Goal: Task Accomplishment & Management: Contribute content

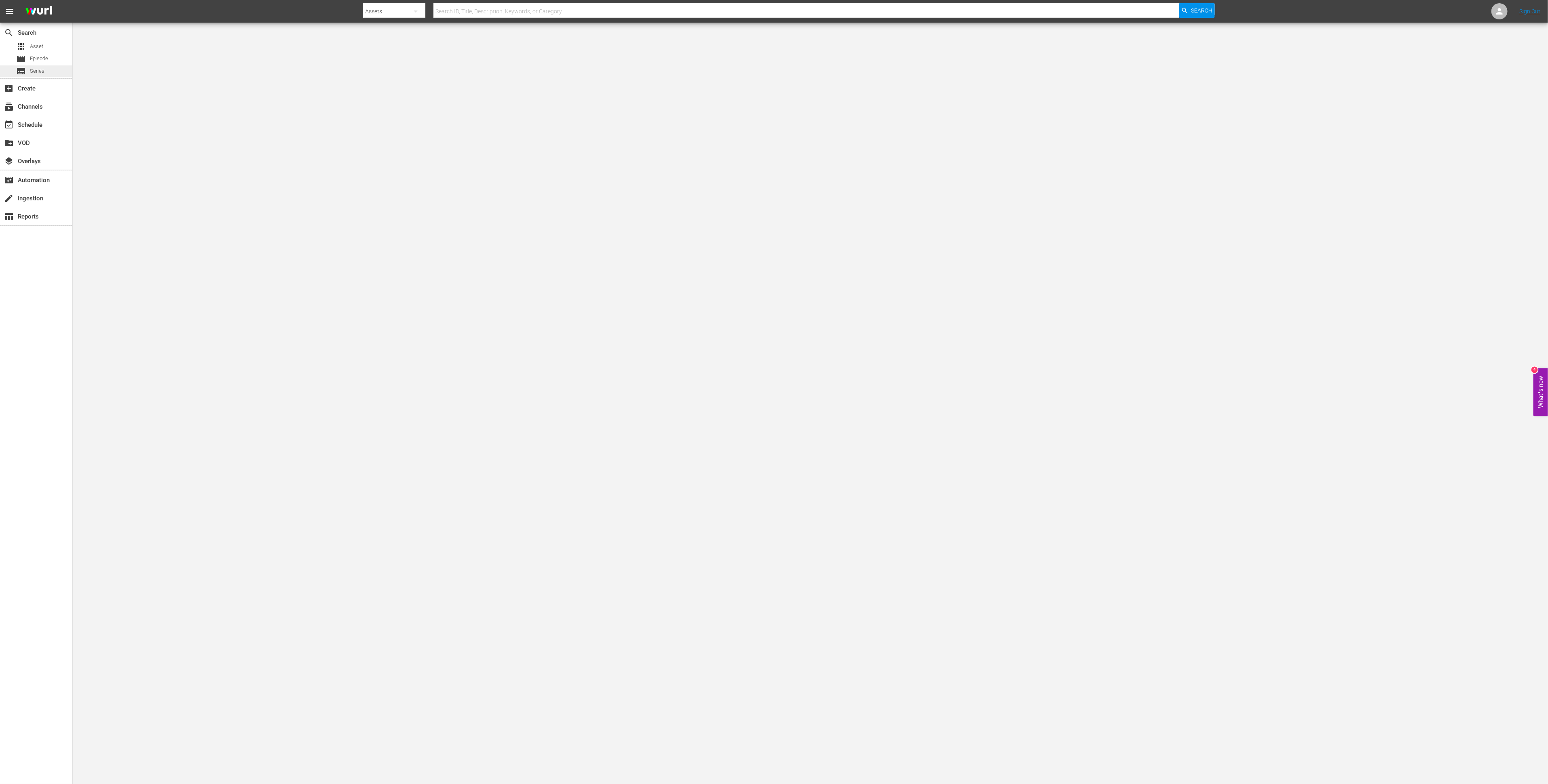
click at [43, 68] on span "Series" at bounding box center [37, 71] width 14 height 8
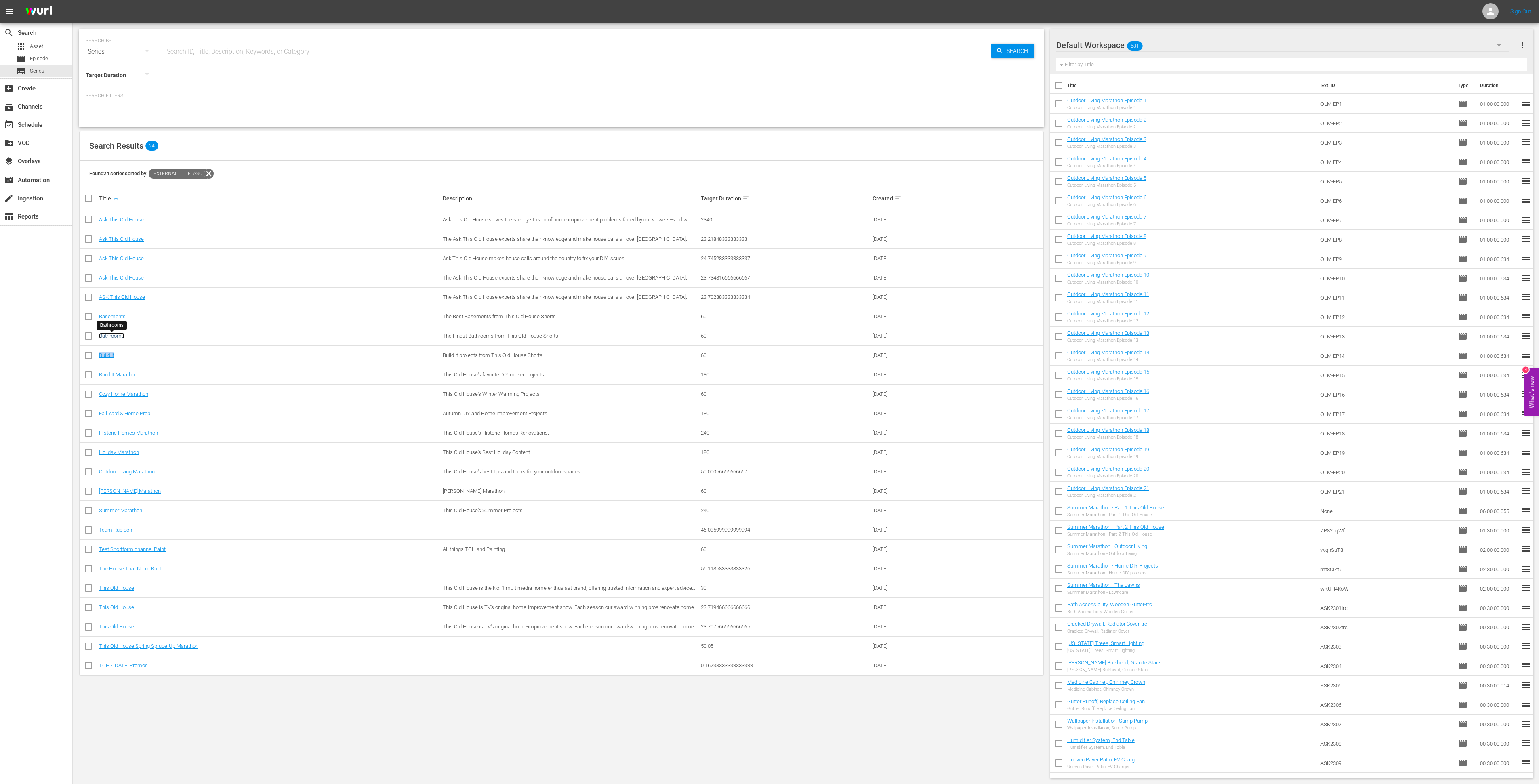
click at [118, 336] on link "Bathrooms" at bounding box center [112, 336] width 25 height 6
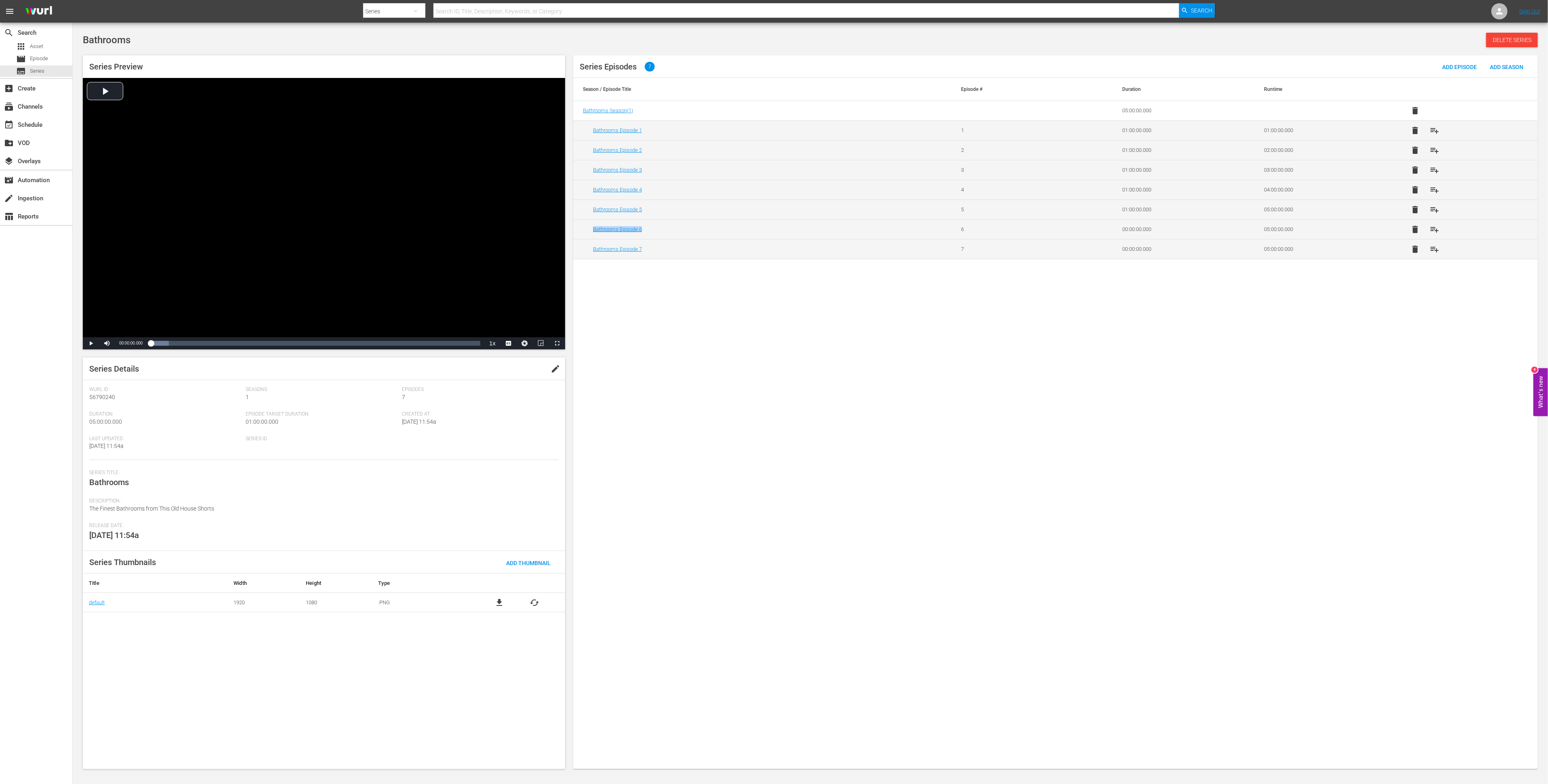
click at [748, 303] on div "Series Episodes 7 Add Episode Add Season Season / Episode Title Episode # Durat…" at bounding box center [1055, 412] width 964 height 714
click at [1459, 64] on span "Add Episode" at bounding box center [1459, 67] width 47 height 7
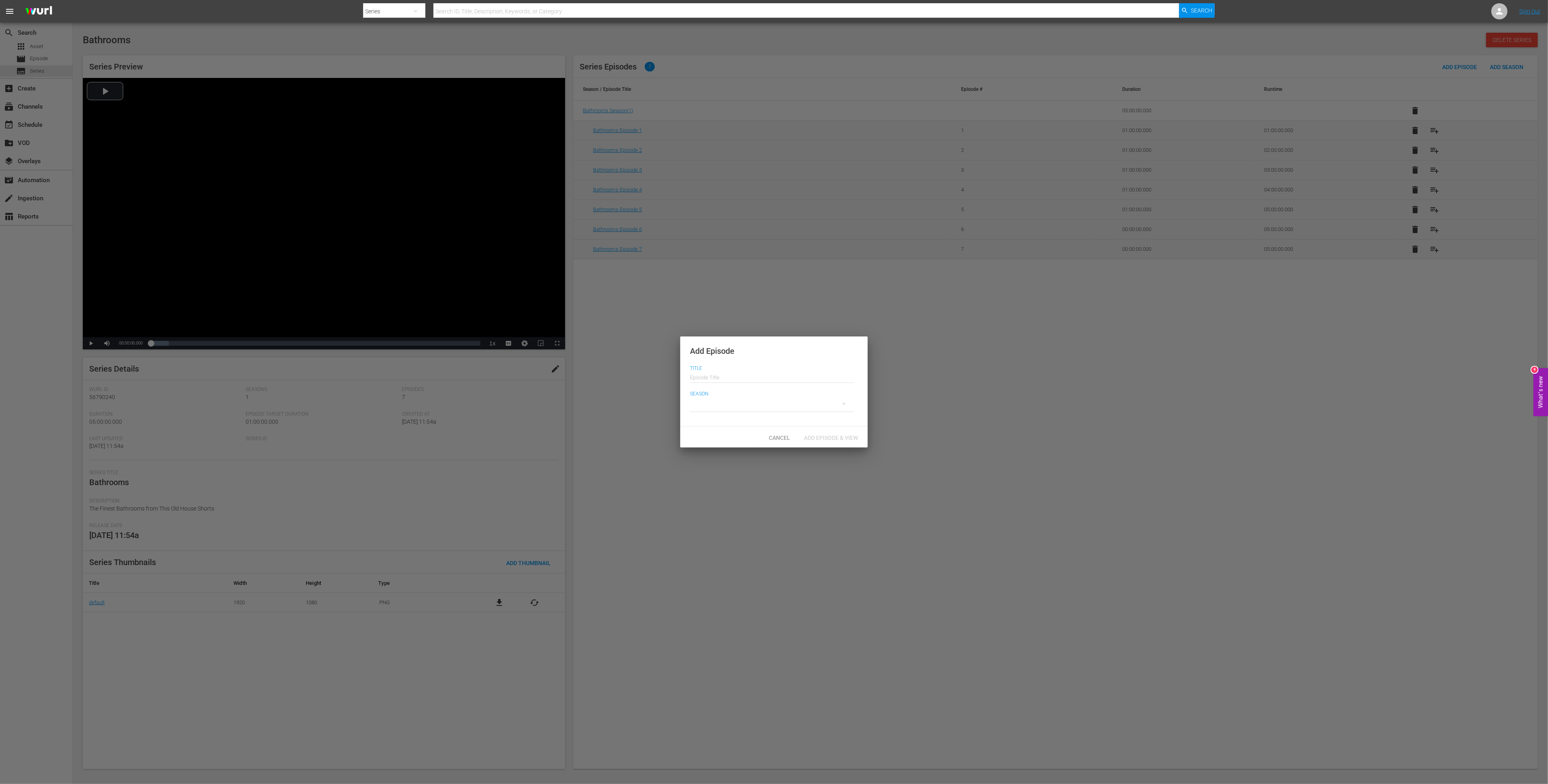
click at [770, 378] on input "text" at bounding box center [772, 376] width 164 height 19
drag, startPoint x: 736, startPoint y: 378, endPoint x: 769, endPoint y: 381, distance: 33.1
click at [769, 381] on input "Bathrooms Episode 1" at bounding box center [772, 376] width 164 height 19
type input "Bathrooms Episode 8"
click at [734, 407] on div at bounding box center [772, 404] width 164 height 23
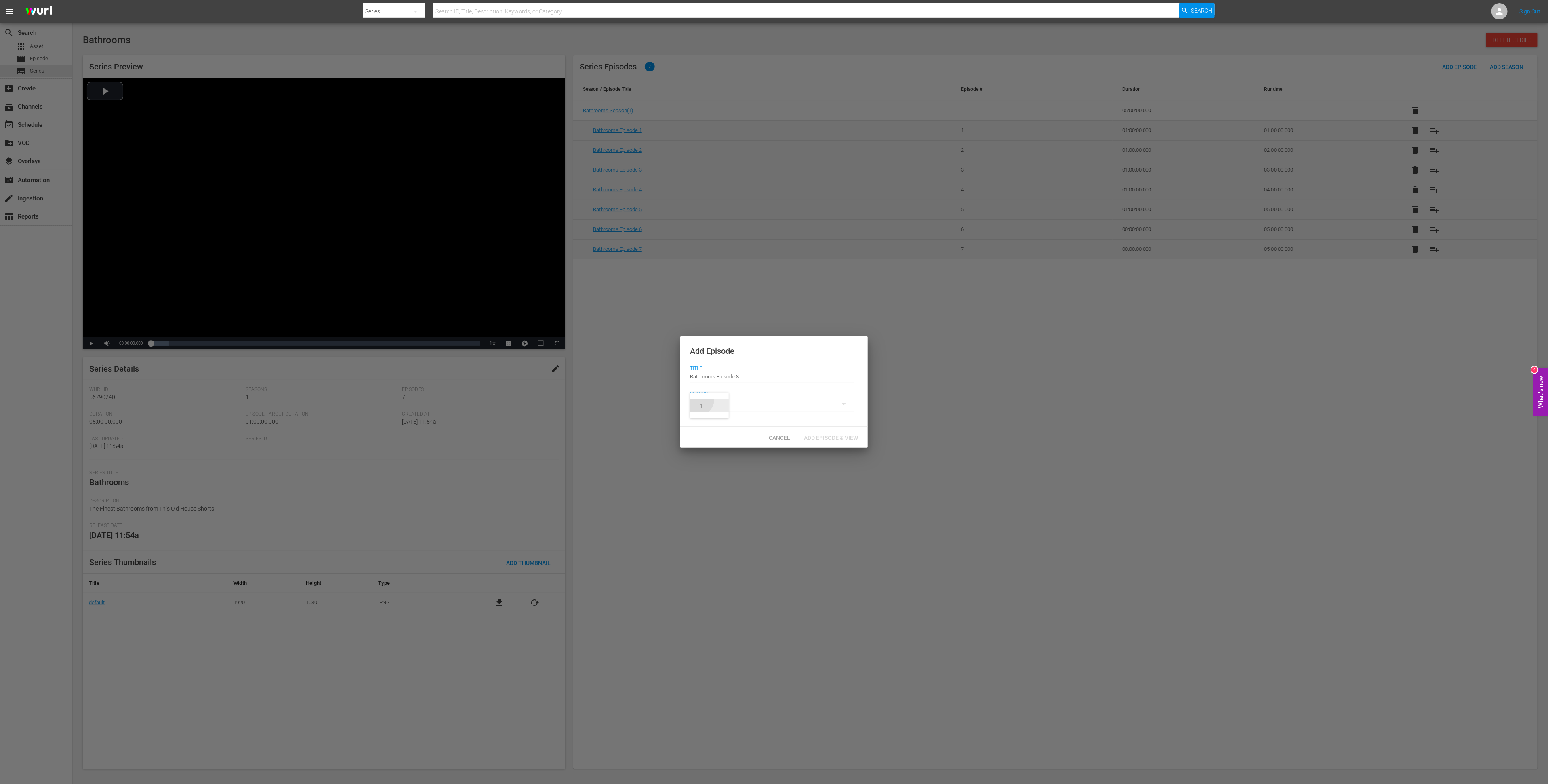
click at [699, 403] on div "1" at bounding box center [701, 406] width 22 height 8
click at [814, 436] on span "Add Episode & View" at bounding box center [831, 437] width 67 height 7
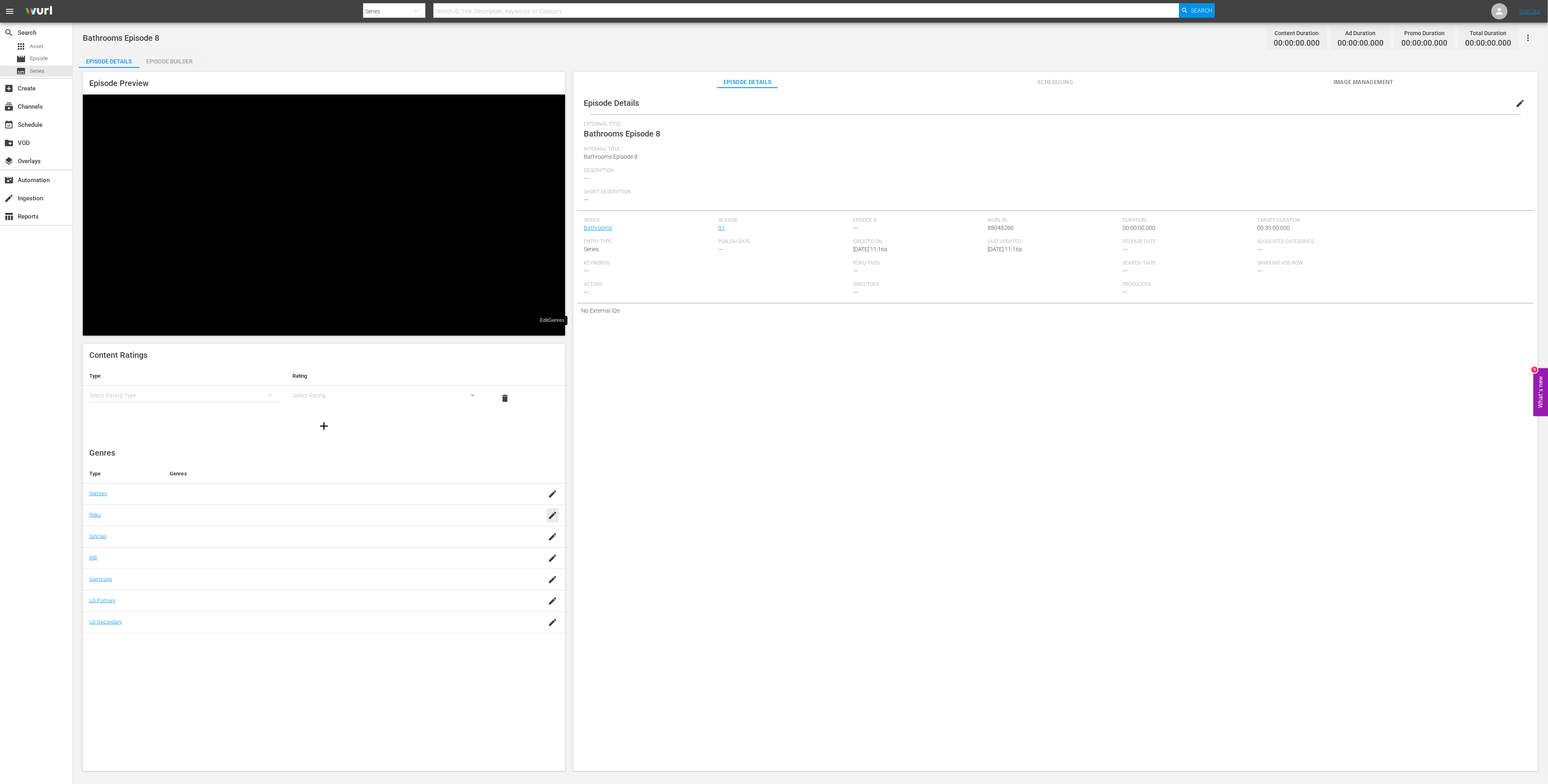
click at [550, 508] on div "button" at bounding box center [553, 515] width 12 height 14
click at [376, 364] on div "Reality (reality)" at bounding box center [349, 362] width 300 height 19
type input "real"
click at [547, 519] on div "SAVE" at bounding box center [549, 526] width 19 height 14
click at [212, 384] on div "simple table" at bounding box center [184, 395] width 190 height 23
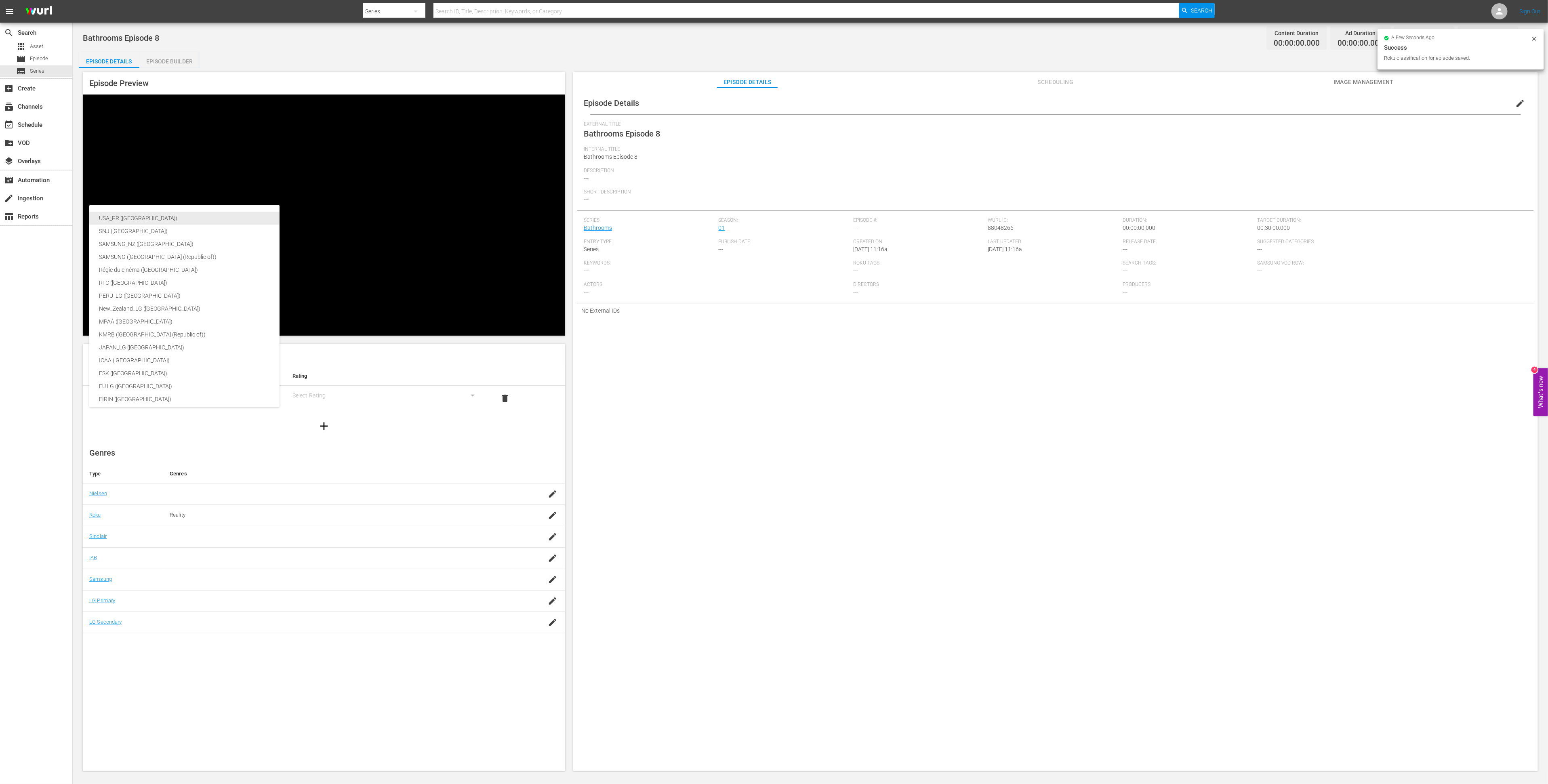
click at [210, 220] on div "USA_PR ([GEOGRAPHIC_DATA])" at bounding box center [192, 218] width 186 height 13
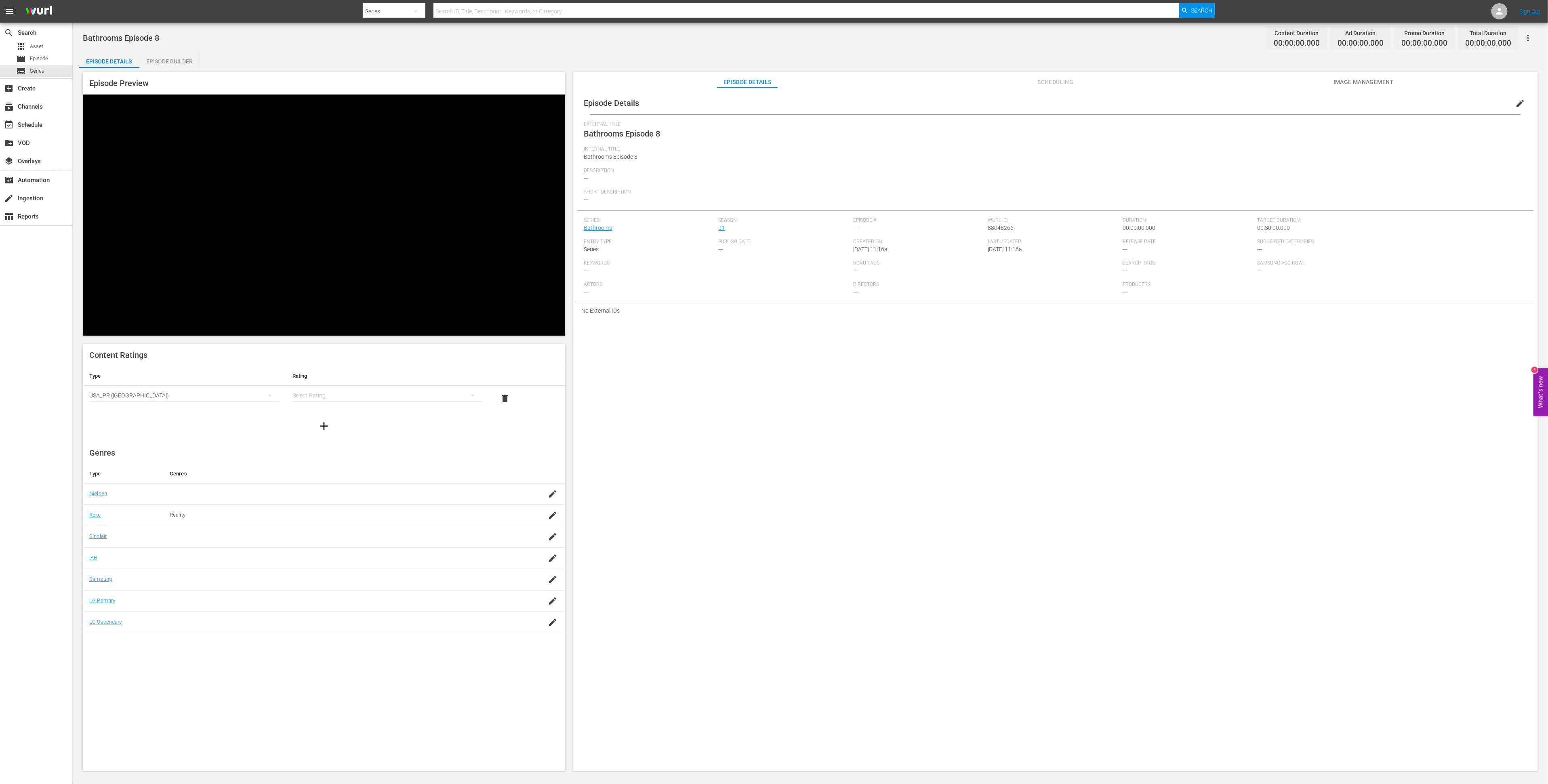
click at [302, 384] on div "simple table" at bounding box center [388, 395] width 190 height 23
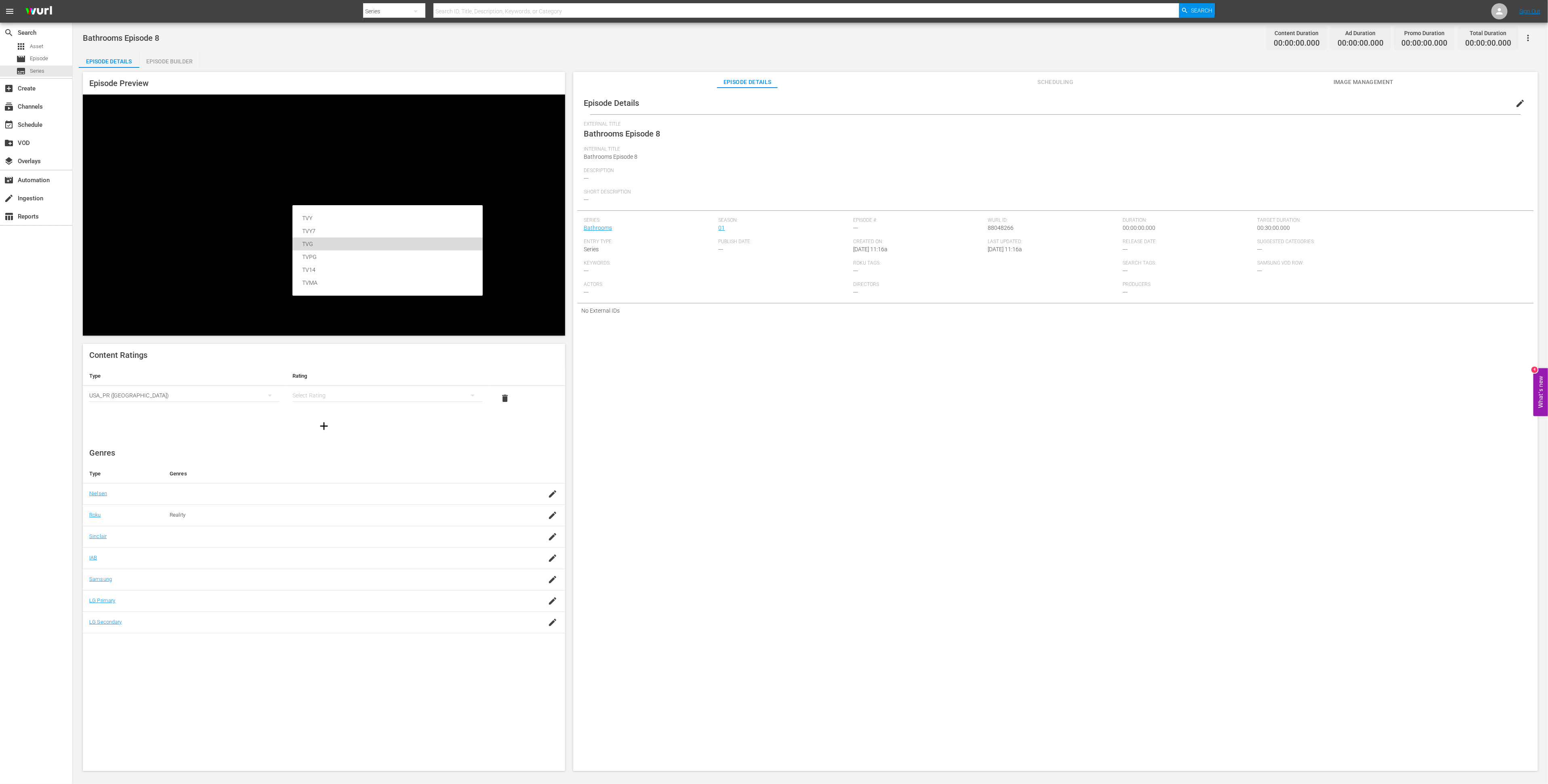
click at [308, 240] on div "TVG" at bounding box center [388, 244] width 171 height 13
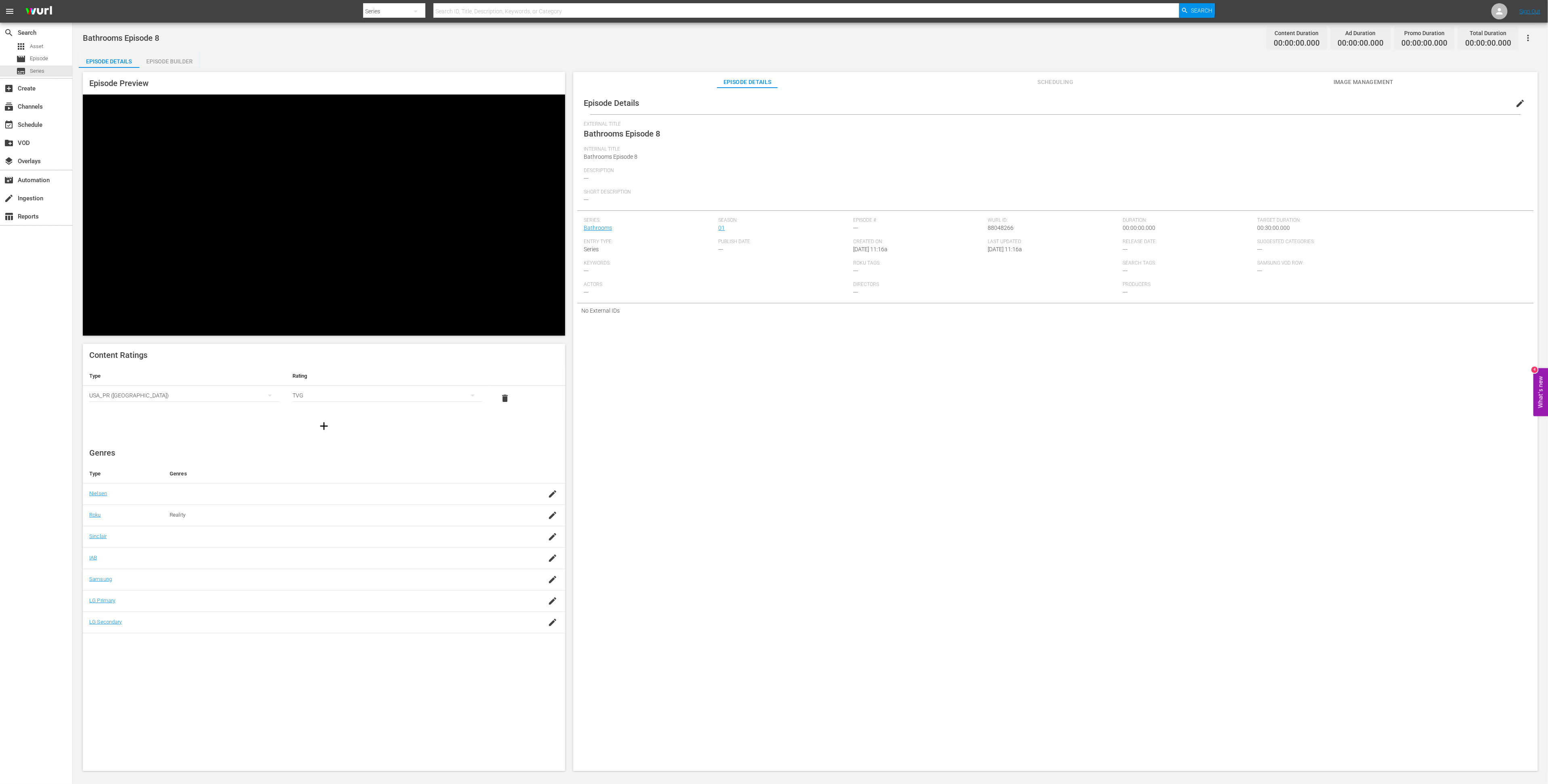
click at [319, 419] on icon "button" at bounding box center [324, 426] width 13 height 13
click at [226, 409] on div "simple table" at bounding box center [184, 421] width 190 height 23
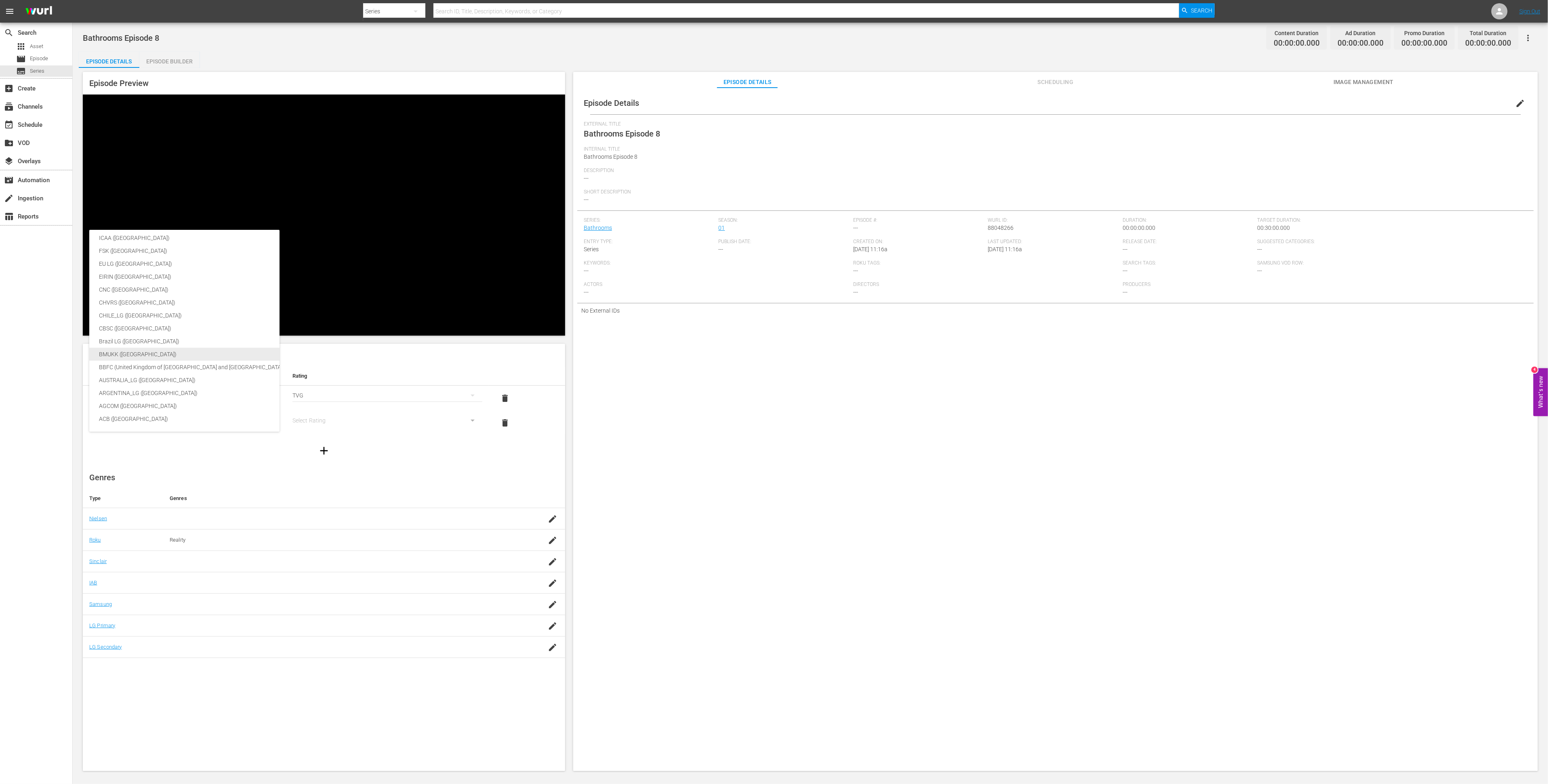
scroll to position [134, 0]
click at [220, 362] on div "BBFC (United Kingdom of [GEOGRAPHIC_DATA] and [GEOGRAPHIC_DATA])" at bounding box center [192, 368] width 186 height 13
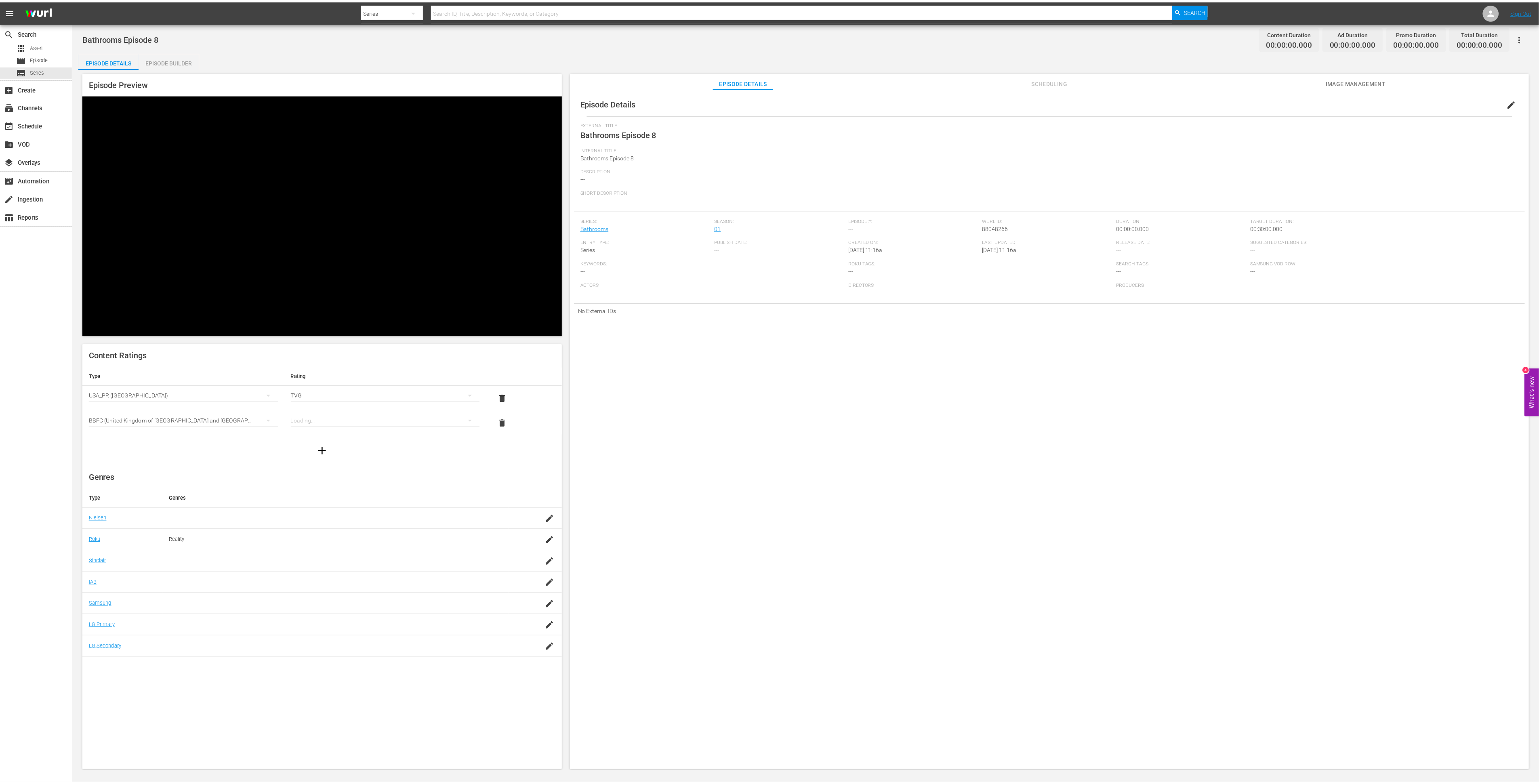
scroll to position [135, 0]
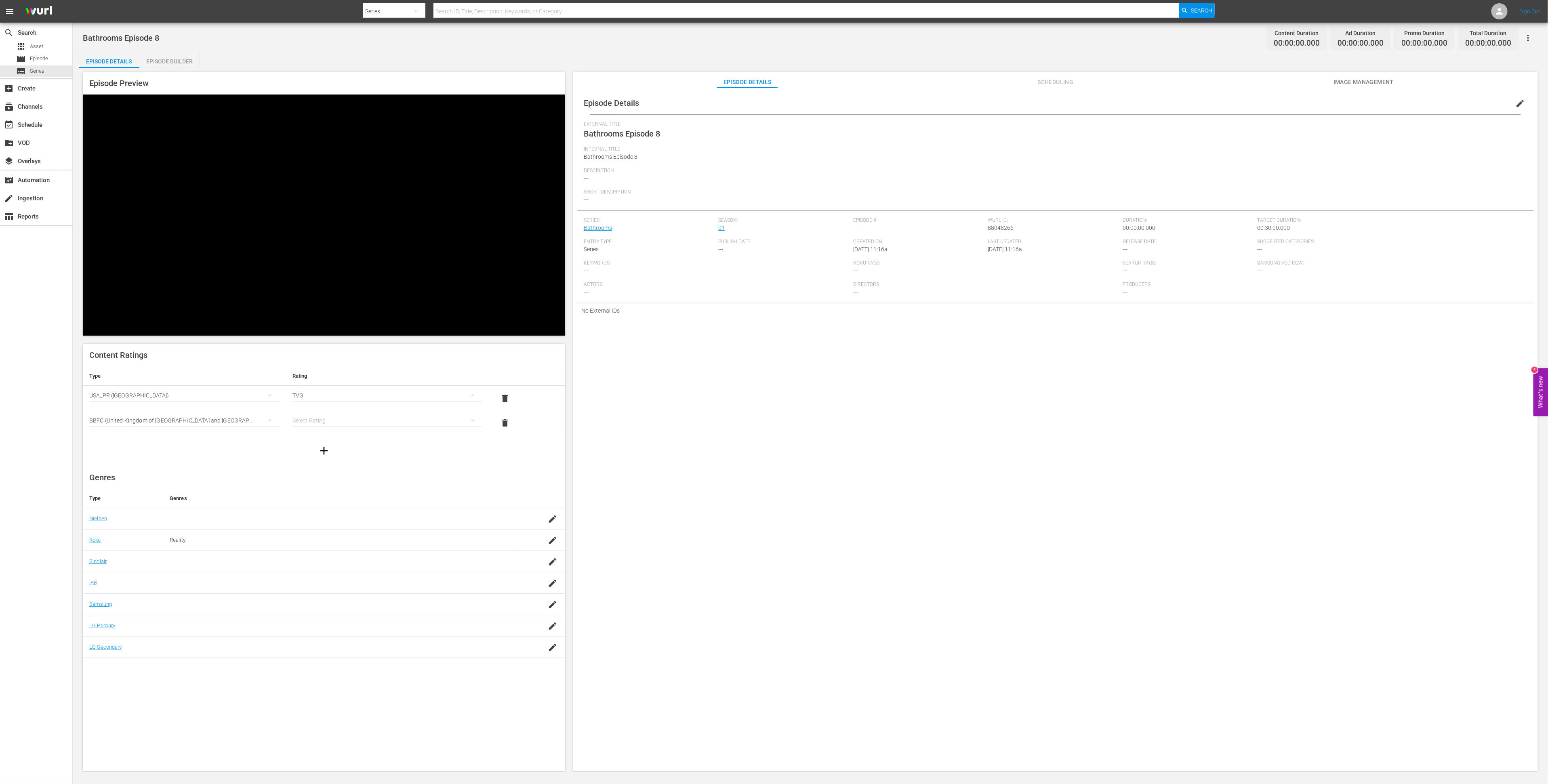
click at [312, 409] on div "simple table" at bounding box center [388, 421] width 190 height 23
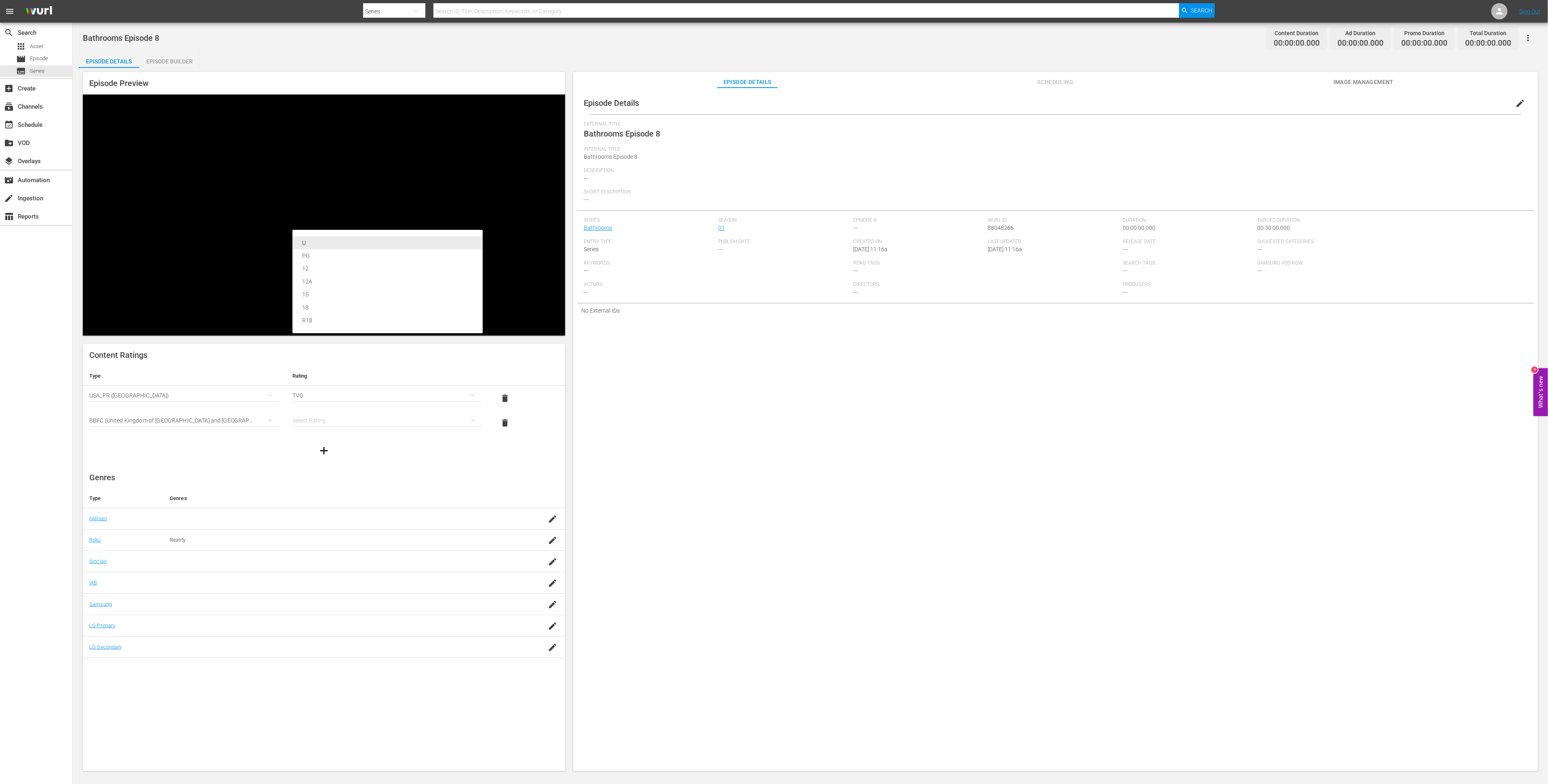
click at [312, 241] on div "U" at bounding box center [388, 243] width 171 height 13
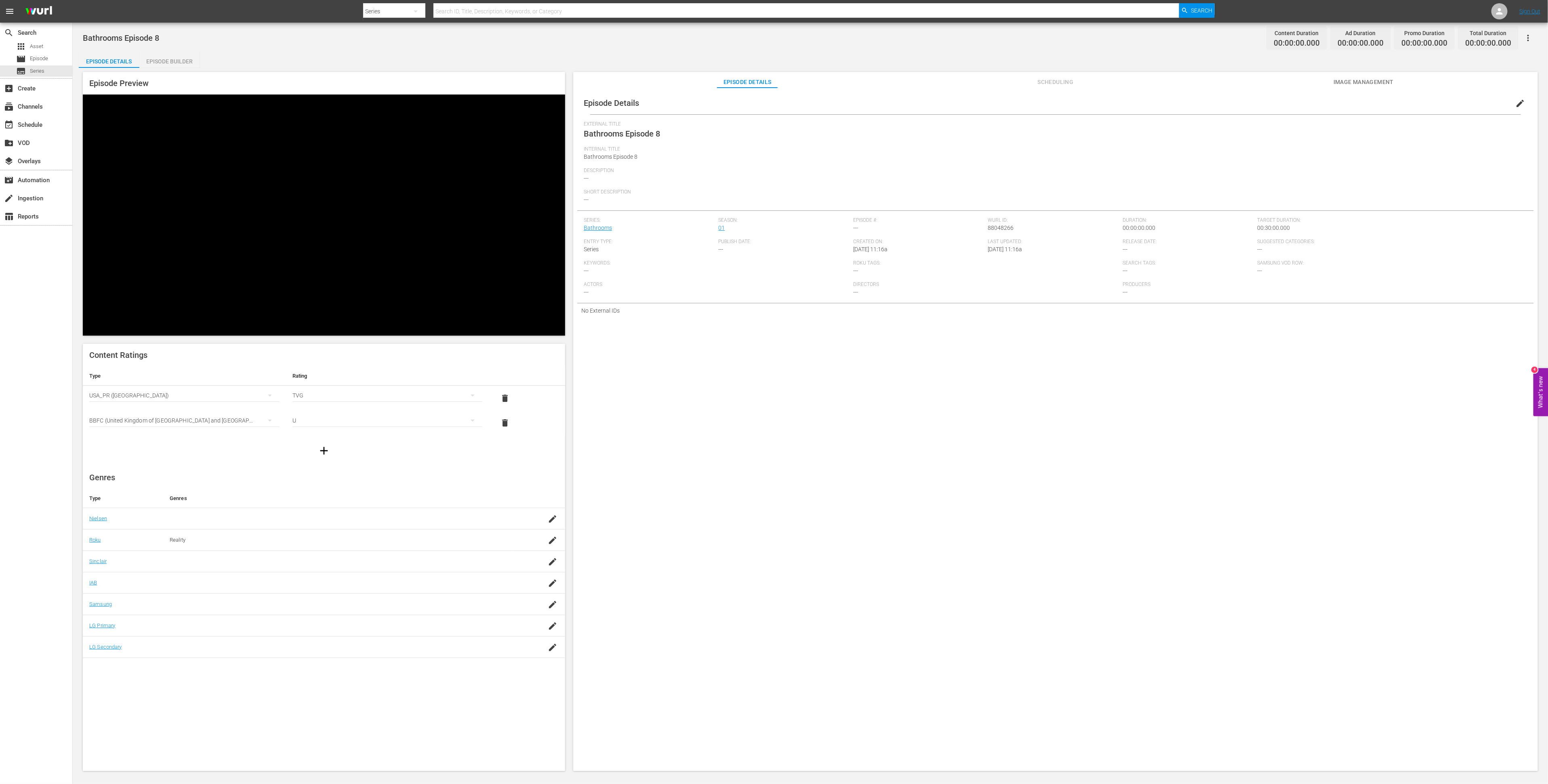
click at [1516, 105] on span "edit" at bounding box center [1520, 103] width 10 height 10
click at [779, 199] on textarea at bounding box center [1053, 202] width 940 height 10
paste textarea "TOH Shorts' best bathroom tips - episode 7"
type textarea "TOH Shorts' best bathroom tips - episode 7"
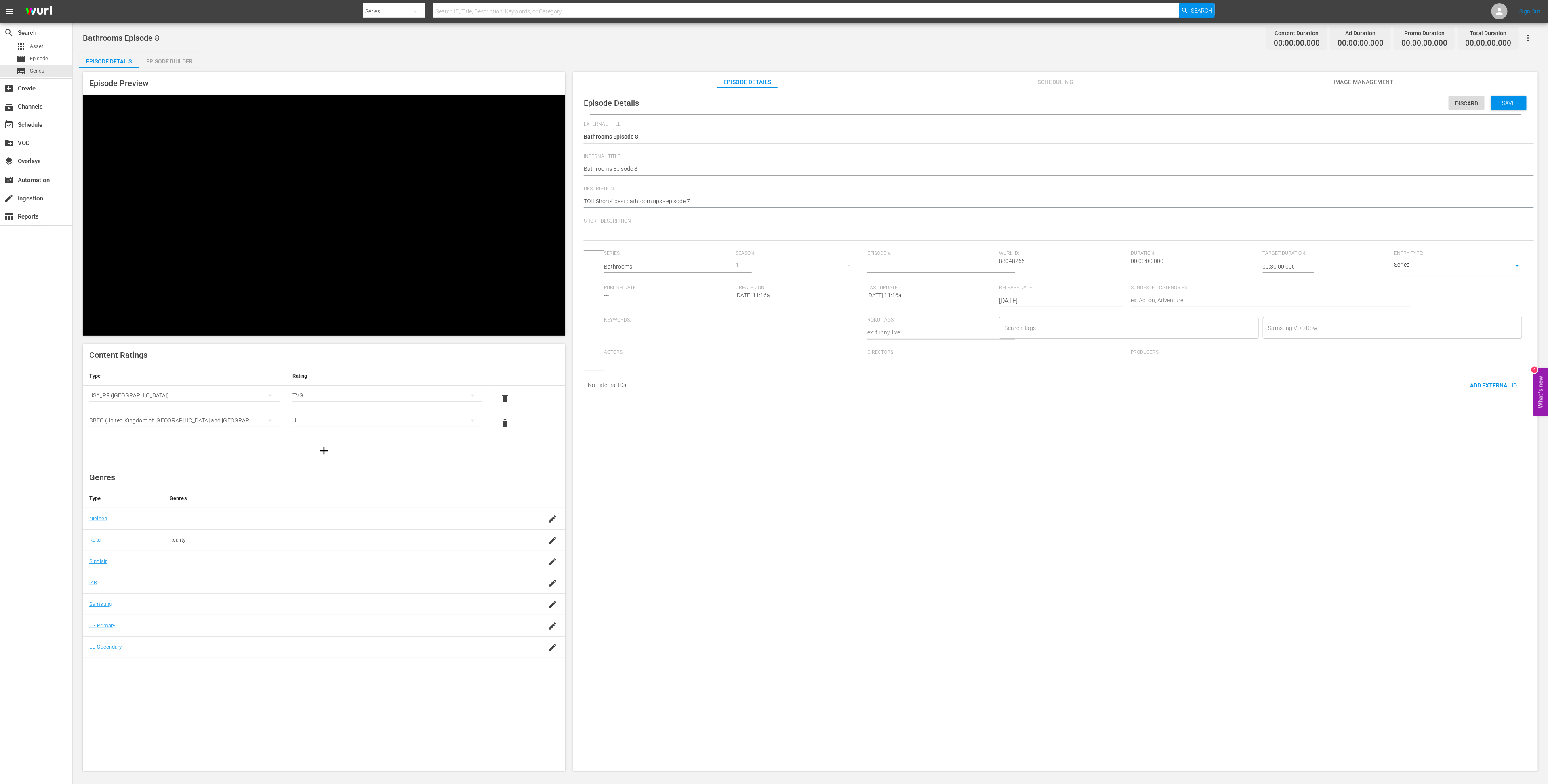
drag, startPoint x: 687, startPoint y: 202, endPoint x: 691, endPoint y: 202, distance: 4.0
click at [691, 202] on textarea "TOH Shorts' best bathroom tips - episode 7" at bounding box center [1053, 202] width 940 height 10
type textarea "TOH Shorts' best bathroom tips - episode 8"
click at [678, 199] on textarea "TOH Shorts' best bathroom tips - episode 8" at bounding box center [1053, 202] width 940 height 10
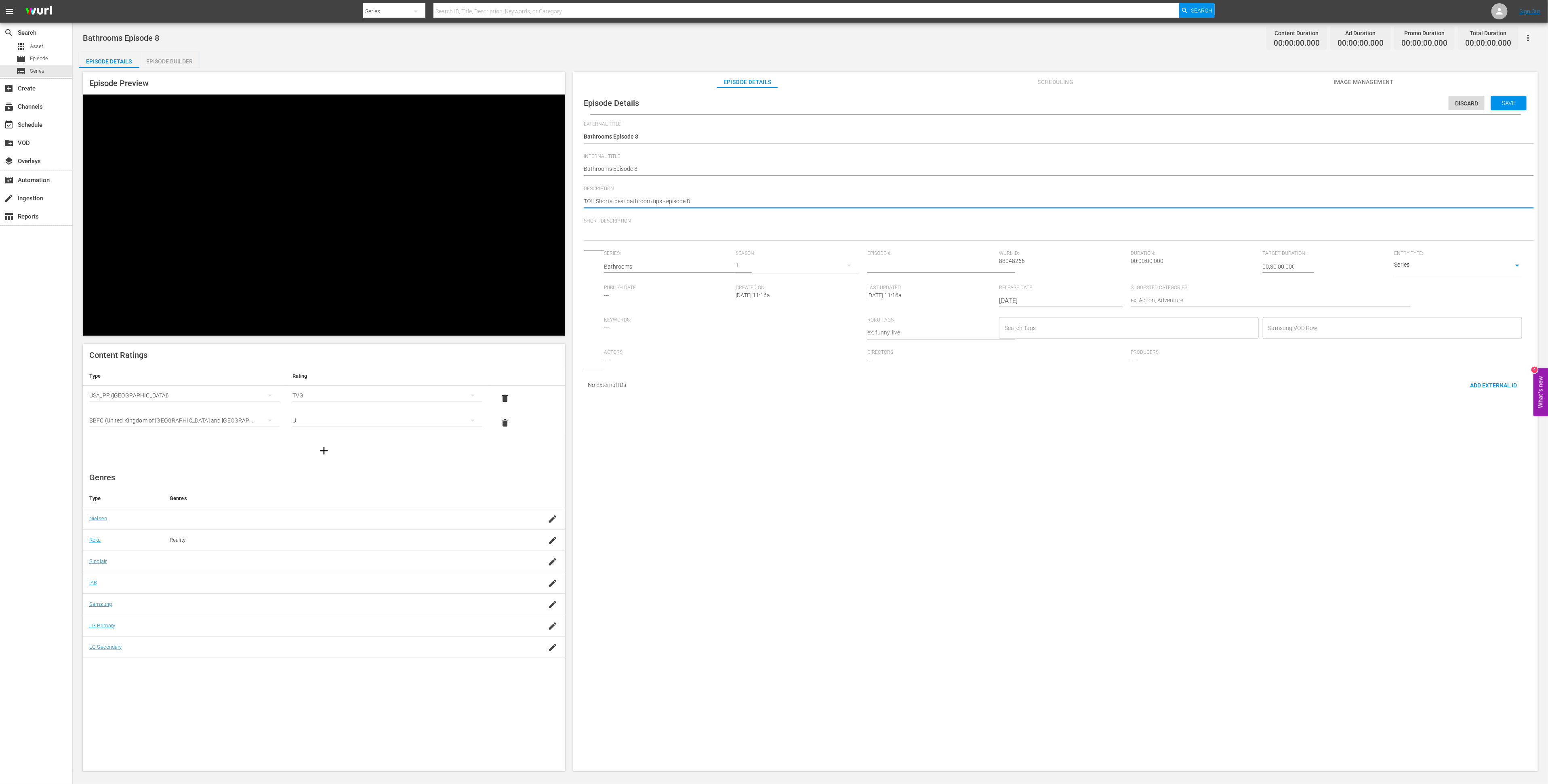
click at [678, 199] on textarea "TOH Shorts' best bathroom tips - episode 8" at bounding box center [1053, 202] width 940 height 10
type textarea "TOH Shorts' best bathroom tips - episode 8"
click at [681, 231] on textarea at bounding box center [1053, 234] width 940 height 10
paste textarea "TOH Shorts' best bathroom tips - episode 8"
type textarea "TOH Shorts' best bathroom tips - episode 8"
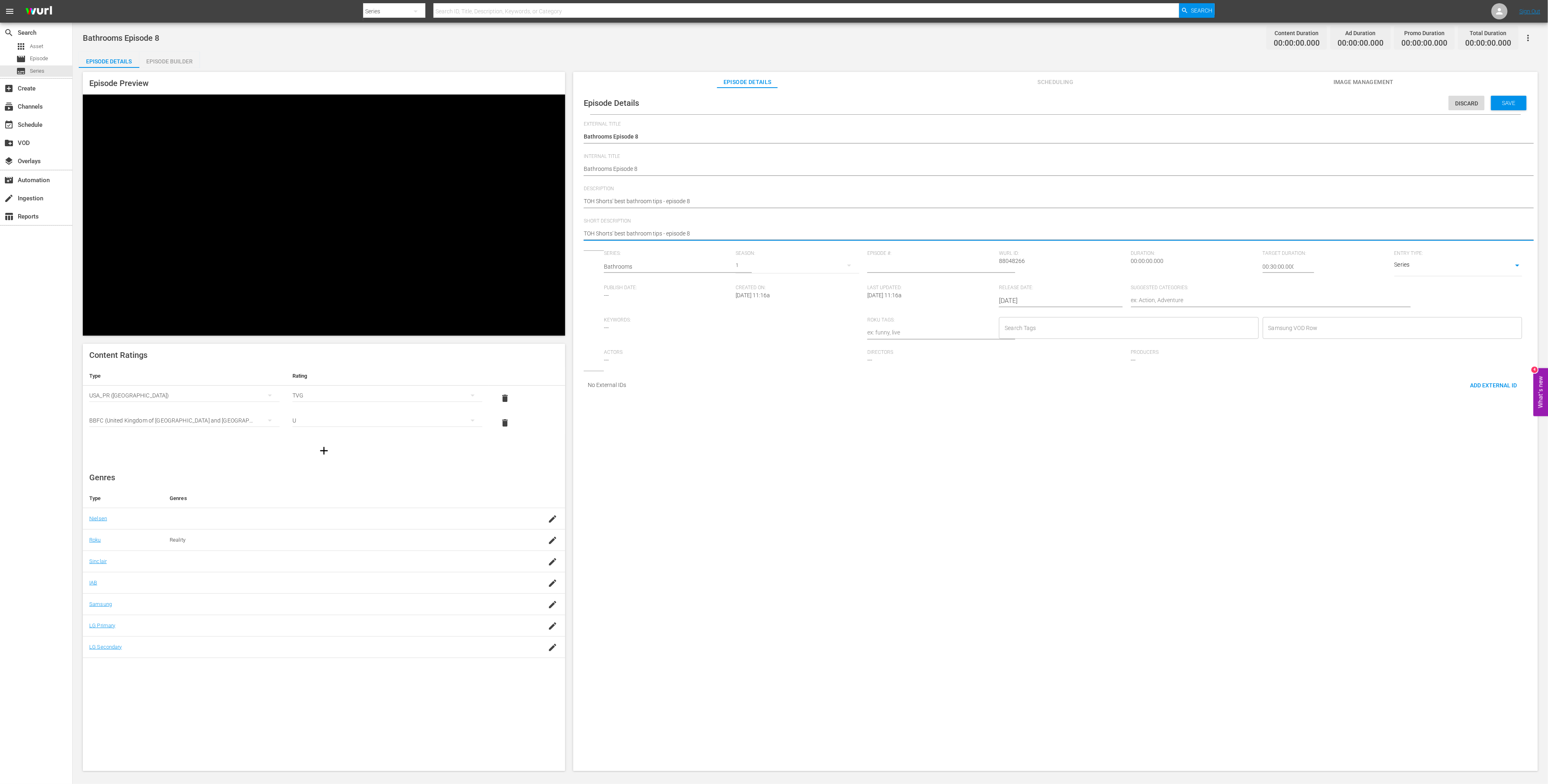
type textarea "TOH Shorts' best bathroom tips - episode 8"
click at [977, 272] on input "1" at bounding box center [931, 267] width 127 height 19
click at [977, 272] on input "2" at bounding box center [931, 267] width 127 height 19
click at [977, 272] on input "3" at bounding box center [931, 267] width 127 height 19
click at [977, 272] on input "4" at bounding box center [931, 267] width 127 height 19
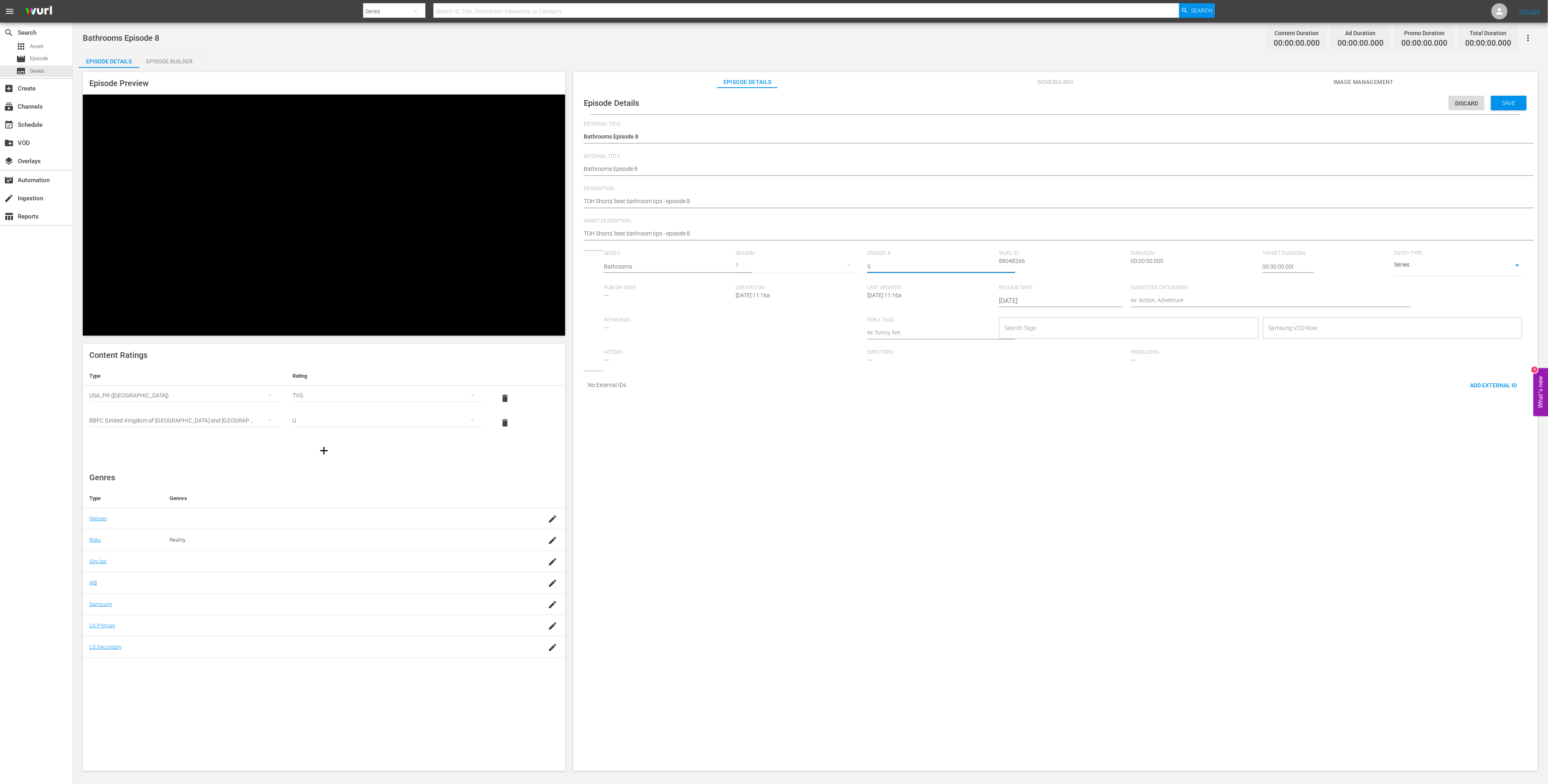
click at [977, 272] on input "5" at bounding box center [931, 267] width 127 height 19
click at [977, 272] on input "6" at bounding box center [931, 267] width 127 height 19
click at [977, 272] on input "7" at bounding box center [931, 267] width 127 height 19
type input "8"
click at [977, 272] on input "8" at bounding box center [931, 267] width 127 height 19
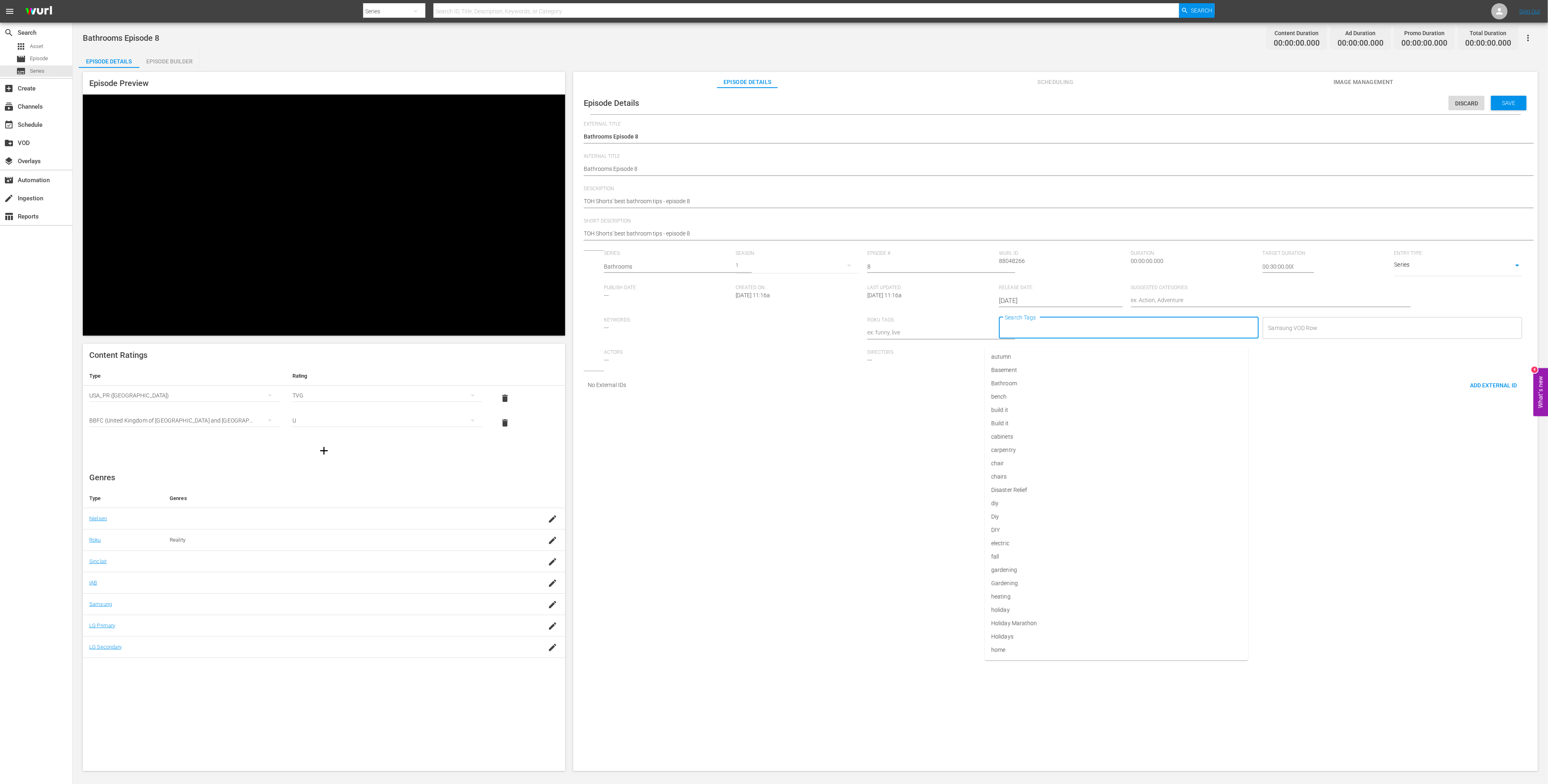
click at [1021, 335] on input "Search Tags" at bounding box center [1122, 328] width 240 height 14
type input "diy"
click at [1032, 364] on li "Diy" at bounding box center [1117, 370] width 263 height 13
type input "bath"
click at [1042, 359] on li "Bathroom" at bounding box center [1117, 357] width 263 height 13
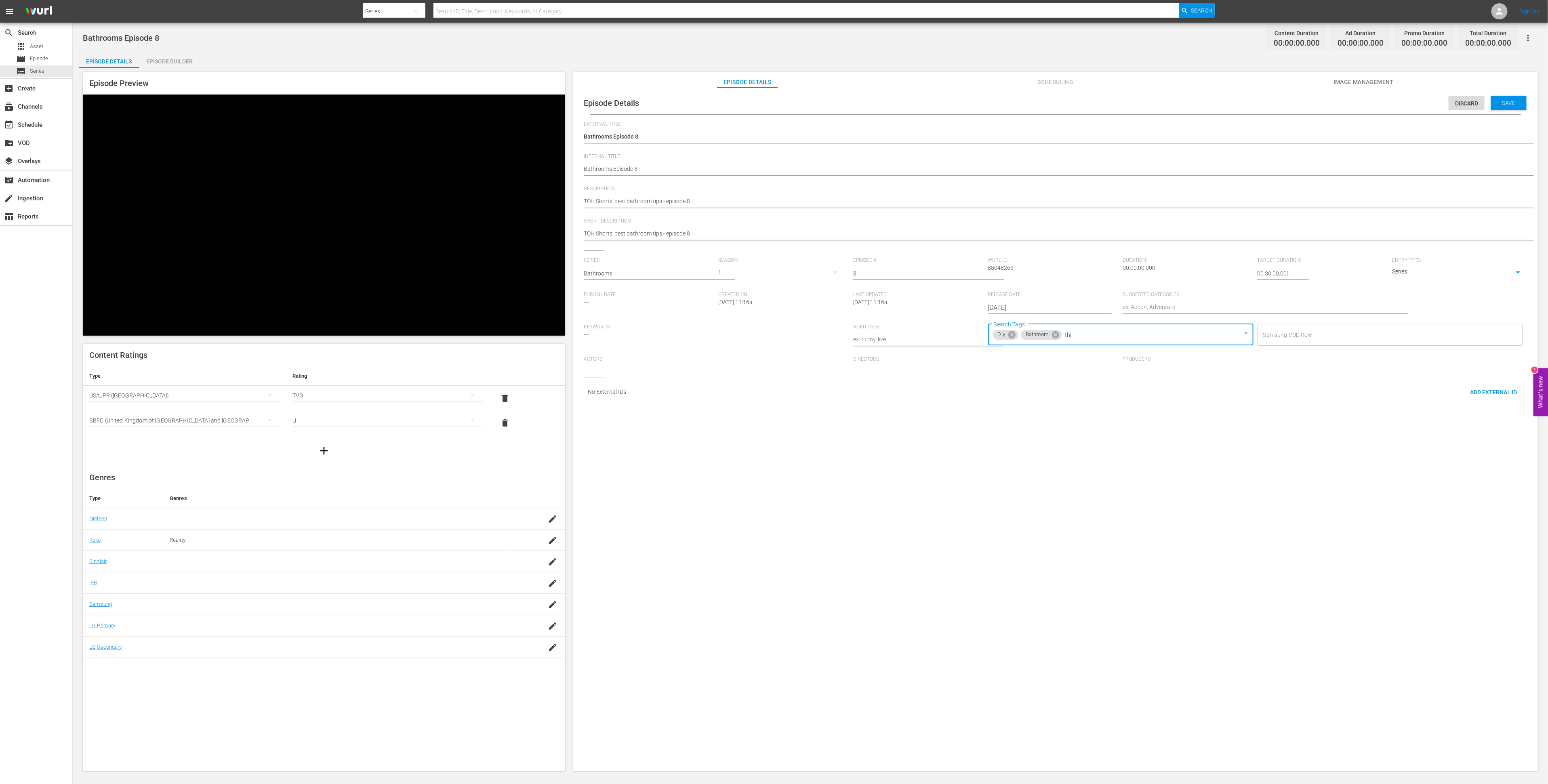
type input "this"
click at [1034, 367] on li "This Old House" at bounding box center [1117, 370] width 263 height 13
type input "Home"
click at [1026, 371] on span "home improvement" at bounding box center [1016, 370] width 49 height 8
type input "re"
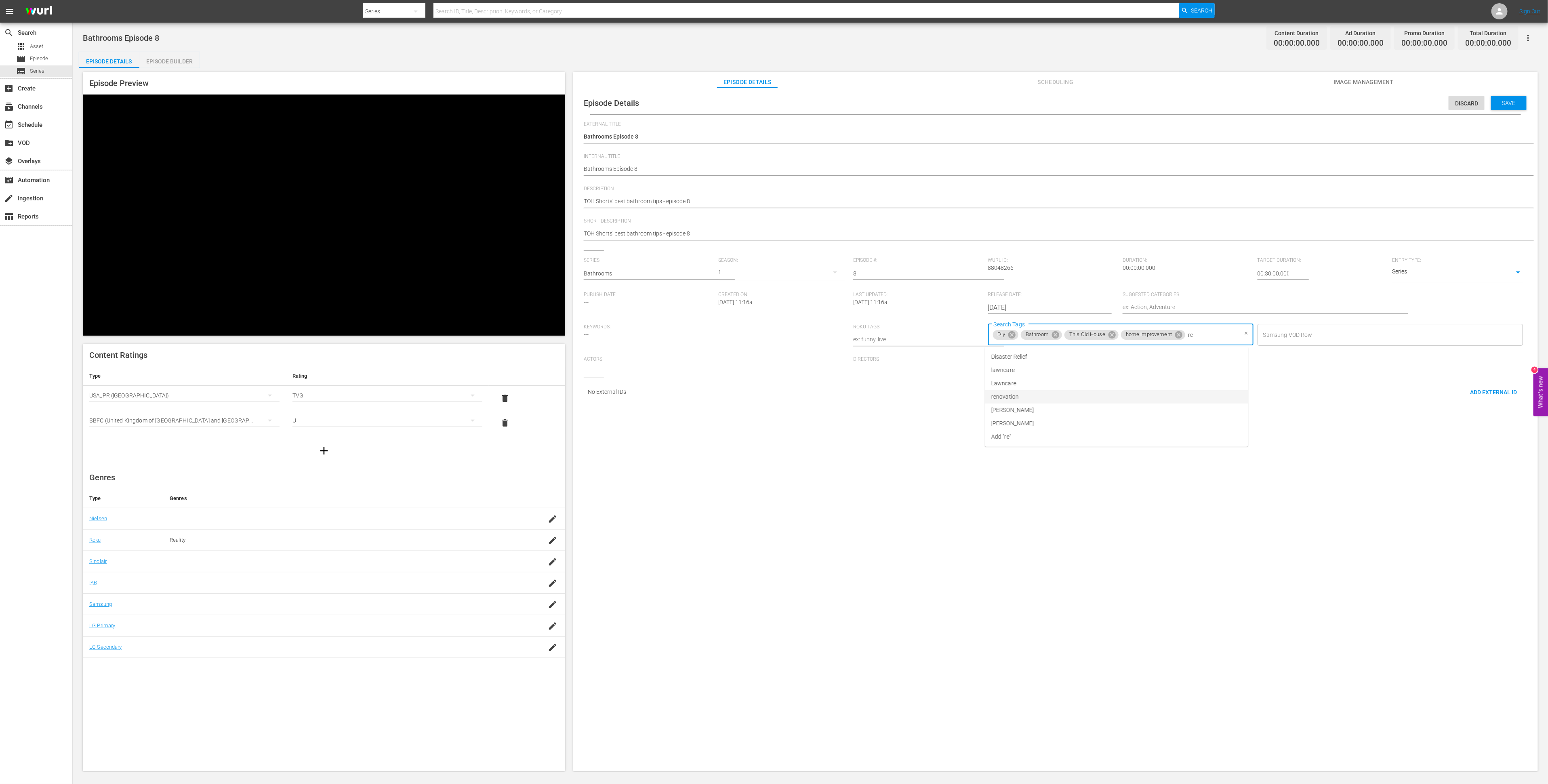
click at [1037, 395] on li "renovation" at bounding box center [1117, 397] width 263 height 13
click at [1179, 308] on textarea at bounding box center [1255, 308] width 266 height 10
type textarea "H"
type textarea "Ho"
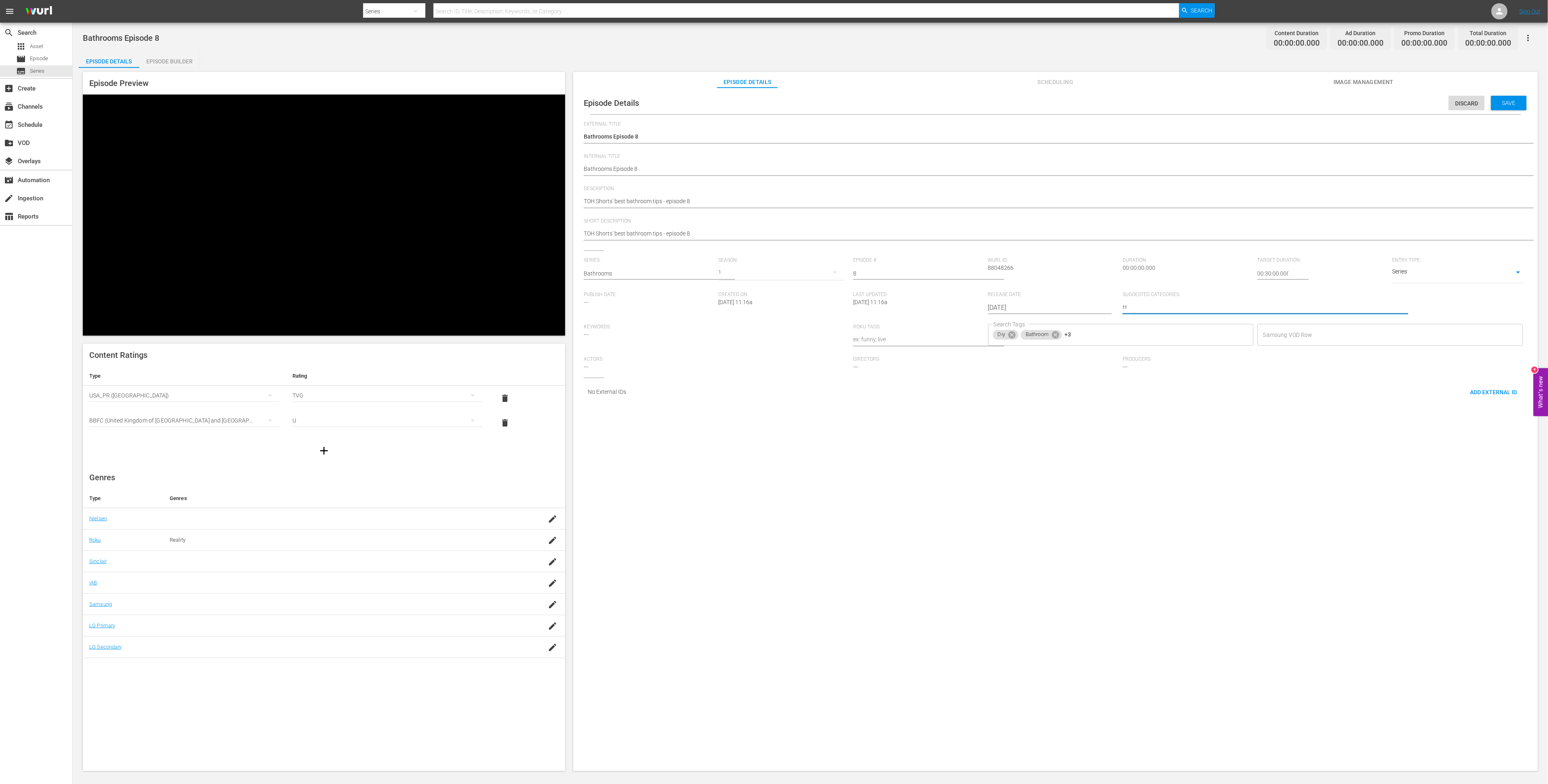
type textarea "Ho"
type textarea "Hom"
type textarea "Home"
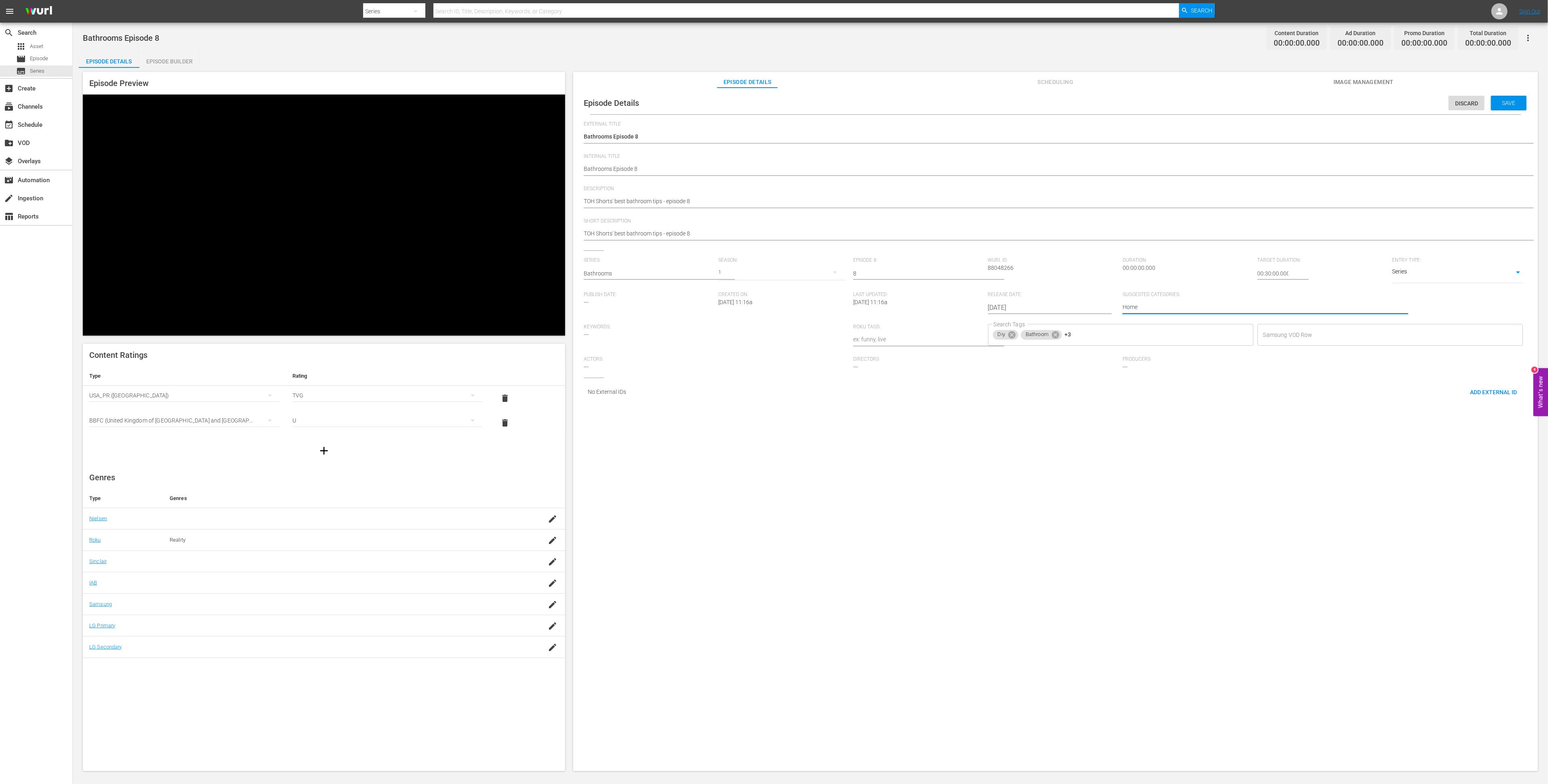
type textarea "Home i"
type textarea "Home im"
type textarea "Home imp"
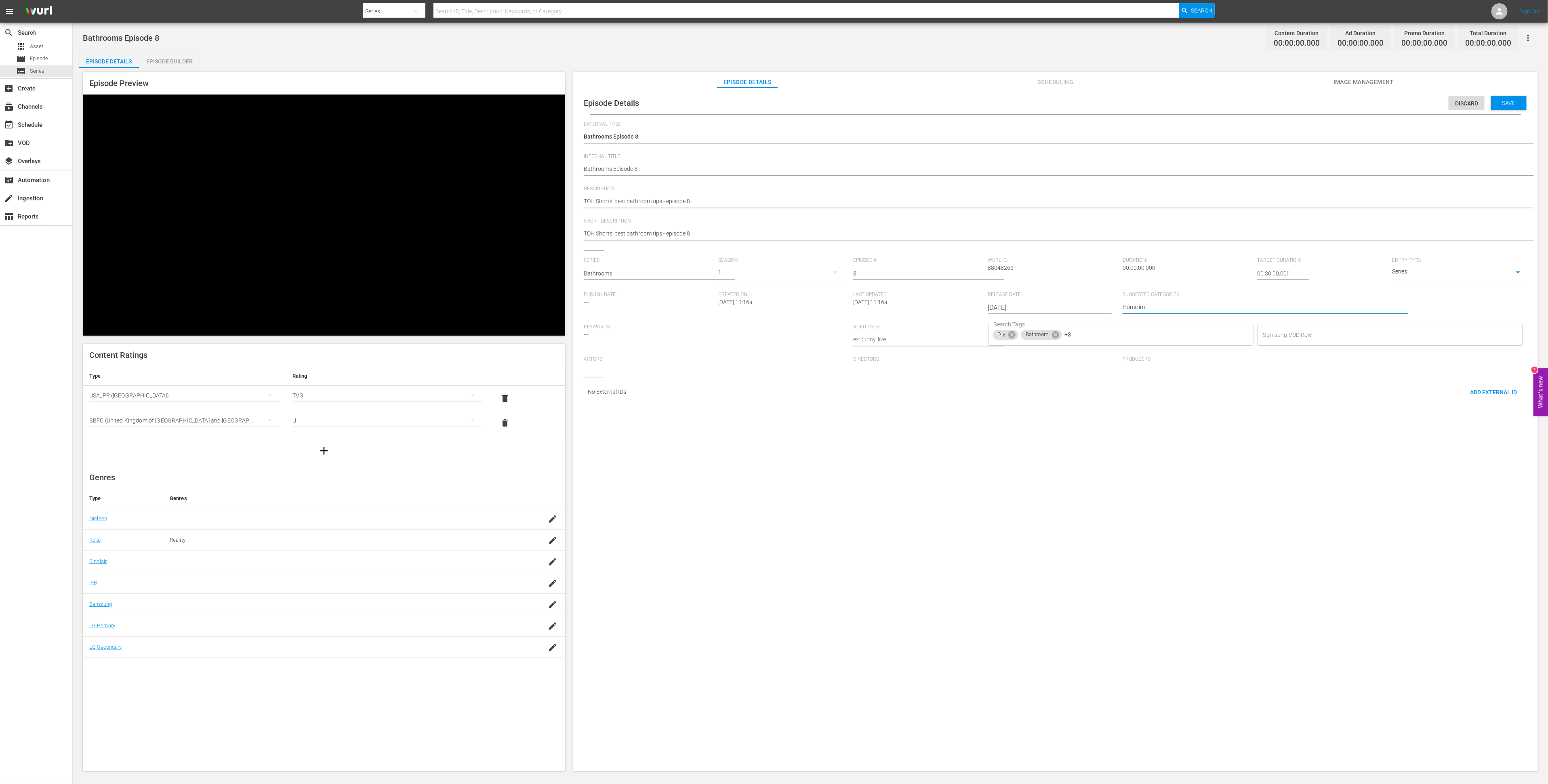
type textarea "Home imp"
type textarea "Home impr"
type textarea "Home impro"
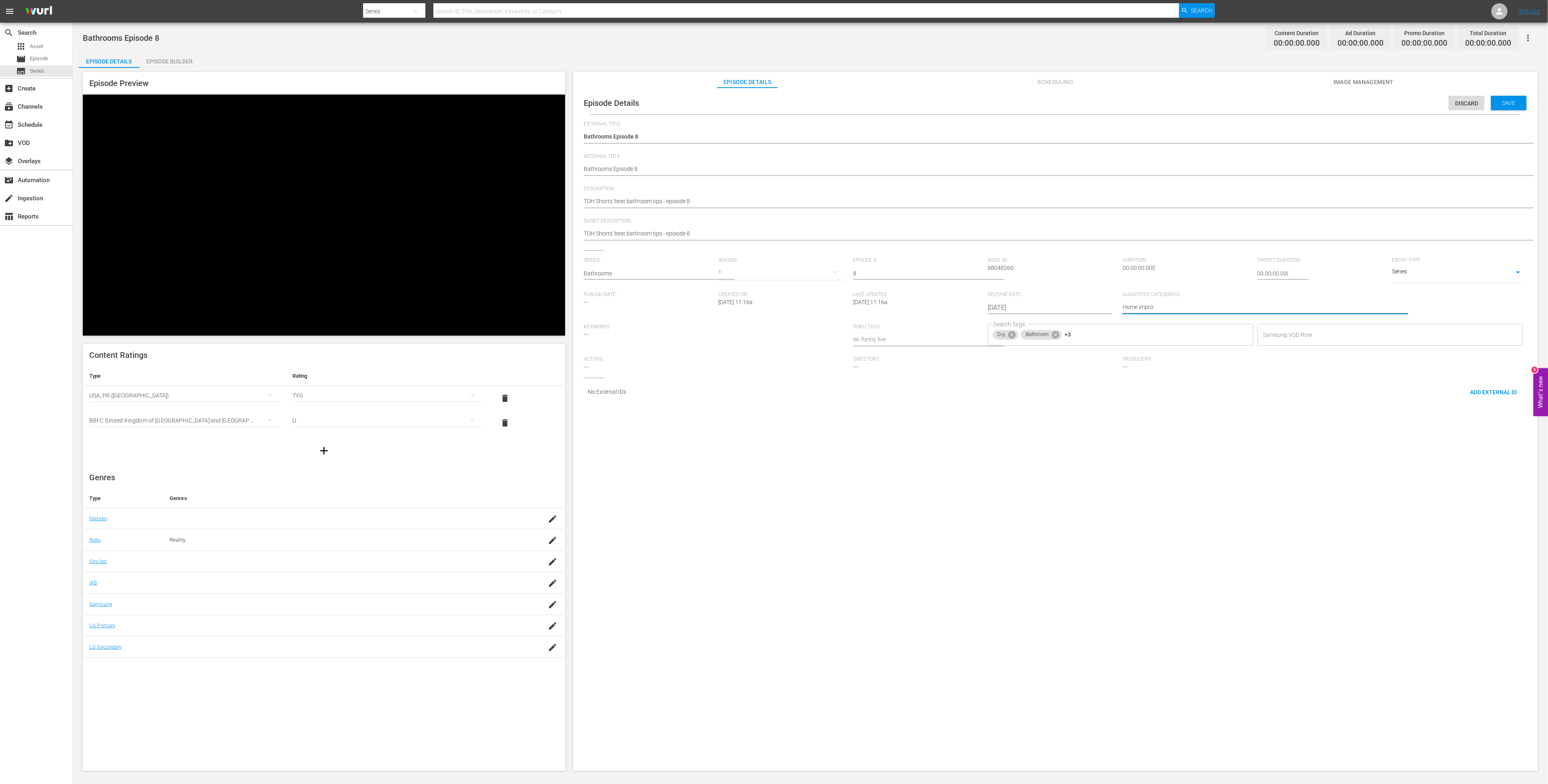
type textarea "Home improv"
type textarea "Home improve"
type textarea "Home improvem"
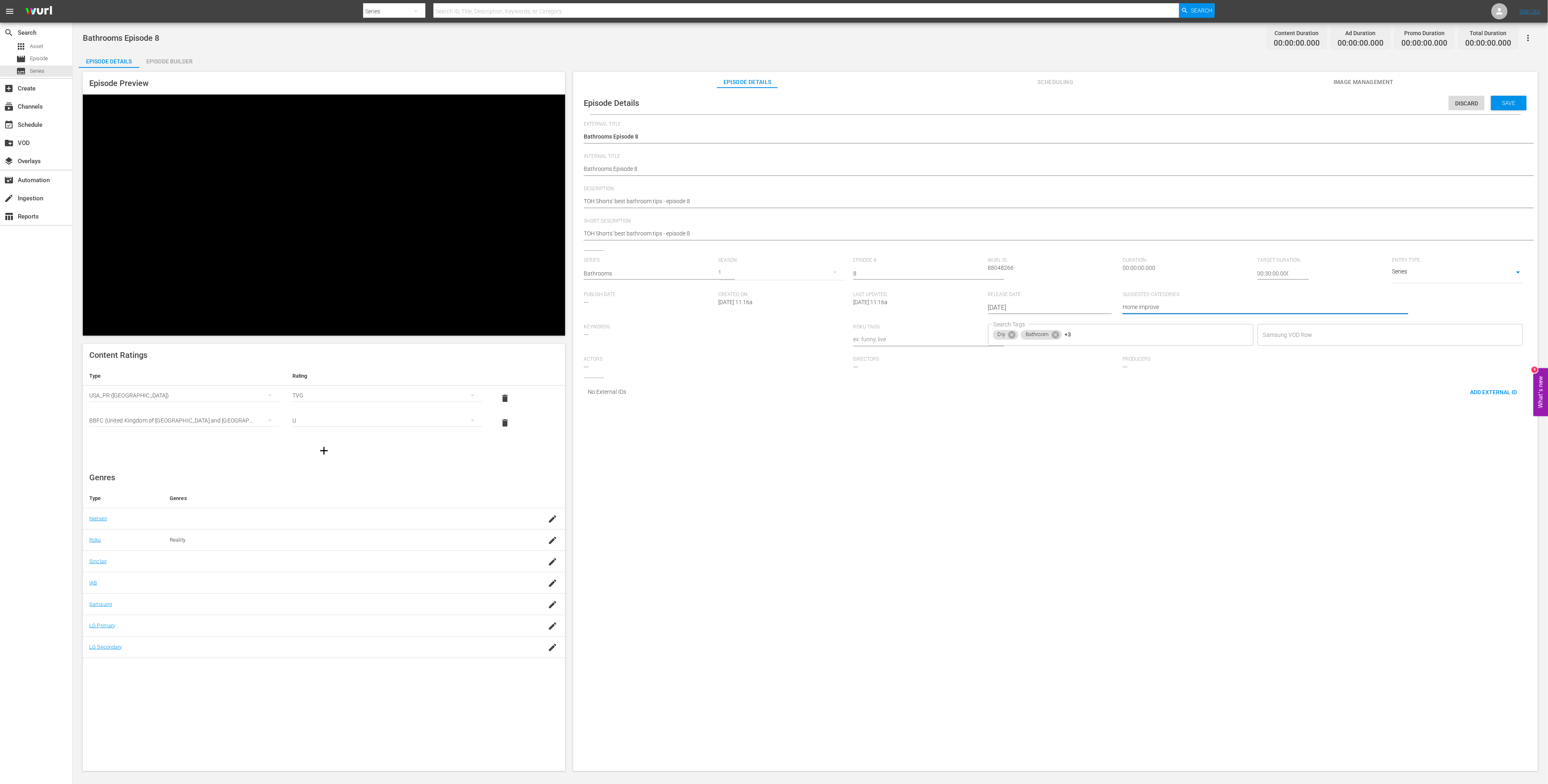
type textarea "Home improvem"
type textarea "Home improveme"
type textarea "Home improvemen"
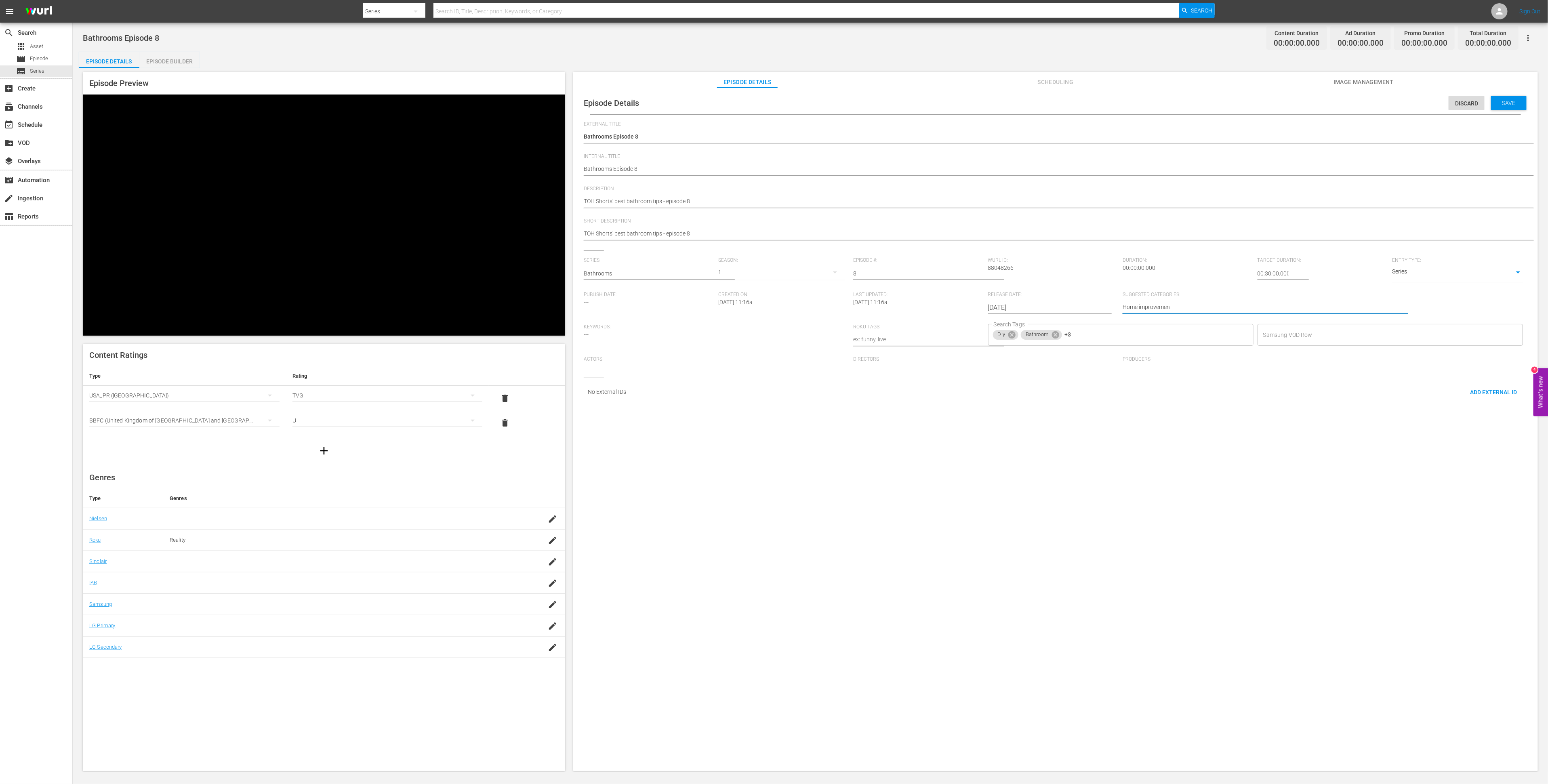
type textarea "Home improvement"
click at [1498, 106] on div "Save" at bounding box center [1508, 103] width 35 height 14
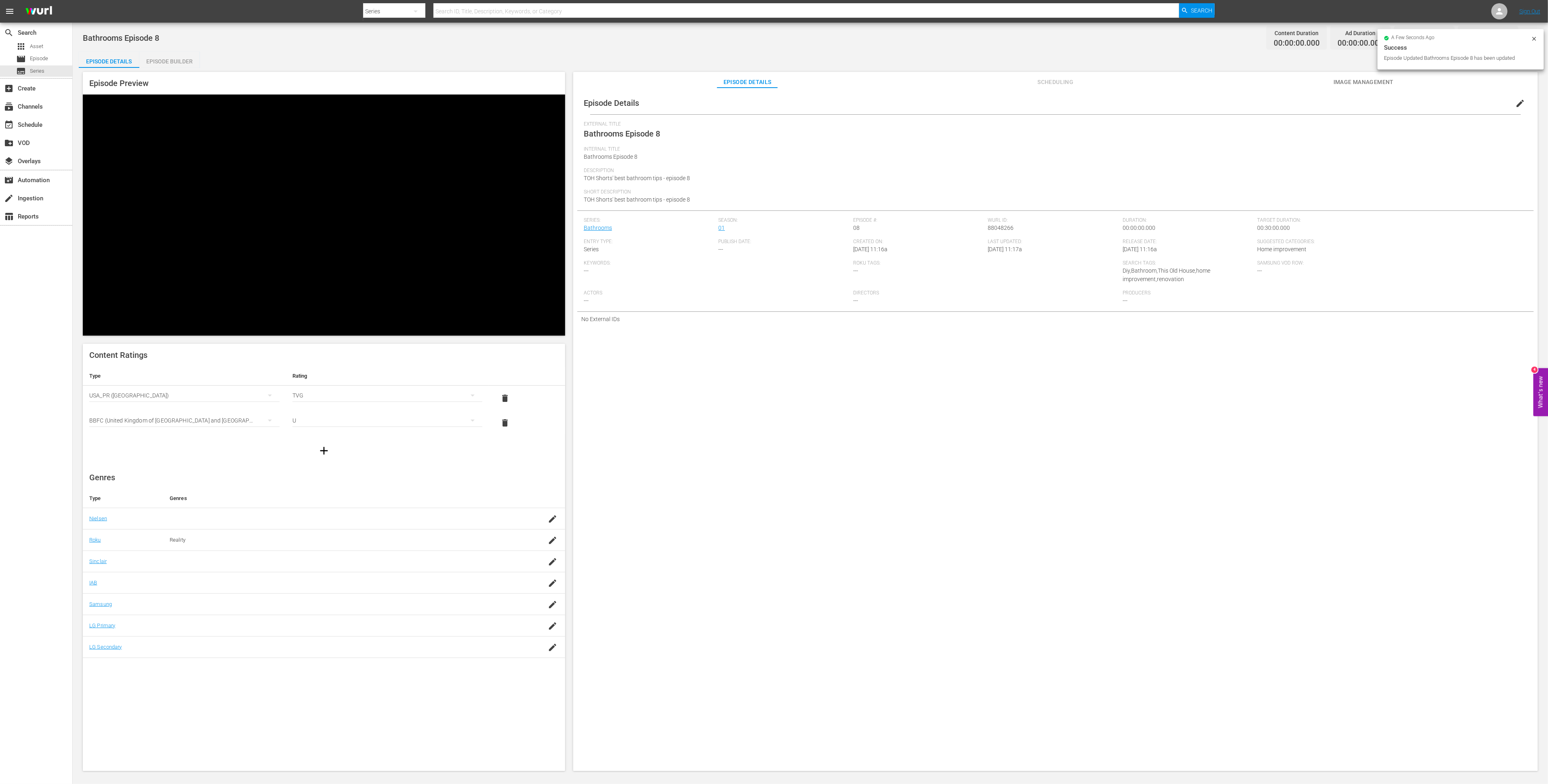
click at [1359, 81] on span "Image Management" at bounding box center [1364, 82] width 61 height 10
click at [700, 104] on span "Add Thumbnail" at bounding box center [690, 104] width 57 height 7
click at [687, 103] on span "Add Thumbnail" at bounding box center [690, 104] width 57 height 7
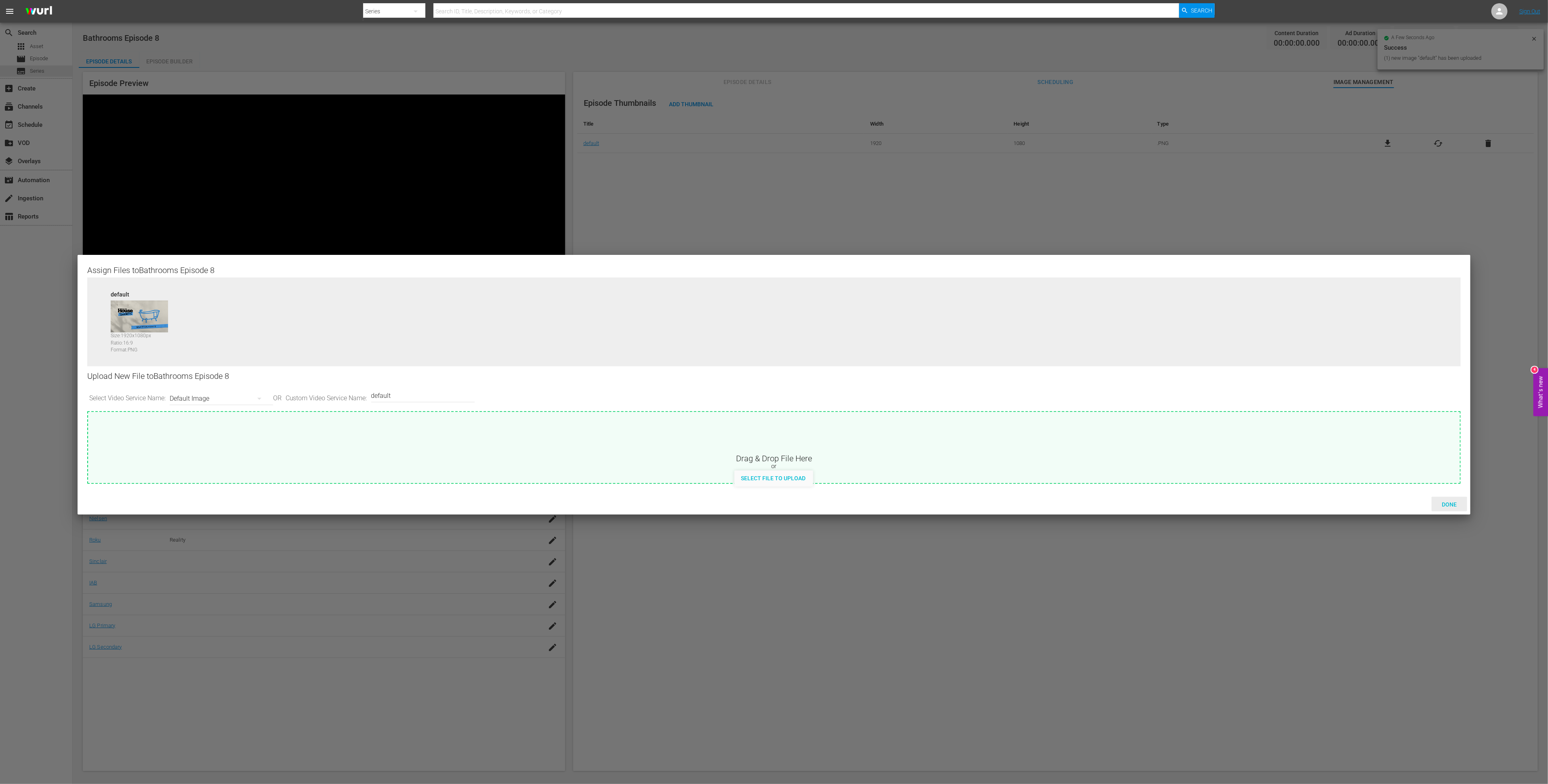
click at [1454, 507] on span "Done" at bounding box center [1449, 504] width 28 height 7
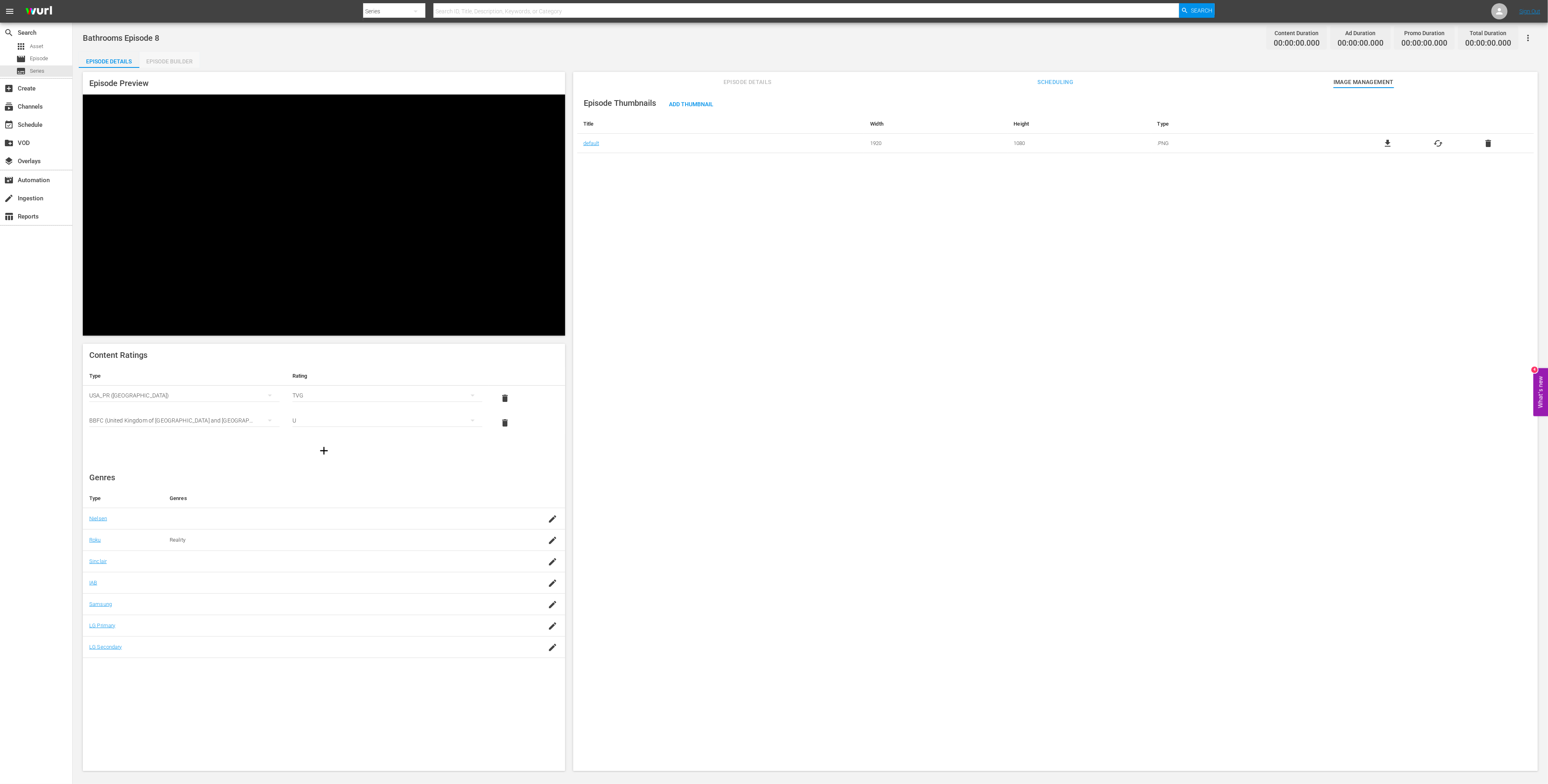
click at [177, 61] on div "Episode Builder" at bounding box center [169, 61] width 61 height 19
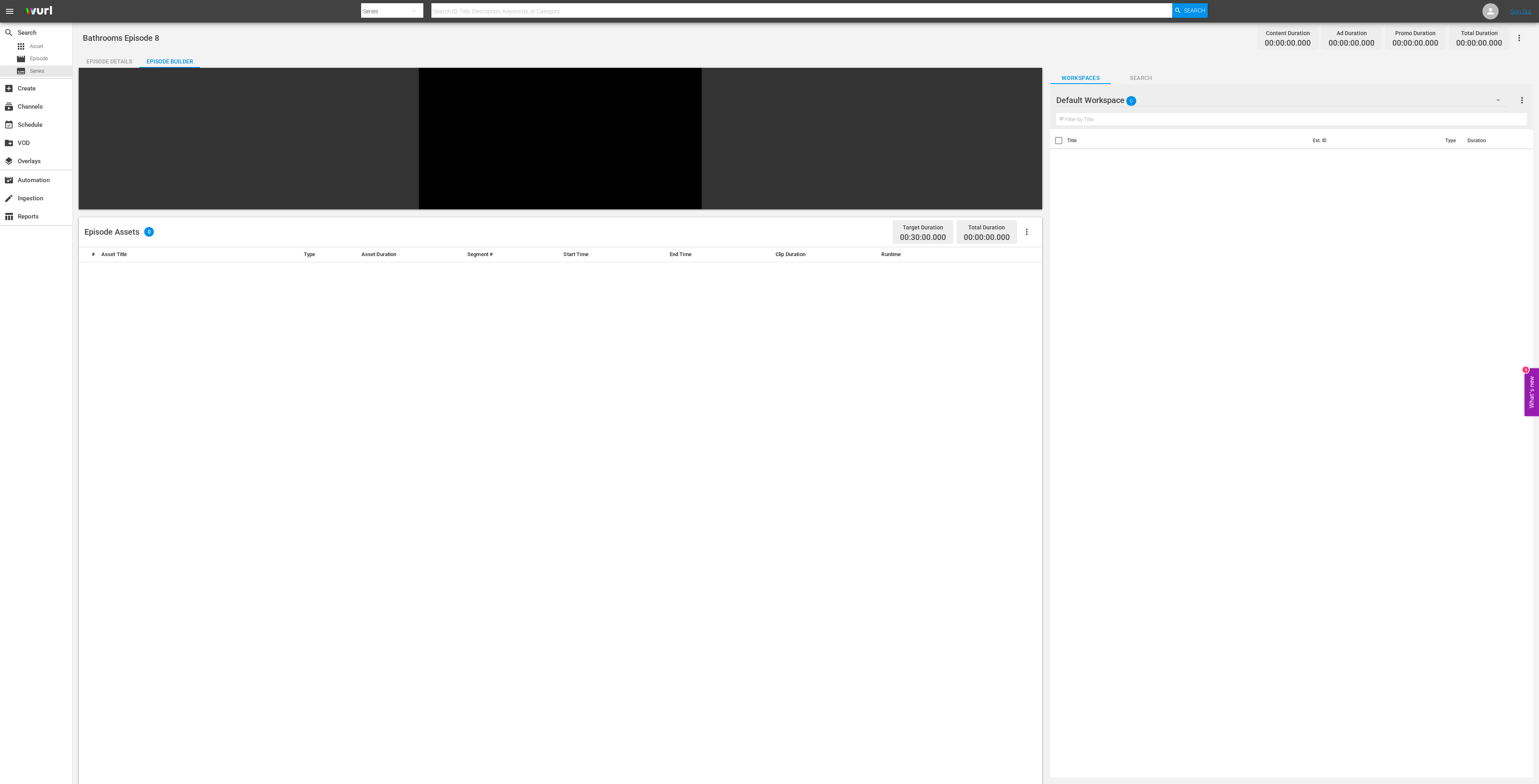
click at [1083, 100] on div at bounding box center [1085, 101] width 58 height 20
click at [1082, 99] on div at bounding box center [1085, 101] width 58 height 20
click at [1499, 99] on icon "button" at bounding box center [1498, 100] width 10 height 10
click at [1127, 139] on div "Bathrooms (74)" at bounding box center [1108, 136] width 84 height 13
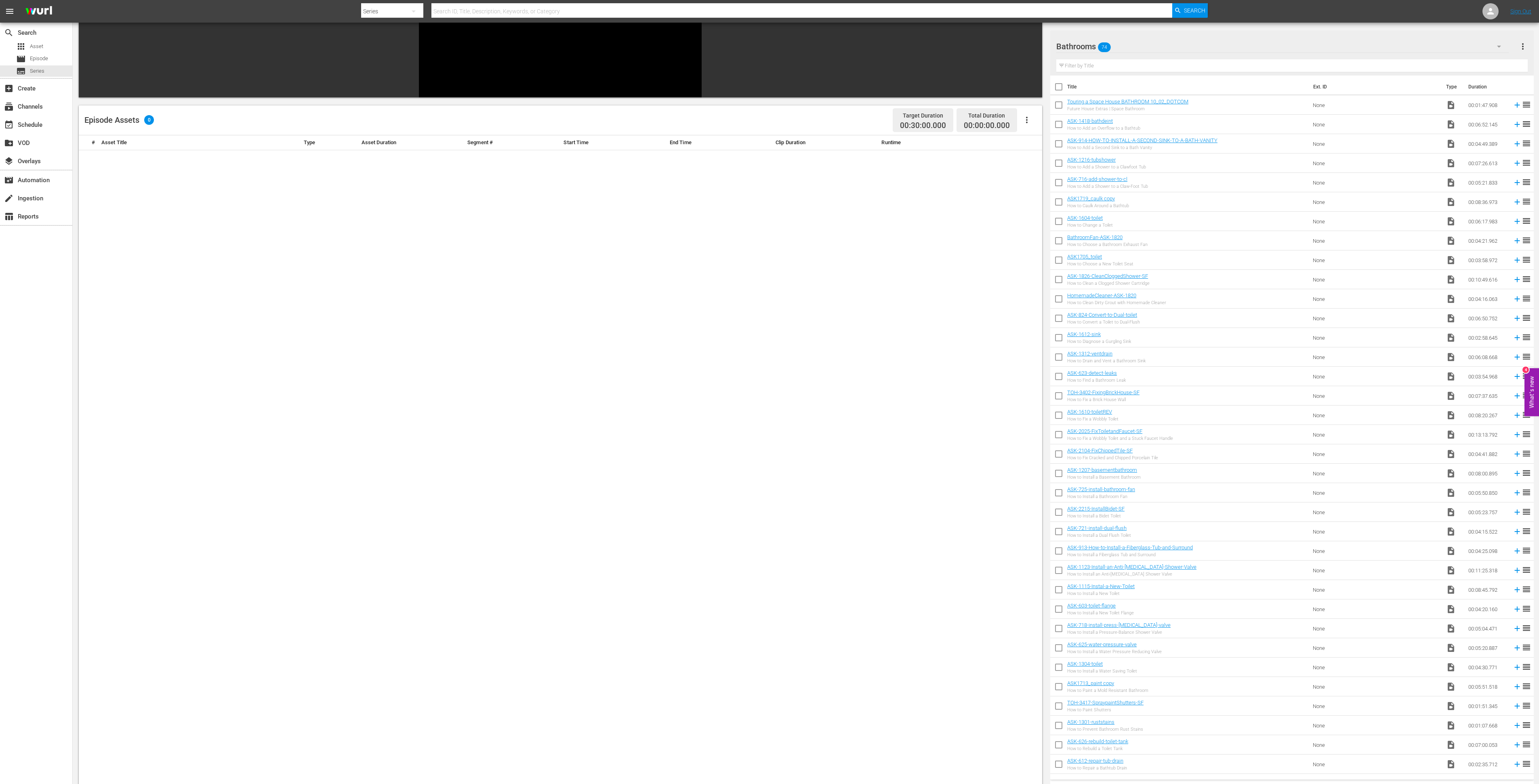
scroll to position [753, 0]
click at [1058, 475] on input "checkbox" at bounding box center [1059, 477] width 17 height 17
checkbox input "true"
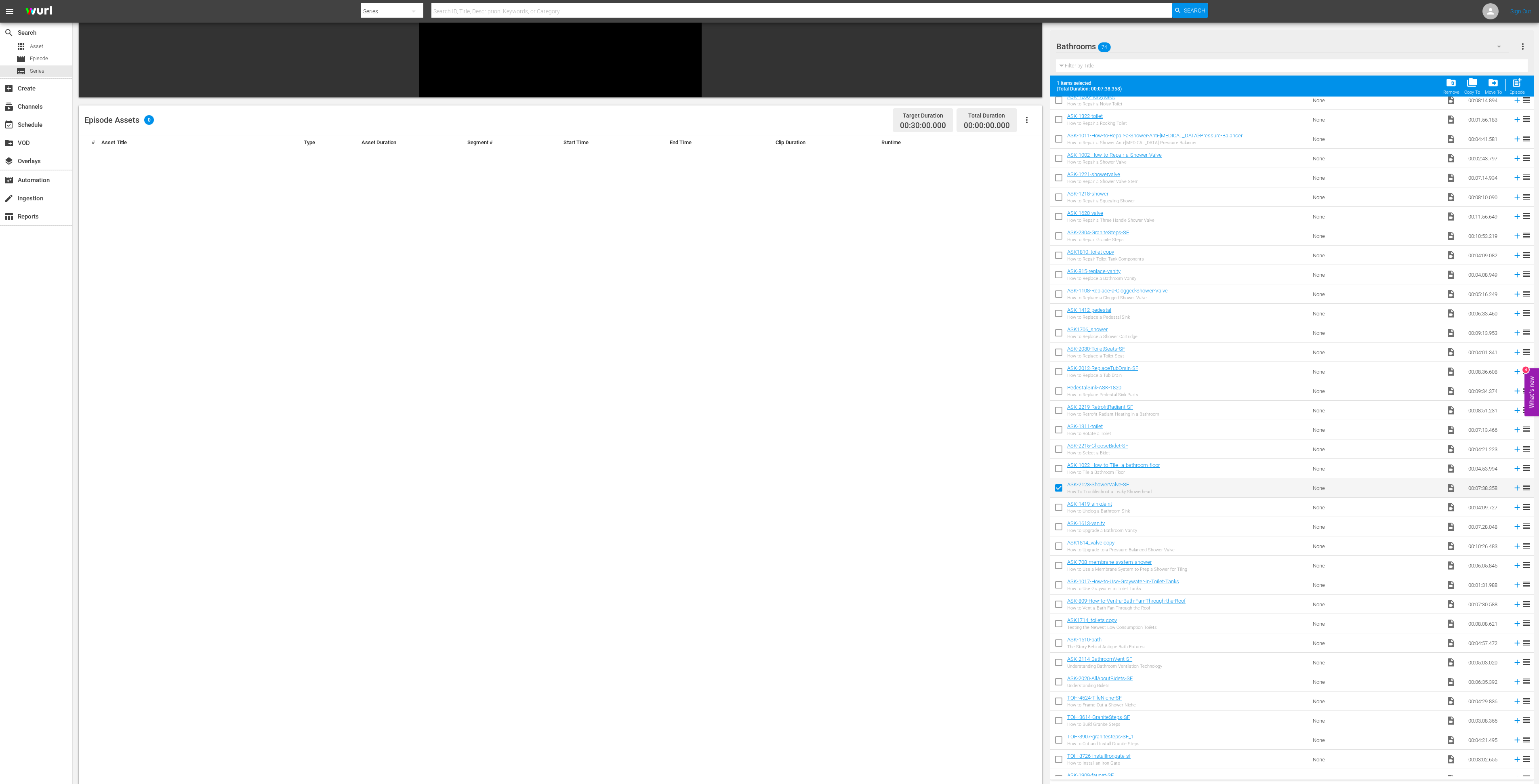
scroll to position [774, 0]
click at [1060, 493] on input "checkbox" at bounding box center [1059, 497] width 17 height 17
checkbox input "true"
click at [1056, 523] on input "checkbox" at bounding box center [1059, 516] width 17 height 17
checkbox input "true"
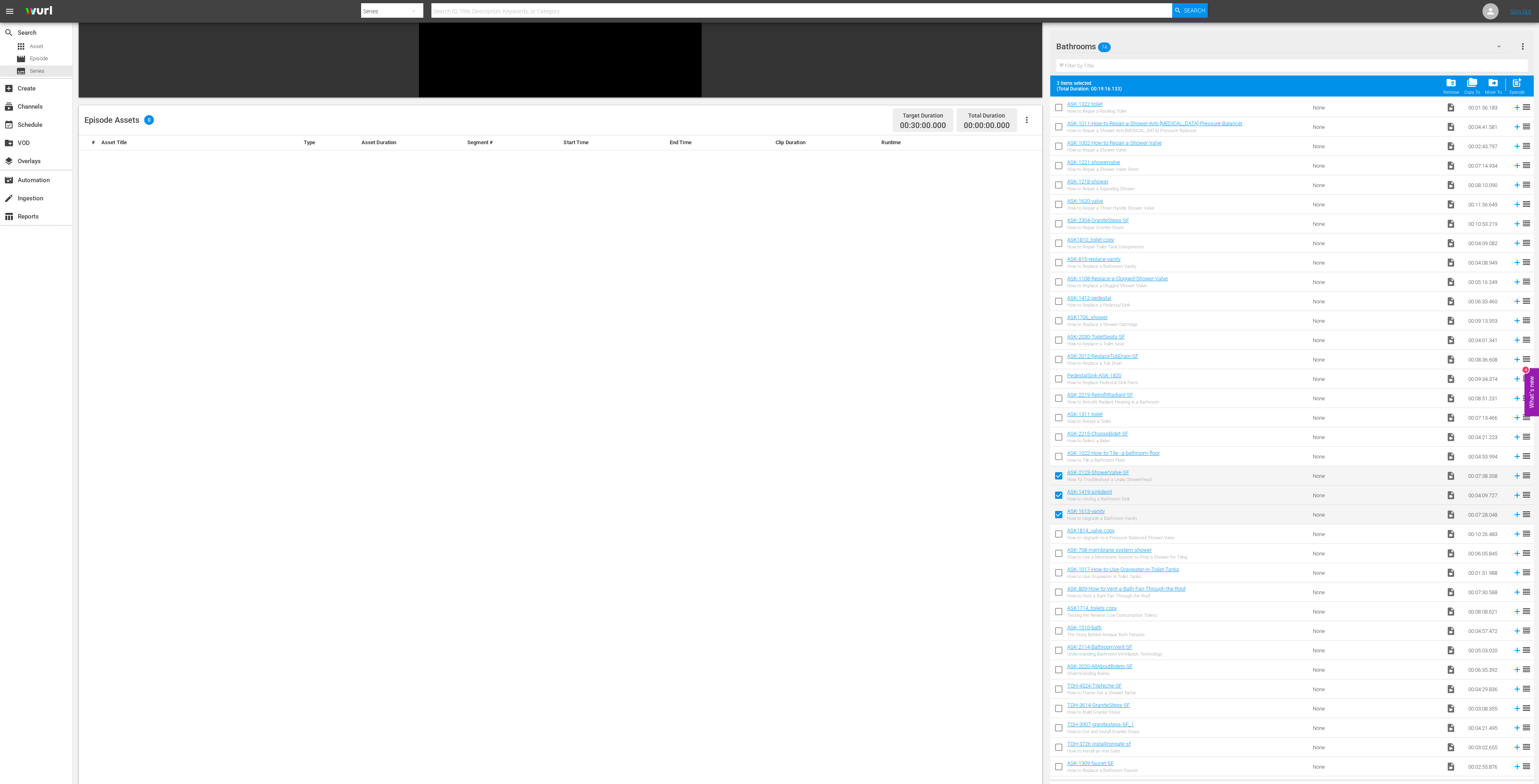
click at [1057, 533] on input "checkbox" at bounding box center [1059, 535] width 17 height 17
checkbox input "true"
drag, startPoint x: 1056, startPoint y: 553, endPoint x: 1070, endPoint y: 569, distance: 21.3
click at [1057, 554] on input "checkbox" at bounding box center [1059, 555] width 17 height 17
checkbox input "true"
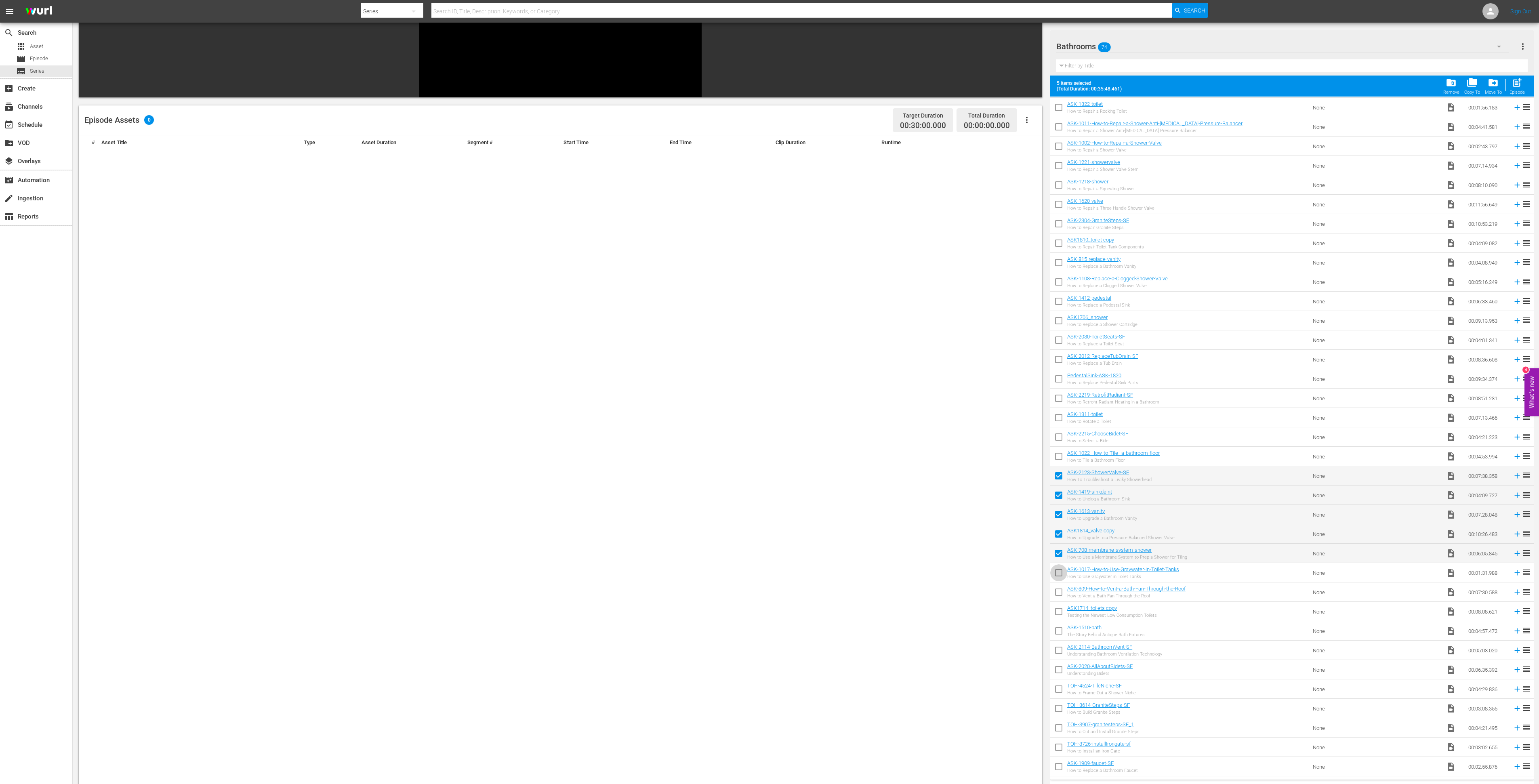
click at [1061, 574] on input "checkbox" at bounding box center [1059, 574] width 17 height 17
checkbox input "true"
click at [1056, 591] on input "checkbox" at bounding box center [1059, 594] width 17 height 17
checkbox input "true"
click at [1055, 611] on input "checkbox" at bounding box center [1059, 613] width 17 height 17
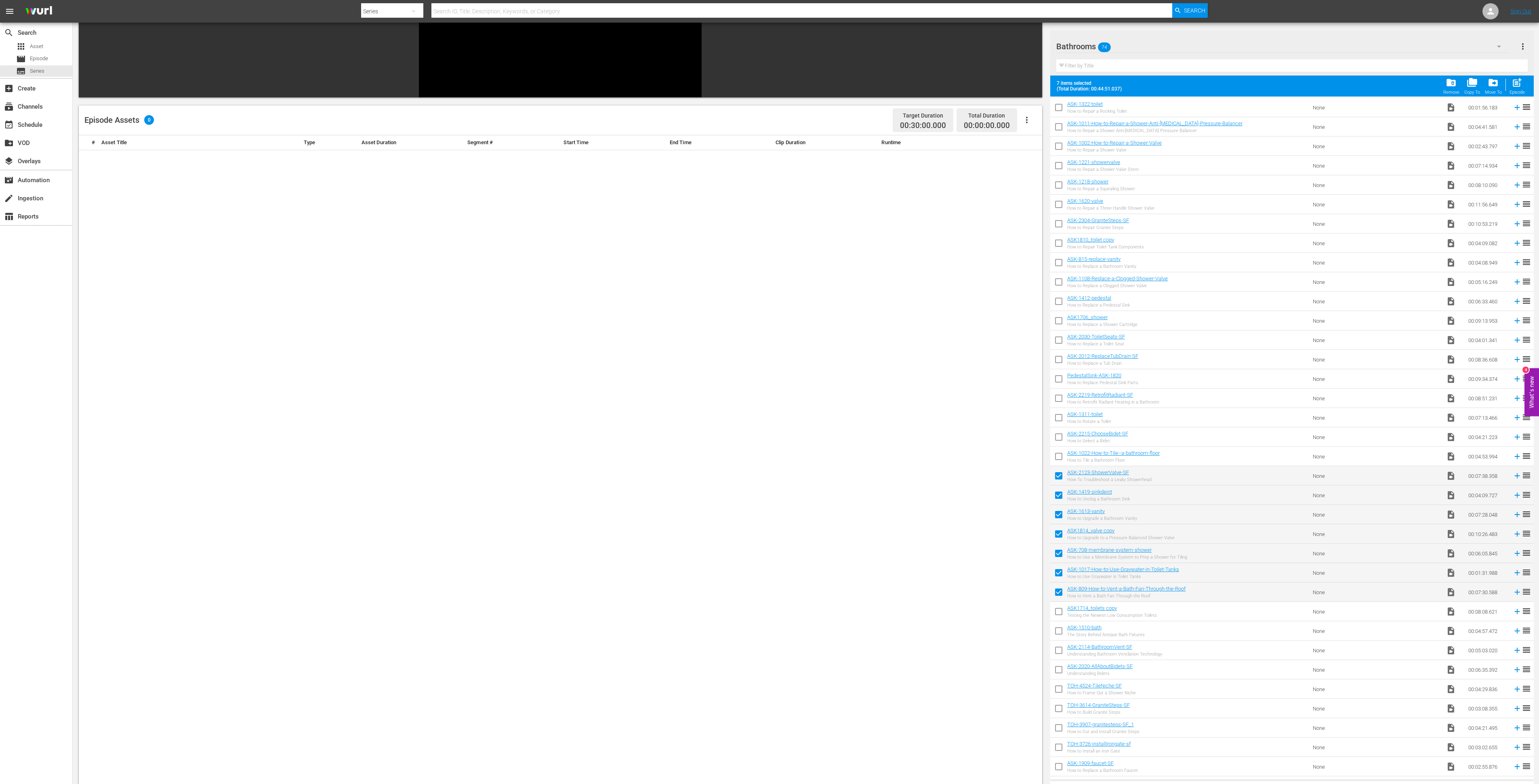
checkbox input "true"
click at [1518, 82] on span "post_add" at bounding box center [1517, 82] width 11 height 11
checkbox input "false"
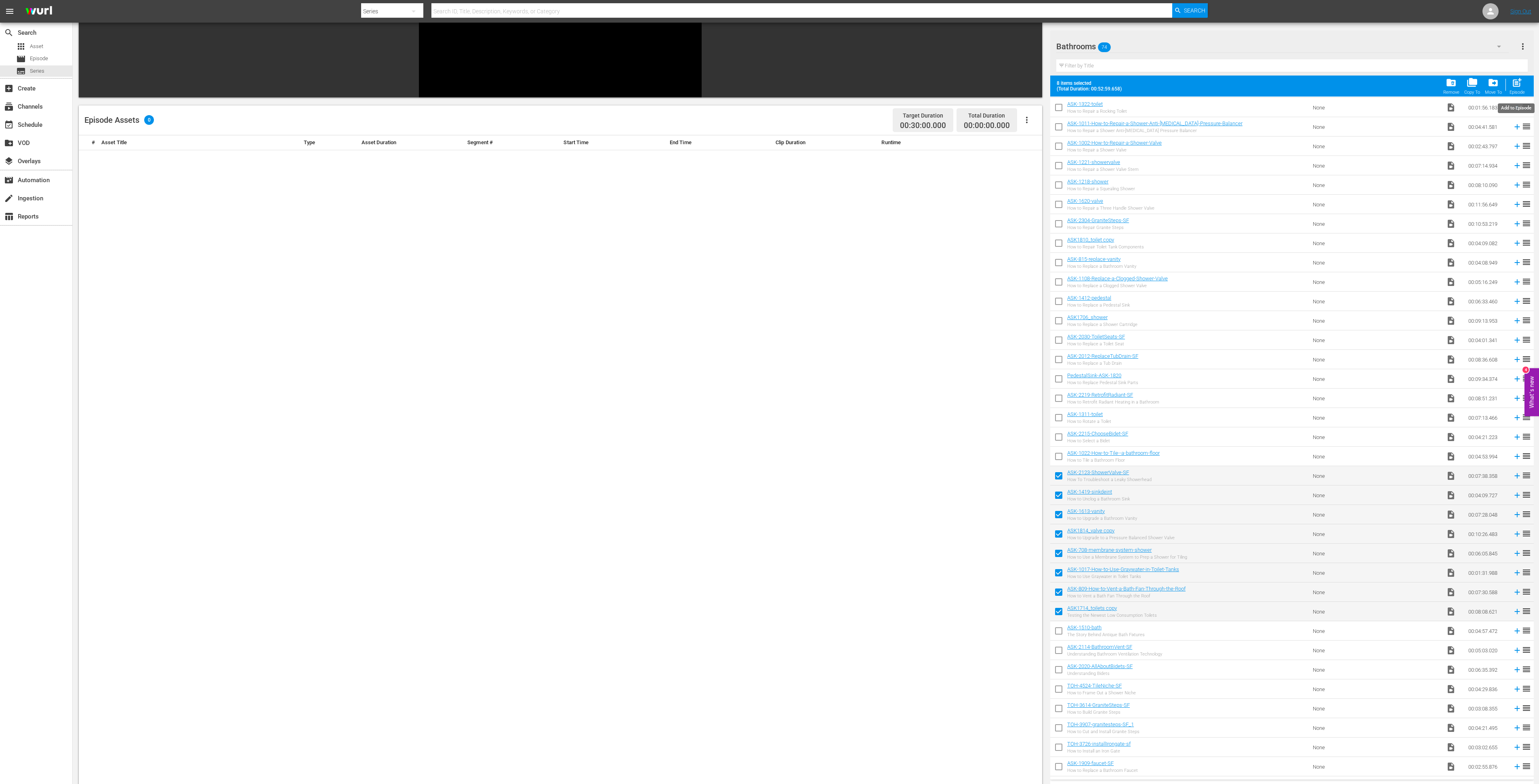
checkbox input "false"
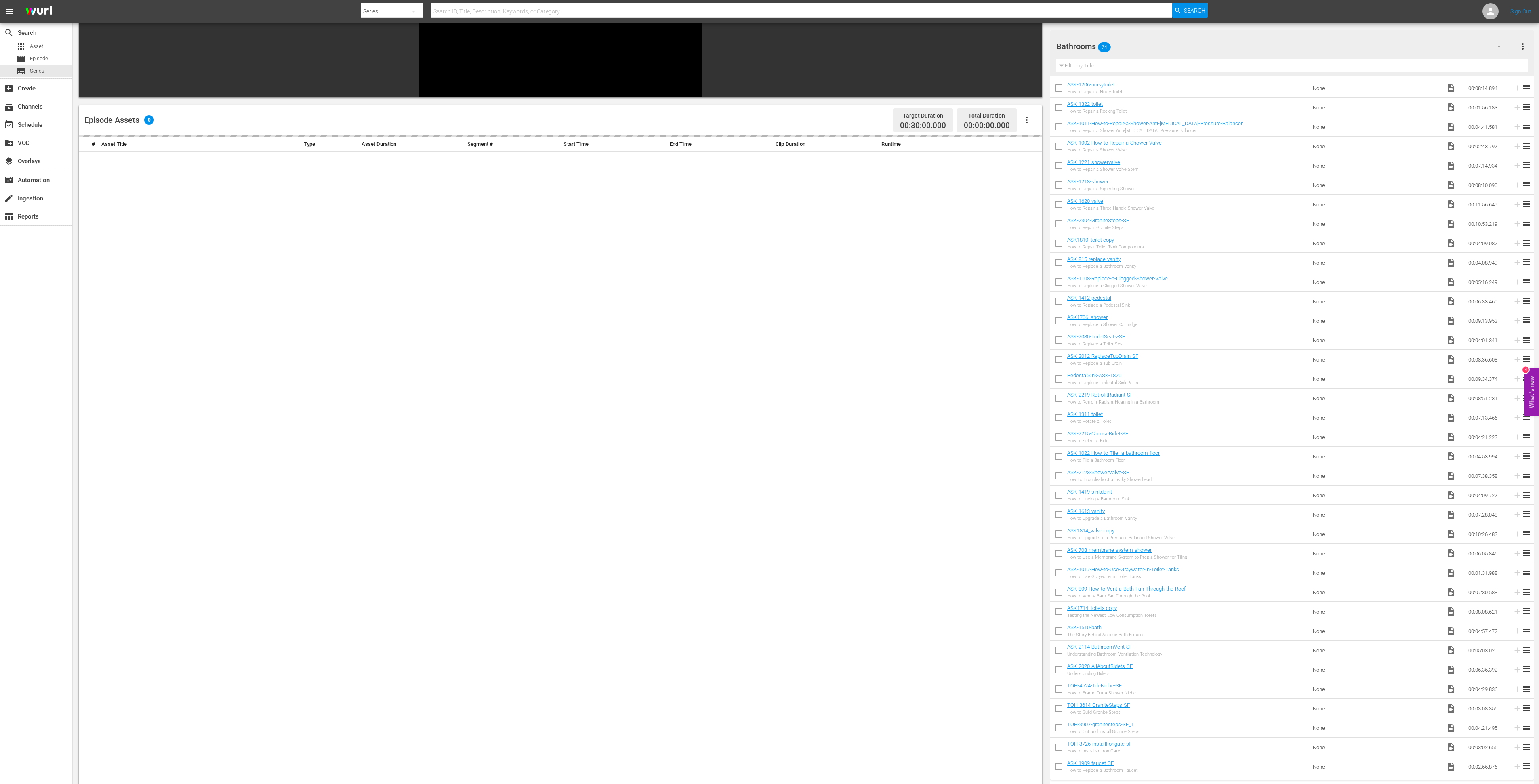
scroll to position [753, 0]
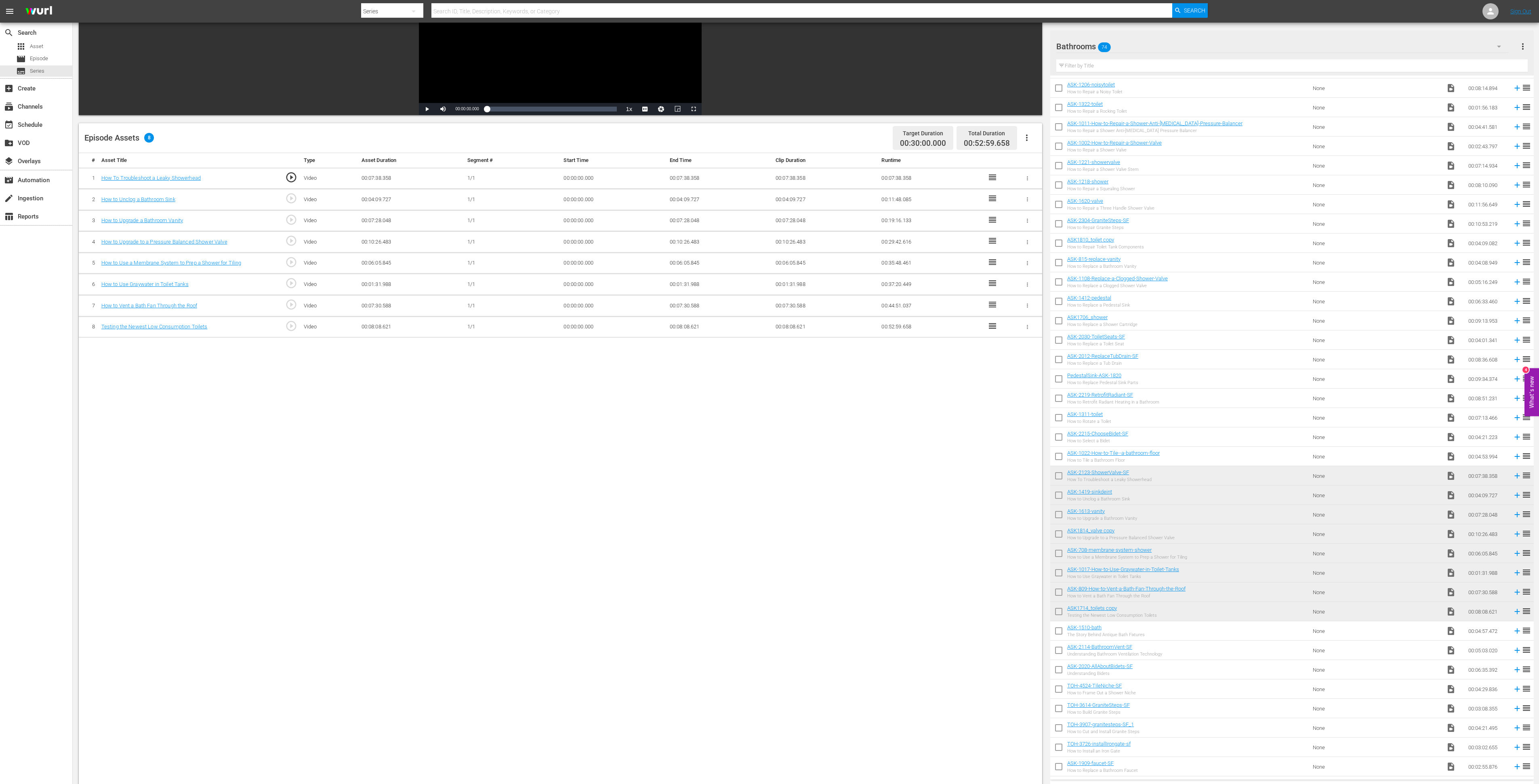
click at [1077, 45] on div at bounding box center [1090, 47] width 68 height 20
click at [1406, 163] on td "None" at bounding box center [1376, 165] width 133 height 19
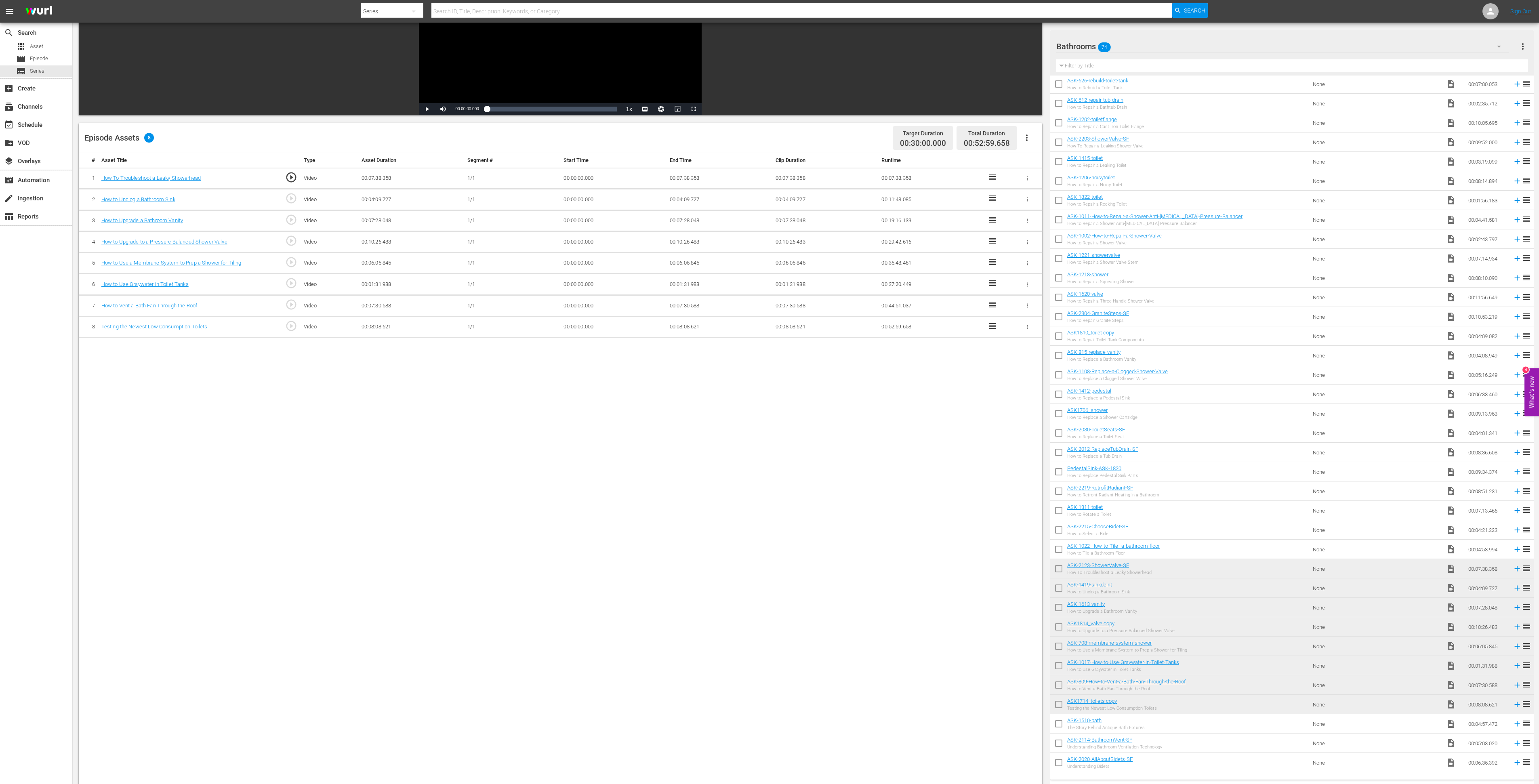
scroll to position [660, 0]
click at [1497, 44] on icon "button" at bounding box center [1499, 46] width 10 height 10
click at [1123, 103] on div "Slates and Bumpers (18)" at bounding box center [1108, 108] width 84 height 13
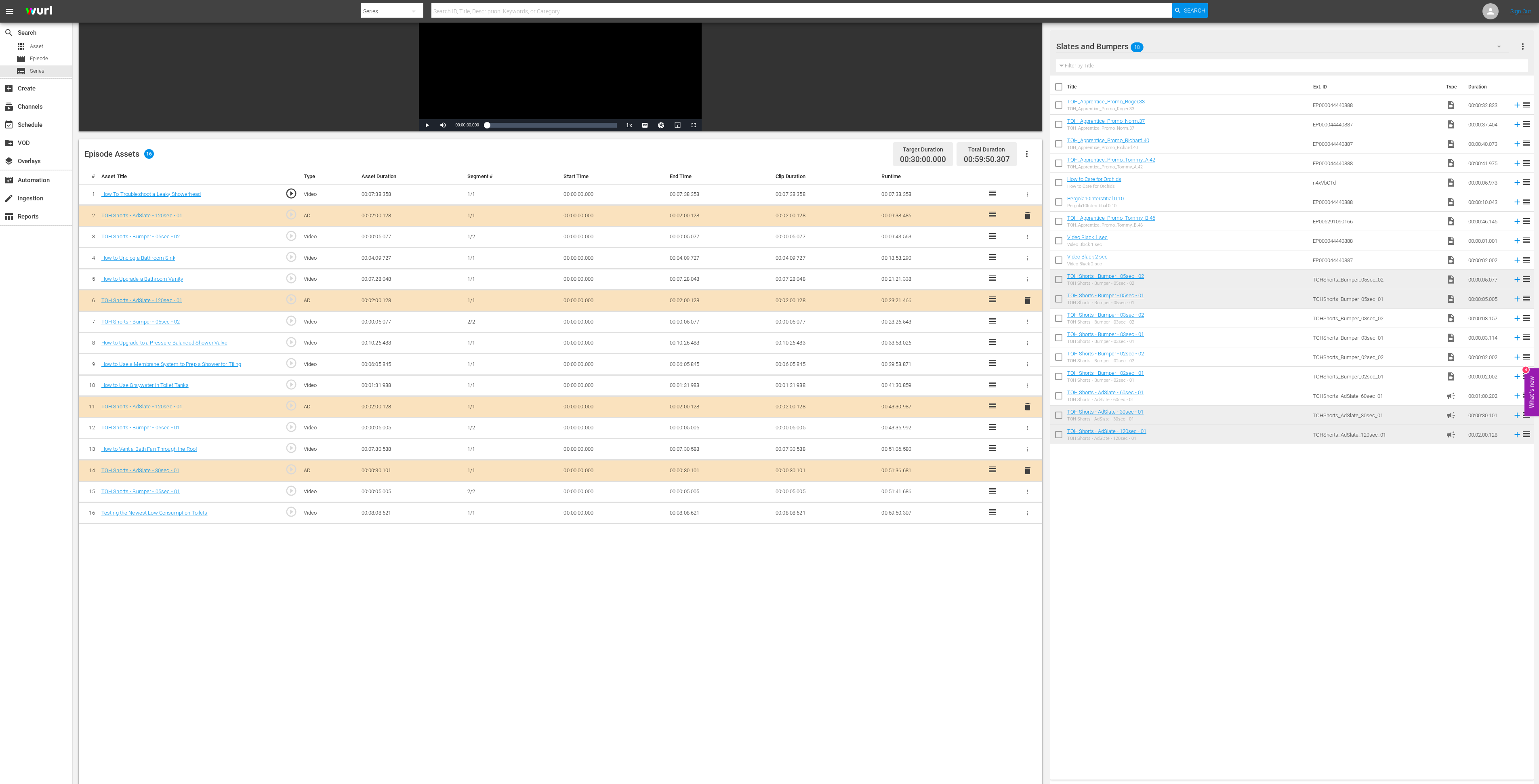
scroll to position [93, 0]
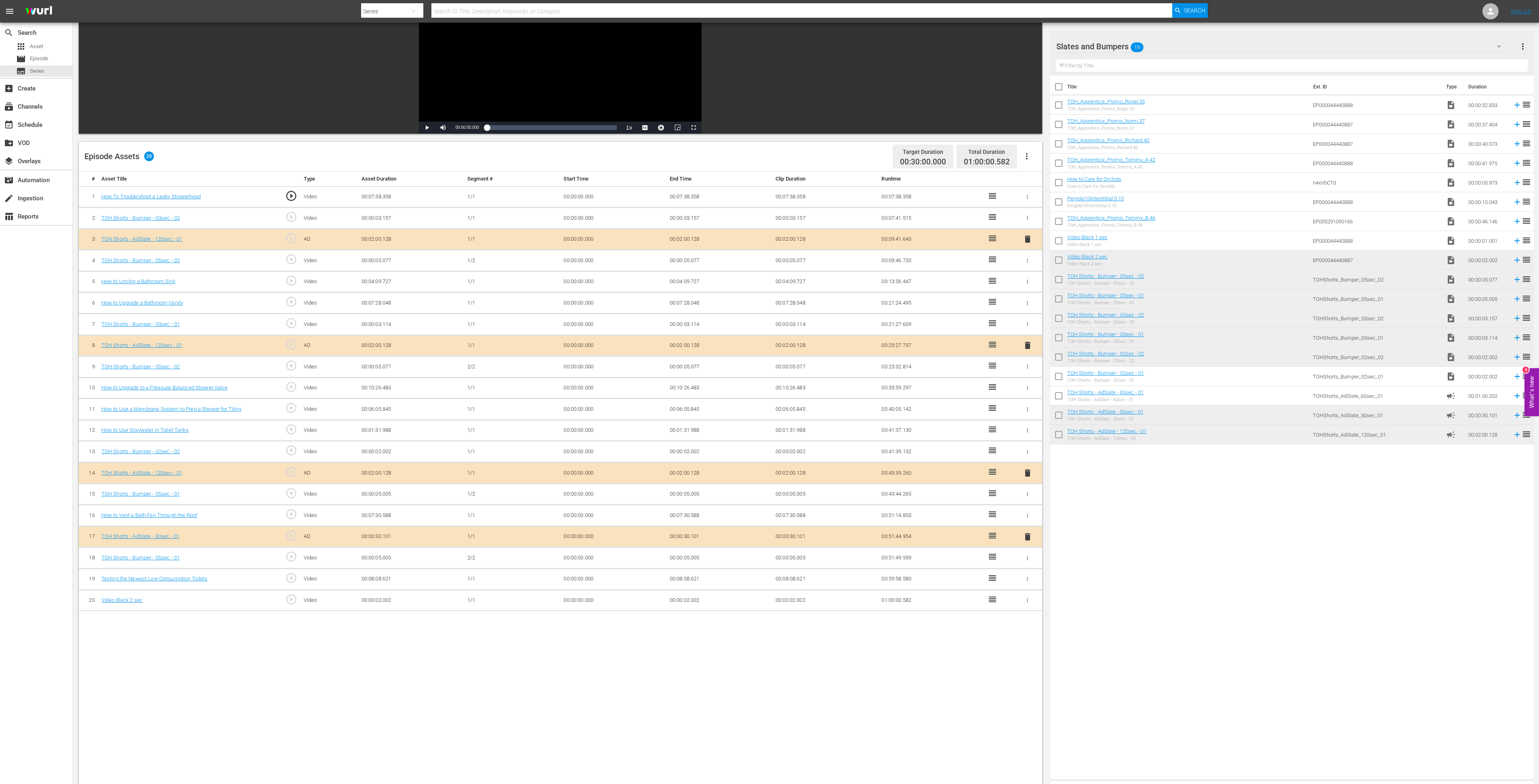
click at [680, 600] on td "00:00:02.002" at bounding box center [719, 600] width 106 height 22
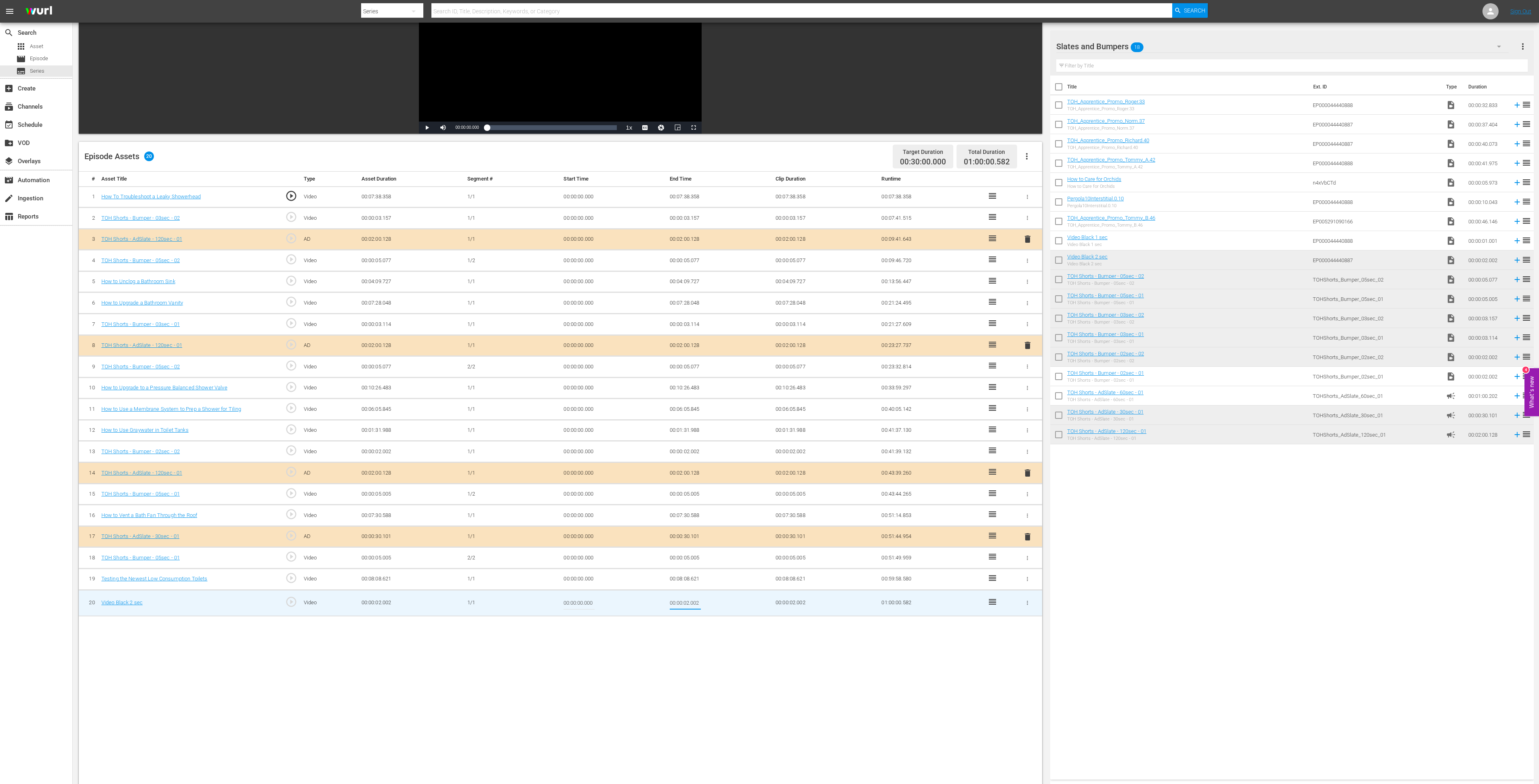
click at [689, 605] on input "00:00:02.002" at bounding box center [686, 603] width 31 height 19
click at [698, 603] on input "00:00:01.002" at bounding box center [686, 603] width 31 height 19
type input "00:00:01.424"
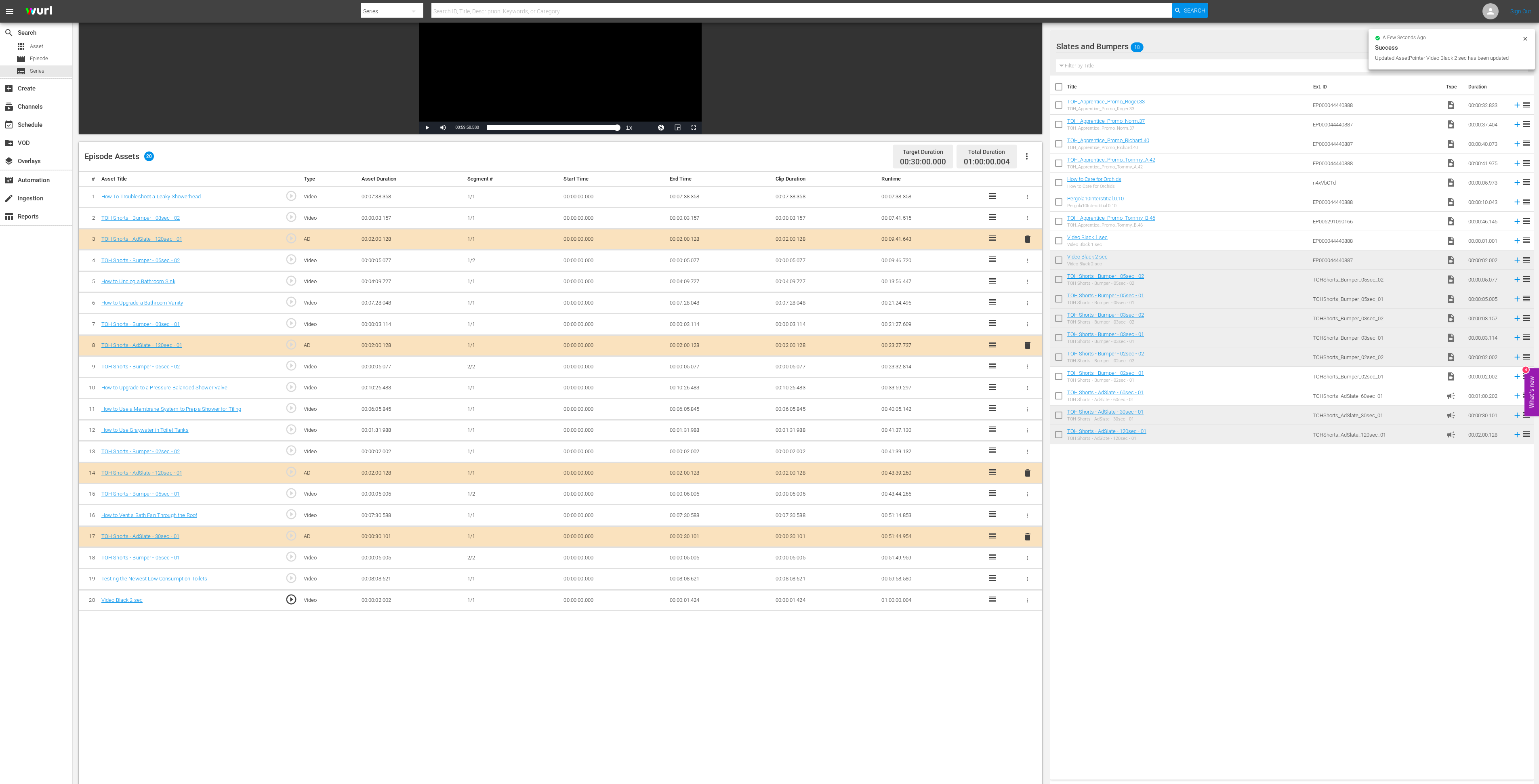
click at [696, 603] on td "00:00:01.424" at bounding box center [719, 600] width 106 height 22
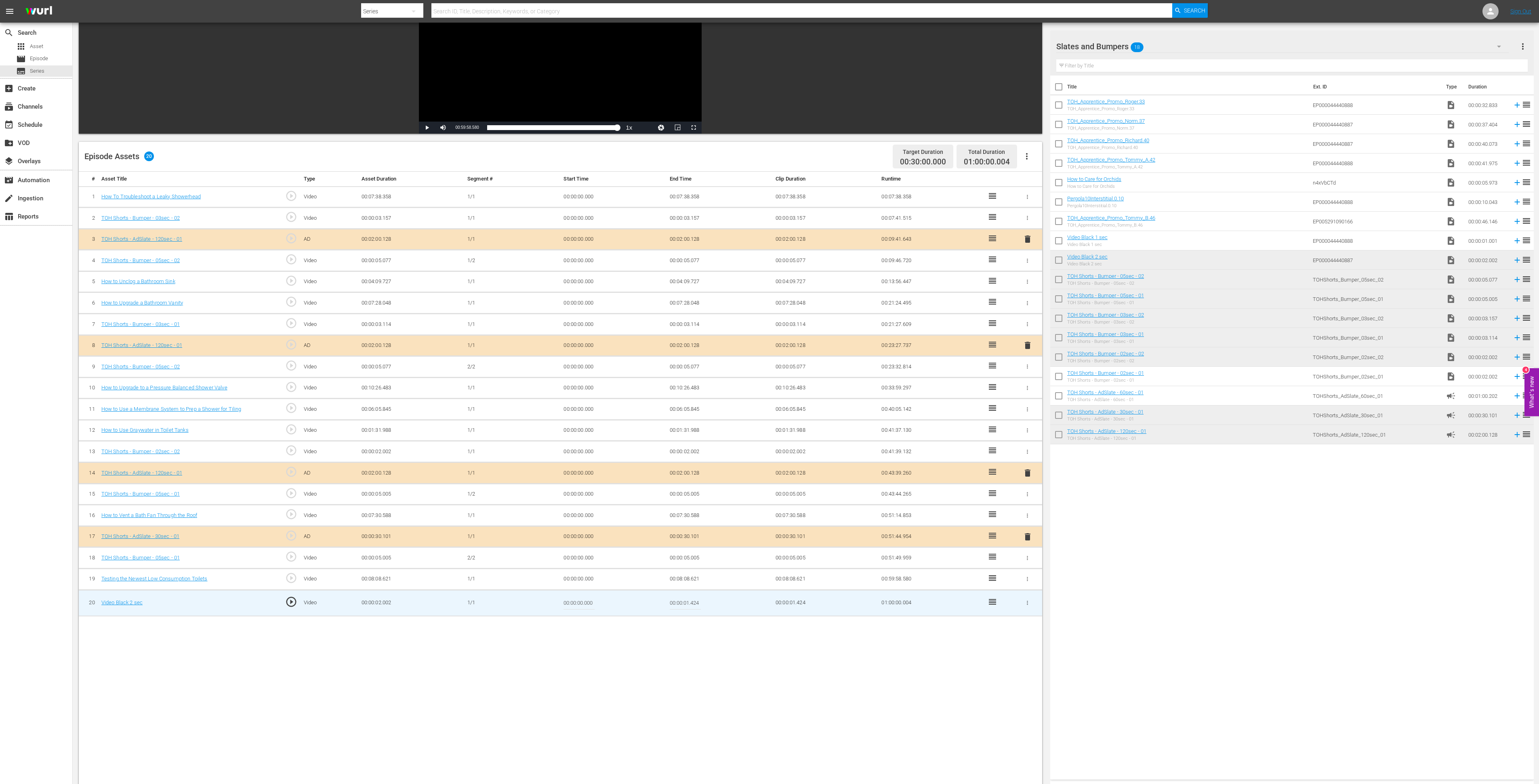
click at [696, 602] on input "00:00:01.424" at bounding box center [686, 603] width 31 height 19
drag, startPoint x: 696, startPoint y: 602, endPoint x: 708, endPoint y: 602, distance: 12.0
click at [708, 602] on td "00:00:01.424" at bounding box center [719, 603] width 106 height 26
type input "00:00:01.420"
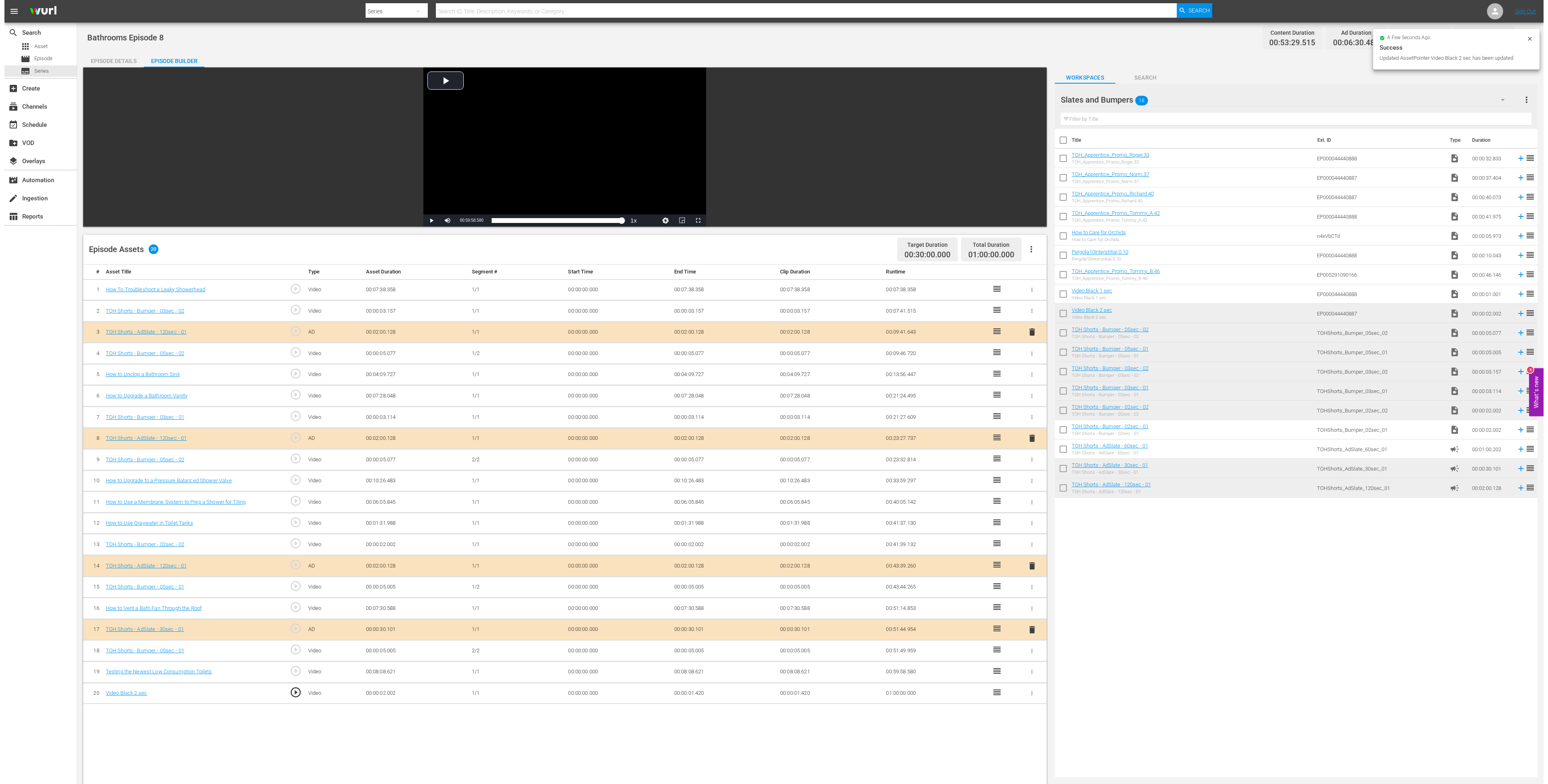
scroll to position [0, 0]
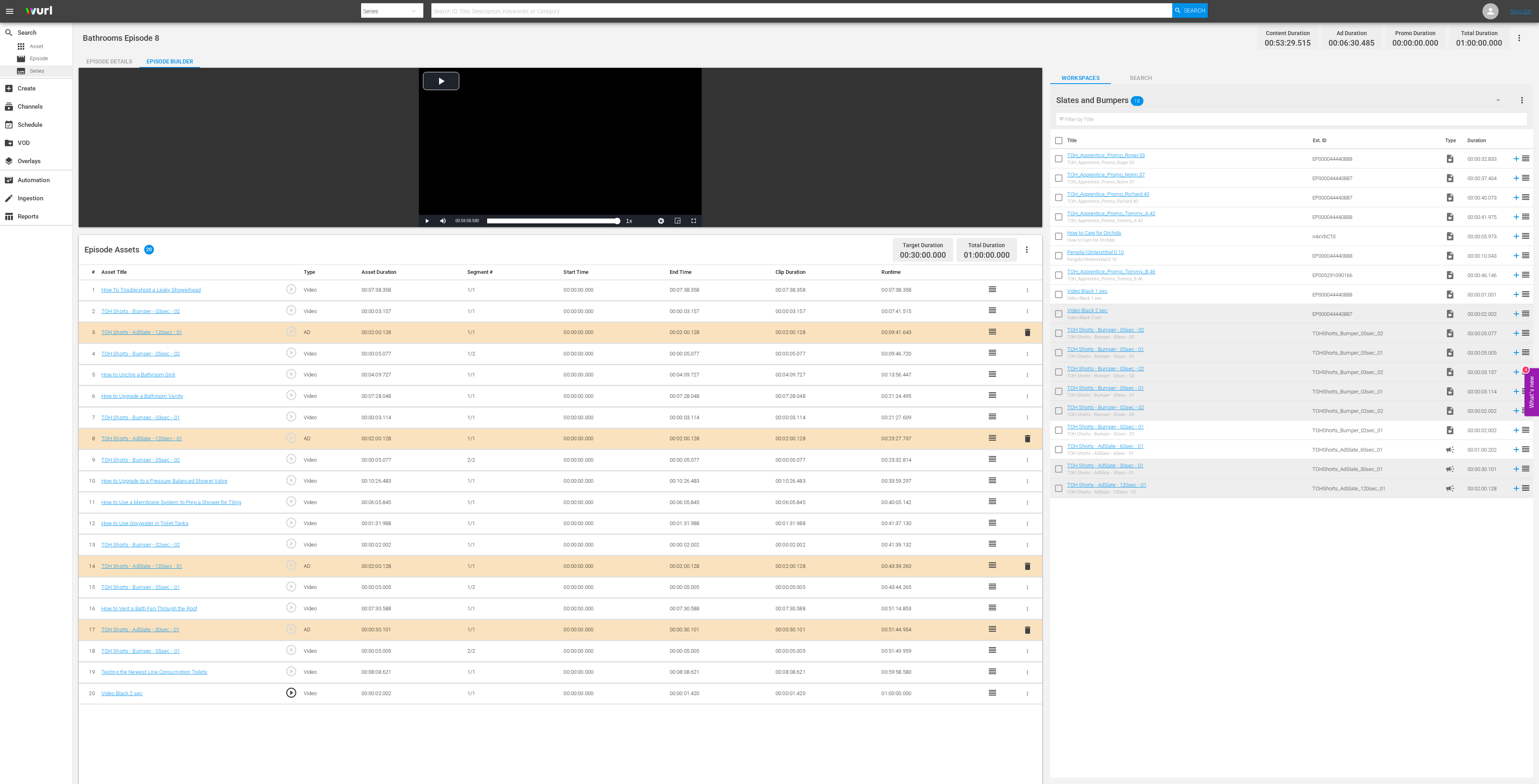
click at [36, 68] on span "Series" at bounding box center [37, 71] width 14 height 8
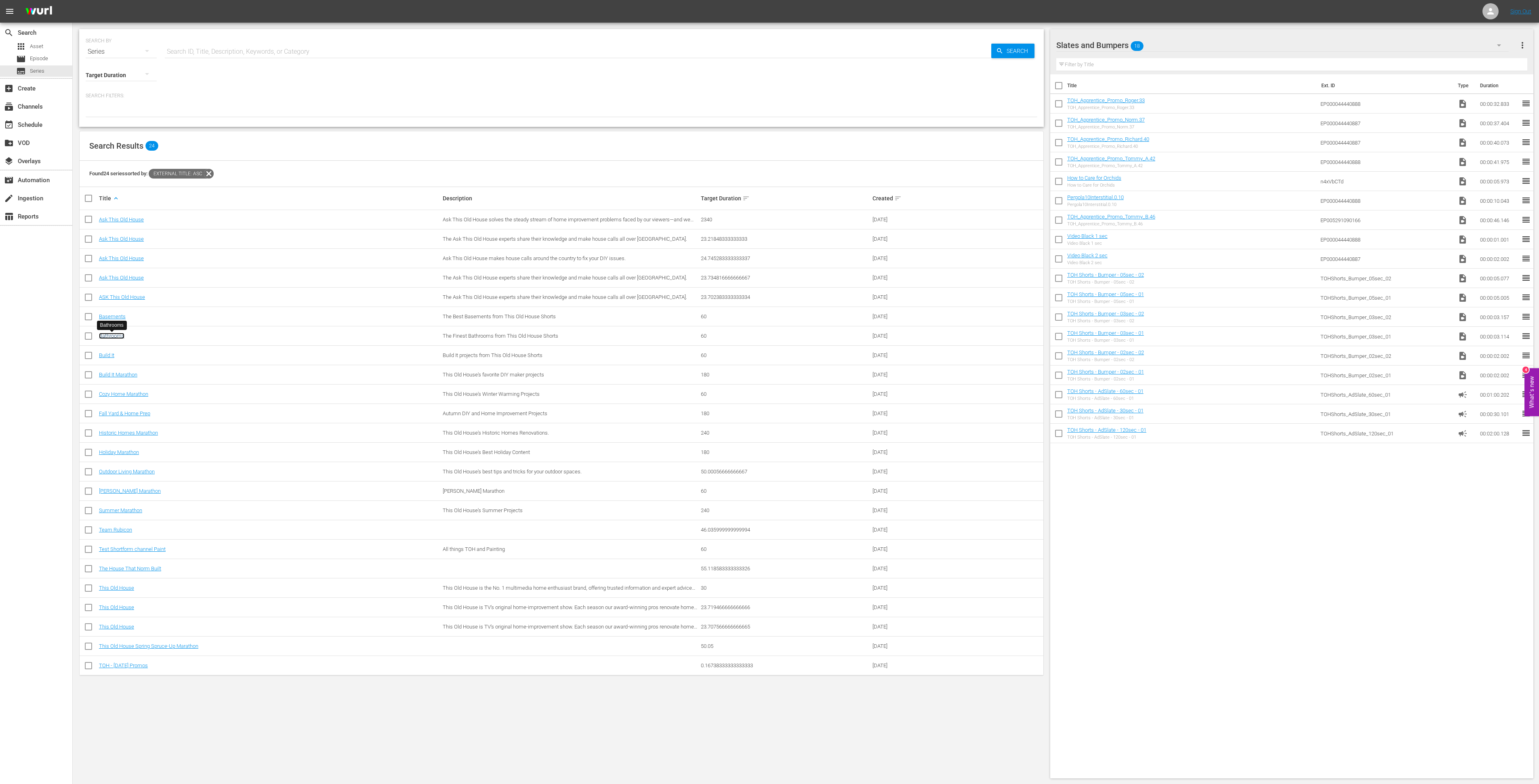
click at [117, 336] on link "Bathrooms" at bounding box center [112, 336] width 25 height 6
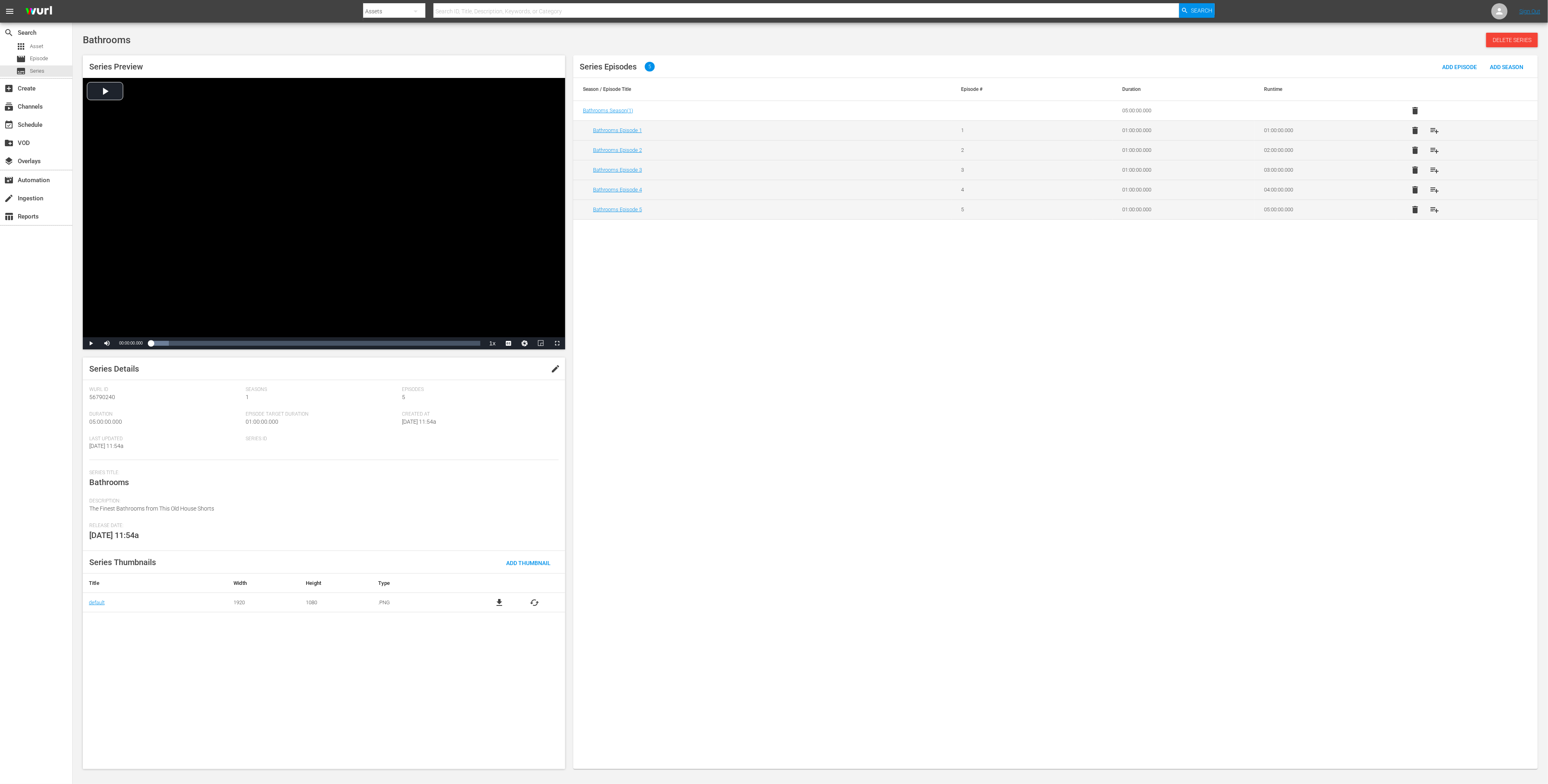
click at [900, 338] on div "Series Episodes 5 Add Episode Add Season Season / Episode Title Episode # Durat…" at bounding box center [1055, 412] width 964 height 714
click at [1032, 64] on span "Add Episode" at bounding box center [1459, 67] width 47 height 7
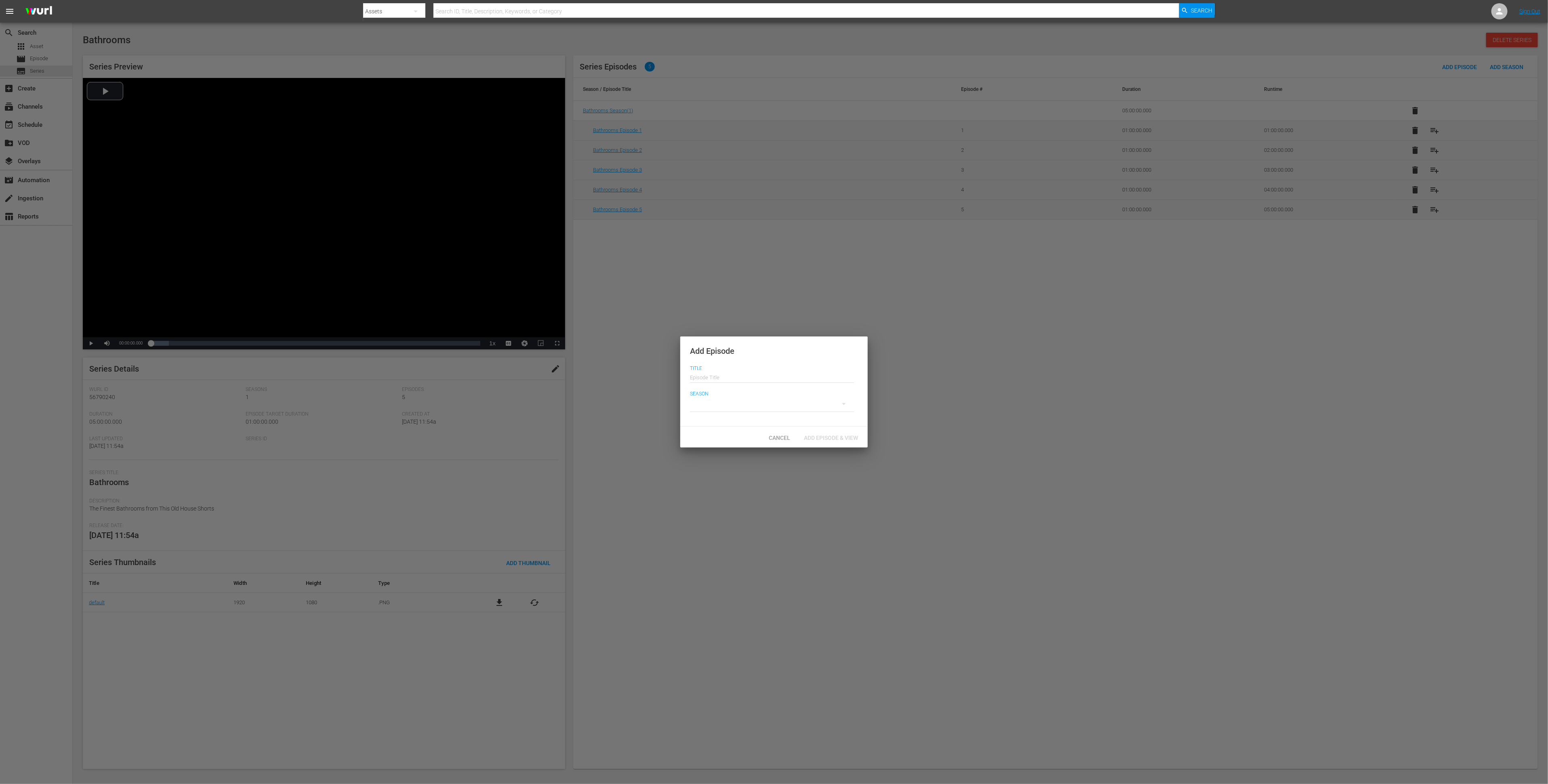
click at [785, 377] on input "text" at bounding box center [772, 376] width 164 height 19
click at [740, 380] on input "Bathrooms Episode 1" at bounding box center [772, 376] width 164 height 19
type input "Bathrooms Episode 6"
click at [713, 404] on div at bounding box center [772, 404] width 164 height 23
click at [709, 405] on div "1" at bounding box center [701, 406] width 22 height 8
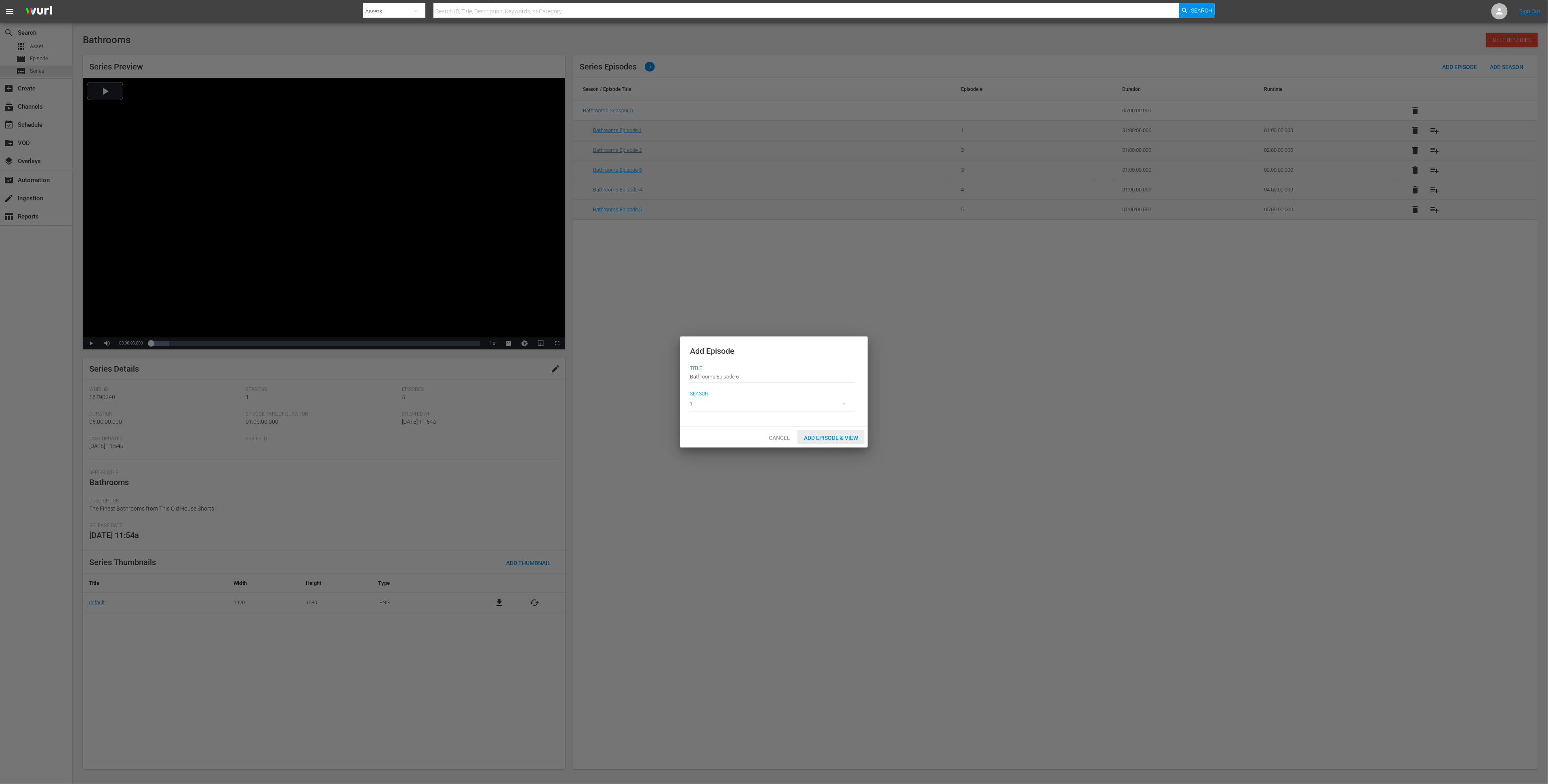
click at [804, 436] on span "Add Episode & View" at bounding box center [831, 437] width 67 height 7
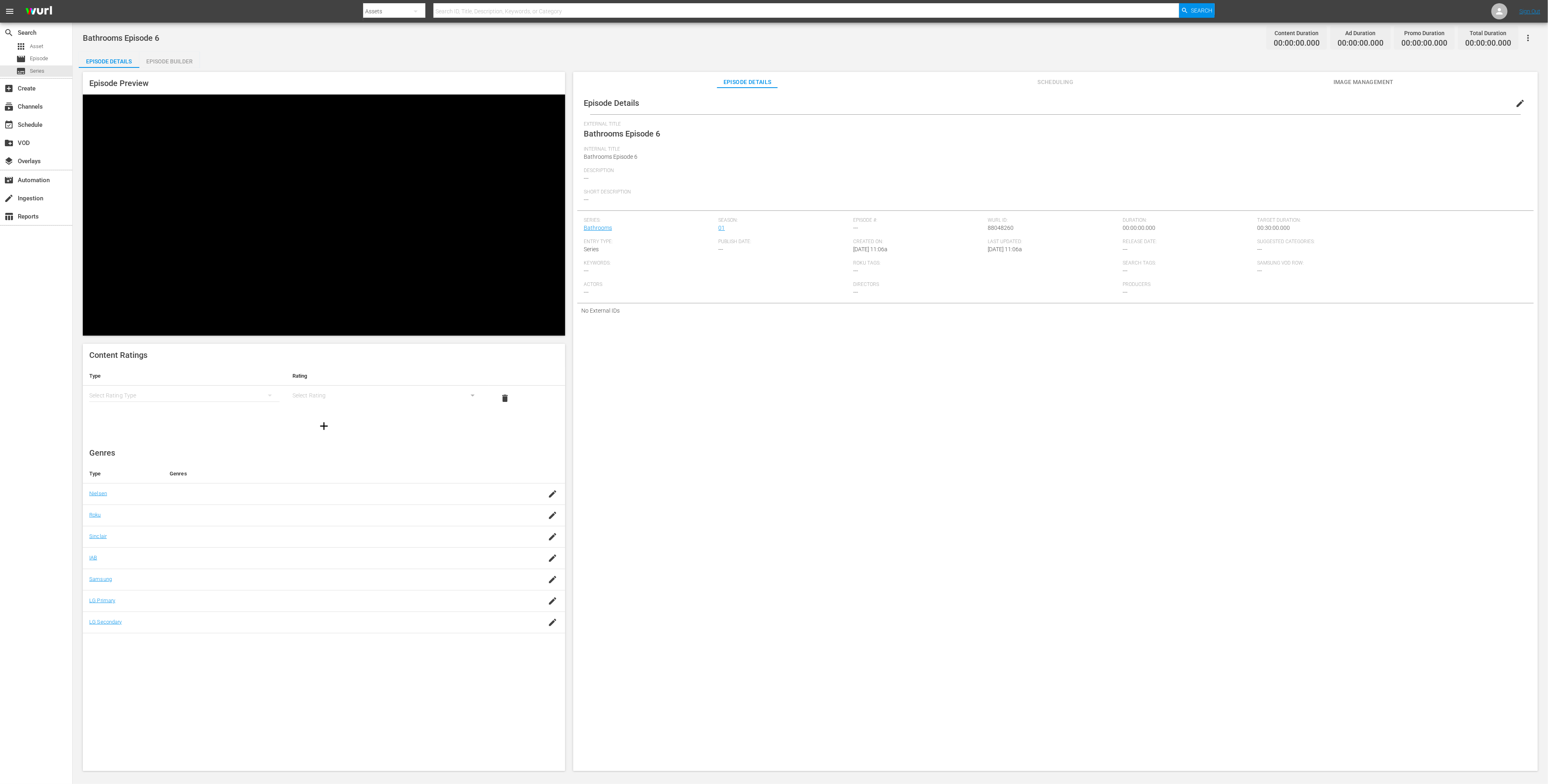
click at [220, 384] on div "simple table" at bounding box center [184, 395] width 190 height 23
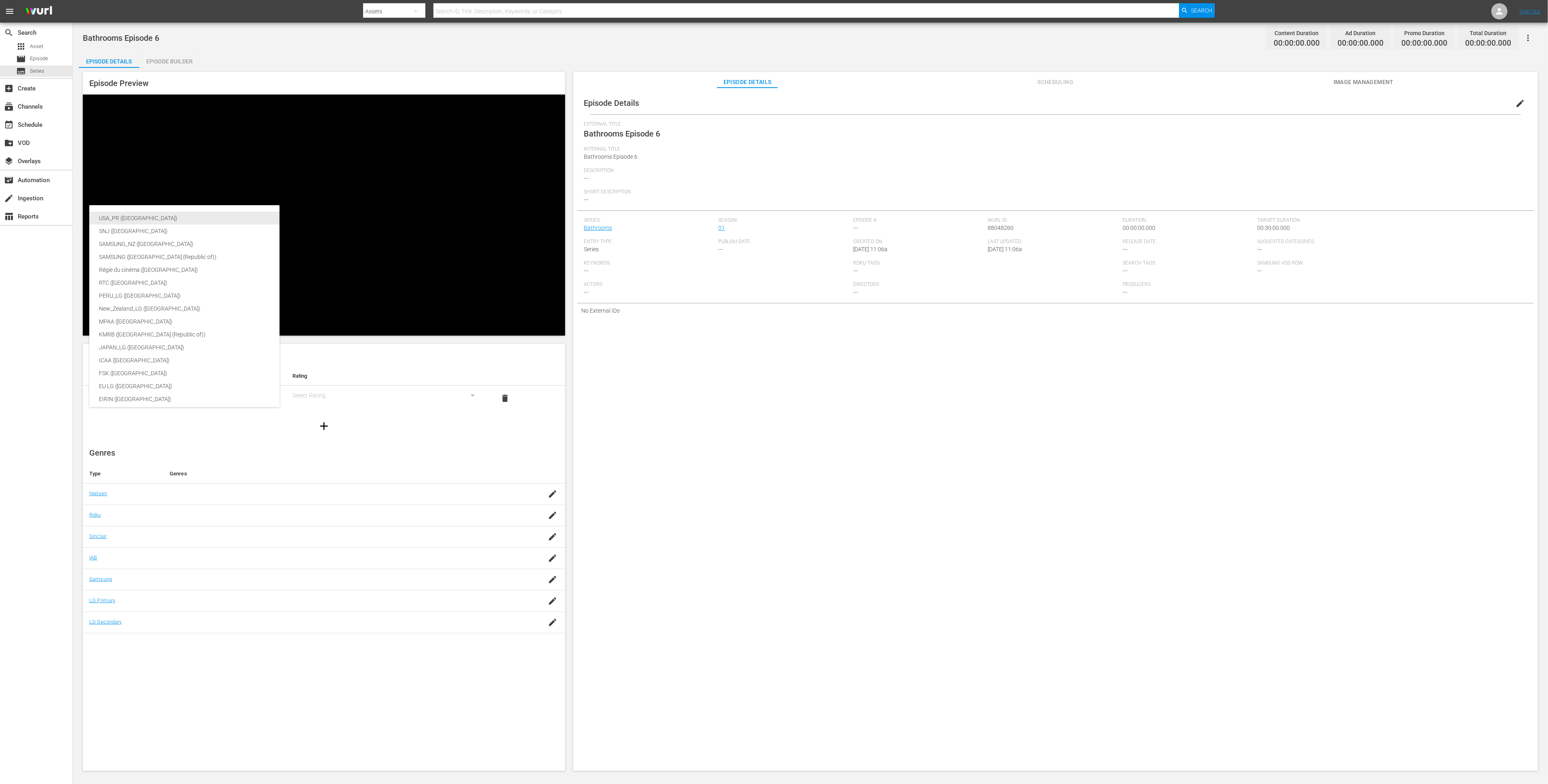
click at [217, 214] on div "USA_PR ([GEOGRAPHIC_DATA])" at bounding box center [192, 218] width 186 height 13
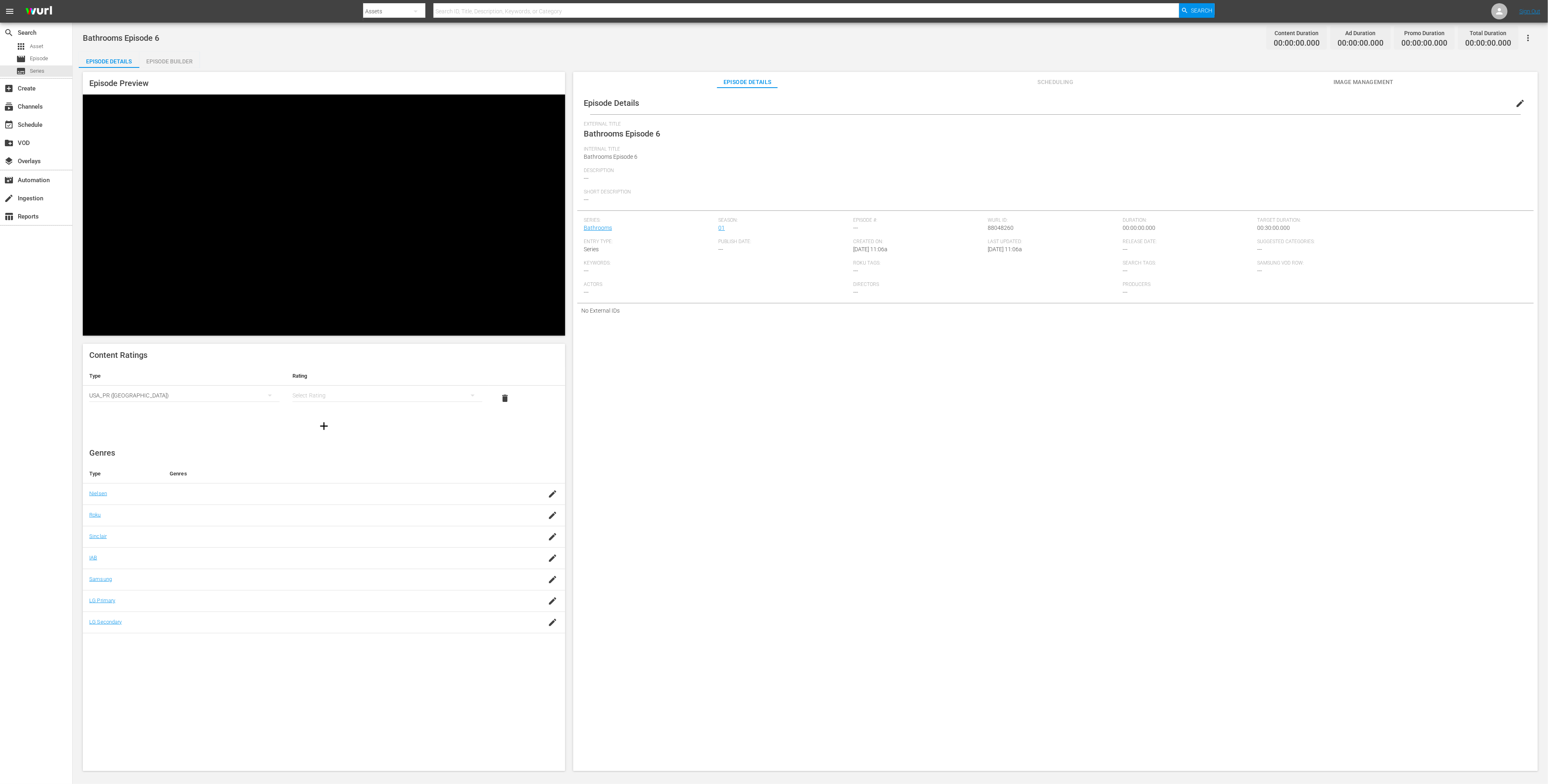
click at [335, 384] on div "simple table" at bounding box center [388, 395] width 190 height 23
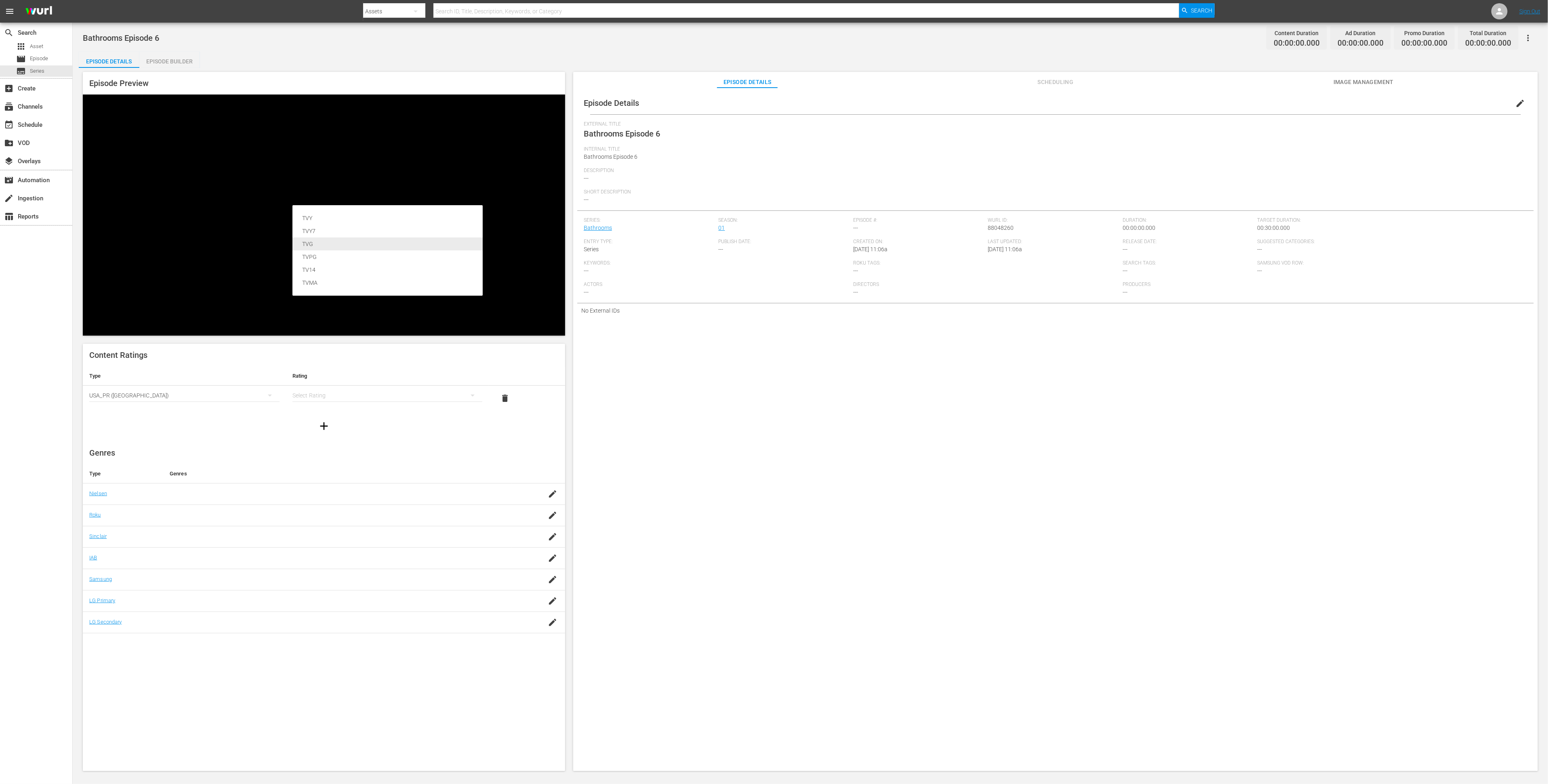
click at [338, 242] on div "TVG" at bounding box center [388, 244] width 171 height 13
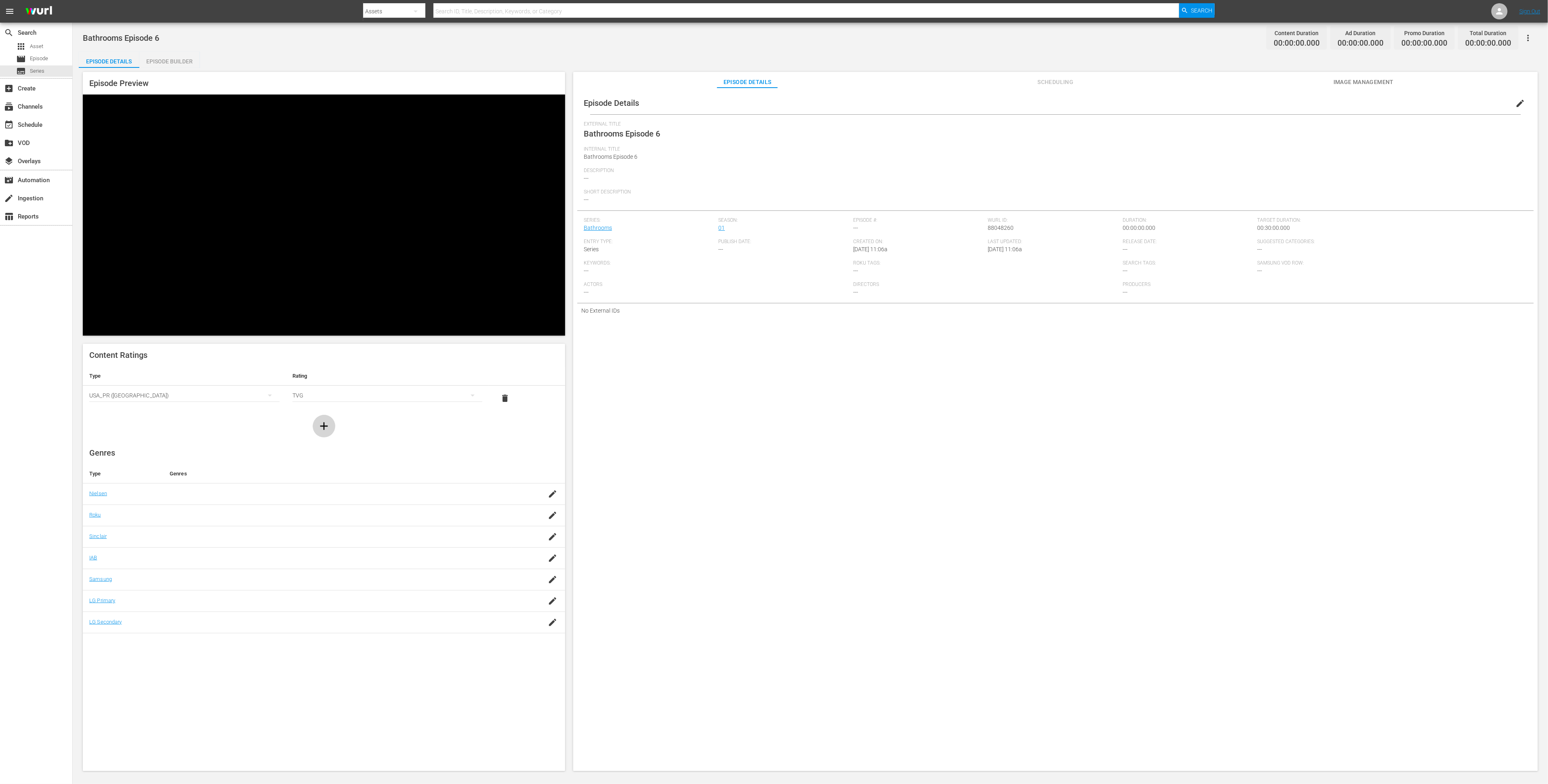
click at [317, 419] on icon "button" at bounding box center [324, 426] width 13 height 13
click at [210, 409] on div "simple table" at bounding box center [184, 421] width 190 height 23
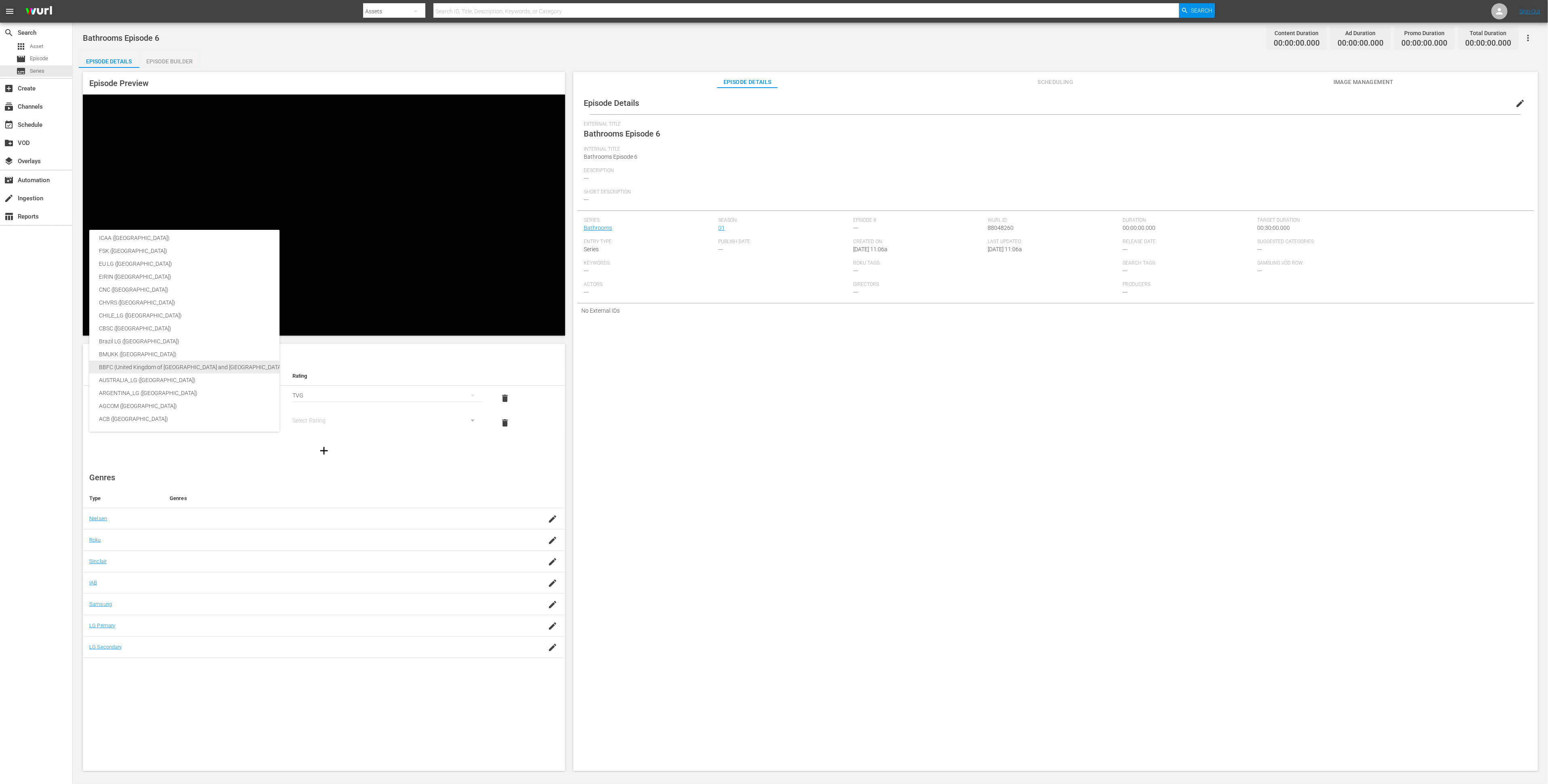
click at [202, 363] on div "BBFC (United Kingdom of [GEOGRAPHIC_DATA] and [GEOGRAPHIC_DATA])" at bounding box center [192, 367] width 186 height 13
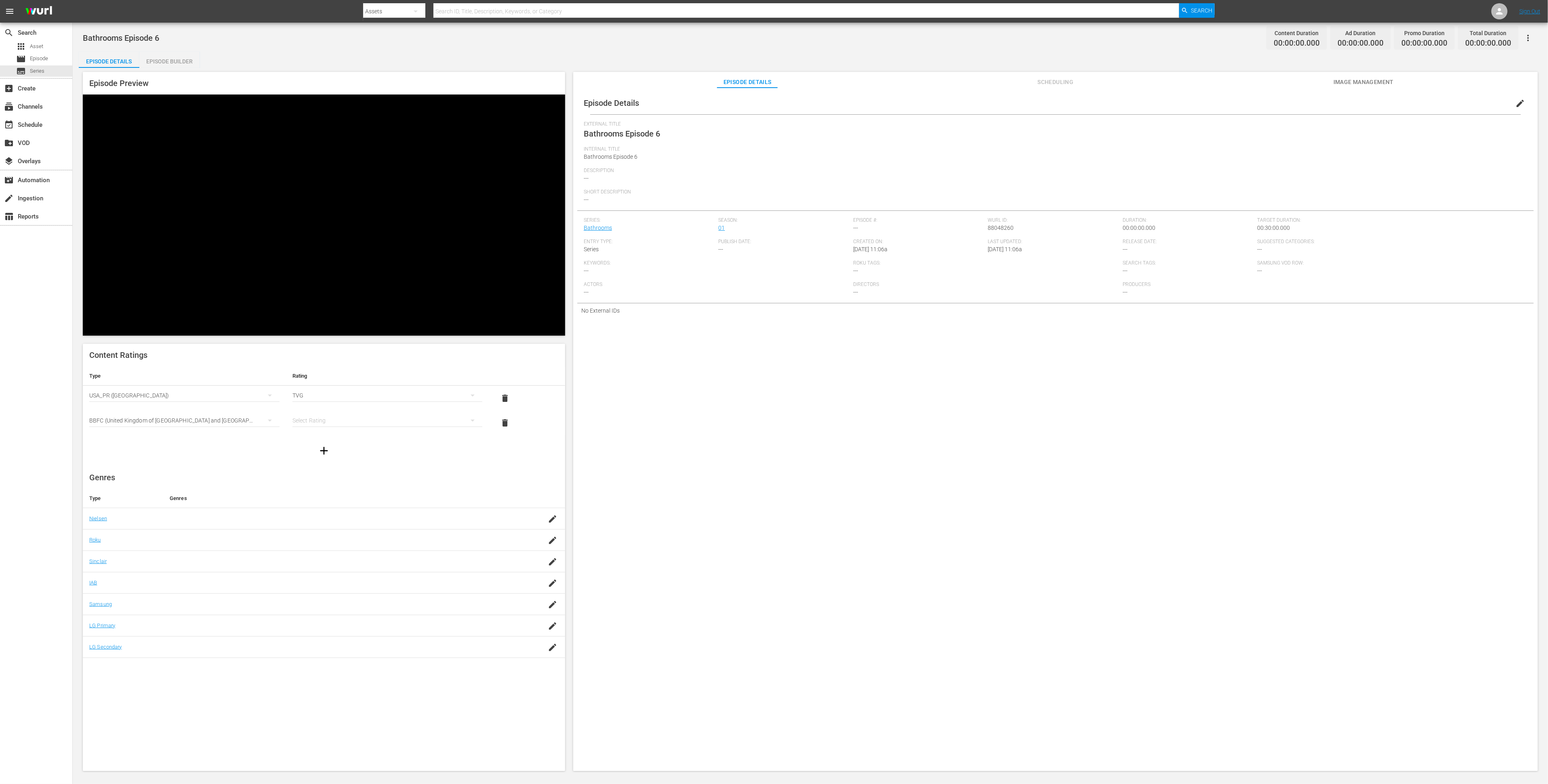
click at [326, 409] on div "simple table" at bounding box center [388, 421] width 190 height 23
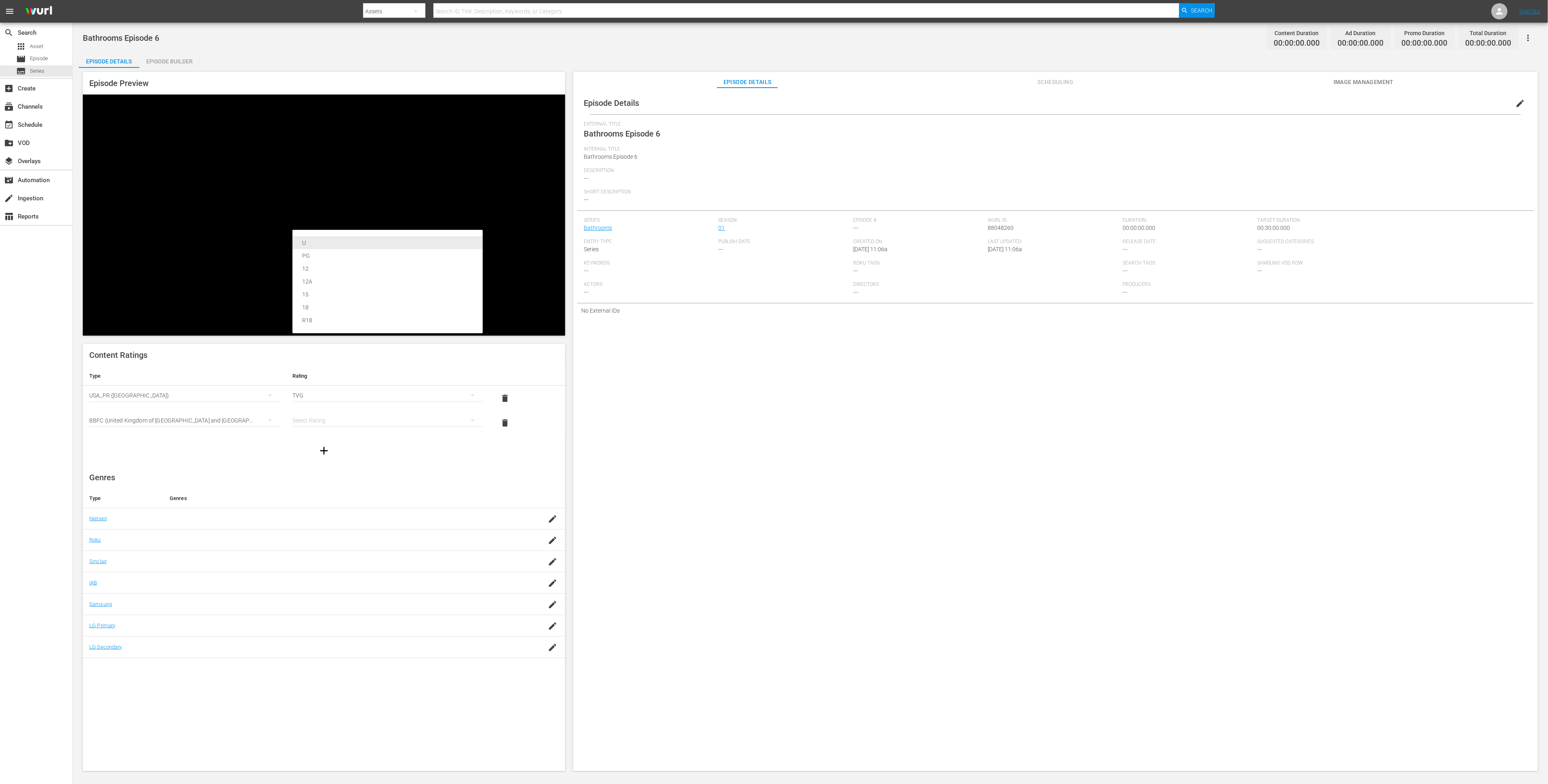
click at [326, 246] on div "U" at bounding box center [388, 243] width 171 height 13
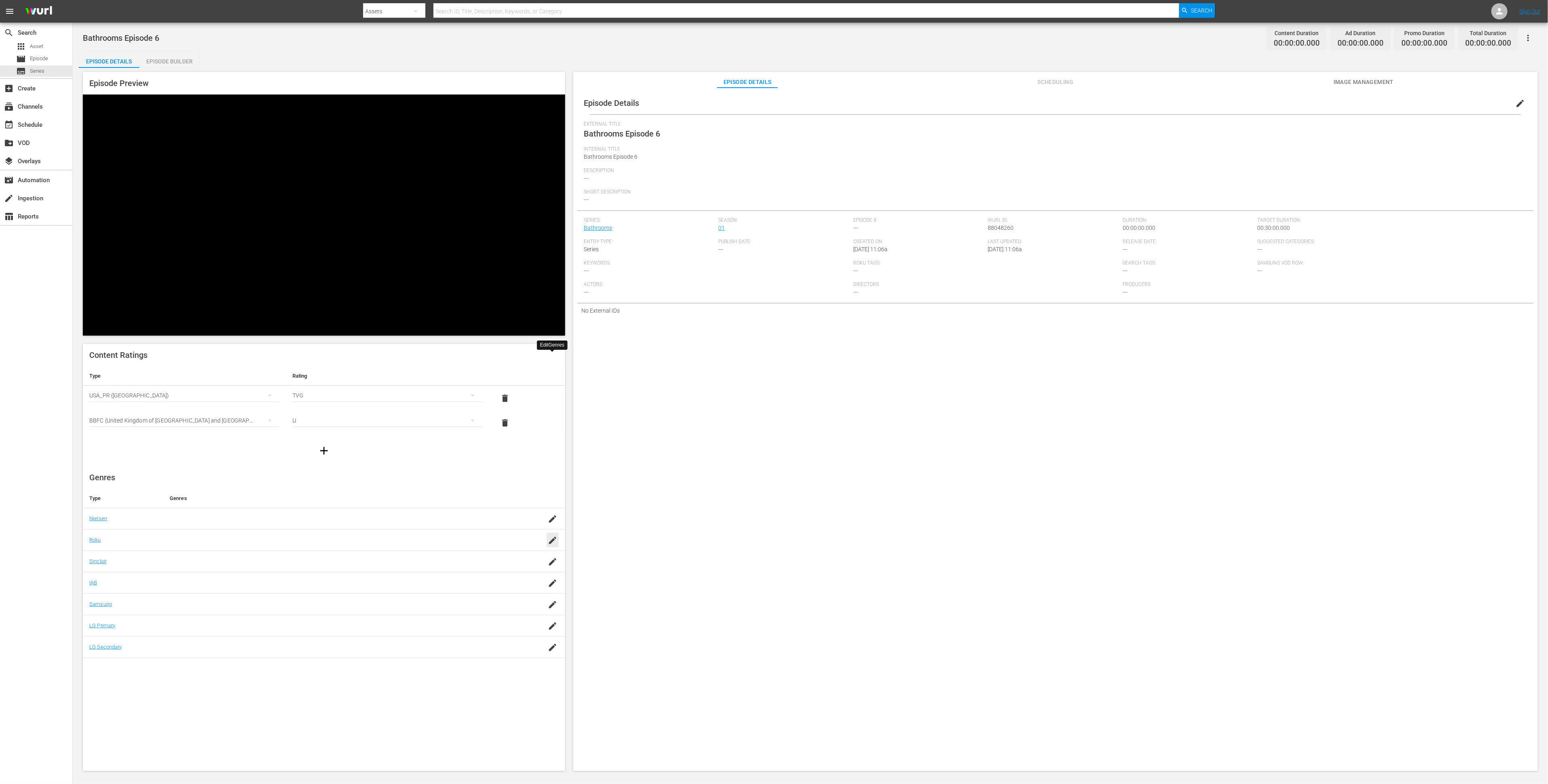
click at [550, 522] on icon "button" at bounding box center [553, 540] width 10 height 10
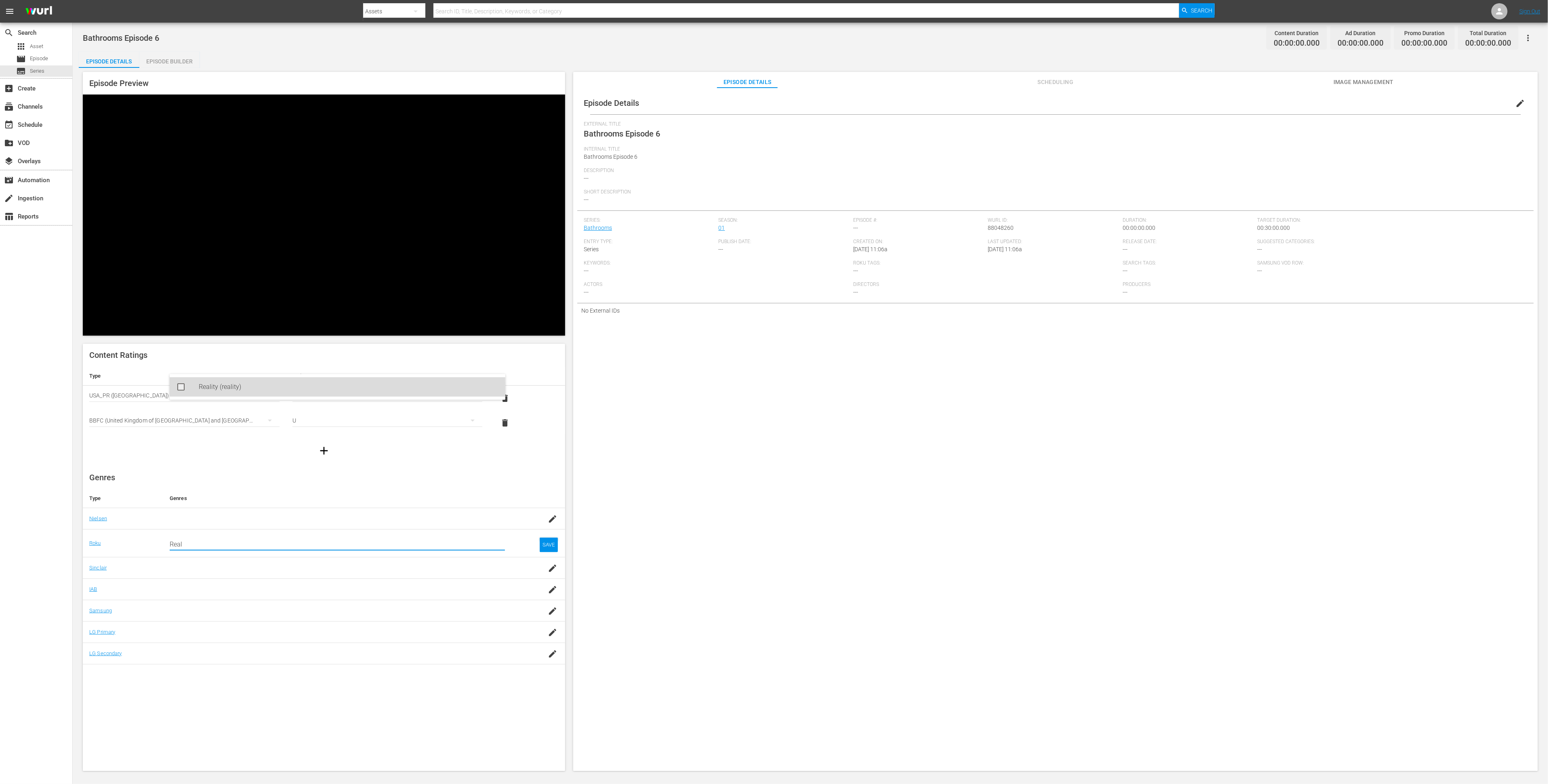
click at [182, 389] on rect at bounding box center [180, 386] width 5 height 5
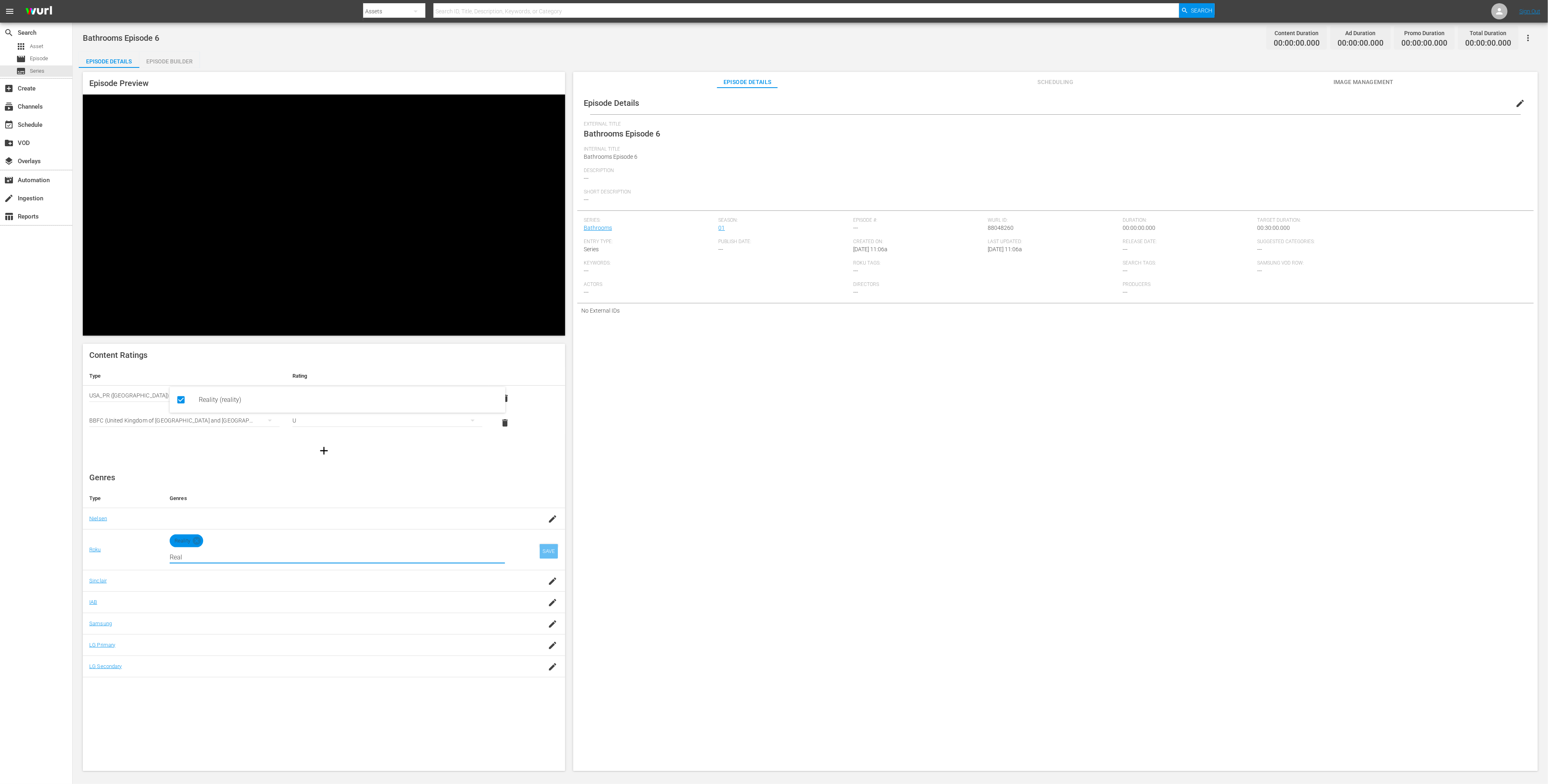
type input "Real"
click at [551, 522] on div "SAVE" at bounding box center [549, 551] width 19 height 14
click at [1032, 104] on span "edit" at bounding box center [1520, 103] width 10 height 10
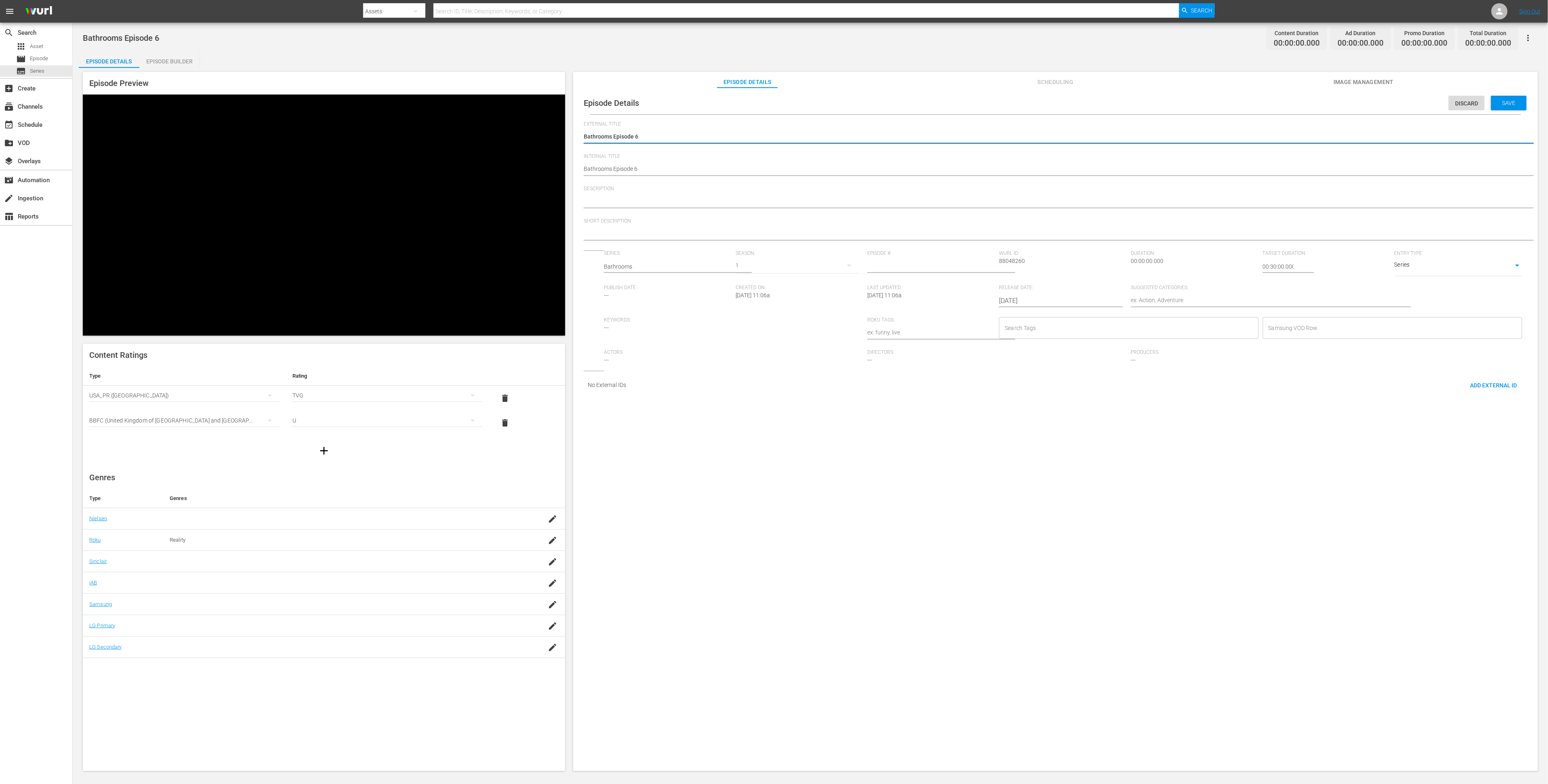
click at [844, 270] on icon "button" at bounding box center [849, 266] width 10 height 10
click at [742, 292] on span "1" at bounding box center [737, 293] width 39 height 13
click at [977, 272] on input "1" at bounding box center [931, 267] width 127 height 19
click at [977, 272] on input "2" at bounding box center [931, 267] width 127 height 19
click at [977, 272] on input "3" at bounding box center [931, 267] width 127 height 19
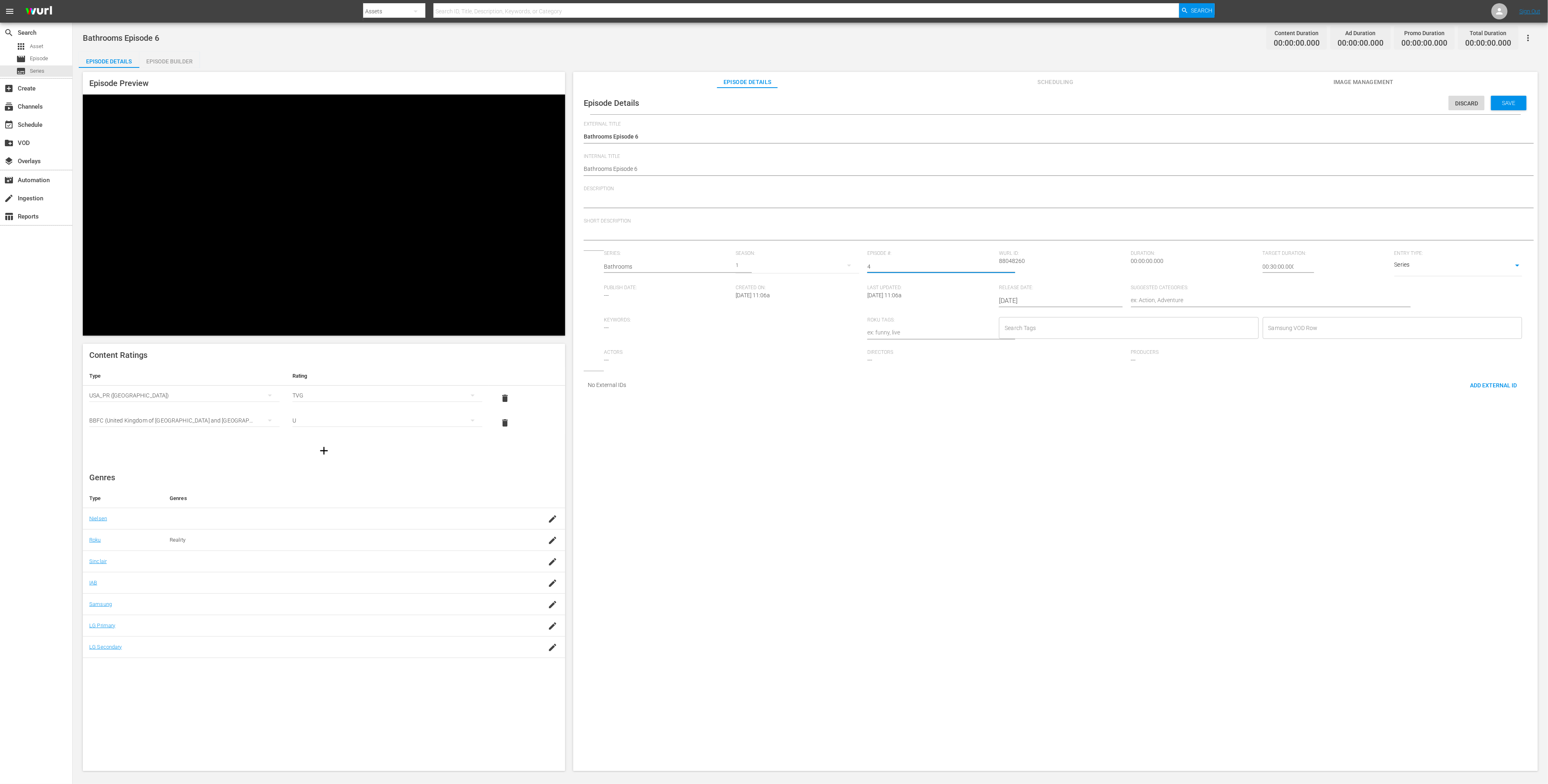
click at [977, 272] on input "4" at bounding box center [931, 267] width 127 height 19
click at [977, 272] on input "5" at bounding box center [931, 267] width 127 height 19
type input "6"
click at [977, 272] on input "6" at bounding box center [931, 267] width 127 height 19
click at [1018, 334] on input "Search Tags" at bounding box center [1122, 328] width 240 height 14
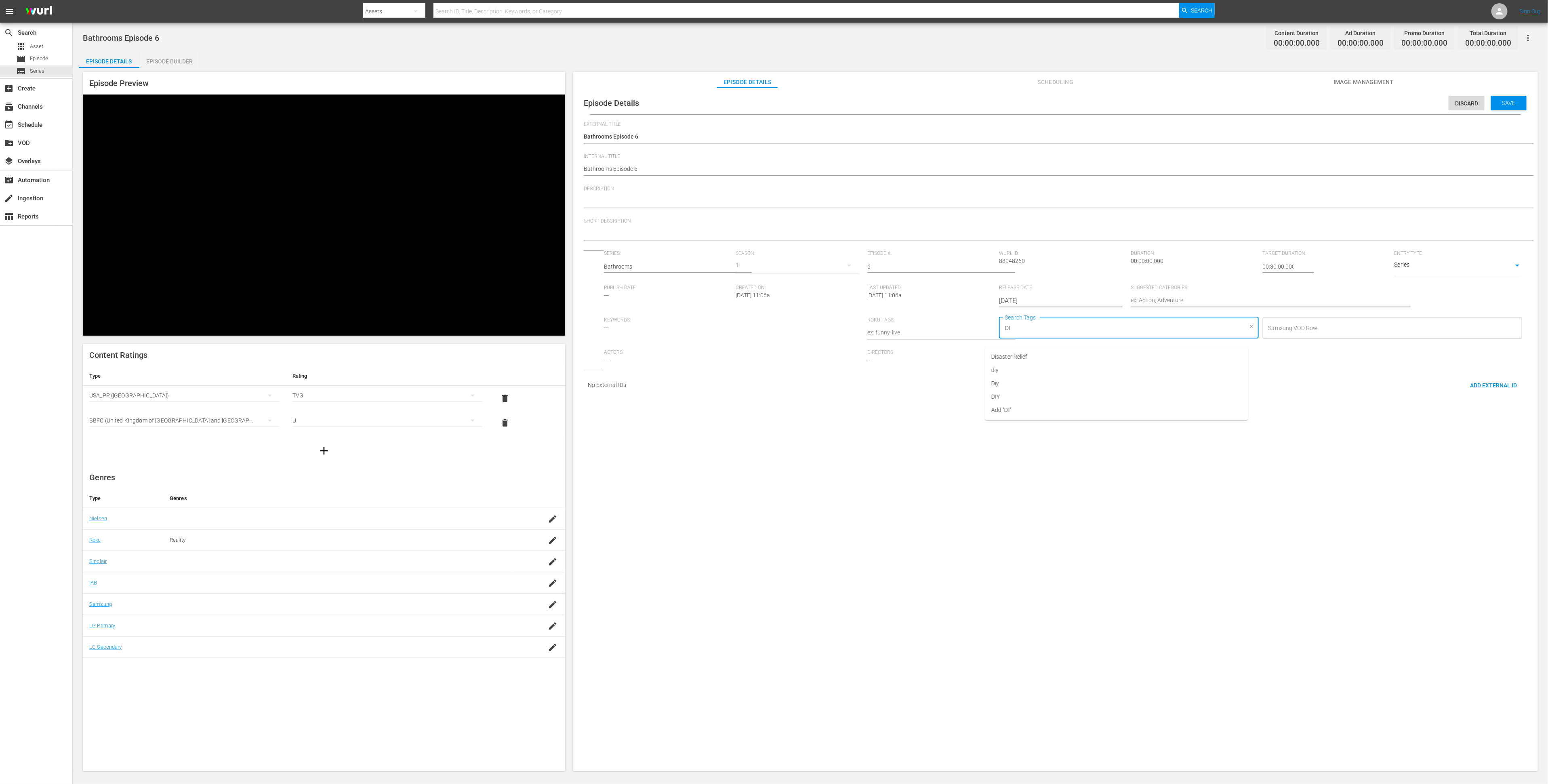
type input "DIy"
click at [1009, 369] on li "Diy" at bounding box center [1117, 370] width 263 height 13
type input "bath"
click at [1019, 360] on li "Bathroom" at bounding box center [1117, 357] width 263 height 13
type input "this"
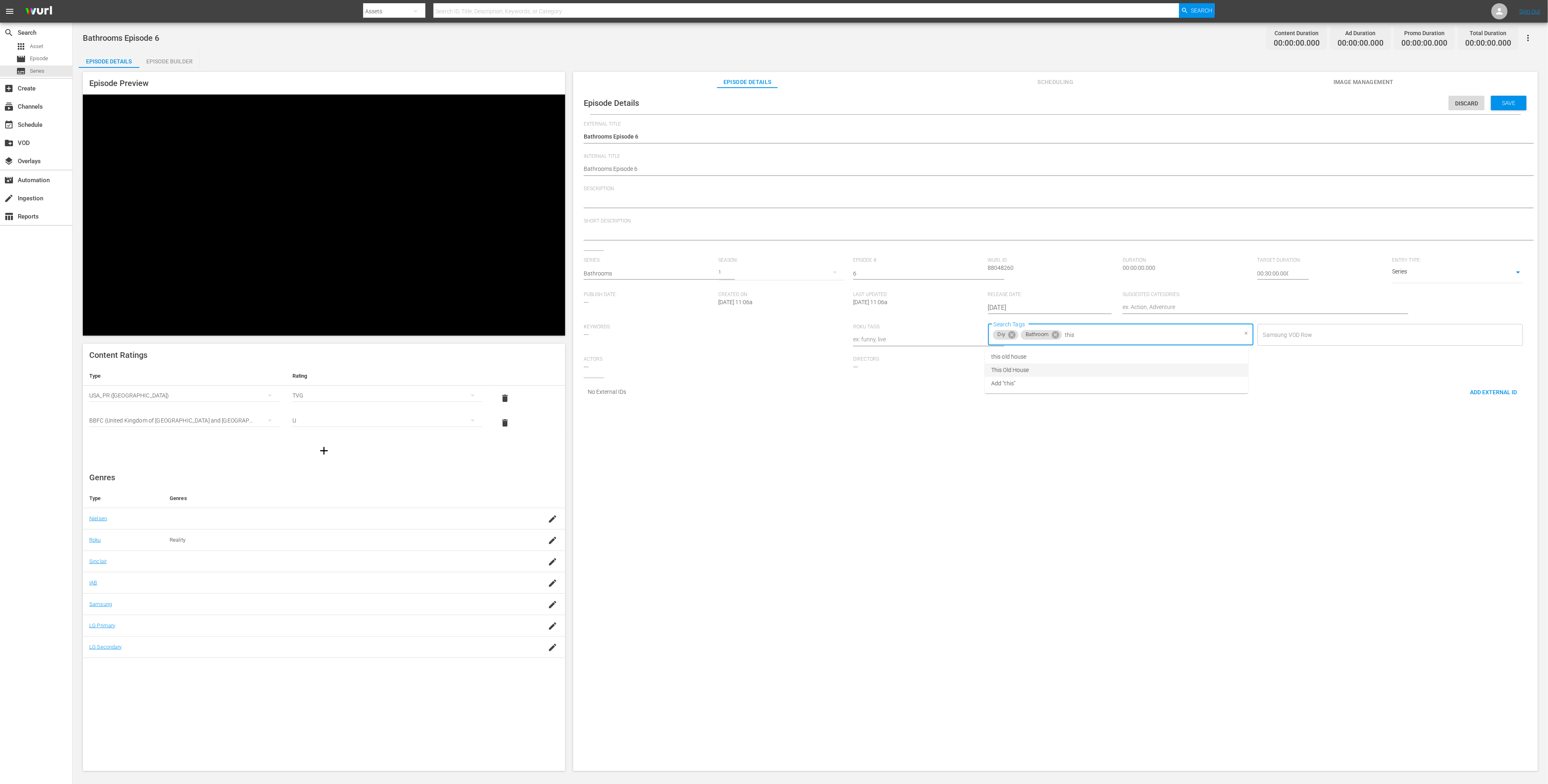
click at [1032, 366] on li "This Old House" at bounding box center [1117, 370] width 263 height 13
type input "ren"
click at [1032, 351] on li "renovation" at bounding box center [1117, 357] width 263 height 13
type input "home"
click at [1010, 366] on span "home improvement" at bounding box center [1016, 370] width 49 height 8
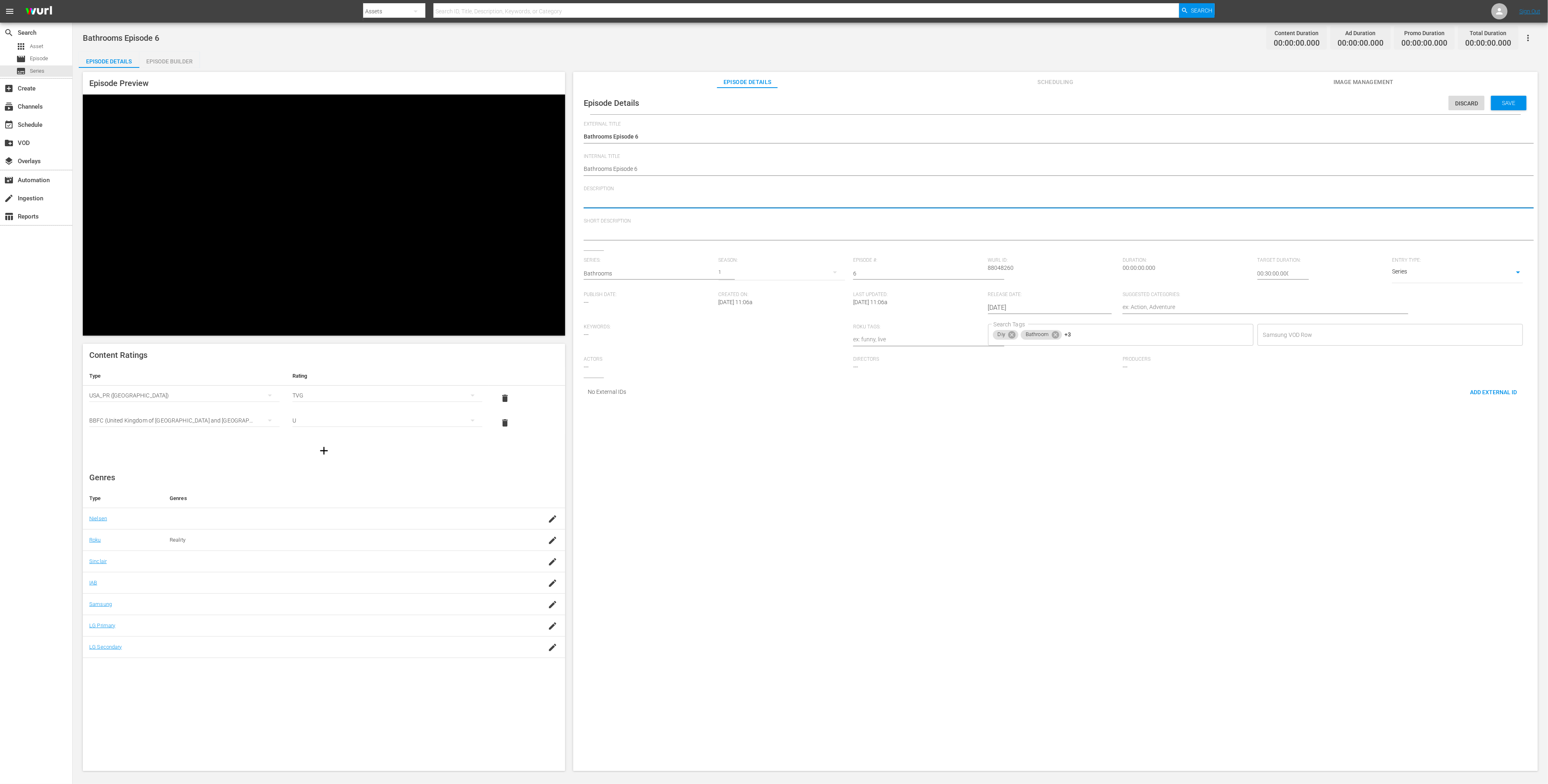
click at [766, 199] on textarea at bounding box center [1053, 202] width 940 height 10
type textarea "T"
type textarea "TO"
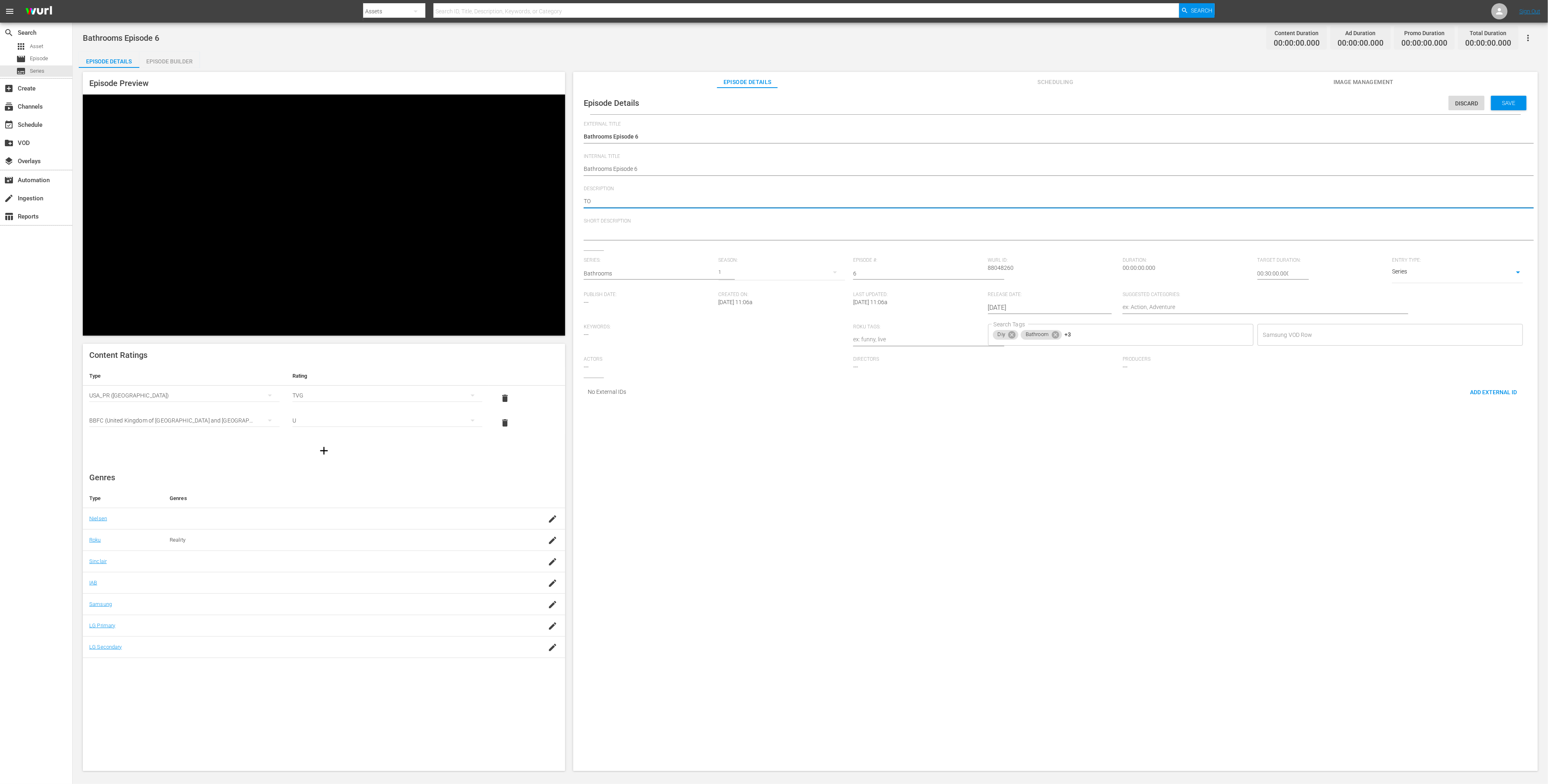
type textarea "TOH"
type textarea "TOH S"
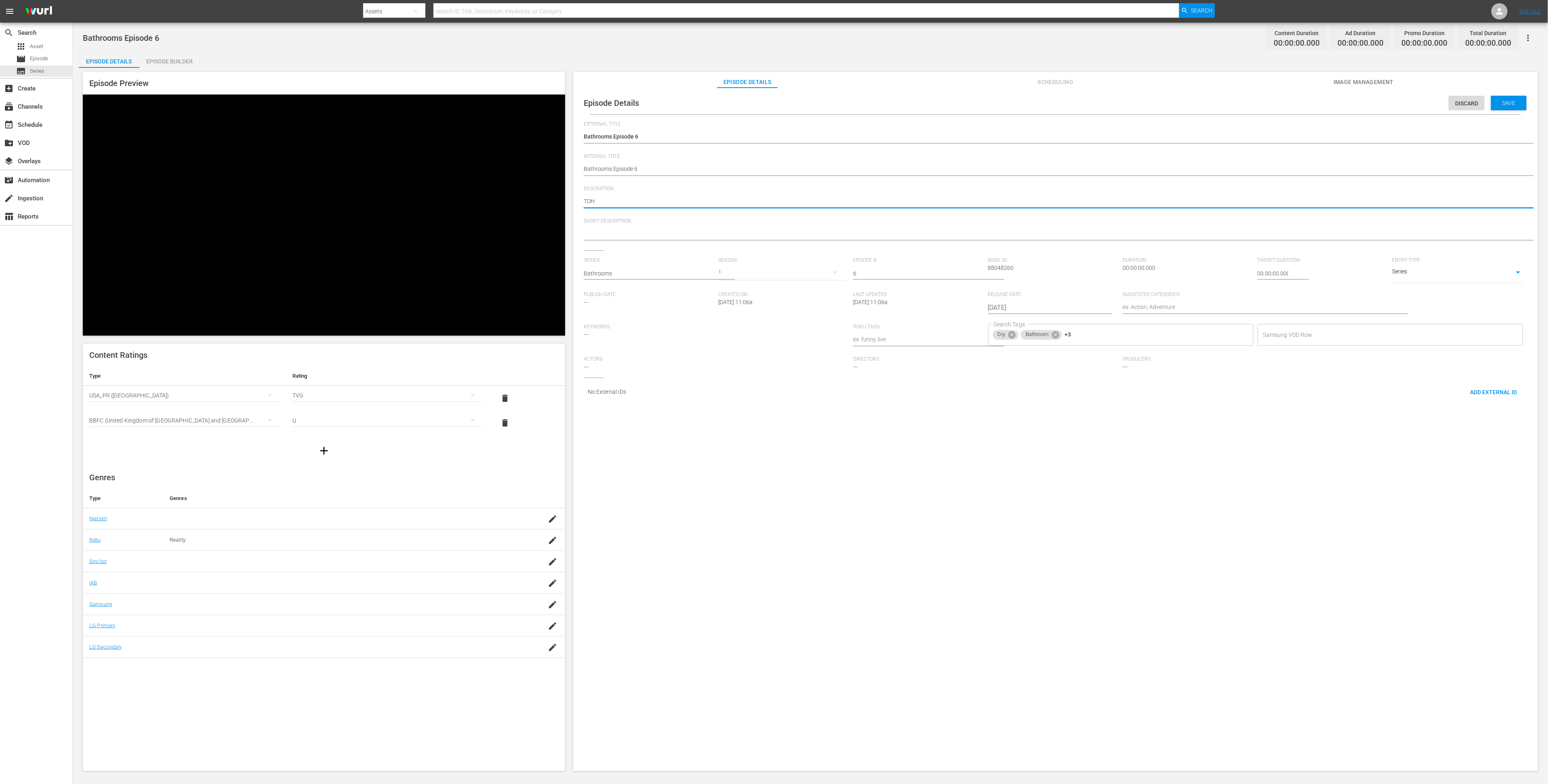
type textarea "TOH S"
type textarea "TOH Sh"
type textarea "TOH Sho"
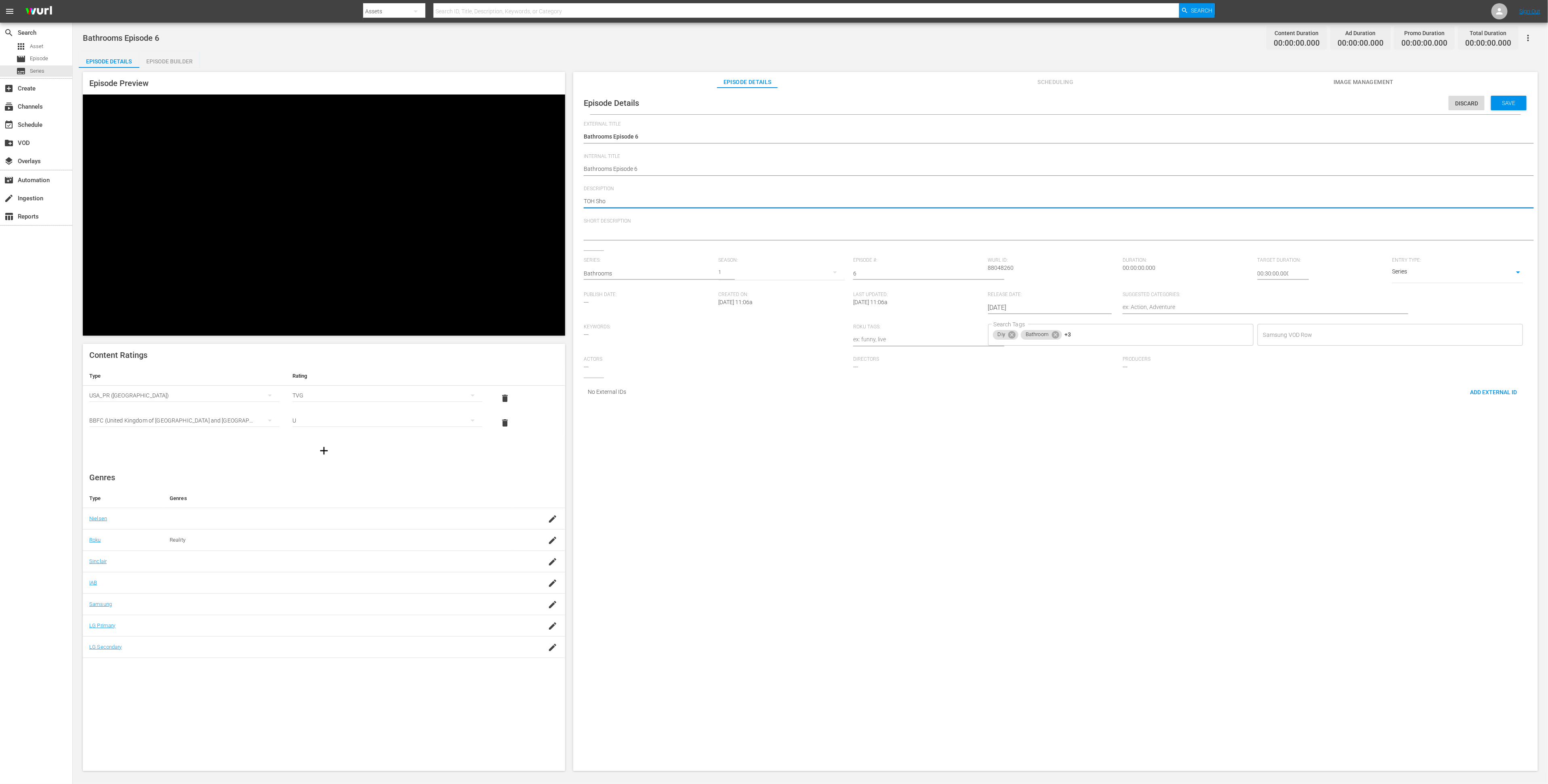
type textarea "TOH Shor"
type textarea "TOH Short"
type textarea "TOH Shorts"
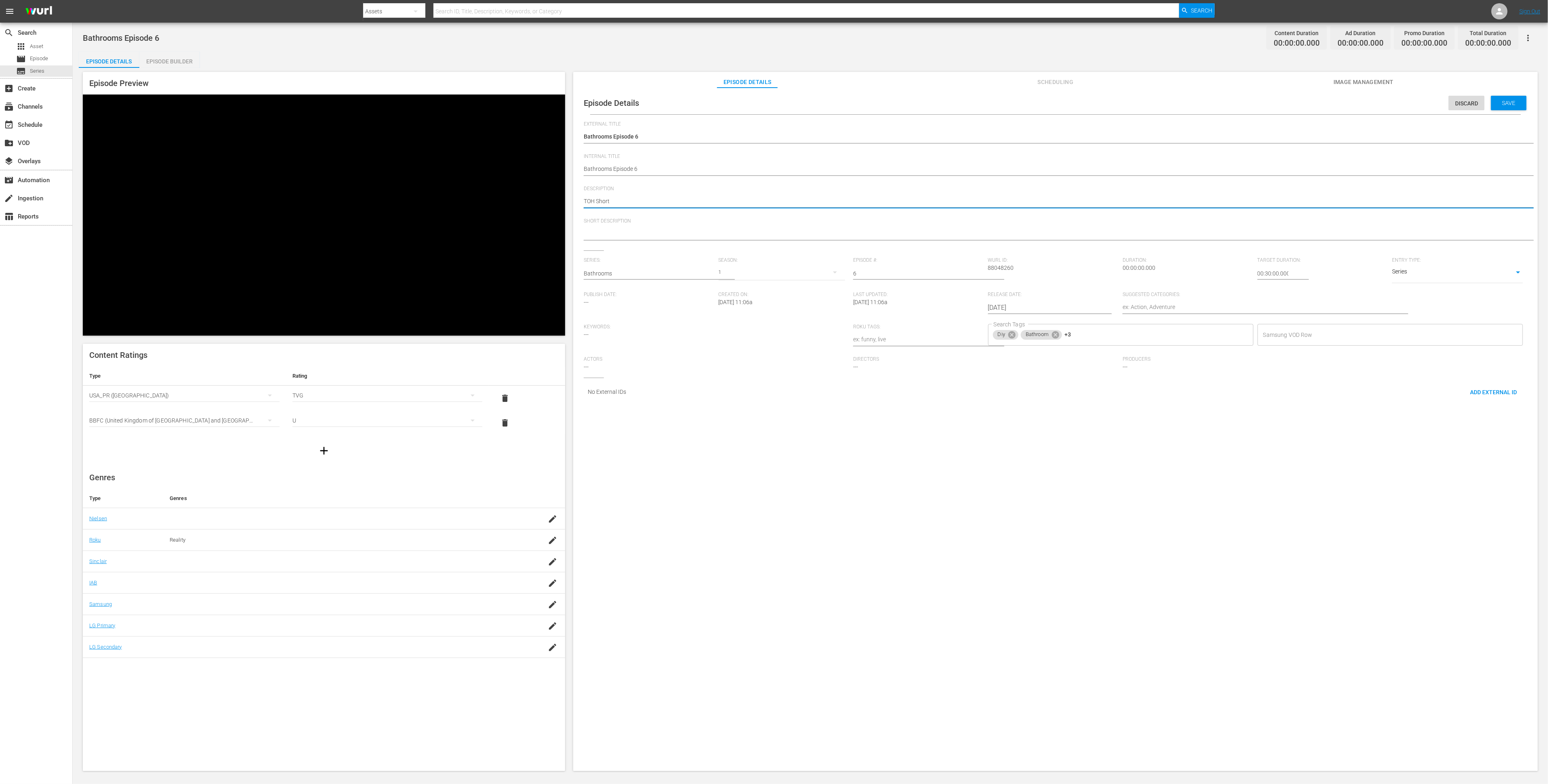
type textarea "TOH Shorts"
type textarea "TOH Shorts'"
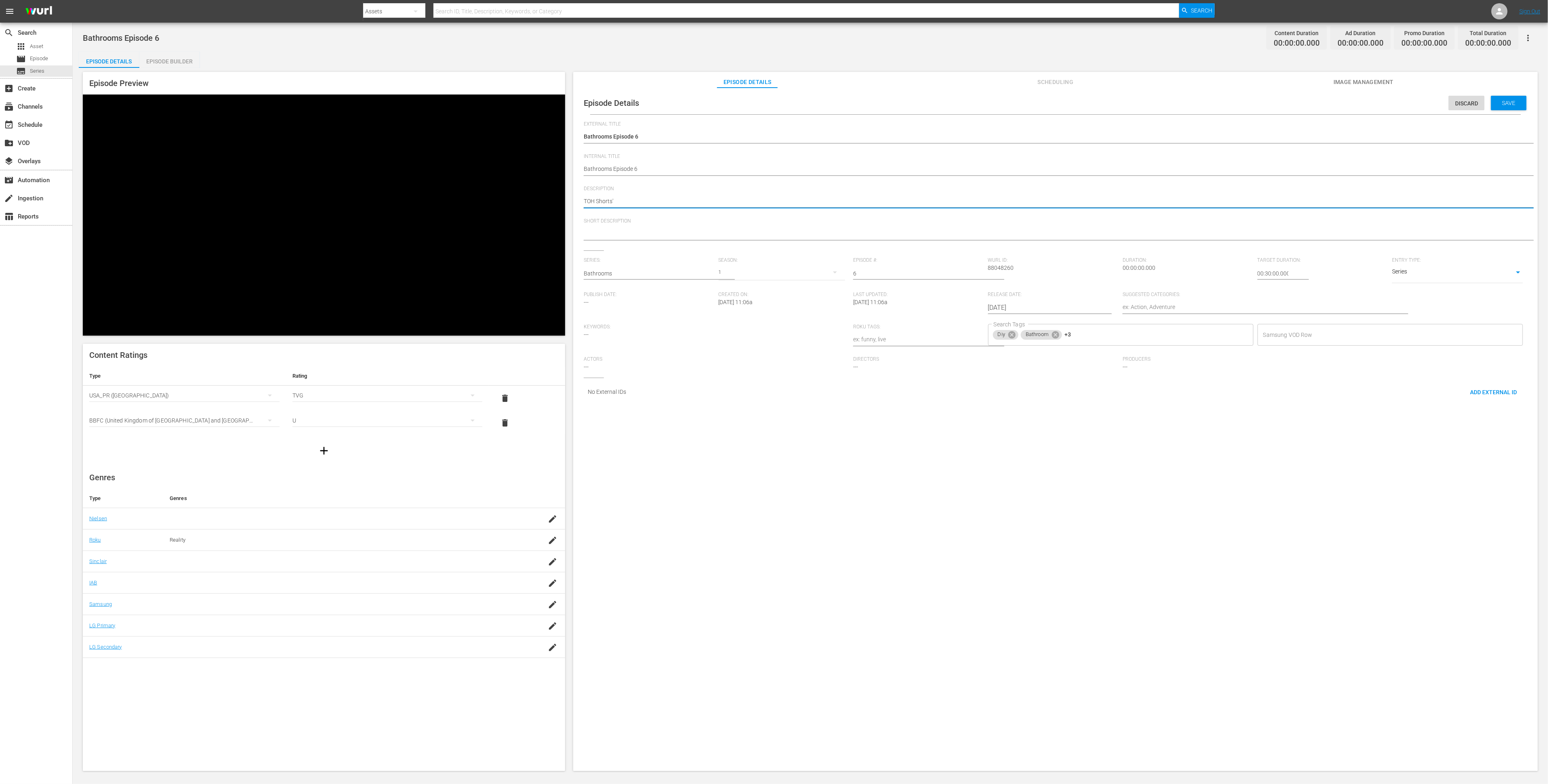
type textarea "TOH Shorts' b"
type textarea "TOH Shorts' be"
type textarea "TOH Shorts' bes"
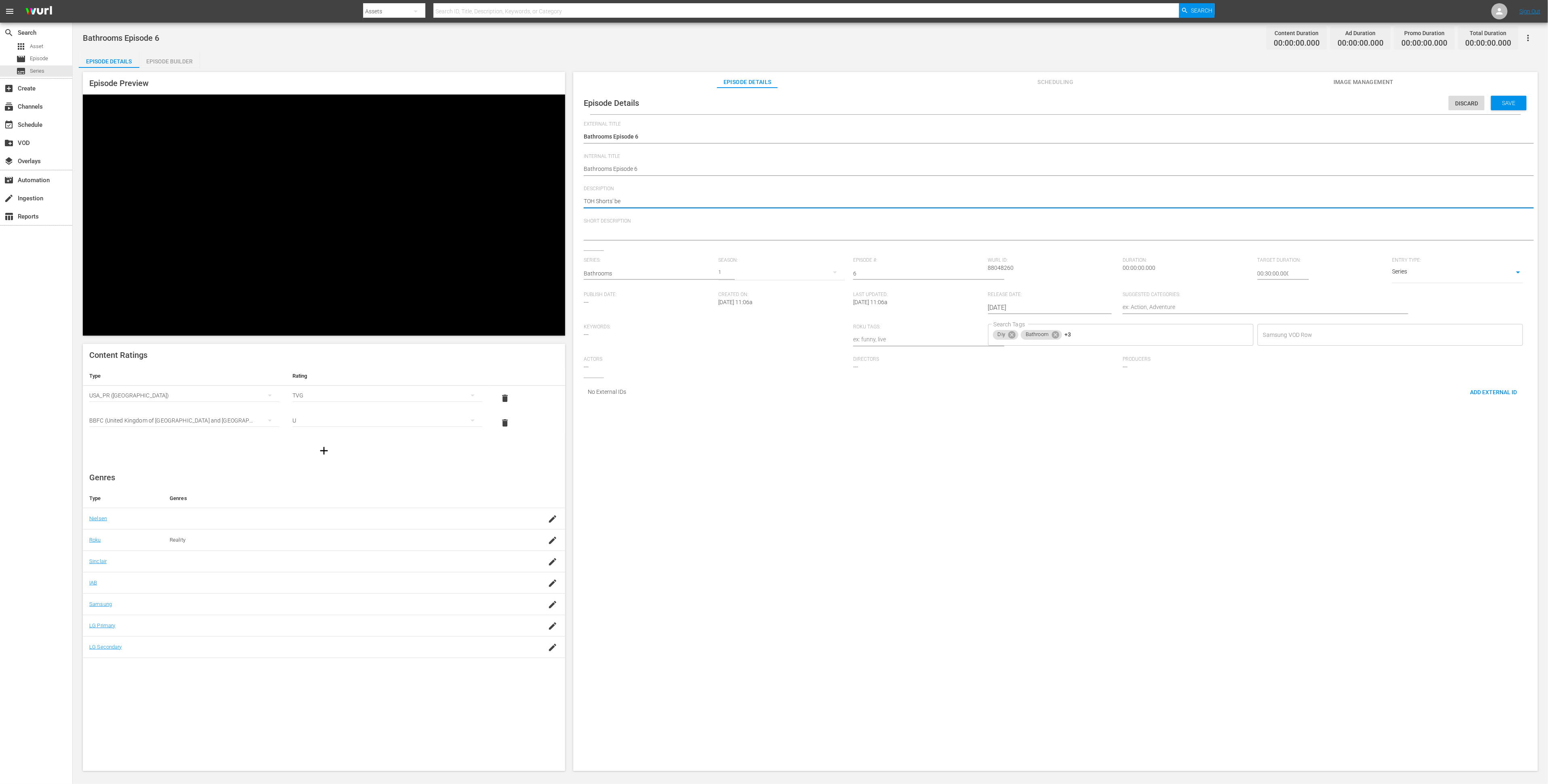
type textarea "TOH Shorts' bes"
type textarea "TOH Shorts' best"
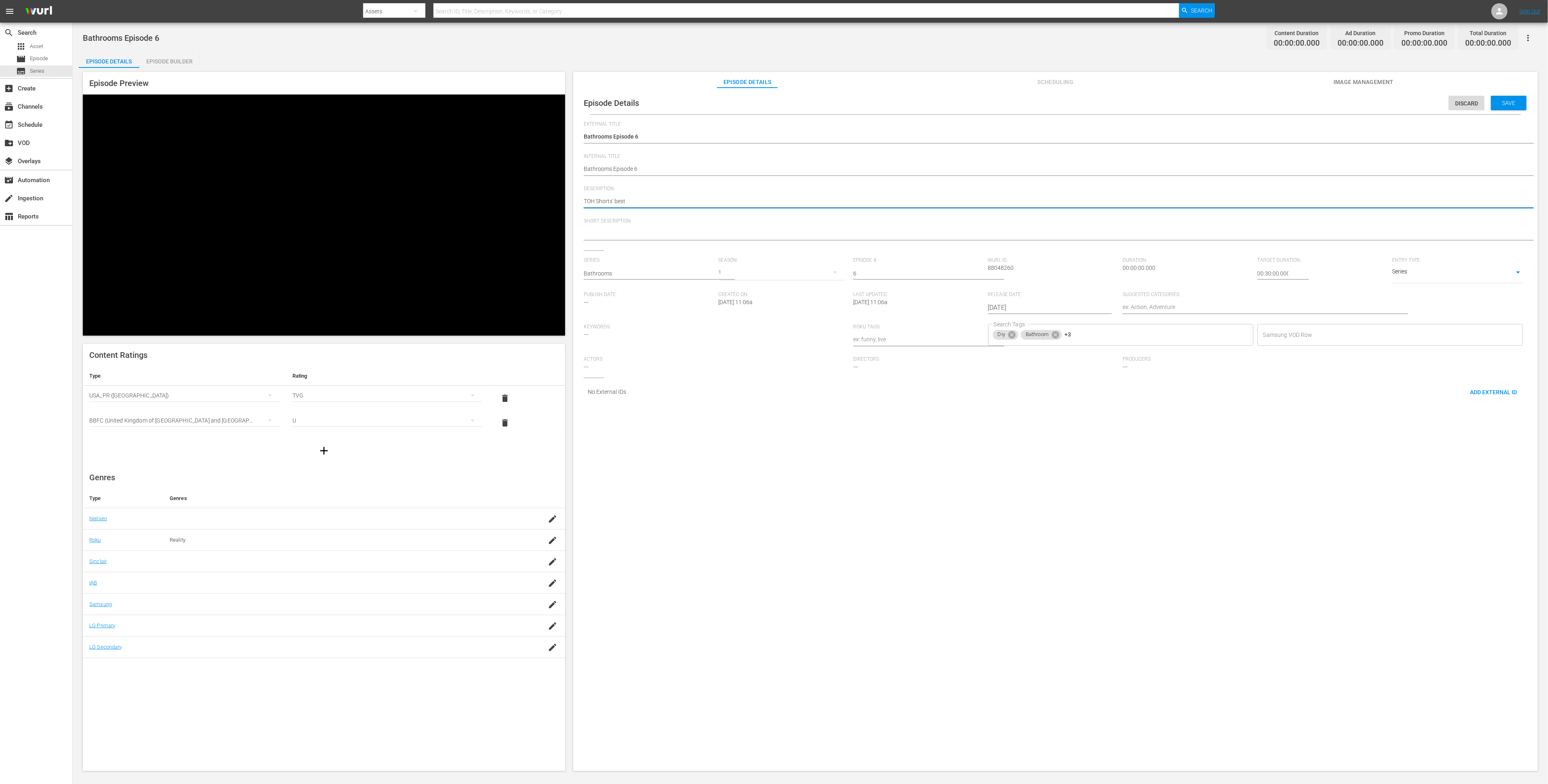
type textarea "TOH Shorts' best b"
type textarea "TOH Shorts' best ba"
type textarea "TOH Shorts' best bat"
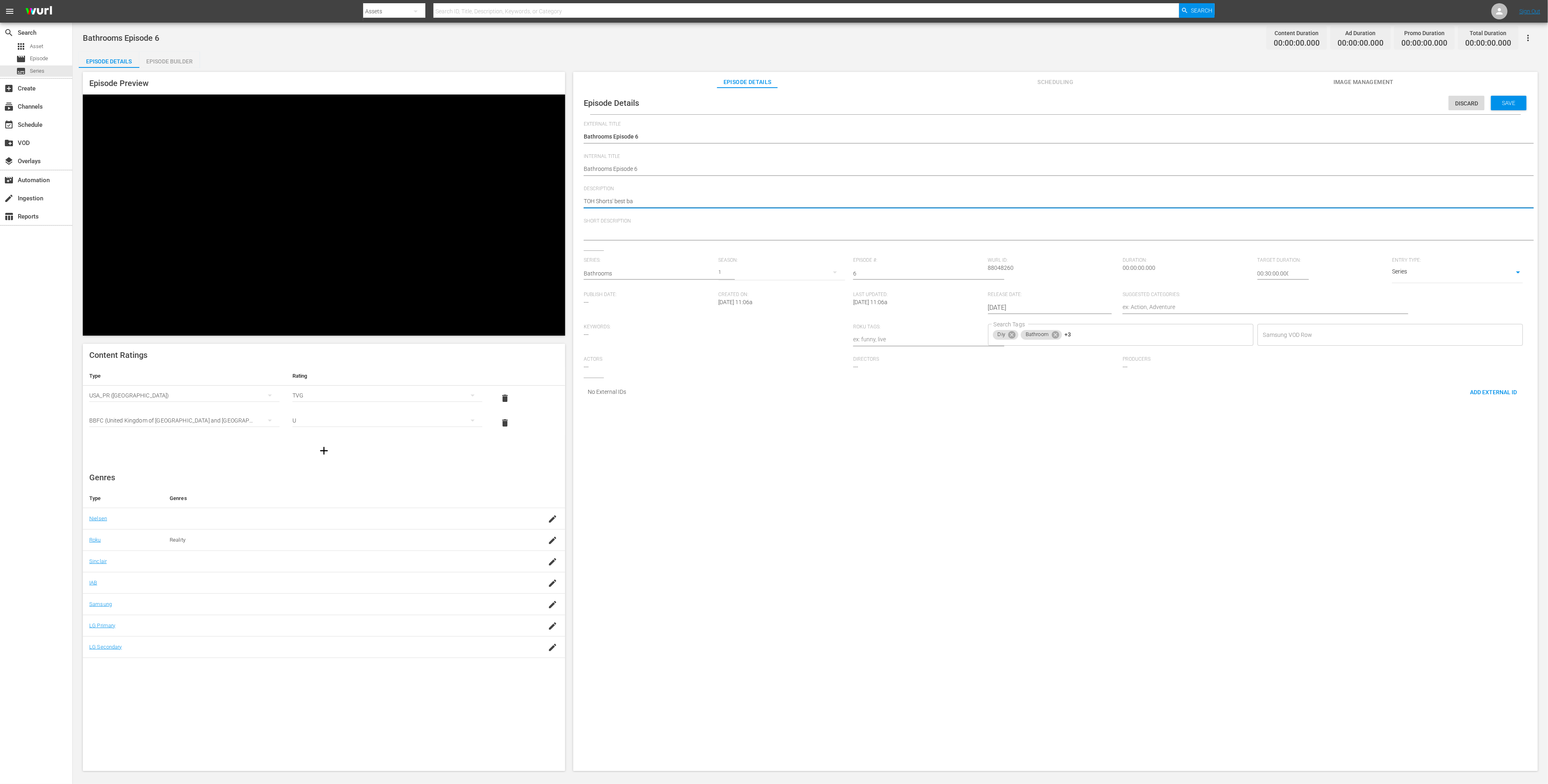
type textarea "TOH Shorts' best bat"
type textarea "TOH Shorts' best bath"
type textarea "TOH Shorts' best bathr"
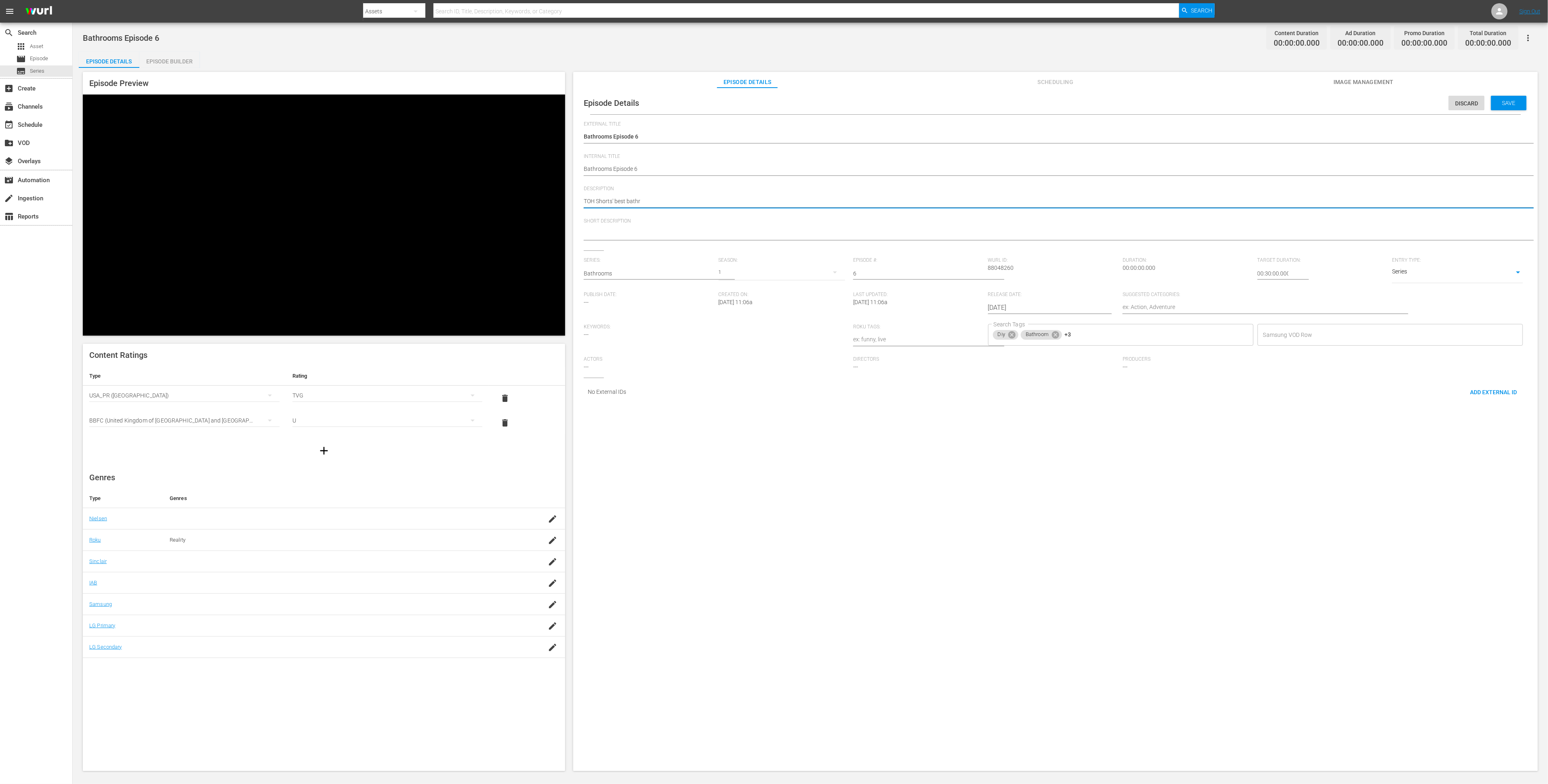
type textarea "TOH Shorts' best bathro"
type textarea "TOH Shorts' best bathroo"
type textarea "TOH Shorts' best bathroom"
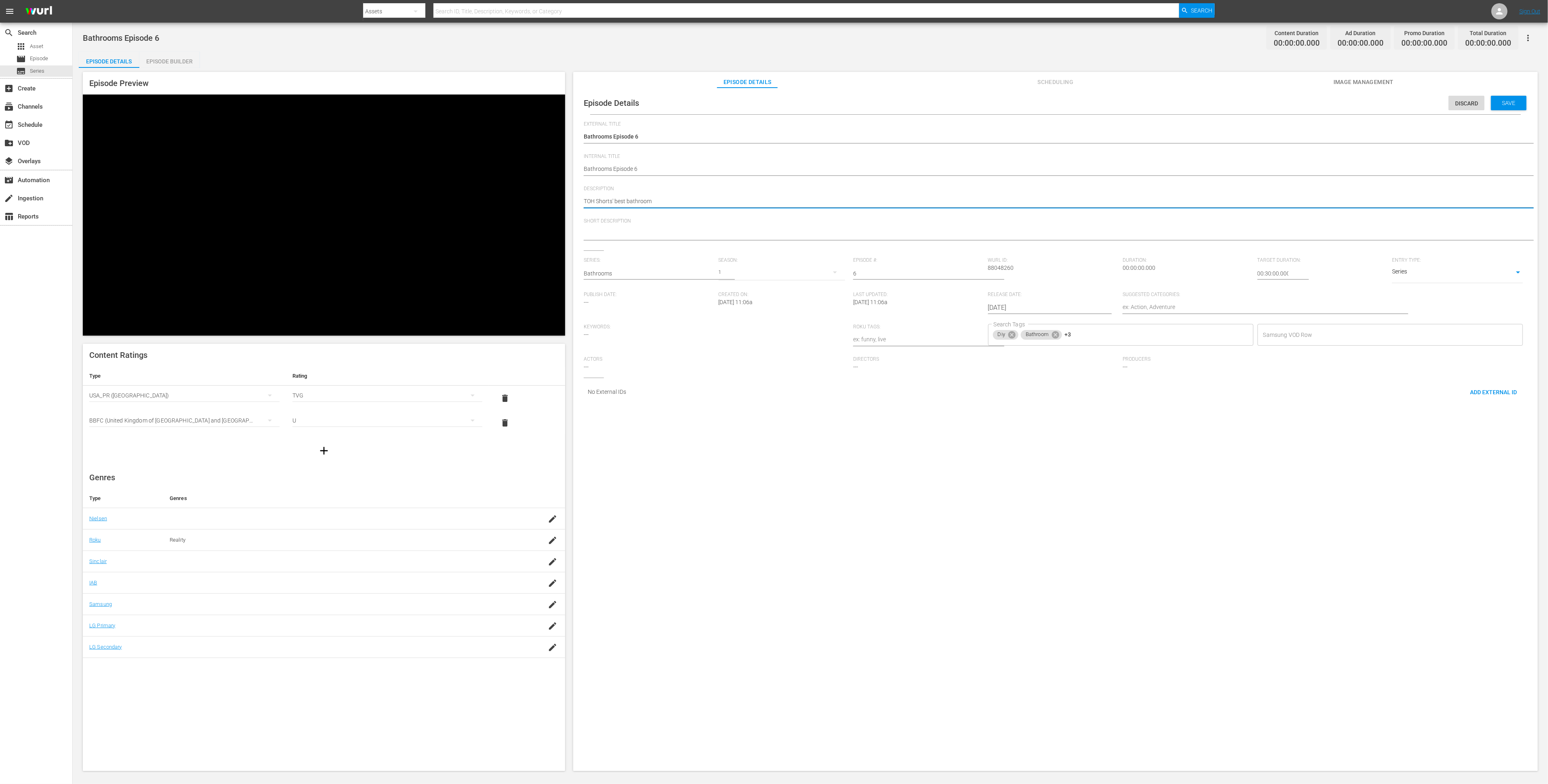
type textarea "TOH Shorts' best bathroom"
type textarea "TOH Shorts' best bathroom o"
type textarea "TOH Shorts' best bathroom"
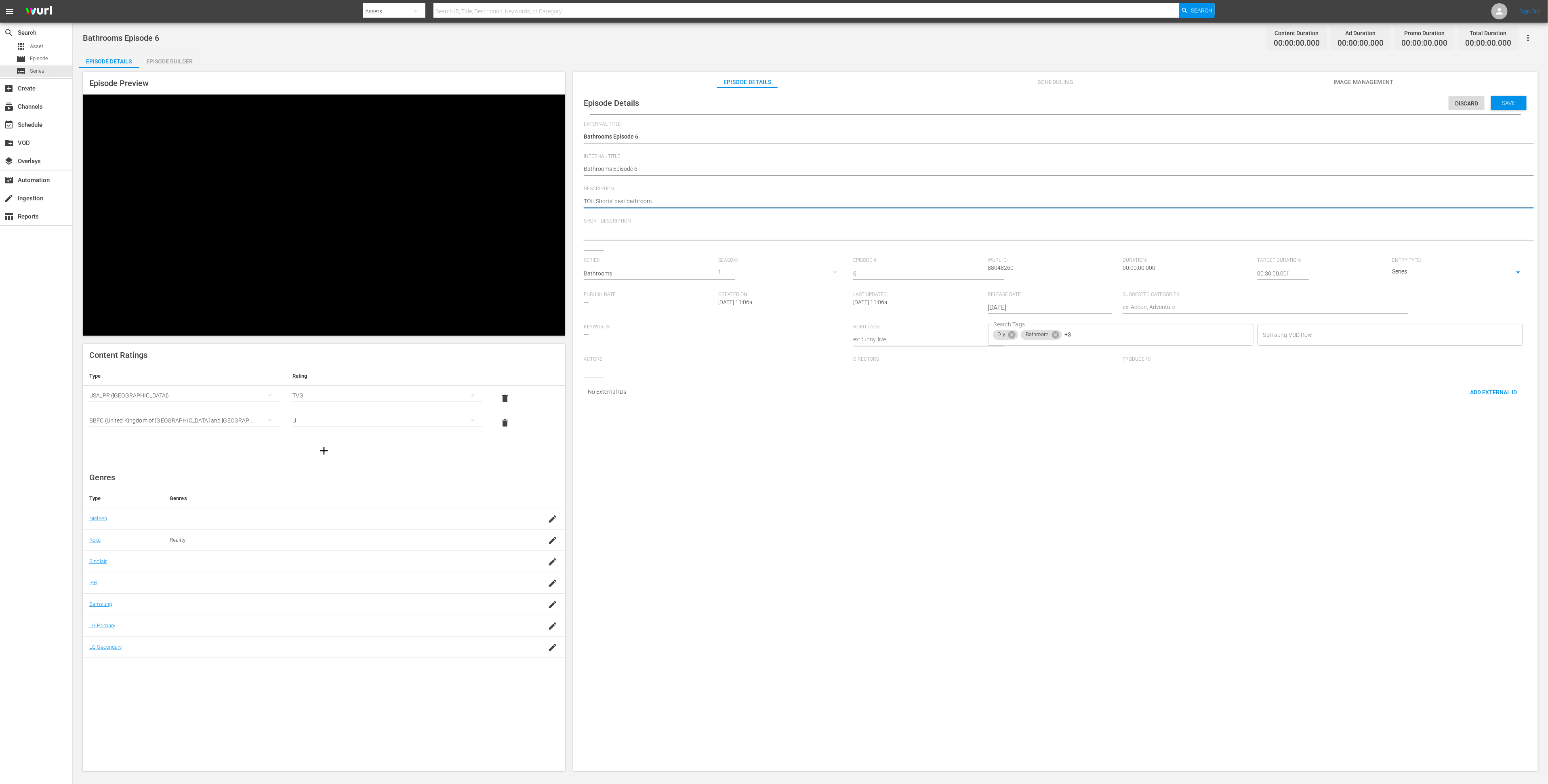
type textarea "TOH Shorts' best bathroom c"
type textarea "TOH Shorts' best bathroom co"
type textarea "TOH Shorts' best bathroom con"
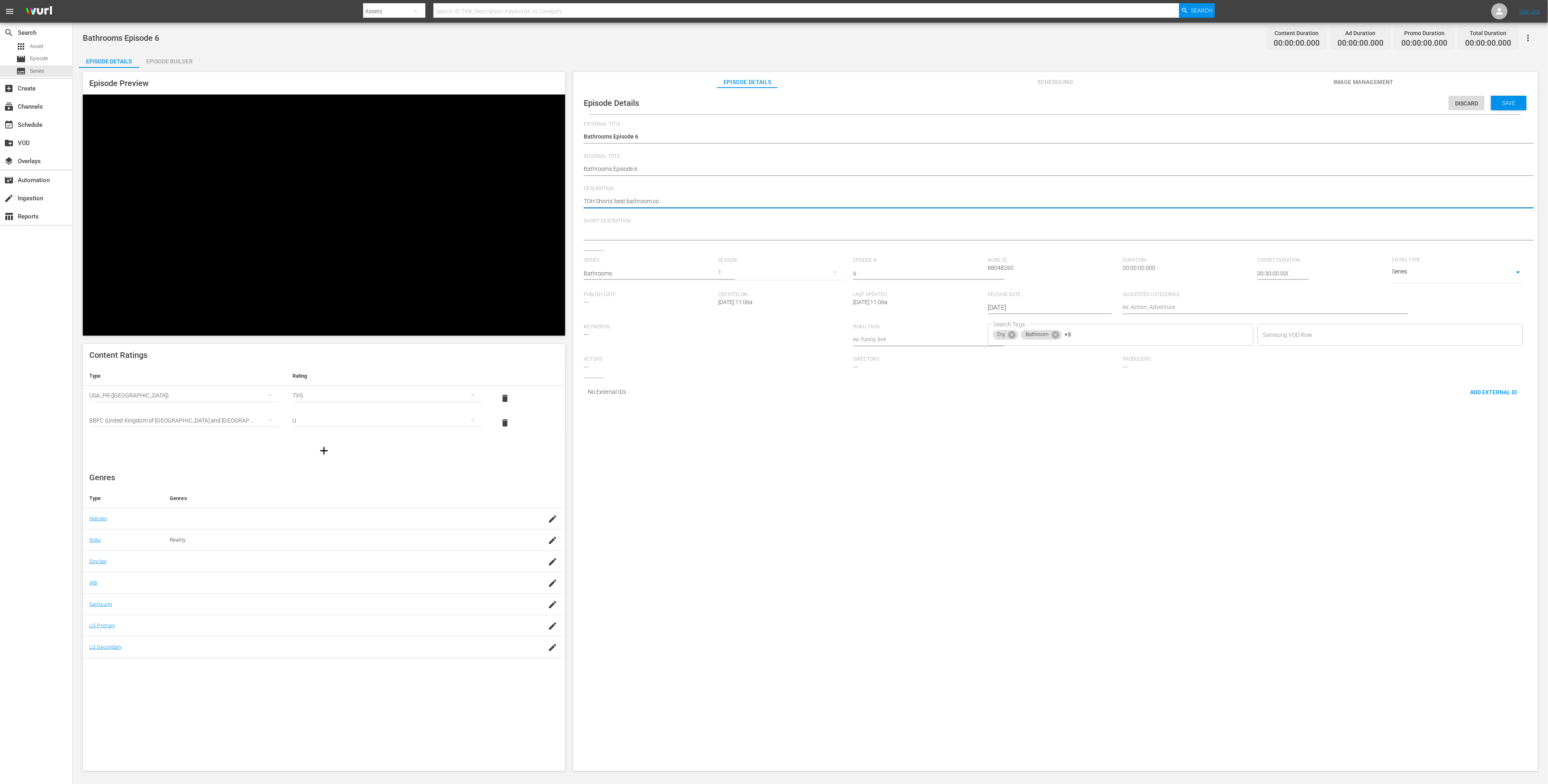
type textarea "TOH Shorts' best bathroom con"
type textarea "TOH Shorts' best bathroom cont"
type textarea "TOH Shorts' best bathroom con"
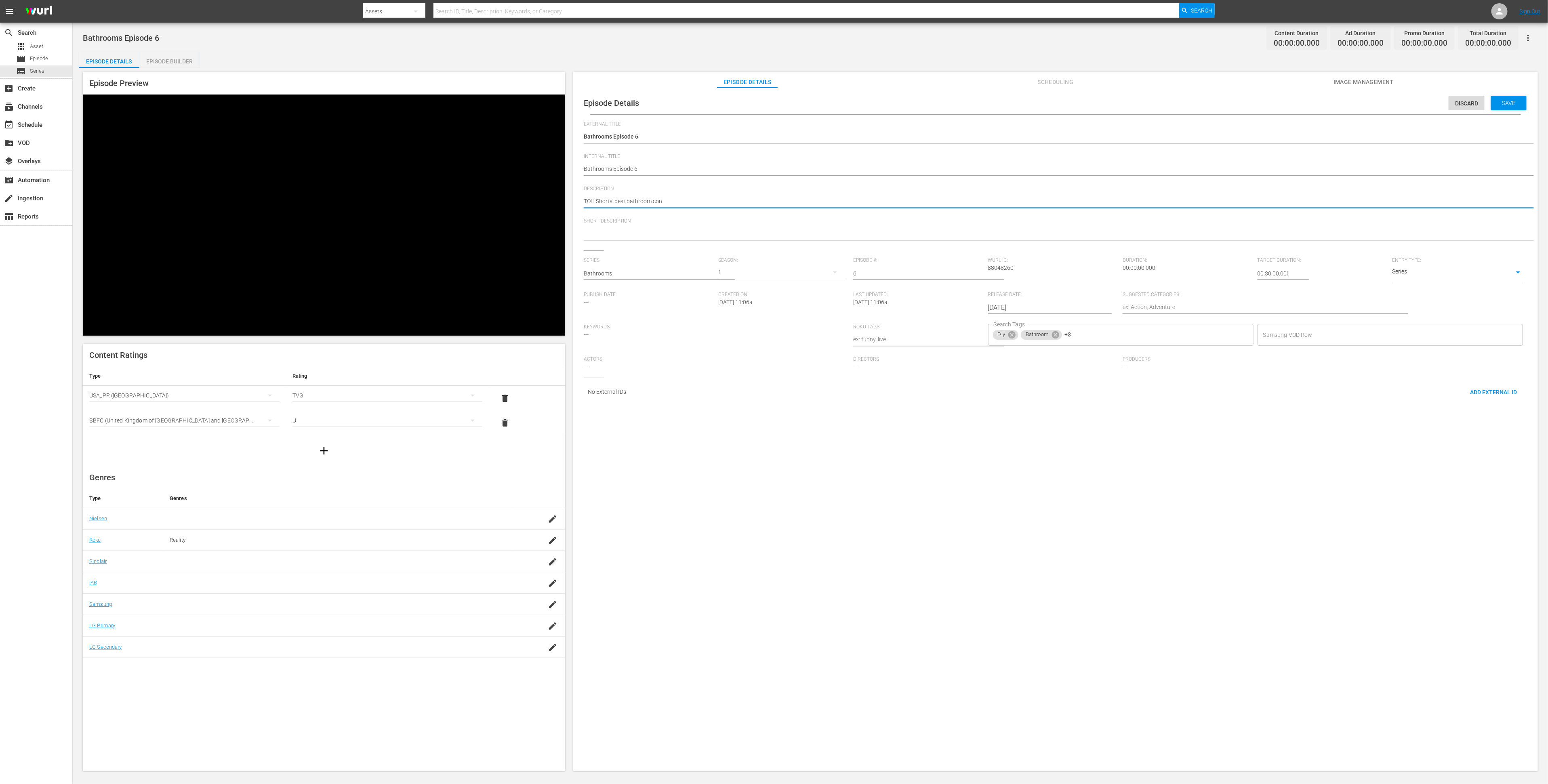
type textarea "TOH Shorts' best bathroom co"
type textarea "TOH Shorts' best bathroom c"
type textarea "TOH Shorts' best bathroom"
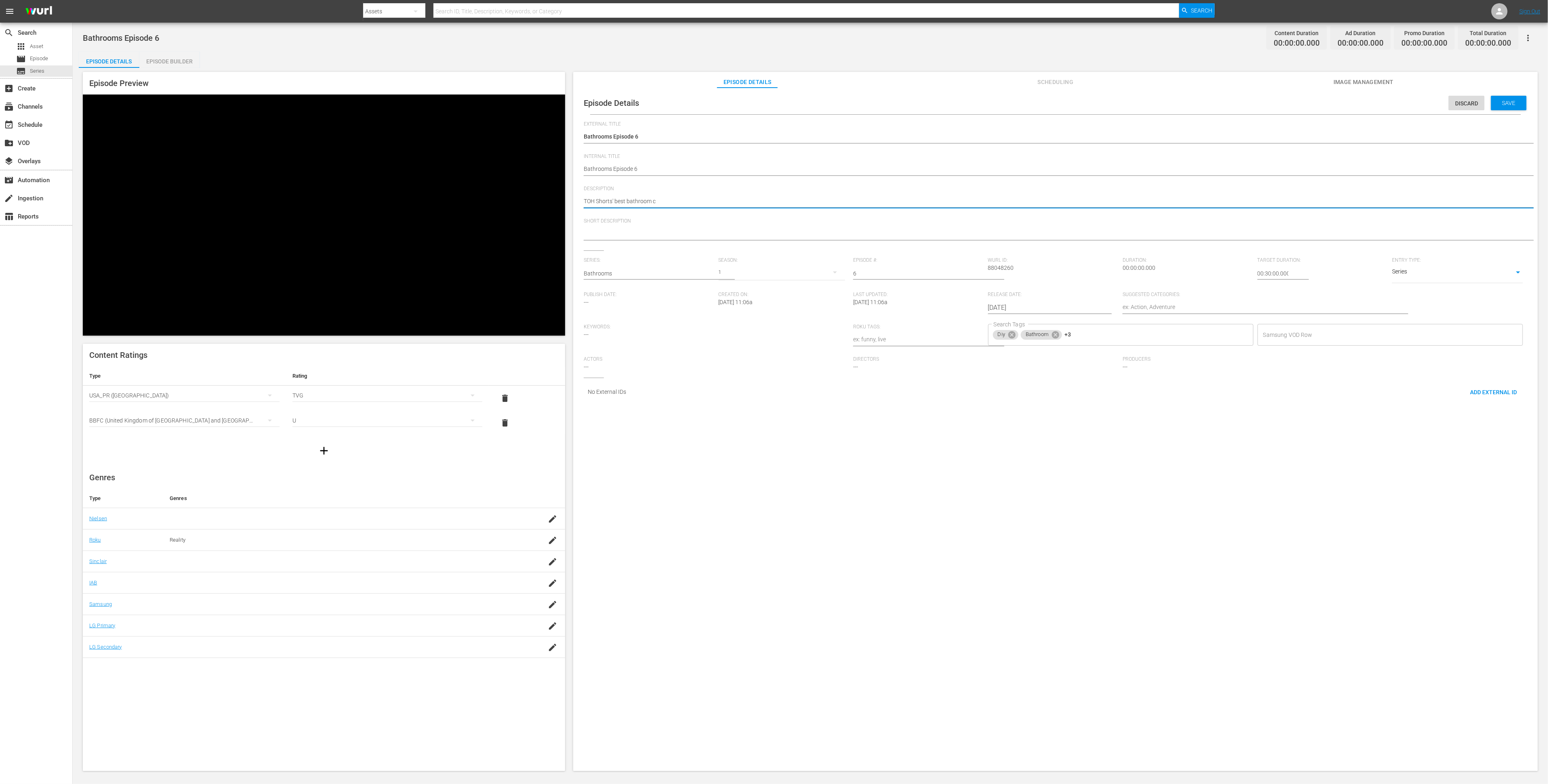
type textarea "TOH Shorts' best bathroom"
type textarea "TOH Shorts' best bathroom t"
type textarea "TOH Shorts' best bathroom ti"
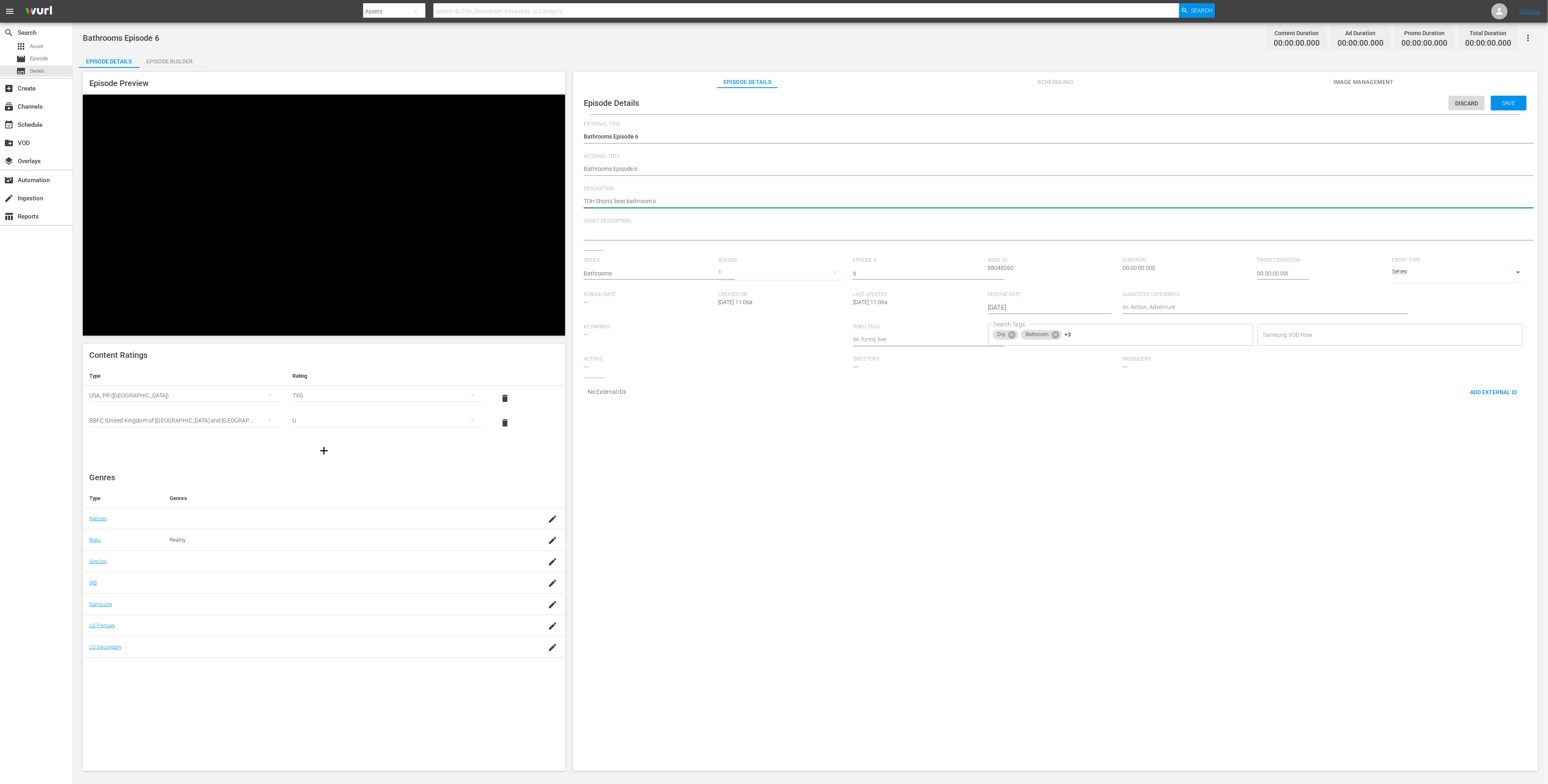
type textarea "TOH Shorts' best bathroom tip"
type textarea "TOH Shorts' best bathroom tips"
type textarea "TOH Shorts' best bathroom tips -"
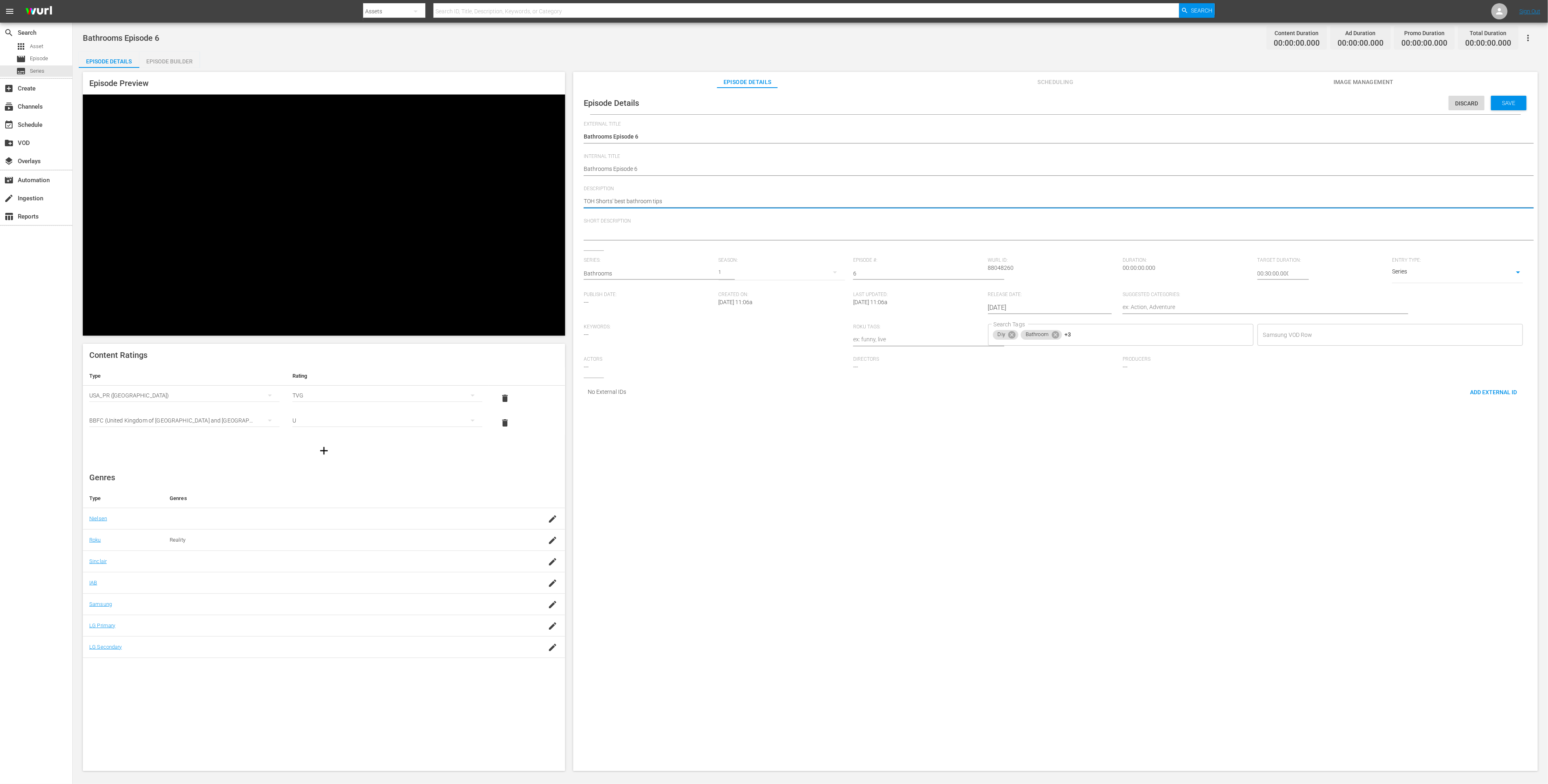
type textarea "TOH Shorts' best bathroom tips -"
type textarea "TOH Shorts' best bathroom tips - e"
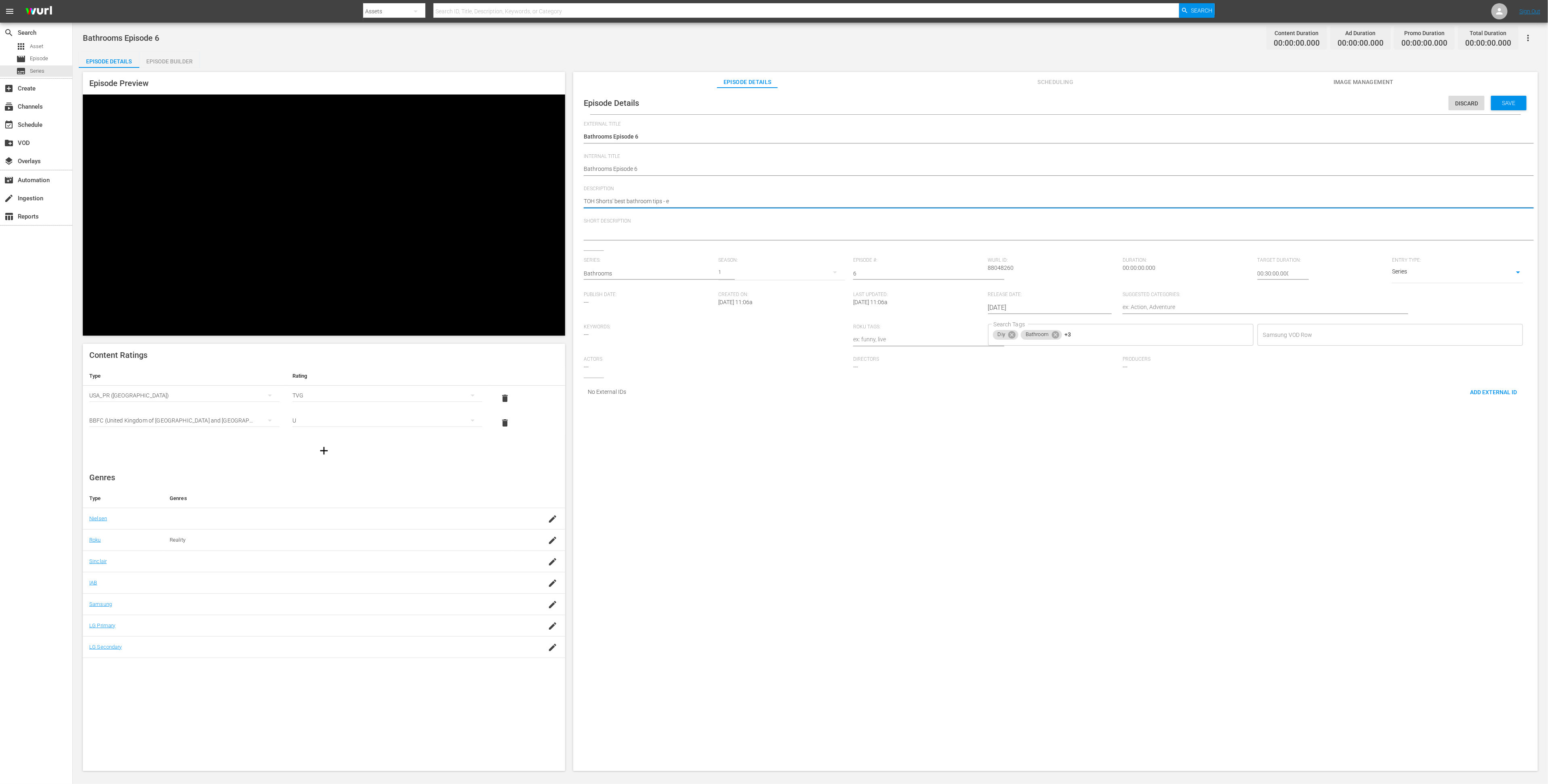
type textarea "TOH Shorts' best bathroom tips - ep"
type textarea "TOH Shorts' best bathroom tips - epi"
type textarea "TOH Shorts' best bathroom tips - epis"
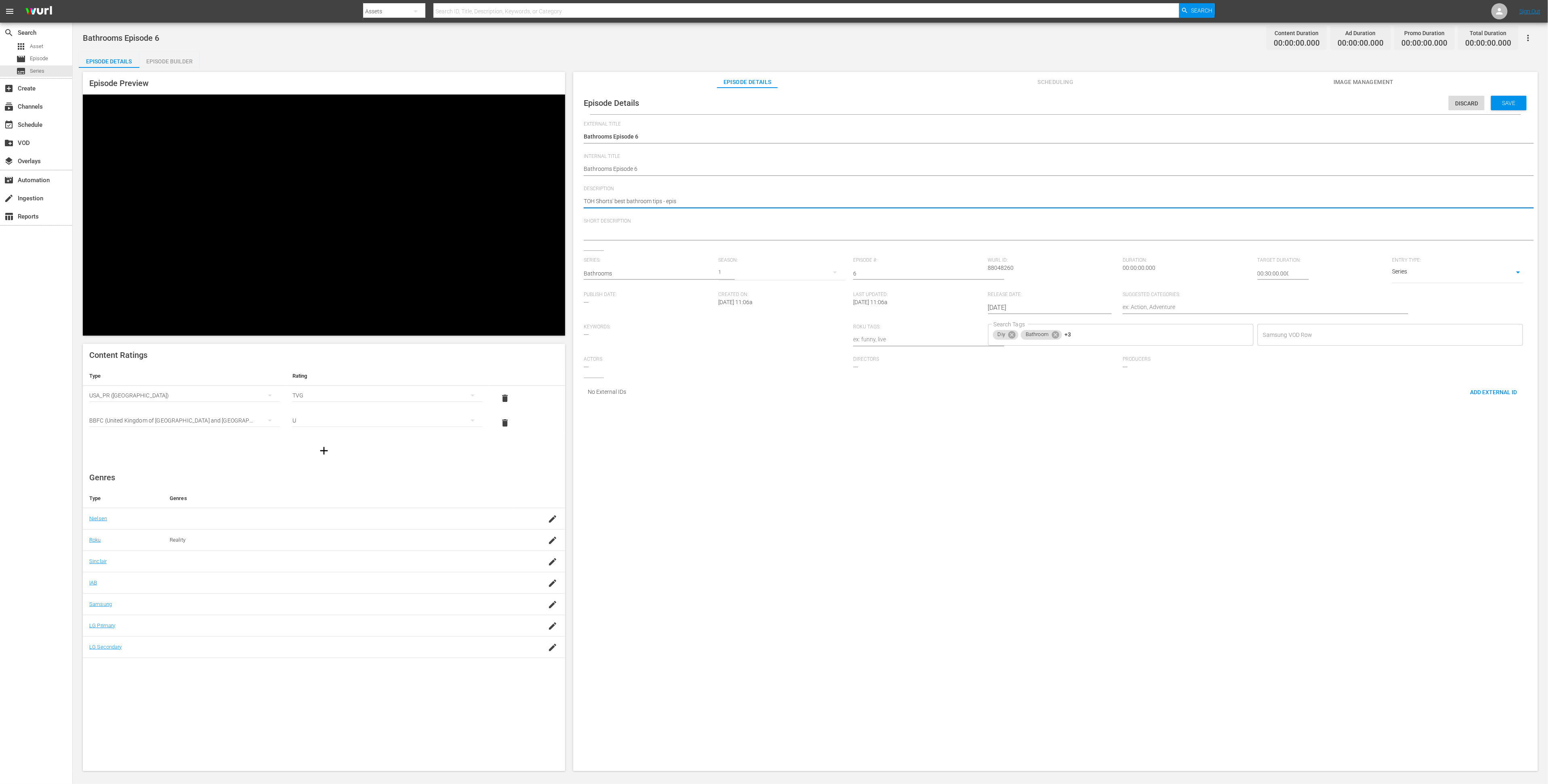
type textarea "TOH Shorts' best bathroom tips - episo"
type textarea "TOH Shorts' best bathroom tips - episod"
type textarea "TOH Shorts' best bathroom tips - episode"
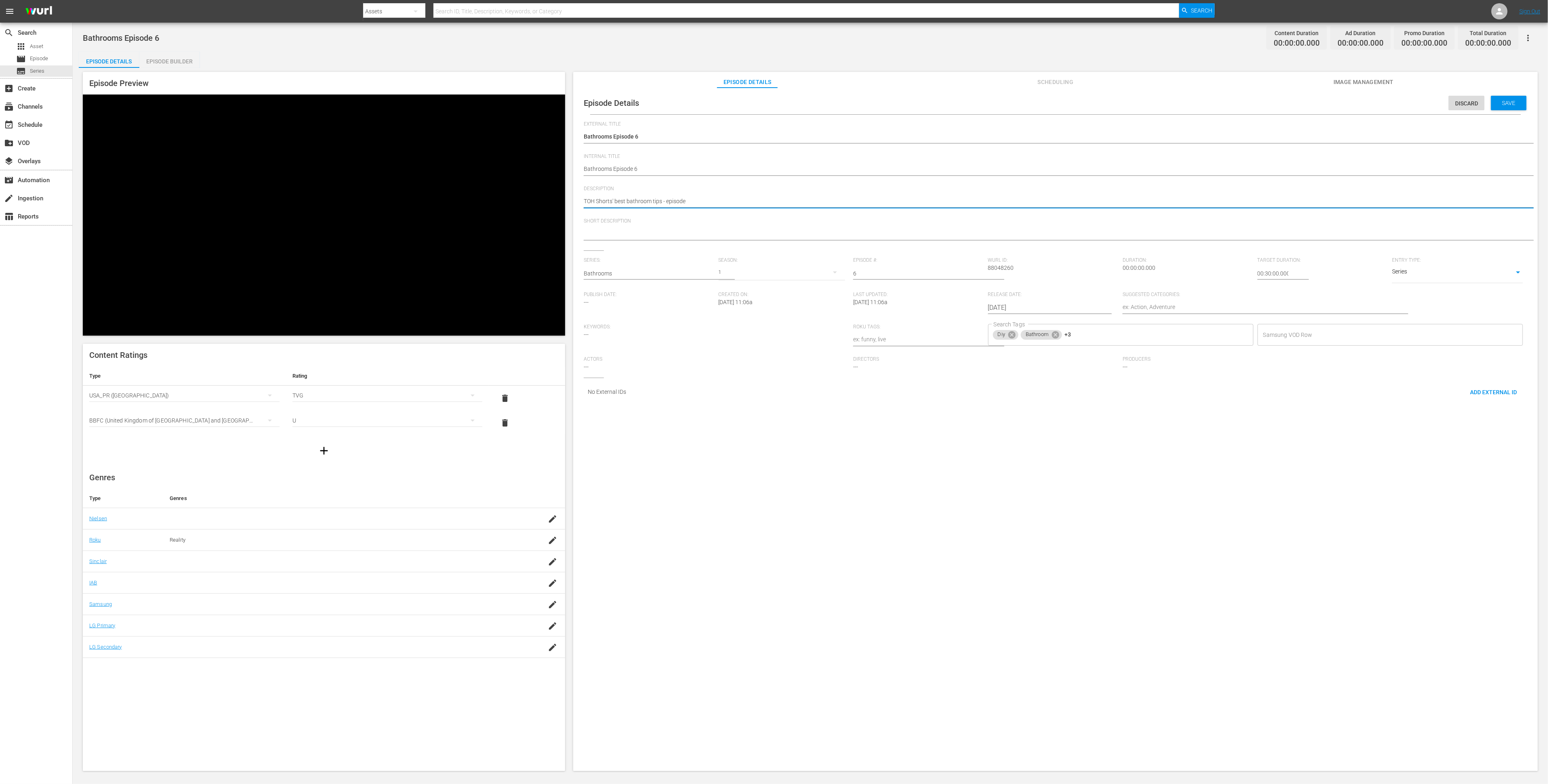
type textarea "TOH Shorts' best bathroom tips - episode"
type textarea "TOH Shorts' best bathroom tips - episode 6"
click at [653, 201] on textarea "TOH Shorts' best bathroom tips - episode 6" at bounding box center [1053, 202] width 940 height 10
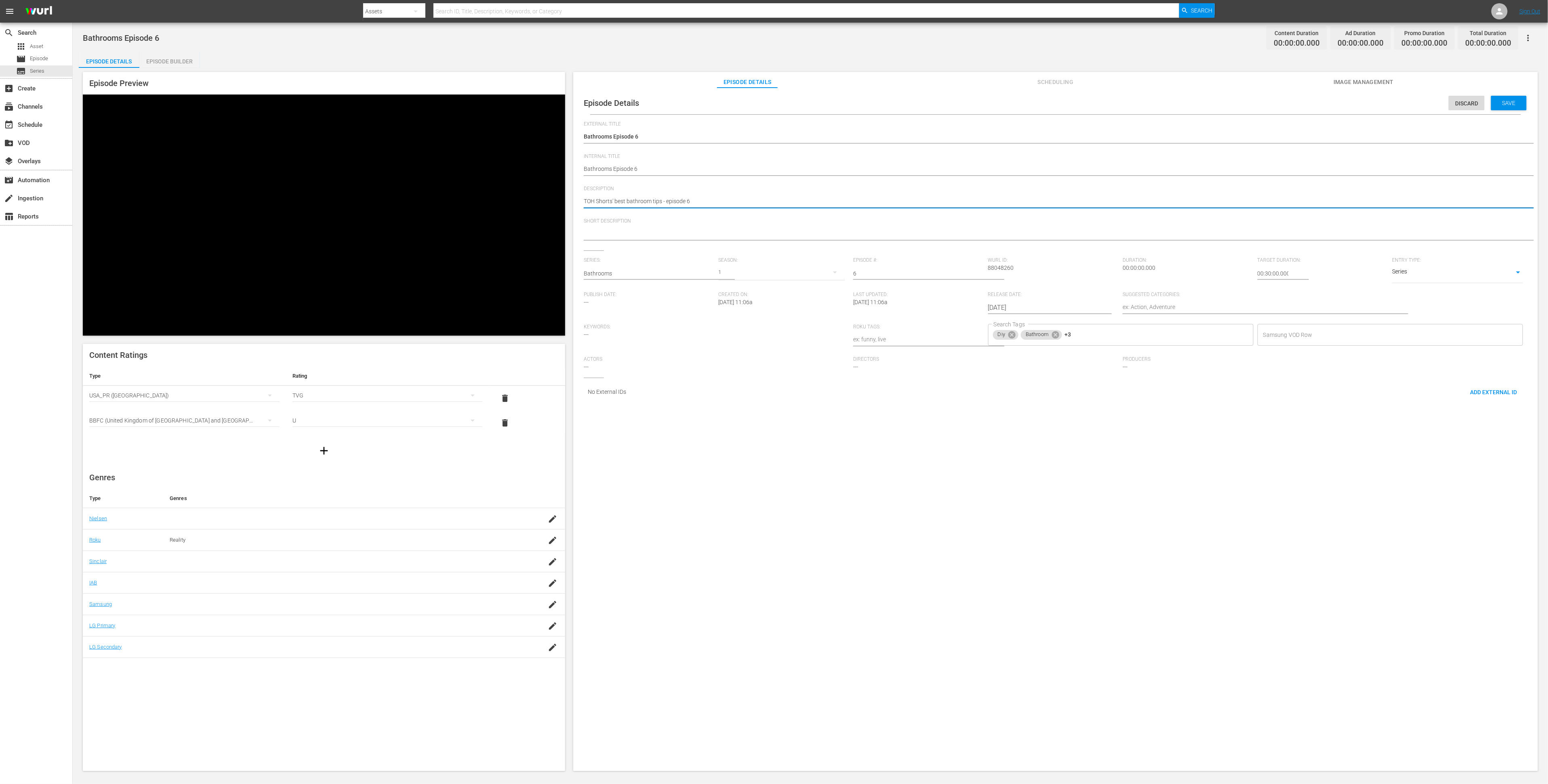
click at [653, 199] on textarea "TOH Shorts' best bathroom tips - episode 6" at bounding box center [1053, 202] width 940 height 10
type textarea "TOH Shorts' best bathroom tips - episode 6"
click at [666, 235] on textarea at bounding box center [1053, 234] width 940 height 10
paste textarea "TOH Shorts' best bathroom tips - episode 6"
type textarea "TOH Shorts' best bathroom tips - episode 6"
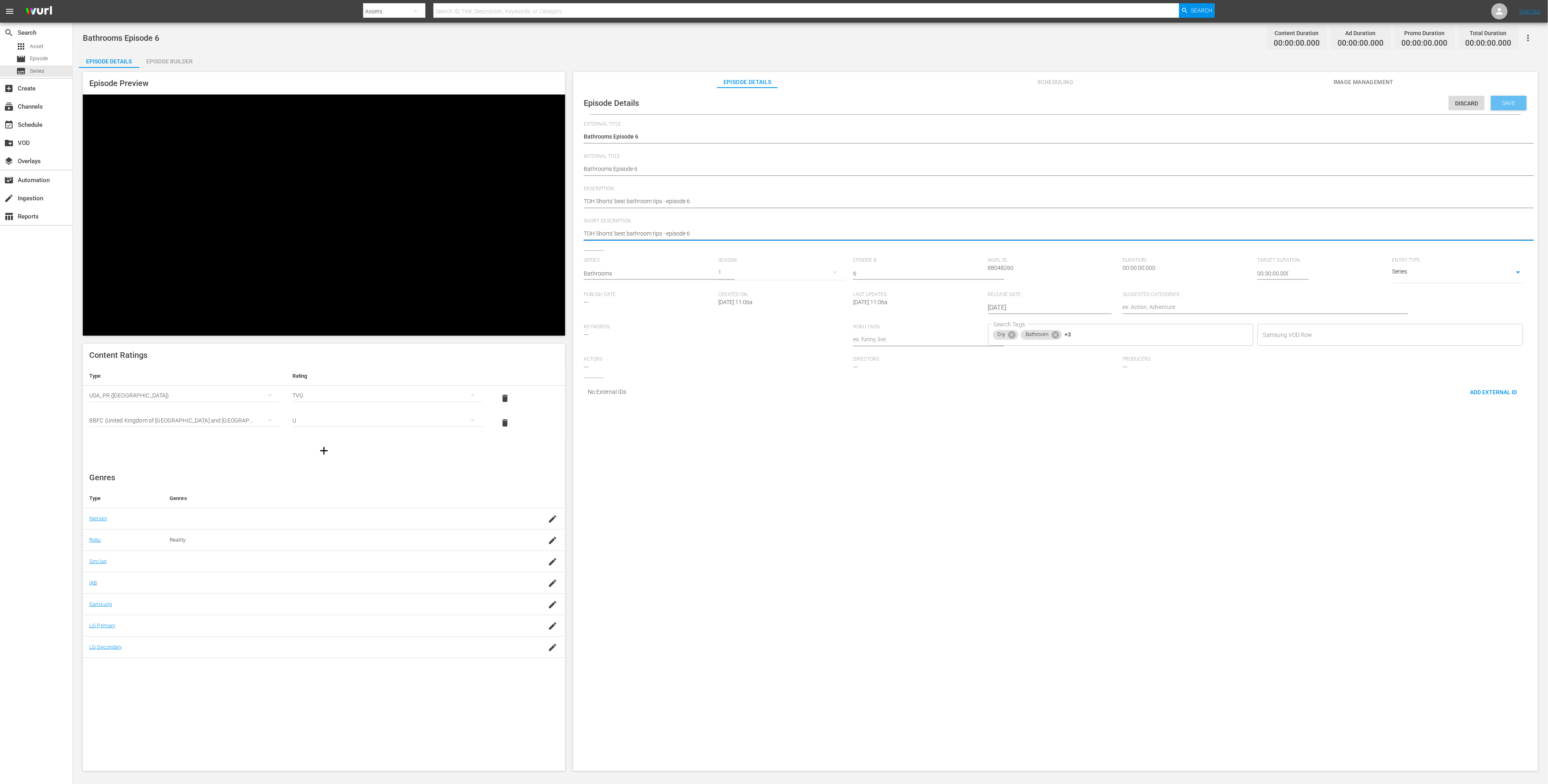
type textarea "TOH Shorts' best bathroom tips - episode 6"
click at [1032, 100] on span "Save" at bounding box center [1509, 103] width 26 height 7
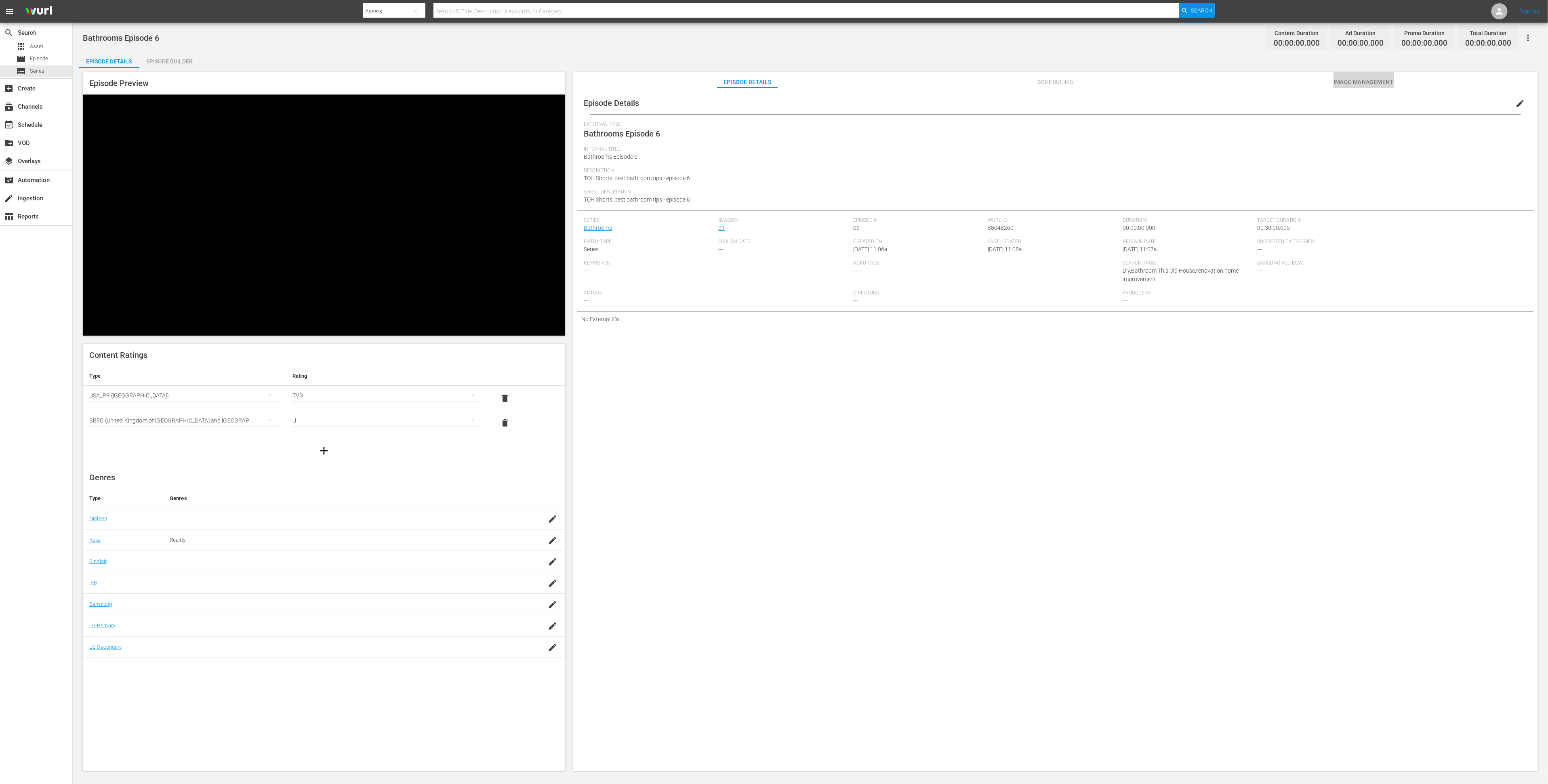
click at [1032, 79] on span "Image Management" at bounding box center [1364, 82] width 61 height 10
click at [683, 103] on span "Add Thumbnail" at bounding box center [690, 104] width 57 height 7
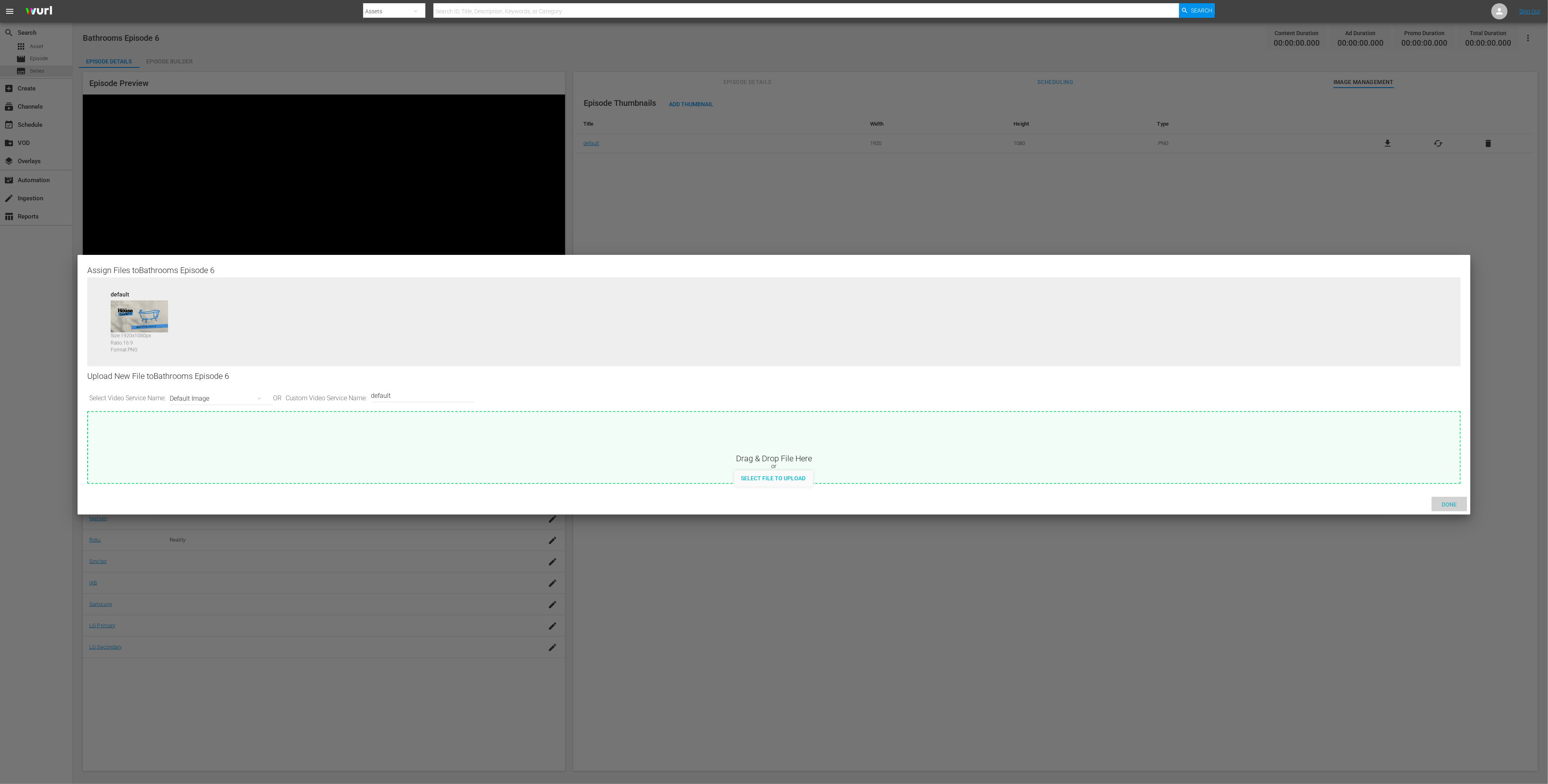
click at [1032, 506] on span "Done" at bounding box center [1449, 504] width 28 height 7
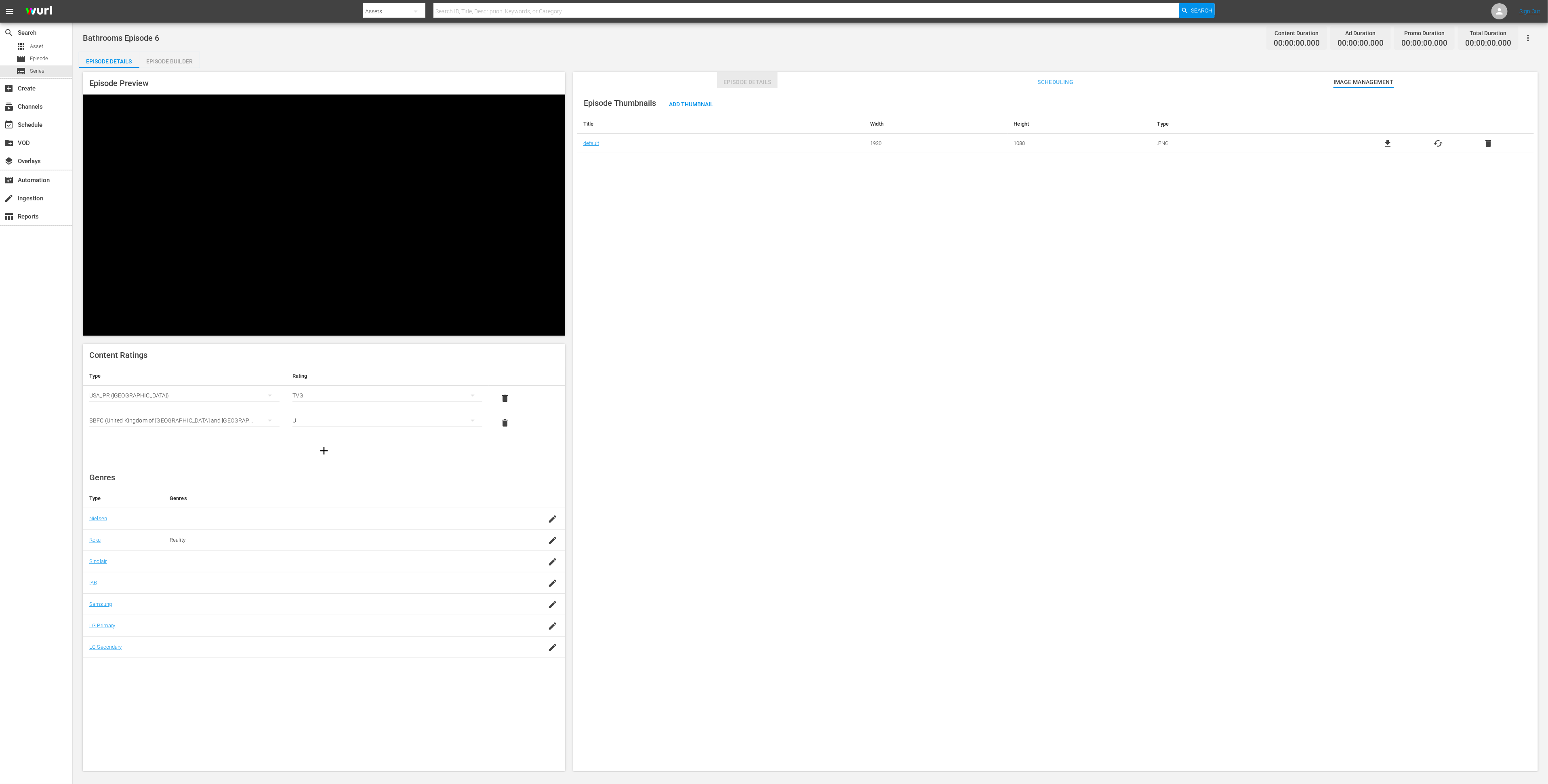
click at [743, 87] on span "Episode Details" at bounding box center [747, 82] width 61 height 10
drag, startPoint x: 719, startPoint y: 179, endPoint x: 627, endPoint y: 186, distance: 92.3
click at [627, 186] on div "Description TOH Shorts' best bathroom tips - episode 6" at bounding box center [1055, 178] width 943 height 22
click at [629, 178] on span "TOH Shorts' best bathroom tips - episode 6" at bounding box center [636, 178] width 106 height 7
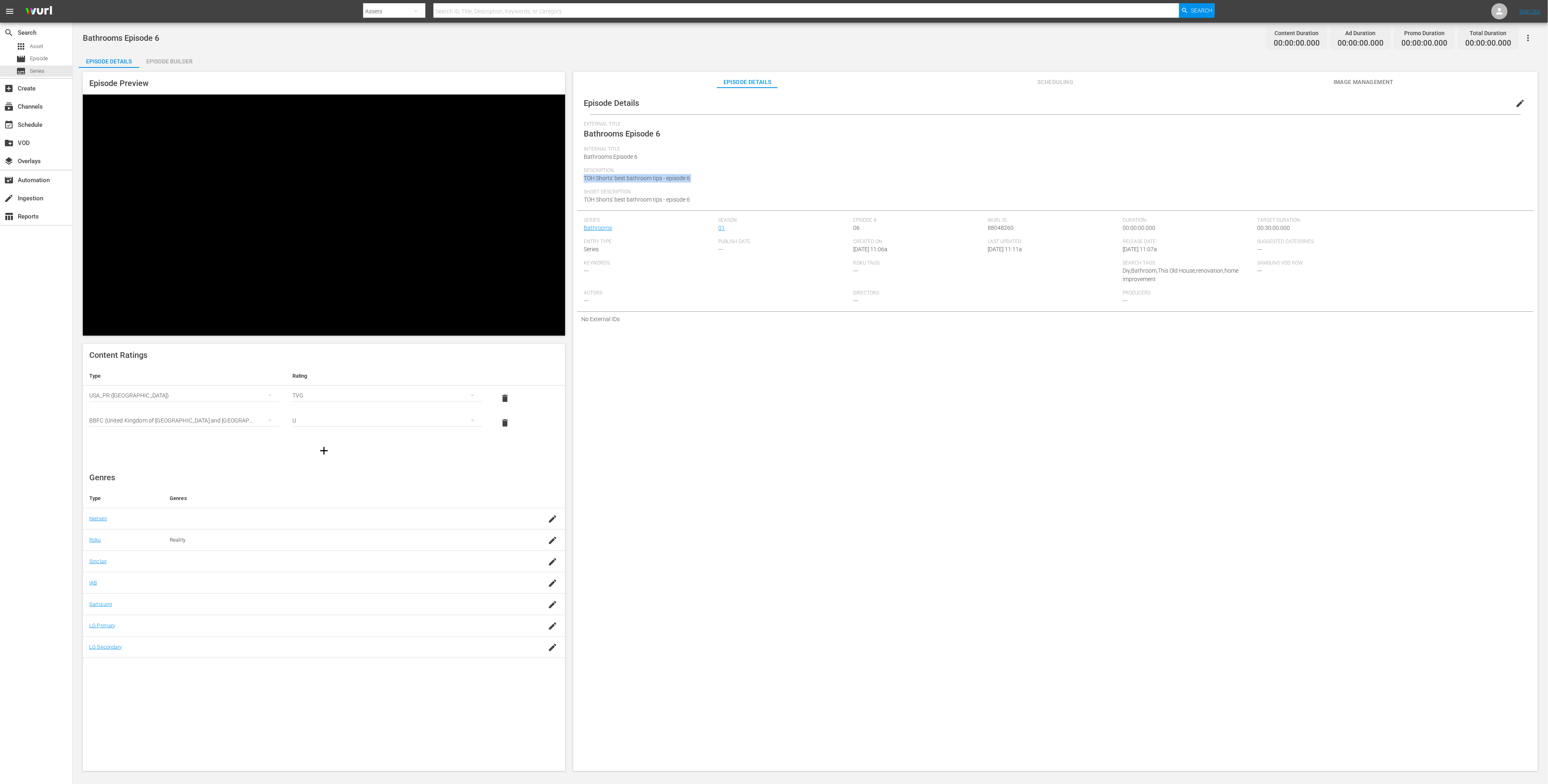
click at [629, 178] on span "TOH Shorts' best bathroom tips - episode 6" at bounding box center [636, 178] width 106 height 7
copy span "TOH Shorts' best bathroom tips - episode 6"
click at [792, 426] on div "Episode Details edit External Title Bathrooms Episode 6 Internal Title Bathroom…" at bounding box center [1055, 433] width 964 height 691
click at [49, 73] on div "subtitles Series" at bounding box center [36, 71] width 72 height 11
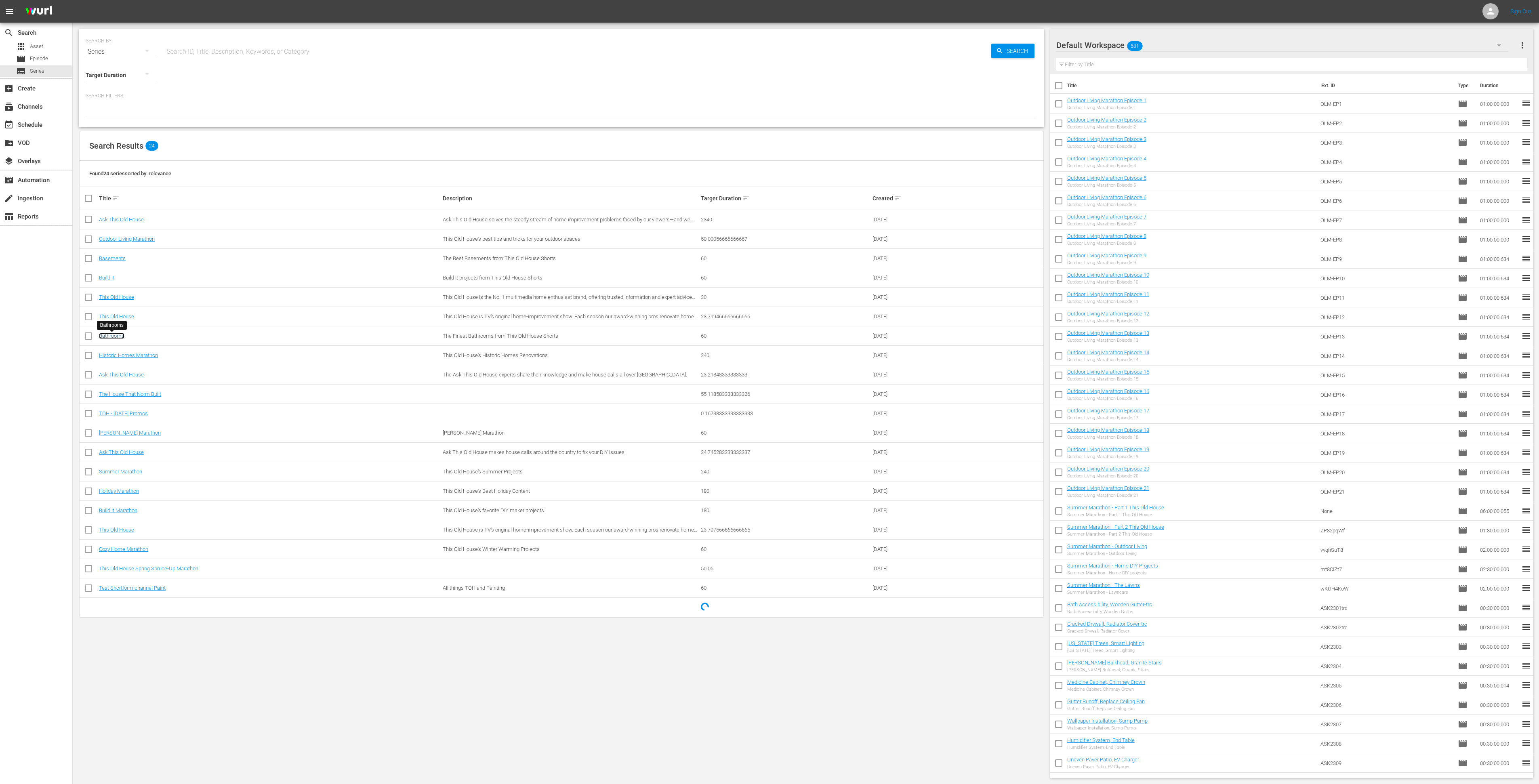
click at [106, 338] on link "Bathrooms" at bounding box center [112, 336] width 25 height 6
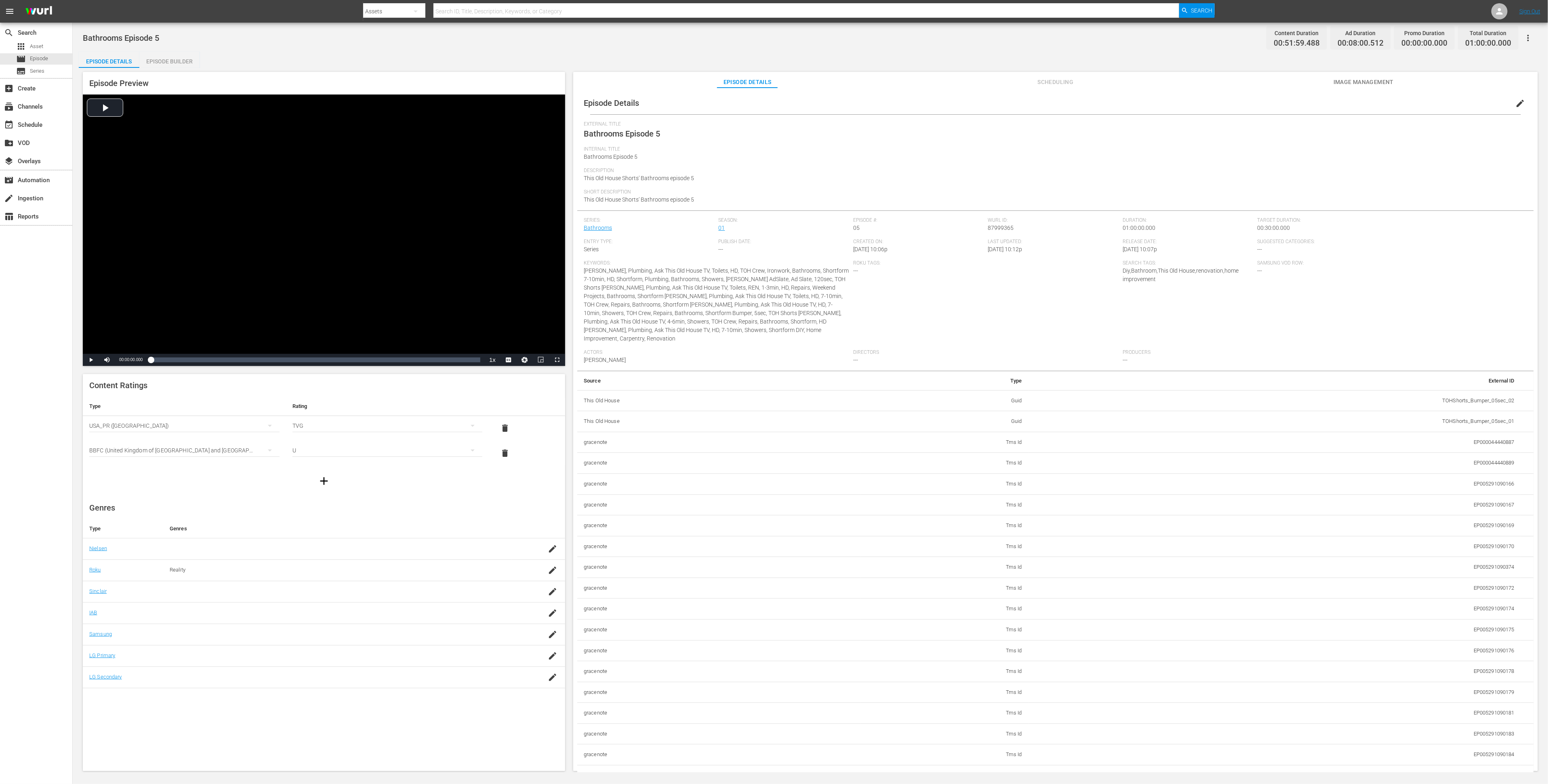
click at [168, 65] on div "Episode Builder" at bounding box center [169, 61] width 61 height 19
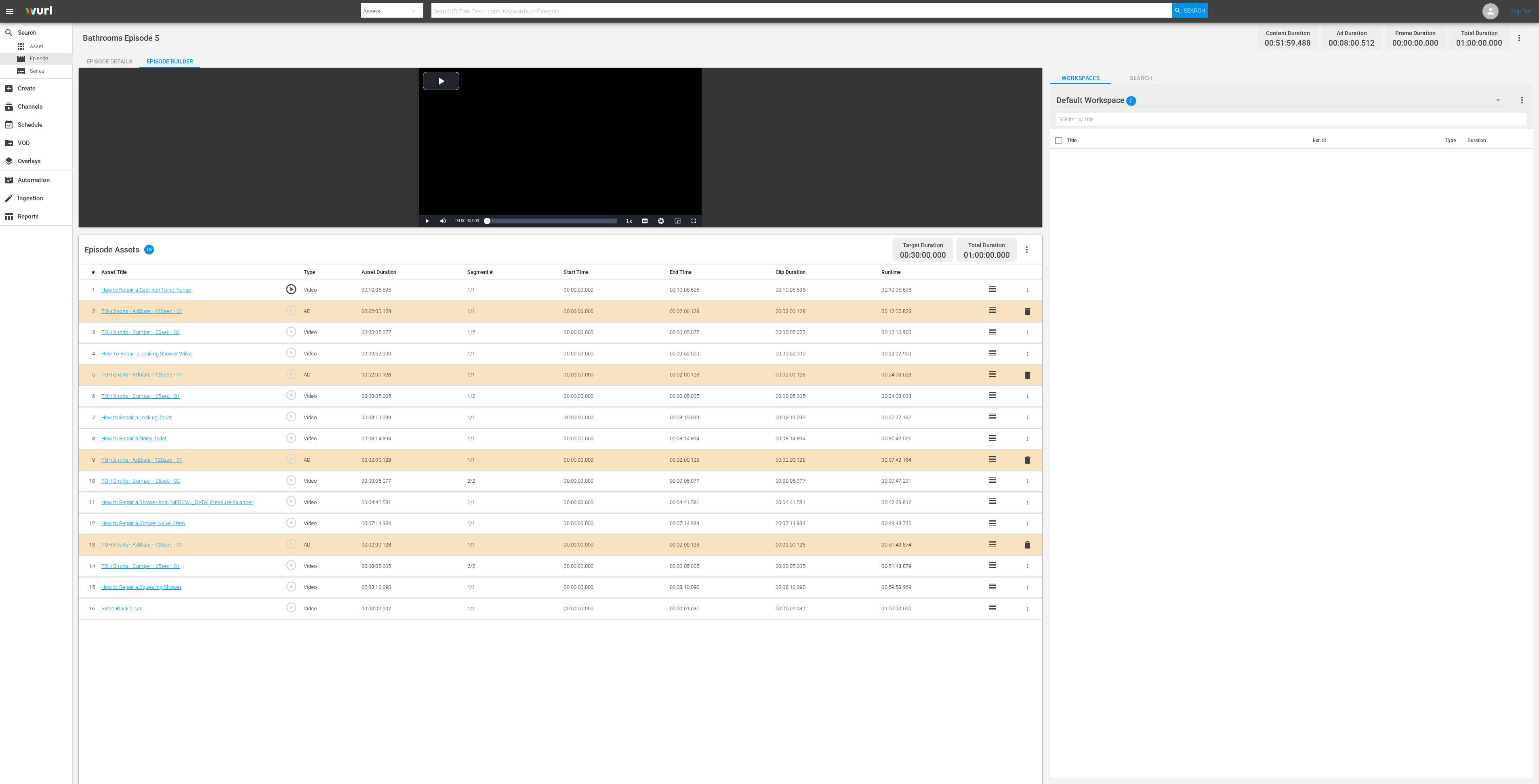
click at [1032, 102] on div "Default Workspace 0" at bounding box center [1282, 100] width 452 height 23
click at [1032, 131] on div "Bathrooms (74)" at bounding box center [1108, 136] width 84 height 13
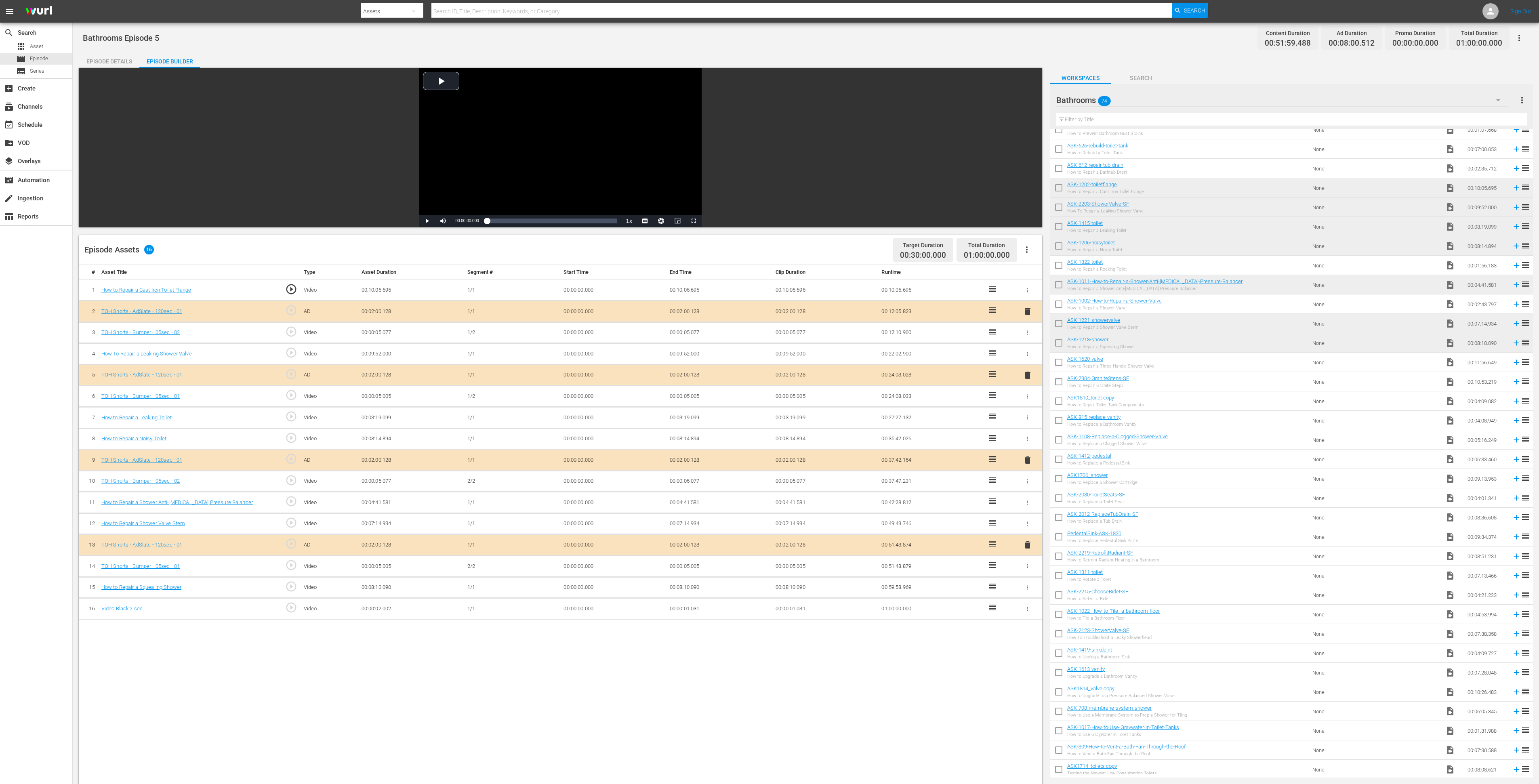
scroll to position [629, 0]
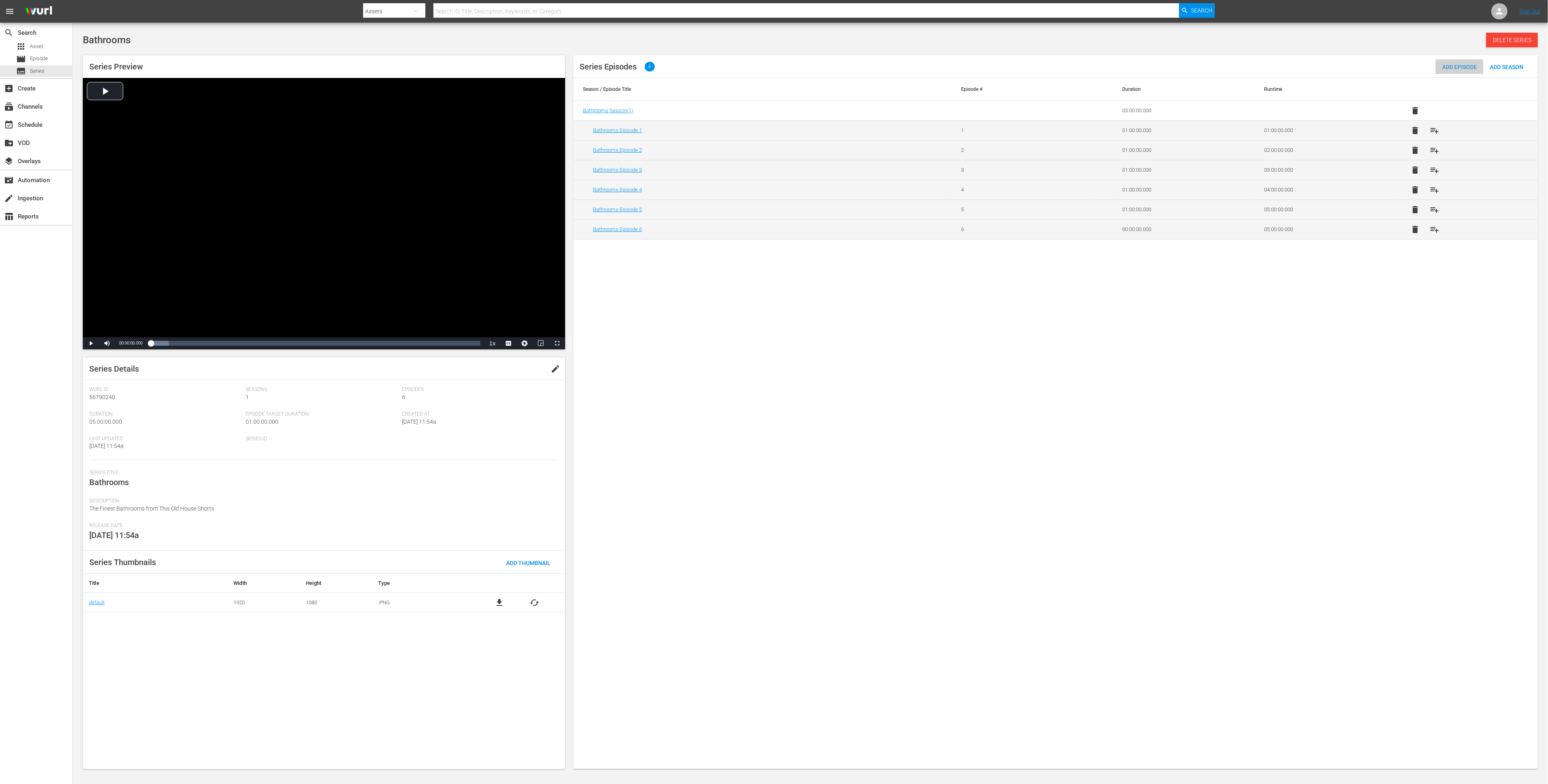
click at [1463, 66] on span "Add Episode" at bounding box center [1459, 67] width 47 height 7
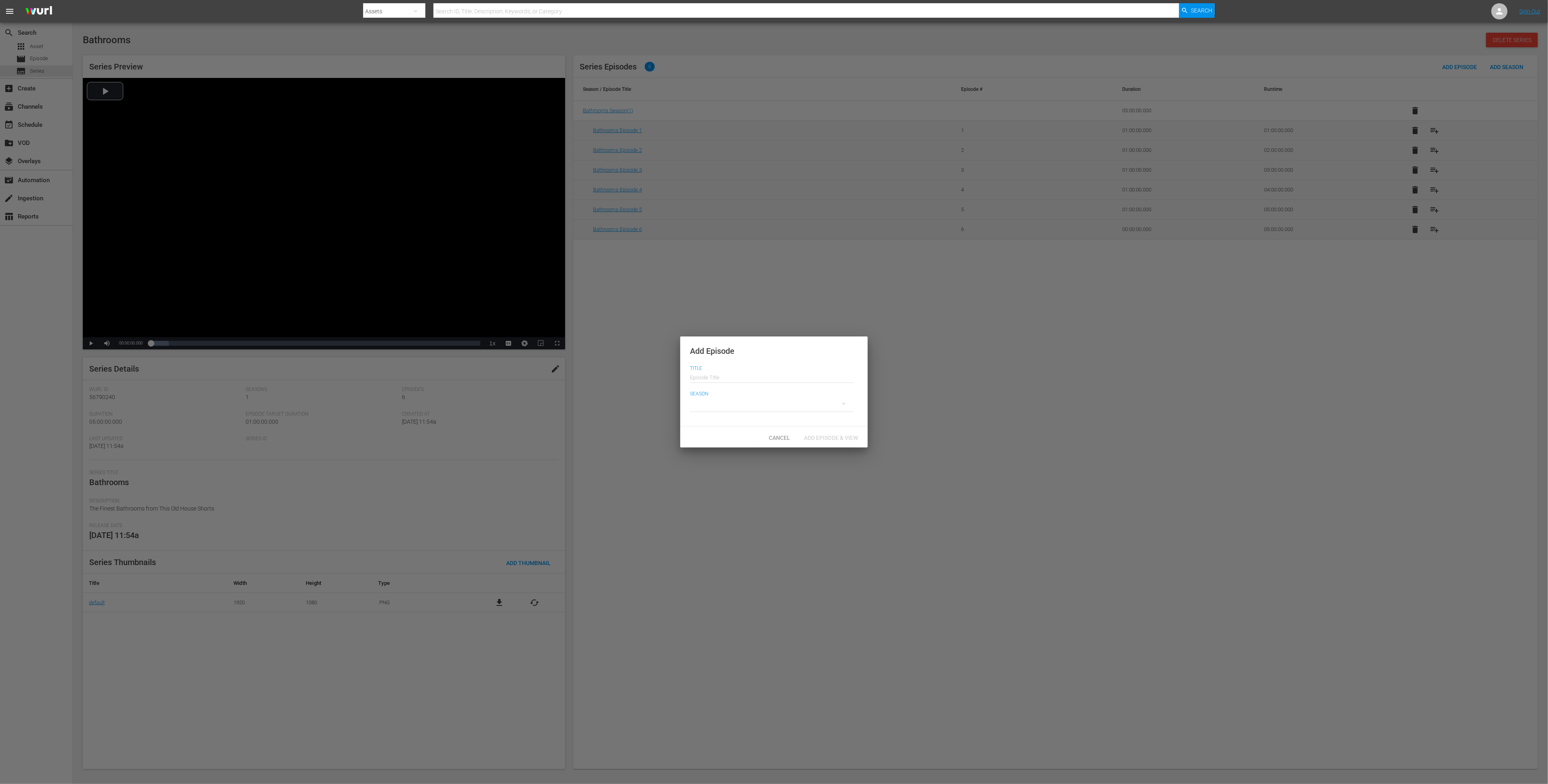
click at [761, 380] on input "text" at bounding box center [772, 376] width 164 height 19
drag, startPoint x: 737, startPoint y: 378, endPoint x: 750, endPoint y: 379, distance: 13.0
click at [750, 379] on input "Bathrooms Episode 1" at bounding box center [772, 376] width 164 height 19
type input "Bathrooms Episode 7"
click at [748, 399] on div at bounding box center [772, 404] width 164 height 23
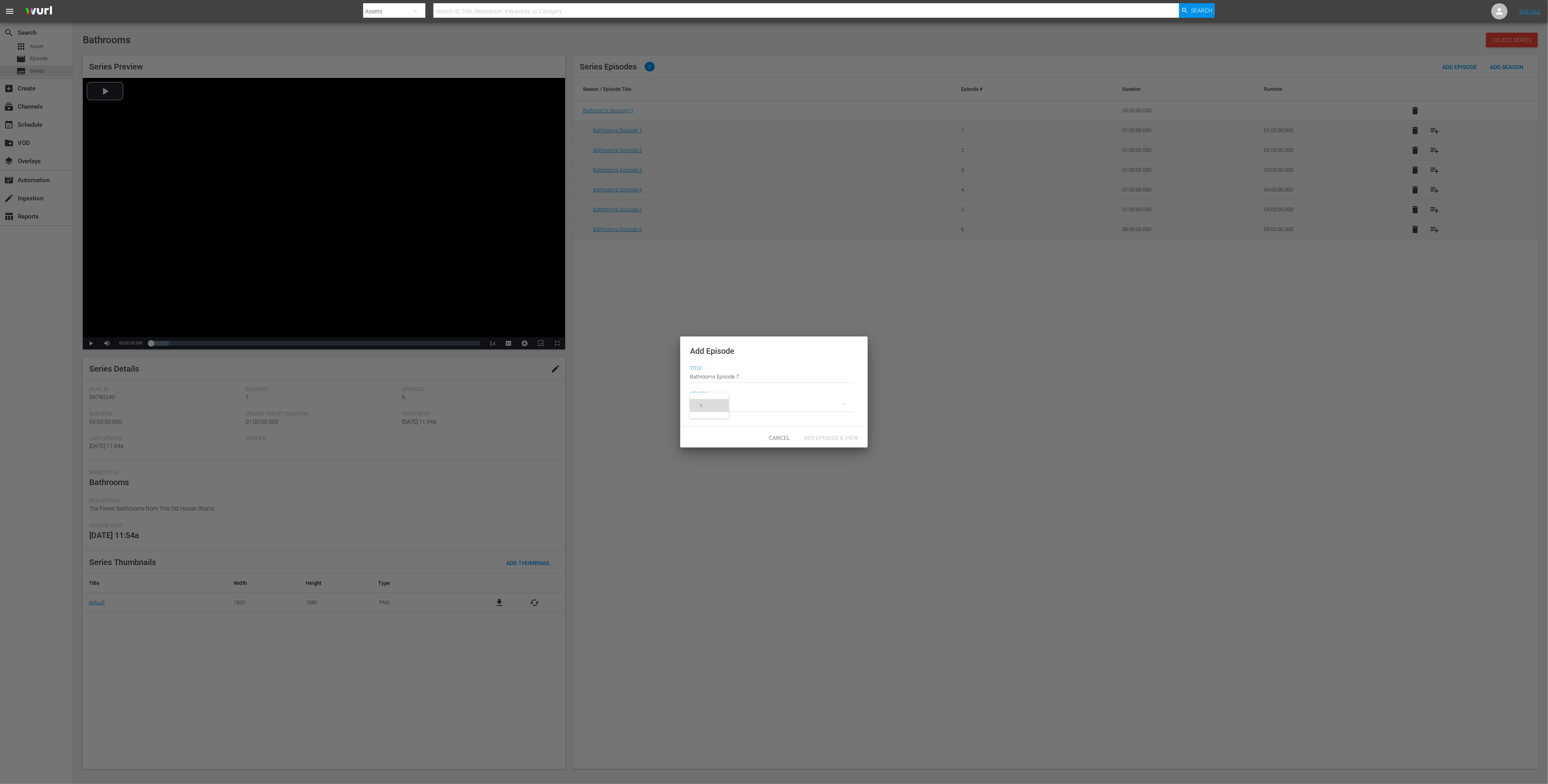
click at [710, 406] on div "1" at bounding box center [701, 406] width 22 height 8
click at [835, 437] on span "Add Episode & View" at bounding box center [831, 437] width 67 height 7
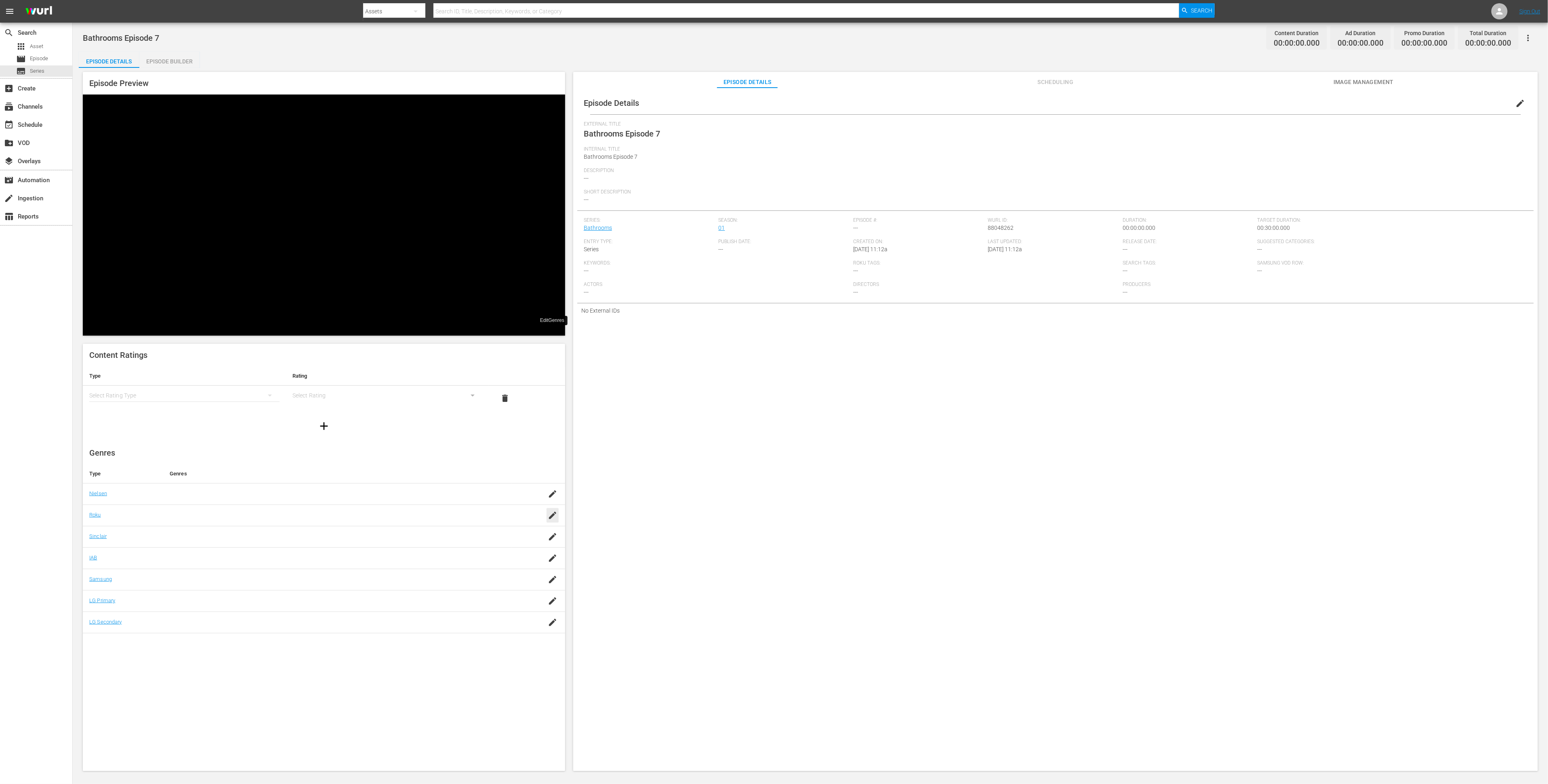
click at [553, 512] on icon "button" at bounding box center [553, 515] width 7 height 7
click at [287, 366] on div "Reality (reality)" at bounding box center [349, 362] width 300 height 19
type input "Rea"
click at [553, 519] on div "SAVE" at bounding box center [549, 526] width 19 height 14
click at [220, 384] on div "simple table" at bounding box center [184, 395] width 190 height 23
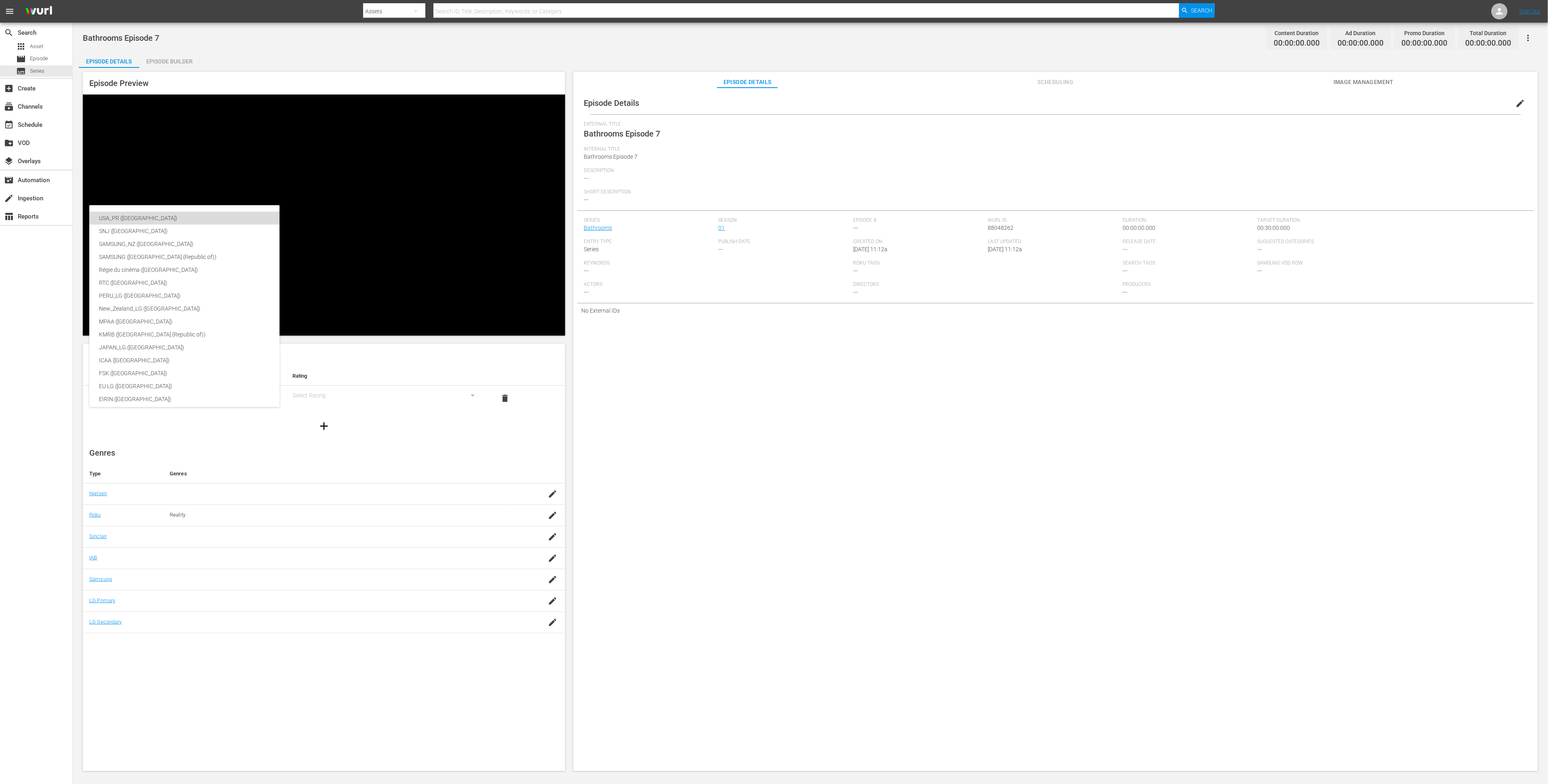
click at [220, 213] on div "USA_PR ([GEOGRAPHIC_DATA])" at bounding box center [192, 218] width 186 height 13
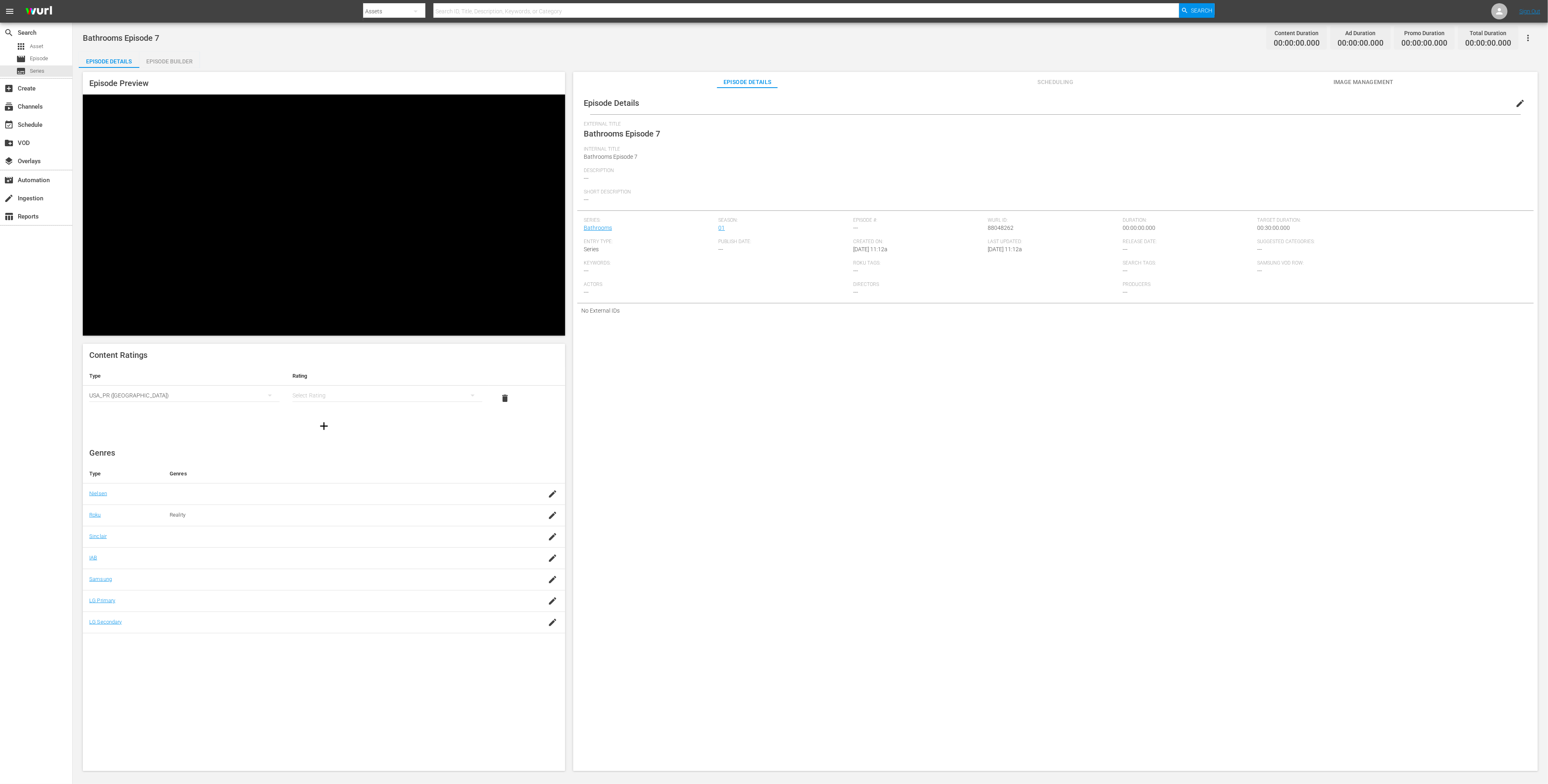
click at [323, 384] on div "simple table" at bounding box center [388, 395] width 190 height 23
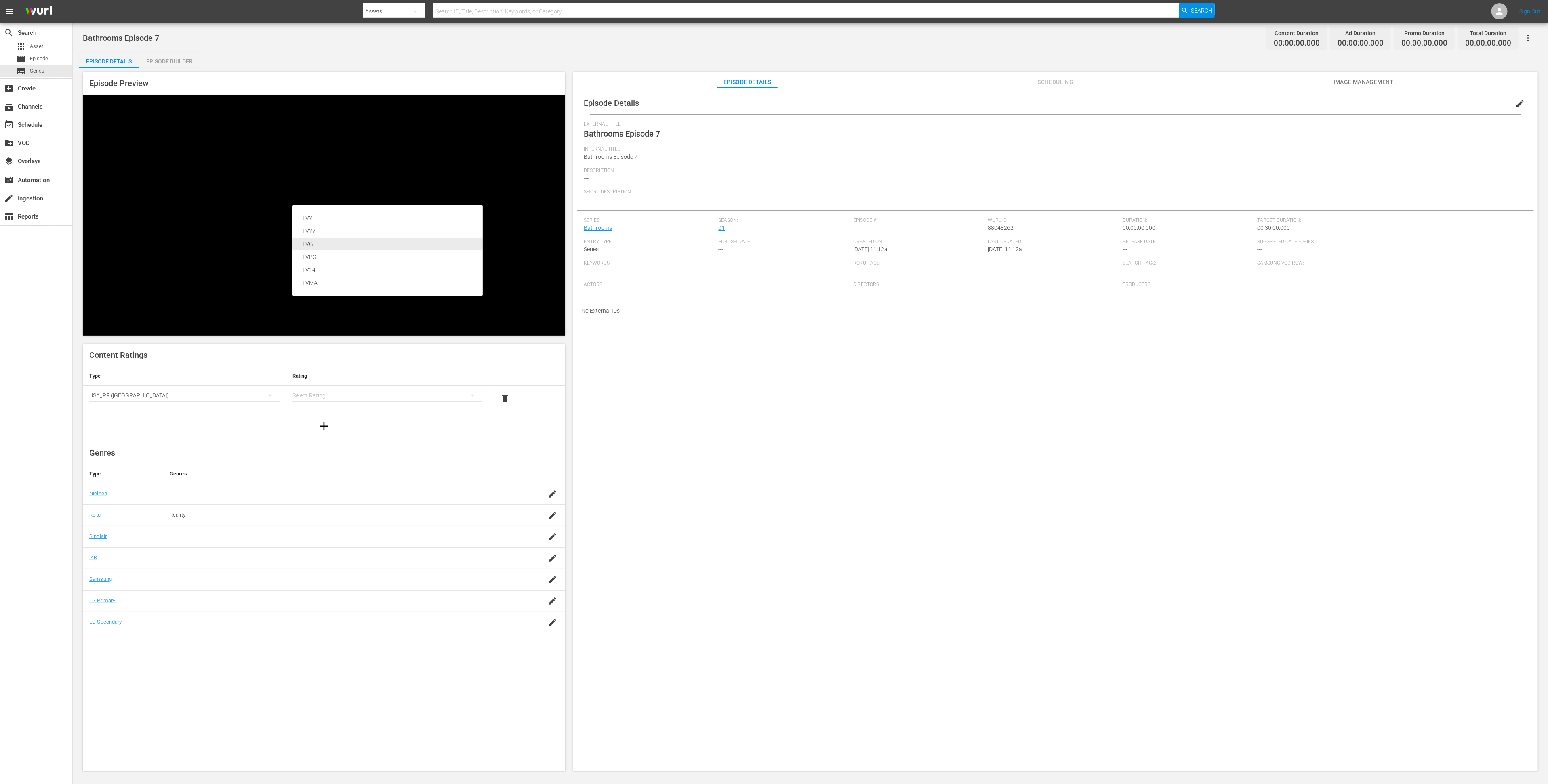
click at [333, 239] on div "TVG" at bounding box center [388, 244] width 171 height 13
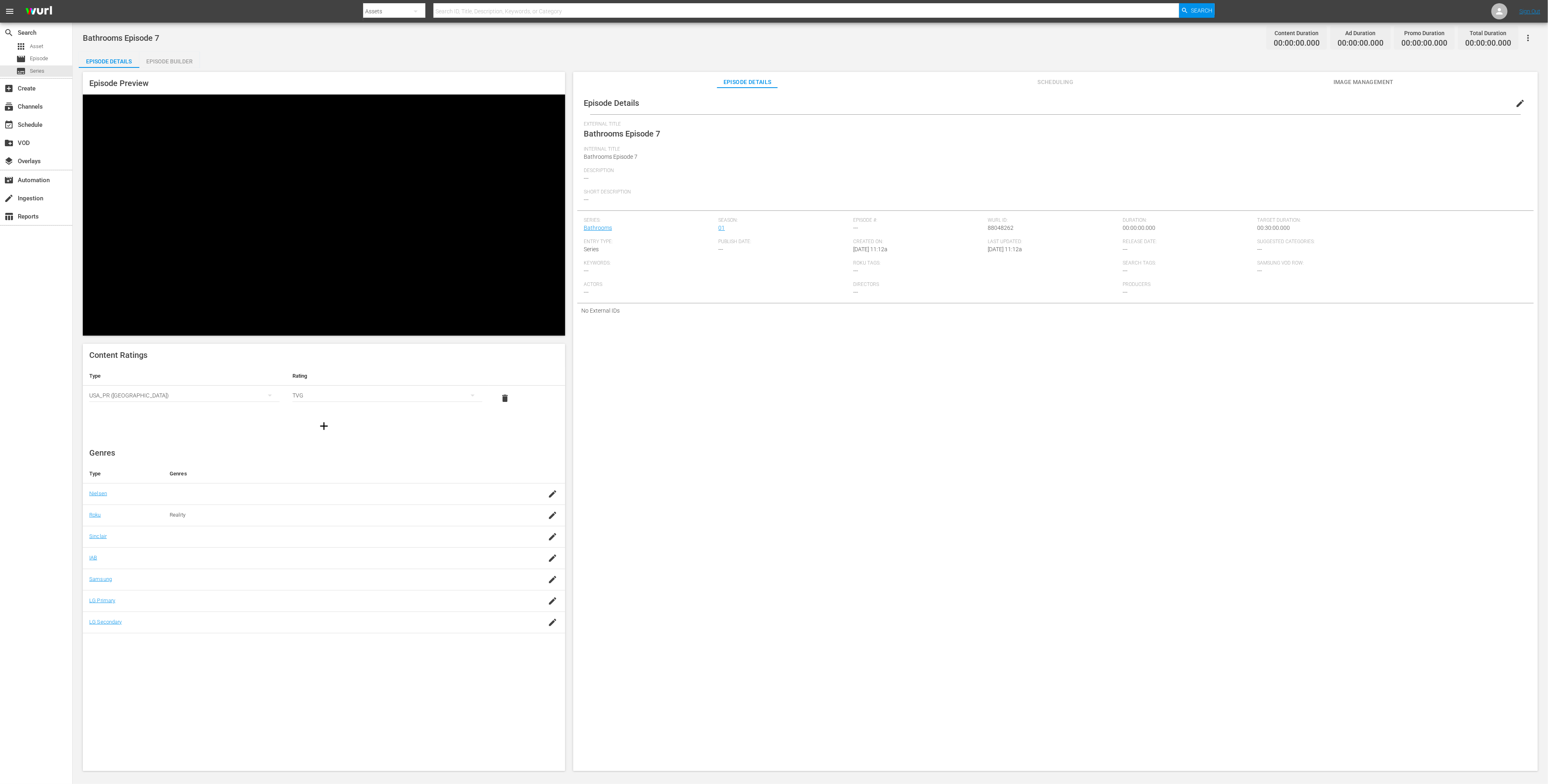
click at [323, 419] on icon "button" at bounding box center [324, 426] width 13 height 13
click at [222, 409] on div "simple table" at bounding box center [184, 421] width 190 height 23
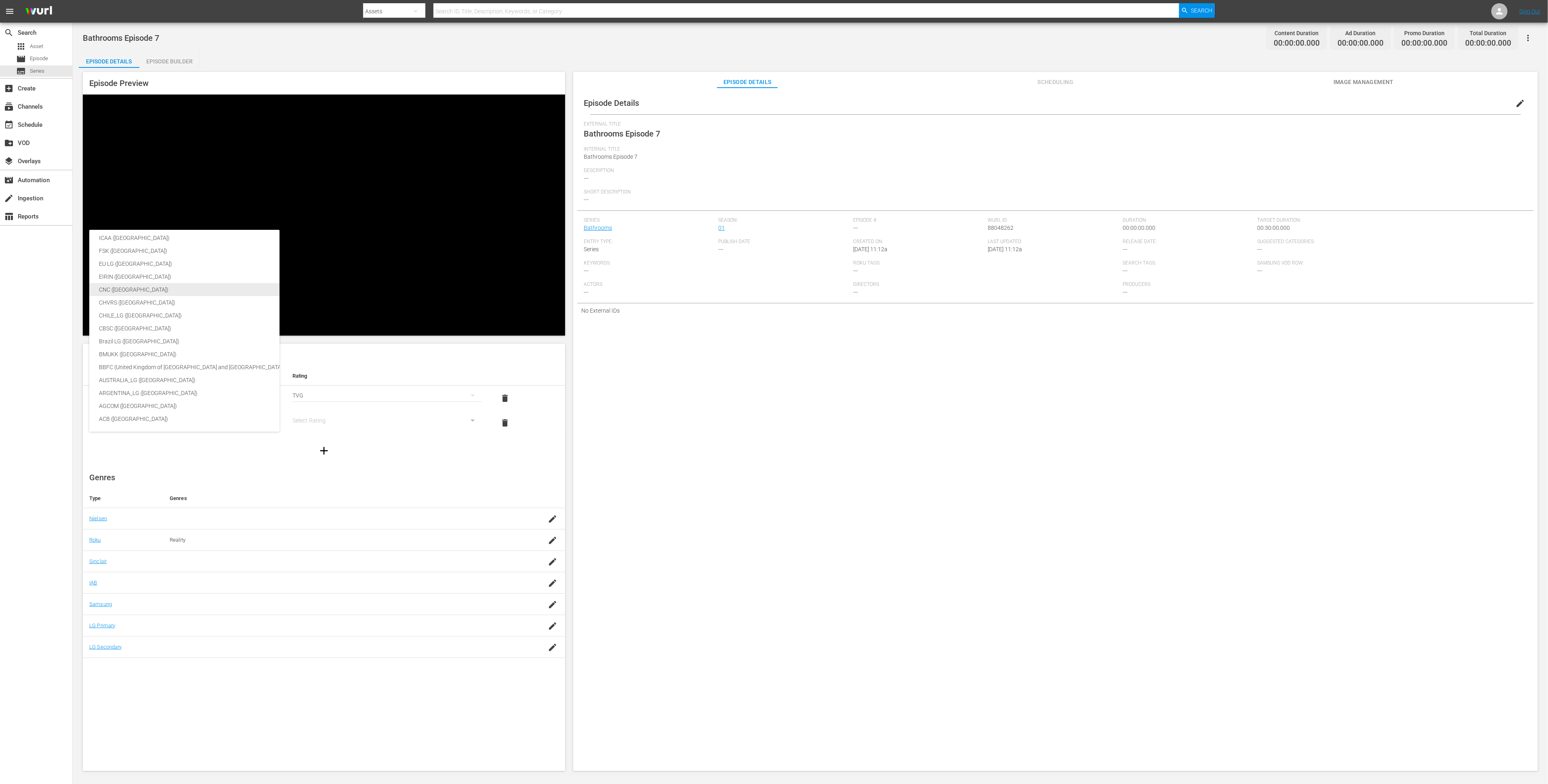
scroll to position [135, 0]
click at [224, 368] on div "BBFC (United Kingdom of [GEOGRAPHIC_DATA] and [GEOGRAPHIC_DATA])" at bounding box center [192, 367] width 186 height 13
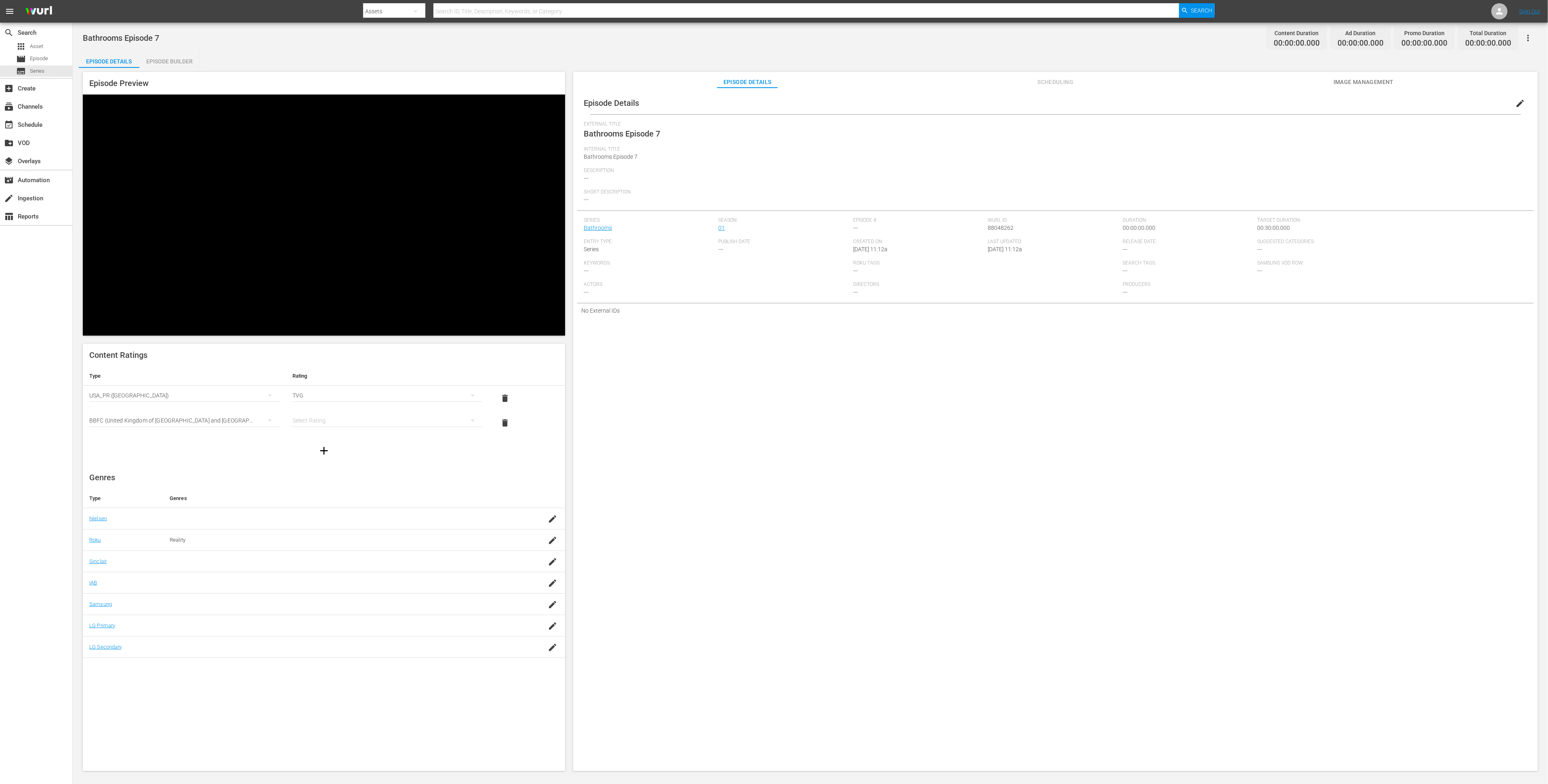
click at [358, 409] on div "simple table" at bounding box center [388, 421] width 190 height 23
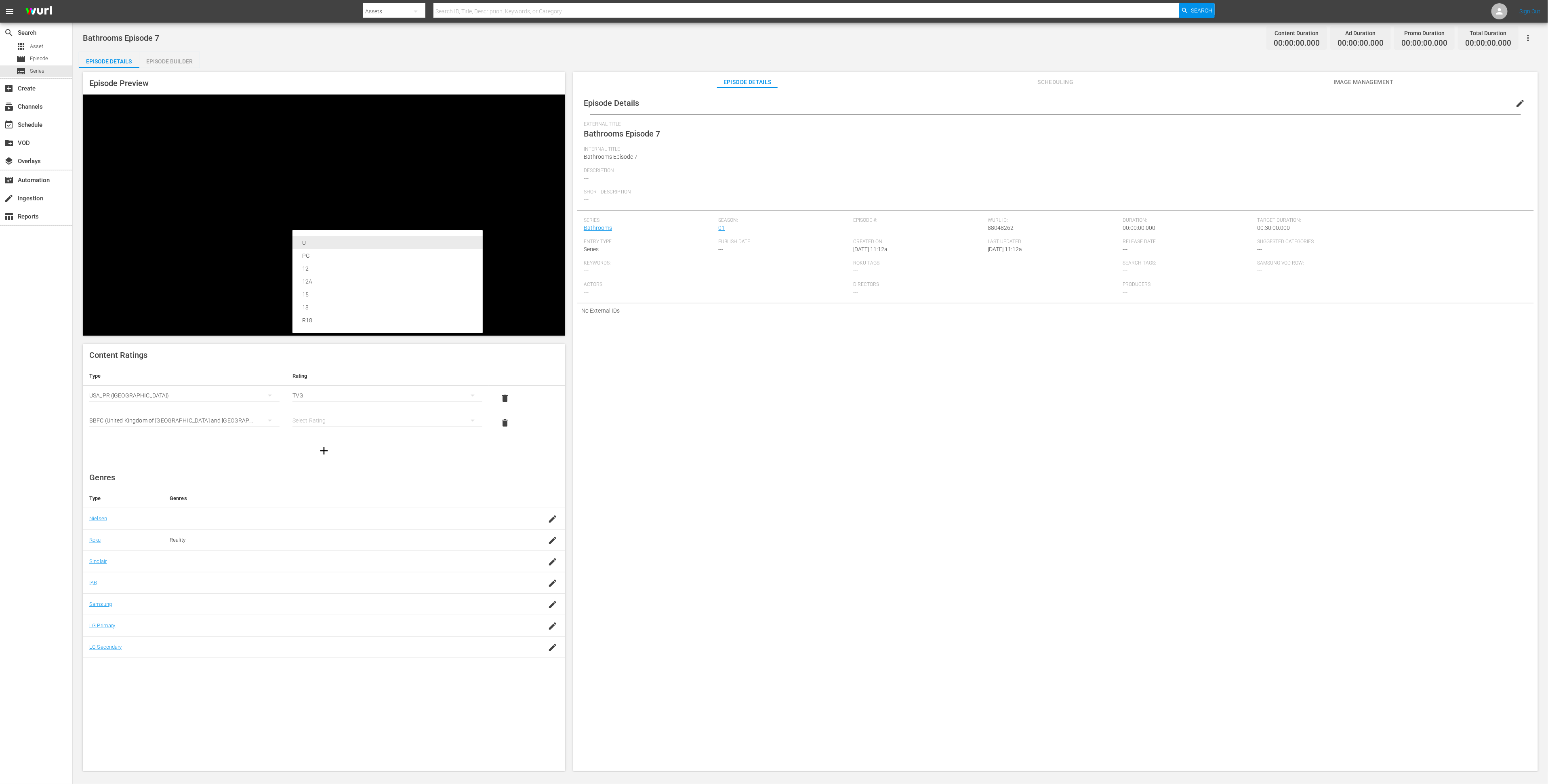
click at [344, 245] on div "U" at bounding box center [388, 243] width 171 height 13
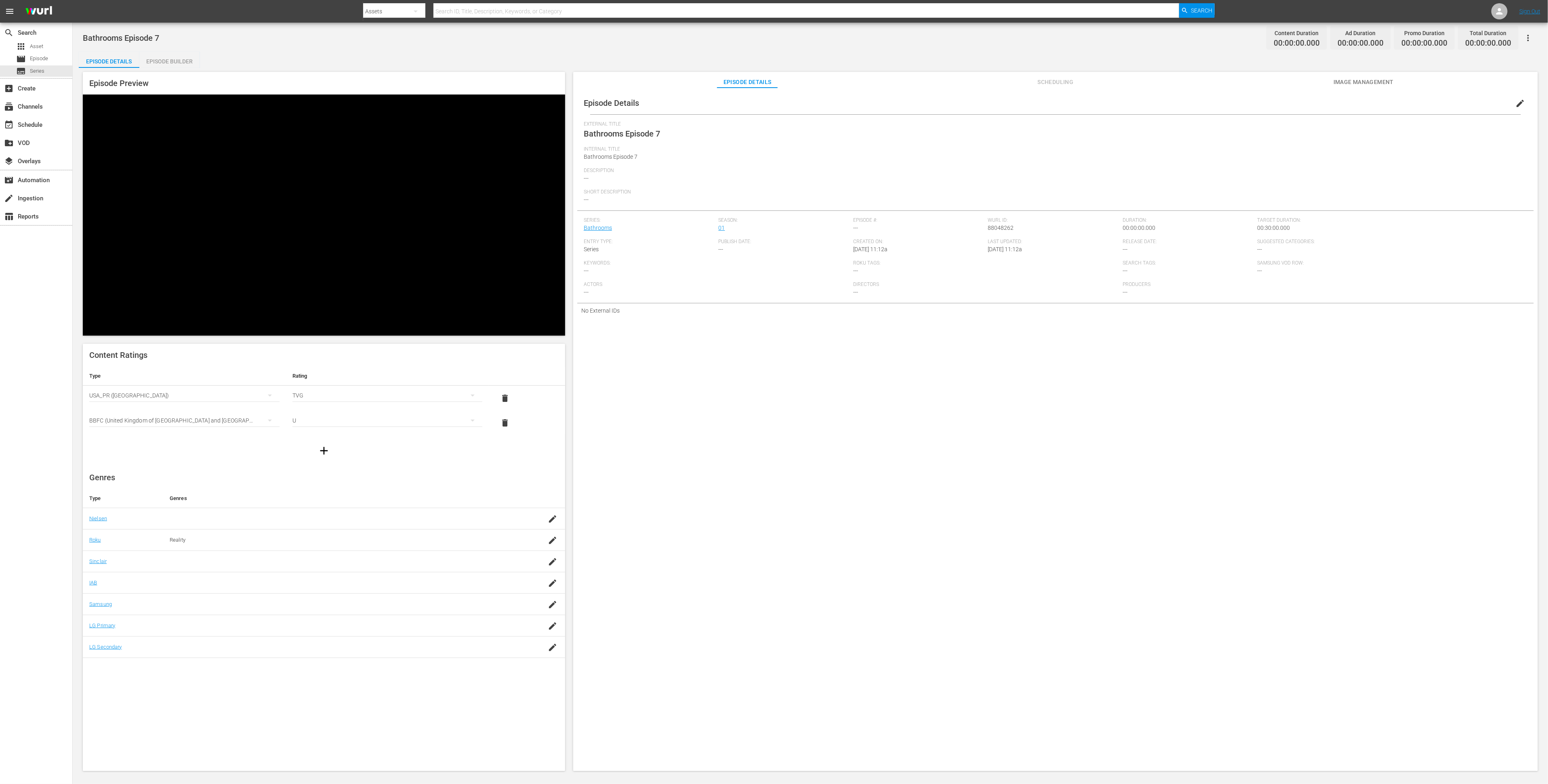
click at [754, 81] on span "Episode Details" at bounding box center [747, 82] width 61 height 10
click at [1522, 103] on button "edit" at bounding box center [1520, 103] width 19 height 19
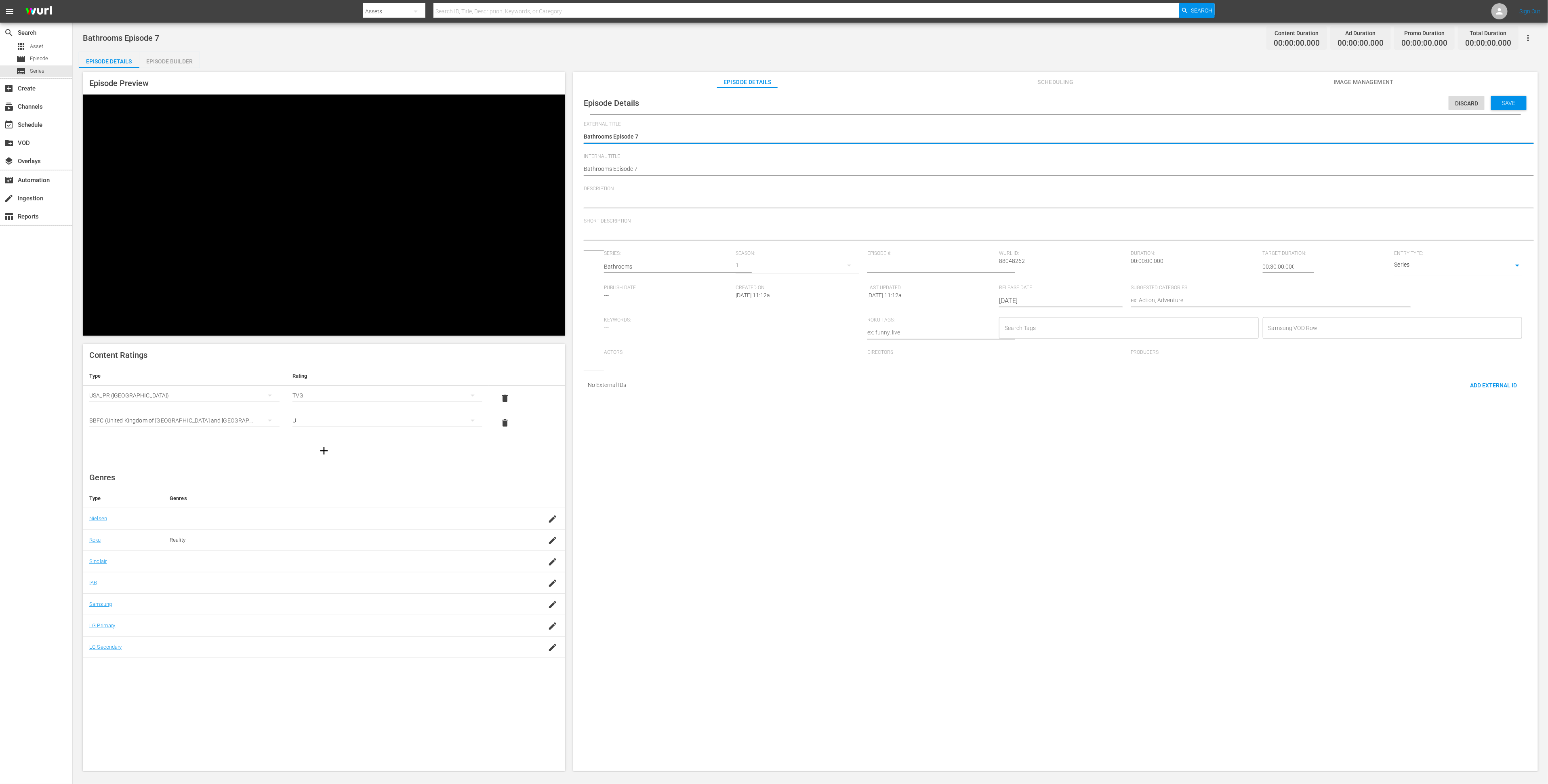
click at [780, 198] on textarea at bounding box center [1053, 202] width 940 height 10
paste textarea "TOH Shorts' best bathroom tips - episode 6"
type textarea "TOH Shorts' best bathroom tips - episode 6"
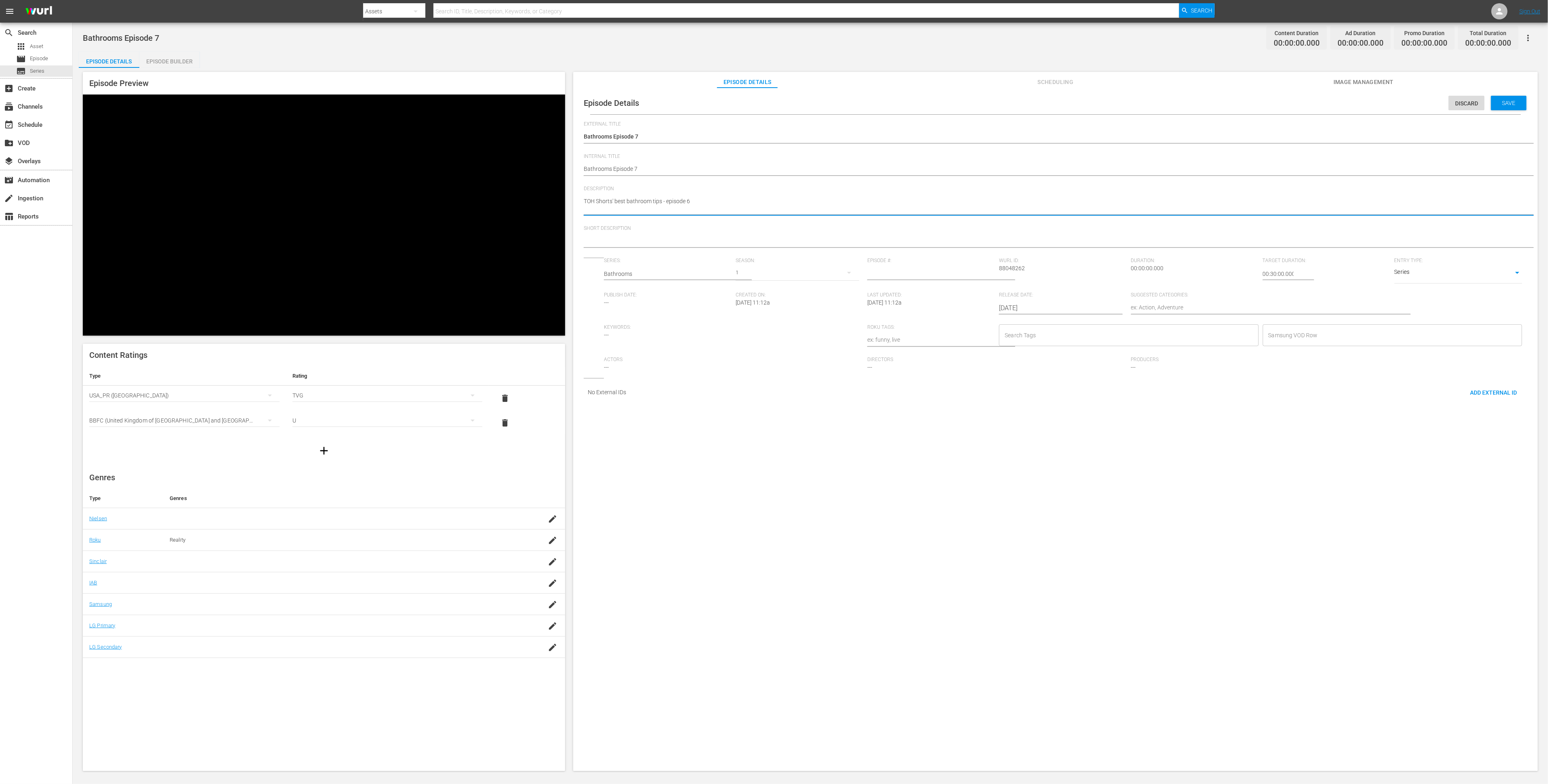
type textarea "TOH Shorts' best bathroom tips - episode 6"
drag, startPoint x: 687, startPoint y: 201, endPoint x: 706, endPoint y: 198, distance: 19.2
click at [706, 198] on textarea "TOH Shorts' best bathroom tips - episode 6" at bounding box center [1053, 202] width 940 height 10
type textarea "TOH Shorts' best bathroom tips - episode 7"
click at [656, 197] on textarea "TOH Shorts' best bathroom tips - episode 7" at bounding box center [1053, 202] width 940 height 10
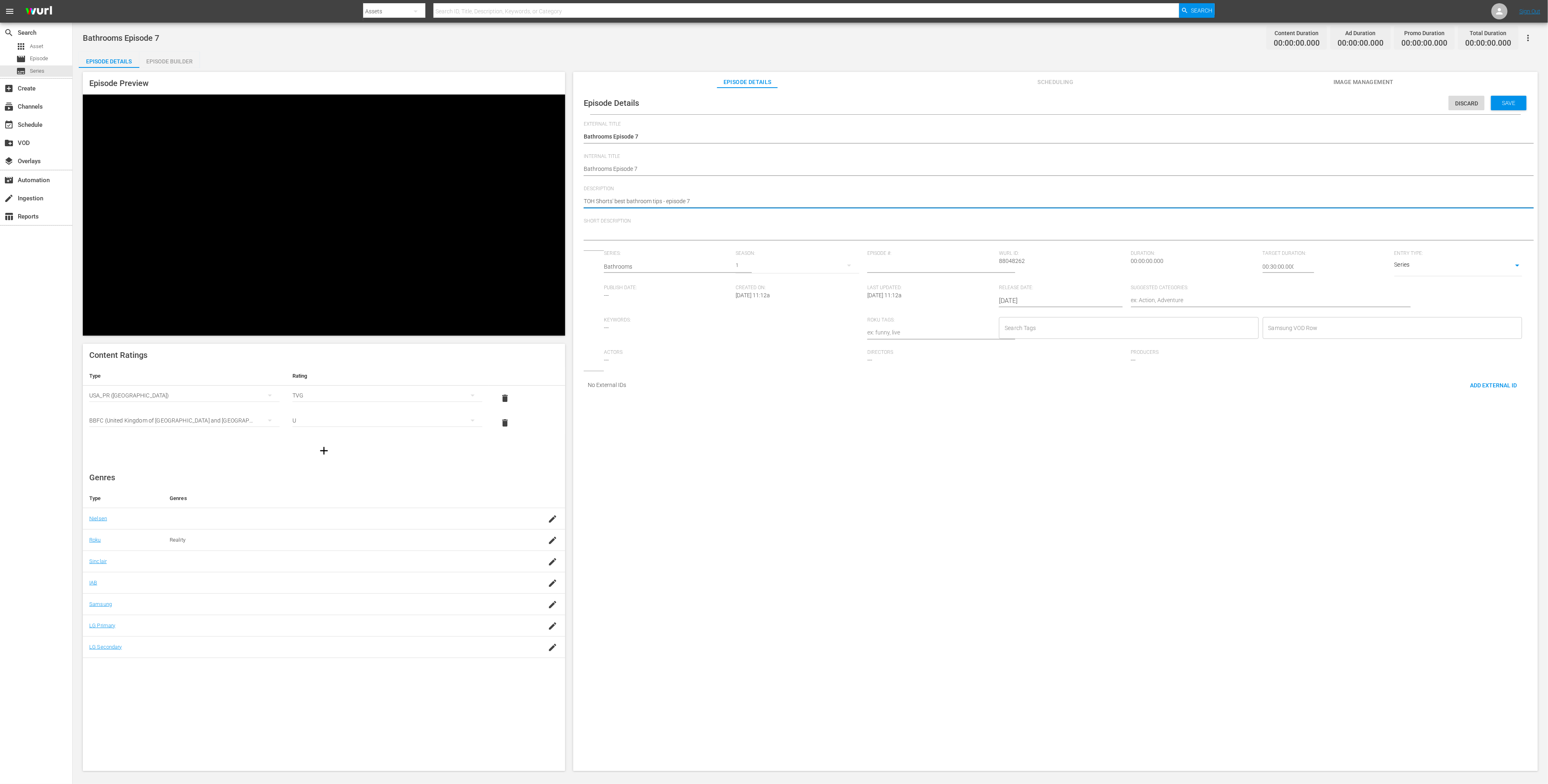
click at [656, 197] on textarea "TOH Shorts' best bathroom tips - episode 7" at bounding box center [1053, 202] width 940 height 10
type textarea "TOH Shorts' best bathroom tips - episode 7"
click at [660, 229] on textarea at bounding box center [1053, 234] width 940 height 10
paste textarea "TOH Shorts' best bathroom tips - episode 7"
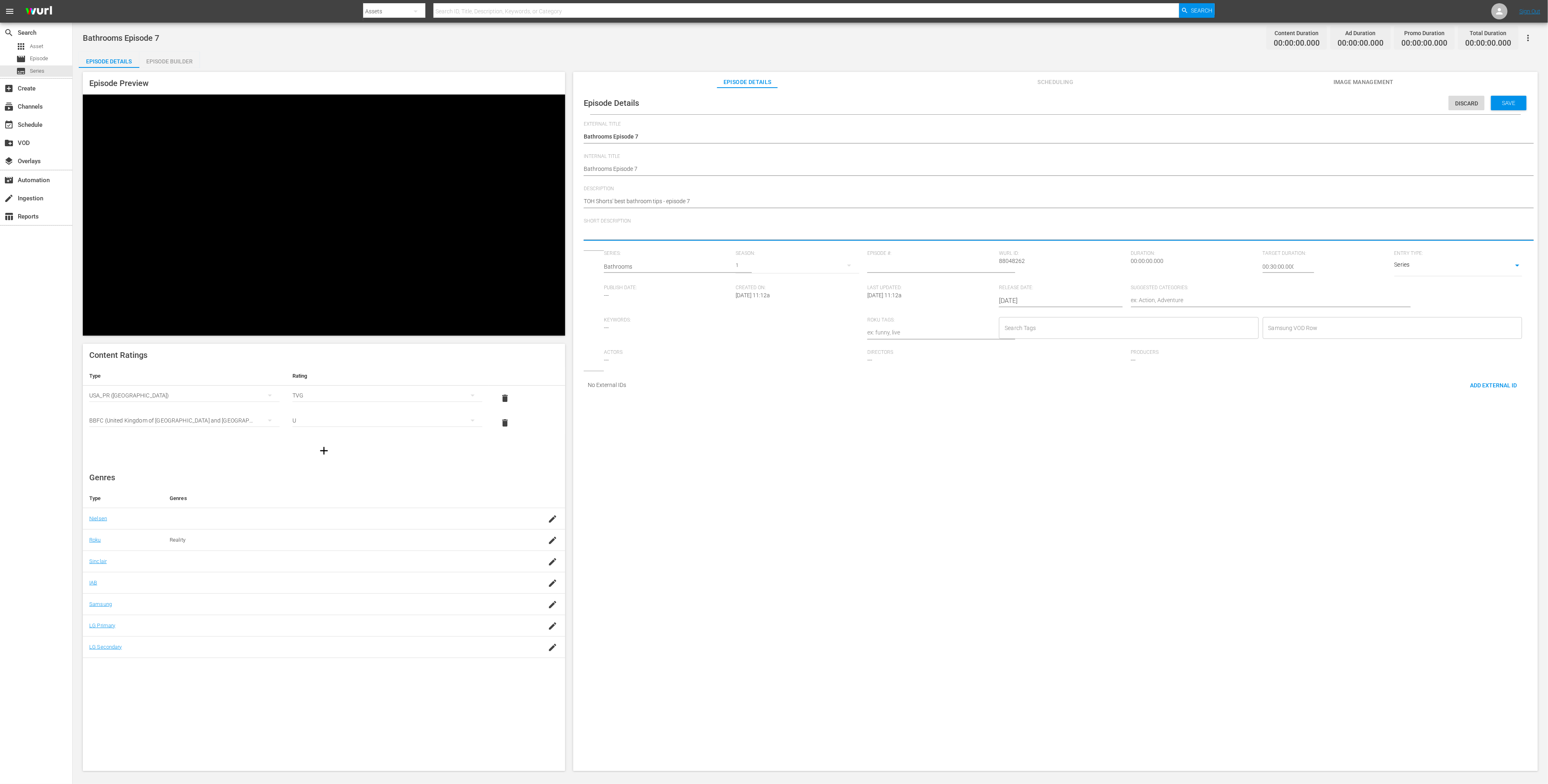
type textarea "TOH Shorts' best bathroom tips - episode 7"
click at [844, 270] on icon "button" at bounding box center [849, 266] width 10 height 10
click at [885, 265] on div "1" at bounding box center [774, 392] width 1548 height 784
click at [908, 270] on input "number" at bounding box center [931, 267] width 127 height 19
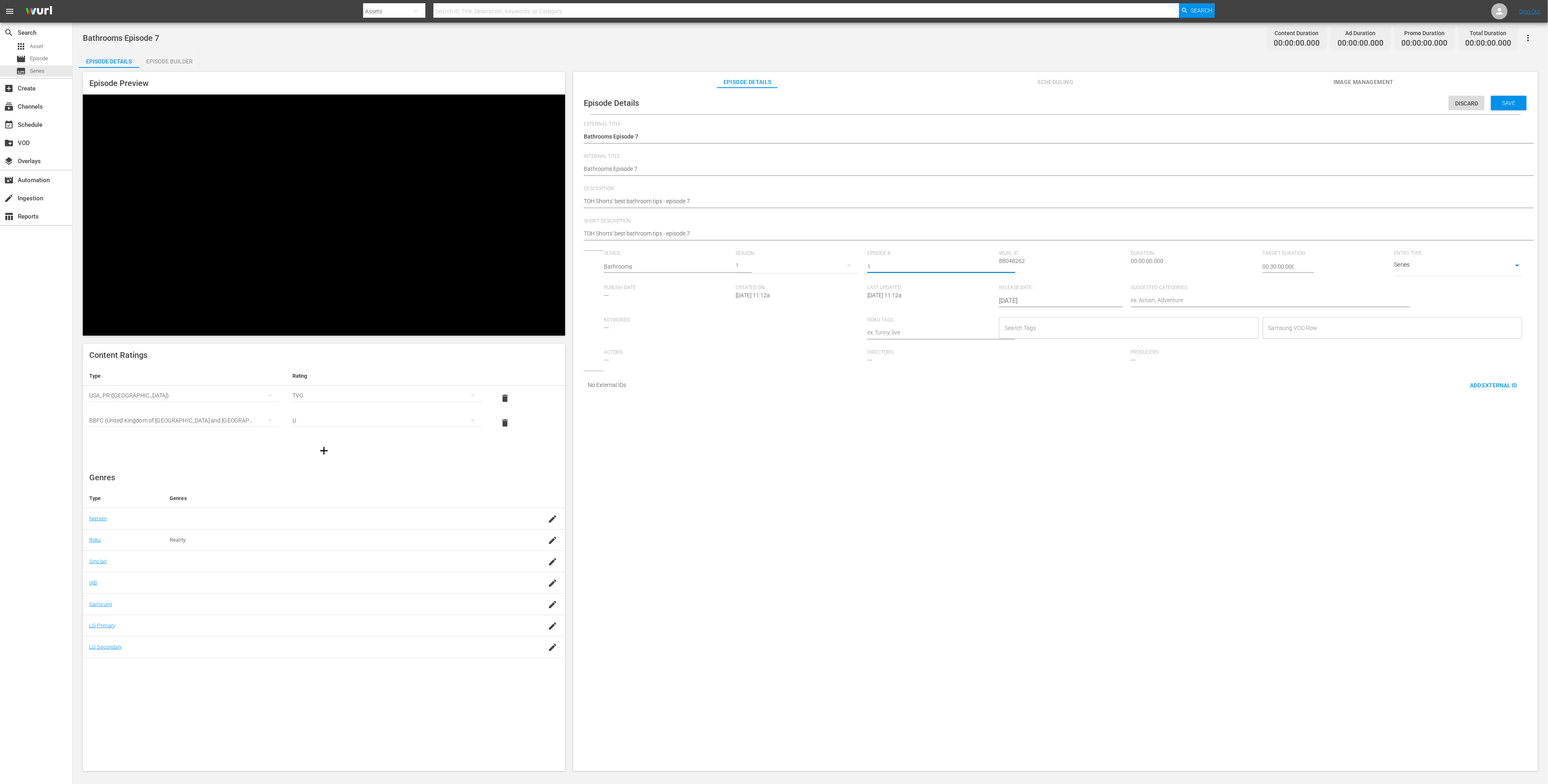
click at [979, 271] on input "1" at bounding box center [931, 267] width 127 height 19
click at [979, 271] on input "2" at bounding box center [931, 267] width 127 height 19
click at [979, 271] on input "3" at bounding box center [931, 267] width 127 height 19
click at [979, 271] on input "4" at bounding box center [931, 267] width 127 height 19
click at [978, 270] on input "5" at bounding box center [931, 267] width 127 height 19
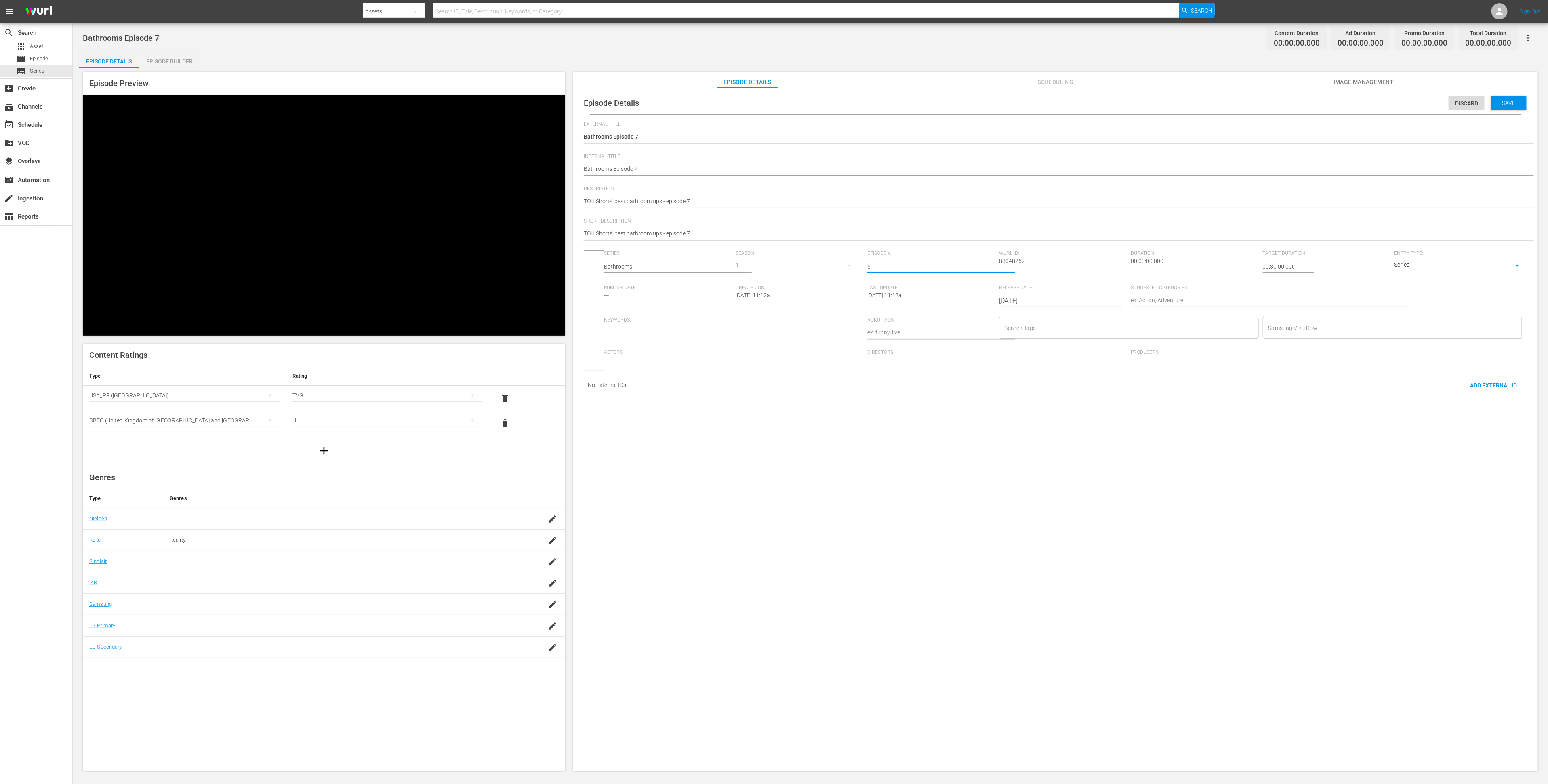
click at [978, 270] on input "6" at bounding box center [931, 267] width 127 height 19
type input "7"
click at [978, 270] on input "7" at bounding box center [931, 267] width 127 height 19
click at [1026, 335] on input "Search Tags" at bounding box center [1122, 328] width 240 height 14
type input "diy"
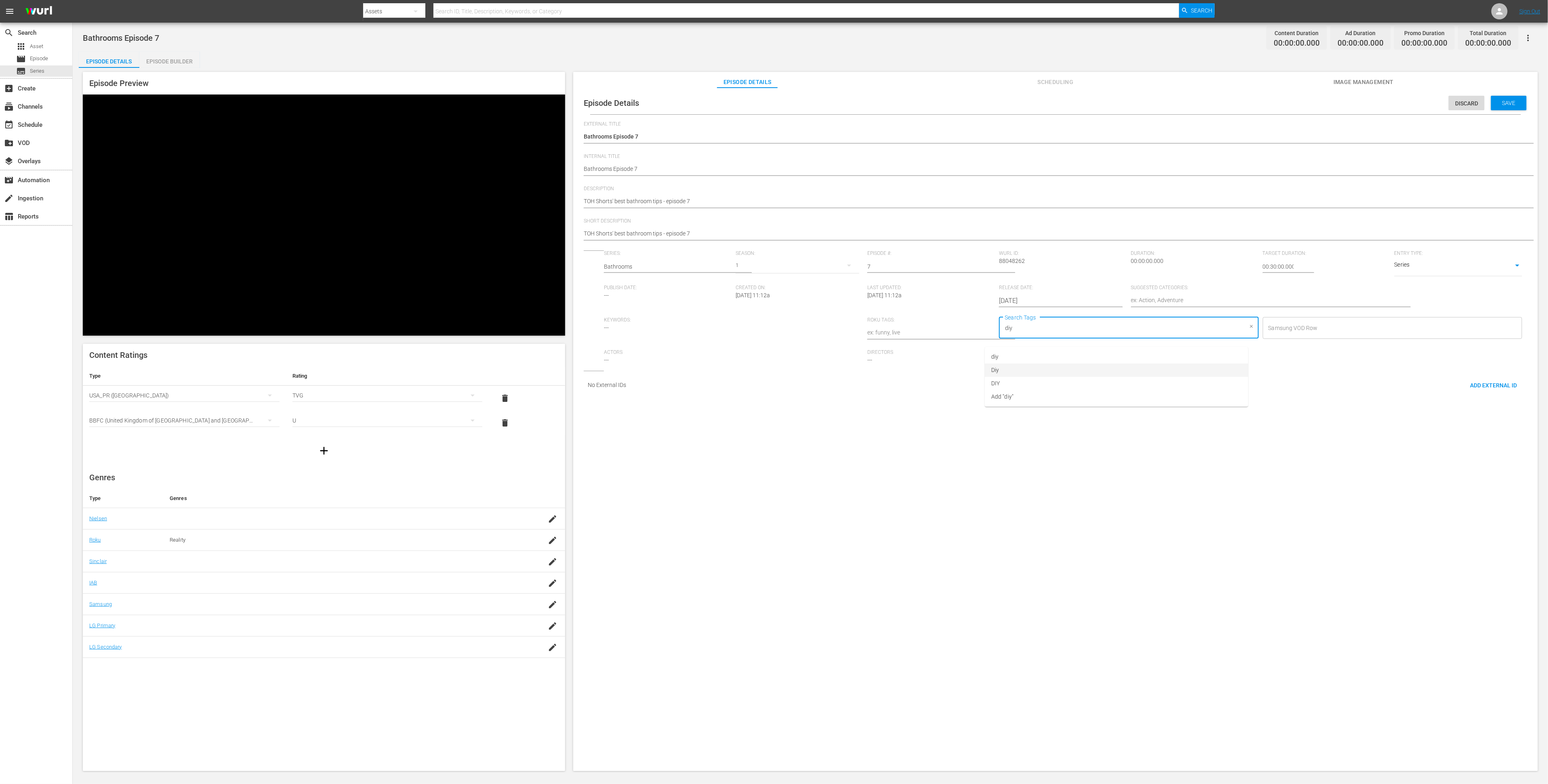
click at [992, 366] on span "Diy" at bounding box center [995, 370] width 8 height 8
type input "bath"
click at [1015, 353] on span "Bathroom" at bounding box center [1004, 357] width 26 height 8
type input "this"
click at [1019, 366] on span "This Old House" at bounding box center [1010, 370] width 38 height 8
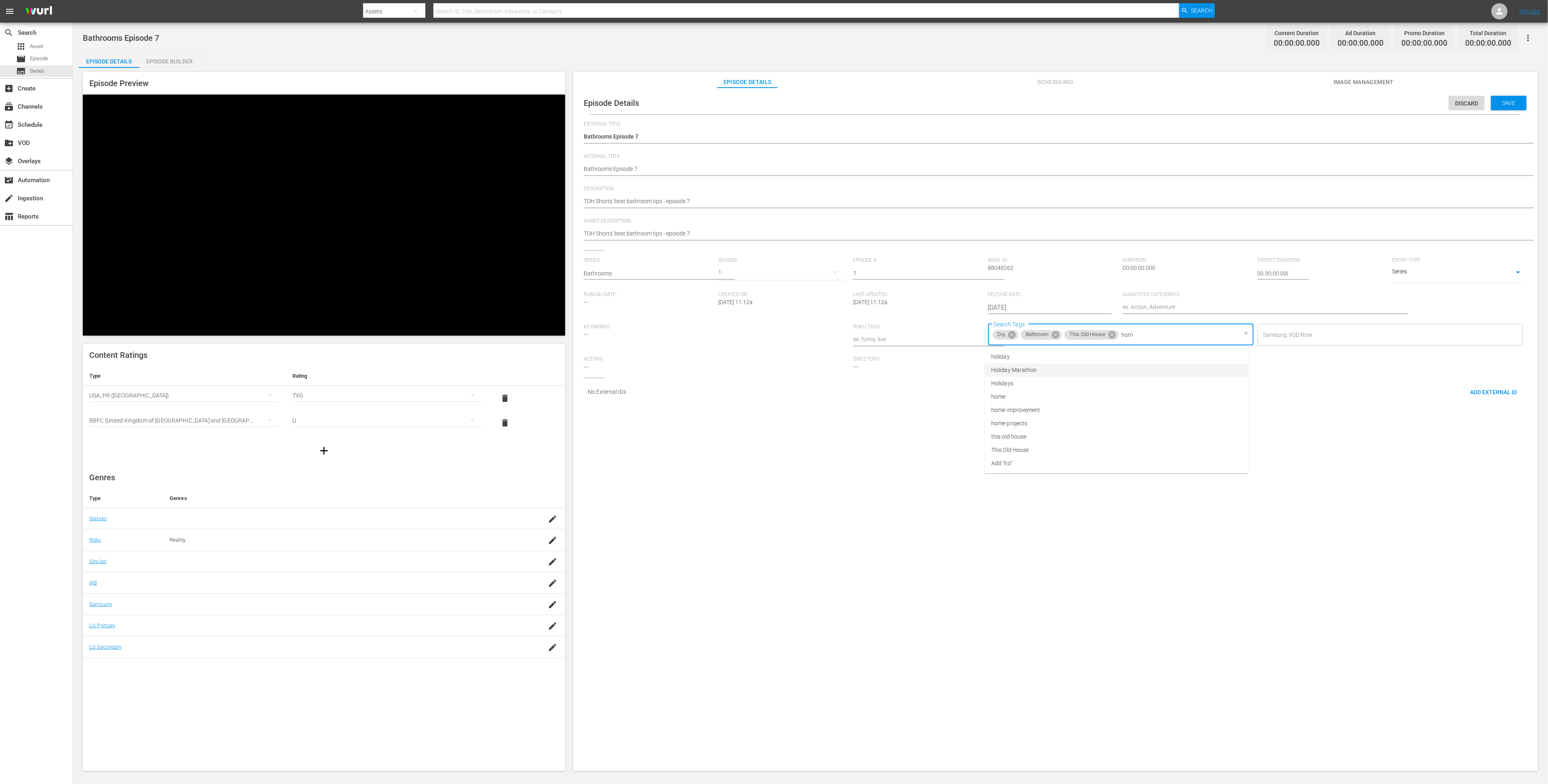
type input "home"
click at [1014, 369] on span "home improvement" at bounding box center [1016, 370] width 49 height 8
type input "ren"
click at [1003, 358] on span "renovation" at bounding box center [1005, 357] width 28 height 8
click at [1321, 308] on textarea at bounding box center [1255, 308] width 266 height 10
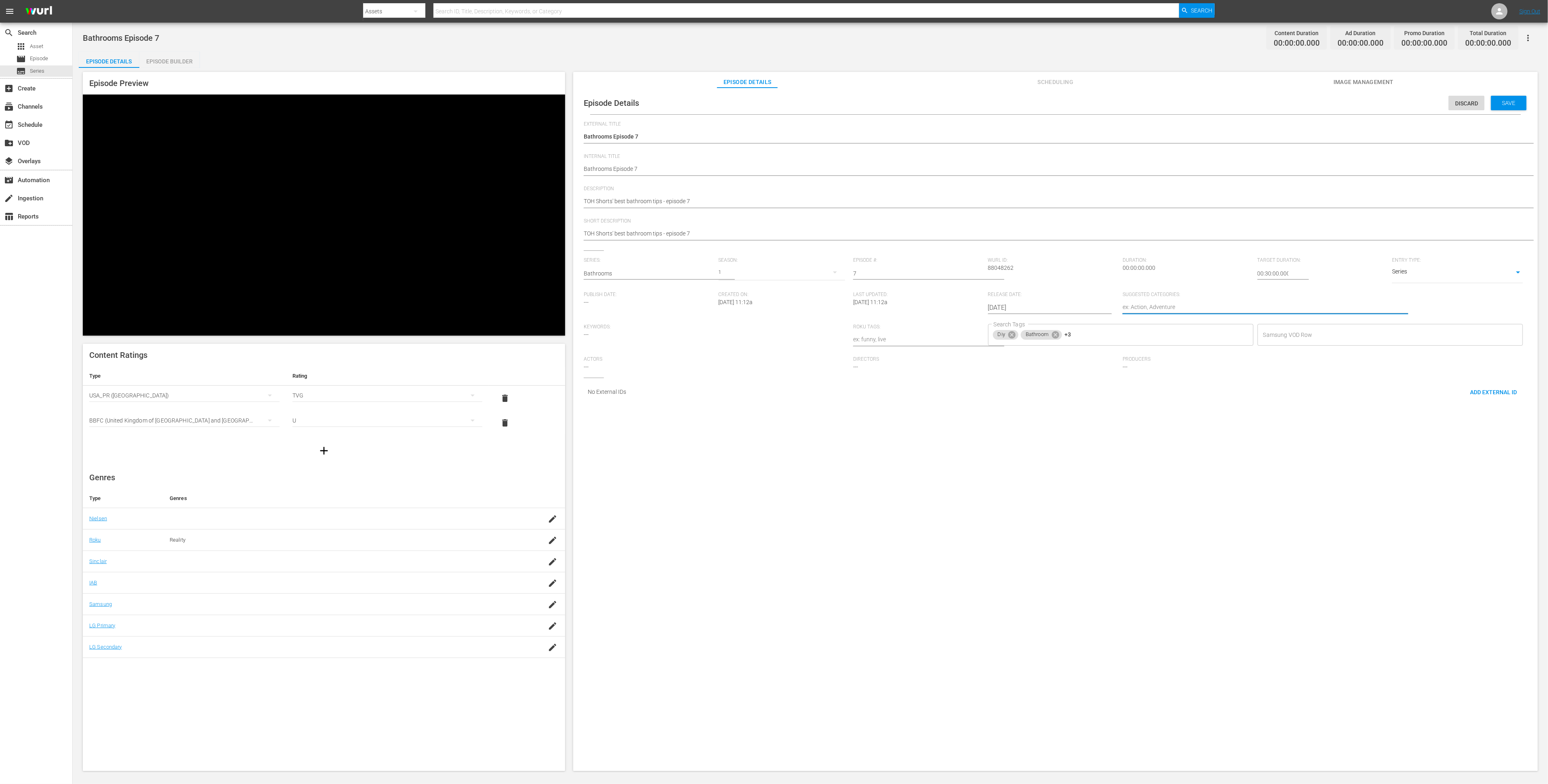
type textarea "H"
type textarea "Ho"
type textarea "Hom"
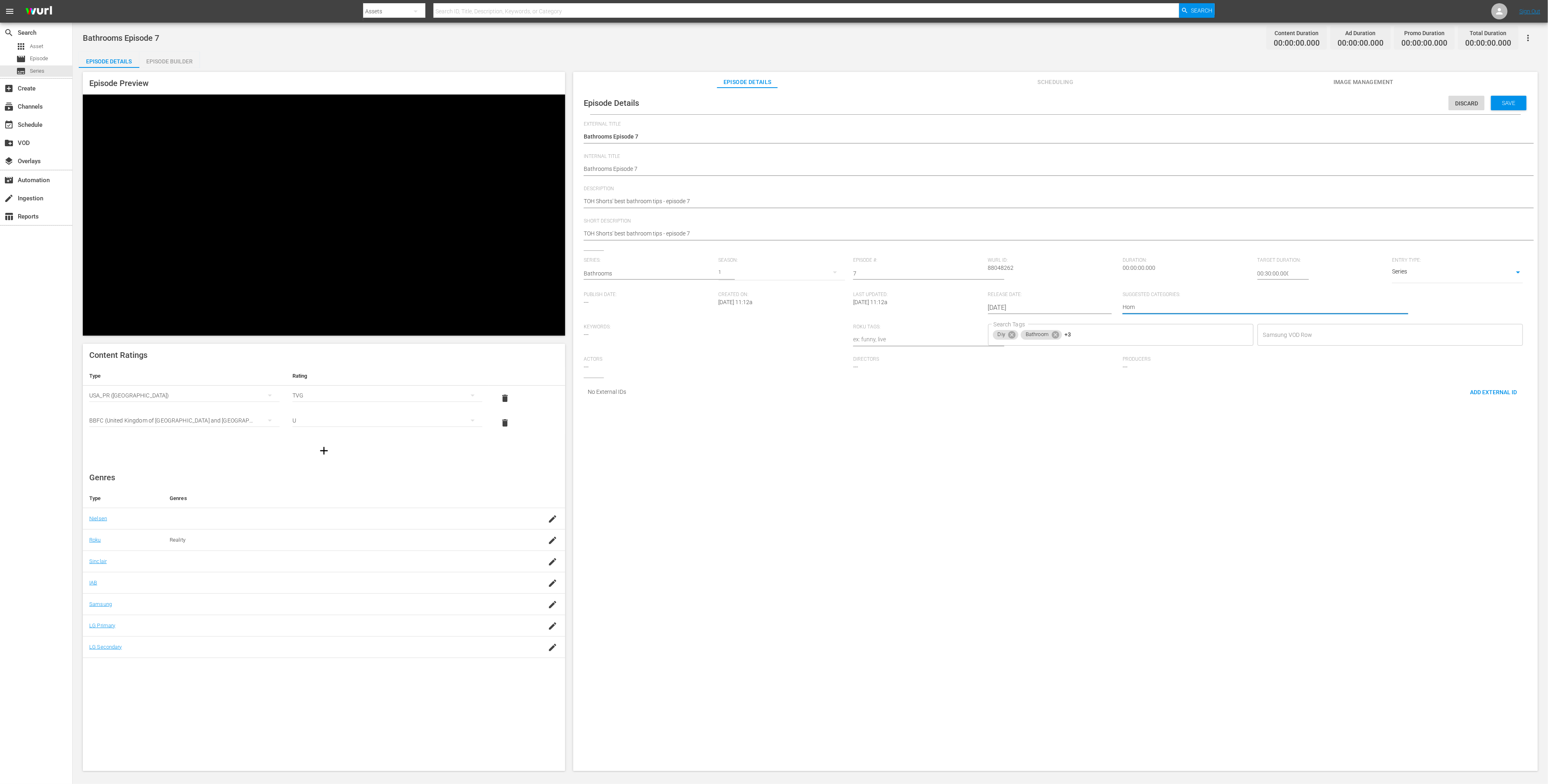
type textarea "Home"
type textarea "Home I"
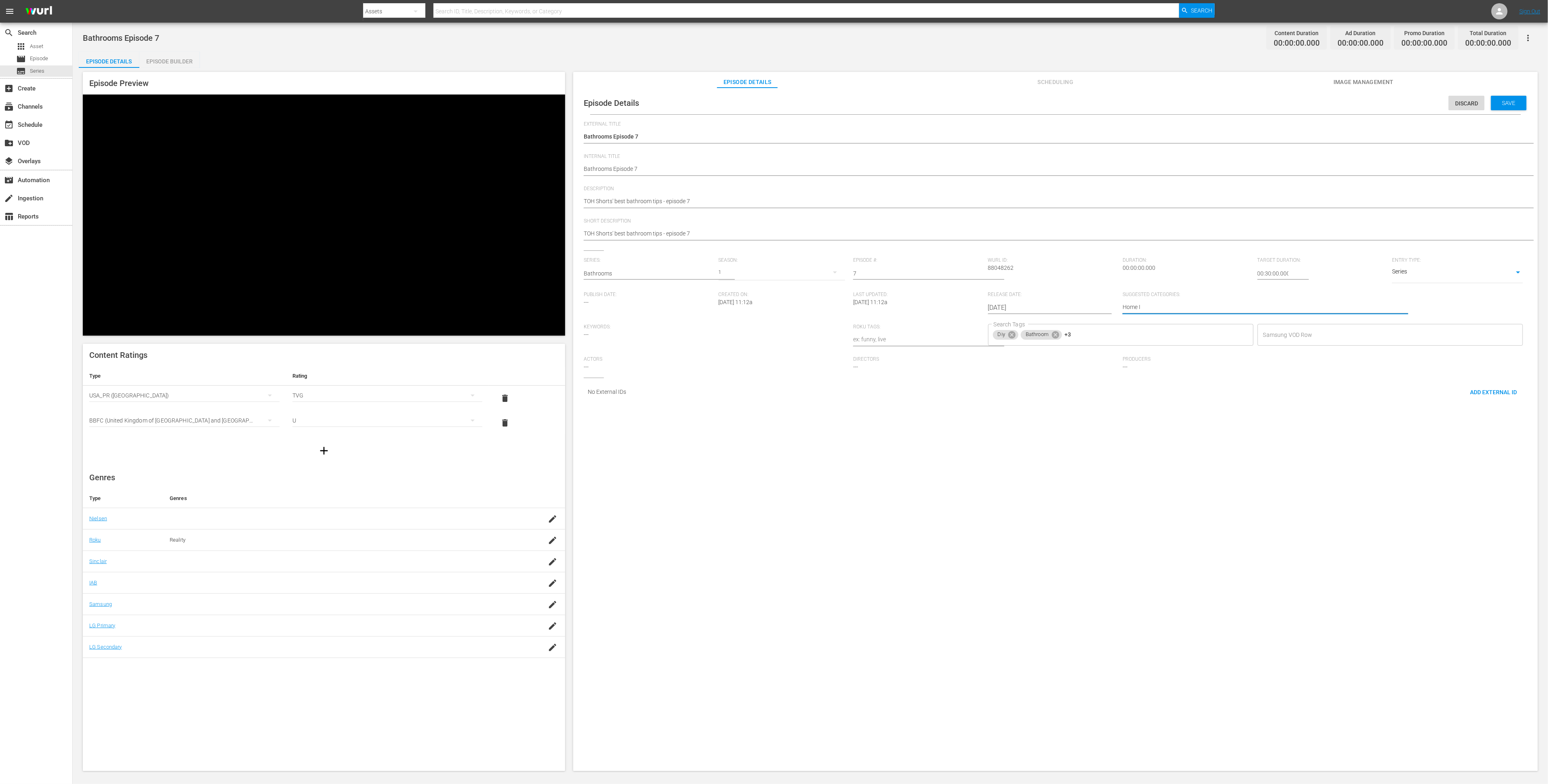
type textarea "Home Im"
type textarea "Home Imp"
type textarea "Home Impr"
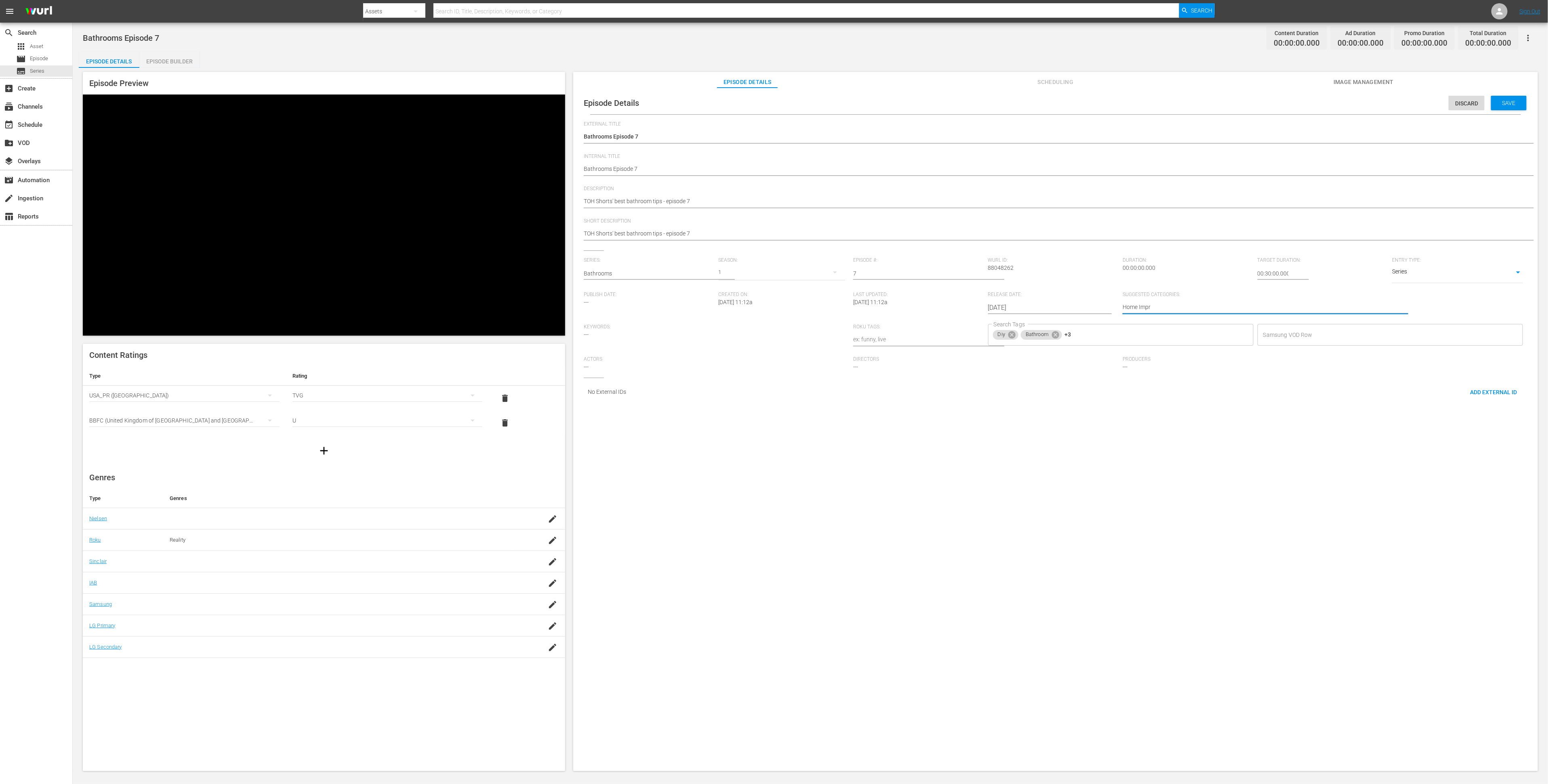
type textarea "Home Impro"
type textarea "Home Improv"
type textarea "Home Improvo"
type textarea "Home Improv"
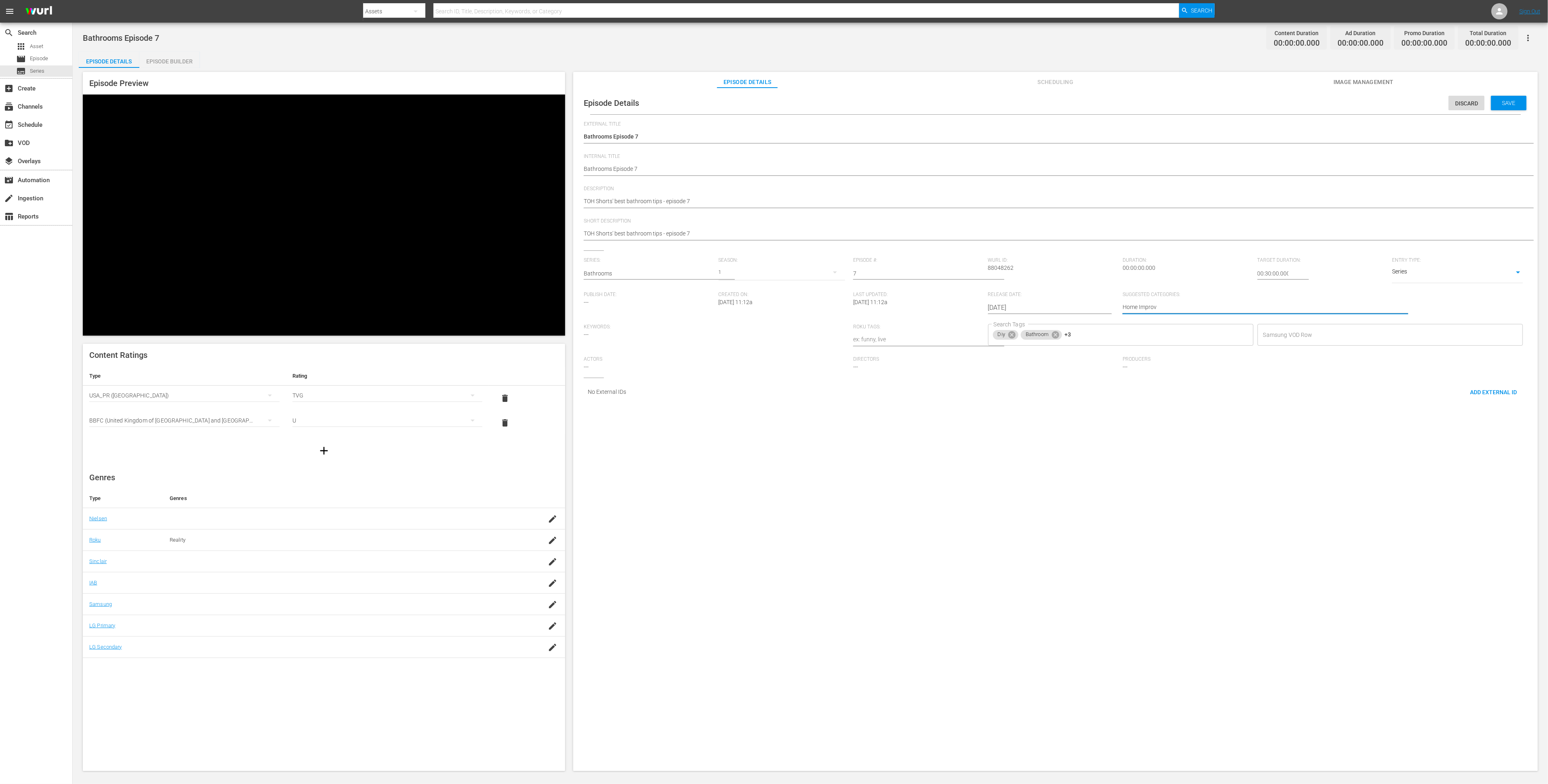
type textarea "Home Improve"
type textarea "Home Improvem"
type textarea "Home Improveme"
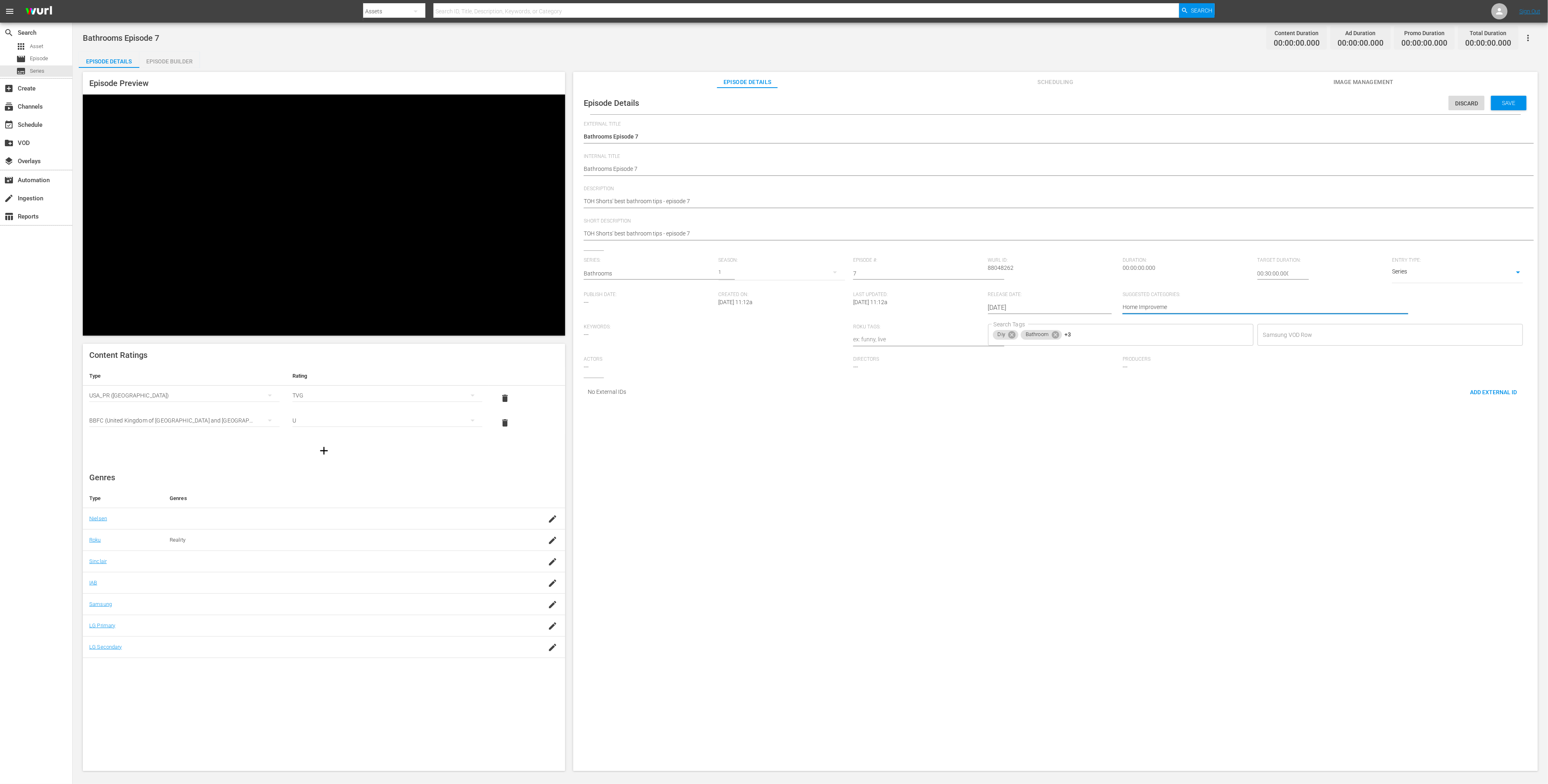
type textarea "Home Improvemen"
type textarea "Home Improvement"
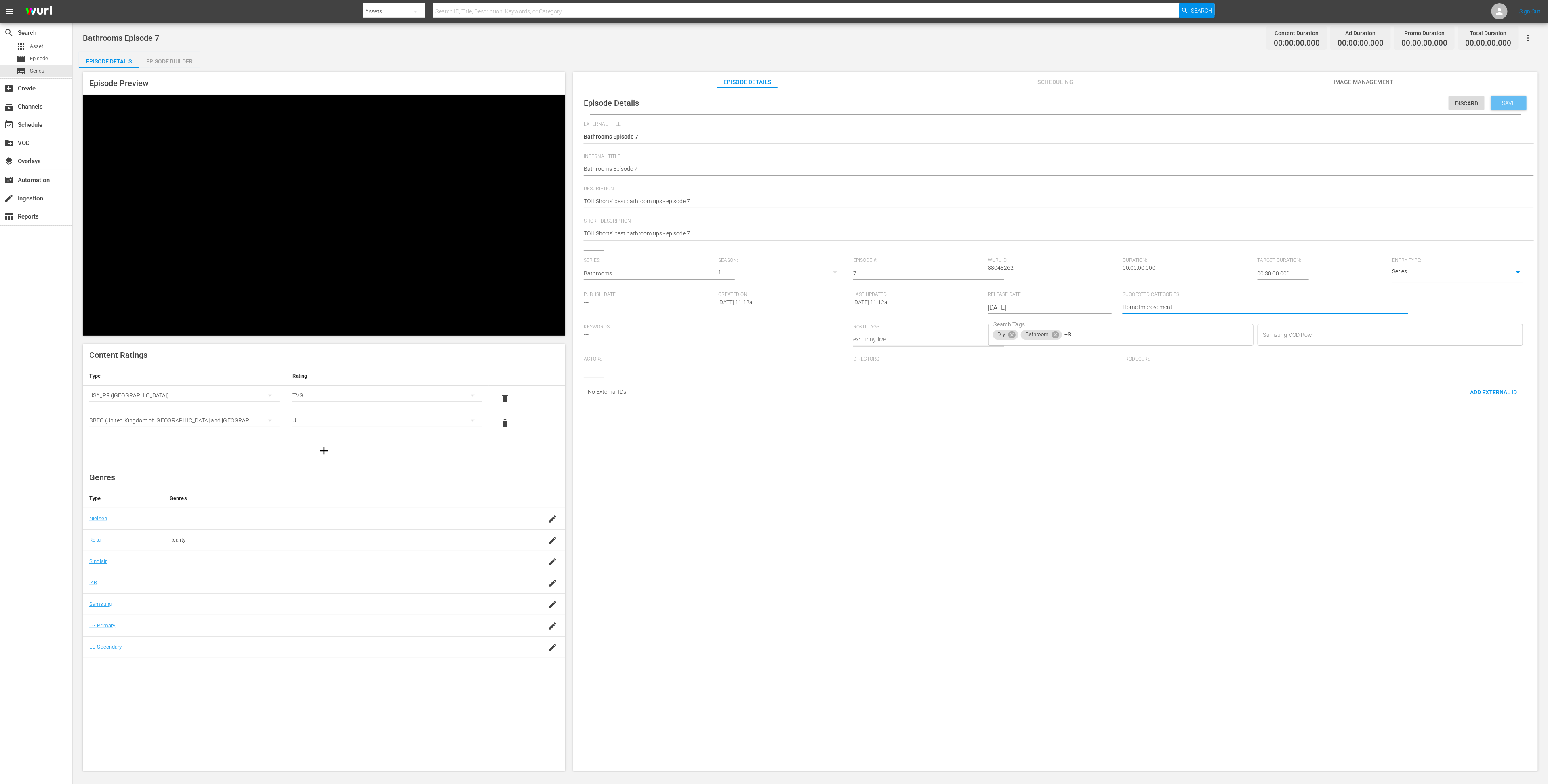
click at [1505, 103] on span "Save" at bounding box center [1509, 103] width 26 height 7
click at [1345, 82] on span "Image Management" at bounding box center [1364, 82] width 61 height 10
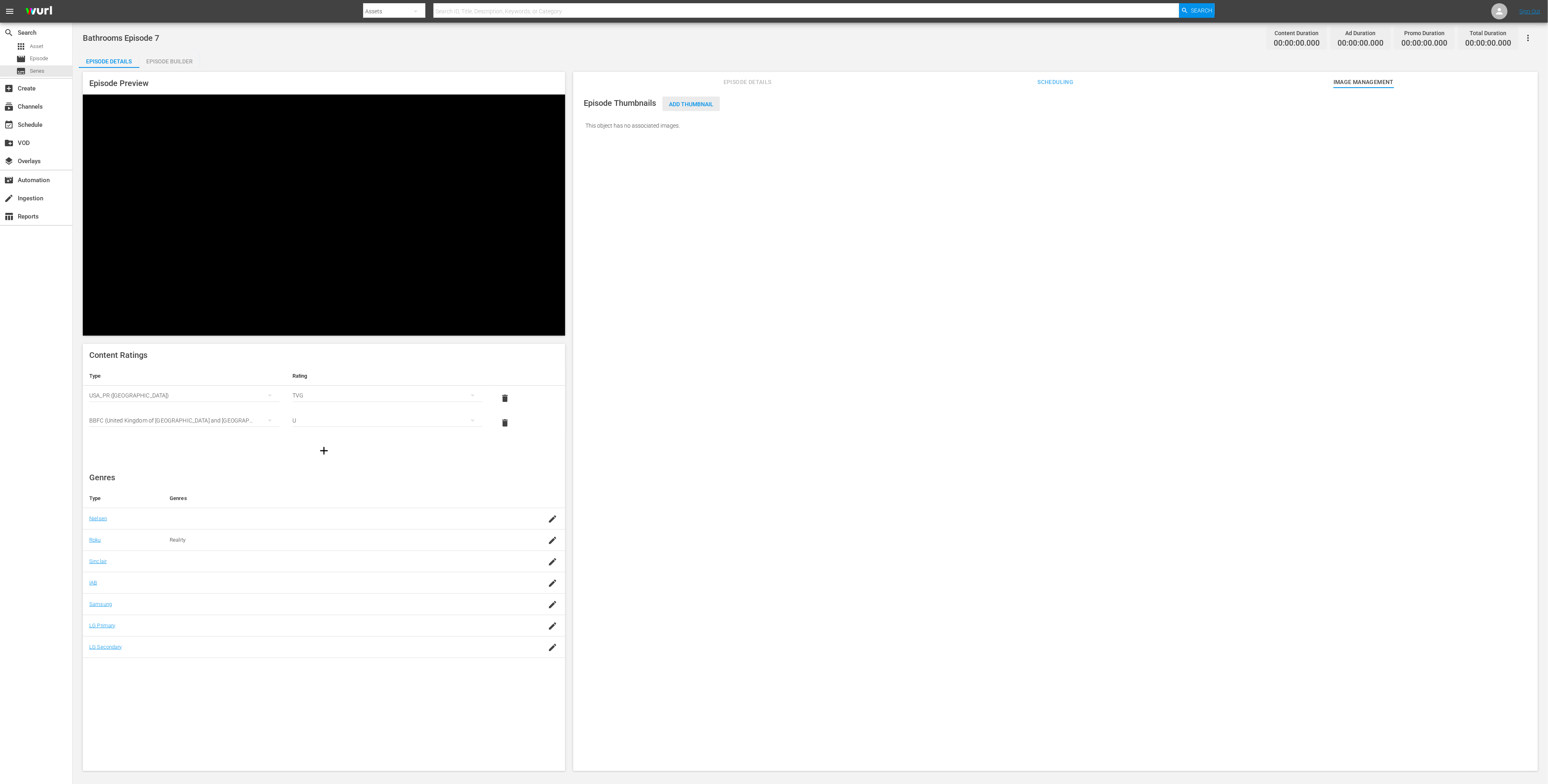
click at [680, 101] on span "Add Thumbnail" at bounding box center [690, 104] width 57 height 7
click at [698, 104] on span "Add Thumbnail" at bounding box center [690, 104] width 57 height 7
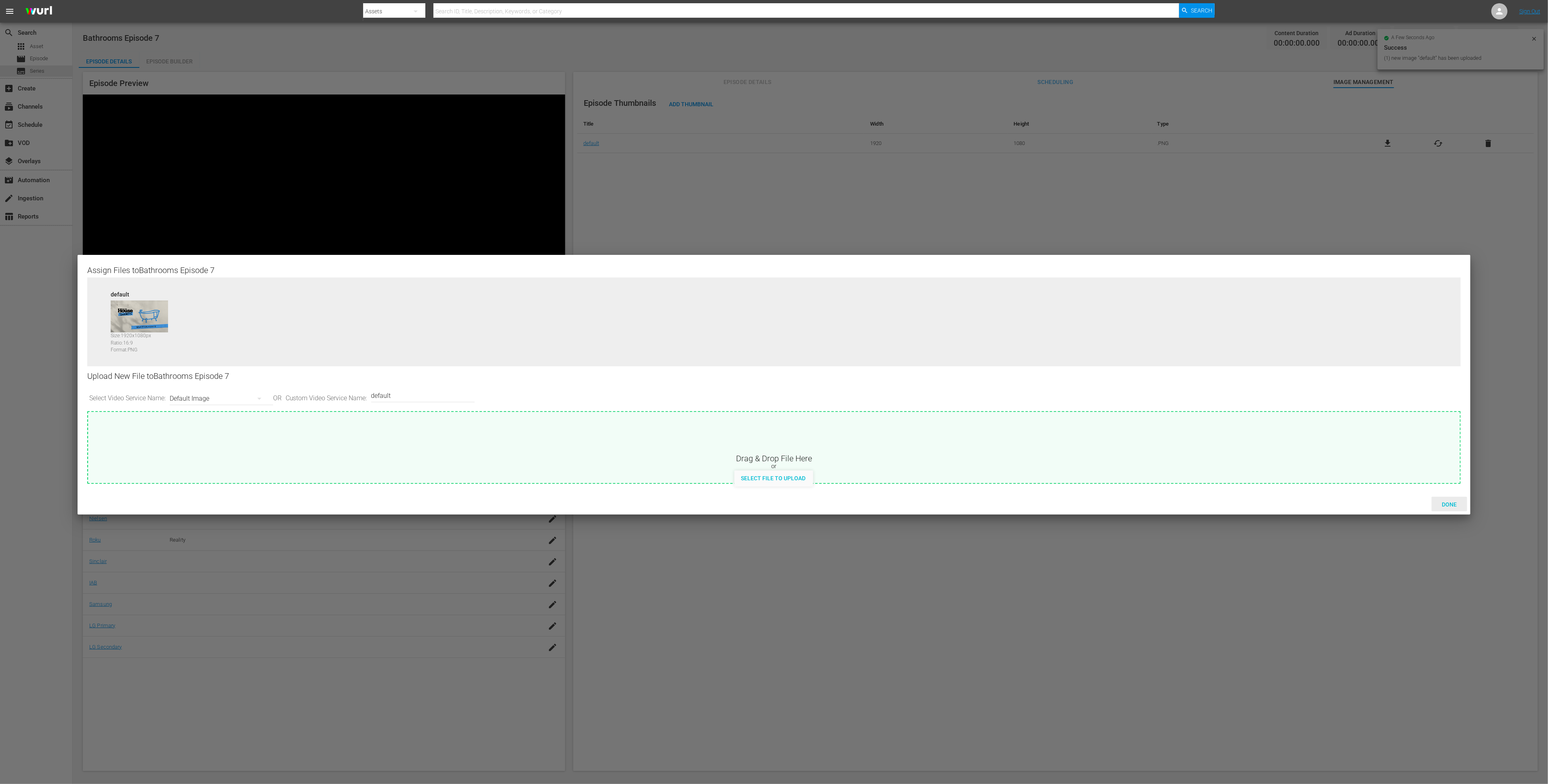
click at [1464, 509] on div "Done" at bounding box center [1449, 504] width 35 height 15
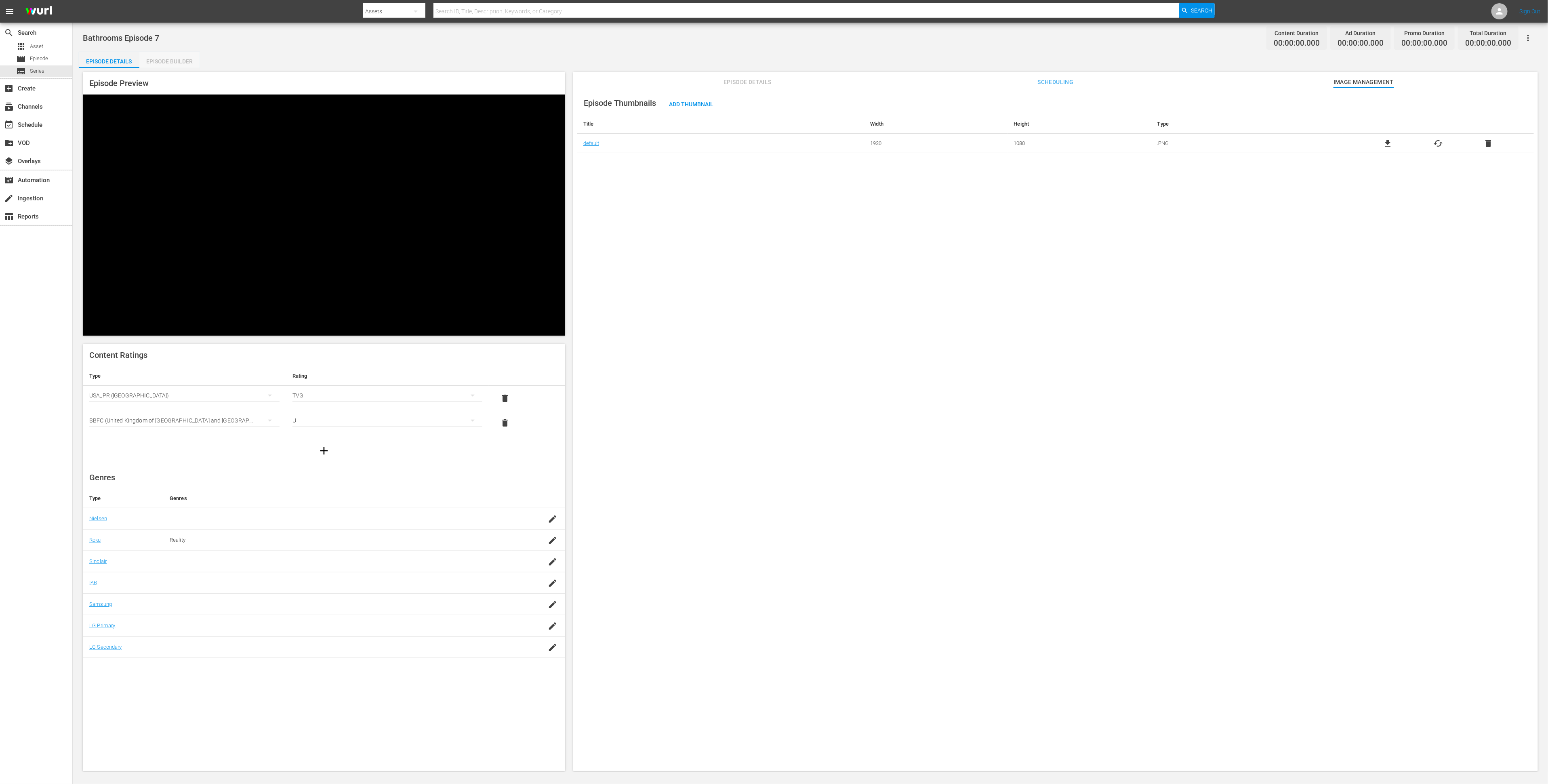
click at [178, 62] on div "Episode Builder" at bounding box center [169, 61] width 61 height 19
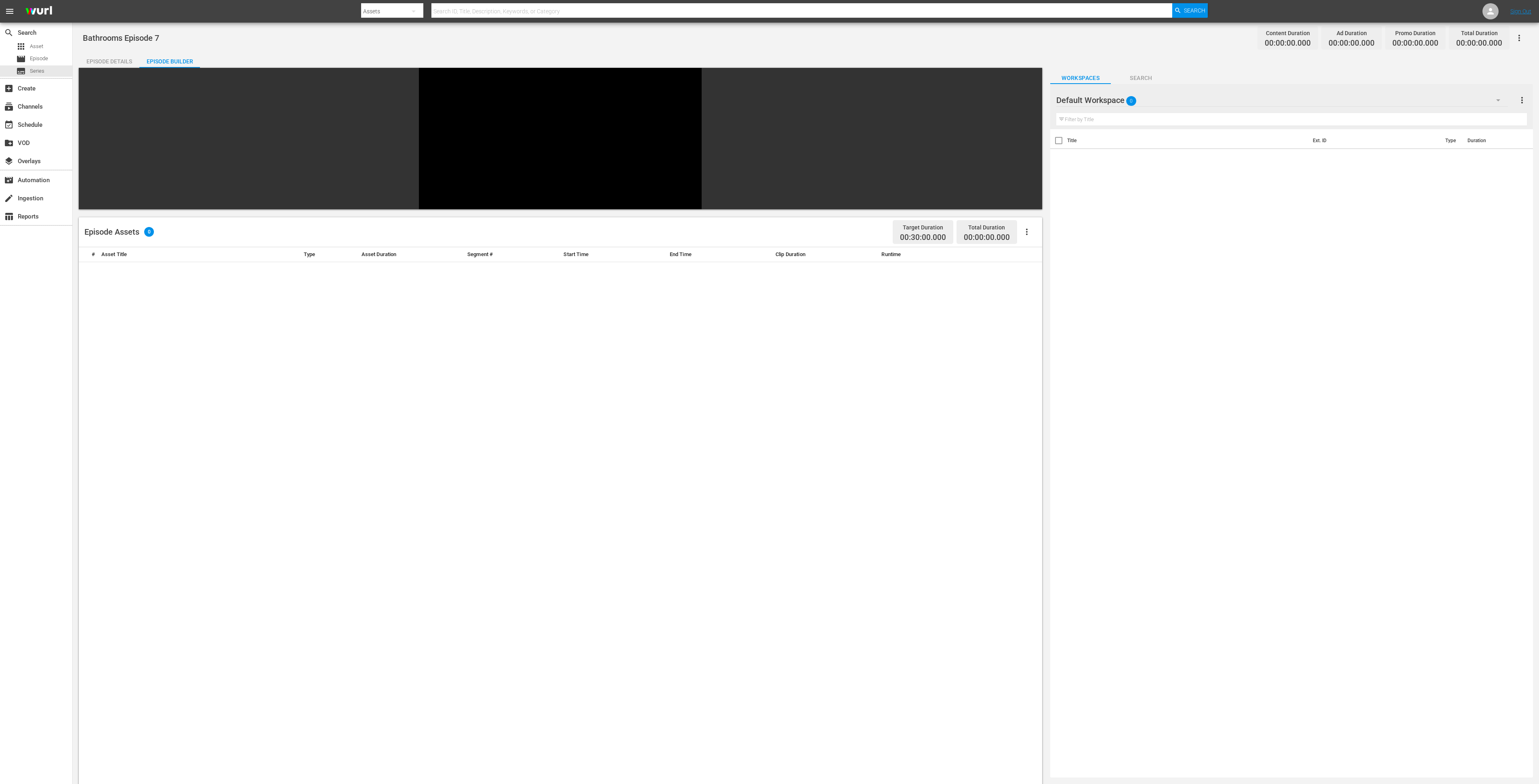
click at [1112, 99] on div at bounding box center [1085, 101] width 58 height 20
click at [1112, 102] on div at bounding box center [1085, 101] width 58 height 20
click at [1171, 97] on div "Default Workspace 0" at bounding box center [1282, 100] width 452 height 23
click at [1138, 132] on div "Bathrooms (74)" at bounding box center [1108, 136] width 84 height 13
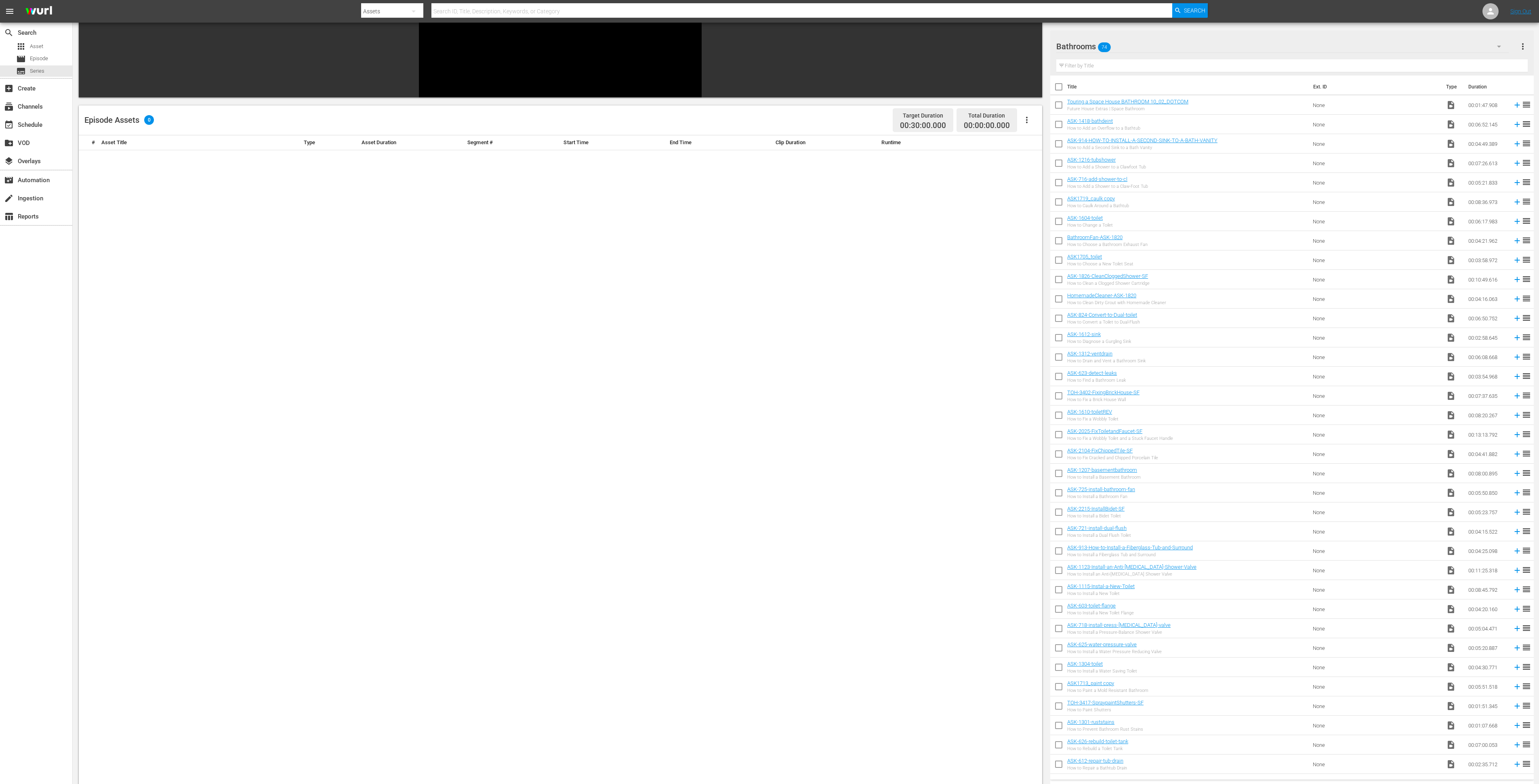
scroll to position [645, 0]
click at [1059, 429] on input "checkbox" at bounding box center [1059, 431] width 17 height 17
checkbox input "true"
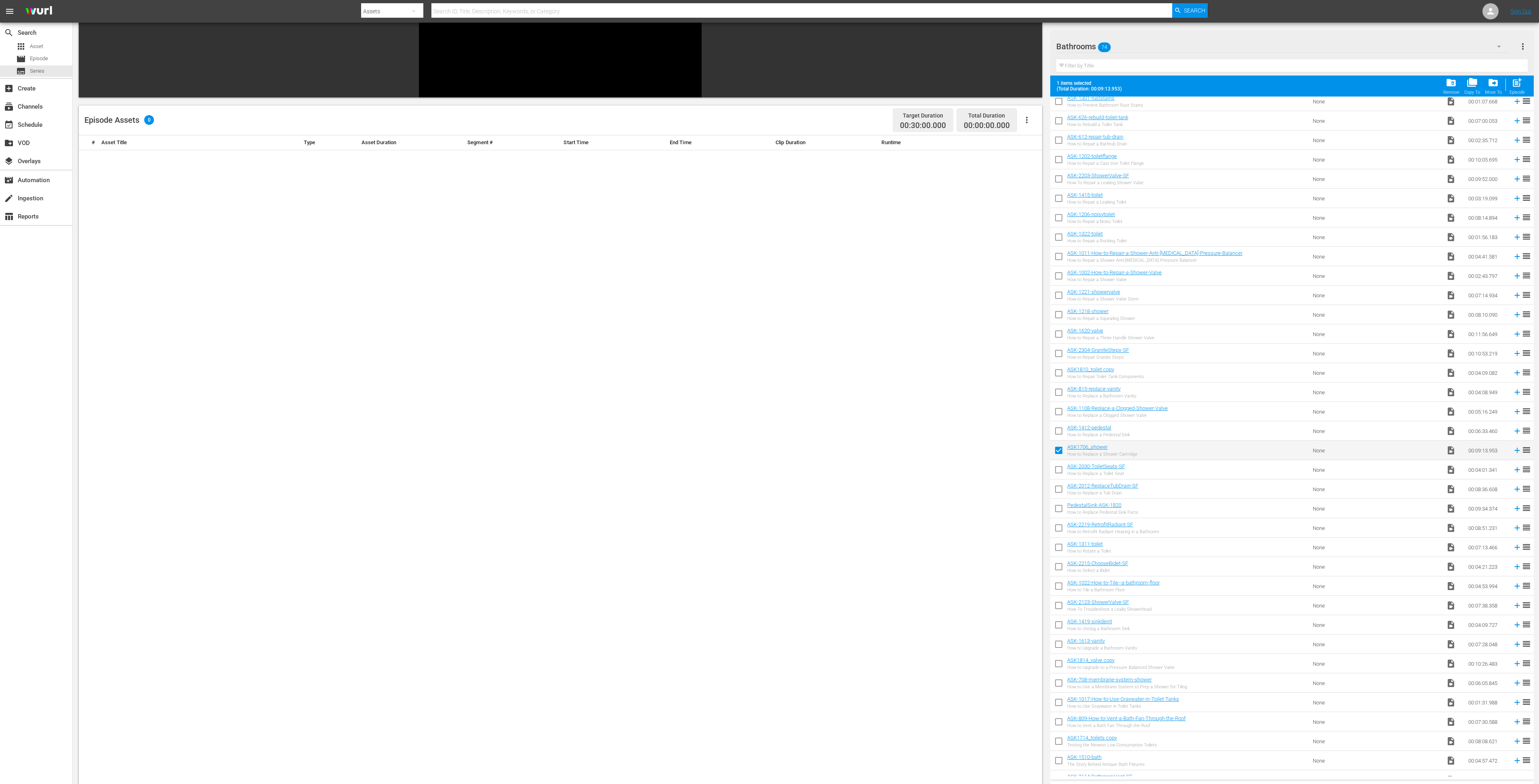
click at [1059, 490] on input "checkbox" at bounding box center [1059, 491] width 17 height 17
checkbox input "true"
click at [1059, 510] on input "checkbox" at bounding box center [1059, 510] width 17 height 17
checkbox input "true"
drag, startPoint x: 1057, startPoint y: 526, endPoint x: 1059, endPoint y: 532, distance: 6.3
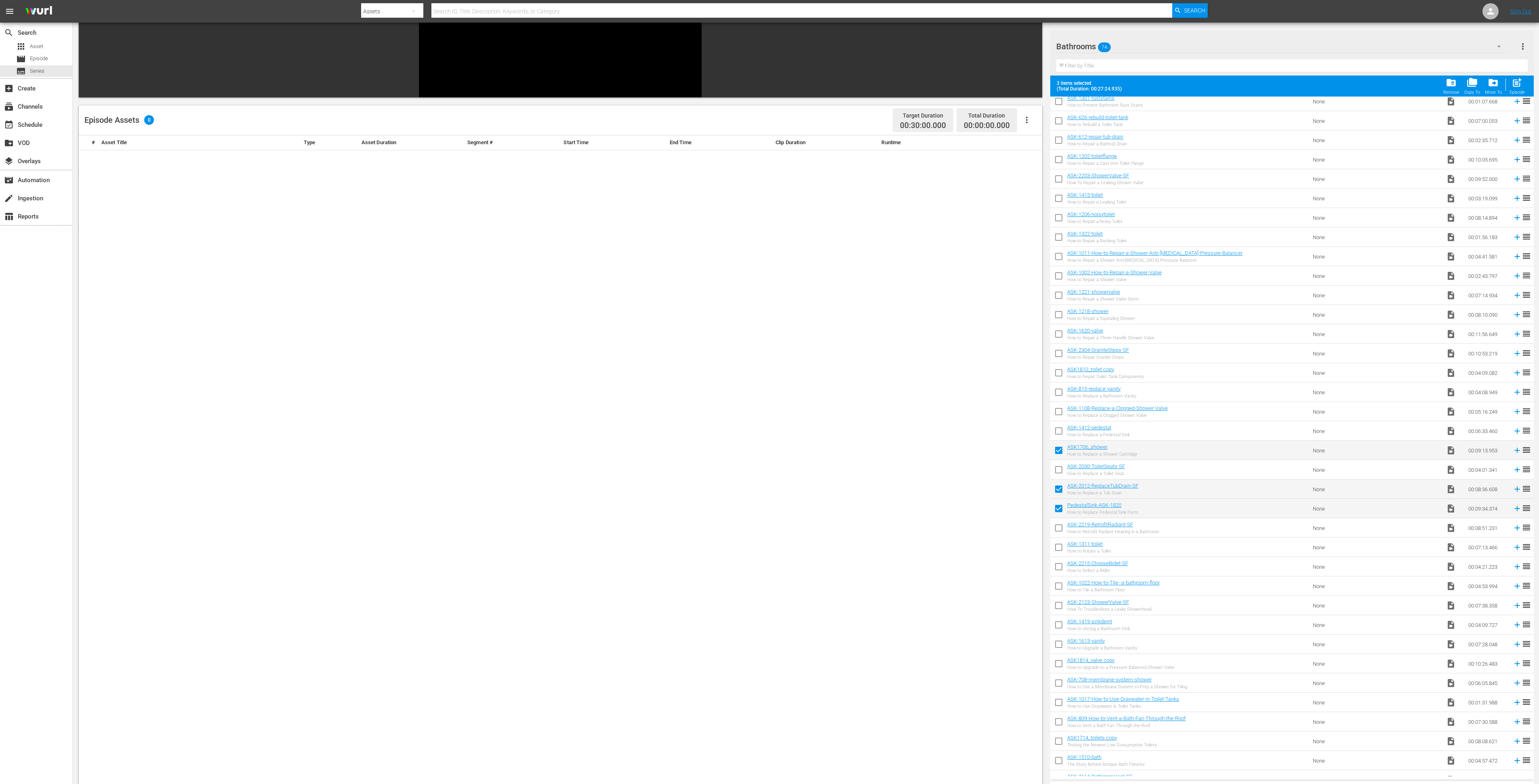
click at [1057, 526] on input "checkbox" at bounding box center [1059, 529] width 17 height 17
checkbox input "true"
drag, startPoint x: 1058, startPoint y: 545, endPoint x: 1063, endPoint y: 545, distance: 5.0
click at [1058, 545] on input "checkbox" at bounding box center [1059, 548] width 17 height 17
checkbox input "true"
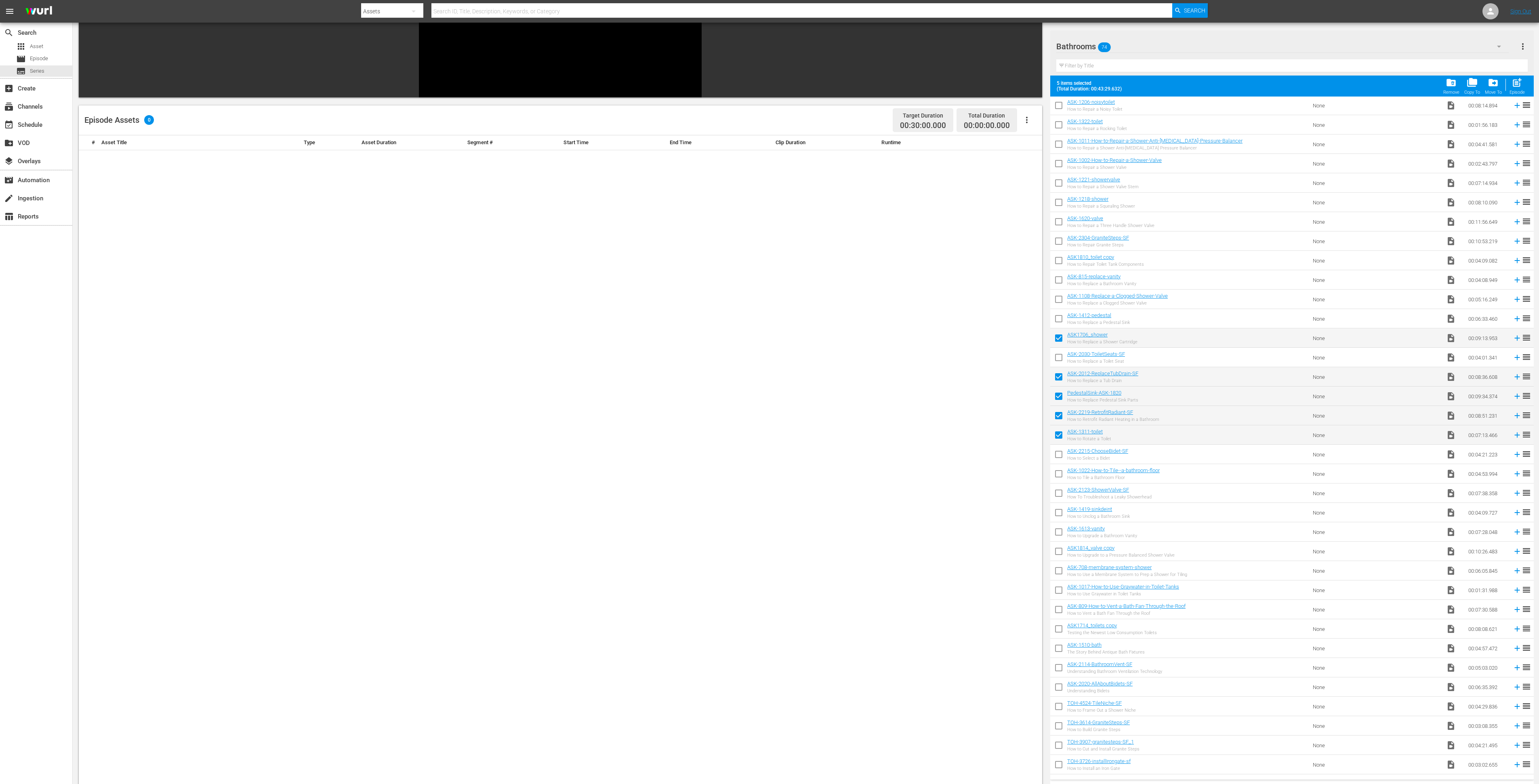
scroll to position [774, 0]
click at [1058, 439] on input "checkbox" at bounding box center [1059, 439] width 17 height 17
checkbox input "true"
click at [1058, 455] on input "checkbox" at bounding box center [1059, 458] width 17 height 17
checkbox input "true"
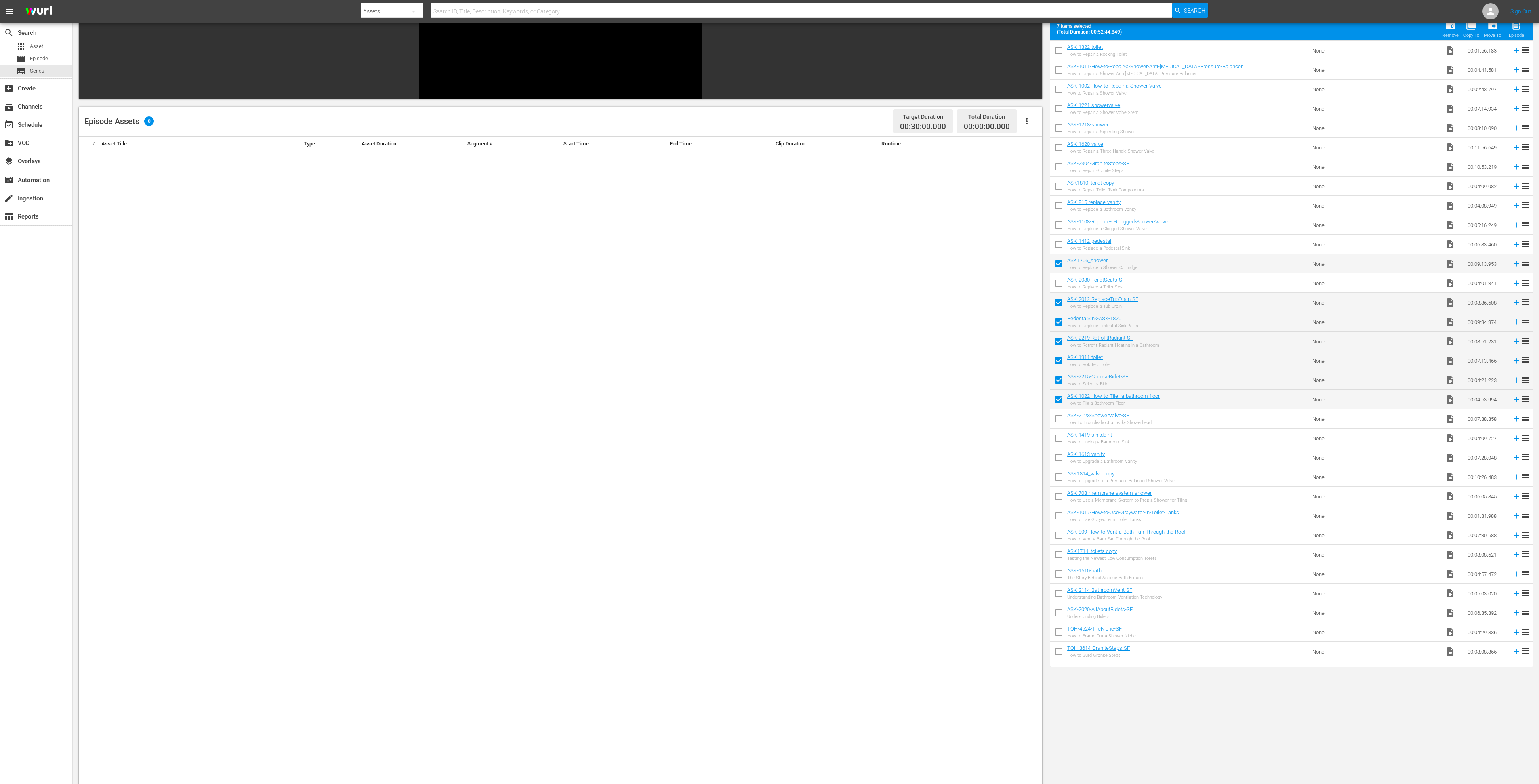
scroll to position [0, 0]
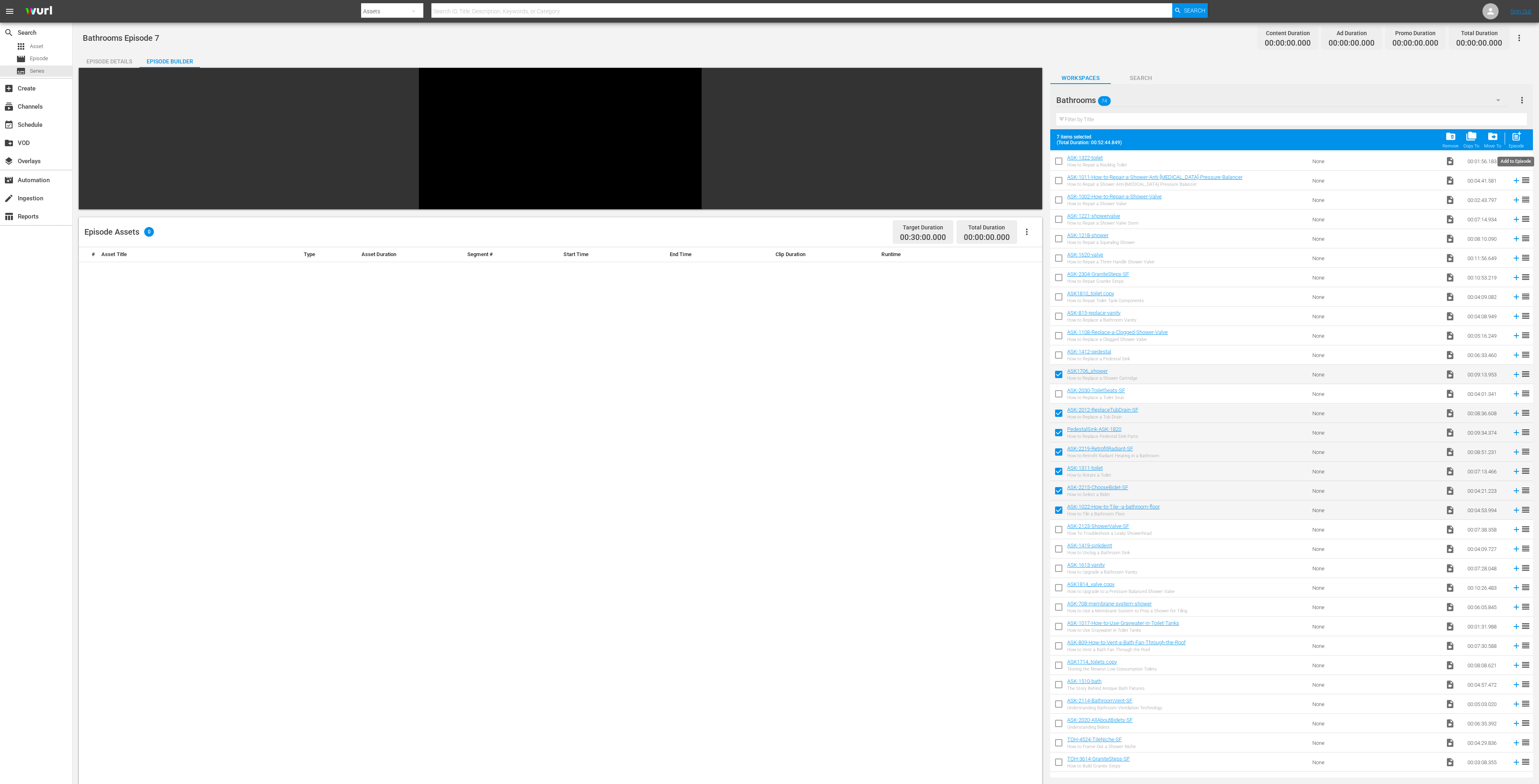
click at [1512, 136] on span "post_add" at bounding box center [1517, 136] width 11 height 11
checkbox input "false"
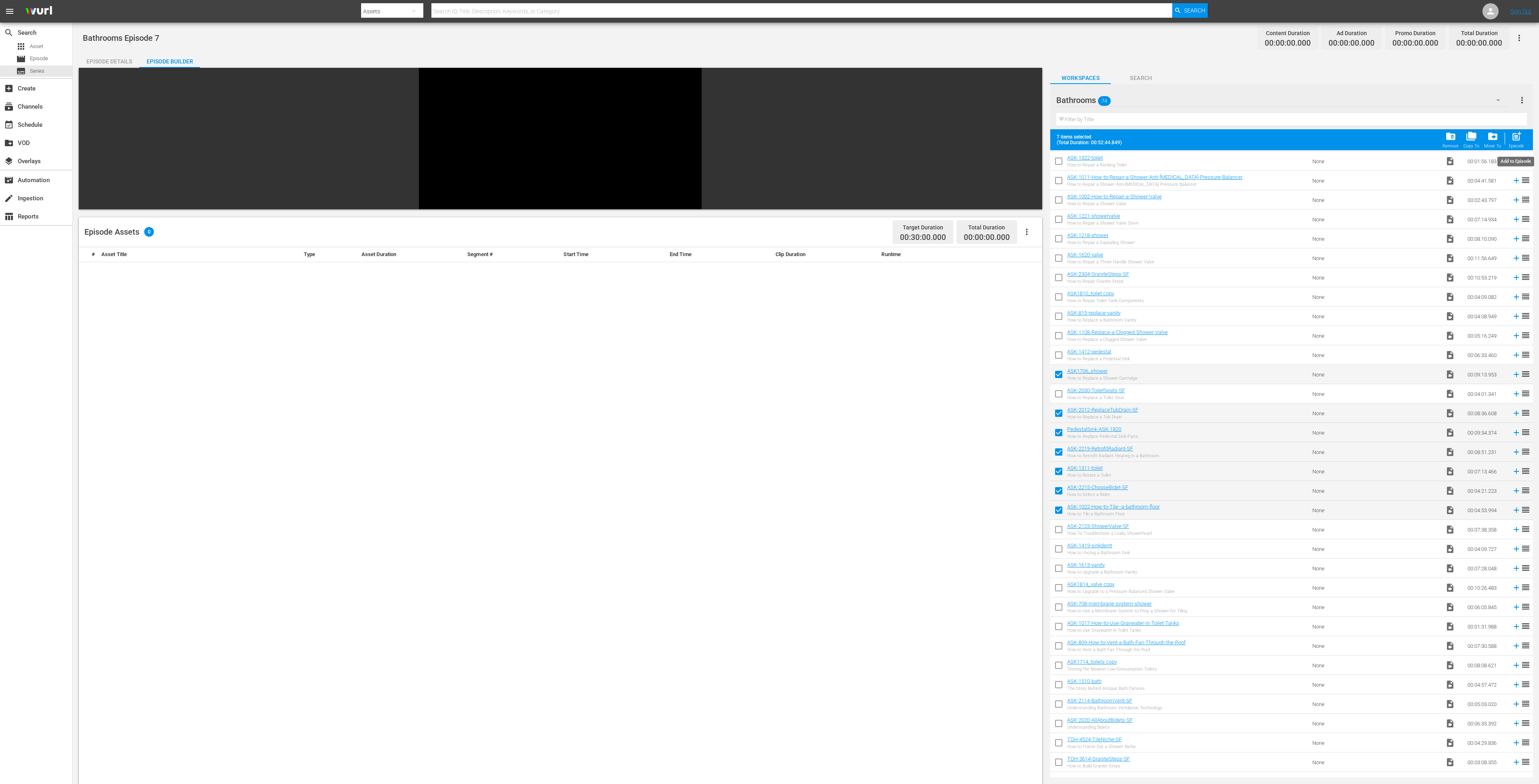
checkbox input "false"
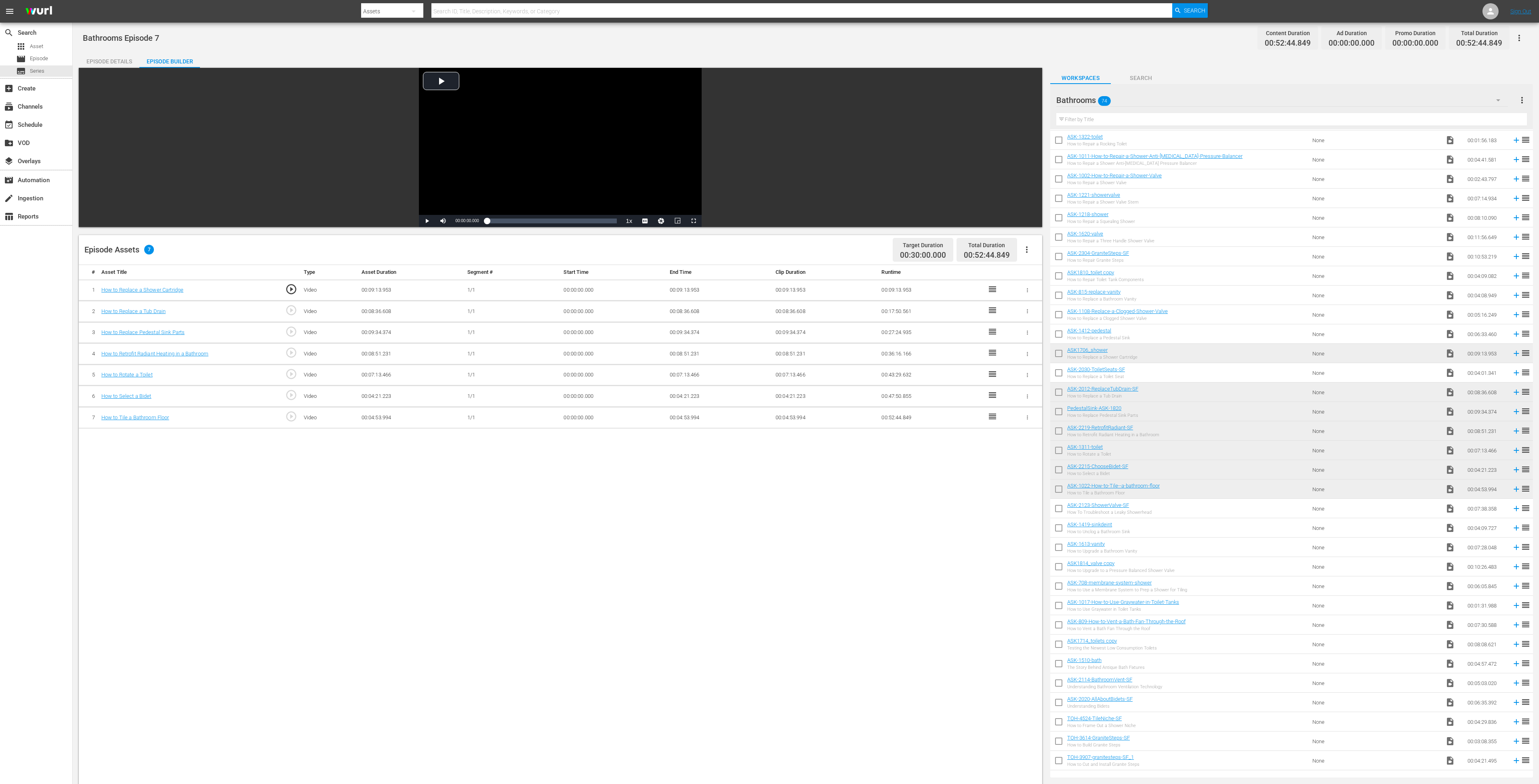
click at [1192, 100] on div "Bathrooms 74" at bounding box center [1282, 100] width 452 height 23
click at [1115, 157] on div "Slates and Bumpers (18)" at bounding box center [1108, 162] width 84 height 13
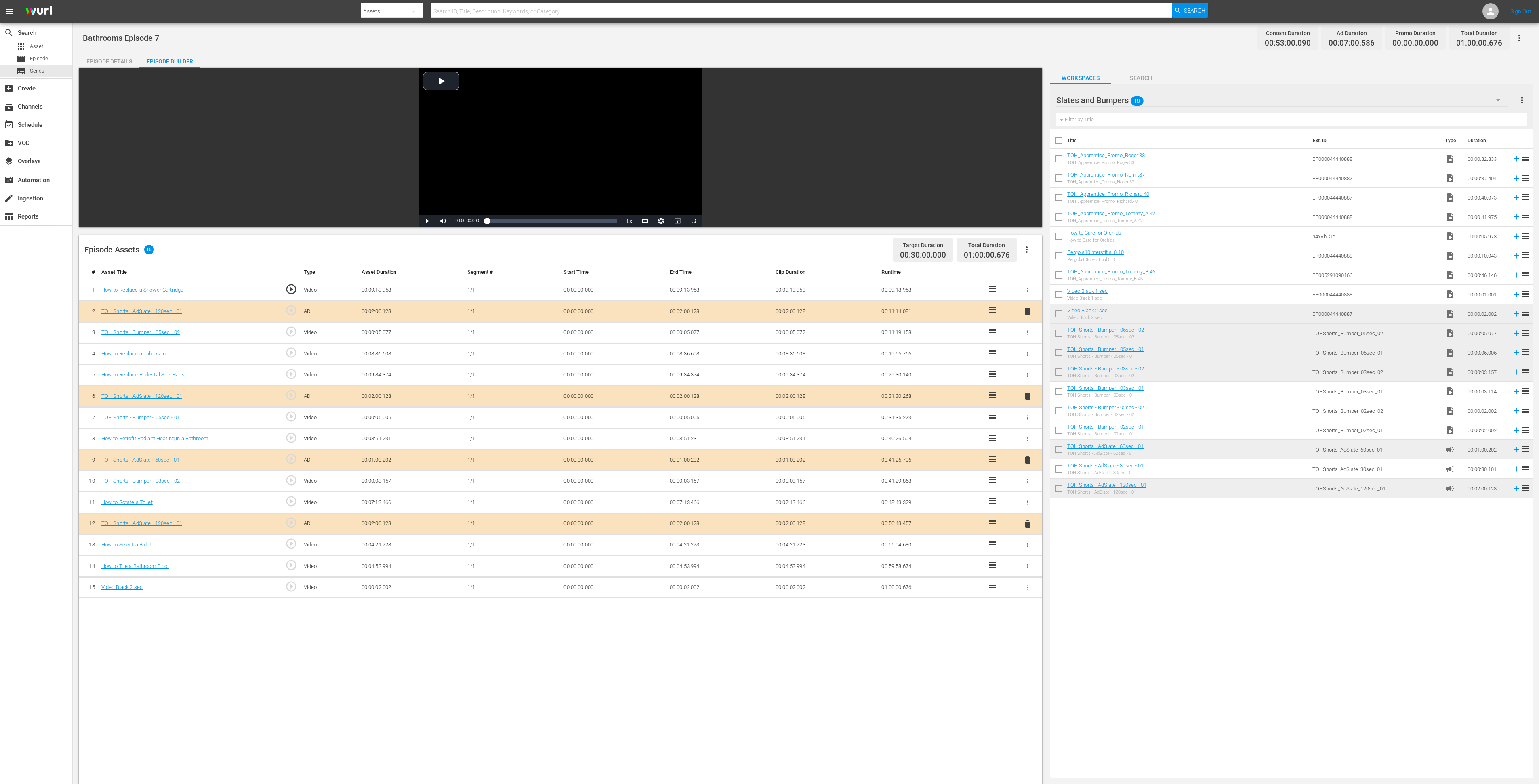
click at [695, 587] on td "00:00:02.002" at bounding box center [719, 588] width 106 height 22
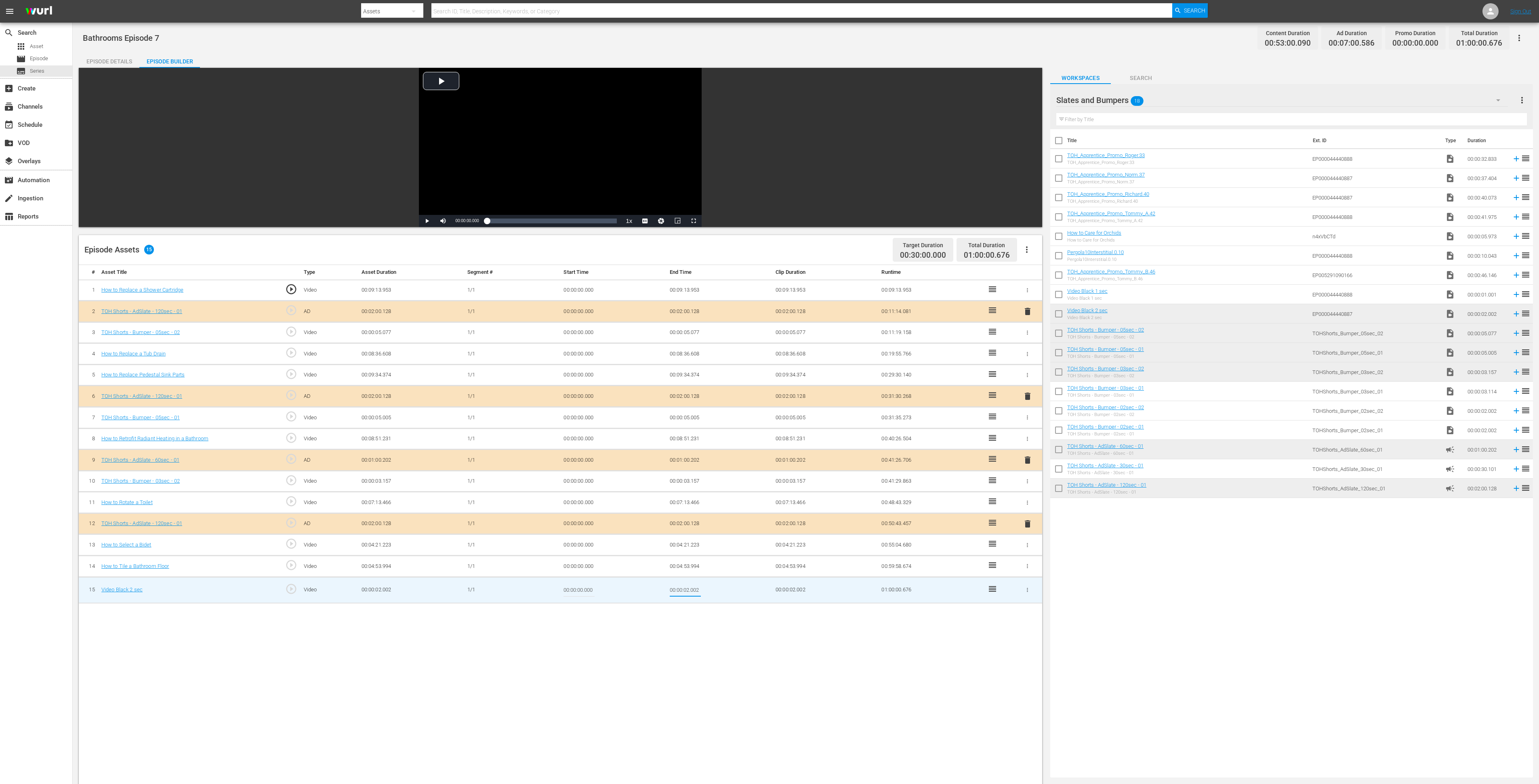
click at [695, 587] on input "00:00:02.002" at bounding box center [686, 590] width 31 height 19
click at [688, 592] on input "00:00:02.002" at bounding box center [686, 590] width 31 height 19
click at [693, 589] on input "00:00:01.002" at bounding box center [686, 590] width 31 height 19
type input "00:00:01.326"
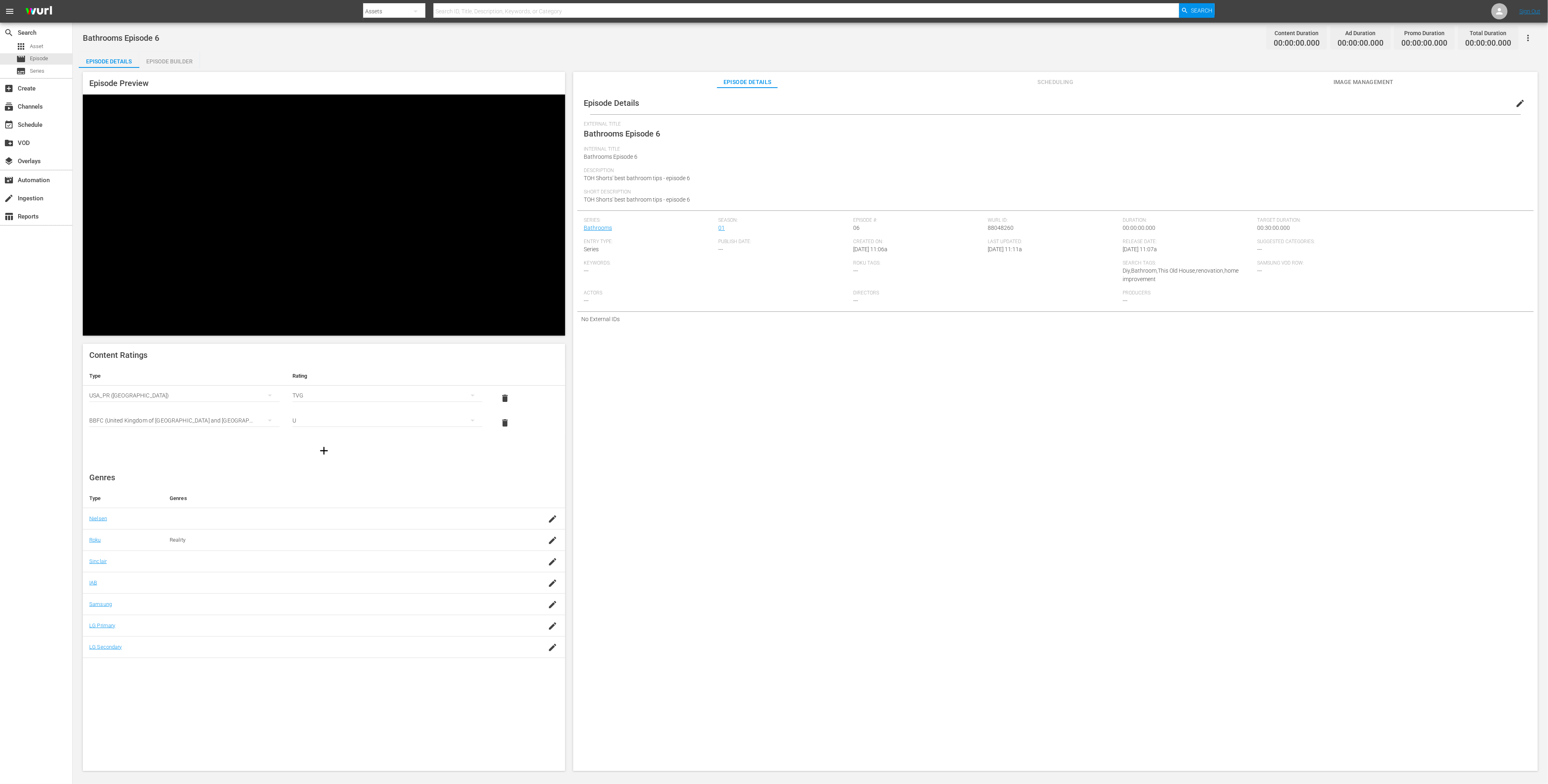
click at [166, 59] on div "Episode Builder" at bounding box center [169, 61] width 61 height 19
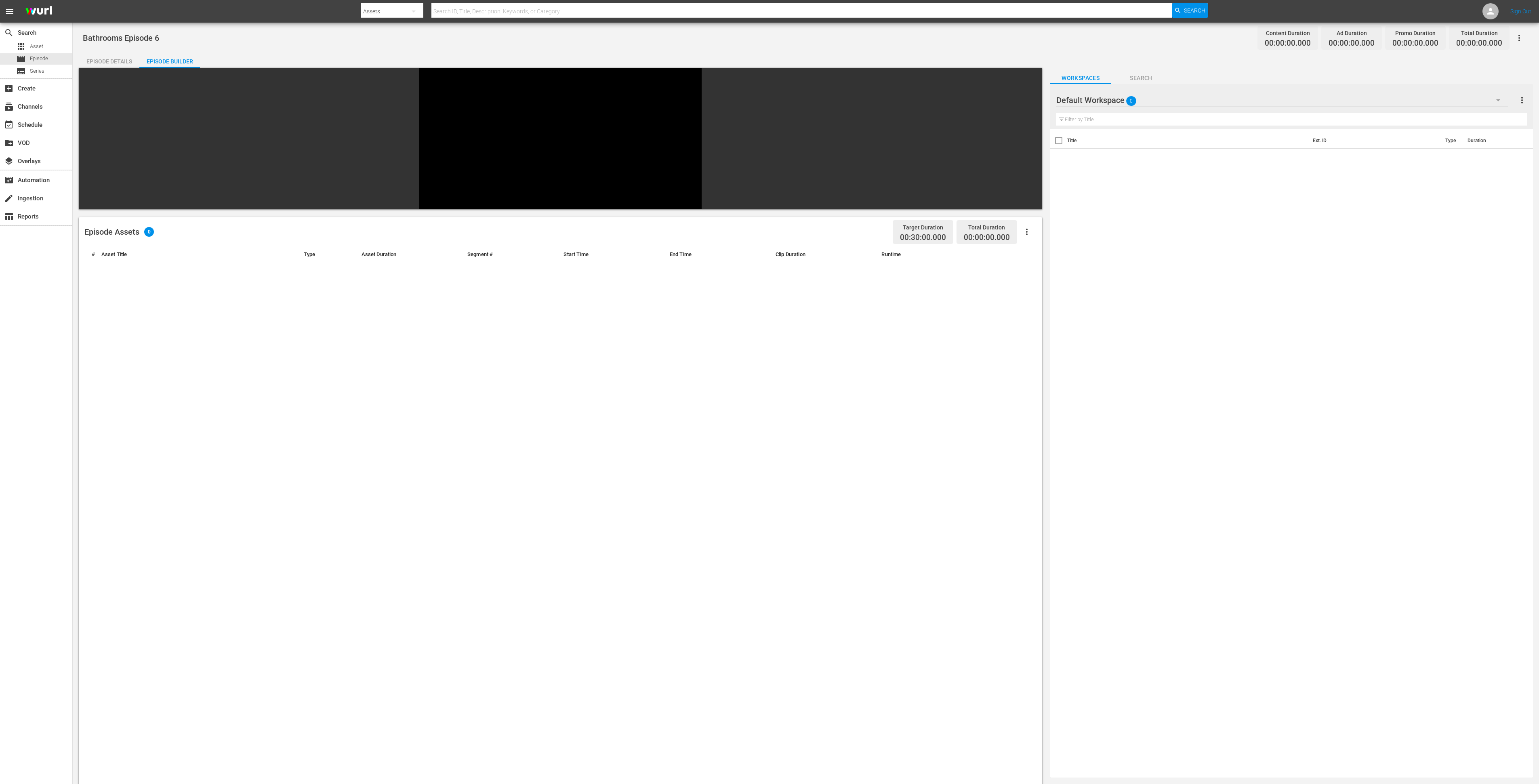
click at [1032, 97] on div "Default Workspace 0" at bounding box center [1282, 100] width 452 height 23
click at [1032, 132] on div "Bathrooms (74)" at bounding box center [1108, 136] width 84 height 13
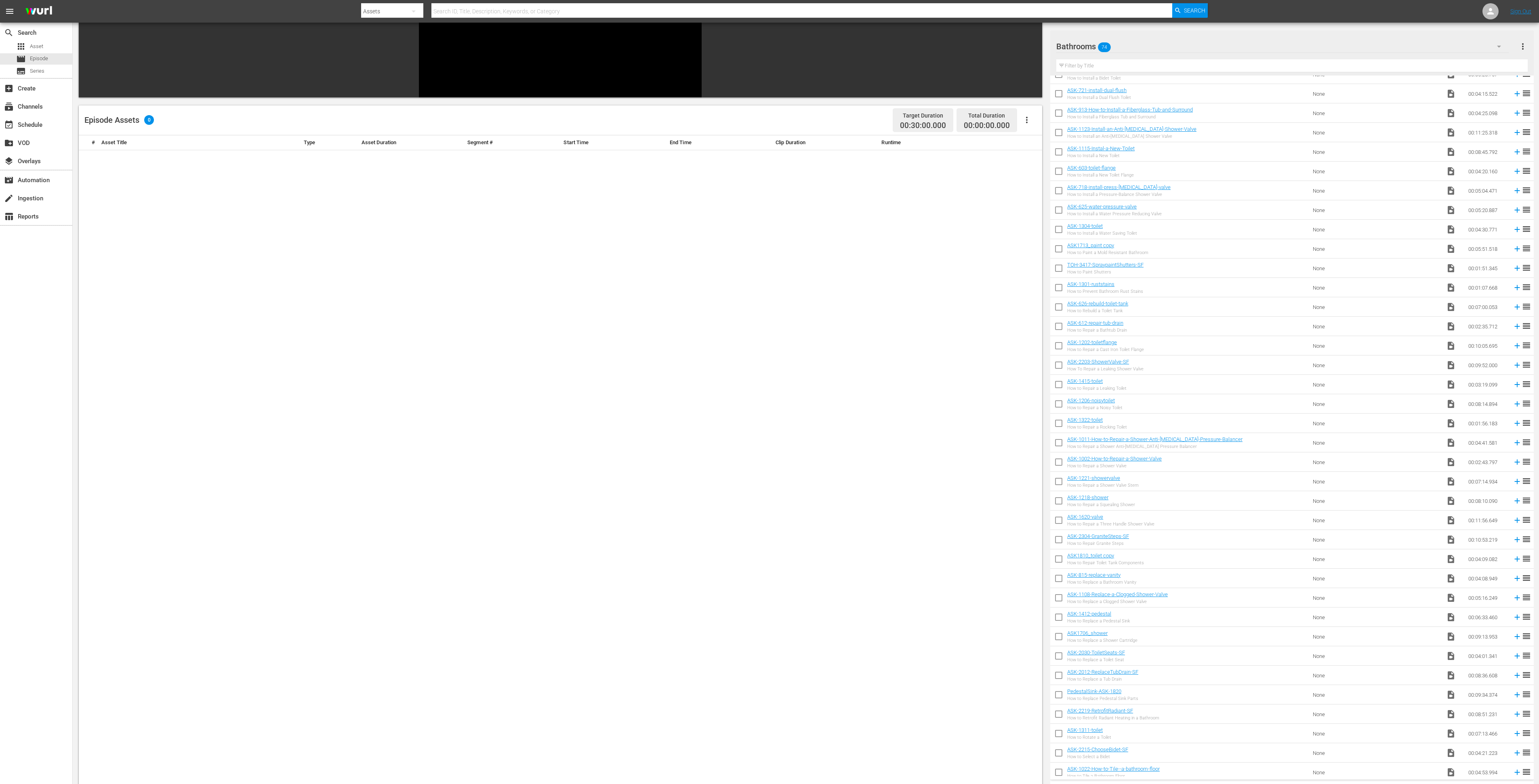
scroll to position [439, 0]
click at [1032, 423] on input "checkbox" at bounding box center [1059, 424] width 17 height 17
checkbox input "true"
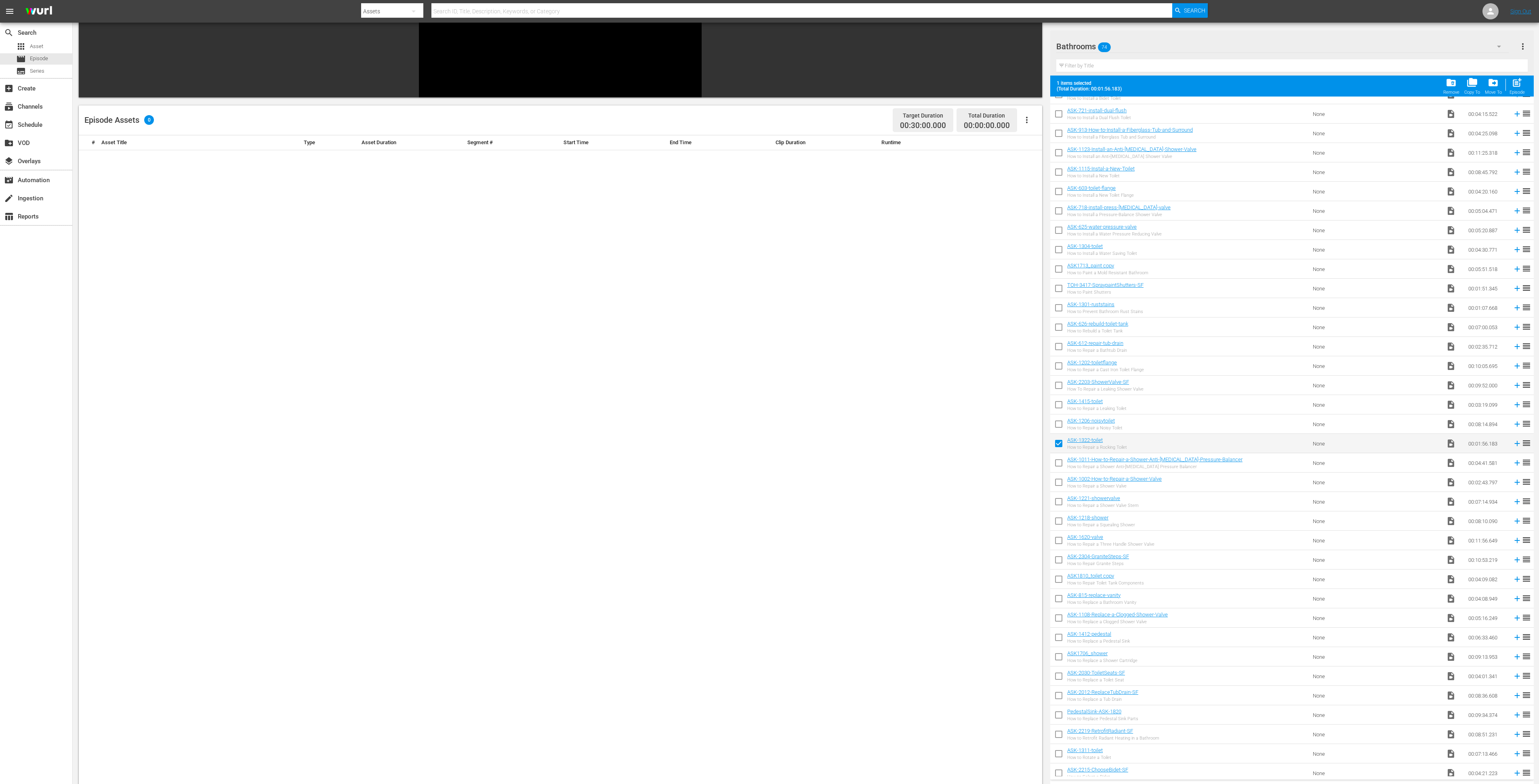
click at [1032, 488] on input "checkbox" at bounding box center [1059, 484] width 17 height 17
checkbox input "true"
click at [1032, 522] on input "checkbox" at bounding box center [1059, 542] width 17 height 17
checkbox input "true"
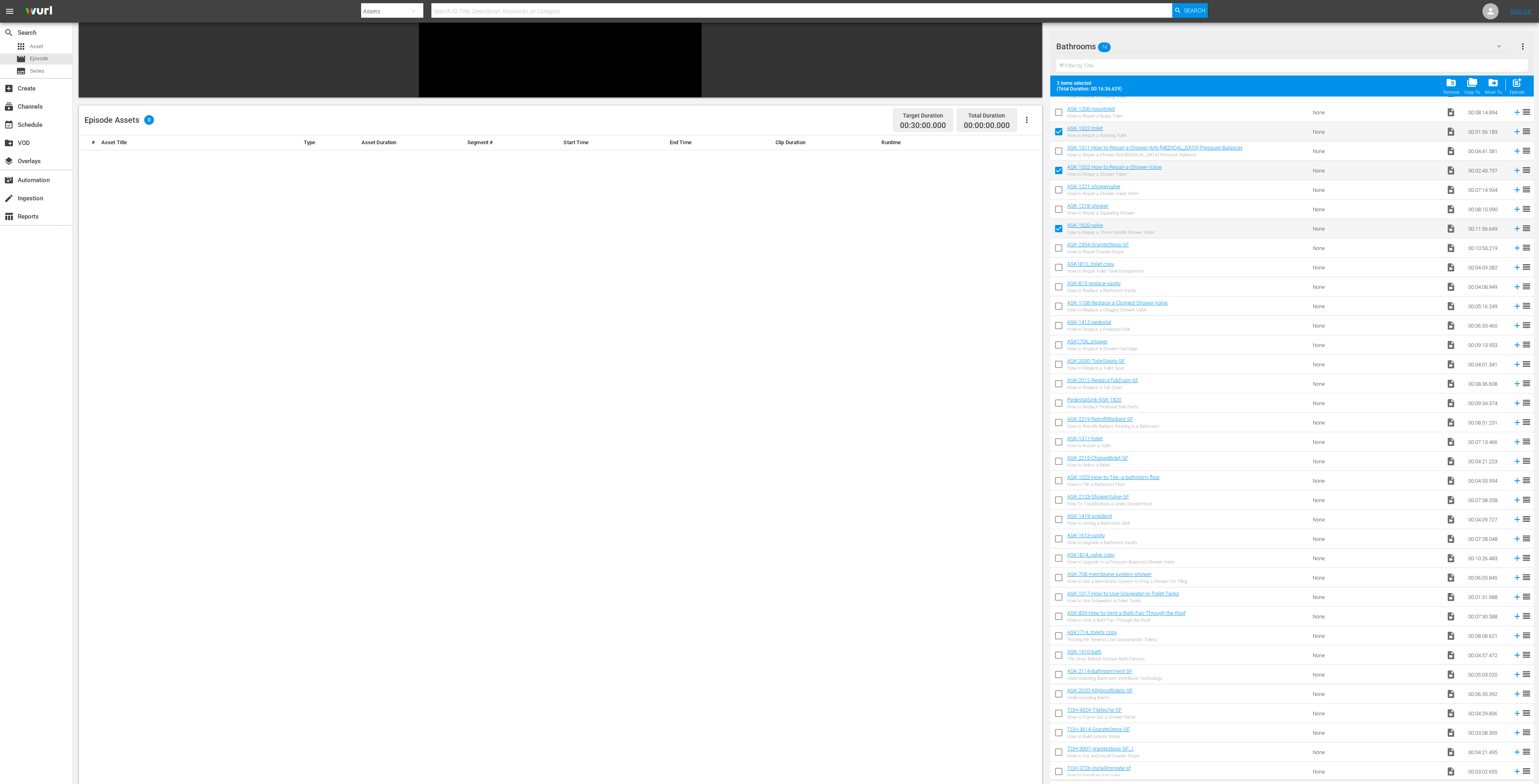
drag, startPoint x: 1056, startPoint y: 251, endPoint x: 1049, endPoint y: 264, distance: 14.8
click at [1032, 251] on input "checkbox" at bounding box center [1059, 249] width 17 height 17
checkbox input "true"
click at [1032, 269] on input "checkbox" at bounding box center [1059, 269] width 17 height 17
checkbox input "true"
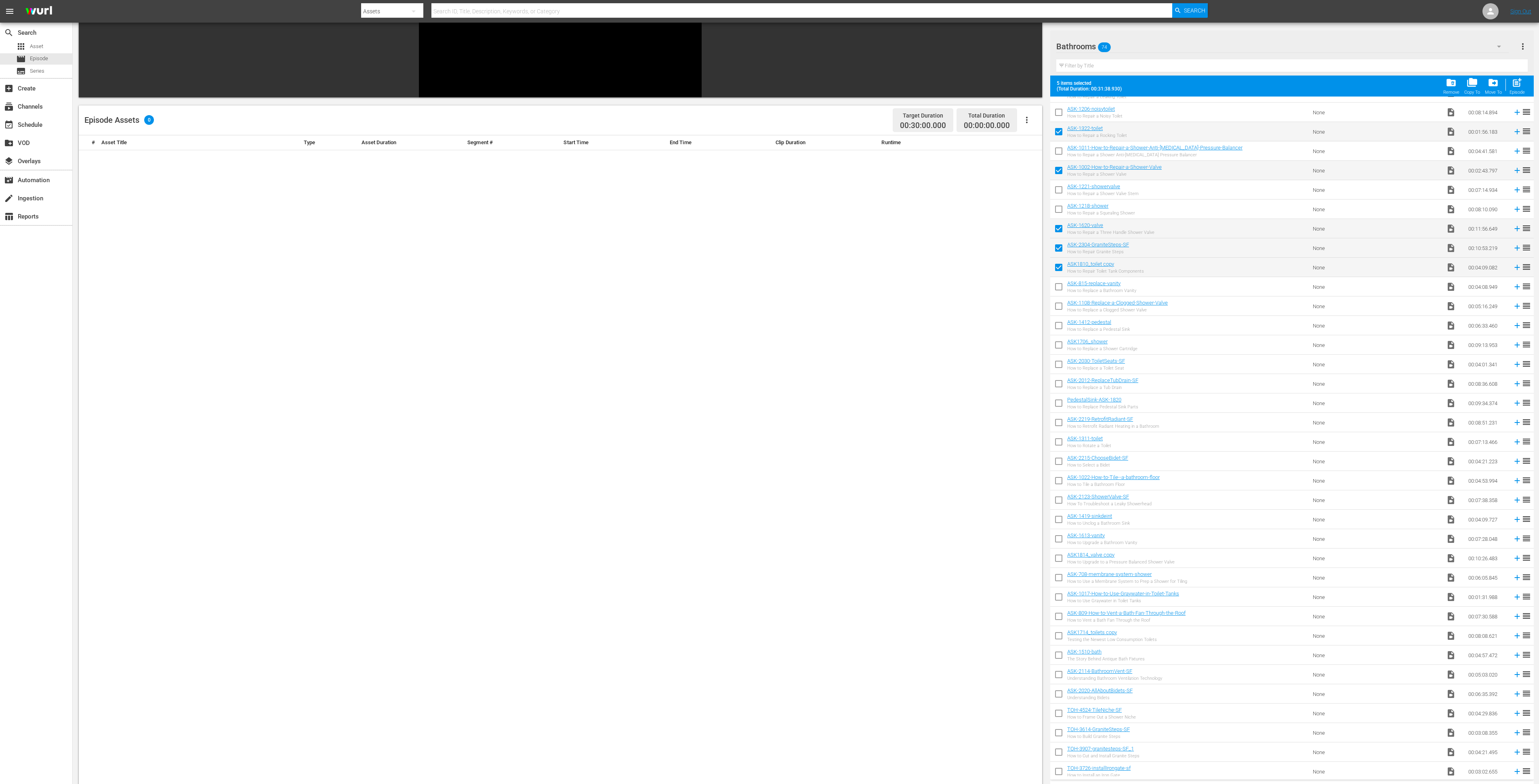
click at [1032, 288] on input "checkbox" at bounding box center [1059, 288] width 17 height 17
checkbox input "true"
click at [1032, 303] on input "checkbox" at bounding box center [1059, 308] width 17 height 17
checkbox input "true"
click at [1032, 321] on input "checkbox" at bounding box center [1059, 327] width 17 height 17
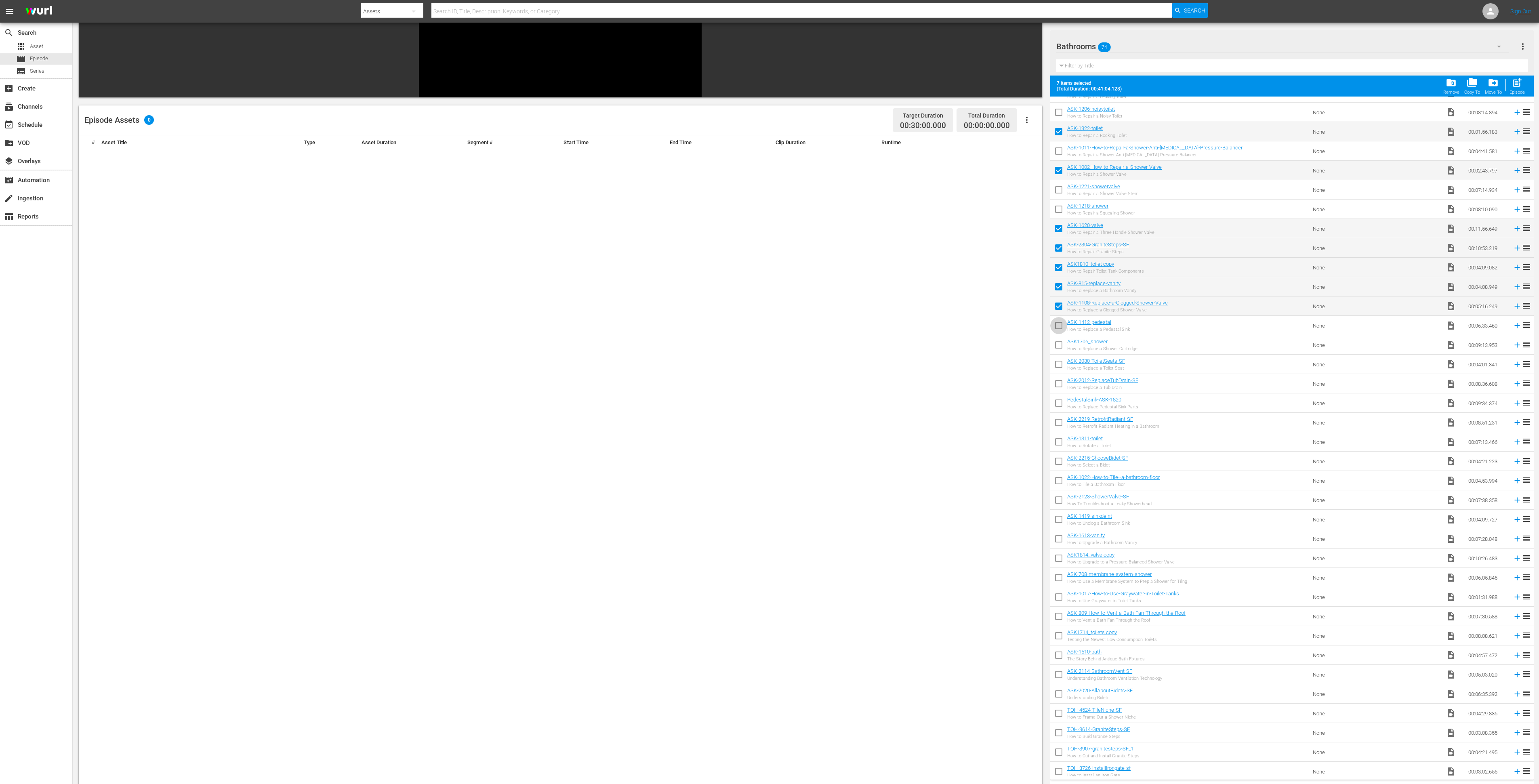
checkbox input "true"
click at [1032, 339] on input "checkbox" at bounding box center [1059, 347] width 17 height 17
checkbox input "false"
click at [1032, 325] on input "checkbox" at bounding box center [1059, 327] width 17 height 17
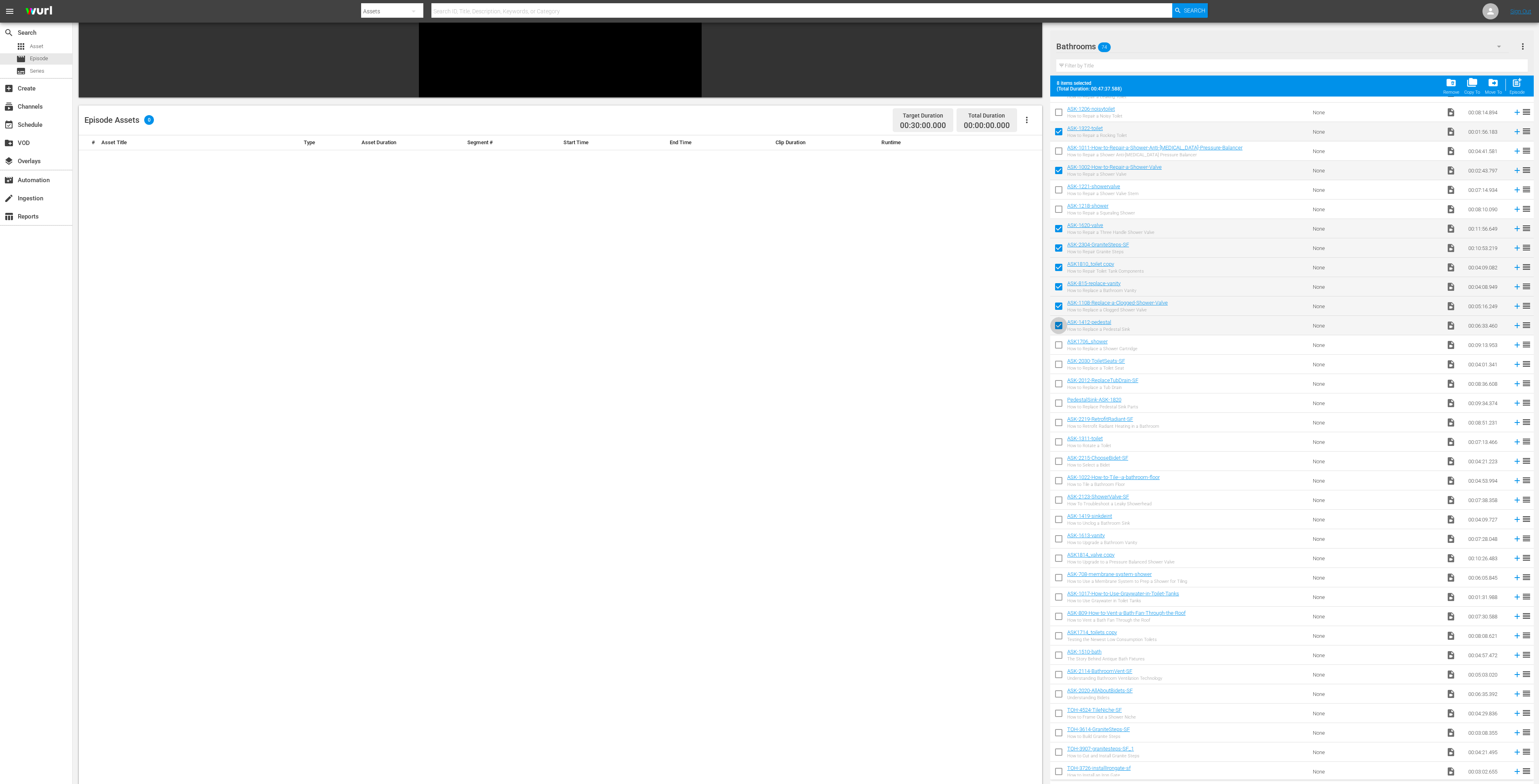
checkbox input "false"
click at [1032, 341] on input "checkbox" at bounding box center [1059, 347] width 17 height 17
checkbox input "false"
click at [1032, 362] on input "checkbox" at bounding box center [1059, 366] width 17 height 17
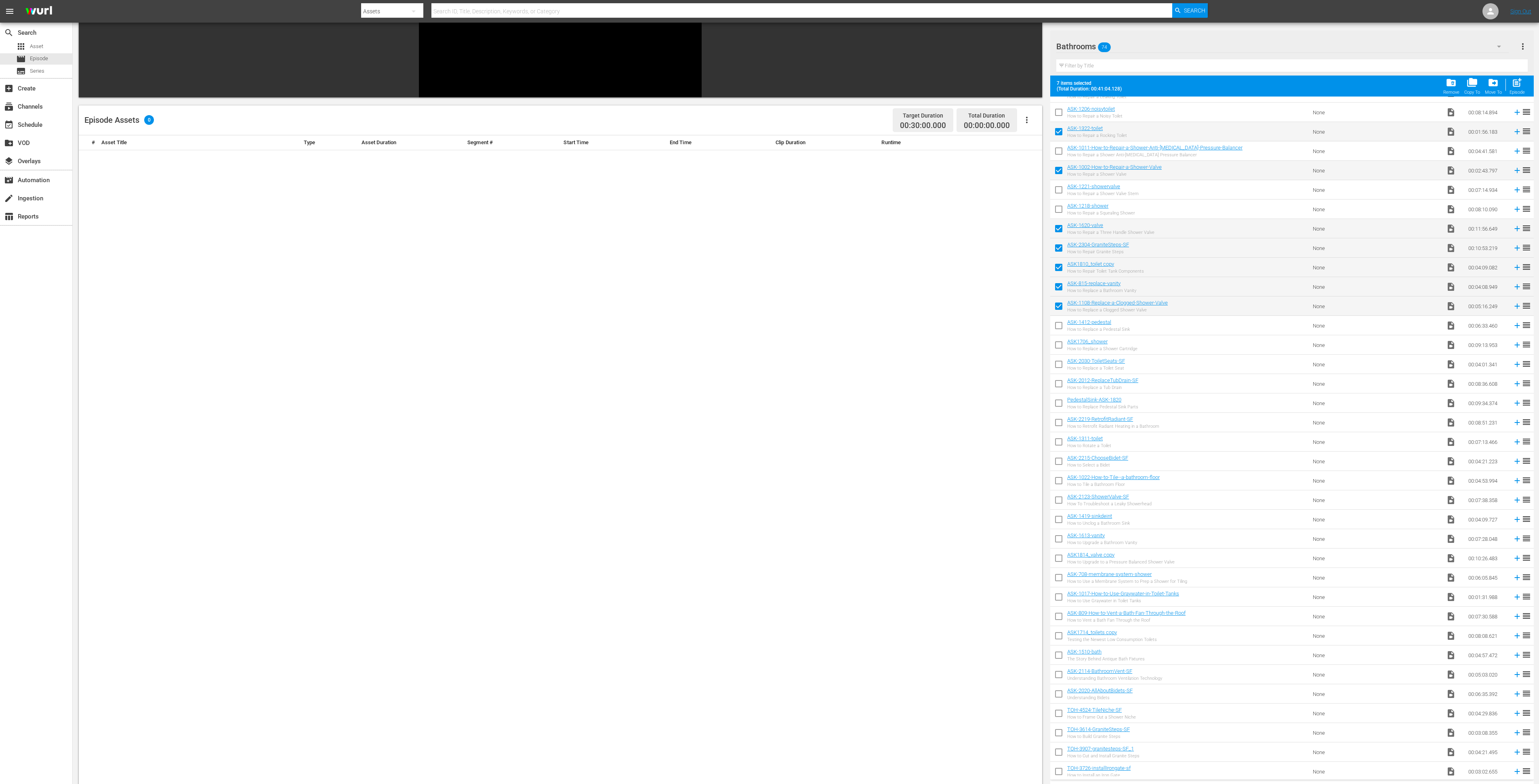
checkbox input "true"
click at [1032, 326] on input "checkbox" at bounding box center [1059, 327] width 17 height 17
checkbox input "true"
click at [1032, 84] on span "post_add" at bounding box center [1517, 82] width 11 height 11
checkbox input "false"
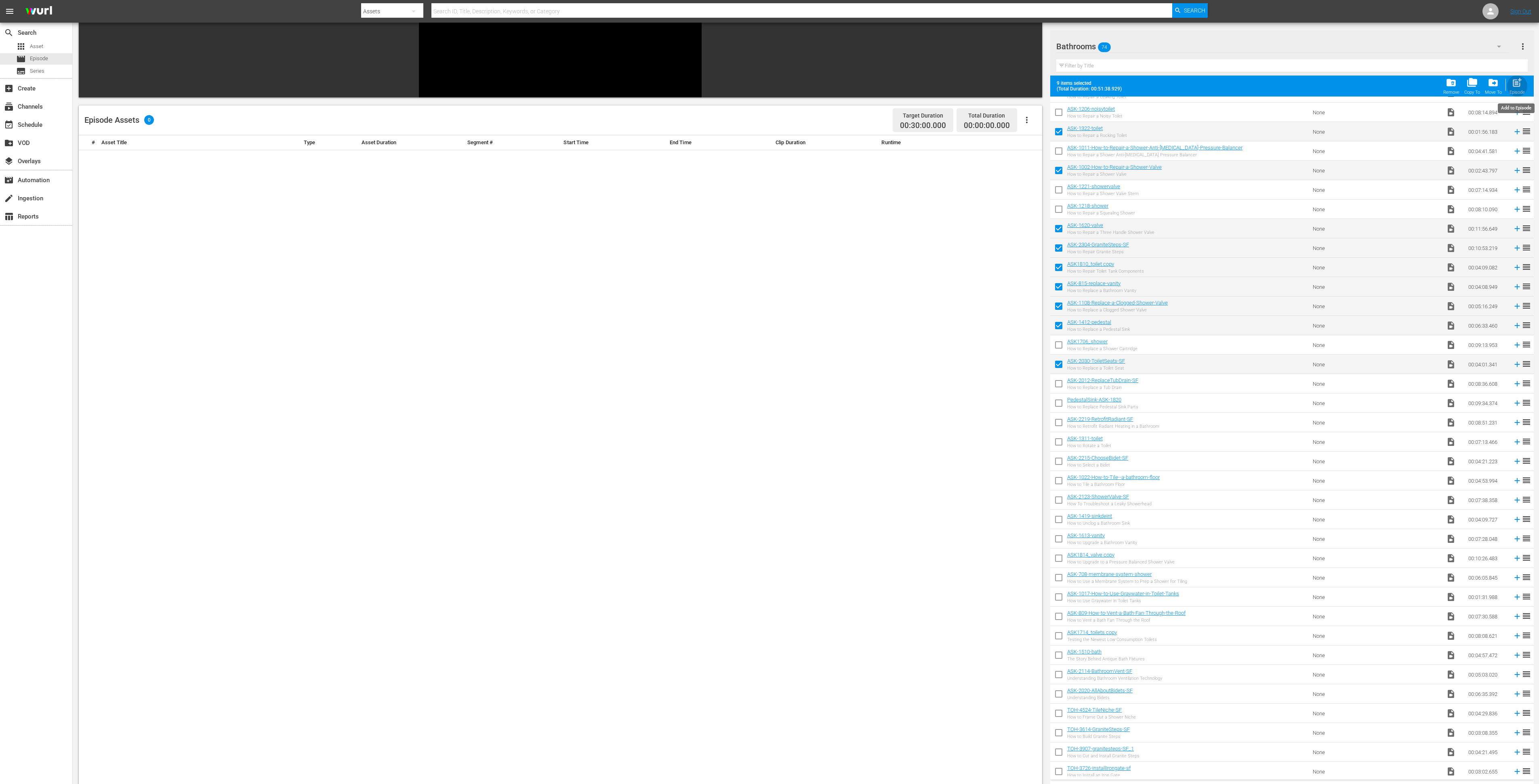
checkbox input "false"
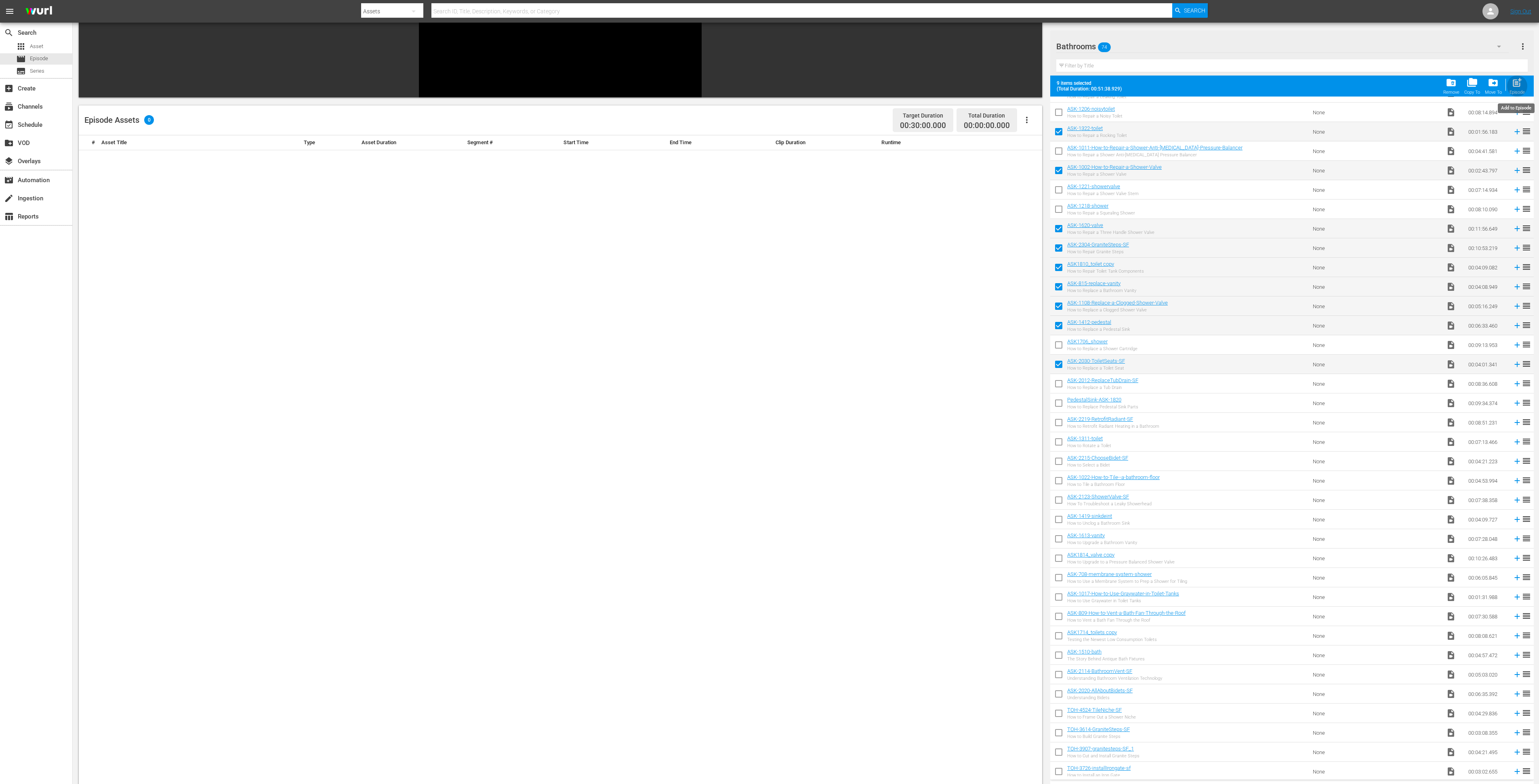
checkbox input "false"
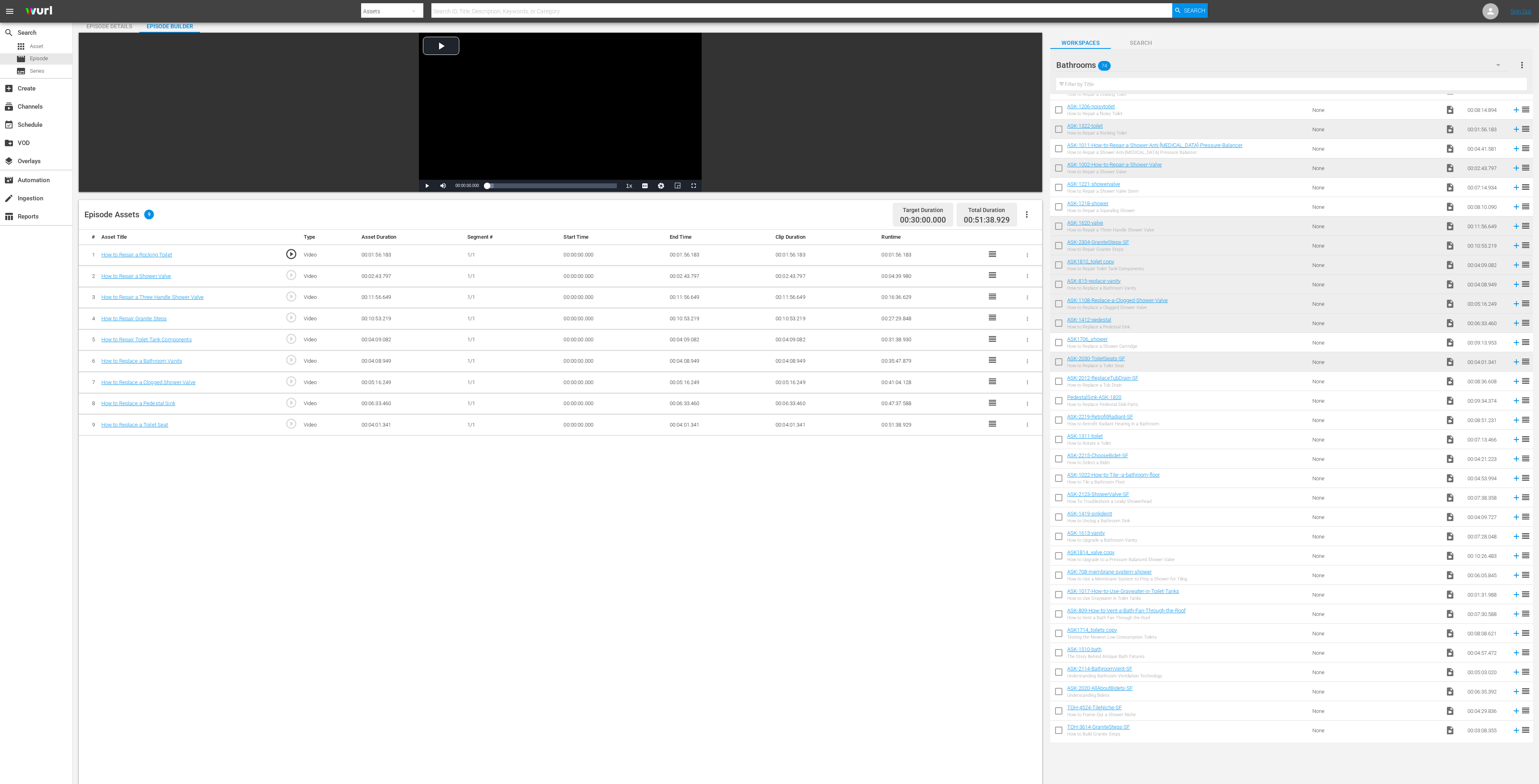
scroll to position [0, 0]
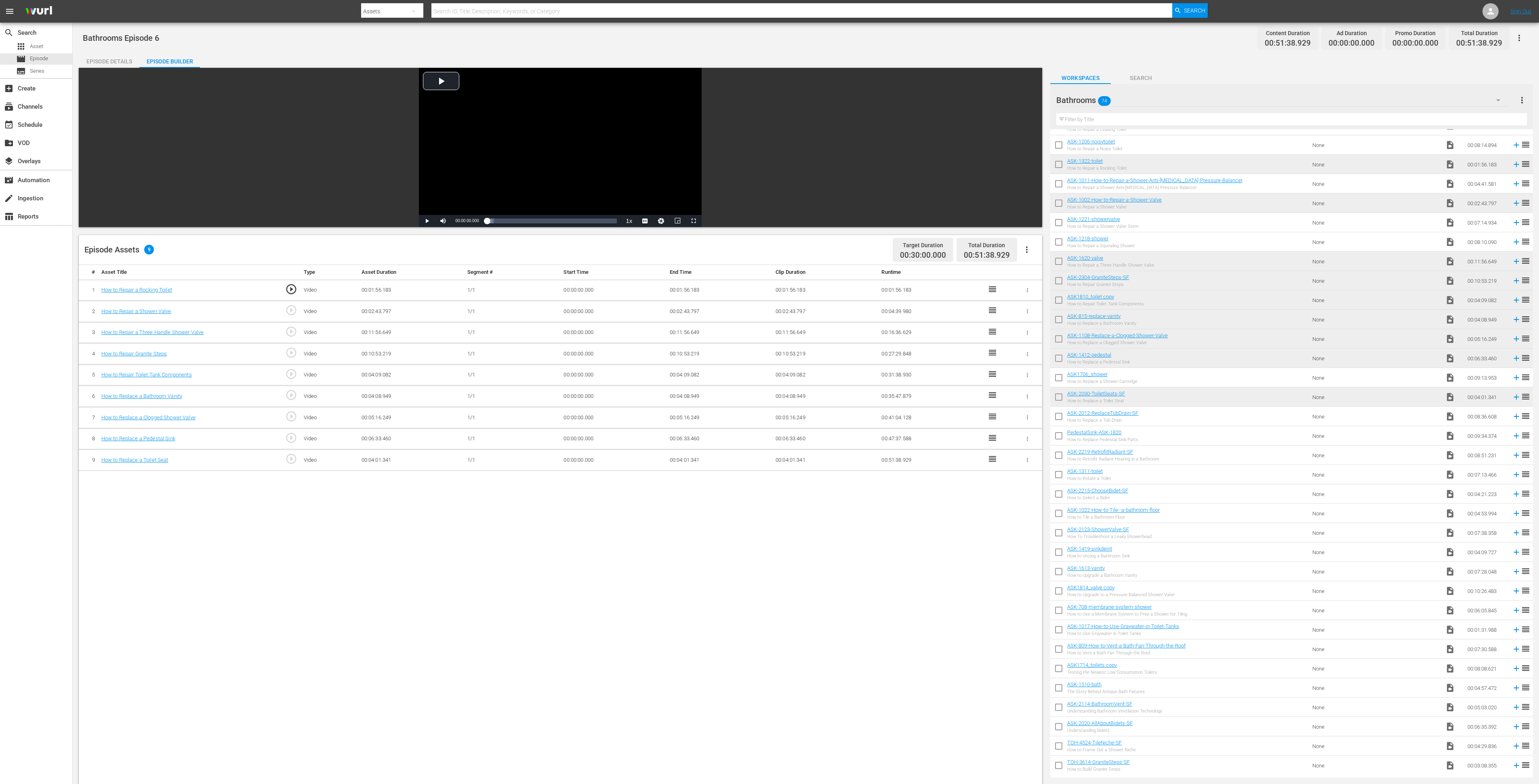
click at [1032, 99] on div "Bathrooms 74" at bounding box center [1282, 100] width 452 height 23
click at [1032, 161] on div "Slates and Bumpers (18)" at bounding box center [1108, 162] width 84 height 13
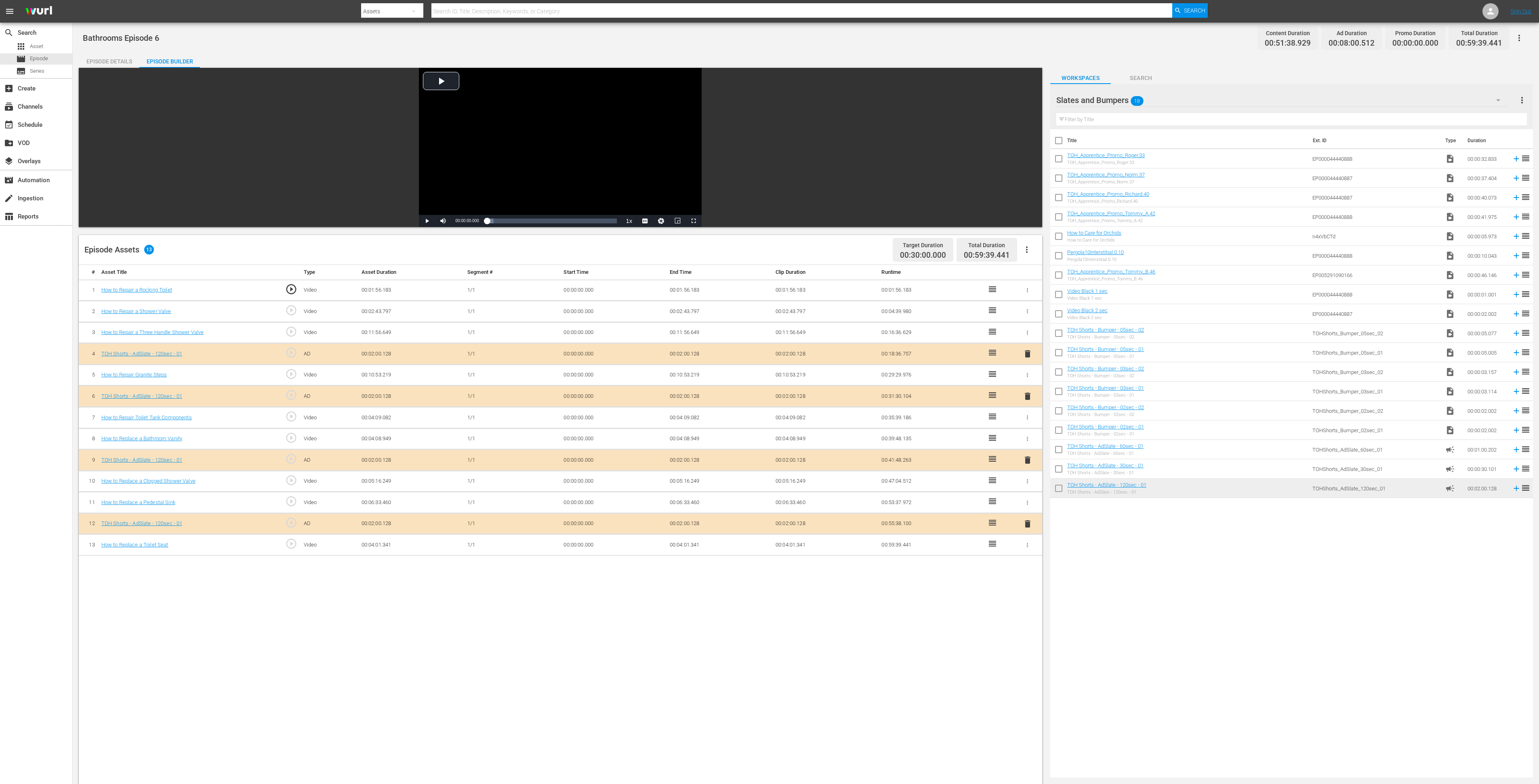
click at [991, 522] on icon at bounding box center [993, 522] width 7 height 5
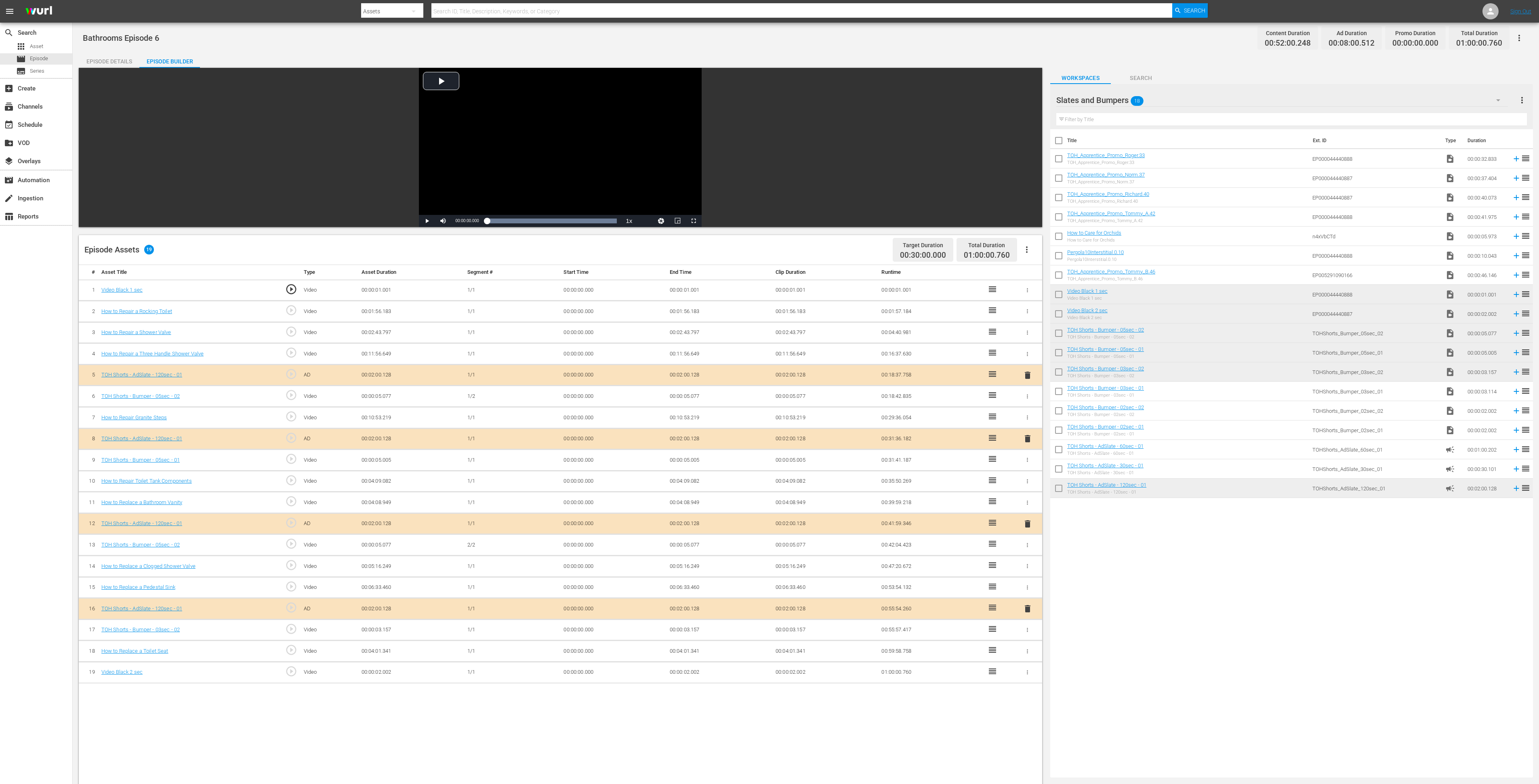
click at [686, 522] on td "00:00:02.002" at bounding box center [719, 672] width 106 height 22
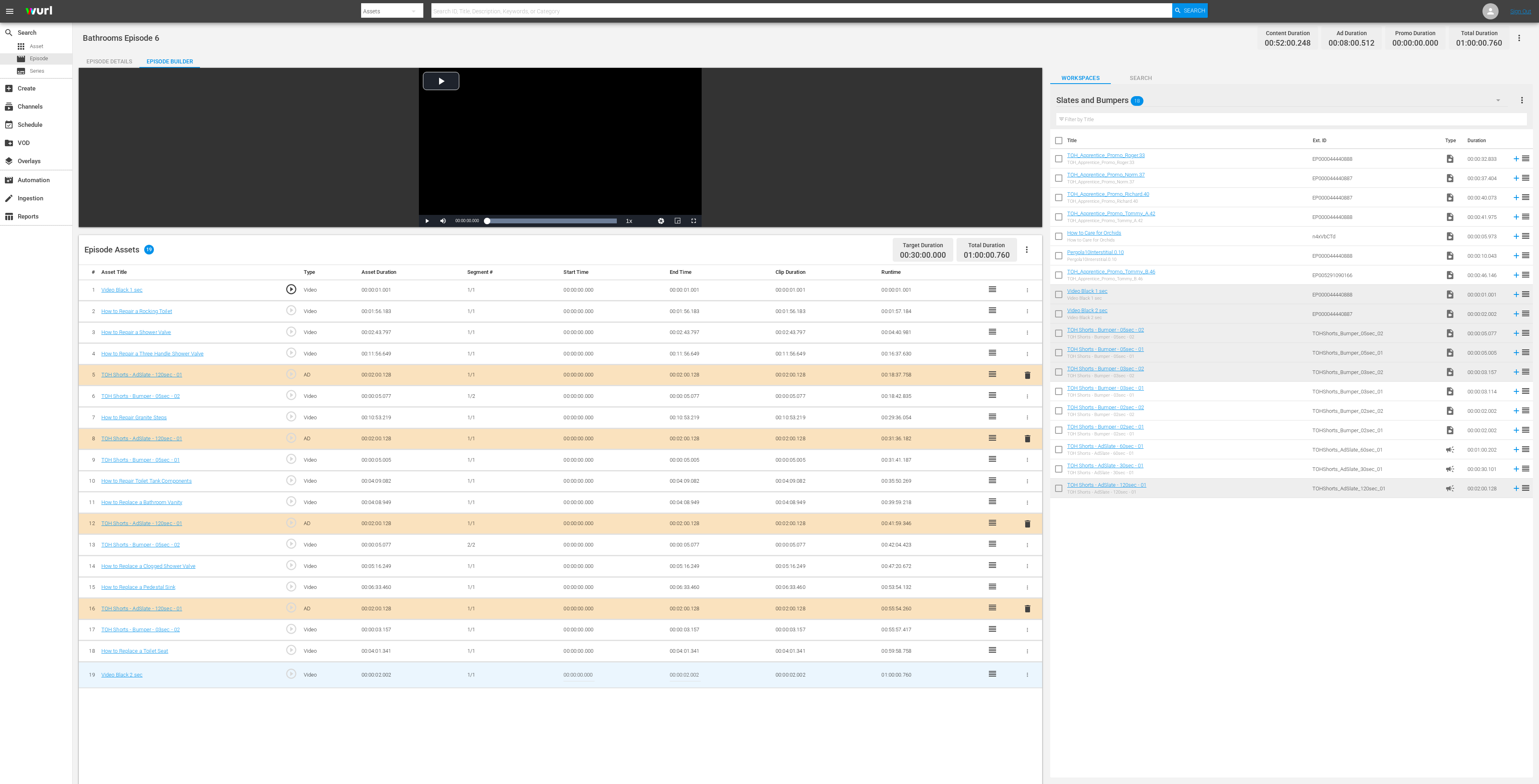
click at [683, 522] on input "00:00:02.002" at bounding box center [686, 675] width 31 height 19
click at [690, 522] on input "00:00:02.002" at bounding box center [686, 675] width 31 height 19
drag, startPoint x: 699, startPoint y: 676, endPoint x: 692, endPoint y: 677, distance: 7.1
click at [692, 522] on input "00:00:01.002" at bounding box center [686, 675] width 31 height 19
type input "00:00:01.238"
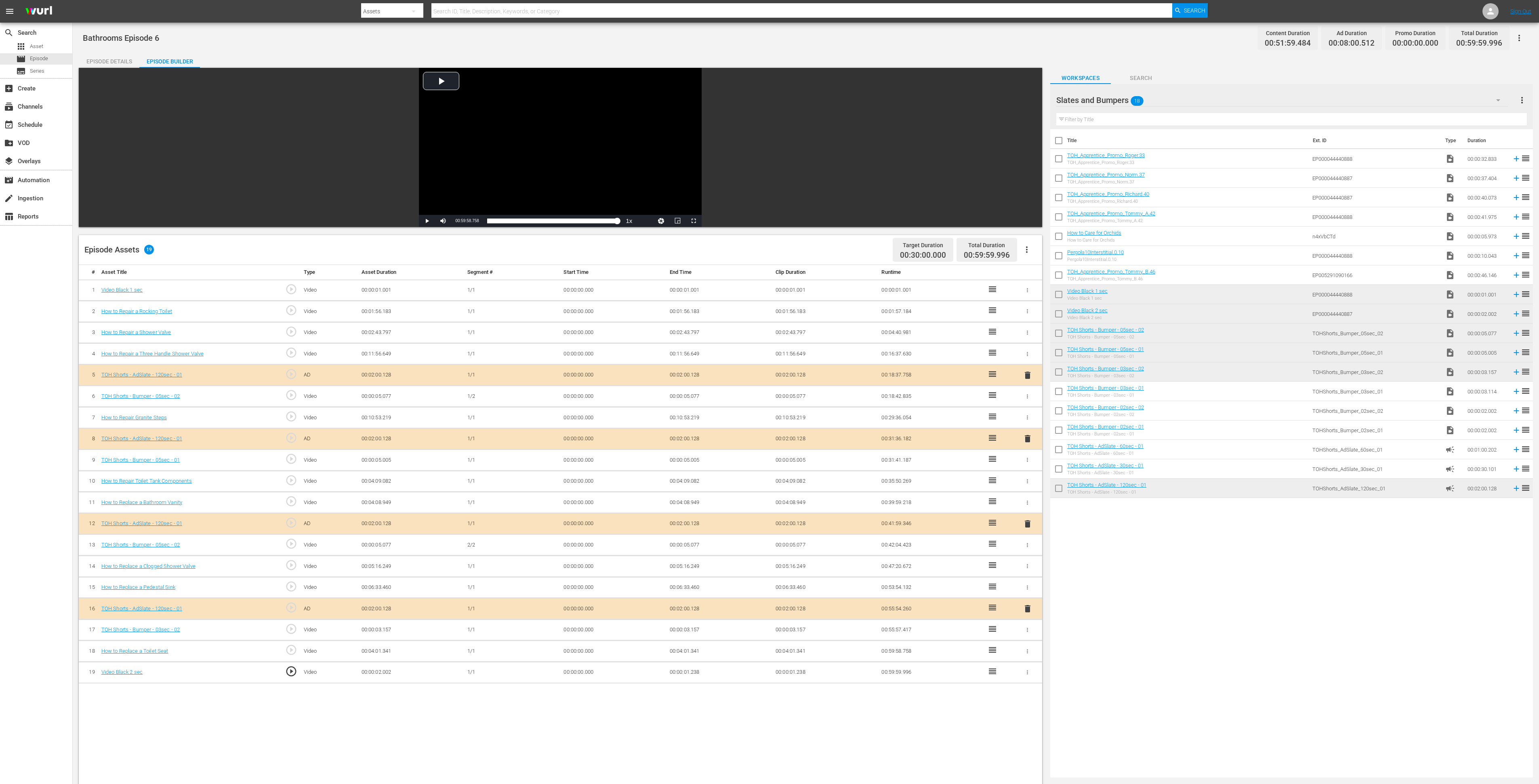
click at [697, 522] on td "00:00:01.238" at bounding box center [719, 672] width 106 height 22
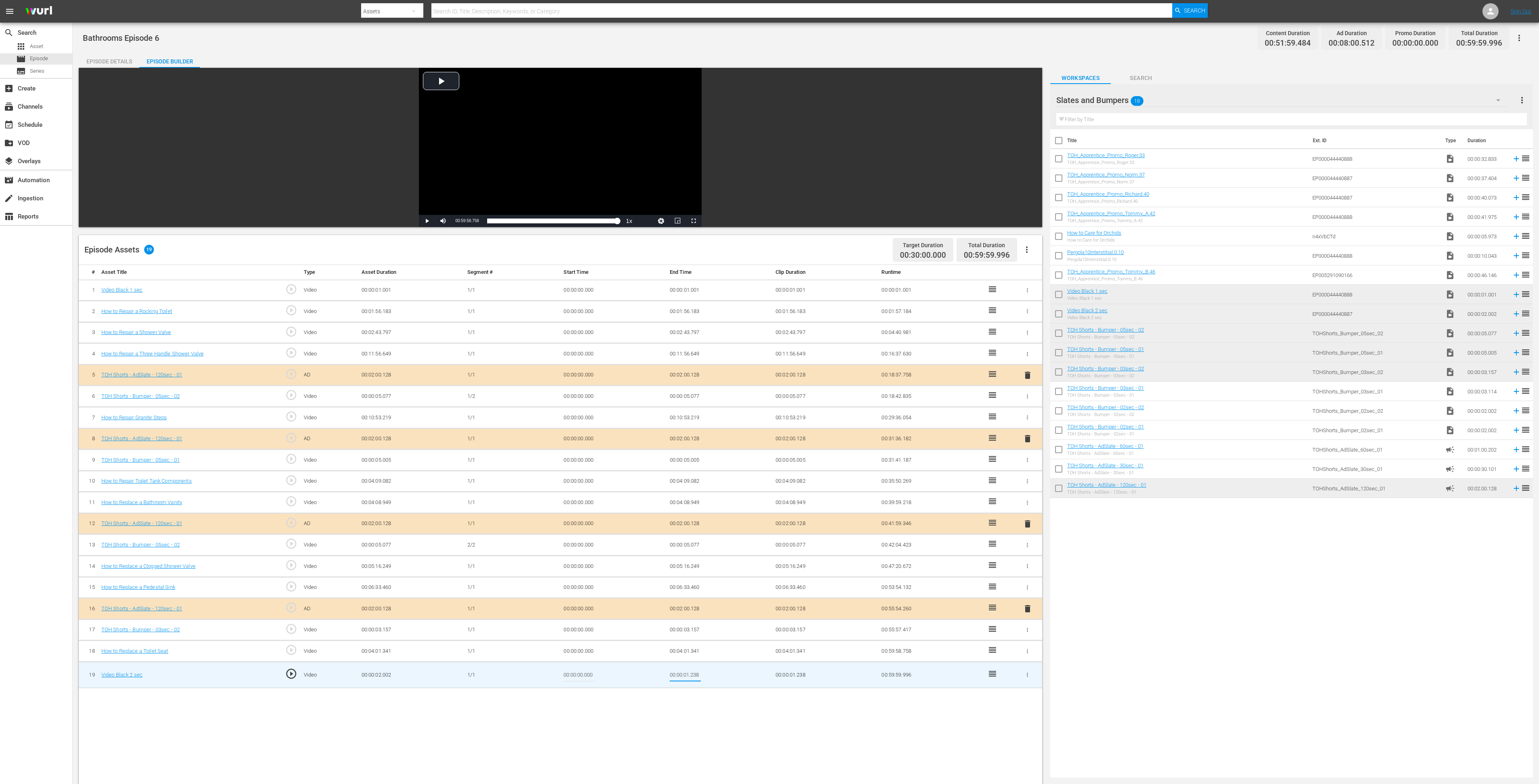
drag, startPoint x: 695, startPoint y: 677, endPoint x: 703, endPoint y: 677, distance: 8.0
click at [703, 522] on td "00:00:01.238" at bounding box center [719, 675] width 106 height 26
type input "00:00:01.242"
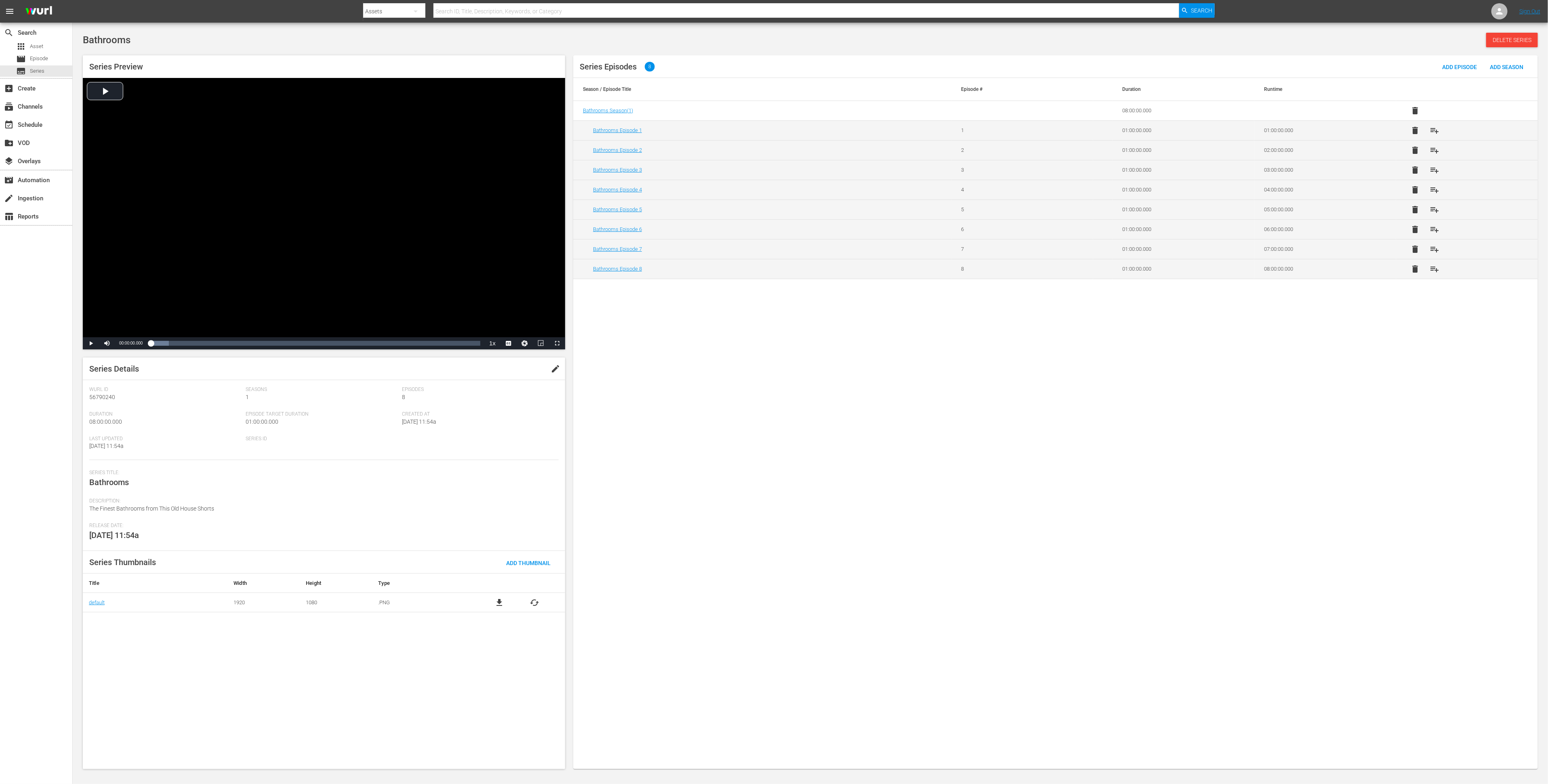
click at [846, 410] on div "Series Episodes 8 Add Episode Add Season Season / Episode Title Episode # Durat…" at bounding box center [1055, 412] width 964 height 714
click at [627, 270] on link "Bathrooms Episode 8" at bounding box center [617, 269] width 49 height 6
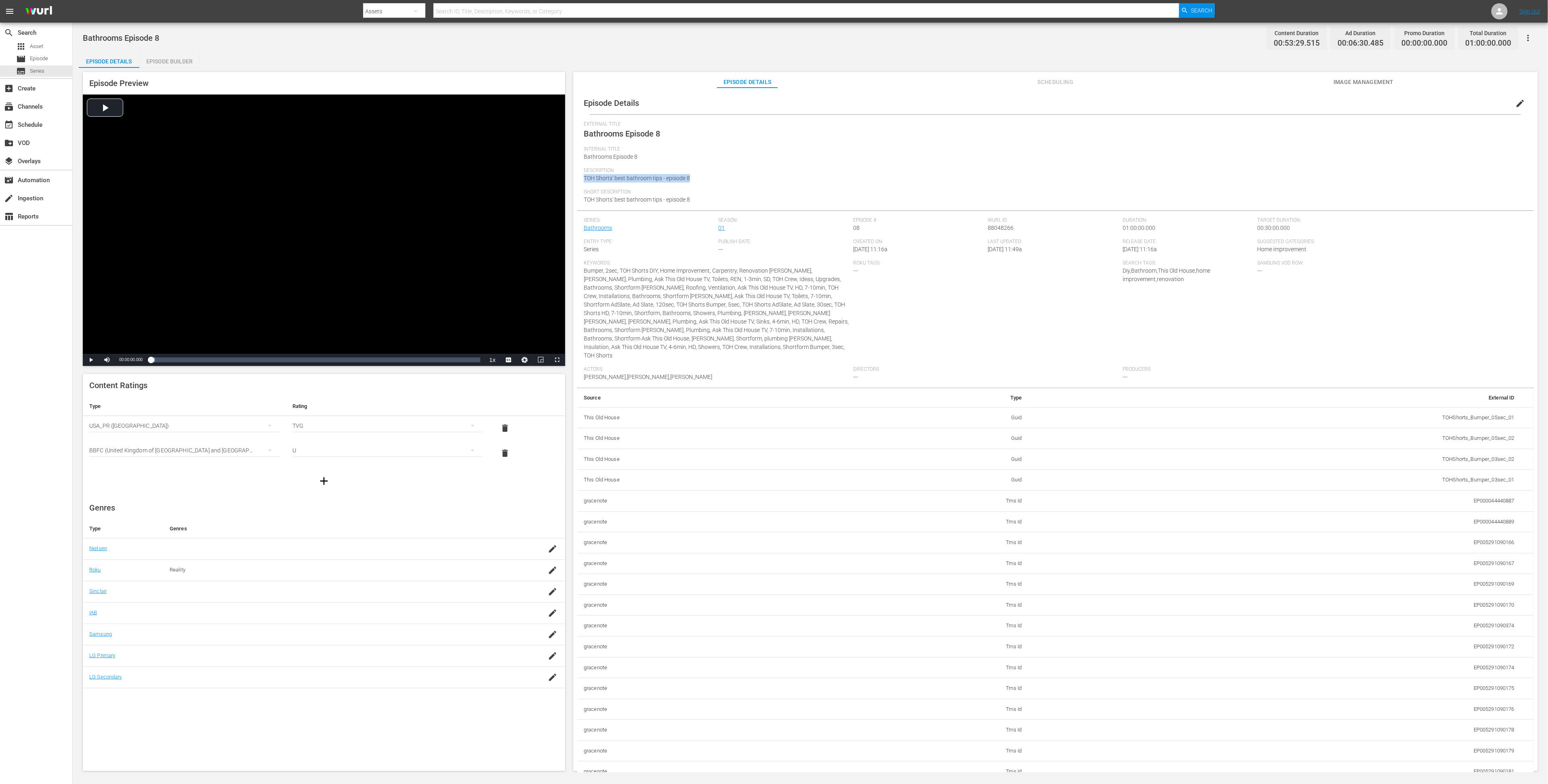
drag, startPoint x: 701, startPoint y: 175, endPoint x: 584, endPoint y: 181, distance: 117.2
click at [584, 181] on div "Description TOH Shorts' best bathroom tips - episode 8" at bounding box center [1055, 178] width 943 height 22
copy span "TOH Shorts' best bathroom tips - episode 8"
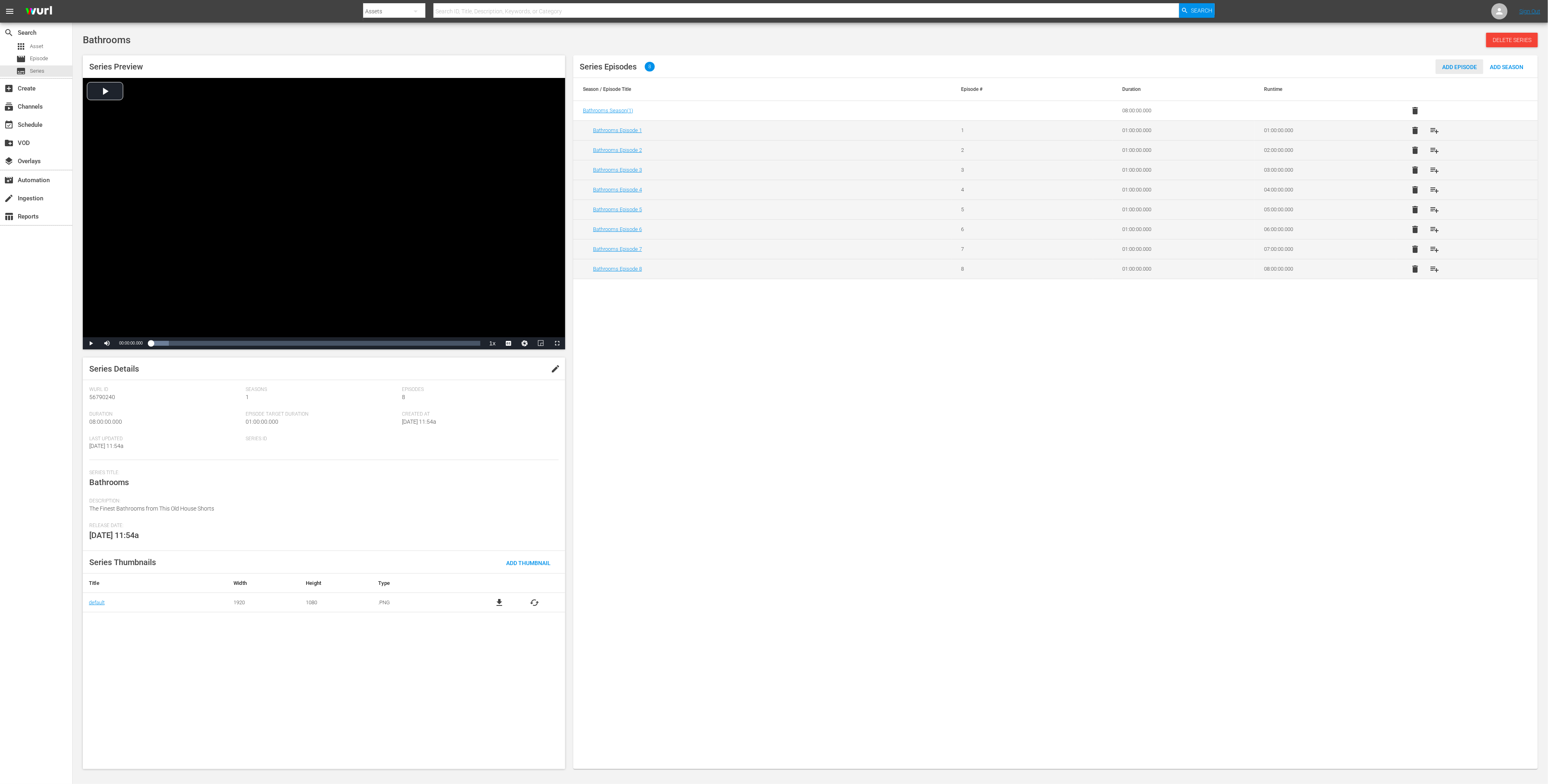
click at [1466, 65] on span "Add Episode" at bounding box center [1459, 67] width 47 height 7
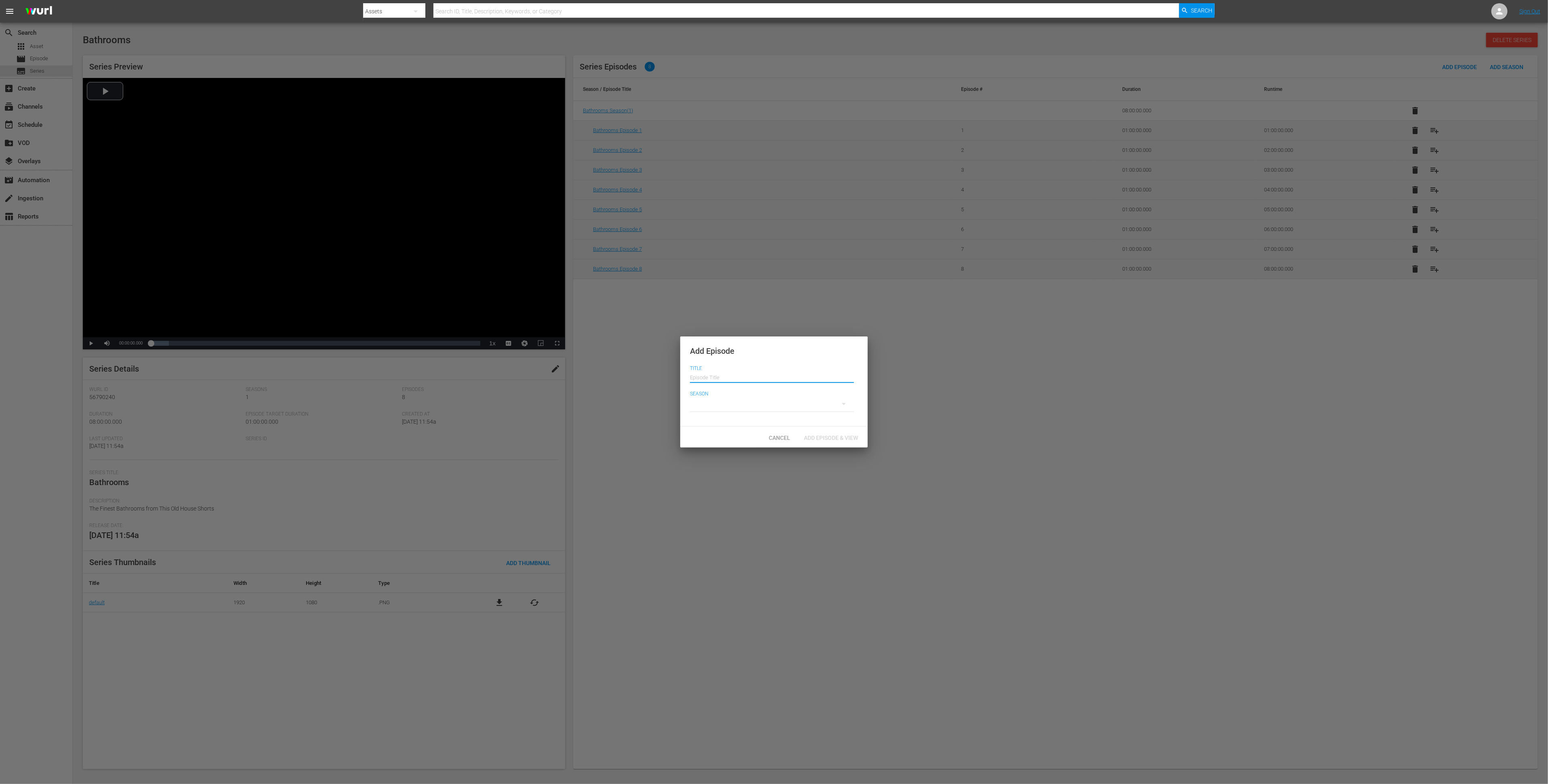
click at [735, 375] on input "text" at bounding box center [772, 376] width 164 height 19
drag, startPoint x: 735, startPoint y: 379, endPoint x: 755, endPoint y: 378, distance: 20.0
click at [755, 378] on input "Bathrooms Episode 1" at bounding box center [772, 376] width 164 height 19
type input "Bathrooms Episode 9"
click at [748, 405] on div at bounding box center [772, 404] width 164 height 23
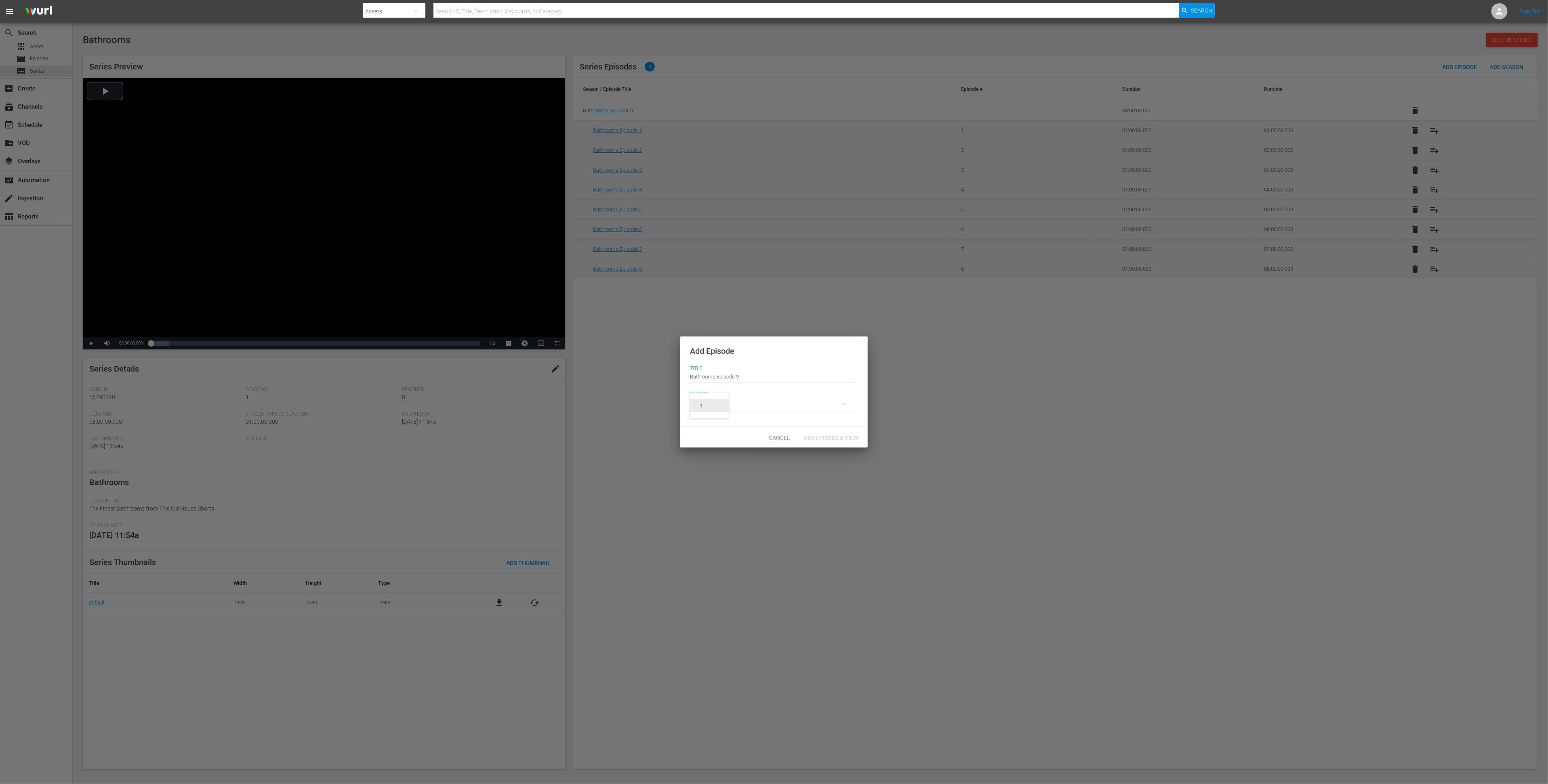
click at [727, 405] on span "1" at bounding box center [709, 406] width 39 height 13
click at [826, 440] on div "Add Episode & View" at bounding box center [831, 437] width 67 height 15
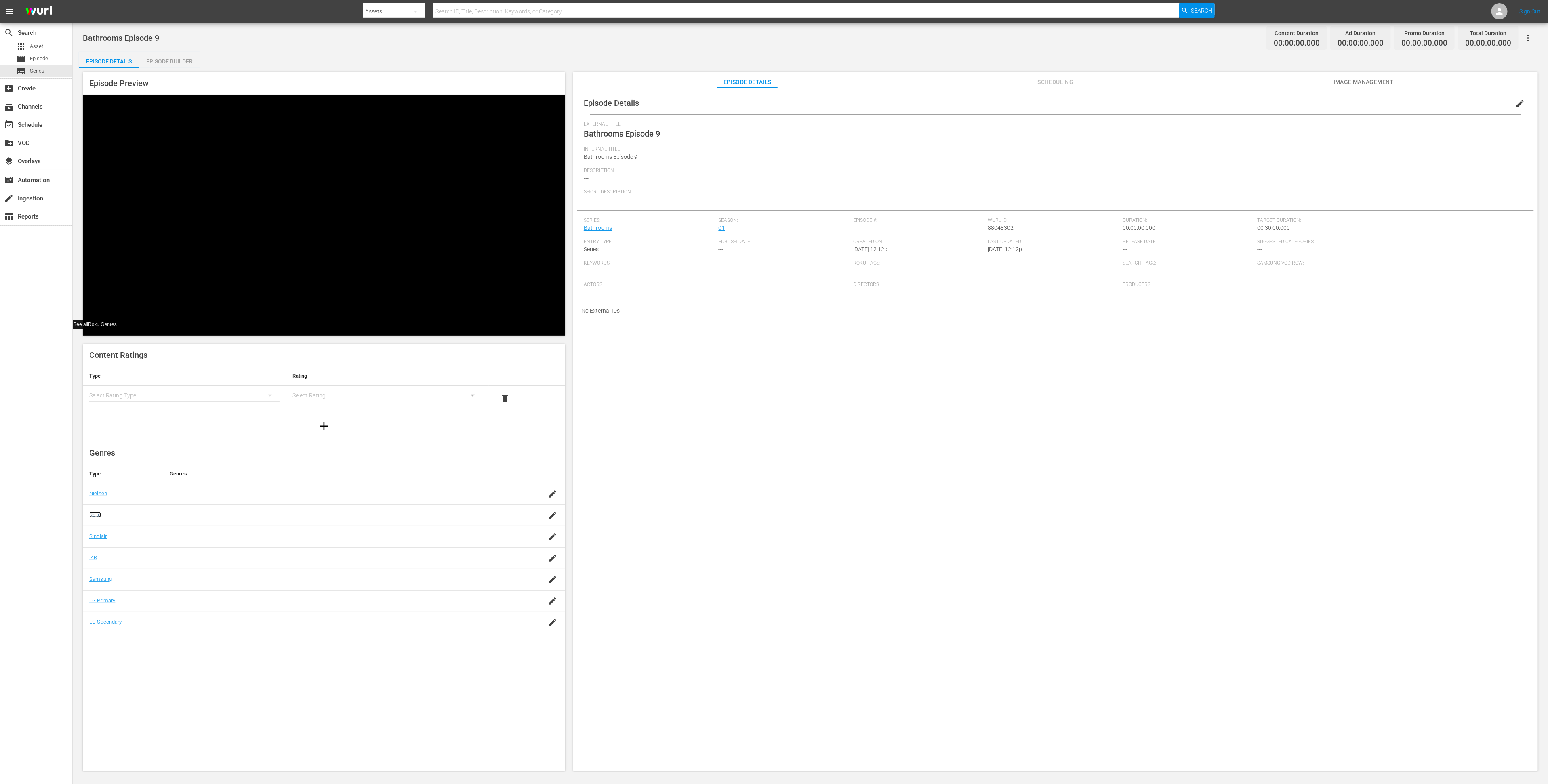
click at [93, 512] on link "Roku" at bounding box center [95, 515] width 11 height 6
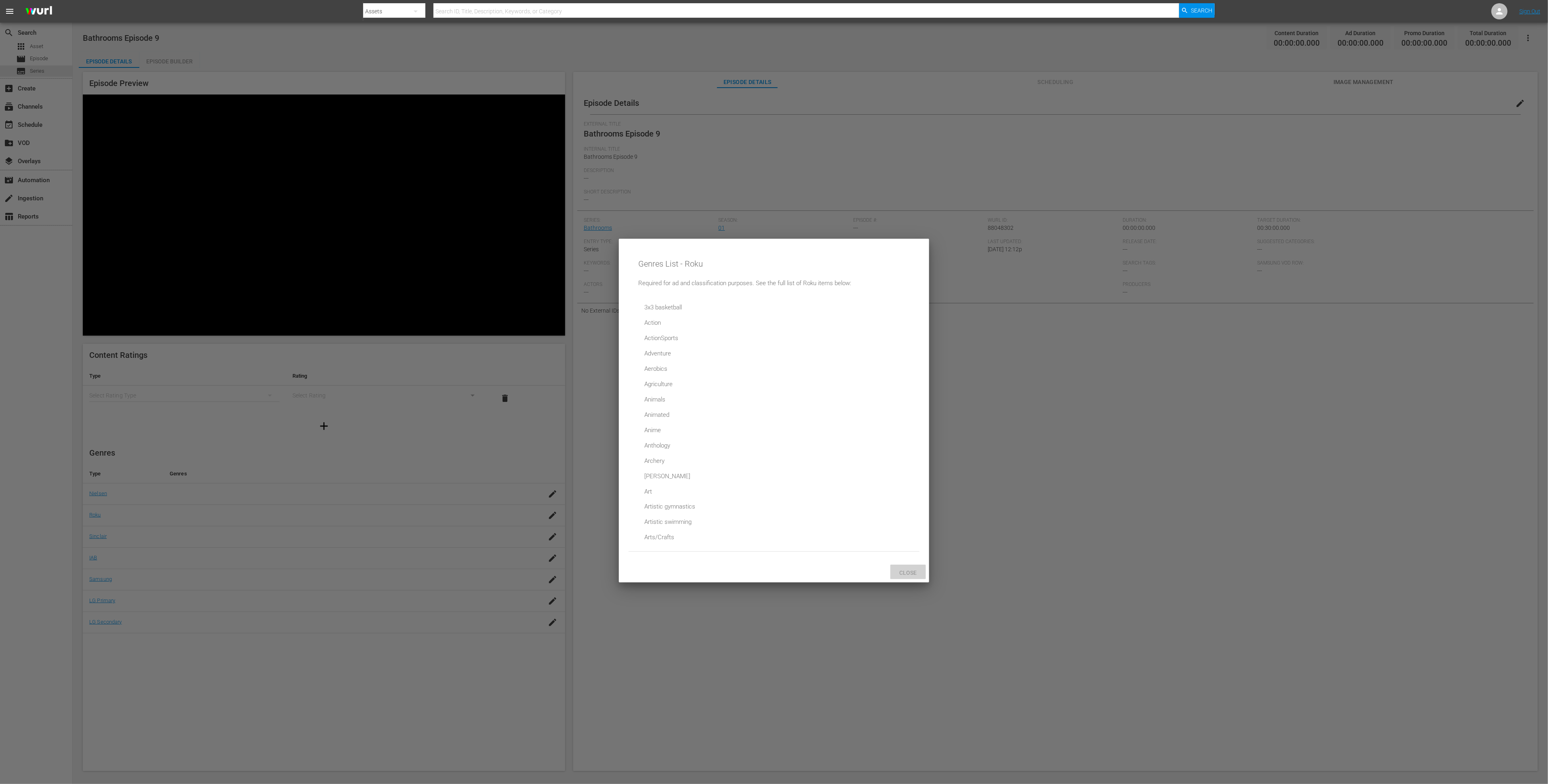
click at [914, 573] on span "Close" at bounding box center [908, 573] width 30 height 7
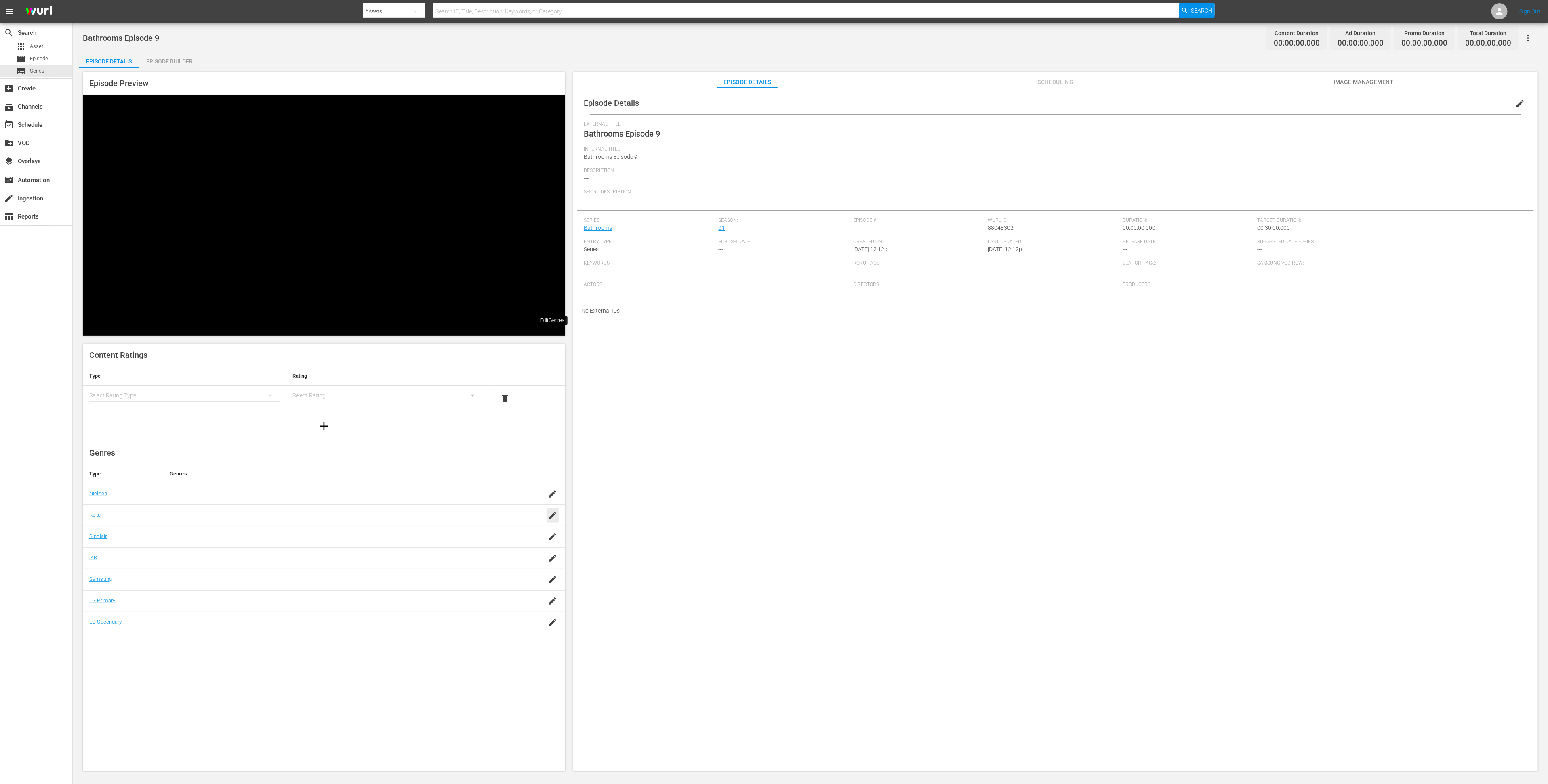
click at [556, 511] on icon "button" at bounding box center [553, 515] width 10 height 10
click at [226, 359] on div "Reality (reality)" at bounding box center [349, 362] width 300 height 19
type input "Real"
click at [548, 519] on div "SAVE" at bounding box center [549, 526] width 19 height 14
click at [232, 384] on div "simple table" at bounding box center [184, 395] width 190 height 23
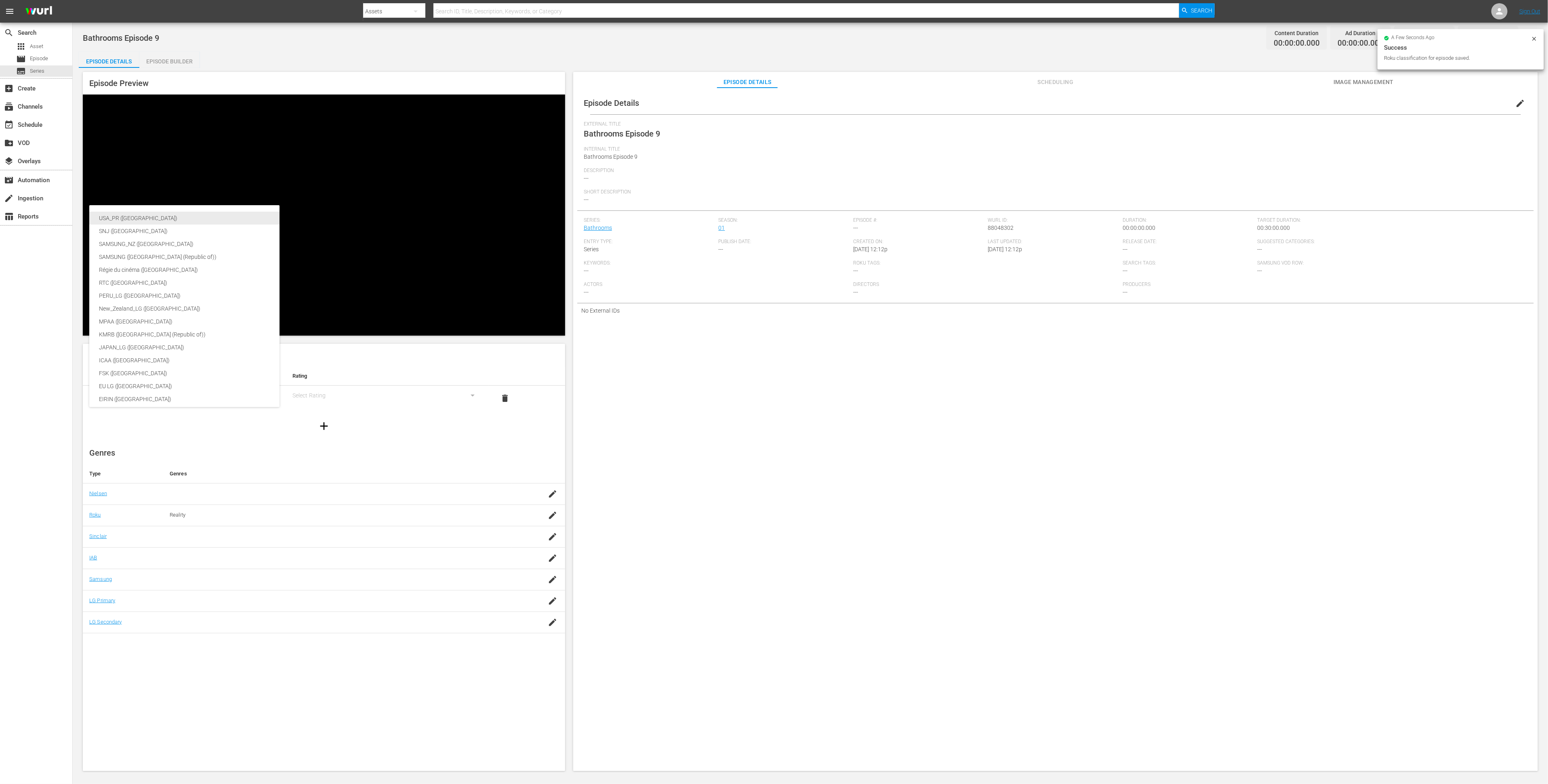
click at [233, 220] on div "USA_PR ([GEOGRAPHIC_DATA])" at bounding box center [192, 218] width 186 height 13
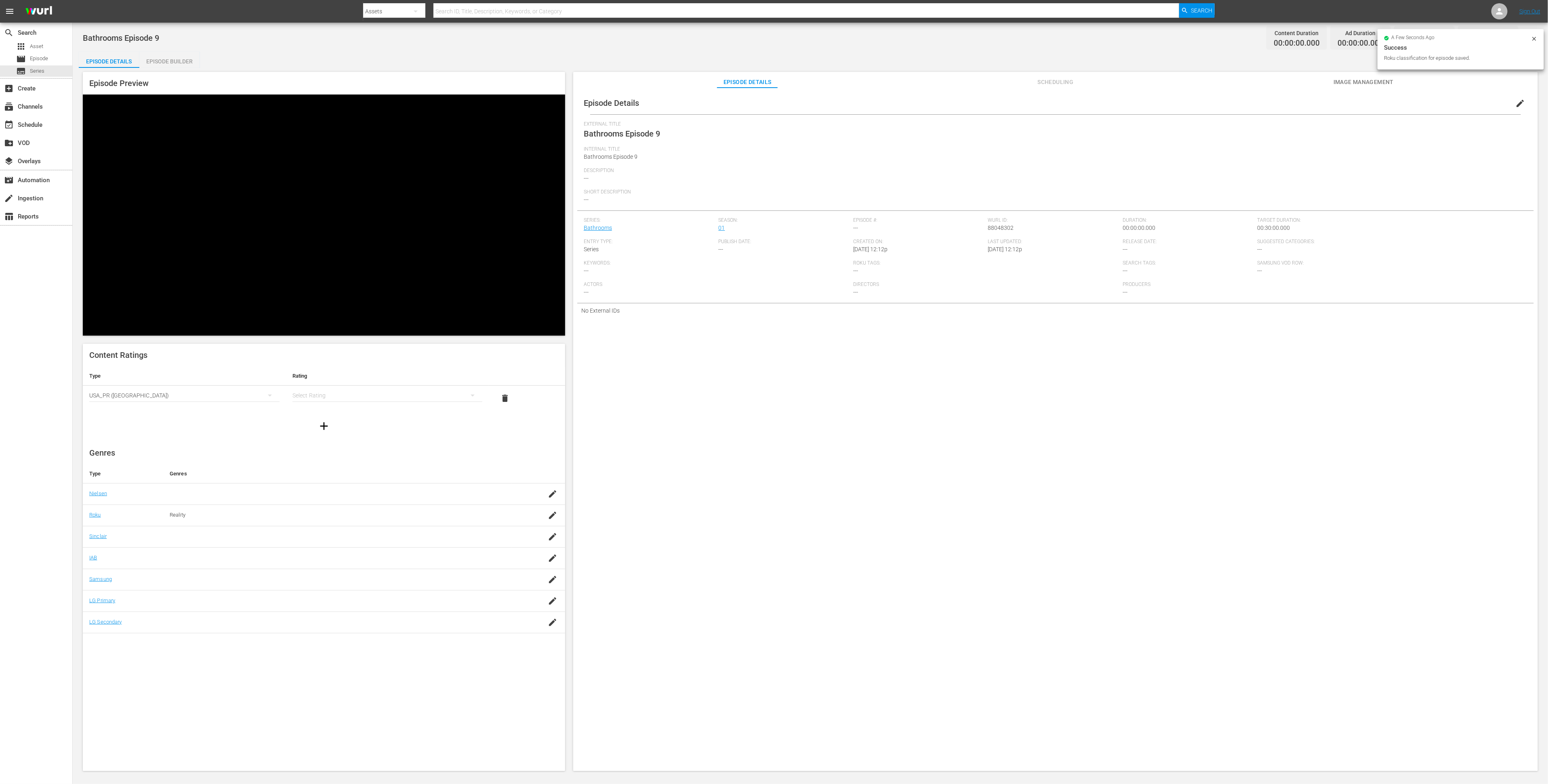
click at [407, 384] on div "simple table" at bounding box center [388, 395] width 190 height 23
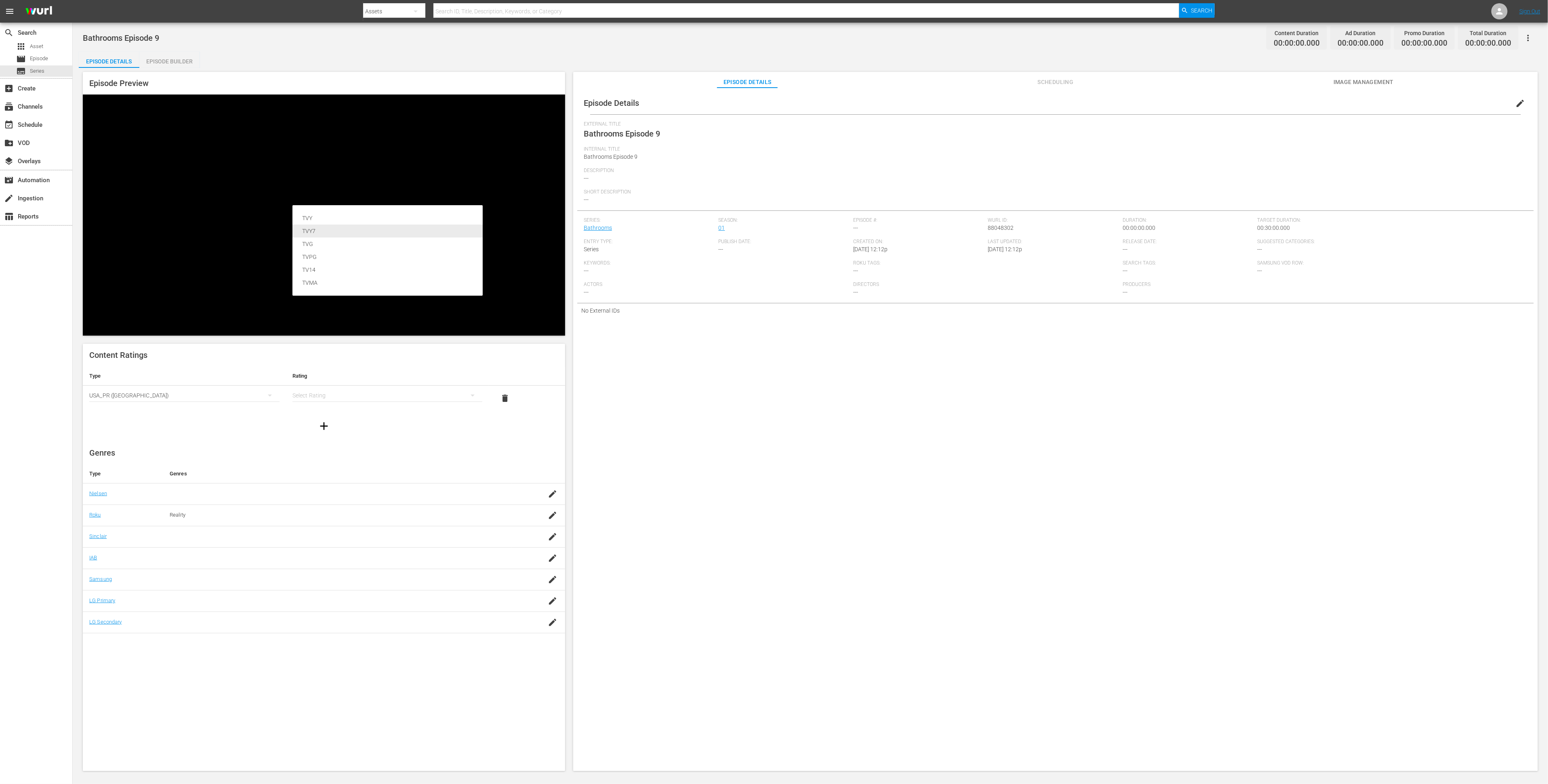
click at [407, 233] on div "TVY7" at bounding box center [388, 231] width 171 height 13
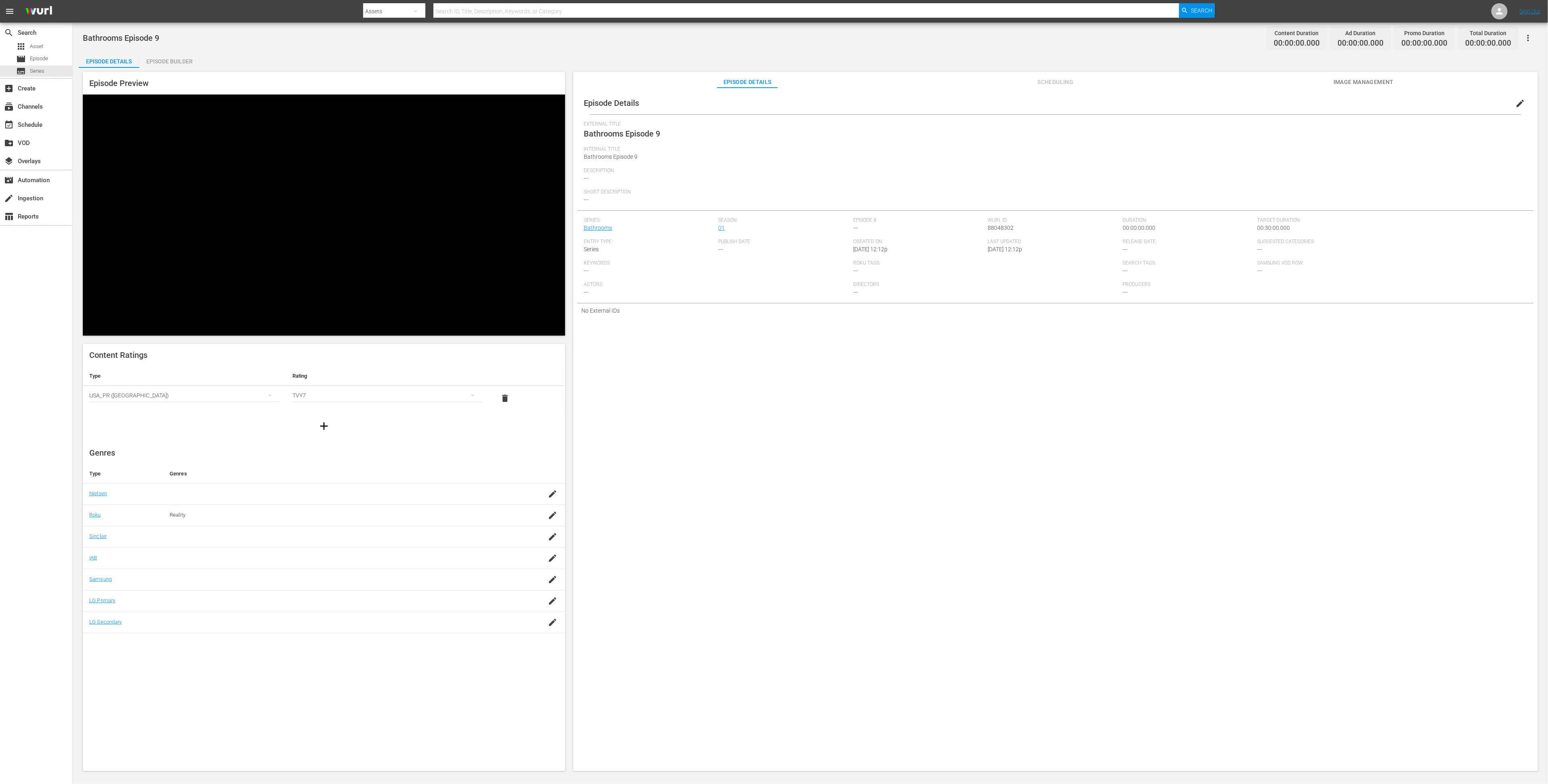
click at [401, 384] on div "TVY7" at bounding box center [388, 395] width 190 height 23
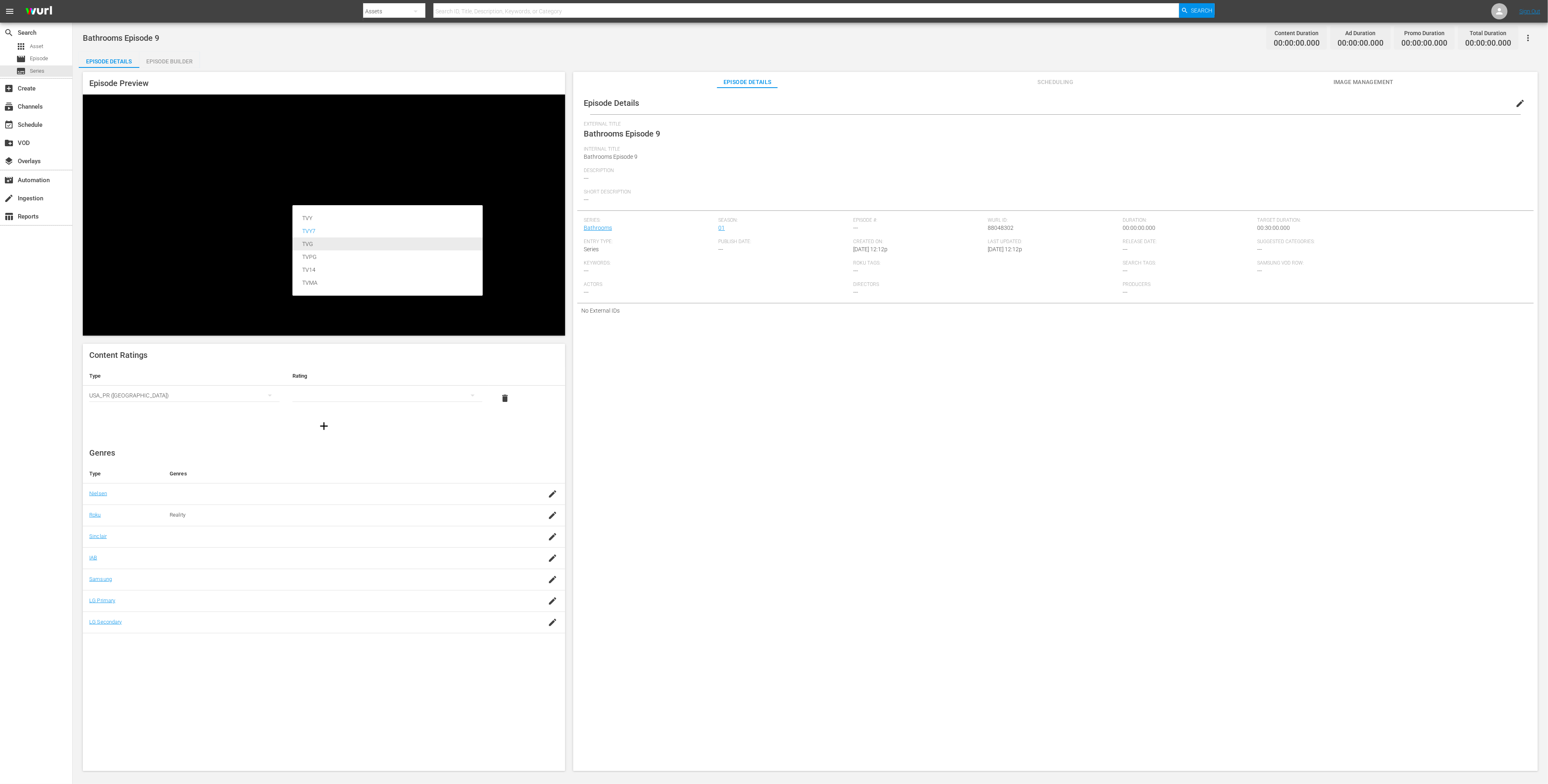
click at [407, 240] on div "TVG" at bounding box center [388, 244] width 171 height 13
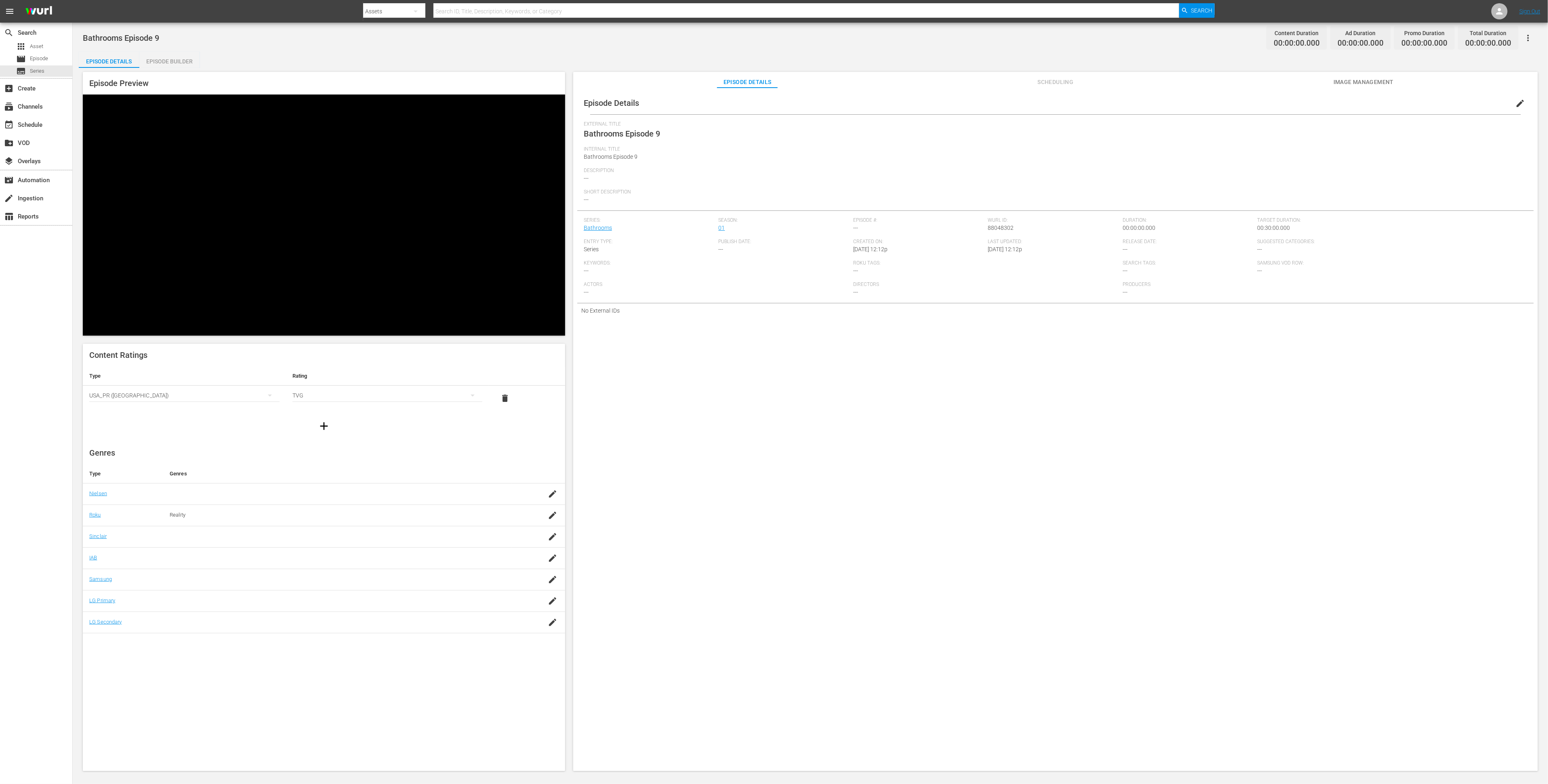
click at [321, 419] on icon "button" at bounding box center [324, 426] width 13 height 13
click at [224, 409] on div "simple table" at bounding box center [184, 421] width 190 height 23
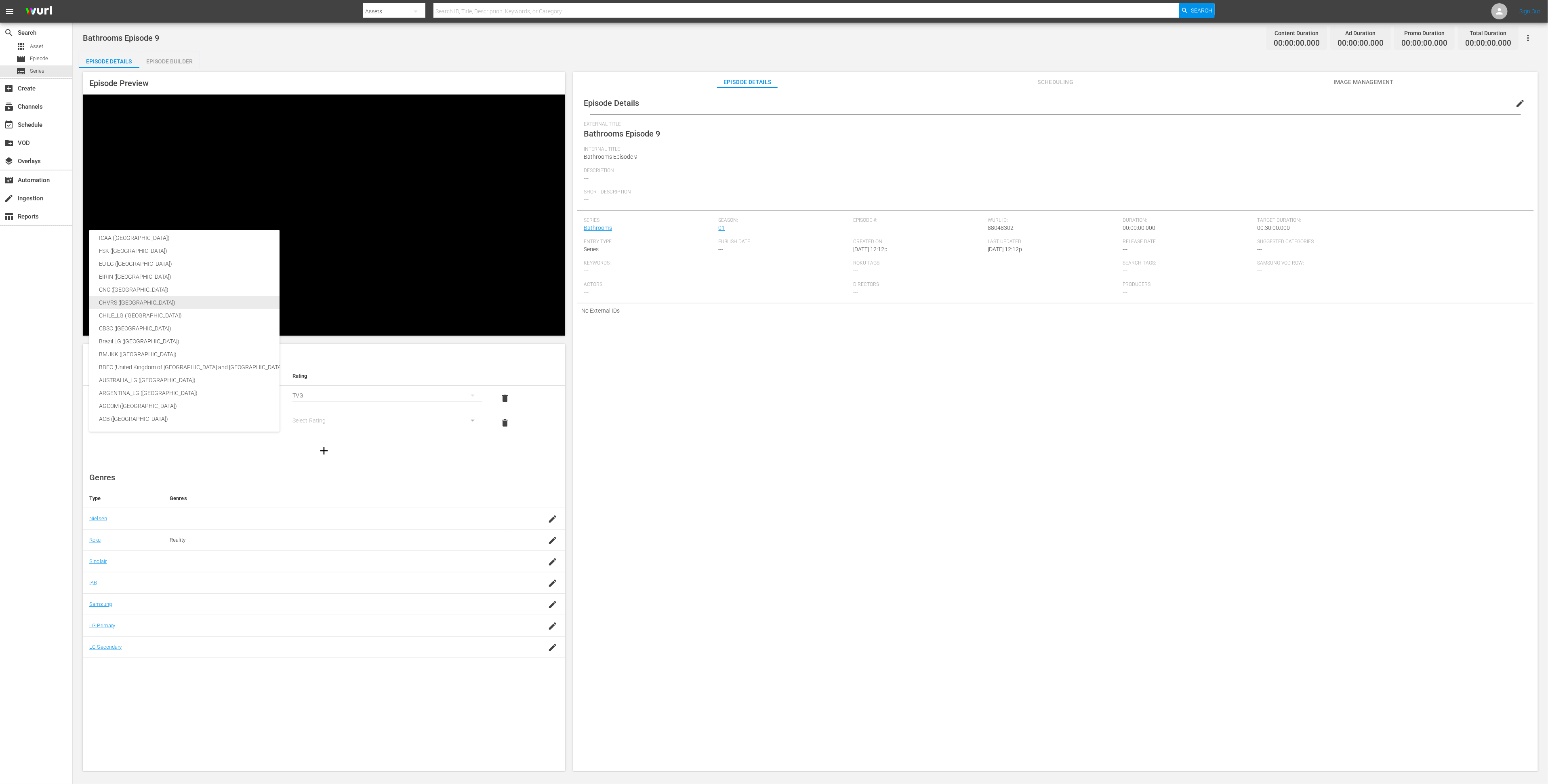
scroll to position [134, 0]
click at [222, 363] on div "BBFC (United Kingdom of [GEOGRAPHIC_DATA] and [GEOGRAPHIC_DATA])" at bounding box center [192, 368] width 186 height 13
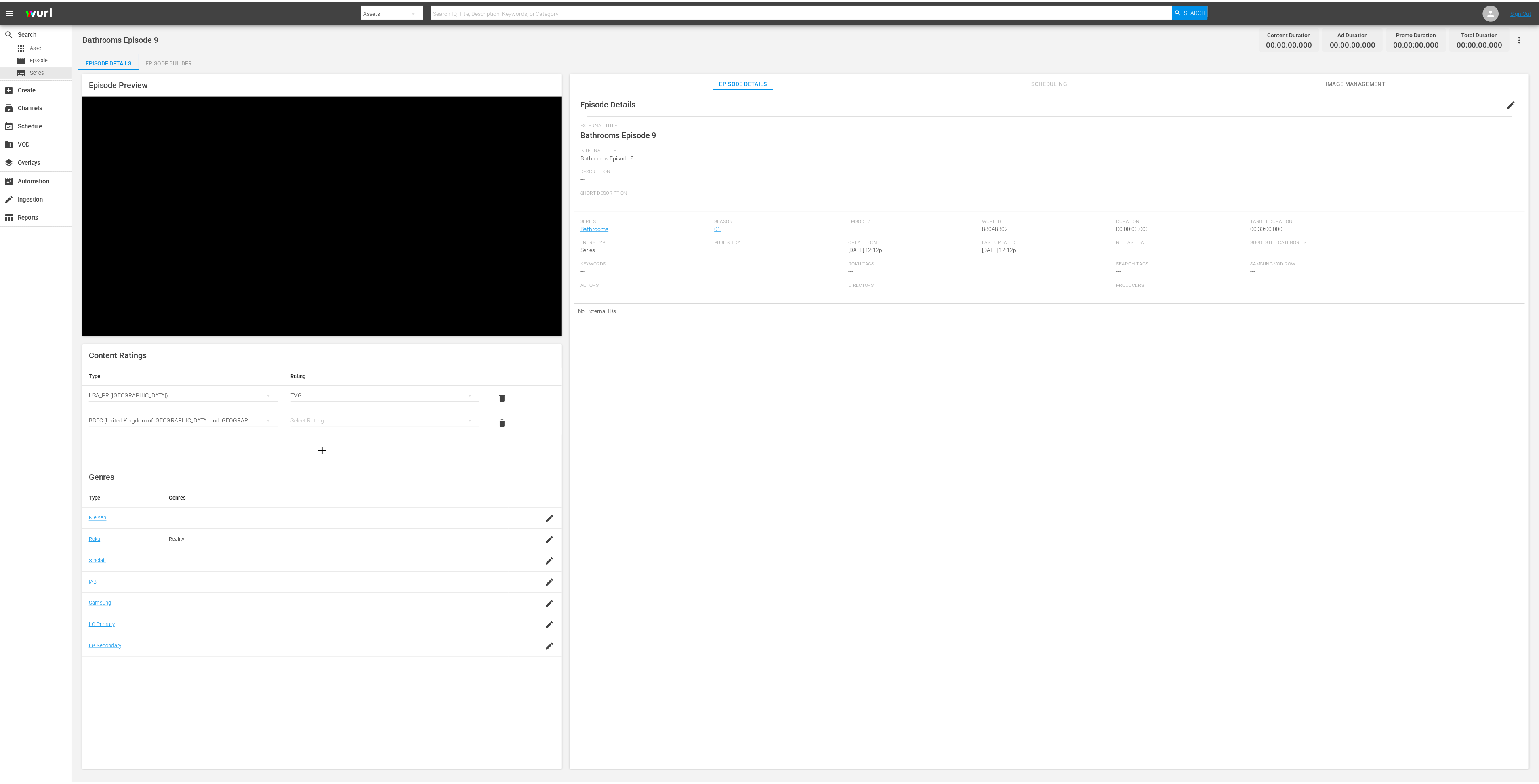
scroll to position [135, 0]
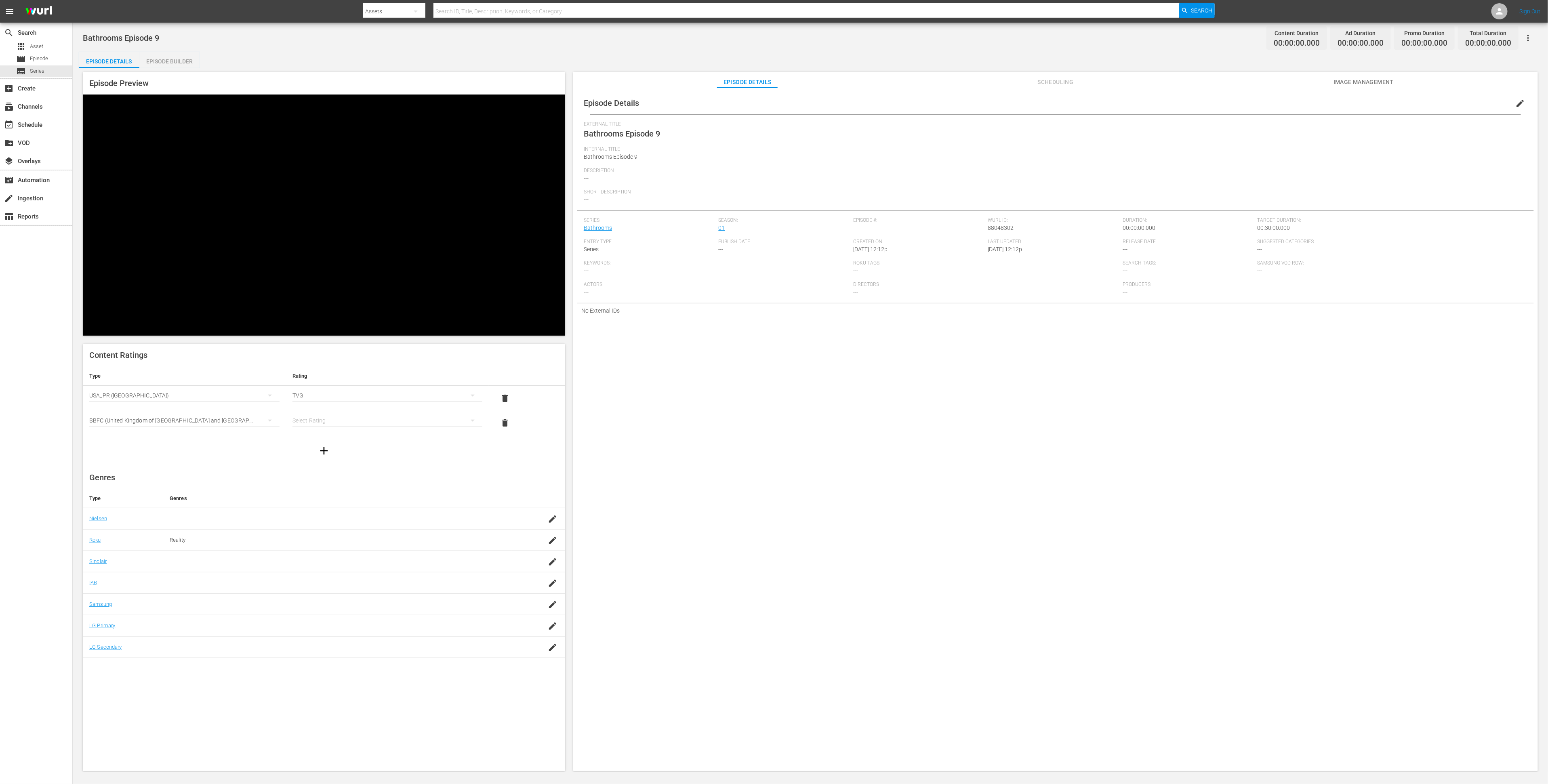
click at [330, 409] on div "simple table" at bounding box center [388, 421] width 190 height 23
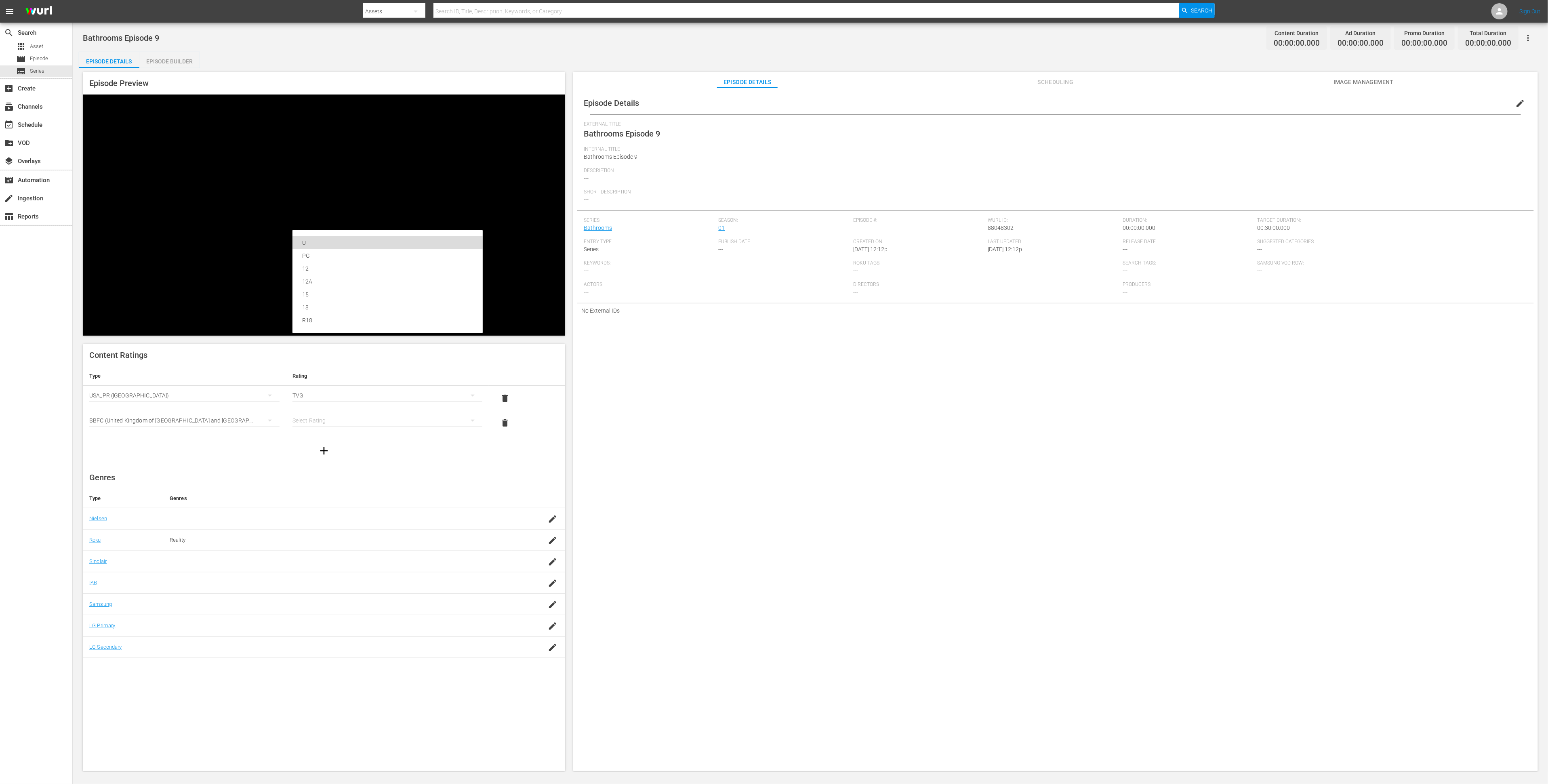
click at [330, 245] on div "U" at bounding box center [388, 243] width 171 height 13
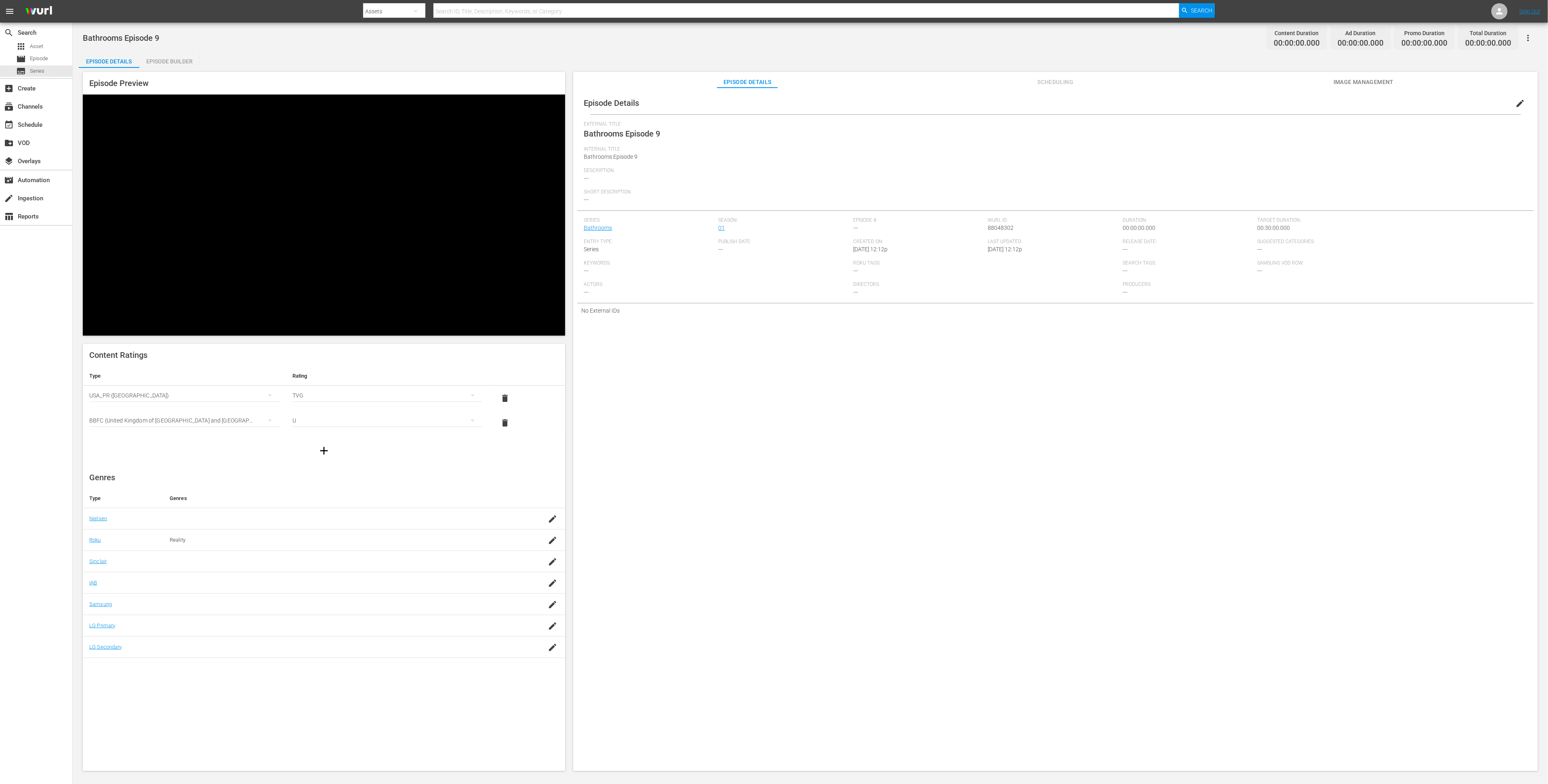
click at [1516, 104] on span "edit" at bounding box center [1520, 103] width 10 height 10
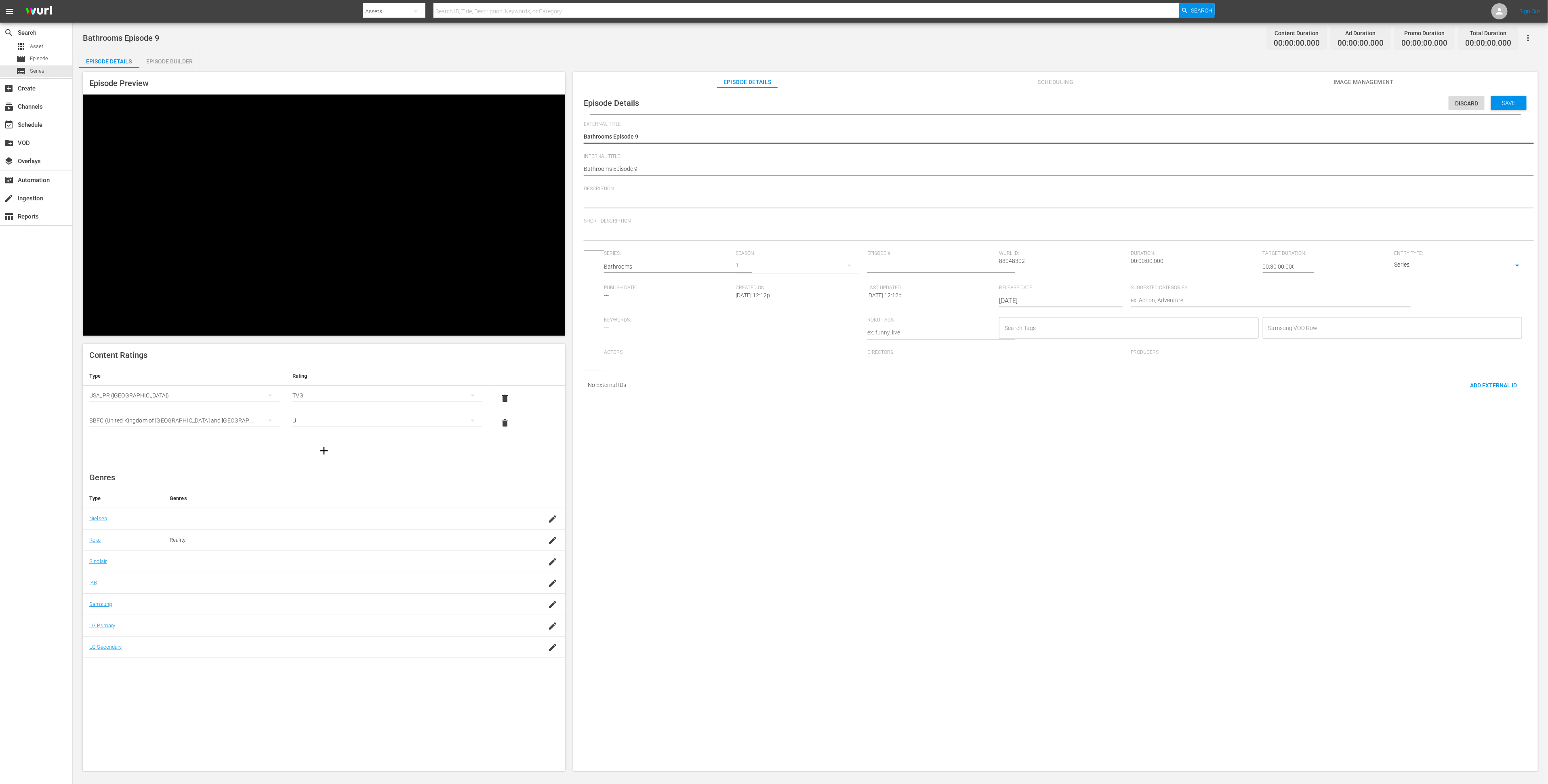
click at [796, 201] on textarea at bounding box center [1053, 202] width 940 height 10
paste textarea "TOH Shorts' best bathroom tips - episode 8"
type textarea "TOH Shorts' best bathroom tips - episode 8"
drag, startPoint x: 687, startPoint y: 200, endPoint x: 703, endPoint y: 201, distance: 16.0
click at [703, 201] on textarea "TOH Shorts' best bathroom tips - episode 8" at bounding box center [1053, 202] width 940 height 10
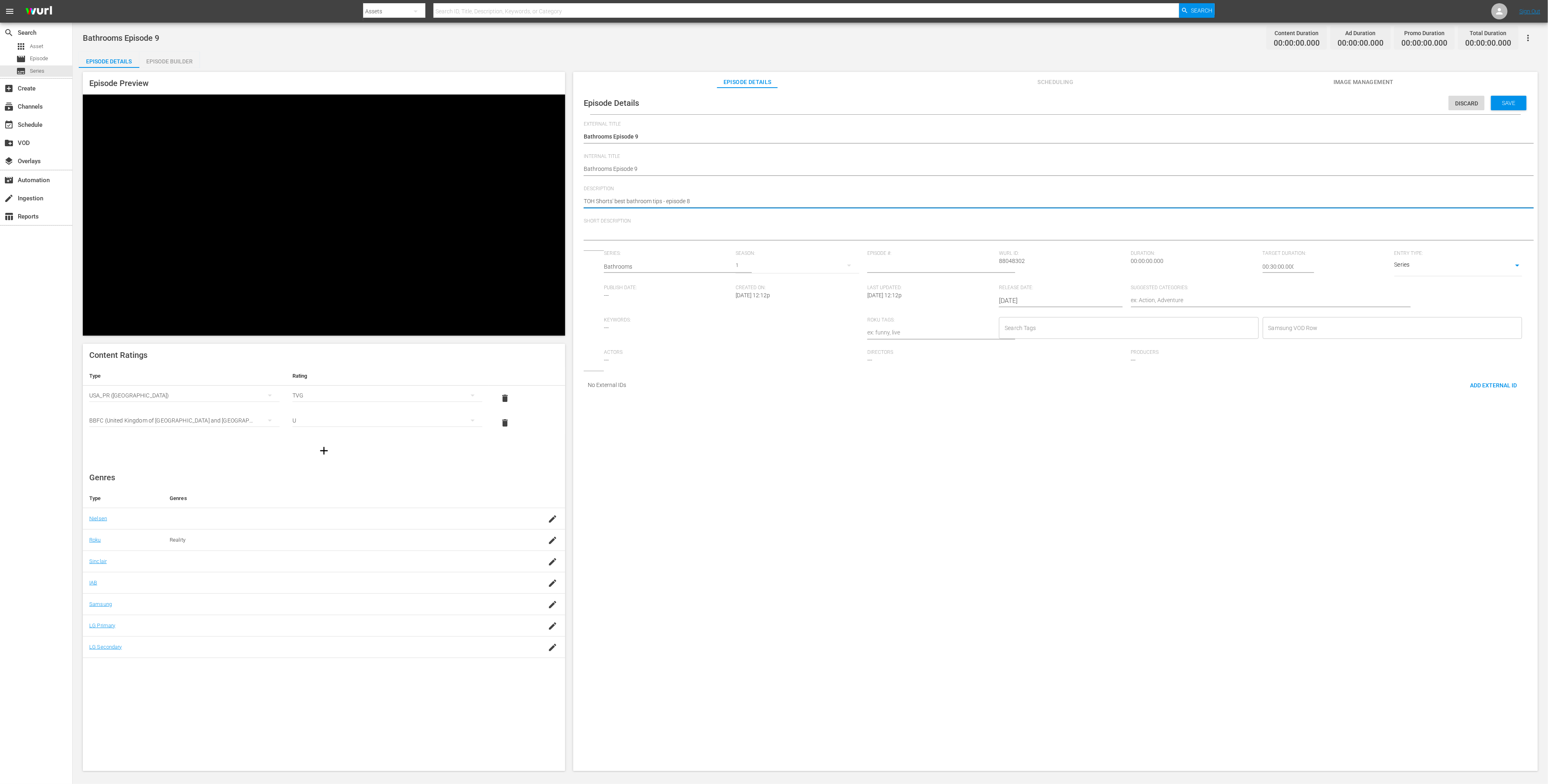
type textarea "TOH Shorts' best bathroom tips - episode 8"
click at [669, 232] on textarea at bounding box center [1053, 234] width 940 height 10
paste textarea "TOH Shorts' best bathroom tips - episode 8"
type textarea "TOH Shorts' best bathroom tips - episode 8"
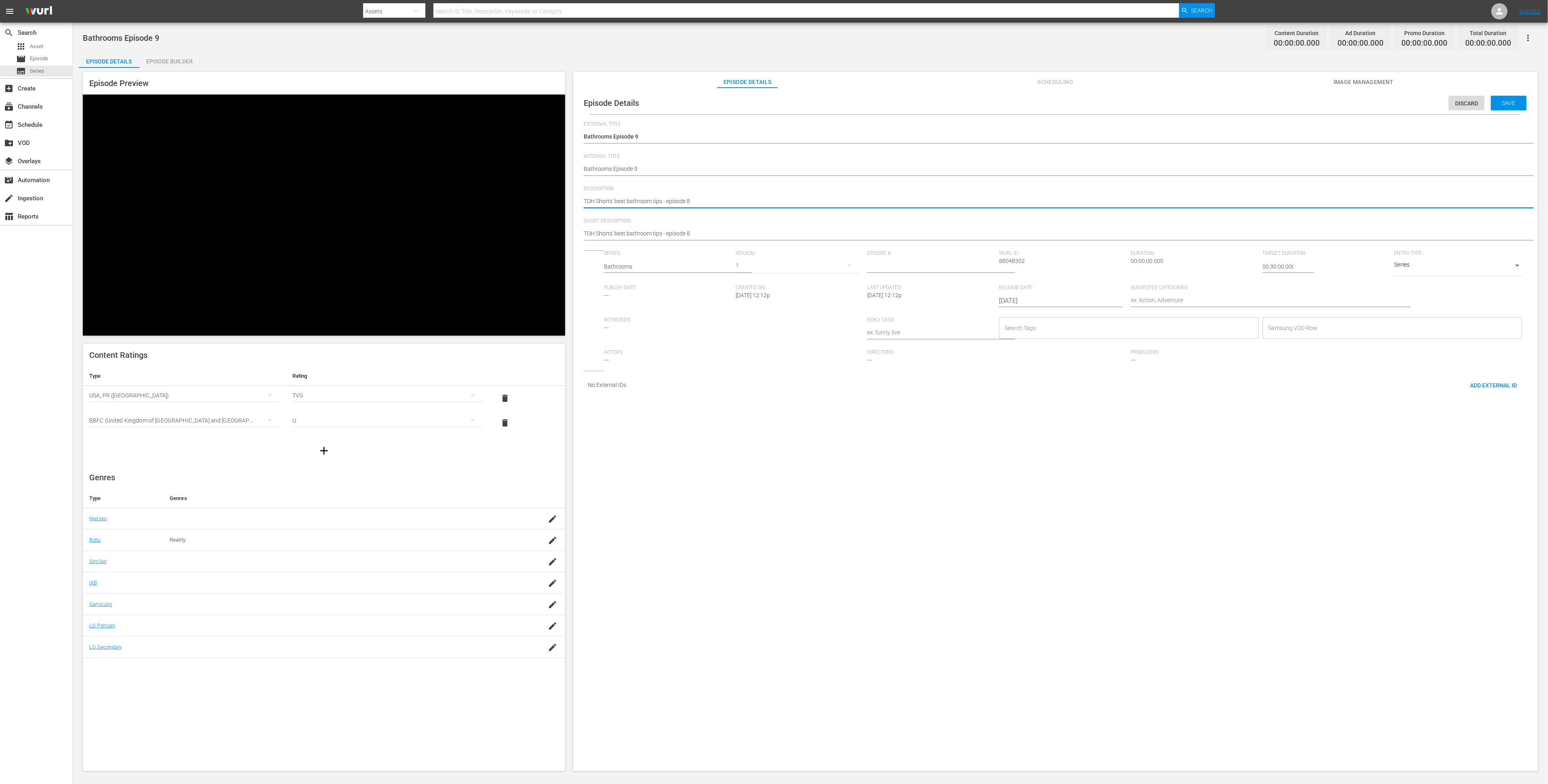
drag, startPoint x: 687, startPoint y: 204, endPoint x: 695, endPoint y: 204, distance: 8.0
click at [695, 204] on textarea "TOH Shorts' best bathroom tips - episode 8" at bounding box center [1053, 202] width 940 height 10
type textarea "TOH Shorts' best bathroom tips - episode 9"
drag, startPoint x: 688, startPoint y: 232, endPoint x: 708, endPoint y: 233, distance: 20.0
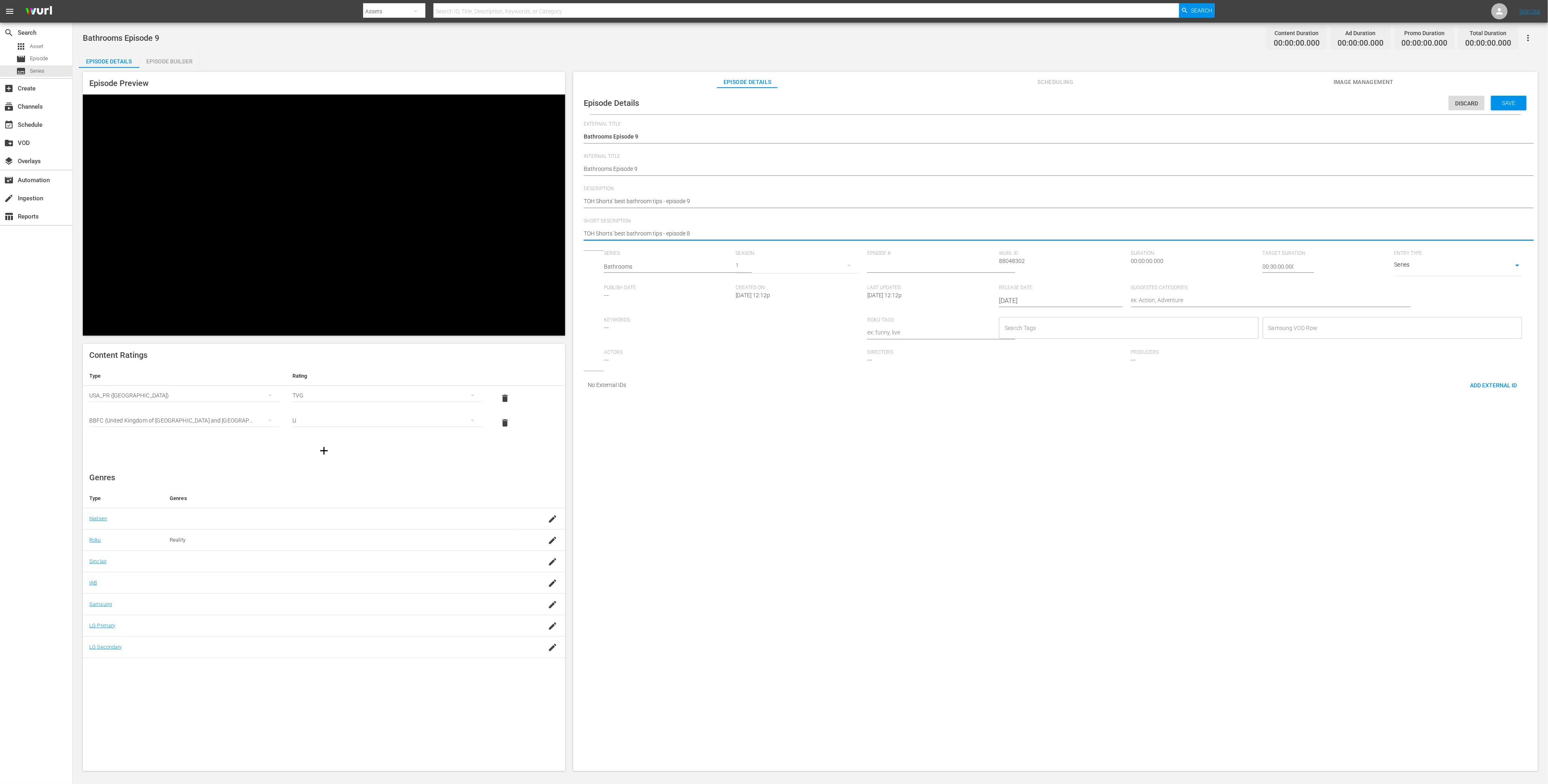
click at [708, 233] on textarea "TOH Shorts' best bathroom tips - episode 8" at bounding box center [1053, 234] width 940 height 10
type textarea "TOH Shorts' best bathroom tips - episode 9"
click at [847, 267] on icon "button" at bounding box center [849, 265] width 4 height 2
click at [808, 272] on div "1" at bounding box center [774, 392] width 1548 height 784
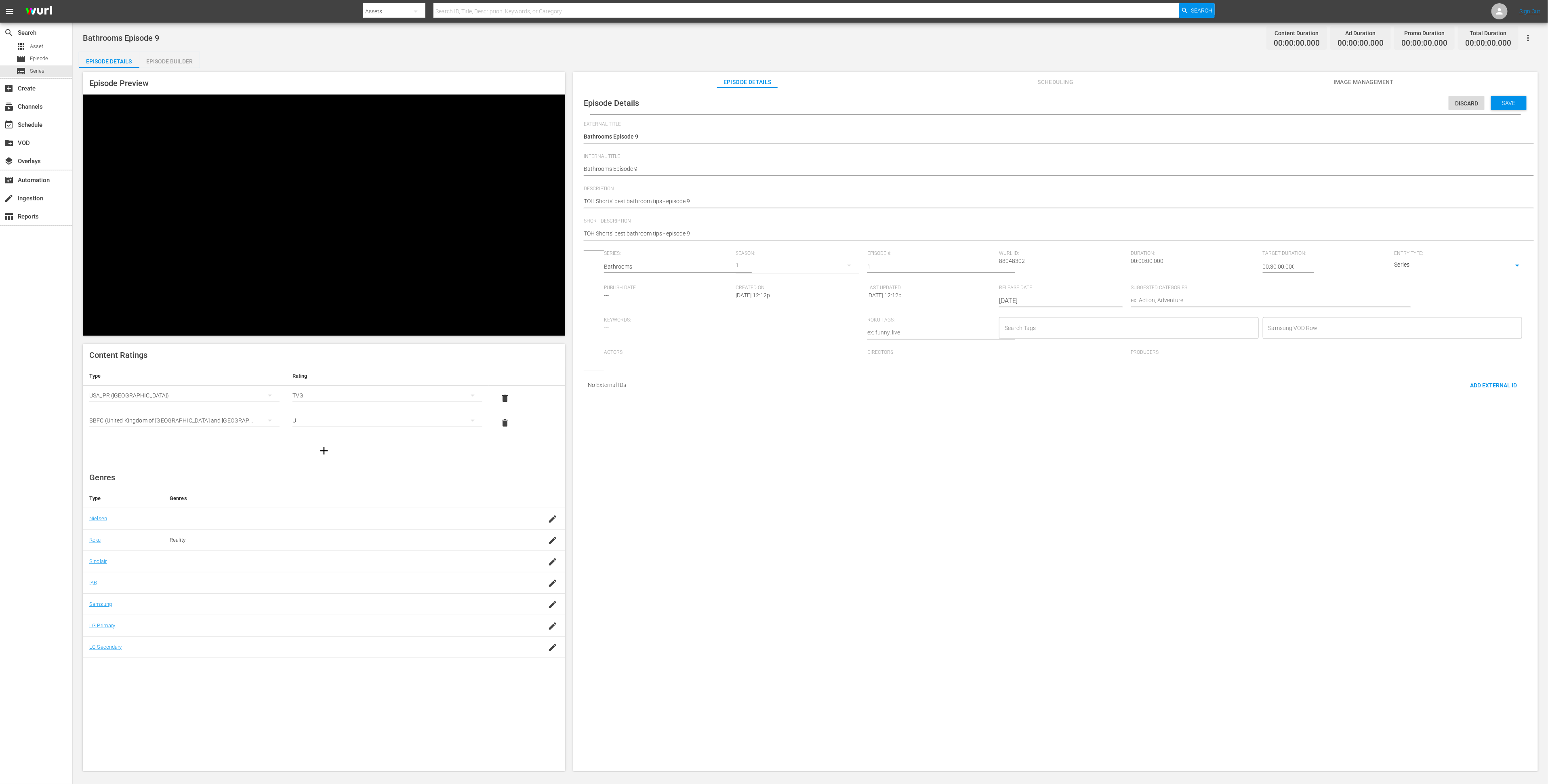
click at [980, 272] on input "1" at bounding box center [931, 267] width 127 height 19
click at [980, 272] on input "2" at bounding box center [931, 267] width 127 height 19
click at [980, 272] on input "3" at bounding box center [931, 267] width 127 height 19
click at [980, 272] on input "4" at bounding box center [931, 267] width 127 height 19
click at [980, 272] on input "5" at bounding box center [931, 267] width 127 height 19
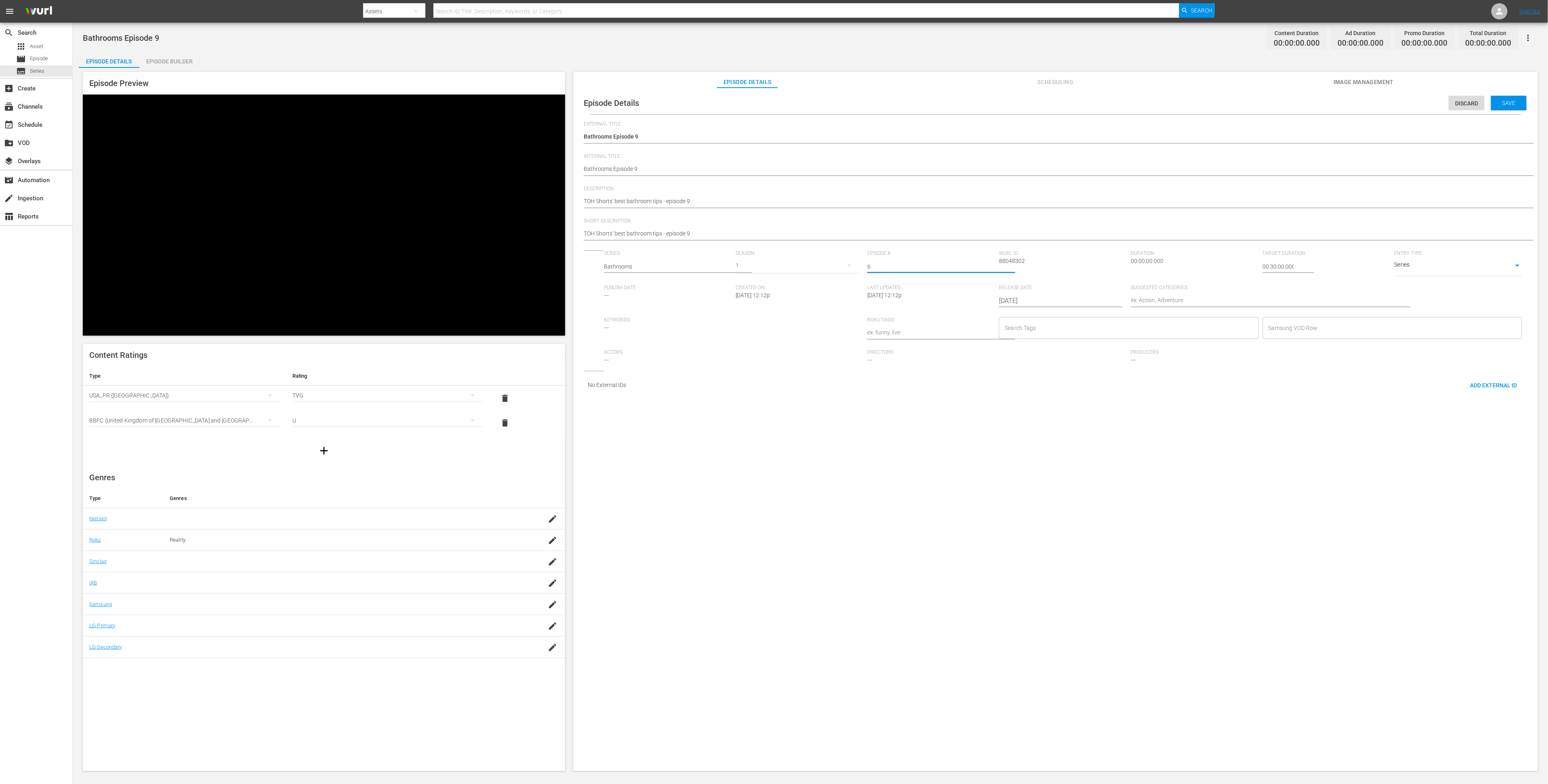
click at [980, 272] on input "6" at bounding box center [931, 267] width 127 height 19
click at [980, 272] on input "7" at bounding box center [931, 267] width 127 height 19
click at [980, 272] on input "8" at bounding box center [931, 267] width 127 height 19
type input "9"
click at [980, 272] on input "9" at bounding box center [931, 267] width 127 height 19
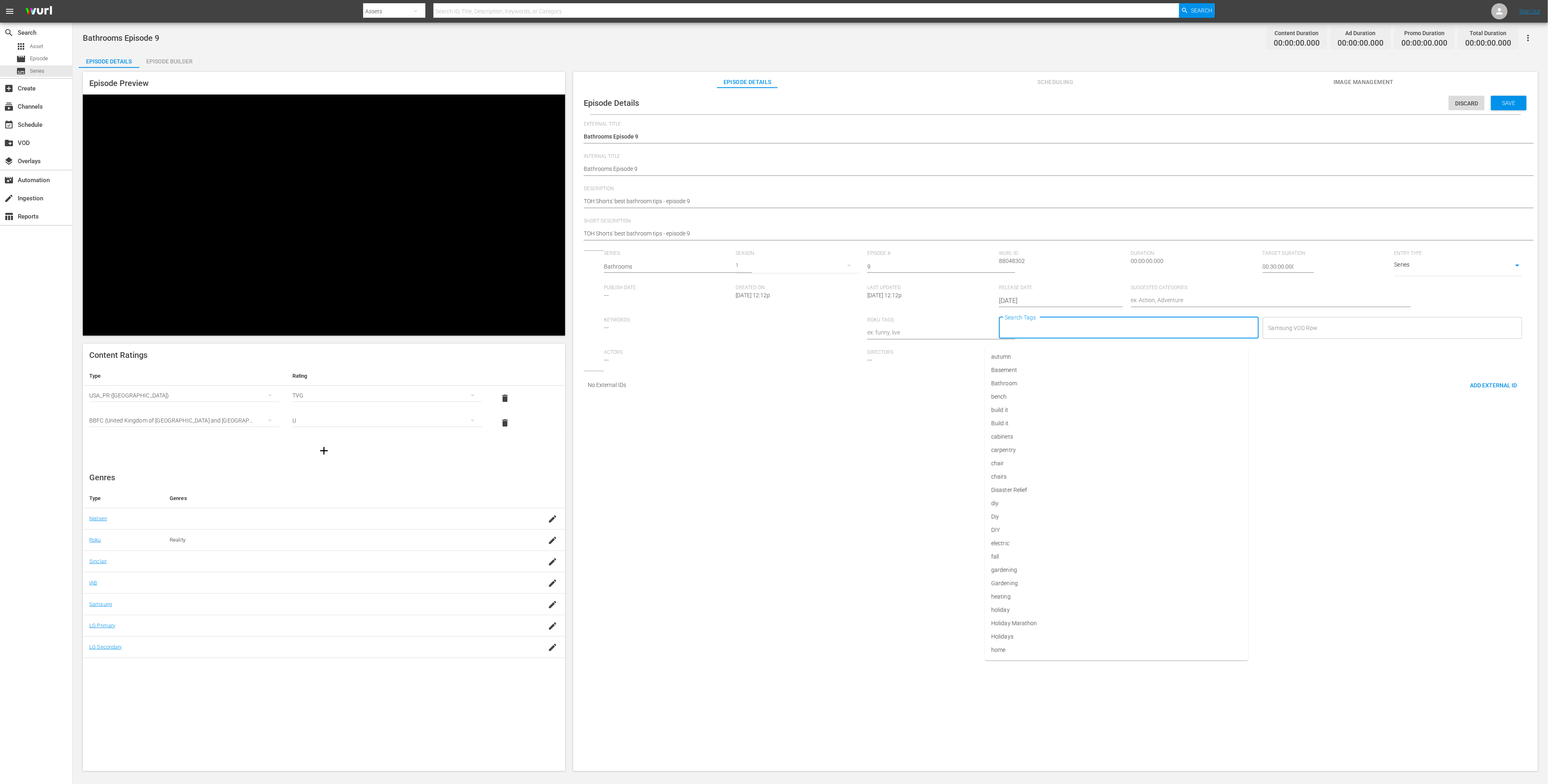
click at [1037, 335] on input "Search Tags" at bounding box center [1122, 328] width 240 height 14
type input "diy"
click at [1044, 365] on li "Diy" at bounding box center [1117, 370] width 263 height 13
type input "Bath"
click at [1043, 357] on li "Bathroom" at bounding box center [1117, 357] width 263 height 13
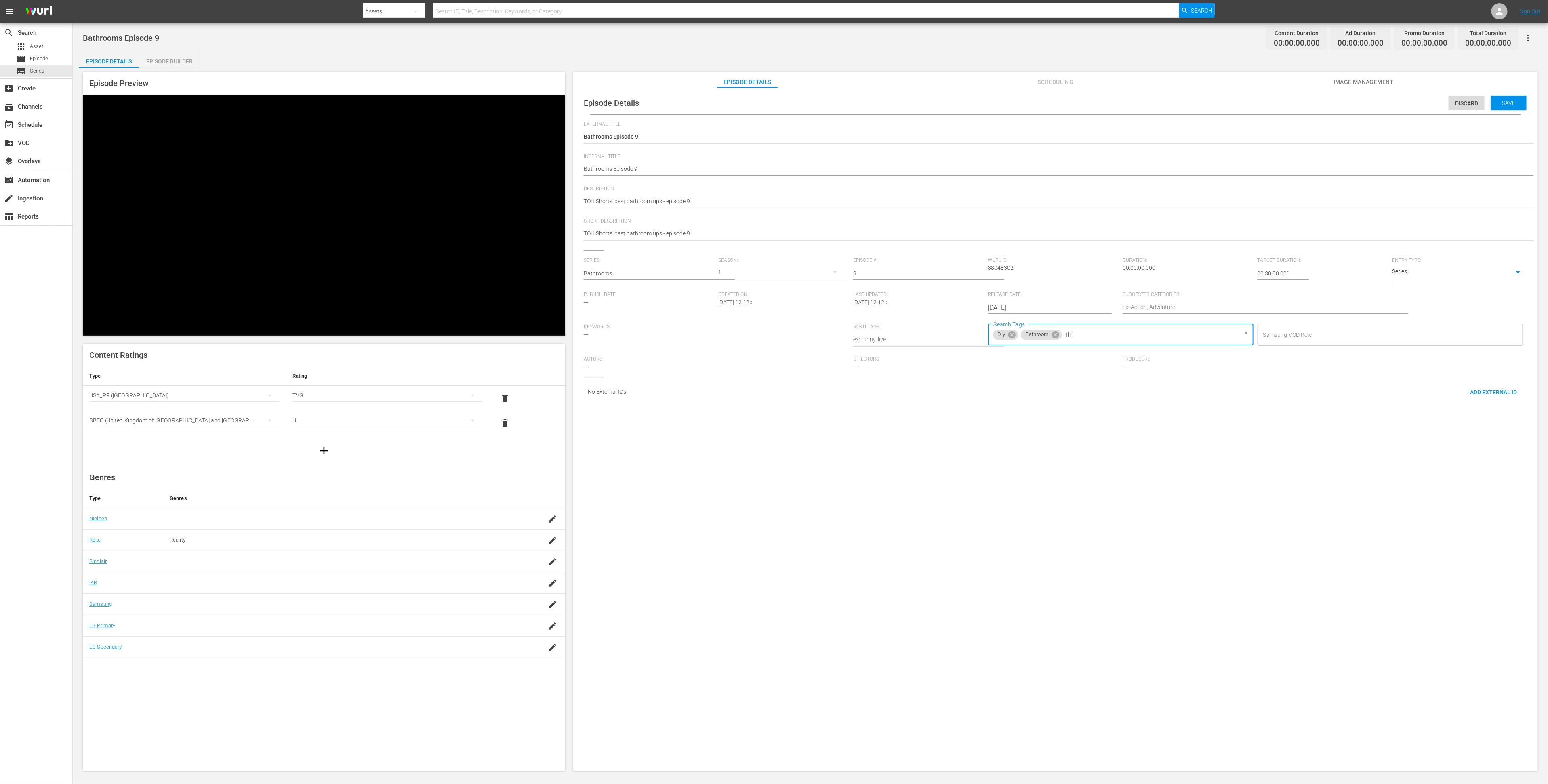
type input "This"
click at [1094, 366] on li "This Old House" at bounding box center [1117, 370] width 263 height 13
type input "ren"
click at [1085, 354] on li "renovation" at bounding box center [1117, 357] width 263 height 13
type input "home"
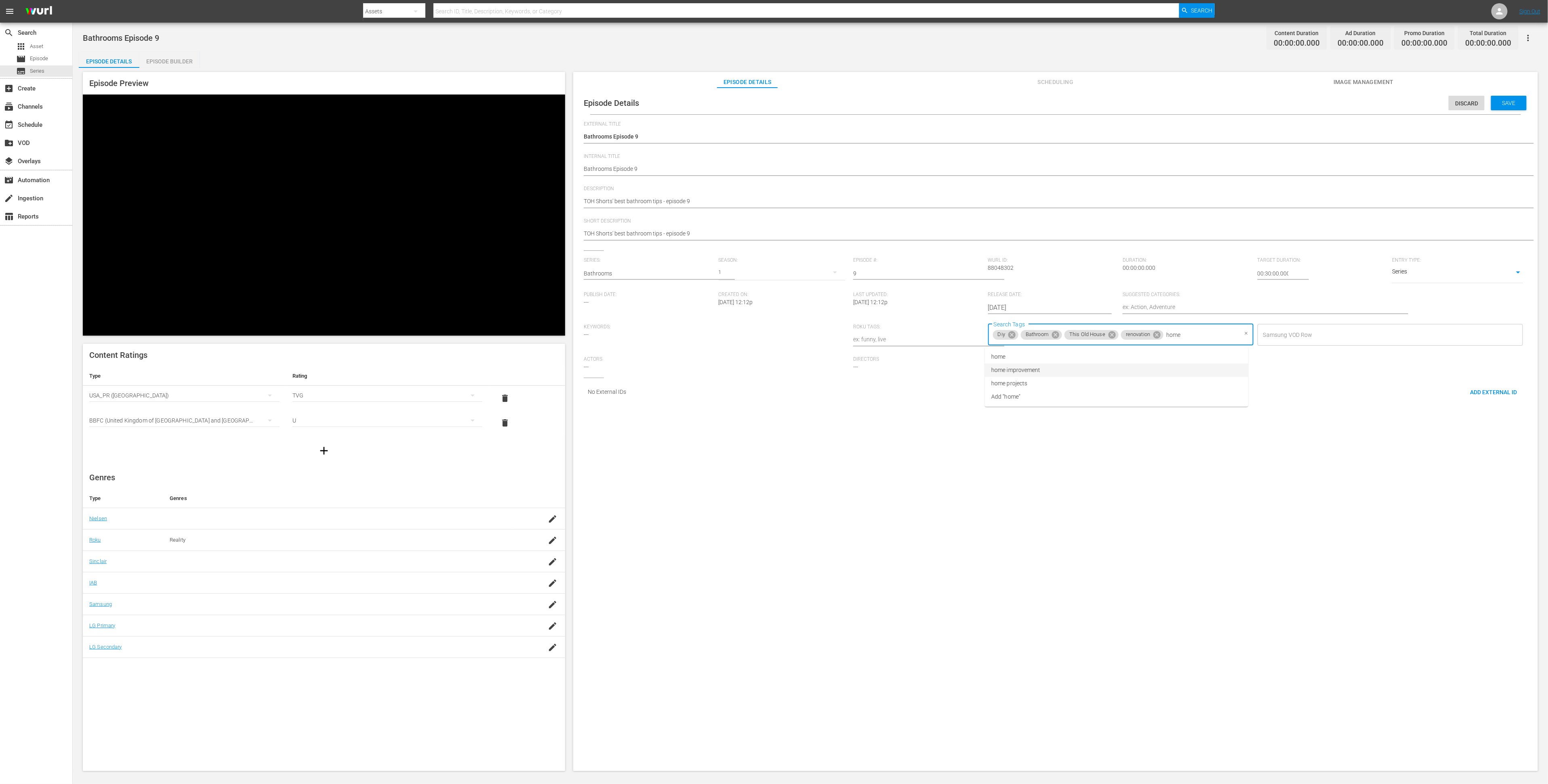
click at [1076, 374] on li "home improvement" at bounding box center [1117, 370] width 263 height 13
click at [1144, 308] on textarea at bounding box center [1255, 308] width 266 height 10
type textarea "H"
type textarea "Ho"
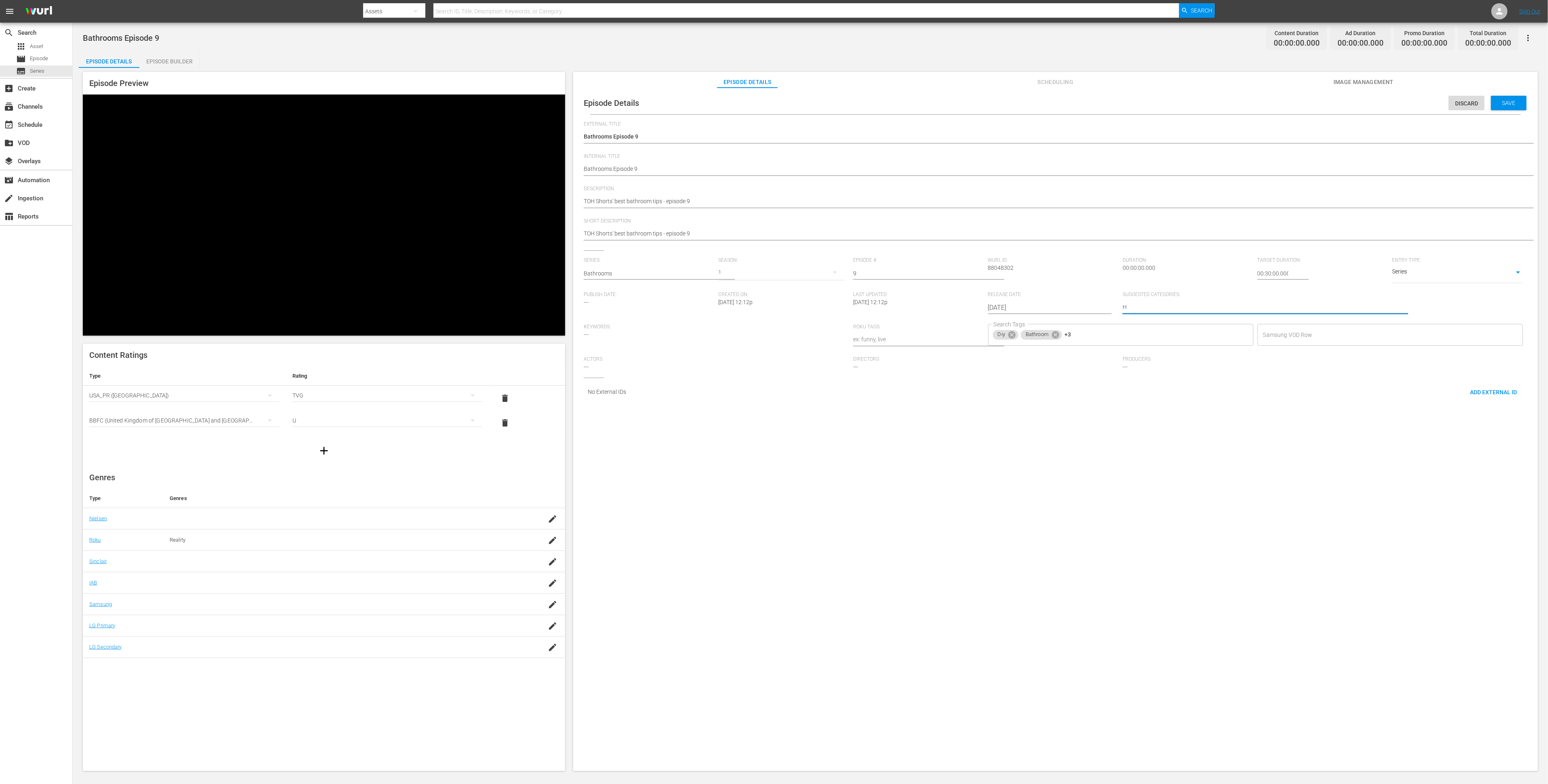
type textarea "Ho"
type textarea "Hom"
type textarea "Home"
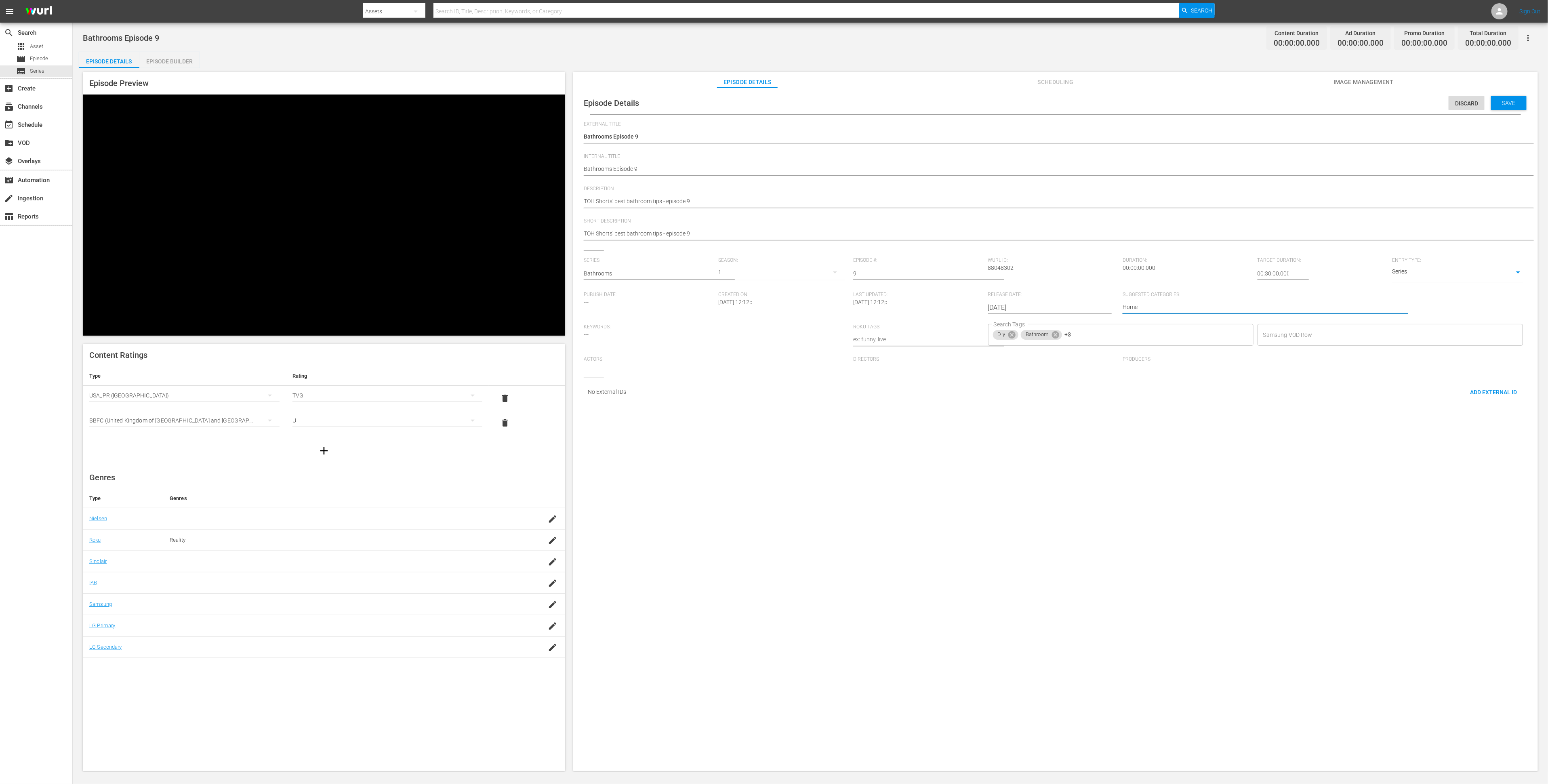
type textarea "Home"
type textarea "Home I"
type textarea "Home Im"
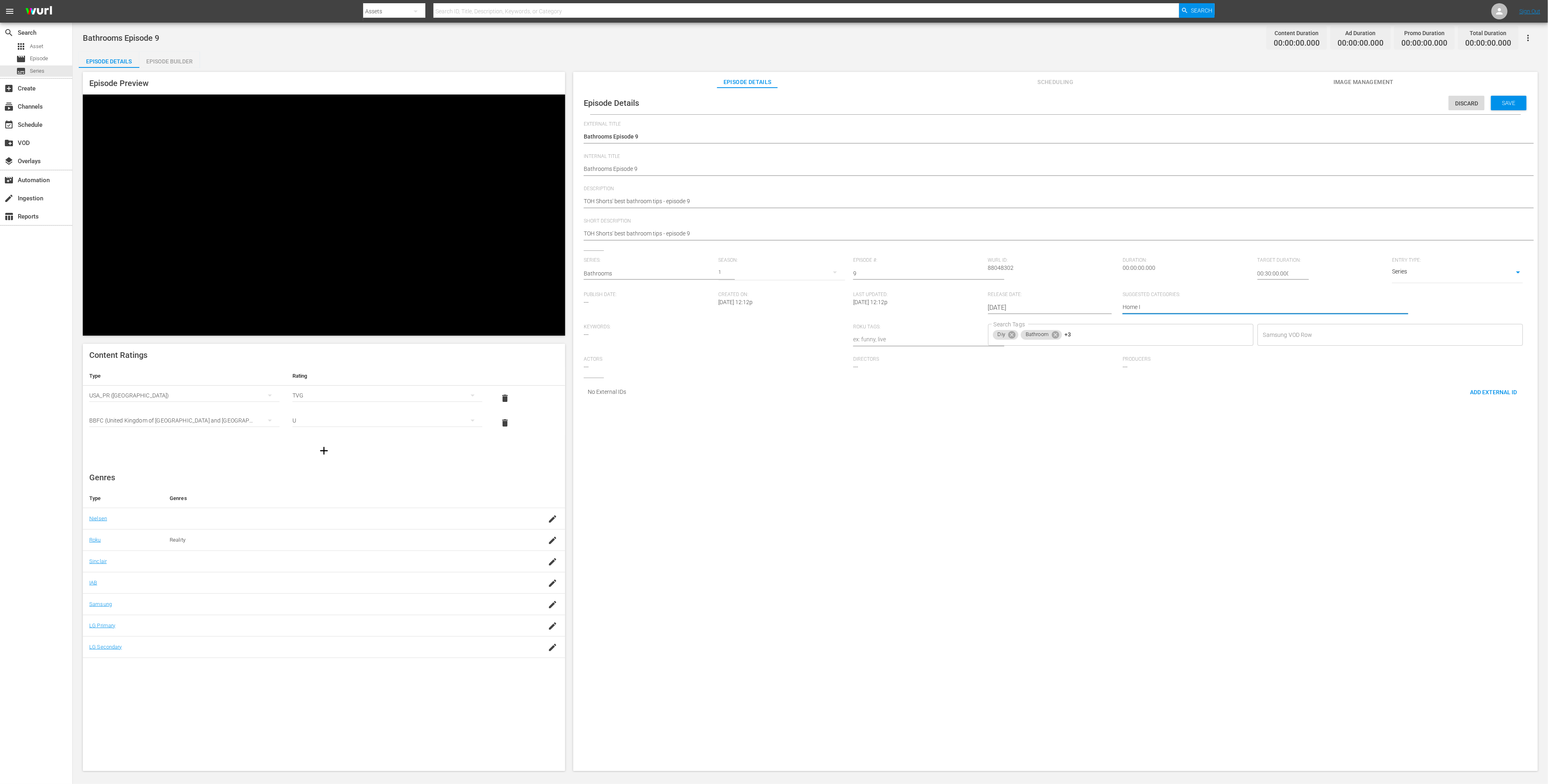
type textarea "Home Im"
type textarea "Home Imp"
type textarea "Home Impr"
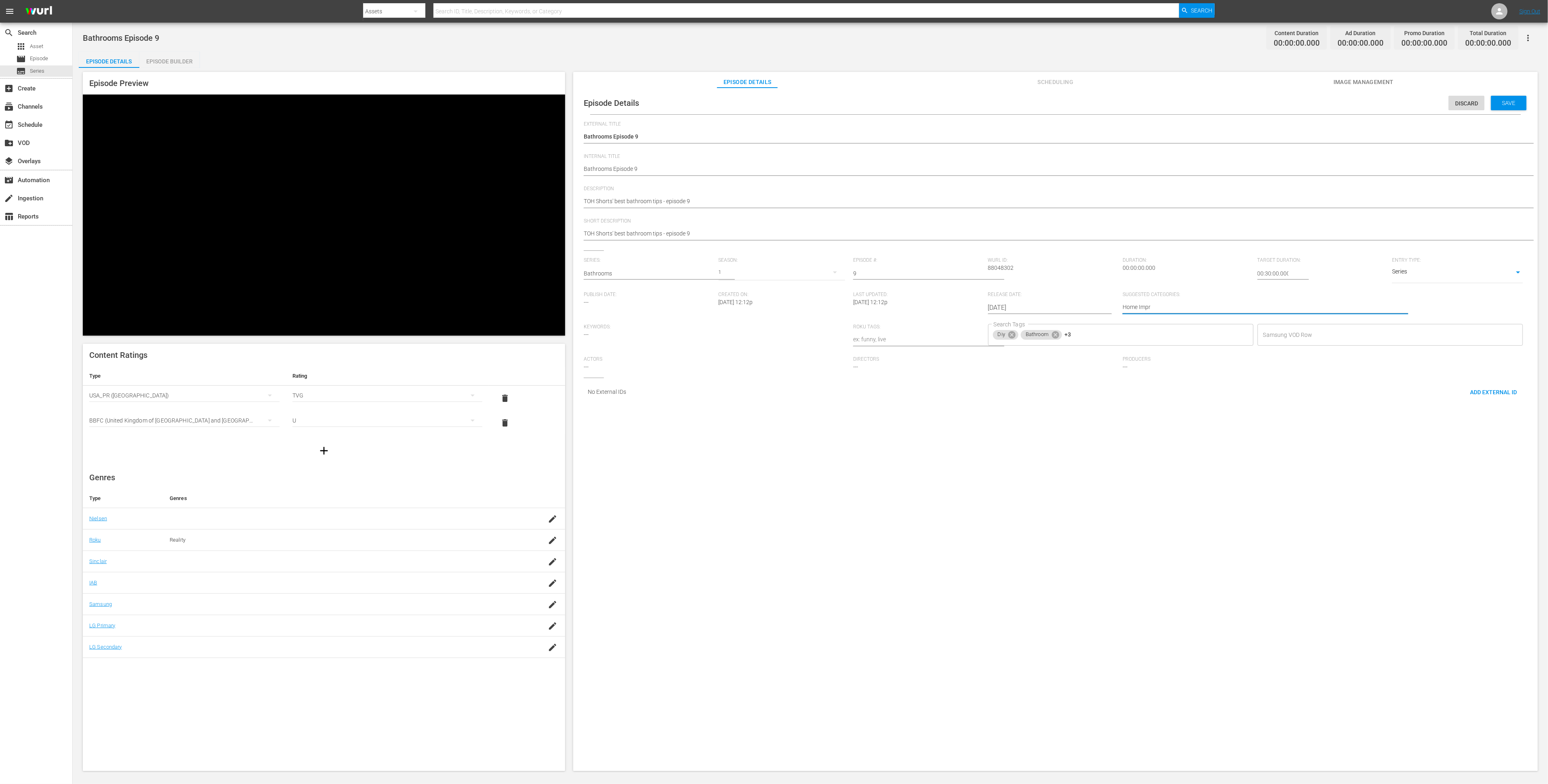
type textarea "Home Impro"
type textarea "Home Improv"
type textarea "Home Improve"
type textarea "Home Improvem"
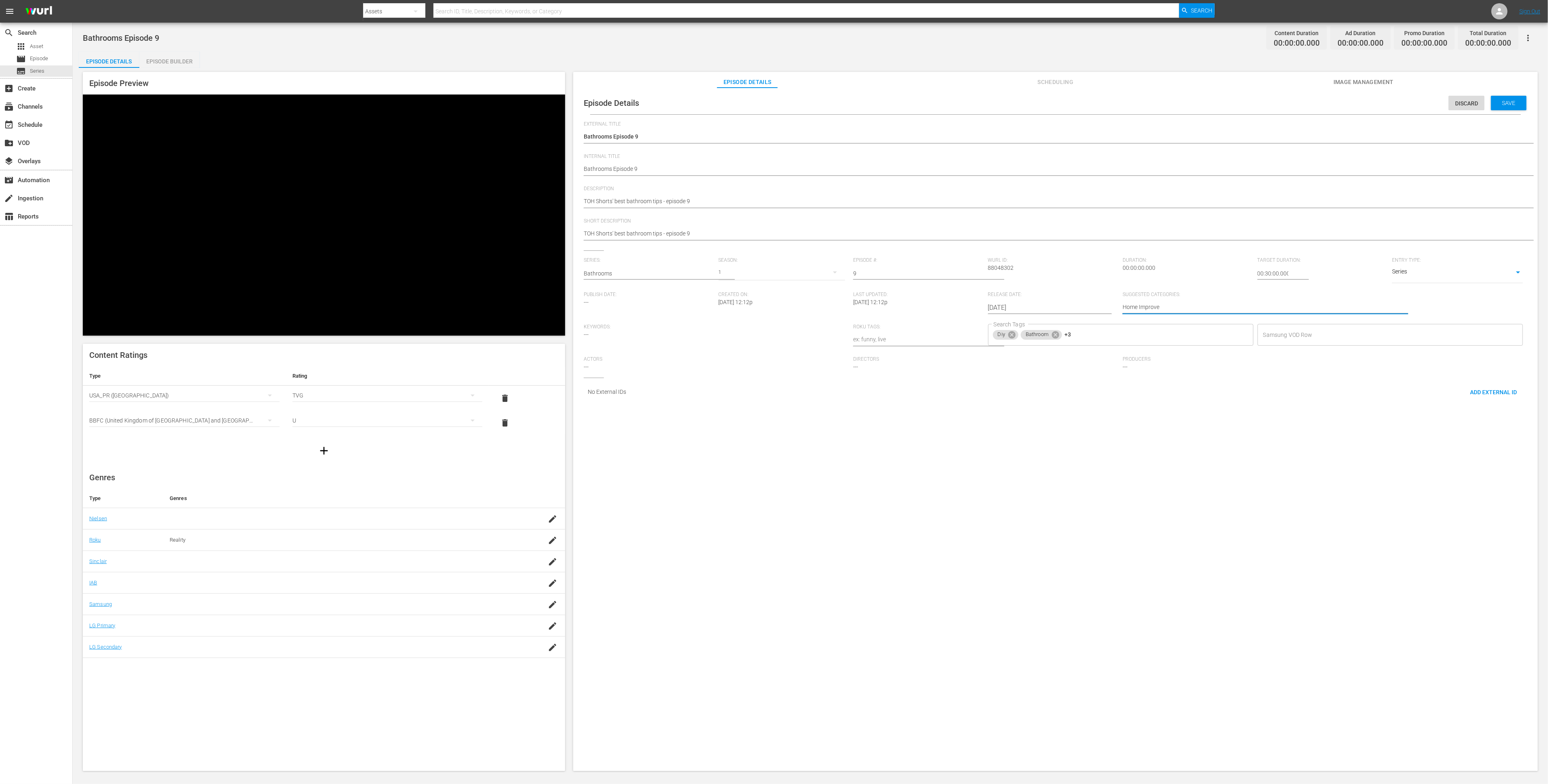
type textarea "Home Improvem"
type textarea "Home Improveme"
type textarea "Home Improvemen"
type textarea "Home Improvement"
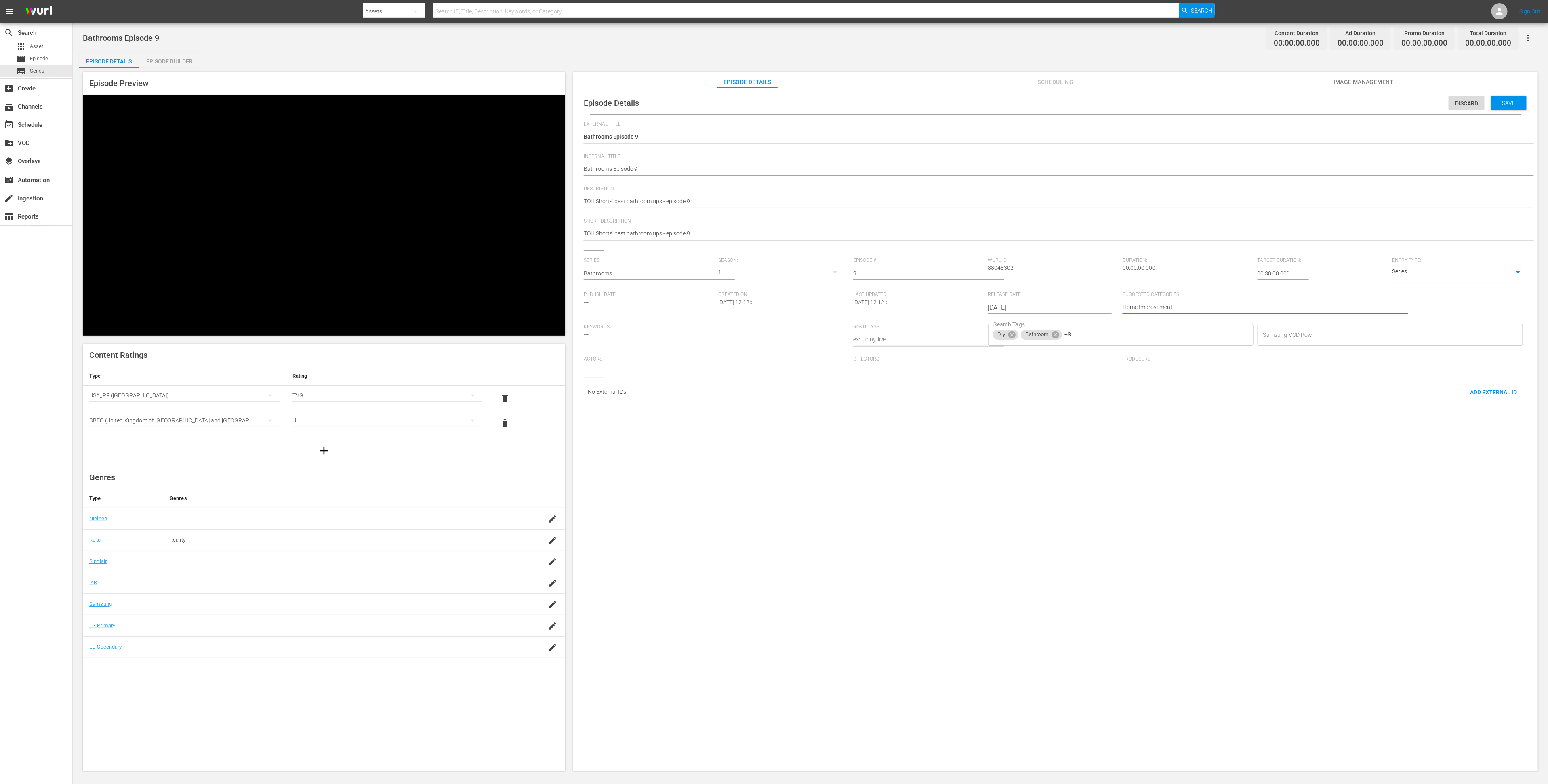
click at [1144, 457] on div "Episode Details Discard Save External Title Bathrooms Episode 9 Bathrooms Episo…" at bounding box center [1055, 433] width 964 height 691
click at [1502, 98] on div "Save" at bounding box center [1508, 103] width 35 height 14
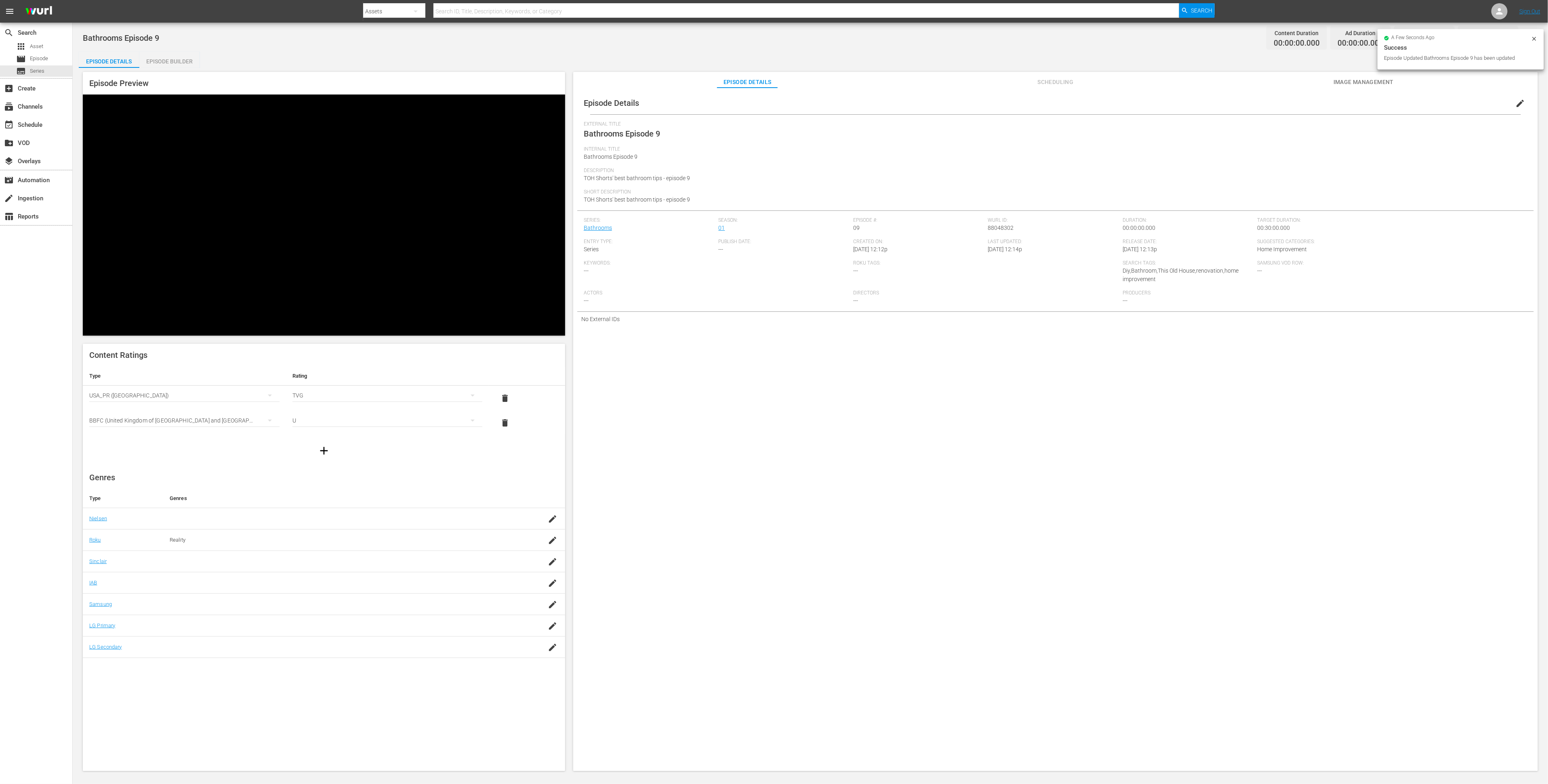
click at [1383, 83] on span "Image Management" at bounding box center [1364, 82] width 61 height 10
click at [678, 114] on div "Episode Thumbnails Add Thumbnail This object has no associated images." at bounding box center [1056, 114] width 957 height 45
click at [678, 104] on span "Add Thumbnail" at bounding box center [690, 104] width 57 height 7
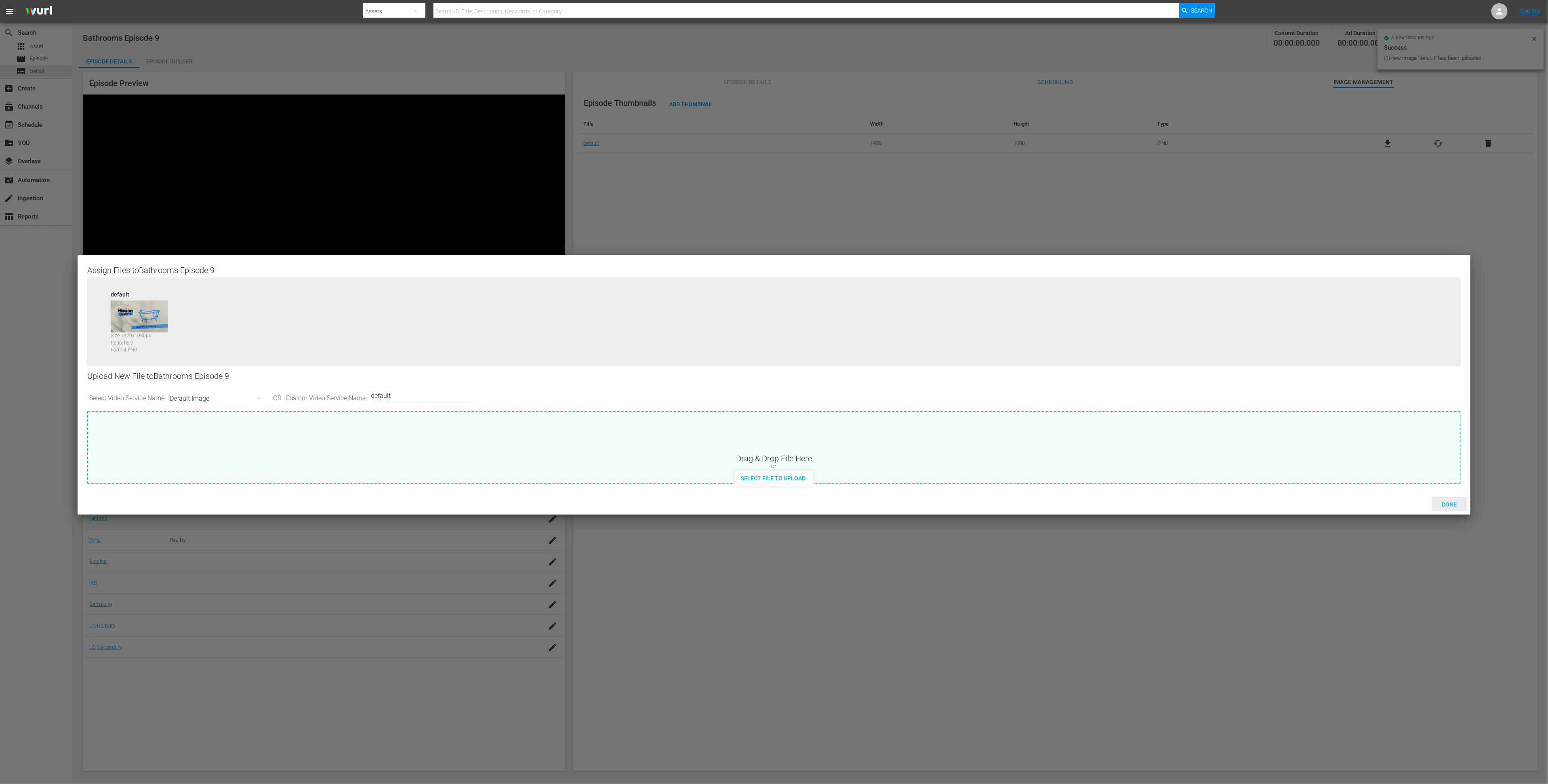
click at [1458, 505] on span "Done" at bounding box center [1449, 504] width 28 height 7
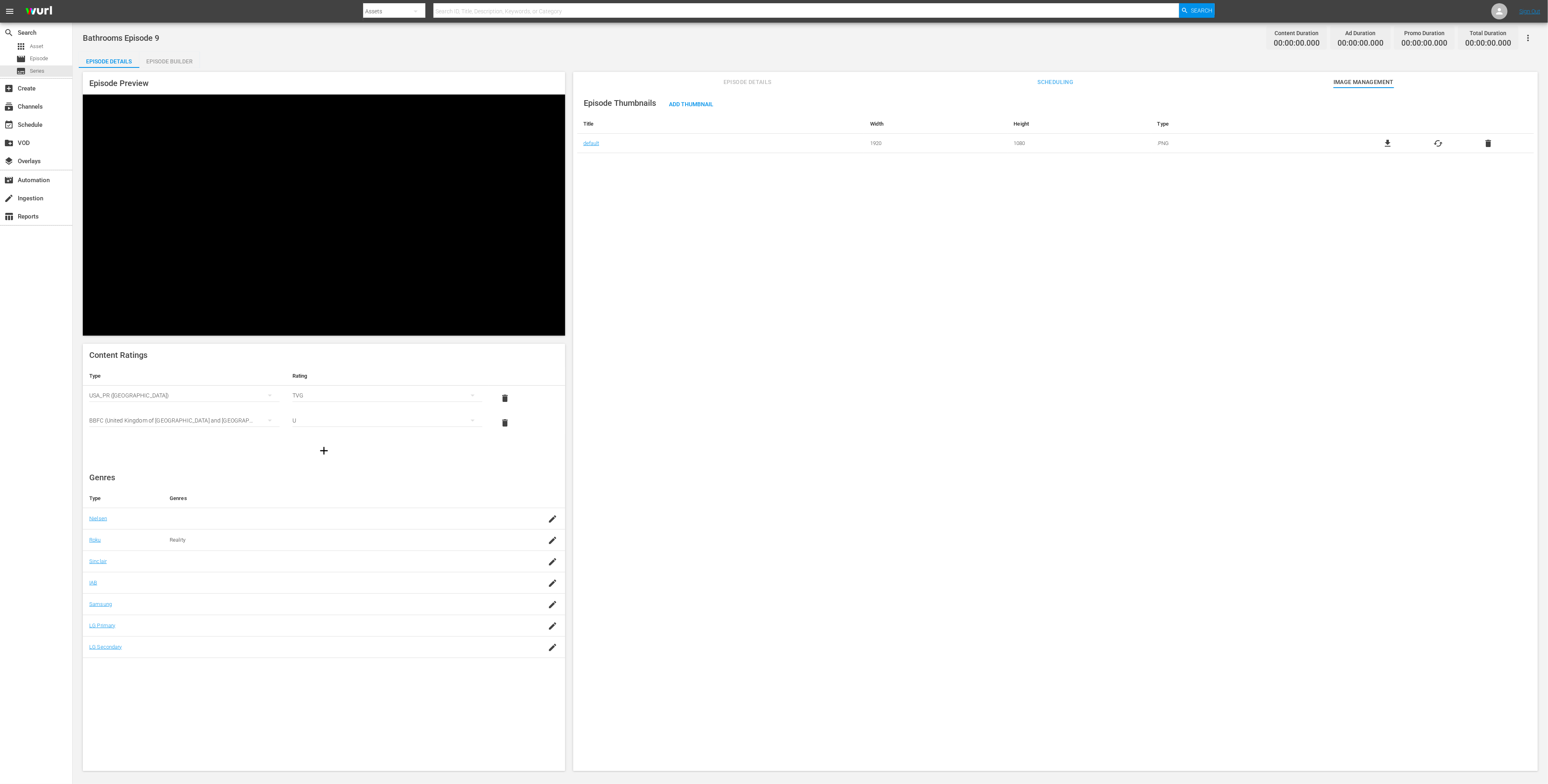
click at [180, 65] on div "Episode Builder" at bounding box center [169, 61] width 61 height 19
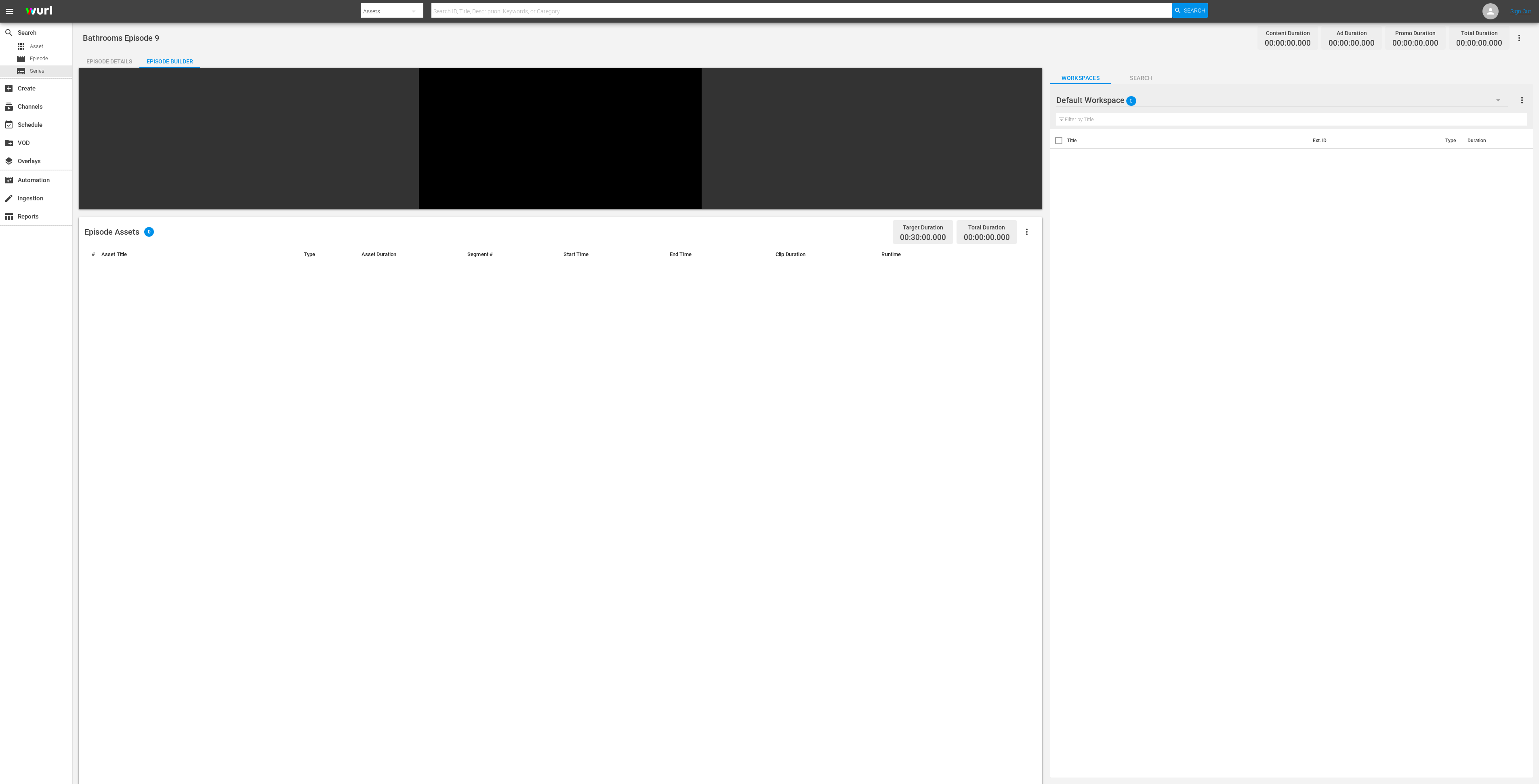
click at [1287, 99] on div "Default Workspace 0" at bounding box center [1282, 100] width 452 height 23
click at [1111, 136] on div "Bathrooms (74)" at bounding box center [1108, 136] width 84 height 13
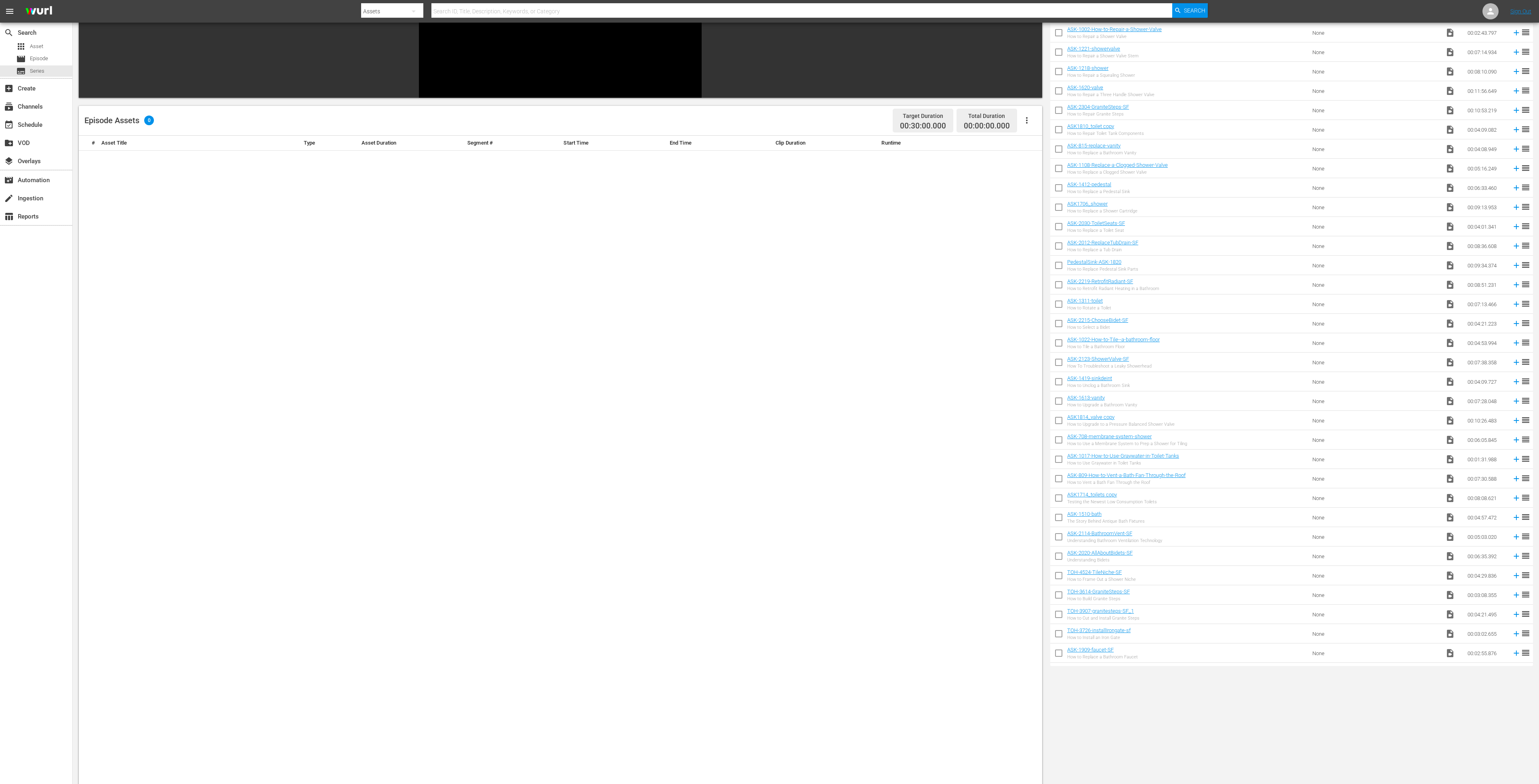
scroll to position [753, 0]
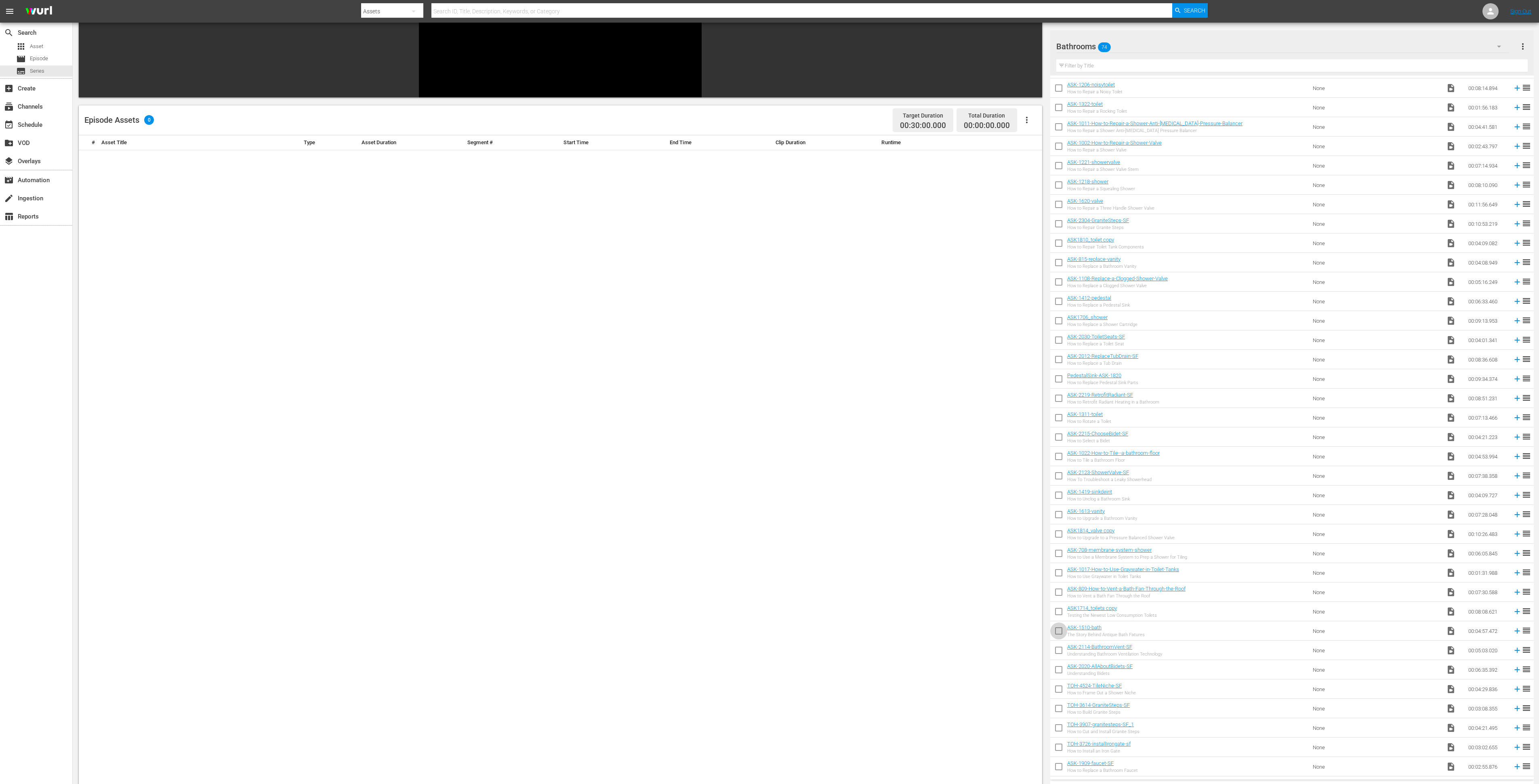
click at [1056, 633] on input "checkbox" at bounding box center [1059, 633] width 17 height 17
checkbox input "true"
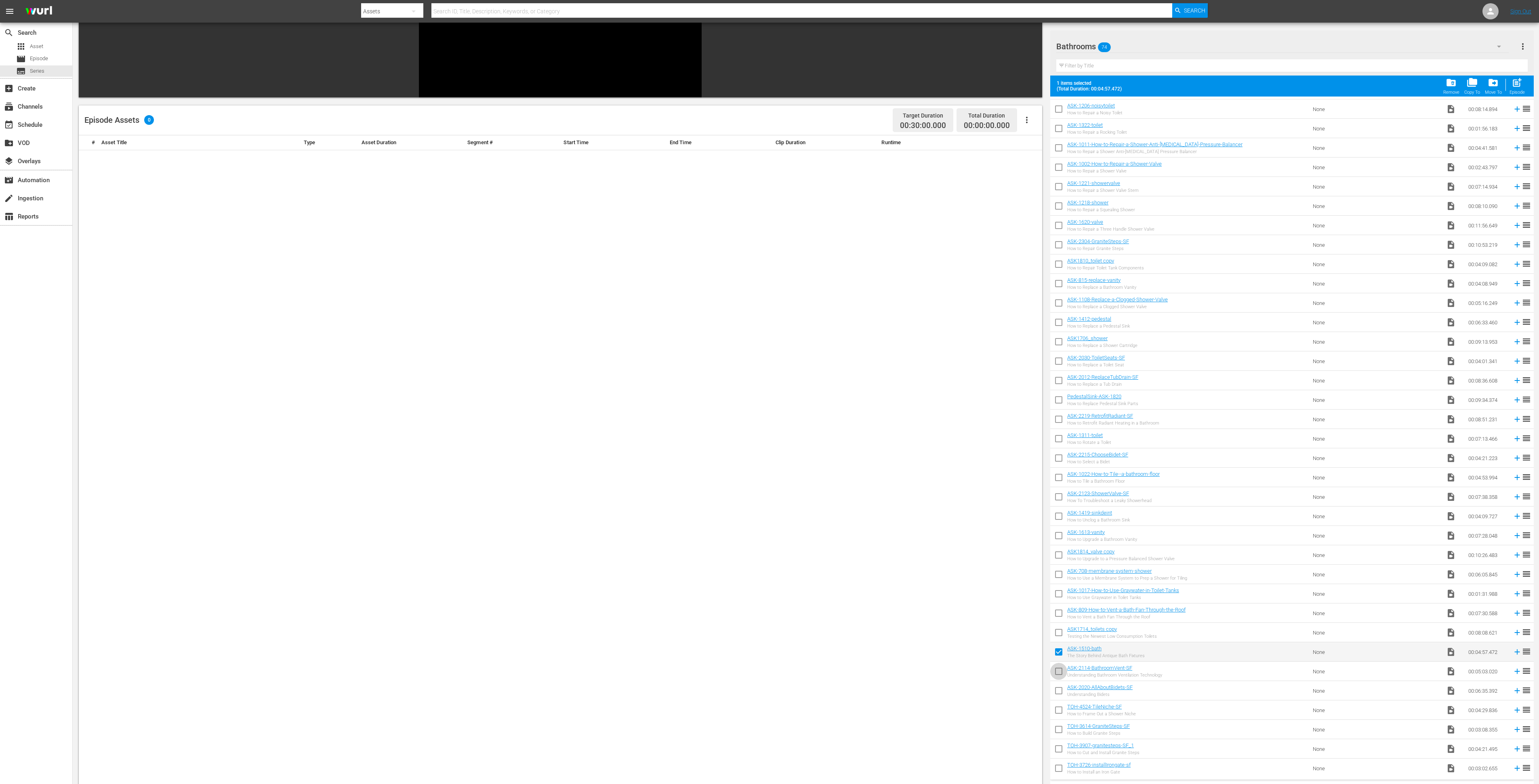
click at [1055, 670] on input "checkbox" at bounding box center [1059, 673] width 17 height 17
checkbox input "true"
click at [1055, 691] on input "checkbox" at bounding box center [1059, 692] width 17 height 17
checkbox input "true"
click at [1057, 710] on input "checkbox" at bounding box center [1059, 711] width 17 height 17
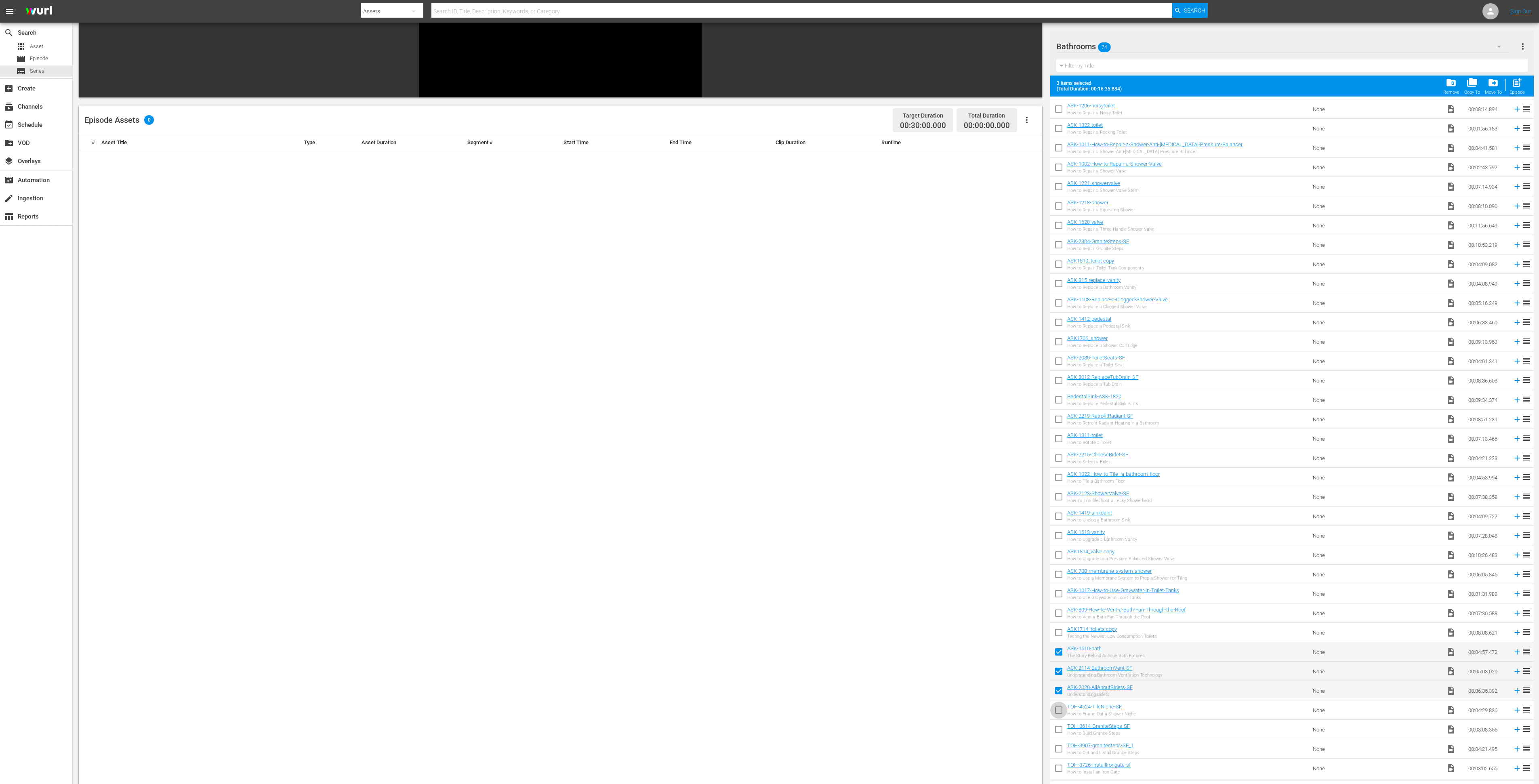
checkbox input "true"
click at [1054, 729] on input "checkbox" at bounding box center [1059, 731] width 17 height 17
checkbox input "true"
drag, startPoint x: 1054, startPoint y: 746, endPoint x: 1056, endPoint y: 754, distance: 8.2
click at [1053, 747] on input "checkbox" at bounding box center [1059, 750] width 17 height 17
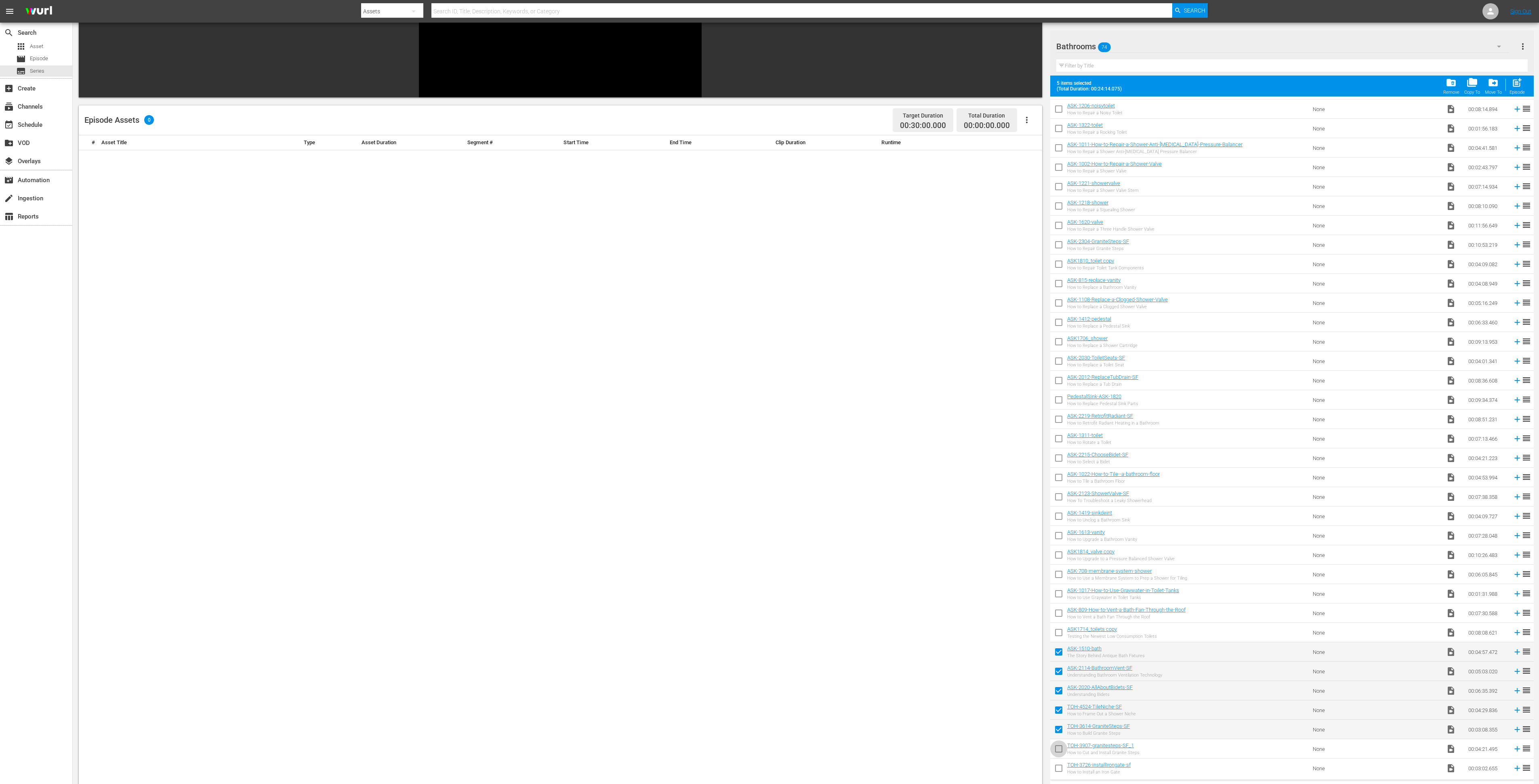
checkbox input "true"
click at [1059, 770] on input "checkbox" at bounding box center [1059, 770] width 17 height 17
checkbox input "true"
click at [1054, 765] on input "checkbox" at bounding box center [1059, 768] width 17 height 17
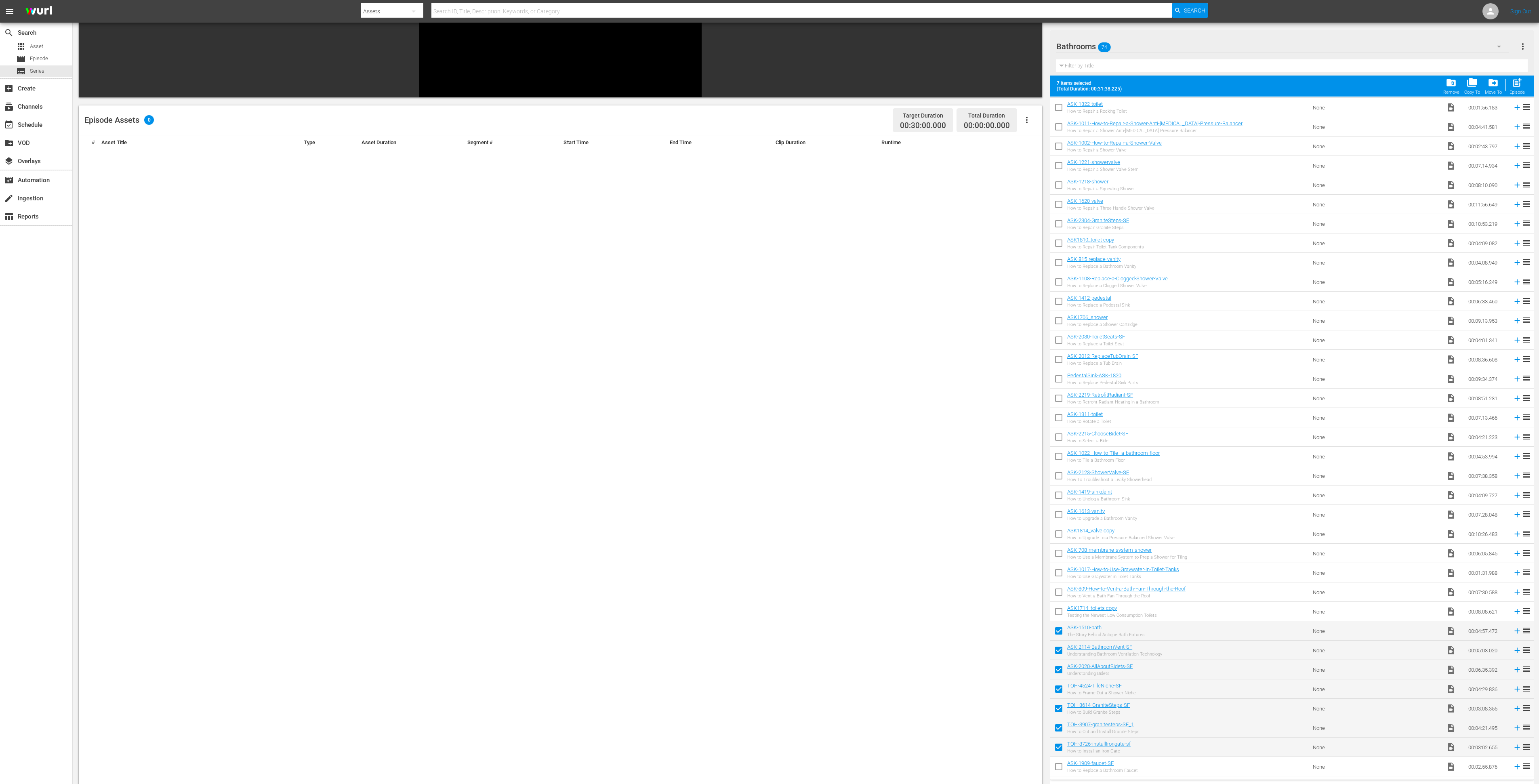
checkbox input "true"
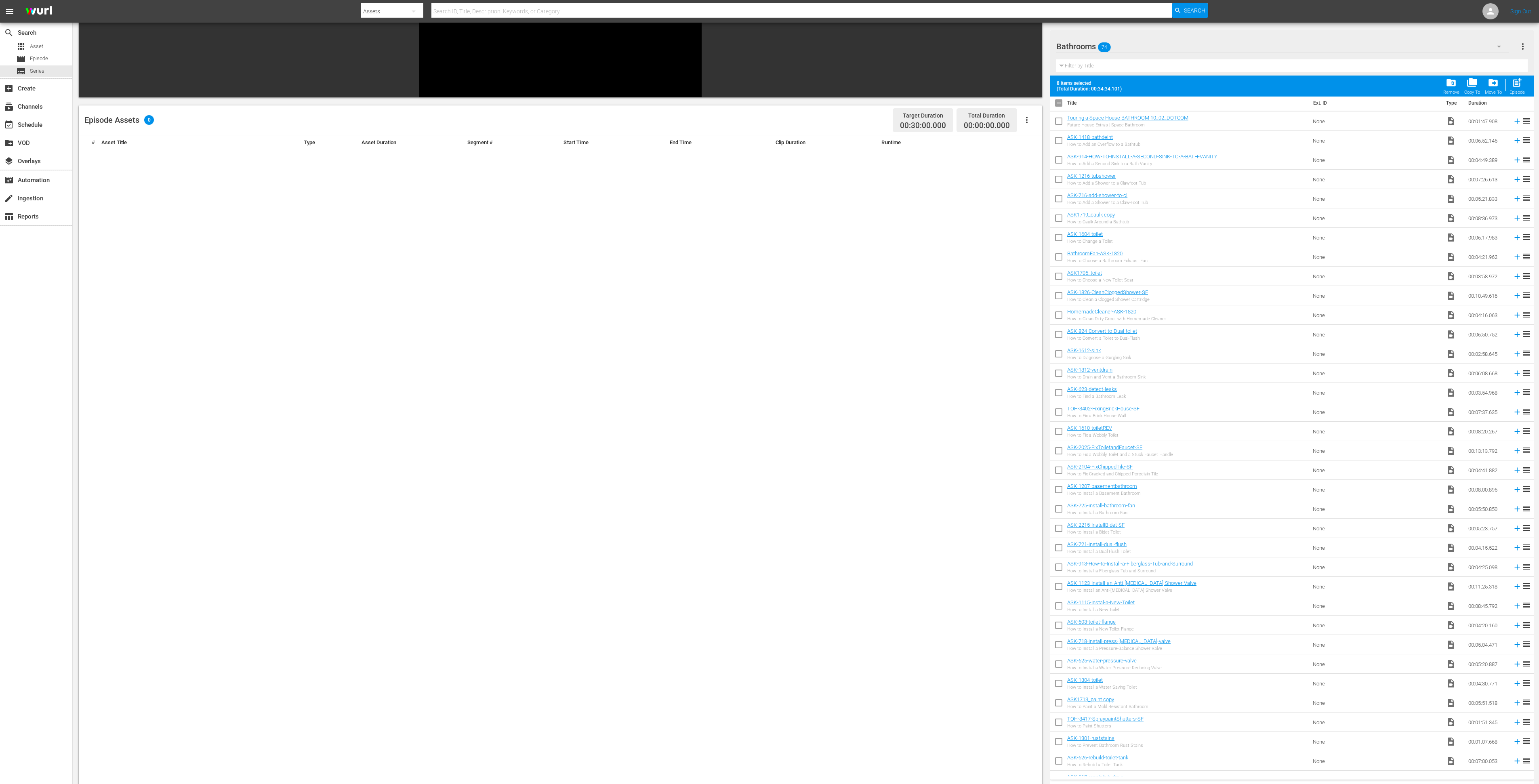
scroll to position [13, 0]
click at [1062, 540] on input "checkbox" at bounding box center [1059, 541] width 17 height 17
checkbox input "false"
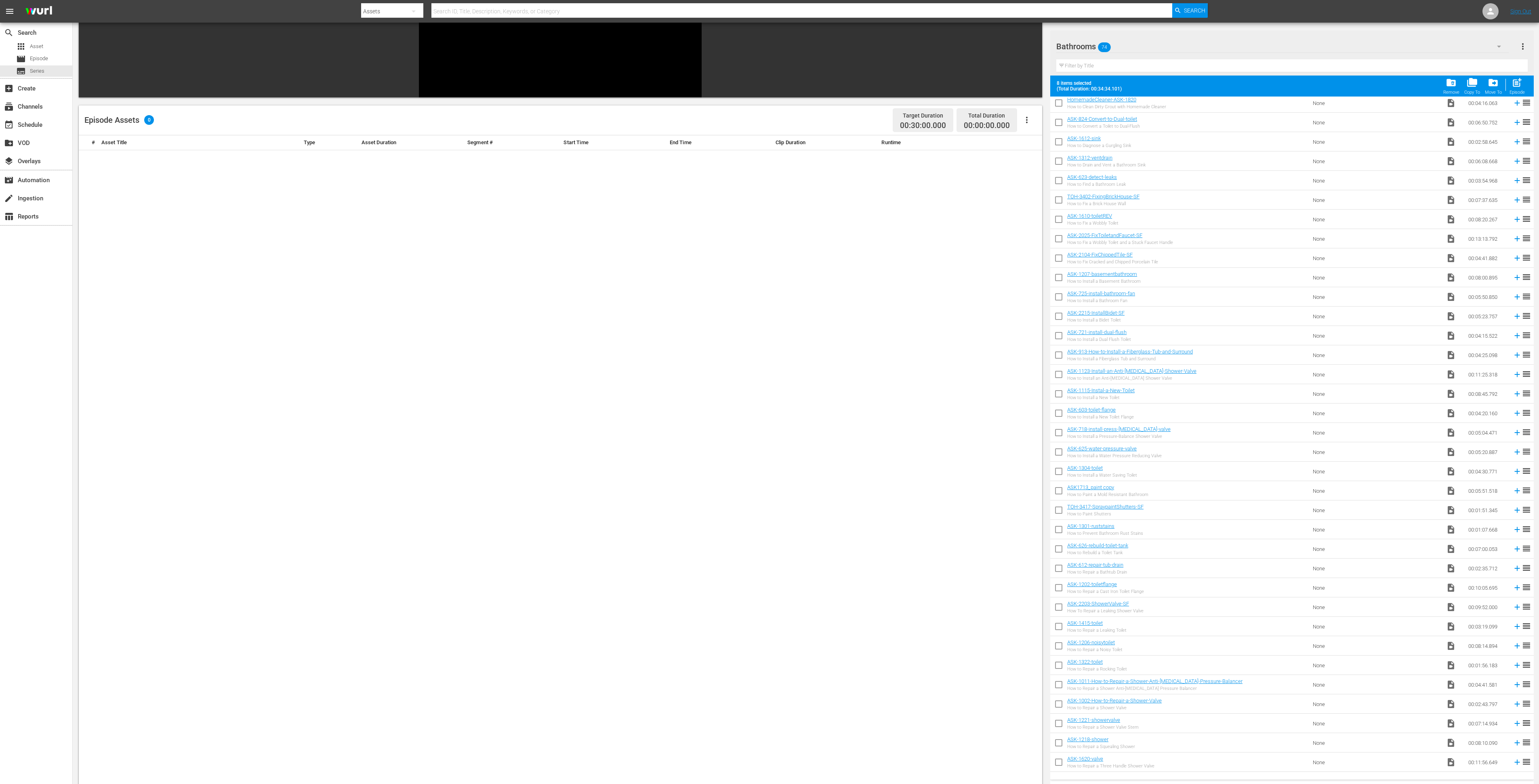
scroll to position [225, 0]
click at [1059, 520] on input "checkbox" at bounding box center [1059, 523] width 17 height 17
click at [1059, 521] on input "checkbox" at bounding box center [1059, 523] width 17 height 17
checkbox input "false"
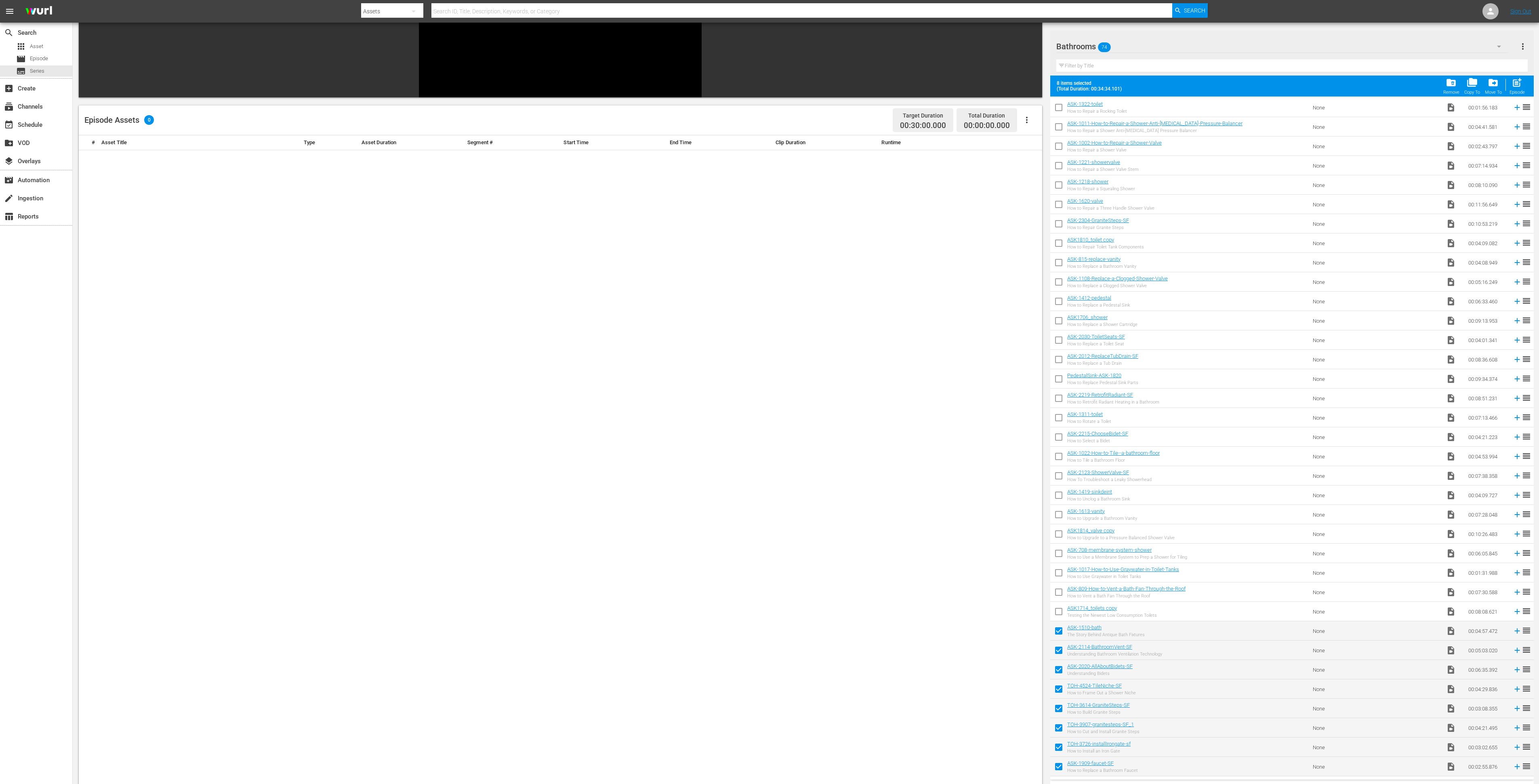
click at [1060, 708] on input "checkbox" at bounding box center [1059, 710] width 17 height 17
checkbox input "false"
click at [1059, 726] on input "checkbox" at bounding box center [1059, 729] width 17 height 17
checkbox input "false"
click at [1057, 747] on input "checkbox" at bounding box center [1059, 749] width 17 height 17
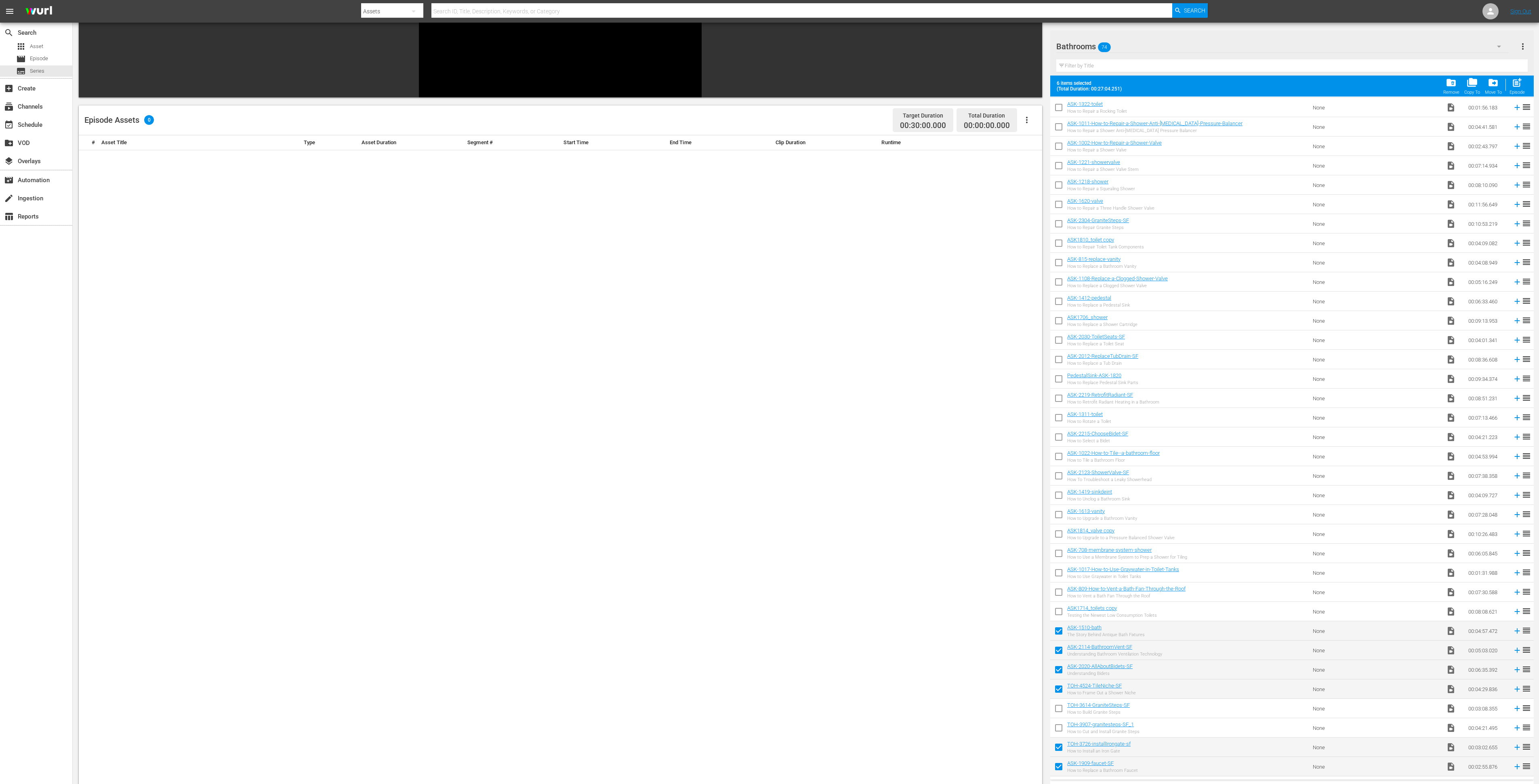
checkbox input "false"
click at [1060, 145] on input "checkbox" at bounding box center [1059, 148] width 17 height 17
checkbox input "true"
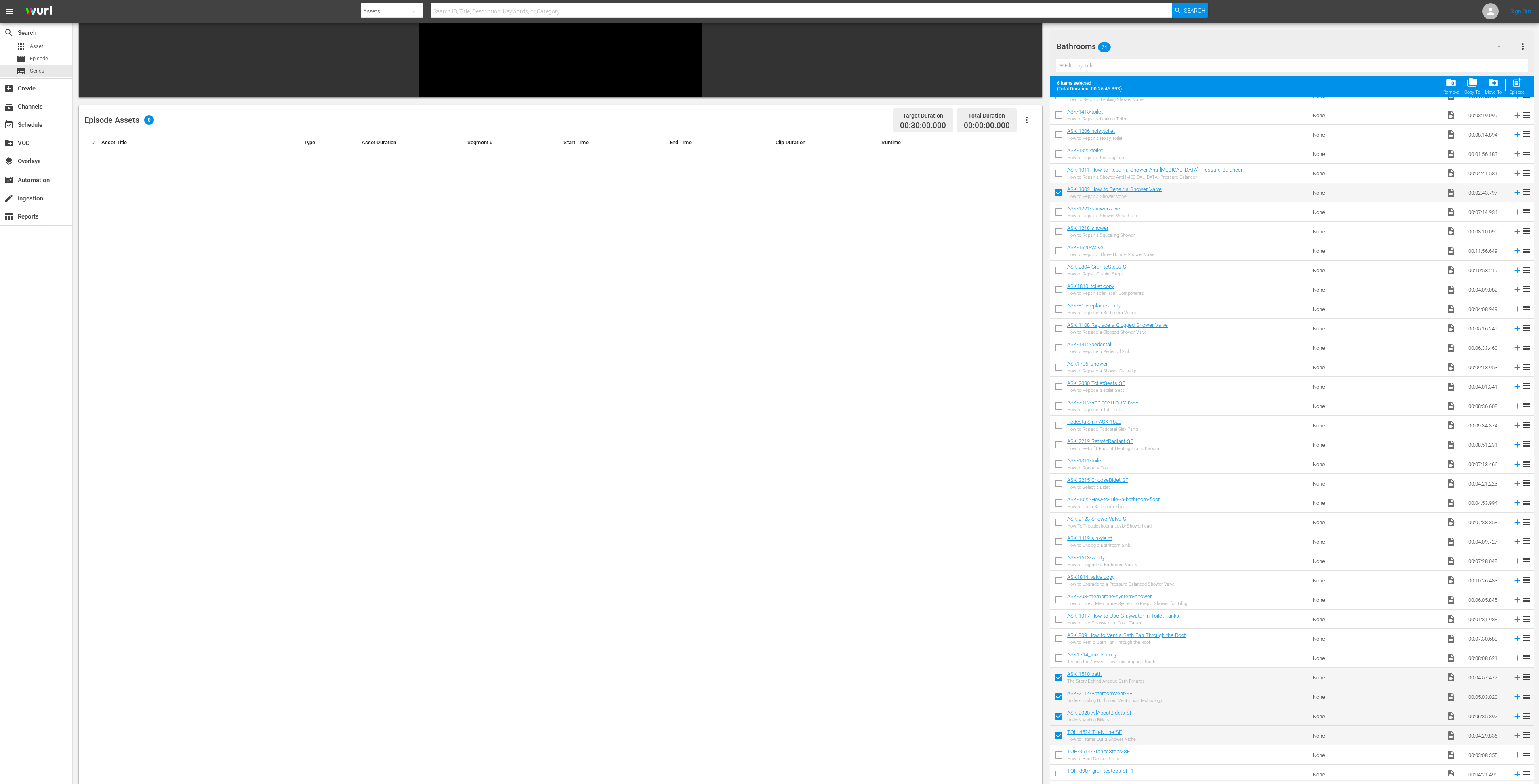
scroll to position [726, 0]
click at [1053, 156] on input "checkbox" at bounding box center [1059, 158] width 17 height 17
checkbox input "true"
click at [1054, 194] on input "checkbox" at bounding box center [1059, 196] width 17 height 17
checkbox input "false"
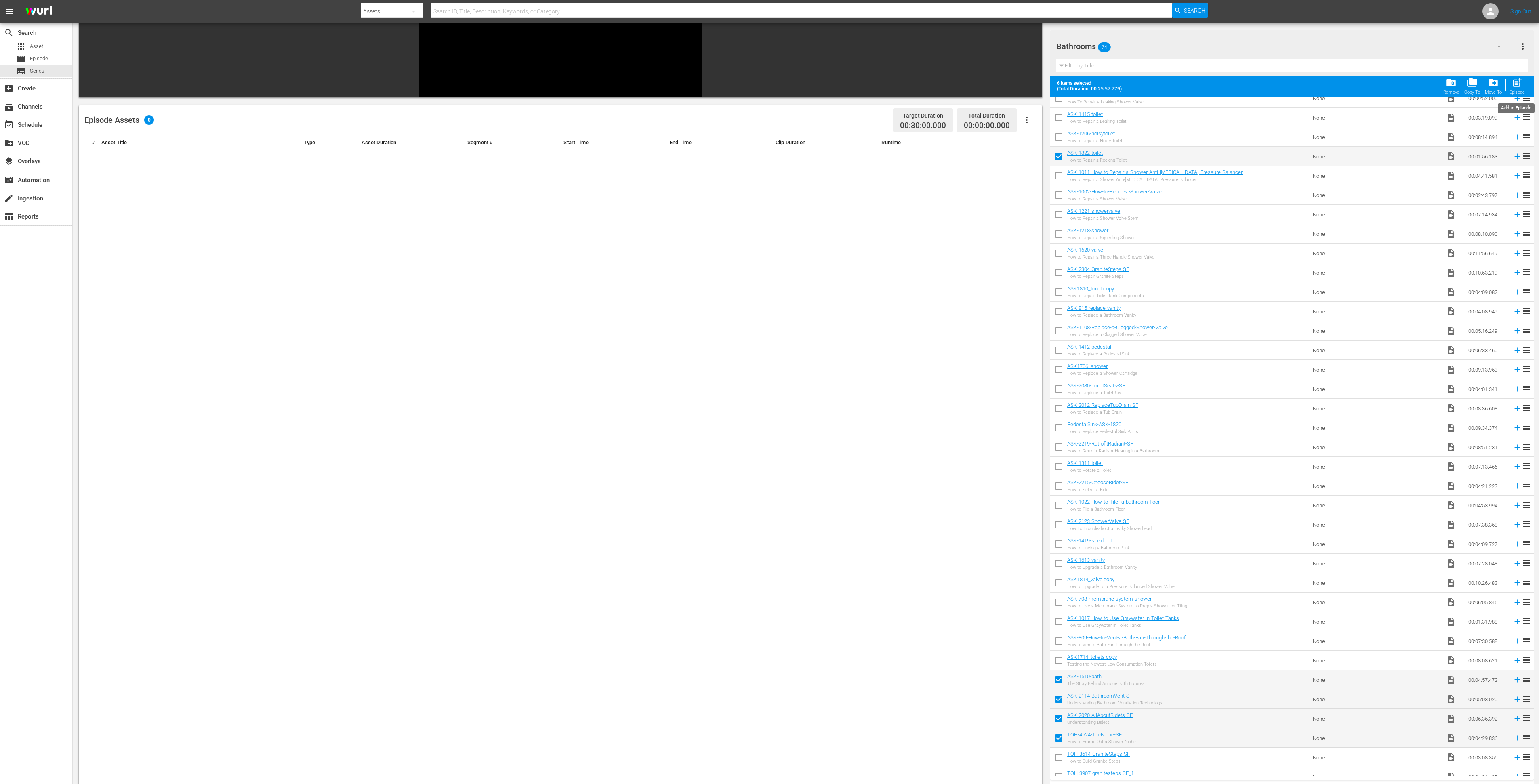
click at [1513, 82] on span "post_add" at bounding box center [1517, 82] width 11 height 11
checkbox input "false"
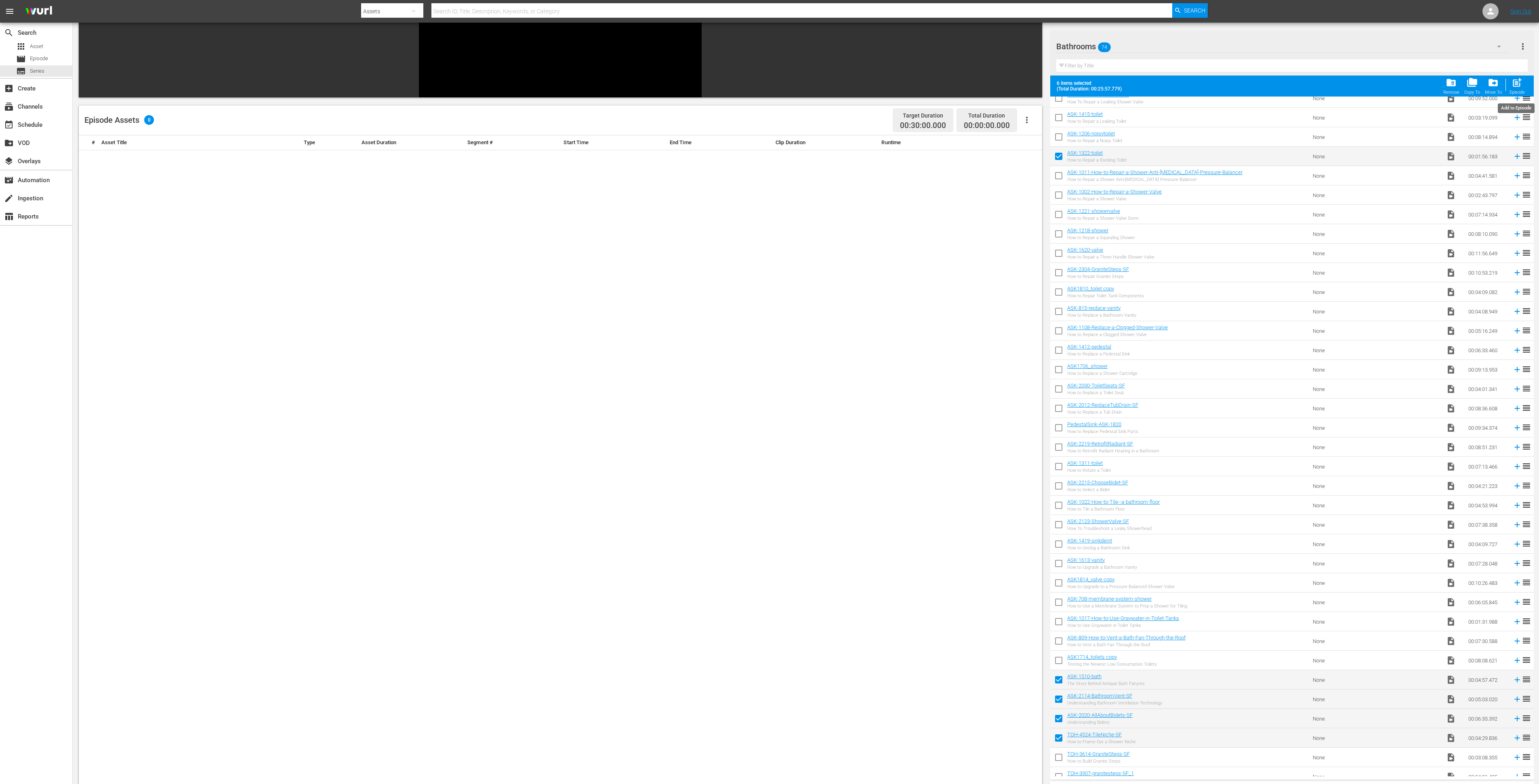
checkbox input "false"
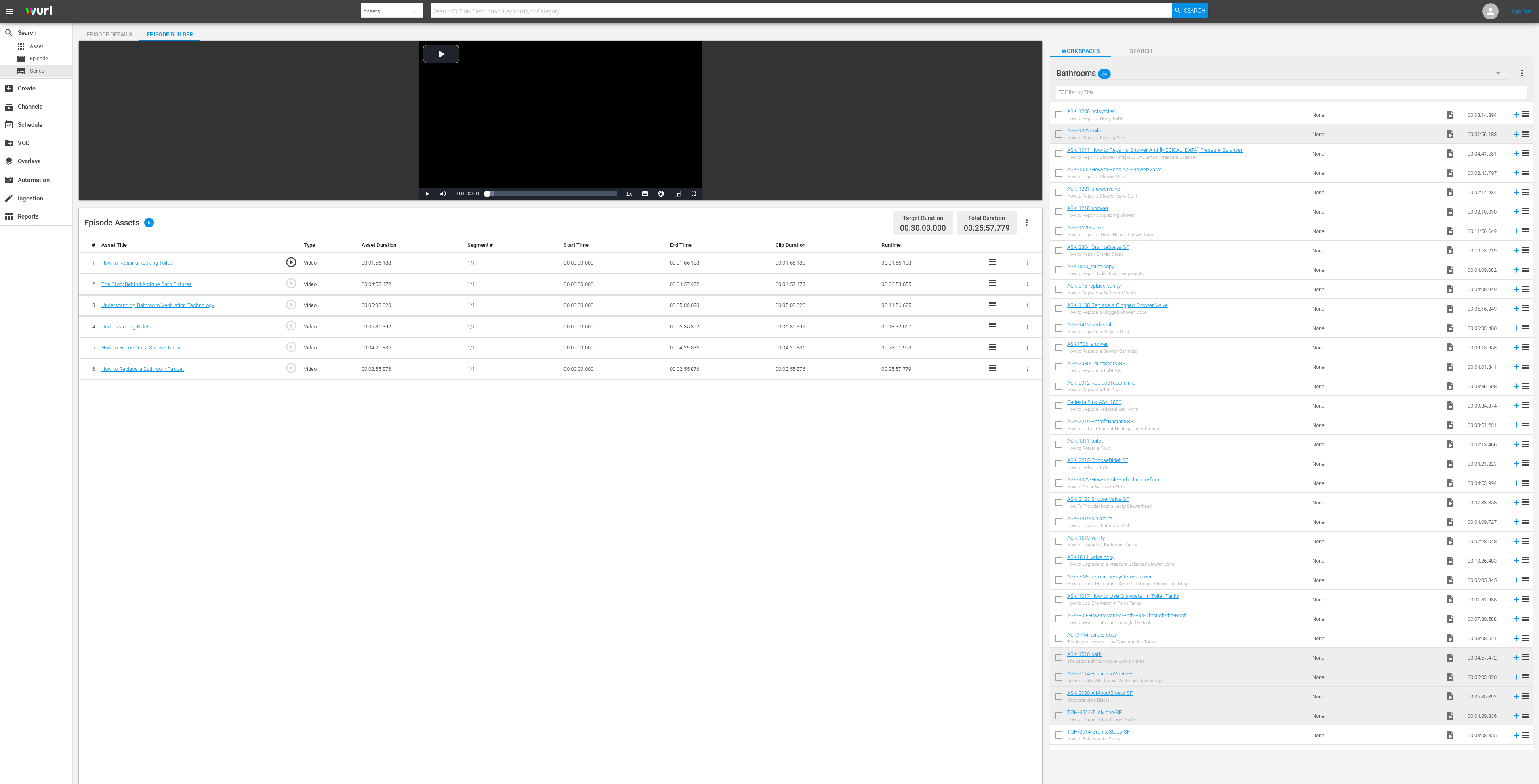
scroll to position [0, 0]
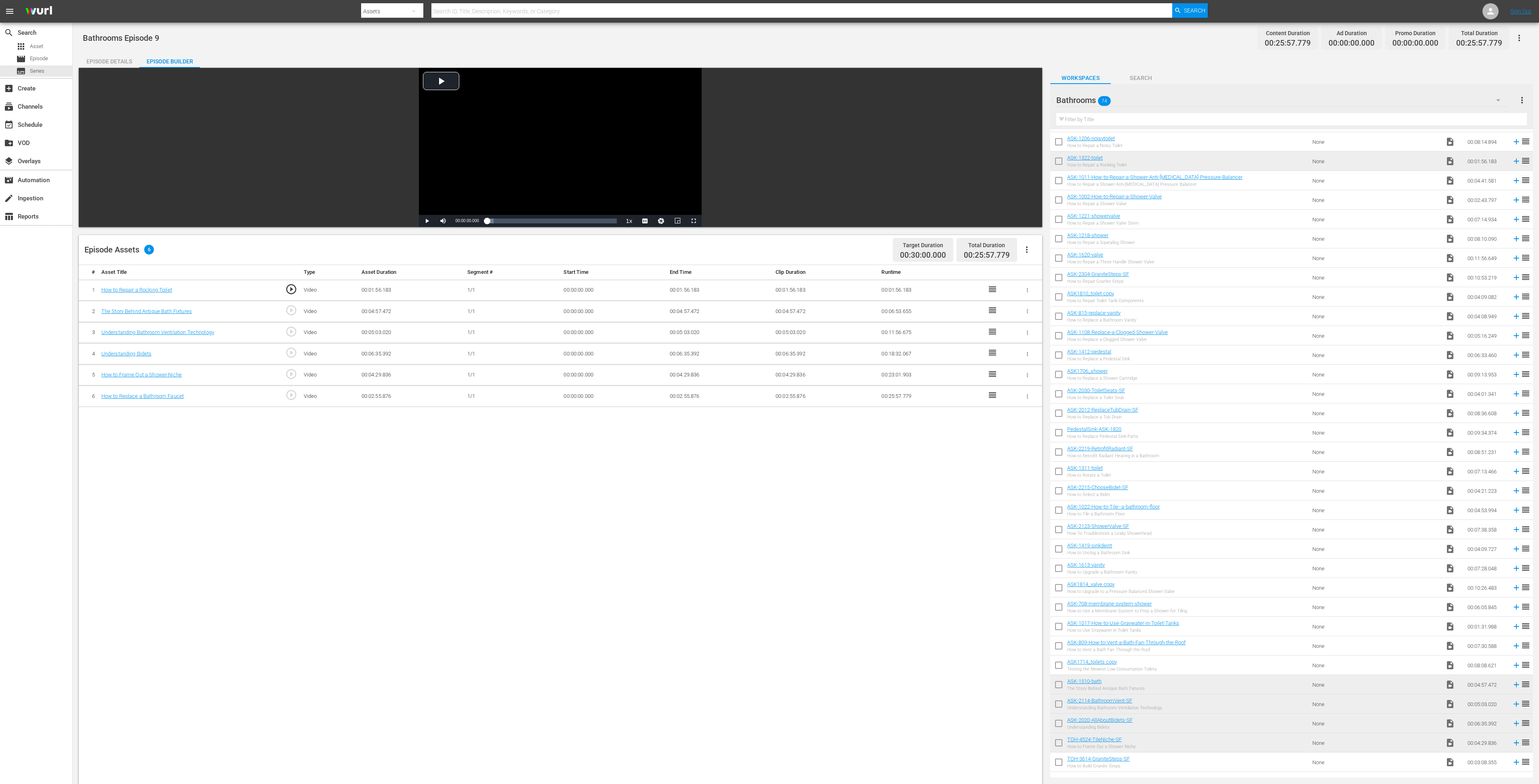
click at [1207, 100] on div "Bathrooms 74" at bounding box center [1282, 100] width 452 height 23
click at [1077, 157] on div "Slates and Bumpers (18)" at bounding box center [1108, 162] width 84 height 13
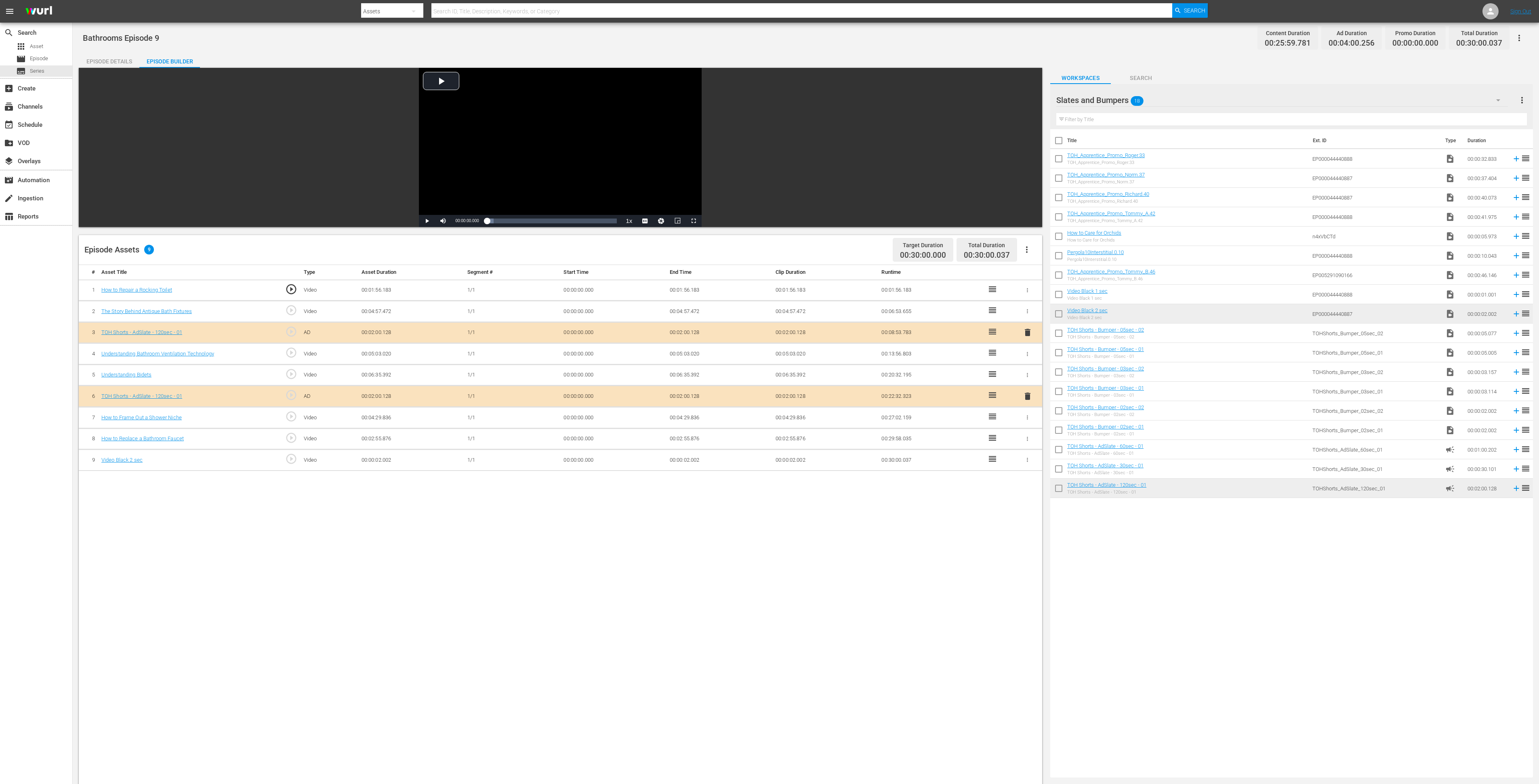
click at [682, 461] on td "00:00:02.002" at bounding box center [719, 460] width 106 height 22
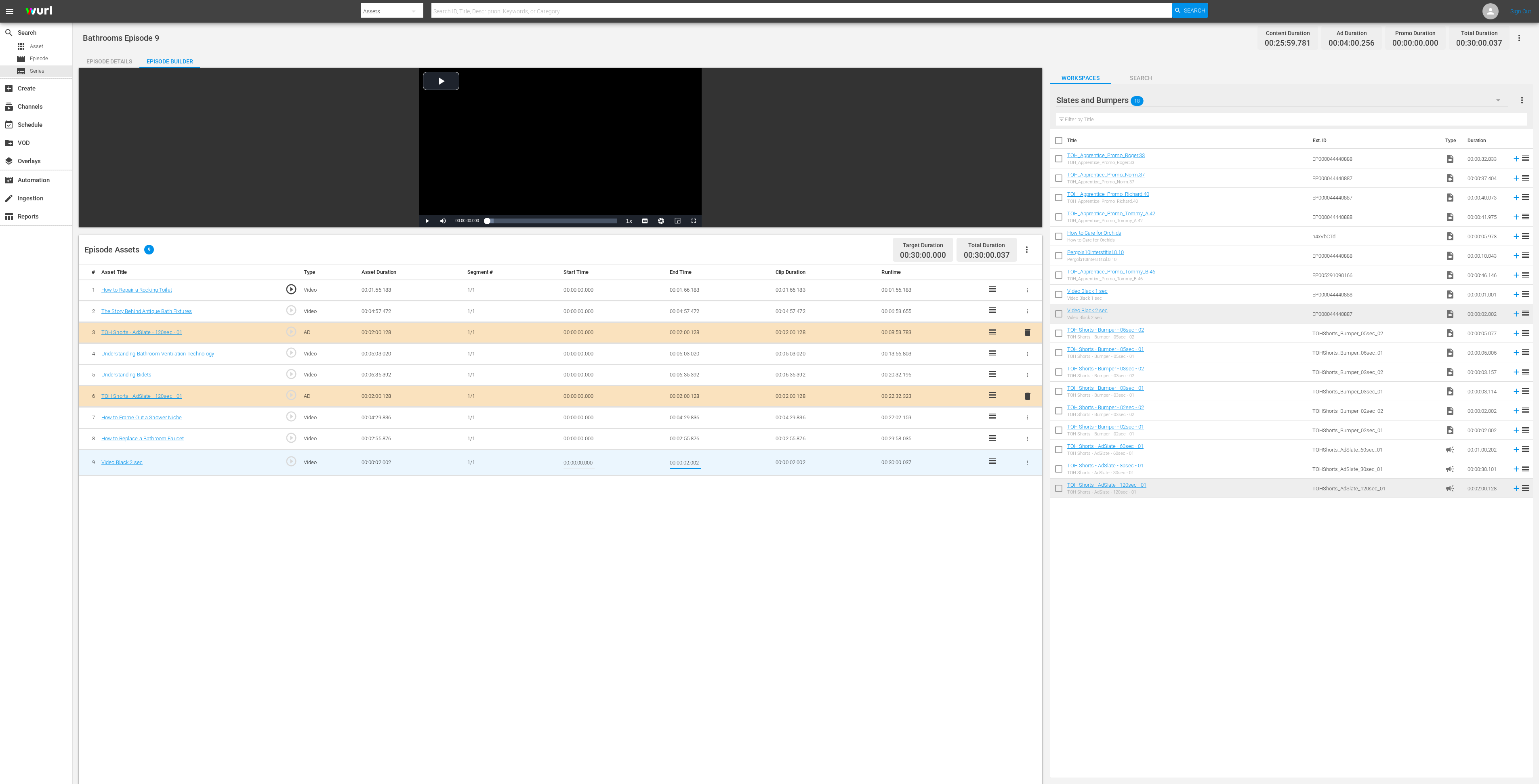
click at [682, 463] on input "00:00:02.002" at bounding box center [686, 463] width 31 height 19
click at [688, 465] on input "00:00:02.002" at bounding box center [686, 463] width 31 height 19
click at [699, 464] on input "00:00:01.002" at bounding box center [686, 463] width 31 height 19
type input "00:00:01.965"
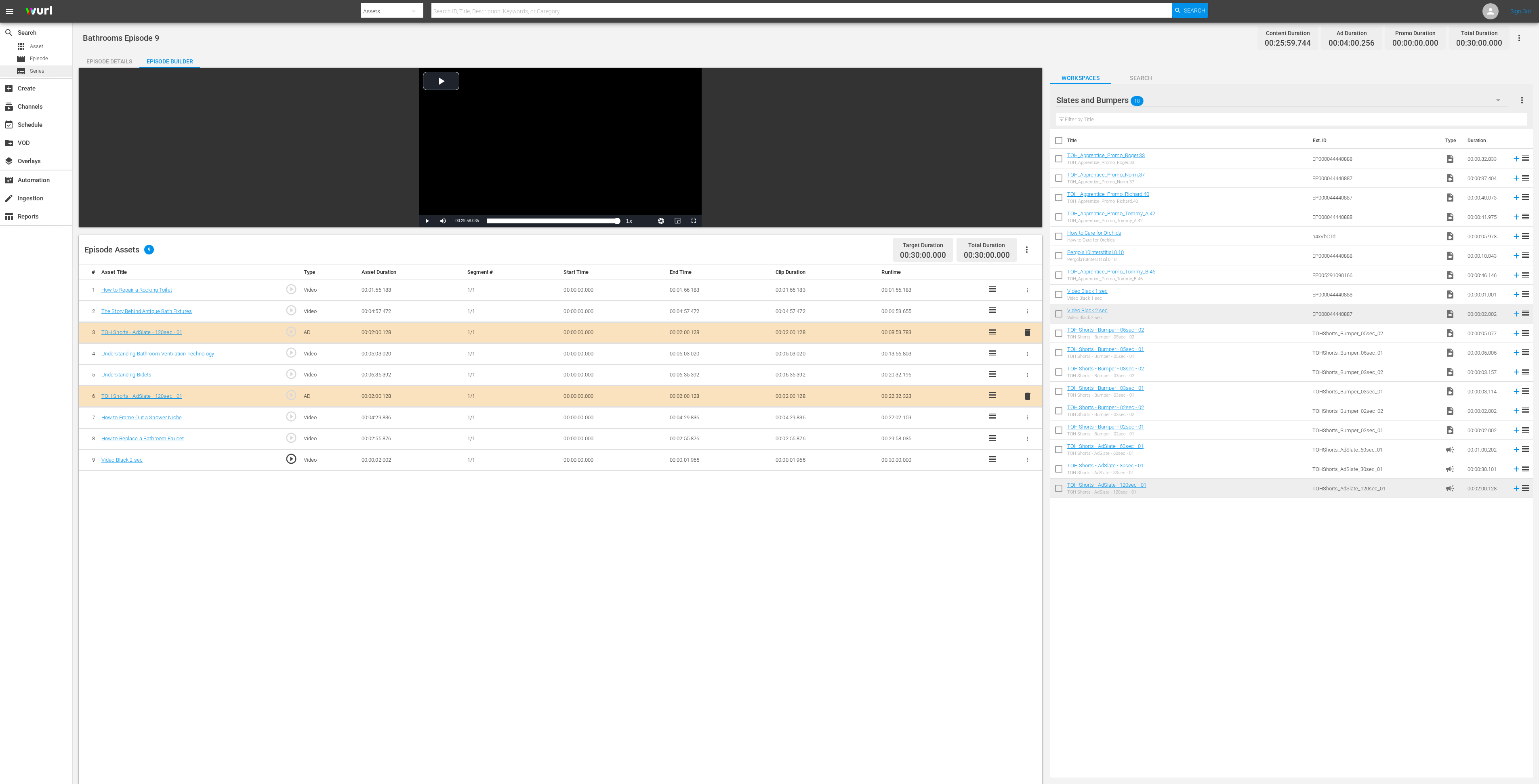
click at [49, 67] on div "subtitles Series" at bounding box center [36, 71] width 72 height 11
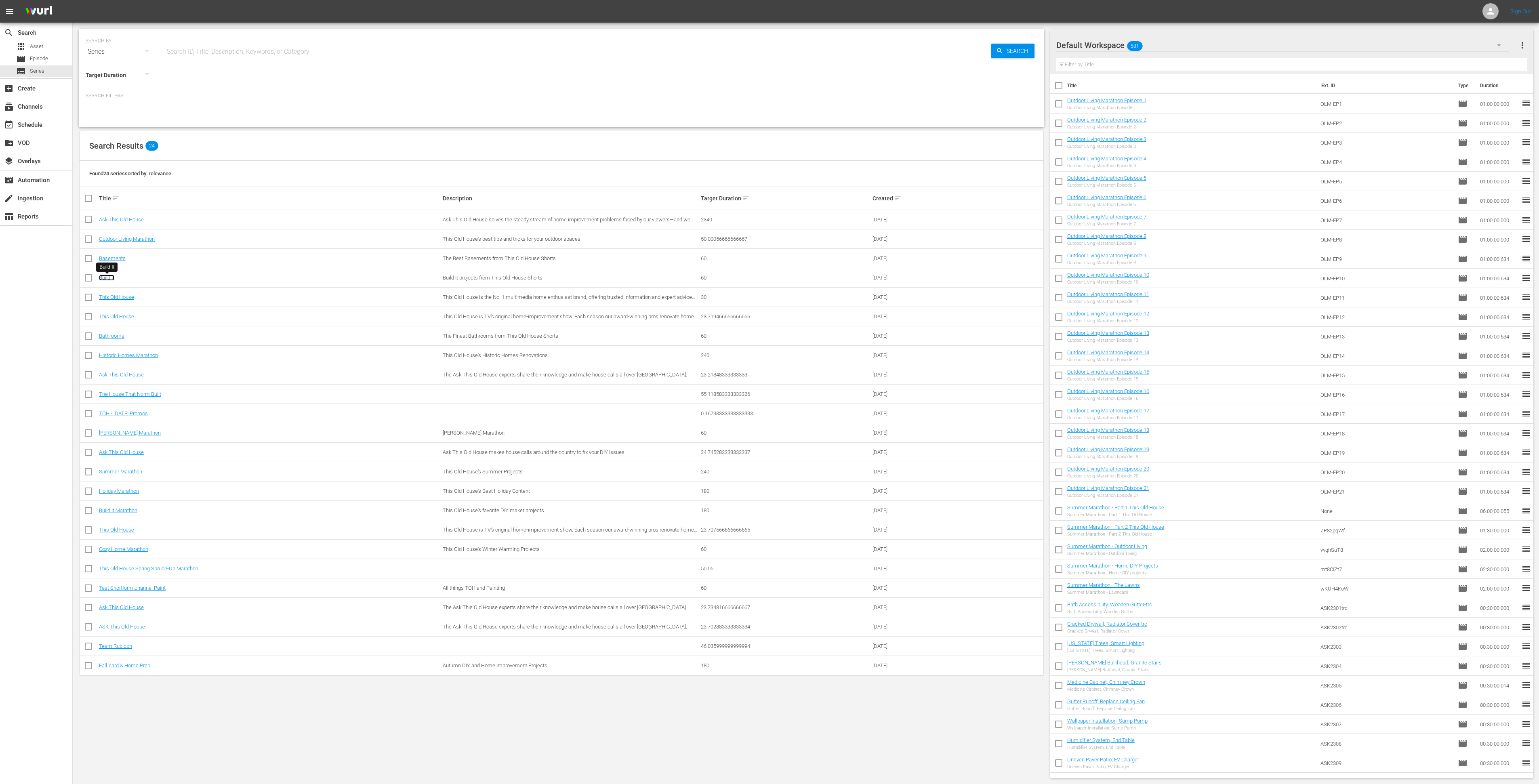
click at [106, 278] on link "Build It" at bounding box center [107, 278] width 16 height 6
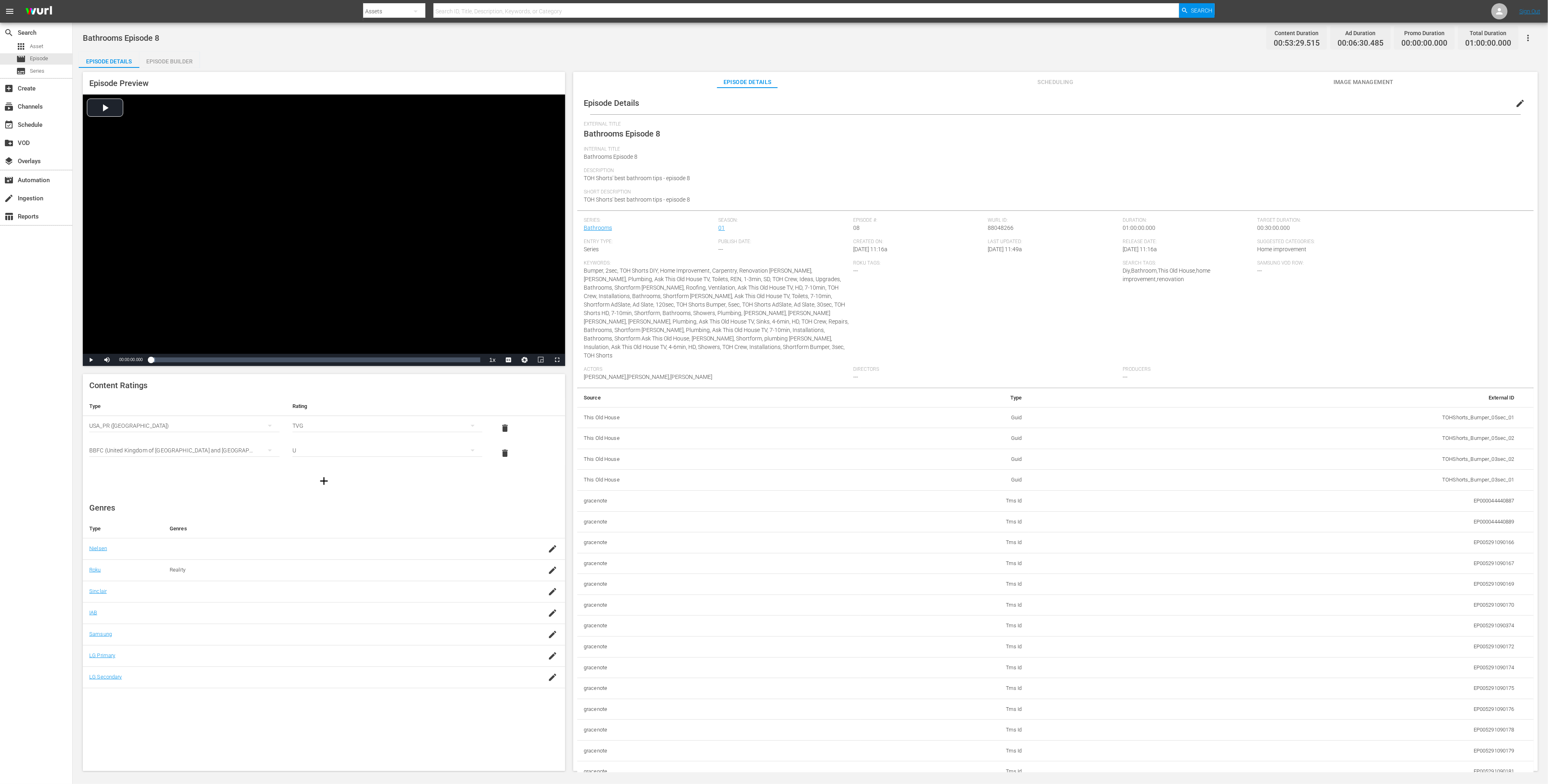
click at [178, 64] on div "Episode Builder" at bounding box center [169, 61] width 61 height 19
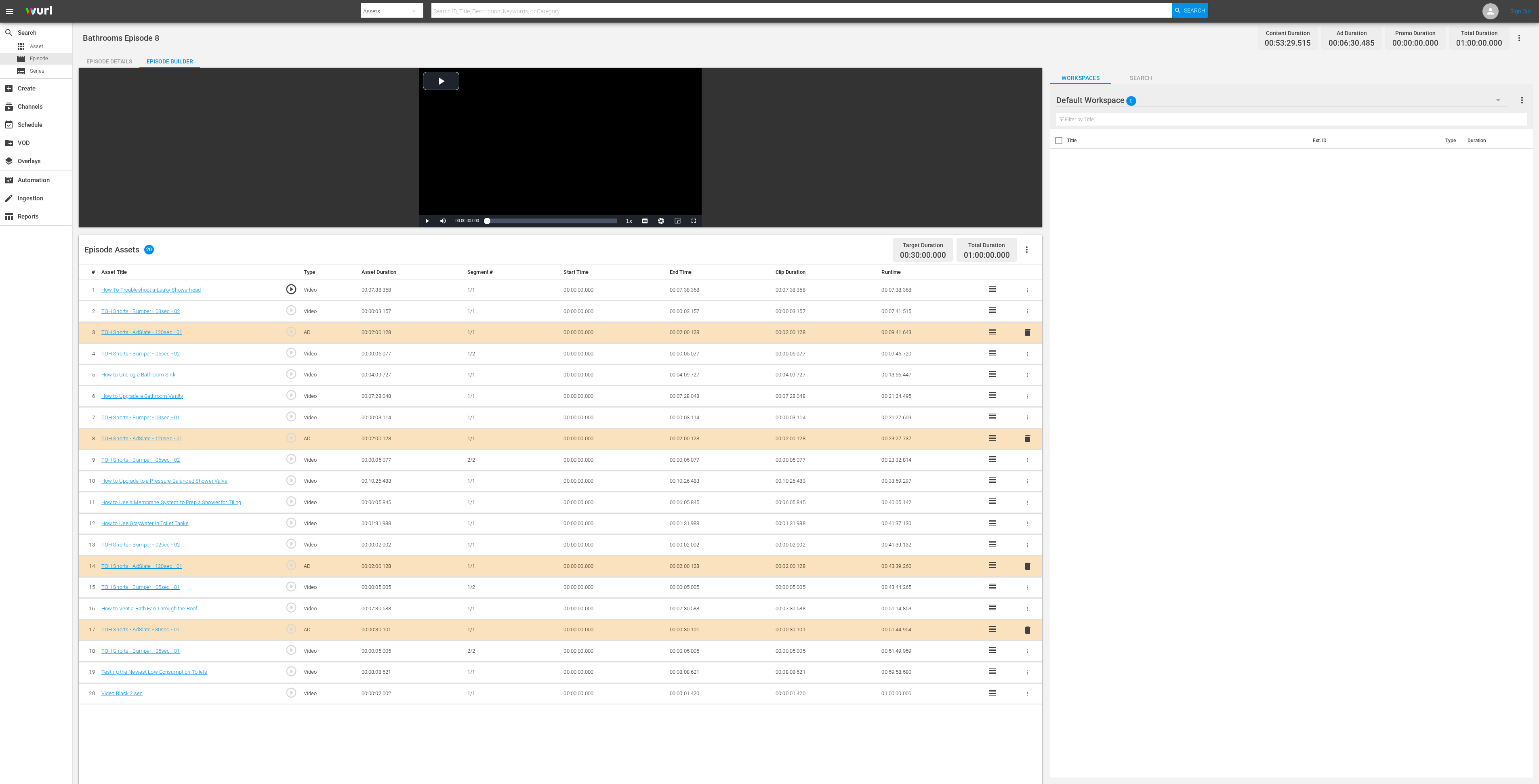
click at [1032, 104] on div "Default Workspace 0" at bounding box center [1282, 100] width 452 height 23
click at [1032, 135] on div "Bathrooms (74)" at bounding box center [1108, 136] width 84 height 13
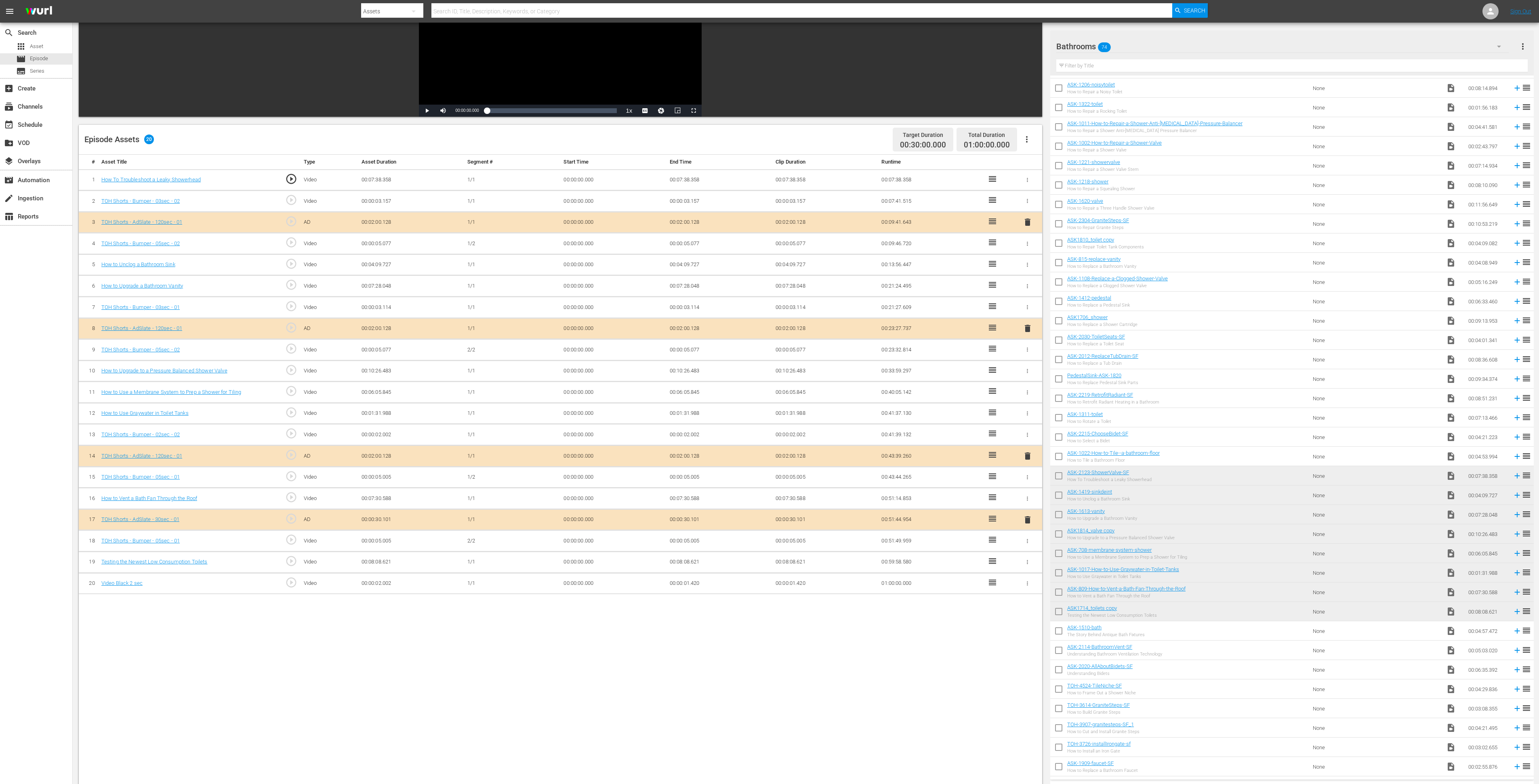
scroll to position [210, 0]
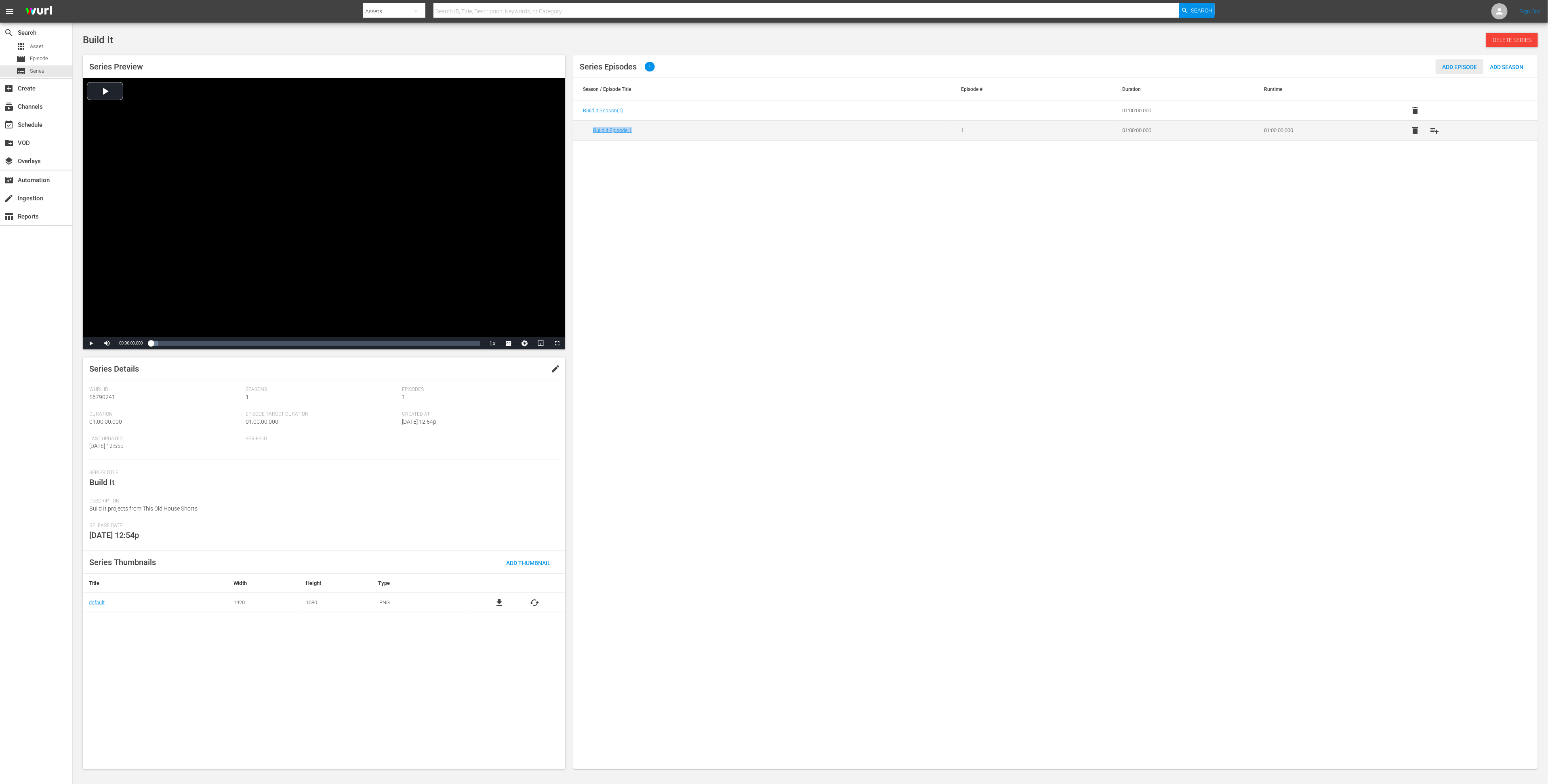
click at [1464, 68] on span "Add Episode" at bounding box center [1459, 67] width 47 height 7
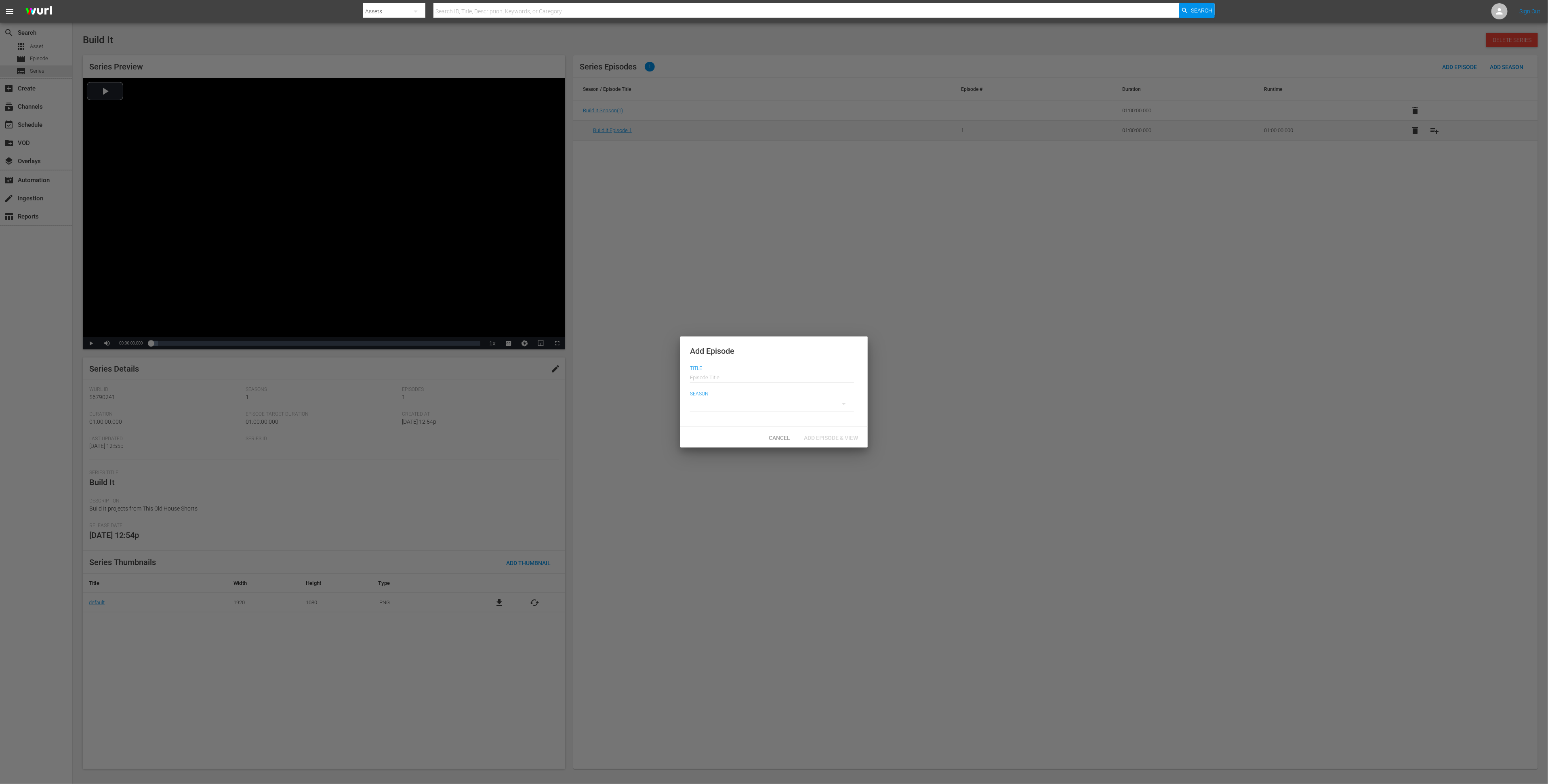
click at [760, 380] on input "text" at bounding box center [772, 376] width 164 height 19
drag, startPoint x: 728, startPoint y: 378, endPoint x: 740, endPoint y: 381, distance: 12.4
click at [740, 381] on input "Build It Episode 1" at bounding box center [772, 376] width 164 height 19
type input "Build It Episode 2"
click at [747, 406] on div at bounding box center [772, 404] width 164 height 23
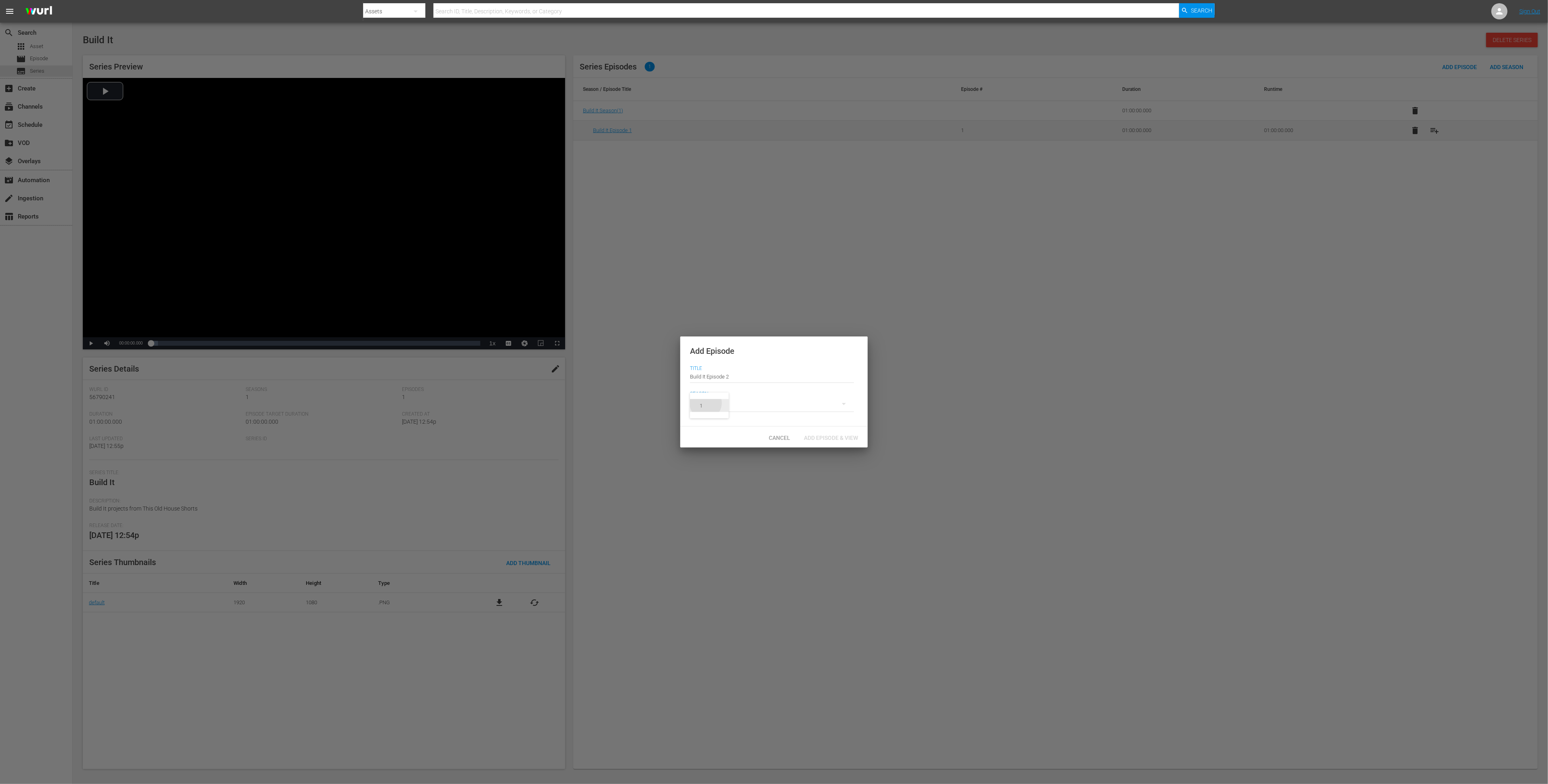
click at [705, 406] on div "1" at bounding box center [701, 406] width 22 height 8
click at [838, 440] on span "Add Episode & View" at bounding box center [831, 437] width 67 height 7
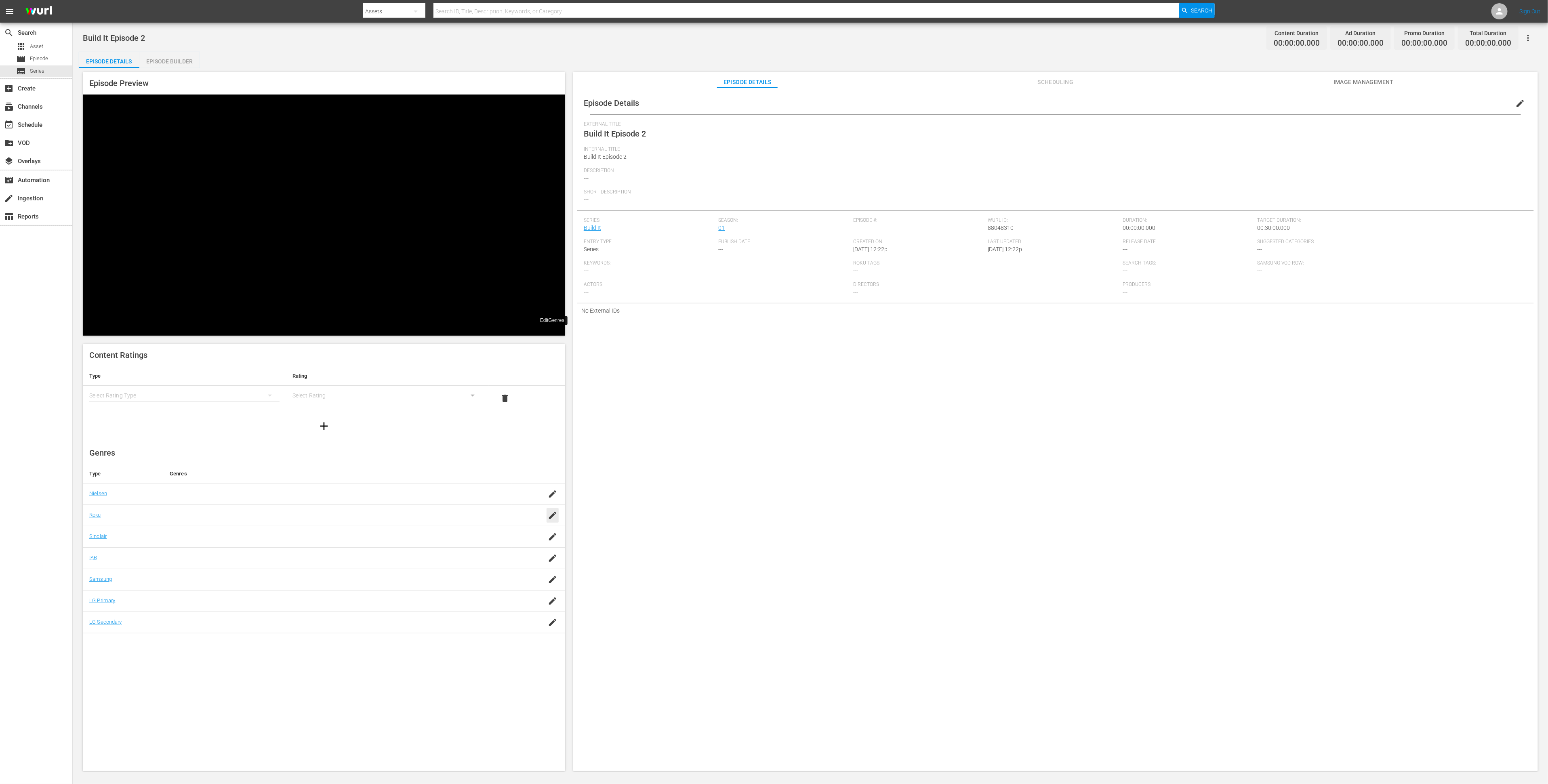
click at [550, 512] on icon "button" at bounding box center [553, 515] width 7 height 7
click at [219, 367] on div "Reality (reality)" at bounding box center [349, 362] width 300 height 19
type input "Rea"
click at [190, 384] on div "simple table" at bounding box center [184, 395] width 190 height 23
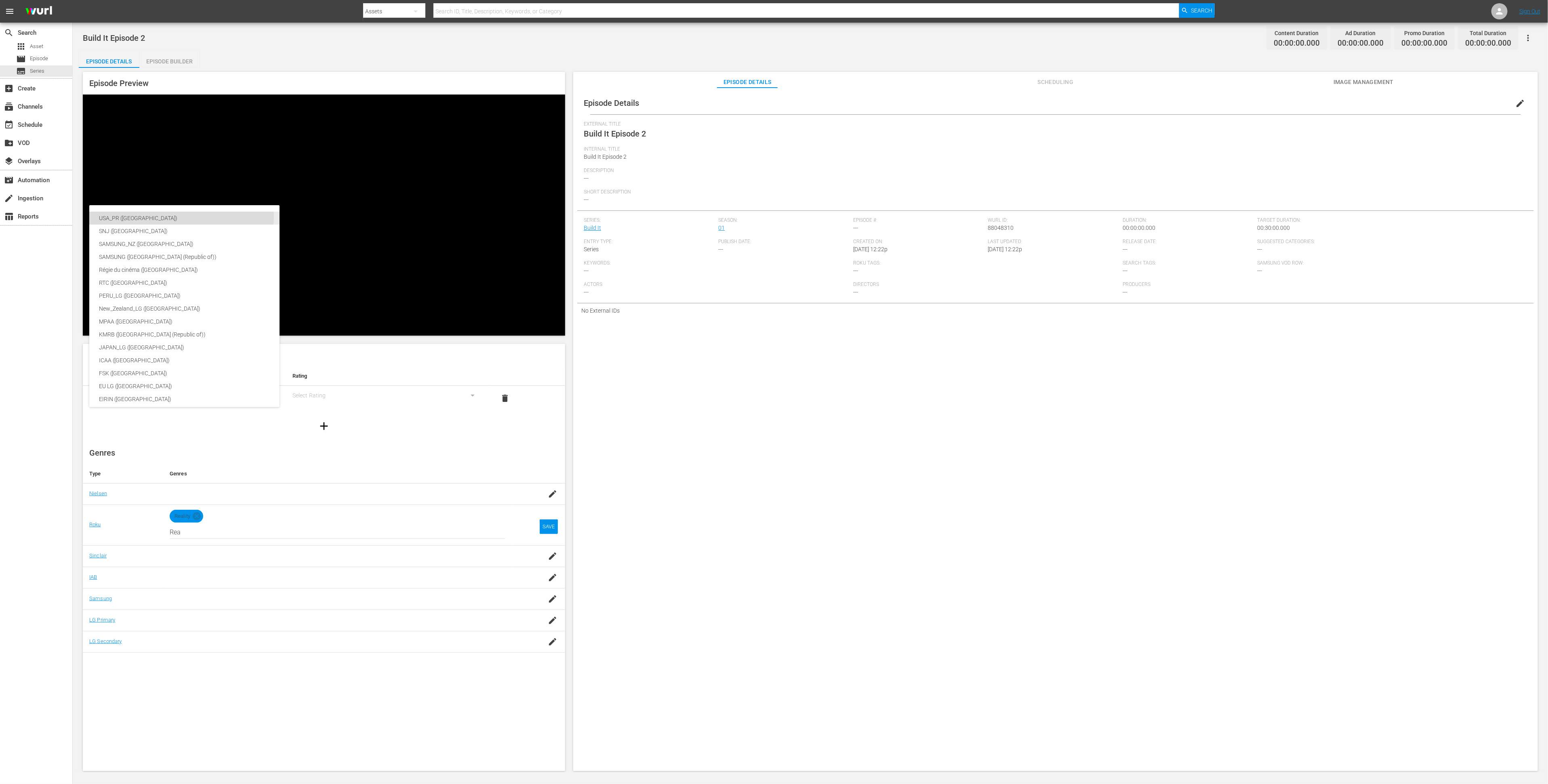
click at [181, 216] on div "USA_PR ([GEOGRAPHIC_DATA])" at bounding box center [192, 218] width 186 height 13
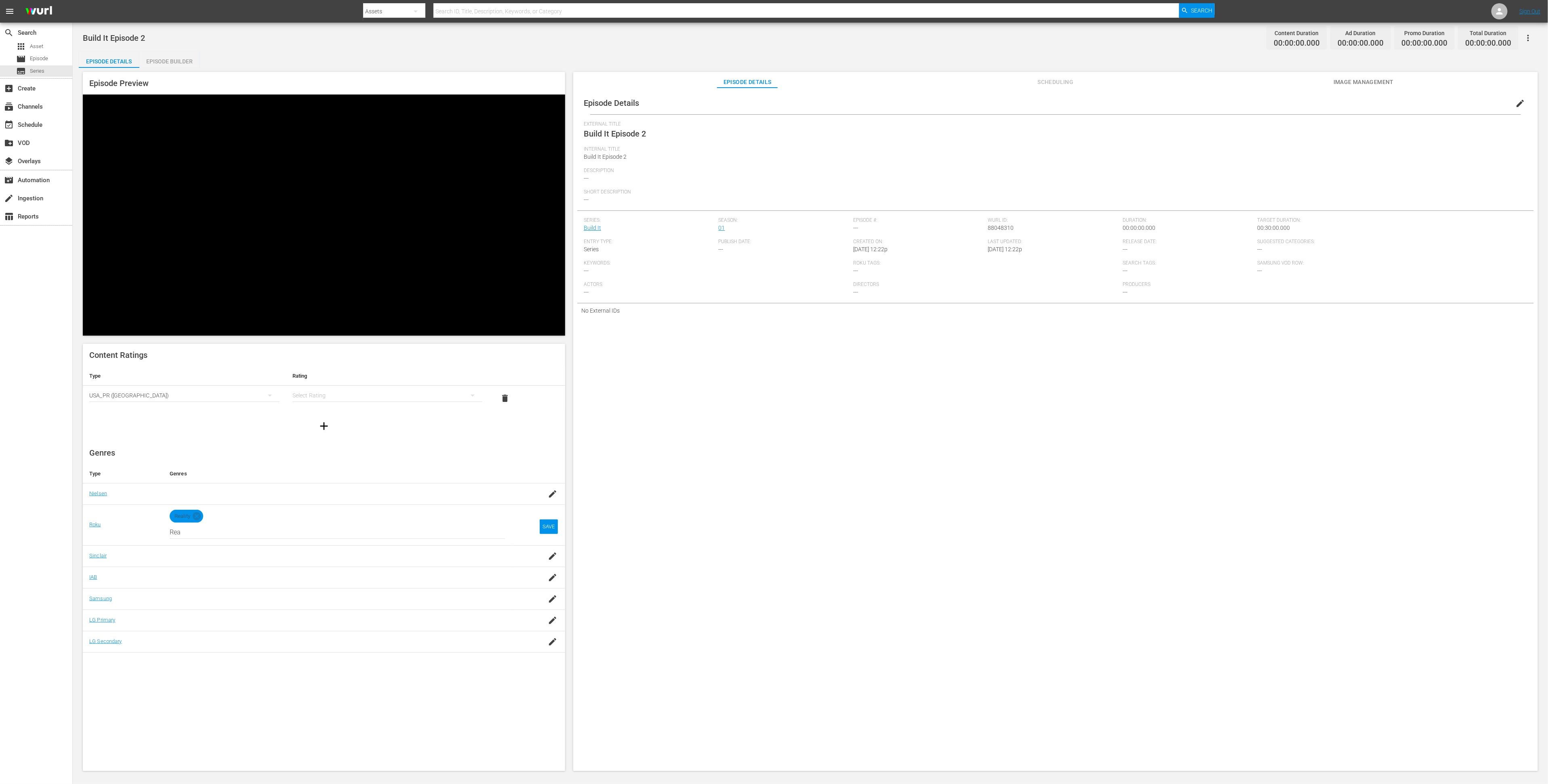
click at [306, 384] on div "simple table" at bounding box center [388, 395] width 190 height 23
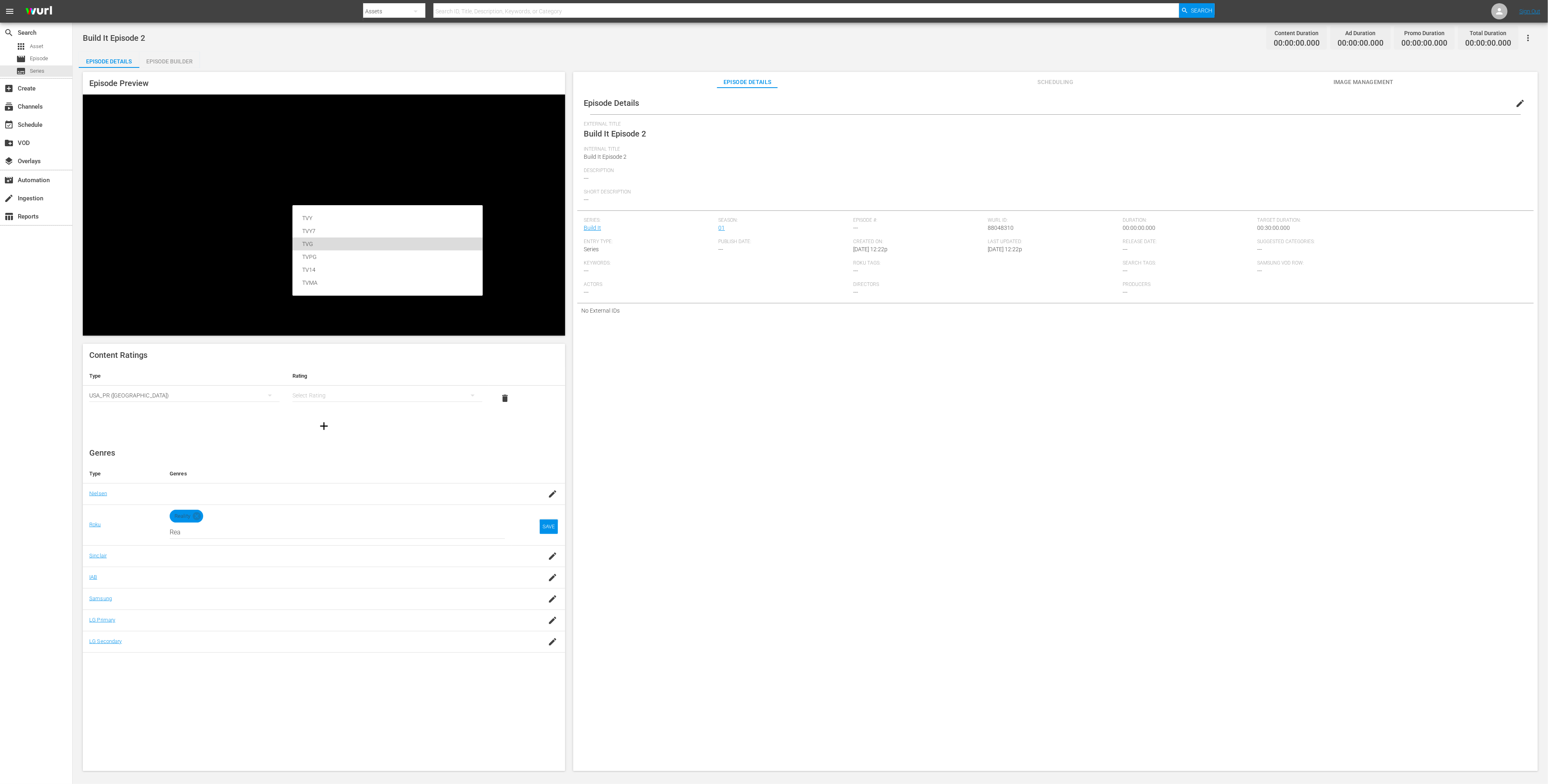
click at [317, 246] on div "TVG" at bounding box center [388, 244] width 171 height 13
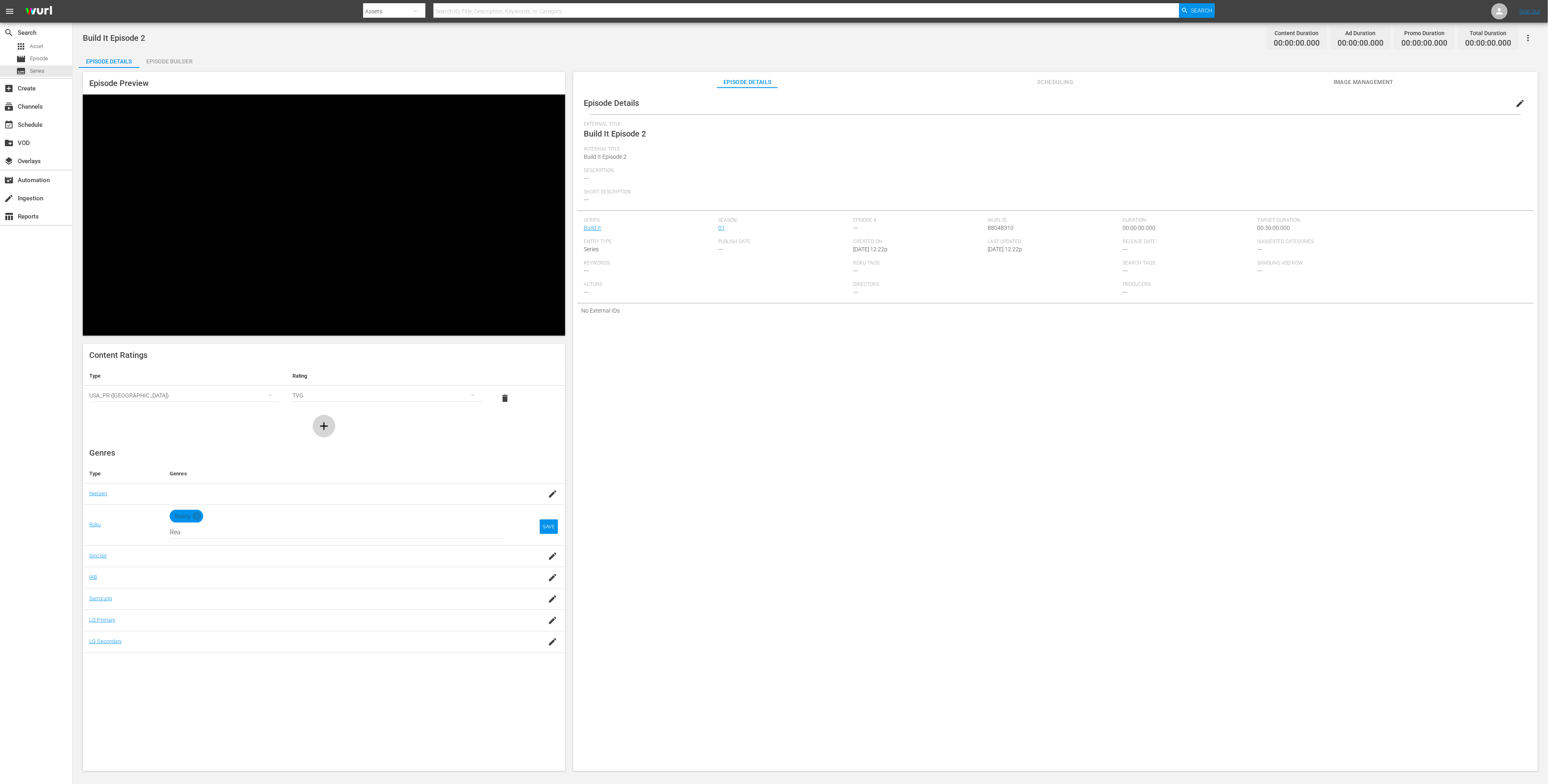
click at [318, 419] on icon "button" at bounding box center [324, 426] width 13 height 13
click at [178, 409] on div "simple table" at bounding box center [184, 421] width 190 height 23
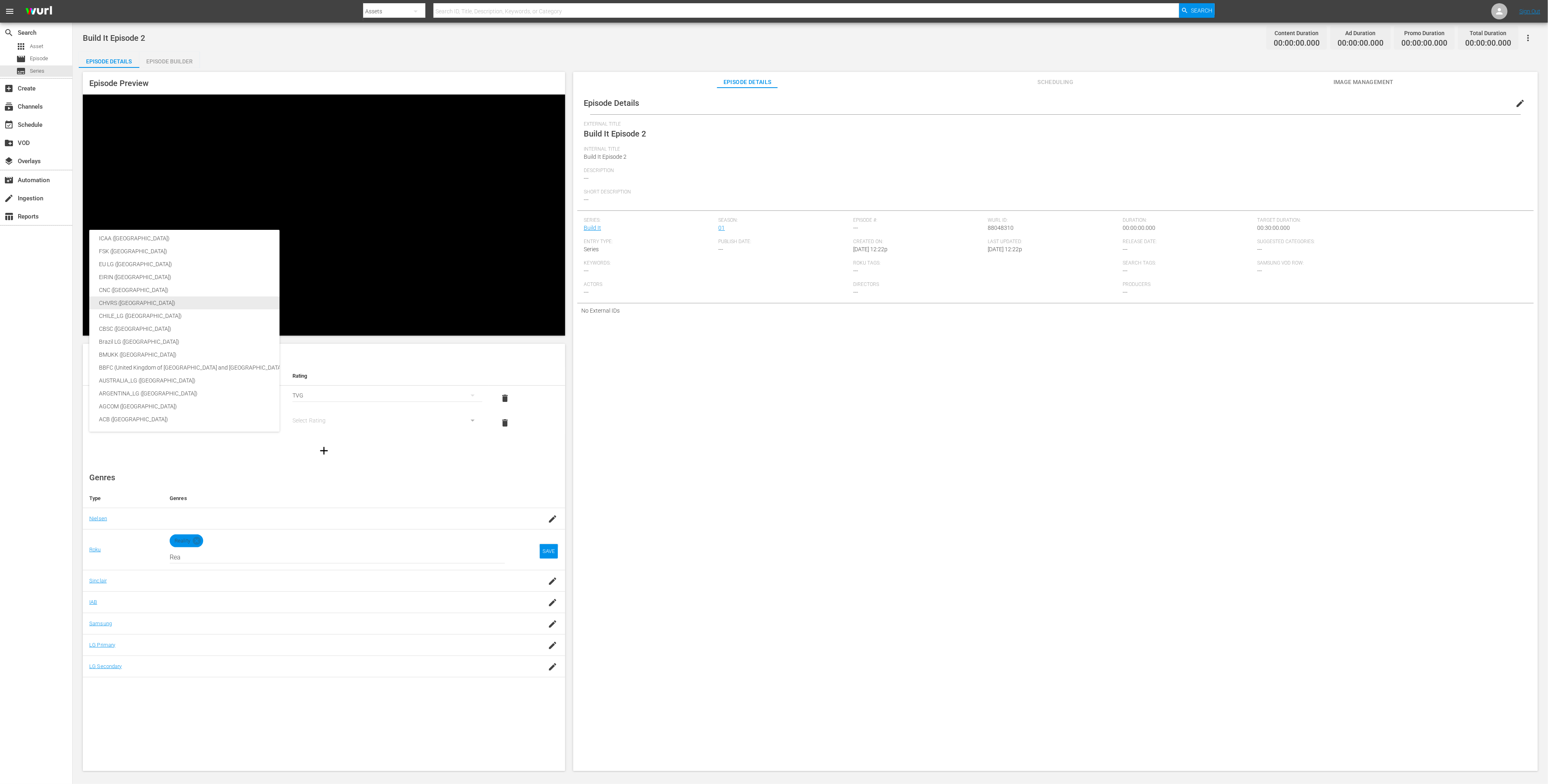
scroll to position [134, 0]
click at [207, 365] on div "BBFC (United Kingdom of [GEOGRAPHIC_DATA] and [GEOGRAPHIC_DATA])" at bounding box center [192, 368] width 186 height 13
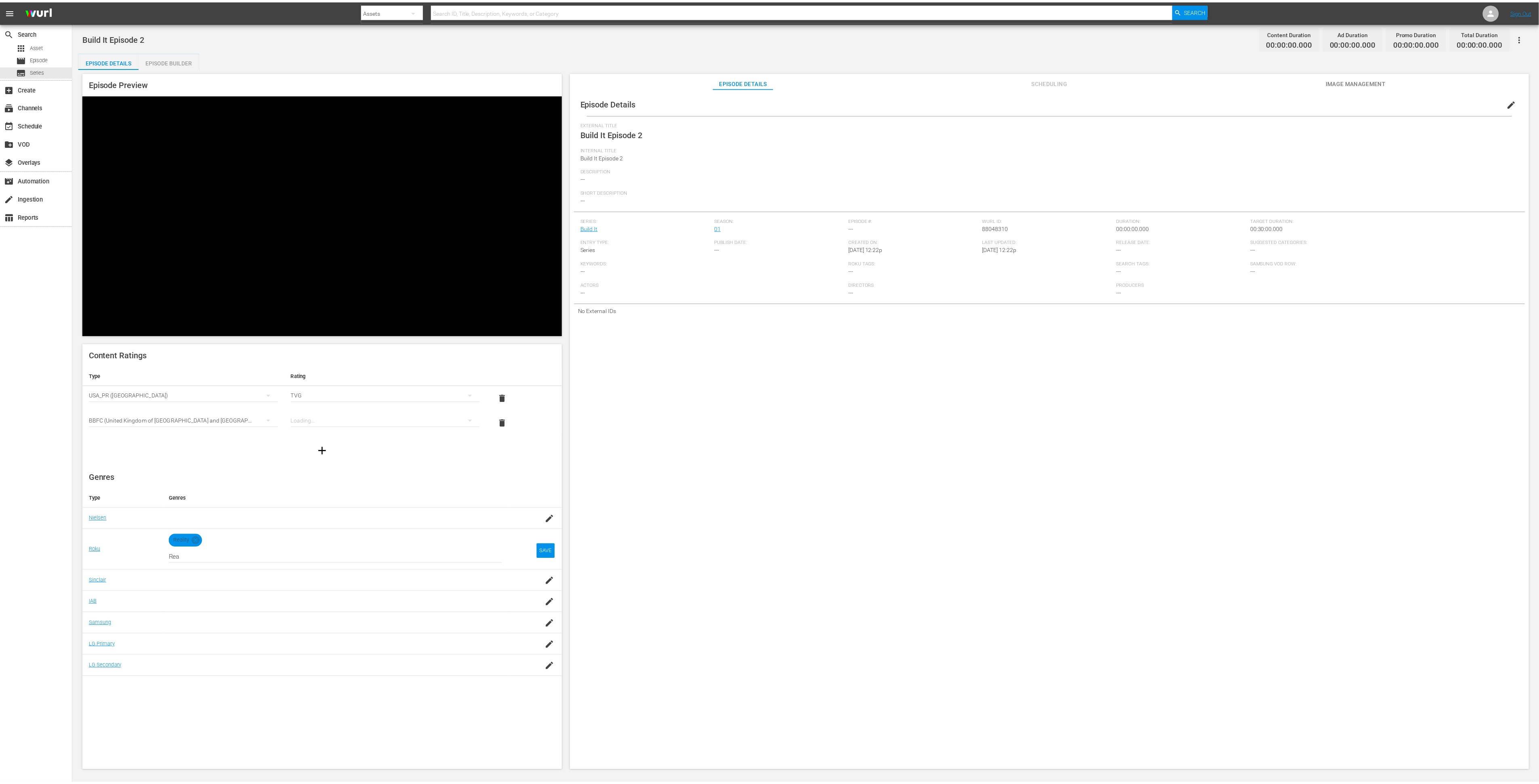
scroll to position [135, 0]
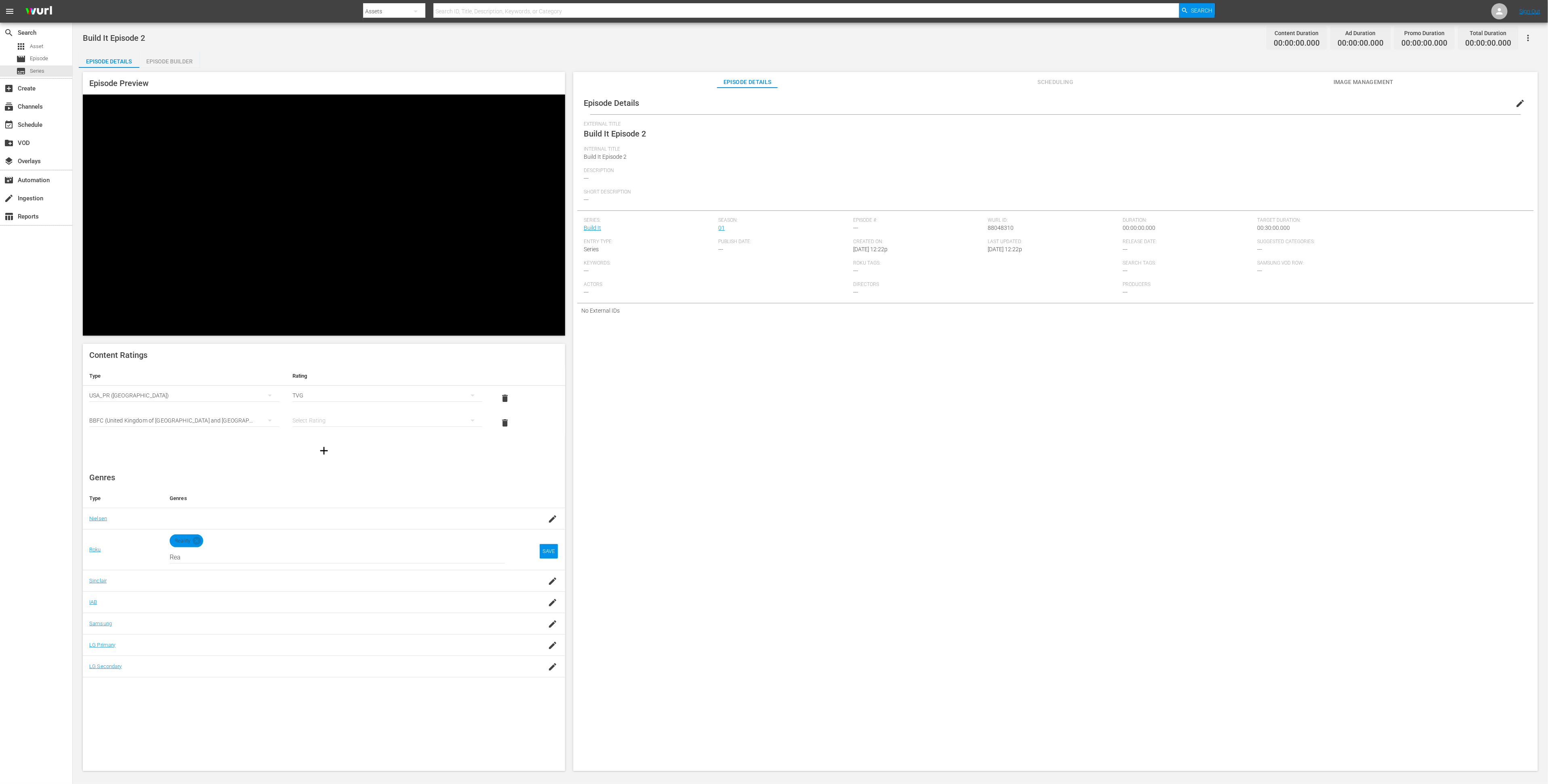
click at [333, 409] on div "simple table" at bounding box center [388, 421] width 190 height 23
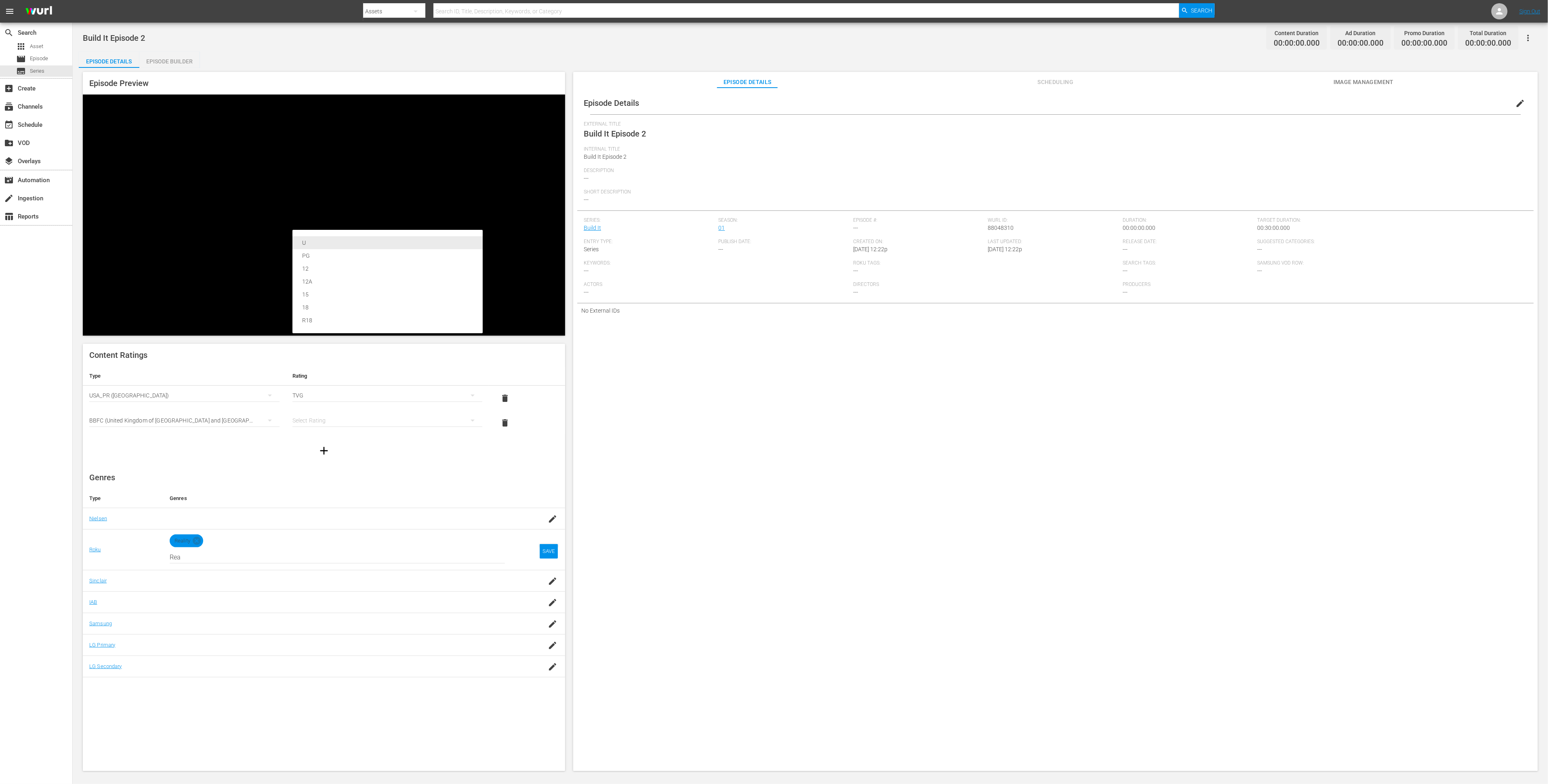
click at [334, 247] on div "U" at bounding box center [388, 243] width 171 height 13
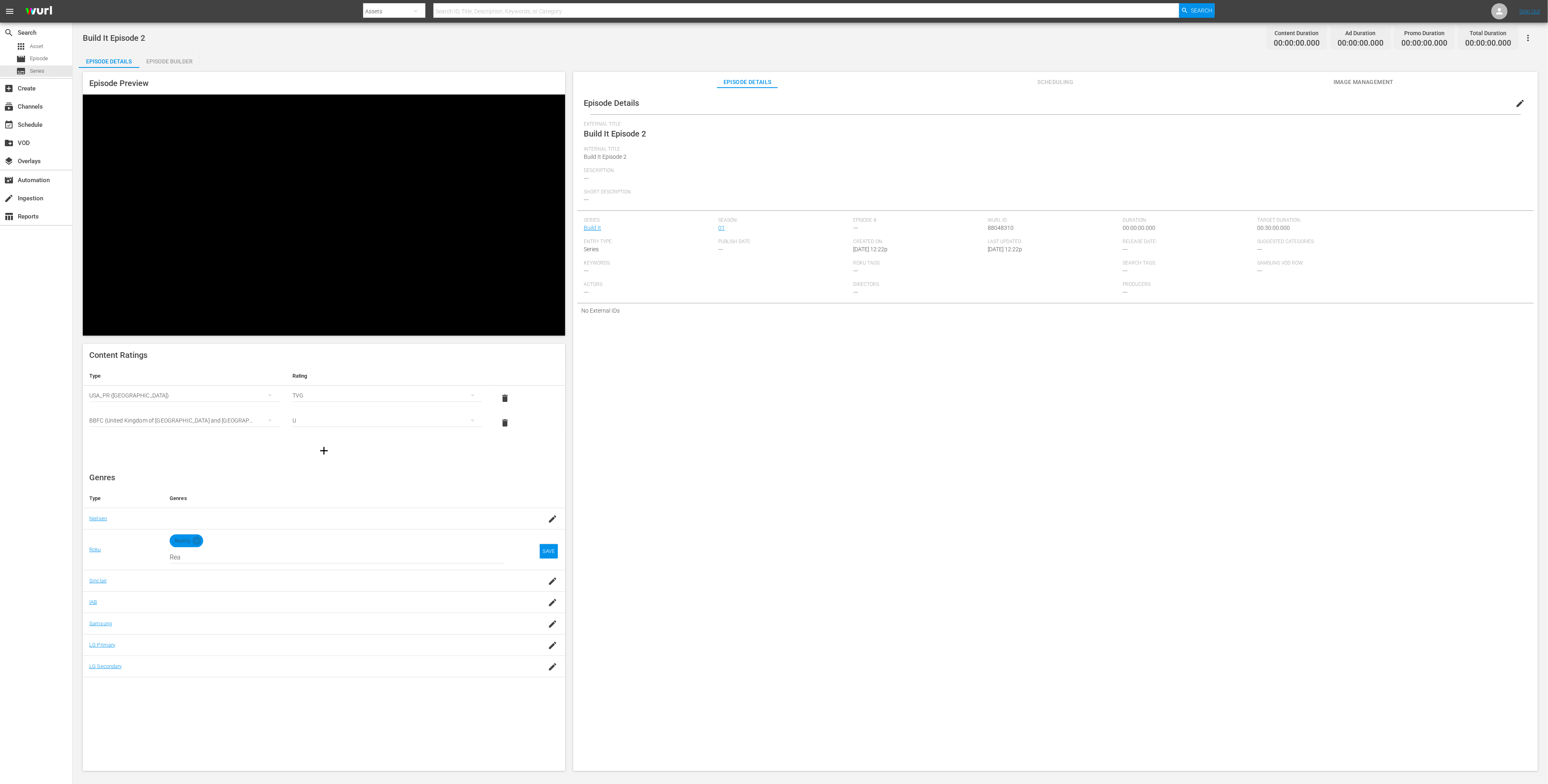
click at [1516, 105] on span "edit" at bounding box center [1520, 103] width 10 height 10
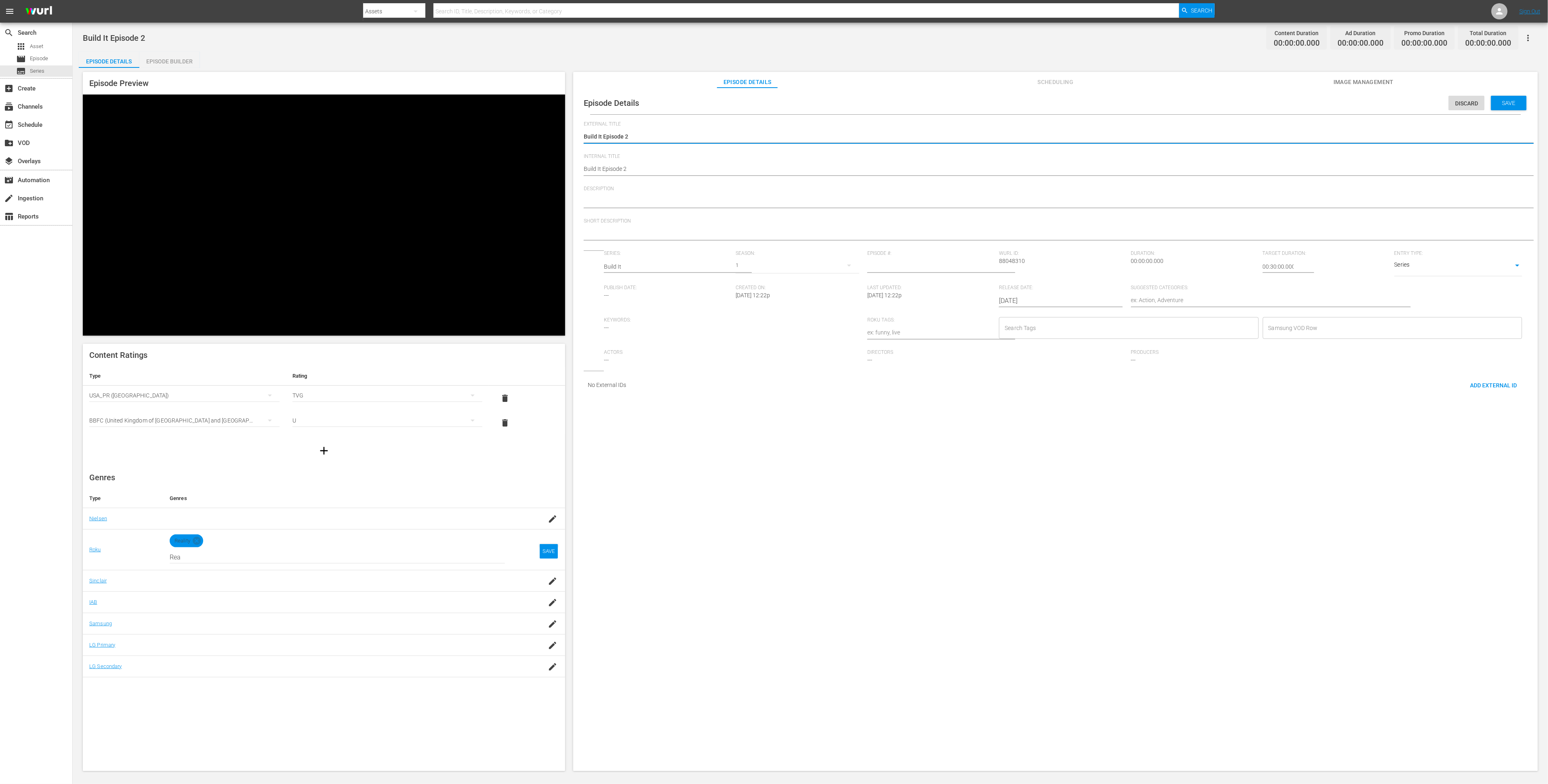
click at [731, 200] on textarea at bounding box center [1053, 202] width 940 height 10
paste textarea "This Old House Shorts' best do it yourself projects. From the simple to the... …"
type textarea "This Old House Shorts' best do it yourself projects. From the simple to the... …"
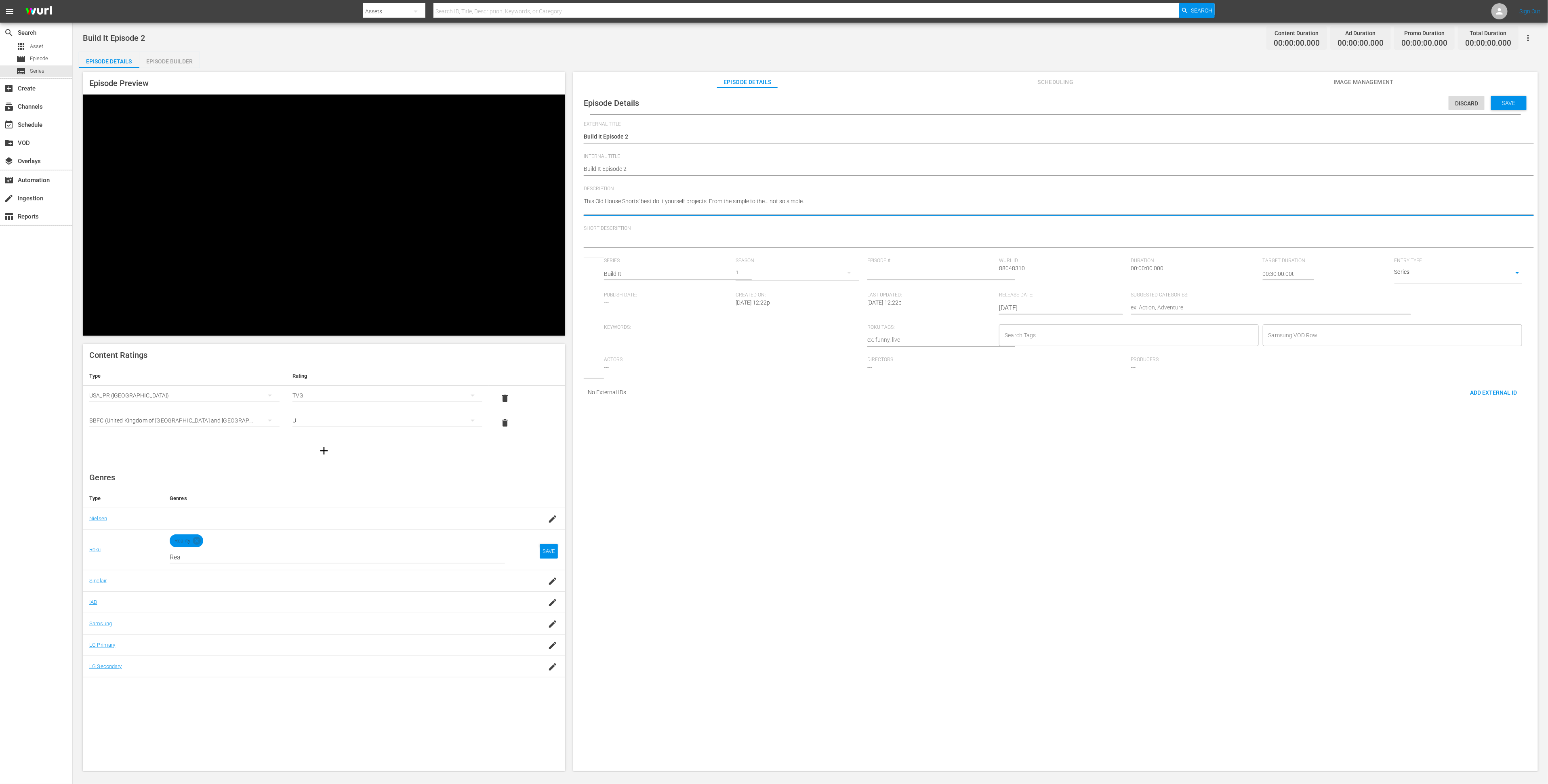
type textarea "This Old House Shorts' best do it yourself projects. From the simple to the... …"
click at [585, 203] on textarea "This Old House Shorts' best do it yourself projects. From the simple to the... …" at bounding box center [1053, 202] width 940 height 10
type textarea "EThis Old House Shorts' best do it yourself projects. From the simple to the...…"
type textarea "E2This Old House Shorts' best do it yourself projects. From the simple to the..…"
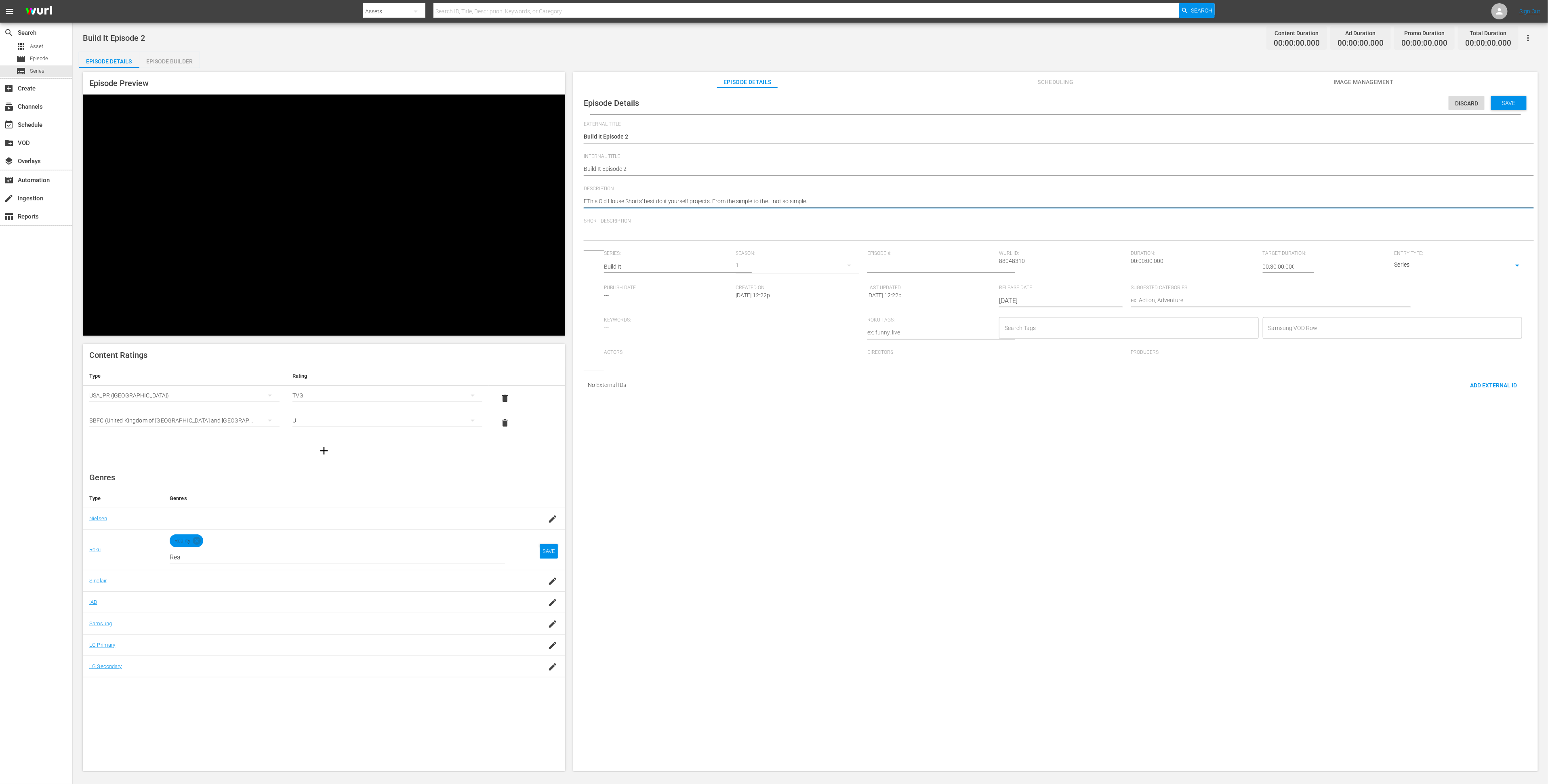
type textarea "E2This Old House Shorts' best do it yourself projects. From the simple to the..…"
type textarea "E2 This Old House Shorts' best do it yourself projects. From the simple to the.…"
type textarea "E2 oThis Old House Shorts' best do it yourself projects. From the simple to the…"
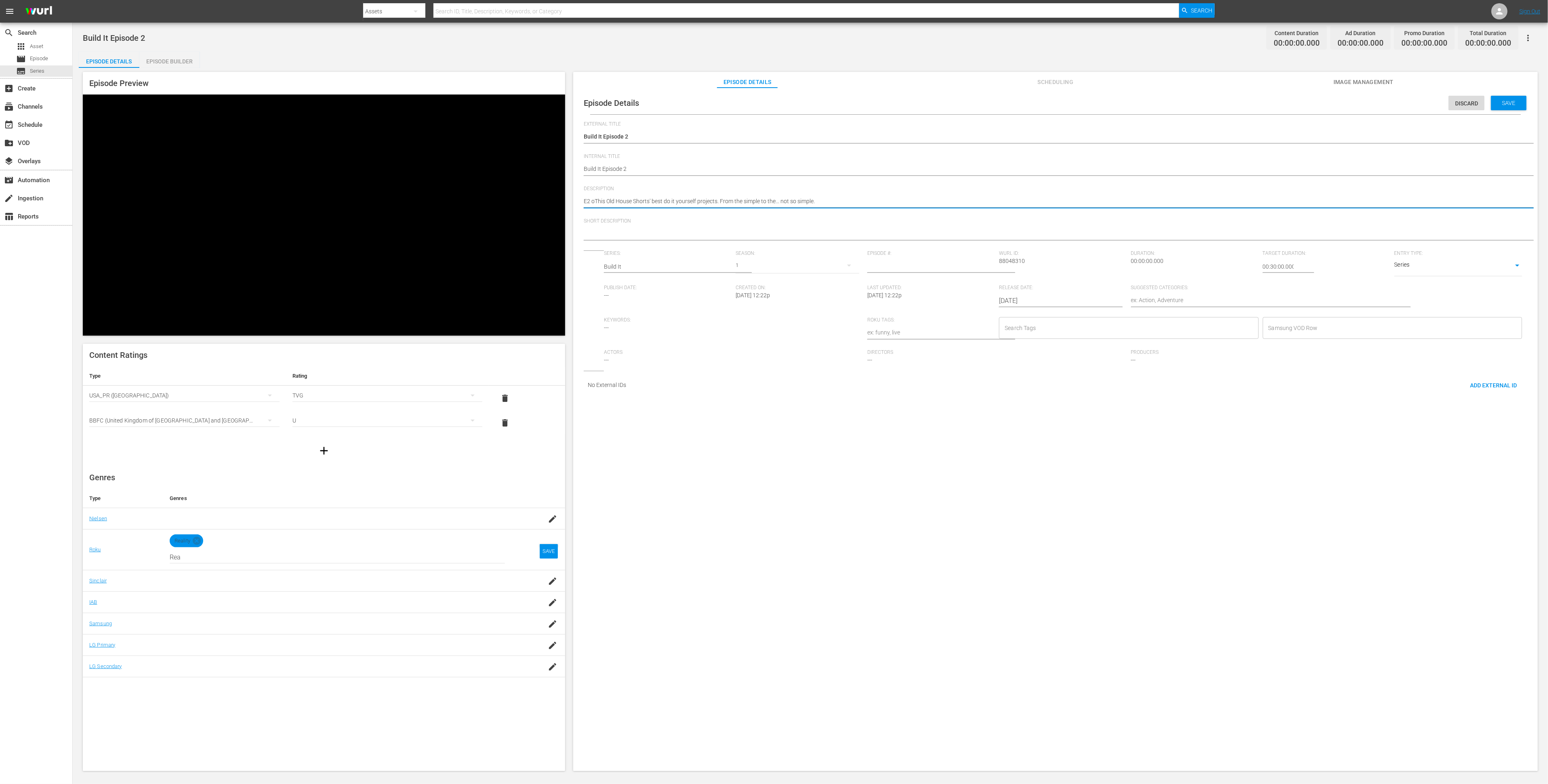
type textarea "E2 ofThis Old House Shorts' best do it yourself projects. From the simple to th…"
type textarea "E2 of This Old House Shorts' best do it yourself projects. From the simple to t…"
click at [701, 201] on textarea "E2 of This Old House Shorts' best do it yourself projects. From the simple to t…" at bounding box center [1053, 202] width 940 height 10
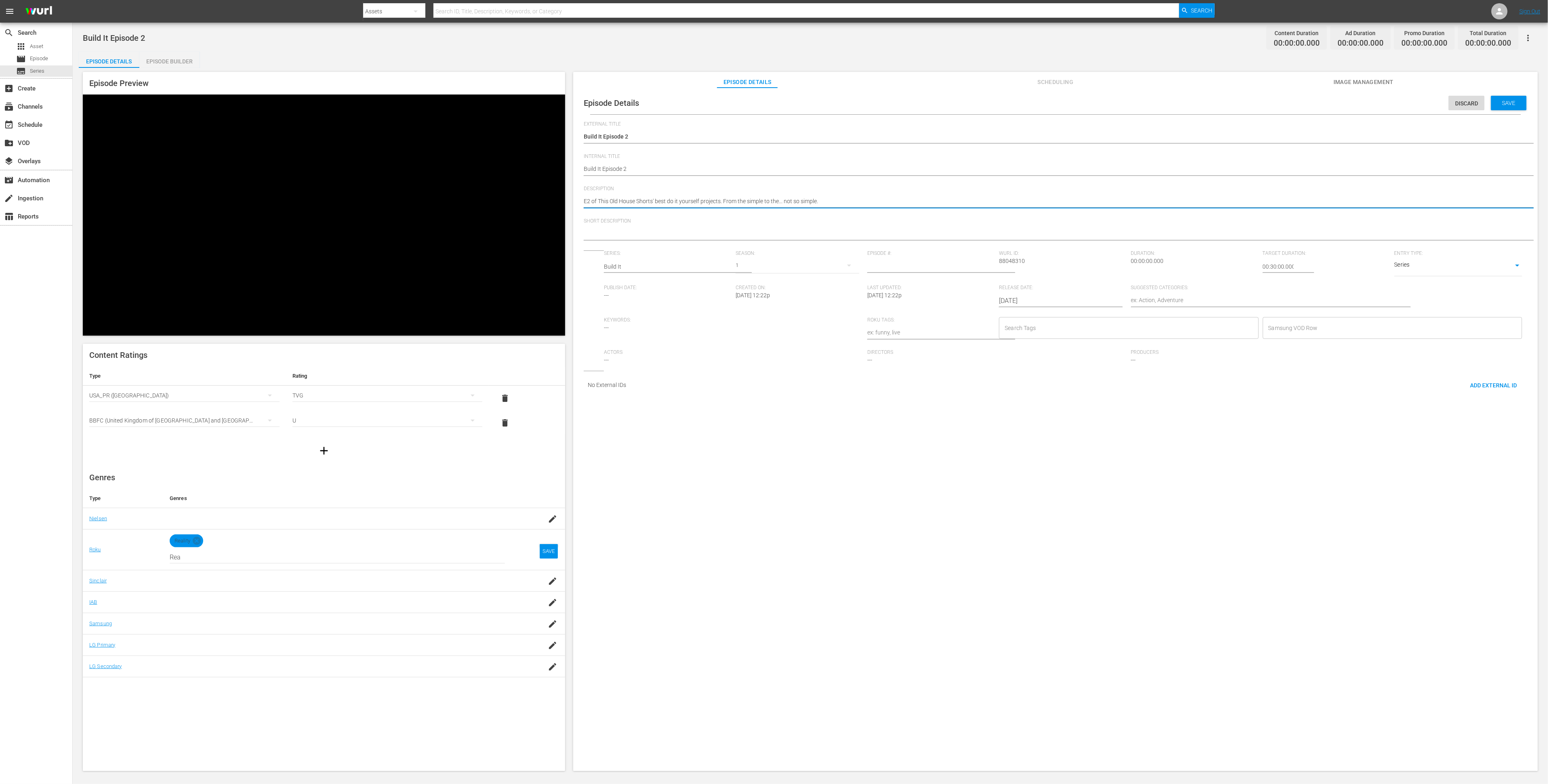
click at [701, 201] on textarea "E2 of This Old House Shorts' best do it yourself projects. From the simple to t…" at bounding box center [1053, 202] width 940 height 10
type textarea "E2 of This Old House Shorts' best do it yourself projects. From the simple to t…"
click at [675, 232] on textarea at bounding box center [1053, 234] width 940 height 10
paste textarea "E2 of This Old House Shorts' best do it yourself projects. From the simple to t…"
type textarea "E2 of This Old House Shorts' best do it yourself projects. From the simple to t…"
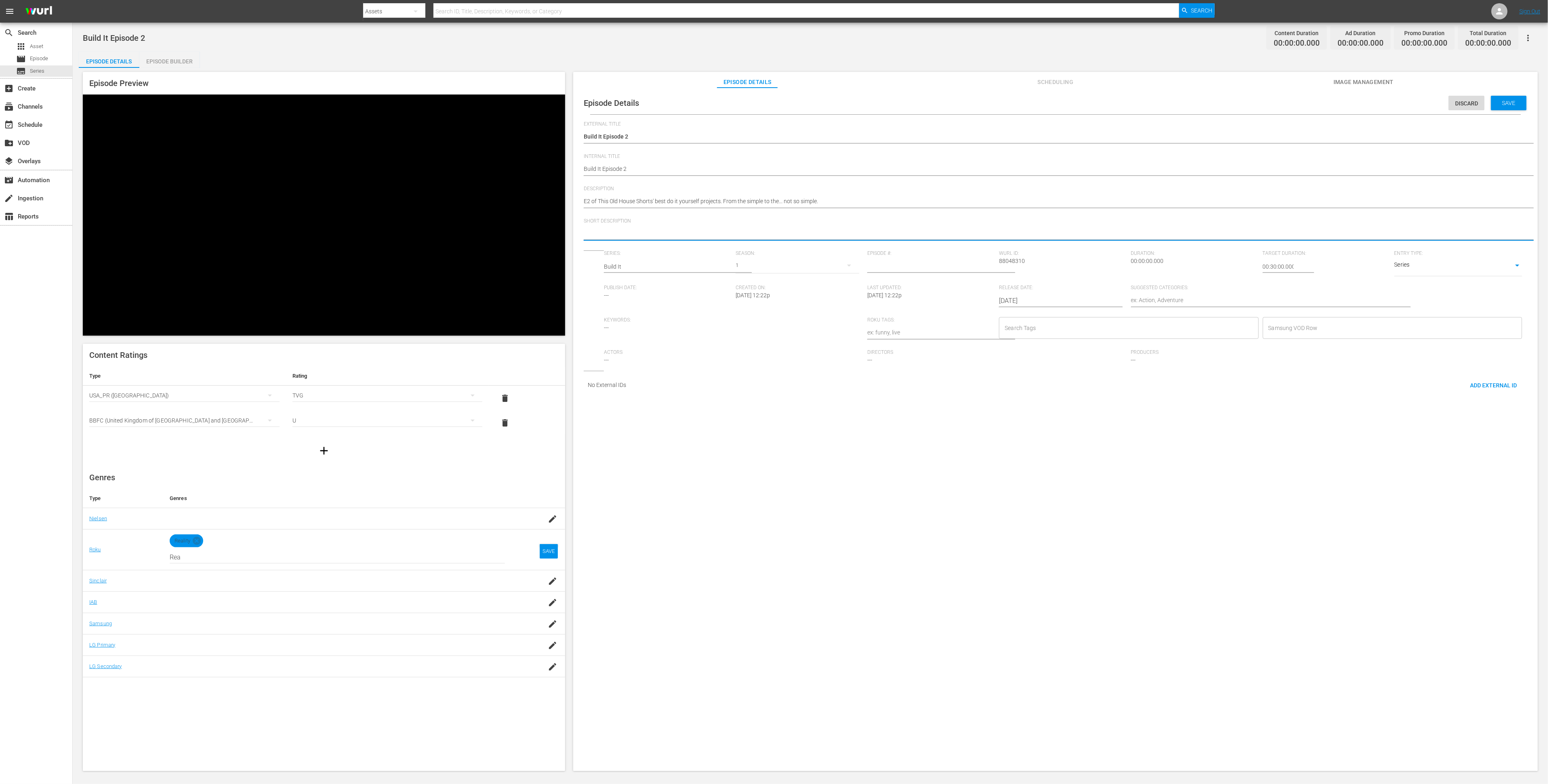
type textarea "E2 of This Old House Shorts' best do it yourself projects. From the simple to t…"
drag, startPoint x: 638, startPoint y: 234, endPoint x: 559, endPoint y: 231, distance: 79.1
click at [559, 231] on div "Episode Preview Content Ratings Type Rating Select Rating Type USA_PR (United S…" at bounding box center [810, 422] width 1463 height 710
type textarea "Shorts' best do it yourself projects. From the simple to the... not so simple."
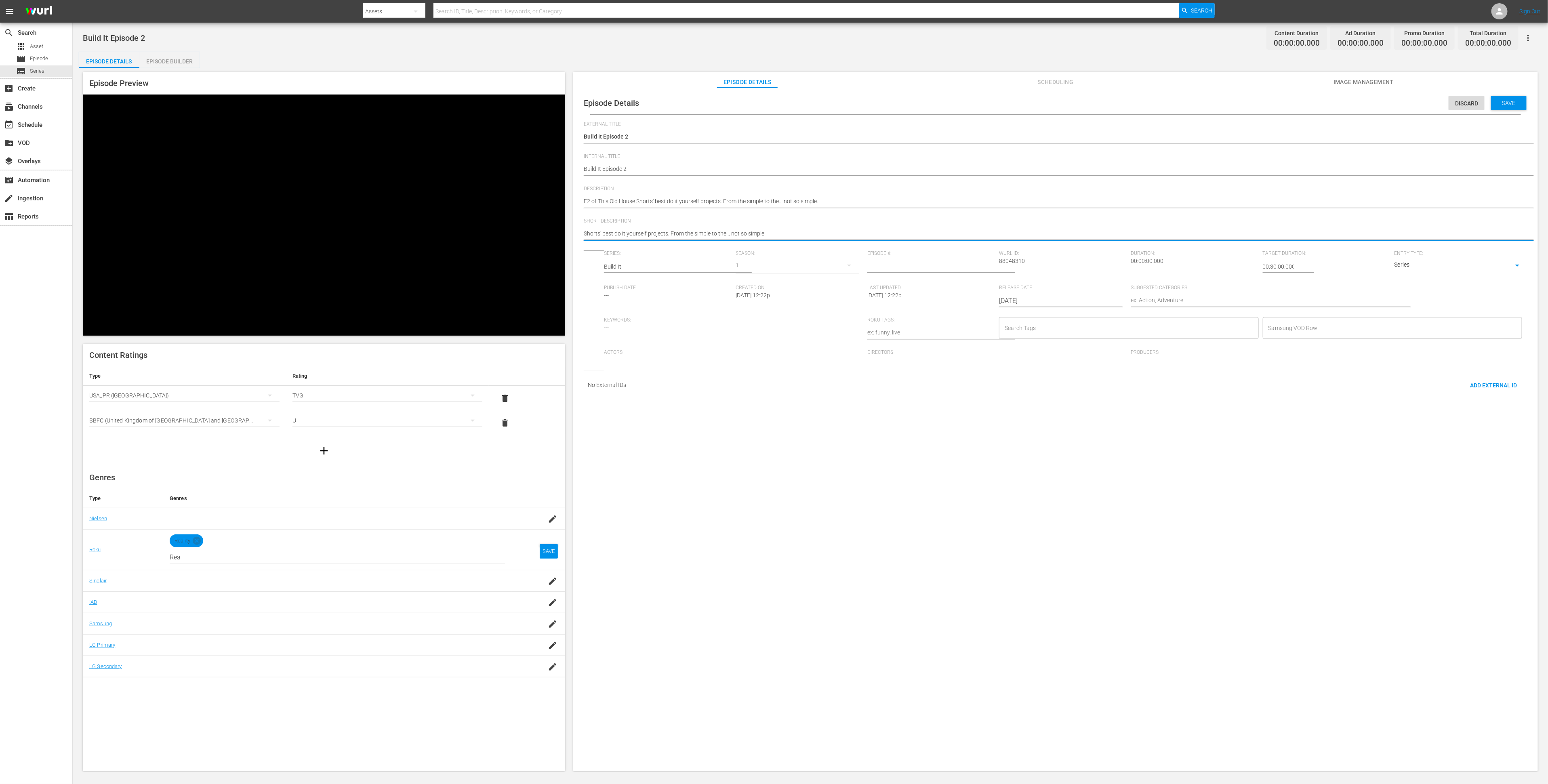
click at [796, 232] on textarea "Shorts' best do it yourself projects. From the simple to the... not so simple." at bounding box center [1053, 234] width 940 height 10
type textarea "Shorts' best do it yourself projects. From the simple to the... not so simple."
type textarea "Shorts' best do it yourself projects. From the simple to the... not so simple. E"
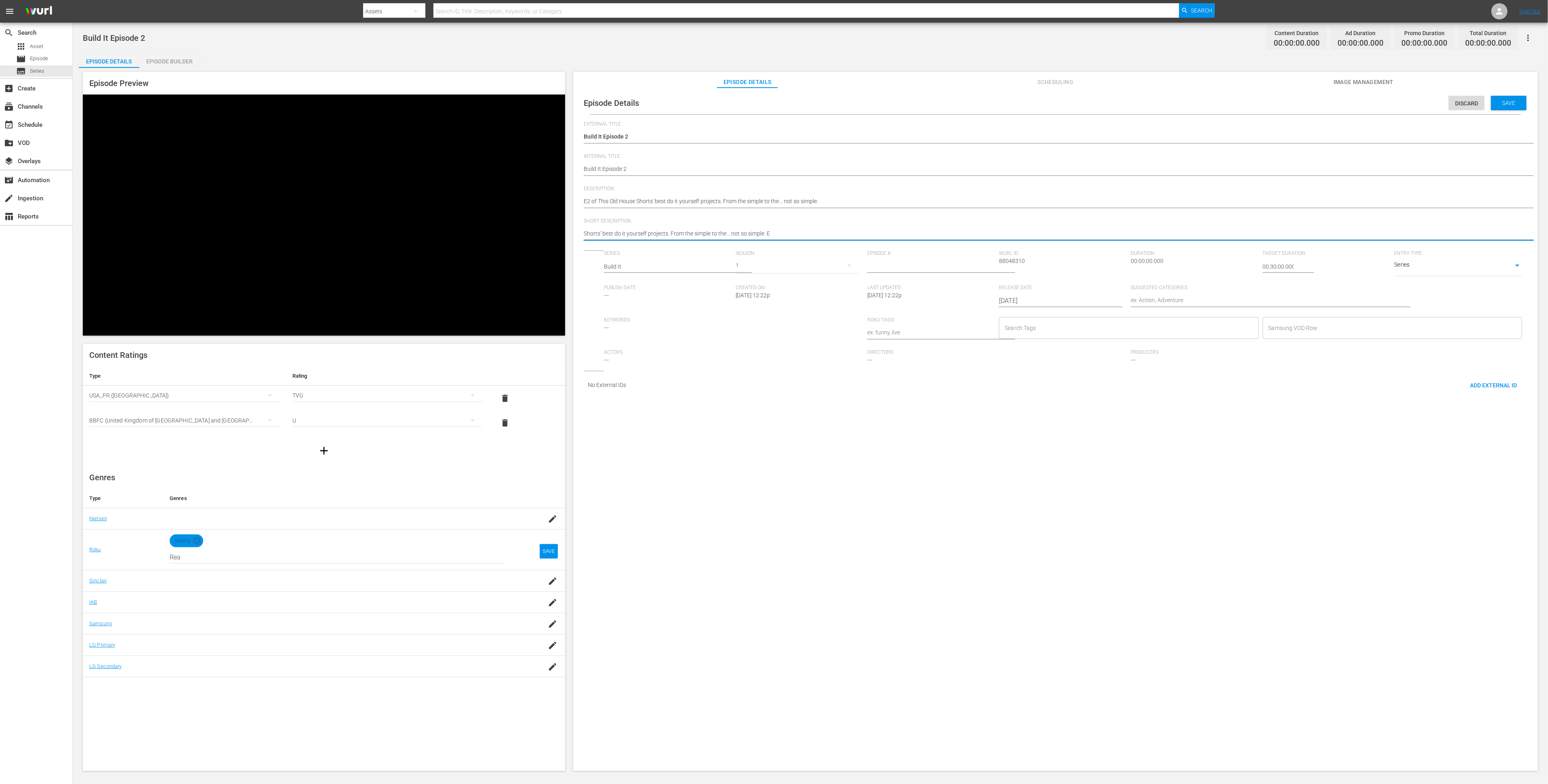
type textarea "Shorts' best do it yourself projects. From the simple to the... not so simple. …"
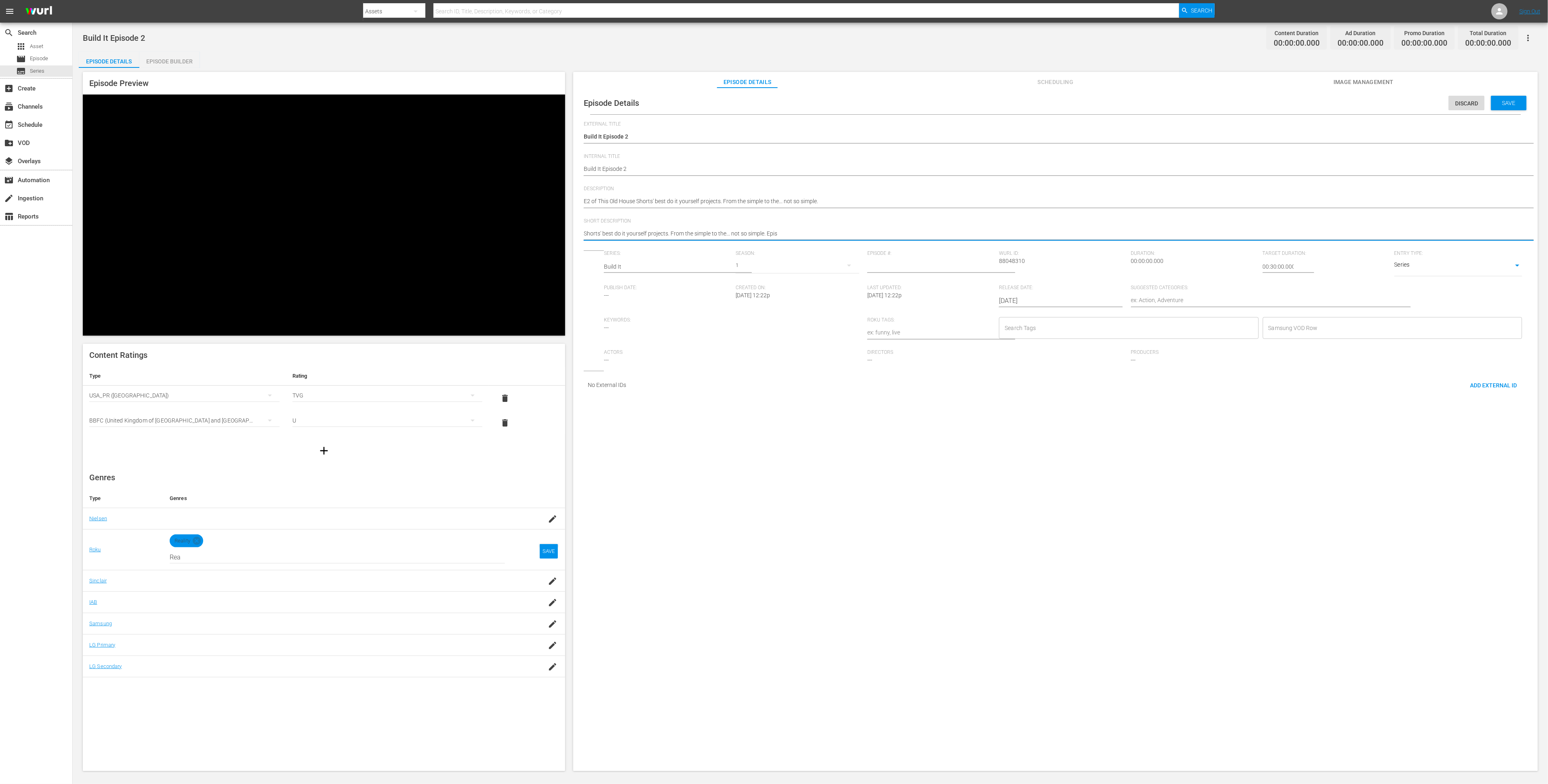
type textarea "Shorts' best do it yourself projects. From the simple to the... not so simple. …"
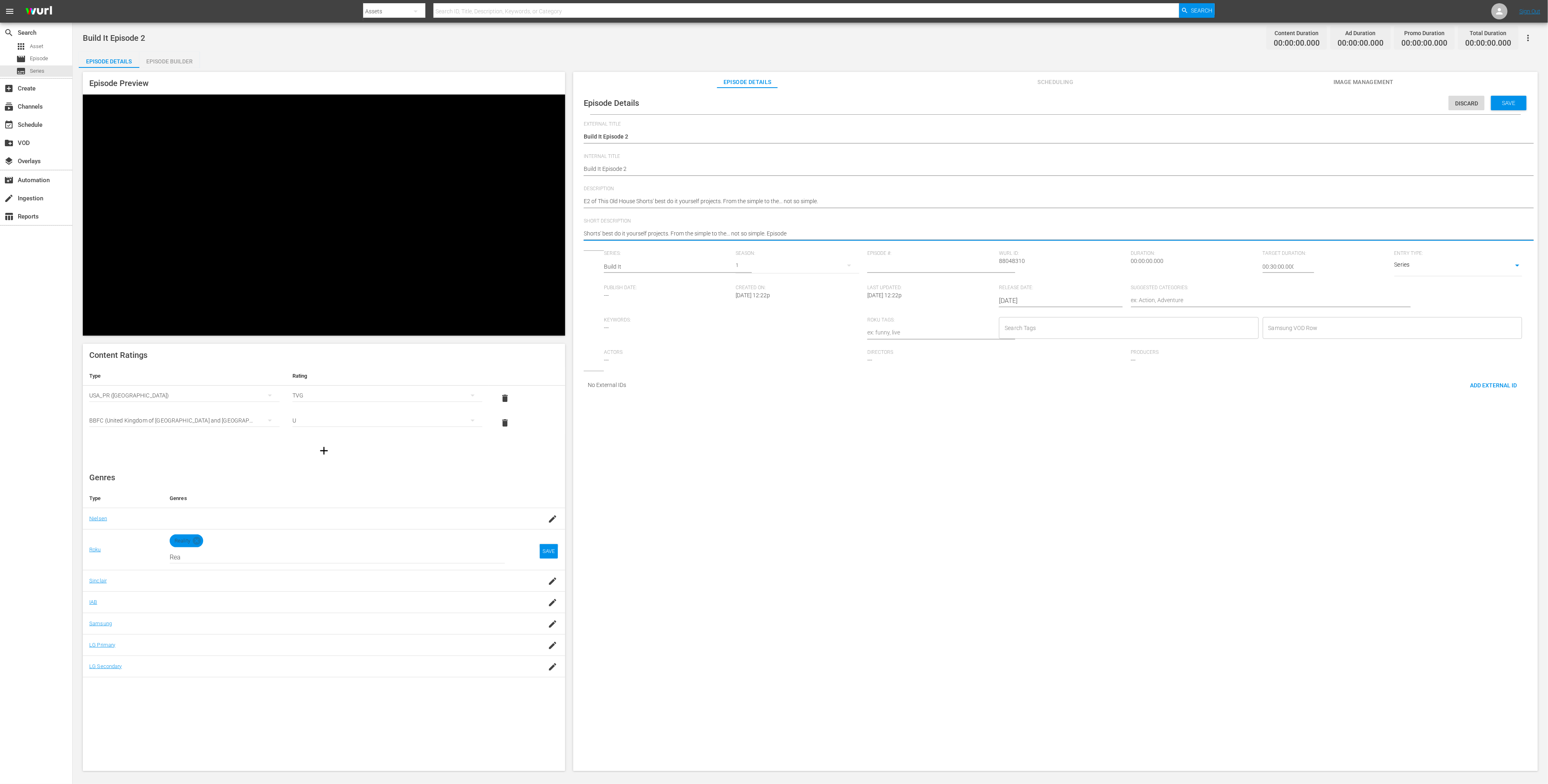
type textarea "Shorts' best do it yourself projects. From the simple to the... not so simple. …"
click at [979, 272] on input "1" at bounding box center [931, 267] width 127 height 19
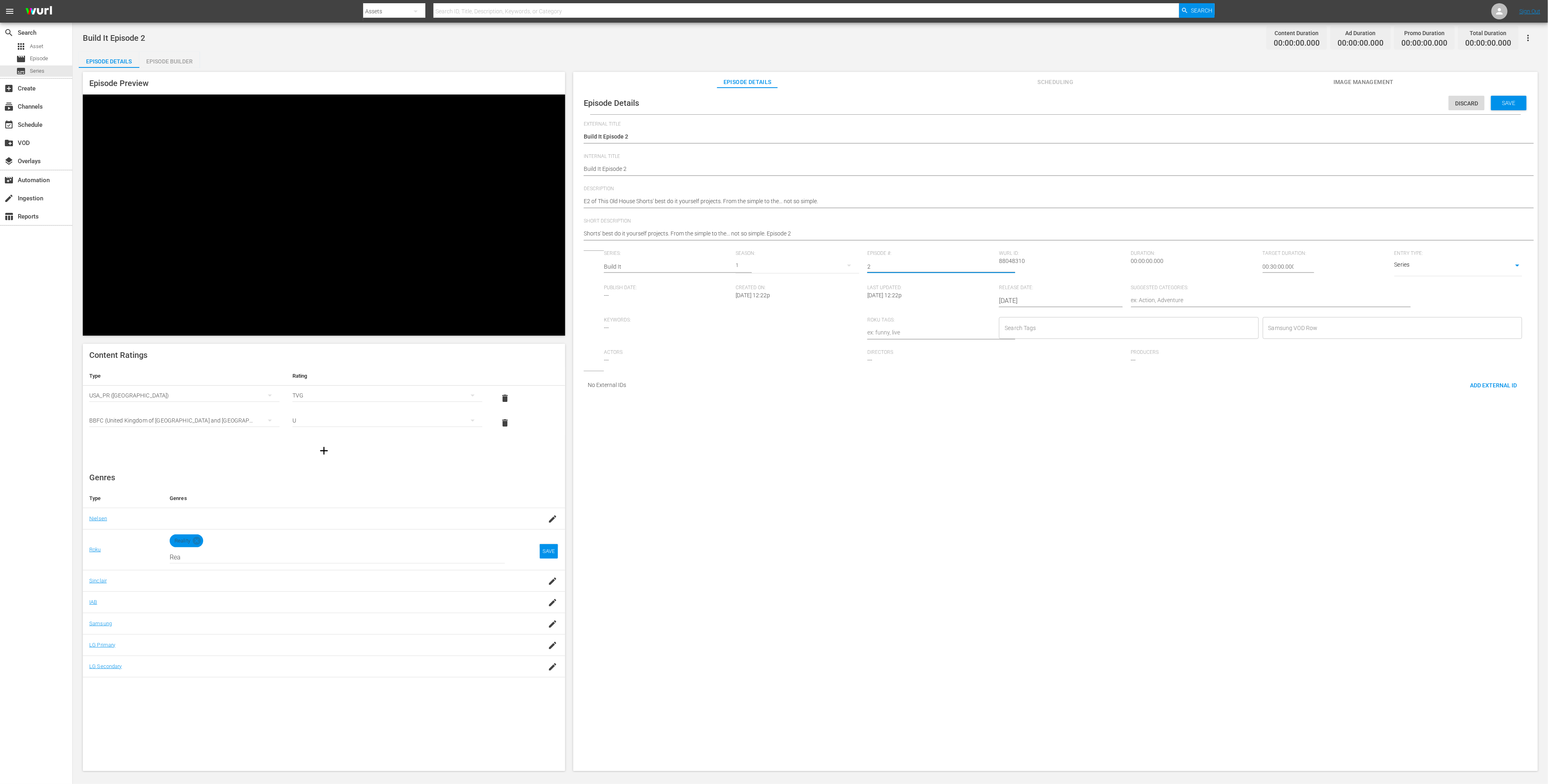
type input "2"
click at [979, 272] on input "2" at bounding box center [931, 267] width 127 height 19
click at [1036, 333] on input "Search Tags" at bounding box center [1122, 328] width 240 height 14
type input "E"
type input "Diy"
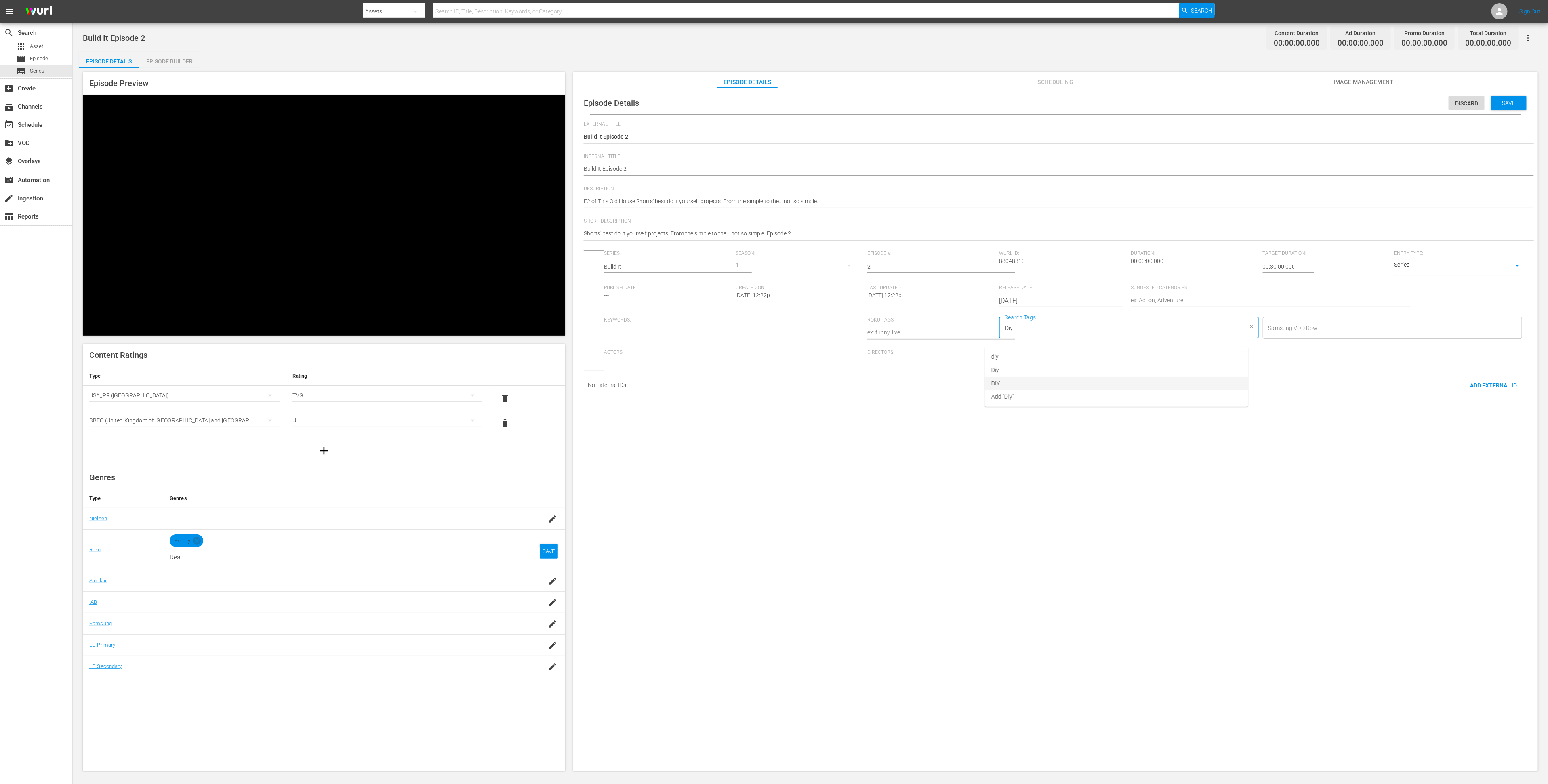
click at [1034, 378] on li "DIY" at bounding box center [1117, 383] width 263 height 13
type input "Thi"
click at [1056, 365] on li "This Old House" at bounding box center [1117, 370] width 263 height 13
type input "re"
click at [1042, 400] on li "renovation" at bounding box center [1117, 397] width 263 height 13
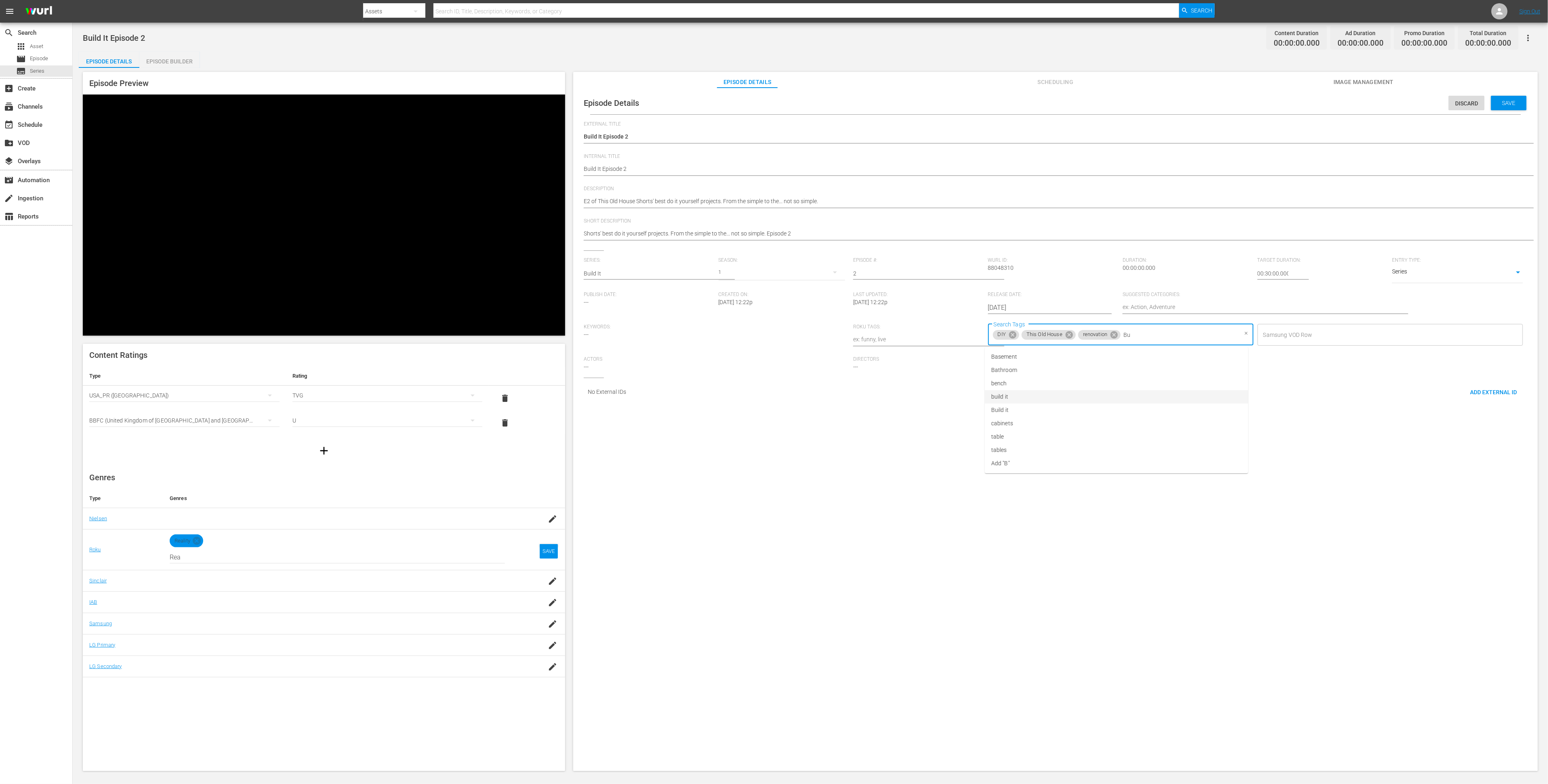
type input "Bui"
click at [1030, 374] on li "Build it" at bounding box center [1117, 370] width 263 height 13
type input "home"
click at [1023, 370] on span "home improvement" at bounding box center [1016, 370] width 49 height 8
click at [1145, 307] on textarea at bounding box center [1255, 308] width 266 height 10
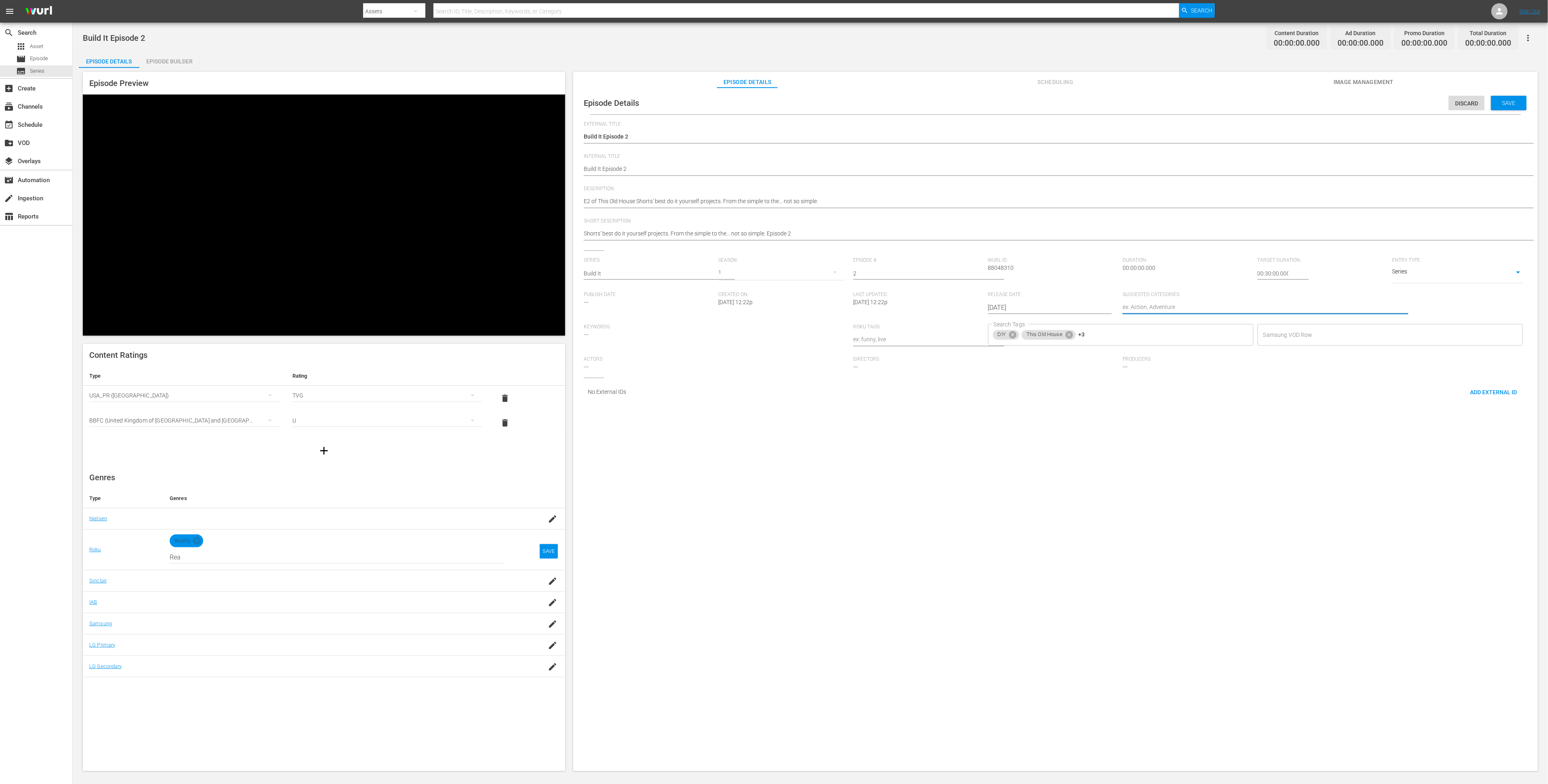
type textarea "H"
type textarea "Ho"
type textarea "Hom"
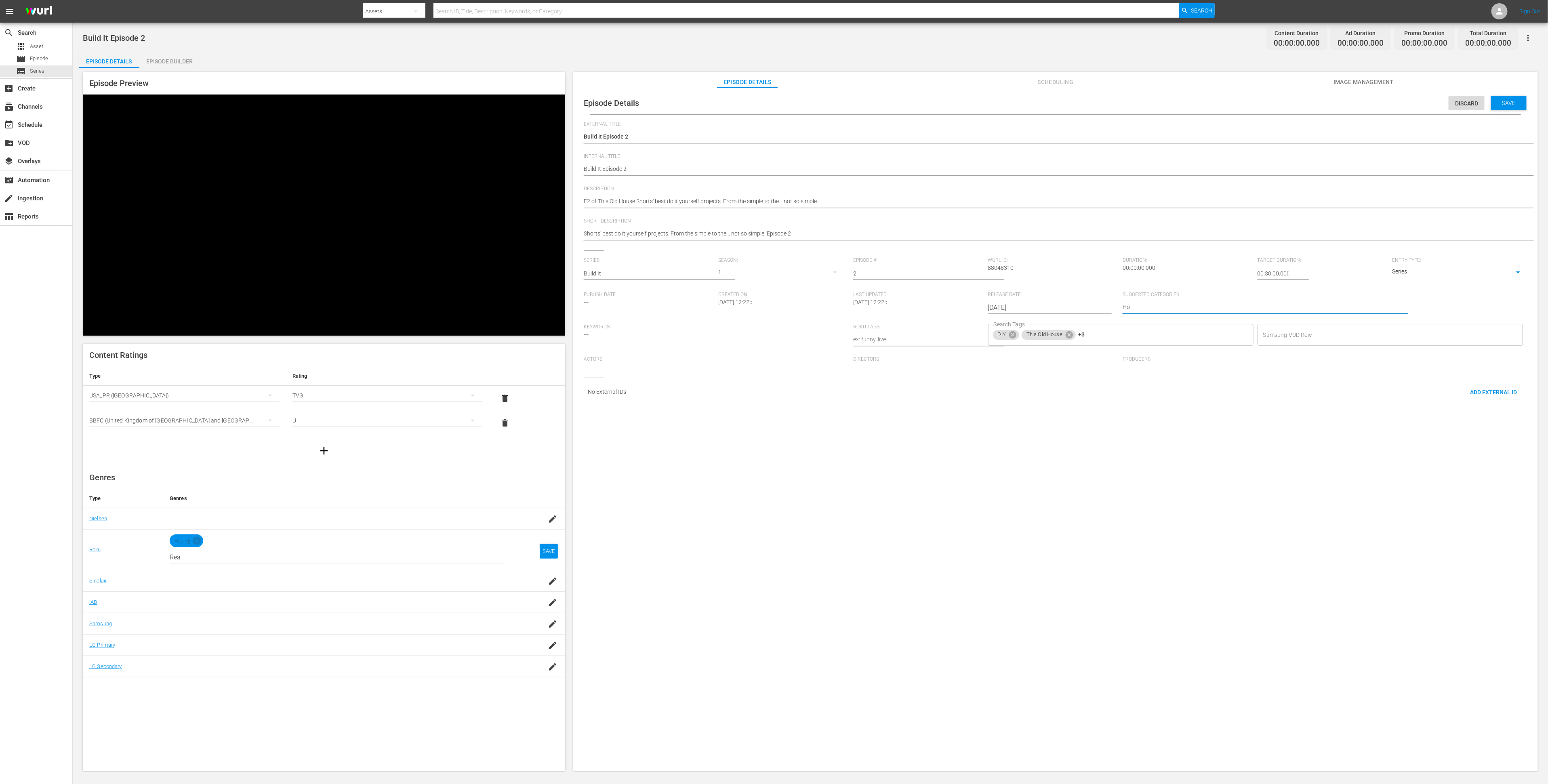
type textarea "Hom"
type textarea "Home"
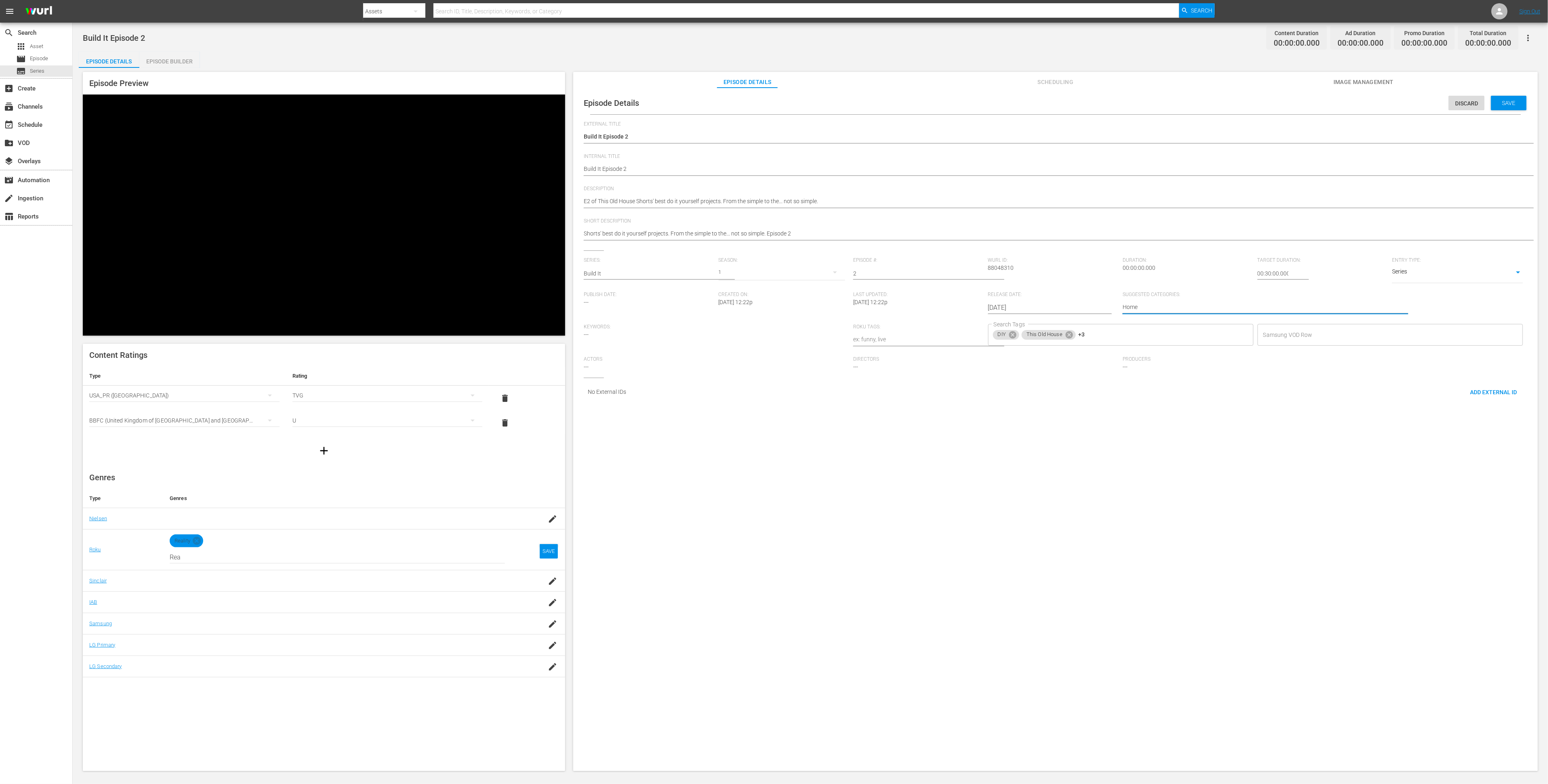
type textarea "Home I"
type textarea "Home Im"
type textarea "Home Imp"
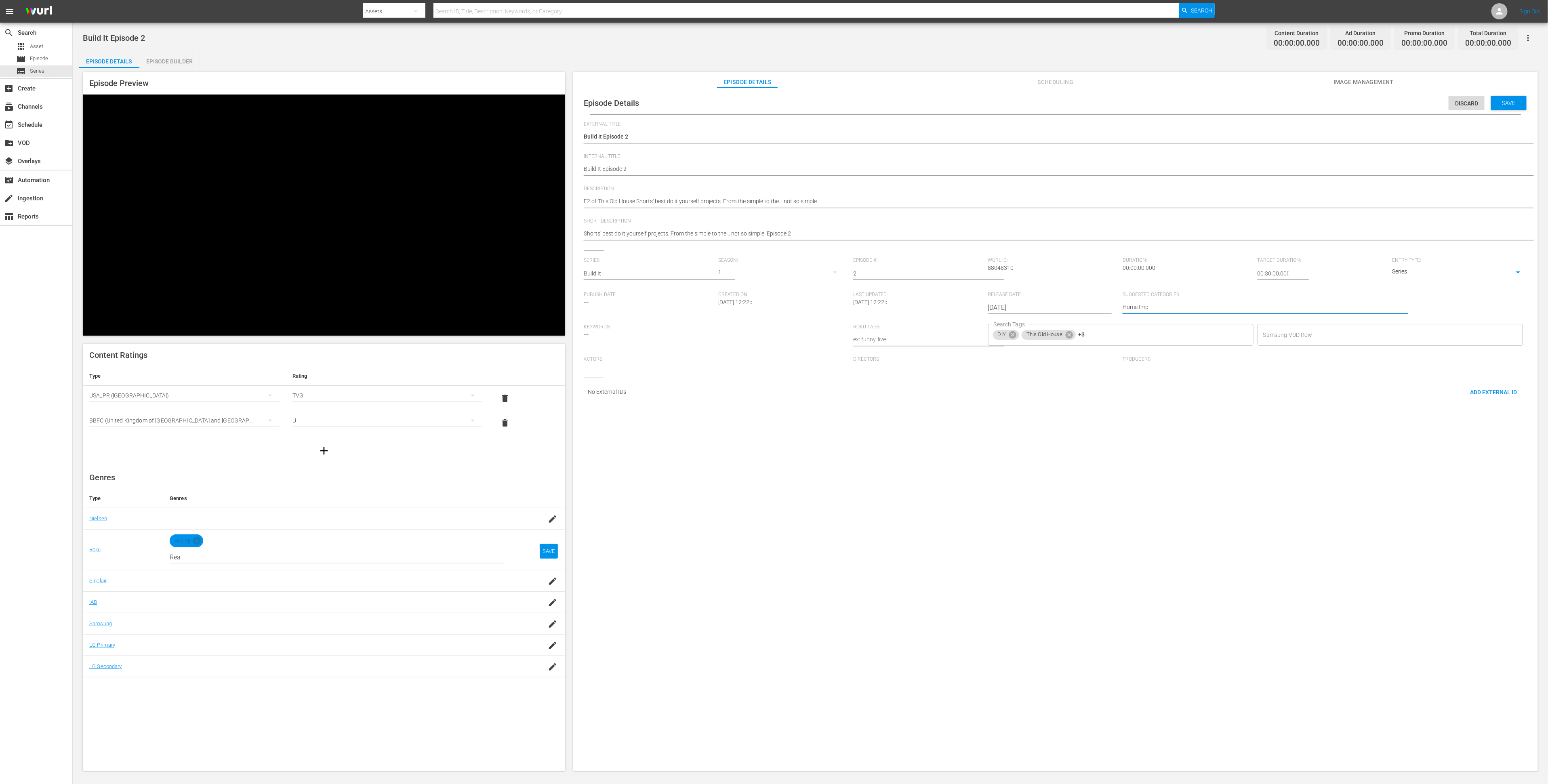
type textarea "Home Impr"
type textarea "Home Impro"
type textarea "Home Improv"
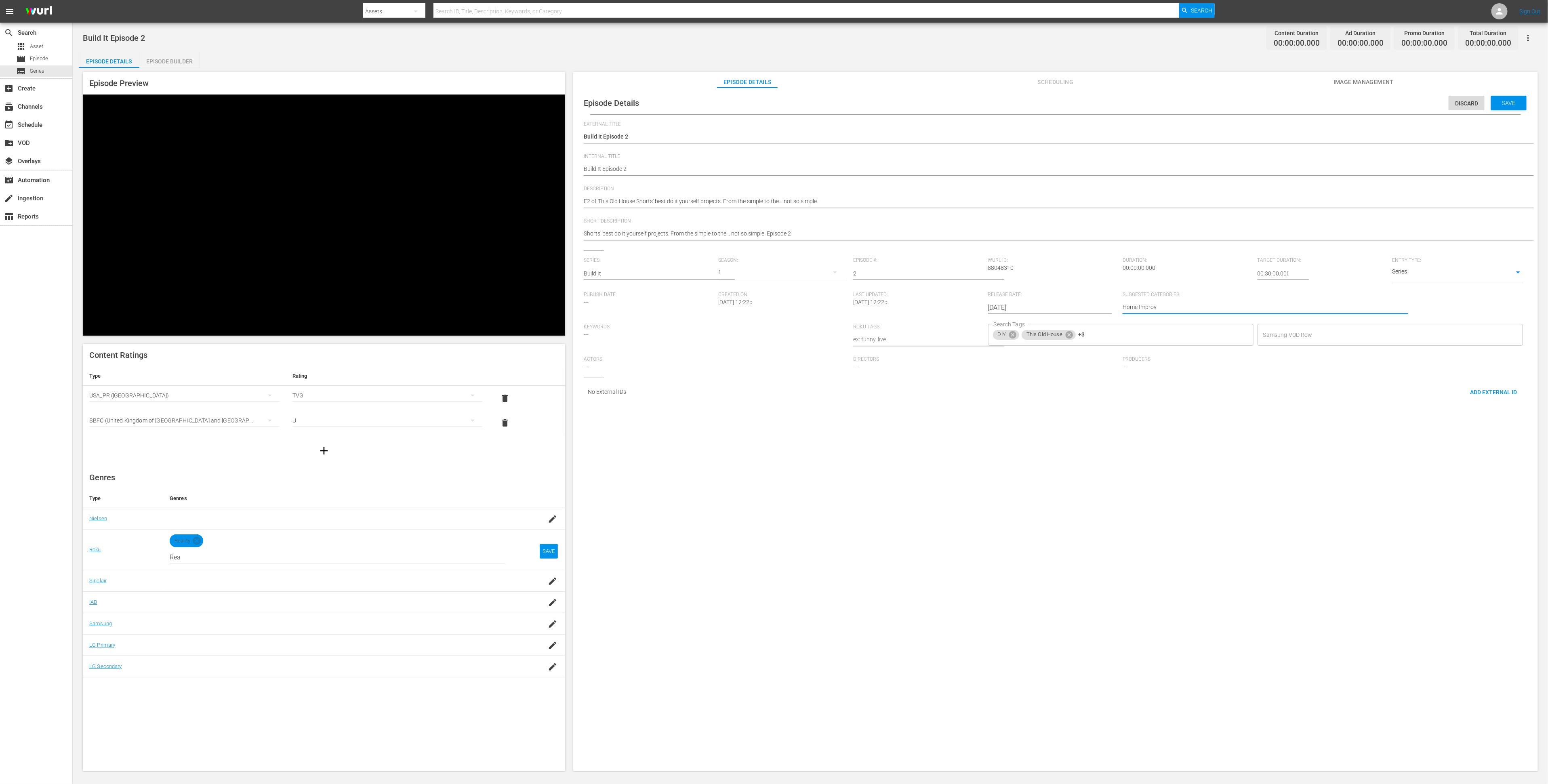
type textarea "Home Improve"
type textarea "Home Improvem"
type textarea "Home Improveme"
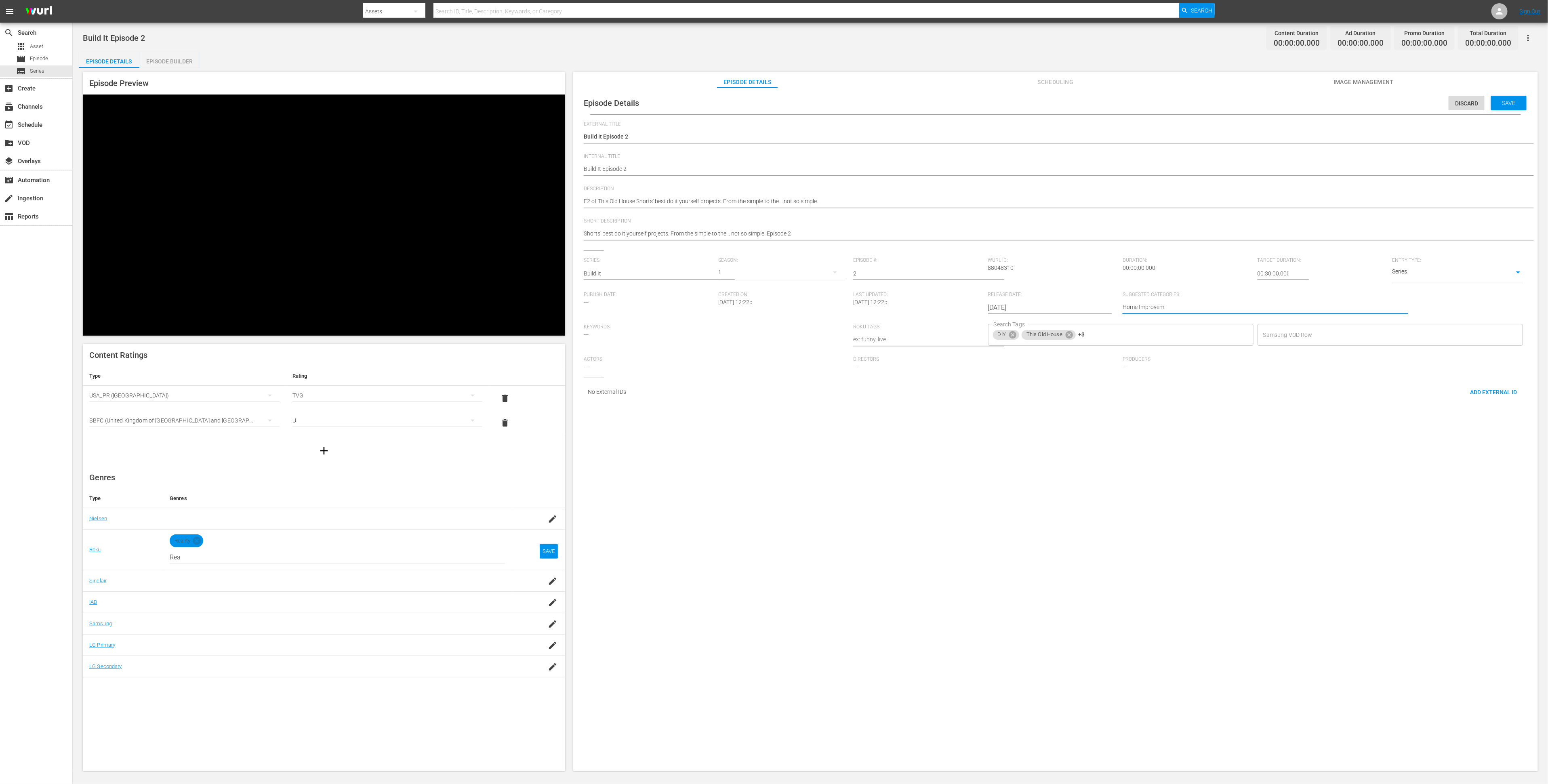
type textarea "Home Improveme"
type textarea "Home Improvemen"
type textarea "Home Improvement"
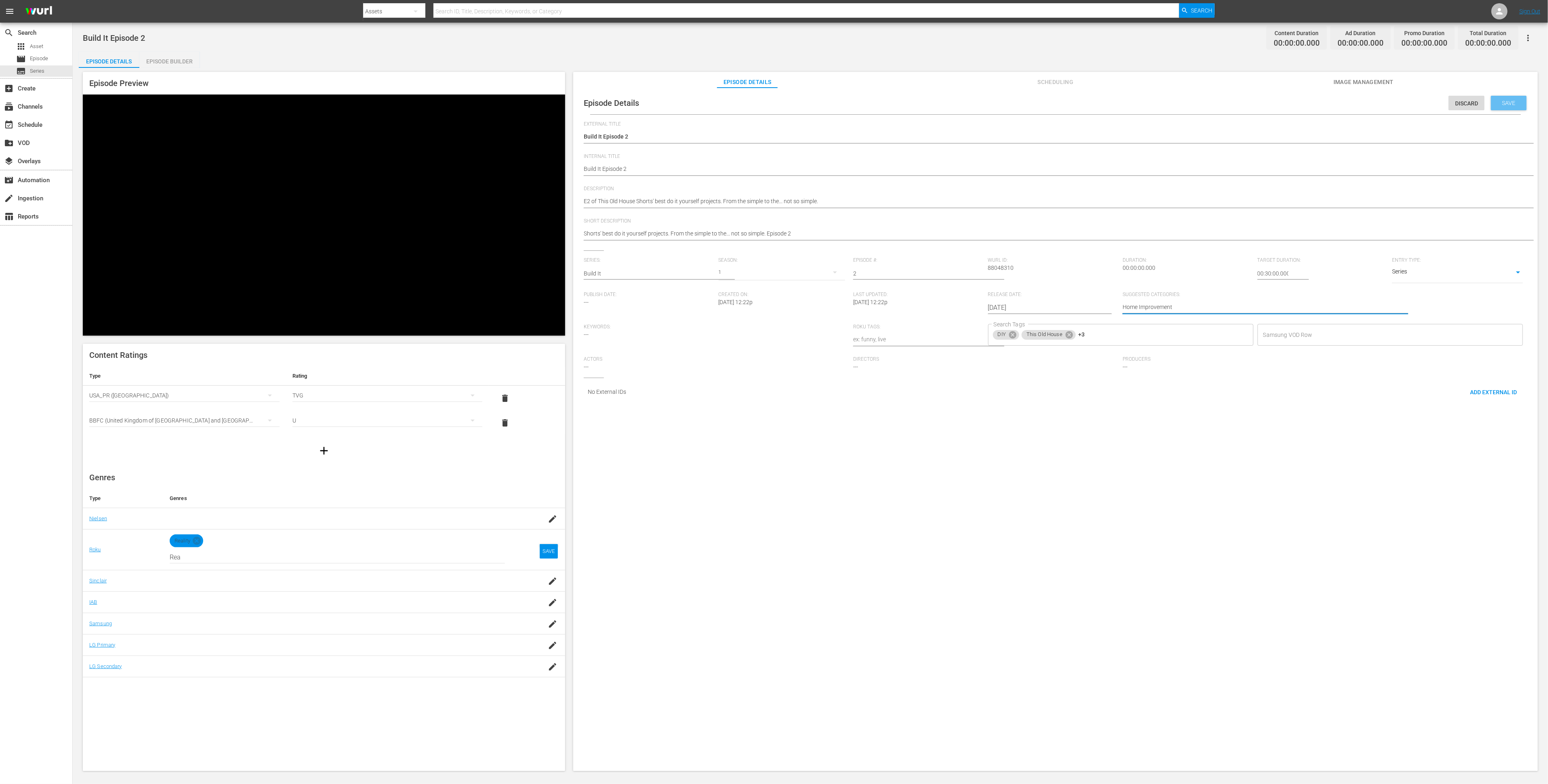
click at [1503, 103] on span "Save" at bounding box center [1509, 103] width 26 height 7
click at [1371, 79] on span "Image Management" at bounding box center [1364, 82] width 61 height 10
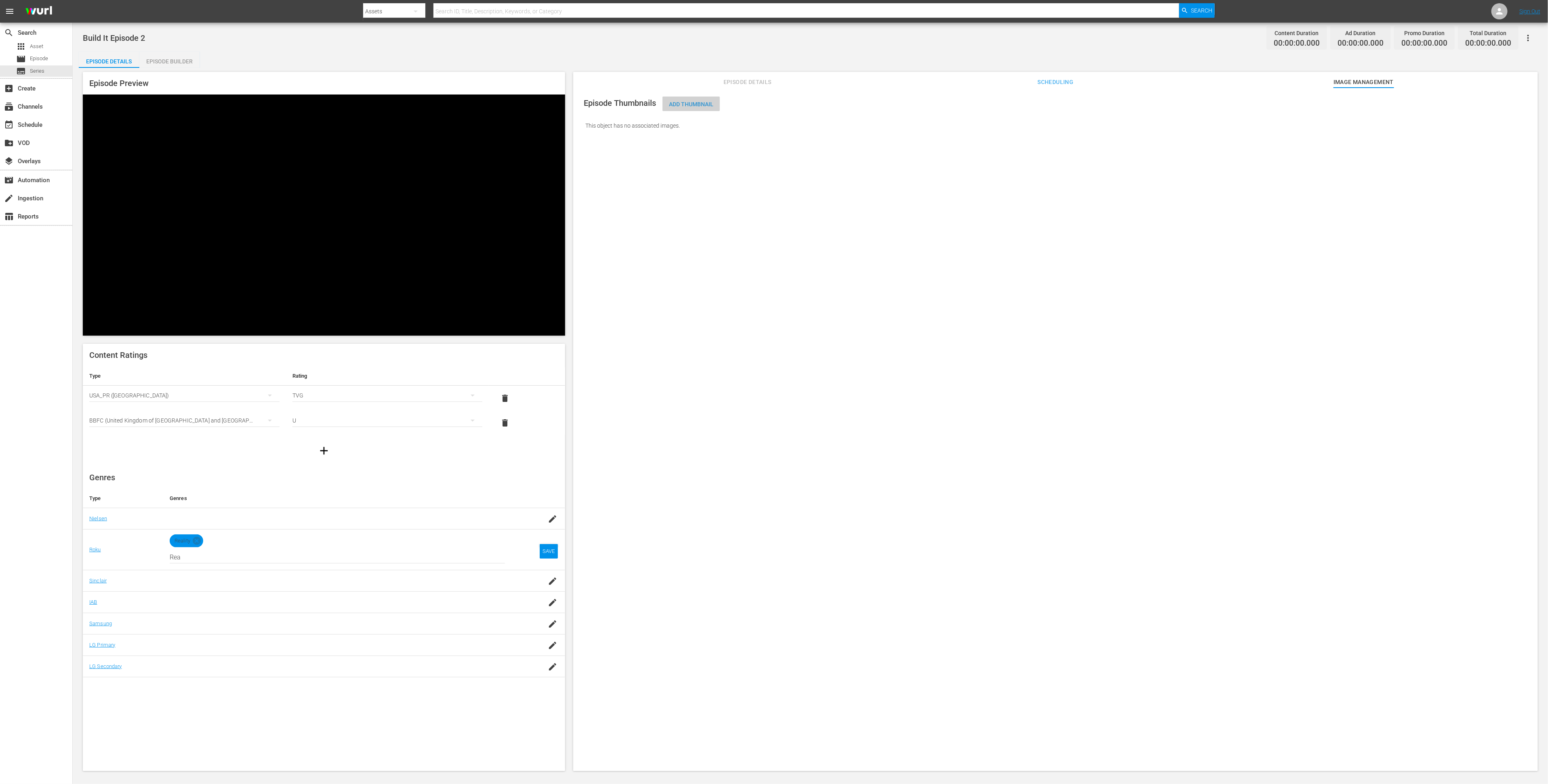
click at [697, 105] on span "Add Thumbnail" at bounding box center [690, 104] width 57 height 7
click at [696, 104] on span "Add Thumbnail" at bounding box center [690, 104] width 57 height 7
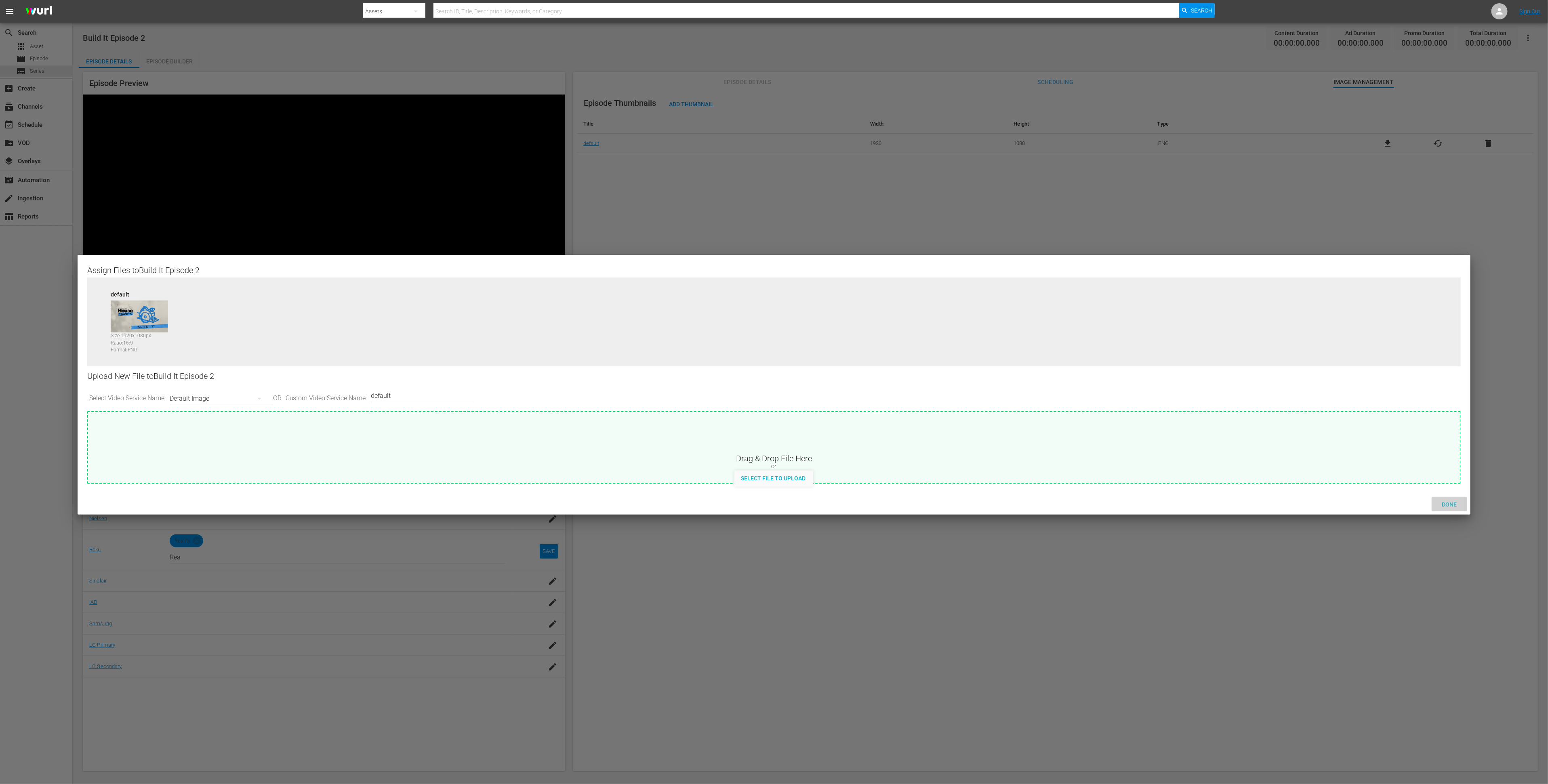
click at [1445, 506] on span "Done" at bounding box center [1449, 504] width 28 height 7
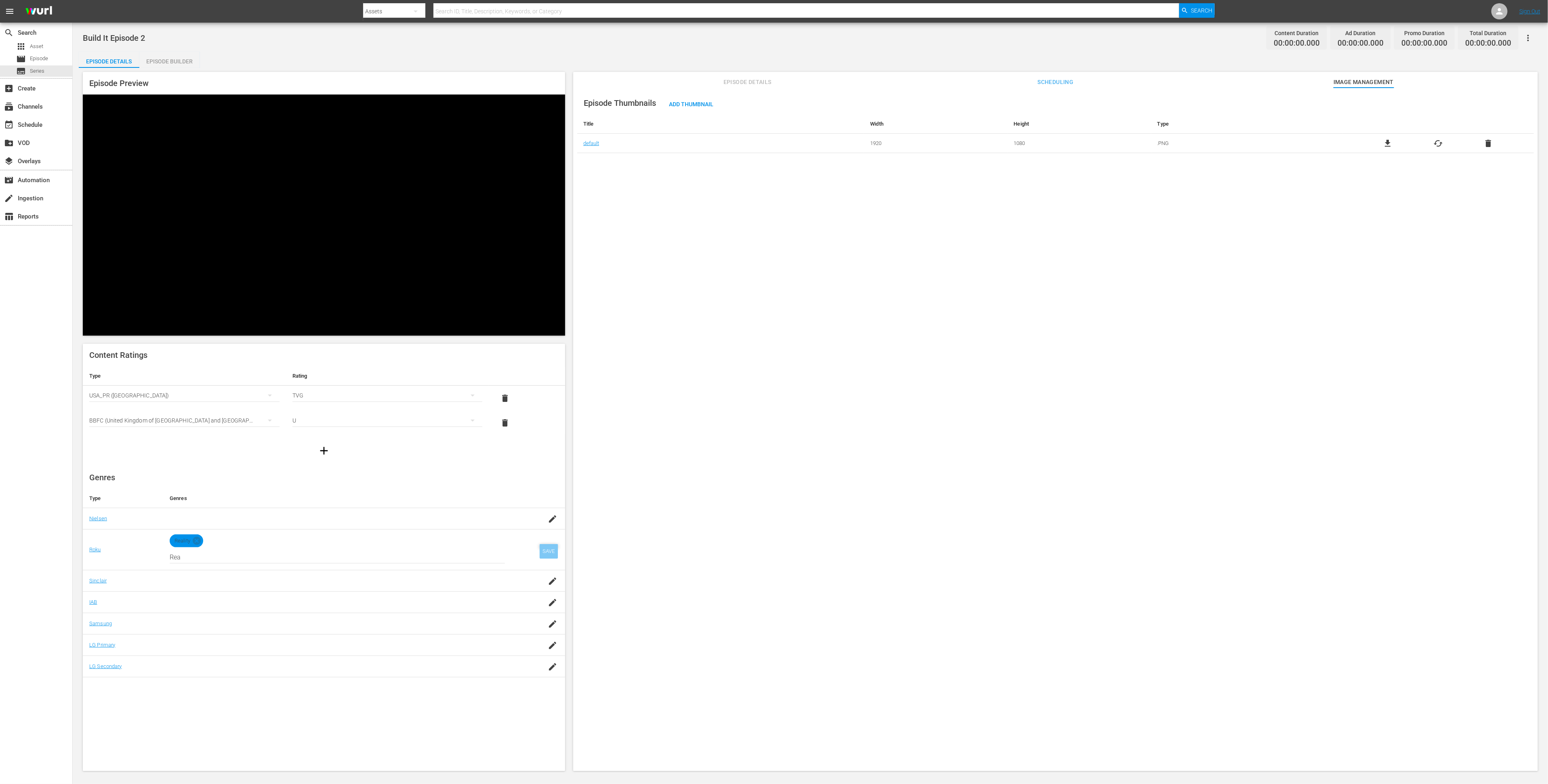
click at [553, 544] on div "SAVE" at bounding box center [549, 551] width 19 height 14
click at [153, 57] on div "Episode Builder" at bounding box center [169, 61] width 61 height 19
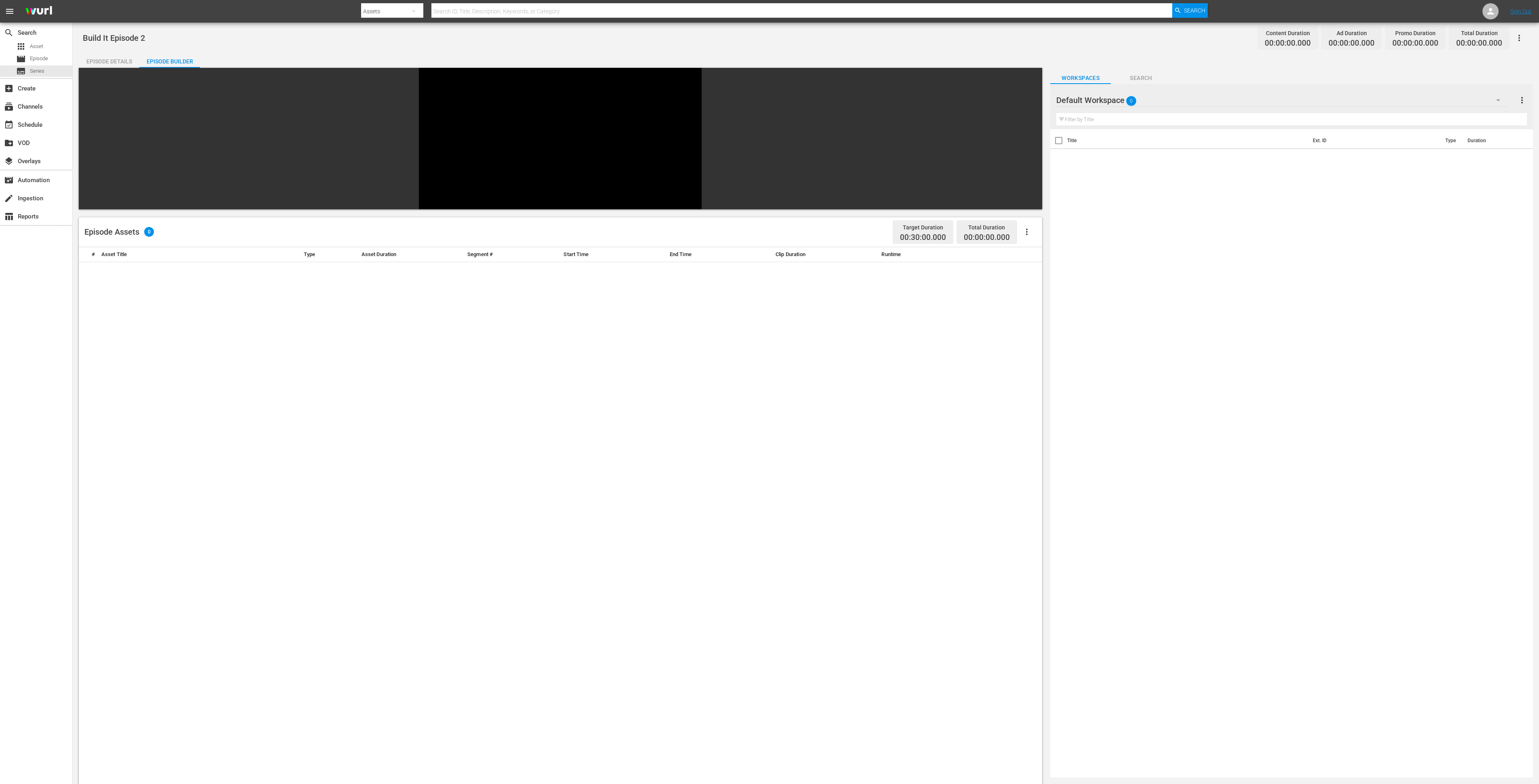
click at [1265, 100] on div "Default Workspace 0" at bounding box center [1282, 100] width 452 height 23
click at [1115, 144] on div "Build It (60)" at bounding box center [1108, 149] width 84 height 13
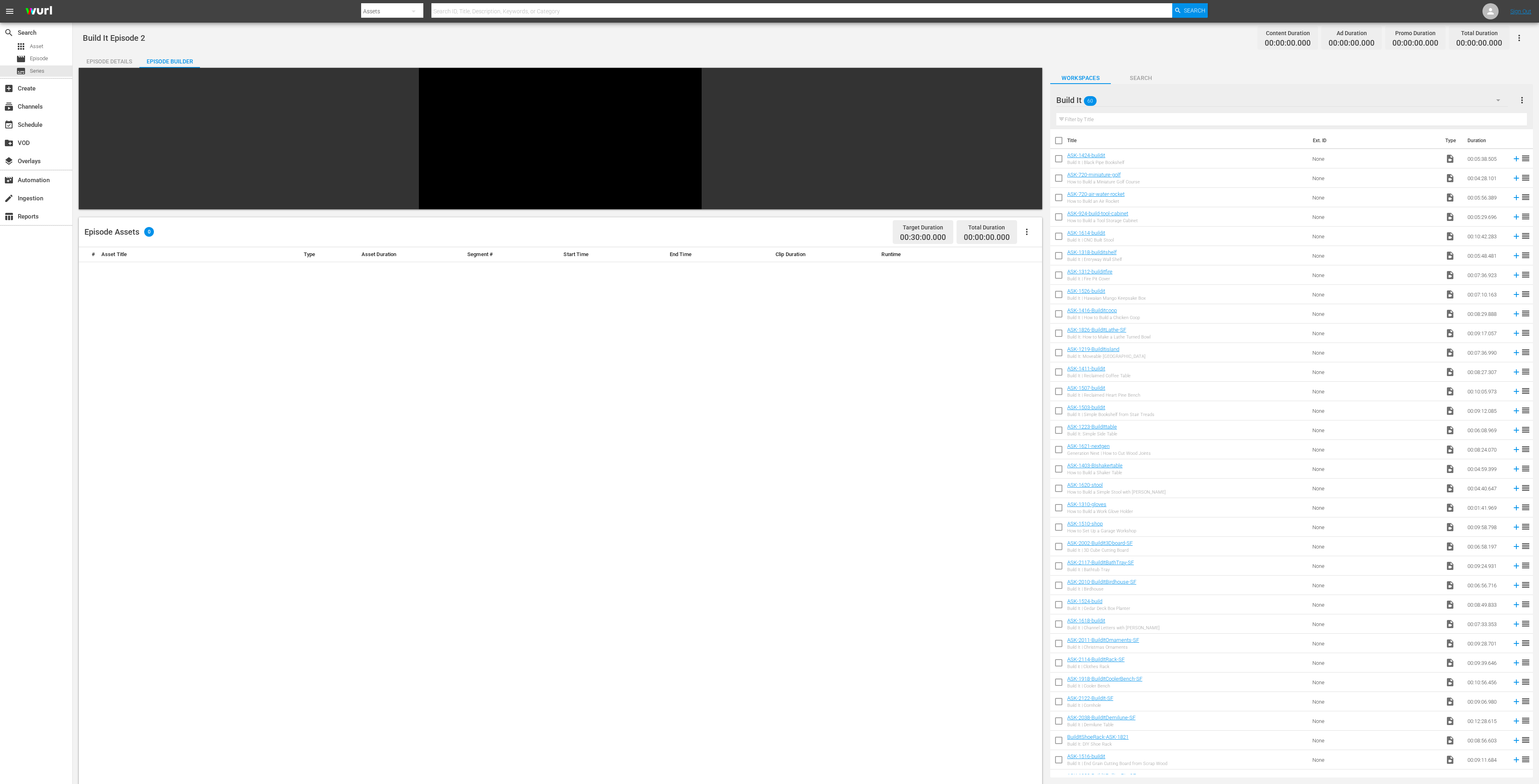
click at [1061, 316] on input "checkbox" at bounding box center [1059, 315] width 17 height 17
checkbox input "true"
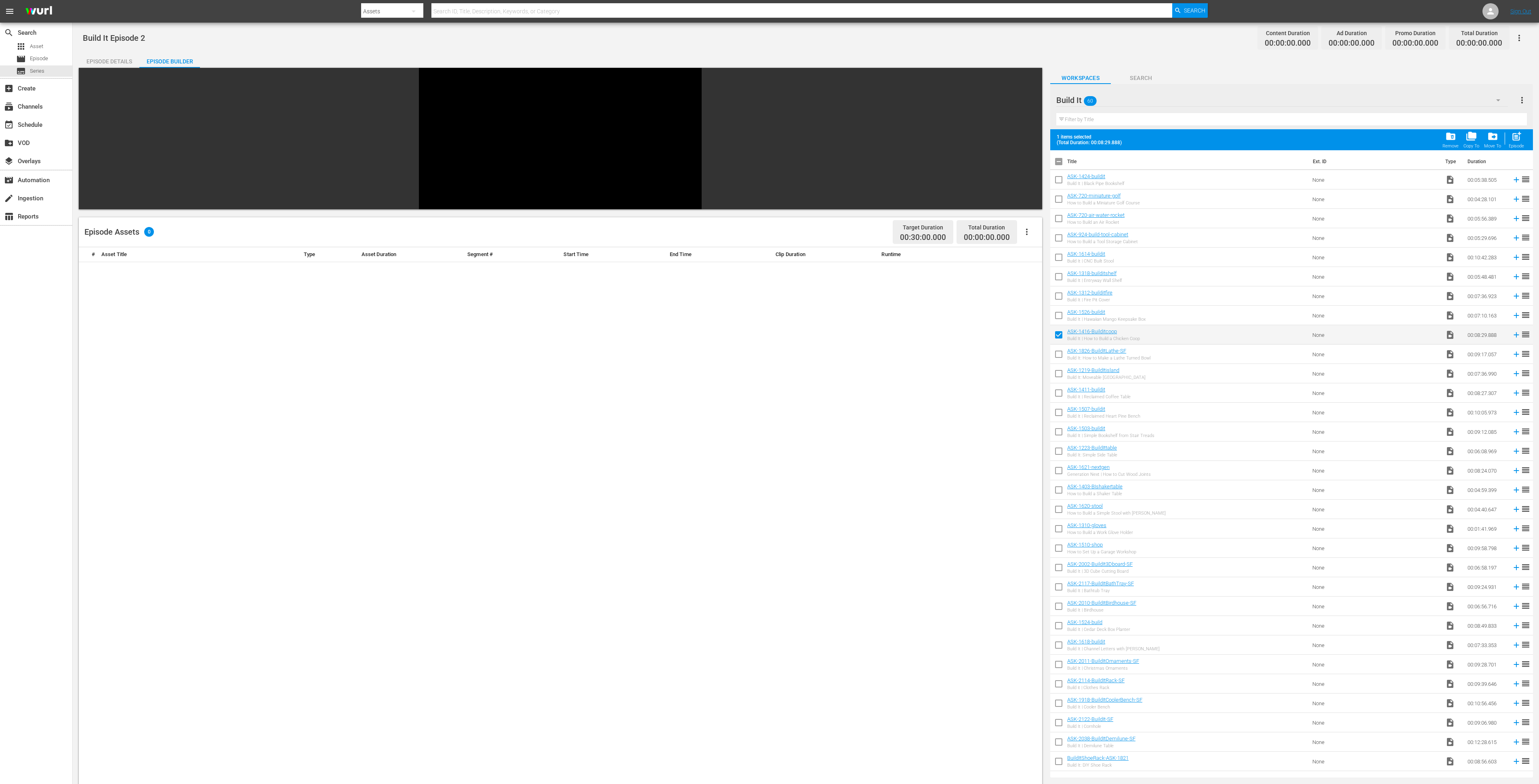
click at [1058, 357] on input "checkbox" at bounding box center [1059, 356] width 17 height 17
checkbox input "true"
click at [1056, 373] on input "checkbox" at bounding box center [1059, 375] width 17 height 17
checkbox input "true"
click at [1059, 392] on input "checkbox" at bounding box center [1059, 395] width 17 height 17
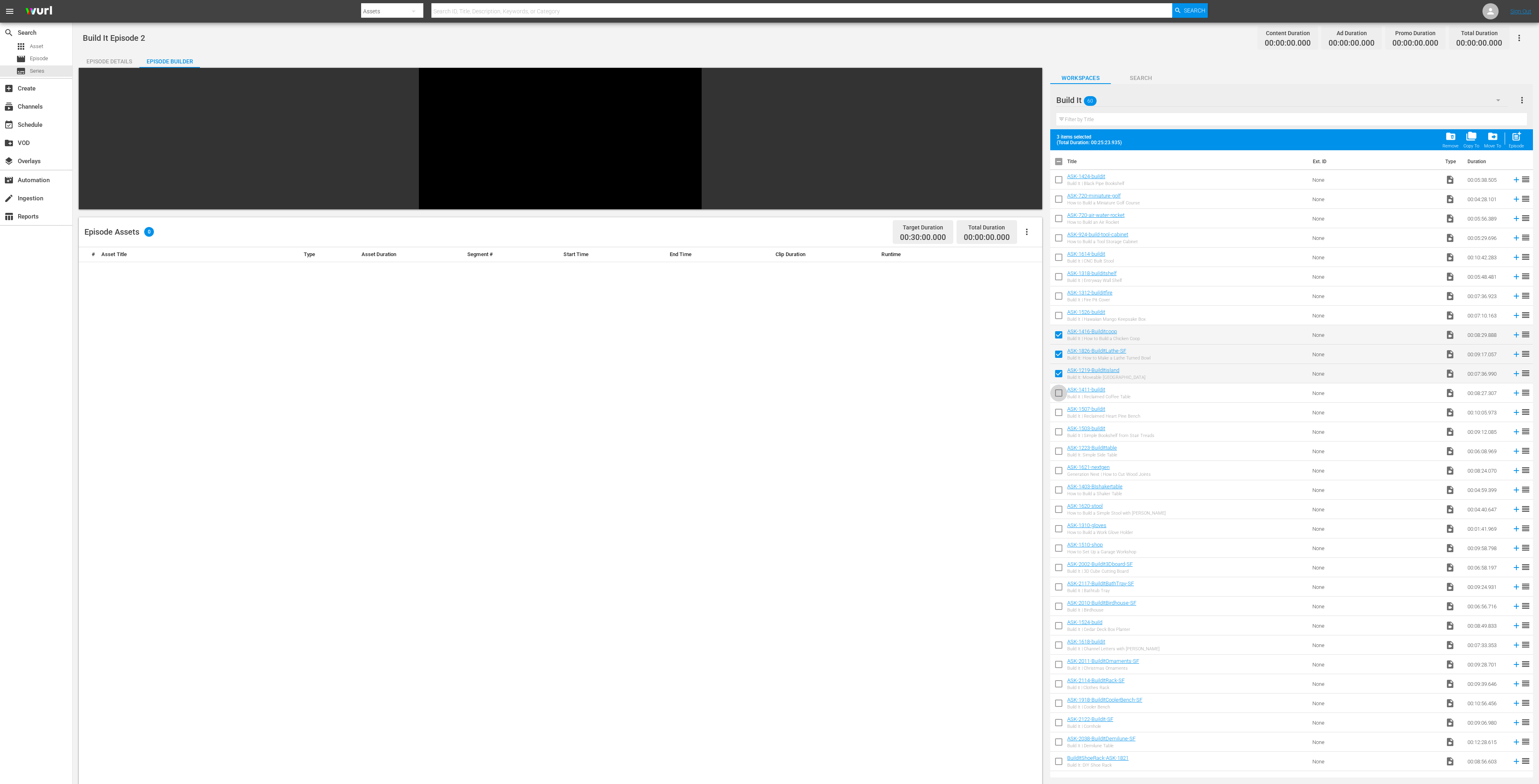
checkbox input "true"
click at [1062, 411] on input "checkbox" at bounding box center [1059, 414] width 17 height 17
checkbox input "true"
click at [1057, 434] on input "checkbox" at bounding box center [1059, 433] width 17 height 17
checkbox input "true"
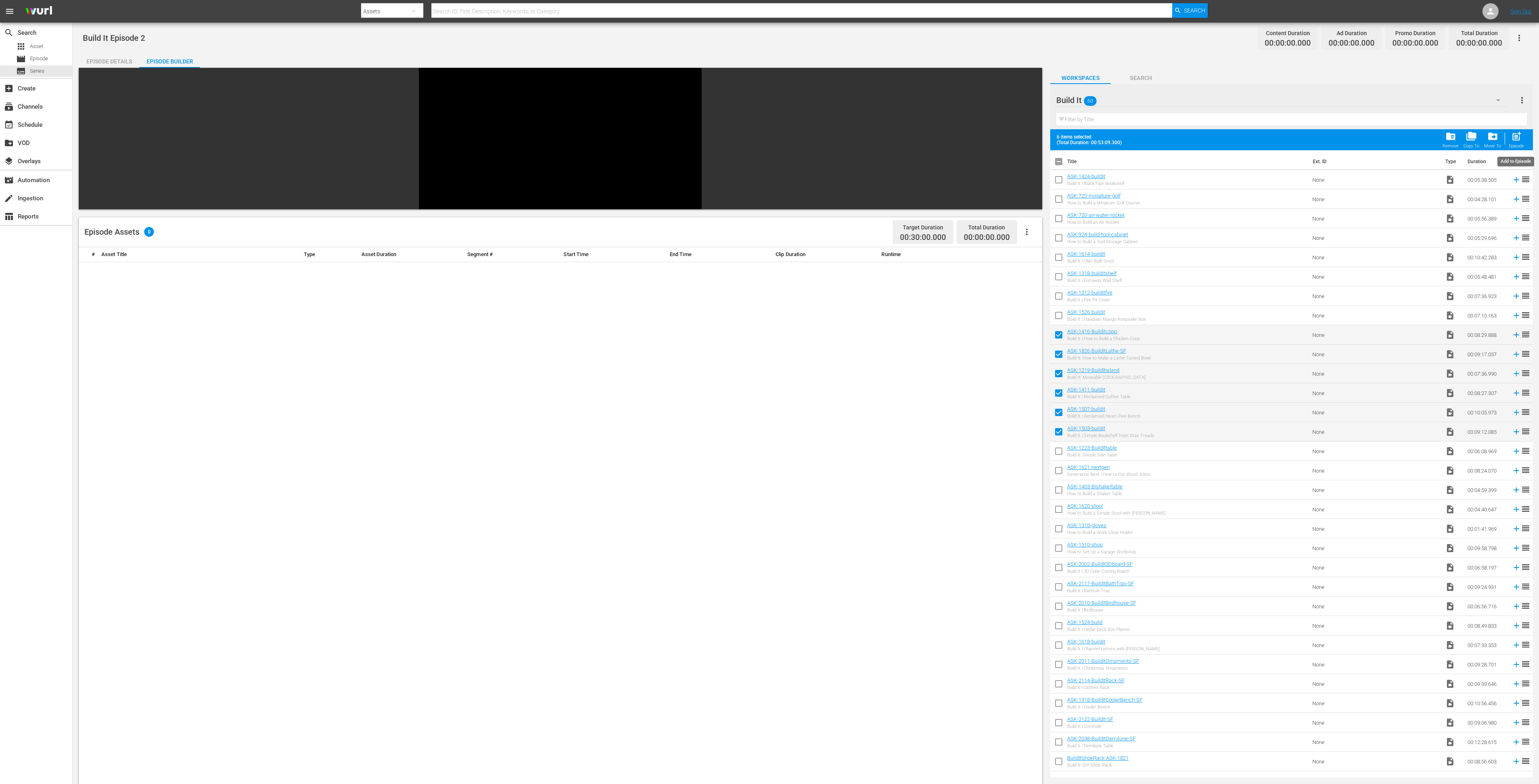
click at [1514, 132] on span "post_add" at bounding box center [1517, 136] width 11 height 11
checkbox input "false"
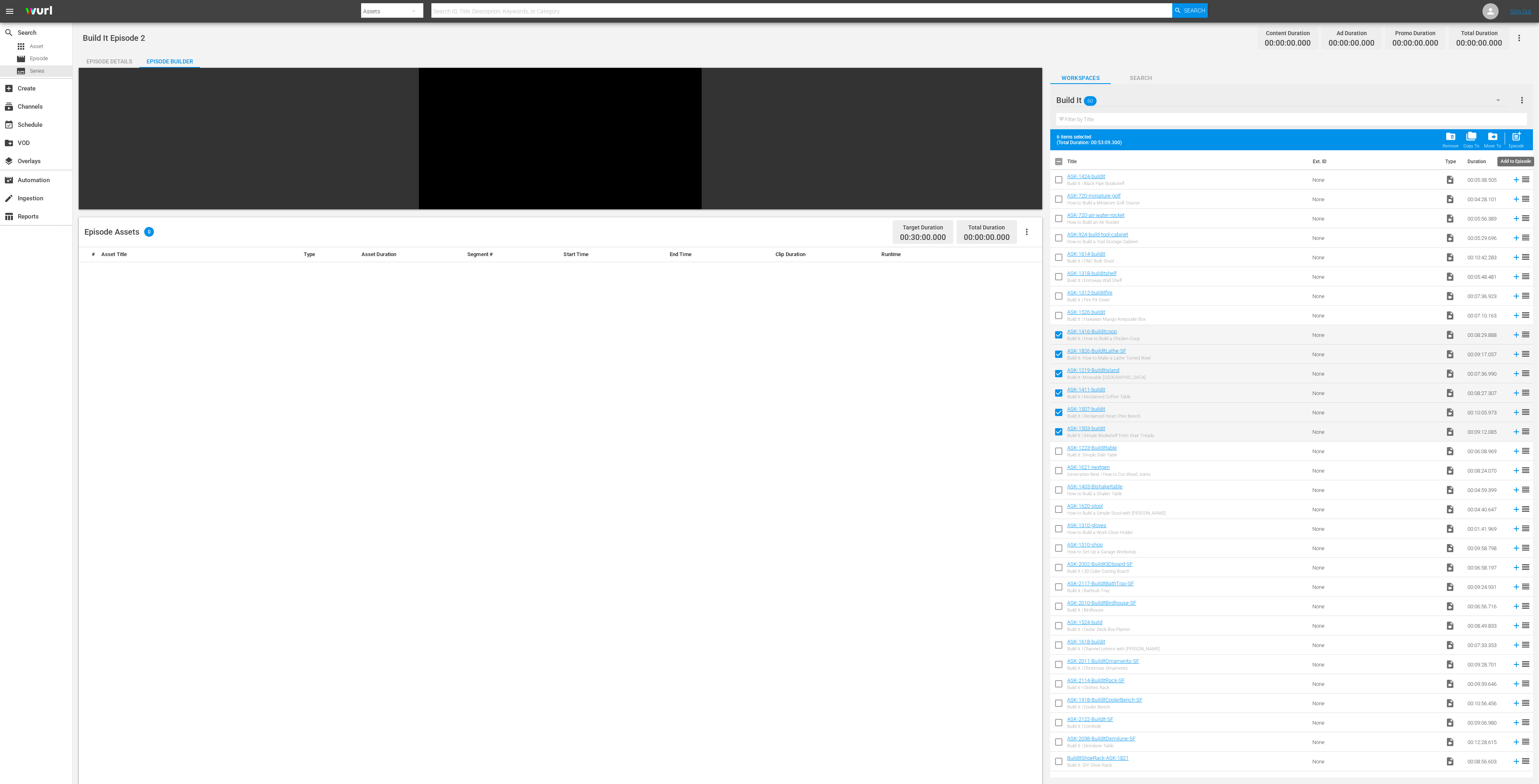
checkbox input "false"
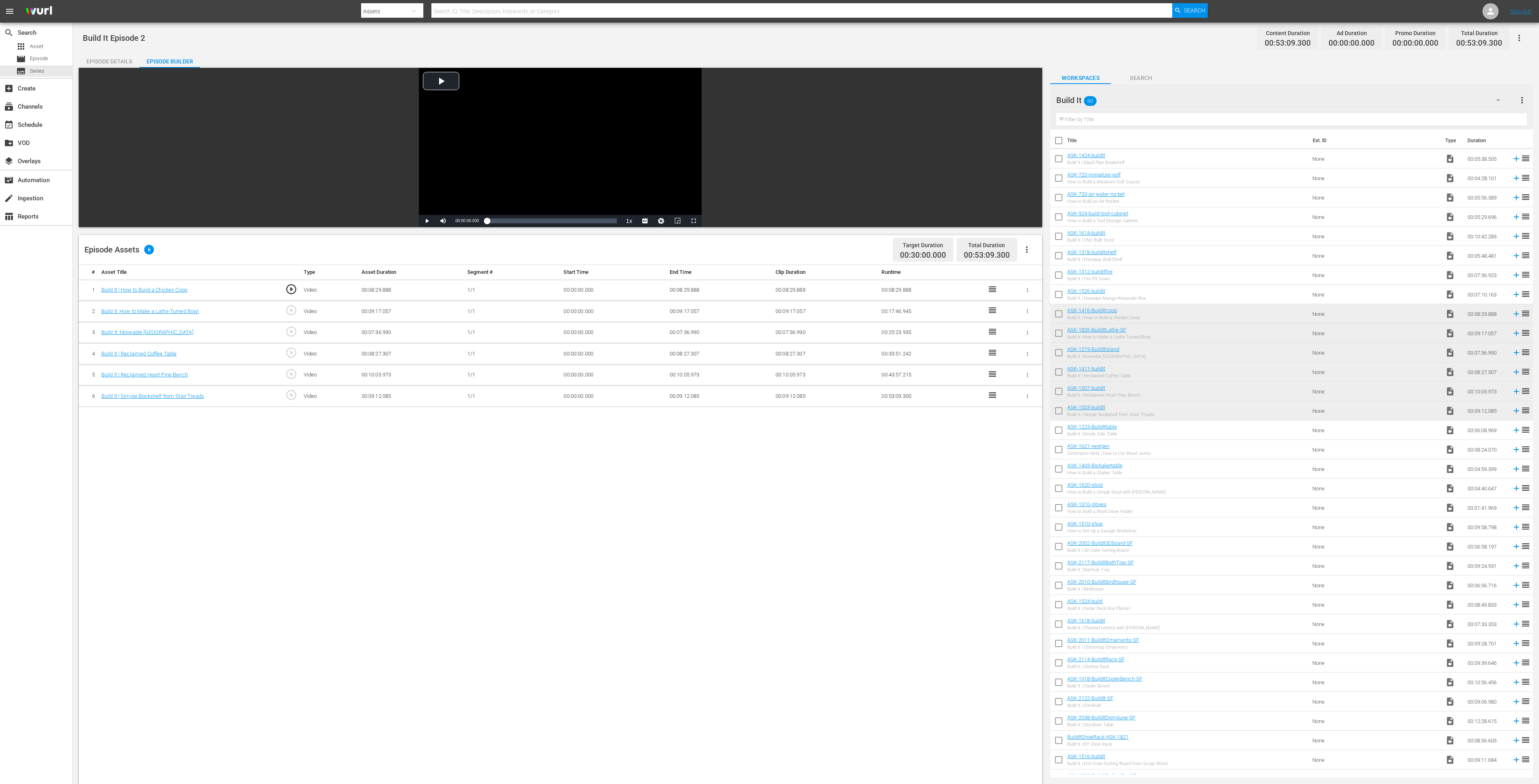
click at [1217, 103] on div "Build It 60" at bounding box center [1282, 100] width 452 height 23
click at [1132, 163] on div "Slates and Bumpers (18)" at bounding box center [1108, 162] width 84 height 13
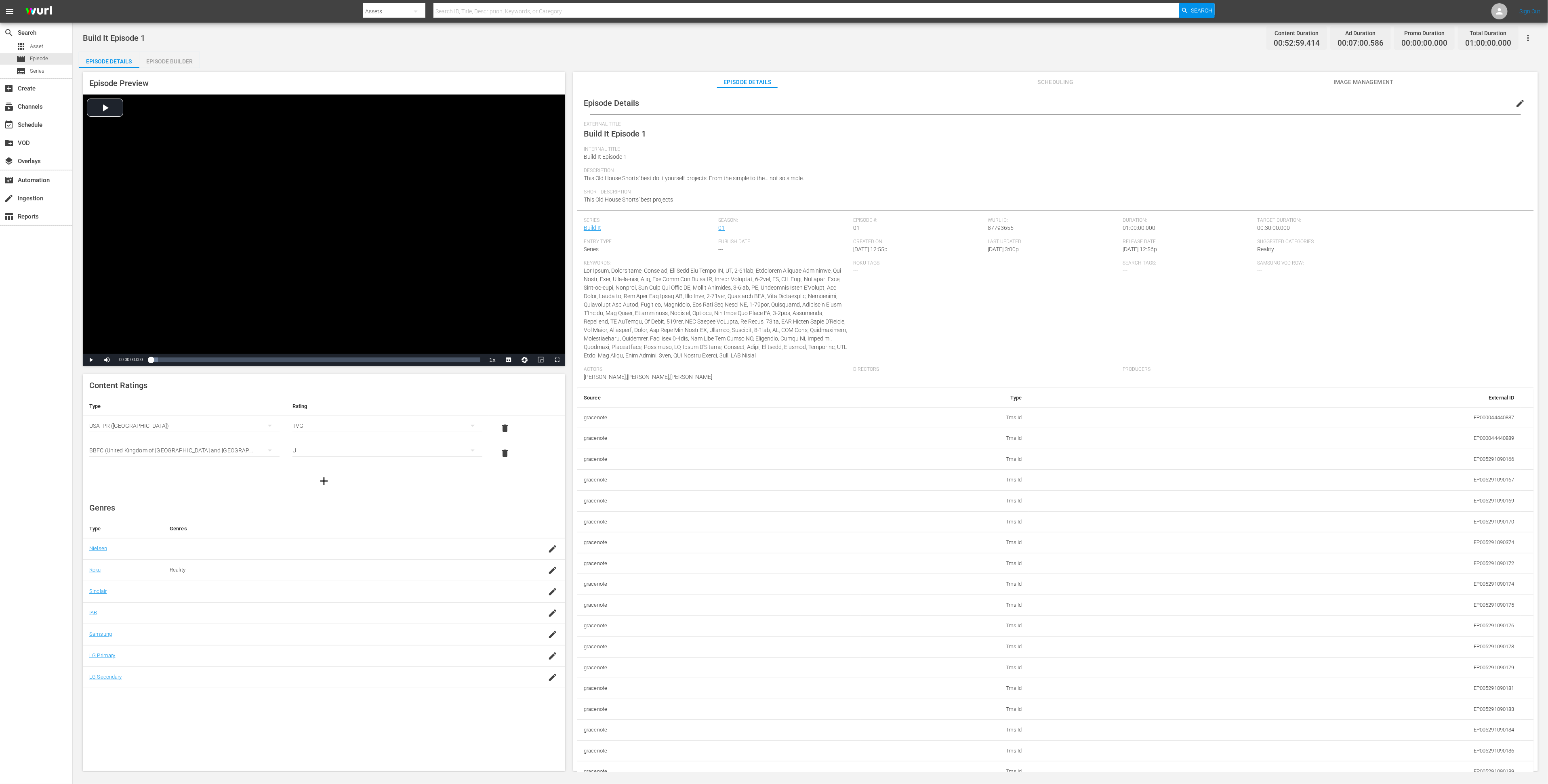
click at [178, 59] on div "Episode Builder" at bounding box center [169, 61] width 61 height 19
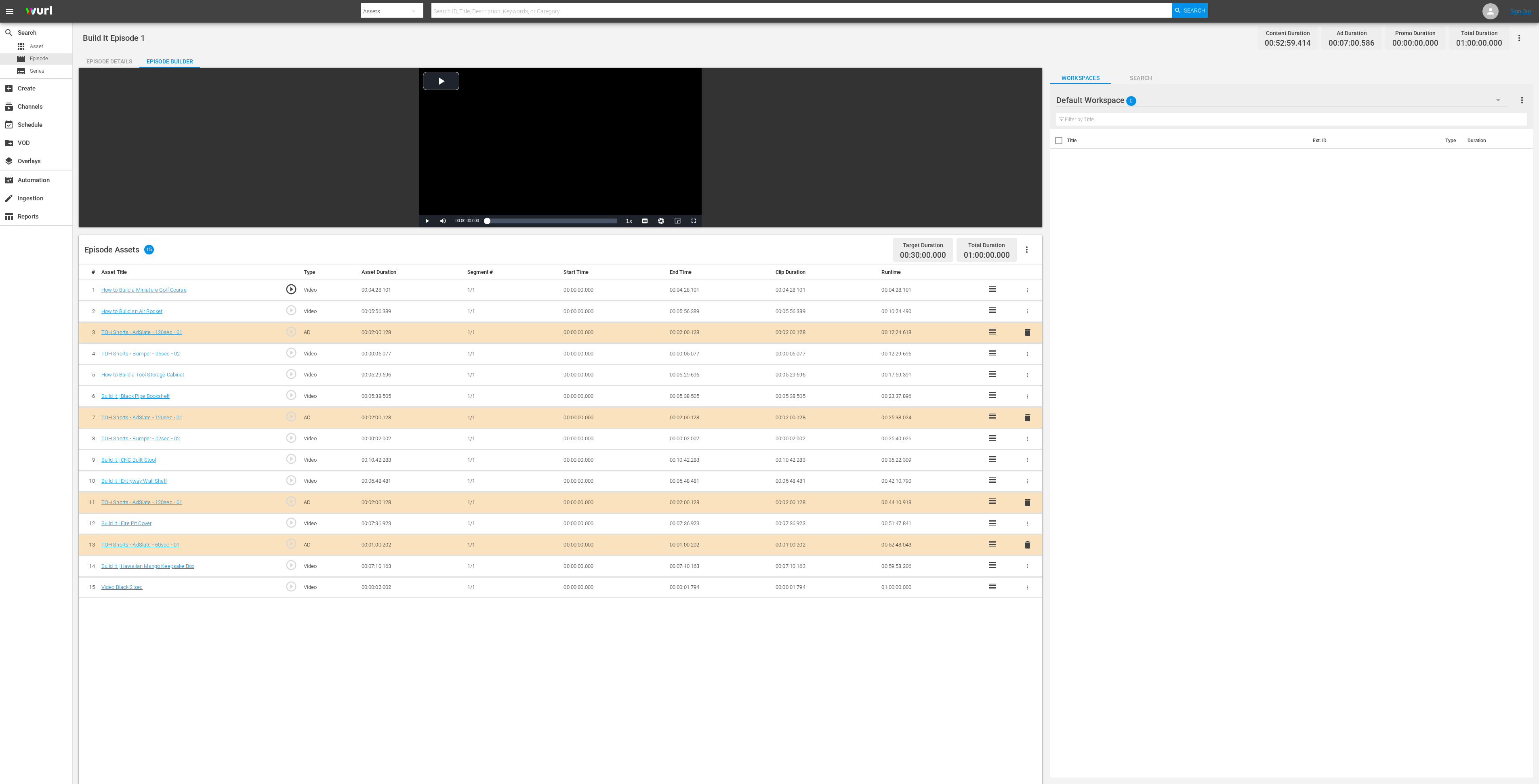
click at [1032, 103] on div "Default Workspace 0" at bounding box center [1282, 100] width 452 height 23
click at [1032, 145] on div "Build It (60)" at bounding box center [1108, 149] width 84 height 13
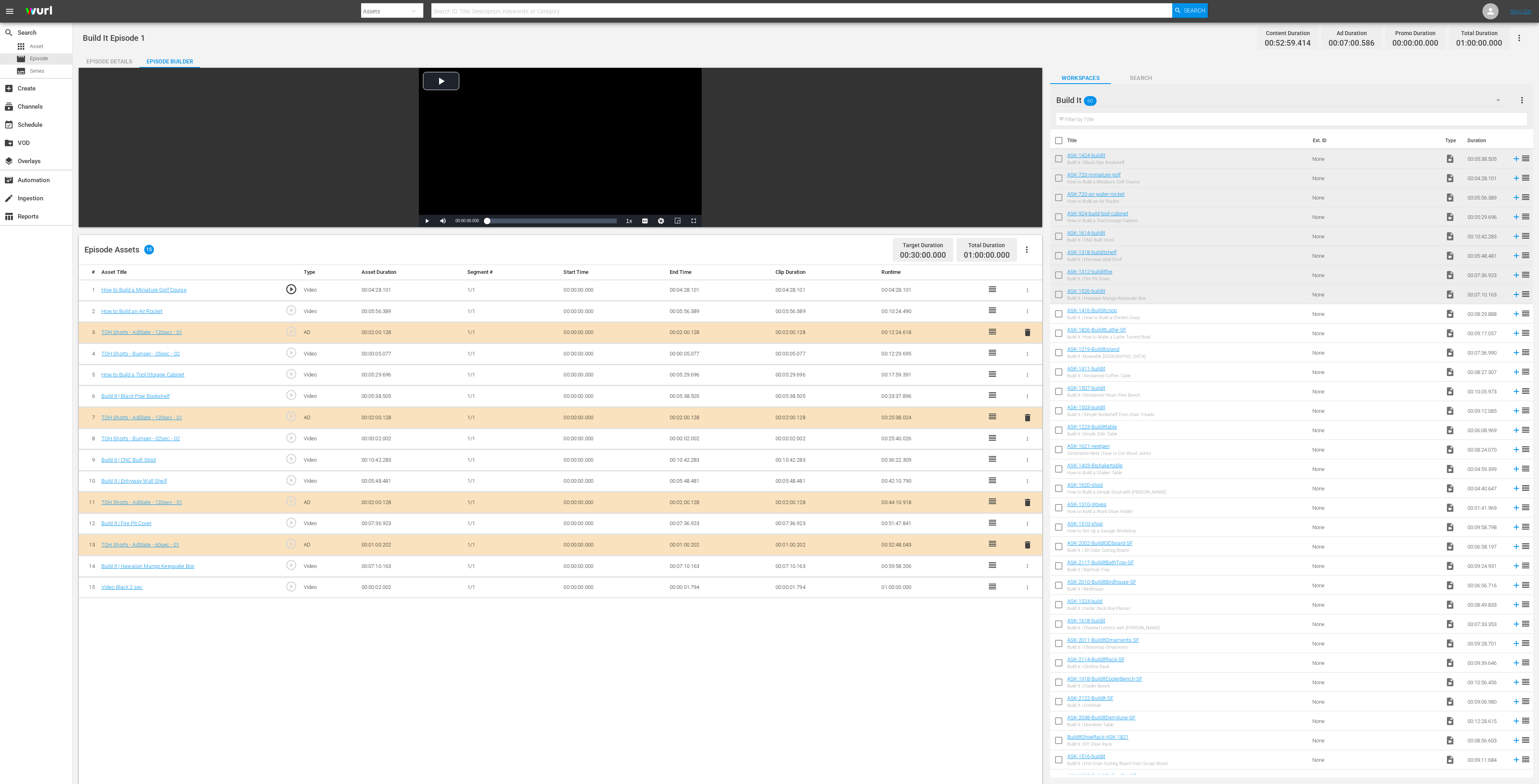
click at [111, 58] on div "Episode Details" at bounding box center [109, 61] width 61 height 19
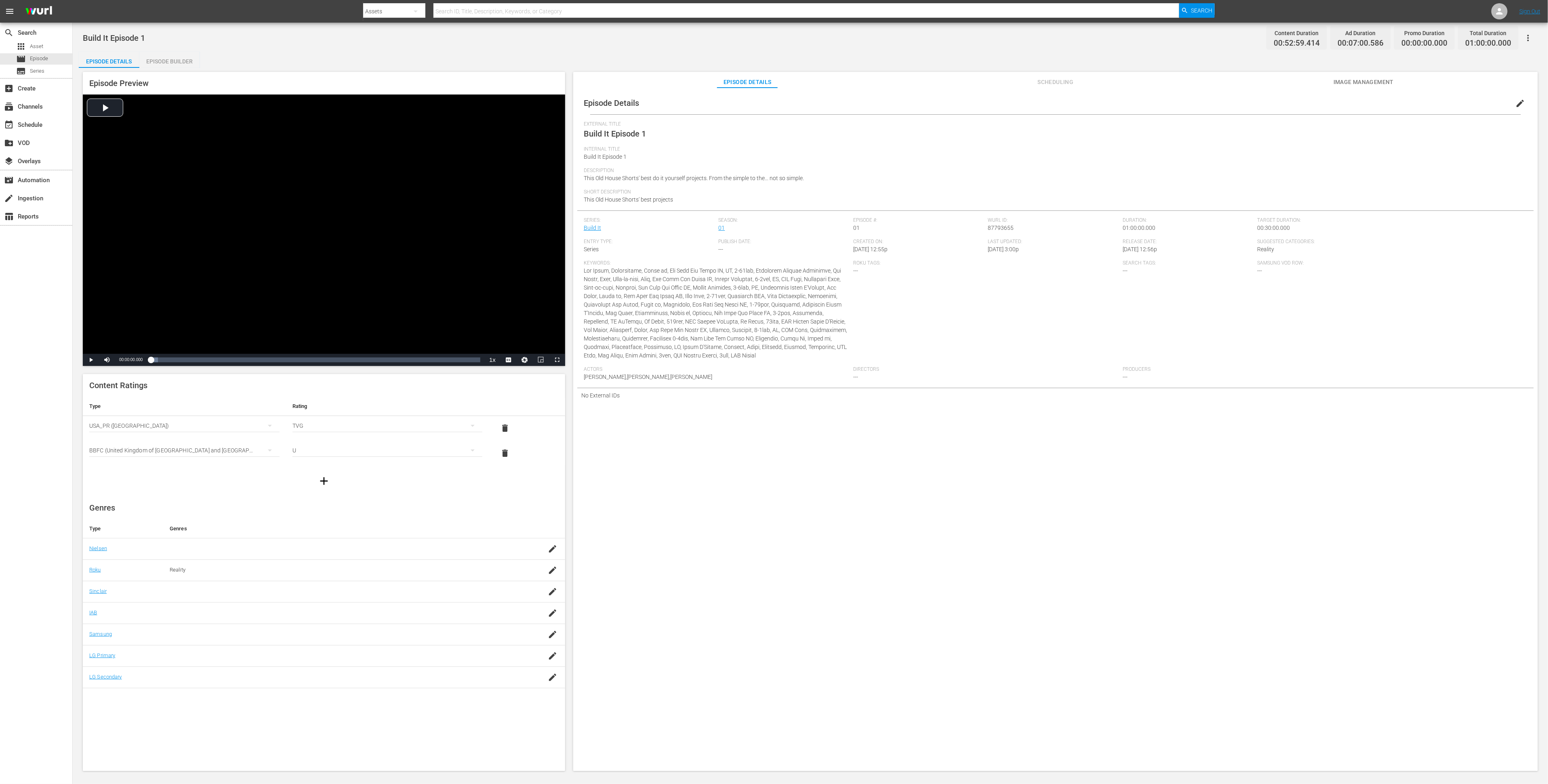
click at [696, 175] on span "This Old House Shorts' best do it yourself projects. From the simple to the... …" at bounding box center [693, 178] width 220 height 7
copy span "This Old House Shorts' best do it yourself projects. From the simple to the... …"
click at [172, 63] on div "Episode Builder" at bounding box center [169, 61] width 61 height 19
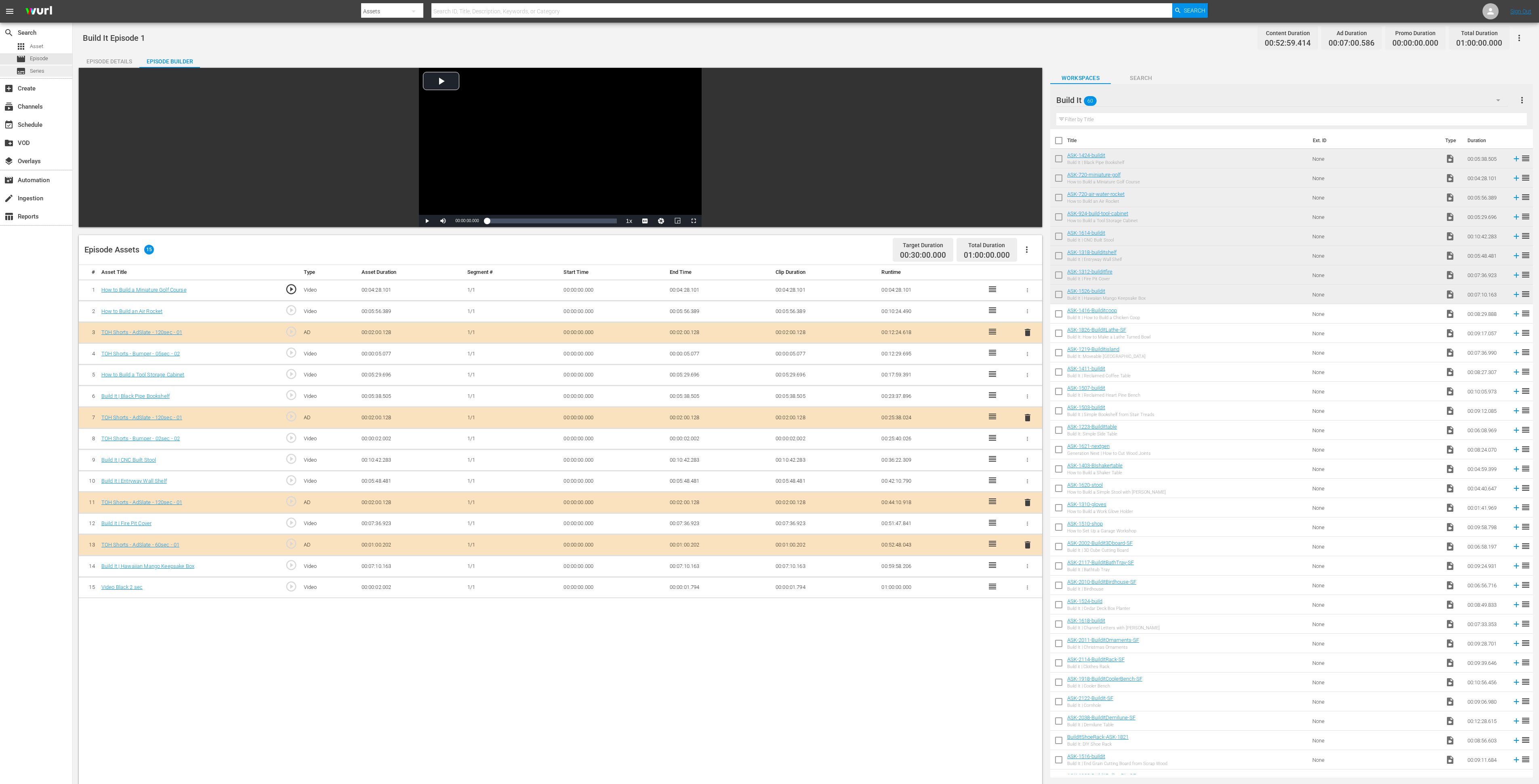
click at [29, 72] on div "subtitles Series" at bounding box center [30, 71] width 28 height 11
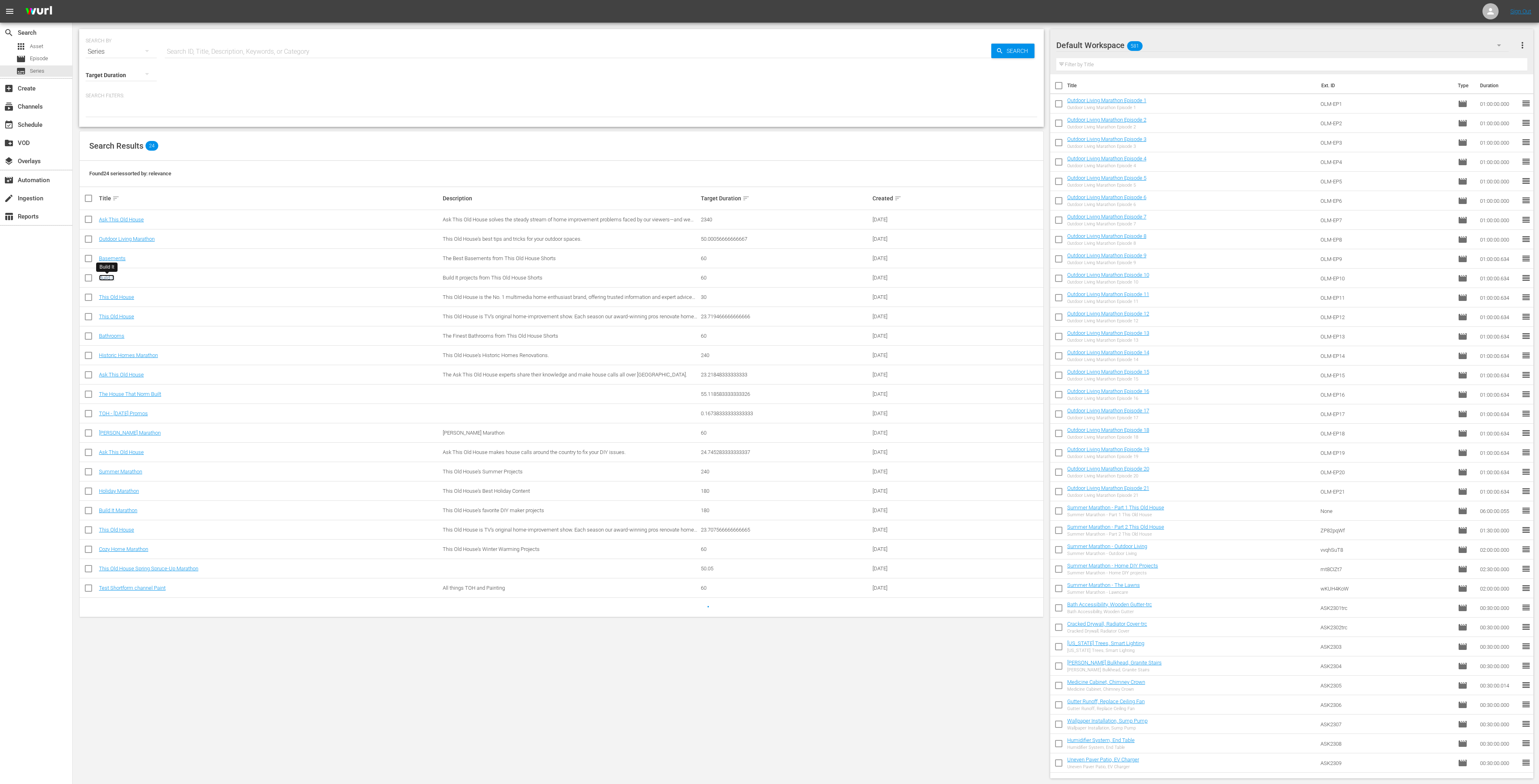
click at [105, 281] on link "Build It" at bounding box center [107, 278] width 16 height 6
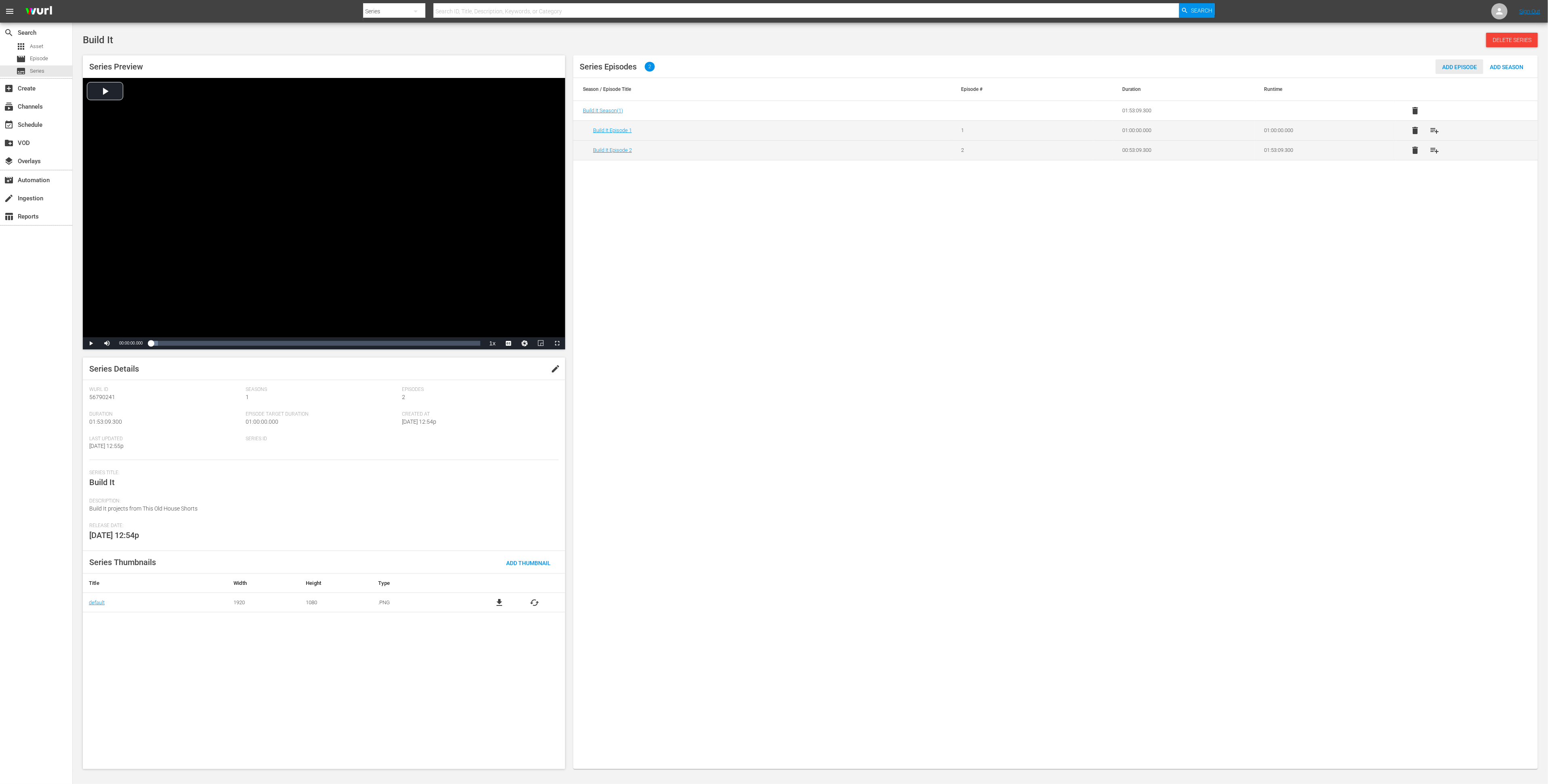
click at [1032, 65] on span "Add Episode" at bounding box center [1459, 67] width 47 height 7
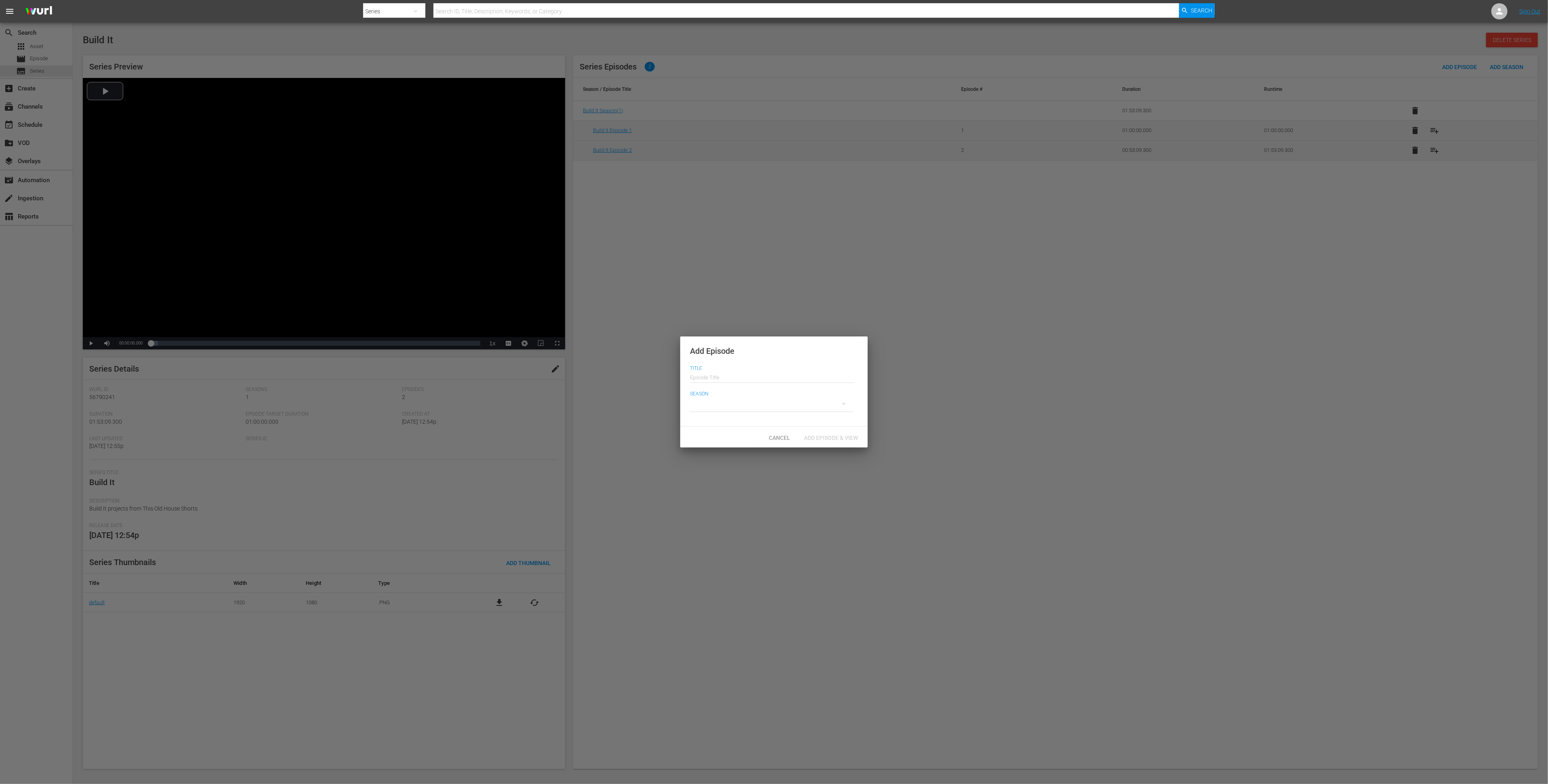
click at [784, 379] on input "text" at bounding box center [772, 376] width 164 height 19
drag, startPoint x: 727, startPoint y: 379, endPoint x: 736, endPoint y: 380, distance: 9.1
click at [736, 380] on input "Build It Episode 1" at bounding box center [772, 376] width 164 height 19
type input "Build It Episode 3"
click at [724, 407] on div at bounding box center [772, 404] width 164 height 23
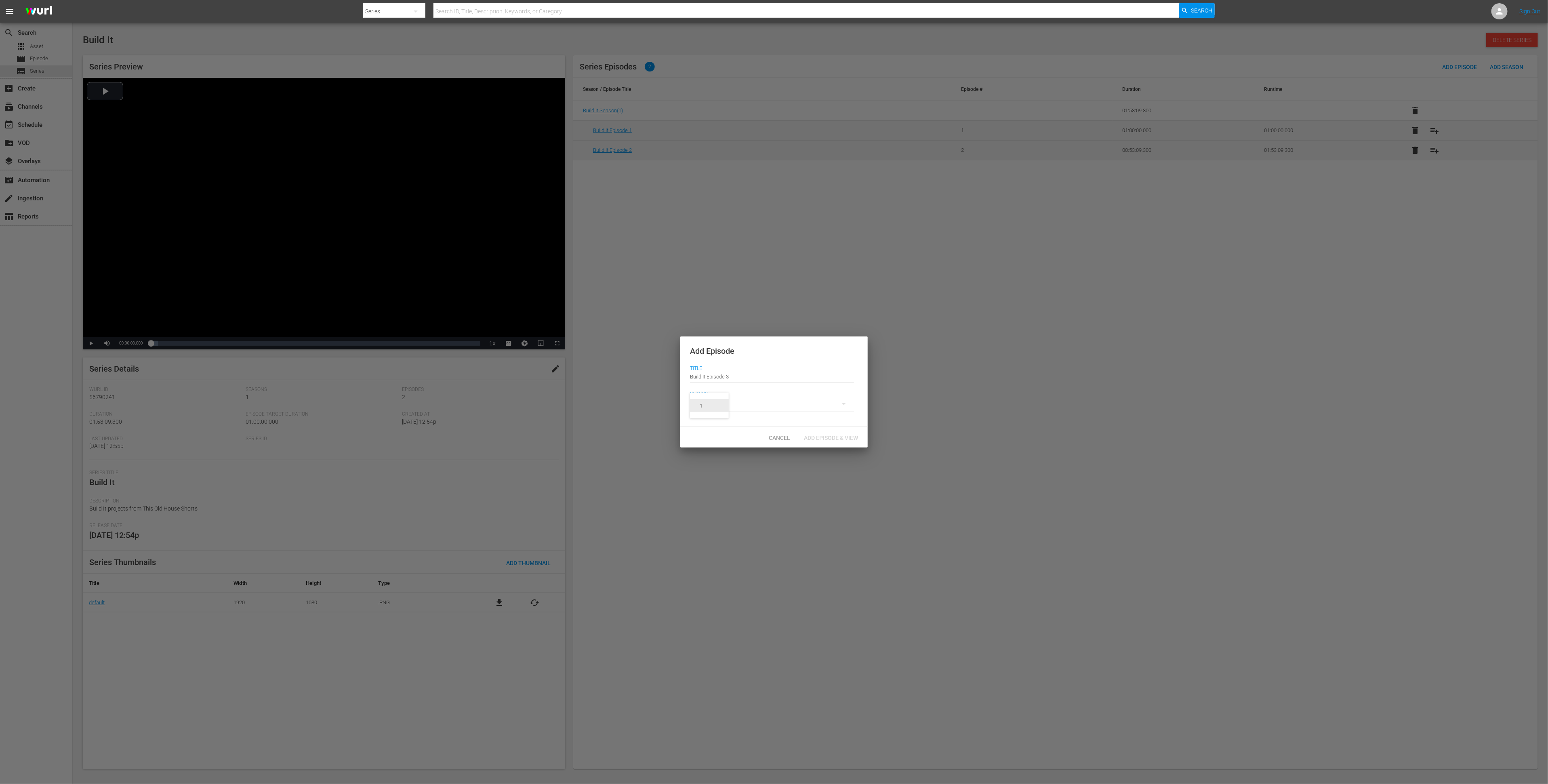
click at [716, 408] on span "1" at bounding box center [709, 406] width 39 height 13
click at [817, 440] on span "Add Episode & View" at bounding box center [831, 437] width 67 height 7
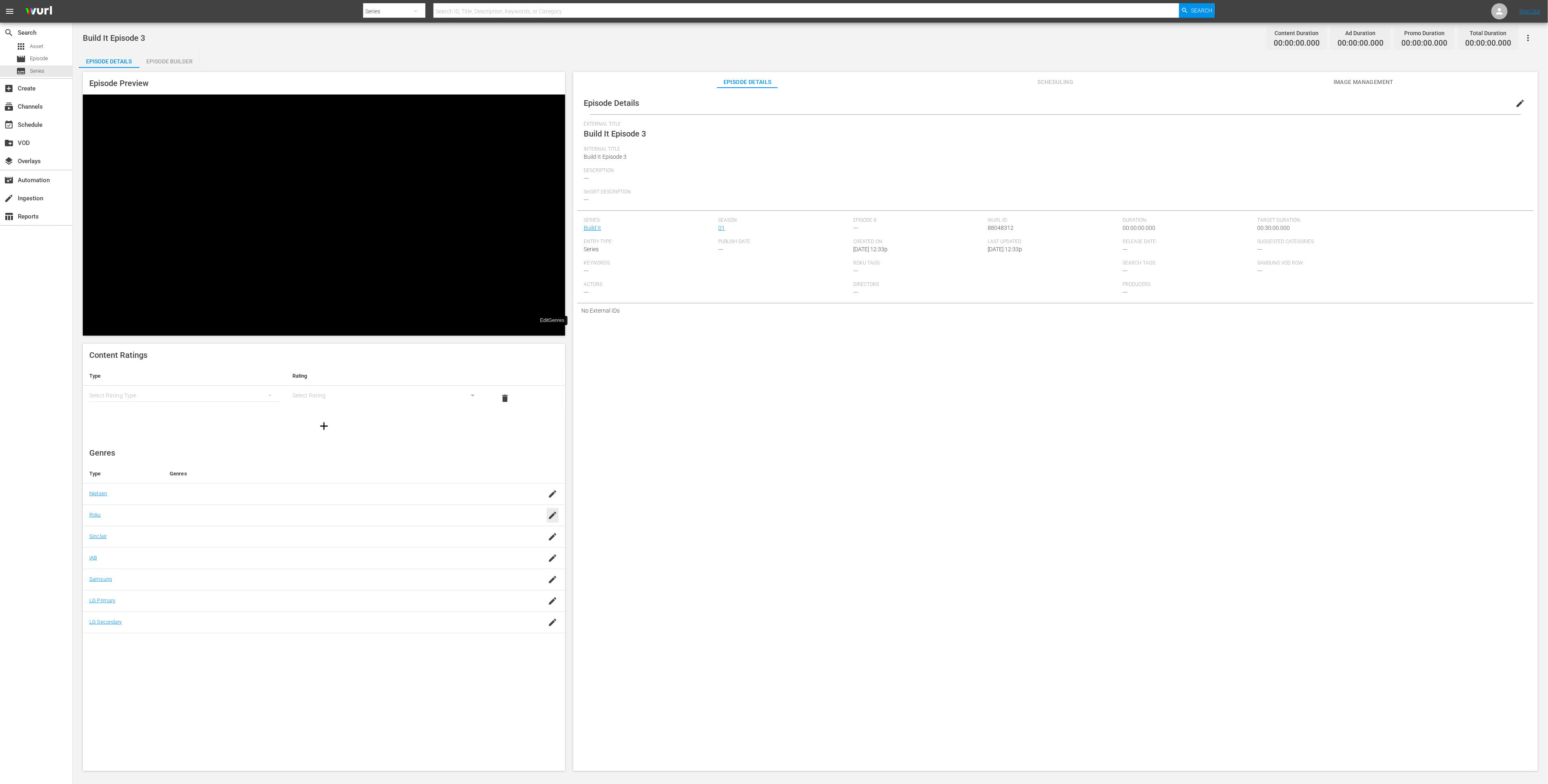
click at [555, 511] on icon "button" at bounding box center [553, 515] width 10 height 10
click at [456, 358] on div "Reality (reality)" at bounding box center [349, 362] width 300 height 19
type input "Rea"
click at [546, 519] on div "SAVE" at bounding box center [549, 526] width 19 height 14
click at [266, 390] on icon "simple table" at bounding box center [270, 395] width 10 height 10
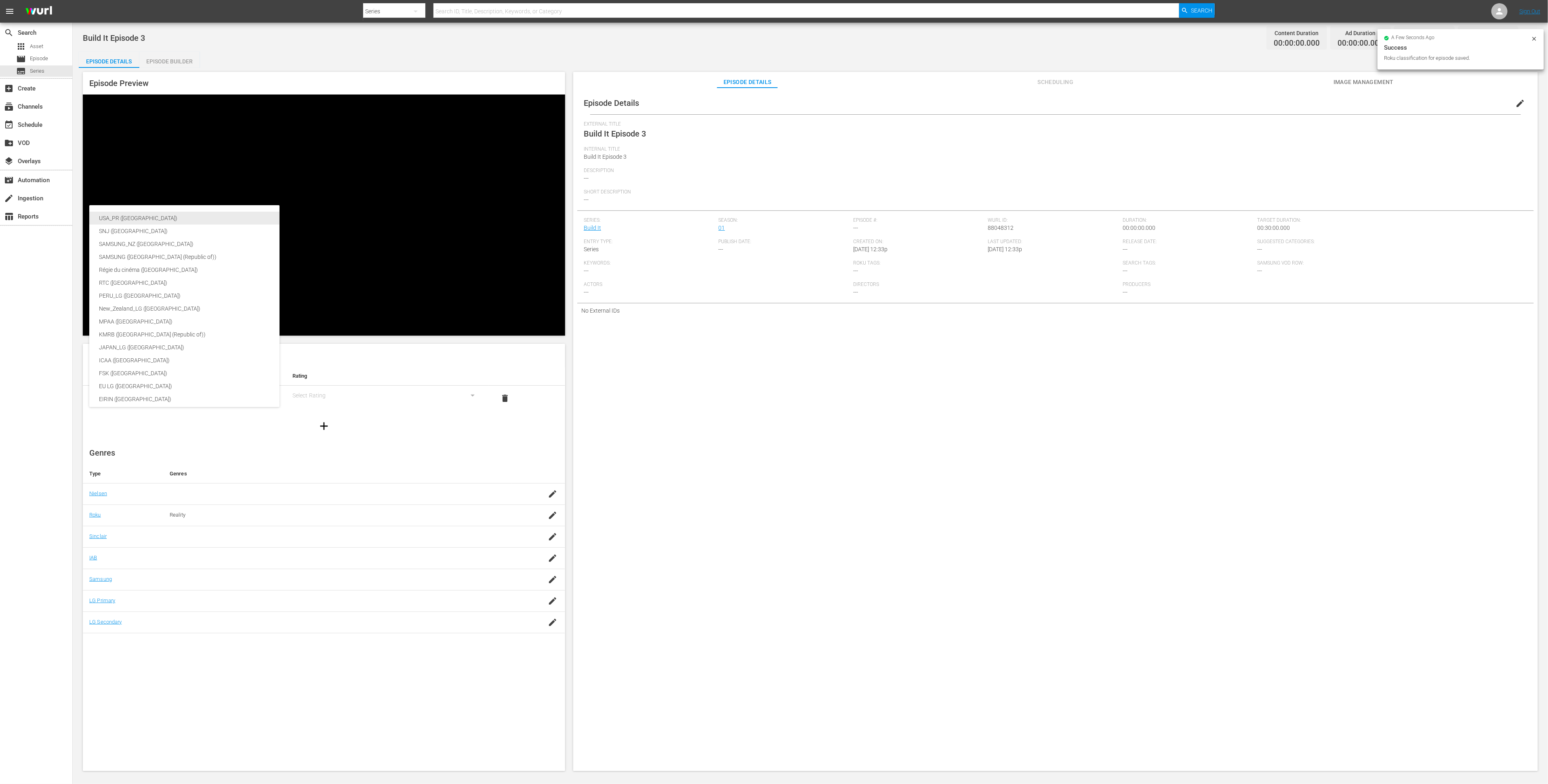
click at [260, 223] on div "USA_PR ([GEOGRAPHIC_DATA])" at bounding box center [192, 218] width 186 height 13
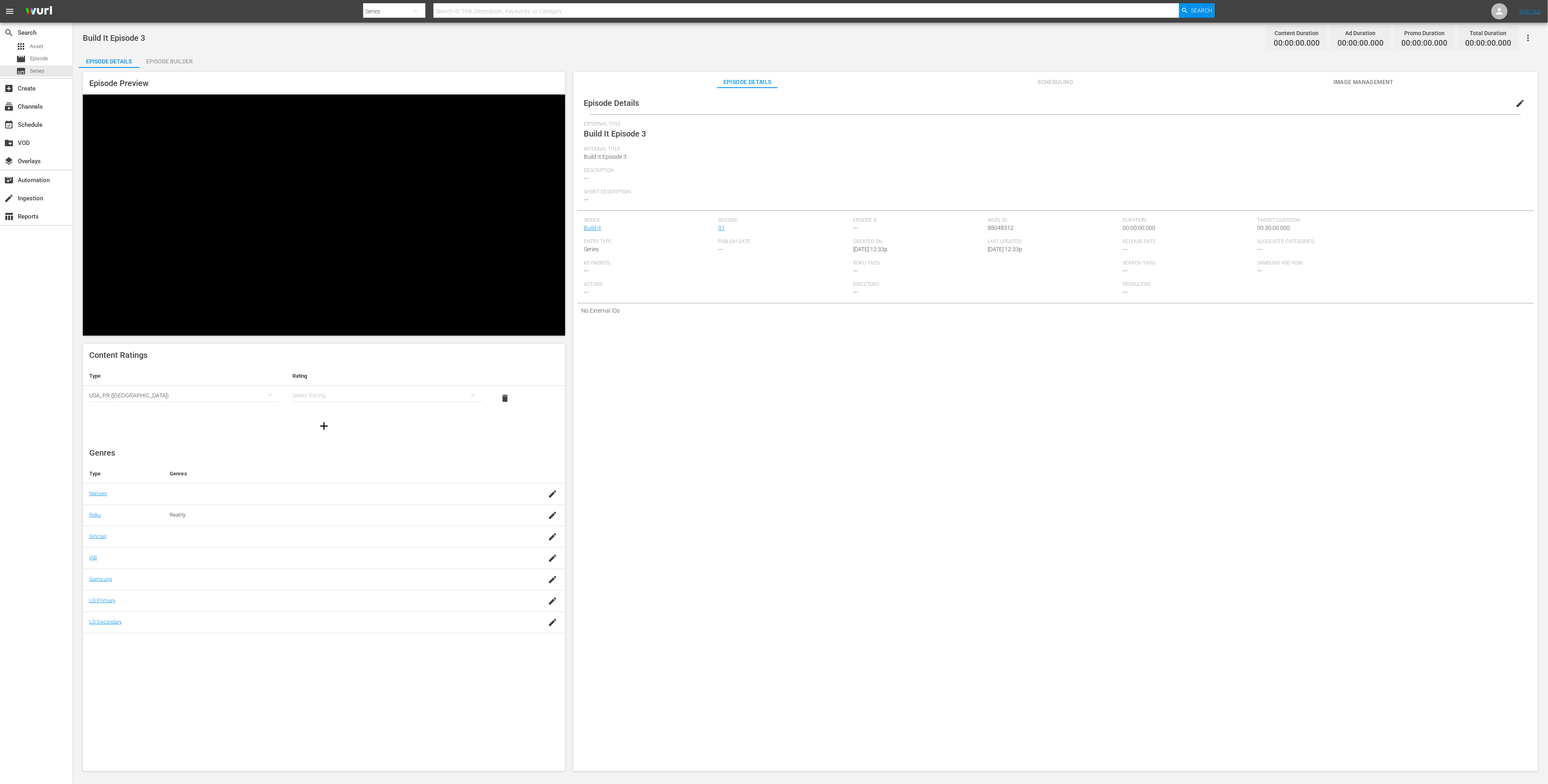
click at [346, 384] on div "simple table" at bounding box center [388, 395] width 190 height 23
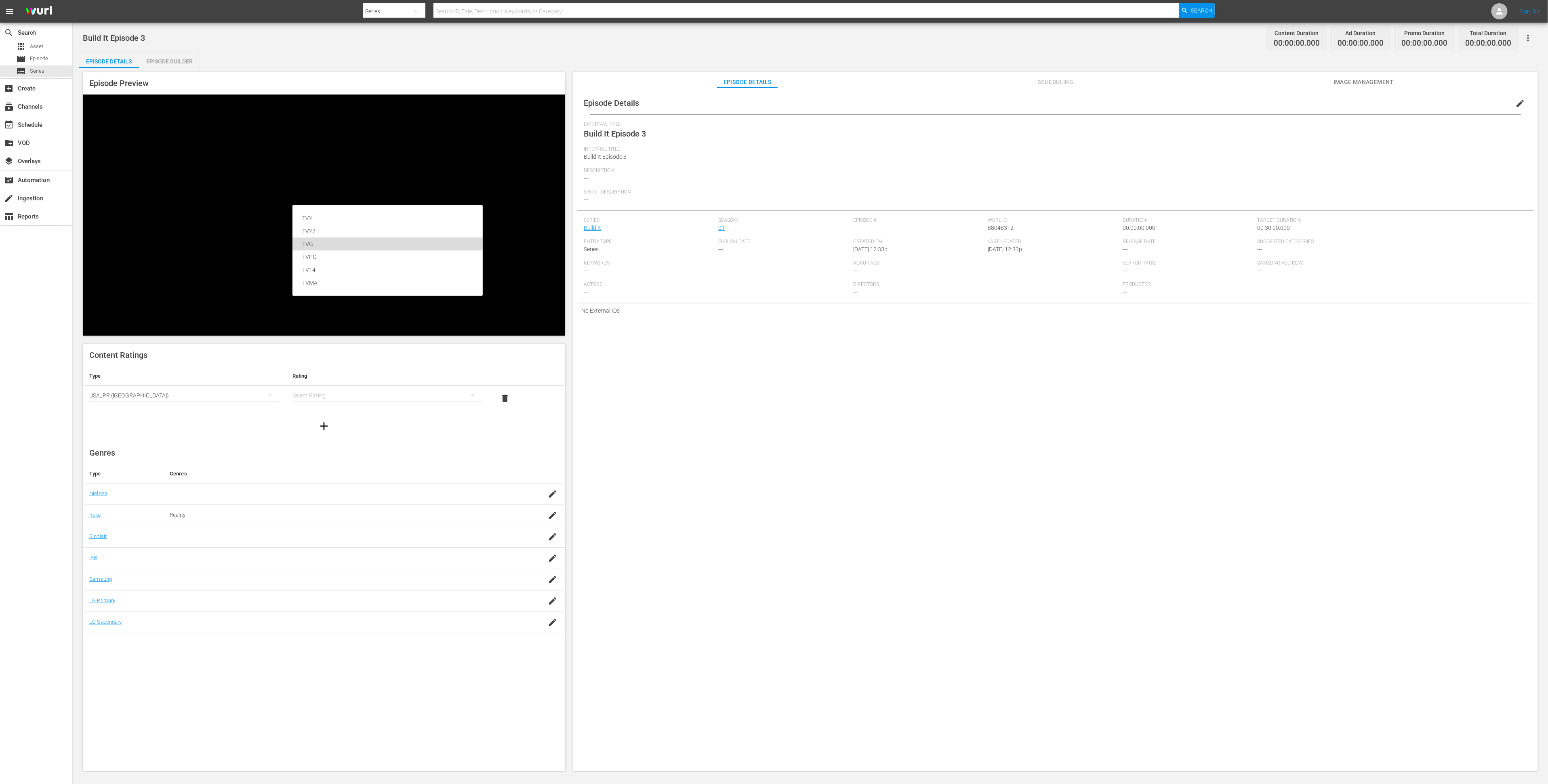
click at [340, 239] on div "TVG" at bounding box center [388, 244] width 171 height 13
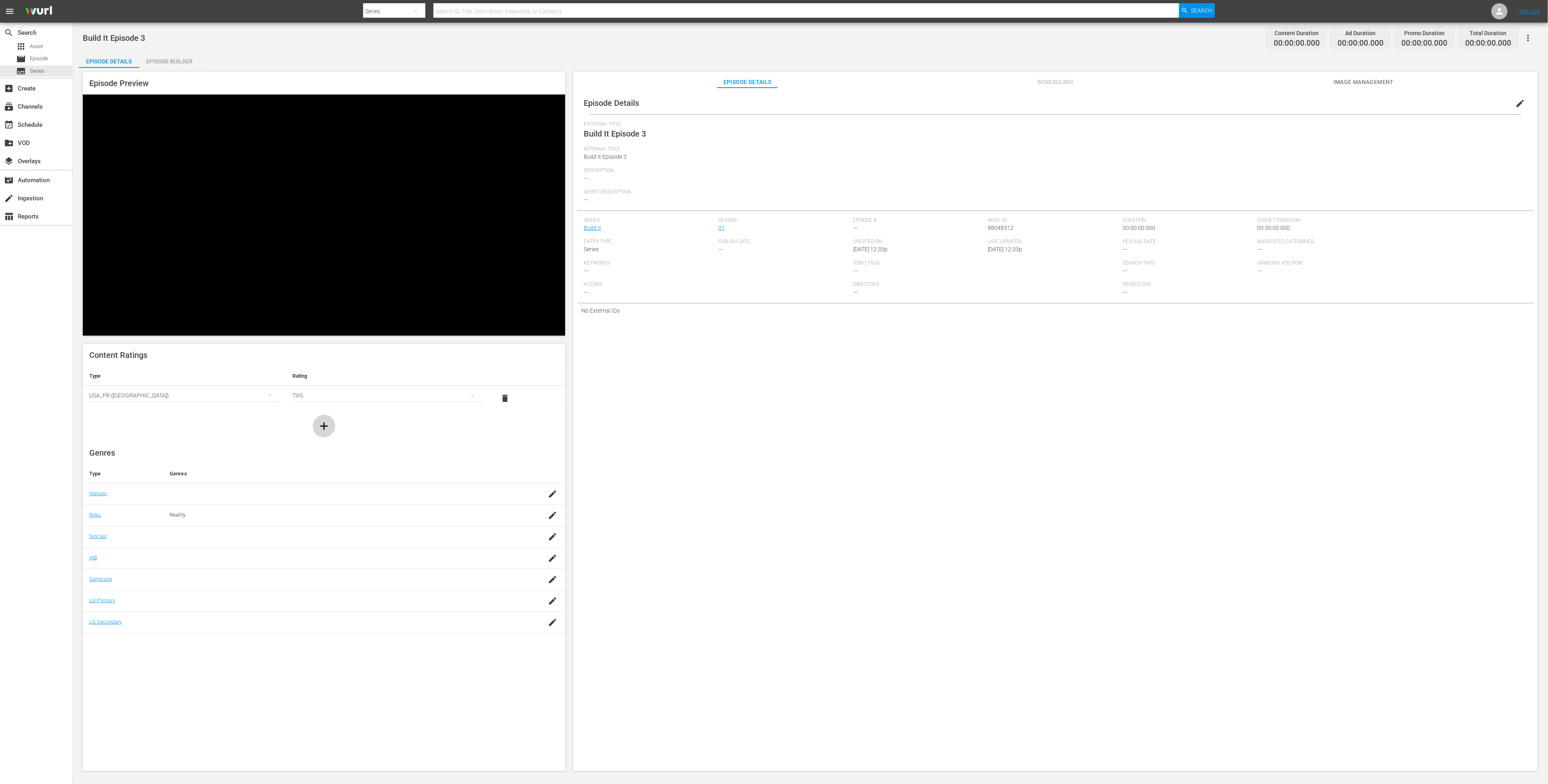
click at [328, 422] on icon "button" at bounding box center [324, 425] width 8 height 8
click at [230, 409] on div "simple table" at bounding box center [184, 421] width 190 height 23
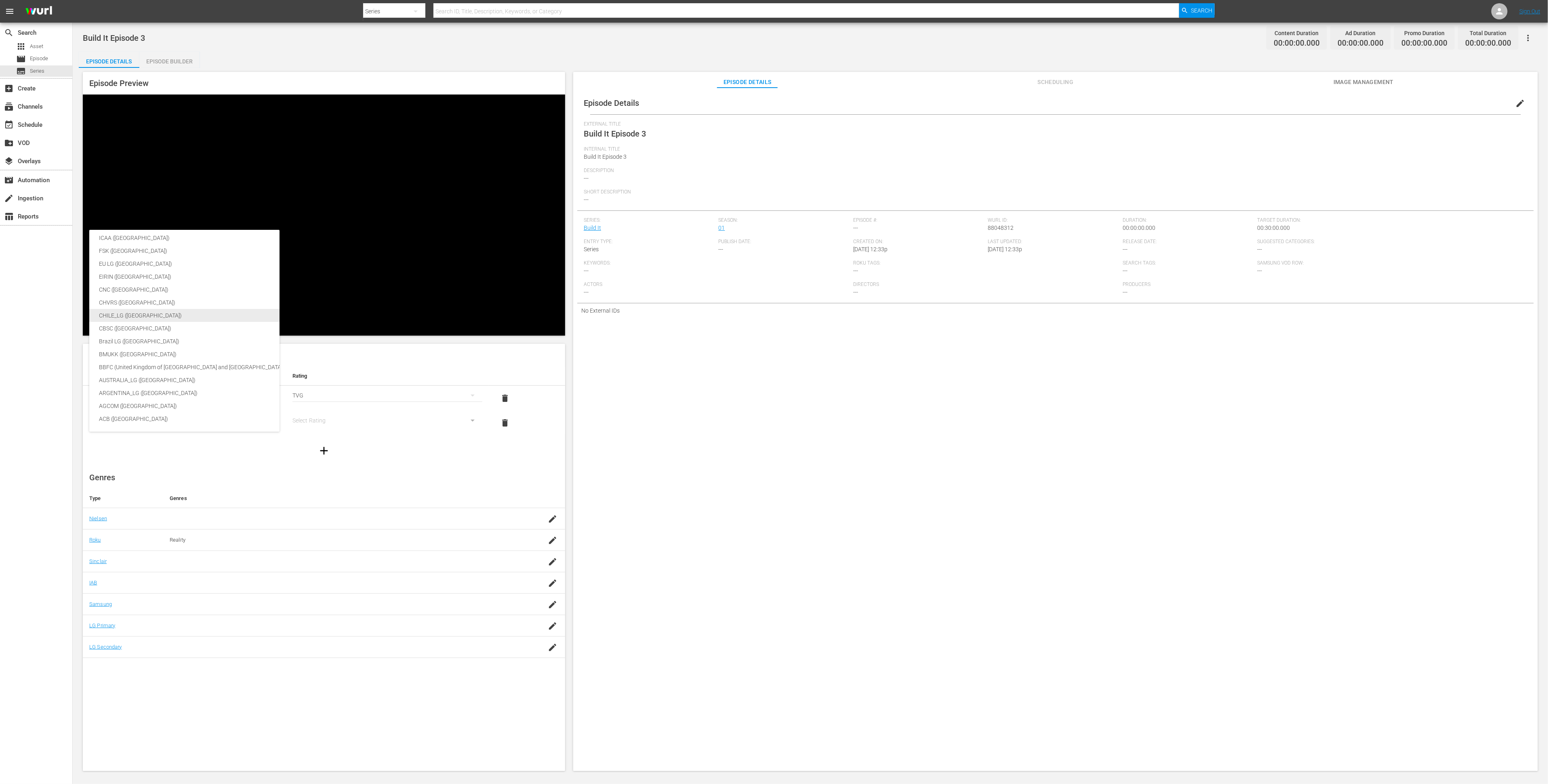
scroll to position [135, 0]
click at [209, 366] on div "BBFC (United Kingdom of [GEOGRAPHIC_DATA] and [GEOGRAPHIC_DATA])" at bounding box center [192, 367] width 186 height 13
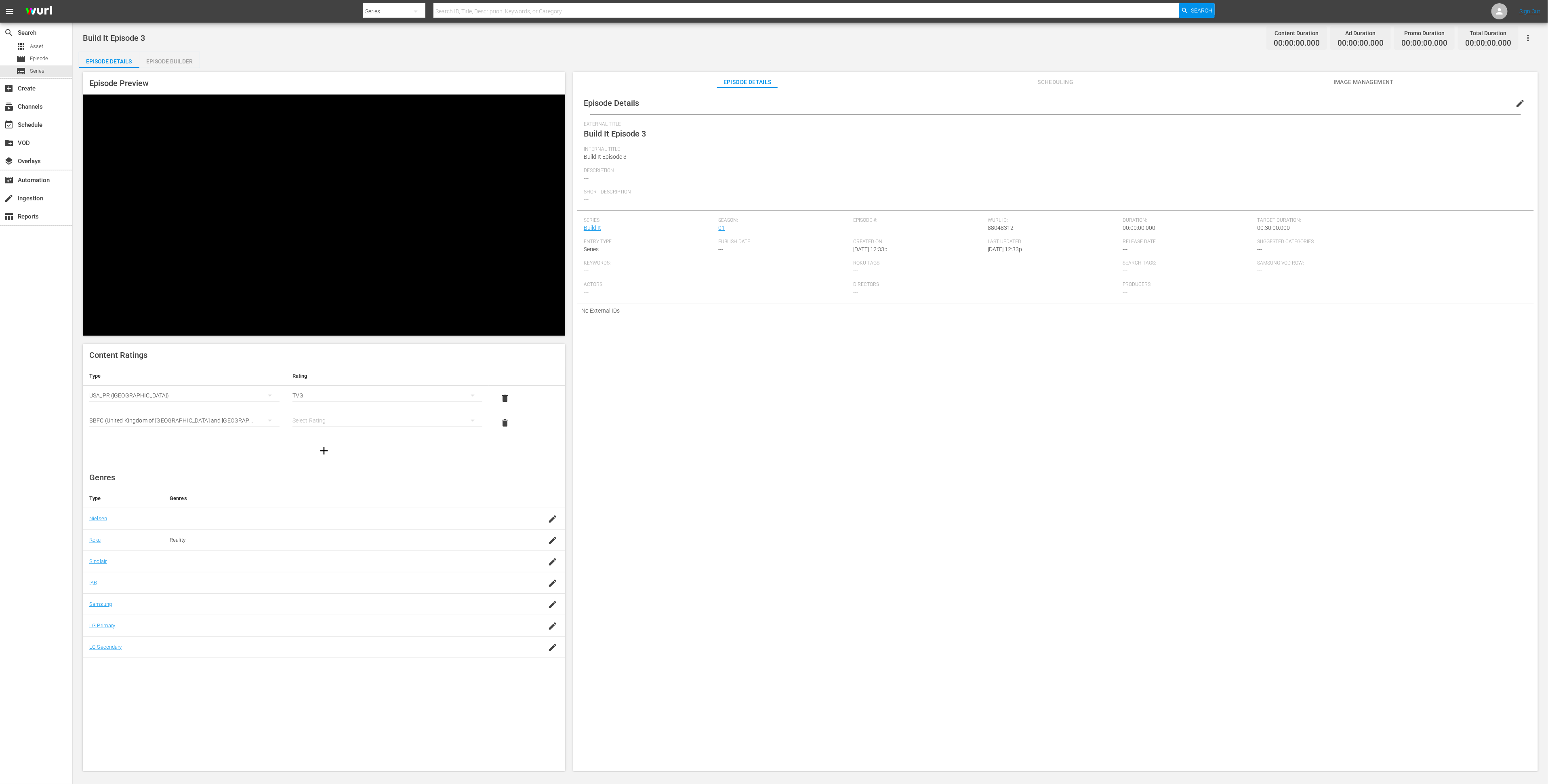
click at [331, 409] on div "simple table" at bounding box center [388, 421] width 190 height 23
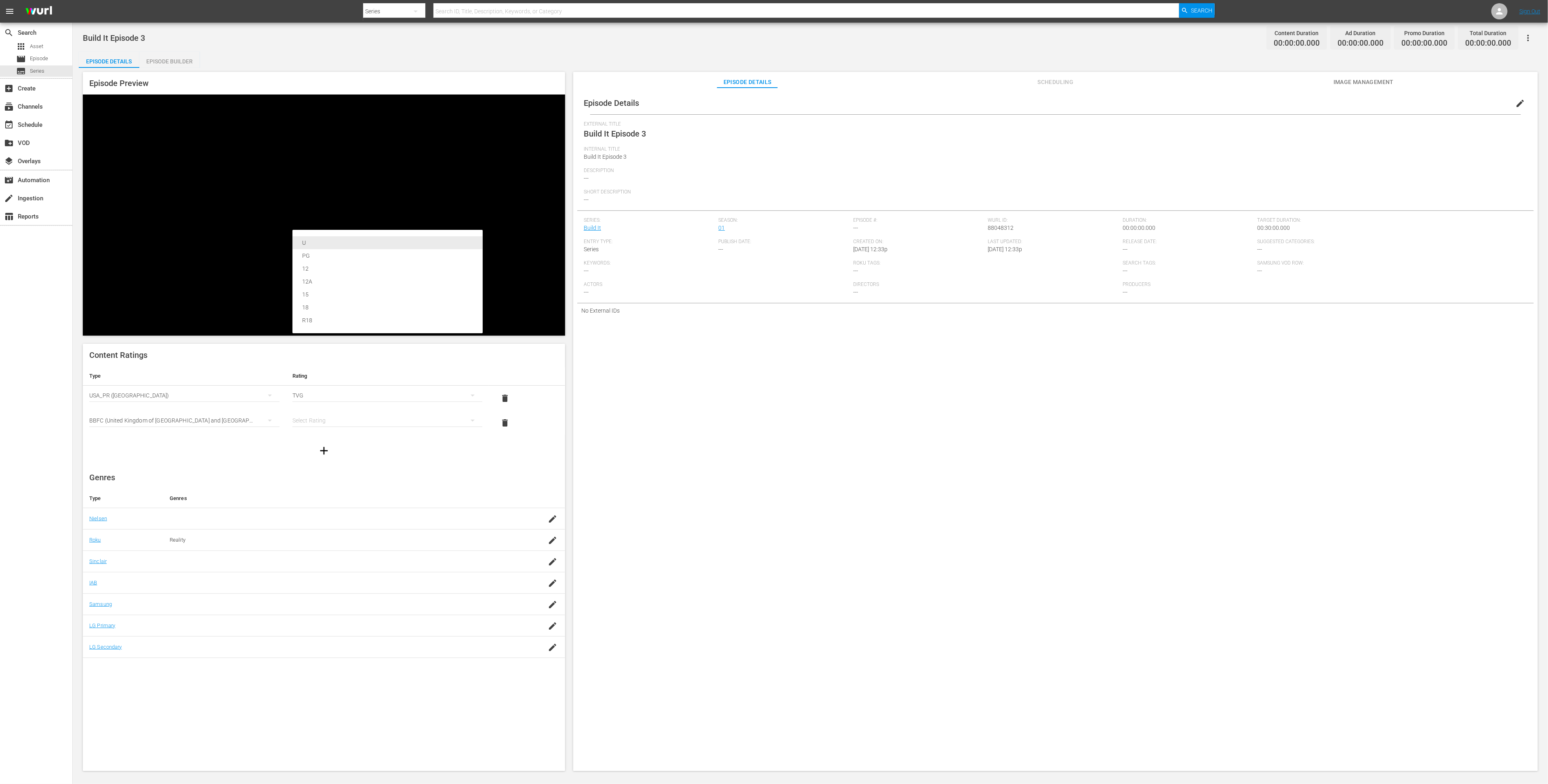
click at [330, 244] on div "U" at bounding box center [388, 243] width 171 height 13
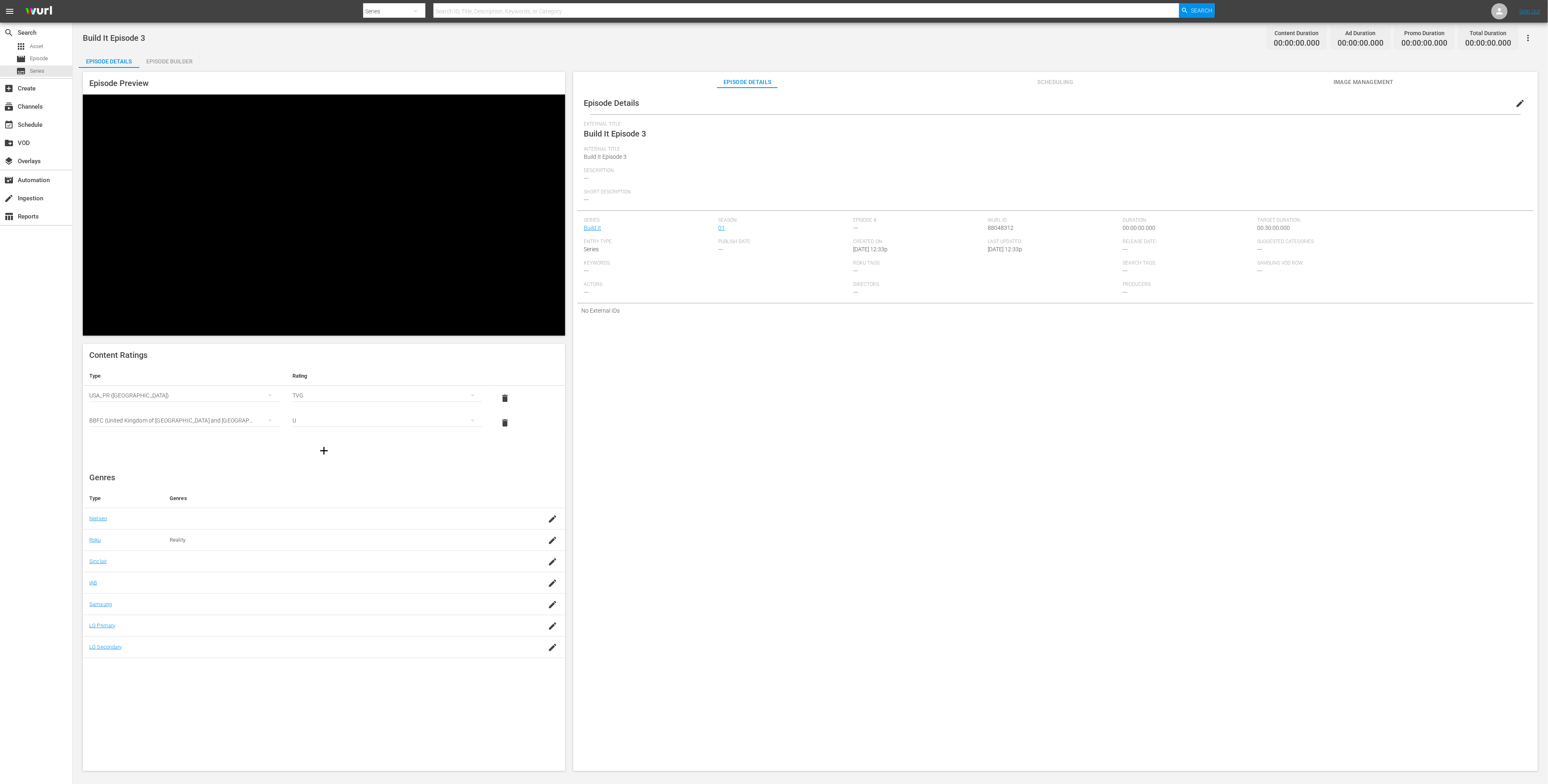
click at [1032, 100] on span "edit" at bounding box center [1520, 103] width 10 height 10
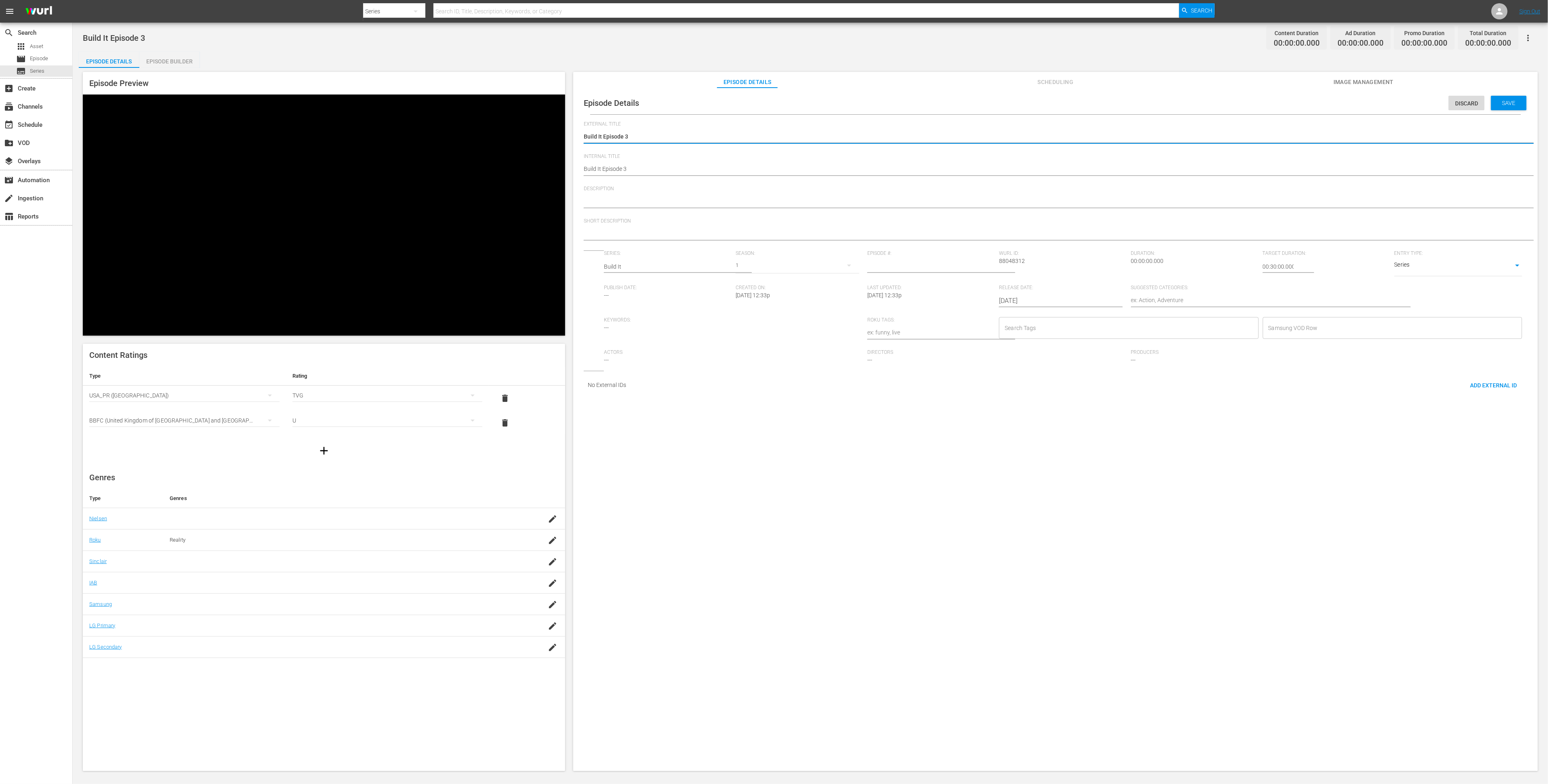
click at [824, 199] on textarea at bounding box center [1053, 202] width 940 height 10
paste textarea "E2 of This Old House Shorts' best do it yourself projects. From the simple to t…"
type textarea "E2 of This Old House Shorts' best do it yourself projects. From the simple to t…"
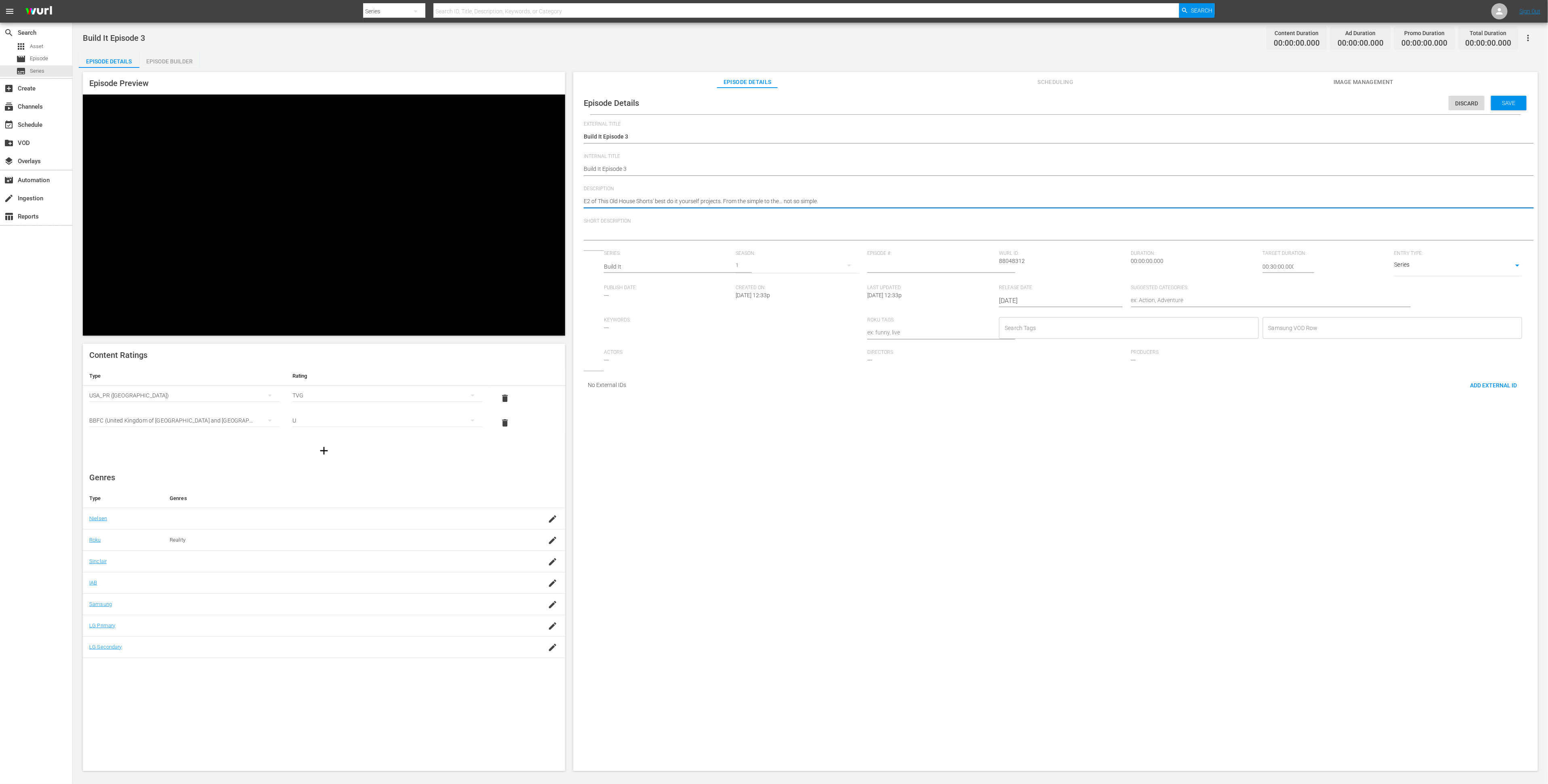
click at [590, 203] on textarea "E2 of This Old House Shorts' best do it yourself projects. From the simple to t…" at bounding box center [1053, 202] width 940 height 10
type textarea "E3 of This Old House Shorts' best do it yourself projects. From the simple to t…"
click at [615, 202] on textarea "E3 of This Old House Shorts' best do it yourself projects. From the simple to t…" at bounding box center [1053, 202] width 940 height 10
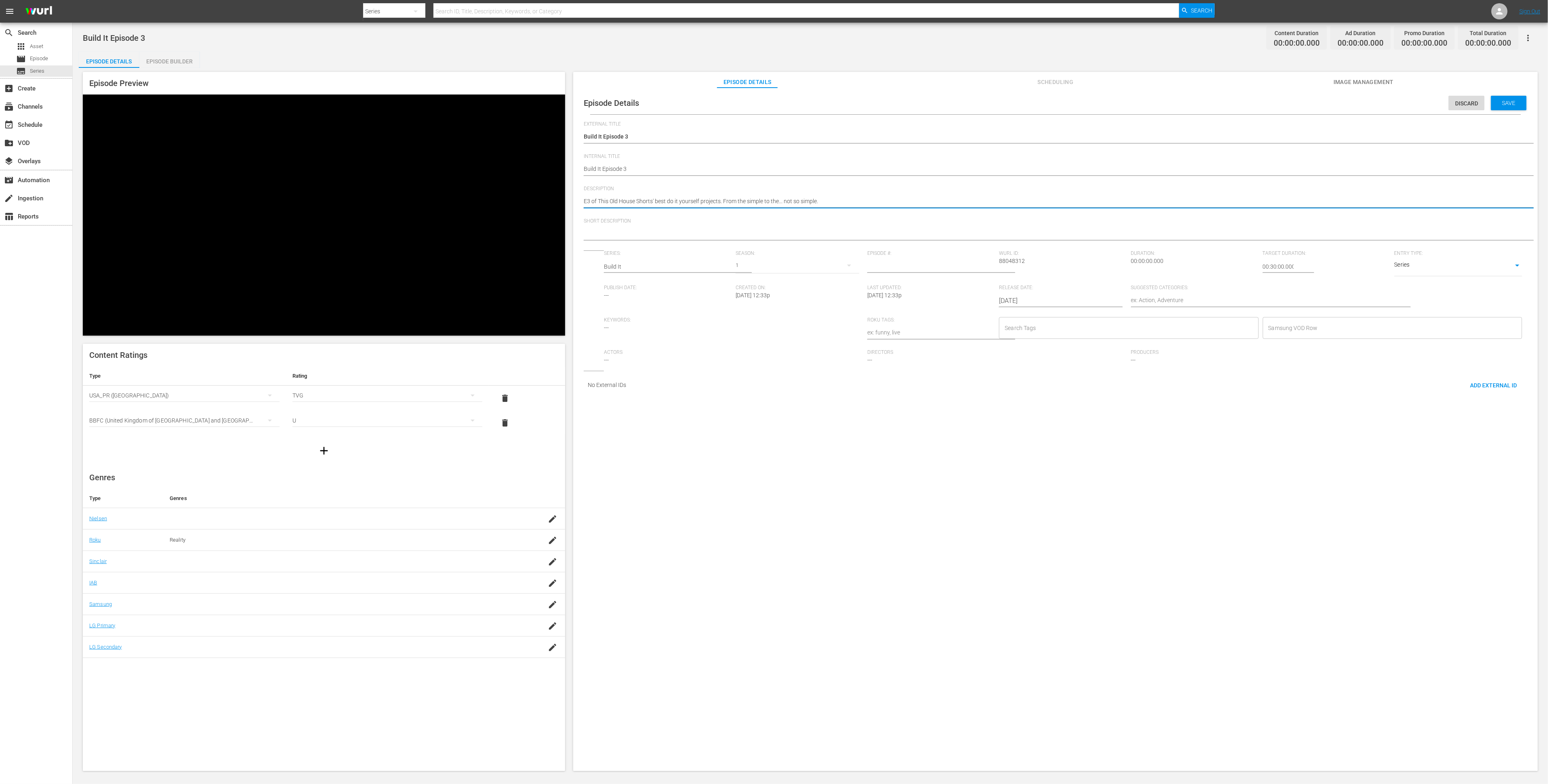
type textarea "E3 of This Old House Shorts' best do it yourself projects. From the simple to t…"
click at [623, 226] on div at bounding box center [1053, 234] width 940 height 19
click at [620, 201] on textarea "E3 of This Old House Shorts' best do it yourself projects. From the simple to t…" at bounding box center [1053, 202] width 940 height 10
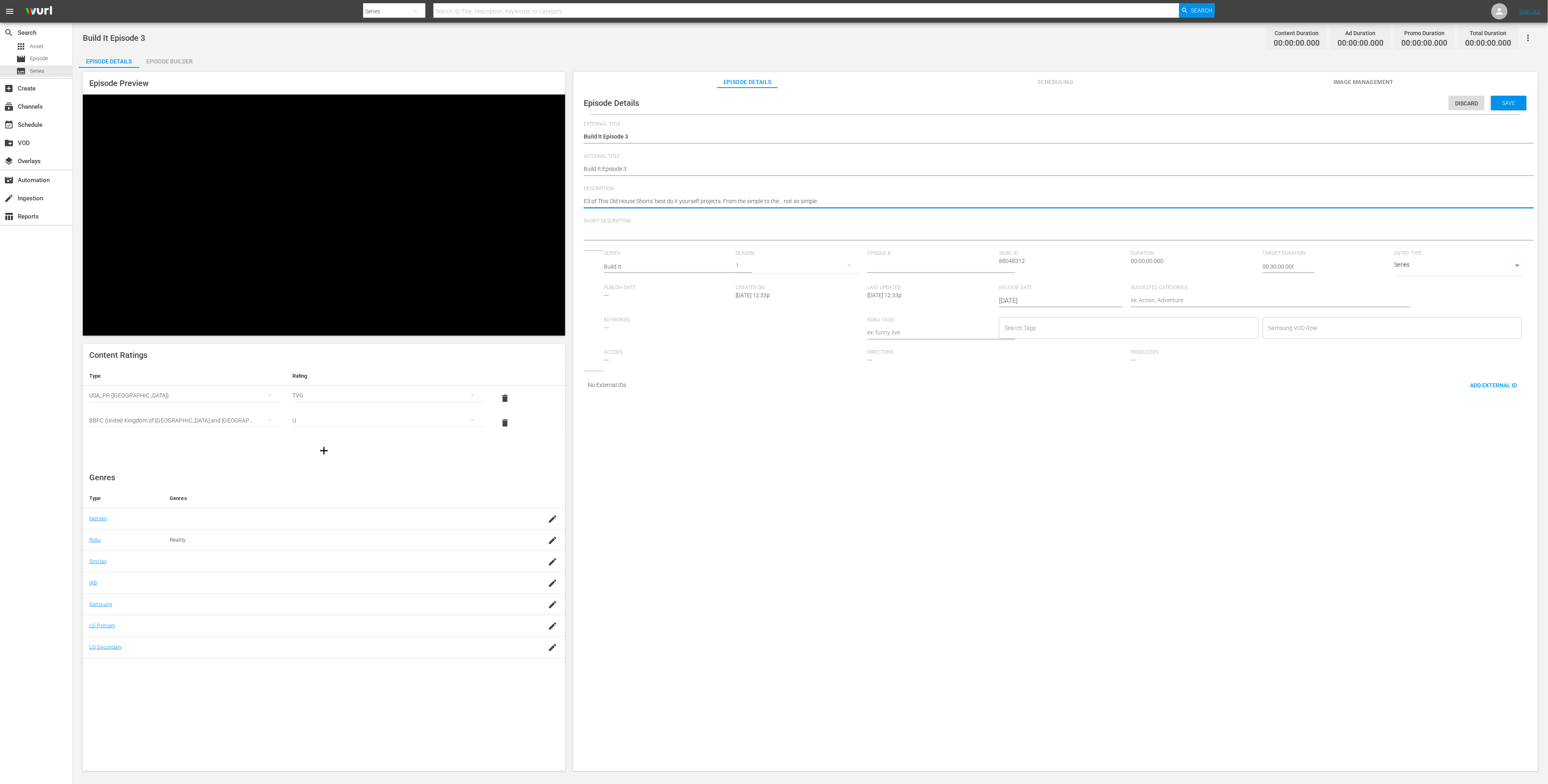
click at [629, 232] on textarea at bounding box center [1053, 234] width 940 height 10
paste textarea "E3 of This Old House Shorts' best do it yourself projects. From the simple to t…"
type textarea "E3 of This Old House Shorts' best do it yourself projects. From the simple to t…"
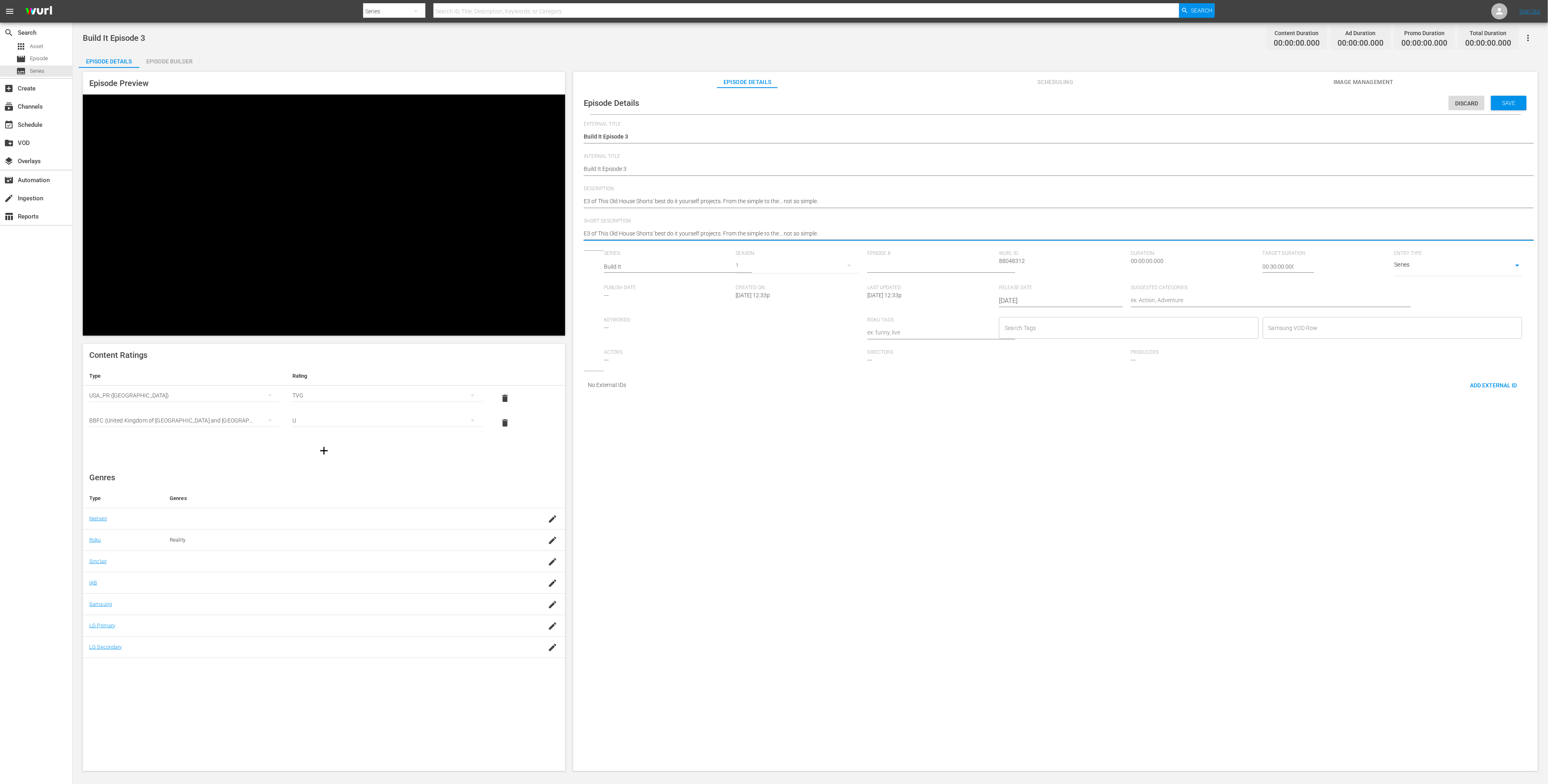
drag, startPoint x: 636, startPoint y: 234, endPoint x: 555, endPoint y: 233, distance: 81.0
click at [555, 233] on div "Episode Preview Content Ratings Type Rating Select Rating Type USA_PR (United S…" at bounding box center [810, 422] width 1463 height 710
type textarea "TShorts' best do it yourself projects. From the simple to the... not so simple."
type textarea "TOShorts' best do it yourself projects. From the simple to the... not so simple."
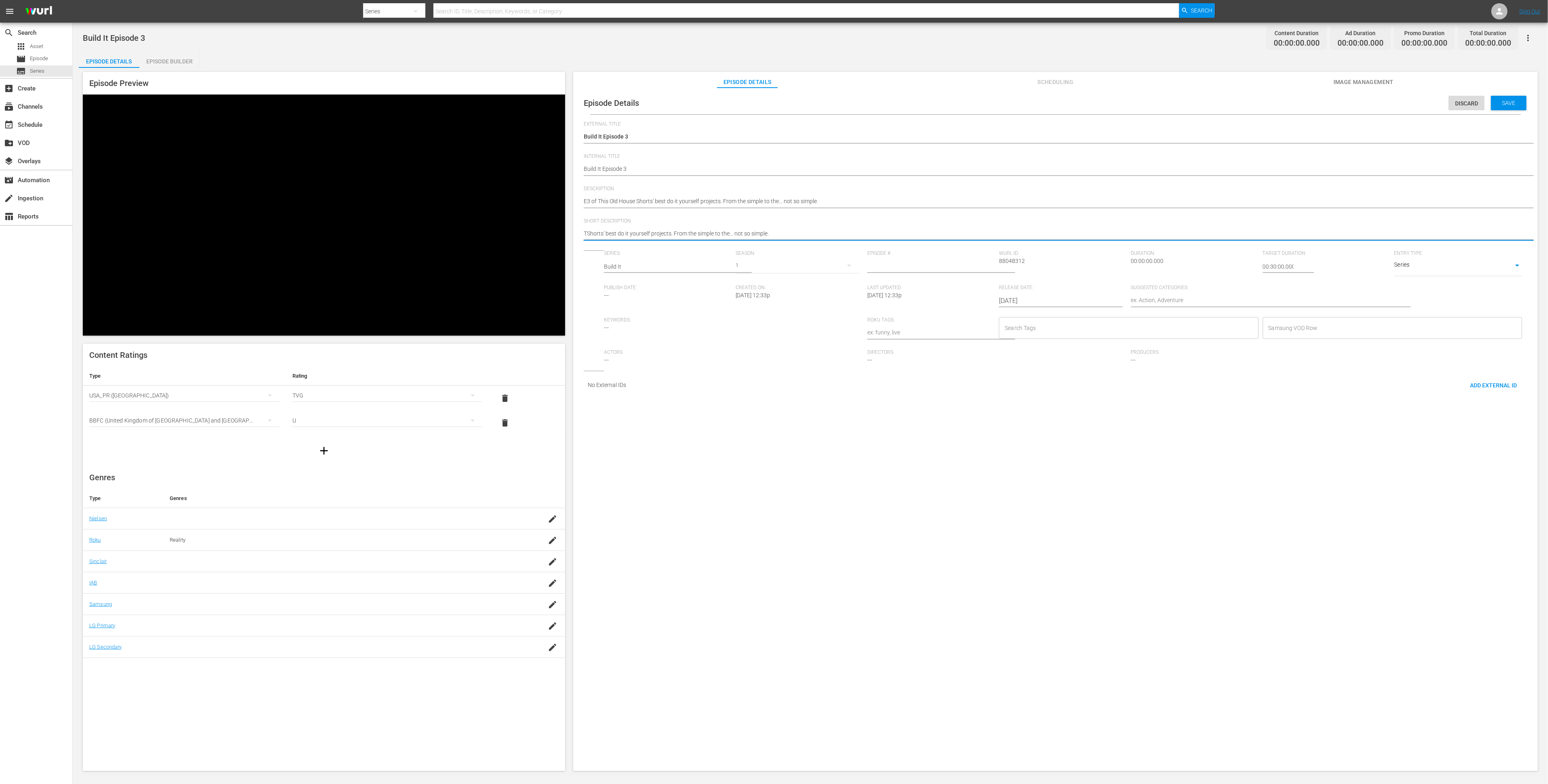
type textarea "TOShorts' best do it yourself projects. From the simple to the... not so simple."
type textarea "TOHShorts' best do it yourself projects. From the simple to the... not so simpl…"
type textarea "TOH Shorts' best do it yourself projects. From the simple to the... not so simp…"
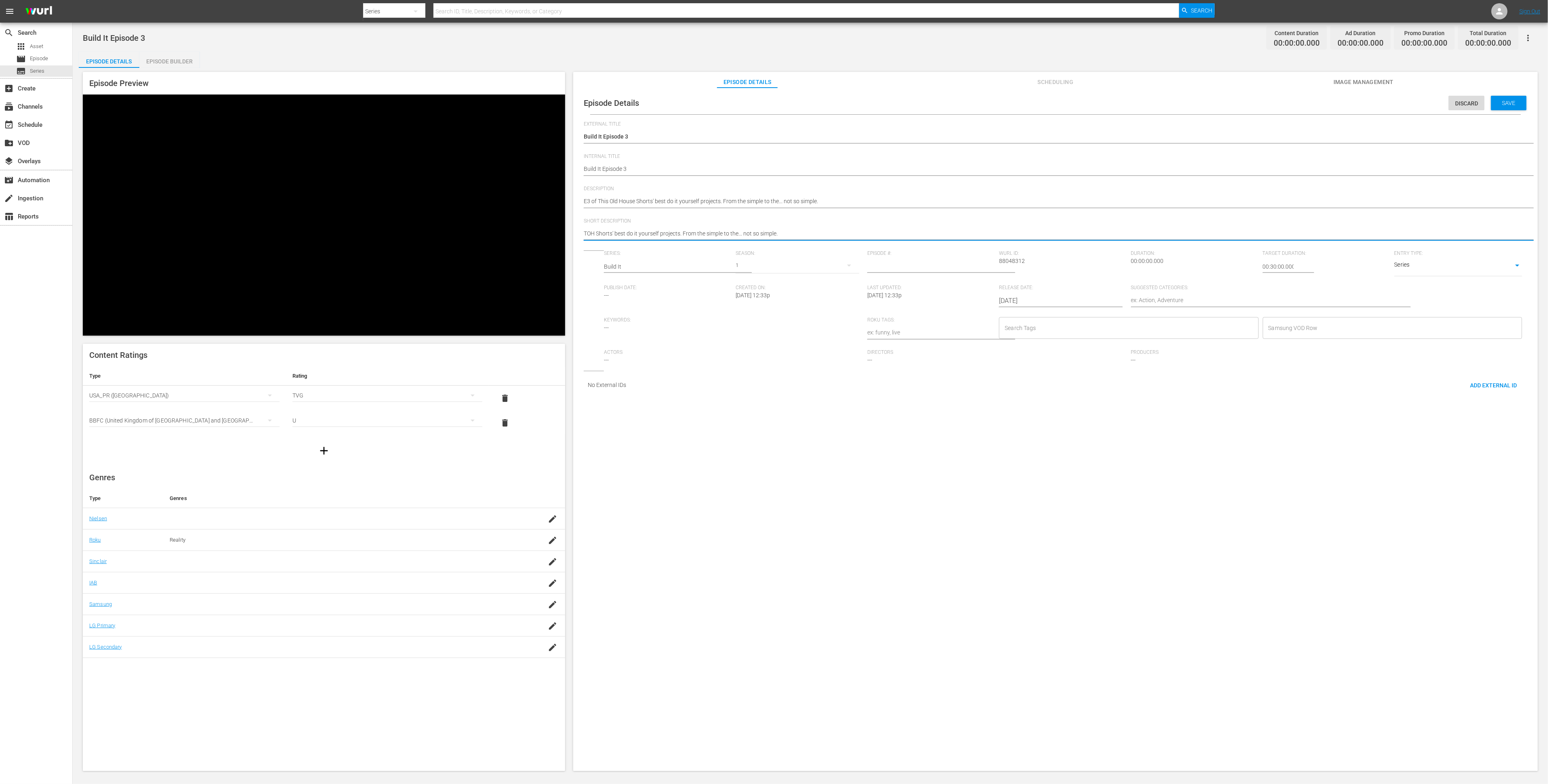
drag, startPoint x: 804, startPoint y: 235, endPoint x: 683, endPoint y: 237, distance: 121.0
click at [683, 237] on textarea "TOH Shorts' best do it yourself projects. From the simple to the... not so simp…" at bounding box center [1053, 234] width 940 height 10
type textarea "TOH Shorts' best do it yourself projects. E"
type textarea "TOH Shorts' best do it yourself projects. Ep"
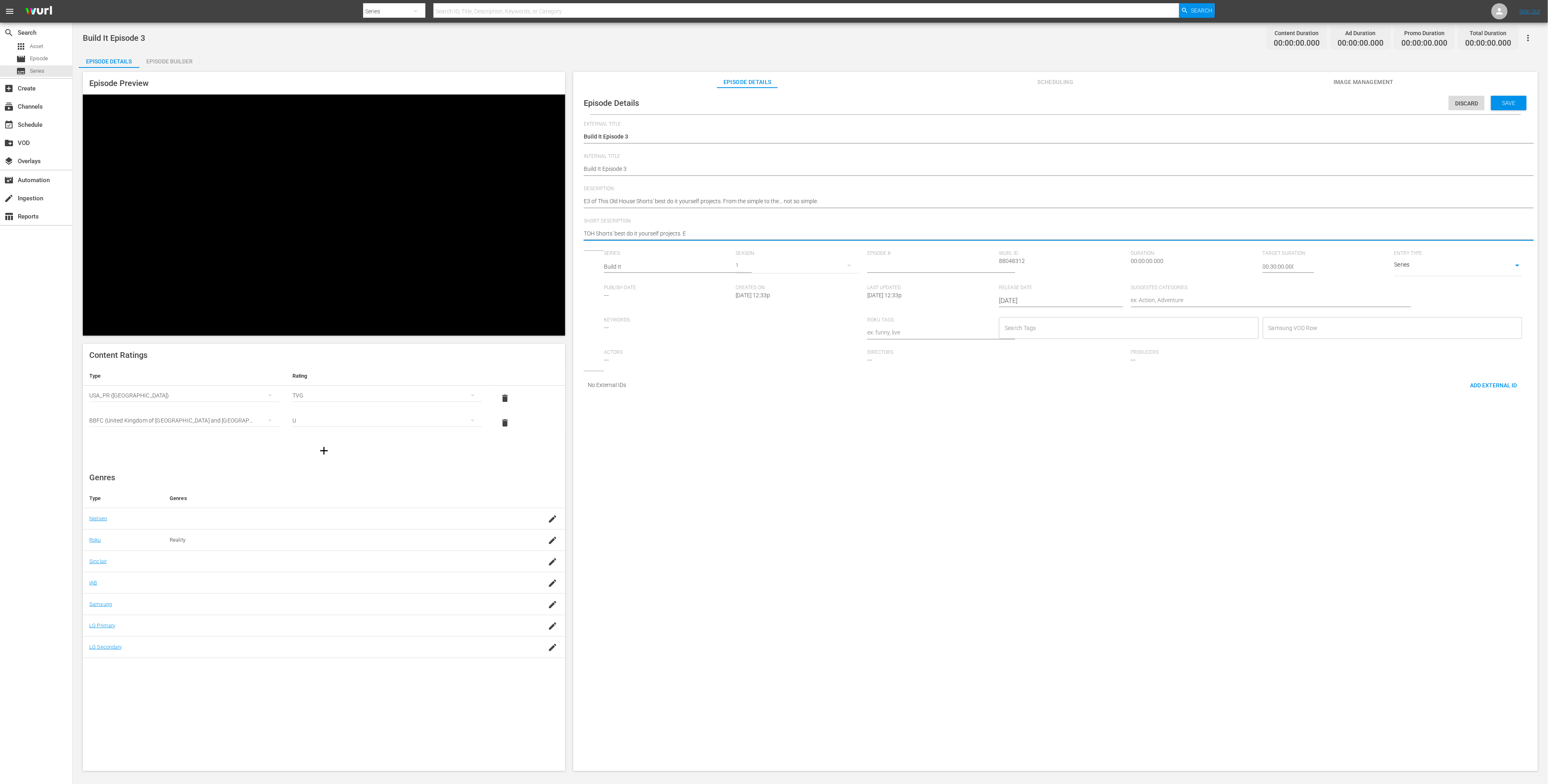
type textarea "TOH Shorts' best do it yourself projects. Ep"
type textarea "TOH Shorts' best do it yourself projects. Epi"
type textarea "TOH Shorts' best do it yourself projects. Epis"
type textarea "TOH Shorts' best do it yourself projects. Episo"
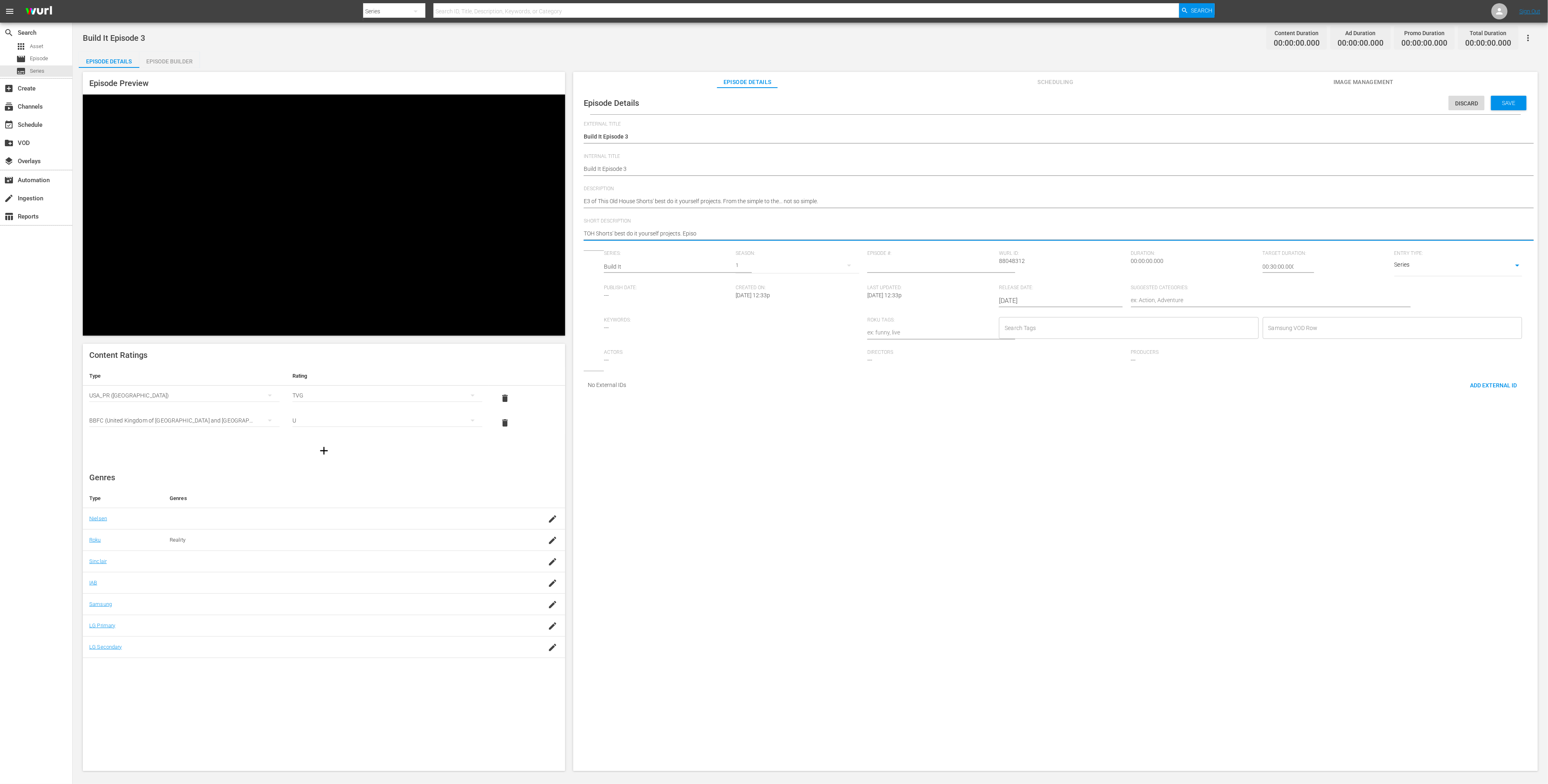
type textarea "TOH Shorts' best do it yourself projects. Epis"
type textarea "TOH Shorts' best do it yourself projects. Episd"
type textarea "TOH Shorts' best do it yourself projects. Epis"
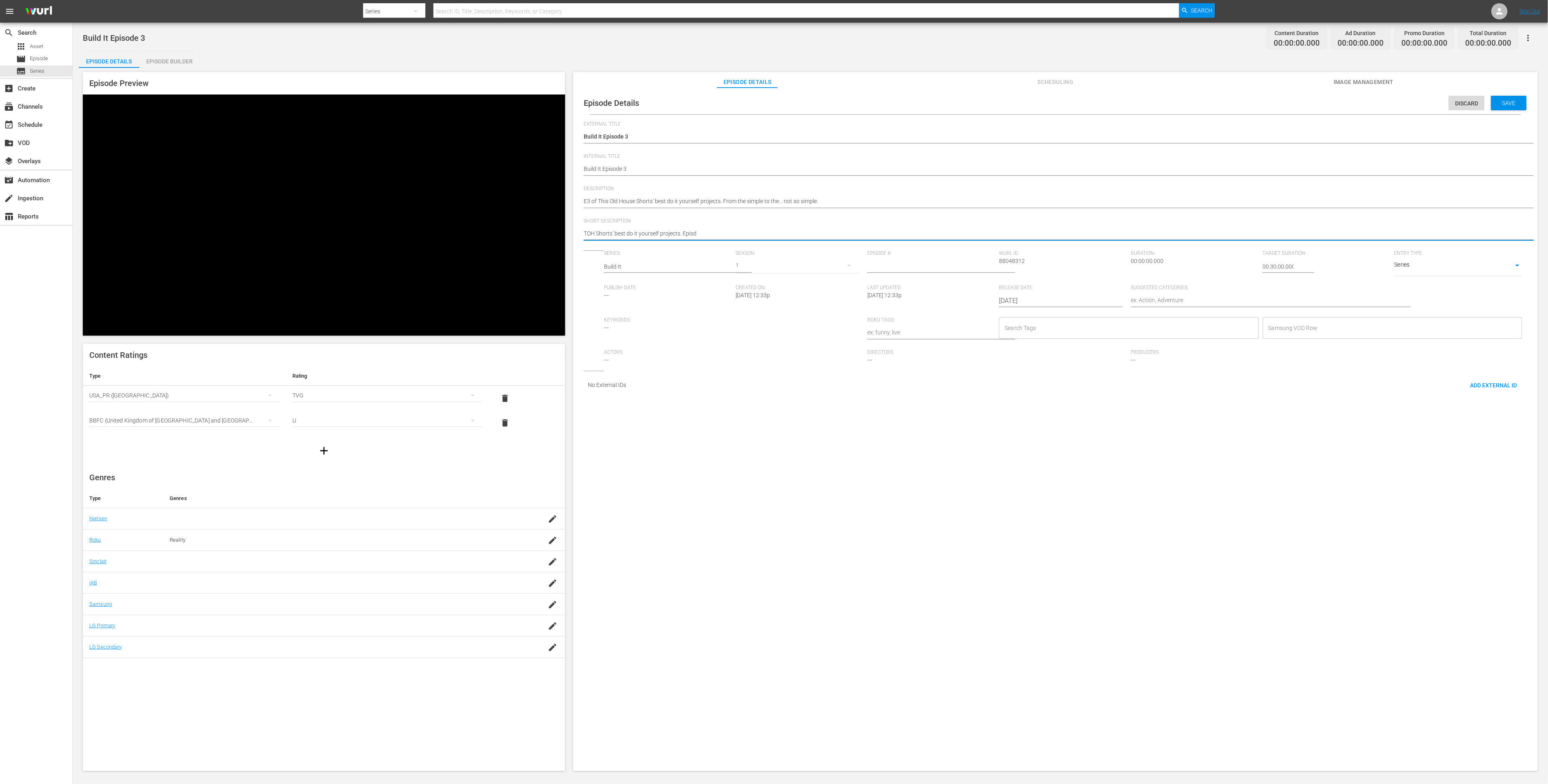
type textarea "TOH Shorts' best do it yourself projects. Epis"
type textarea "TOH Shorts' best do it yourself projects. Episo"
type textarea "TOH Shorts' best do it yourself projects. Episod"
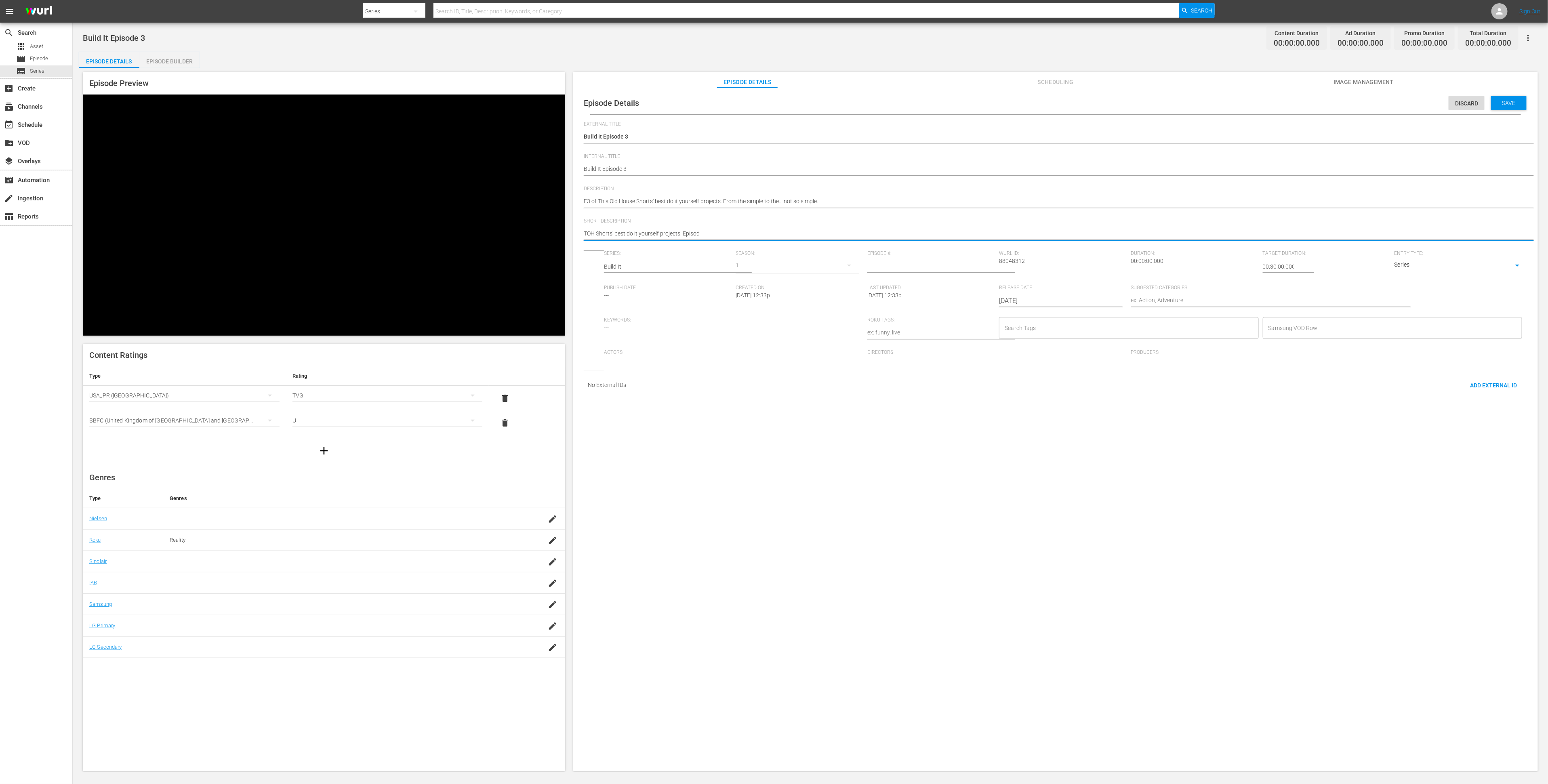
type textarea "TOH Shorts' best do it yourself projects. Episode"
type textarea "TOH Shorts' best do it yourself projects. Episode 3"
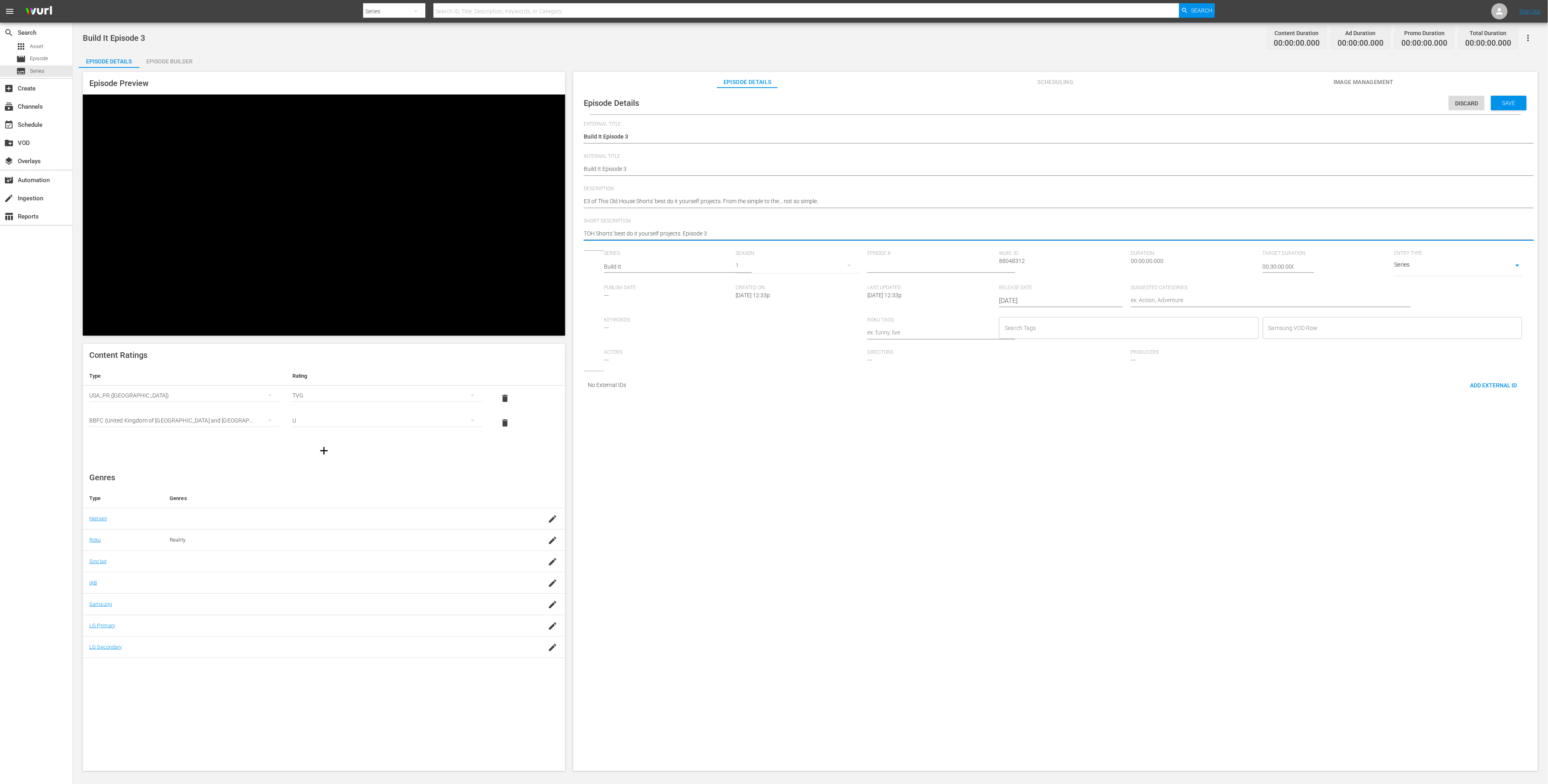
type textarea "TOH Shorts' best do it yourself projects. Episode 3"
click at [979, 272] on input "1" at bounding box center [931, 267] width 127 height 19
click at [979, 272] on input "2" at bounding box center [931, 267] width 127 height 19
type input "3"
click at [979, 272] on input "3" at bounding box center [931, 267] width 127 height 19
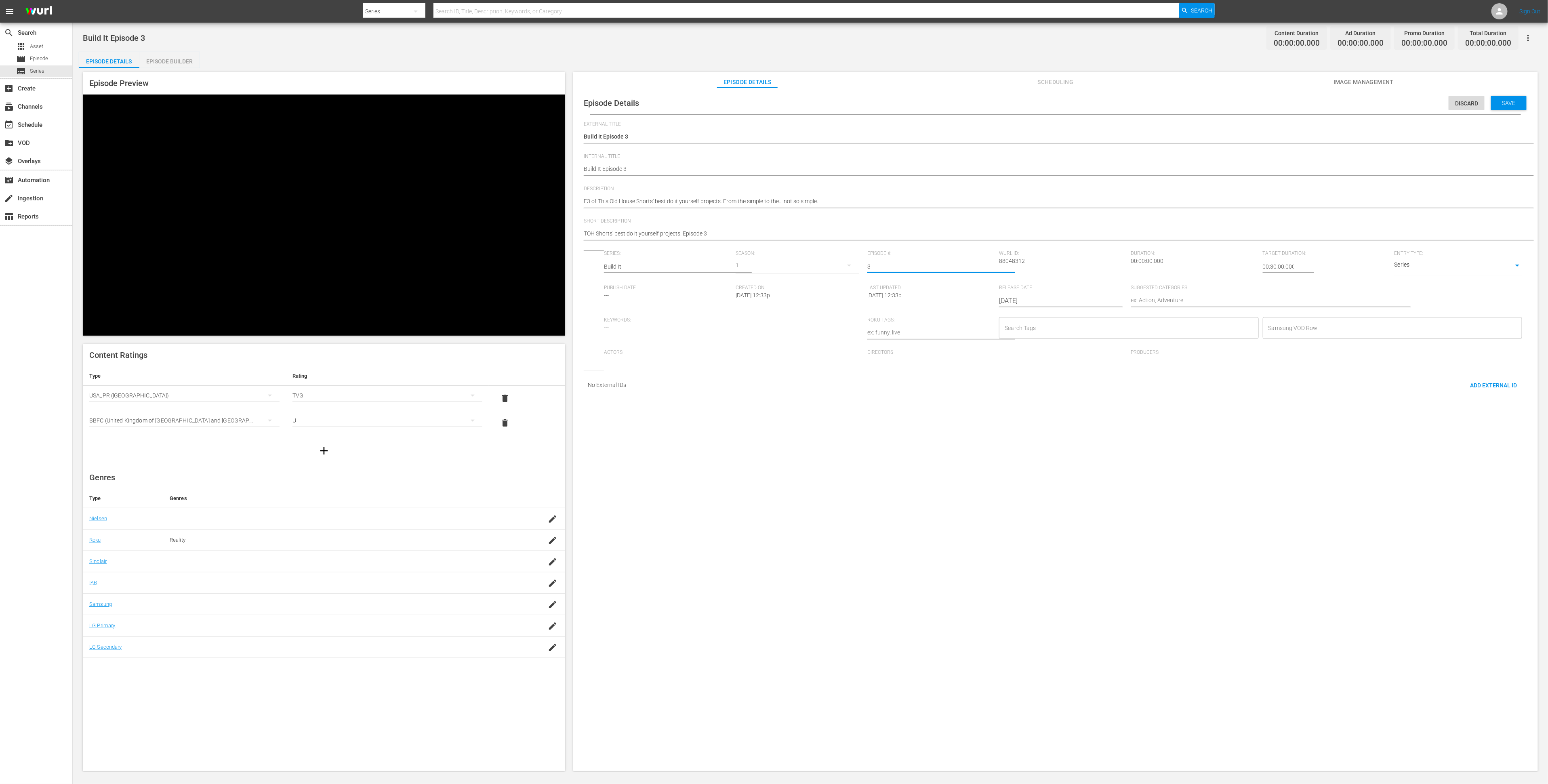
click at [1032, 306] on textarea at bounding box center [1261, 301] width 260 height 10
type textarea "H"
type textarea "Ho"
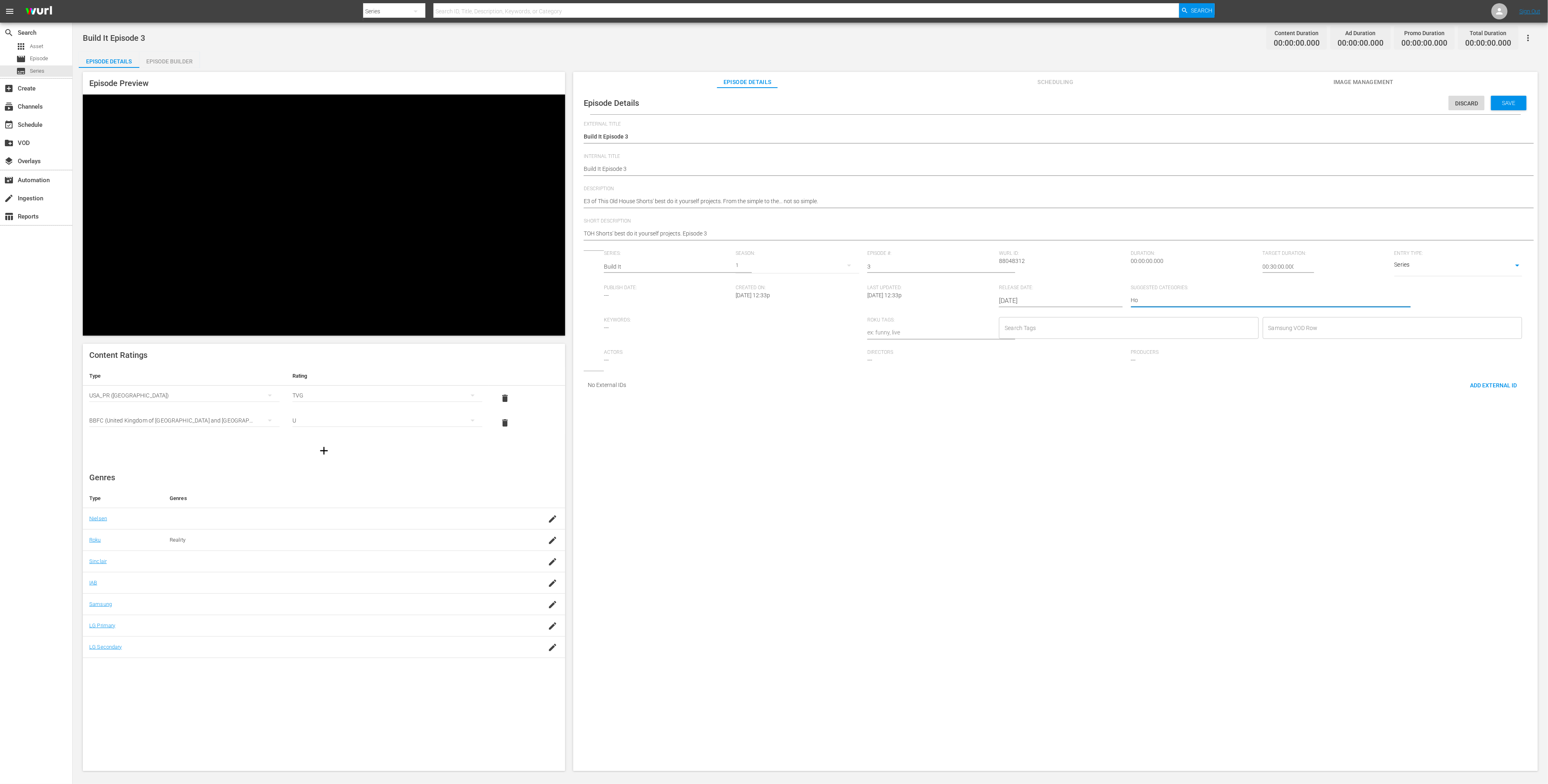
type textarea "Hom"
type textarea "Home"
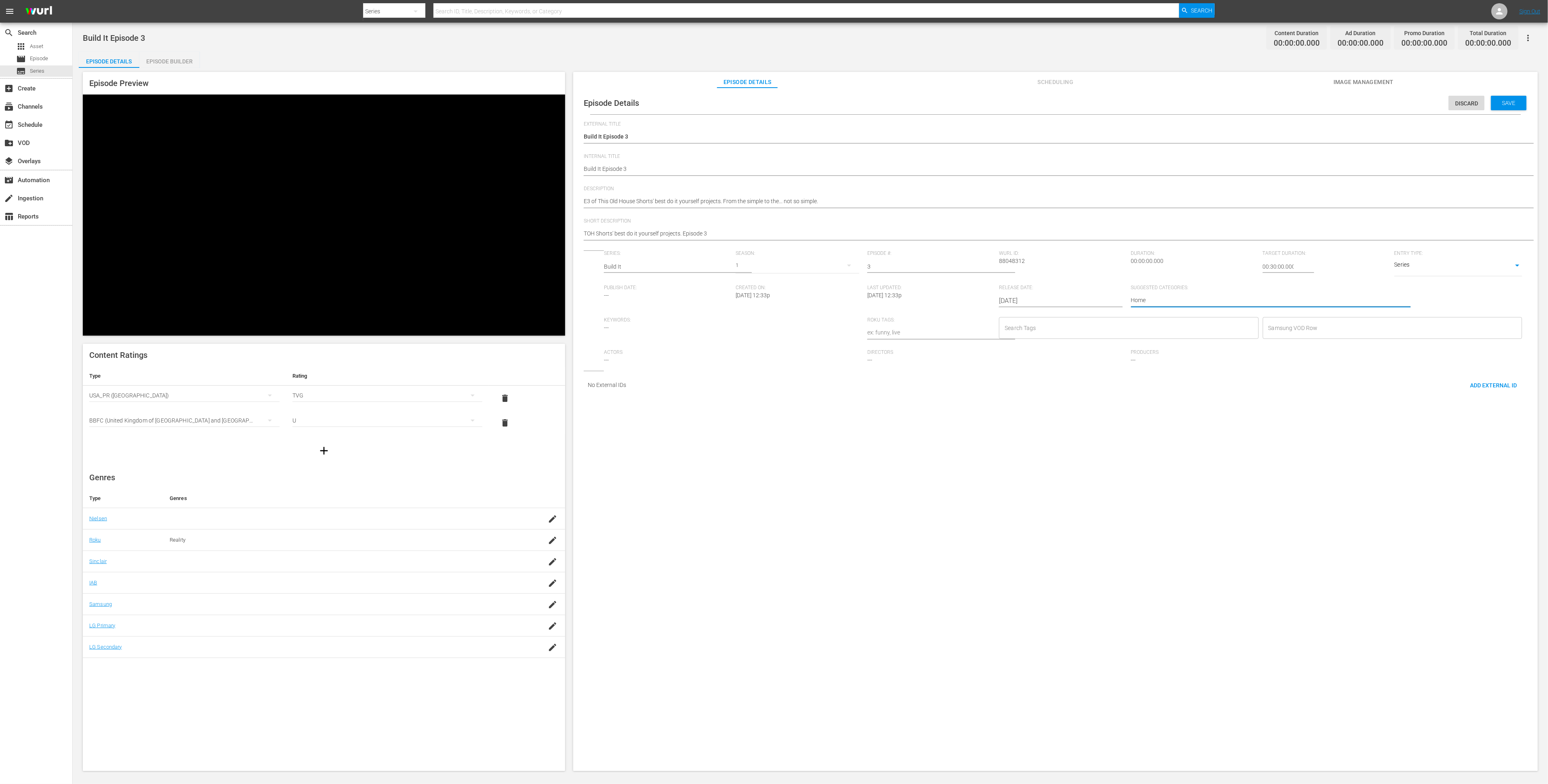
type textarea "Home"
type textarea "Home I"
type textarea "Home Im"
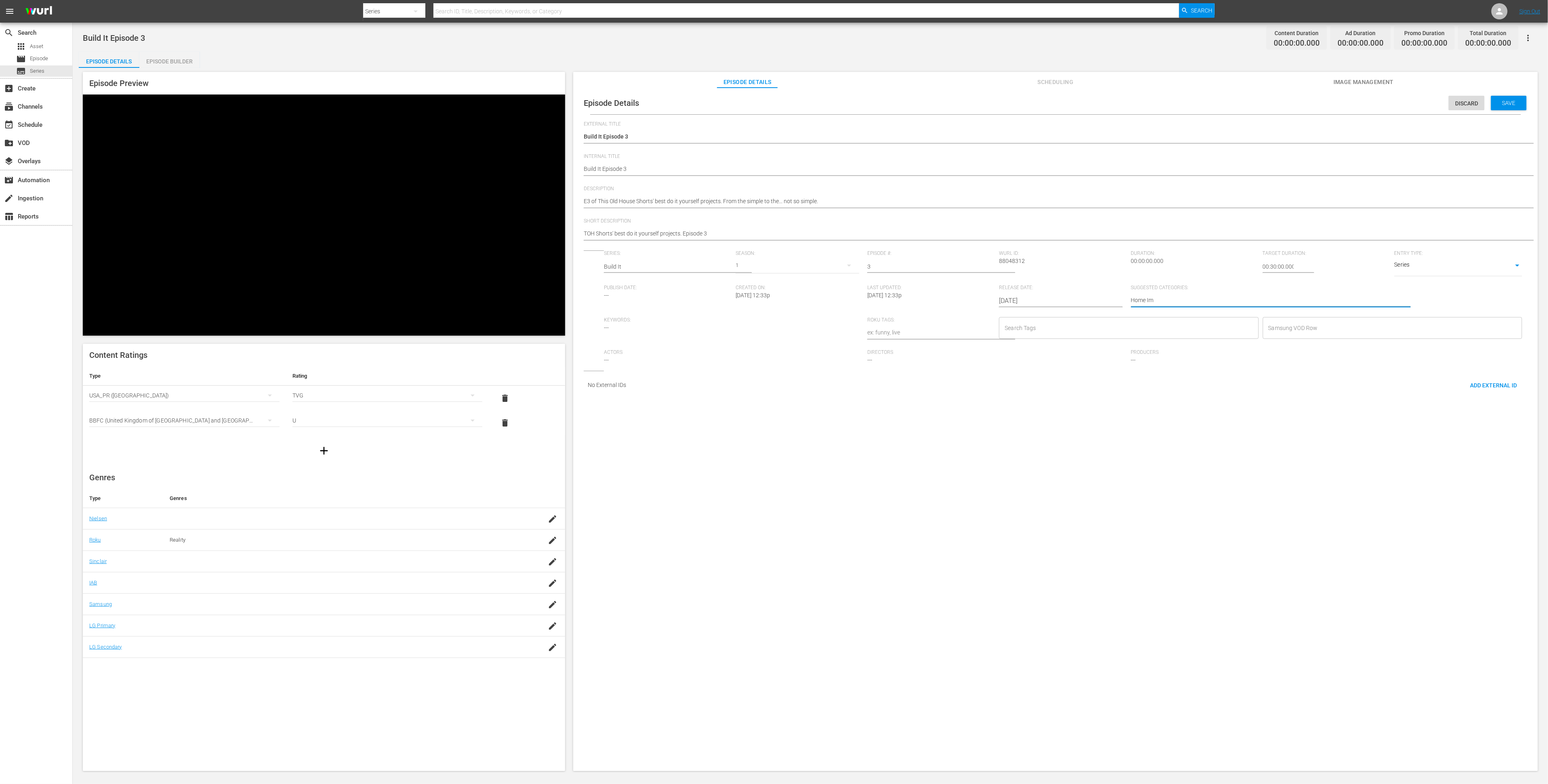
type textarea "Home Imp"
type textarea "Home Impr"
type textarea "Home Impro"
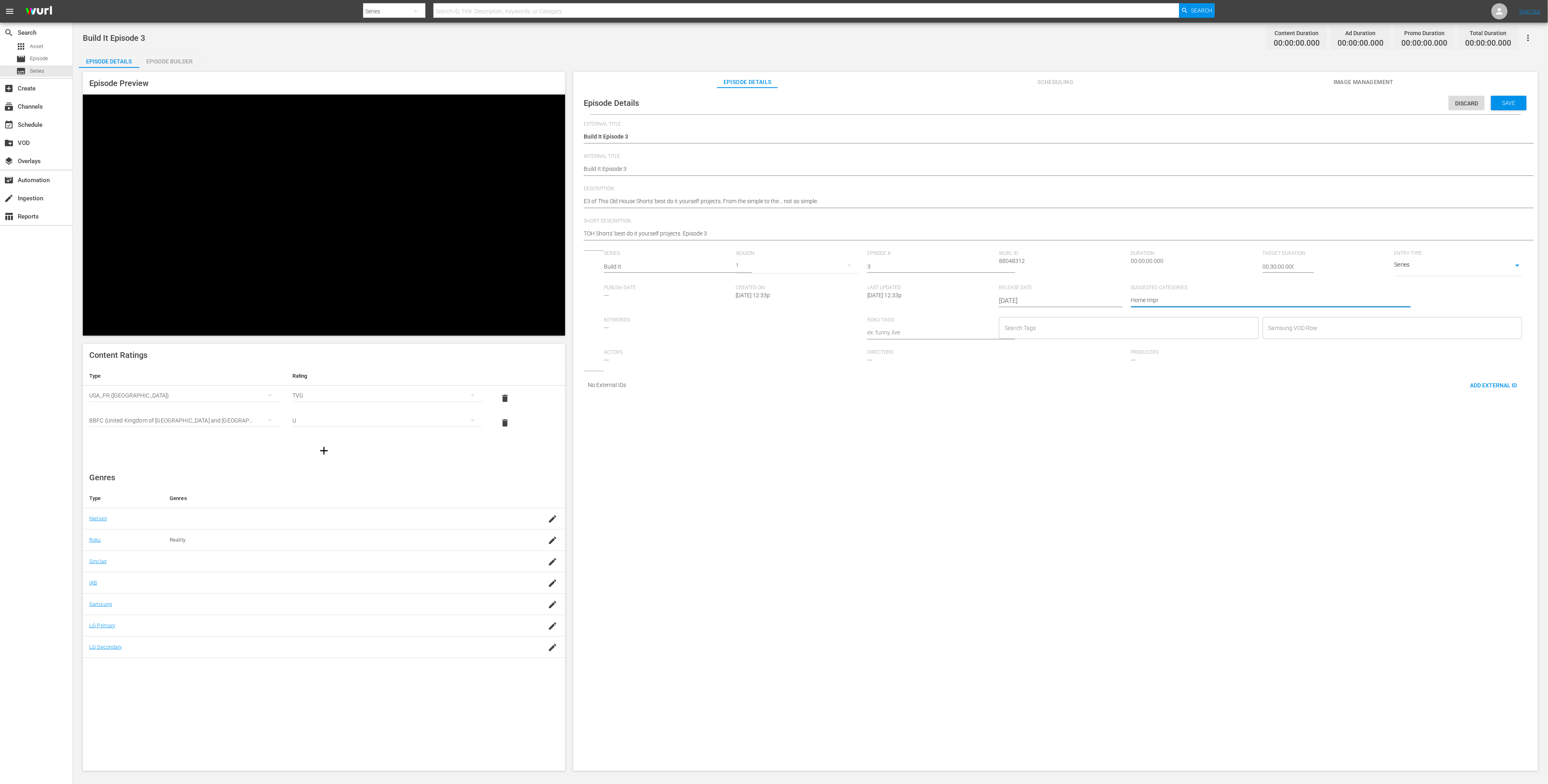
type textarea "Home Impro"
type textarea "Home Improv"
type textarea "Home Improvi"
type textarea "Home Improvie"
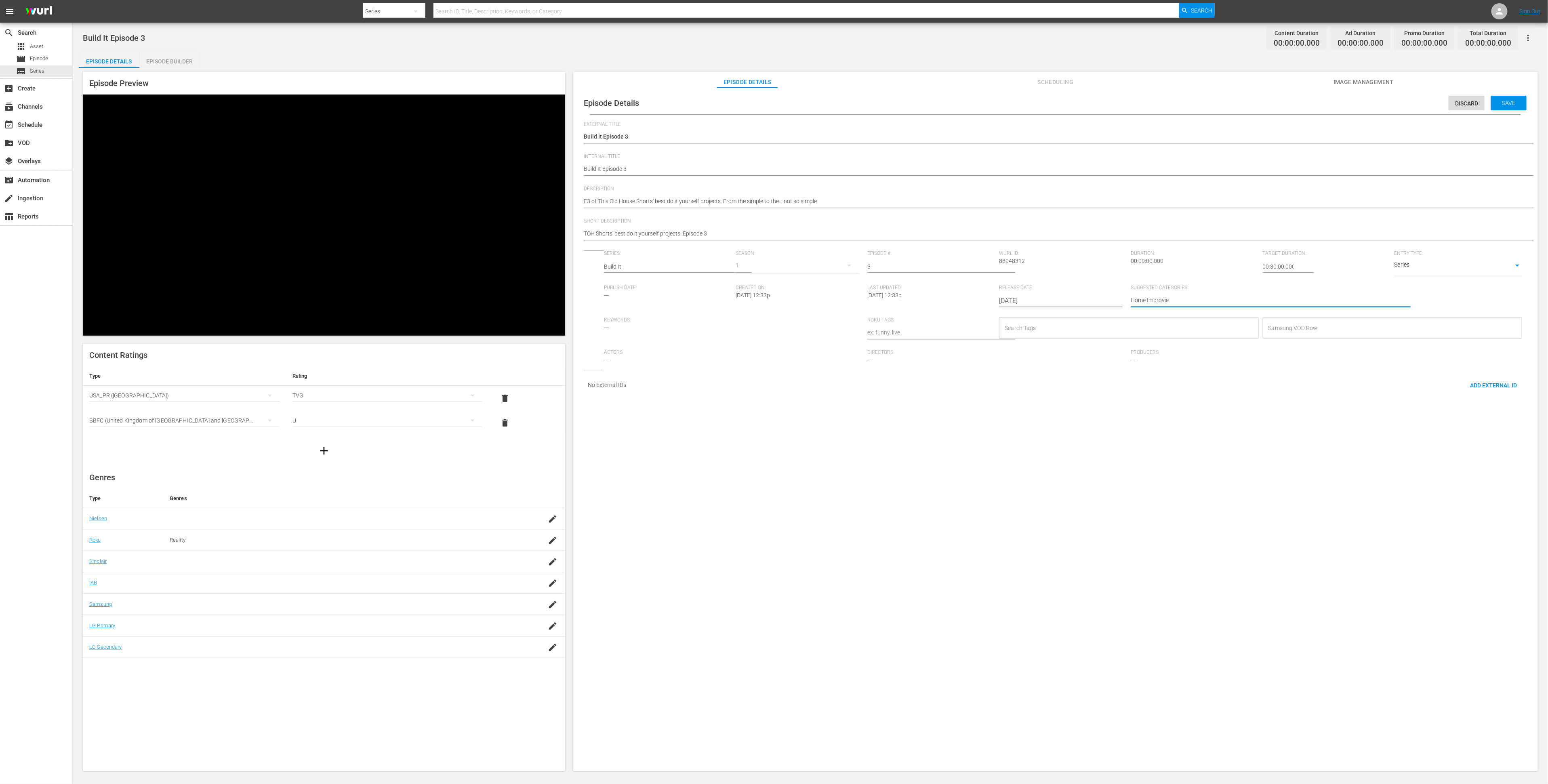
type textarea "Home Improviem"
type textarea "Home Improvieme"
type textarea "Home Improviemen"
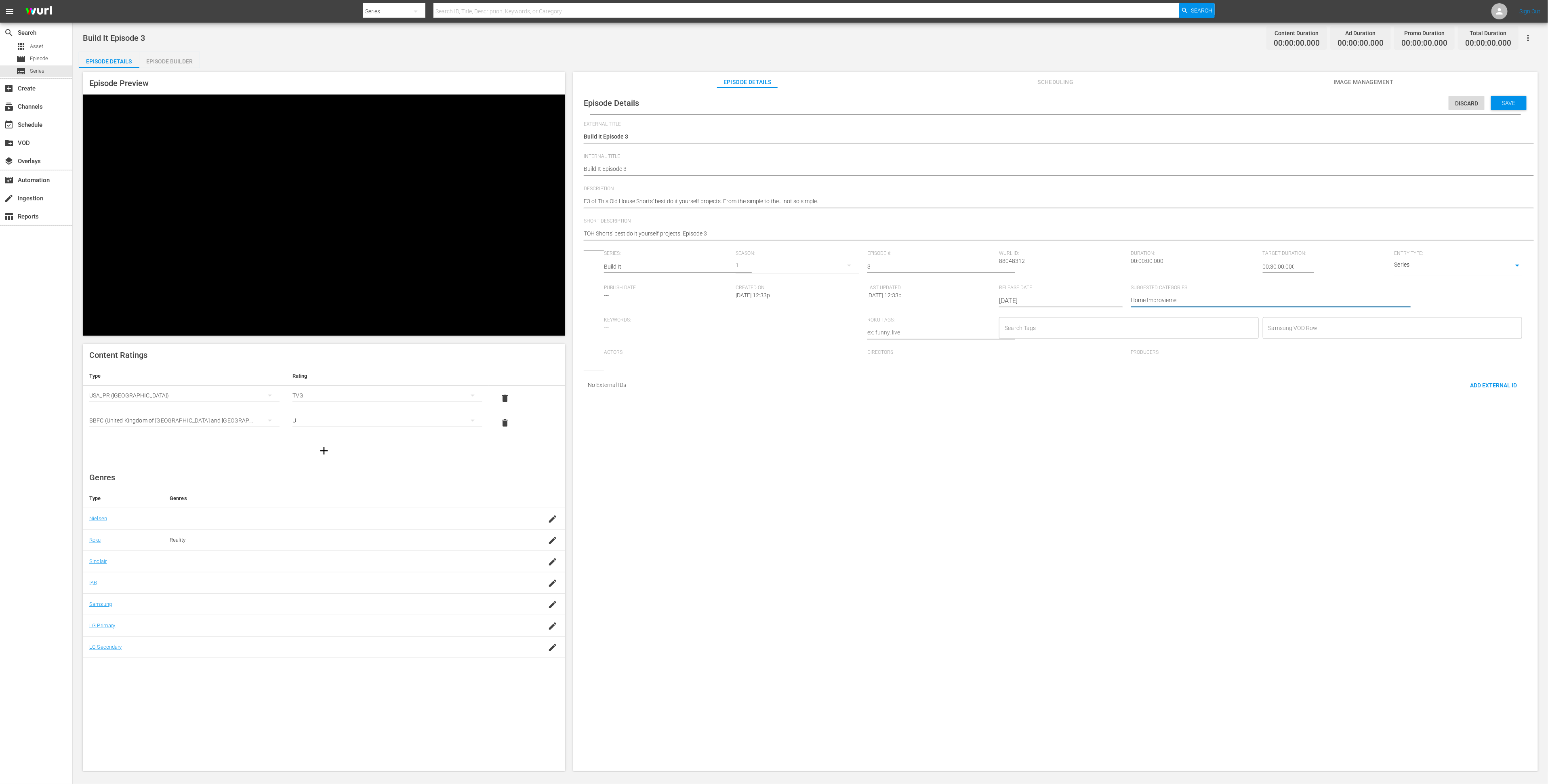
type textarea "Home Improviemen"
type textarea "Home Improviement"
type textarea "Home Improviemen"
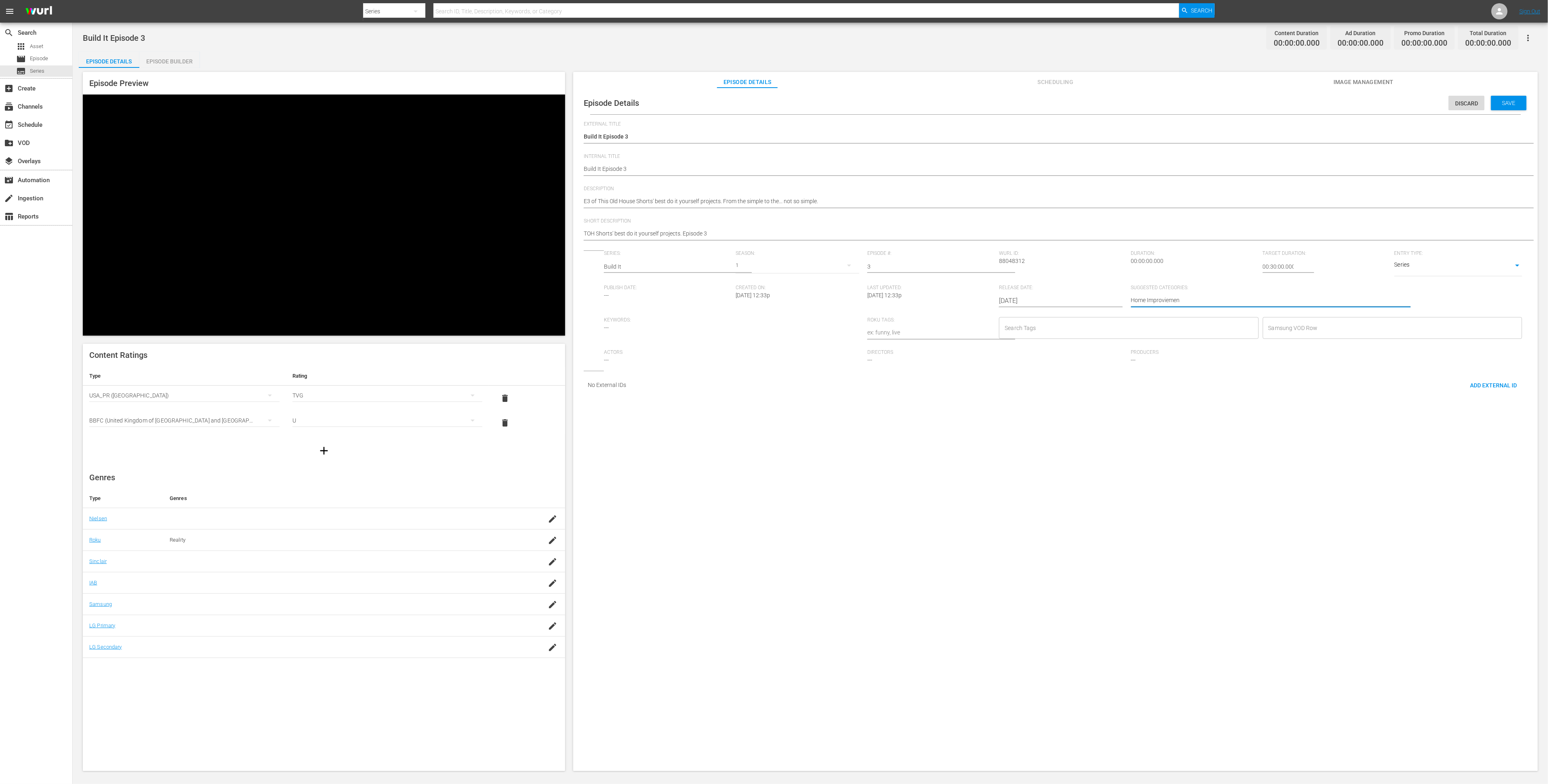
type textarea "Home Improvieme"
type textarea "Home Improviem"
type textarea "Home Improvie"
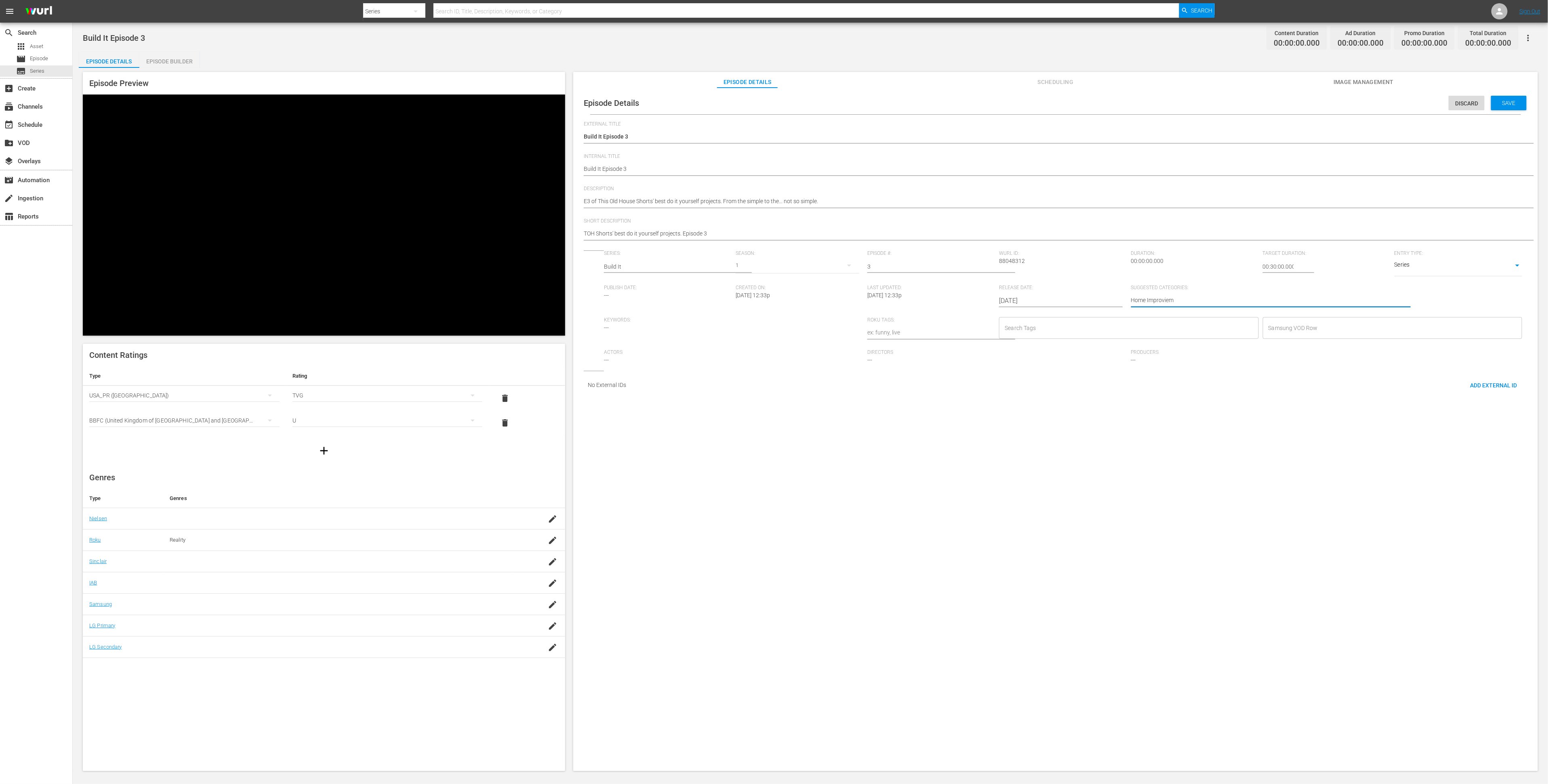
type textarea "Home Improvie"
type textarea "Home Improvi"
type textarea "Home Improv"
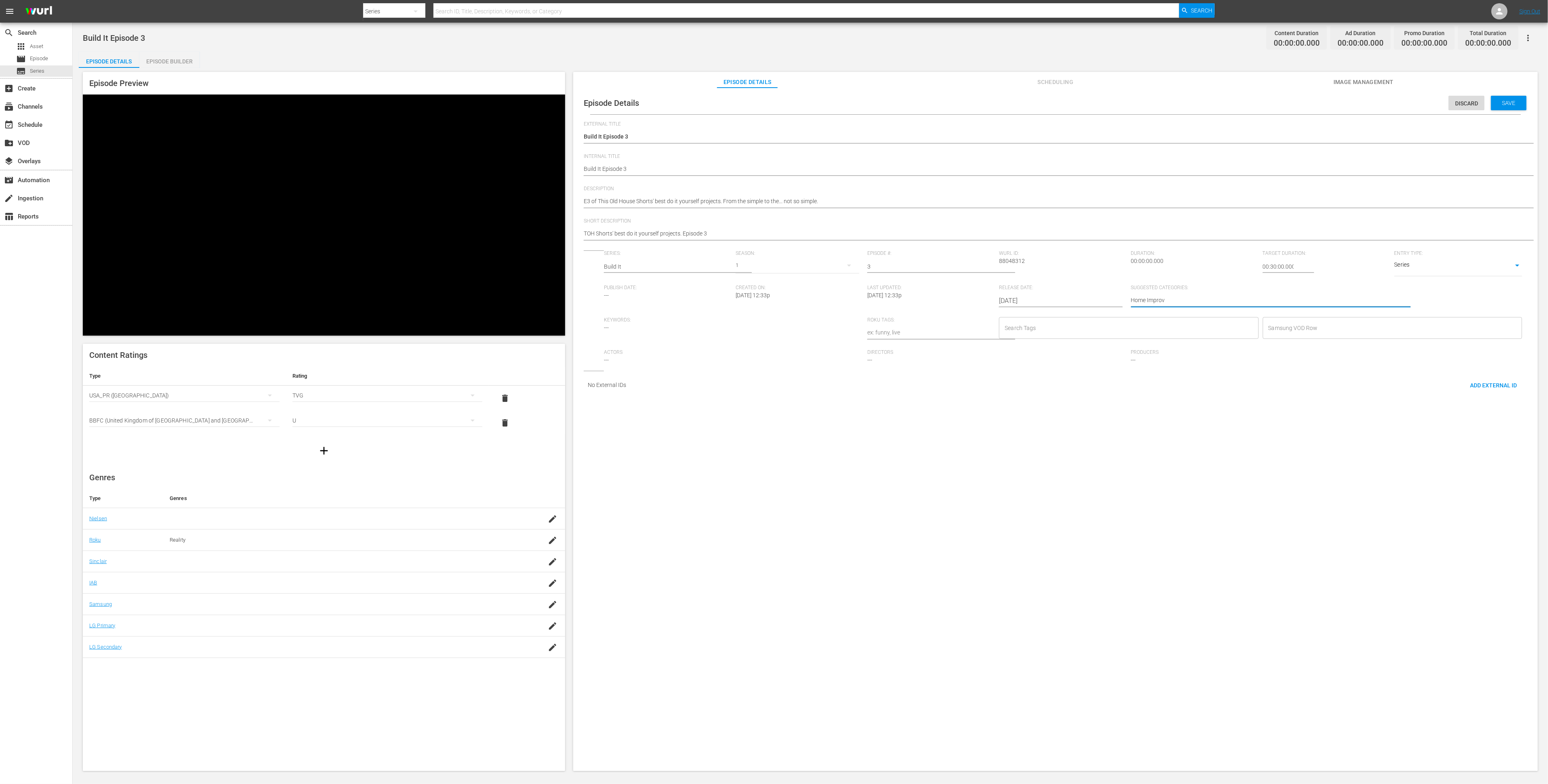
type textarea "Home Improve"
type textarea "Home Improvem"
type textarea "Home Improveme"
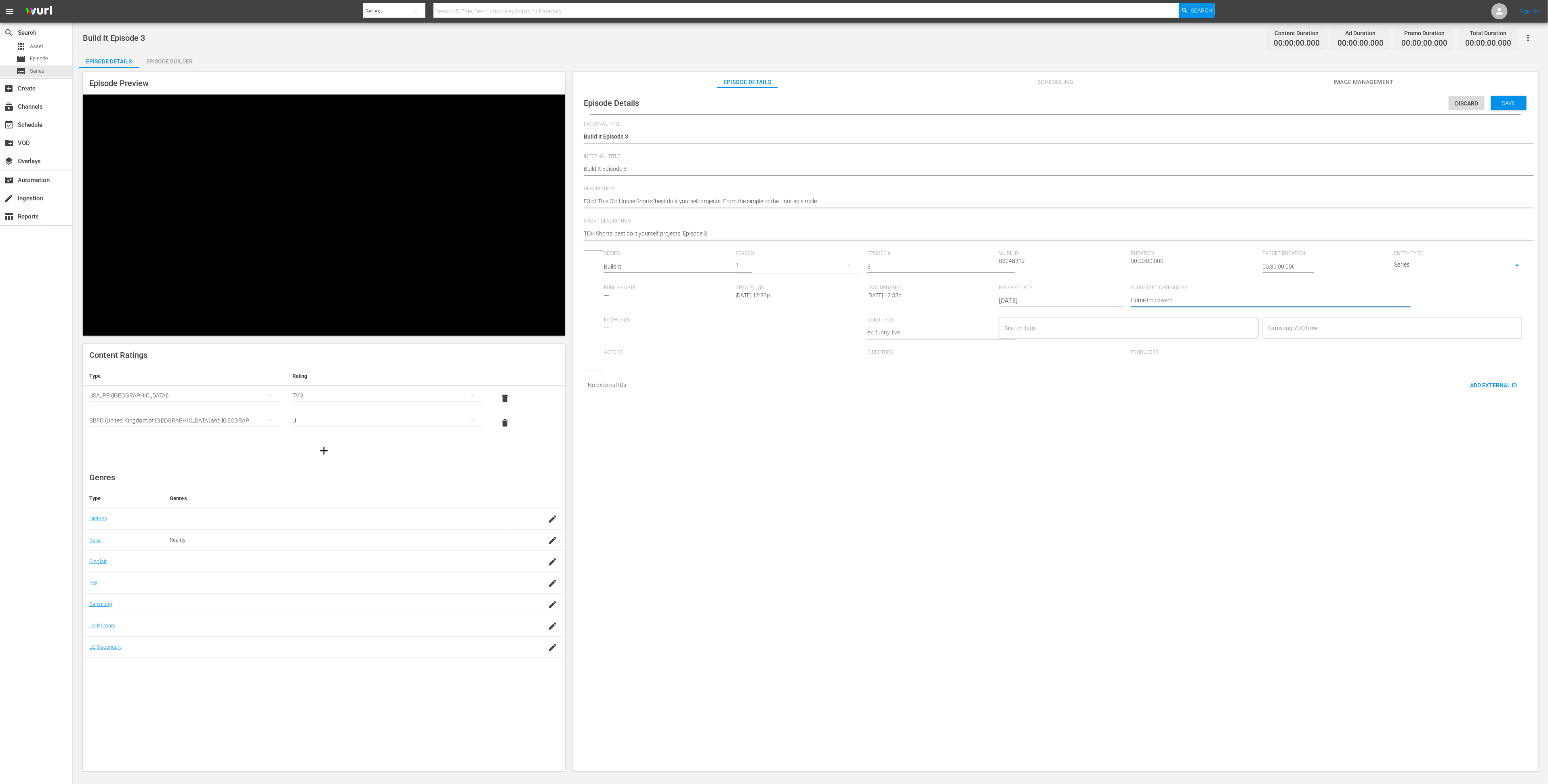
type textarea "Home Improveme"
type textarea "Home Improvemen"
type textarea "Home Improvement"
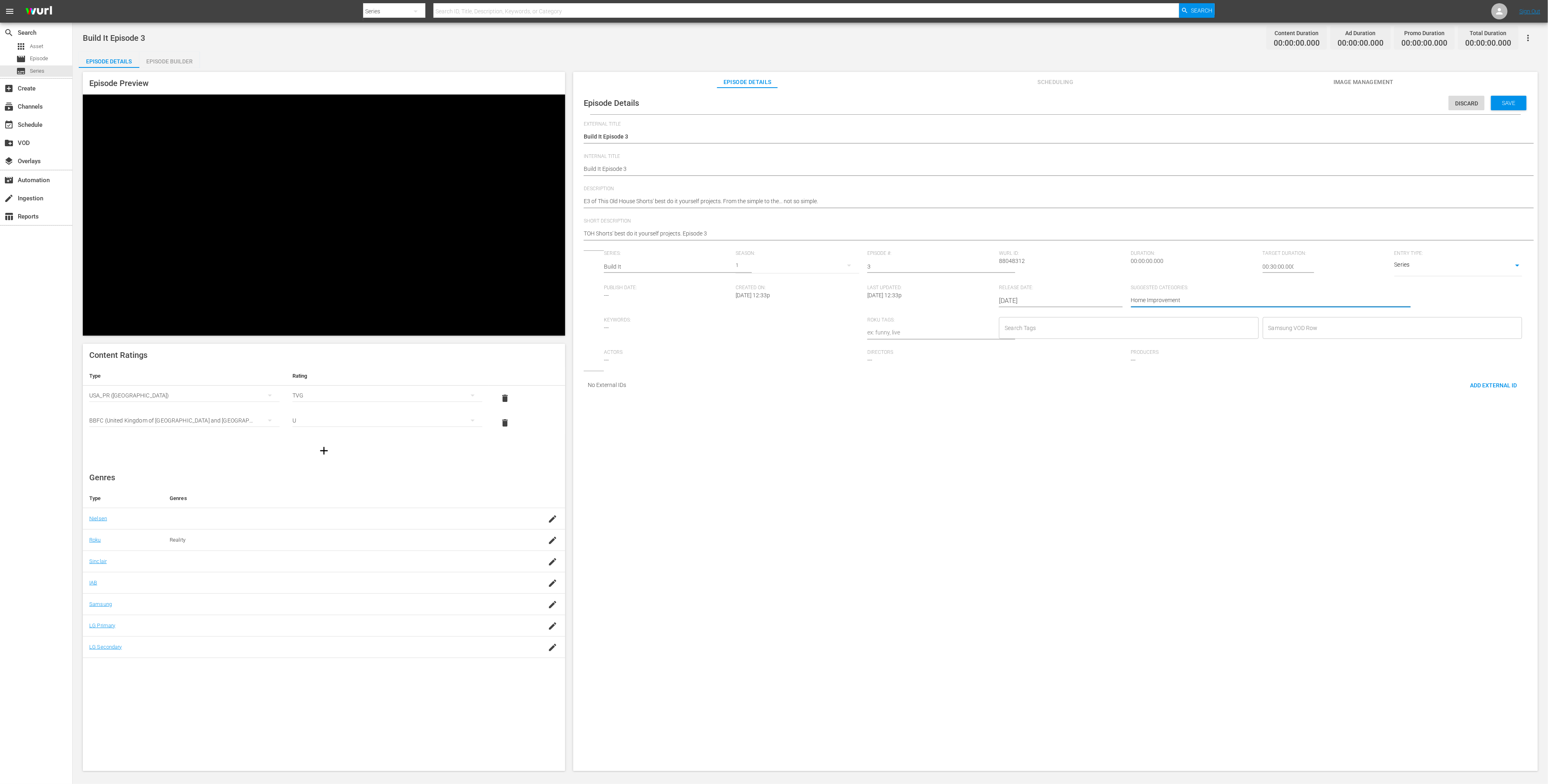
click at [1032, 327] on input "Search Tags" at bounding box center [1122, 328] width 240 height 14
click at [1032, 519] on li "Diy" at bounding box center [1117, 517] width 263 height 13
type input "home"
click at [1032, 371] on li "home improvement" at bounding box center [1117, 370] width 263 height 13
type input "bui"
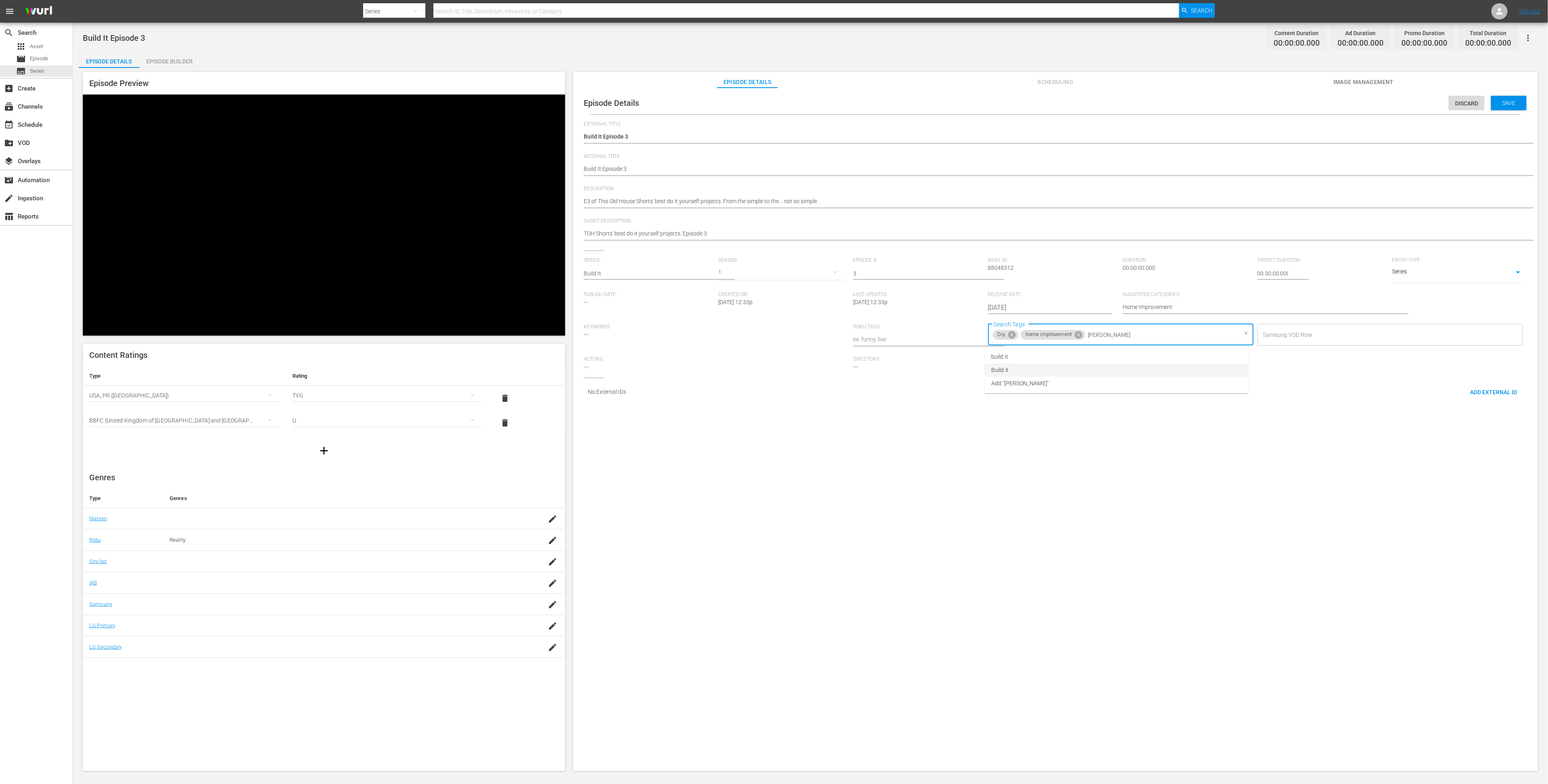
click at [1032, 372] on li "Build it" at bounding box center [1117, 370] width 263 height 13
type input "ren"
click at [1032, 356] on li "renovation" at bounding box center [1117, 357] width 263 height 13
type input "this"
click at [1032, 364] on li "This Old House" at bounding box center [1117, 370] width 263 height 13
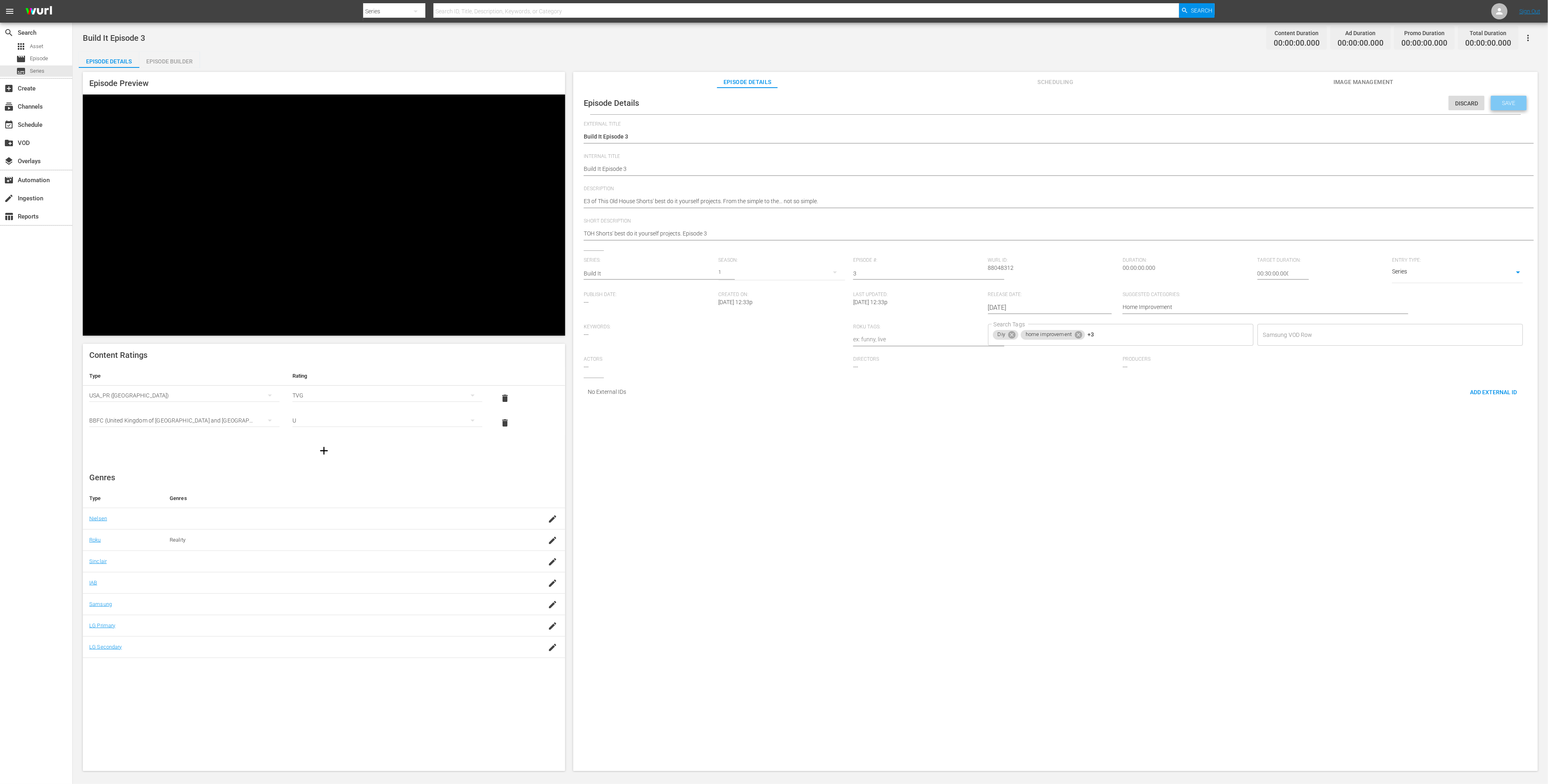
click at [1032, 103] on span "Save" at bounding box center [1509, 103] width 26 height 7
click at [1032, 77] on span "Image Management" at bounding box center [1364, 82] width 61 height 10
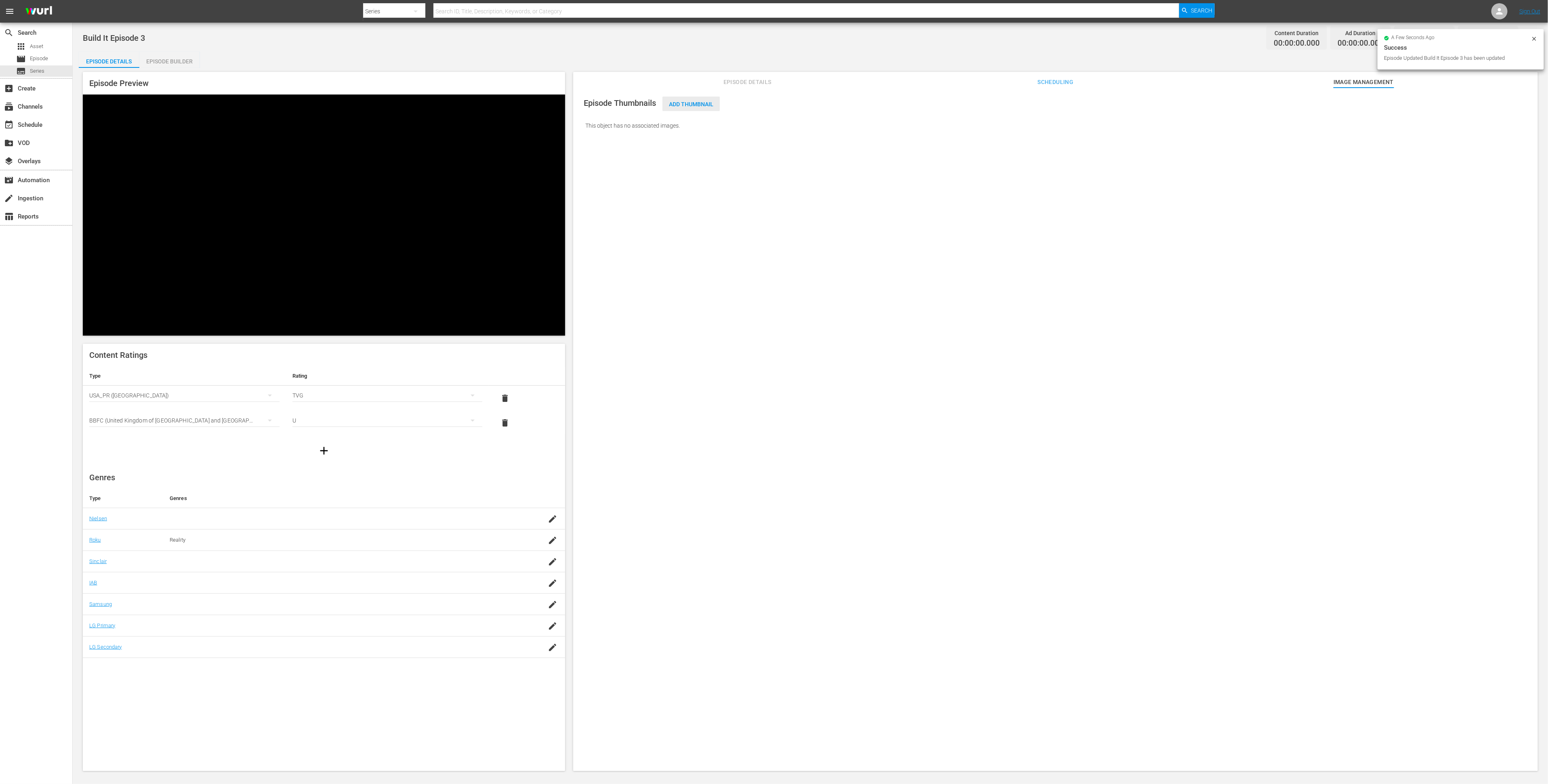
click at [699, 101] on span "Add Thumbnail" at bounding box center [690, 104] width 57 height 7
click at [699, 102] on span "Add Thumbnail" at bounding box center [690, 104] width 57 height 7
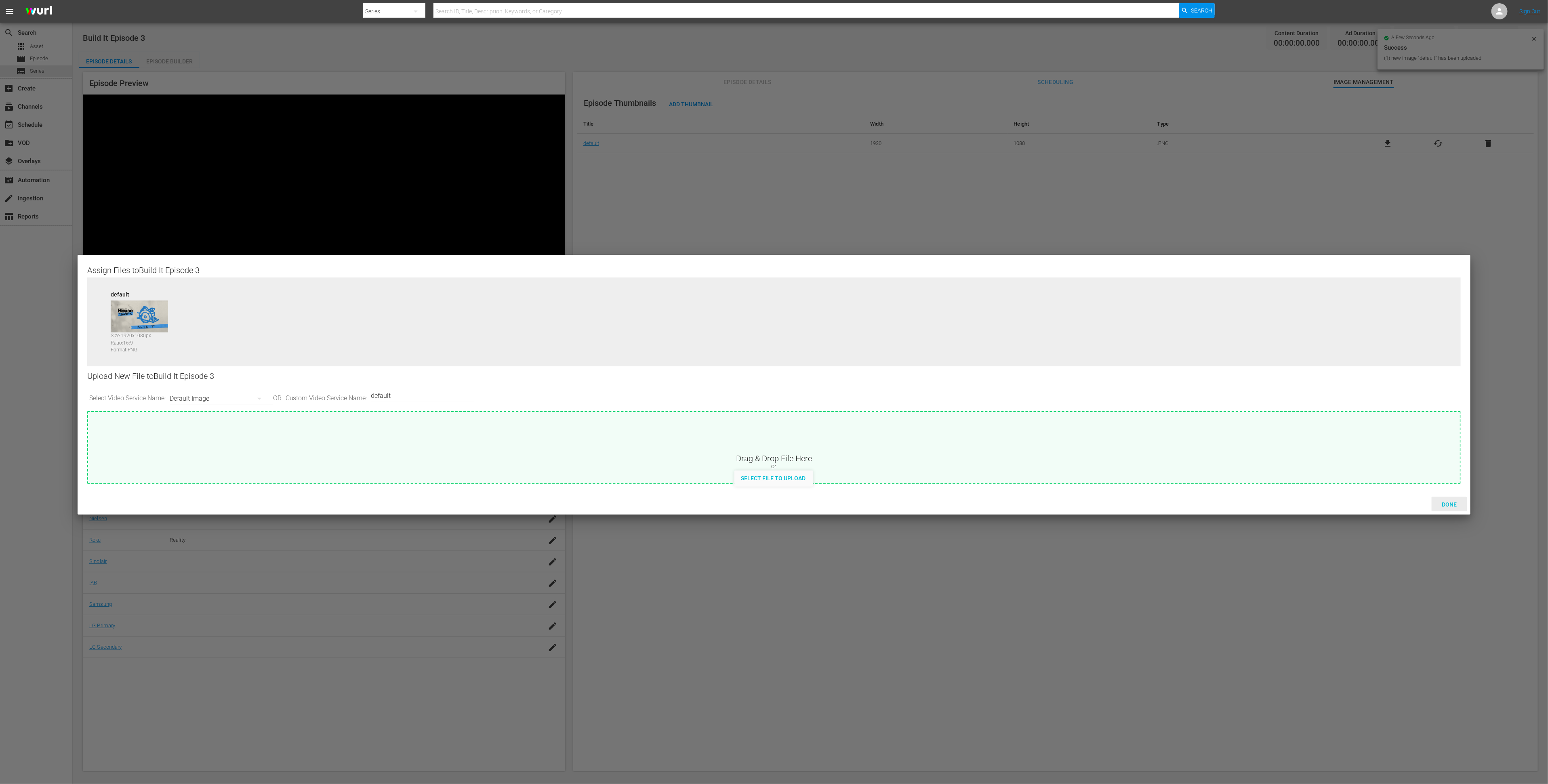
click at [1032, 505] on span "Done" at bounding box center [1449, 504] width 28 height 7
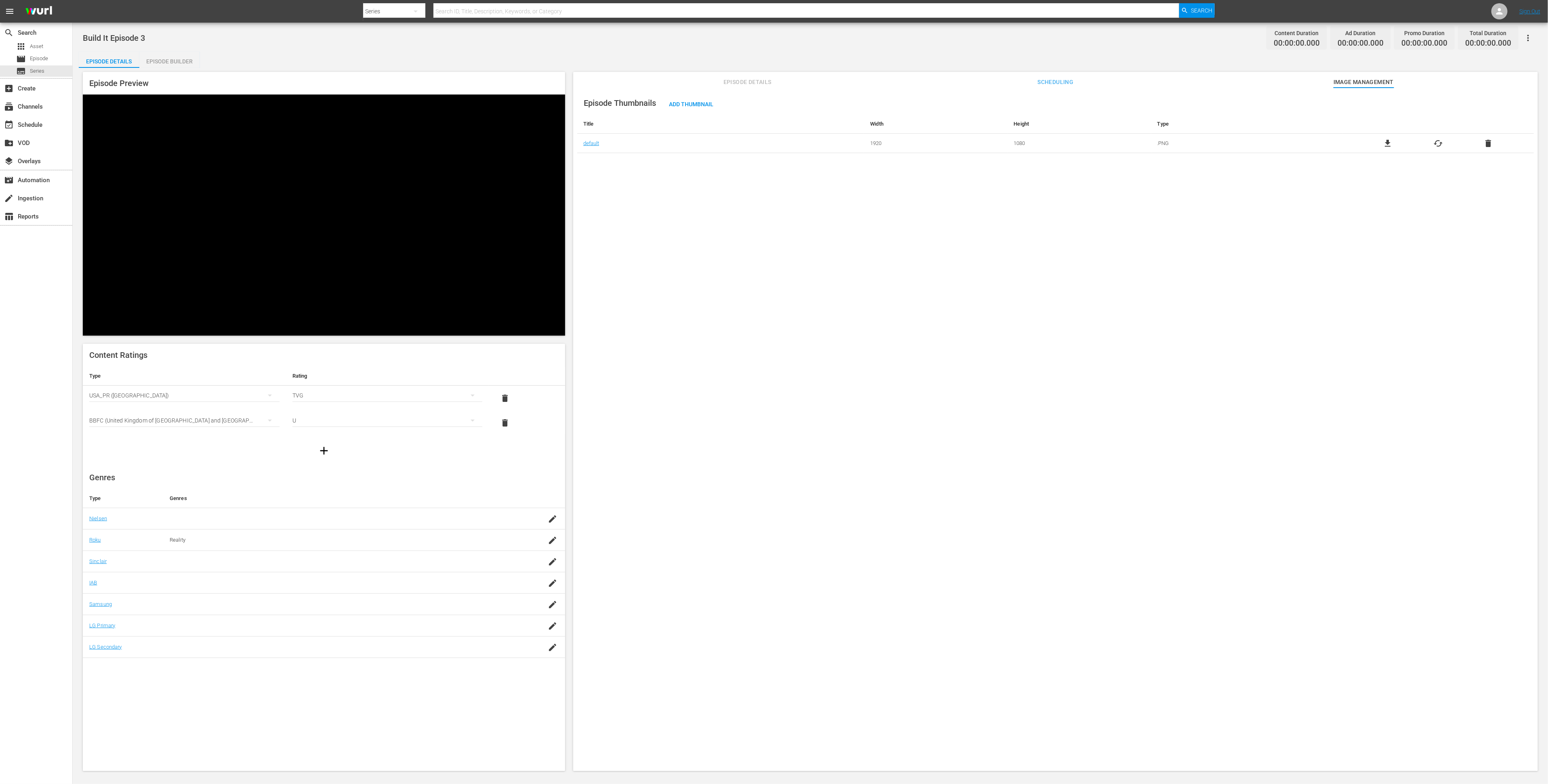
click at [180, 57] on div "Episode Builder" at bounding box center [169, 61] width 61 height 19
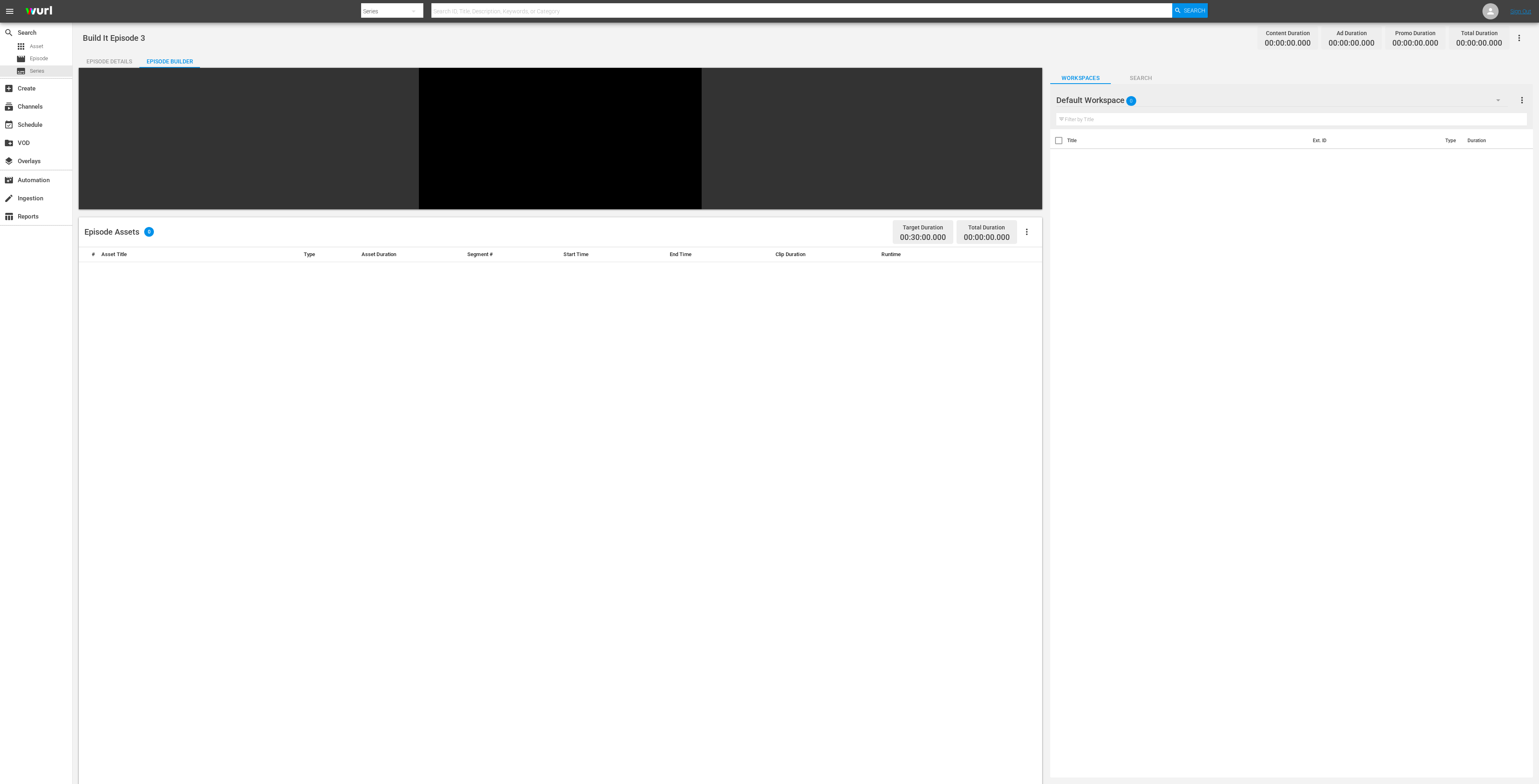
click at [1032, 97] on div "Default Workspace 0" at bounding box center [1282, 100] width 452 height 23
click at [1032, 146] on div "Build It (60)" at bounding box center [1108, 149] width 84 height 13
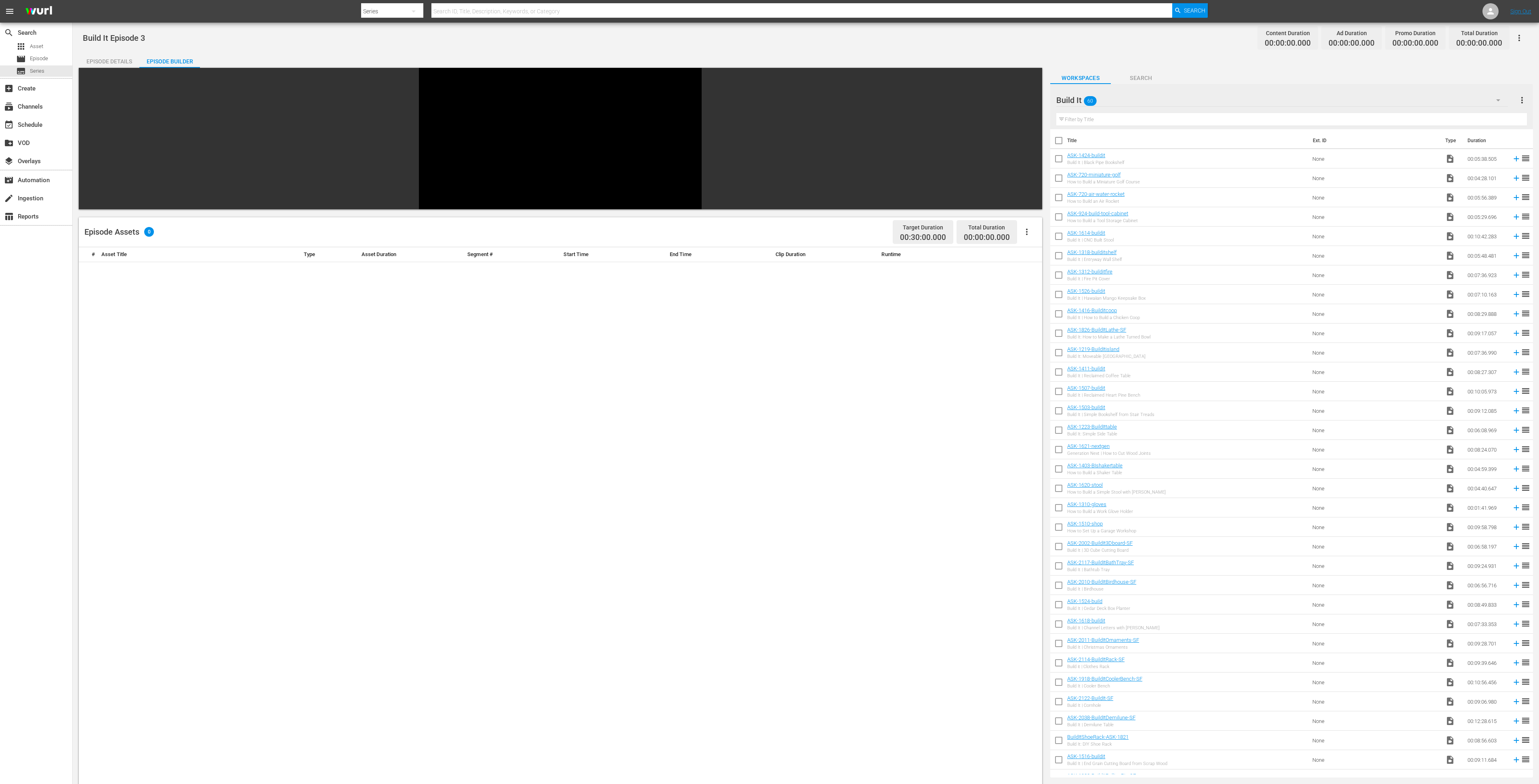
click at [1032, 428] on input "checkbox" at bounding box center [1059, 432] width 17 height 17
checkbox input "true"
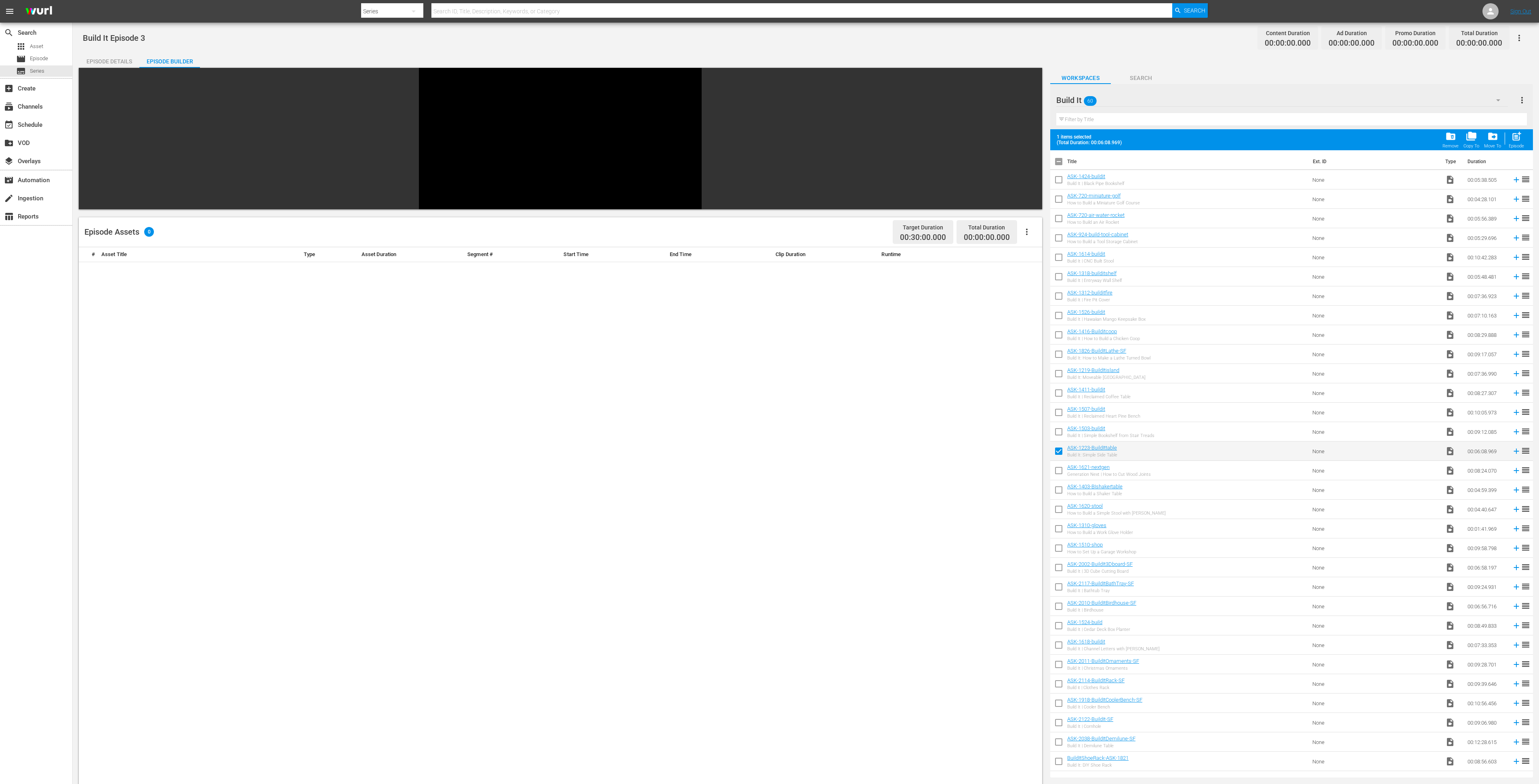
click at [1032, 473] on input "checkbox" at bounding box center [1059, 472] width 17 height 17
checkbox input "true"
click at [1032, 492] on input "checkbox" at bounding box center [1059, 491] width 17 height 17
checkbox input "true"
click at [1032, 513] on input "checkbox" at bounding box center [1059, 511] width 17 height 17
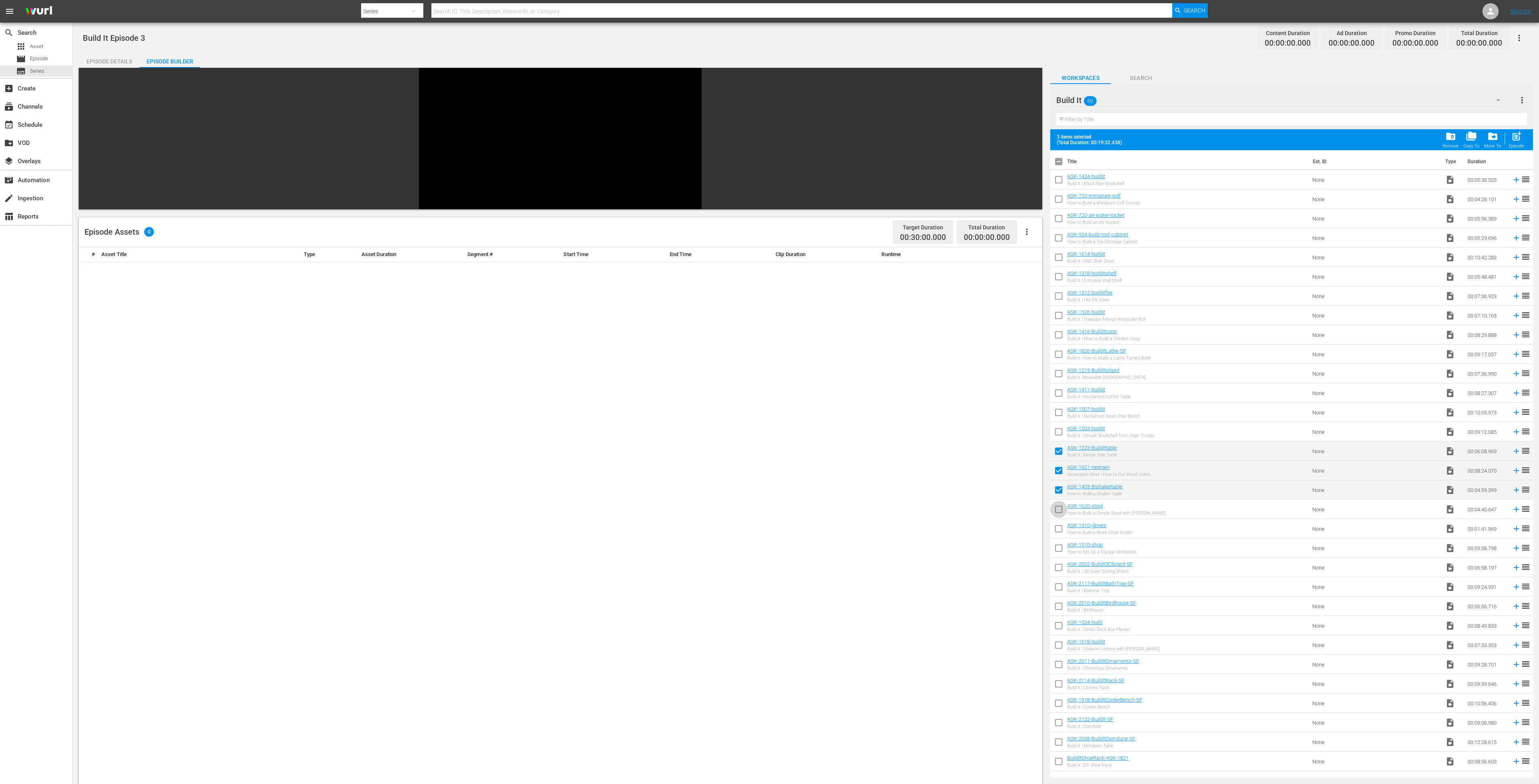
checkbox input "true"
click at [1032, 522] on input "checkbox" at bounding box center [1059, 530] width 17 height 17
checkbox input "true"
click at [1032, 522] on input "checkbox" at bounding box center [1059, 550] width 17 height 17
checkbox input "true"
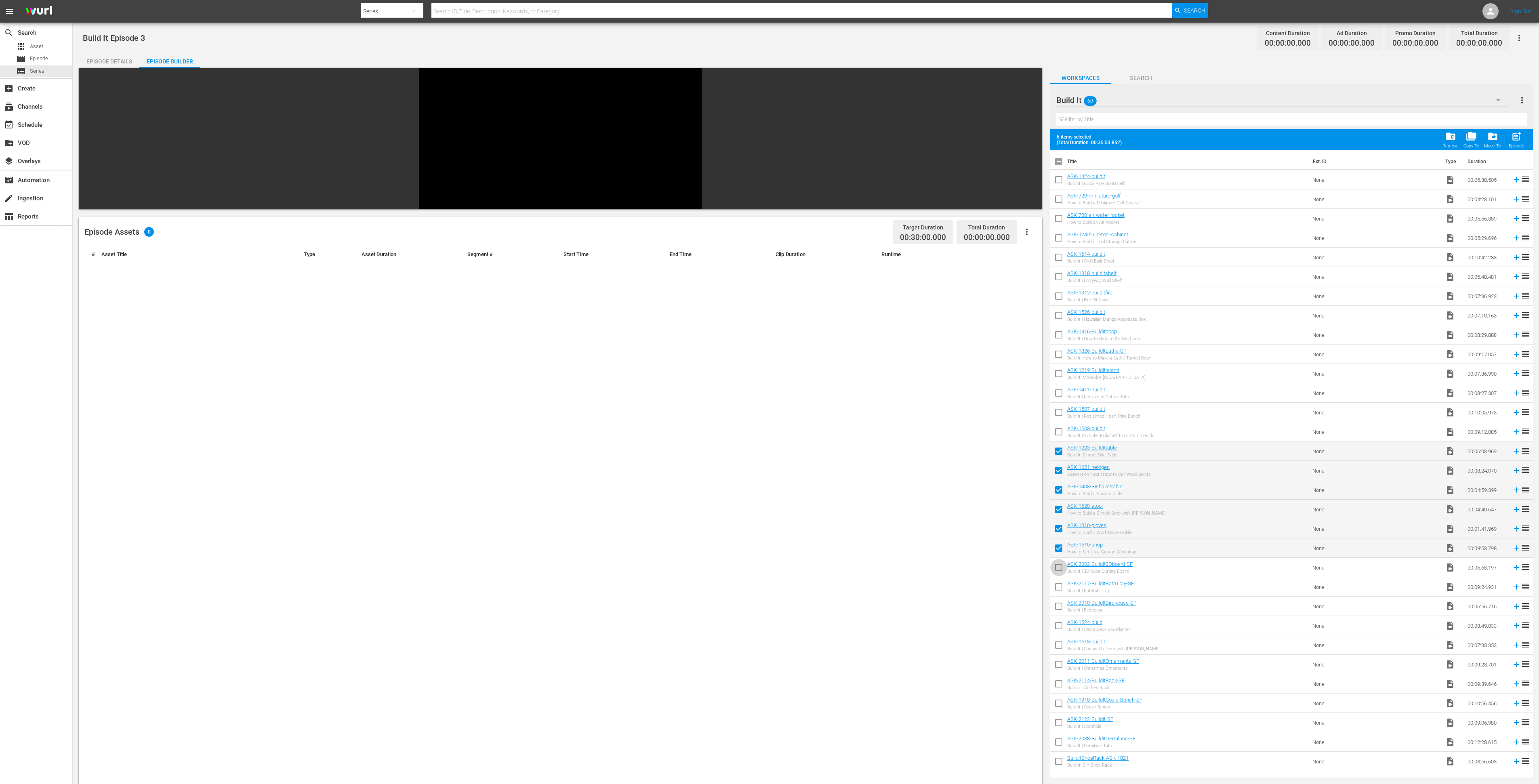
click at [1032, 522] on input "checkbox" at bounding box center [1059, 569] width 17 height 17
checkbox input "true"
click at [1032, 522] on input "checkbox" at bounding box center [1059, 588] width 17 height 17
checkbox input "true"
click at [1032, 139] on span "post_add" at bounding box center [1517, 136] width 11 height 11
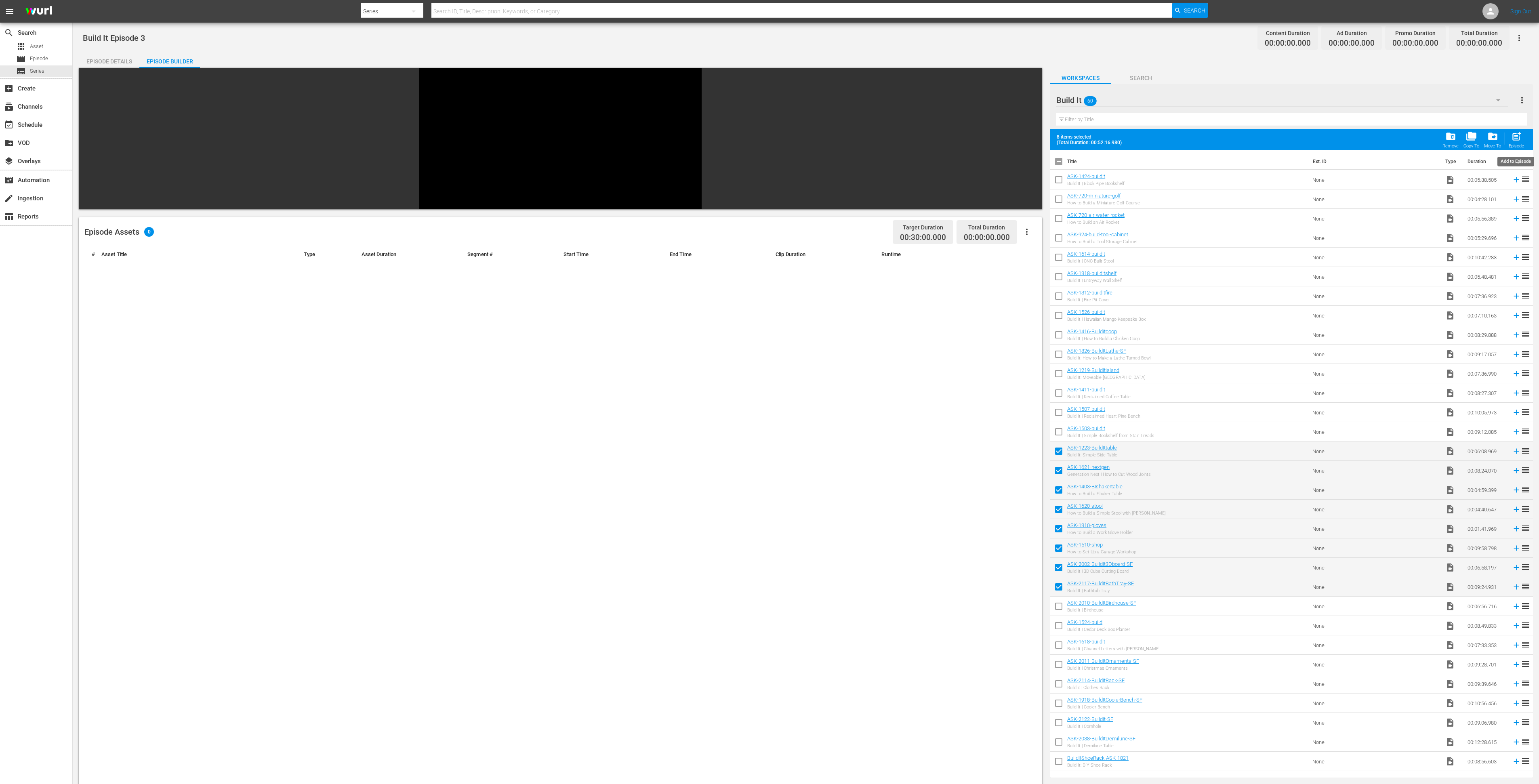
checkbox input "false"
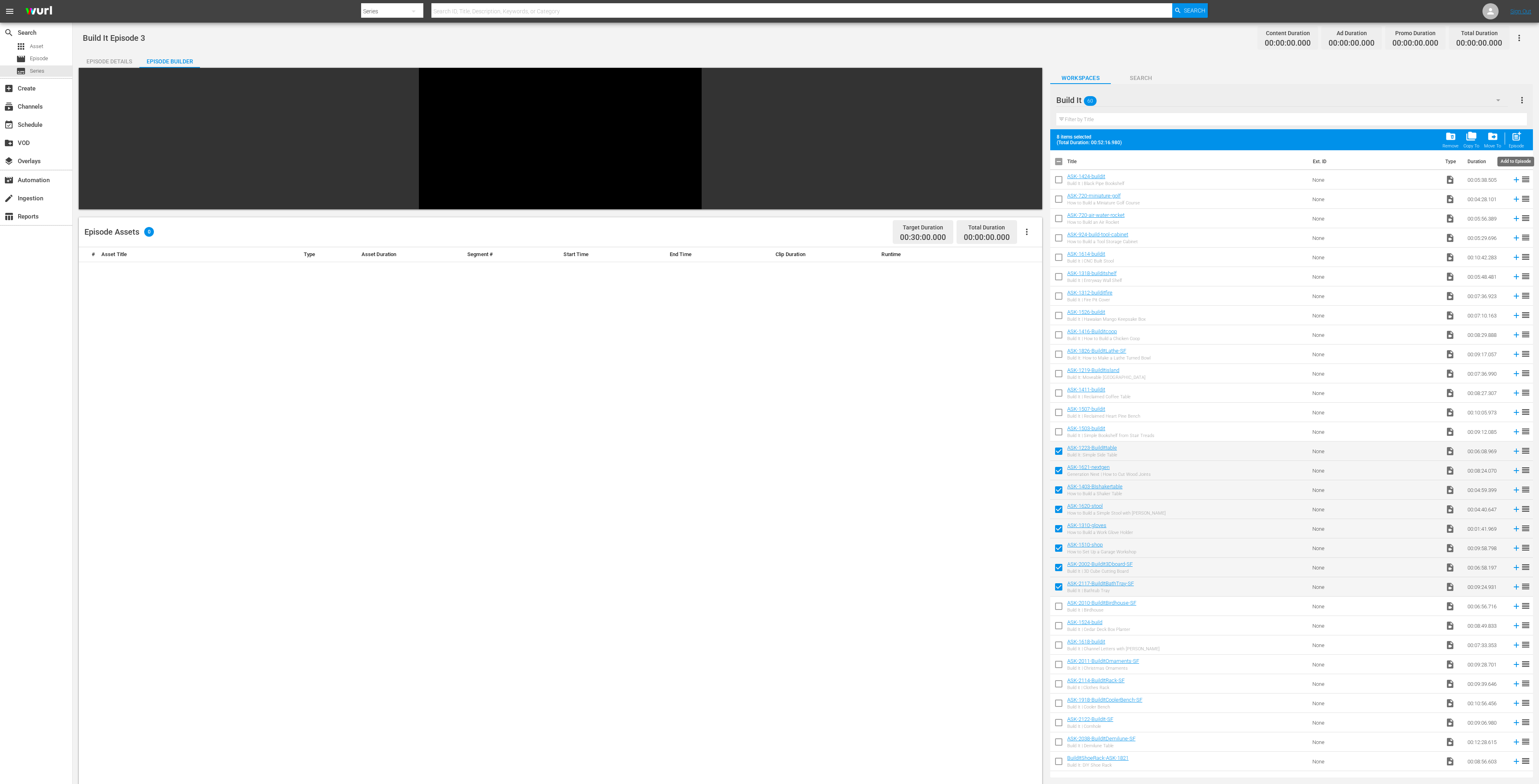
checkbox input "false"
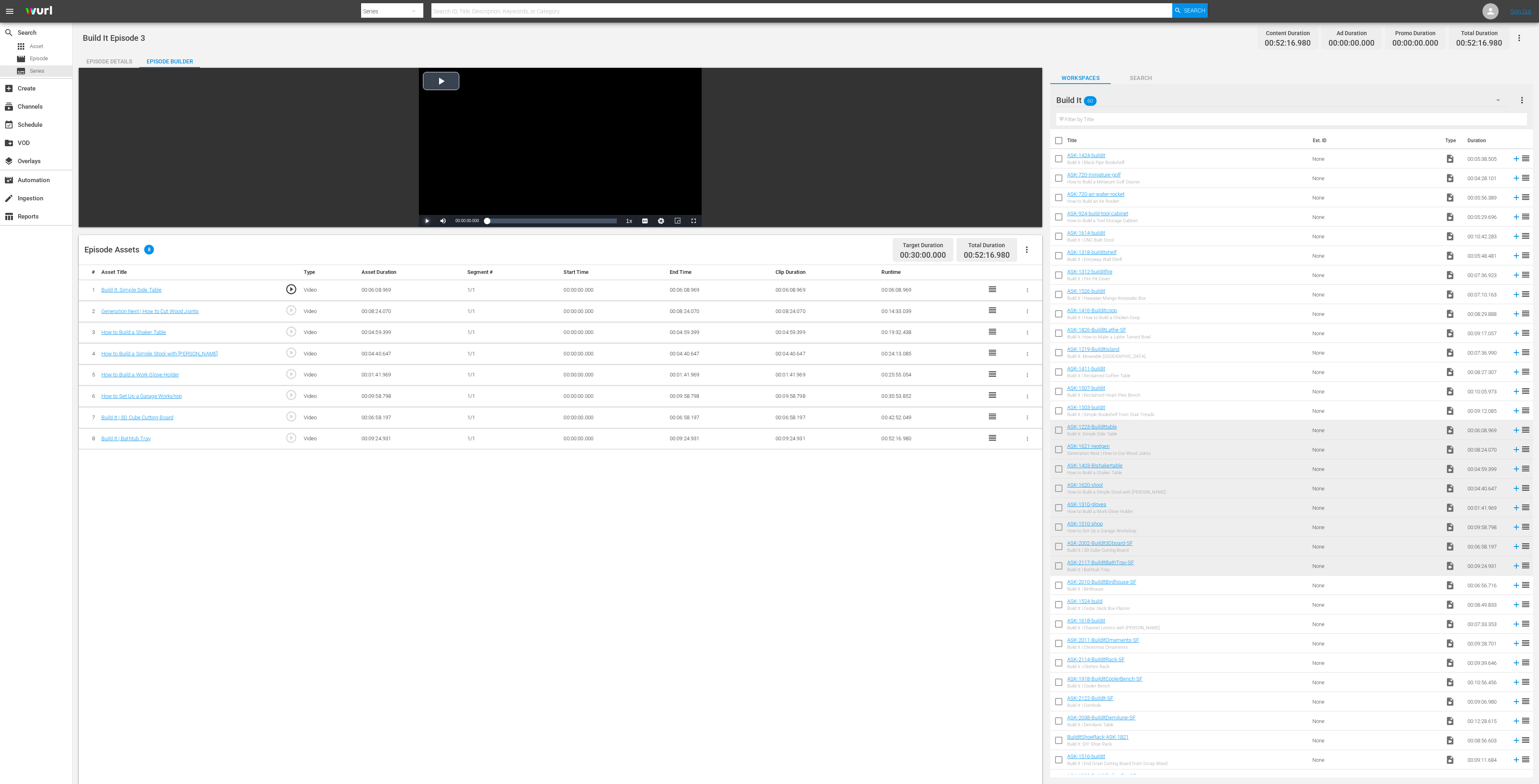
click at [427, 221] on span "Video Player" at bounding box center [427, 221] width 0 height 0
click at [114, 56] on div "Episode Details" at bounding box center [109, 61] width 61 height 19
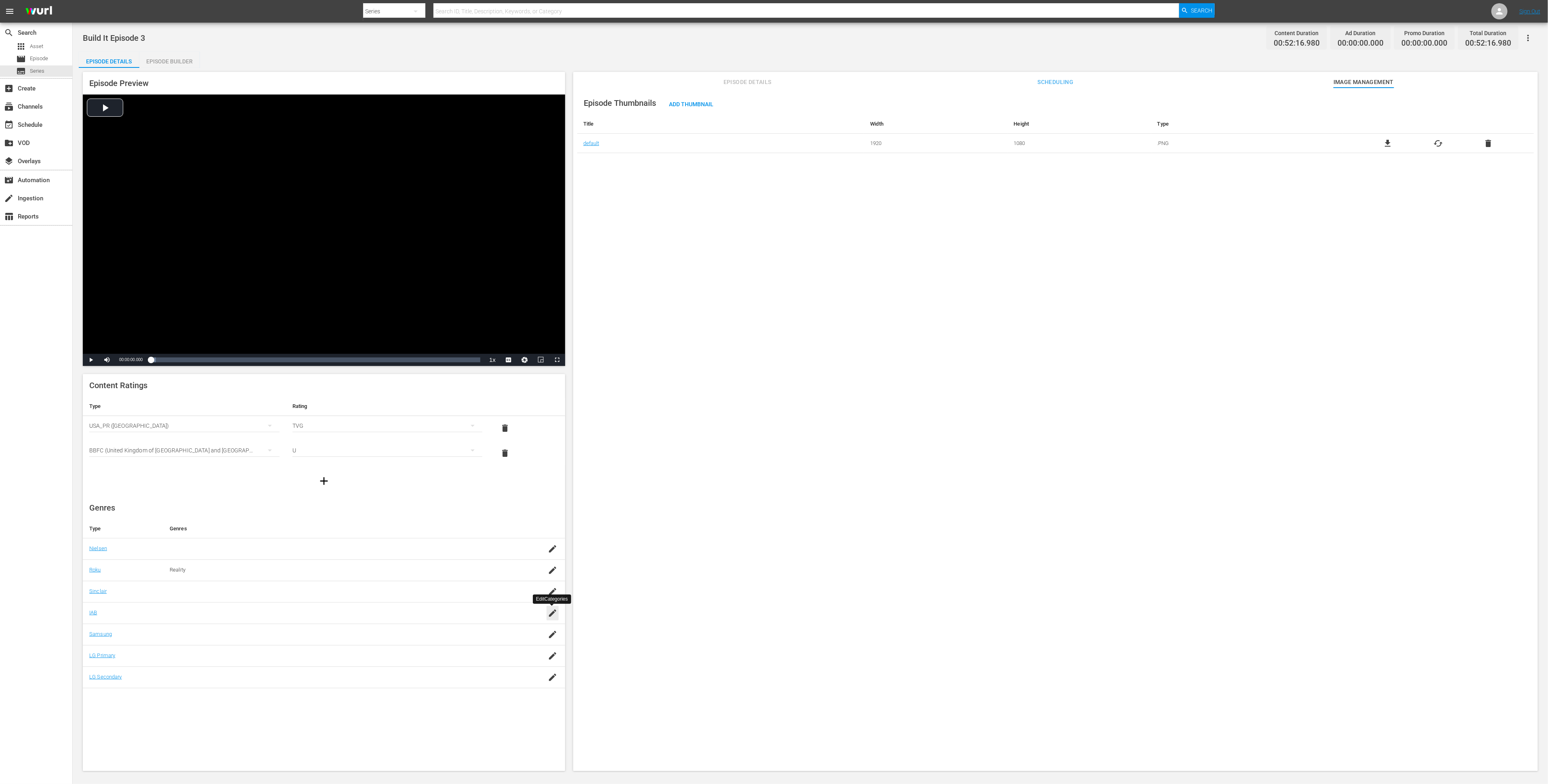
click at [556, 522] on icon "button" at bounding box center [553, 613] width 10 height 10
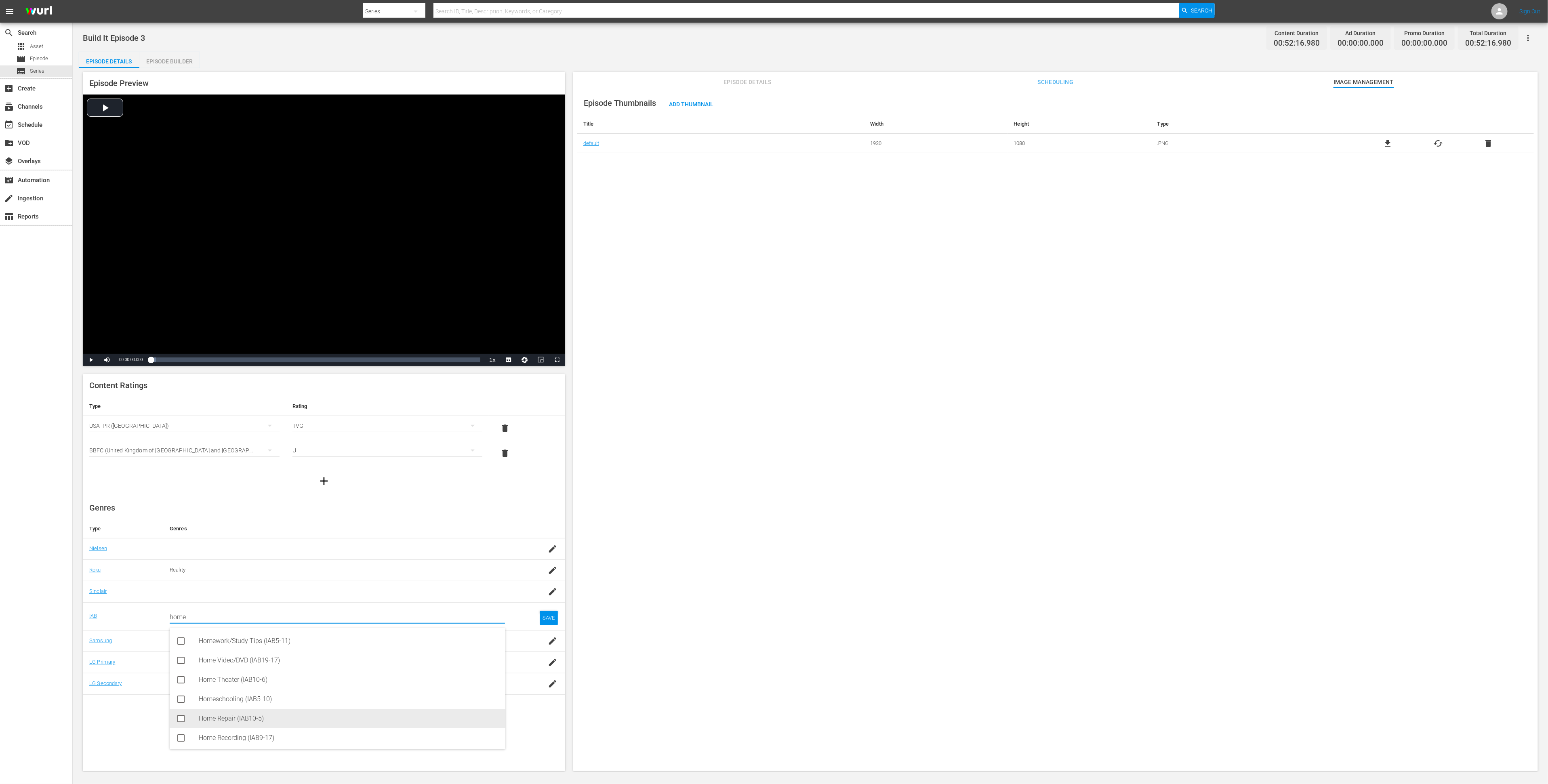
click at [311, 522] on div "Home Repair (IAB10-5)" at bounding box center [349, 719] width 300 height 19
type input "home"
click at [556, 522] on div "SAVE" at bounding box center [549, 624] width 19 height 14
click at [179, 60] on div "Episode Builder" at bounding box center [169, 61] width 61 height 19
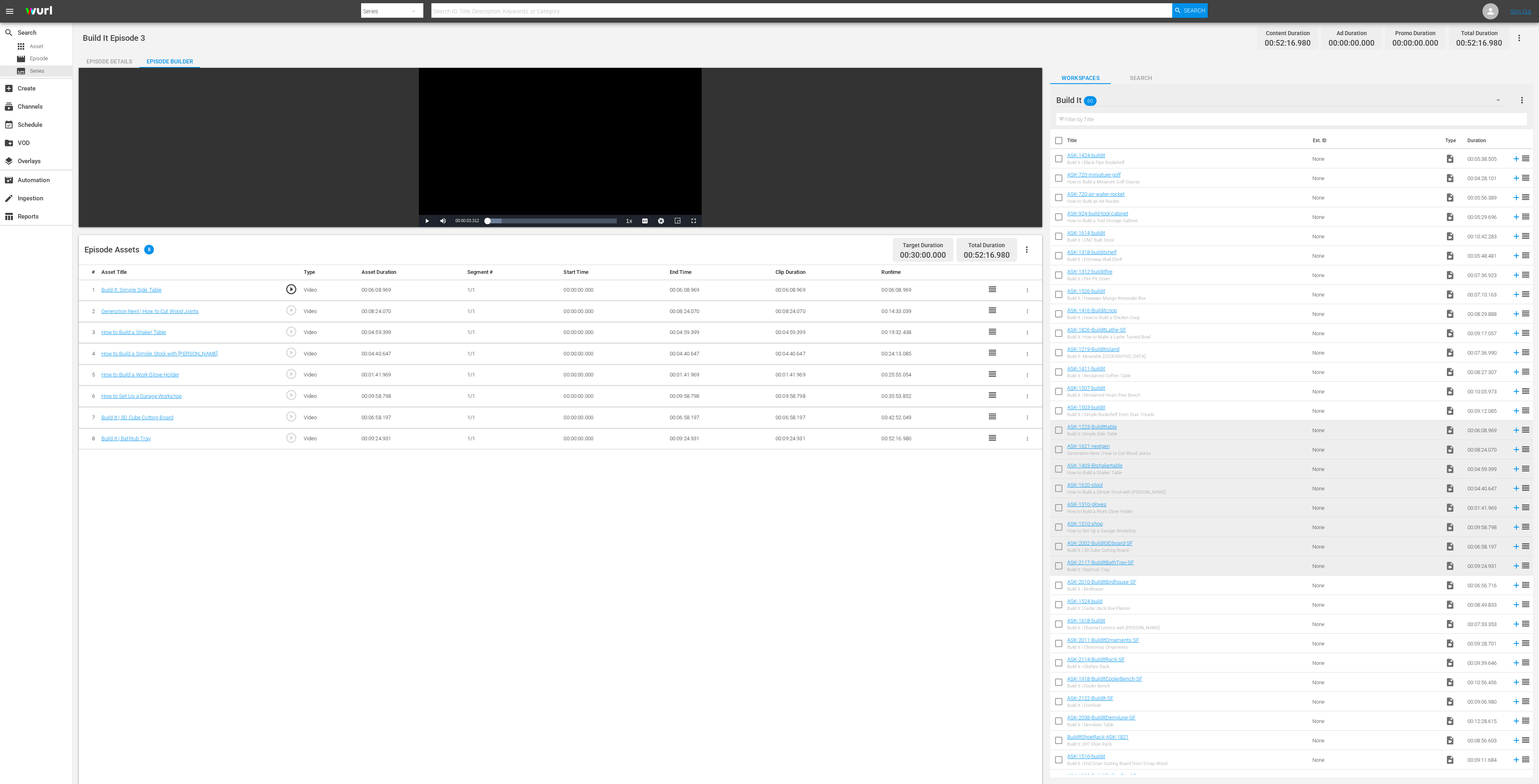
click at [1032, 97] on div "Build It 60" at bounding box center [1282, 100] width 452 height 23
click at [1032, 159] on div "Slates and Bumpers (18)" at bounding box center [1108, 162] width 84 height 13
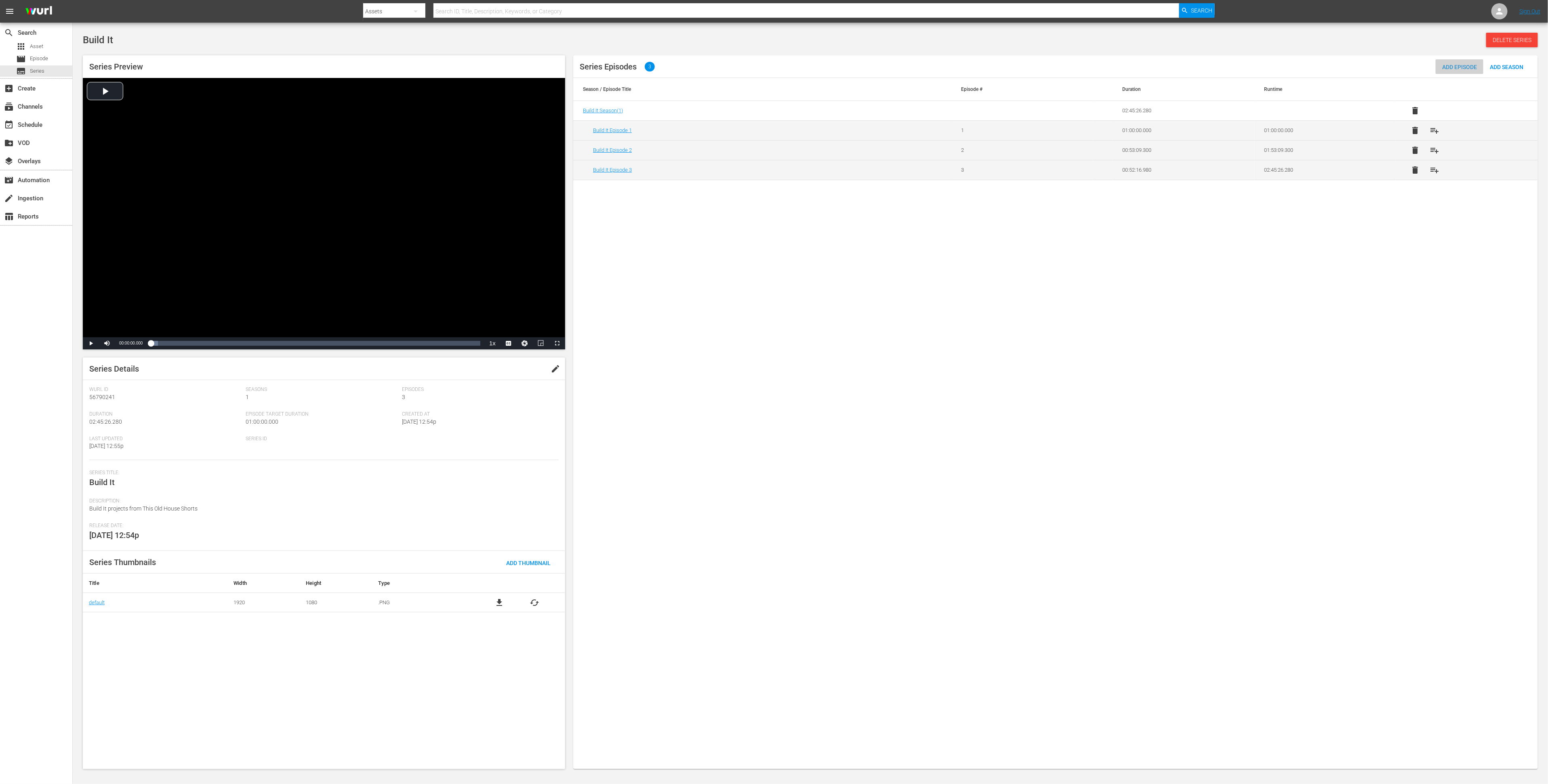
click at [1458, 64] on span "Add Episode" at bounding box center [1459, 67] width 47 height 7
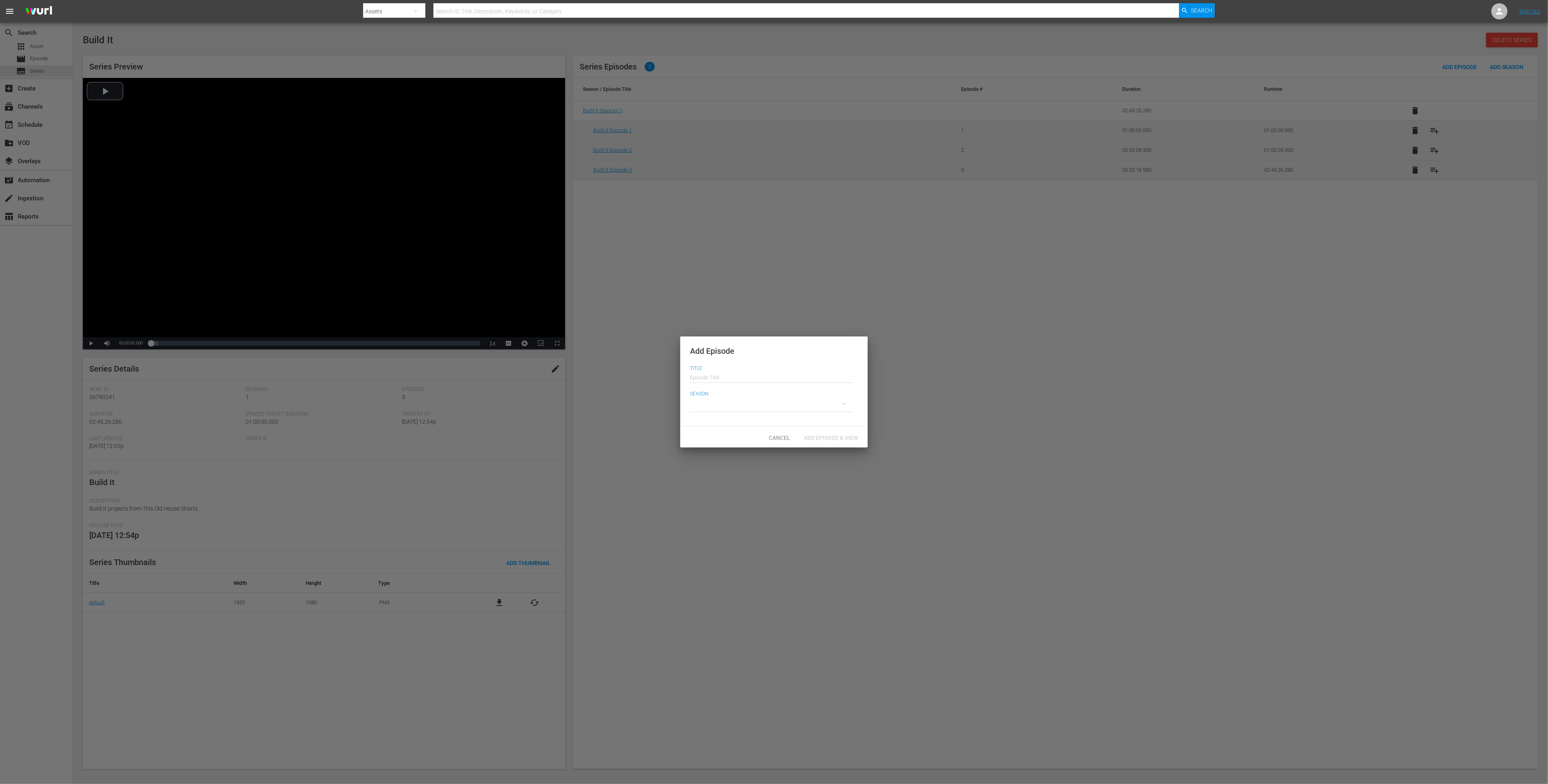
click at [788, 378] on input "text" at bounding box center [772, 376] width 164 height 19
type input "Build It Episode 4"
click at [699, 407] on div at bounding box center [772, 404] width 164 height 23
click at [701, 406] on div "1" at bounding box center [701, 406] width 3 height 8
click at [845, 435] on span "Add Episode & View" at bounding box center [831, 437] width 67 height 7
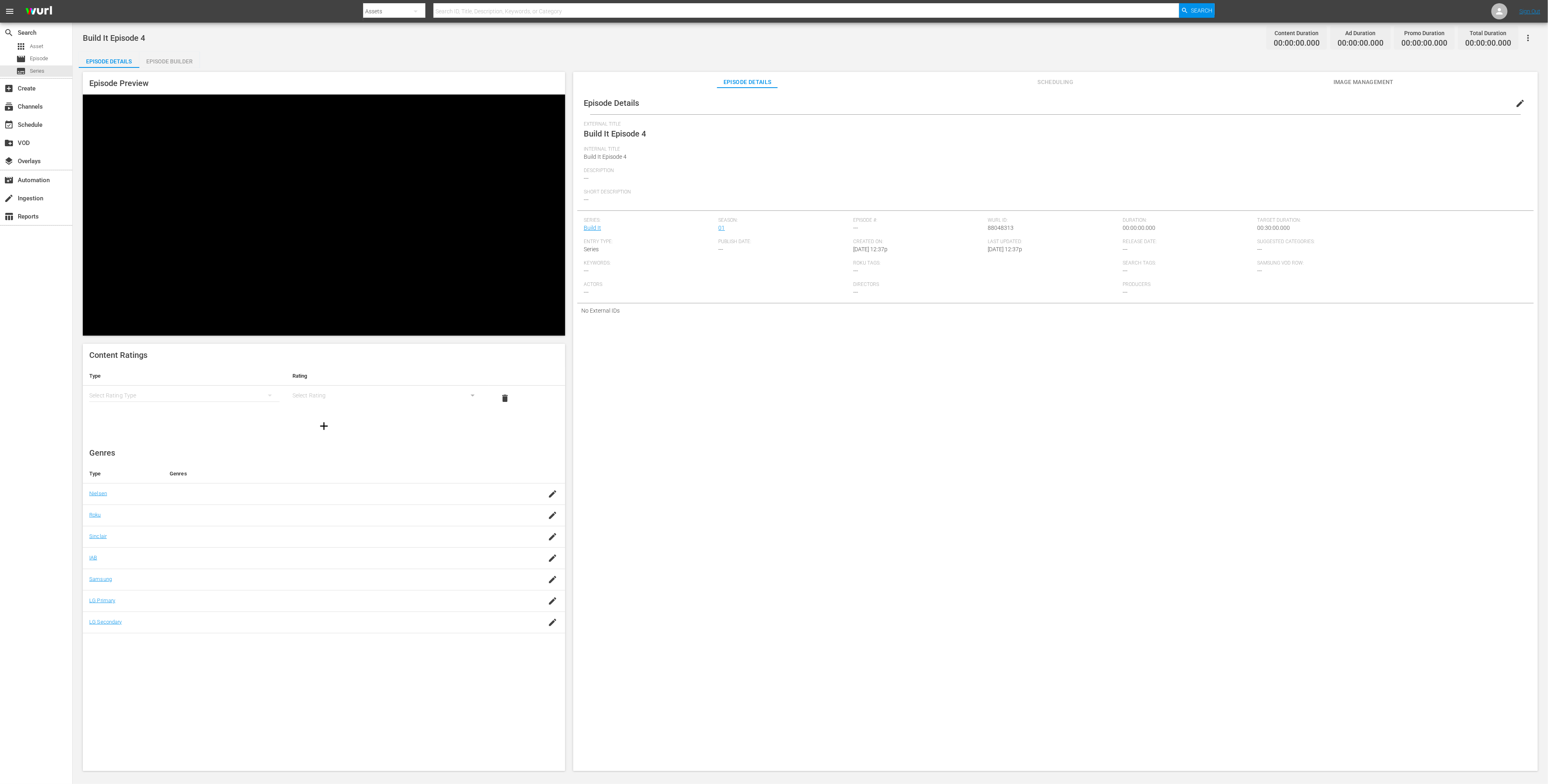
click at [249, 384] on div "simple table" at bounding box center [184, 395] width 190 height 23
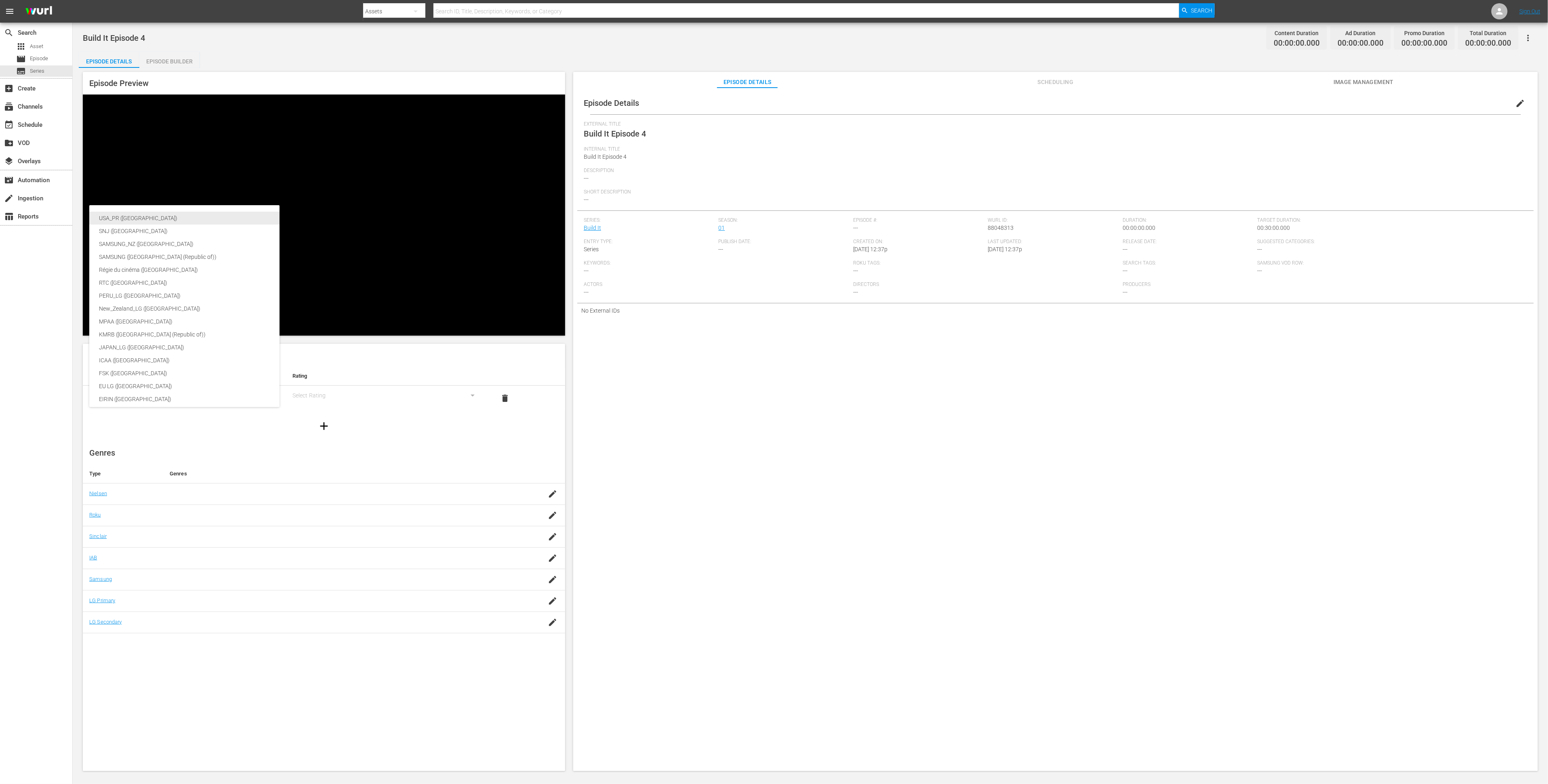
click at [248, 217] on div "USA_PR ([GEOGRAPHIC_DATA])" at bounding box center [192, 218] width 186 height 13
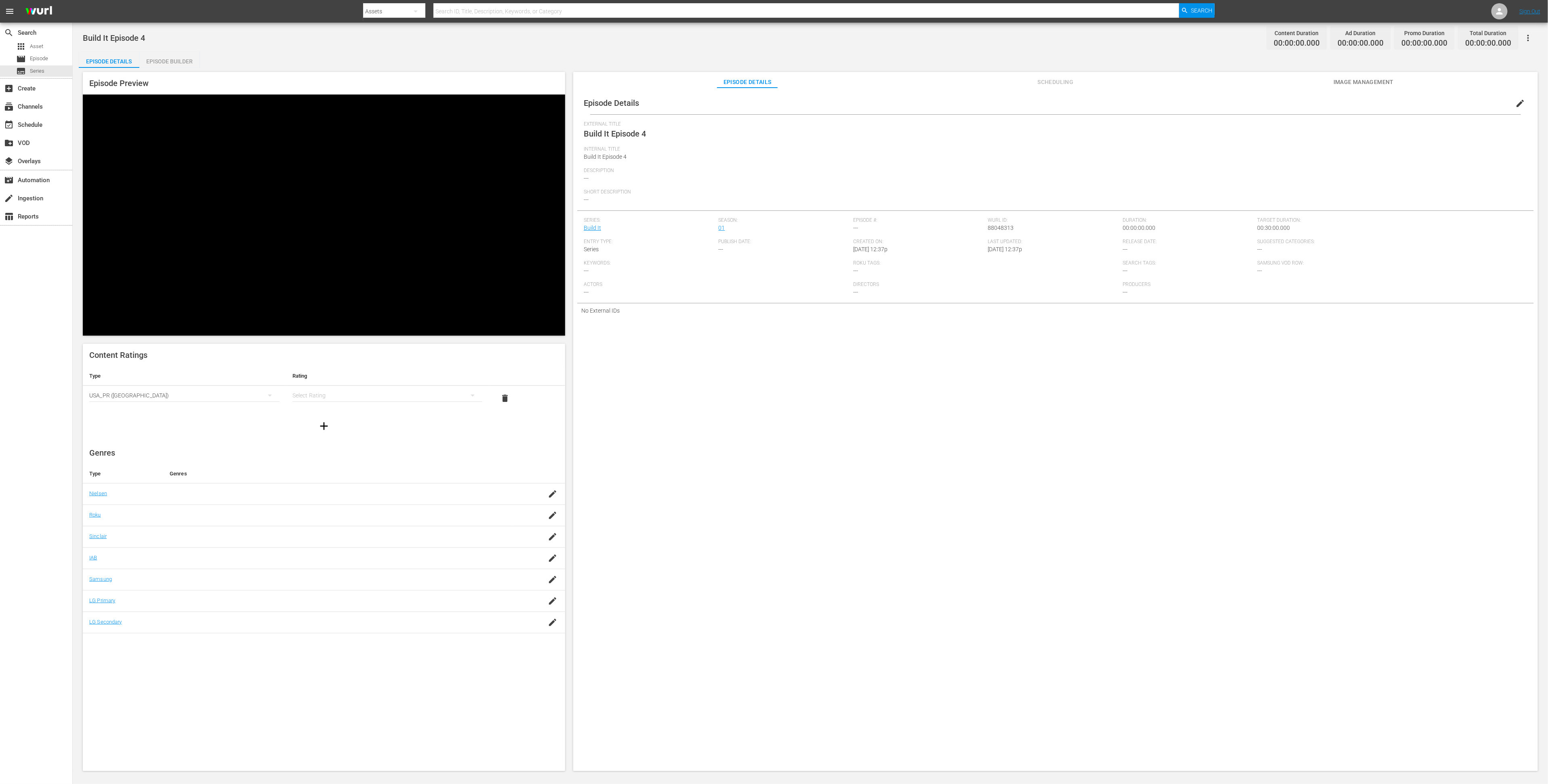
click at [369, 384] on div "simple table" at bounding box center [388, 395] width 190 height 23
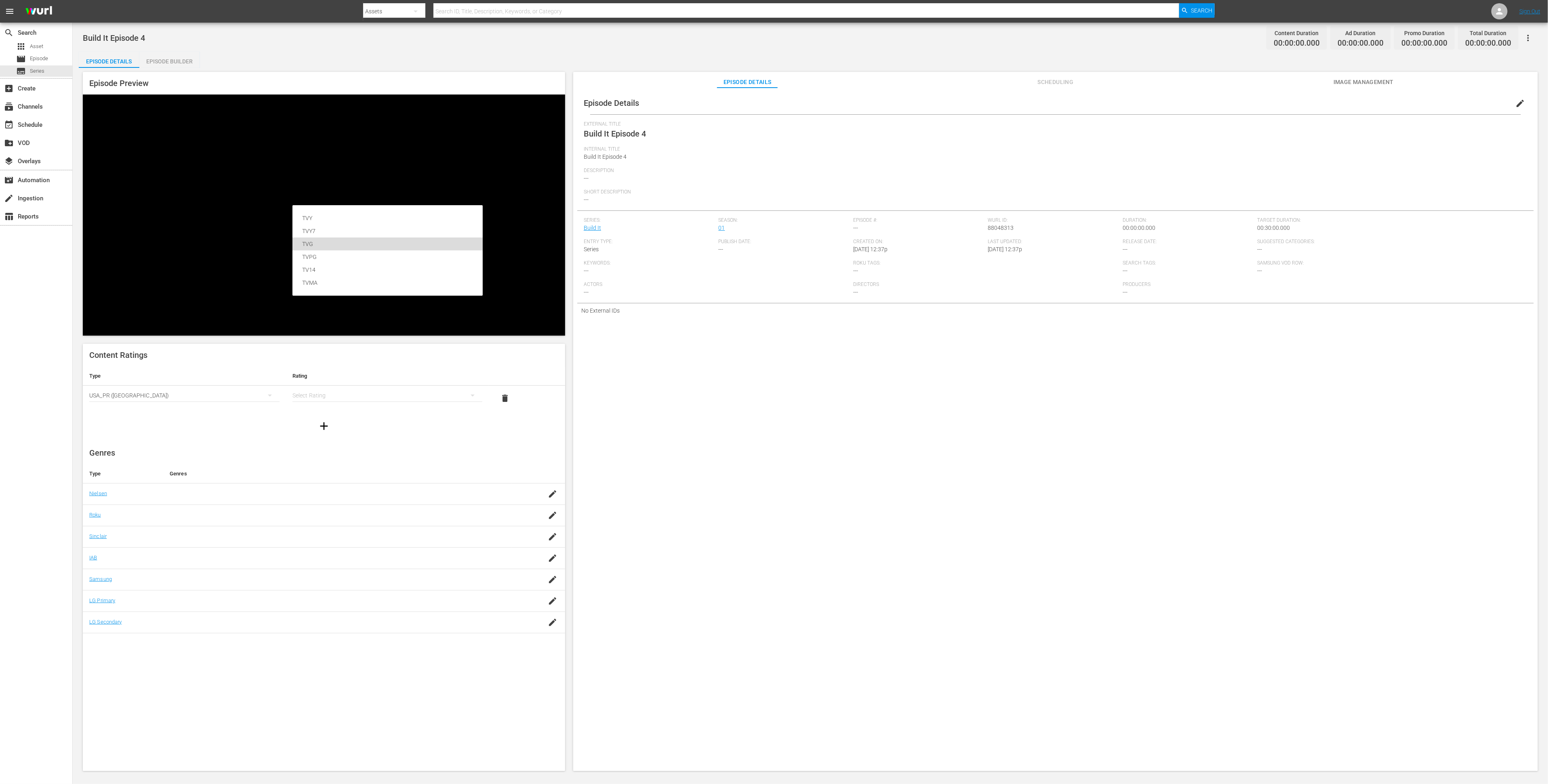
click at [367, 240] on div "TVG" at bounding box center [388, 244] width 171 height 13
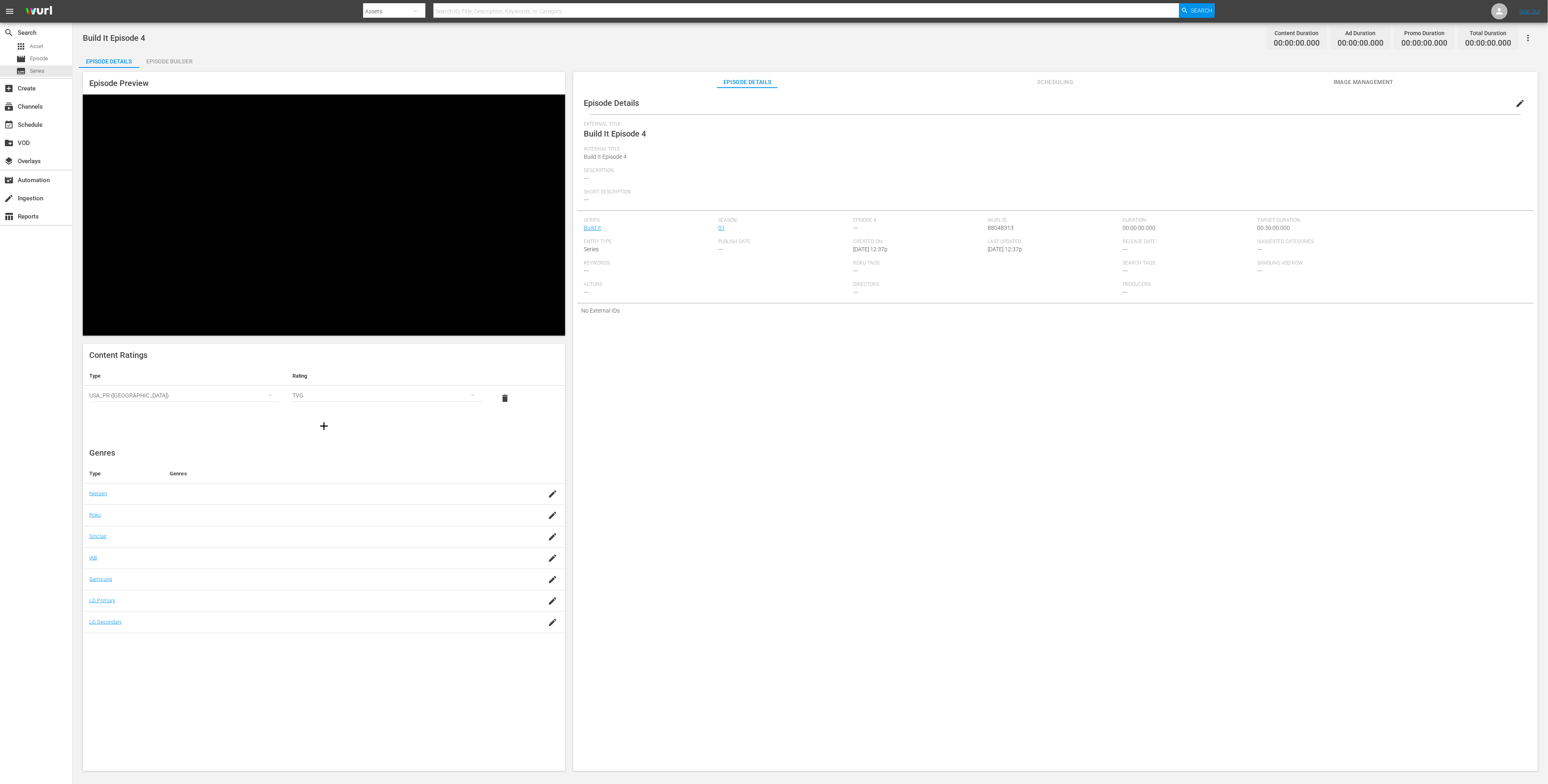
click at [328, 419] on icon "button" at bounding box center [324, 426] width 13 height 13
click at [200, 409] on div "simple table" at bounding box center [184, 421] width 190 height 23
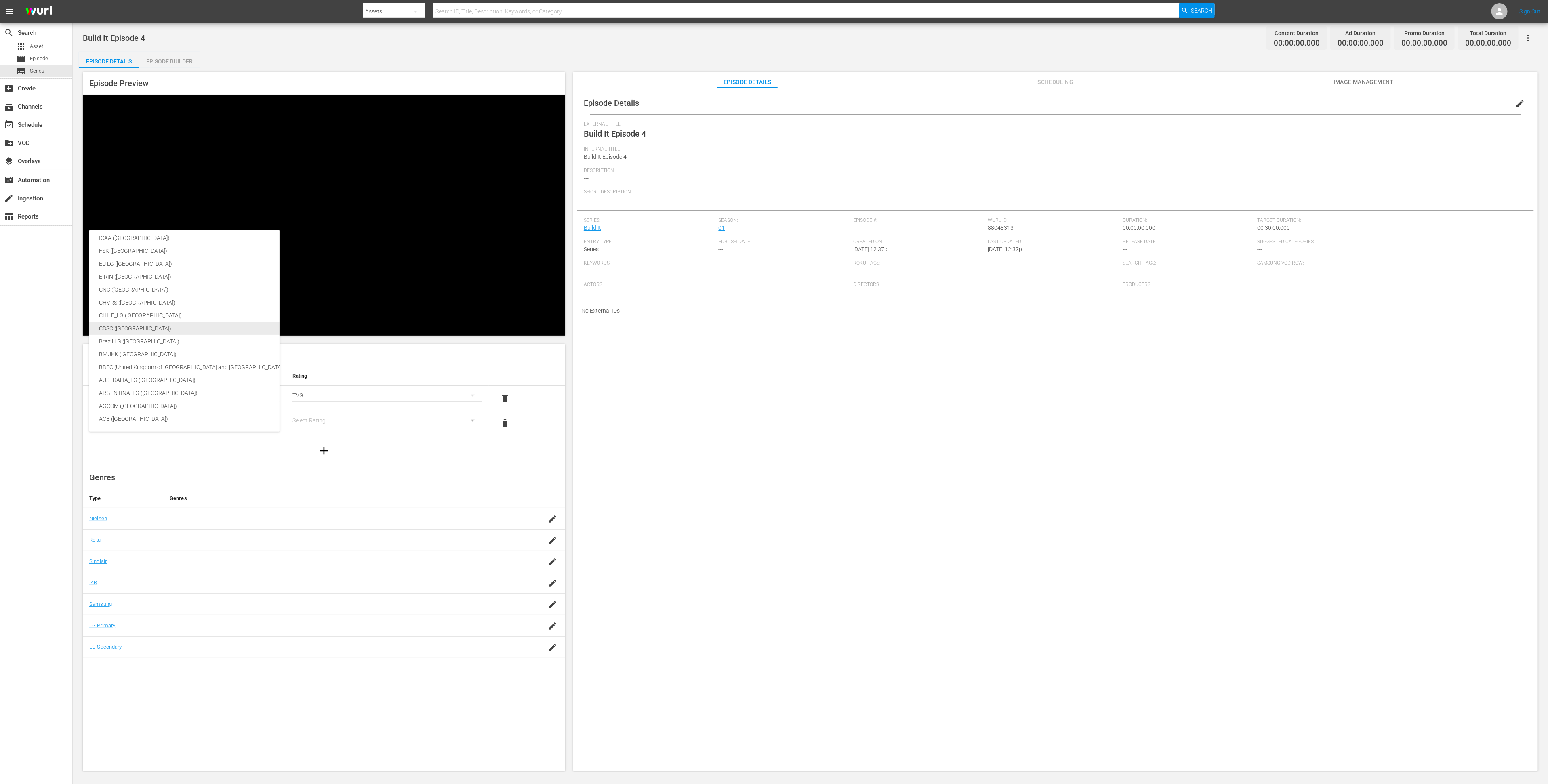
scroll to position [135, 0]
click at [216, 370] on div "BBFC (United Kingdom of [GEOGRAPHIC_DATA] and [GEOGRAPHIC_DATA])" at bounding box center [192, 367] width 186 height 13
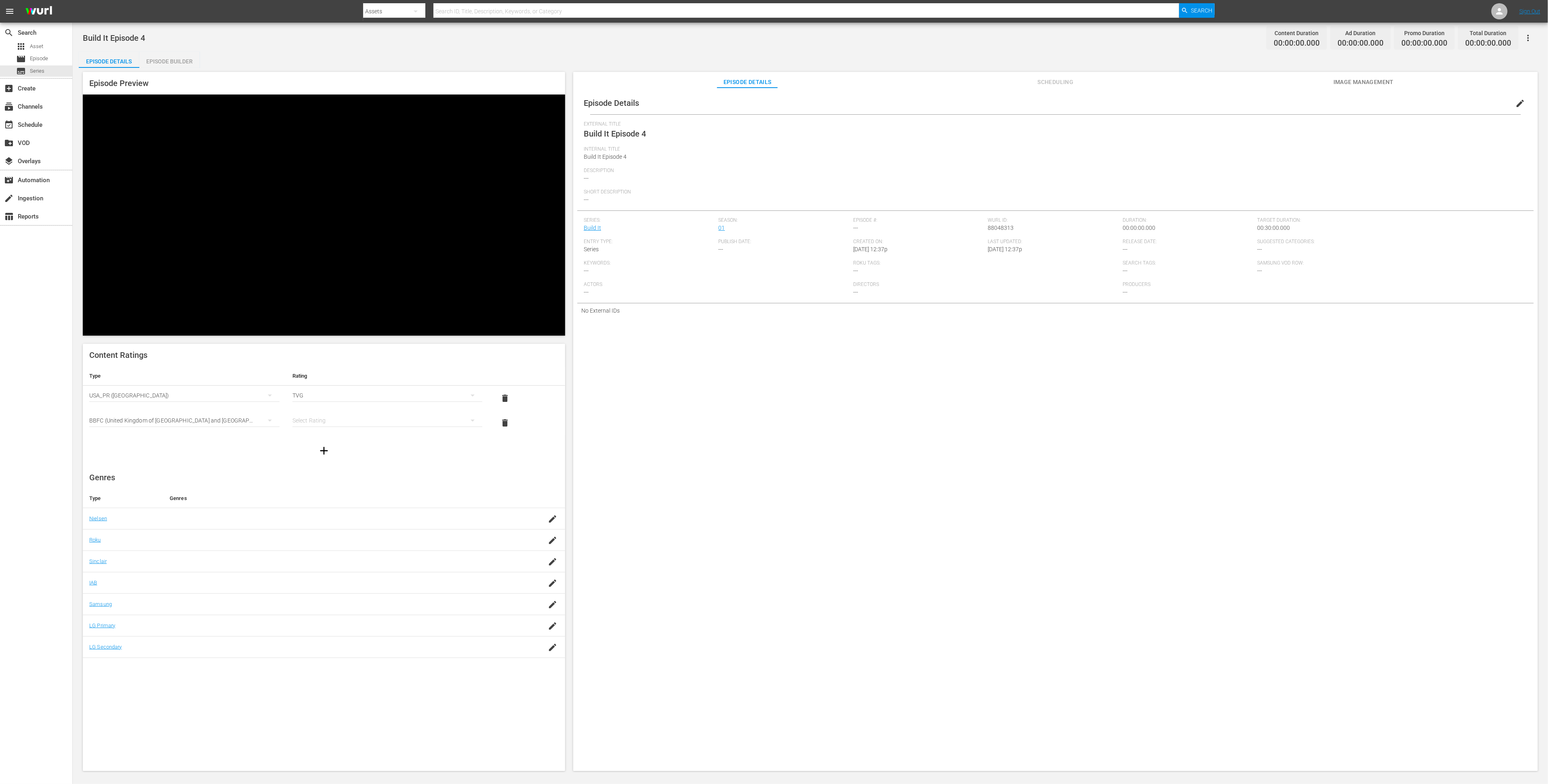
click at [347, 409] on div "simple table" at bounding box center [388, 421] width 190 height 23
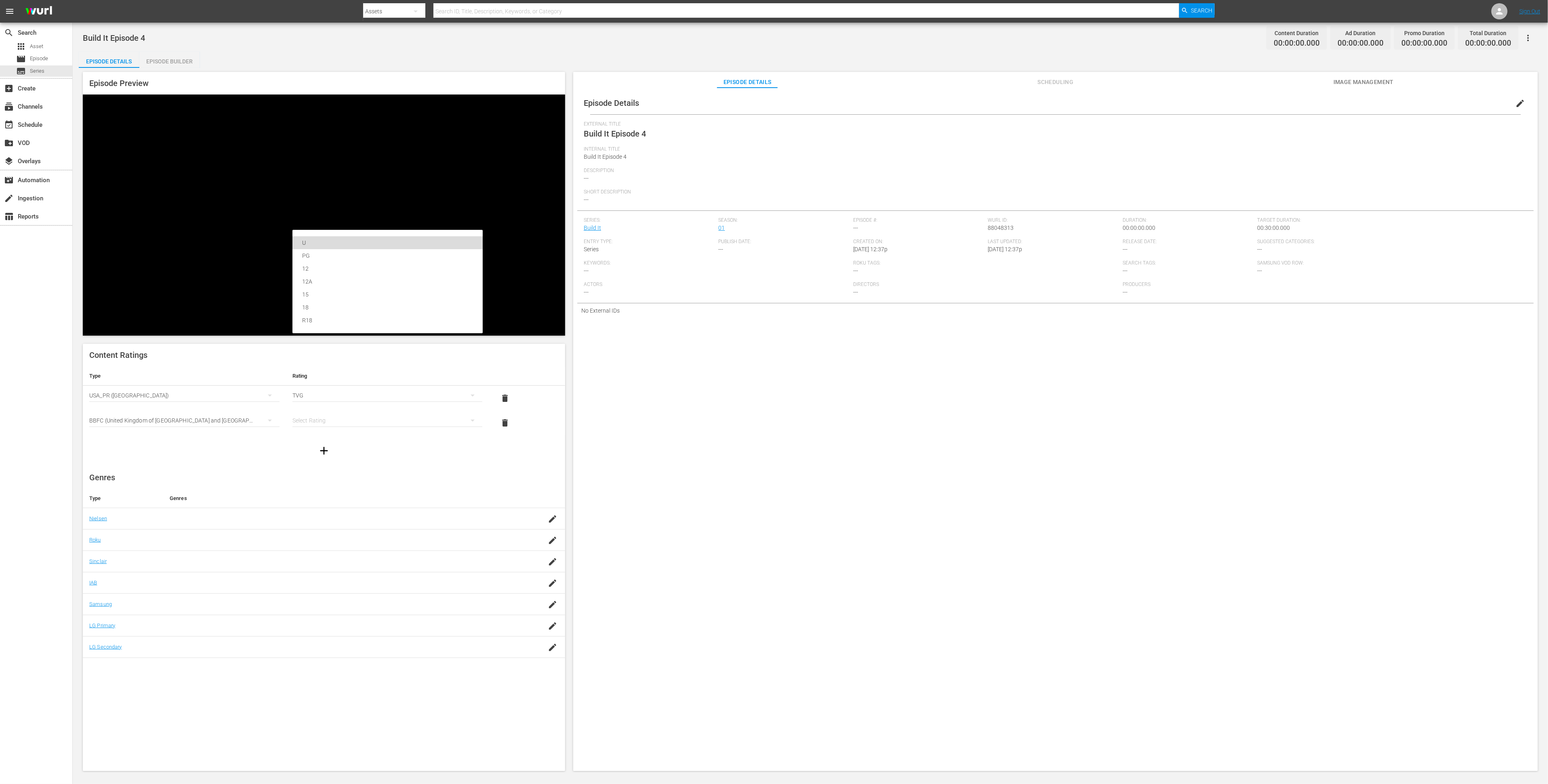
click at [347, 241] on div "U" at bounding box center [388, 243] width 171 height 13
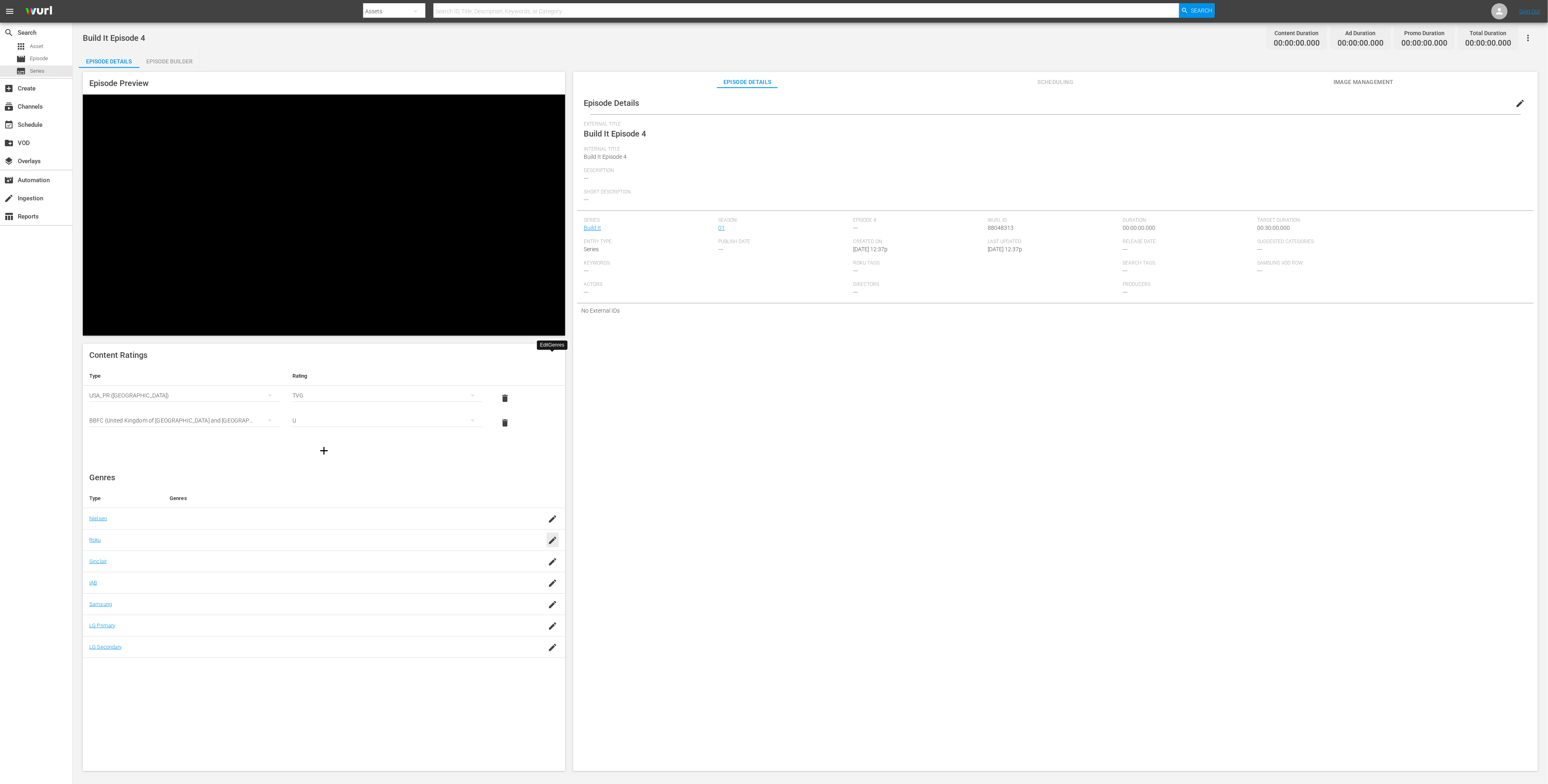
click at [553, 535] on icon "button" at bounding box center [553, 540] width 10 height 10
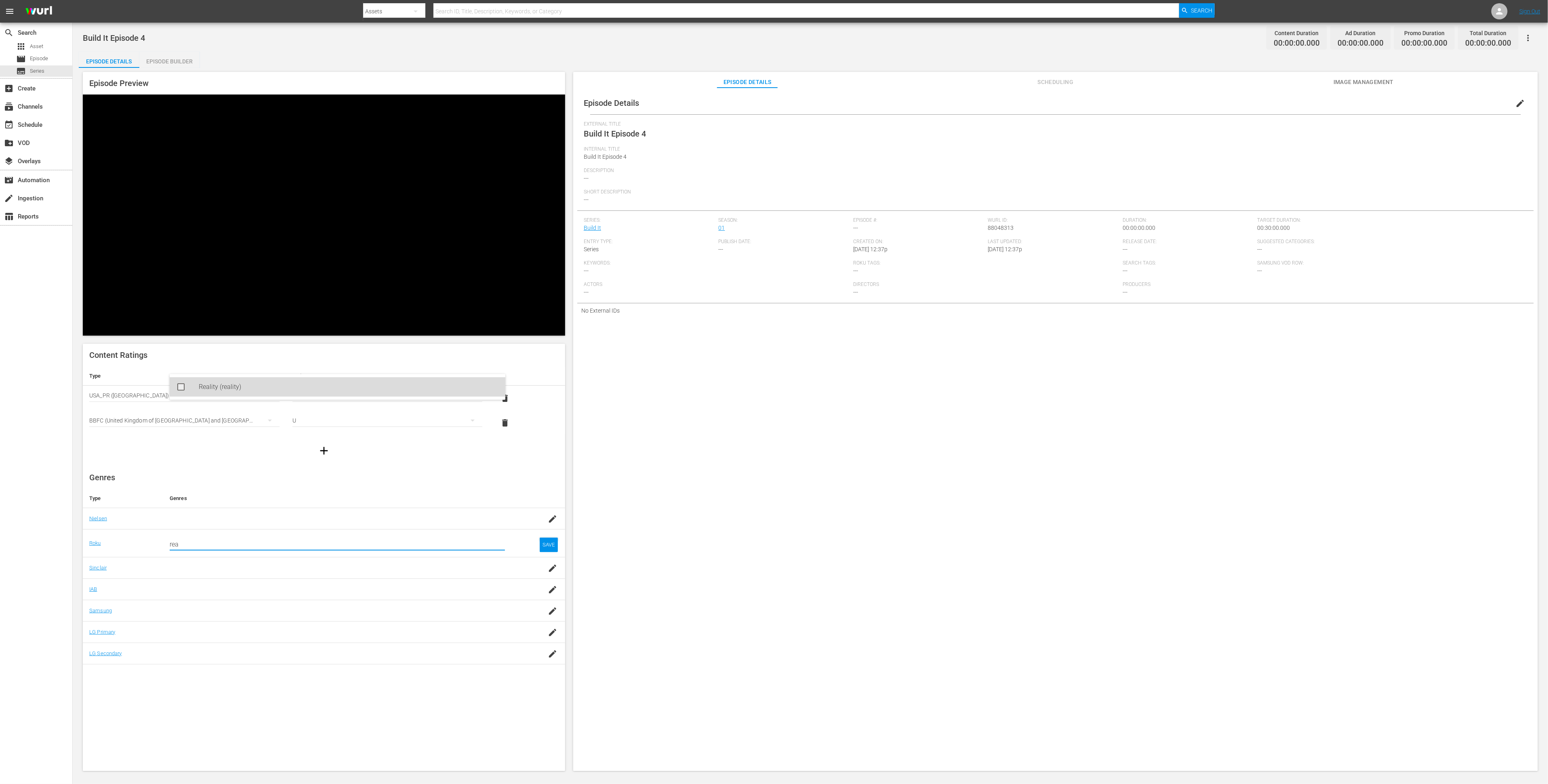
click at [375, 387] on div "Reality (reality)" at bounding box center [349, 387] width 300 height 19
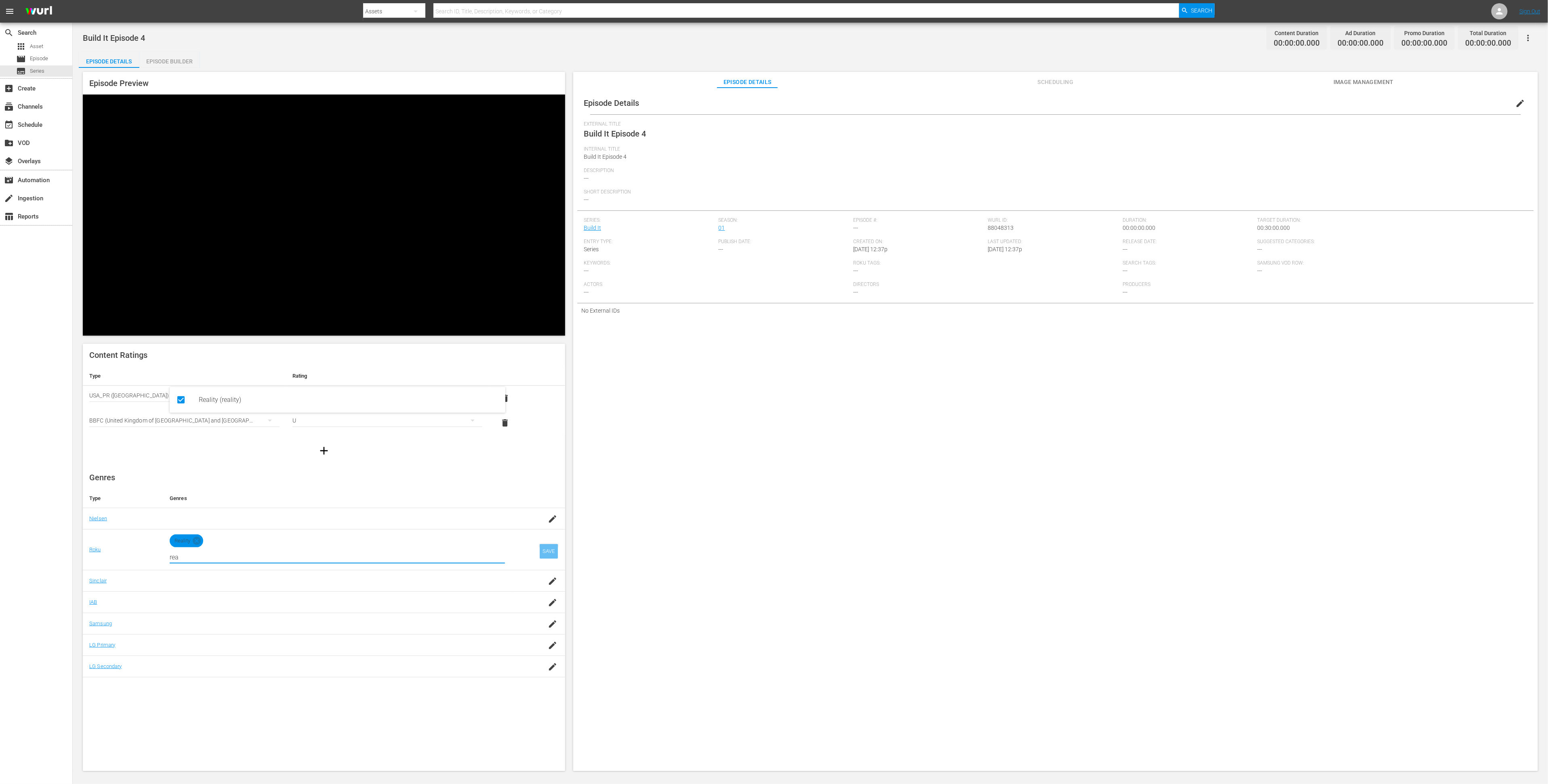
type input "rea"
click at [544, 544] on div "SAVE" at bounding box center [549, 551] width 19 height 14
click at [1516, 102] on span "edit" at bounding box center [1520, 103] width 10 height 10
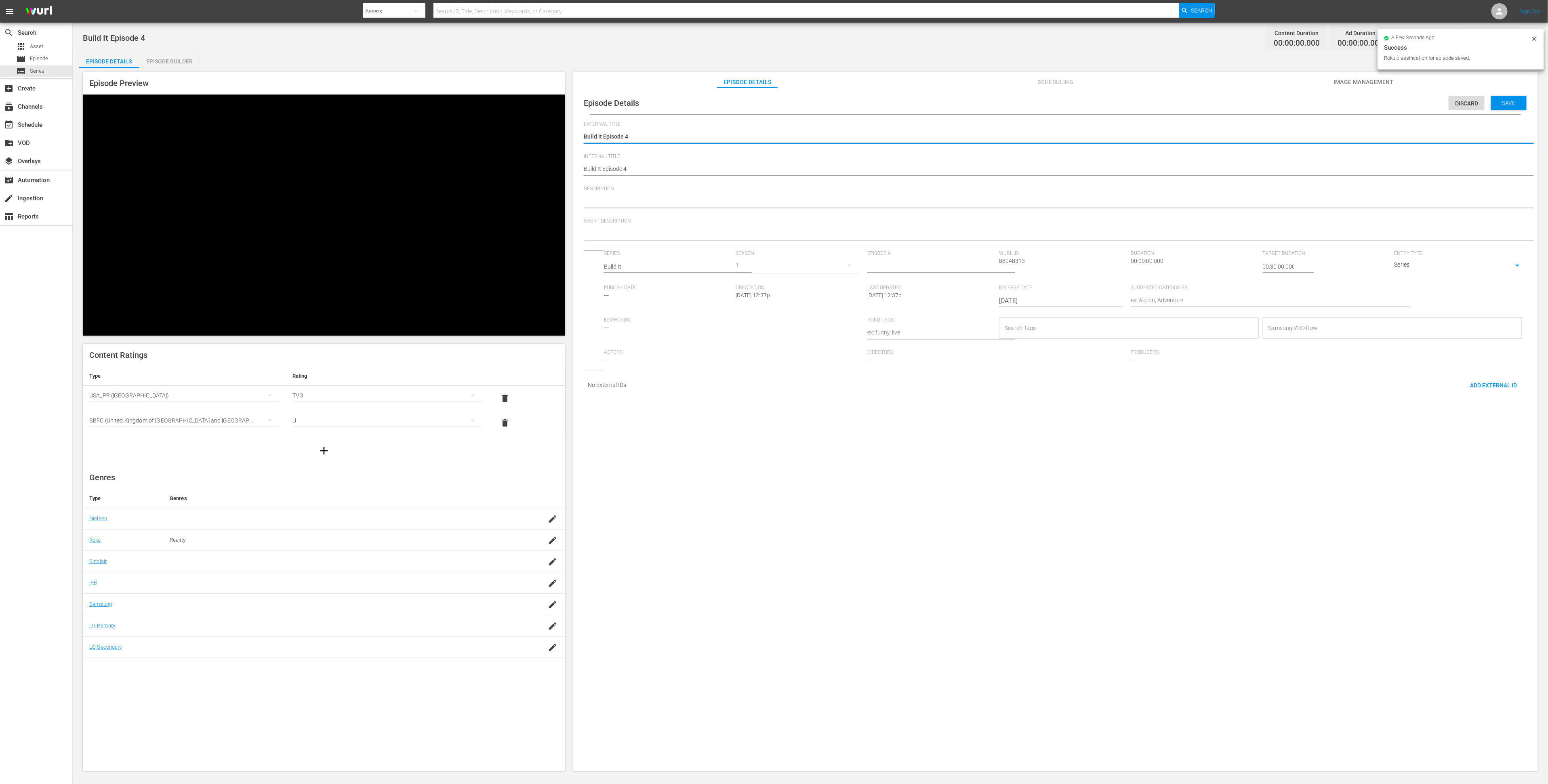
click at [778, 198] on textarea at bounding box center [1053, 202] width 940 height 10
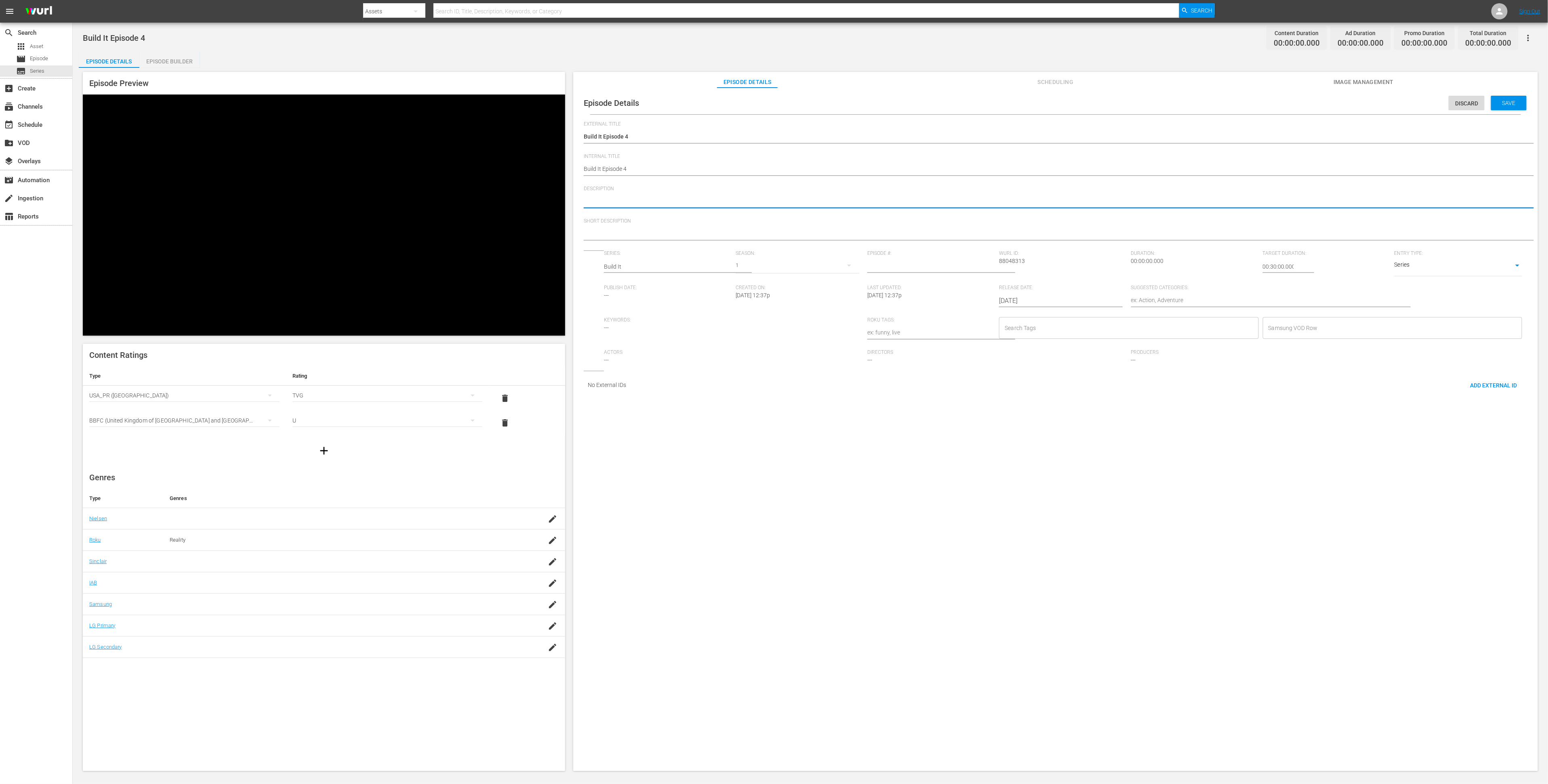
paste textarea "E3 of This Old House Shorts' best do it yourself projects. From the simple to t…"
type textarea "E3 of This Old House Shorts' best do it yourself projects. From the simple to t…"
drag, startPoint x: 586, startPoint y: 204, endPoint x: 590, endPoint y: 205, distance: 4.1
click at [590, 205] on textarea "E3 of This Old House Shorts' best do it yourself projects. From the simple to t…" at bounding box center [1053, 202] width 940 height 10
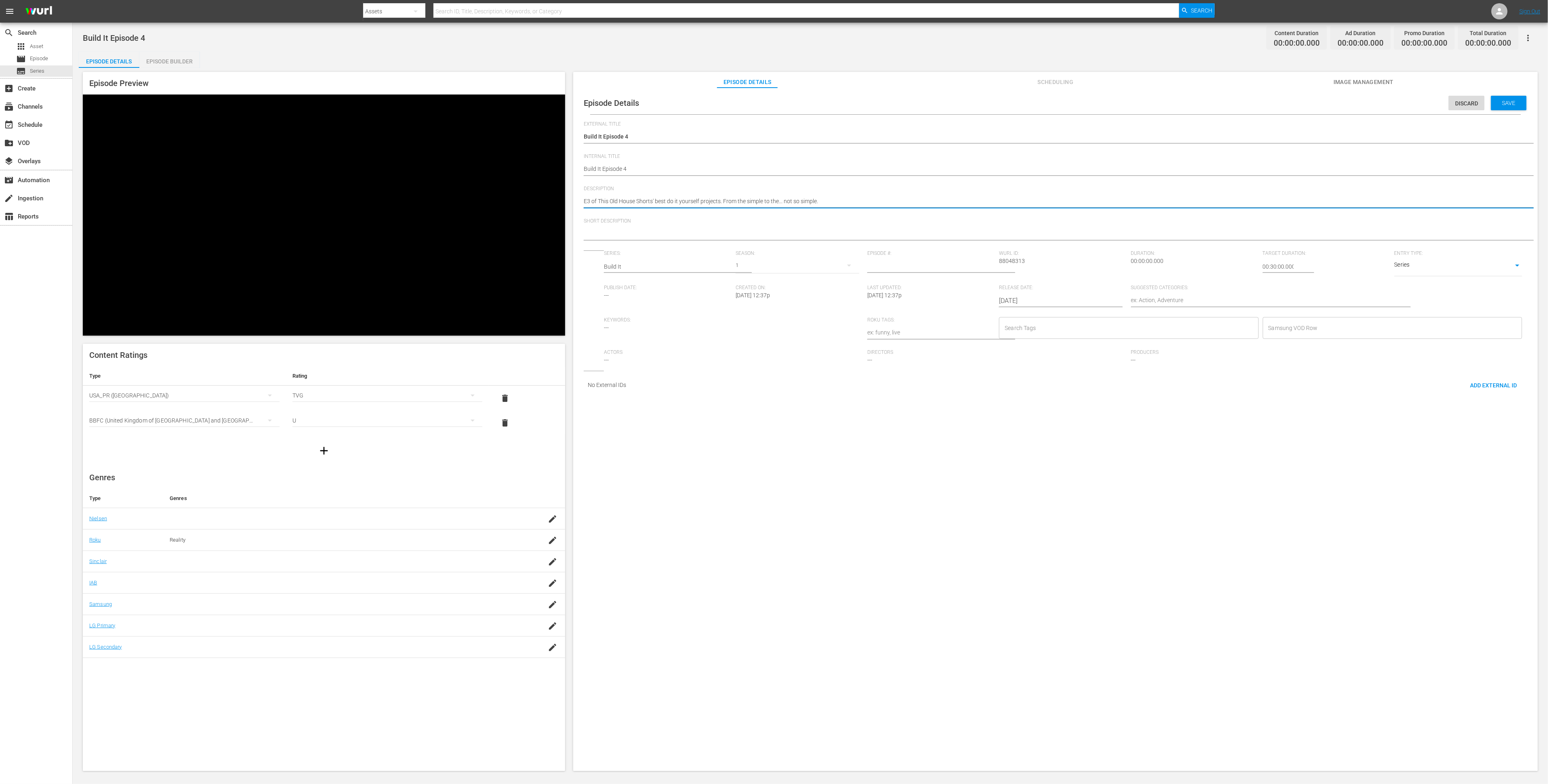
type textarea "E4 of This Old House Shorts' best do it yourself projects. From the simple to t…"
click at [635, 228] on div at bounding box center [1053, 234] width 940 height 19
click at [635, 231] on textarea at bounding box center [1053, 234] width 940 height 10
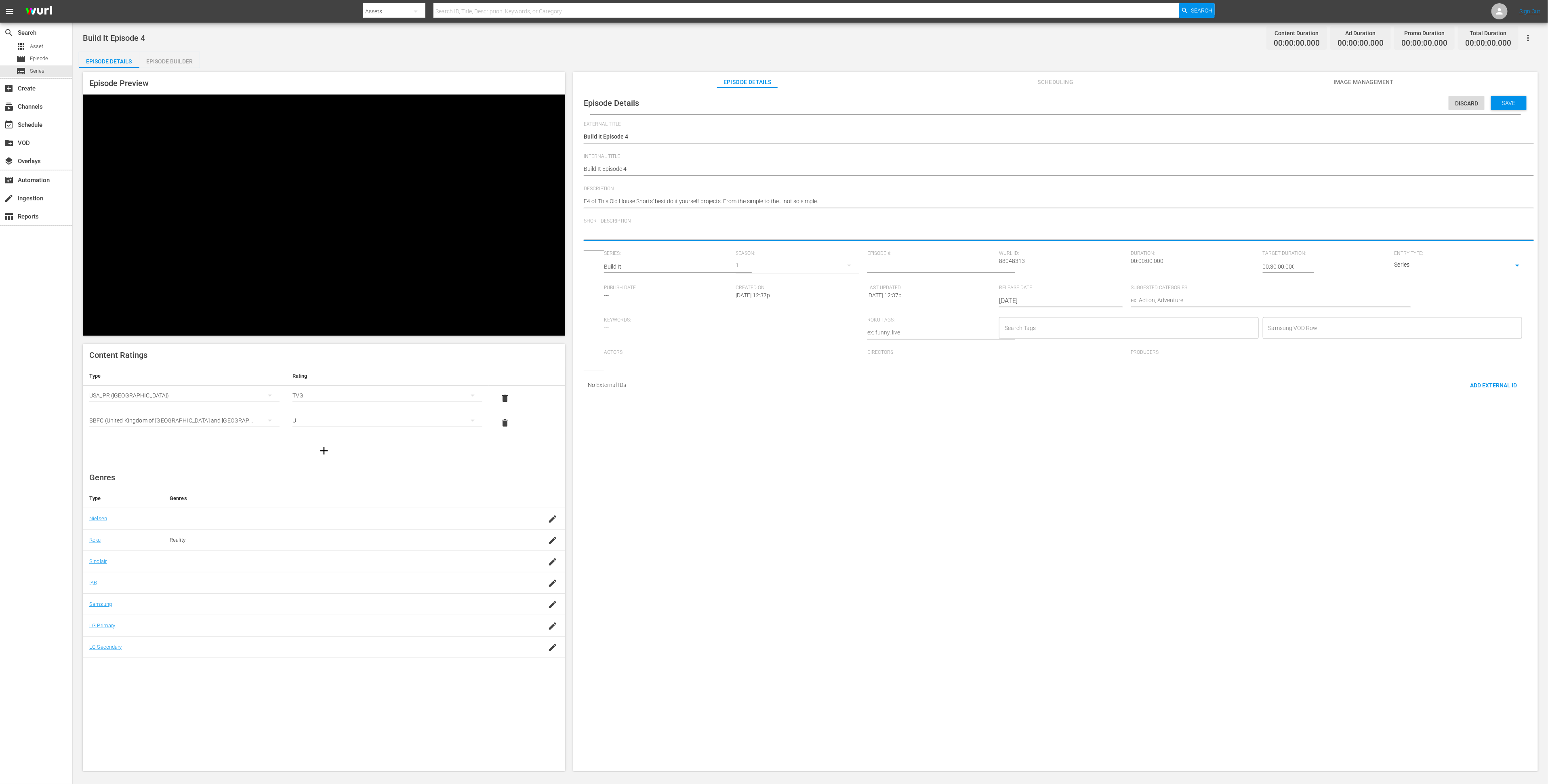
paste textarea "E3 of This Old House Shorts' best do it yourself projects. From the simple to t…"
type textarea "E3 of This Old House Shorts' best do it yourself projects. From the simple to t…"
drag, startPoint x: 635, startPoint y: 236, endPoint x: 574, endPoint y: 232, distance: 61.1
click at [574, 232] on div "Episode Details Discard Save External Title Build It Episode 4 Build It Episode…" at bounding box center [1055, 433] width 964 height 691
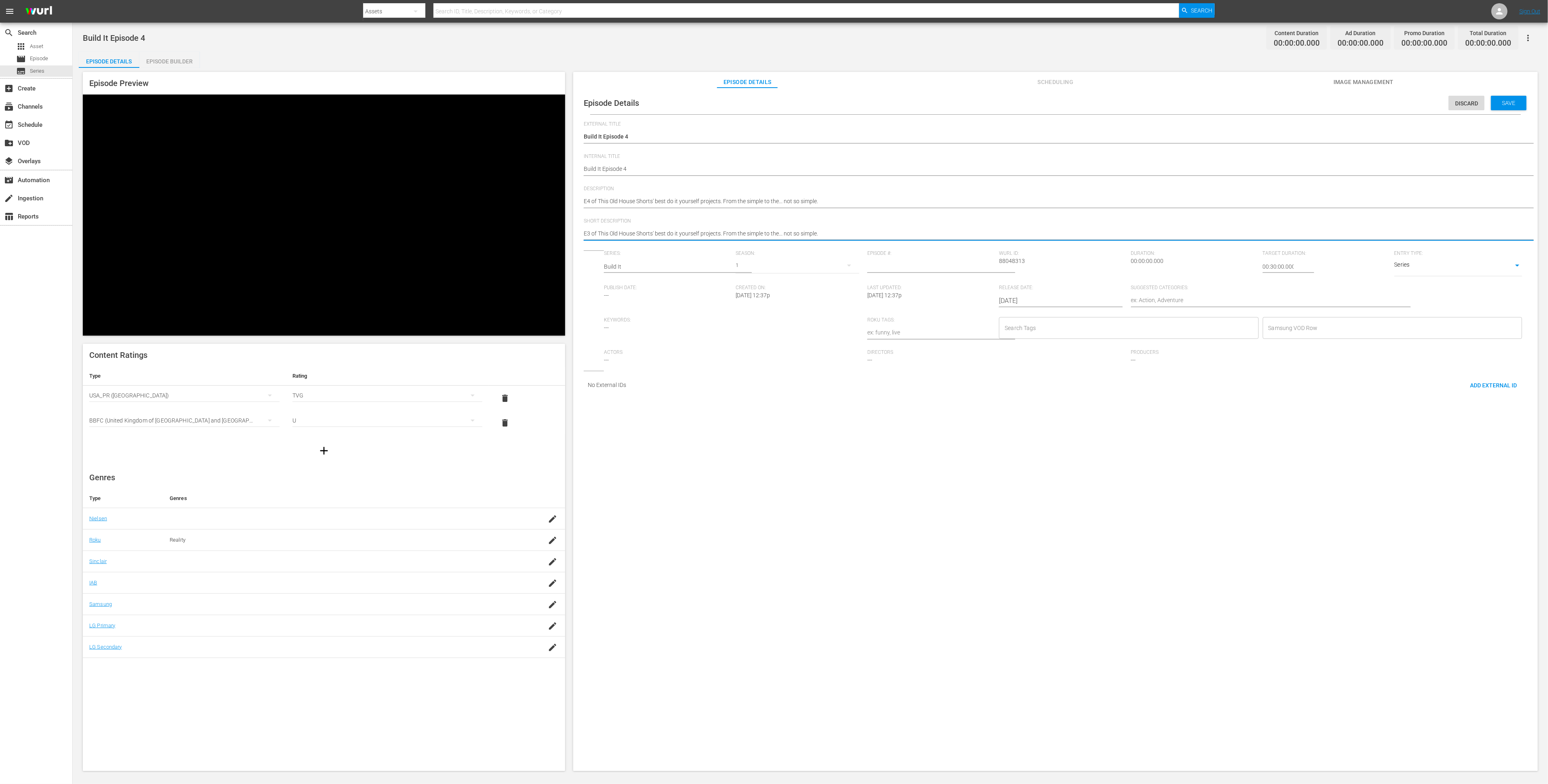
type textarea "T Shorts' best do it yourself projects. From the simple to the... not so simple."
type textarea "TO Shorts' best do it yourself projects. From the simple to the... not so simpl…"
type textarea "TOH Shorts' best do it yourself projects. From the simple to the... not so simp…"
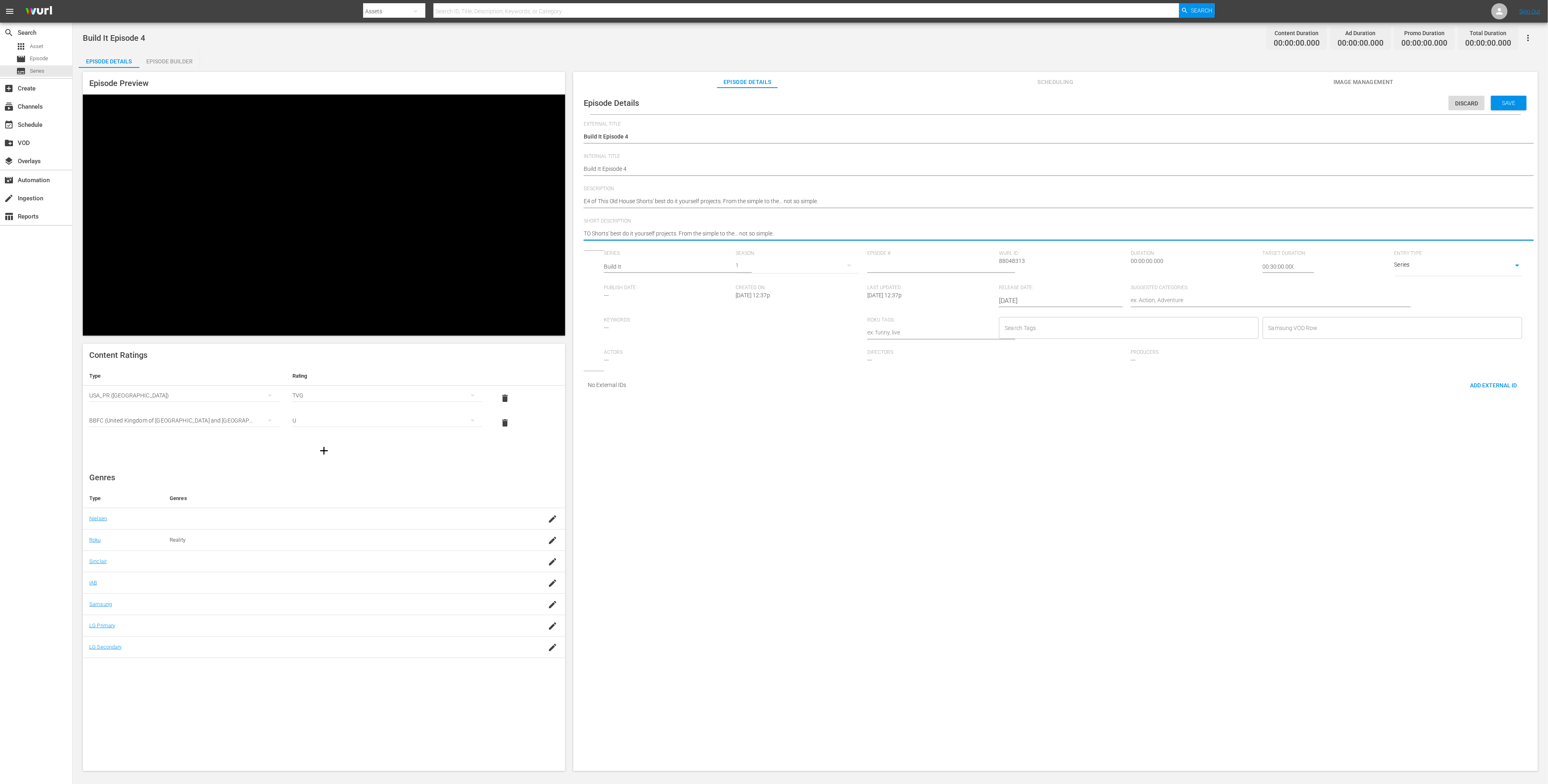
type textarea "TOH Shorts' best do it yourself projects. From the simple to the... not so simp…"
drag, startPoint x: 790, startPoint y: 234, endPoint x: 683, endPoint y: 232, distance: 107.0
click at [683, 232] on textarea "TOH Shorts' best do it yourself projects. From the simple to the... not so simp…" at bounding box center [1053, 234] width 940 height 10
type textarea "TOH Shorts' best do it yourself projects. E"
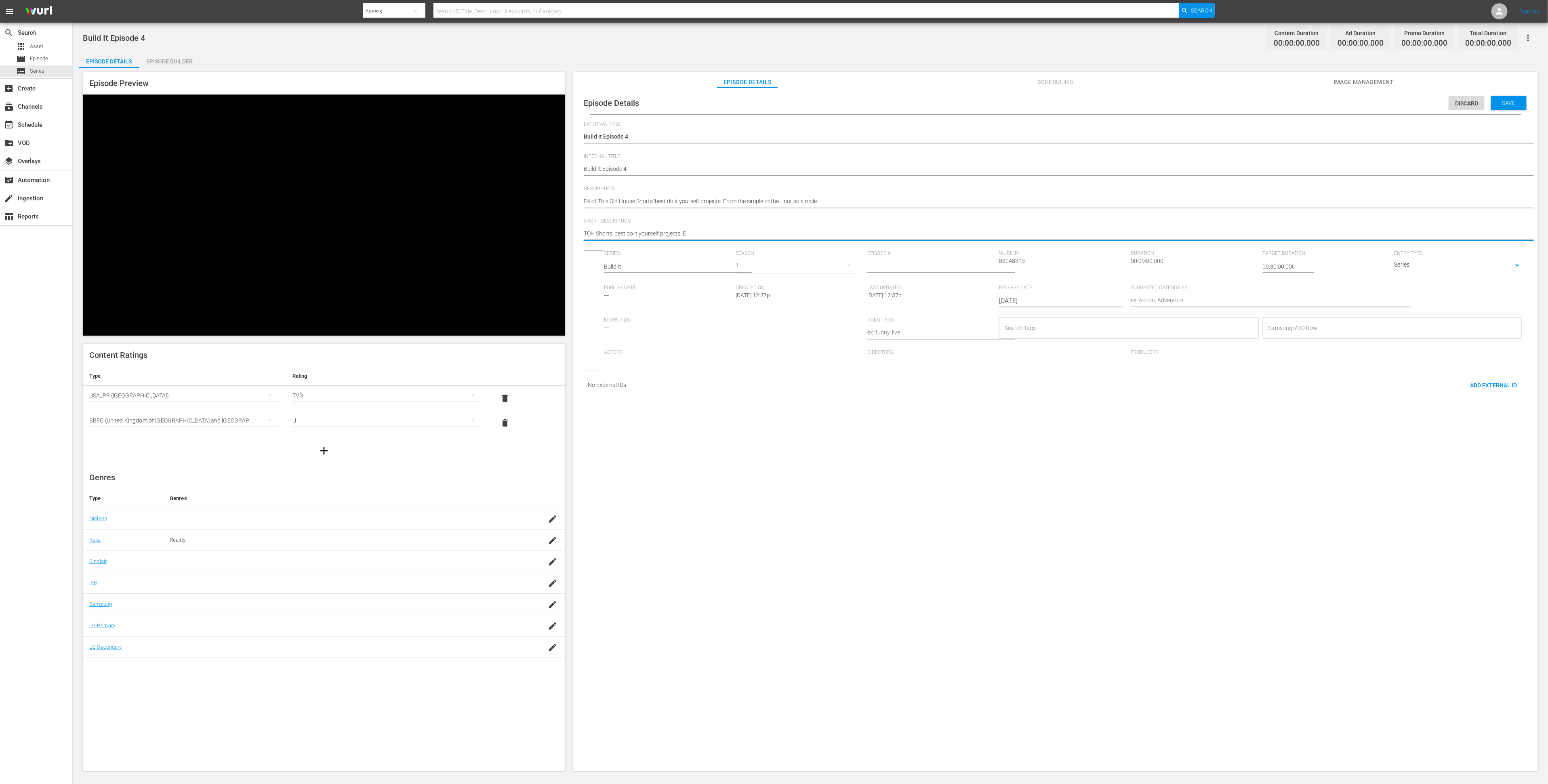
type textarea "TOH Shorts' best do it yourself projects. Ep"
type textarea "TOH Shorts' best do it yourself projects. Epi"
type textarea "TOH Shorts' best do it yourself projects. Epis"
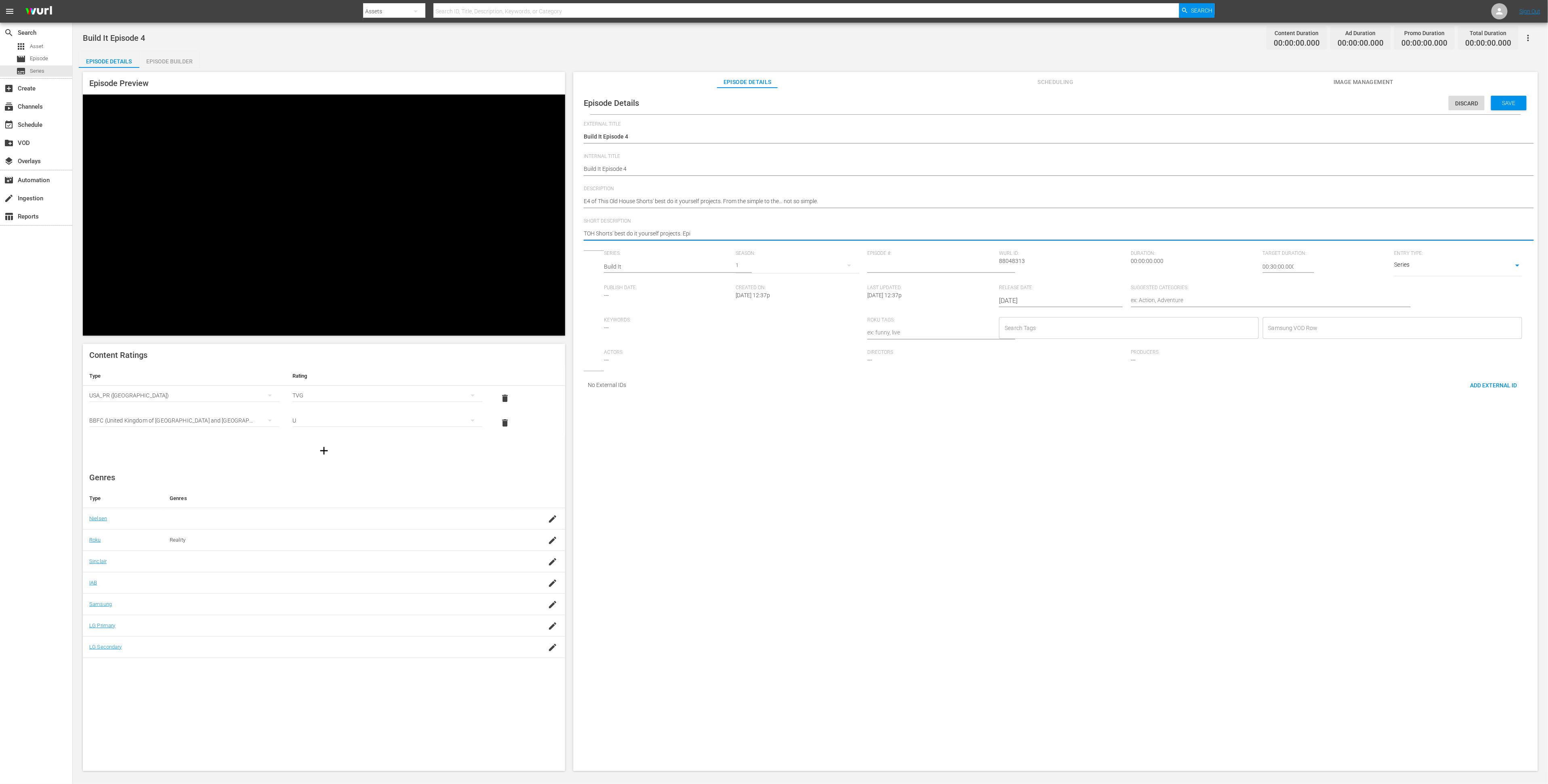
type textarea "TOH Shorts' best do it yourself projects. Epis"
type textarea "TOH Shorts' best do it yourself projects. Episo"
type textarea "TOH Shorts' best do it yourself projects. Episod"
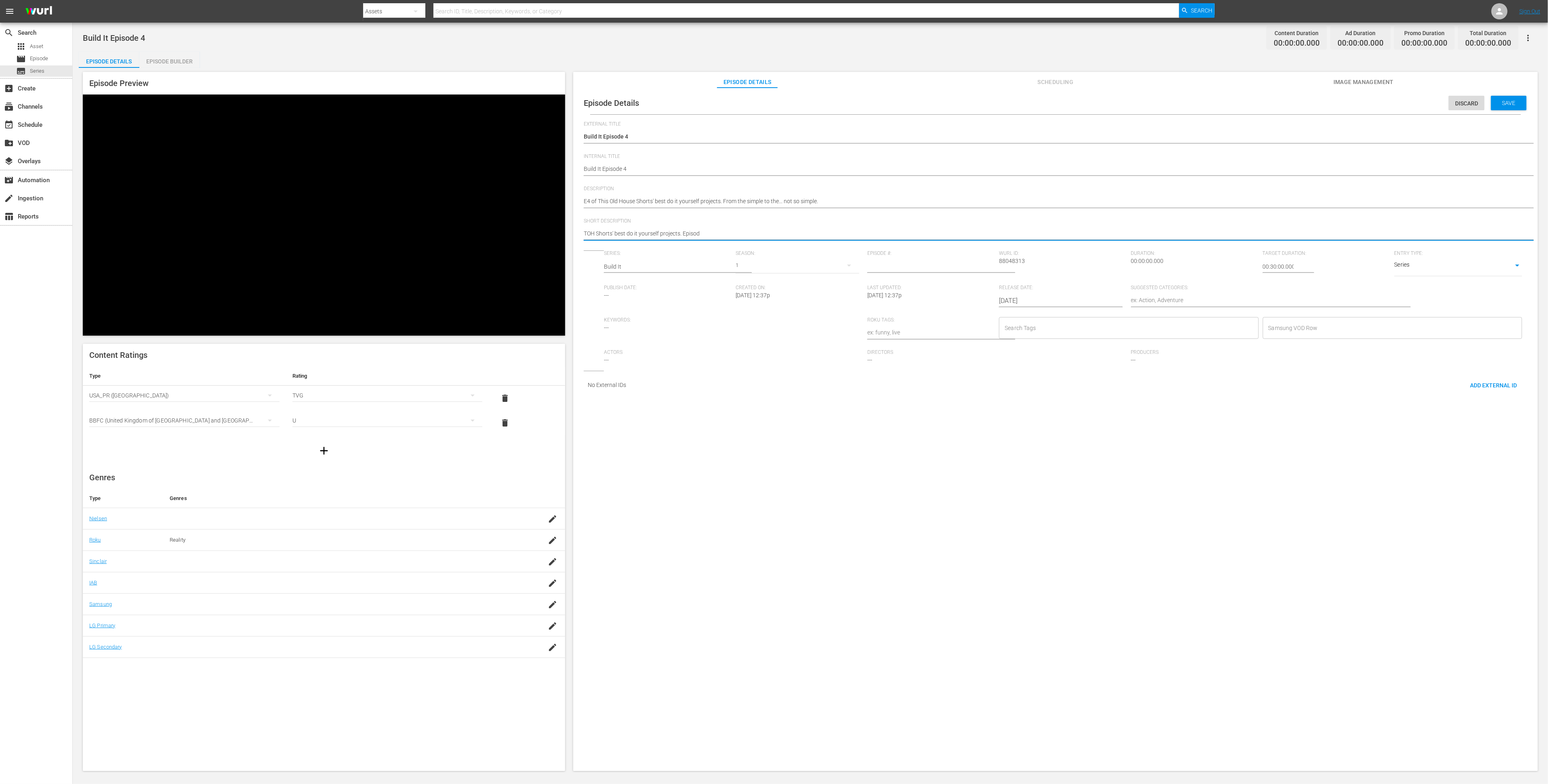
type textarea "TOH Shorts' best do it yourself projects. Episode"
type textarea "TOH Shorts' best do it yourself projects. Episode 4"
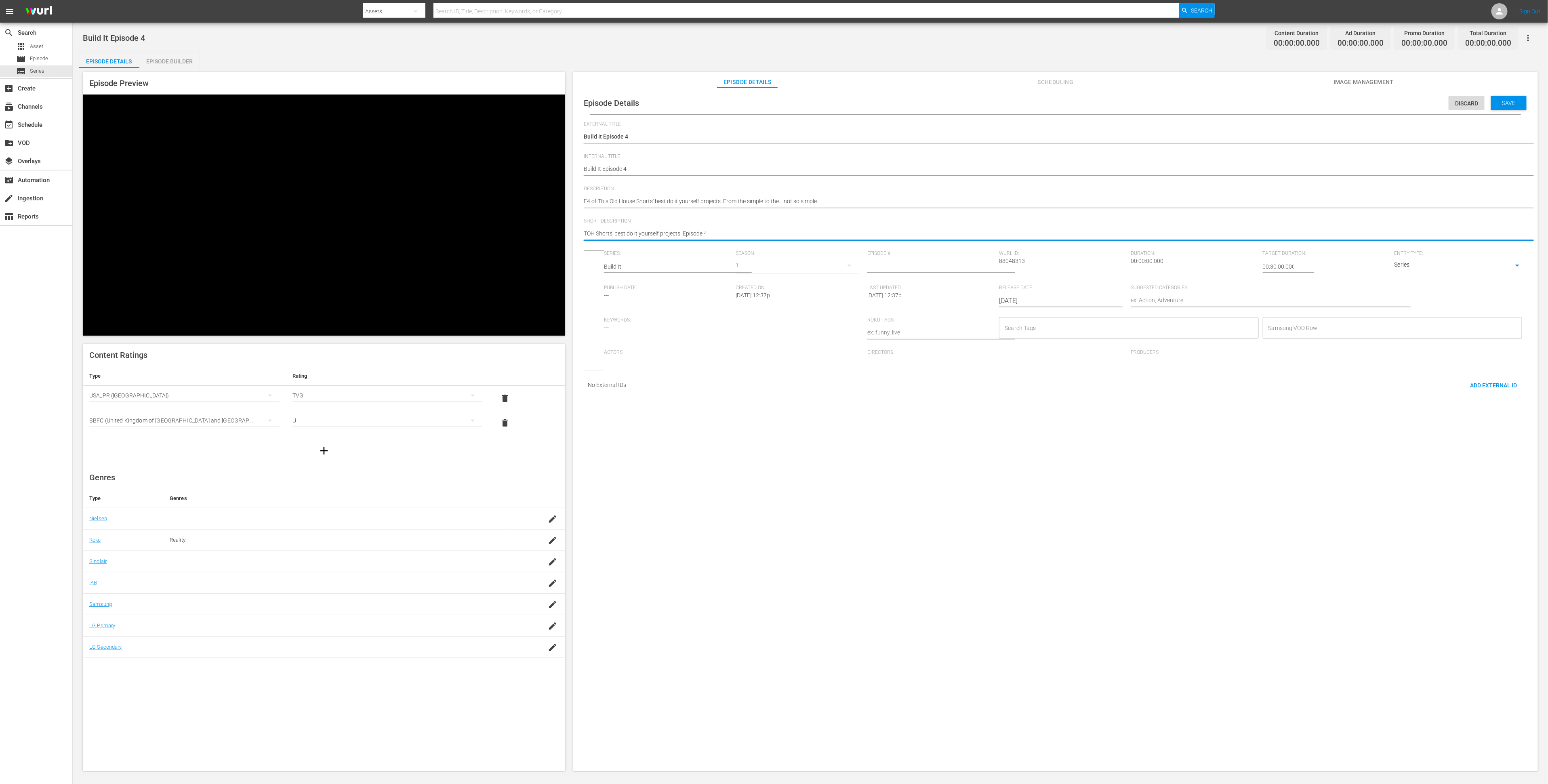
type textarea "TOH Shorts' best do it yourself projects. Episode 4"
click at [978, 273] on input "1" at bounding box center [931, 267] width 127 height 19
click at [978, 273] on input "2" at bounding box center [931, 267] width 127 height 19
click at [978, 273] on input "3" at bounding box center [931, 267] width 127 height 19
type input "4"
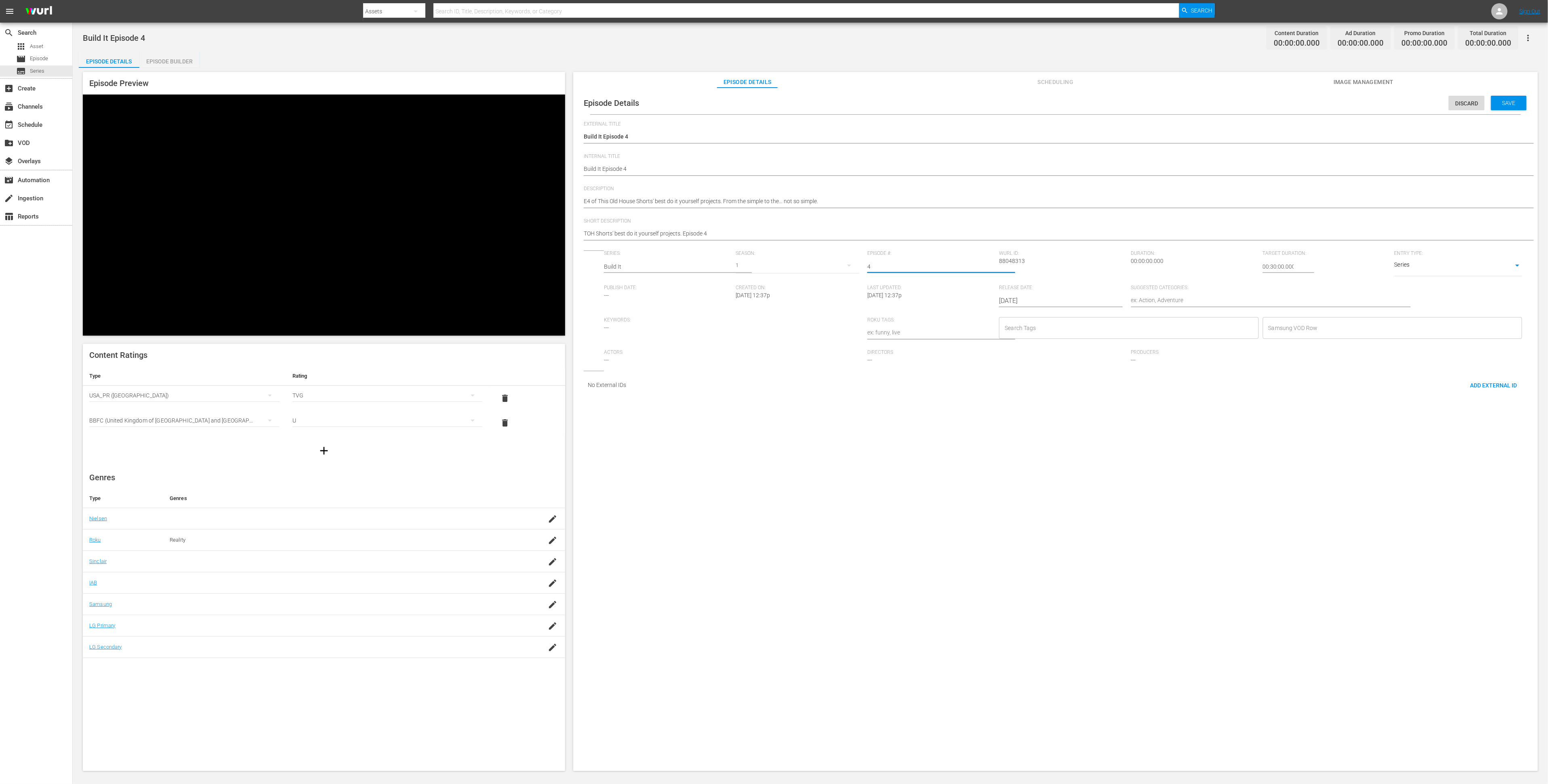
click at [978, 273] on input "4" at bounding box center [931, 267] width 127 height 19
click at [1146, 306] on textarea at bounding box center [1261, 301] width 260 height 10
type textarea "H"
type textarea "Ho"
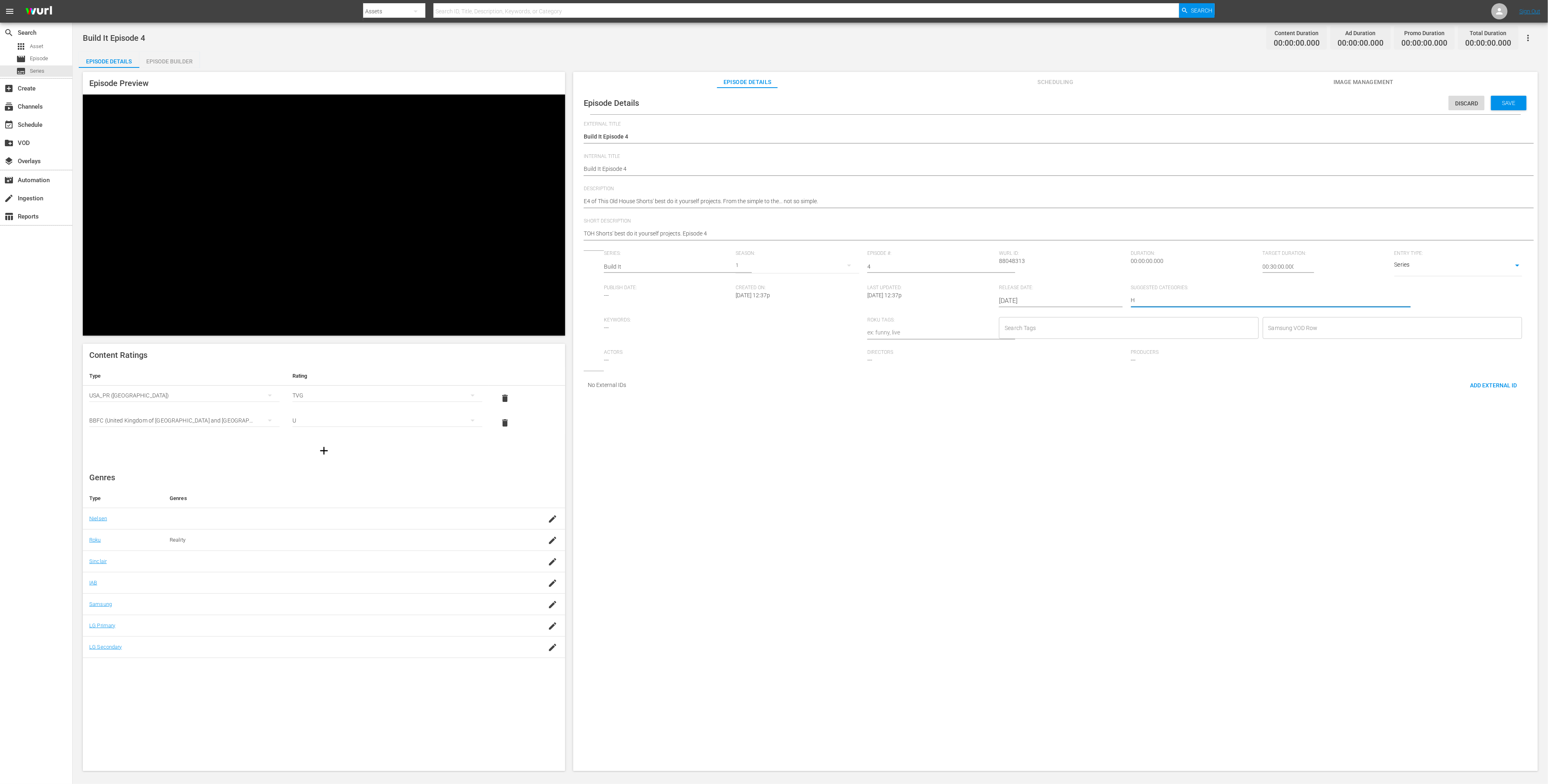
type textarea "Ho"
type textarea "Hom"
type textarea "Home"
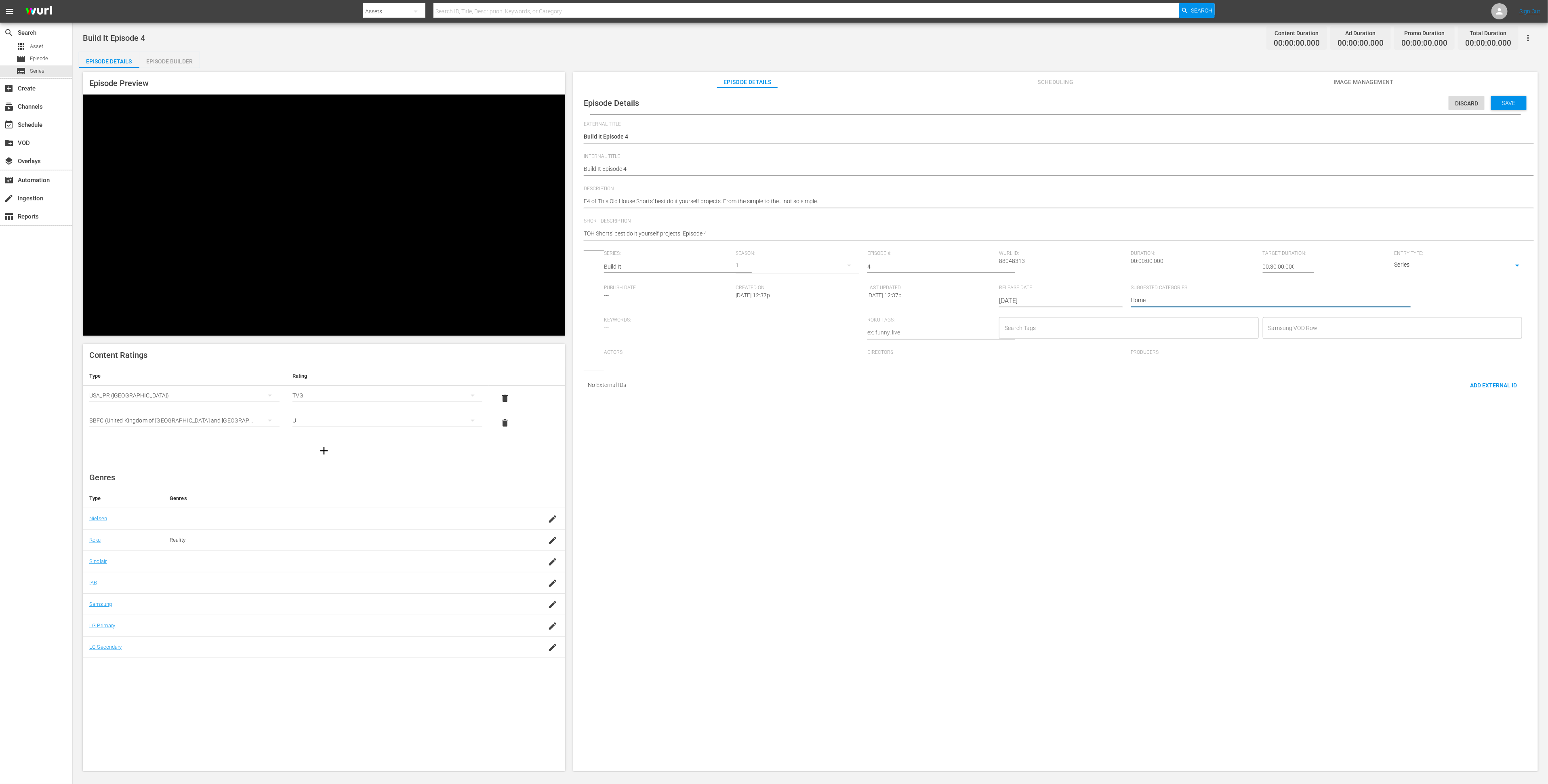
type textarea "Home I"
type textarea "Home Im"
type textarea "Home Imp"
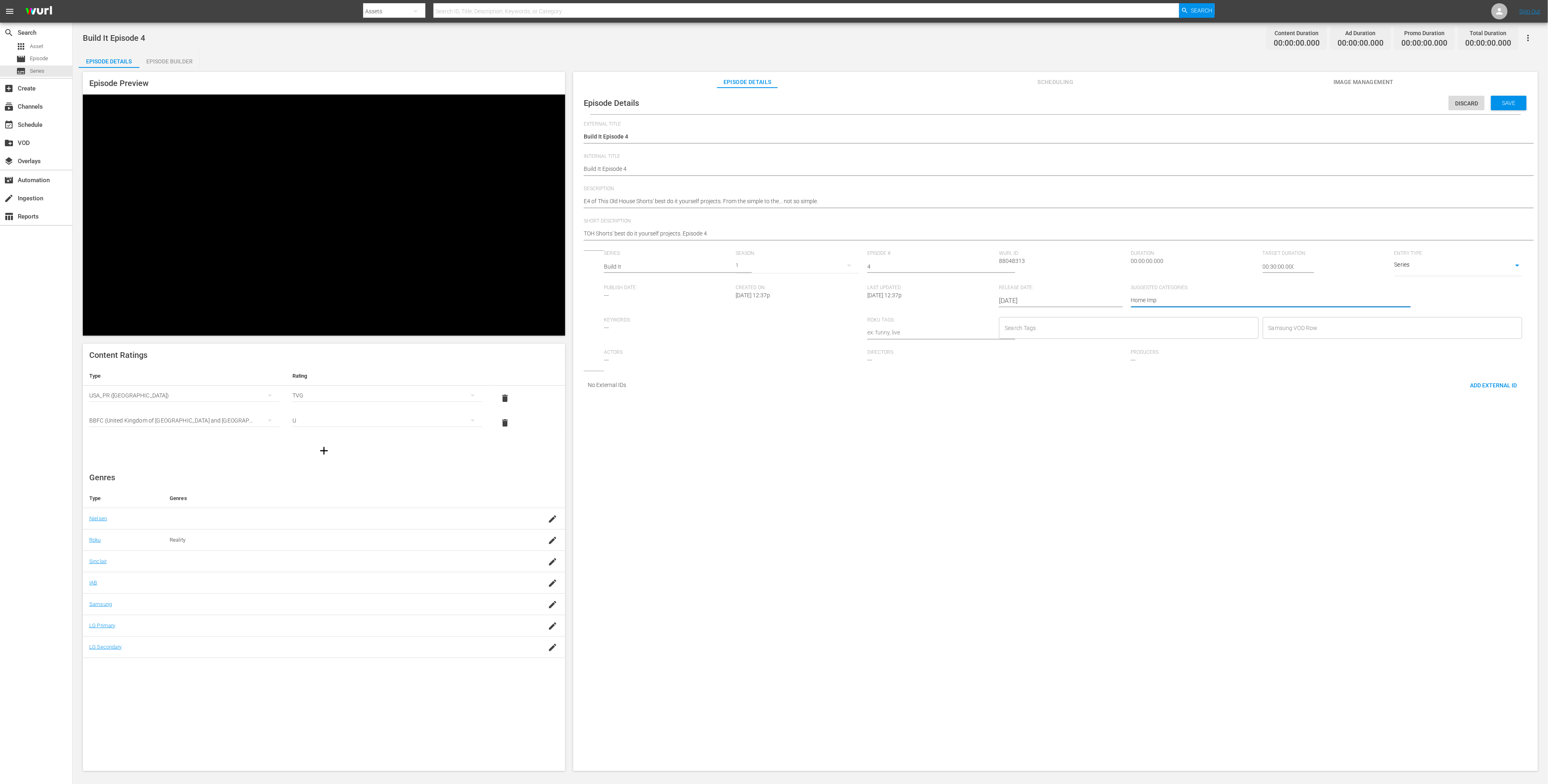
type textarea "Home Impr"
type textarea "Home Impro"
type textarea "Home Improv"
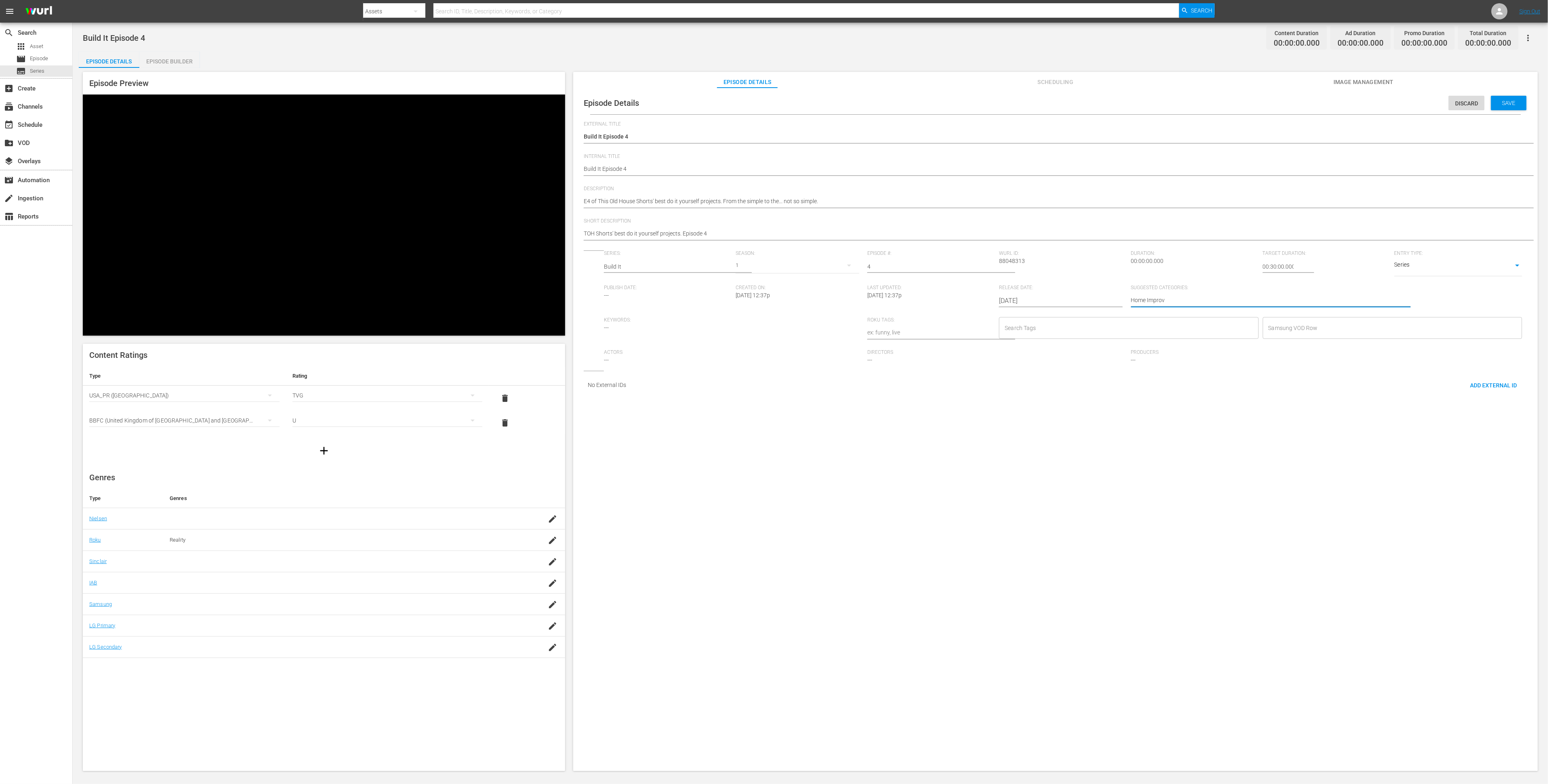
type textarea "Home Improve"
type textarea "Home Improvem"
type textarea "Home Improveme"
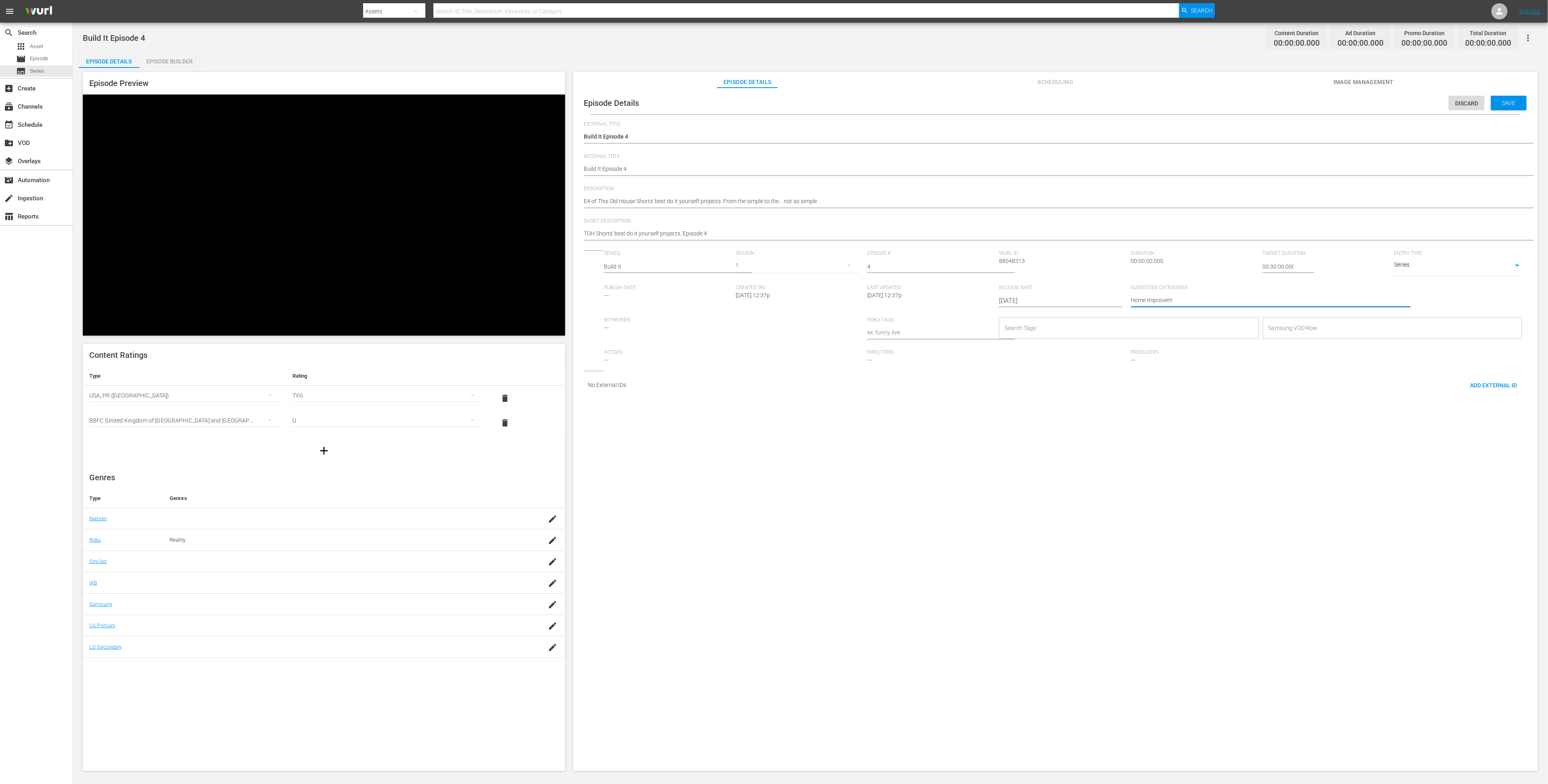
type textarea "Home Improveme"
type textarea "Home Improvemen"
type textarea "Home Improvement"
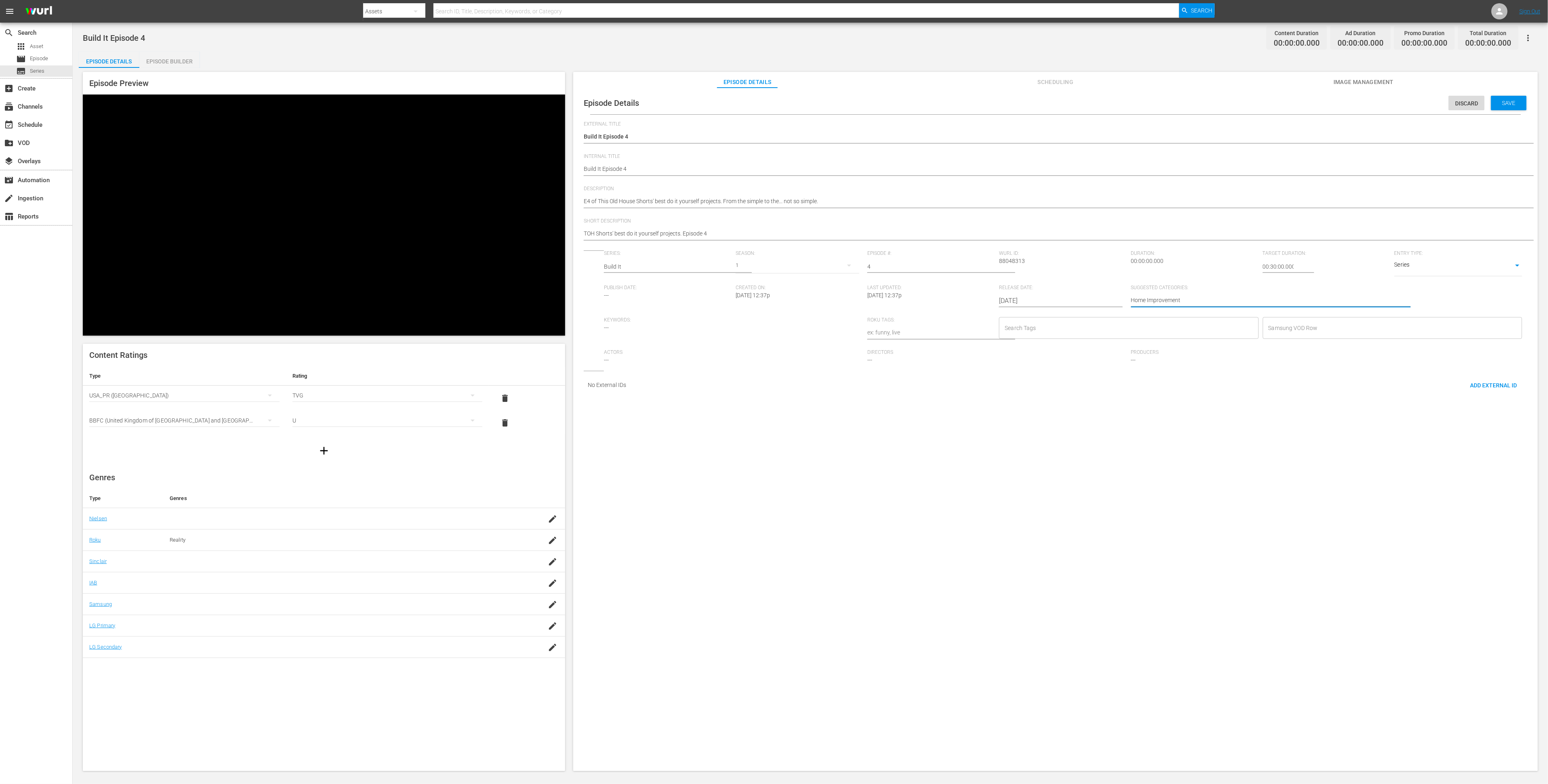
click at [1110, 335] on input "Search Tags" at bounding box center [1122, 328] width 240 height 14
click at [1088, 512] on li "Diy" at bounding box center [1117, 517] width 263 height 13
type input "buil"
click at [1039, 369] on li "Build it" at bounding box center [1117, 370] width 263 height 13
type input "this"
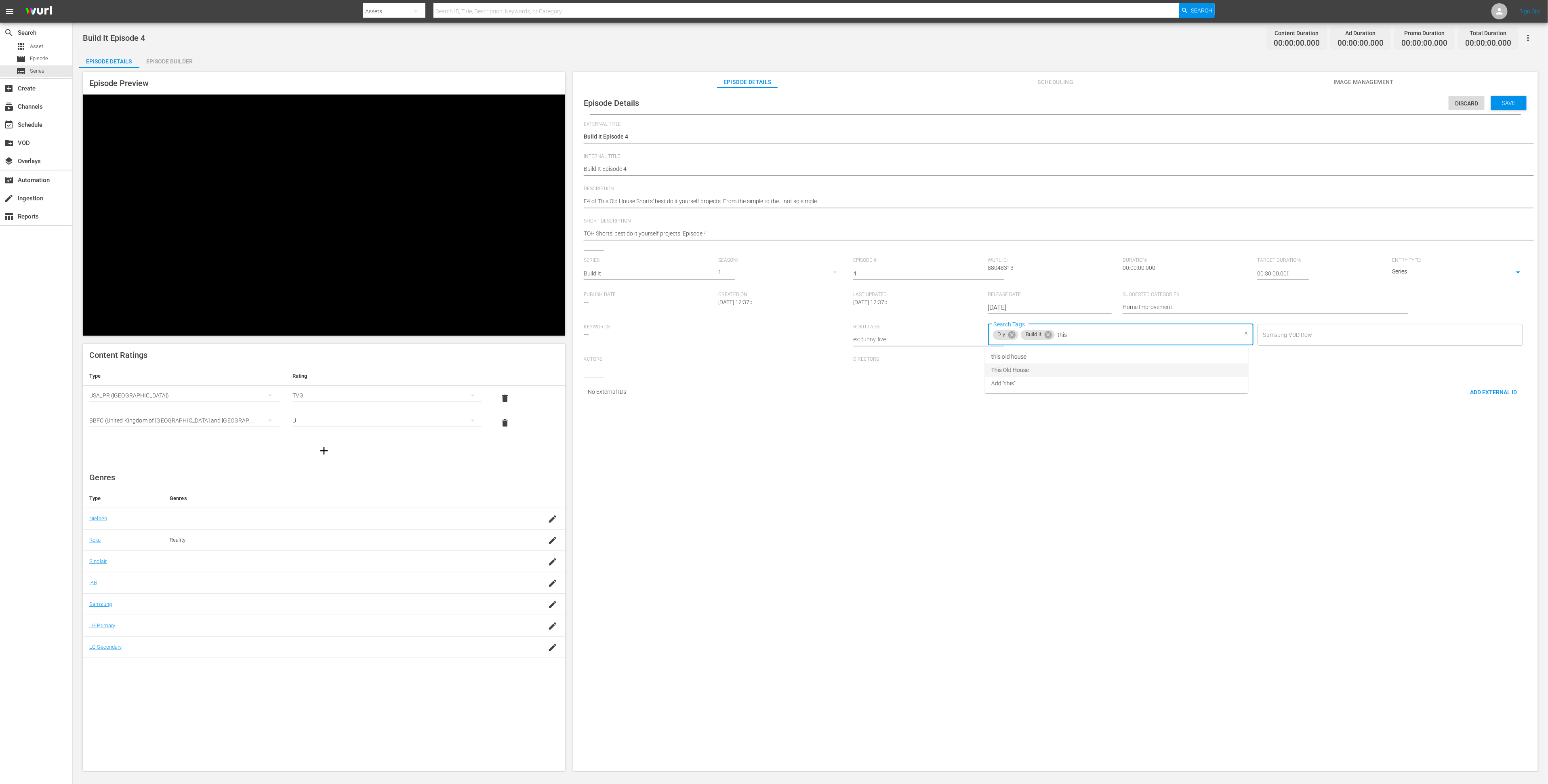
click at [1040, 370] on li "This Old House" at bounding box center [1117, 370] width 263 height 13
type input "ren"
click at [1111, 356] on li "renovation" at bounding box center [1117, 357] width 263 height 13
type input "home"
click at [1103, 373] on li "home improvement" at bounding box center [1117, 370] width 263 height 13
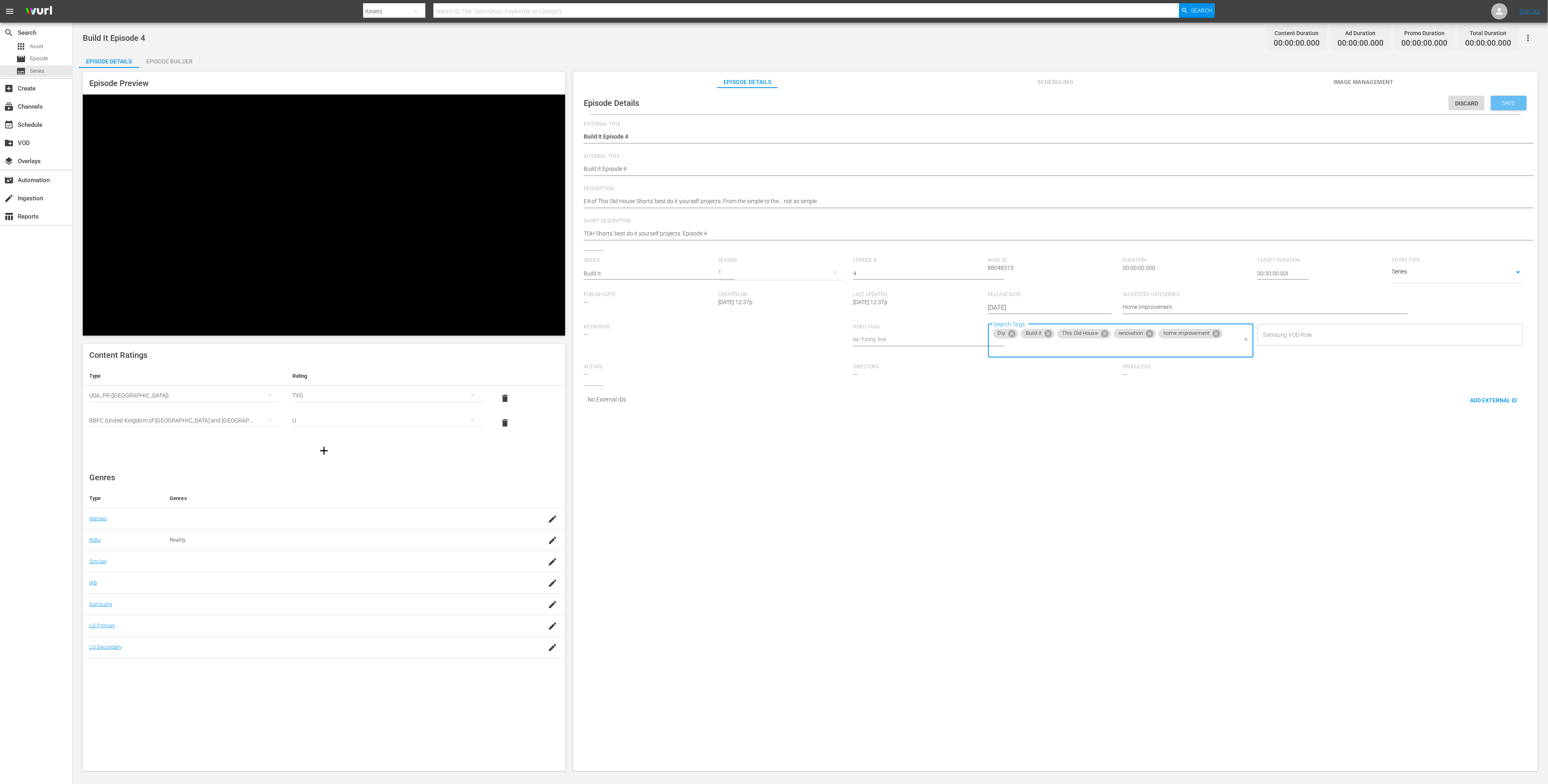
click at [1501, 106] on div "Save" at bounding box center [1508, 103] width 35 height 14
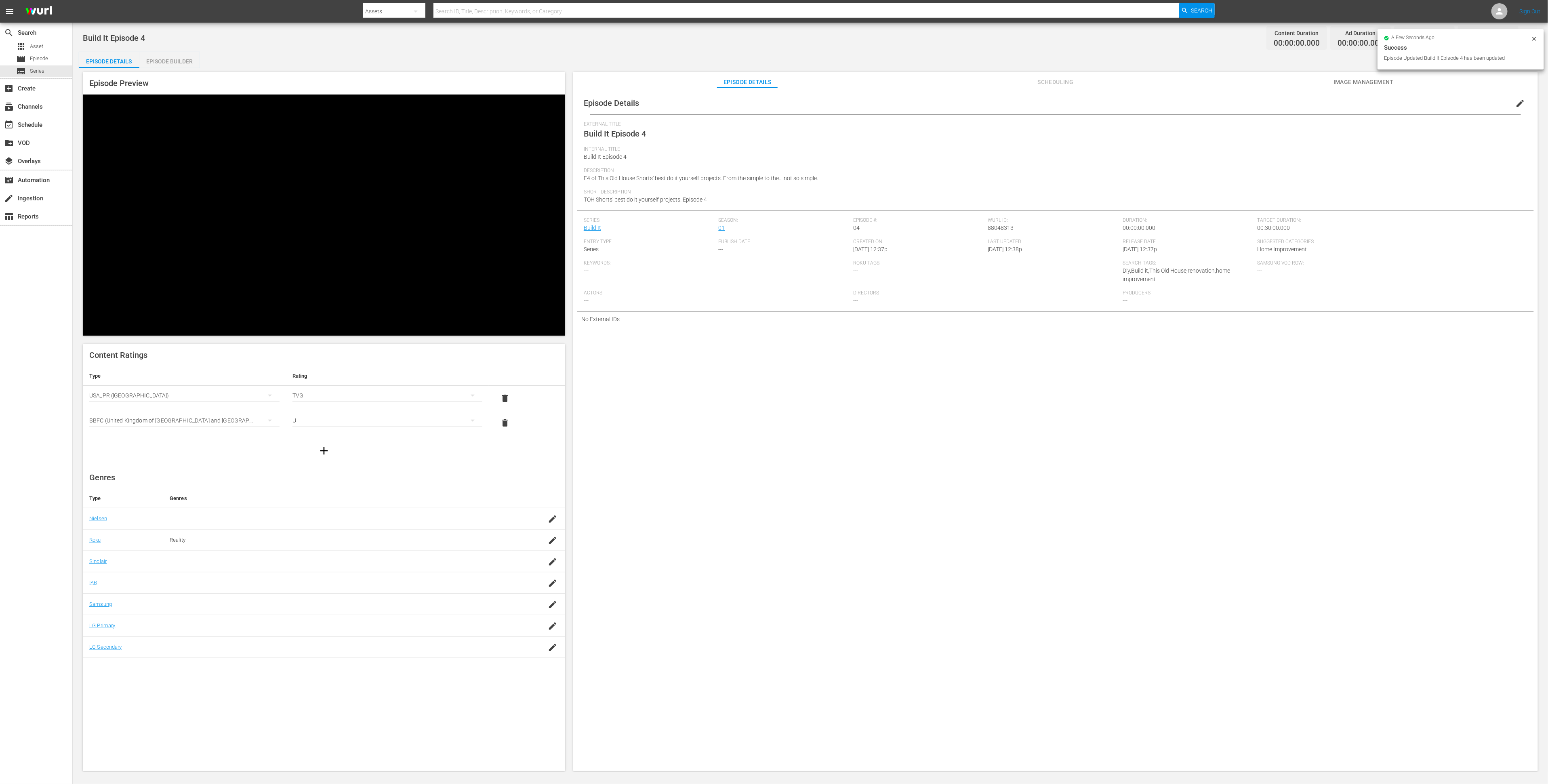
click at [1391, 81] on span "Image Management" at bounding box center [1364, 82] width 61 height 10
click at [689, 108] on div "Add Thumbnail" at bounding box center [690, 104] width 57 height 15
click at [689, 106] on span "Add Thumbnail" at bounding box center [690, 104] width 57 height 7
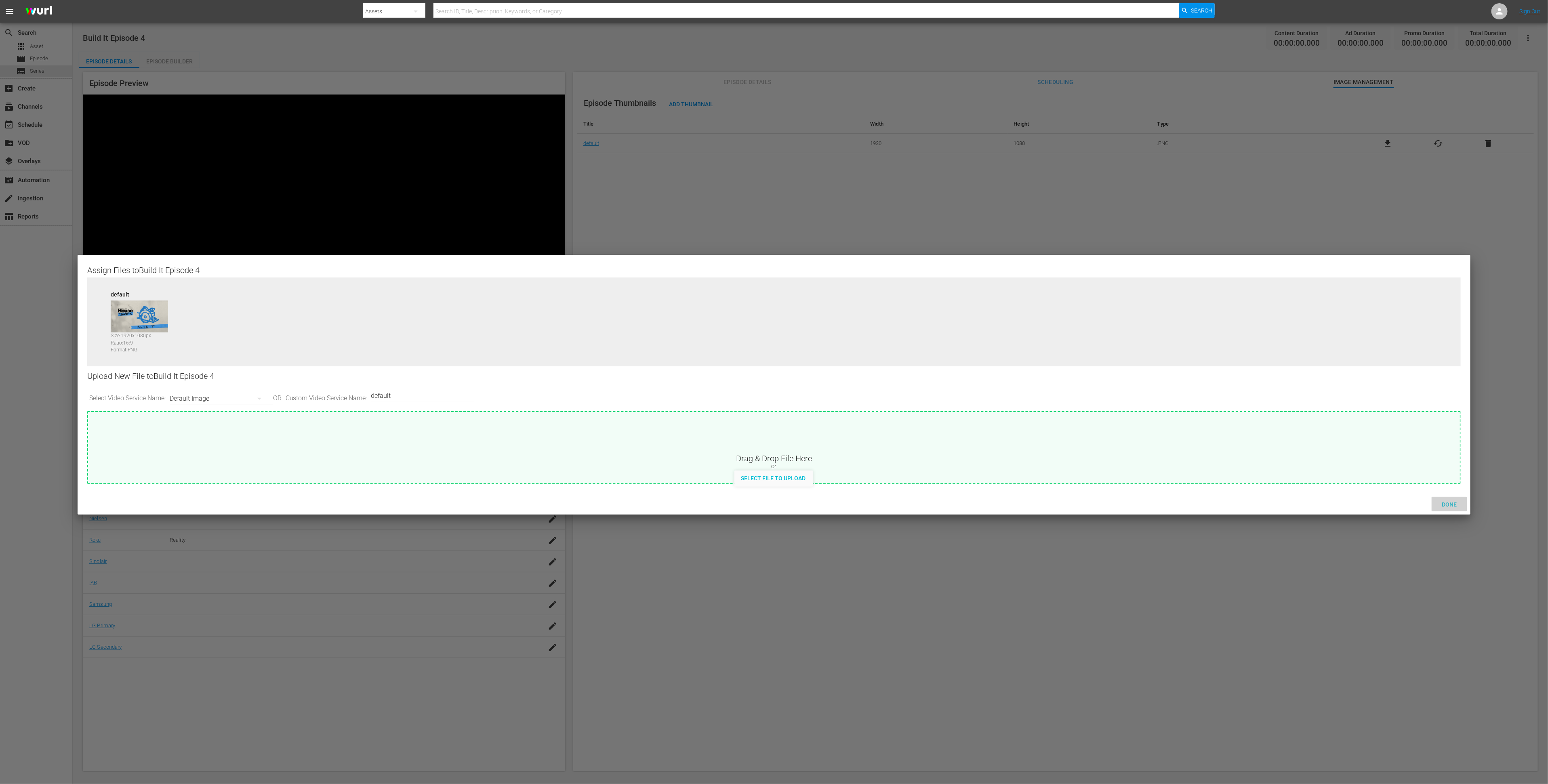
click at [1454, 508] on div "Done" at bounding box center [1449, 504] width 35 height 15
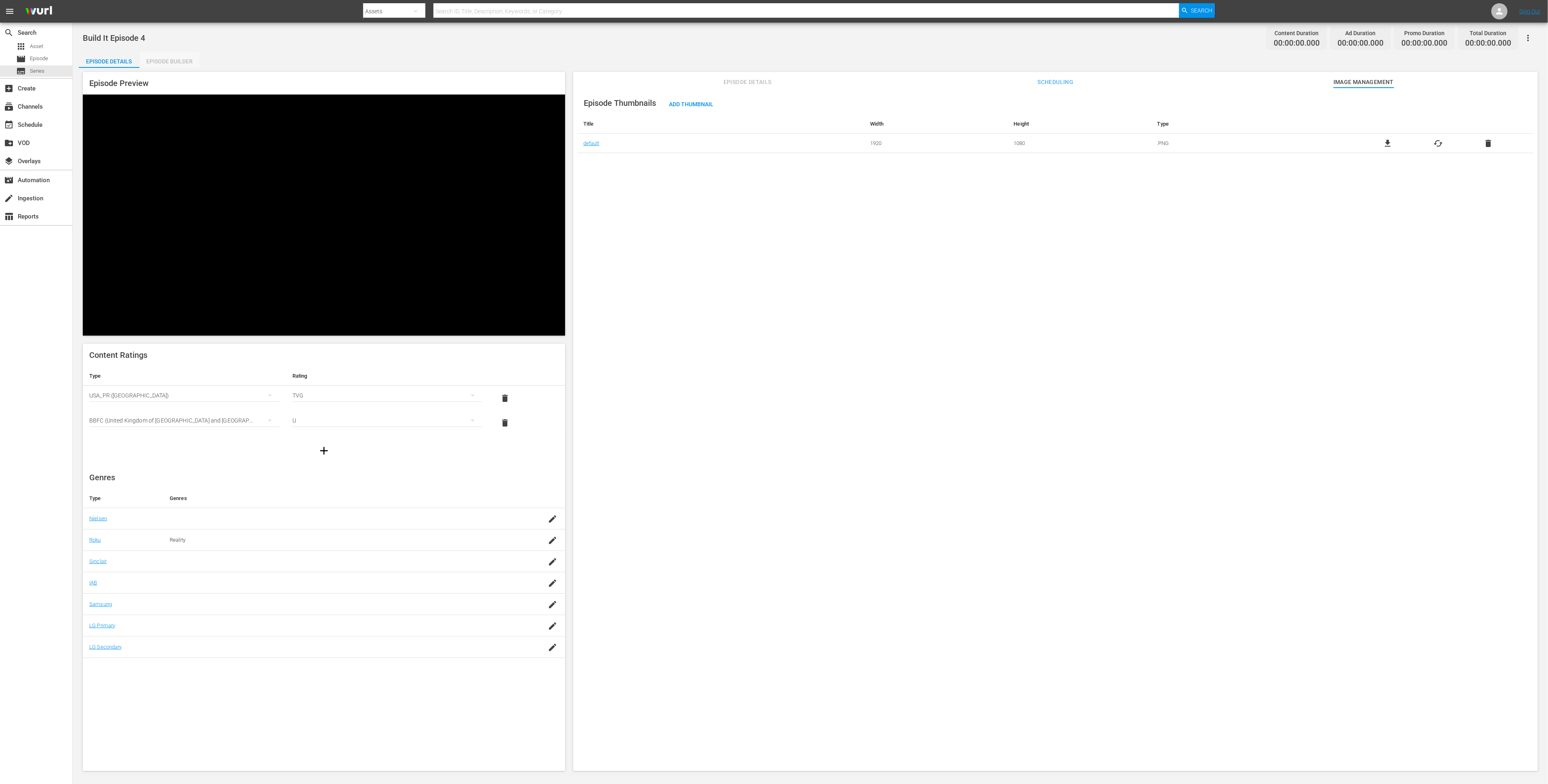
click at [174, 60] on div "Episode Builder" at bounding box center [169, 61] width 61 height 19
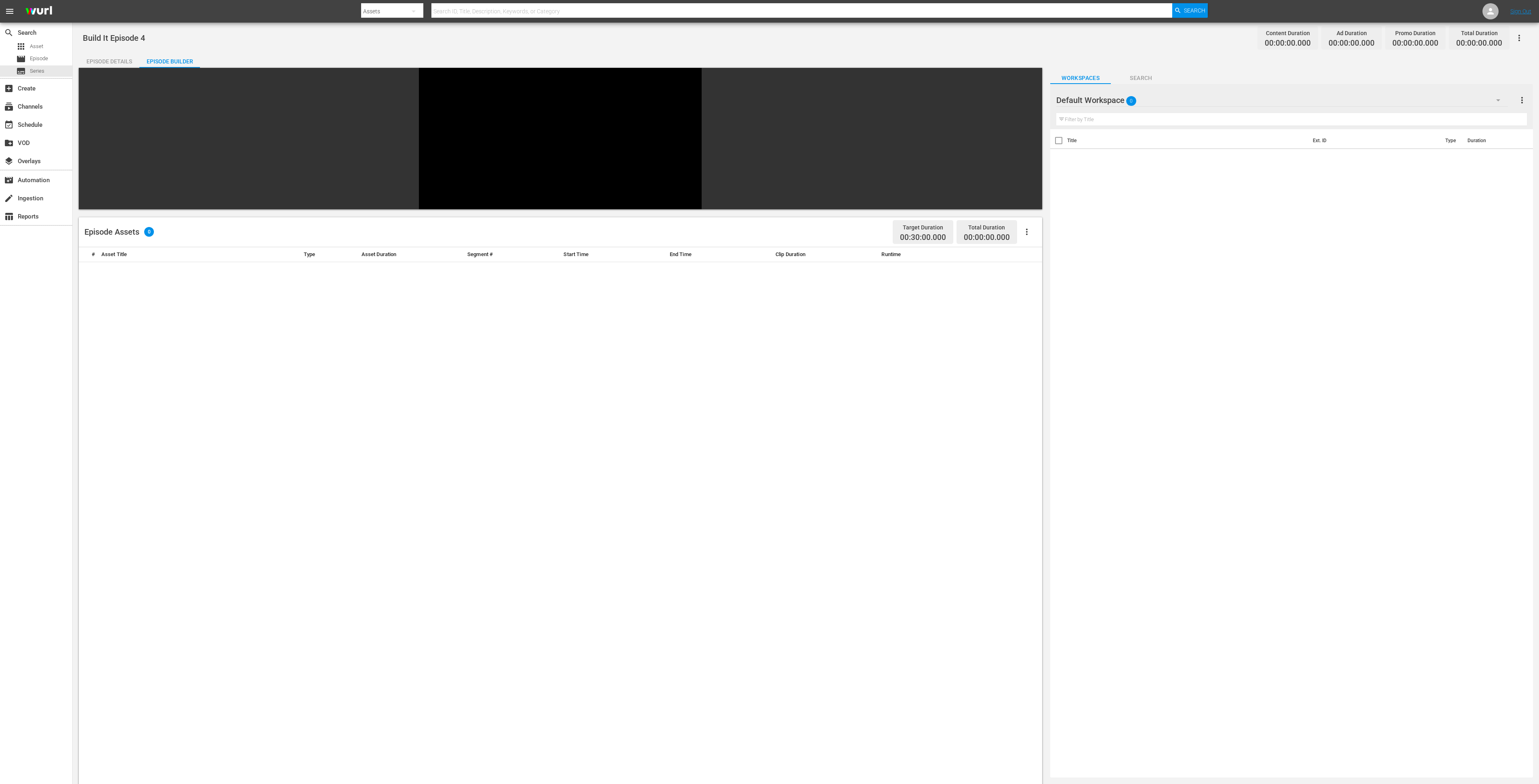
click at [1190, 102] on div "Default Workspace 0" at bounding box center [1282, 100] width 452 height 23
click at [1150, 145] on div "Build It (60)" at bounding box center [1108, 149] width 84 height 13
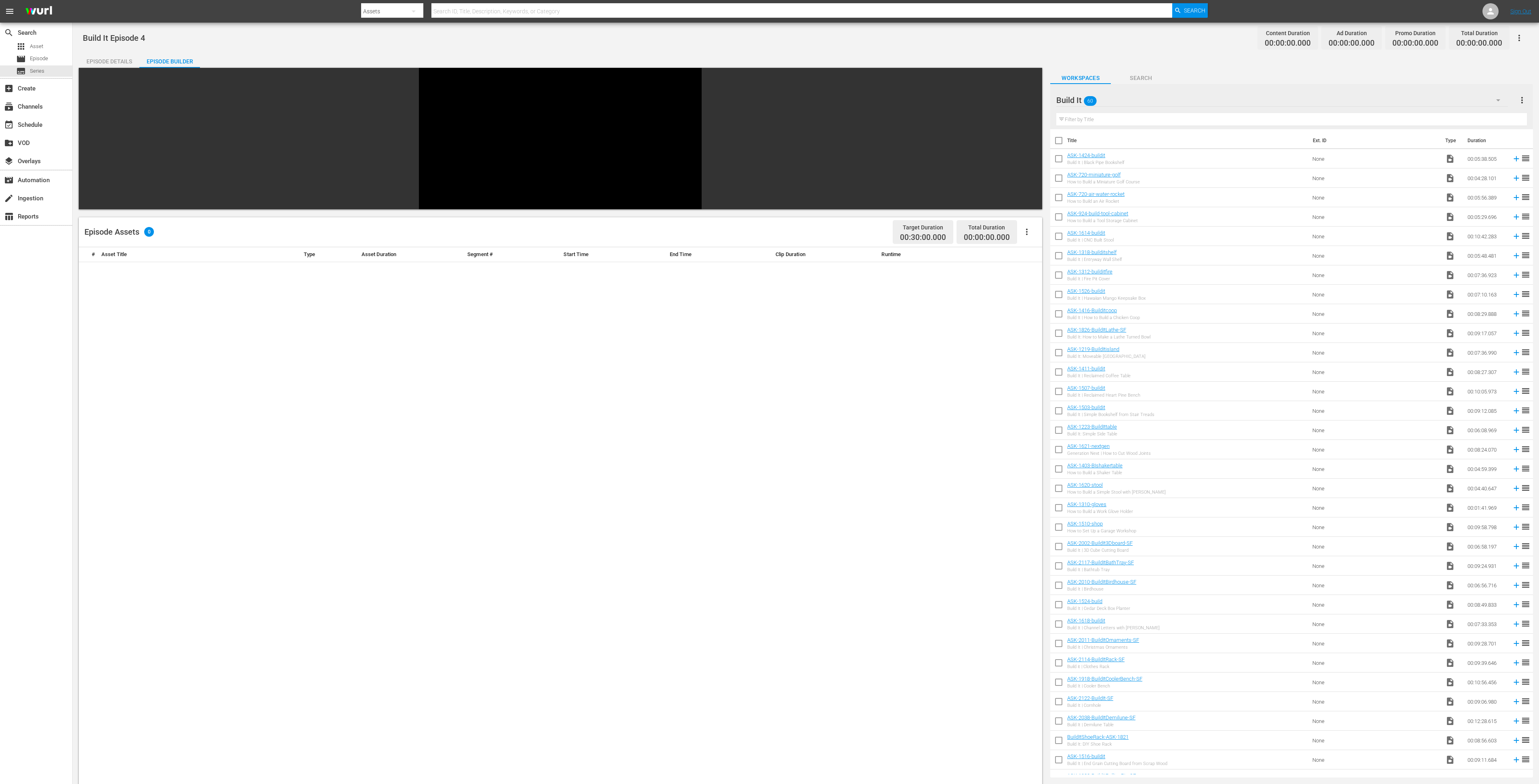
click at [1056, 586] on input "checkbox" at bounding box center [1059, 587] width 17 height 17
checkbox input "true"
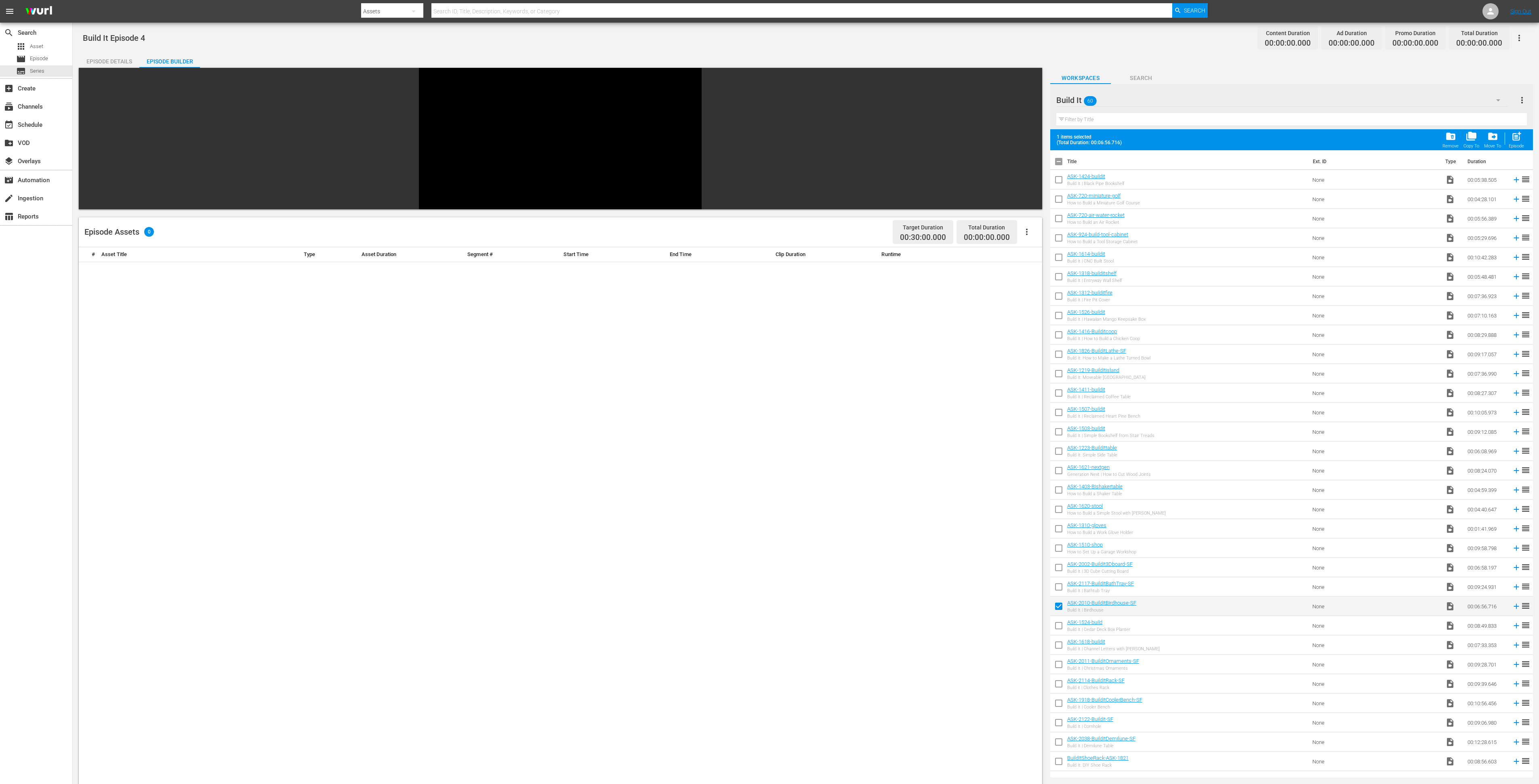
click at [1059, 628] on input "checkbox" at bounding box center [1059, 627] width 17 height 17
checkbox input "true"
click at [1061, 646] on input "checkbox" at bounding box center [1059, 646] width 17 height 17
checkbox input "true"
drag, startPoint x: 1057, startPoint y: 667, endPoint x: 1077, endPoint y: 667, distance: 20.0
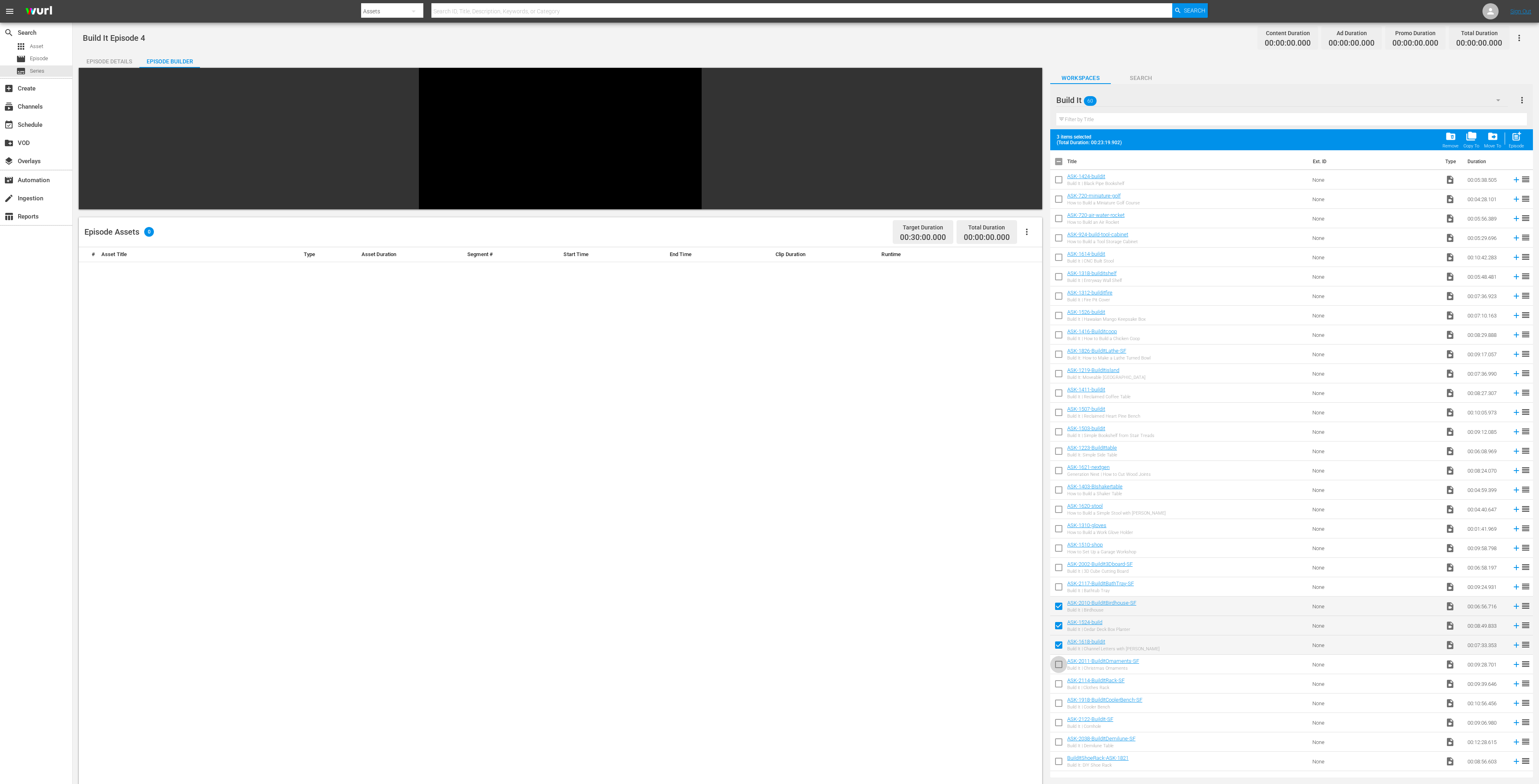
click at [1057, 667] on input "checkbox" at bounding box center [1059, 666] width 17 height 17
checkbox input "true"
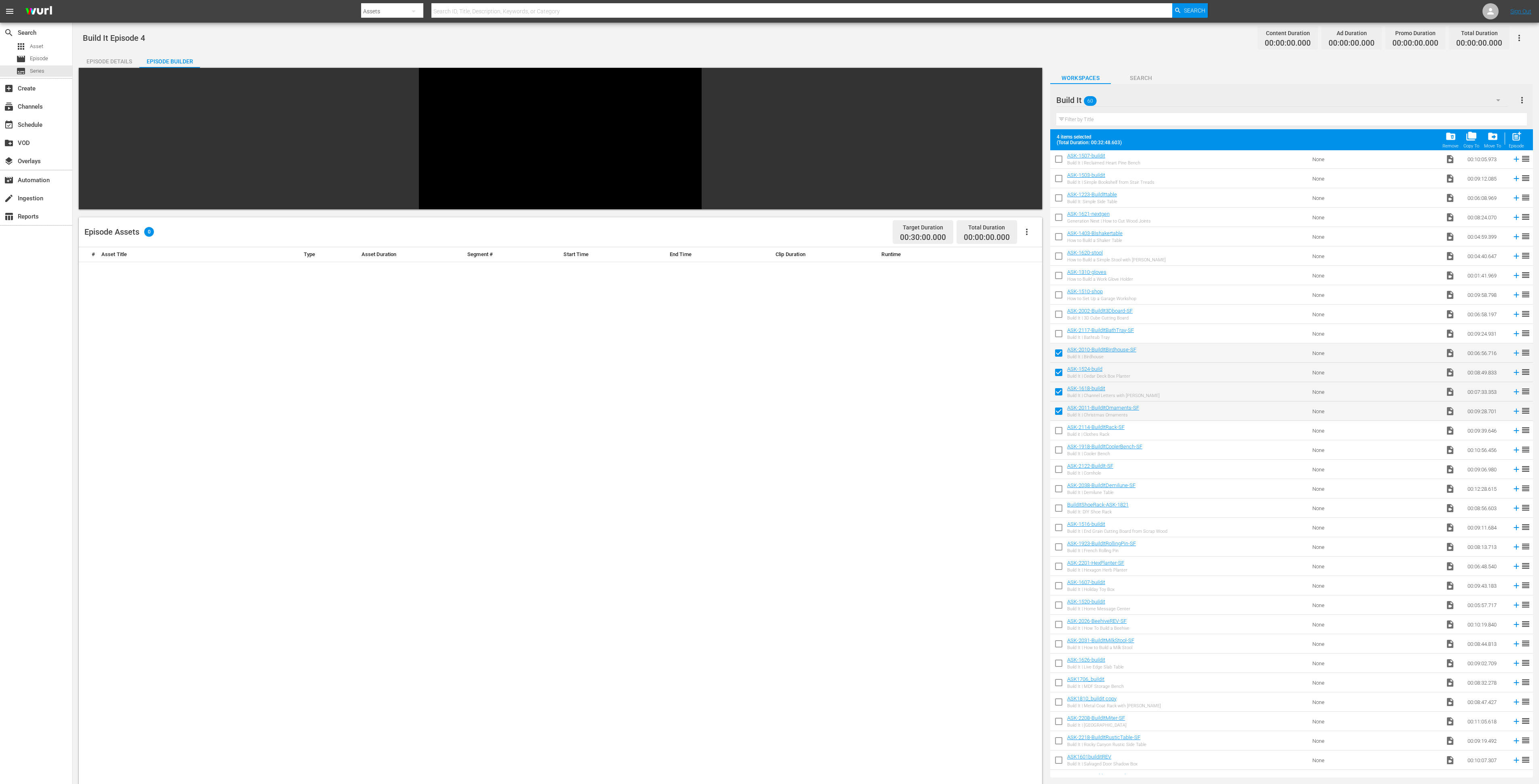
scroll to position [257, 0]
click at [1061, 427] on input "checkbox" at bounding box center [1059, 428] width 17 height 17
checkbox input "true"
click at [1056, 447] on input "checkbox" at bounding box center [1059, 448] width 17 height 17
click at [1056, 446] on input "checkbox" at bounding box center [1059, 448] width 17 height 17
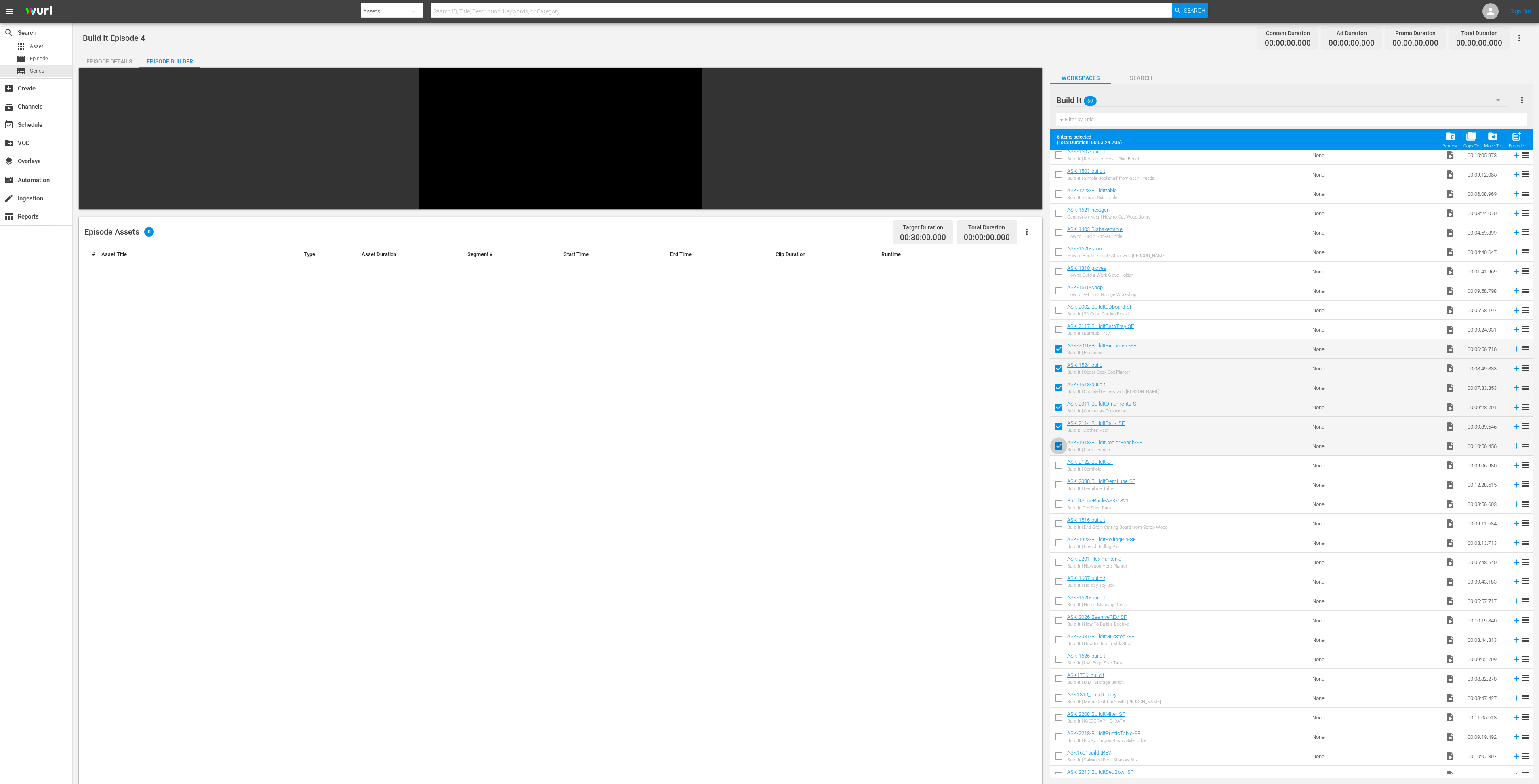
checkbox input "false"
click at [1061, 466] on input "checkbox" at bounding box center [1059, 467] width 17 height 17
checkbox input "true"
click at [1514, 141] on span "post_add" at bounding box center [1517, 136] width 11 height 11
checkbox input "false"
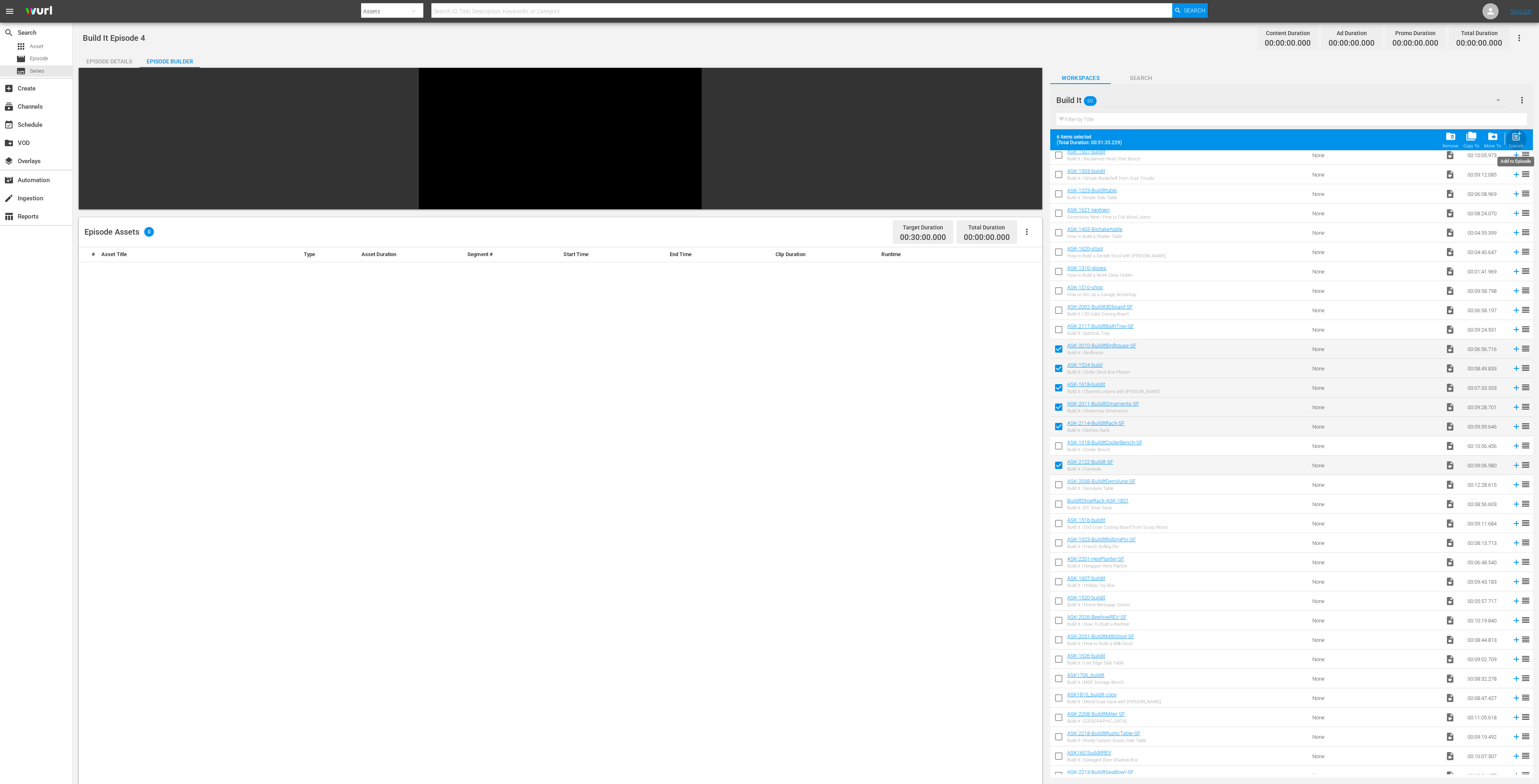
checkbox input "false"
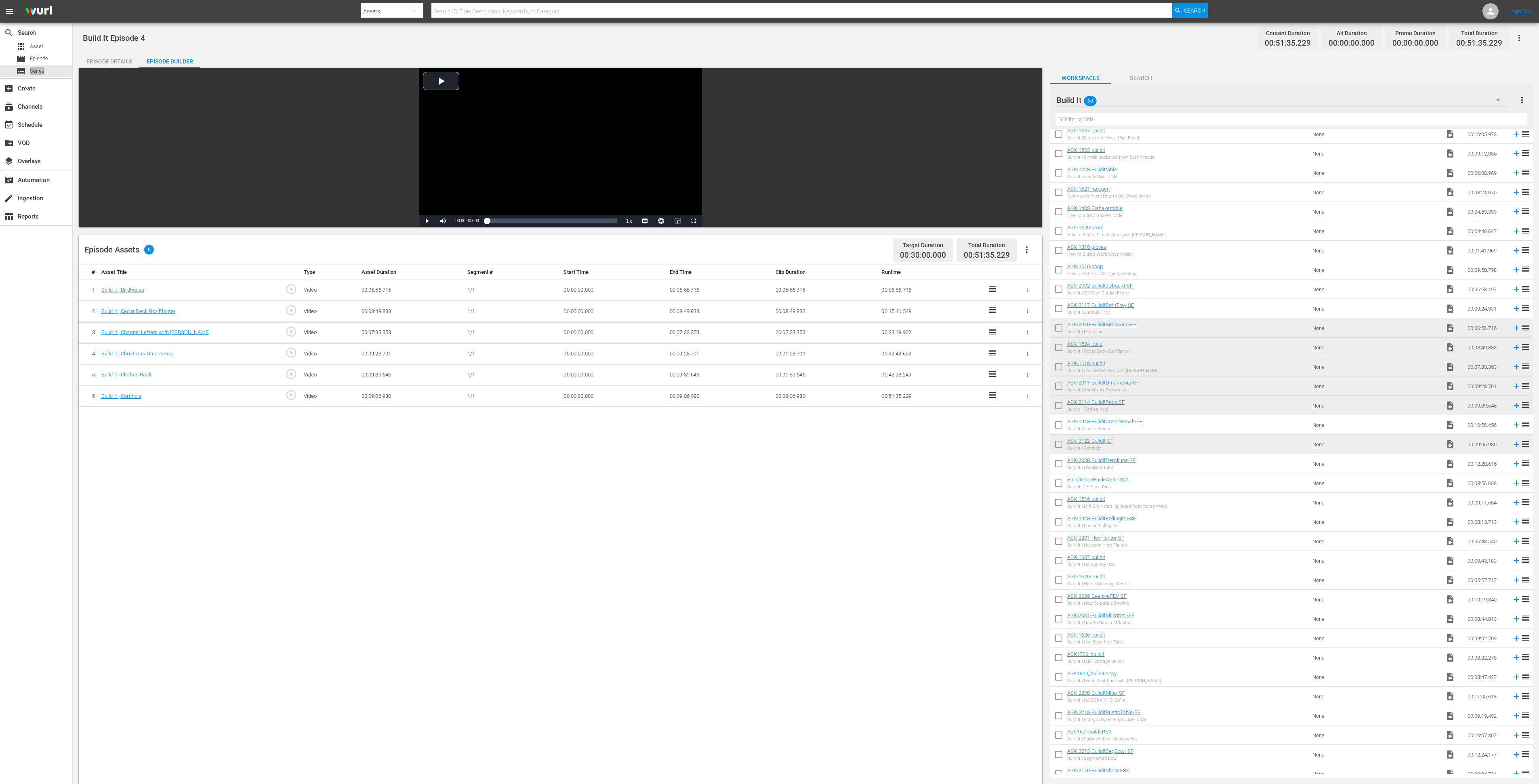
drag, startPoint x: 37, startPoint y: 70, endPoint x: 144, endPoint y: 2, distance: 126.8
click at [0, 0] on div "menu Search By Assets Search ID, Title, Description, Keywords, or Category Sear…" at bounding box center [769, 497] width 1539 height 994
click at [106, 62] on div "Episode Details" at bounding box center [109, 61] width 61 height 19
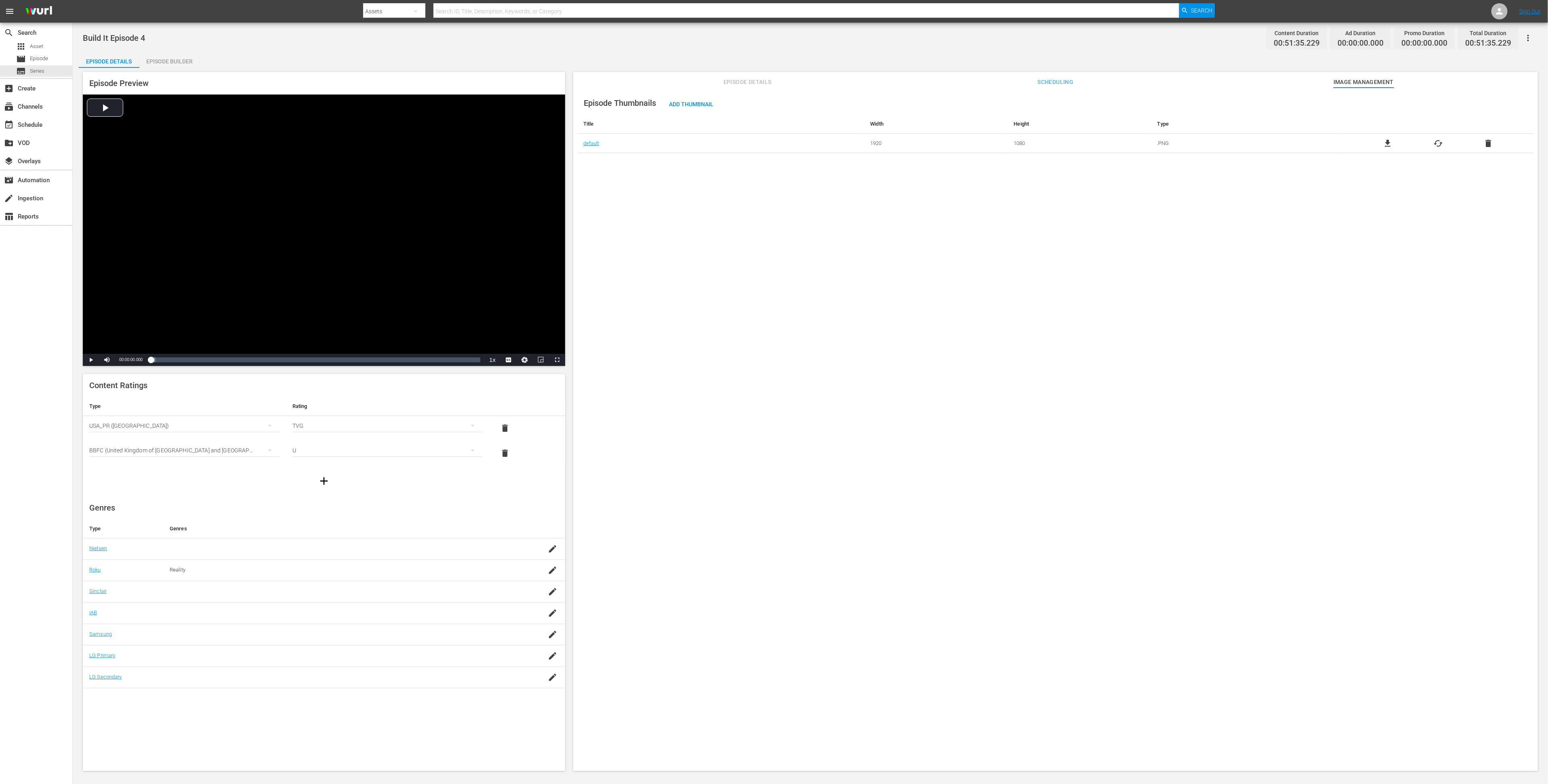
click at [988, 269] on div "Episode Thumbnails Add Thumbnail Title Width Height Type default 1920 1080 .PNG…" at bounding box center [1055, 433] width 964 height 691
click at [754, 83] on span "Episode Details" at bounding box center [747, 82] width 61 height 10
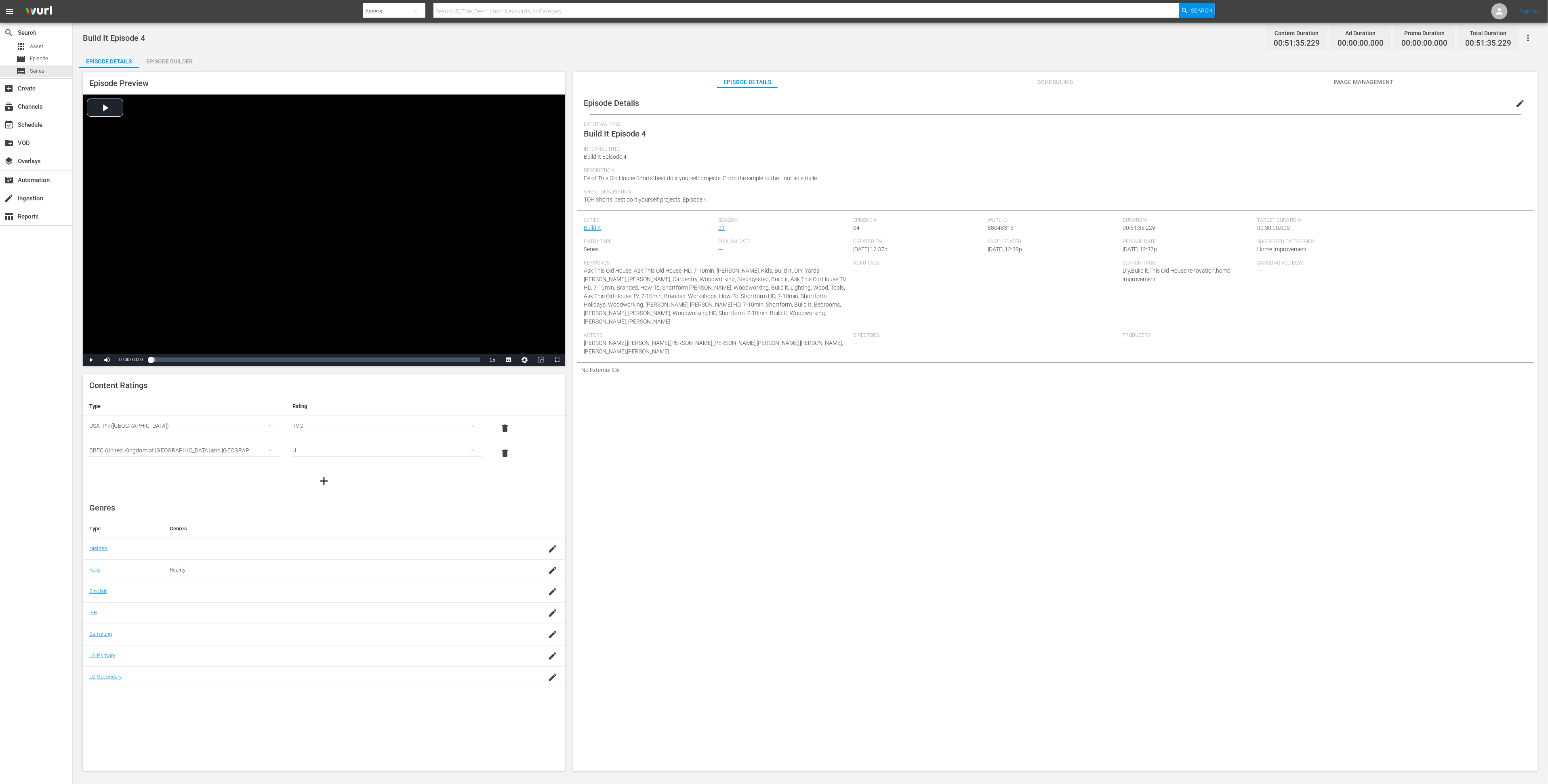
click at [638, 179] on span "E4 of This Old House Shorts' best do it yourself projects. From the simple to t…" at bounding box center [701, 178] width 234 height 7
copy span "E4 of This Old House Shorts' best do it yourself projects. From the simple to t…"
click at [548, 616] on icon "button" at bounding box center [553, 613] width 10 height 10
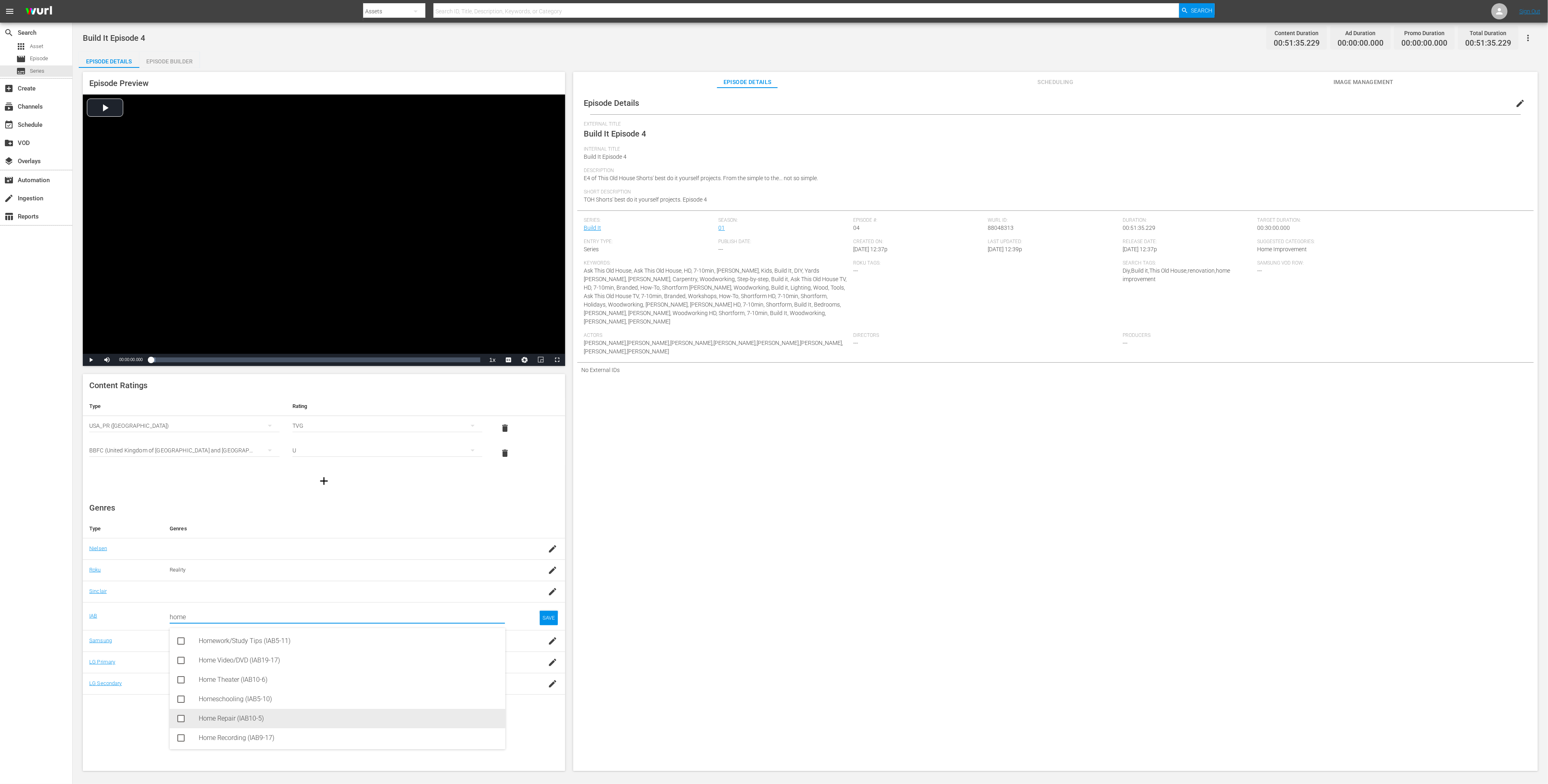
click at [337, 711] on div "Home Repair (IAB10-5)" at bounding box center [349, 719] width 300 height 19
type input "home"
click at [549, 627] on div "SAVE" at bounding box center [549, 624] width 19 height 14
click at [174, 60] on div "Episode Builder" at bounding box center [169, 61] width 61 height 19
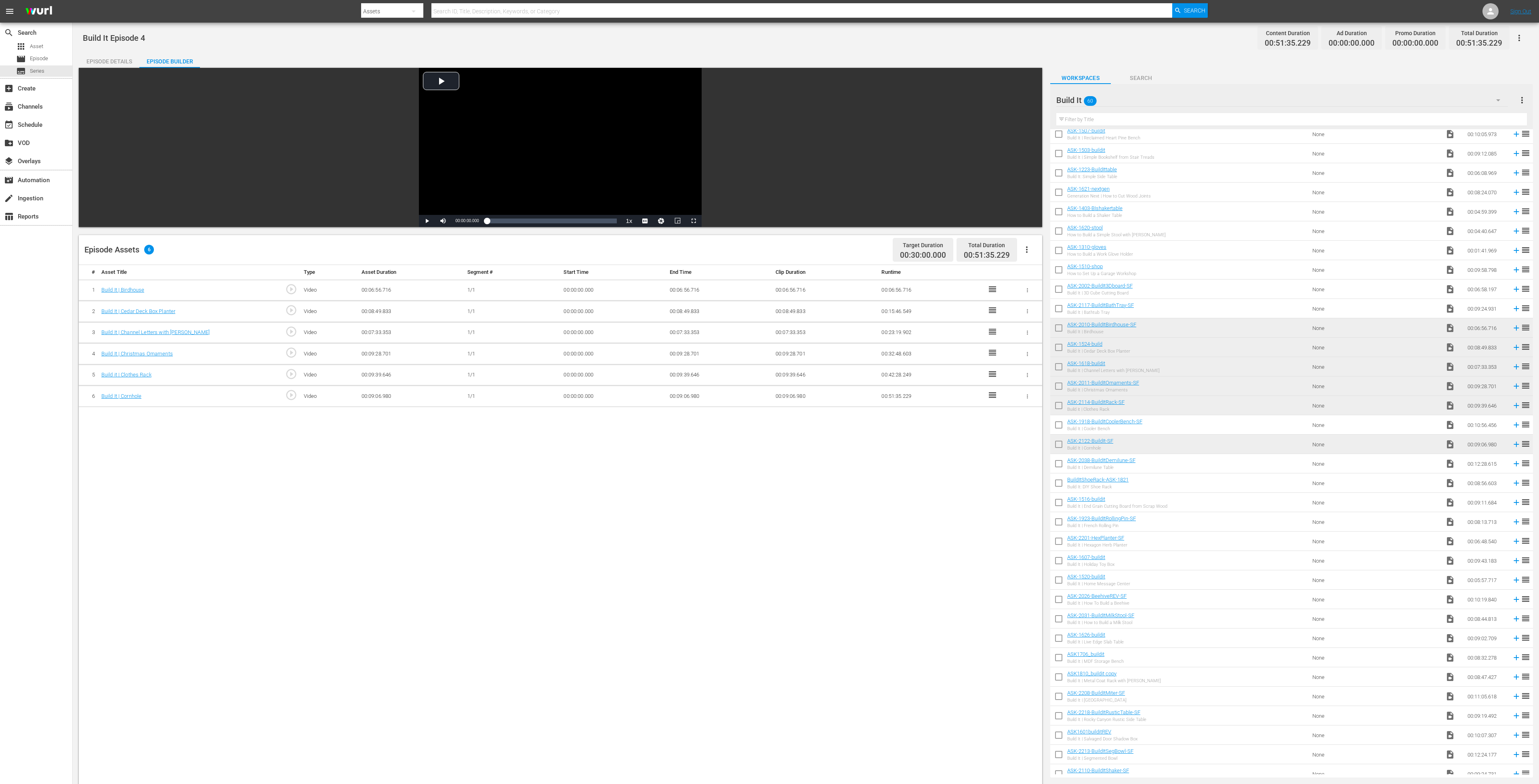
click at [1177, 99] on div "Build It 60" at bounding box center [1282, 100] width 452 height 23
click at [1127, 157] on div "Slates and Bumpers (18)" at bounding box center [1108, 162] width 84 height 13
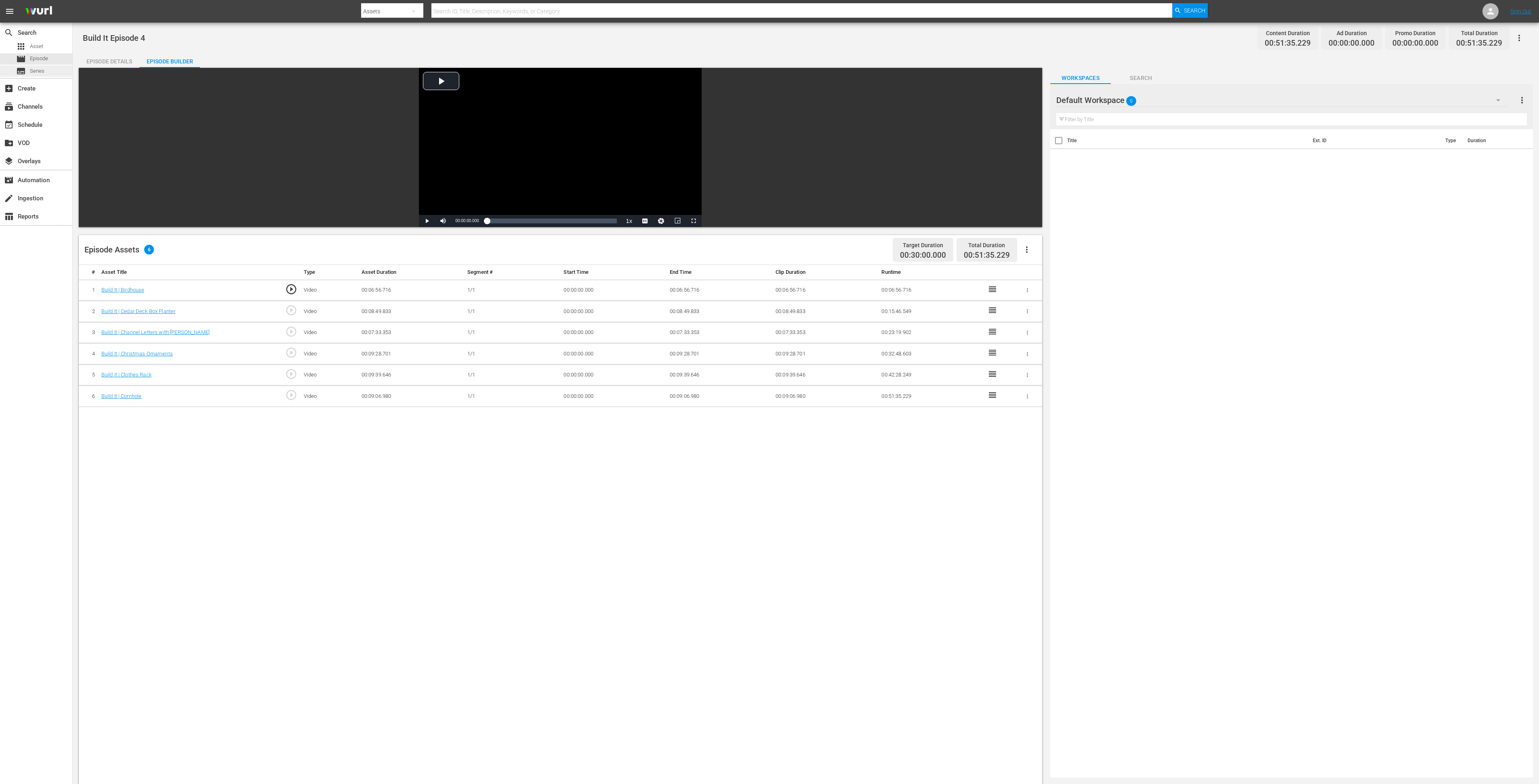
click at [30, 70] on span "Series" at bounding box center [37, 71] width 14 height 8
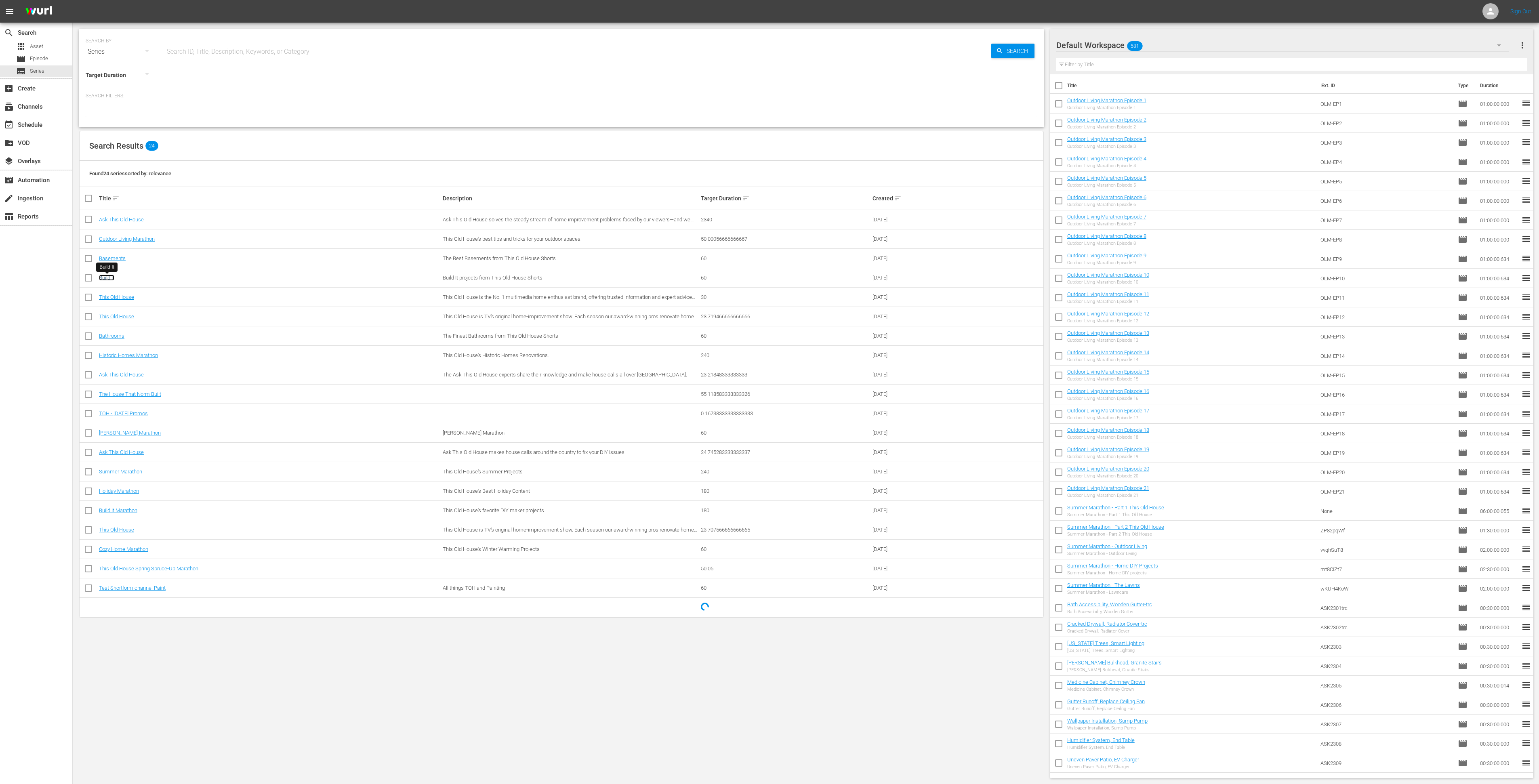
click at [100, 275] on link "Build It" at bounding box center [107, 278] width 16 height 6
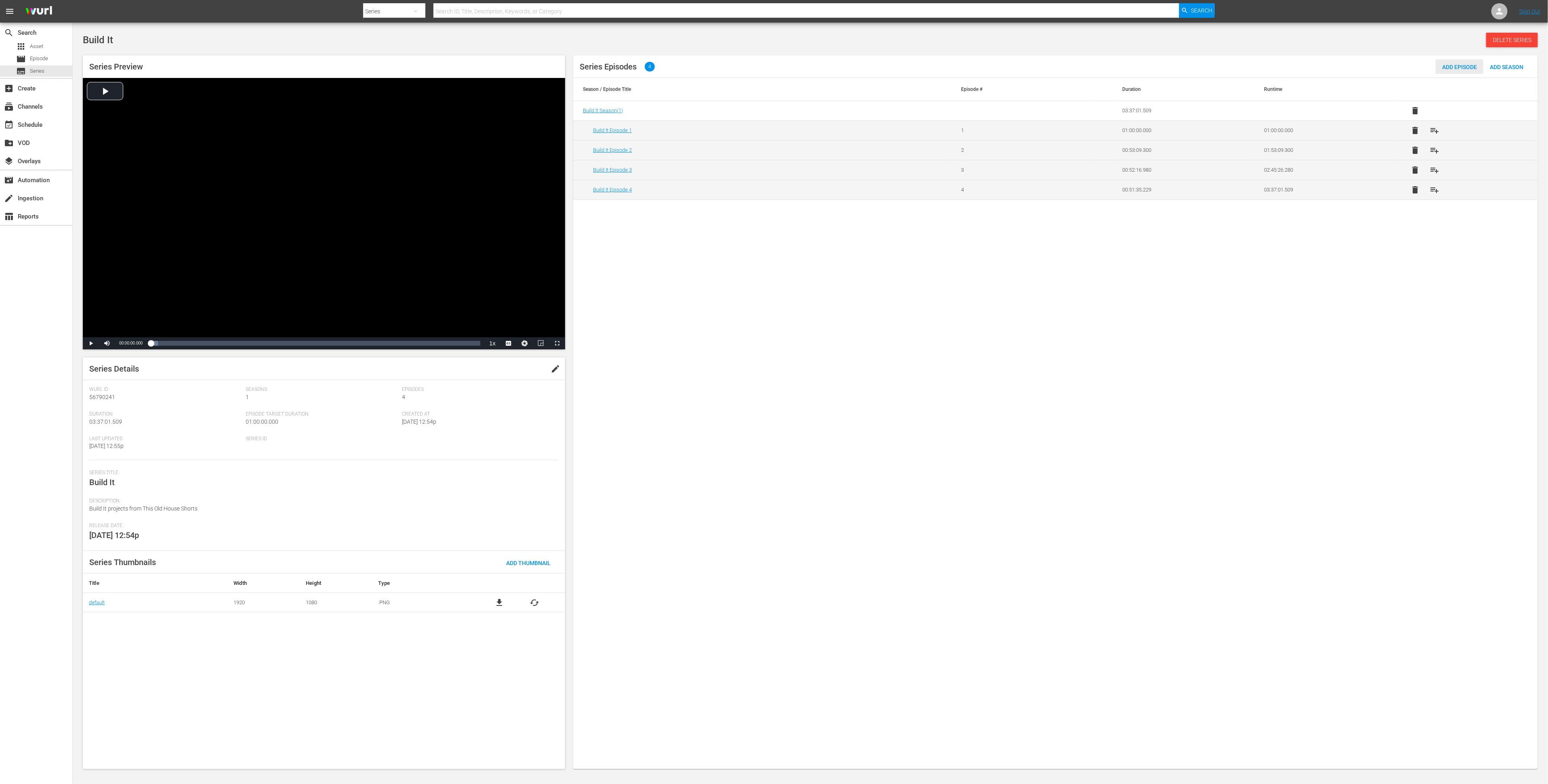
click at [1447, 68] on span "Add Episode" at bounding box center [1459, 67] width 47 height 7
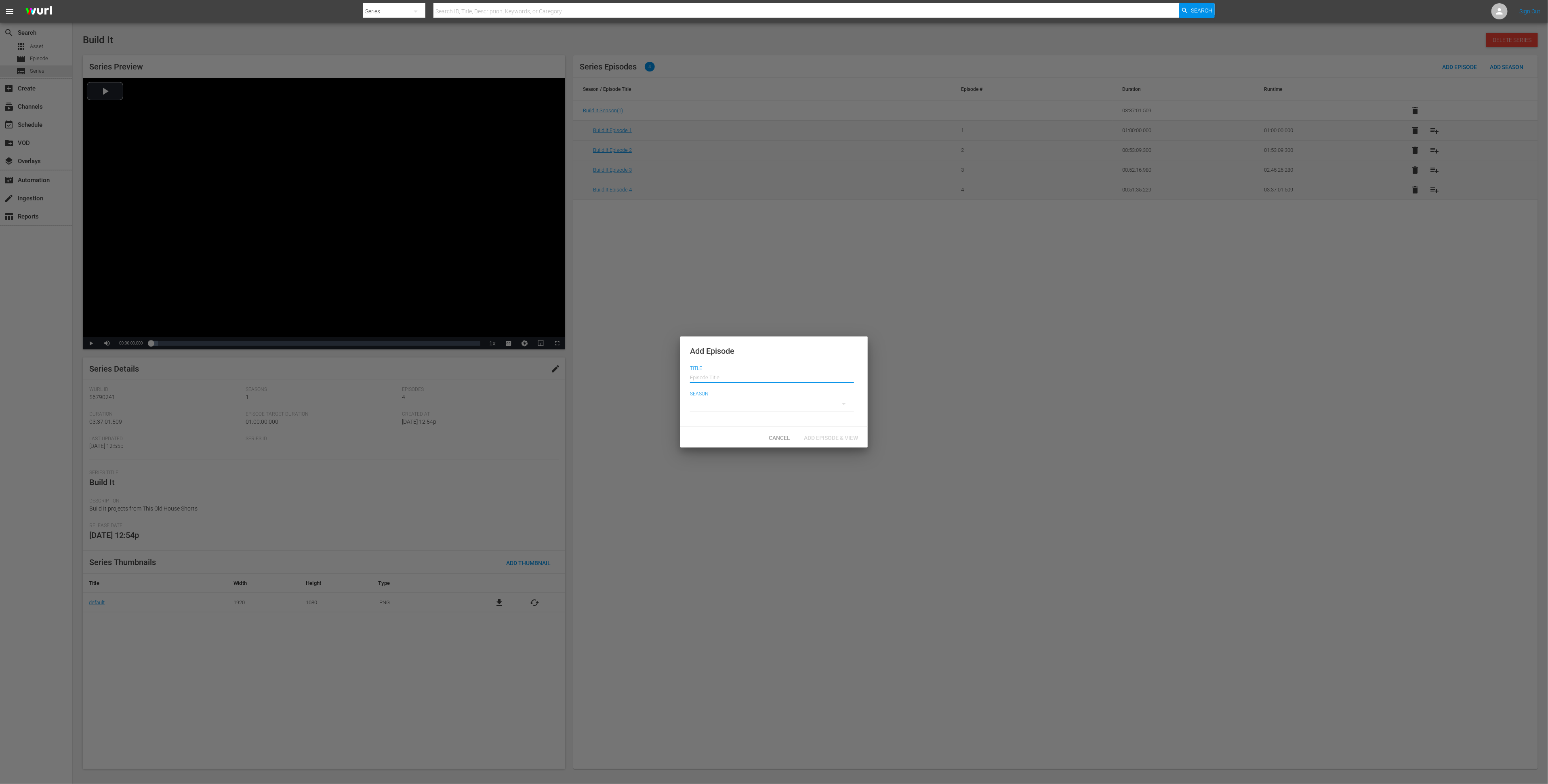
click at [805, 380] on input "text" at bounding box center [772, 376] width 164 height 19
type input "Build It Episode 5"
click at [722, 406] on div at bounding box center [772, 404] width 164 height 23
click at [713, 411] on span "1" at bounding box center [709, 406] width 39 height 13
click at [821, 439] on span "Add Episode & View" at bounding box center [831, 437] width 67 height 7
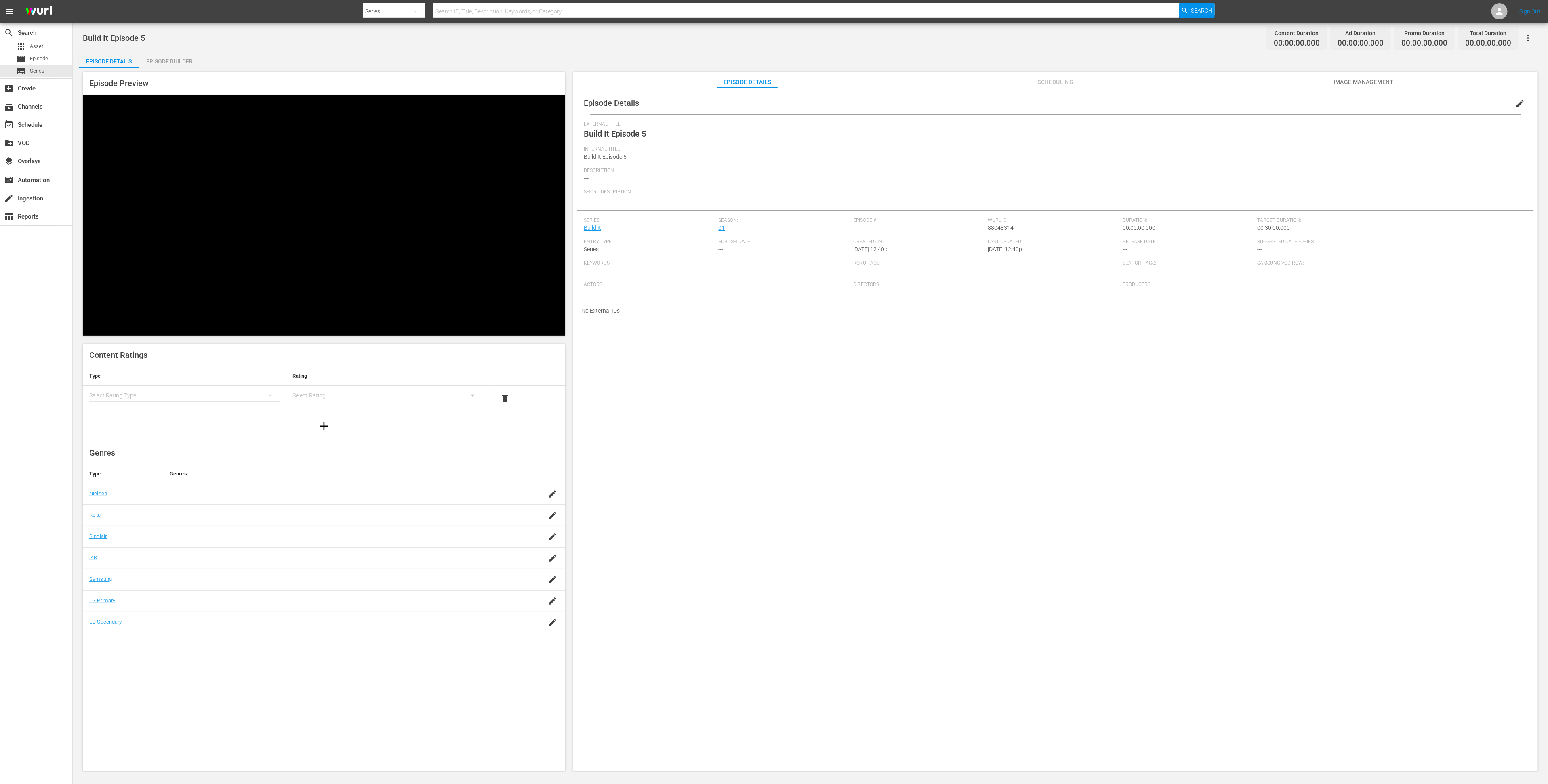
click at [559, 505] on td at bounding box center [538, 515] width 53 height 22
click at [555, 511] on icon "button" at bounding box center [553, 515] width 10 height 10
click at [321, 362] on div "Reality (reality)" at bounding box center [349, 362] width 300 height 19
type input "Rea"
click at [544, 519] on div "SAVE" at bounding box center [549, 526] width 19 height 14
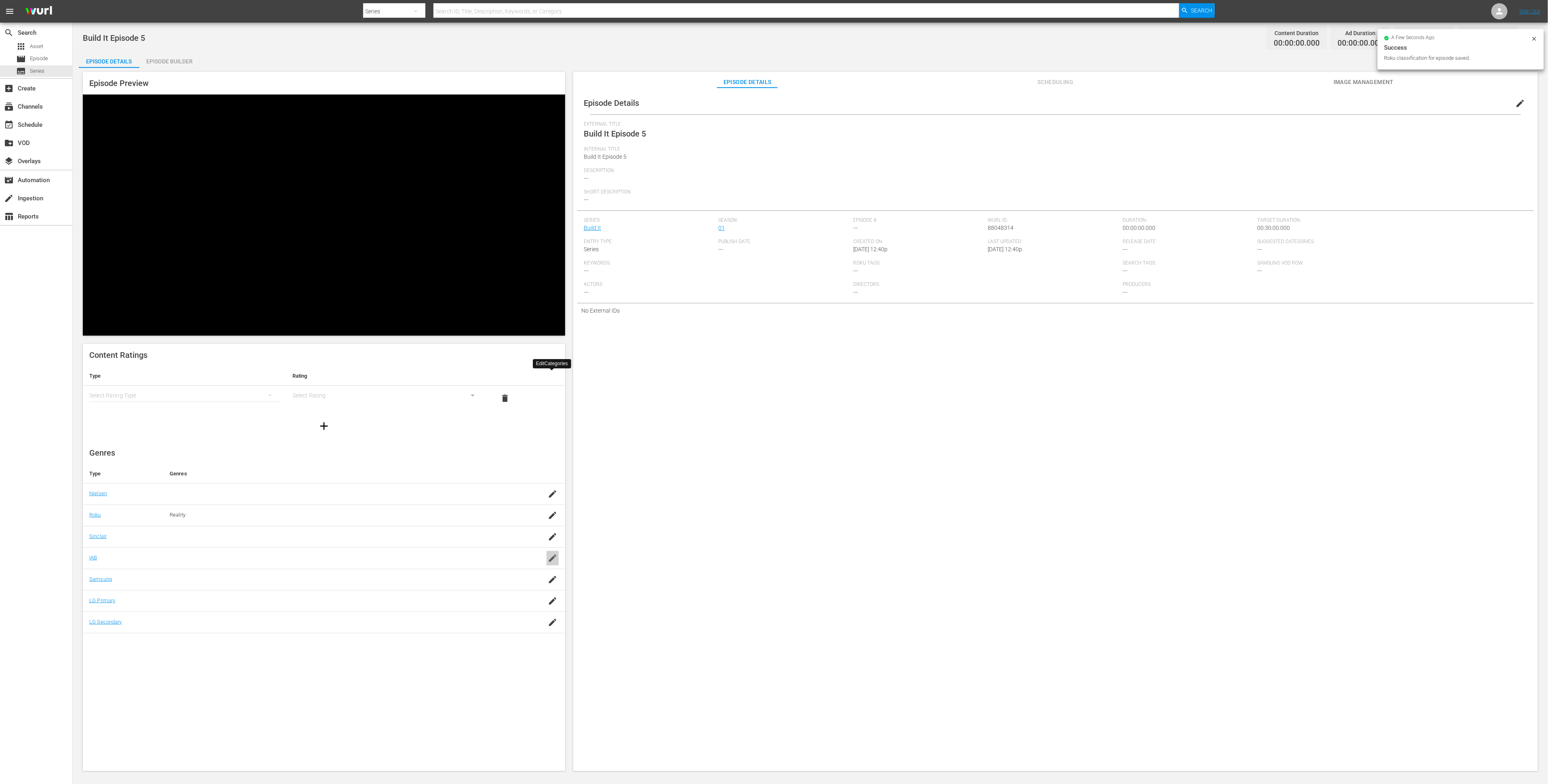
click at [553, 553] on icon "button" at bounding box center [553, 558] width 10 height 10
click at [459, 553] on input "text" at bounding box center [337, 562] width 335 height 19
click at [93, 558] on link "IAB" at bounding box center [93, 561] width 8 height 6
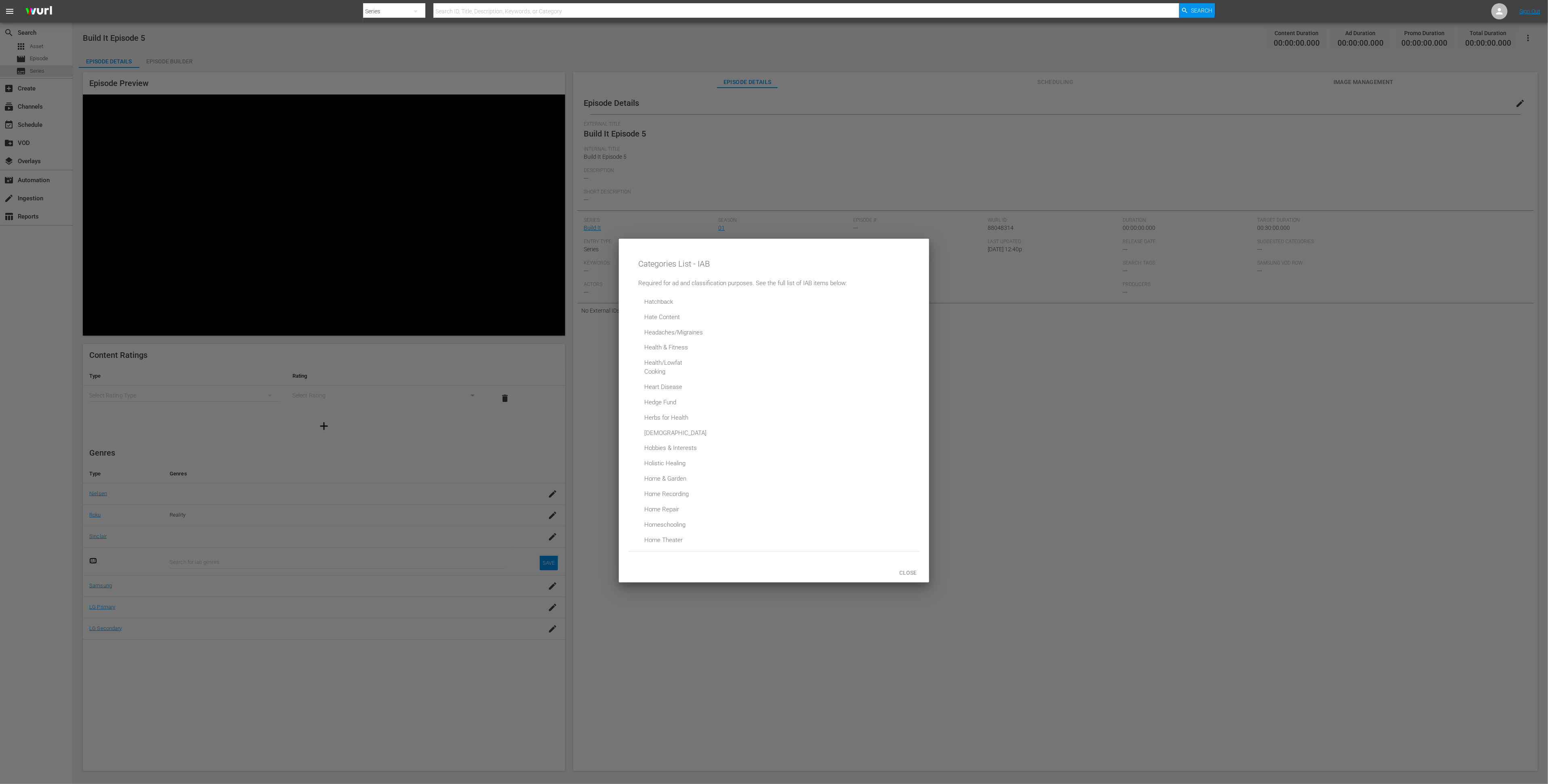
scroll to position [2983, 0]
click at [669, 499] on div "Home Repair" at bounding box center [672, 506] width 61 height 14
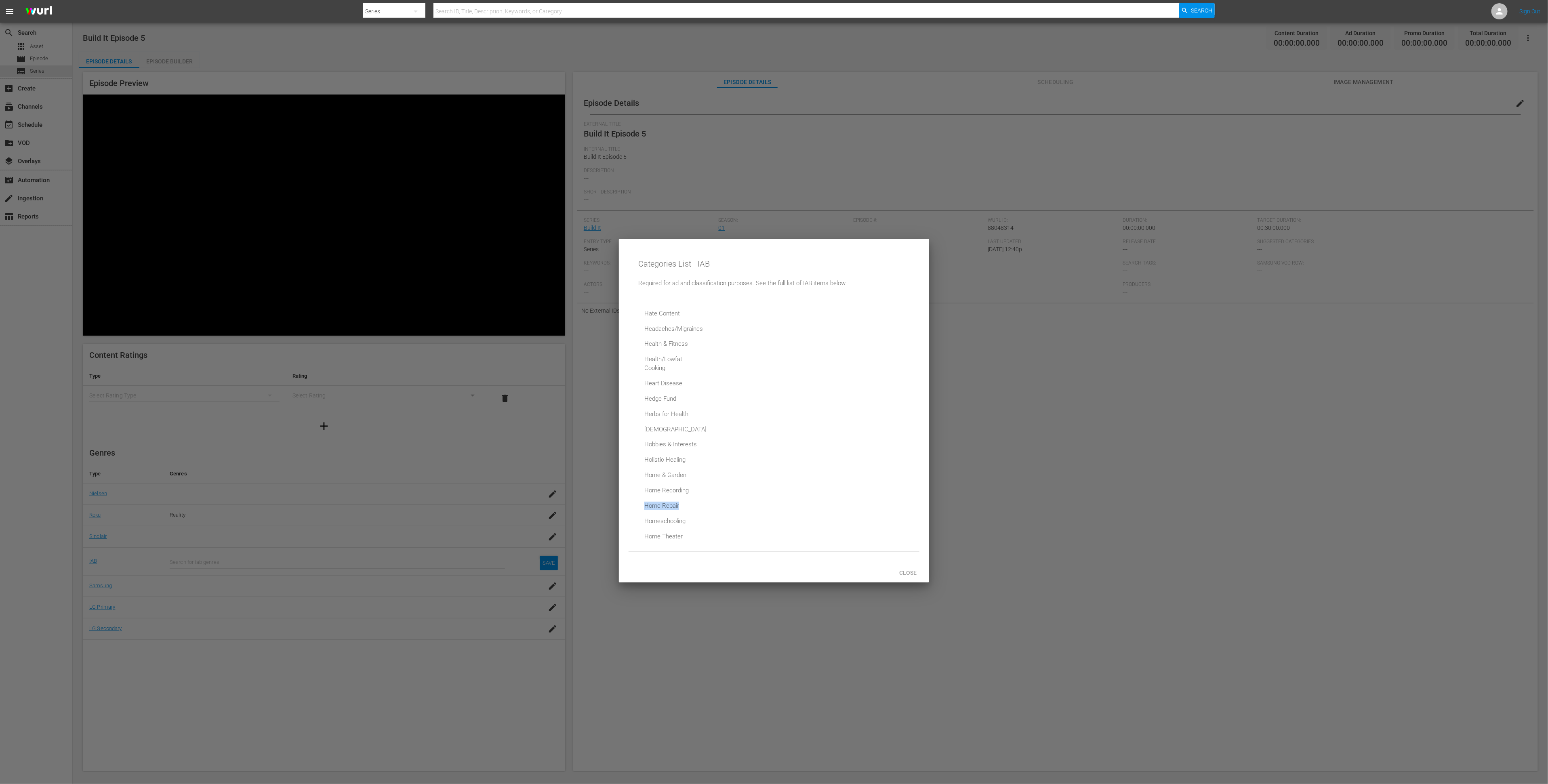
copy div "Home Repair"
click at [912, 570] on span "Close" at bounding box center [908, 573] width 30 height 7
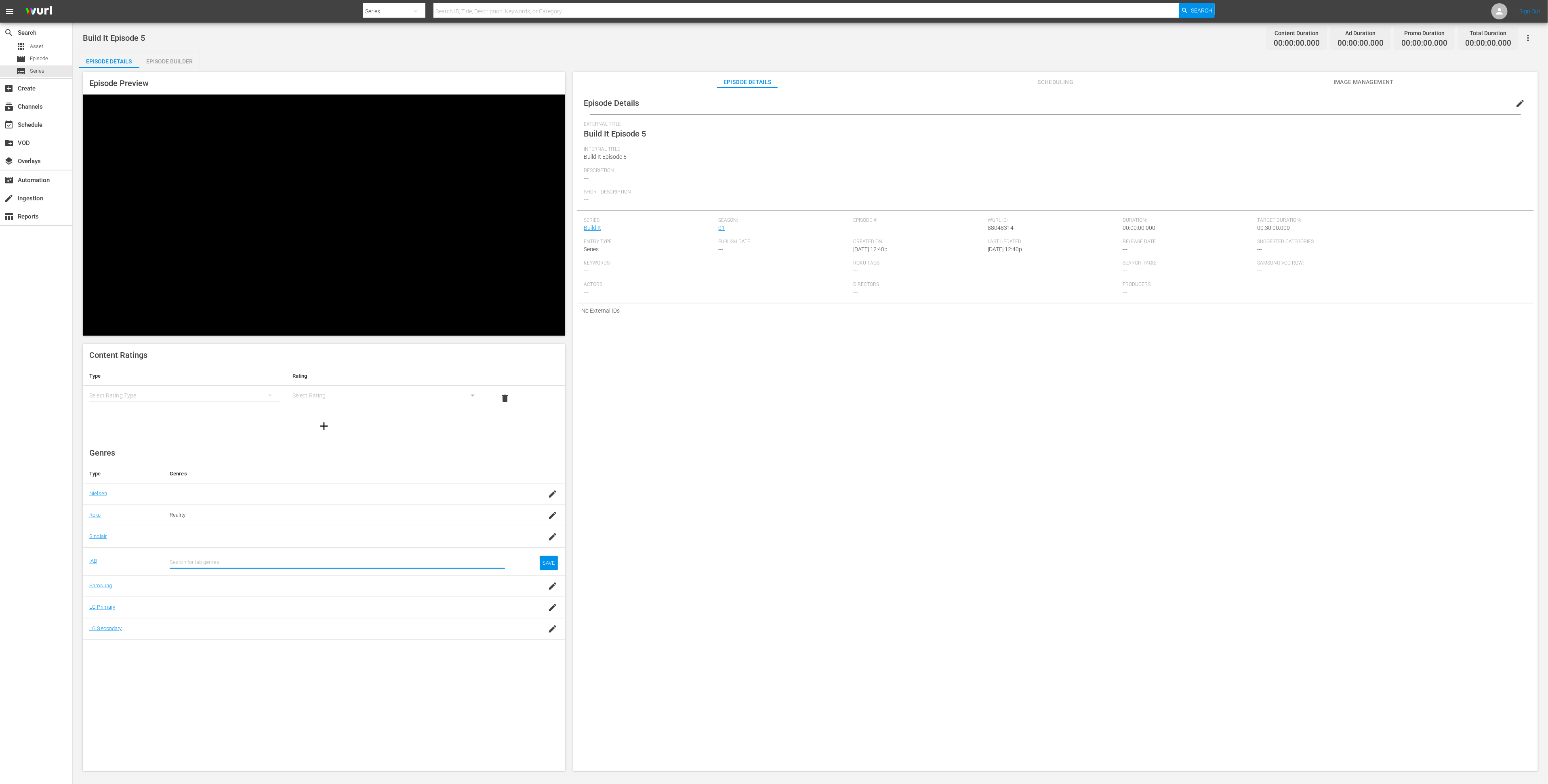
click at [322, 553] on input "text" at bounding box center [337, 562] width 335 height 19
paste input "Home Repair"
click at [319, 410] on div "Home Repair (IAB10-5)" at bounding box center [349, 406] width 300 height 19
type input "Home Repair"
click at [546, 562] on div "SAVE" at bounding box center [549, 570] width 19 height 14
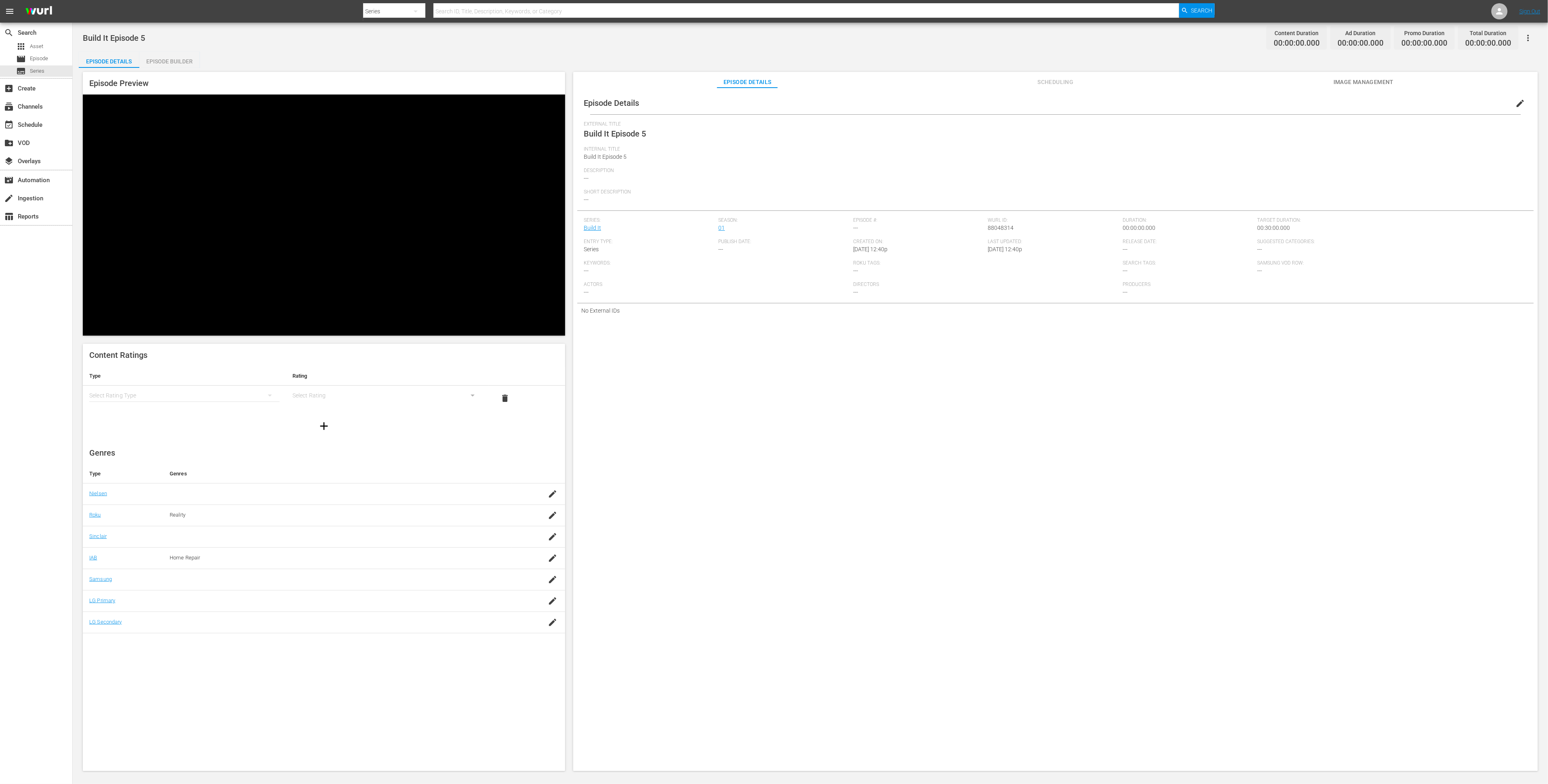
click at [254, 384] on div "simple table" at bounding box center [184, 395] width 190 height 23
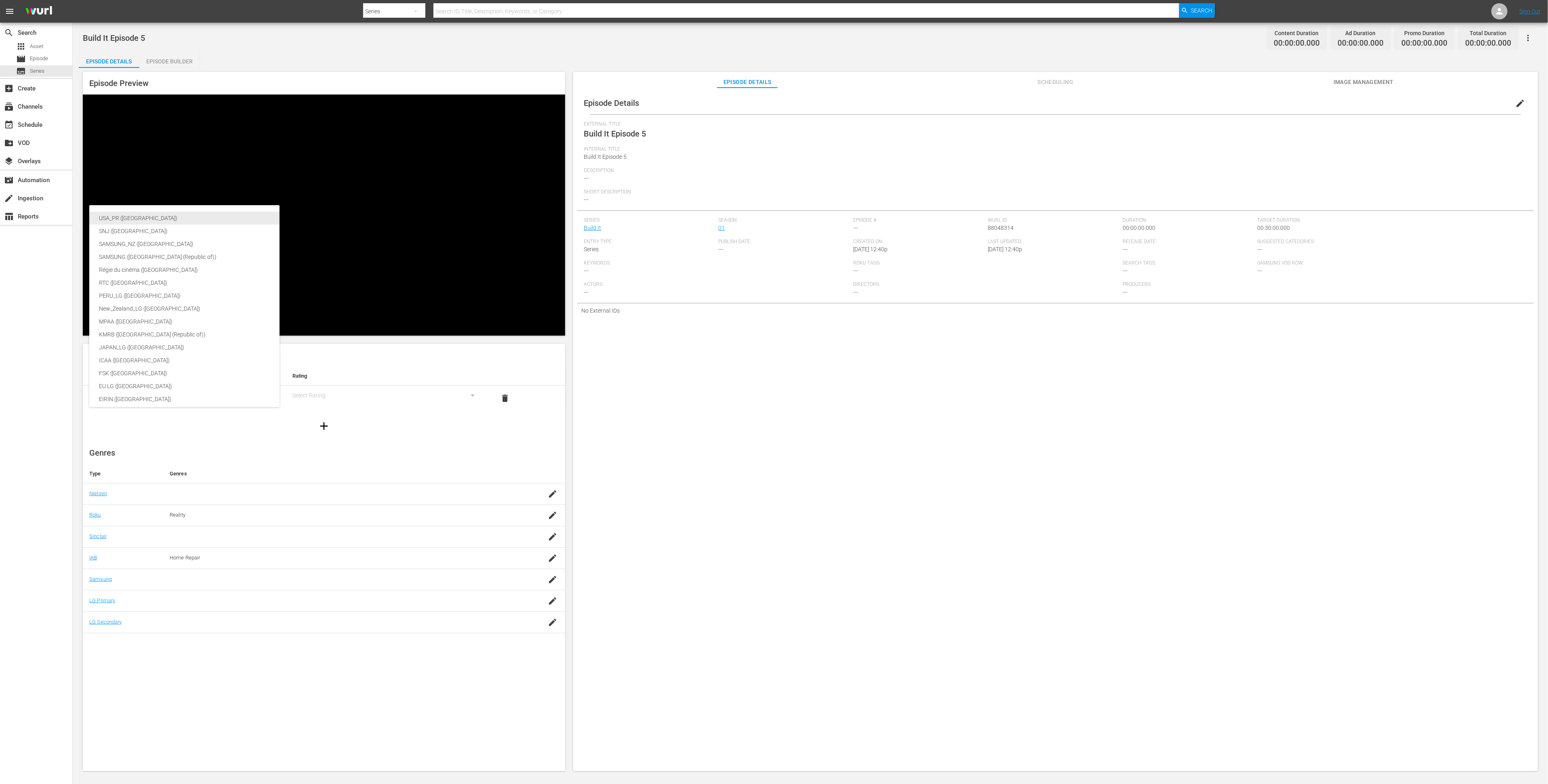
click at [252, 217] on div "USA_PR ([GEOGRAPHIC_DATA])" at bounding box center [192, 218] width 186 height 13
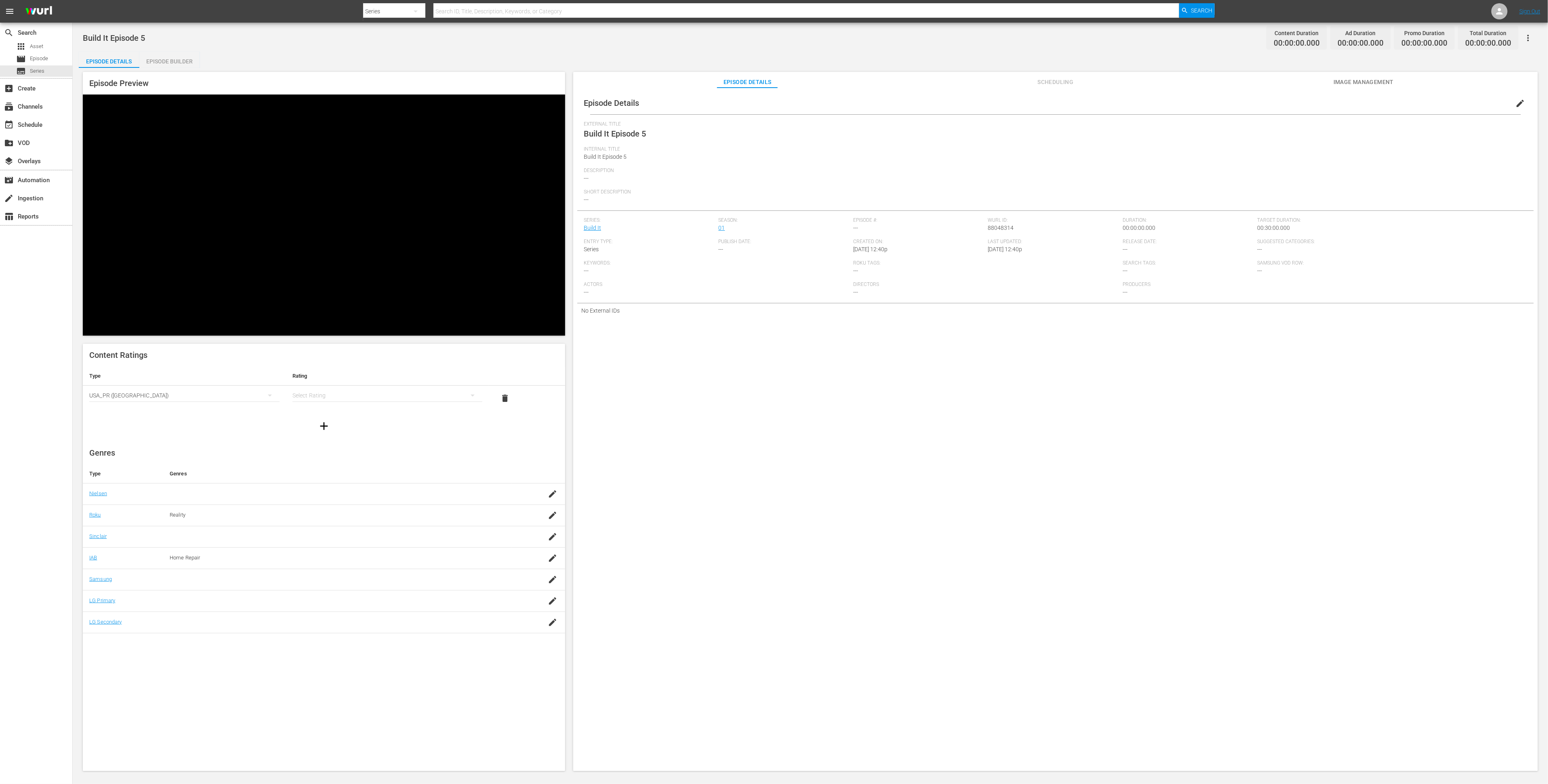
click at [352, 384] on div "simple table" at bounding box center [388, 395] width 190 height 23
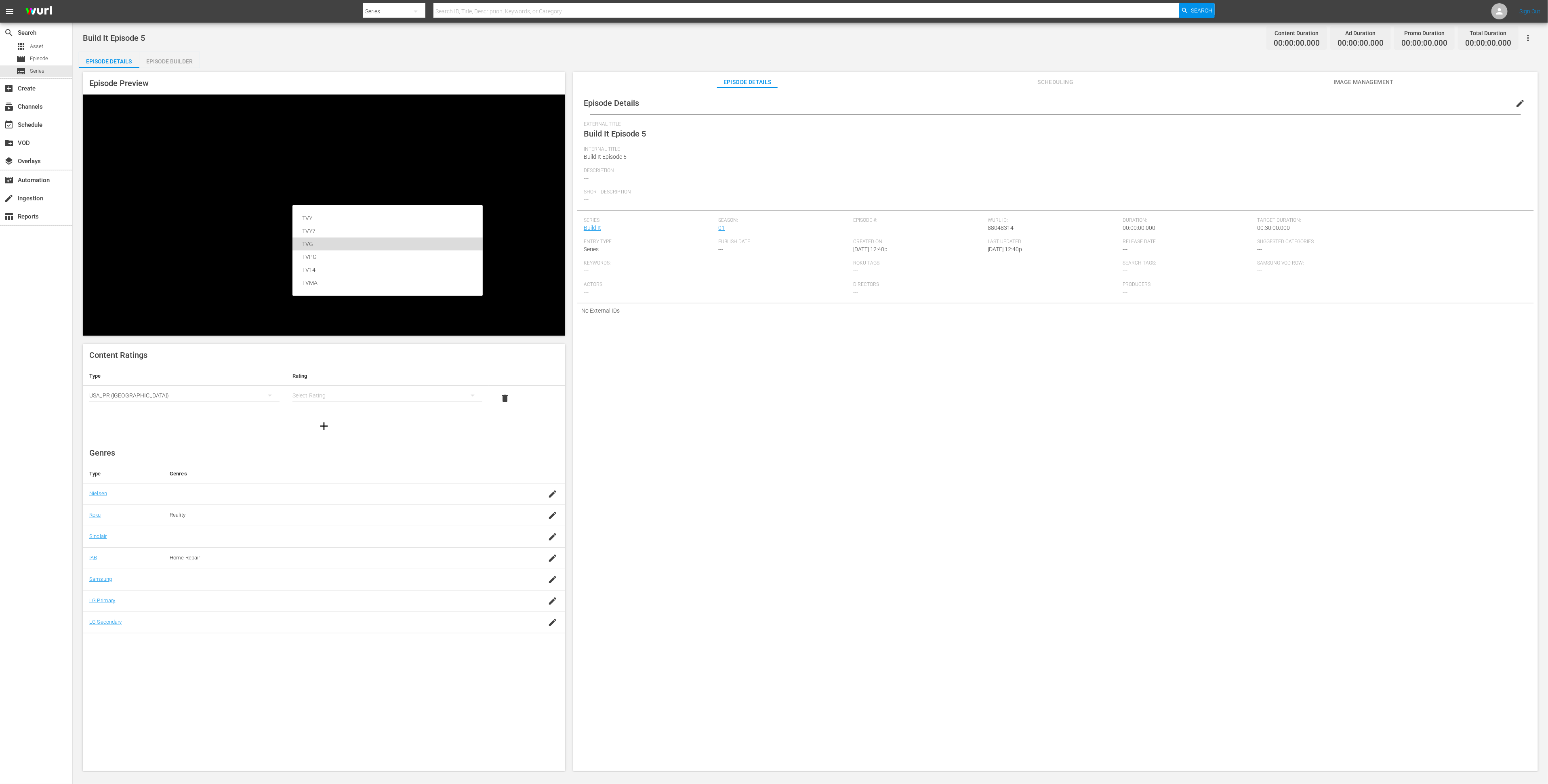
click at [358, 241] on div "TVG" at bounding box center [388, 244] width 171 height 13
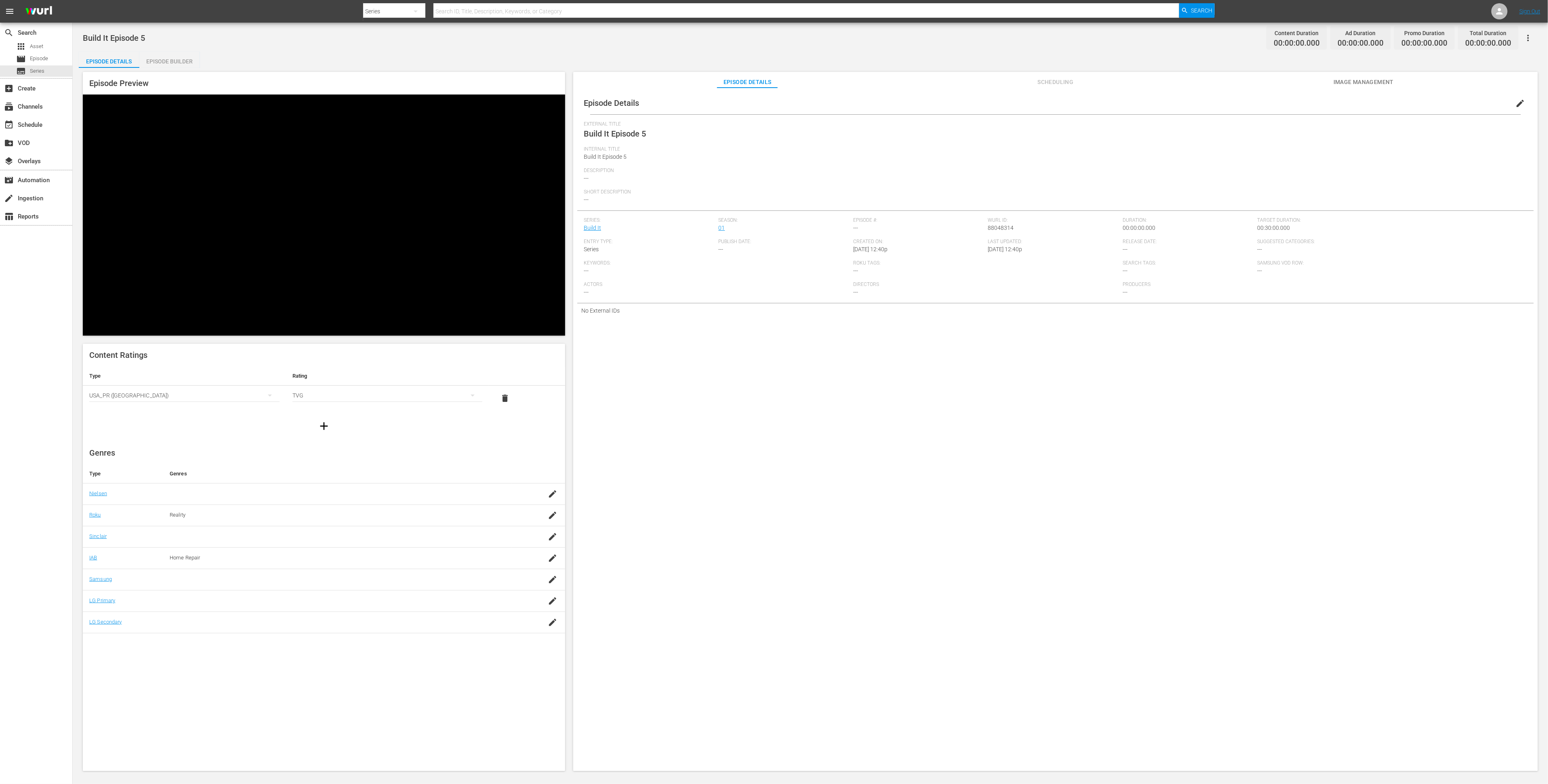
click at [323, 422] on icon "button" at bounding box center [324, 425] width 8 height 8
click at [212, 409] on div "simple table" at bounding box center [184, 421] width 190 height 23
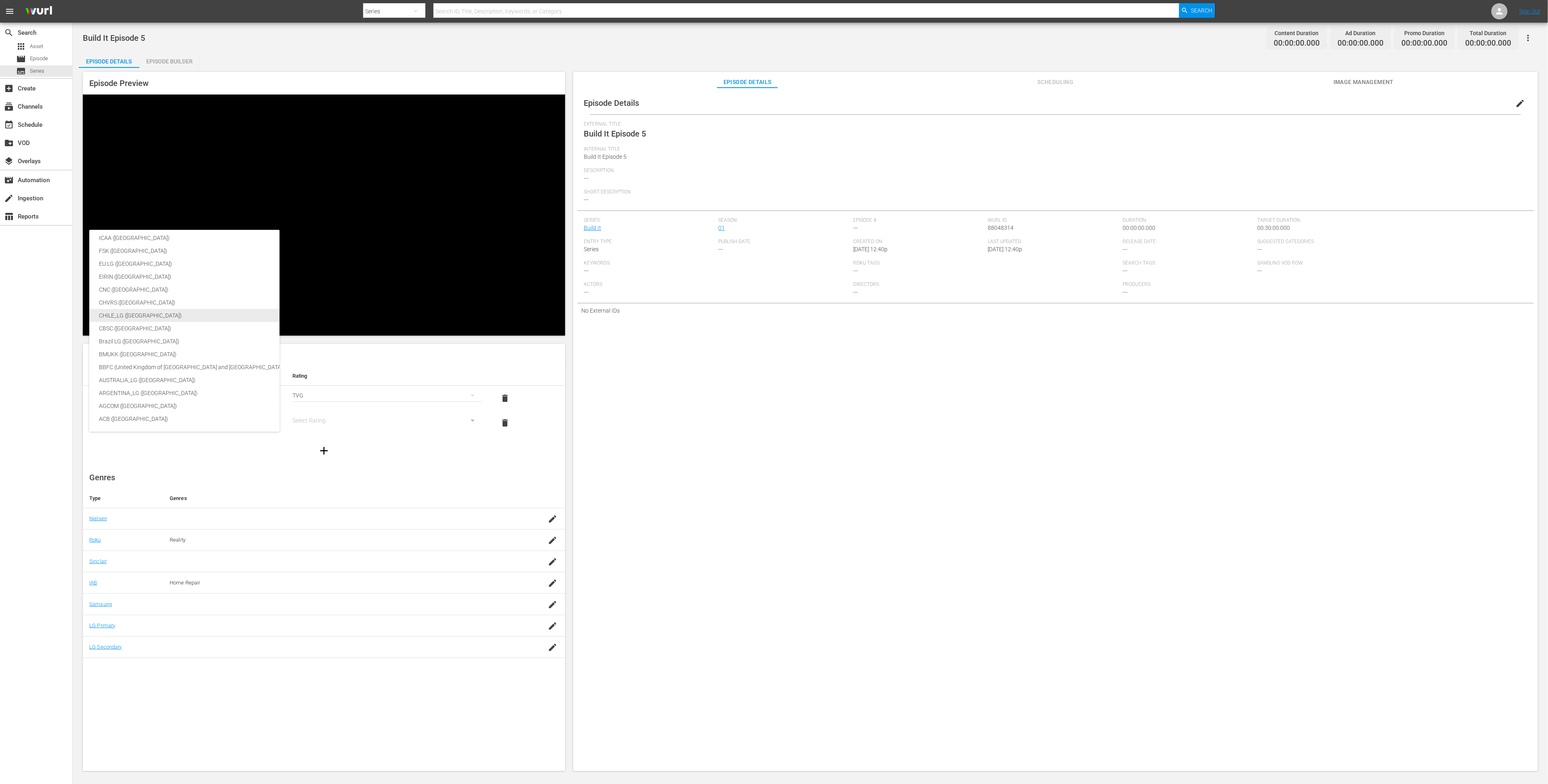
scroll to position [134, 0]
click at [227, 363] on div "BBFC (United Kingdom of [GEOGRAPHIC_DATA] and [GEOGRAPHIC_DATA])" at bounding box center [192, 368] width 186 height 13
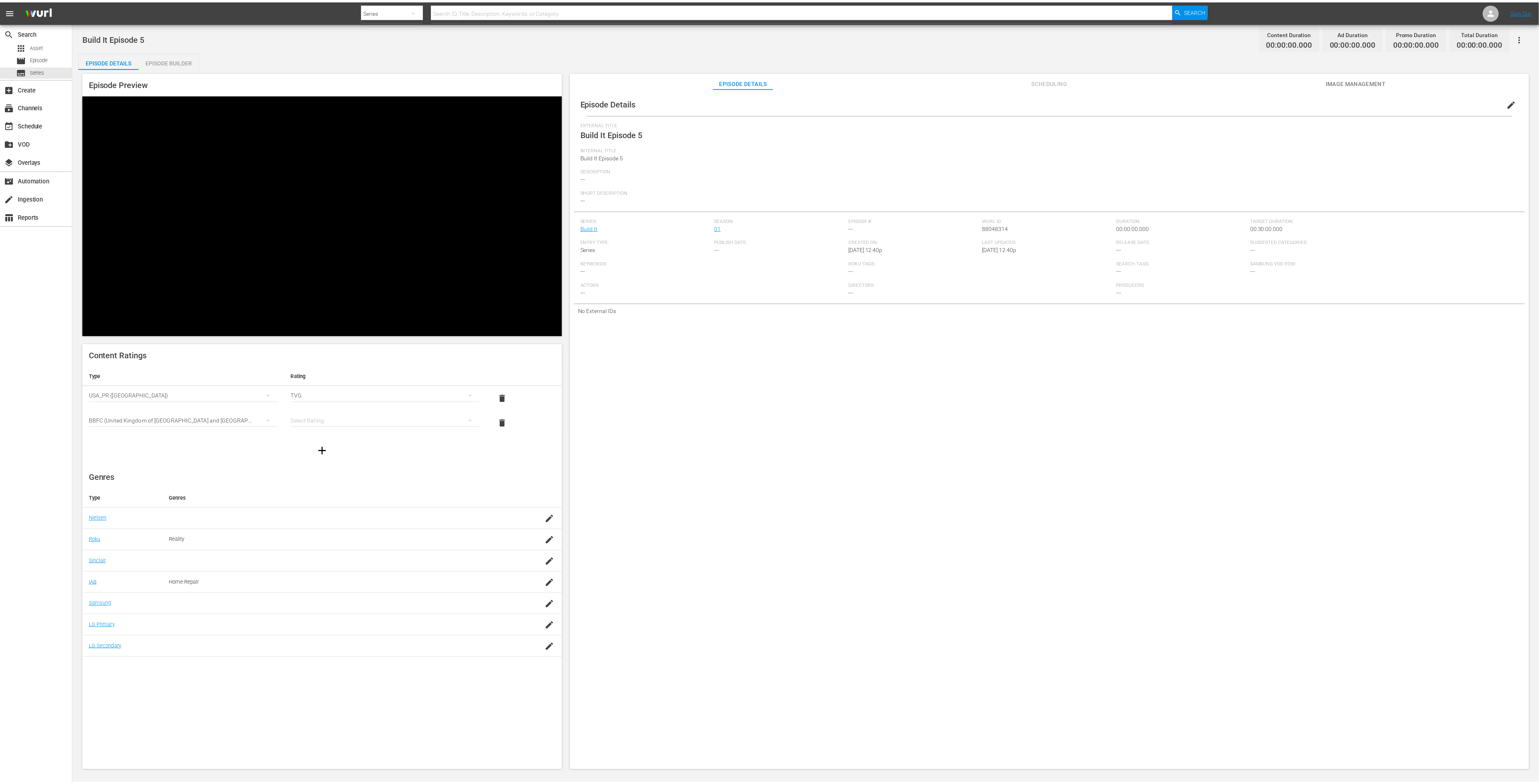
scroll to position [135, 0]
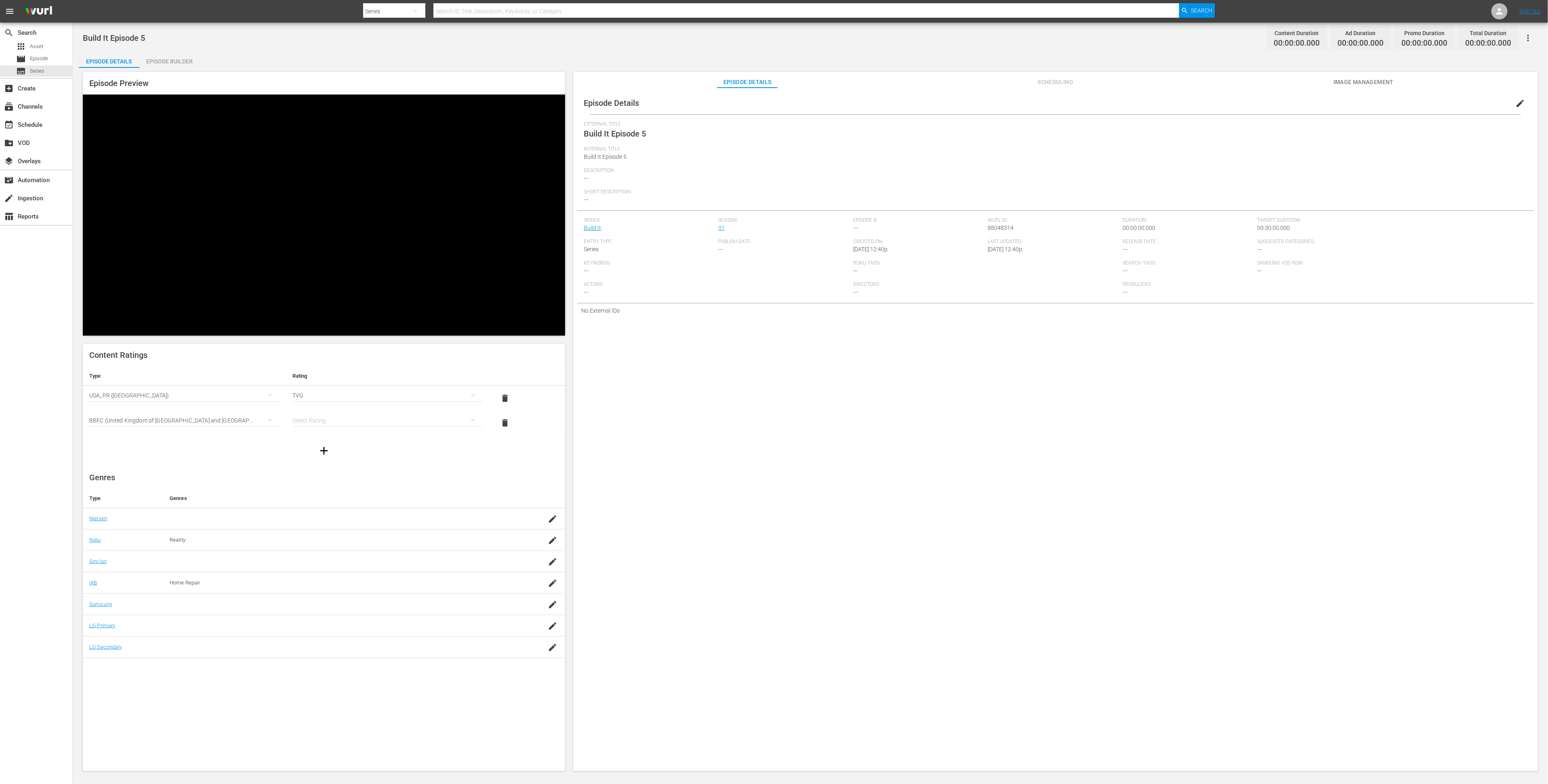
click at [342, 409] on div "simple table" at bounding box center [388, 421] width 190 height 23
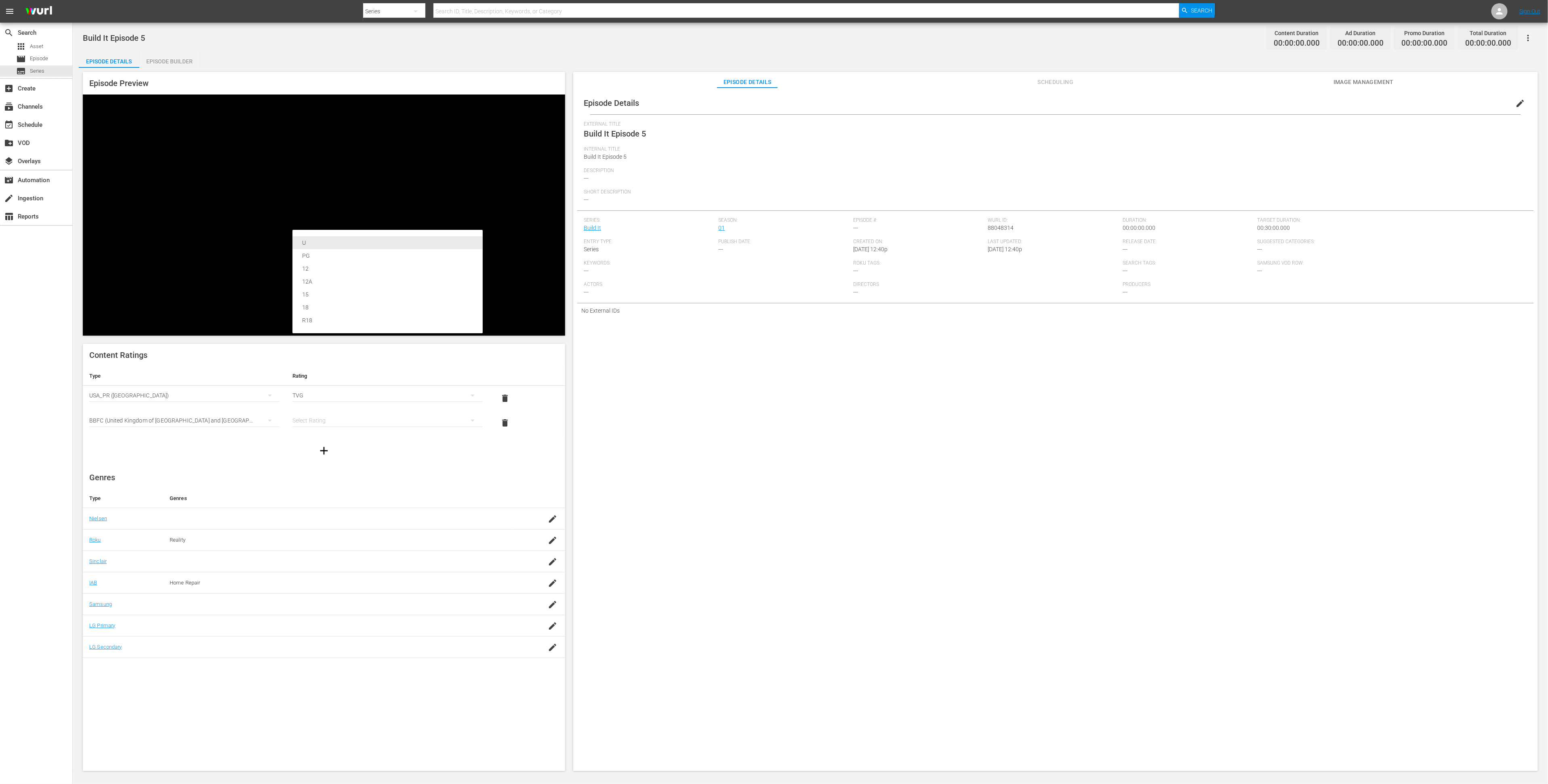
click at [341, 245] on div "U" at bounding box center [388, 243] width 171 height 13
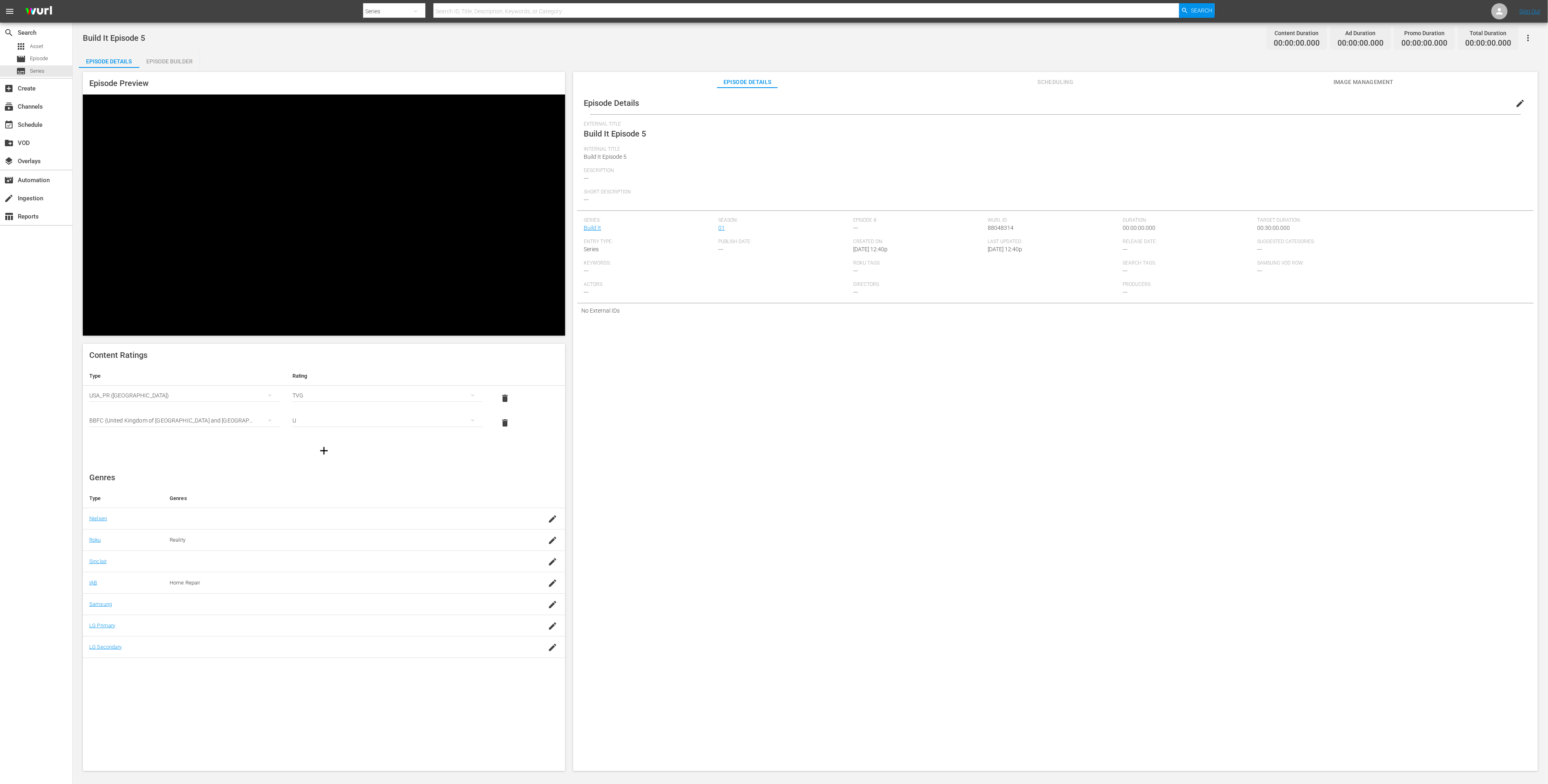
click at [1340, 81] on span "Image Management" at bounding box center [1364, 82] width 61 height 10
click at [696, 99] on div "Add Thumbnail" at bounding box center [690, 104] width 57 height 15
click at [696, 102] on span "Add Thumbnail" at bounding box center [690, 104] width 57 height 7
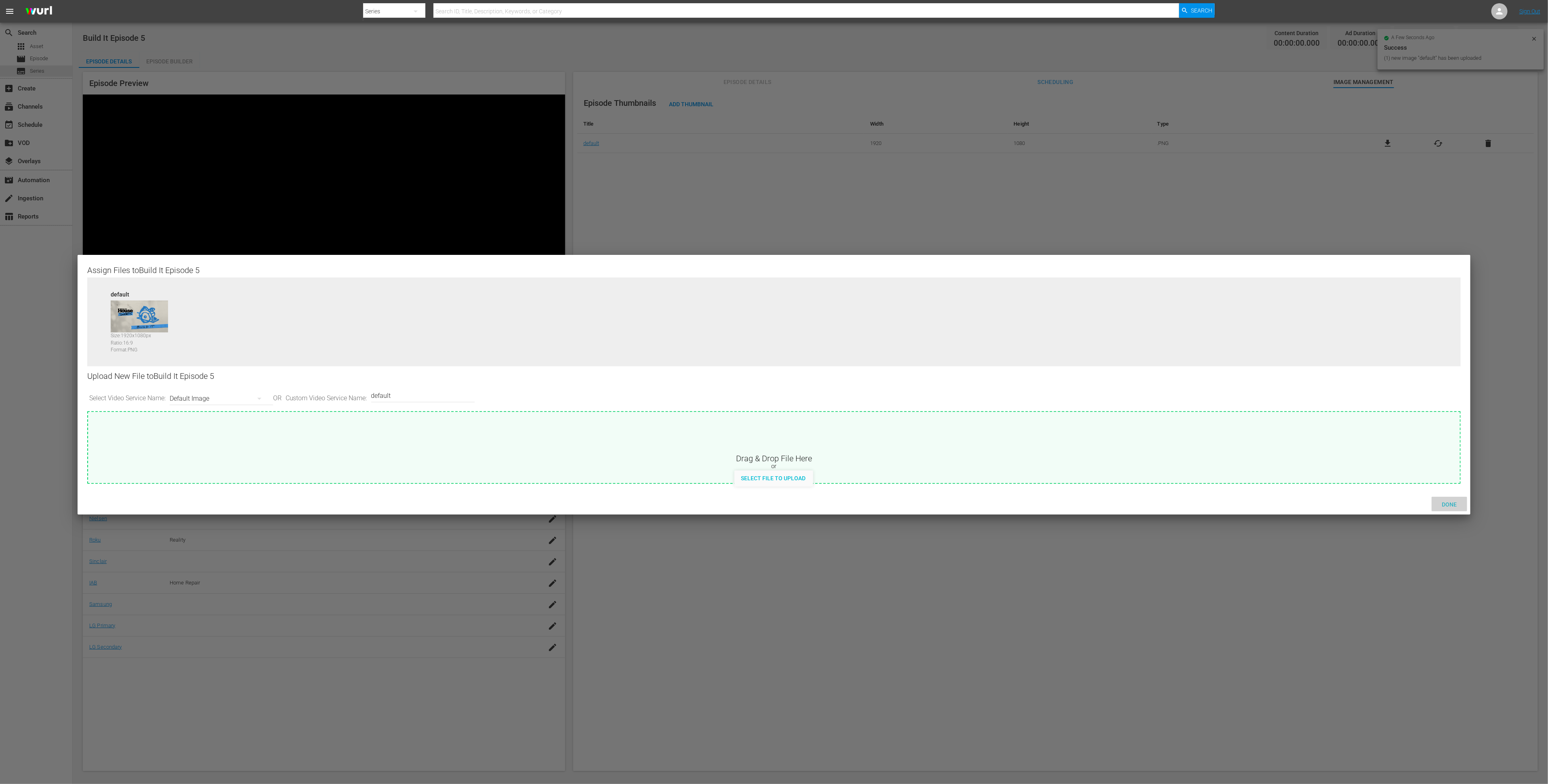
click at [1457, 505] on span "Done" at bounding box center [1449, 504] width 28 height 7
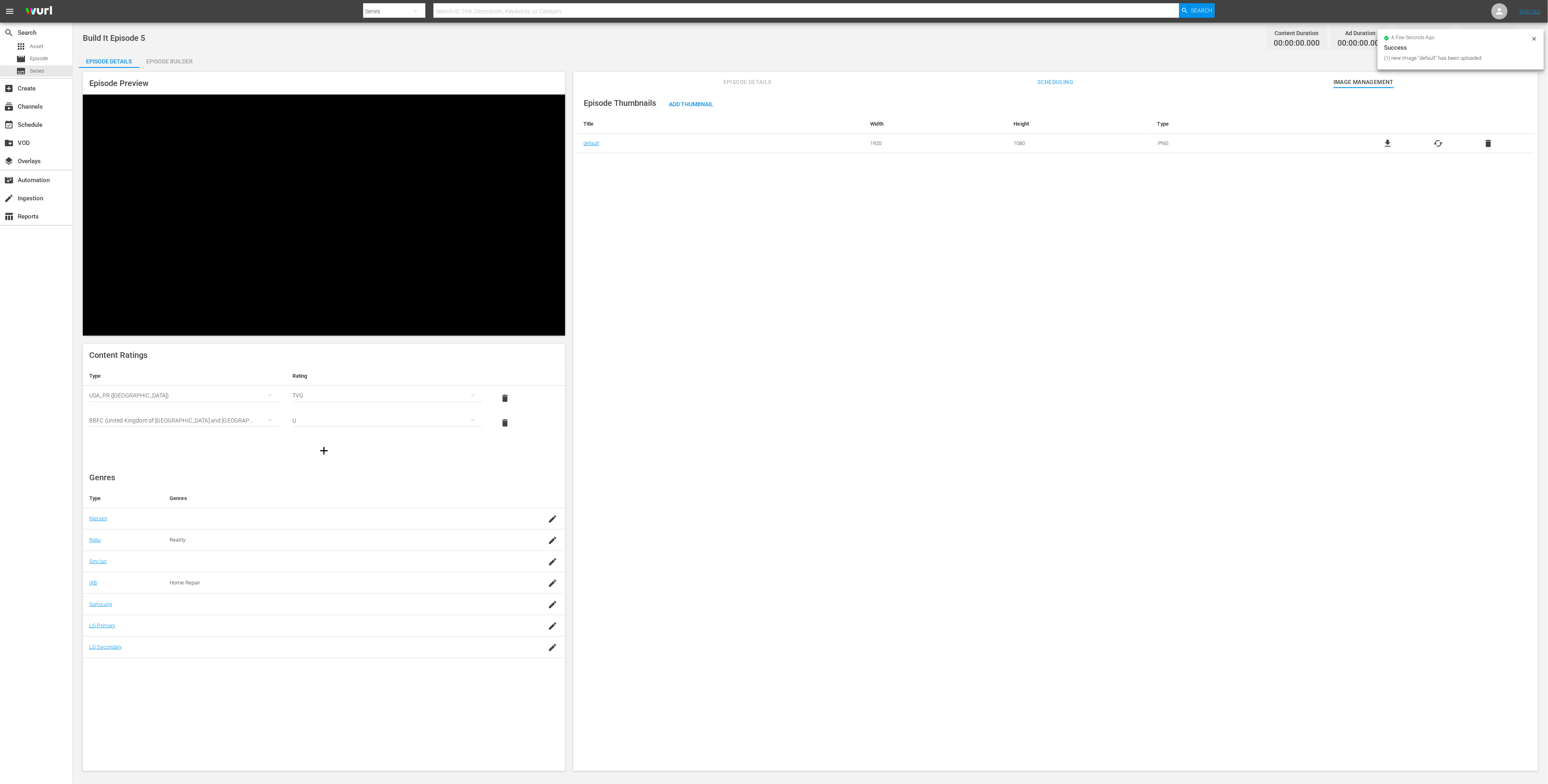
click at [748, 79] on span "Episode Details" at bounding box center [747, 82] width 61 height 10
click at [1517, 105] on span "edit" at bounding box center [1520, 103] width 10 height 10
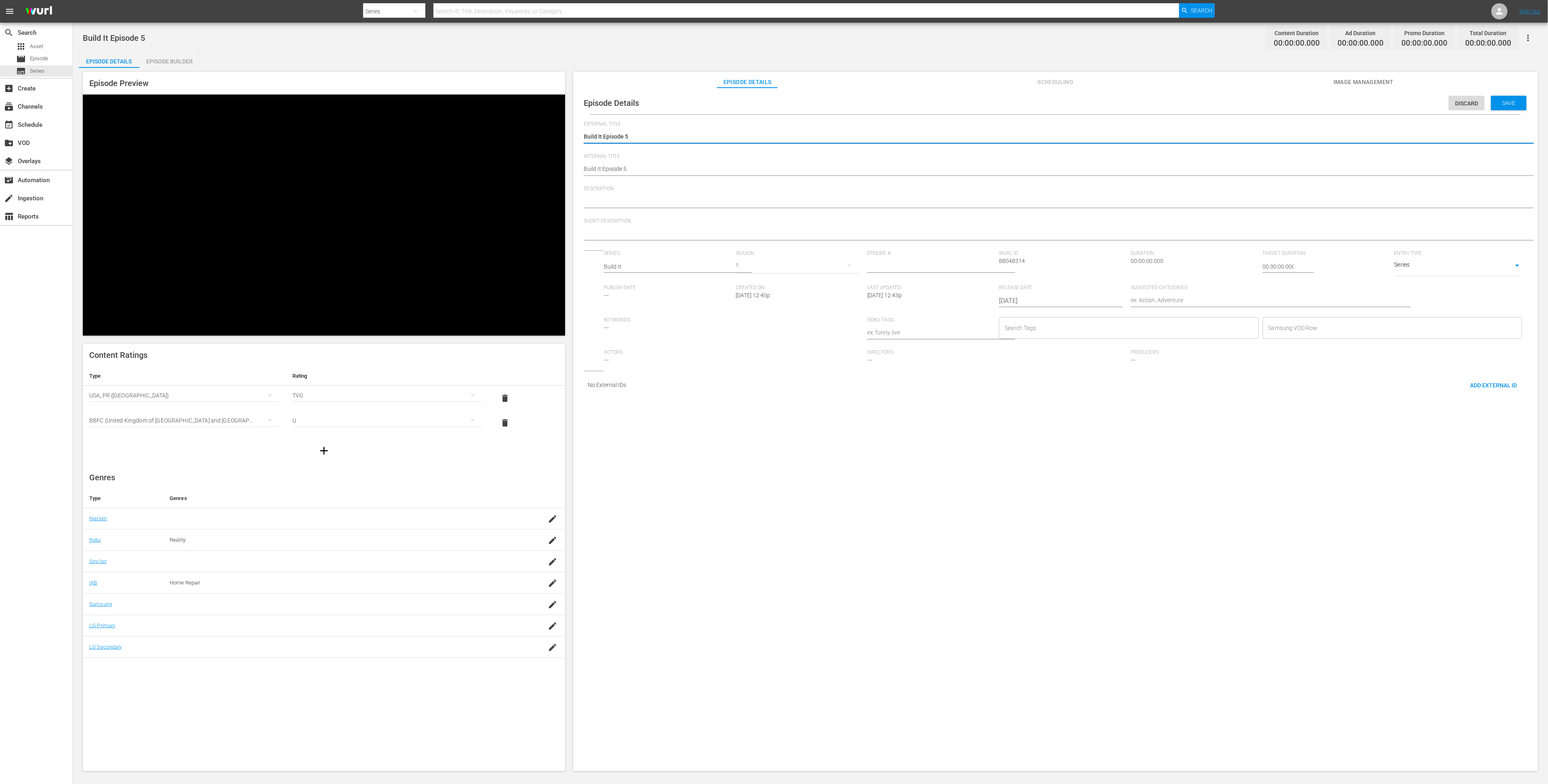
click at [766, 201] on textarea at bounding box center [1053, 202] width 940 height 10
paste textarea "Home Repair"
type textarea "Home Repair"
drag, startPoint x: 708, startPoint y: 206, endPoint x: 584, endPoint y: 198, distance: 124.3
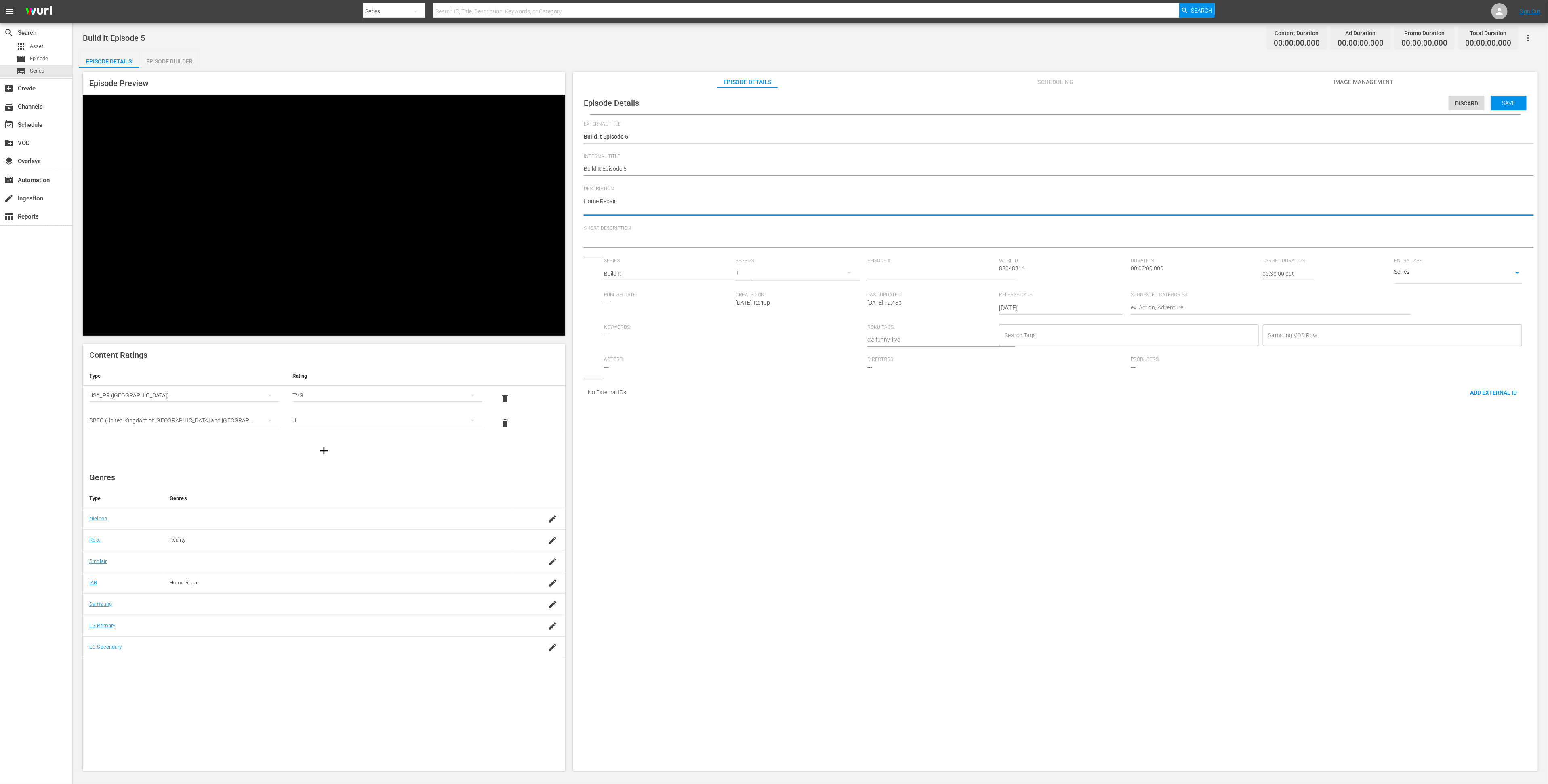
click at [584, 198] on textarea "Home Repair" at bounding box center [1053, 205] width 940 height 17
paste textarea "E4 of This Old House Shorts' best do it yourself projects. From the simple to t…"
type textarea "E4 of This Old House Shorts' best do it yourself projects. From the simple to t…"
click at [623, 235] on div at bounding box center [1053, 242] width 940 height 19
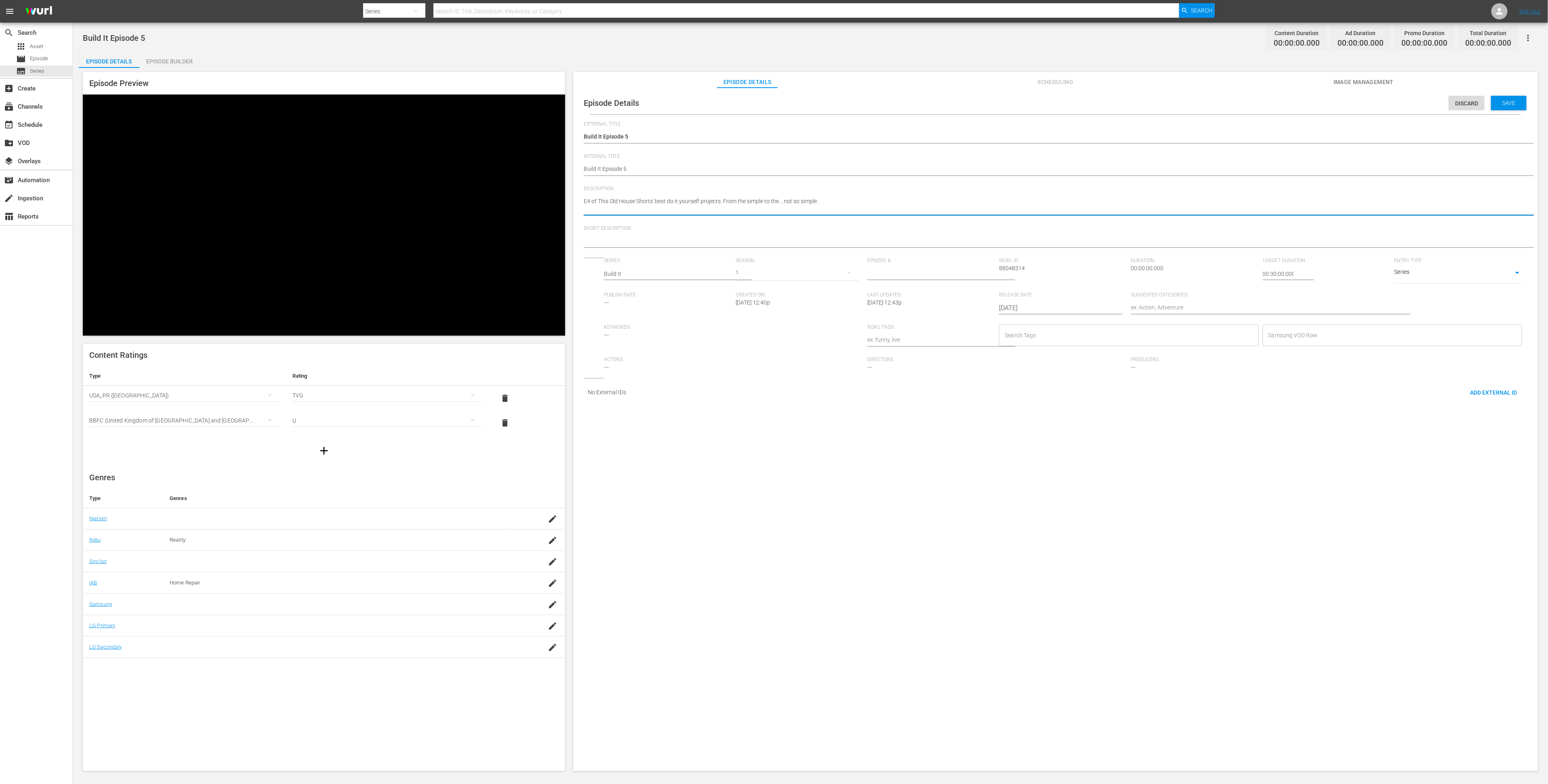
click at [615, 206] on textarea "E4 of This Old House Shorts' best do it yourself projects. From the simple to t…" at bounding box center [1053, 205] width 940 height 17
type textarea "E4 of This Old House Shorts' best do it yourself projects. From the simple to t…"
click at [628, 231] on textarea at bounding box center [1053, 234] width 940 height 10
paste textarea "E4 of This Old House Shorts' best do it yourself projects. From the simple to t…"
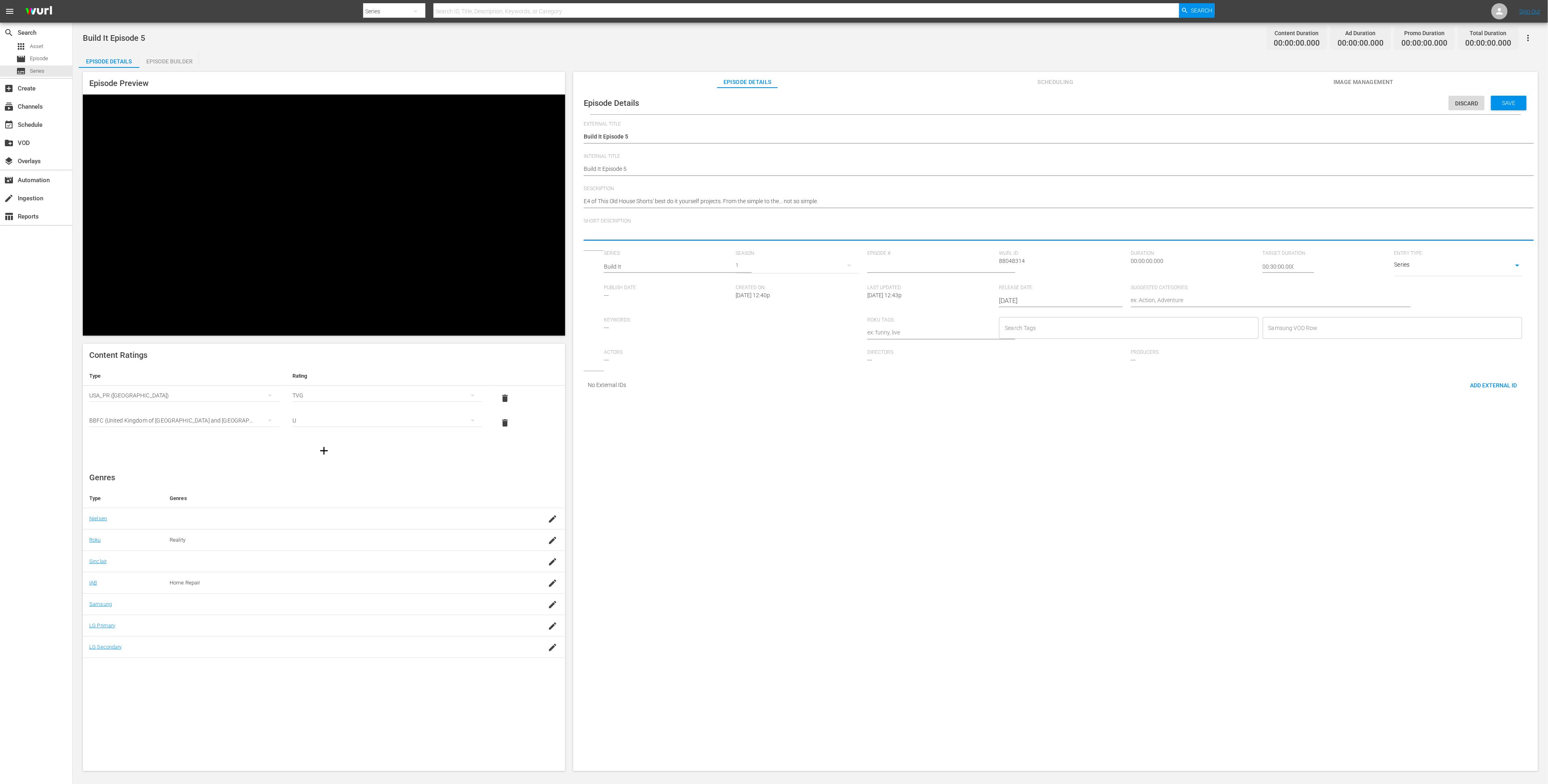
type textarea "E4 of This Old House Shorts' best do it yourself projects. From the simple to t…"
drag, startPoint x: 637, startPoint y: 234, endPoint x: 566, endPoint y: 228, distance: 71.3
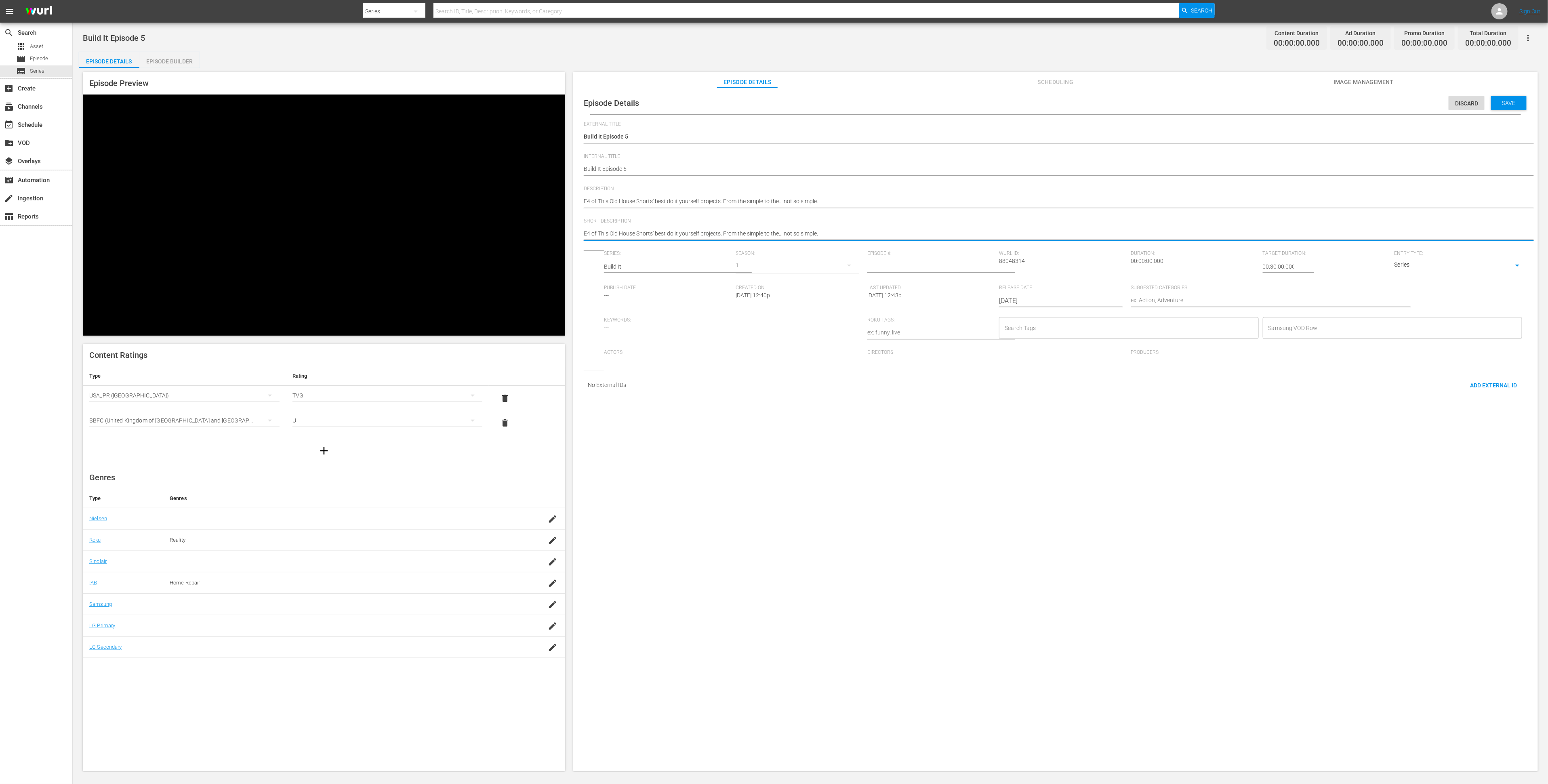
click at [566, 228] on div "Episode Preview Content Ratings Type Rating Select Rating Type [GEOGRAPHIC_DATA…" at bounding box center [810, 422] width 1463 height 710
type textarea "TShorts' best do it yourself projects. From the simple to the... not so simple."
type textarea "TOShorts' best do it yourself projects. From the simple to the... not so simple."
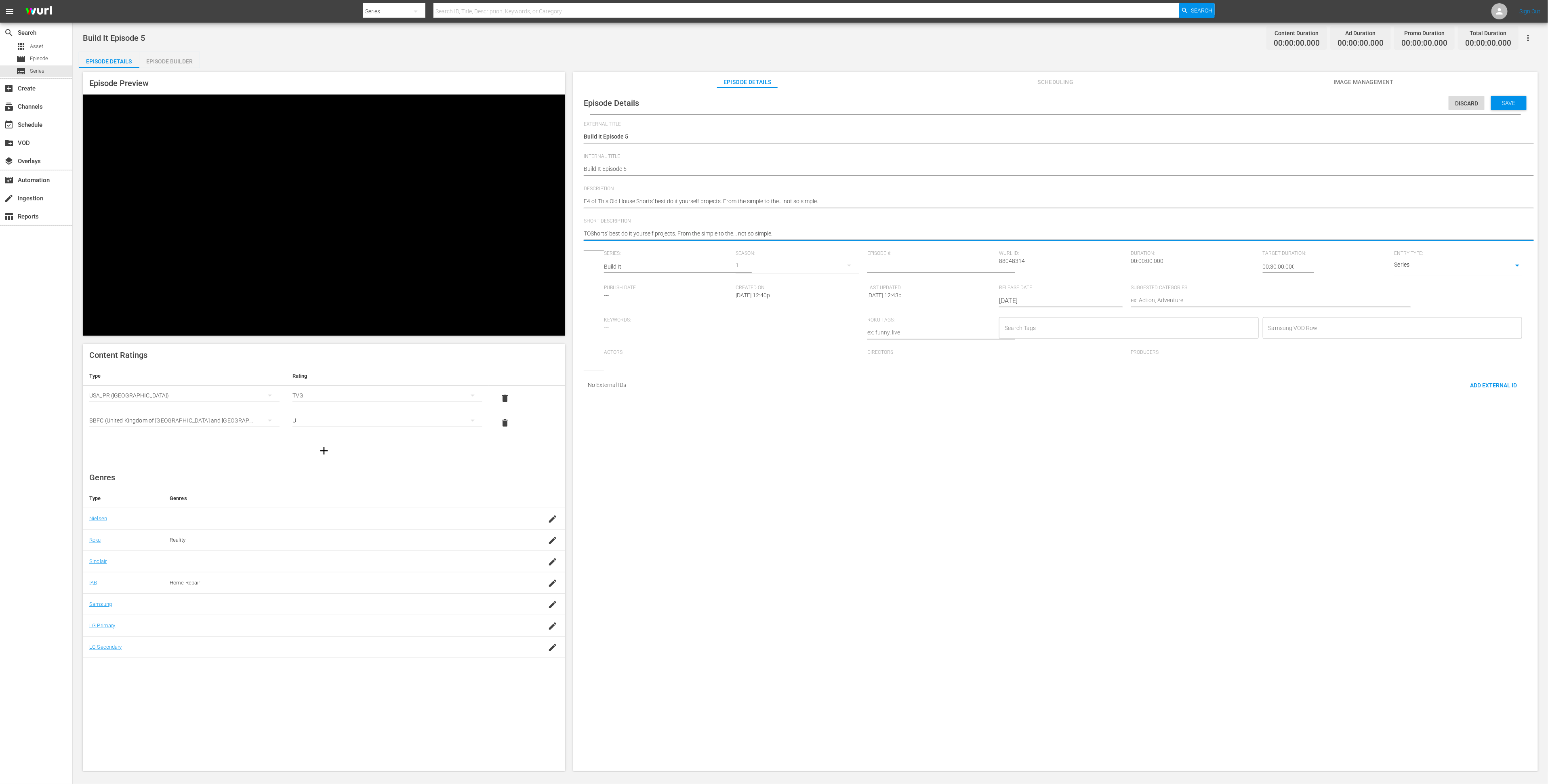
type textarea "TOHShorts' best do it yourself projects. From the simple to the... not so simpl…"
type textarea "TOH Shorts' best do it yourself projects. From the simple to the... not so simp…"
drag, startPoint x: 786, startPoint y: 235, endPoint x: 682, endPoint y: 234, distance: 104.0
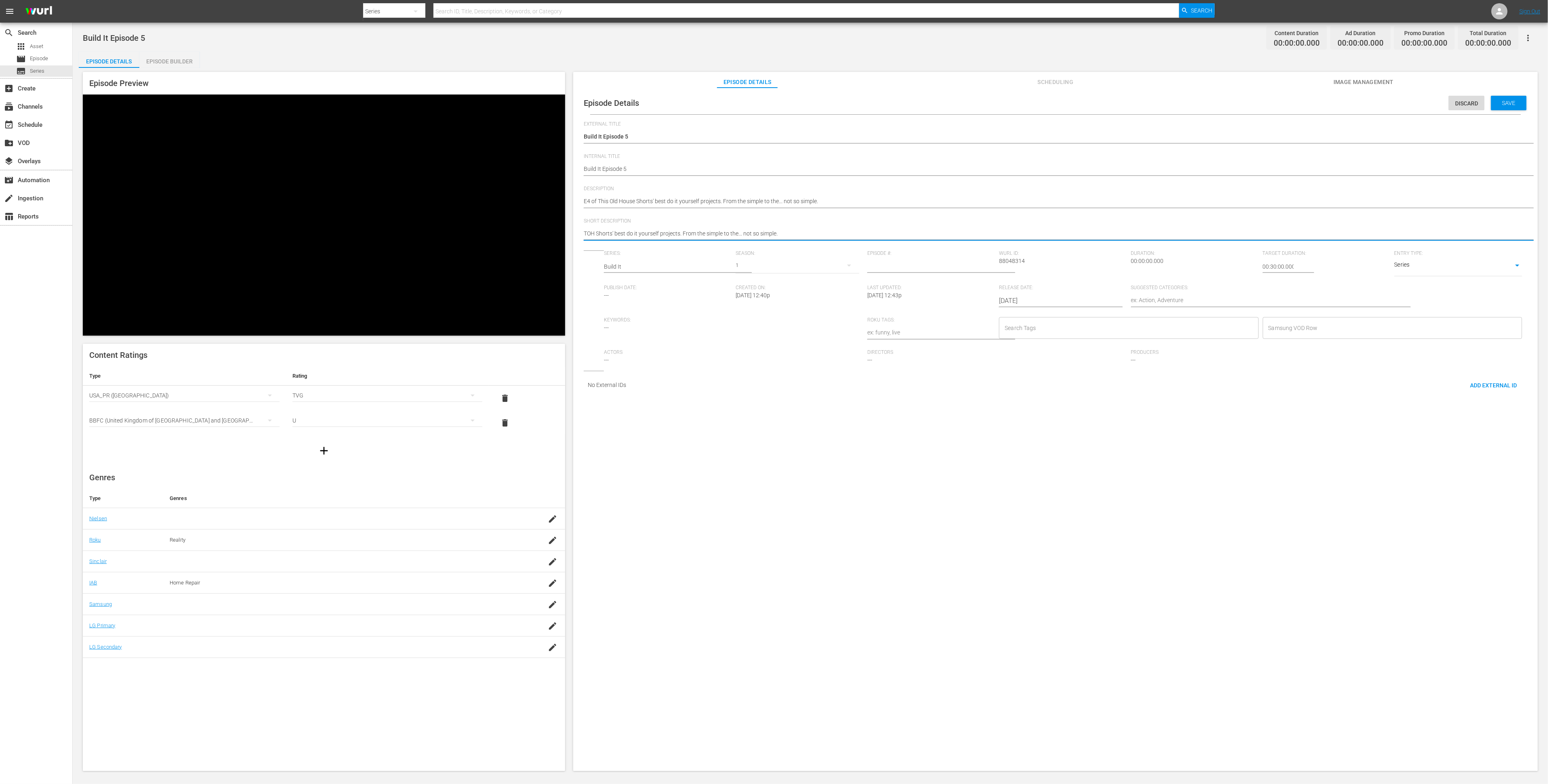
click at [682, 234] on textarea "TOH Shorts' best do it yourself projects. From the simple to the... not so simp…" at bounding box center [1053, 234] width 940 height 10
type textarea "TOH Shorts' best do it yourself projects."
type textarea "TOH Shorts' best do it yourself projects. E"
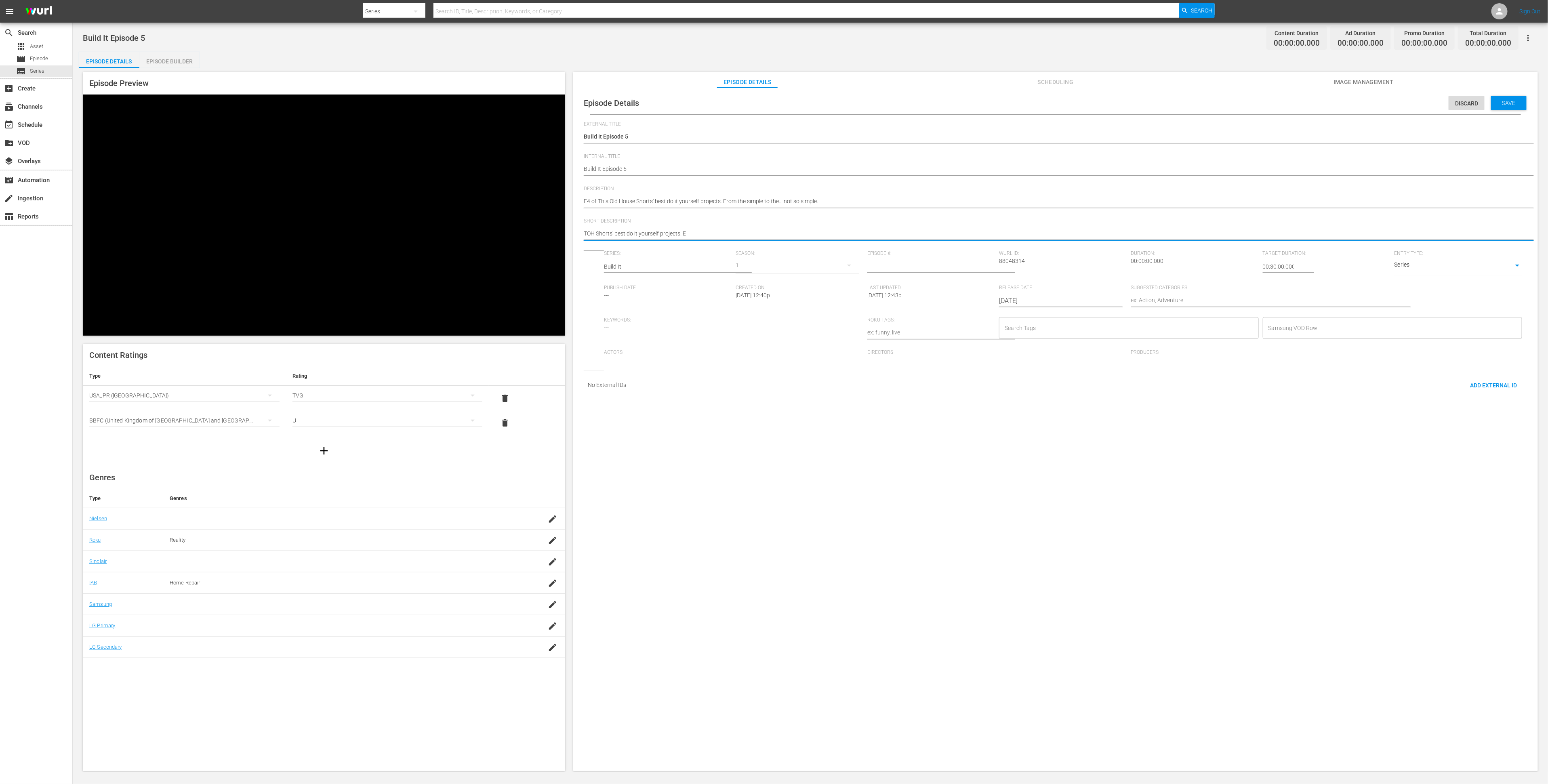
type textarea "TOH Shorts' best do it yourself projects. Ep"
type textarea "TOH Shorts' best do it yourself projects. Epi"
type textarea "TOH Shorts' best do it yourself projects. Epis"
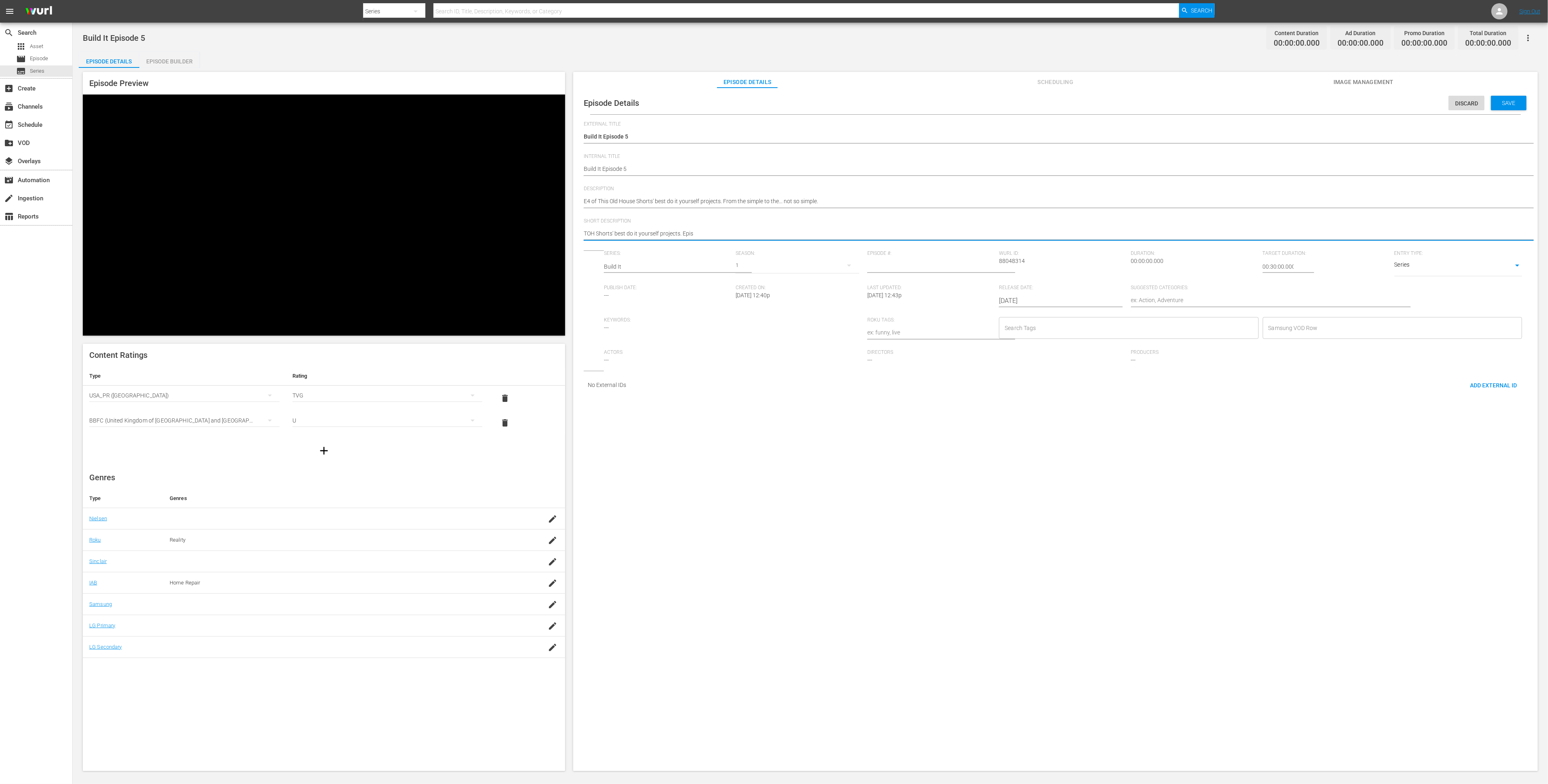
type textarea "TOH Shorts' best do it yourself projects. Episo"
type textarea "TOH Shorts' best do it yourself projects. Episod"
type textarea "TOH Shorts' best do it yourself projects. Episode"
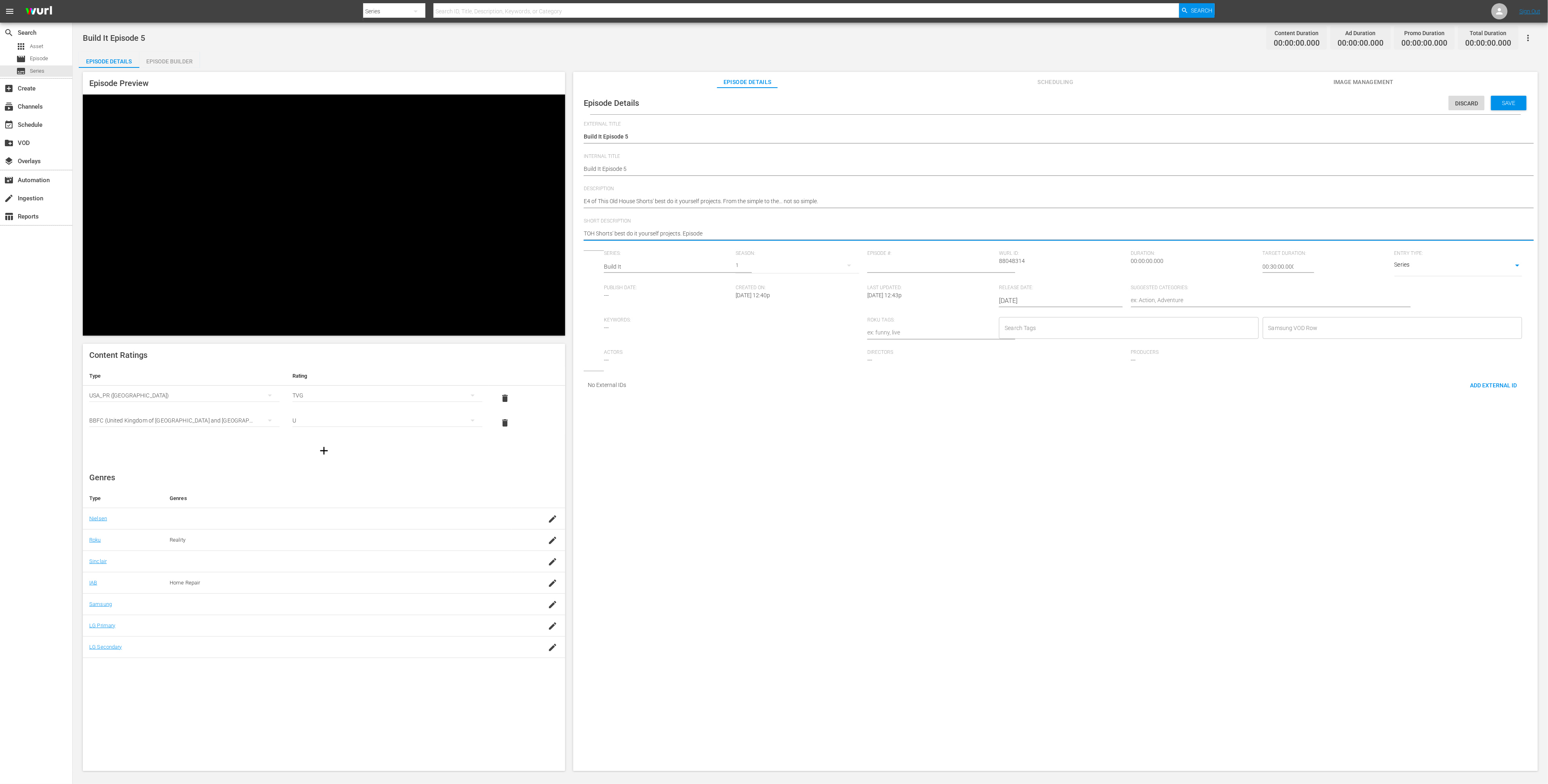
type textarea "TOH Shorts' best do it yourself projects. Episode"
type textarea "TOH Shorts' best do it yourself projects. Episode 5"
click at [979, 272] on input "1" at bounding box center [931, 267] width 127 height 19
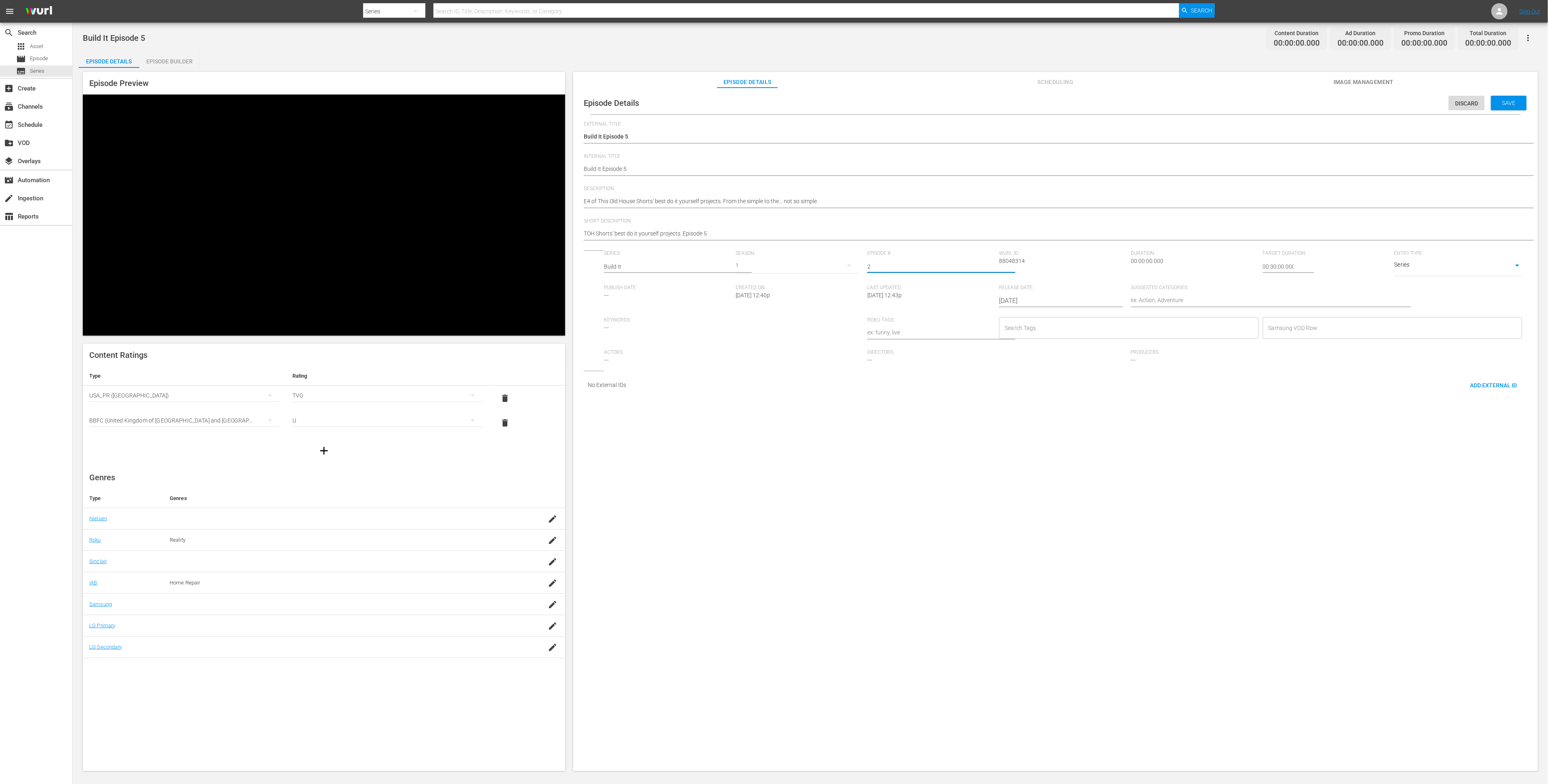
click at [979, 272] on input "2" at bounding box center [931, 267] width 127 height 19
click at [979, 272] on input "3" at bounding box center [931, 267] width 127 height 19
click at [979, 272] on input "4" at bounding box center [931, 267] width 127 height 19
type input "5"
click at [979, 272] on input "5" at bounding box center [931, 267] width 127 height 19
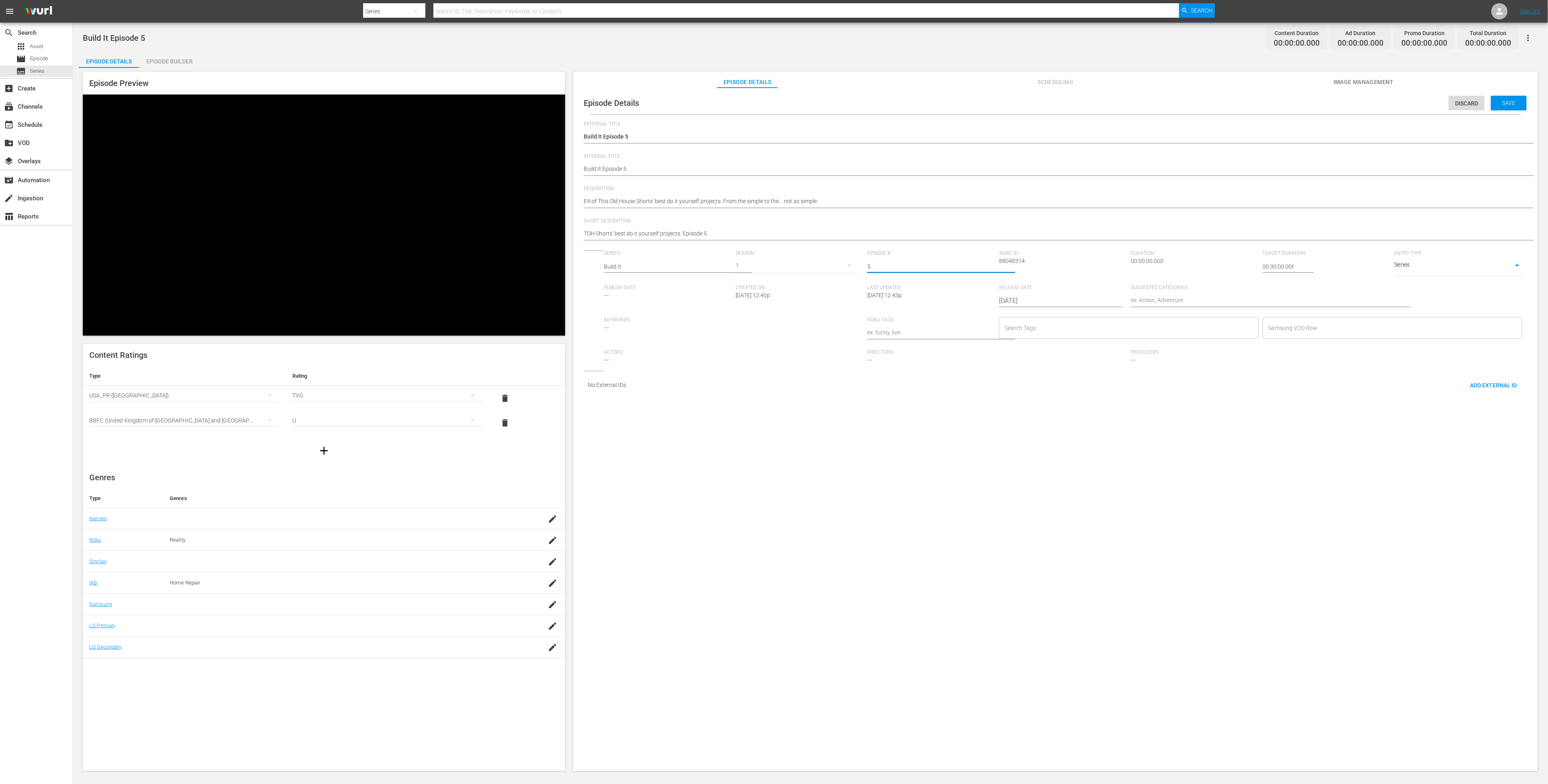
click at [1169, 306] on textarea at bounding box center [1261, 301] width 260 height 10
type textarea "H"
type textarea "Ho"
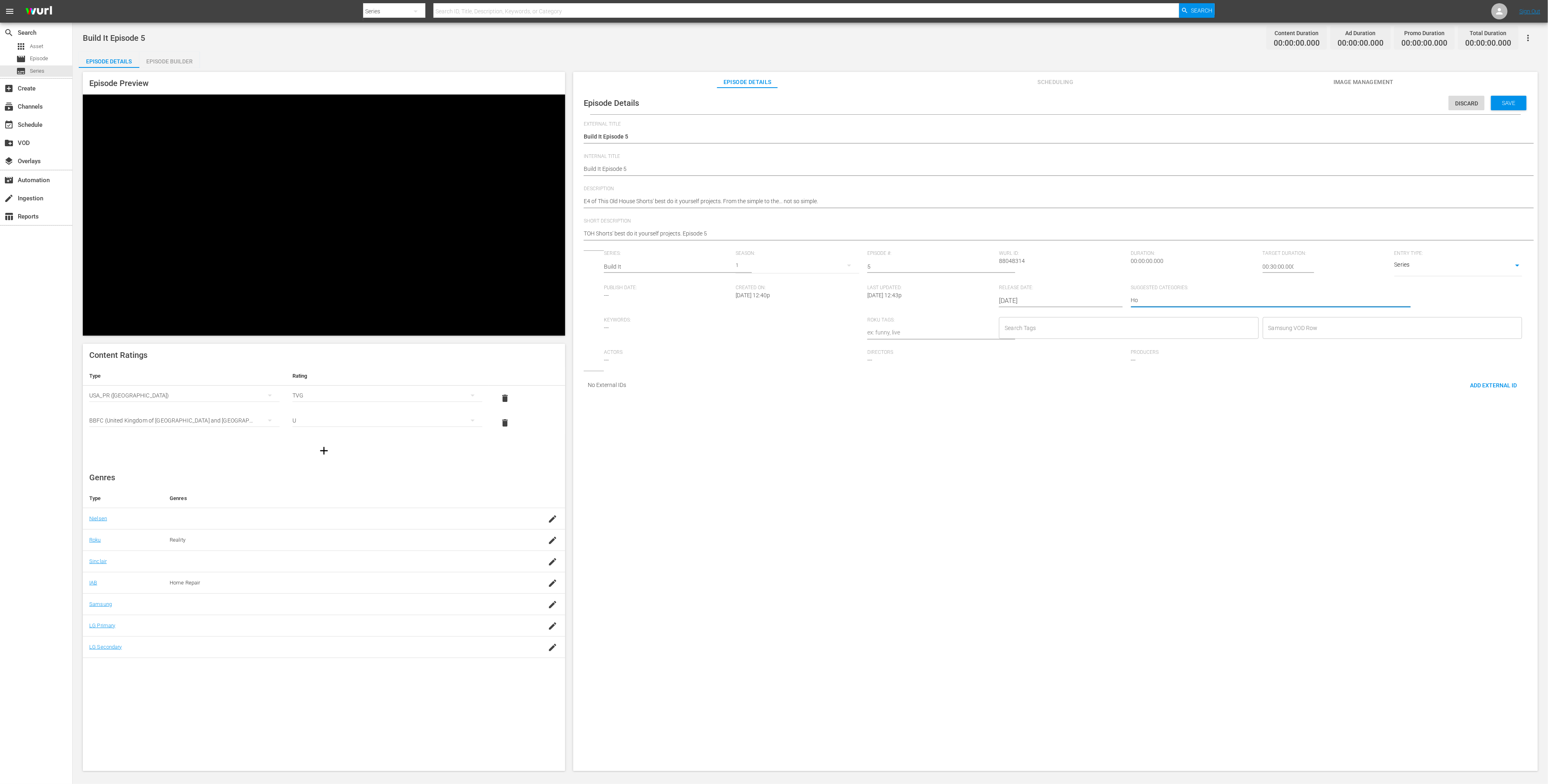
type textarea "Hom"
type textarea "Home"
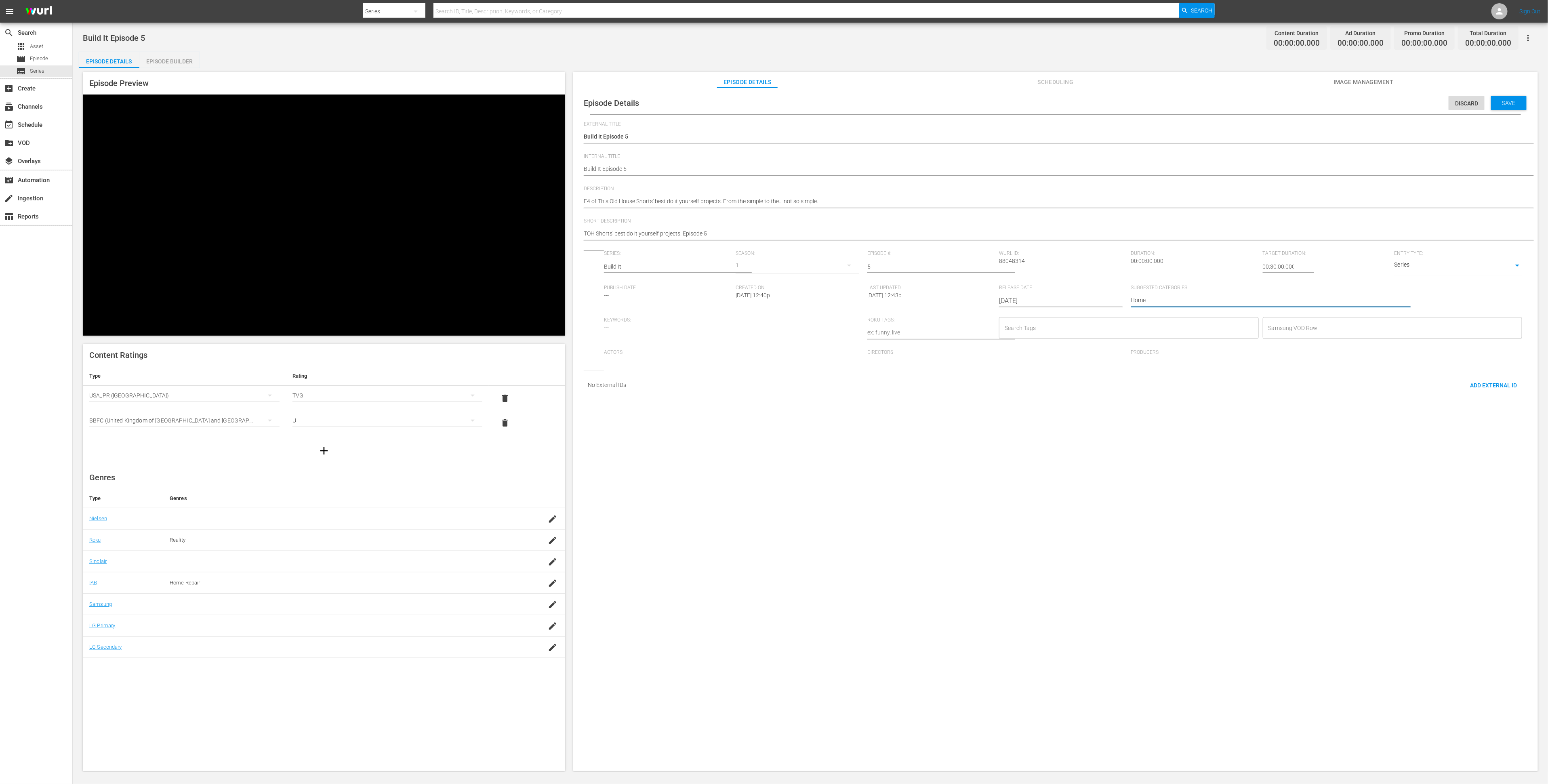
type textarea "Home"
type textarea "Home I"
type textarea "Home Im"
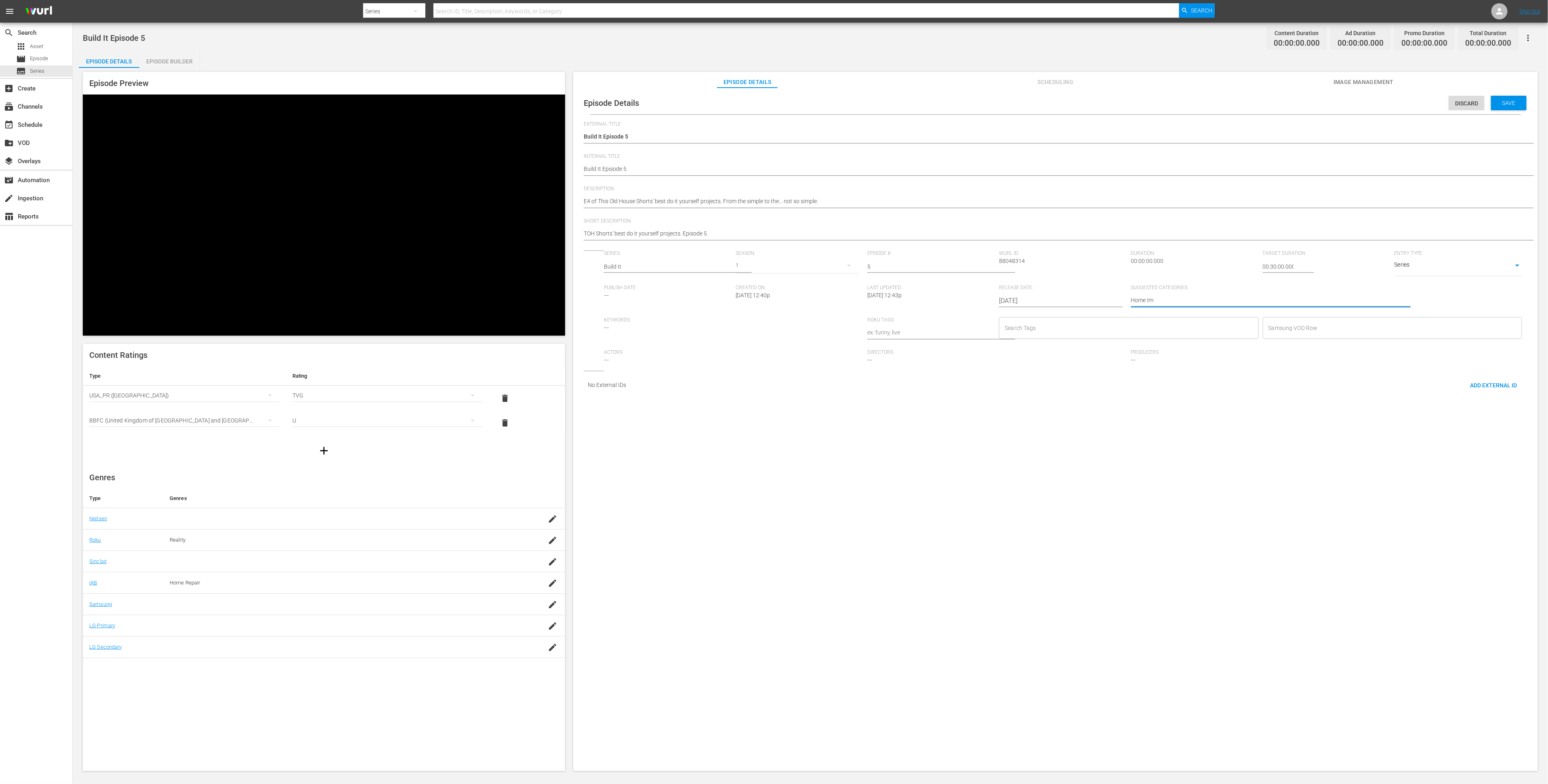
type textarea "Home Imp"
type textarea "Home Impr"
type textarea "Home Impro"
type textarea "Home Improv"
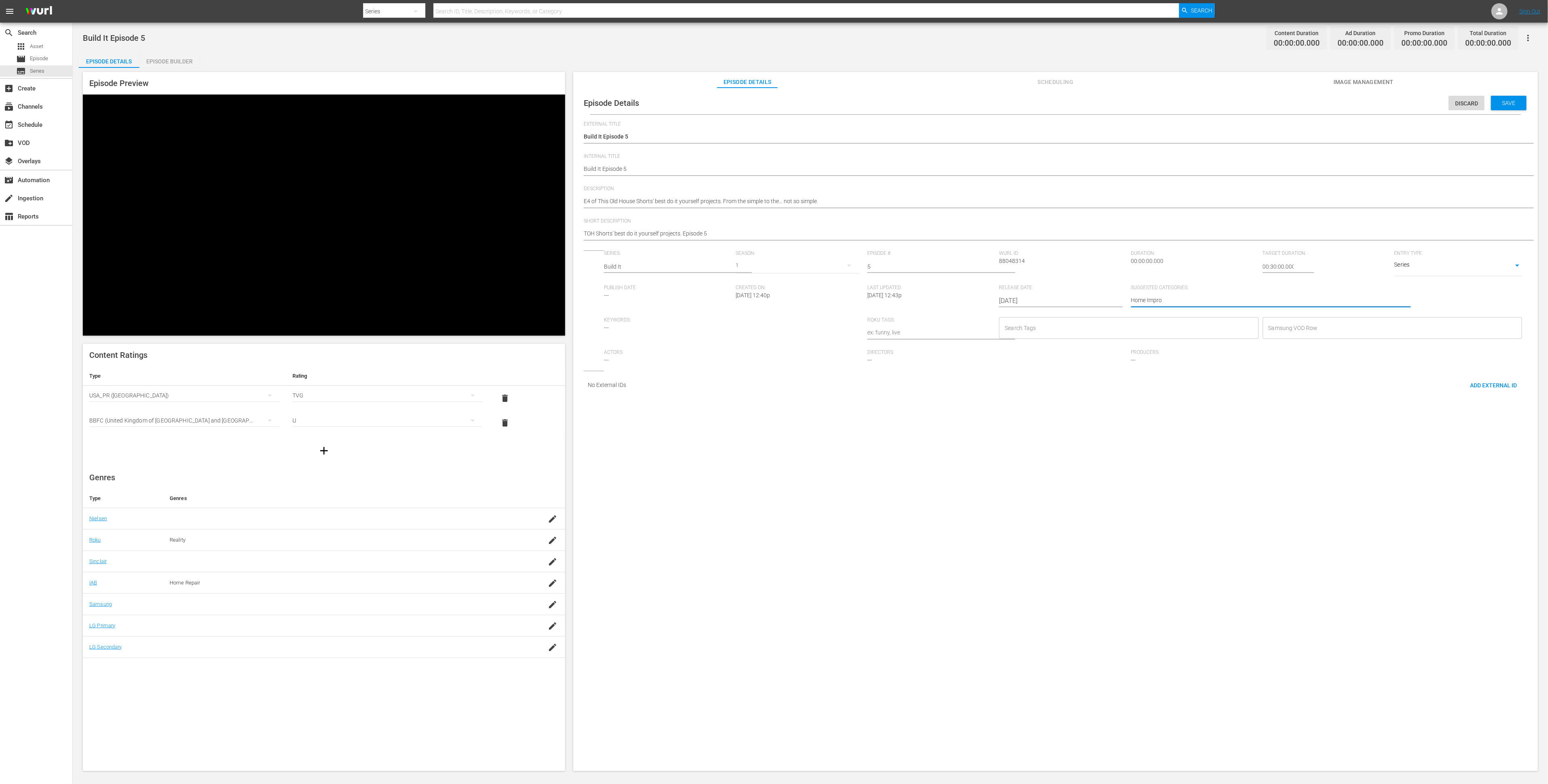
type textarea "Home Improv"
type textarea "Home Improve"
type textarea "Home Improvem"
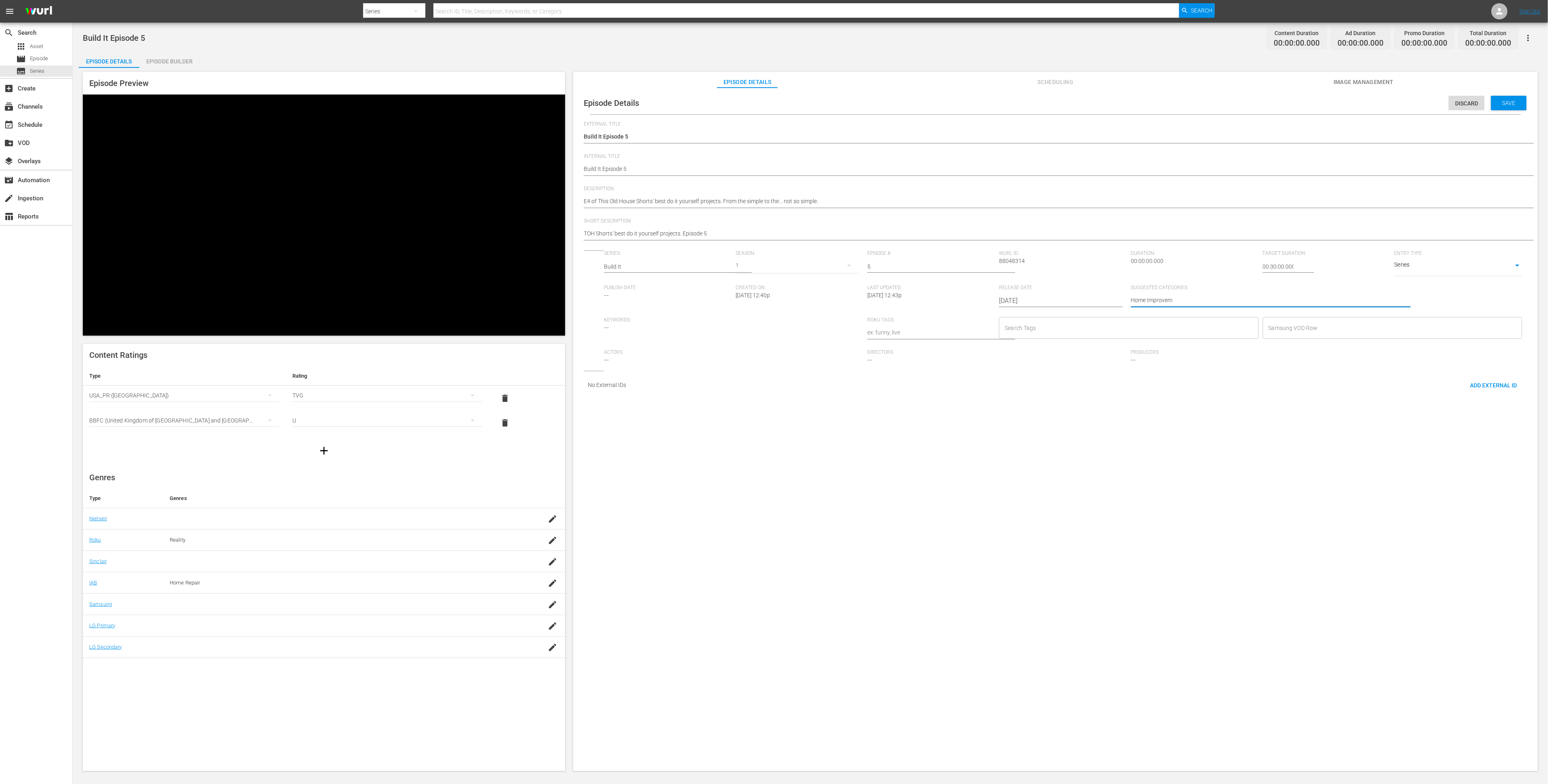
type textarea "Home Improveme"
type textarea "Home Improvemen"
type textarea "Home Improvement"
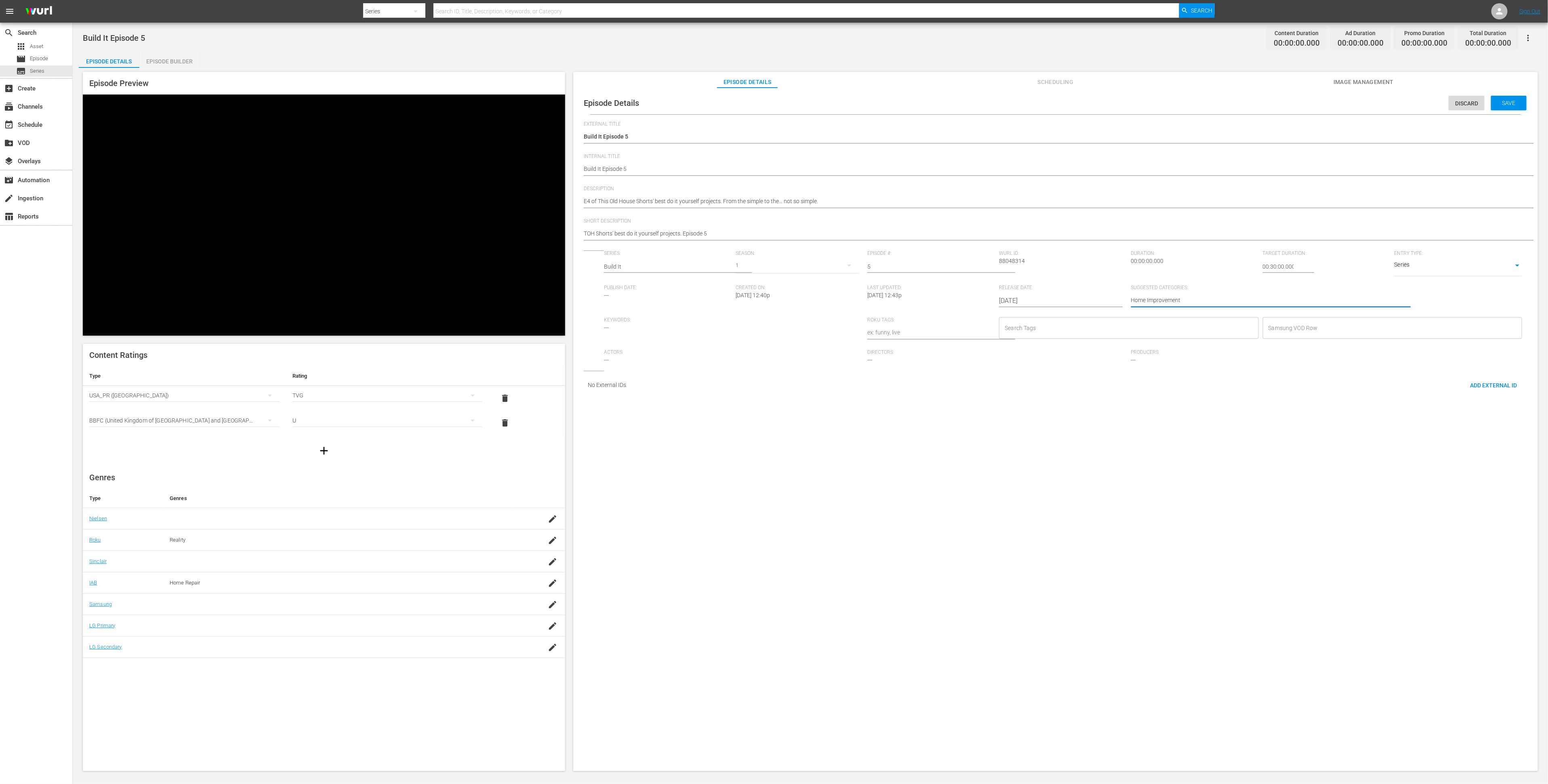
type textarea "Home Improvement"
click at [1108, 332] on input "Search Tags" at bounding box center [1122, 328] width 240 height 14
click at [1082, 329] on input "Hime" at bounding box center [1122, 328] width 240 height 14
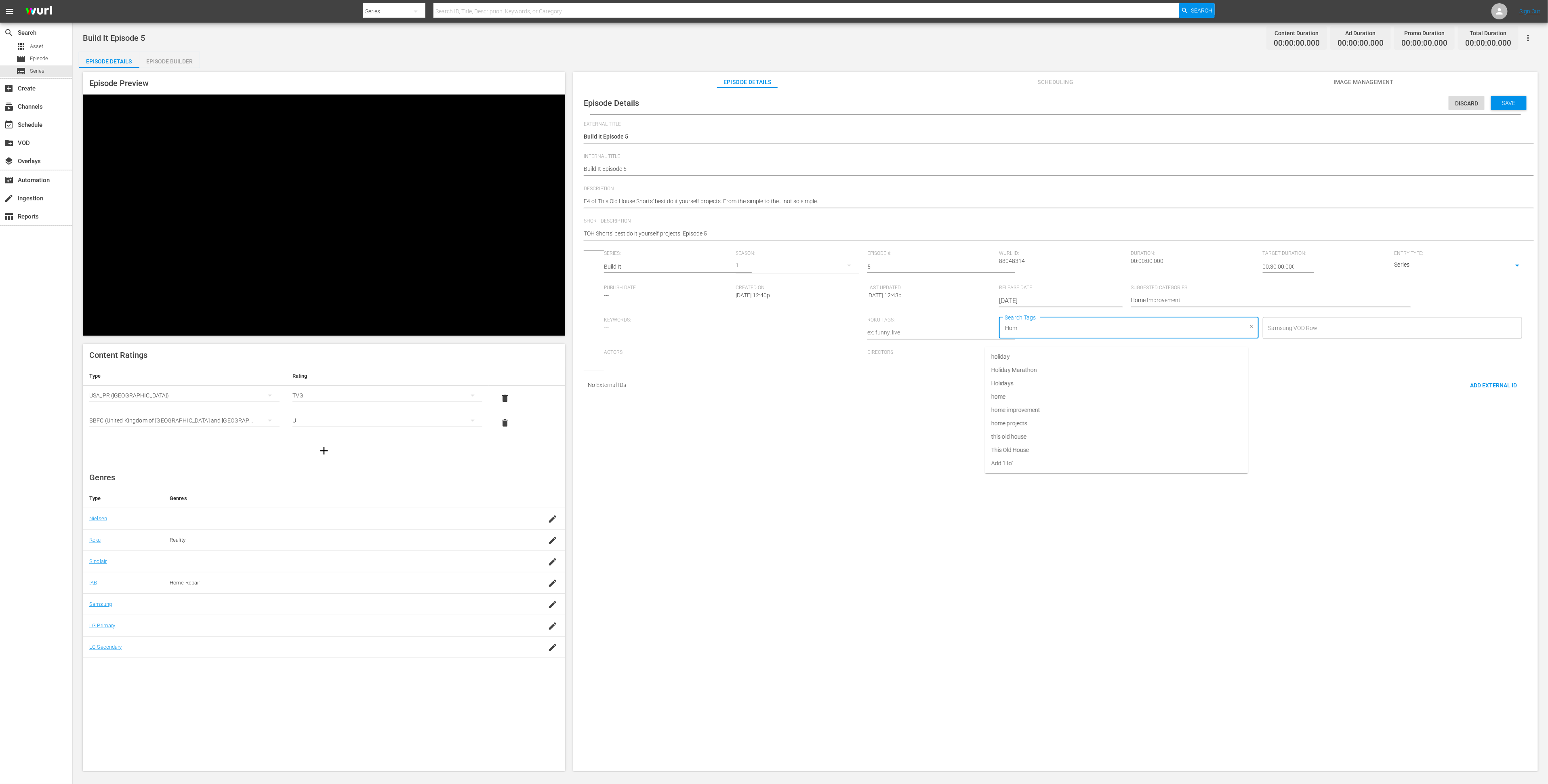
type input "Home"
click at [1042, 369] on li "home improvement" at bounding box center [1117, 370] width 263 height 13
type input "[PERSON_NAME]"
click at [1031, 370] on li "Build it" at bounding box center [1117, 370] width 263 height 13
type input "diy"
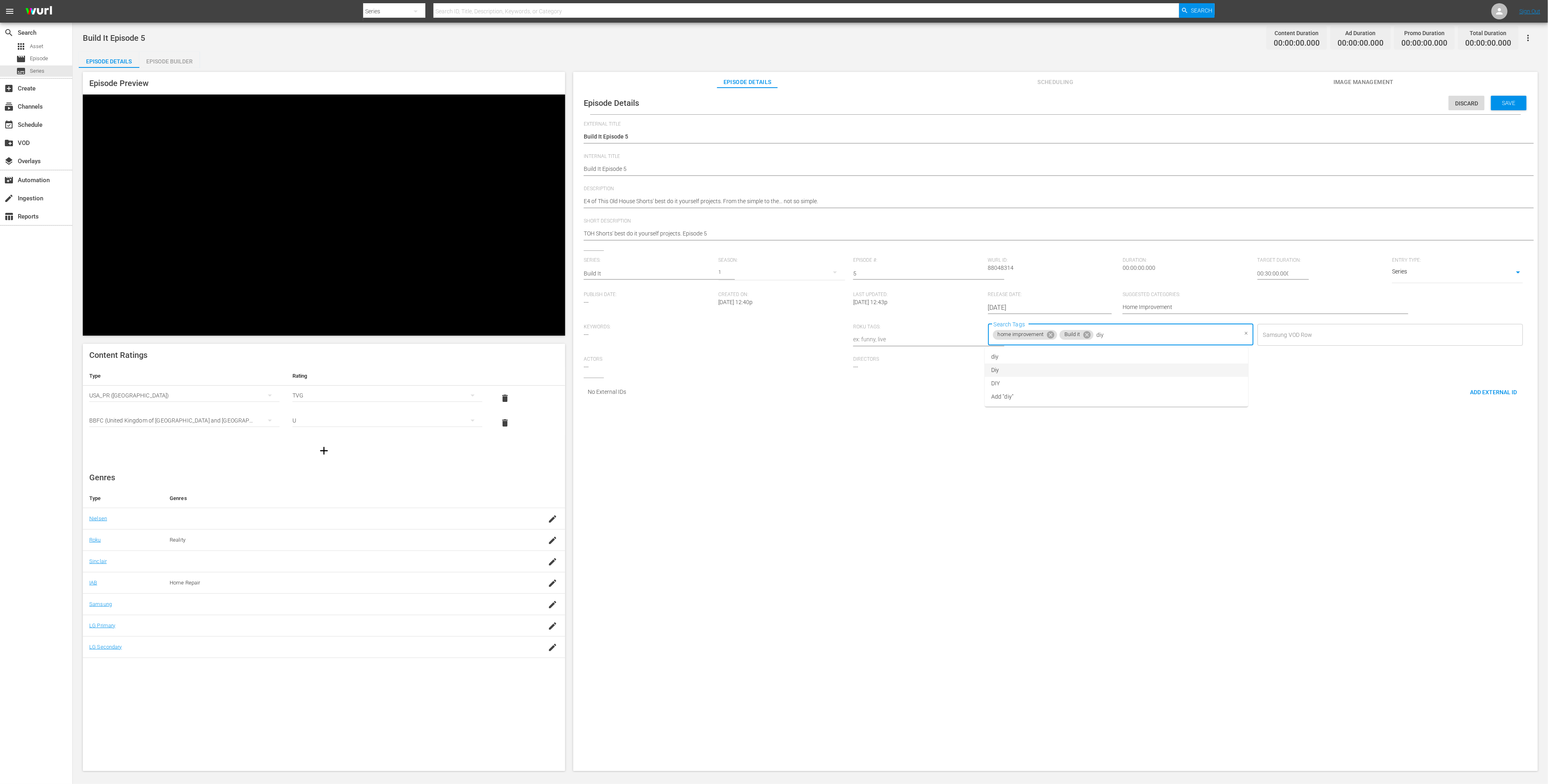
click at [1027, 369] on li "Diy" at bounding box center [1117, 370] width 263 height 13
type input "this"
click at [1035, 366] on li "This Old House" at bounding box center [1117, 370] width 263 height 13
type input "ren"
click at [1038, 359] on li "renovation" at bounding box center [1117, 357] width 263 height 13
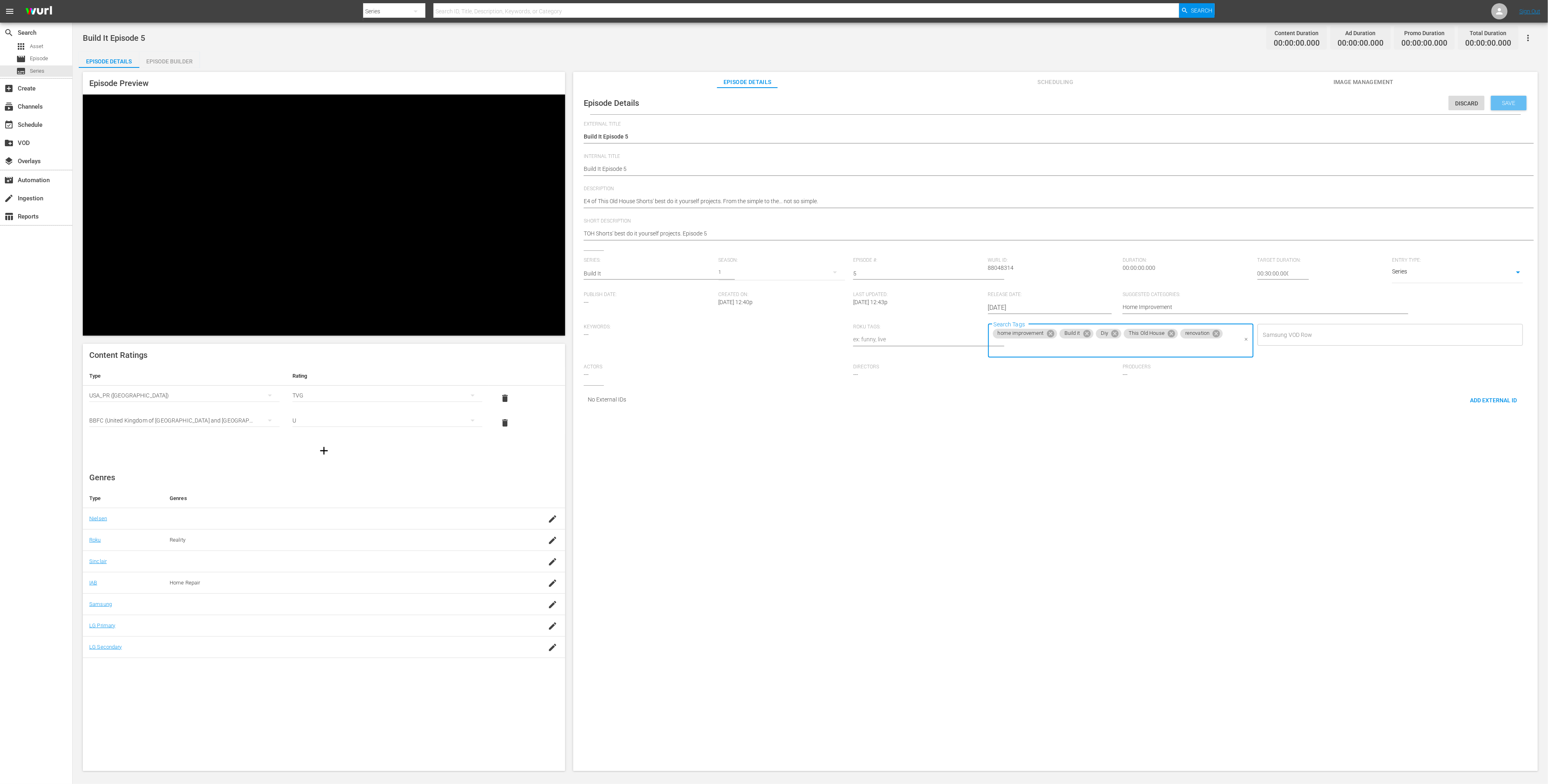
click at [1500, 105] on span "Save" at bounding box center [1509, 103] width 26 height 7
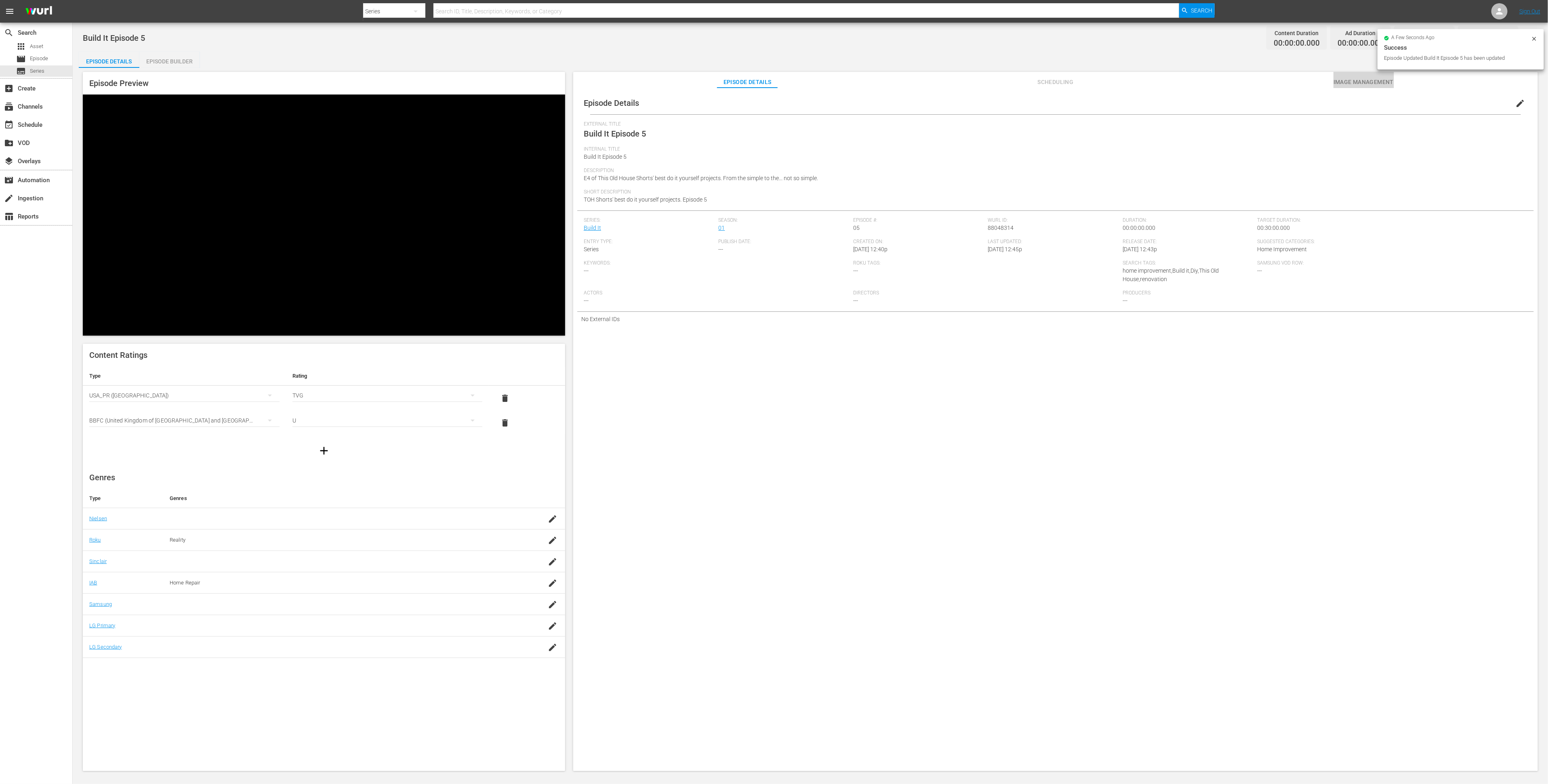
click at [1369, 81] on span "Image Management" at bounding box center [1364, 82] width 61 height 10
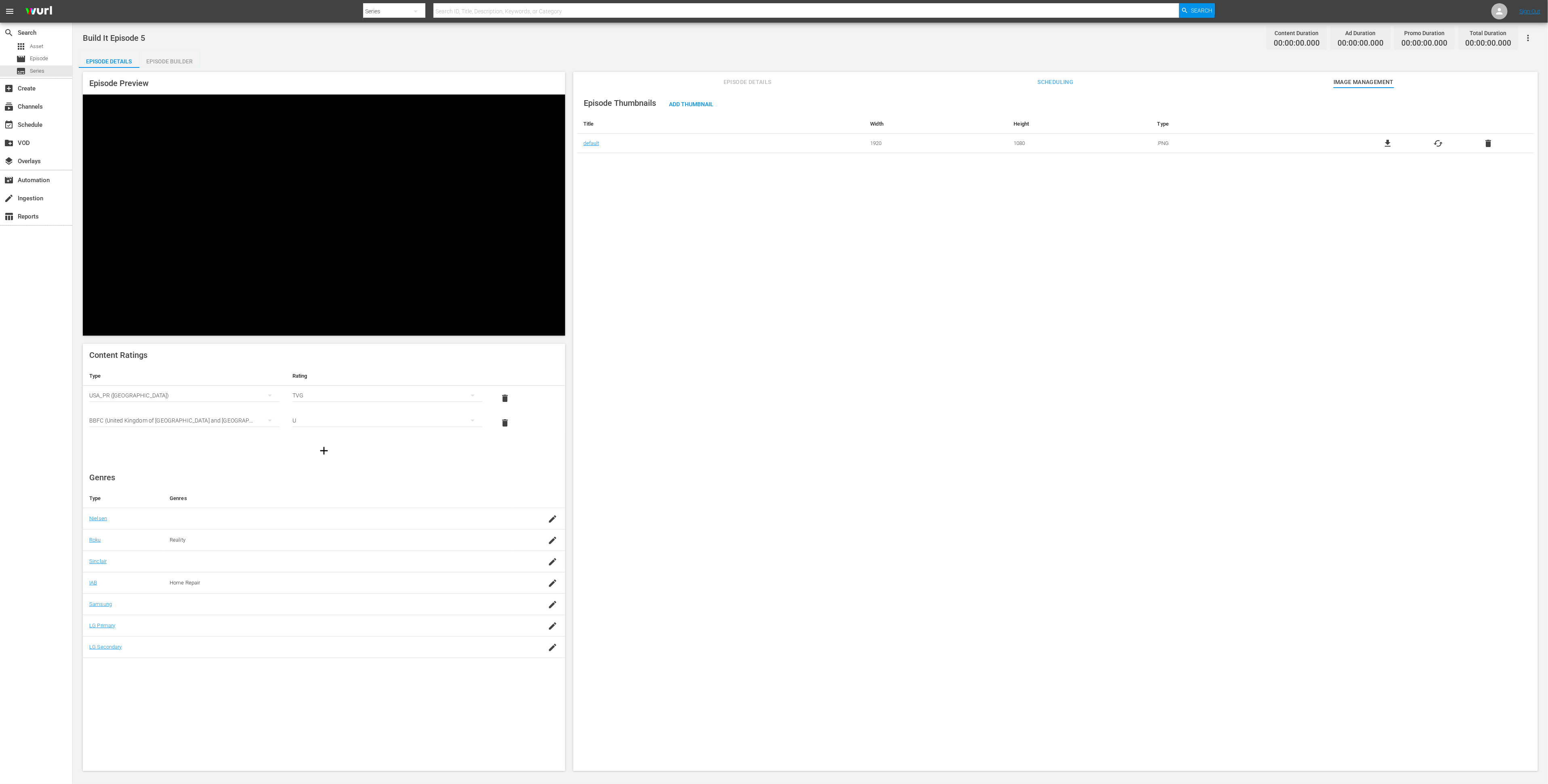
click at [180, 62] on div "Episode Builder" at bounding box center [169, 61] width 61 height 19
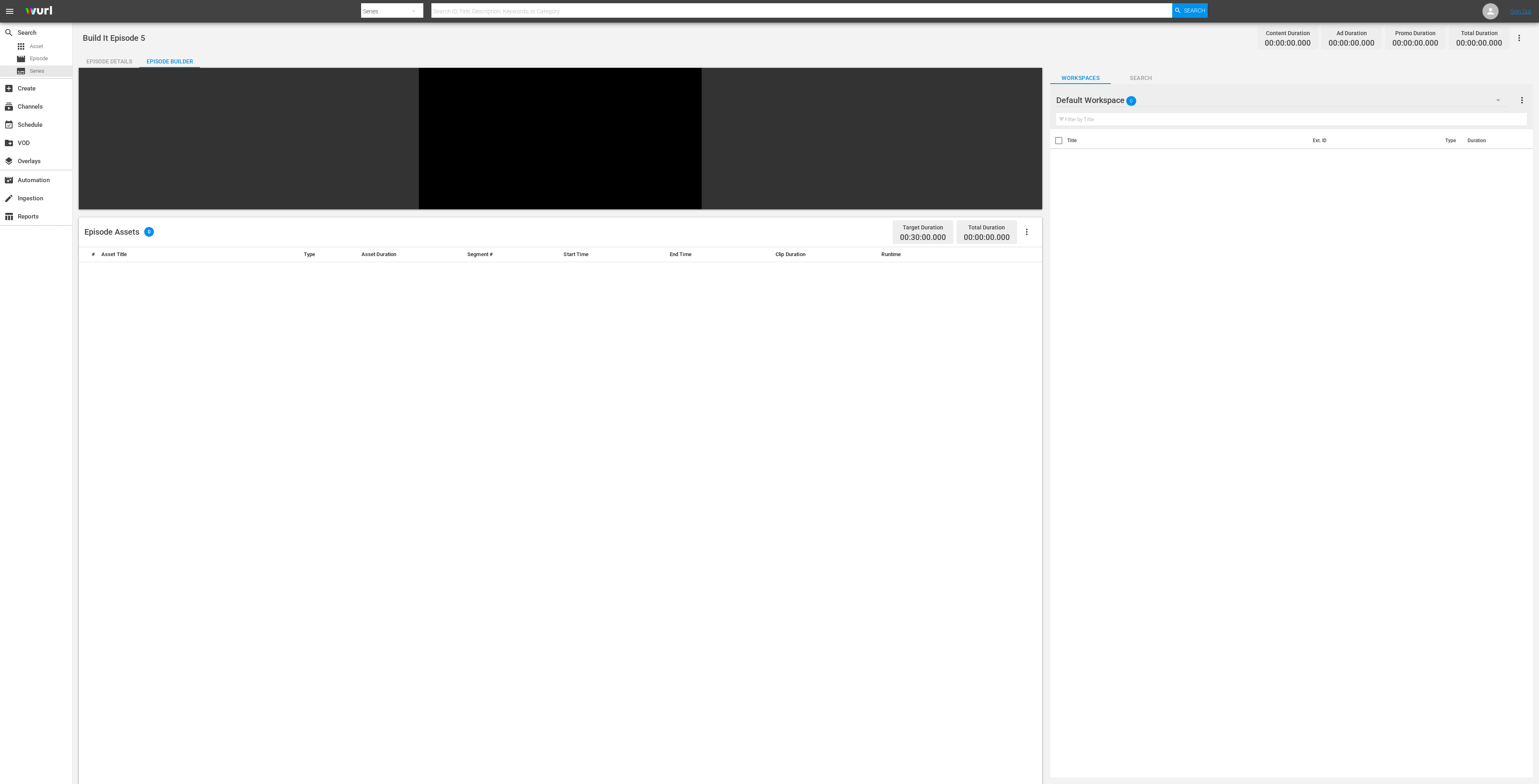
click at [1227, 102] on div "Default Workspace 0" at bounding box center [1282, 100] width 452 height 23
click at [1136, 144] on div "Build It (60)" at bounding box center [1108, 149] width 84 height 13
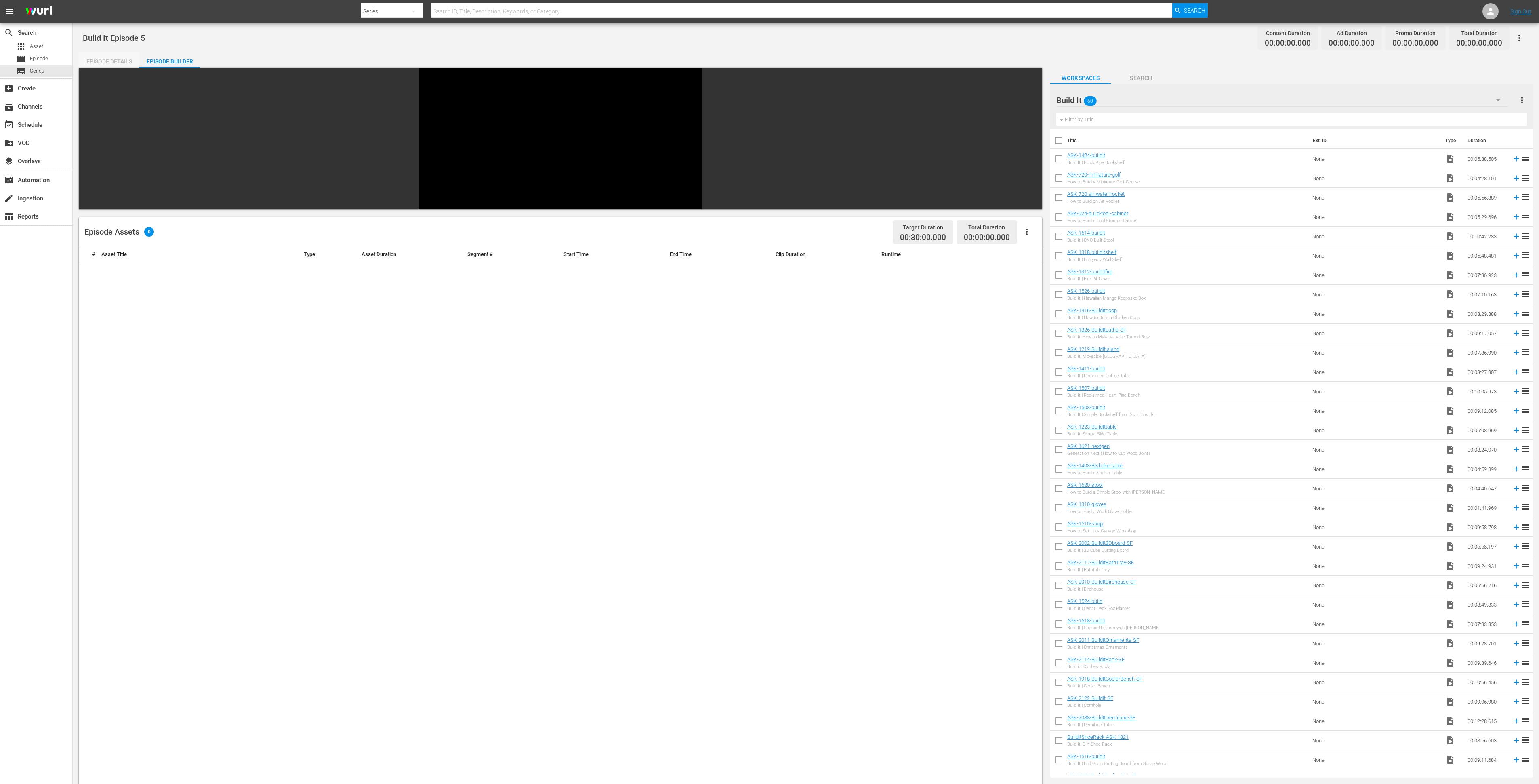
click at [110, 64] on div "Episode Details" at bounding box center [109, 61] width 61 height 19
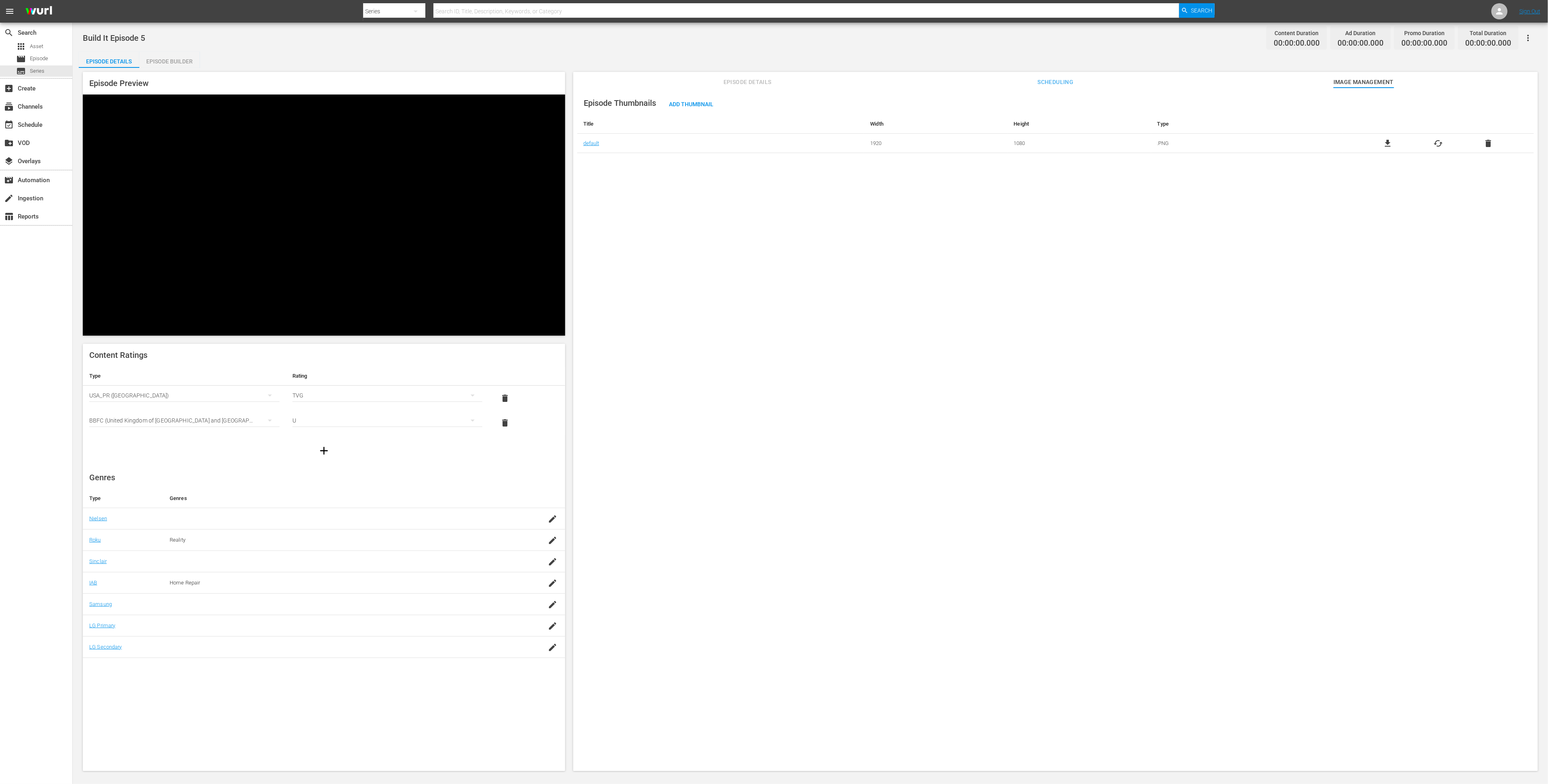
click at [755, 84] on span "Episode Details" at bounding box center [747, 82] width 61 height 10
click at [704, 175] on span "E4 of This Old House Shorts' best do it yourself projects. From the simple to t…" at bounding box center [701, 178] width 234 height 7
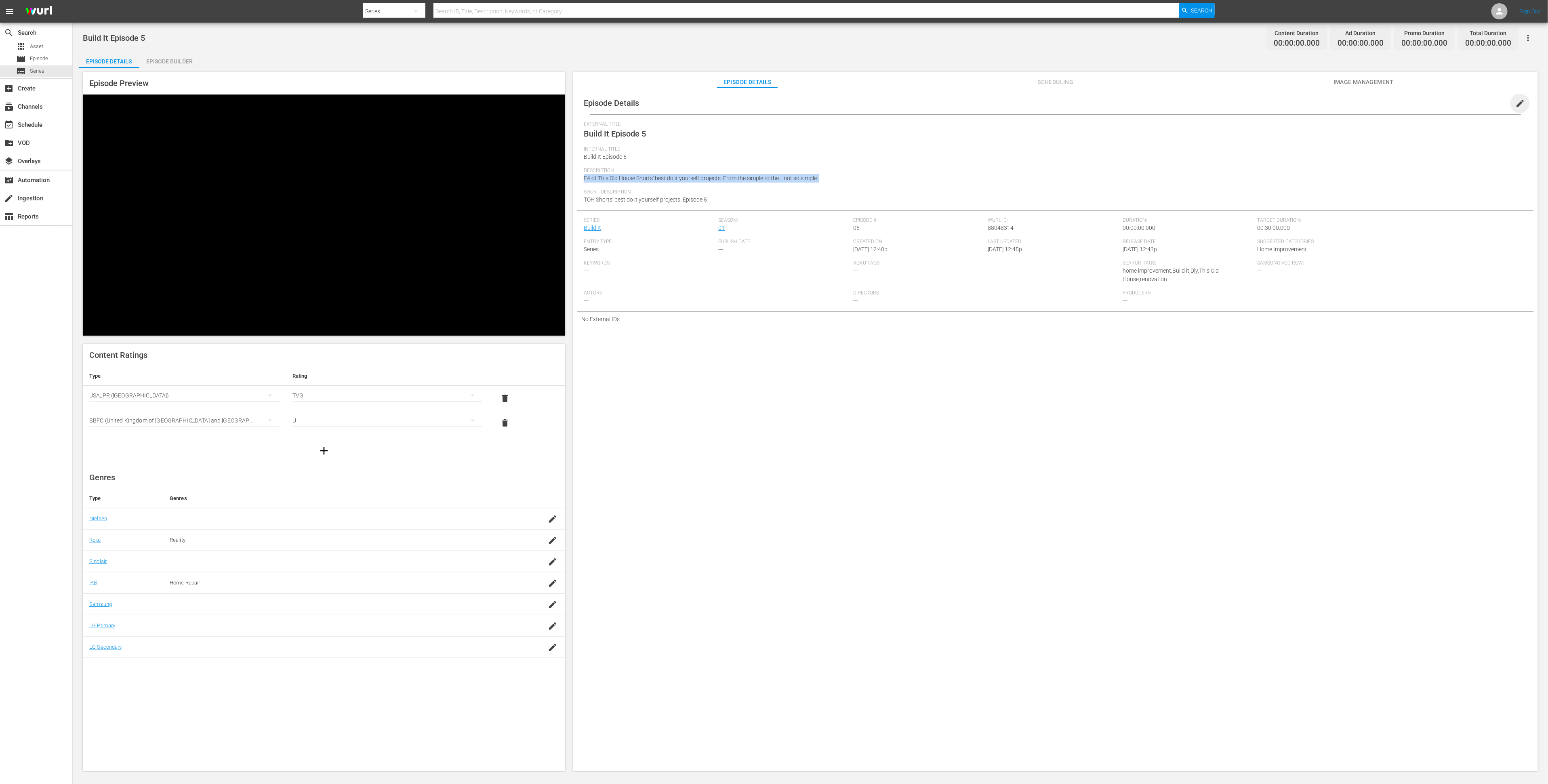
click at [1516, 102] on span "edit" at bounding box center [1520, 103] width 10 height 10
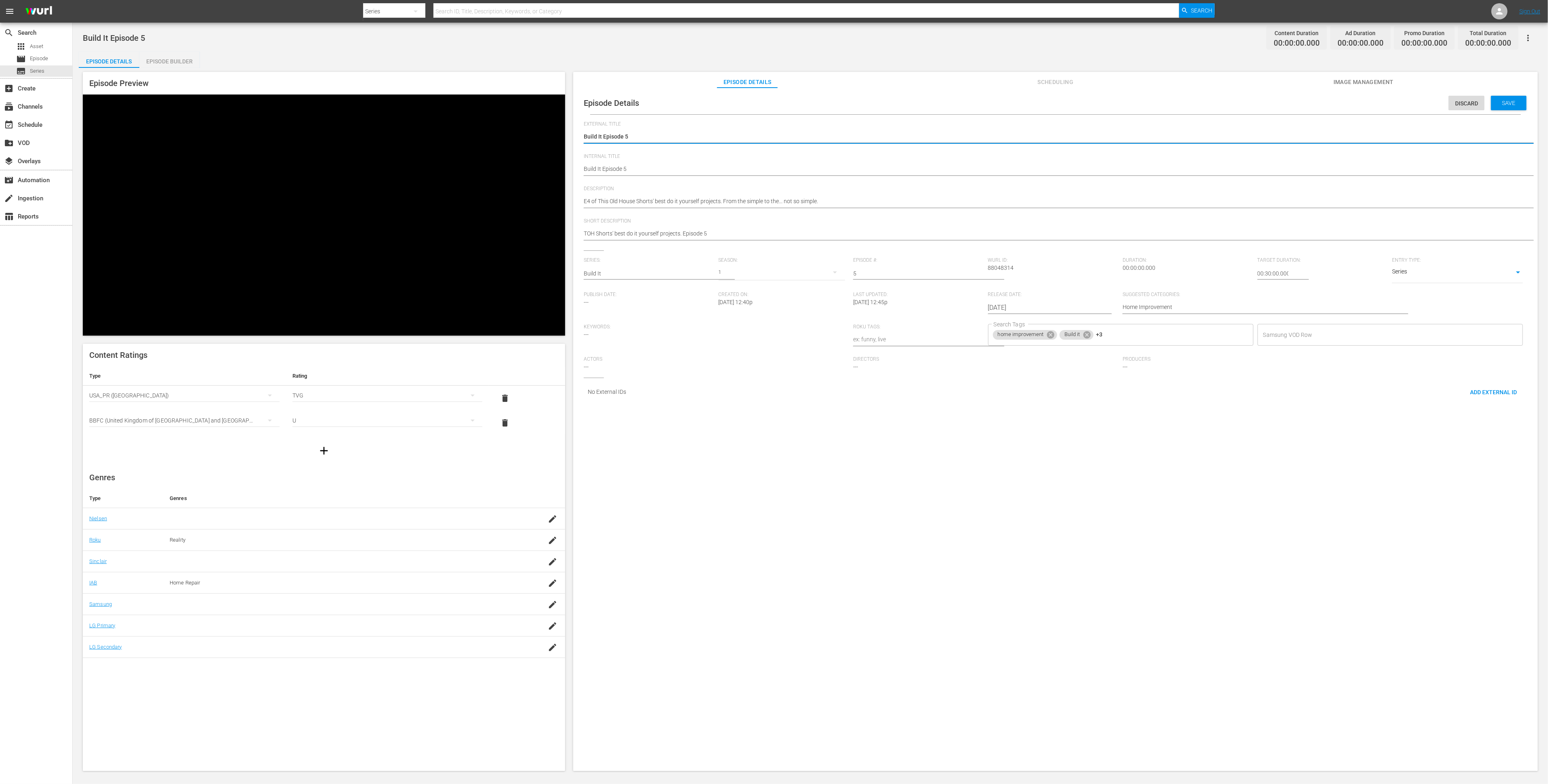
drag, startPoint x: 590, startPoint y: 200, endPoint x: 594, endPoint y: 207, distance: 8.1
type textarea "E of This Old House Shorts' best do it yourself projects. From the simple to th…"
type textarea "E5 of This Old House Shorts' best do it yourself projects. From the simple to t…"
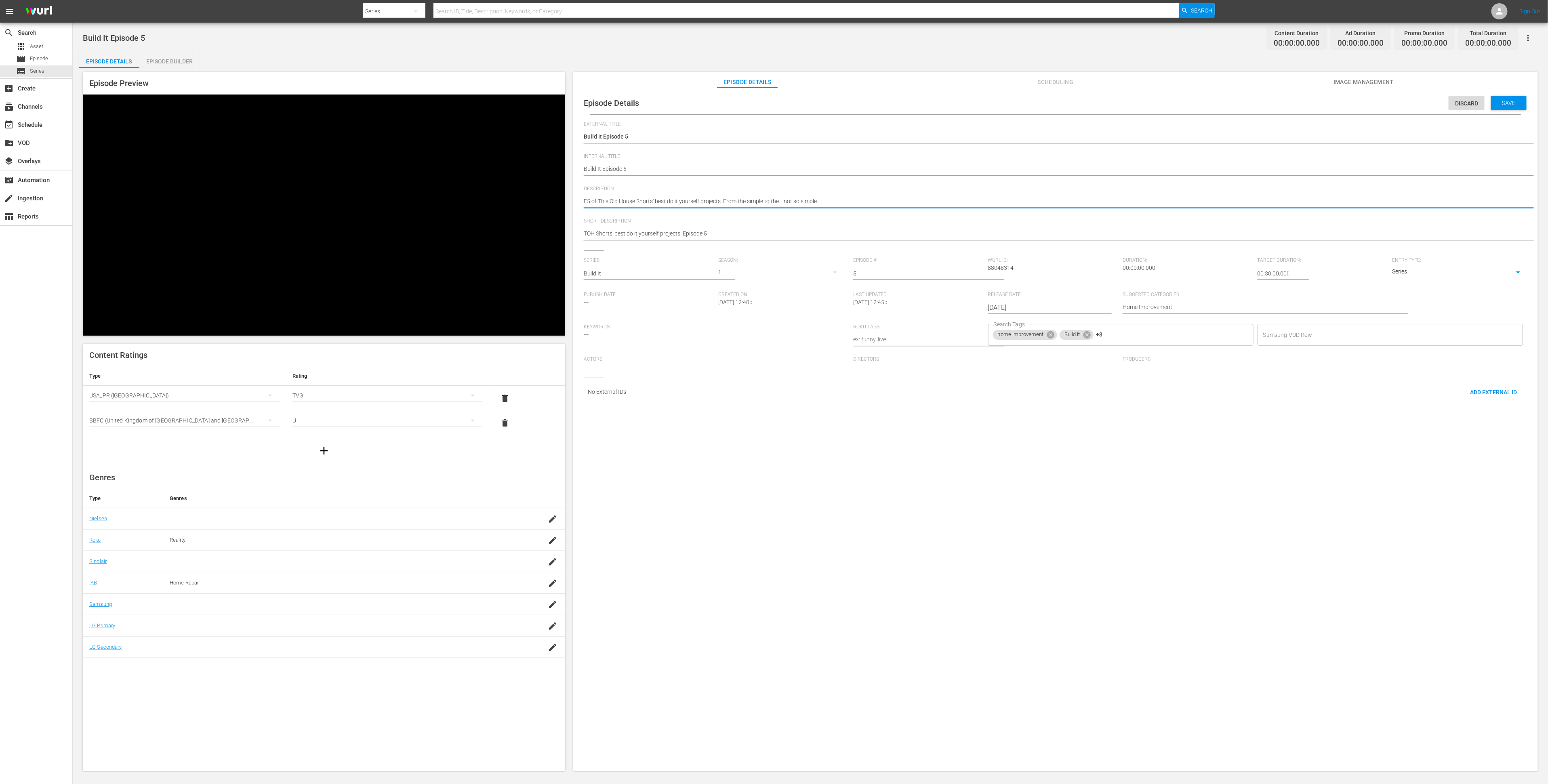
click at [670, 203] on textarea "E4 of This Old House Shorts' best do it yourself projects. From the simple to t…" at bounding box center [1053, 202] width 940 height 10
click at [1505, 103] on span "Save" at bounding box center [1509, 103] width 26 height 7
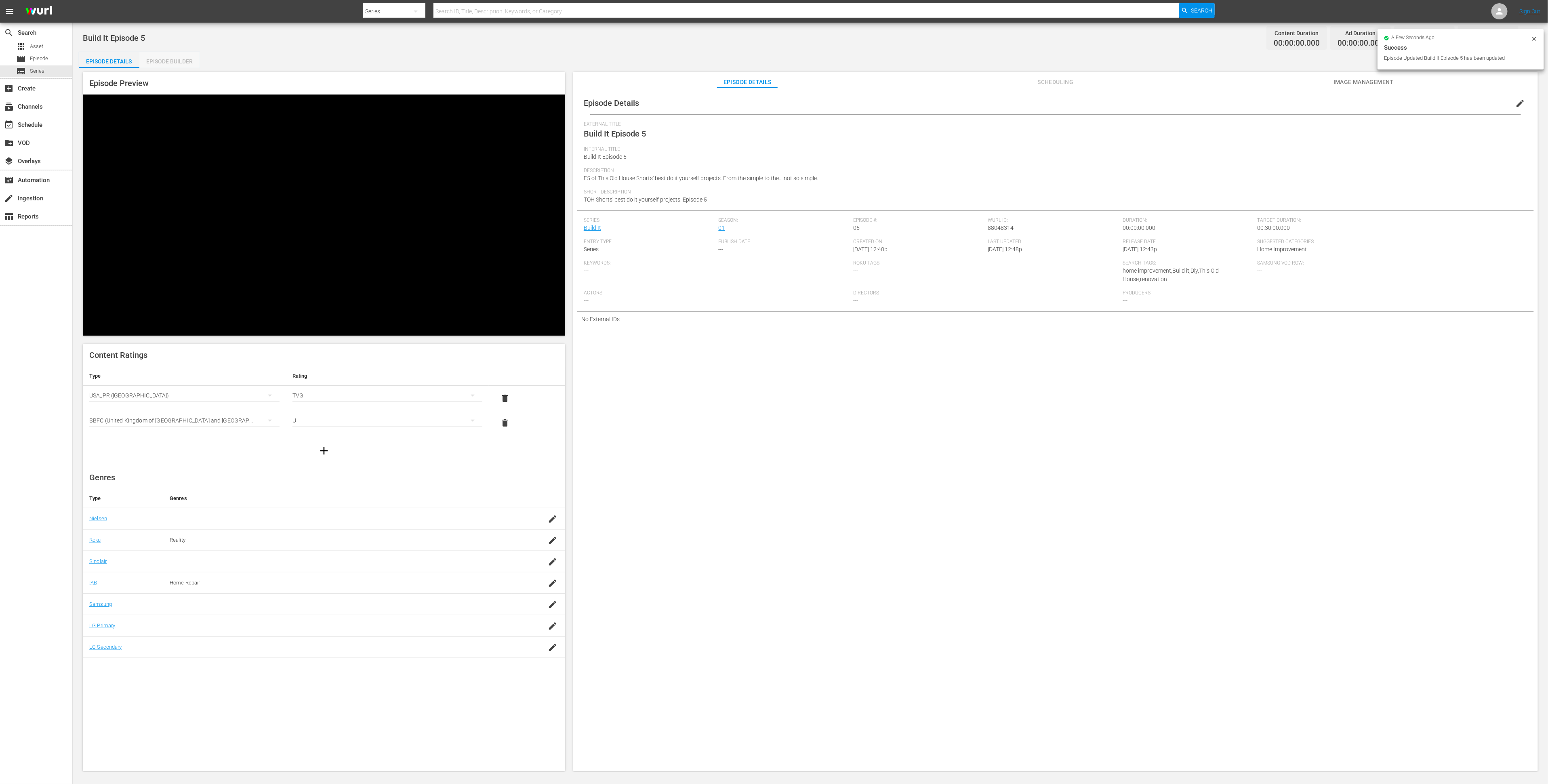
click at [166, 62] on div "Episode Builder" at bounding box center [169, 61] width 61 height 19
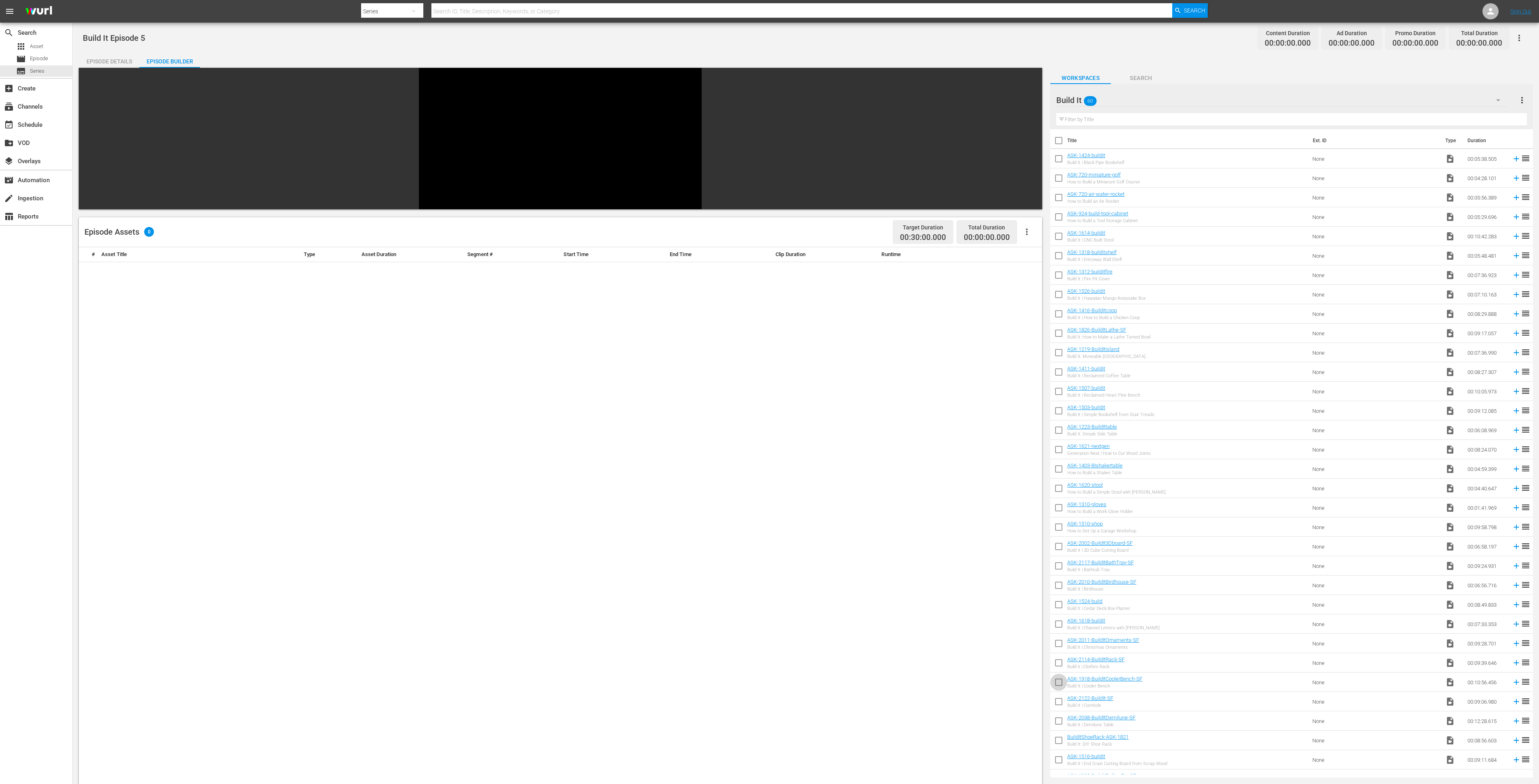
click at [1058, 684] on input "checkbox" at bounding box center [1059, 684] width 17 height 17
checkbox input "true"
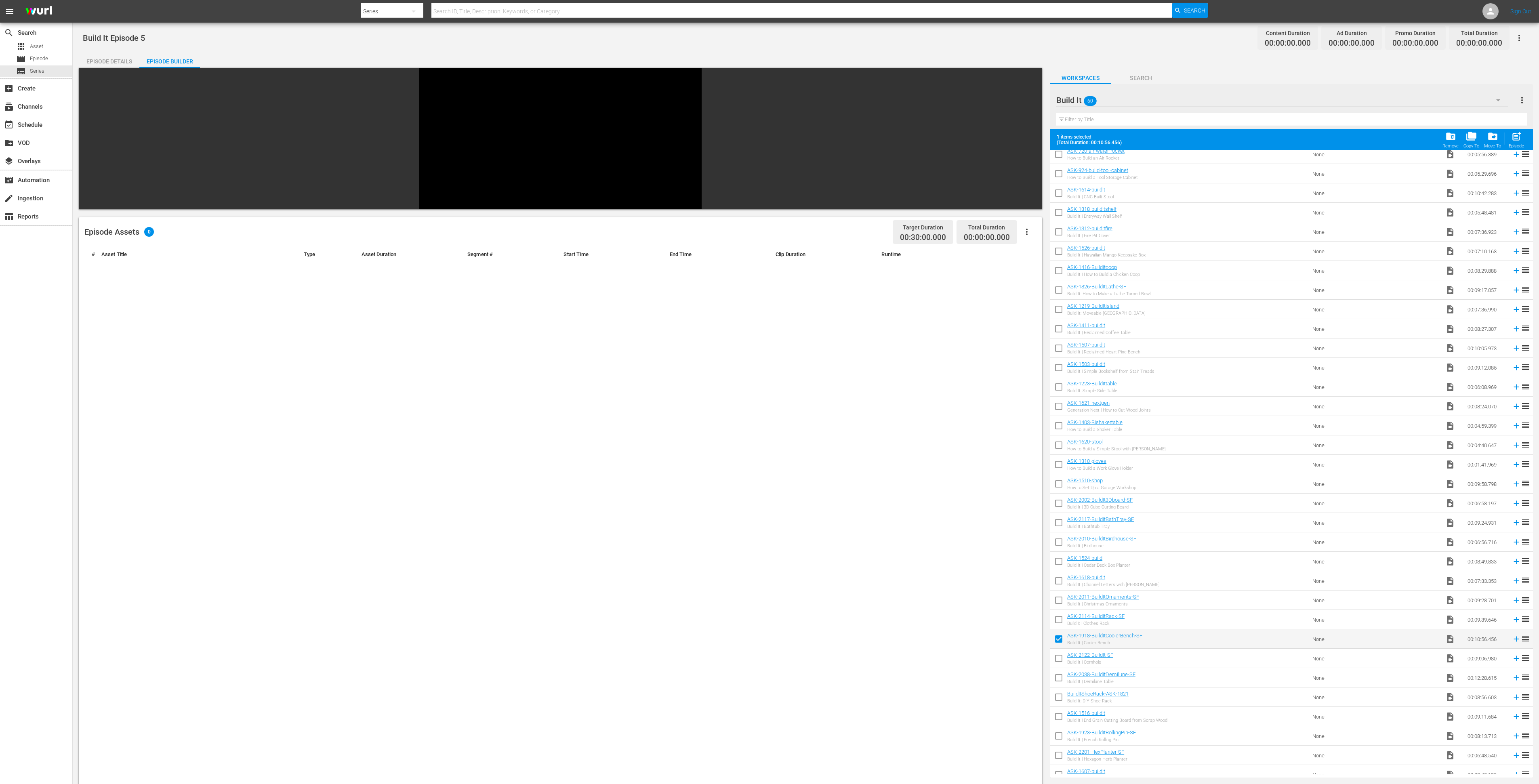
scroll to position [186, 0]
click at [1056, 555] on input "checkbox" at bounding box center [1059, 558] width 17 height 17
checkbox input "true"
click at [1062, 575] on input "checkbox" at bounding box center [1059, 577] width 17 height 17
checkbox input "true"
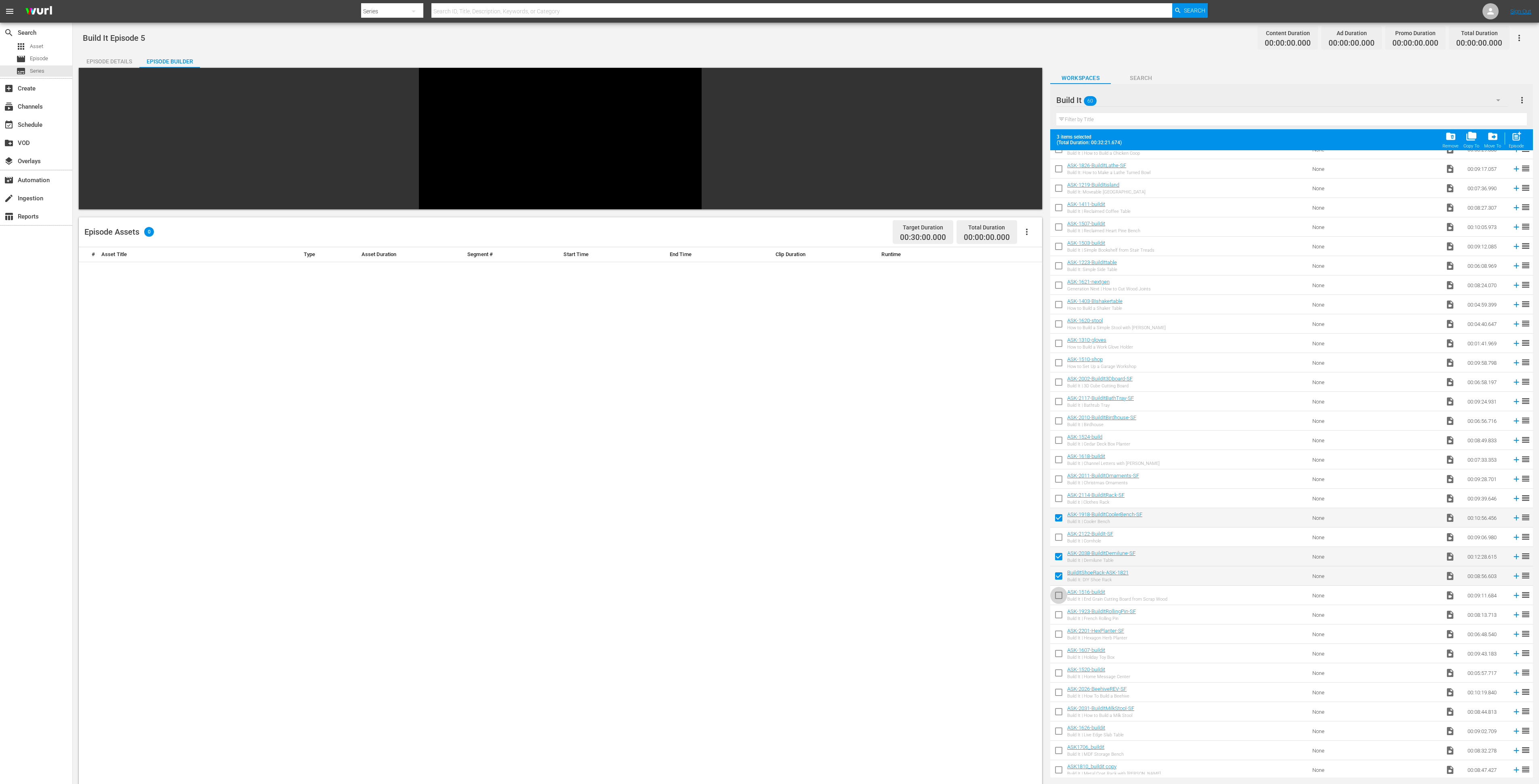
click at [1061, 592] on input "checkbox" at bounding box center [1059, 597] width 17 height 17
checkbox input "true"
click at [1059, 615] on input "checkbox" at bounding box center [1059, 616] width 17 height 17
checkbox input "true"
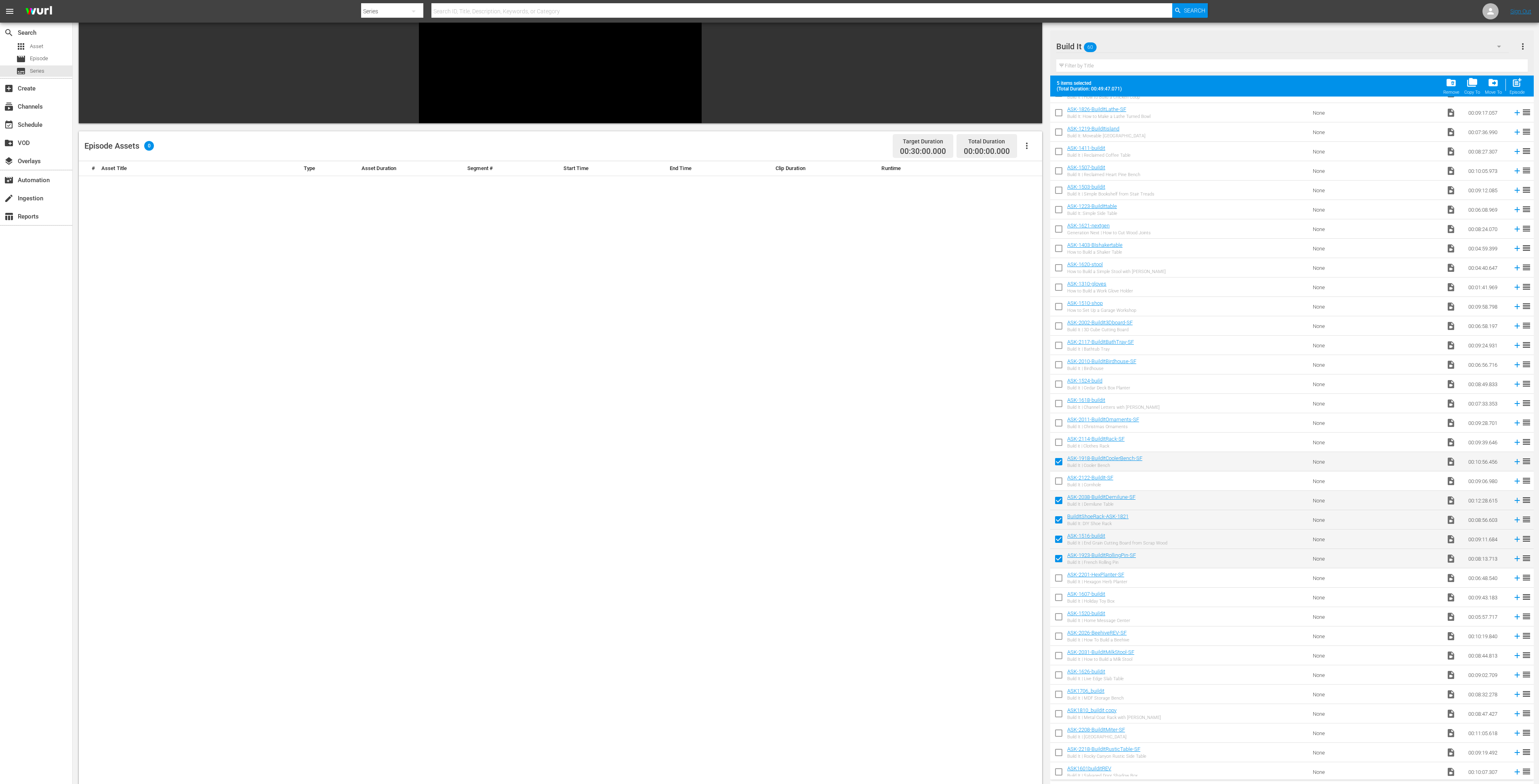
scroll to position [180, 0]
click at [1060, 585] on input "checkbox" at bounding box center [1059, 588] width 17 height 17
checkbox input "false"
click at [1059, 625] on input "checkbox" at bounding box center [1059, 627] width 17 height 17
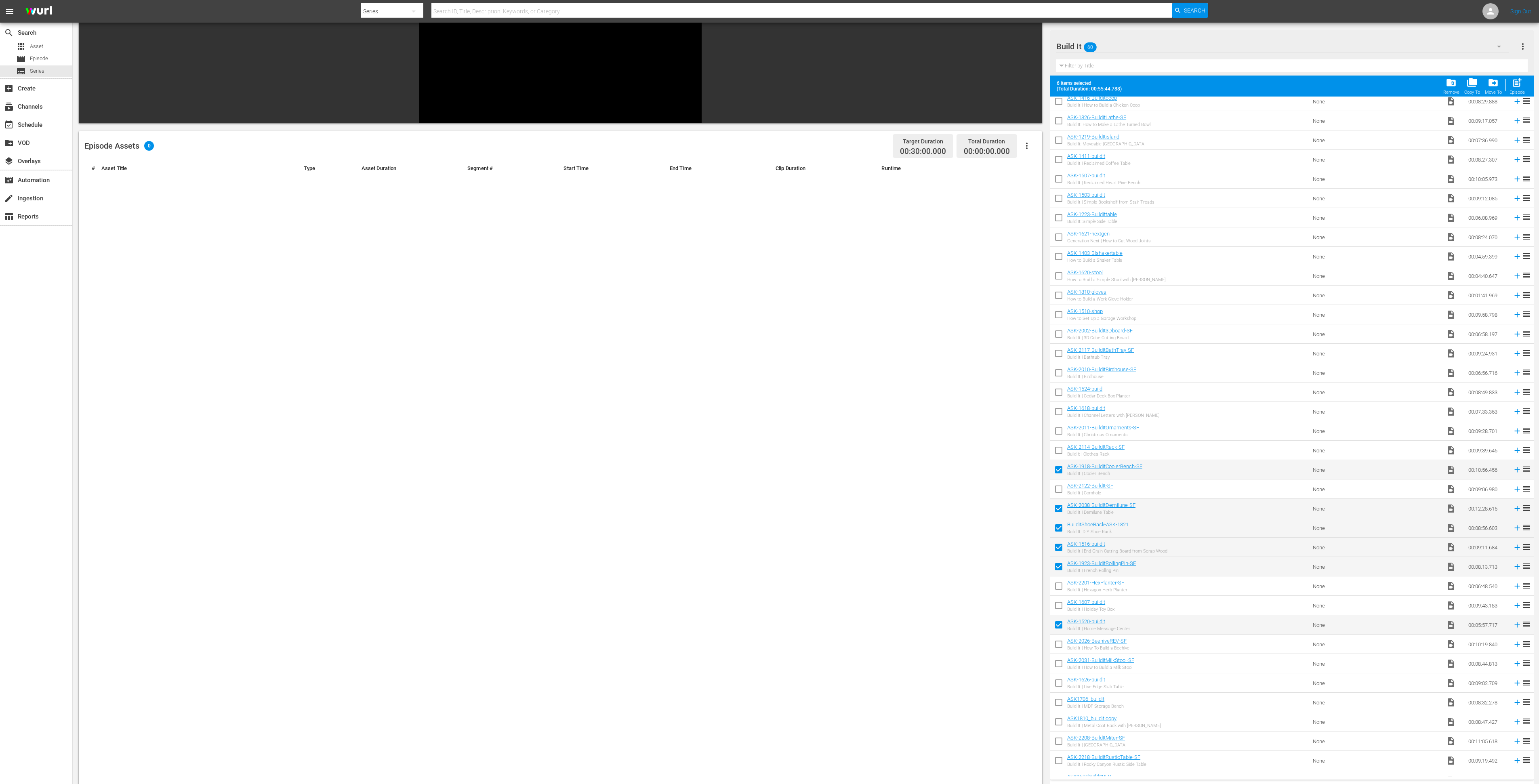
click at [1058, 624] on input "checkbox" at bounding box center [1059, 627] width 17 height 17
checkbox input "false"
click at [1523, 81] on div "post_add Episode" at bounding box center [1517, 86] width 16 height 18
checkbox input "false"
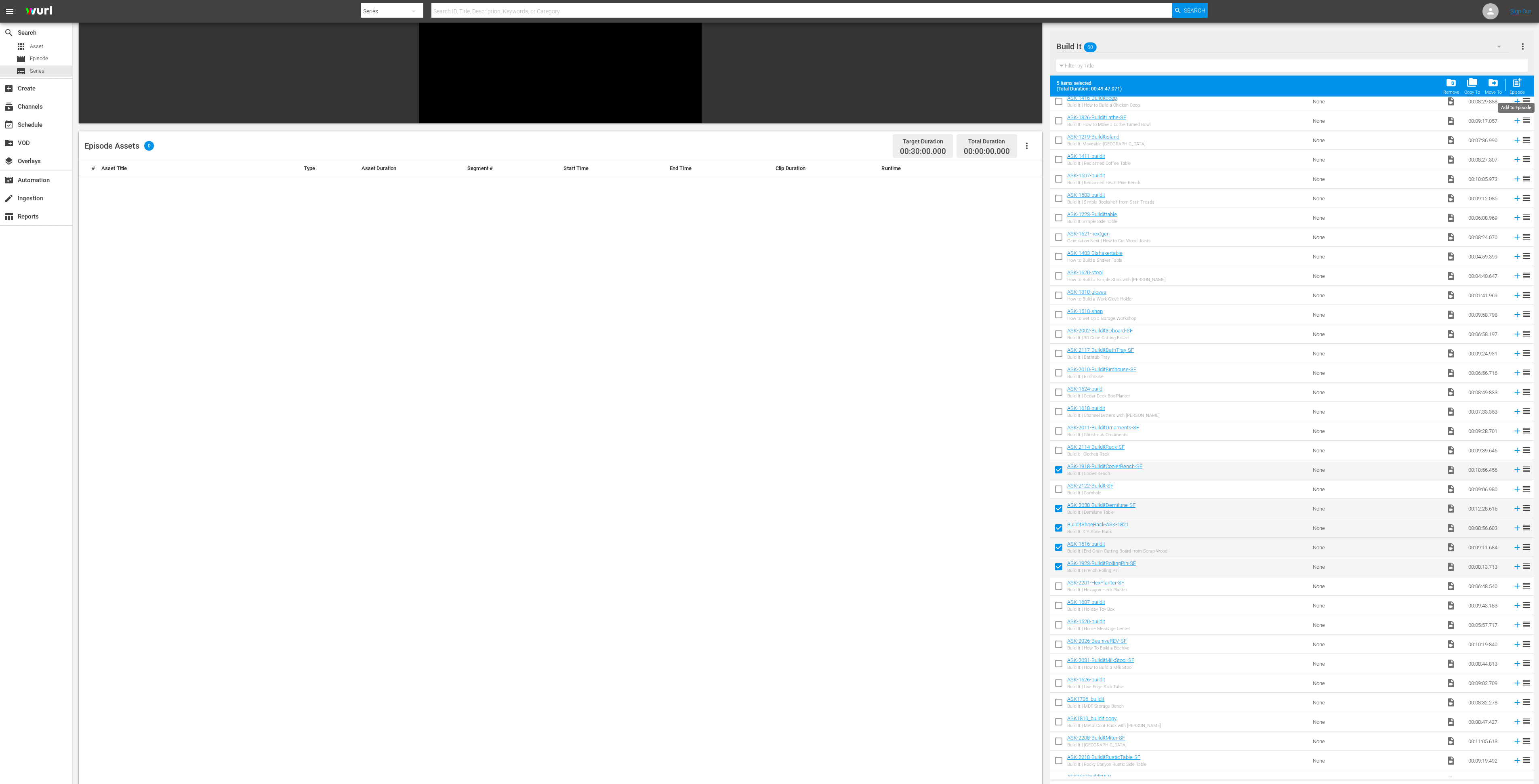
checkbox input "false"
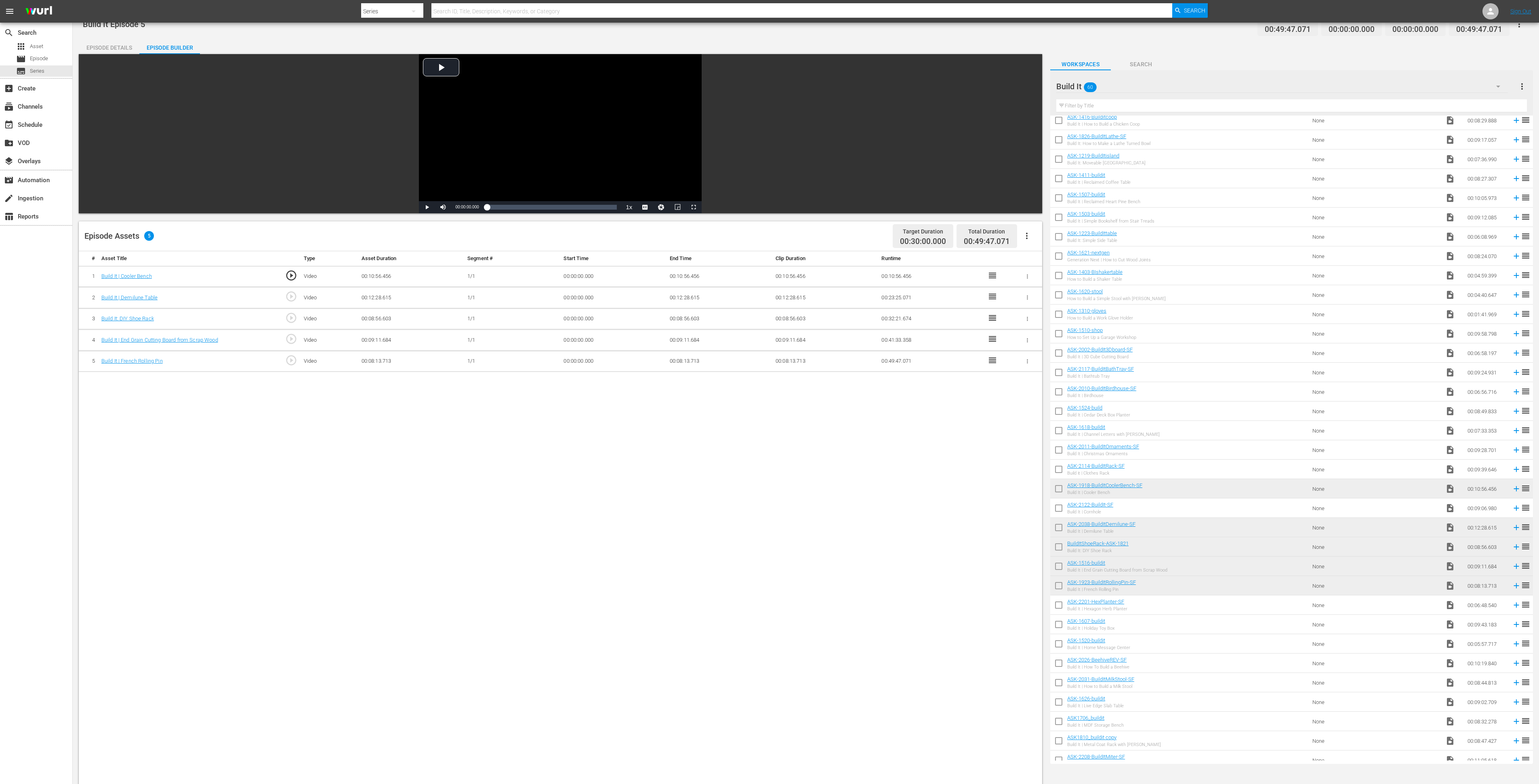
scroll to position [0, 0]
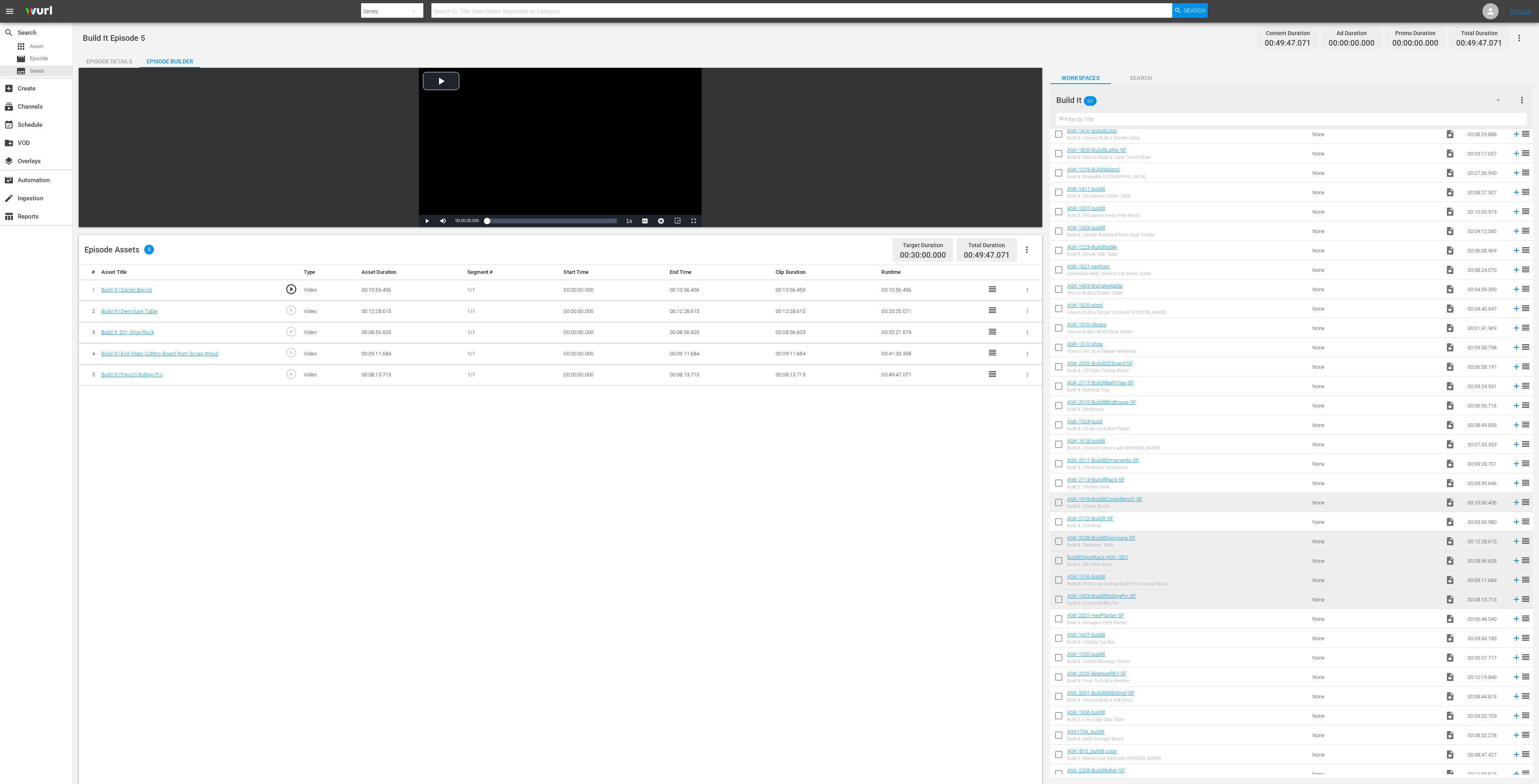
click at [1162, 101] on div "Build It 60" at bounding box center [1282, 100] width 452 height 23
click at [1129, 159] on div "Slates and Bumpers (18)" at bounding box center [1108, 162] width 84 height 13
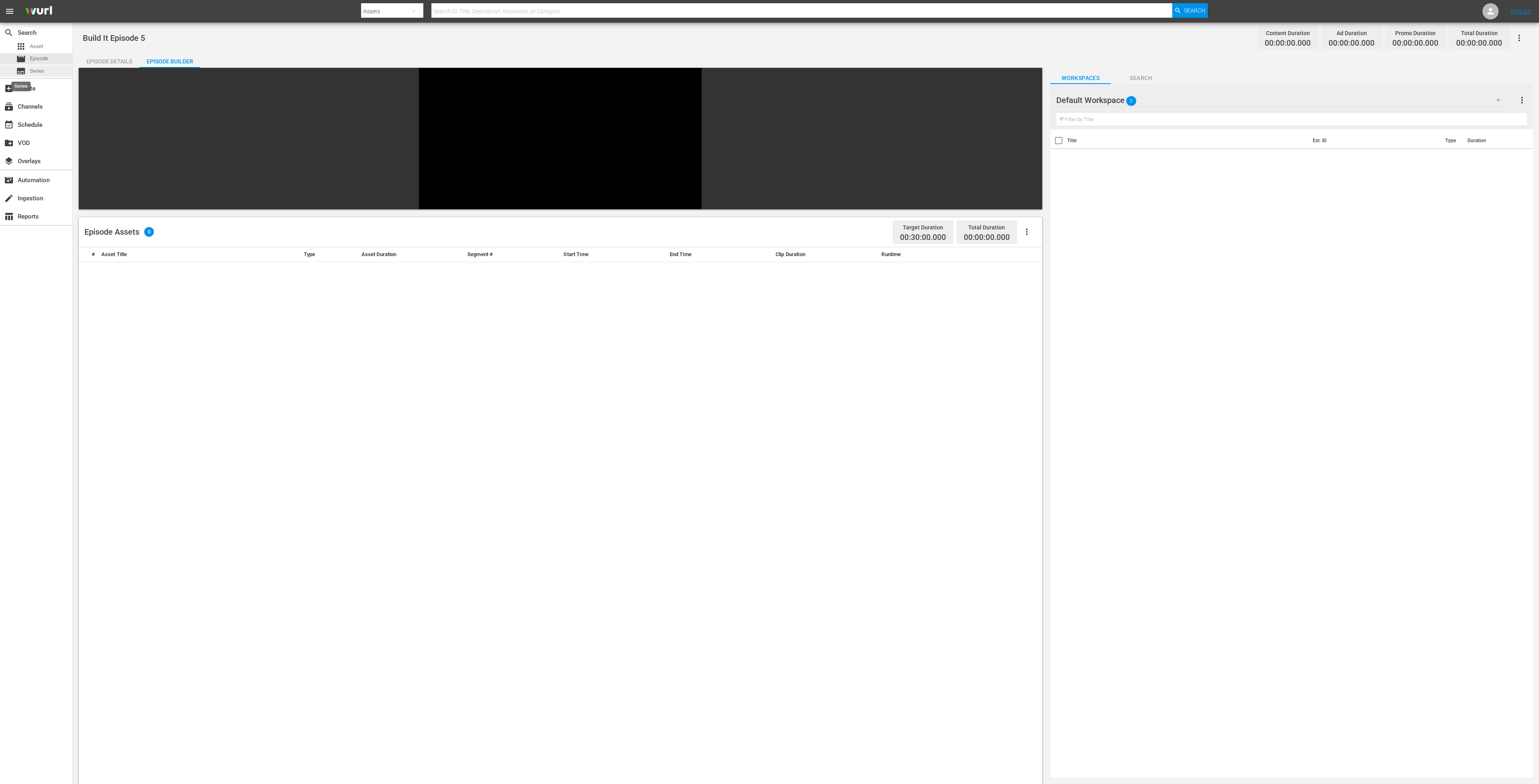
click at [24, 70] on span "subtitles" at bounding box center [21, 71] width 10 height 10
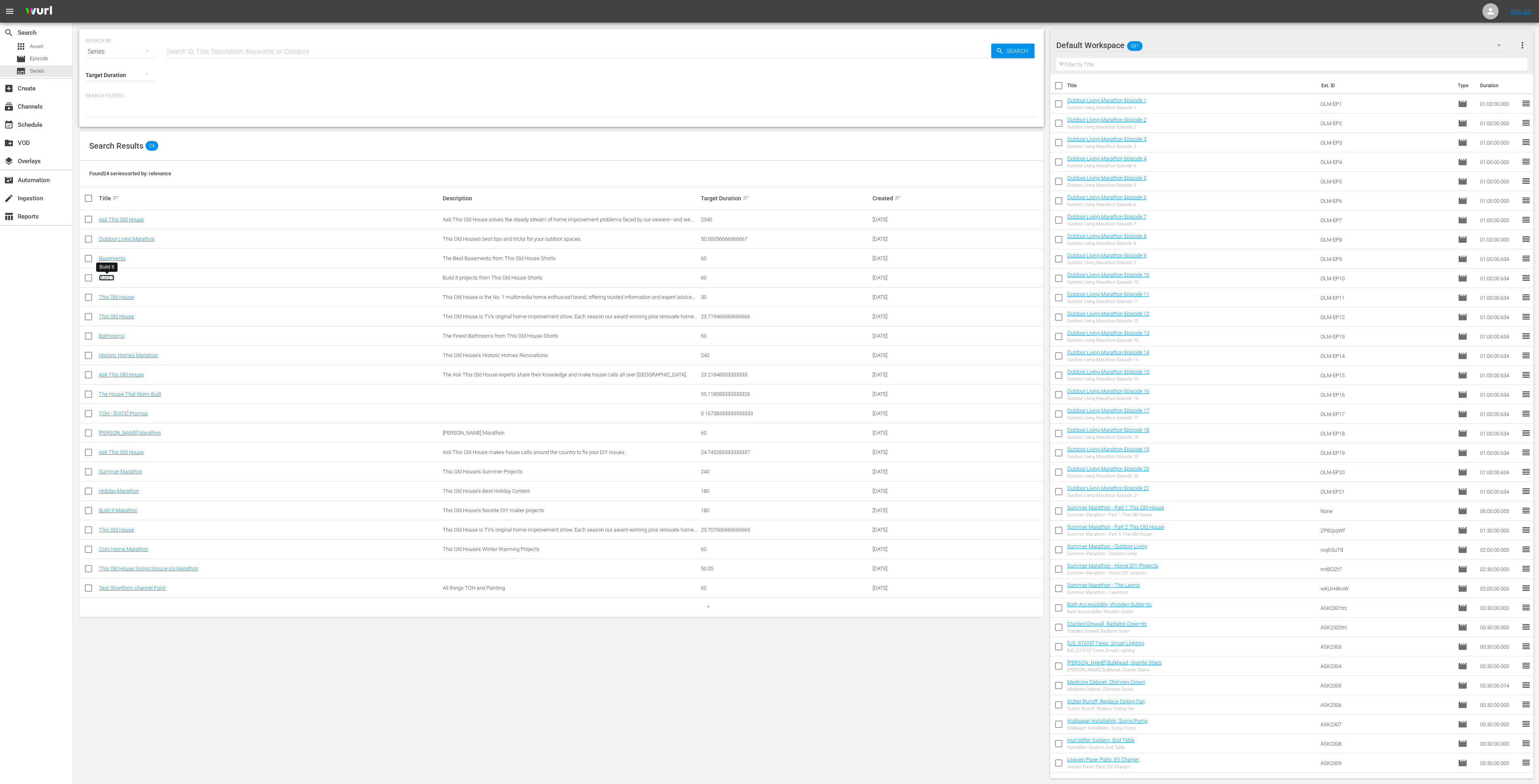
click at [103, 277] on link "Build It" at bounding box center [107, 278] width 16 height 6
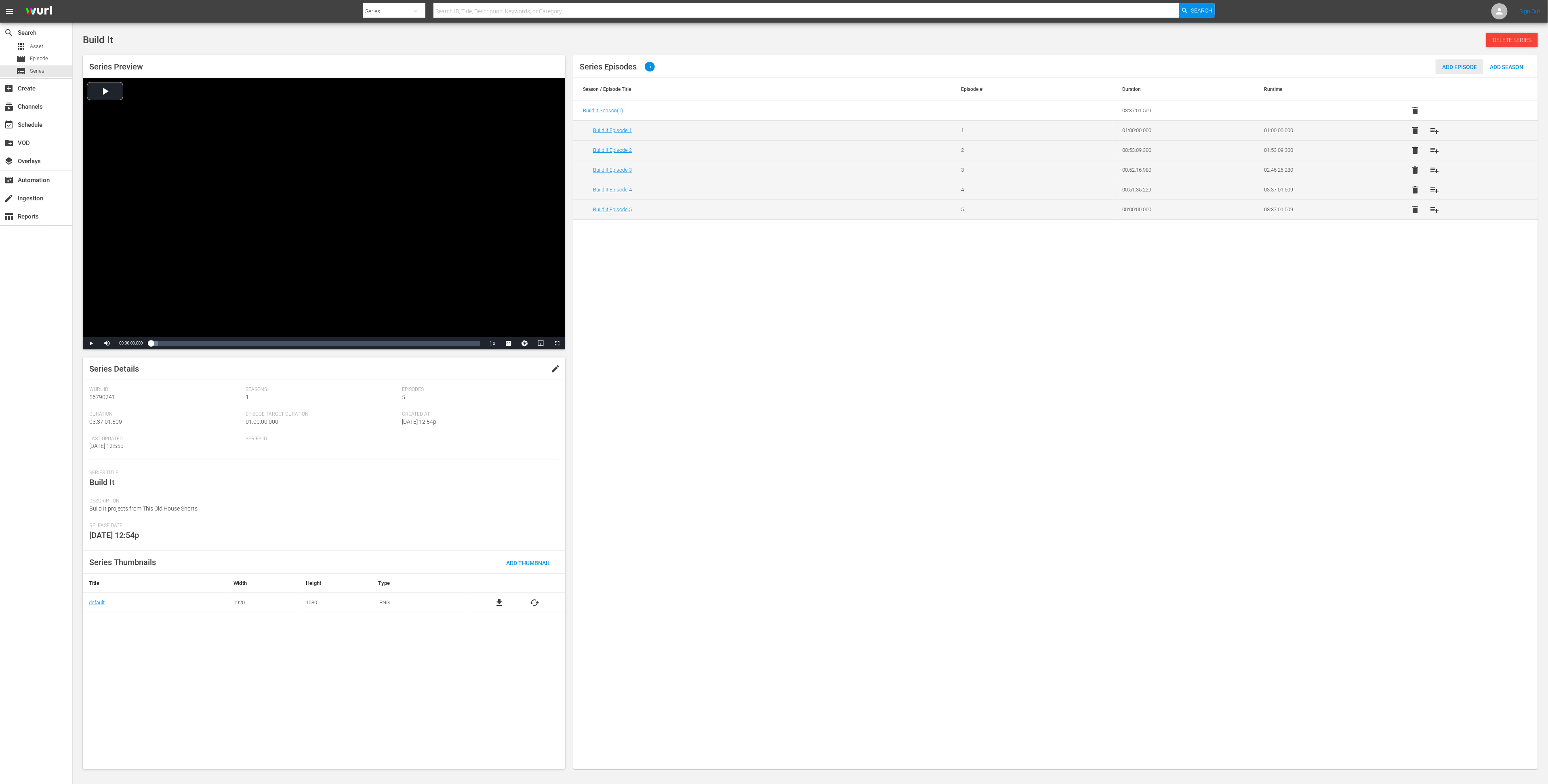
click at [1455, 68] on span "Add Episode" at bounding box center [1459, 67] width 47 height 7
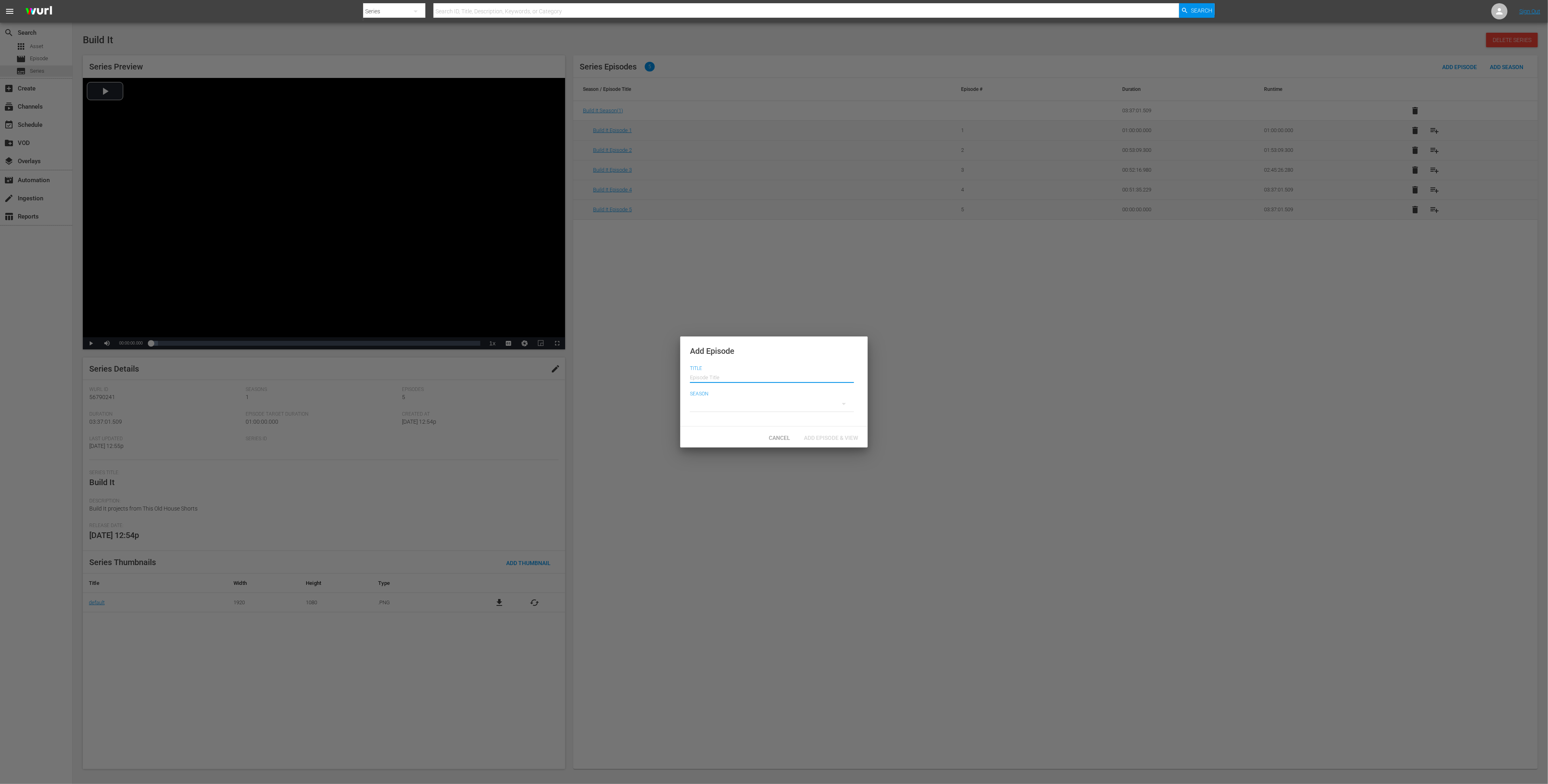
click at [803, 377] on input "text" at bounding box center [772, 376] width 164 height 19
type input "Build It Episode 6"
click at [719, 403] on div at bounding box center [772, 404] width 164 height 23
click at [710, 404] on div "1" at bounding box center [701, 406] width 22 height 8
click at [836, 436] on span "Add Episode & View" at bounding box center [831, 437] width 67 height 7
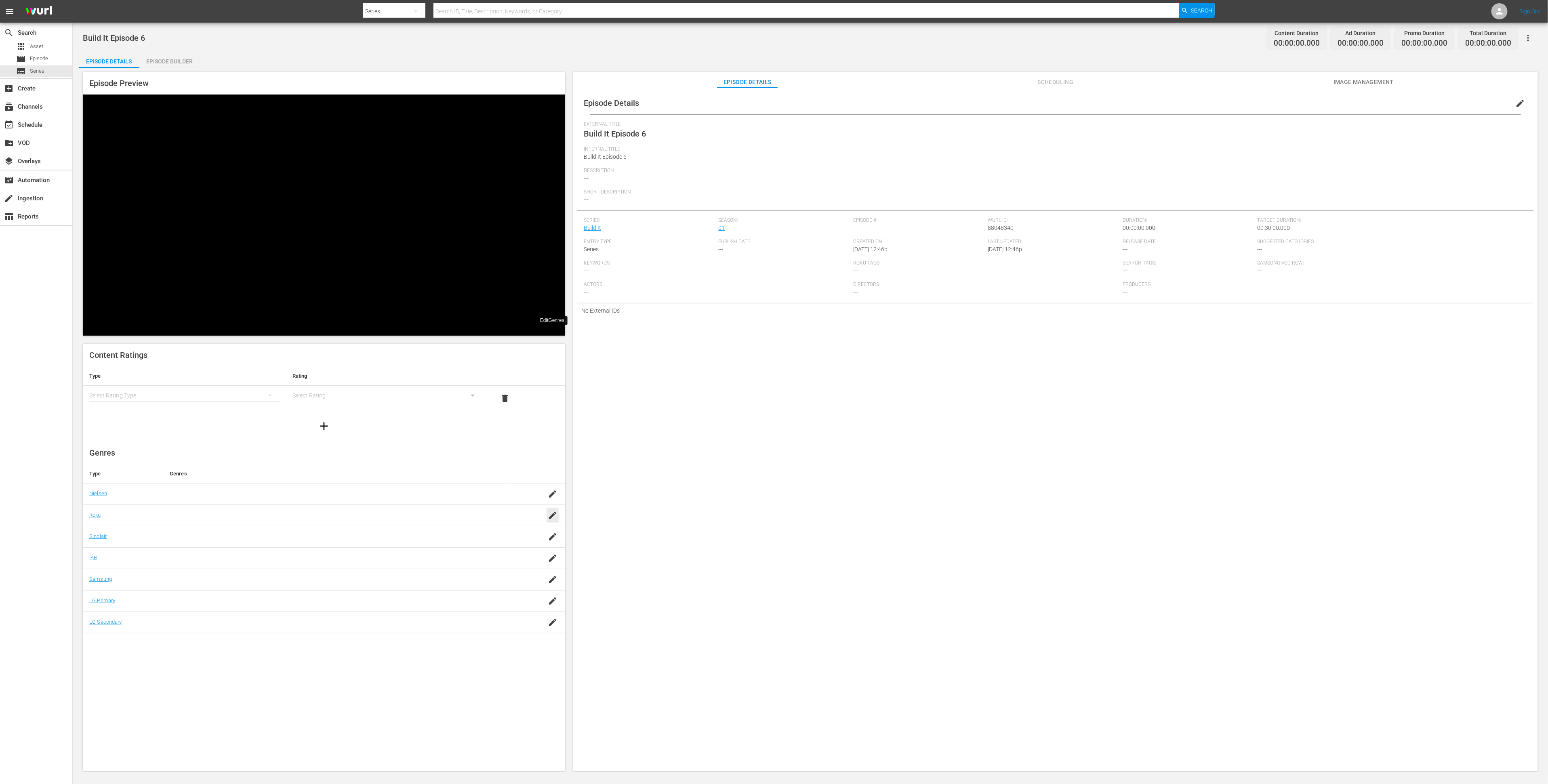
click at [555, 512] on icon "button" at bounding box center [553, 515] width 7 height 7
click at [445, 359] on div "Reality (reality)" at bounding box center [349, 362] width 300 height 19
type input "Rea"
click at [551, 519] on div "SAVE" at bounding box center [549, 526] width 19 height 14
click at [556, 553] on icon "button" at bounding box center [553, 558] width 10 height 10
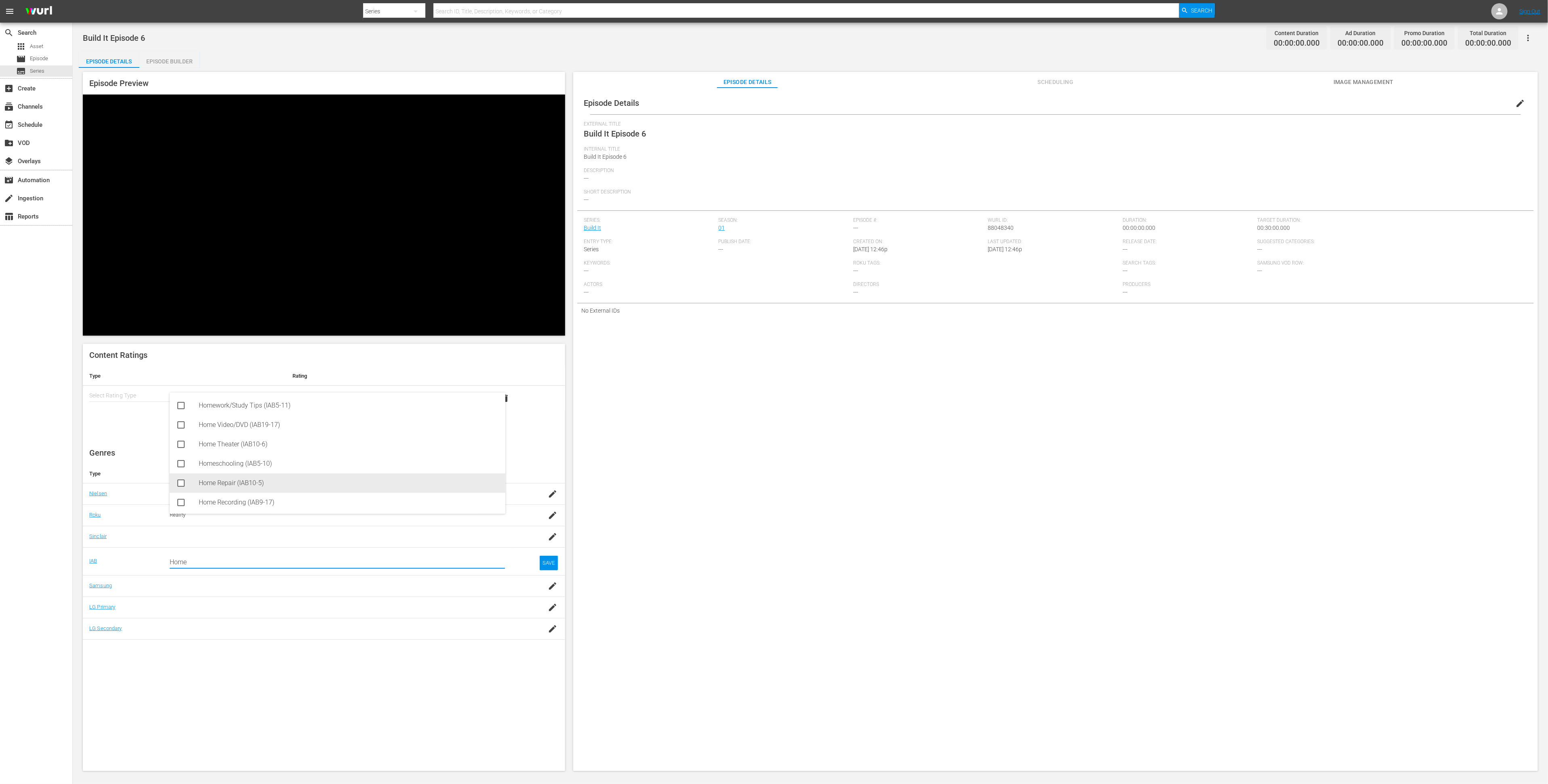
click at [442, 485] on div "Home Repair (IAB10-5)" at bounding box center [349, 483] width 300 height 19
type input "Home"
click at [549, 562] on div "SAVE" at bounding box center [549, 570] width 19 height 14
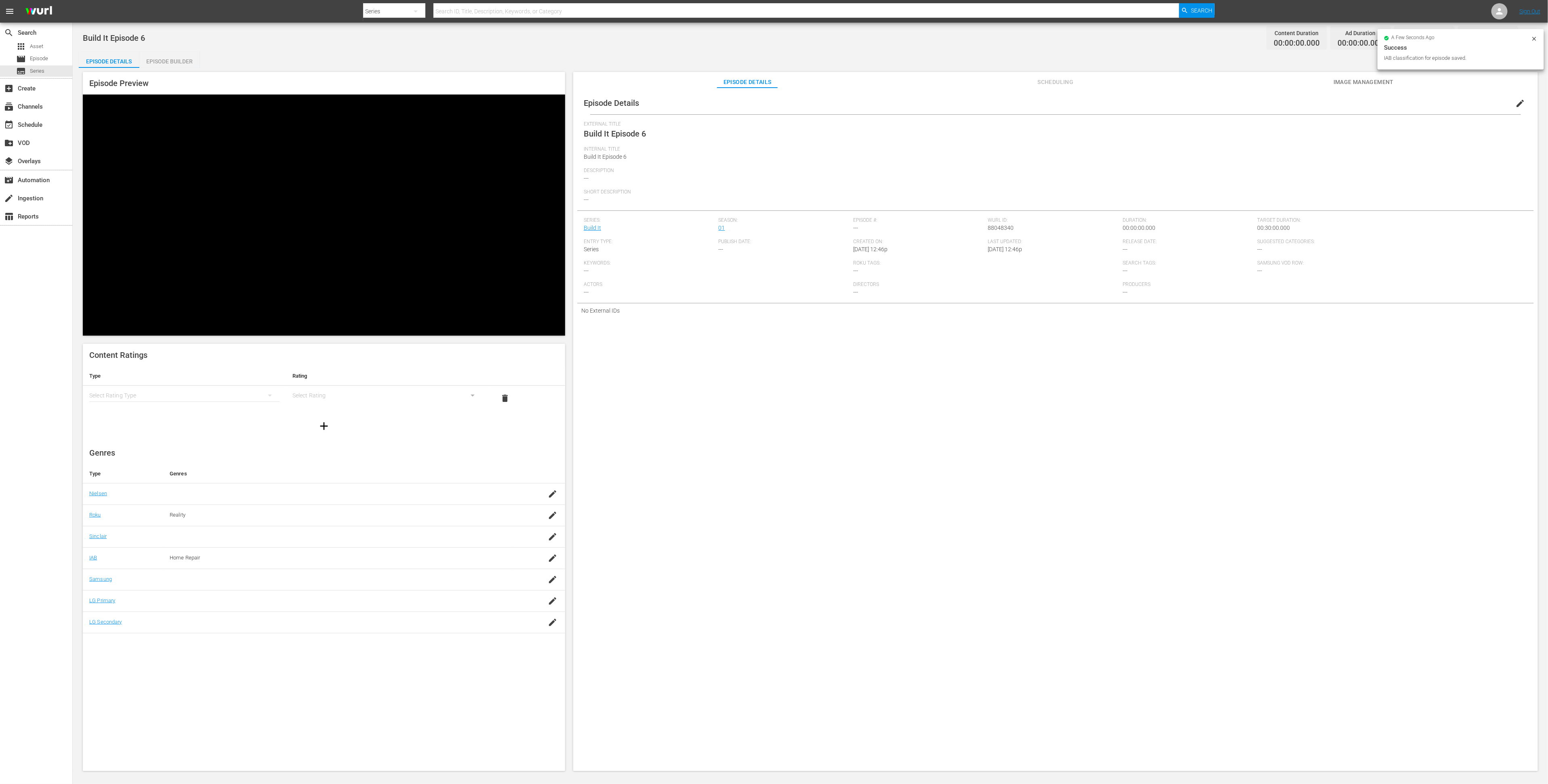
click at [216, 384] on div "simple table" at bounding box center [184, 395] width 190 height 23
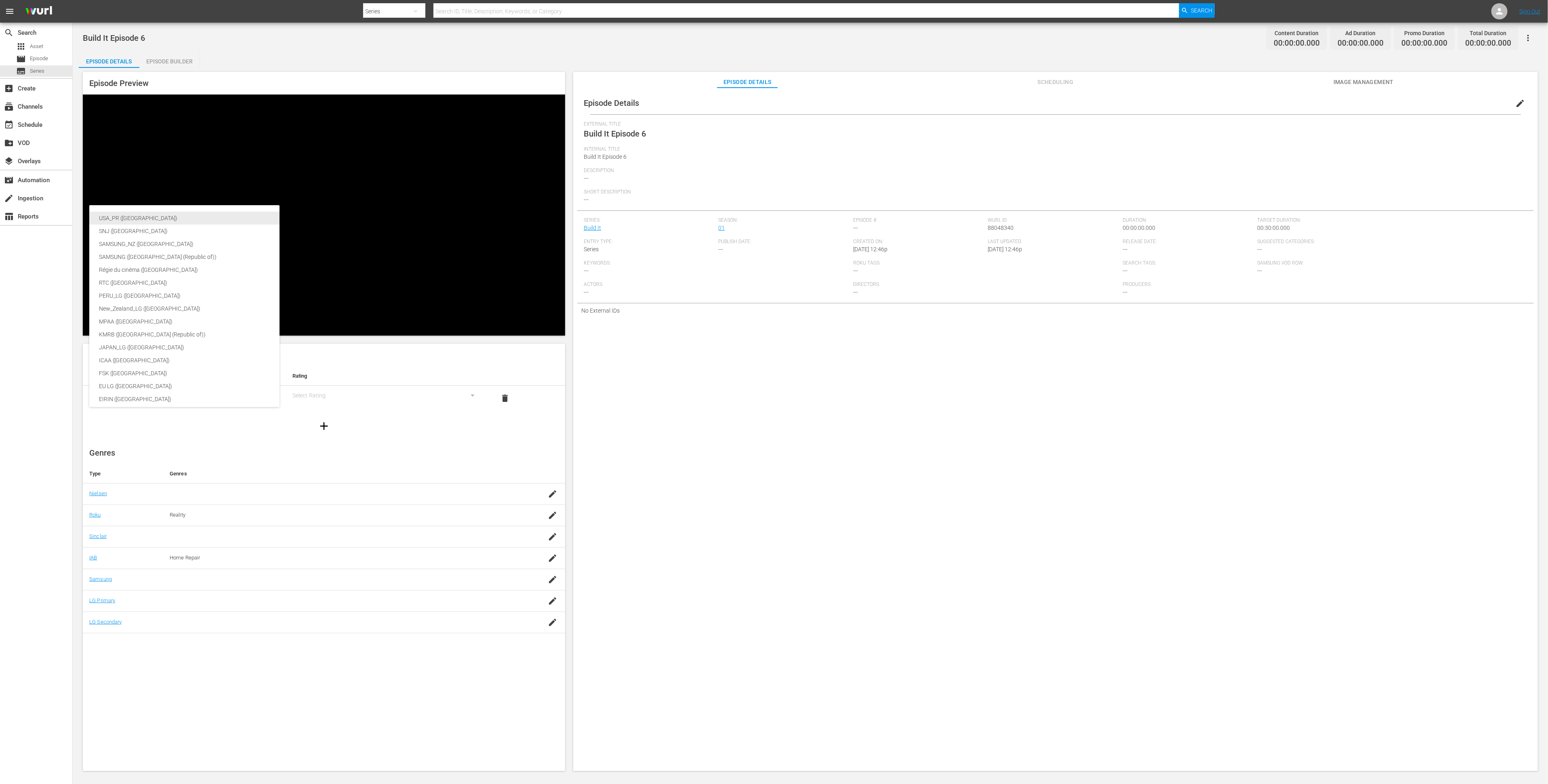
click at [216, 217] on div "USA_PR ([GEOGRAPHIC_DATA])" at bounding box center [192, 218] width 186 height 13
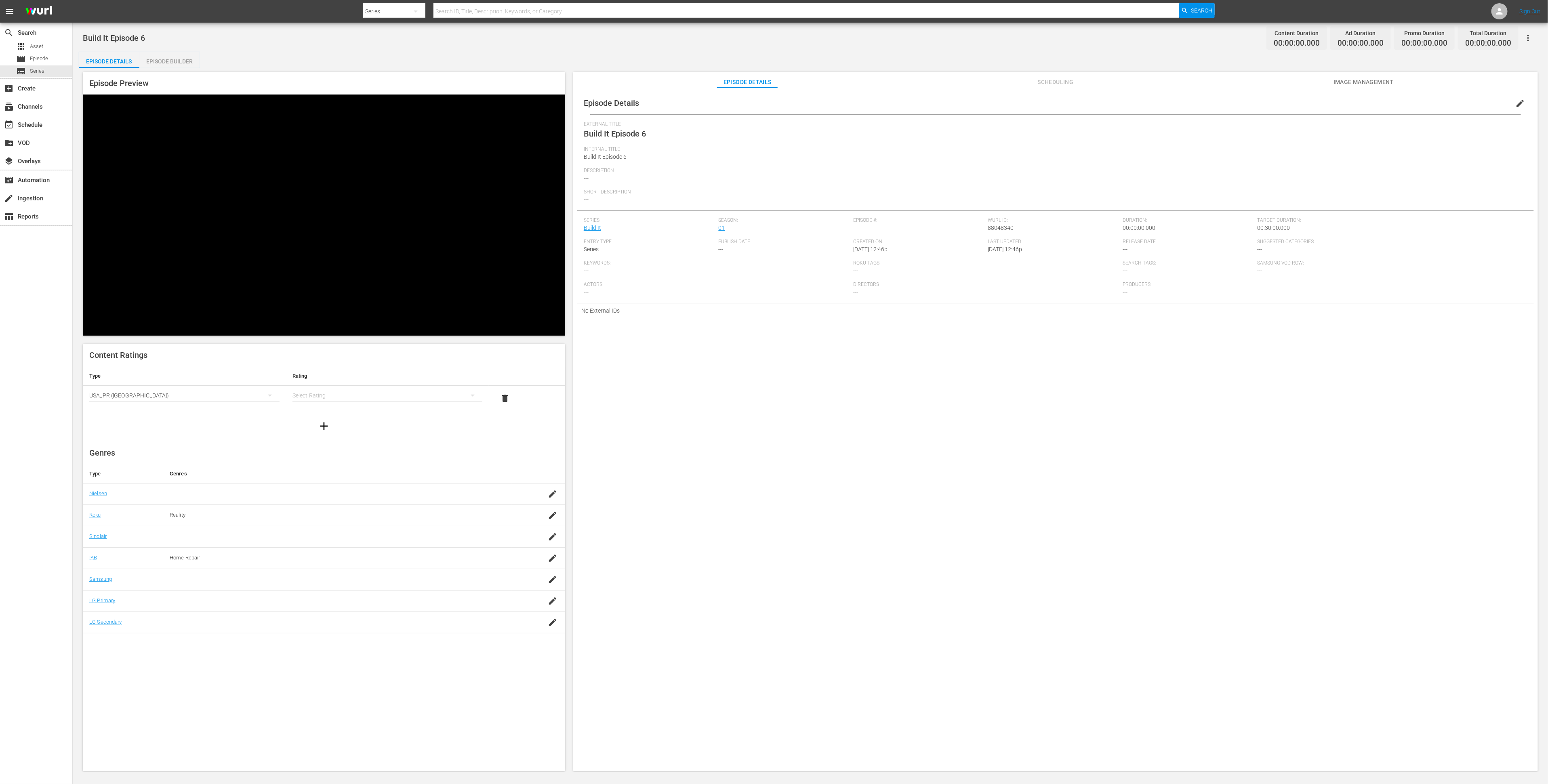
click at [313, 384] on div "simple table" at bounding box center [388, 395] width 190 height 23
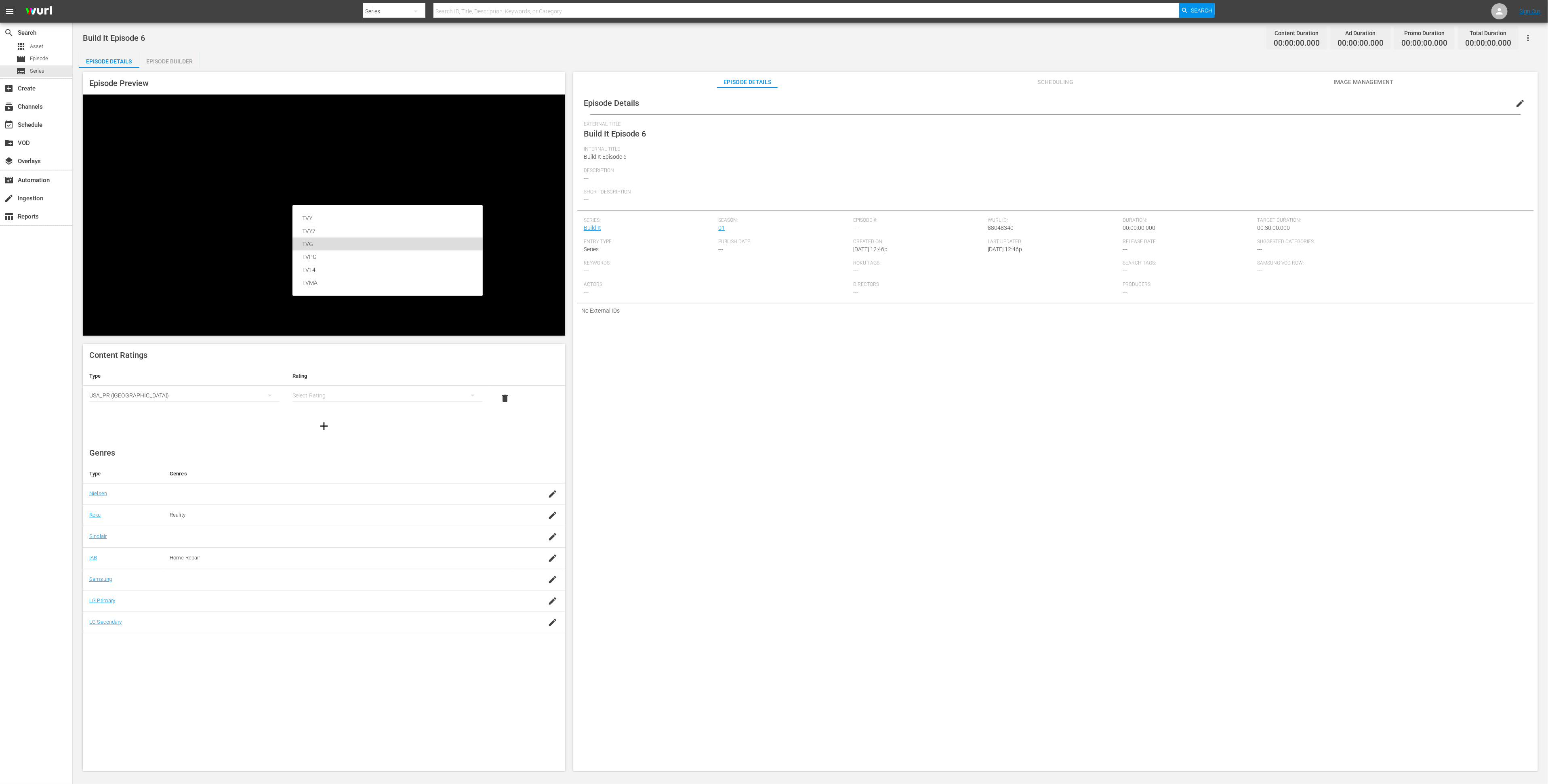
click at [314, 239] on div "TVG" at bounding box center [388, 244] width 171 height 13
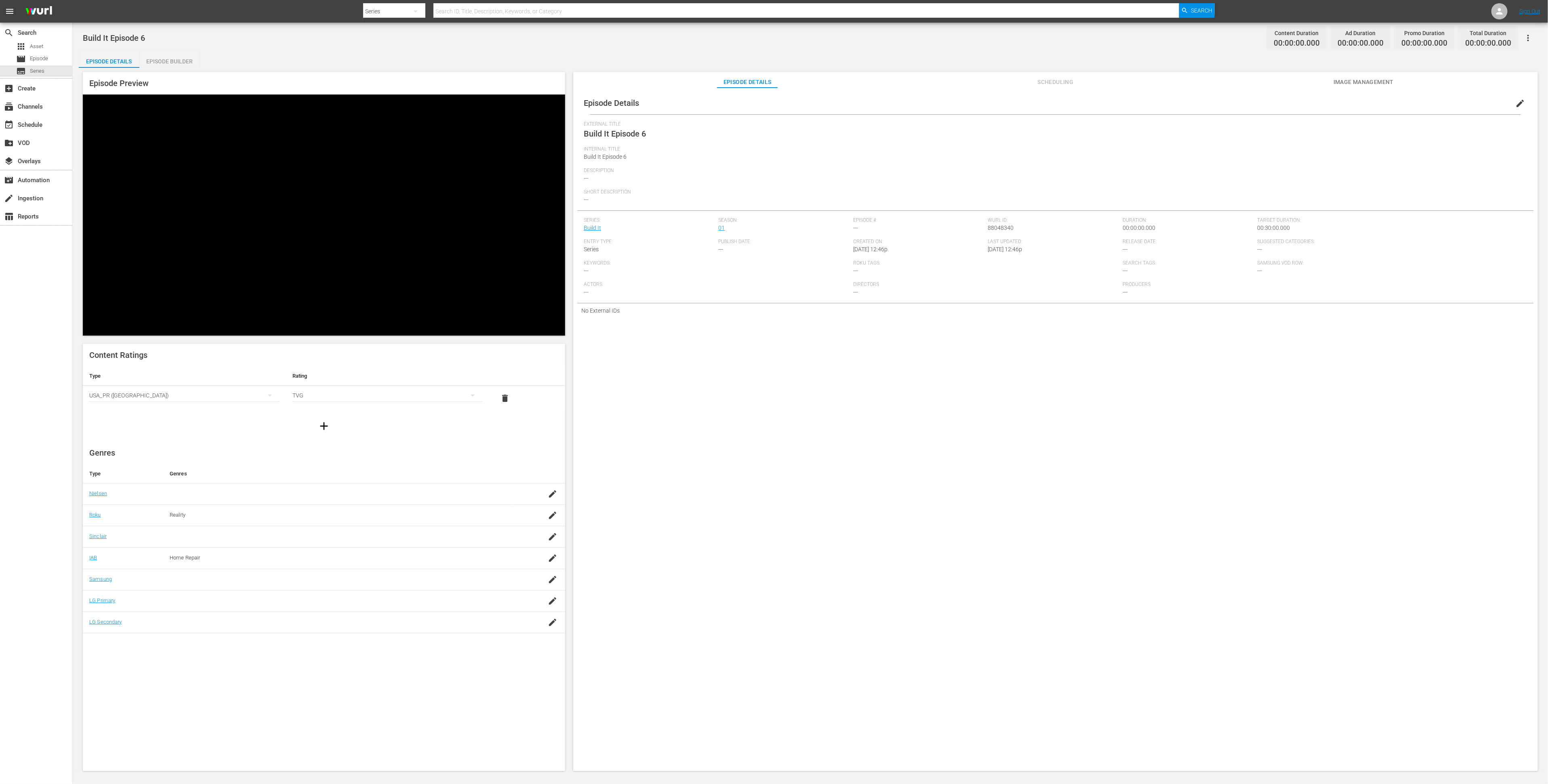
click at [318, 384] on div "TVG" at bounding box center [388, 395] width 190 height 23
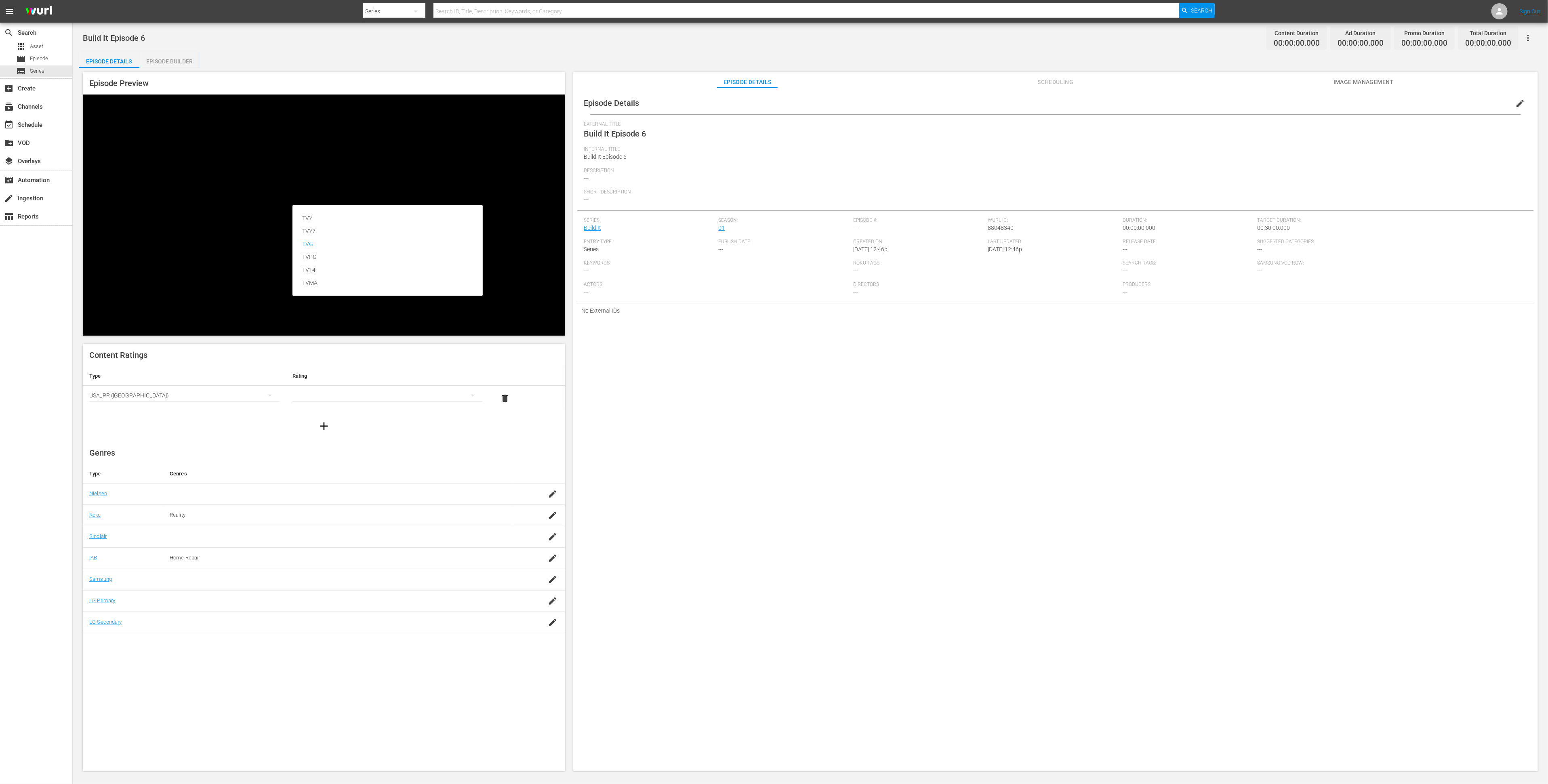
click at [251, 246] on div "TVY TVY7 TVG TVPG TV14 TVMA" at bounding box center [774, 392] width 1548 height 784
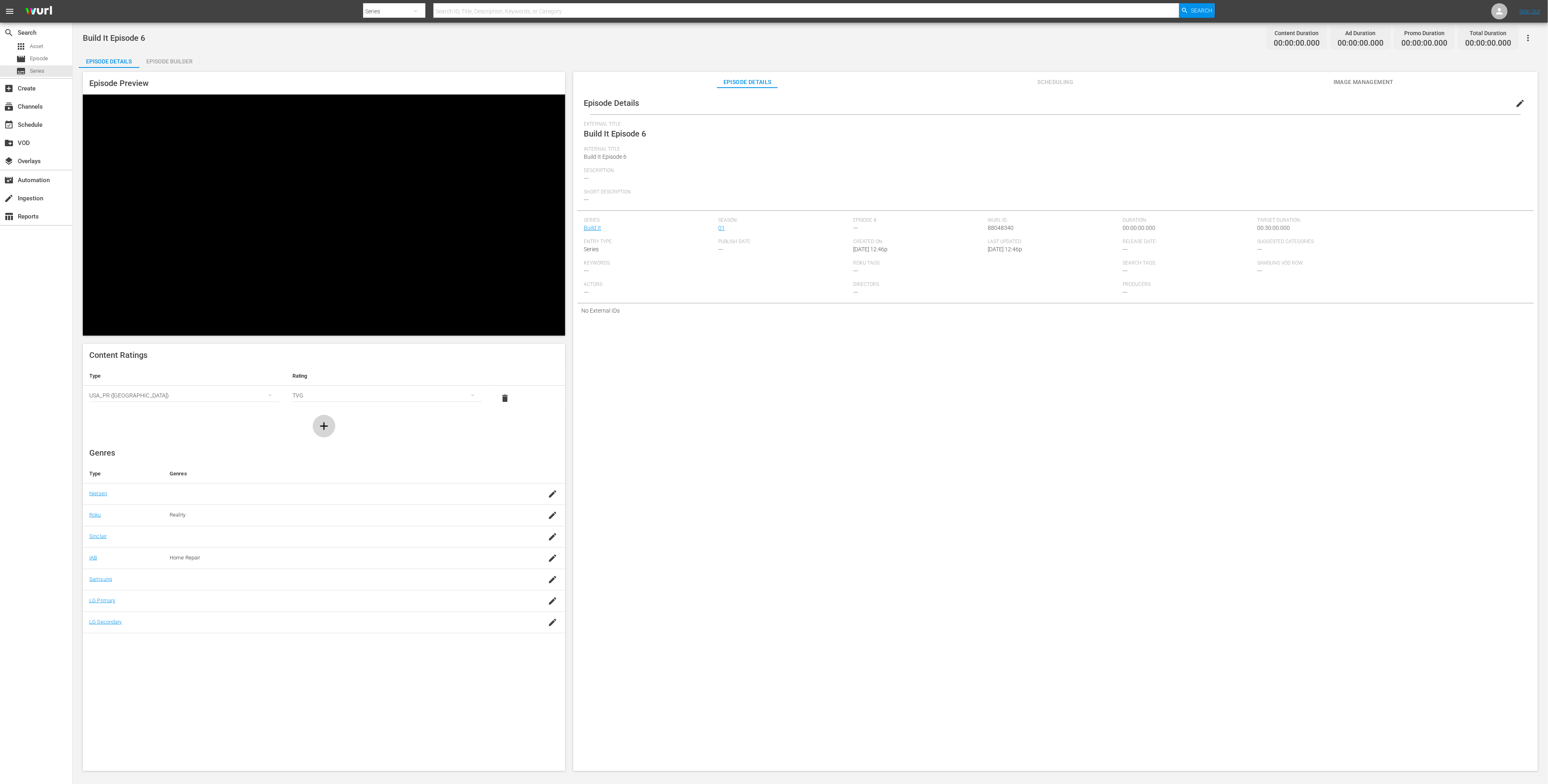
click at [320, 419] on icon "button" at bounding box center [324, 426] width 13 height 13
click at [243, 409] on div "simple table" at bounding box center [184, 421] width 190 height 23
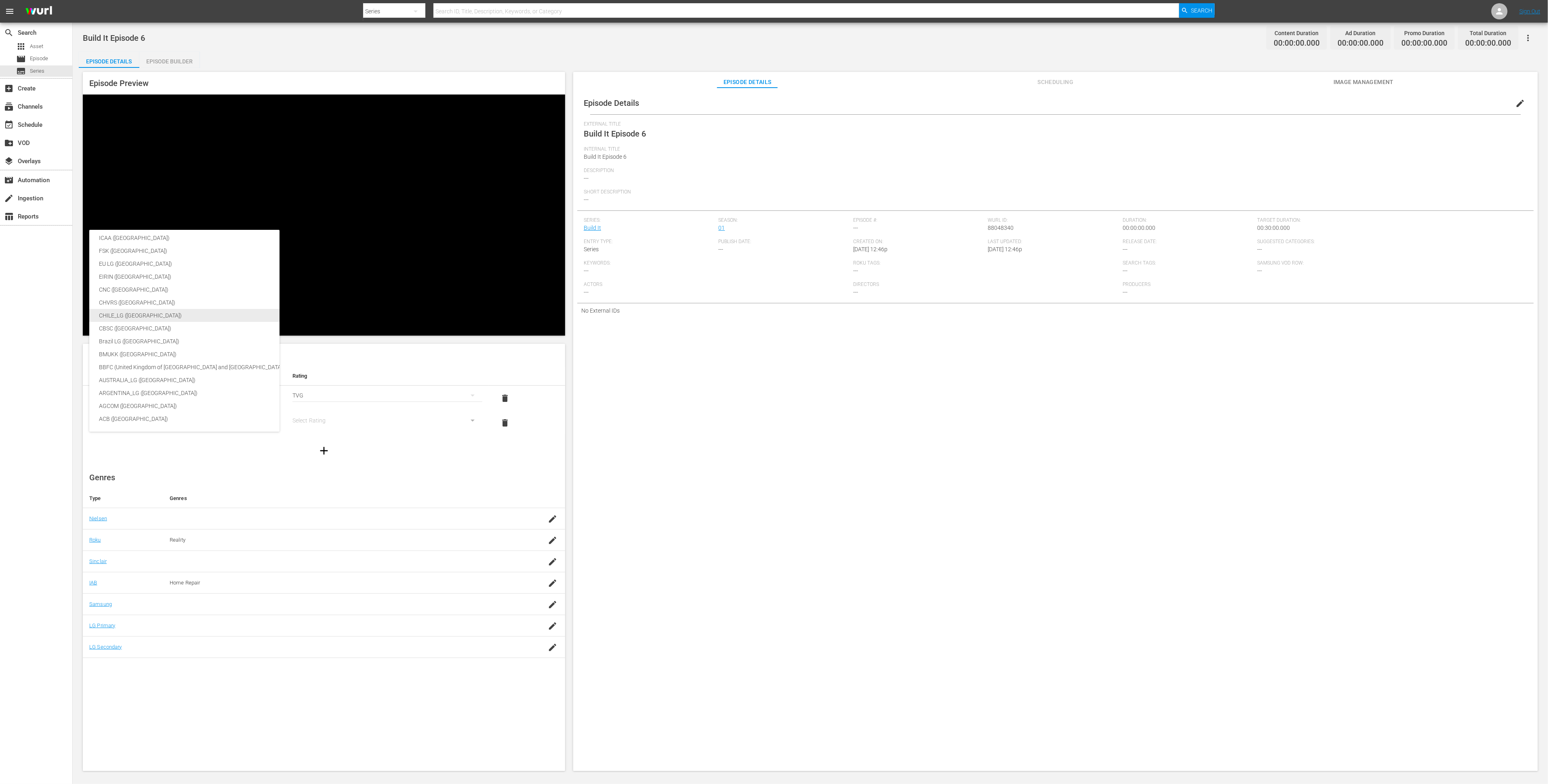
scroll to position [134, 0]
click at [221, 368] on div "BBFC (United Kingdom of [GEOGRAPHIC_DATA] and [GEOGRAPHIC_DATA])" at bounding box center [192, 368] width 186 height 13
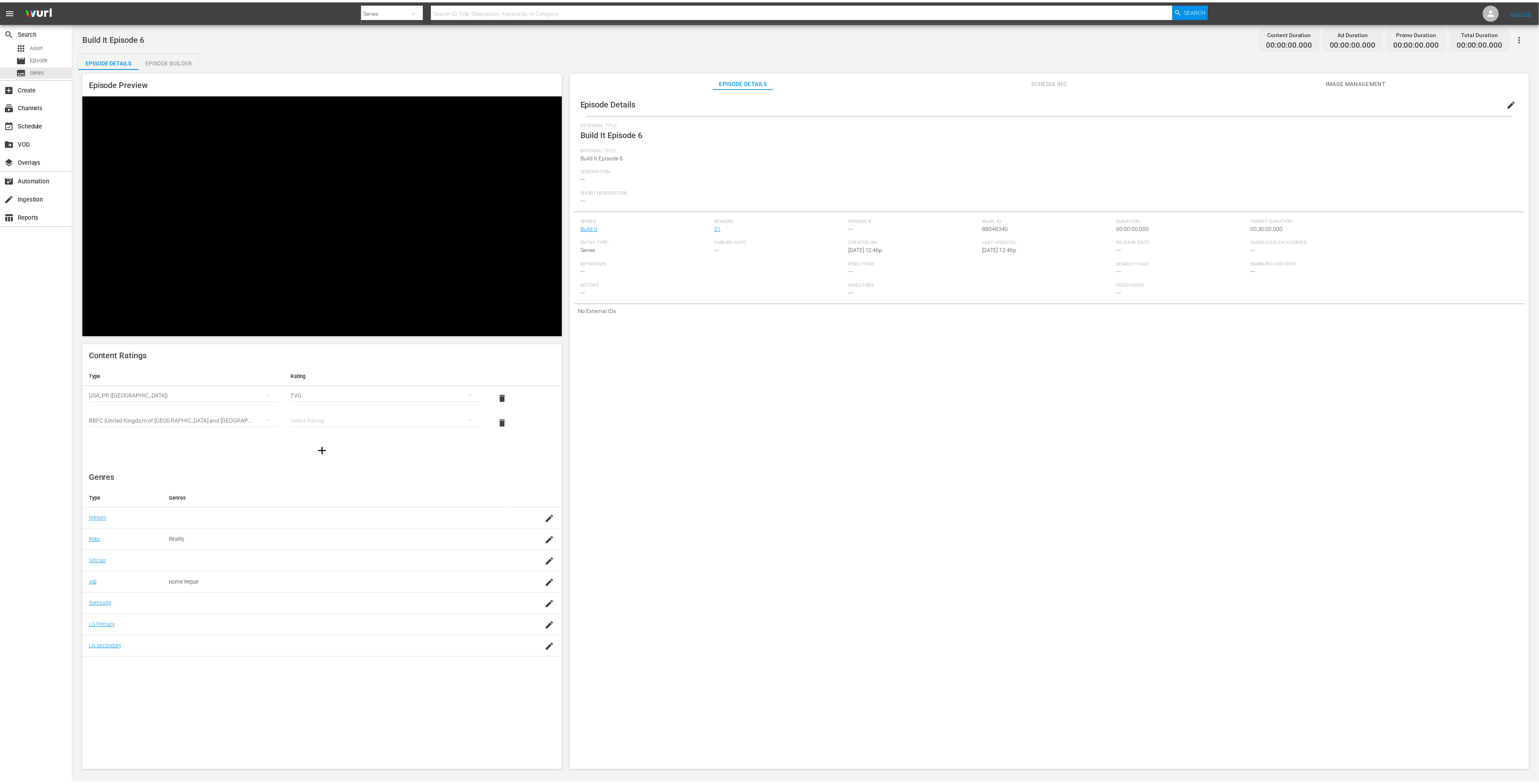
scroll to position [135, 0]
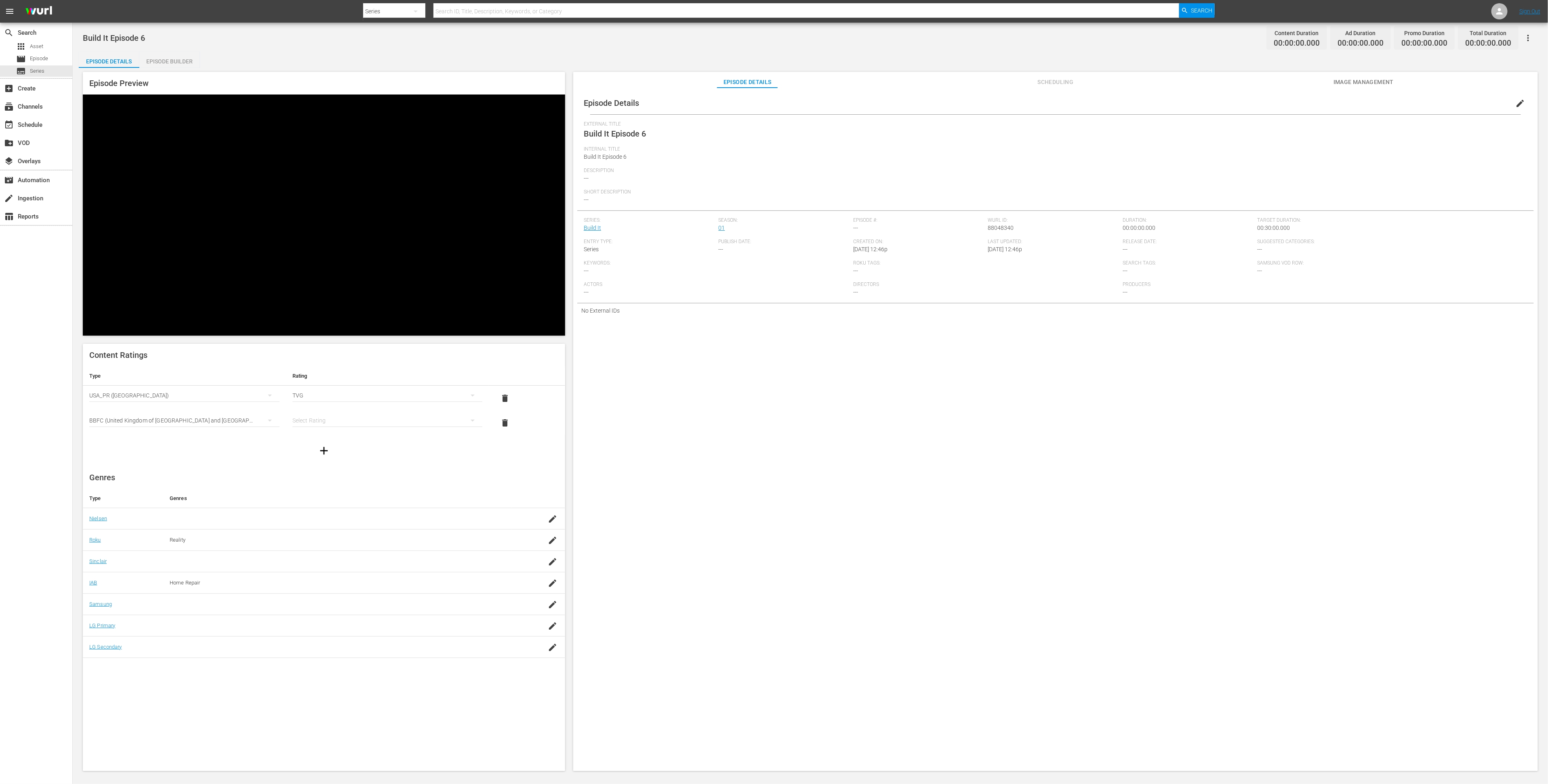
click at [331, 409] on div "simple table" at bounding box center [388, 421] width 190 height 23
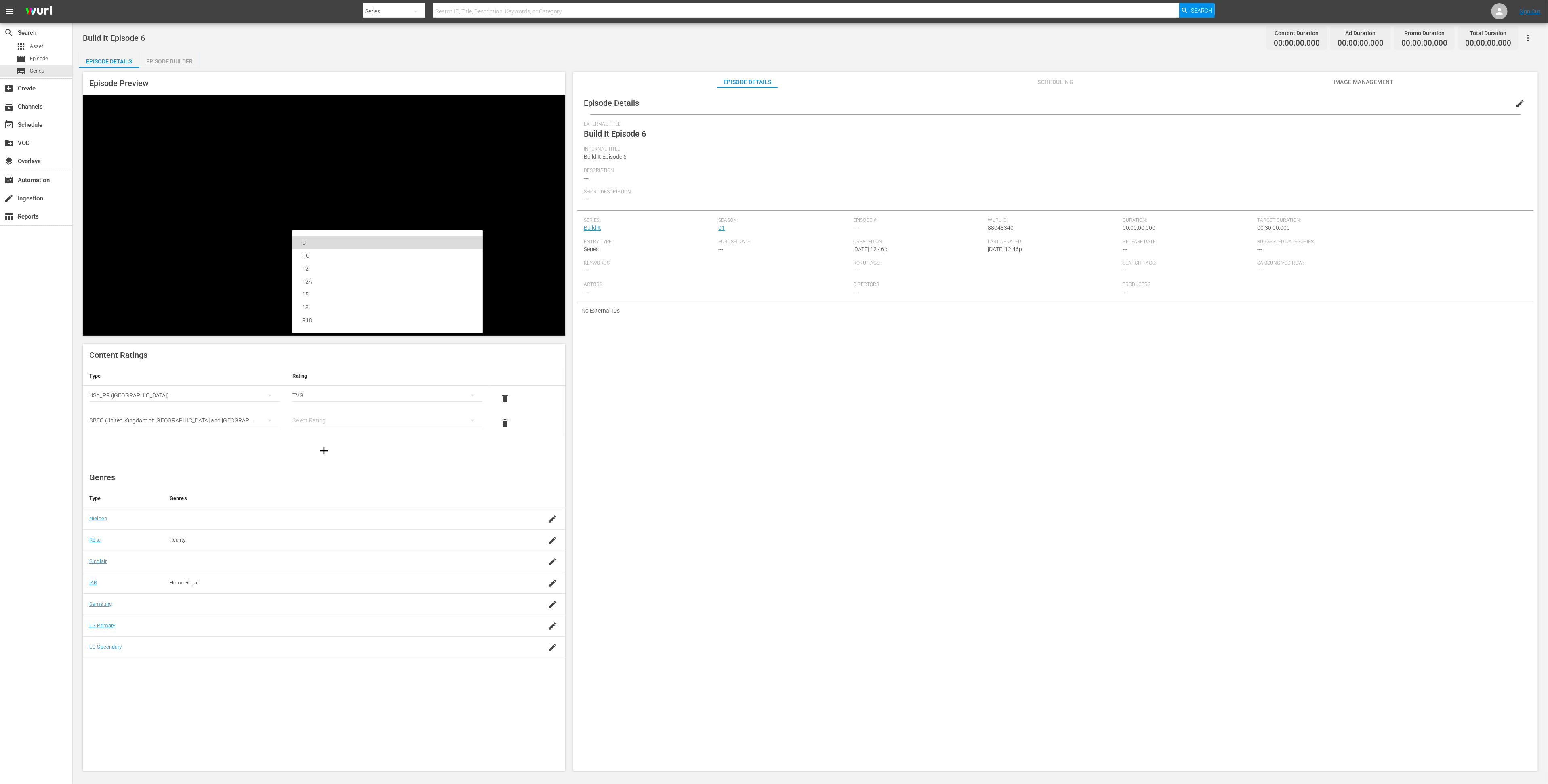
click at [326, 246] on div "U" at bounding box center [388, 243] width 171 height 13
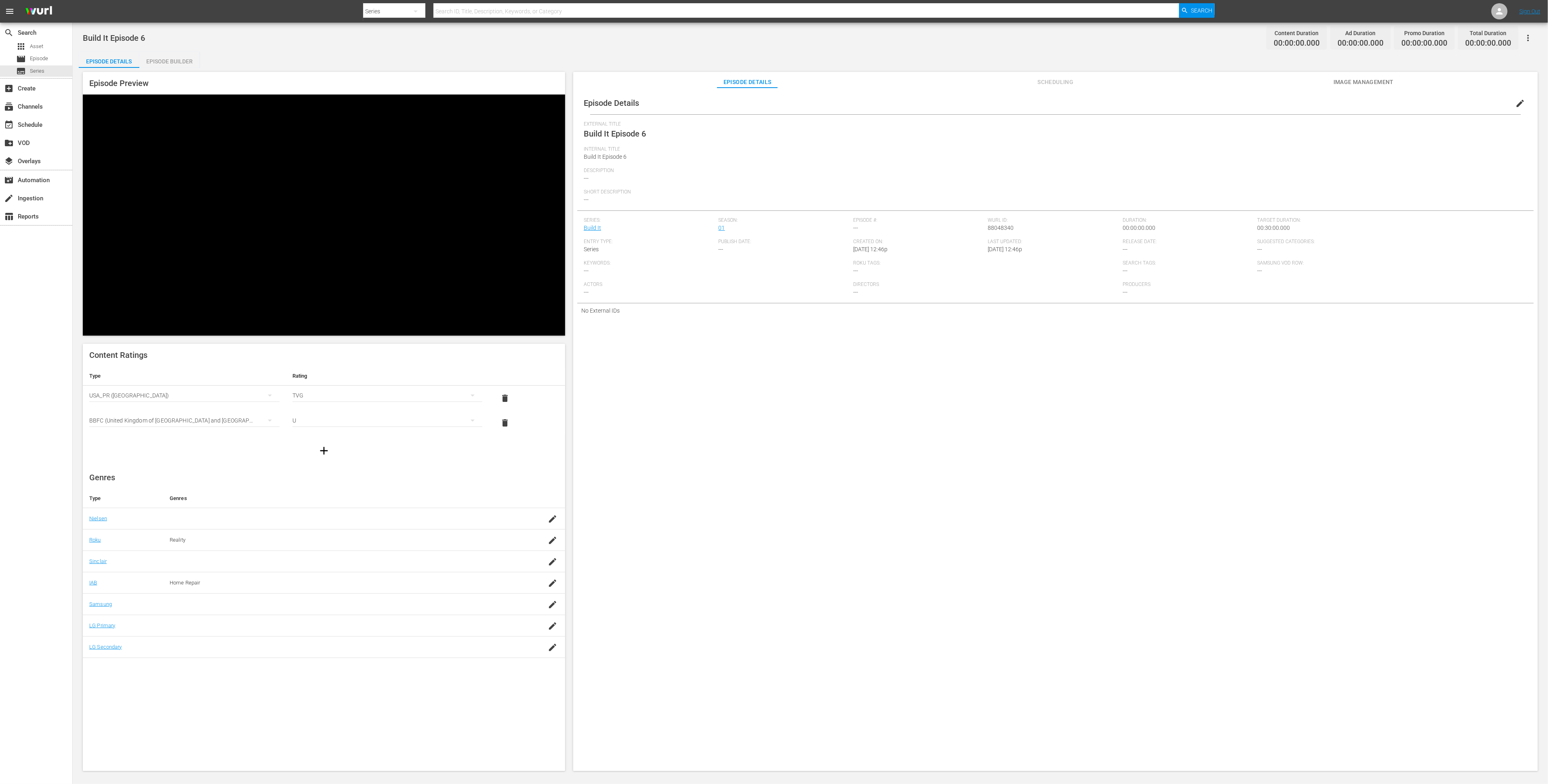
click at [902, 409] on div "Episode Details edit External Title Build It Episode 6 Internal Title Build It …" at bounding box center [1055, 433] width 964 height 691
click at [1516, 104] on span "edit" at bounding box center [1520, 103] width 10 height 10
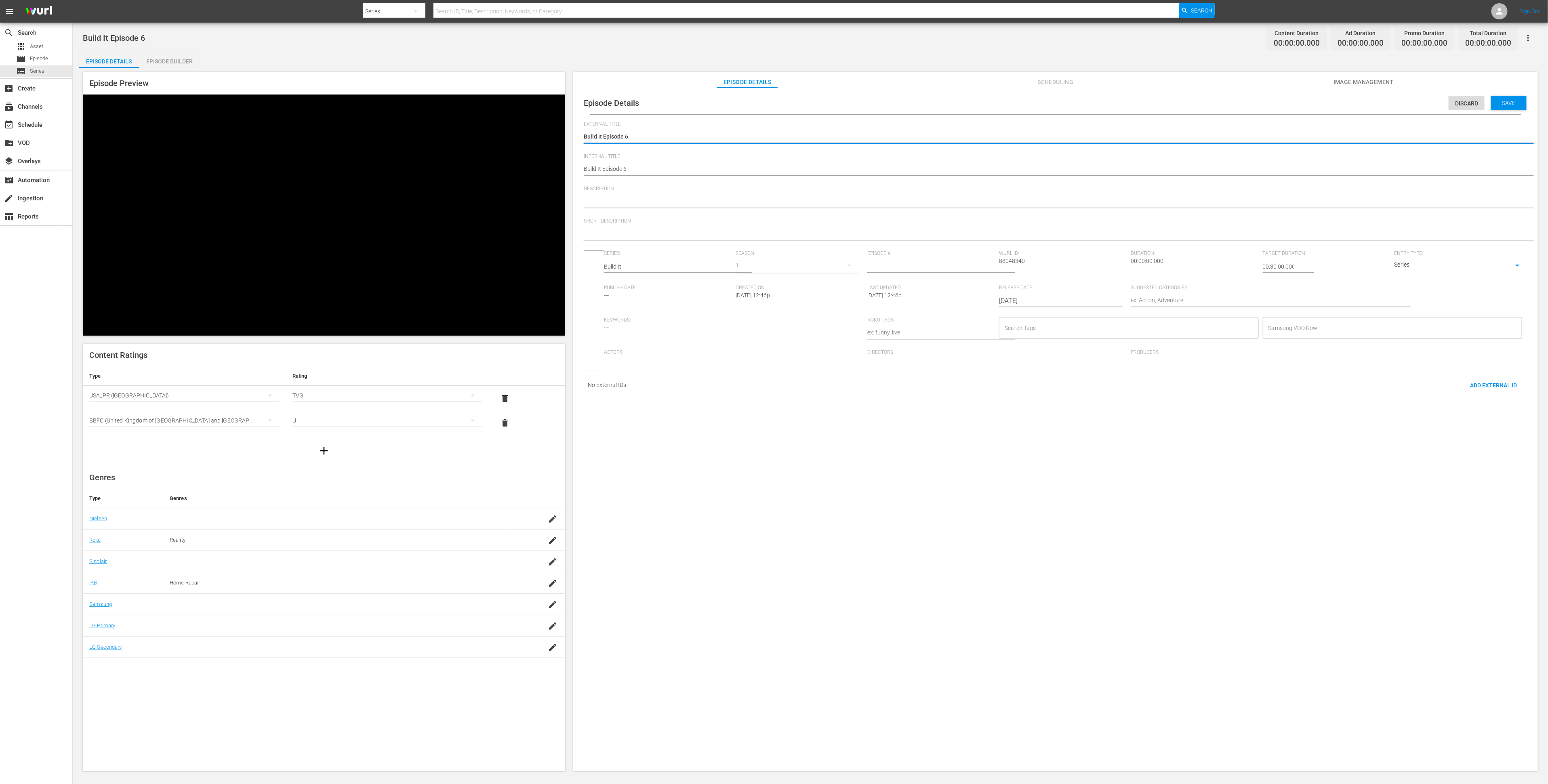
click at [1367, 87] on span "Image Management" at bounding box center [1364, 82] width 61 height 10
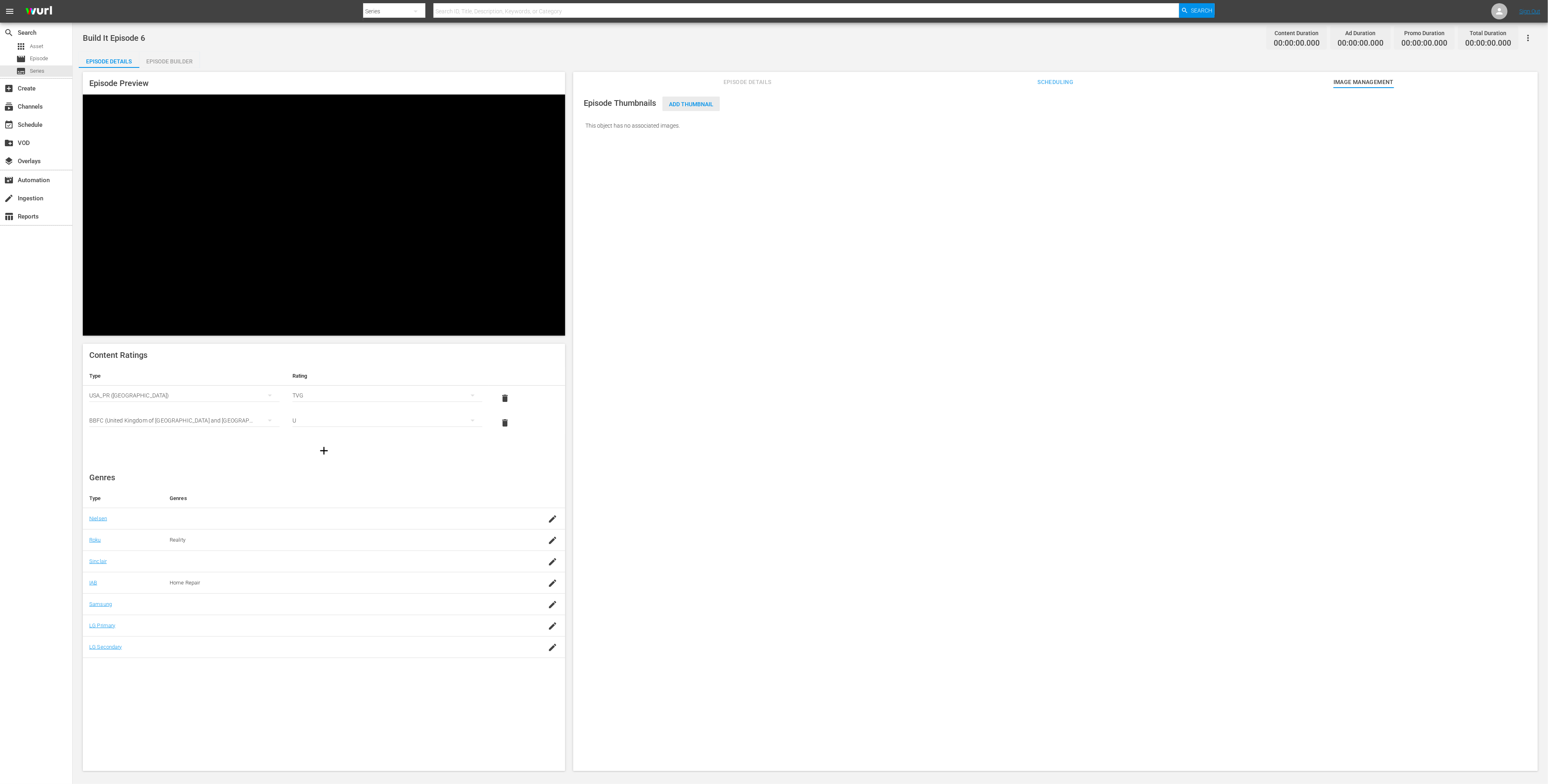
click at [698, 105] on span "Add Thumbnail" at bounding box center [690, 104] width 57 height 7
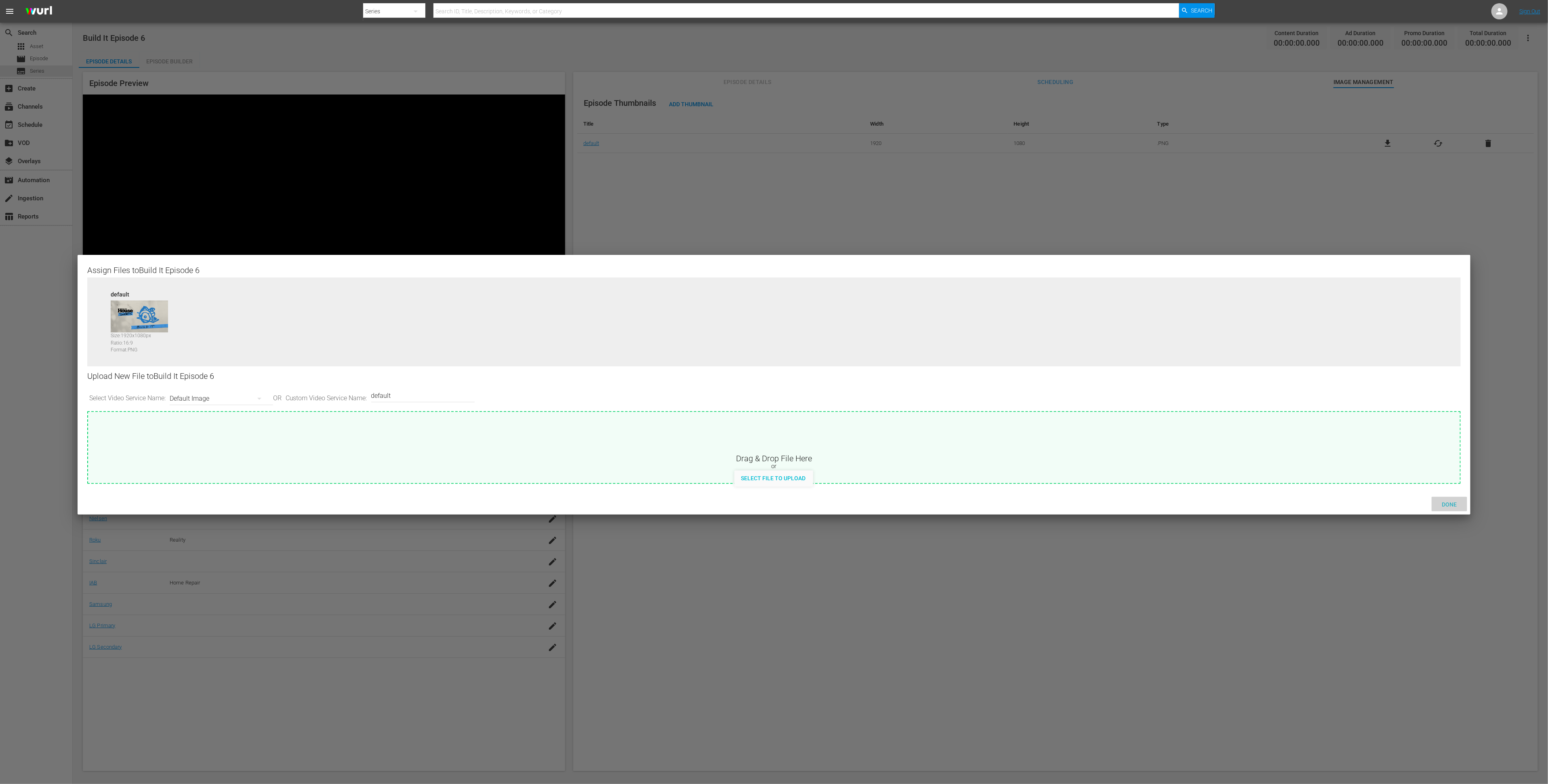
click at [1446, 504] on span "Done" at bounding box center [1449, 504] width 28 height 7
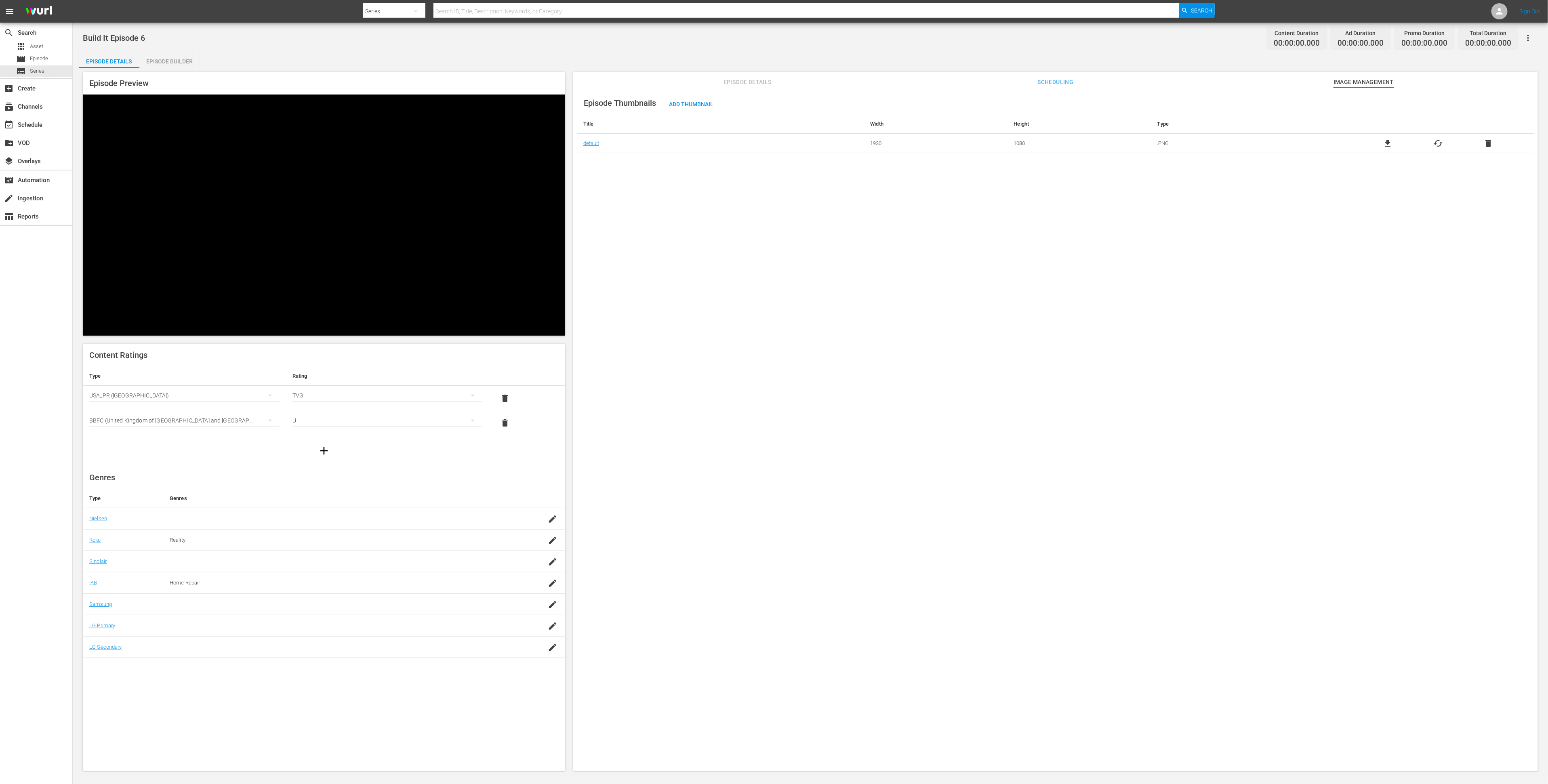
click at [748, 83] on span "Episode Details" at bounding box center [747, 82] width 61 height 10
click at [1517, 103] on span "edit" at bounding box center [1520, 103] width 10 height 10
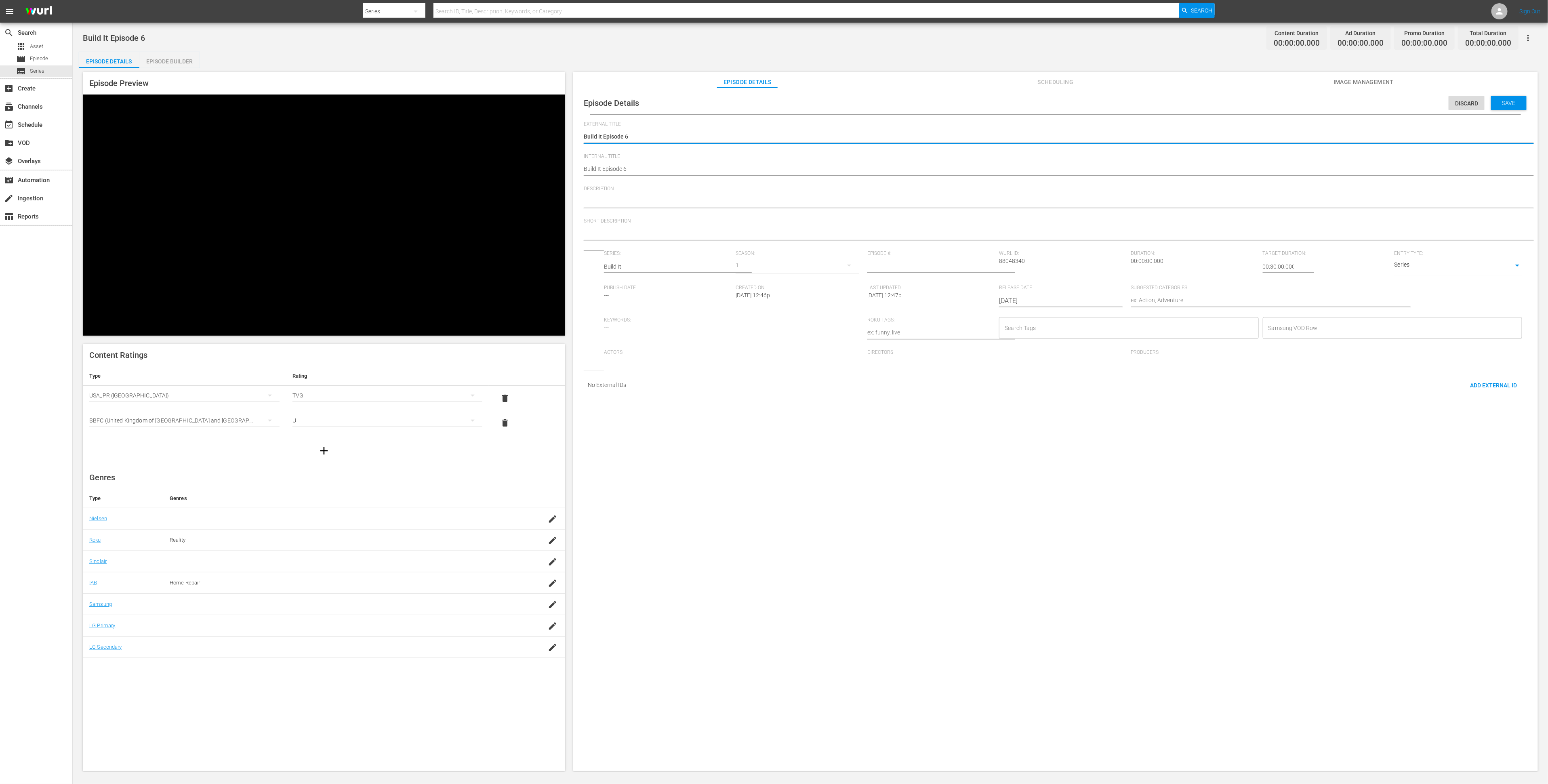
click at [689, 203] on textarea at bounding box center [1053, 202] width 940 height 10
paste textarea "https://platform.wurl.com/main/episode/88048314/builder"
type textarea "https://platform.wurl.com/main/episode/88048314/builder"
click at [686, 202] on textarea "https://platform.wurl.com/main/episode/88048314/builder" at bounding box center [1053, 202] width 940 height 10
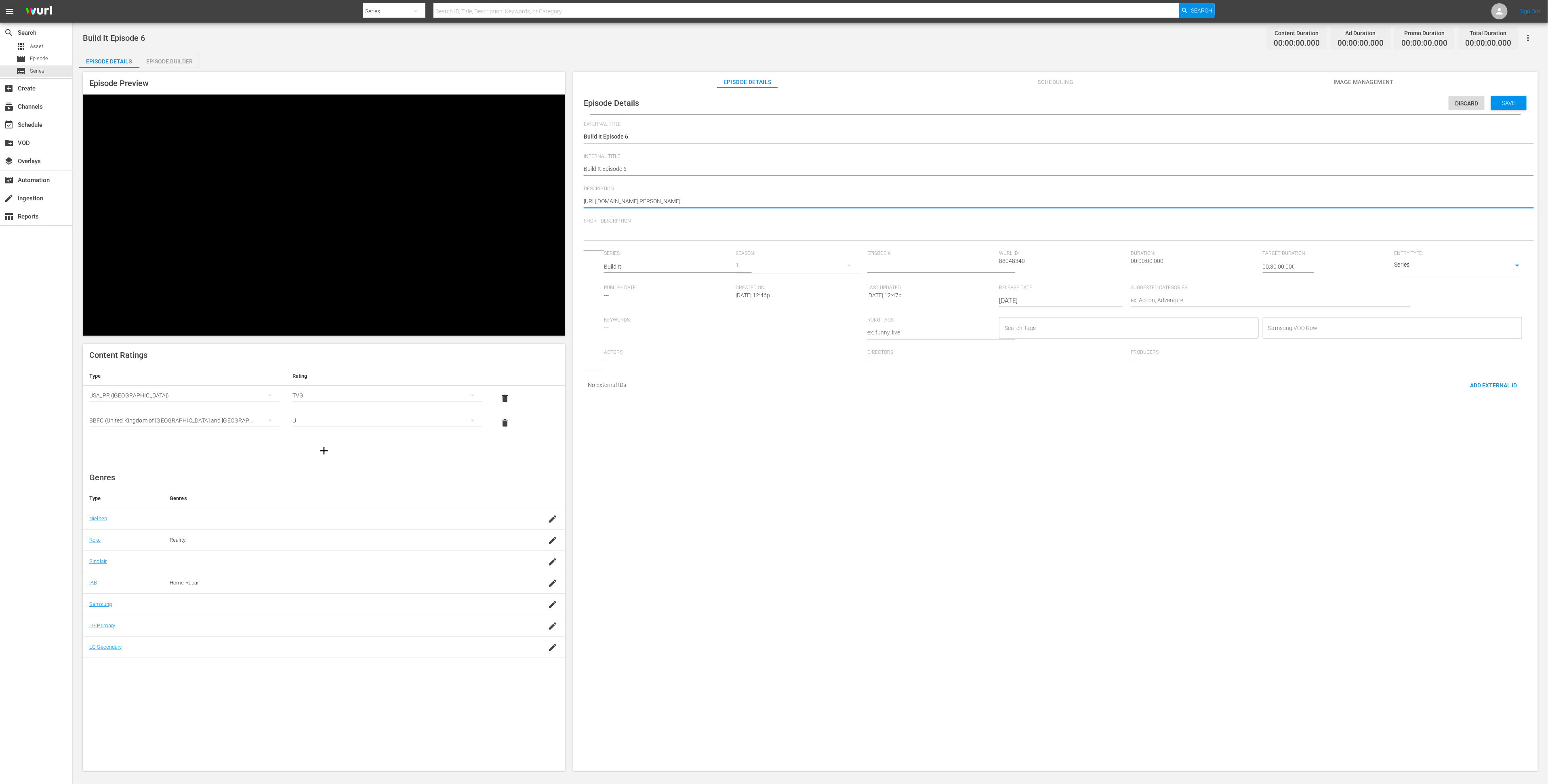
click at [686, 202] on textarea "https://platform.wurl.com/main/episode/88048314/builder" at bounding box center [1053, 202] width 940 height 10
paste textarea "E5 of This Old House Shorts' best do it yourself projects. From the simple to t…"
type textarea "E5 of This Old House Shorts' best do it yourself projects. From the simple to t…"
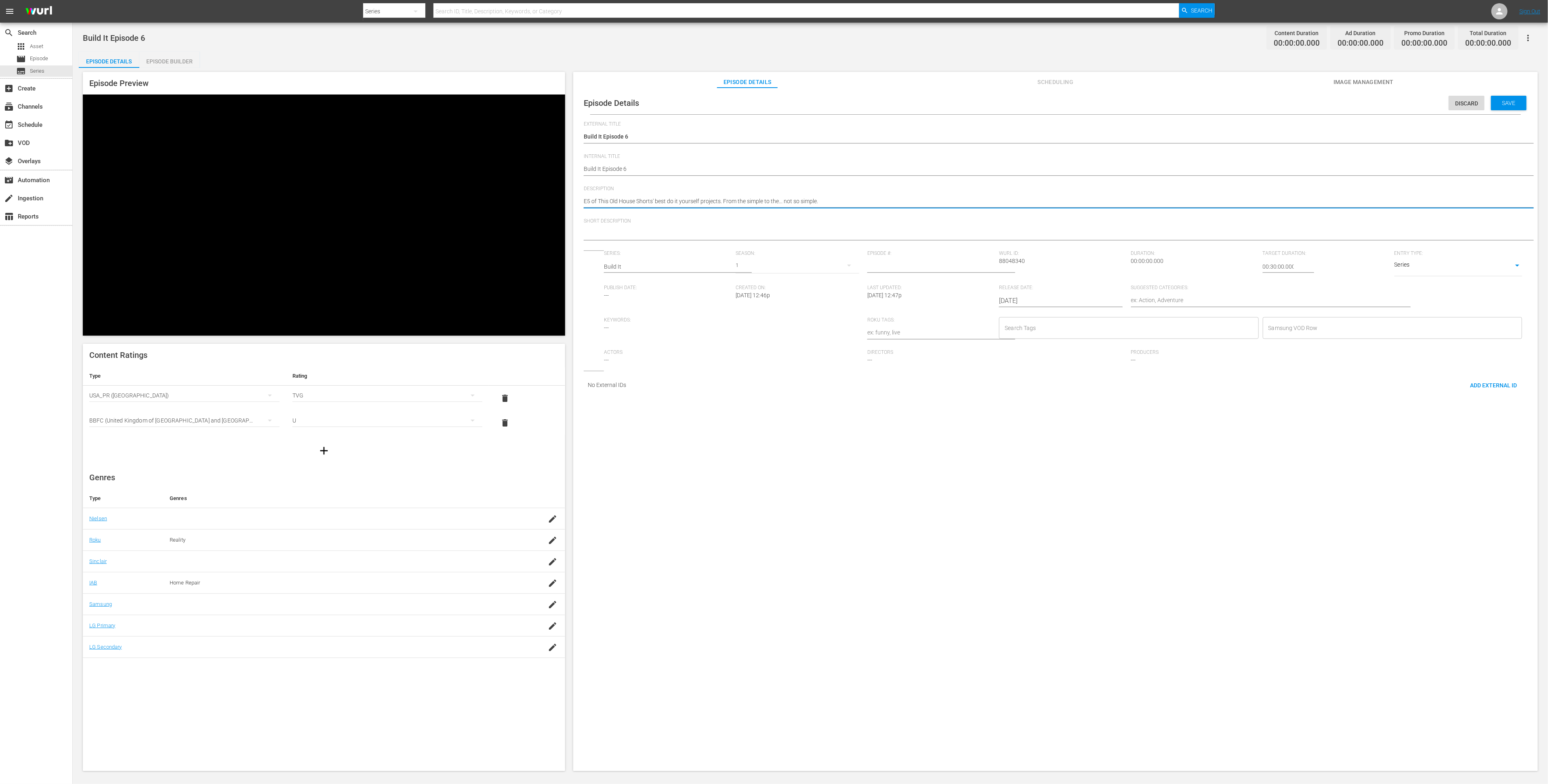
click at [590, 202] on textarea "E5 of This Old House Shorts' best do it yourself projects. From the simple to t…" at bounding box center [1053, 202] width 940 height 10
type textarea "E6 of This Old House Shorts' best do it yourself projects. From the simple to t…"
click at [627, 198] on textarea "E6 of This Old House Shorts' best do it yourself projects. From the simple to t…" at bounding box center [1053, 202] width 940 height 10
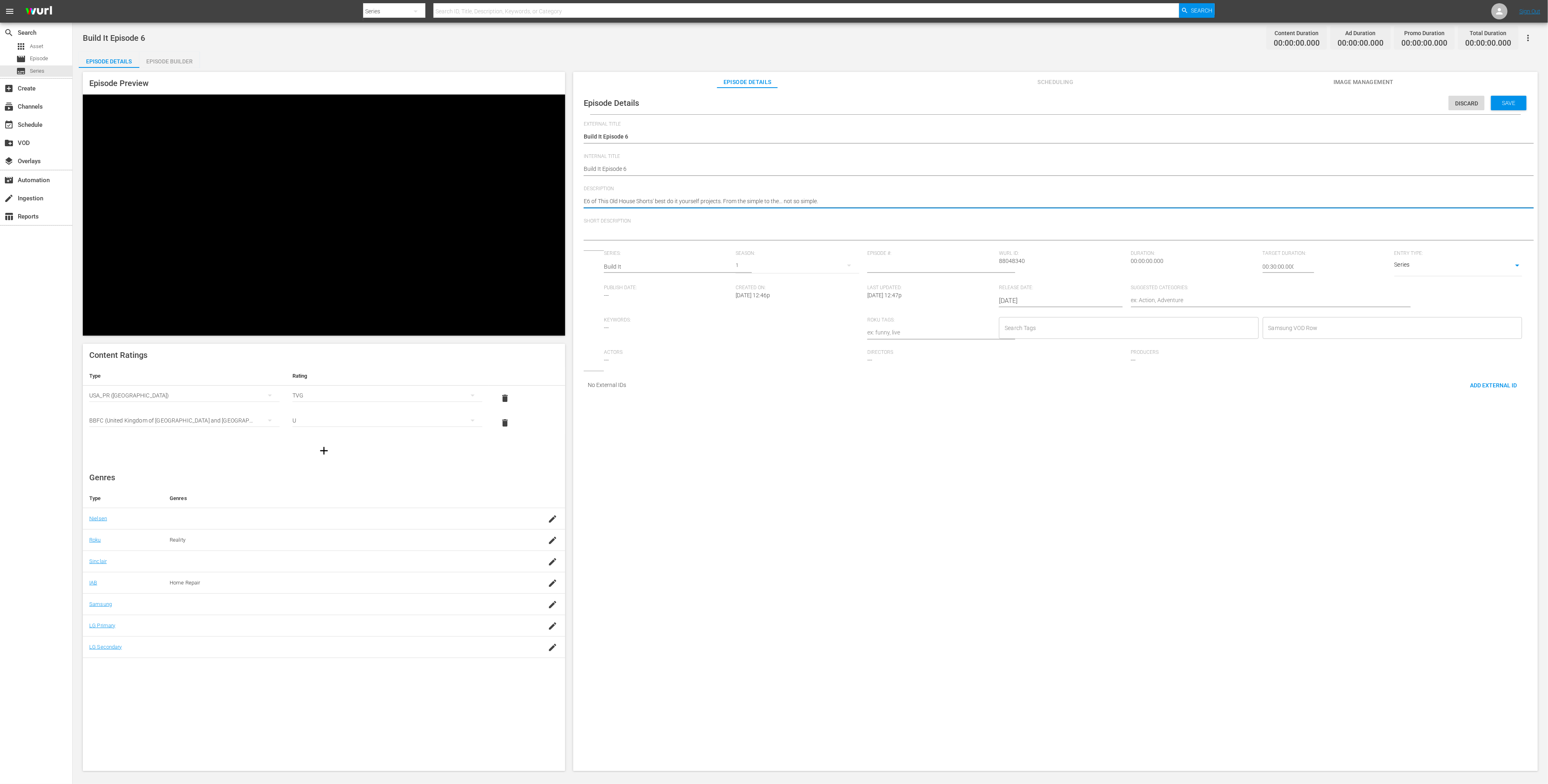
type textarea "E6 of This Old House Shorts' best do it yourself projects. From the simple to t…"
click at [628, 229] on textarea at bounding box center [1053, 234] width 940 height 10
paste textarea "E6 of This Old House Shorts' best do it yourself projects. From the simple to t…"
type textarea "E6 of This Old House Shorts' best do it yourself projects. From the simple to t…"
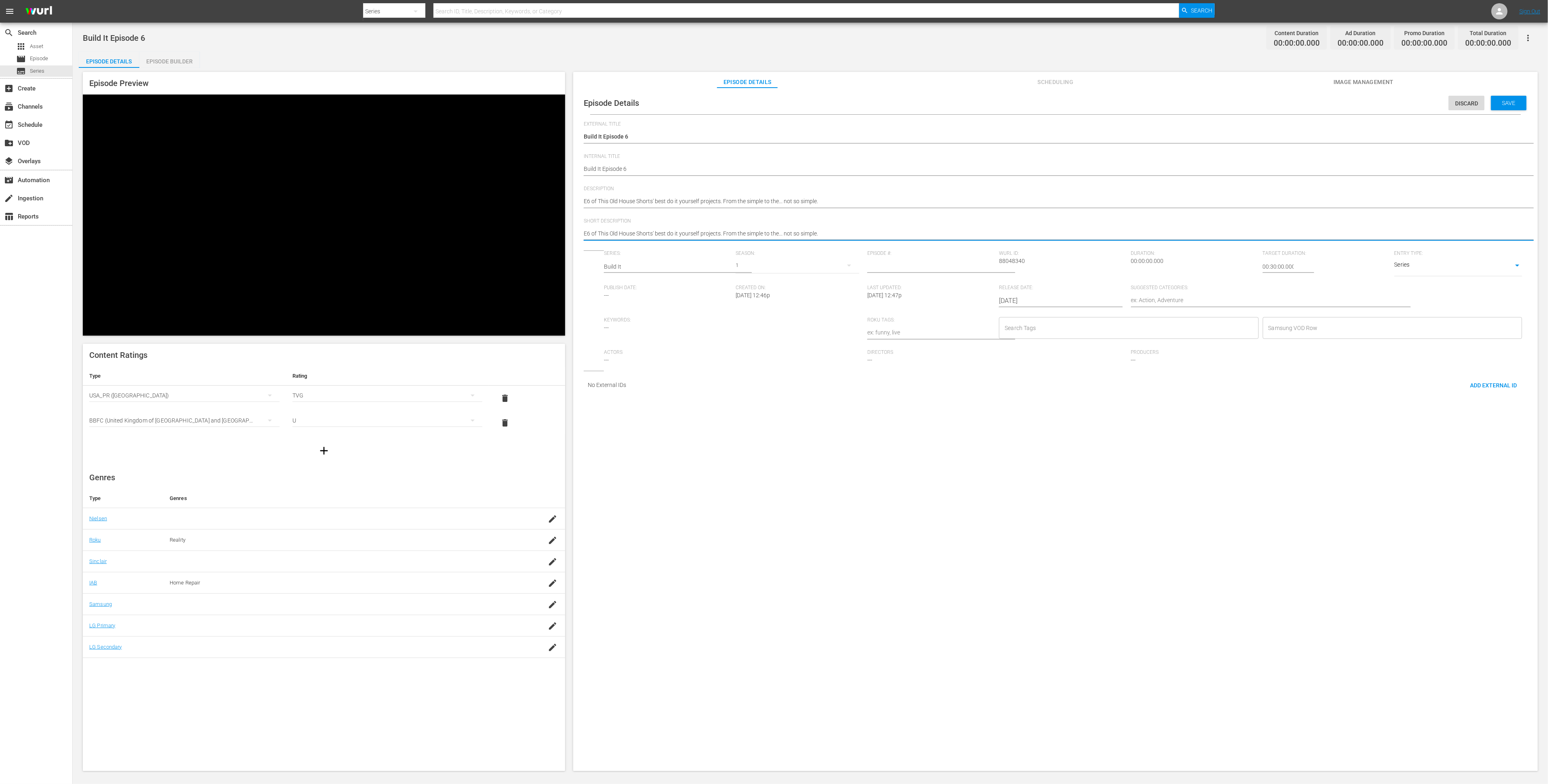
drag, startPoint x: 637, startPoint y: 236, endPoint x: 570, endPoint y: 226, distance: 67.7
click at [570, 226] on div "Episode Preview Content Ratings Type Rating Select Rating Type USA_PR (United S…" at bounding box center [810, 422] width 1463 height 710
type textarea "TShorts' best do it yourself projects. From the simple to the... not so simple."
type textarea "TOShorts' best do it yourself projects. From the simple to the... not so simple."
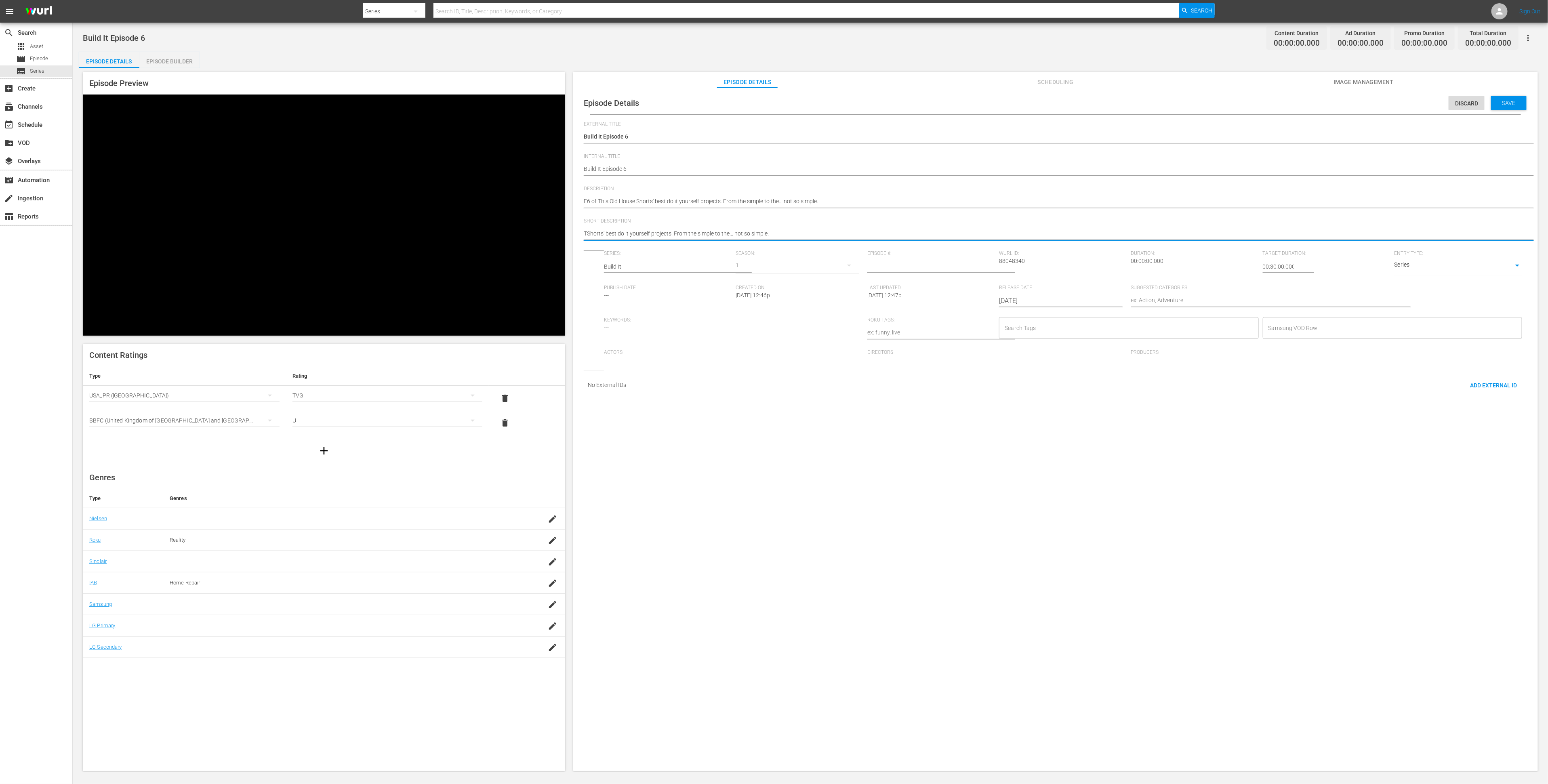
type textarea "TOShorts' best do it yourself projects. From the simple to the... not so simple."
type textarea "TOHShorts' best do it yourself projects. From the simple to the... not so simpl…"
type textarea "TOH Shorts' best do it yourself projects. From the simple to the... not so simp…"
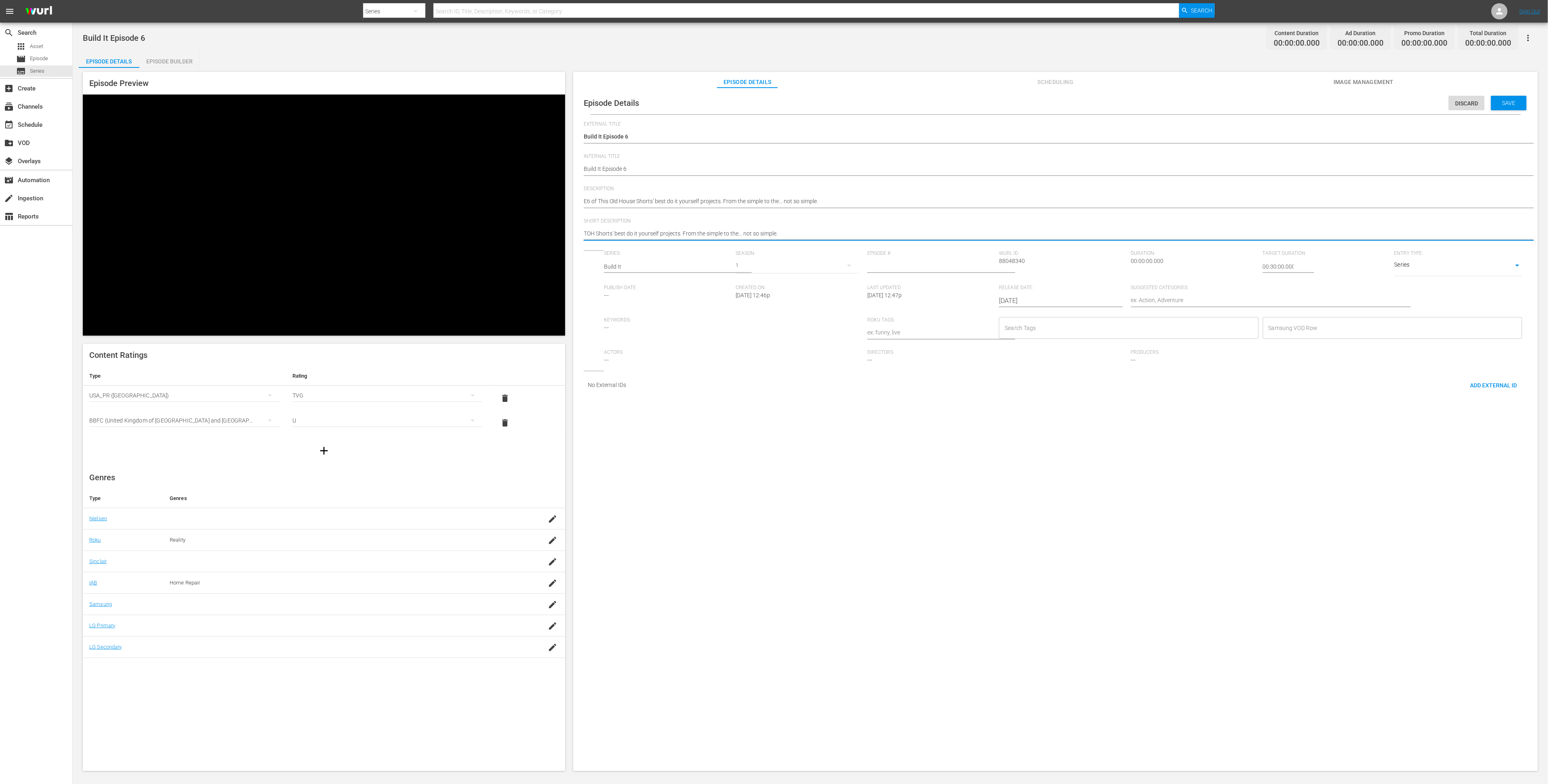
drag, startPoint x: 796, startPoint y: 234, endPoint x: 683, endPoint y: 232, distance: 113.0
click at [683, 232] on textarea "TOH Shorts' best do it yourself projects. From the simple to the... not so simp…" at bounding box center [1053, 234] width 940 height 10
type textarea "TOH Shorts' best do it yourself projects. E"
type textarea "TOH Shorts' best do it yourself projects. Ep"
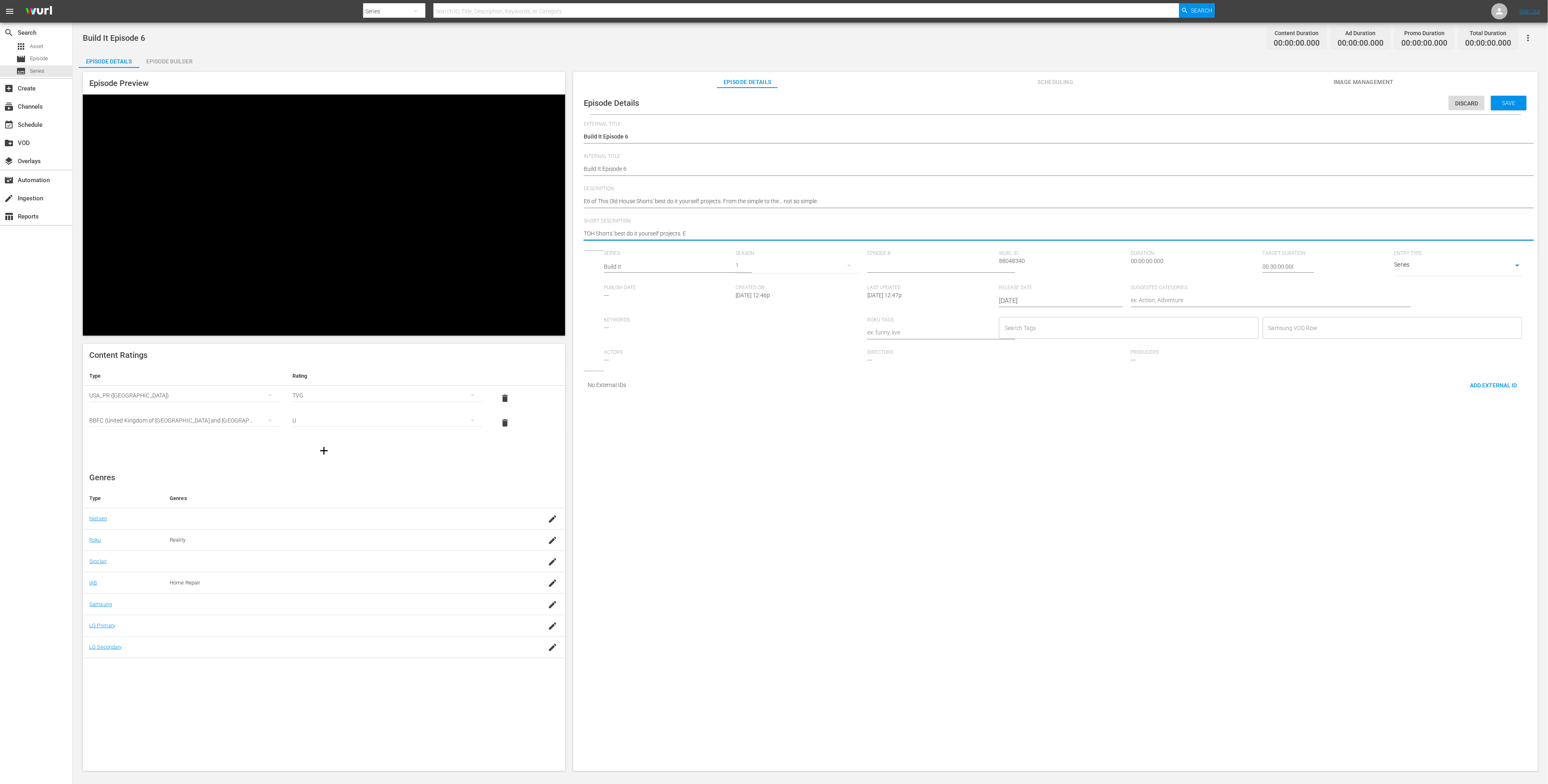
type textarea "TOH Shorts' best do it yourself projects. Ep"
type textarea "TOH Shorts' best do it yourself projects. Epi"
type textarea "TOH Shorts' best do it yourself projects. Epis"
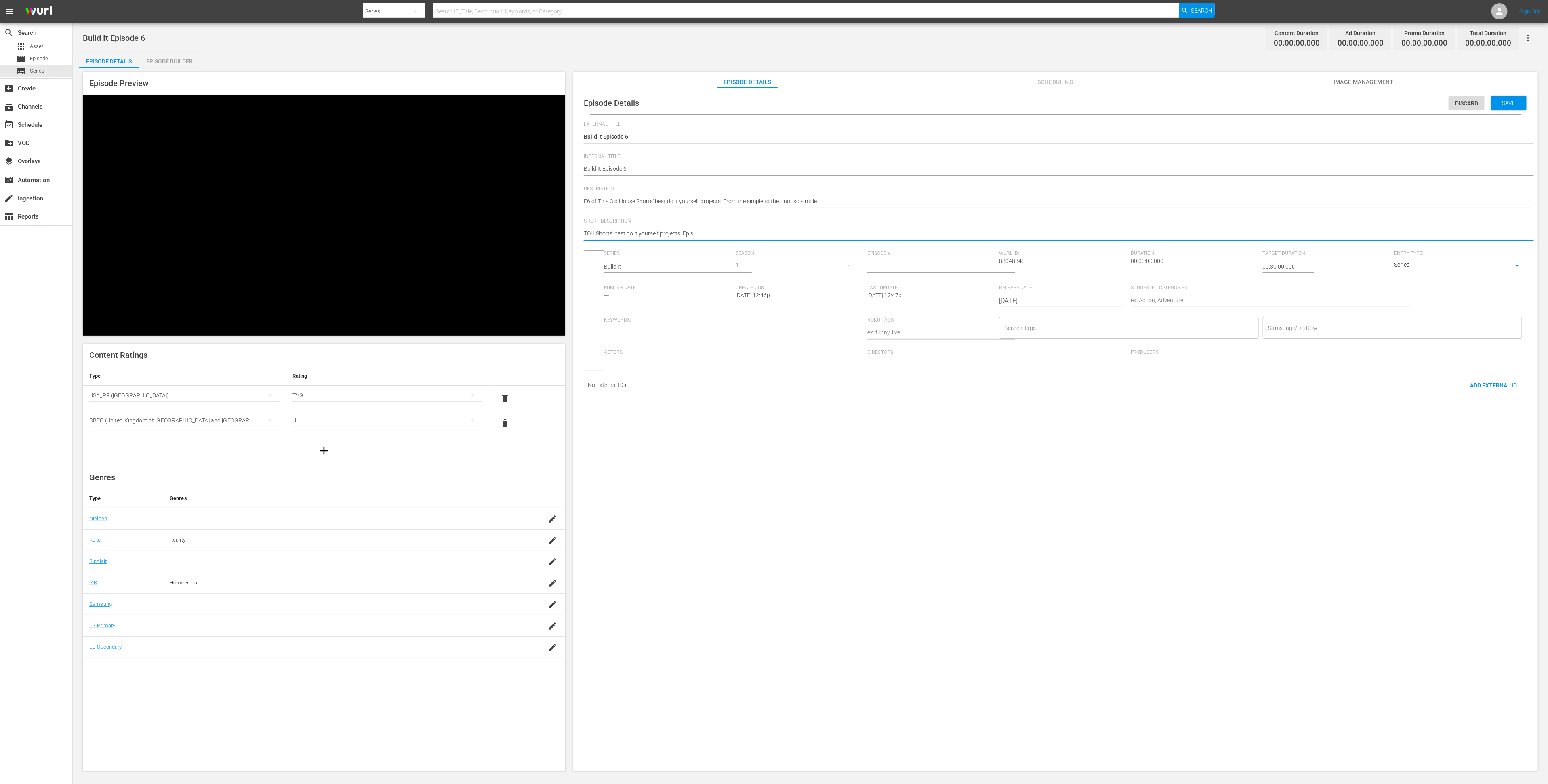
type textarea "TOH Shorts' best do it yourself projects. Episo"
type textarea "TOH Shorts' best do it yourself projects. Episod"
type textarea "TOH Shorts' best do it yourself projects. Episode"
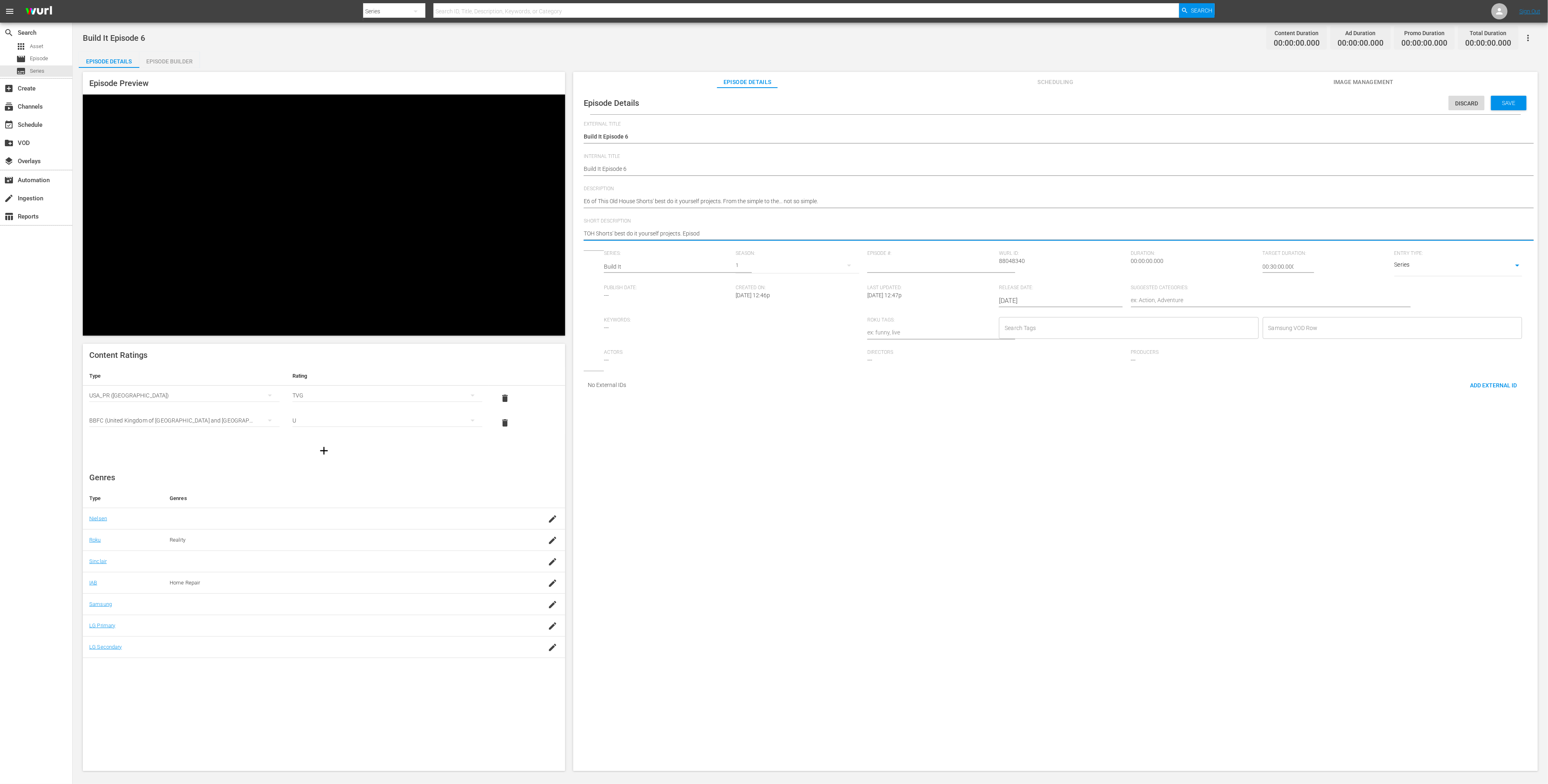
type textarea "TOH Shorts' best do it yourself projects. Episode"
type textarea "TOH Shorts' best do it yourself projects. Episode 6"
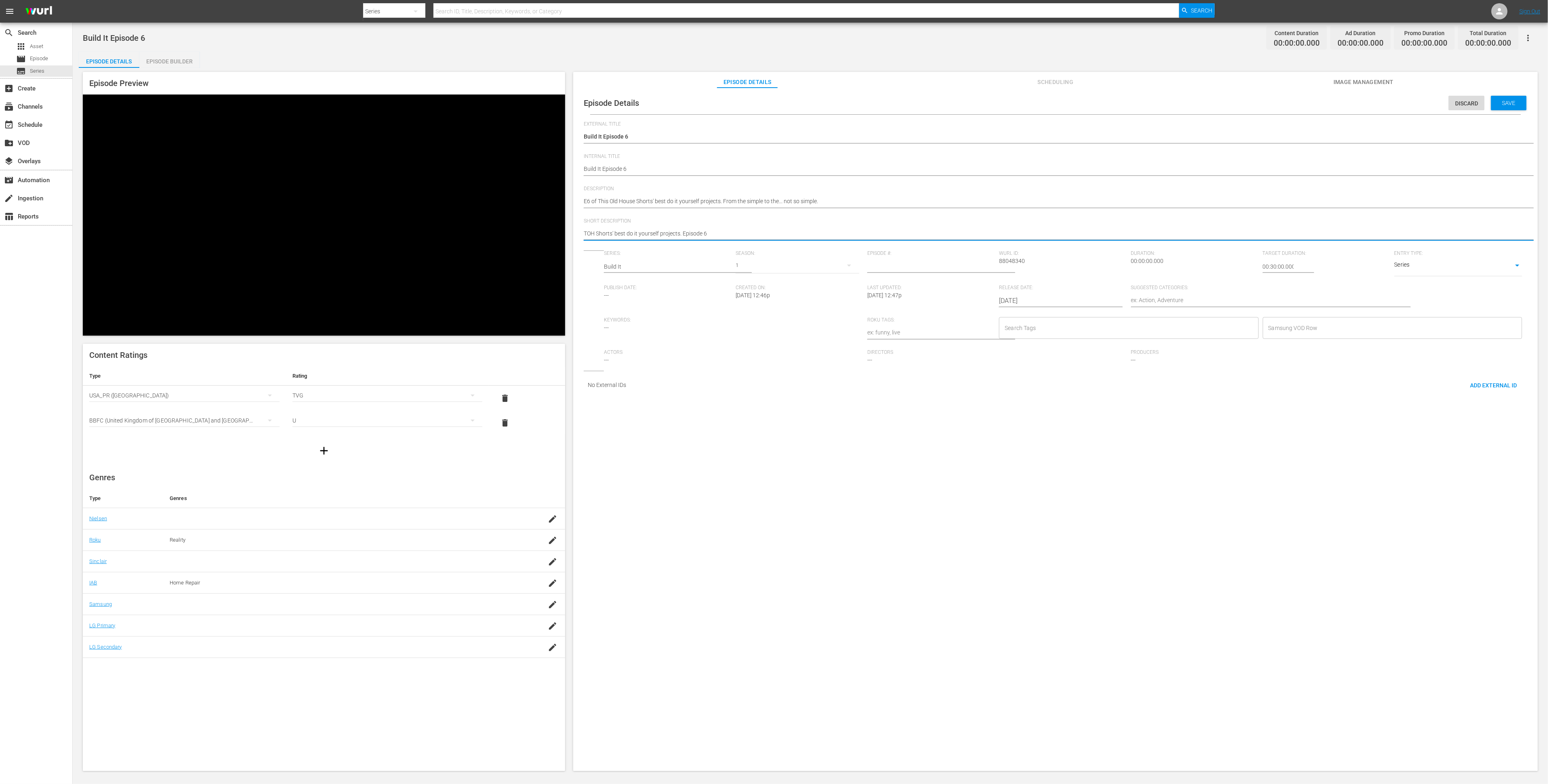
click at [888, 482] on div "Episode Details Discard Save External Title Build It Episode 6 Build It Episode…" at bounding box center [1055, 433] width 964 height 691
click at [979, 273] on input "1" at bounding box center [931, 267] width 127 height 19
click at [979, 273] on input "2" at bounding box center [931, 267] width 127 height 19
click at [979, 273] on input "3" at bounding box center [931, 267] width 127 height 19
click at [979, 273] on input "4" at bounding box center [931, 267] width 127 height 19
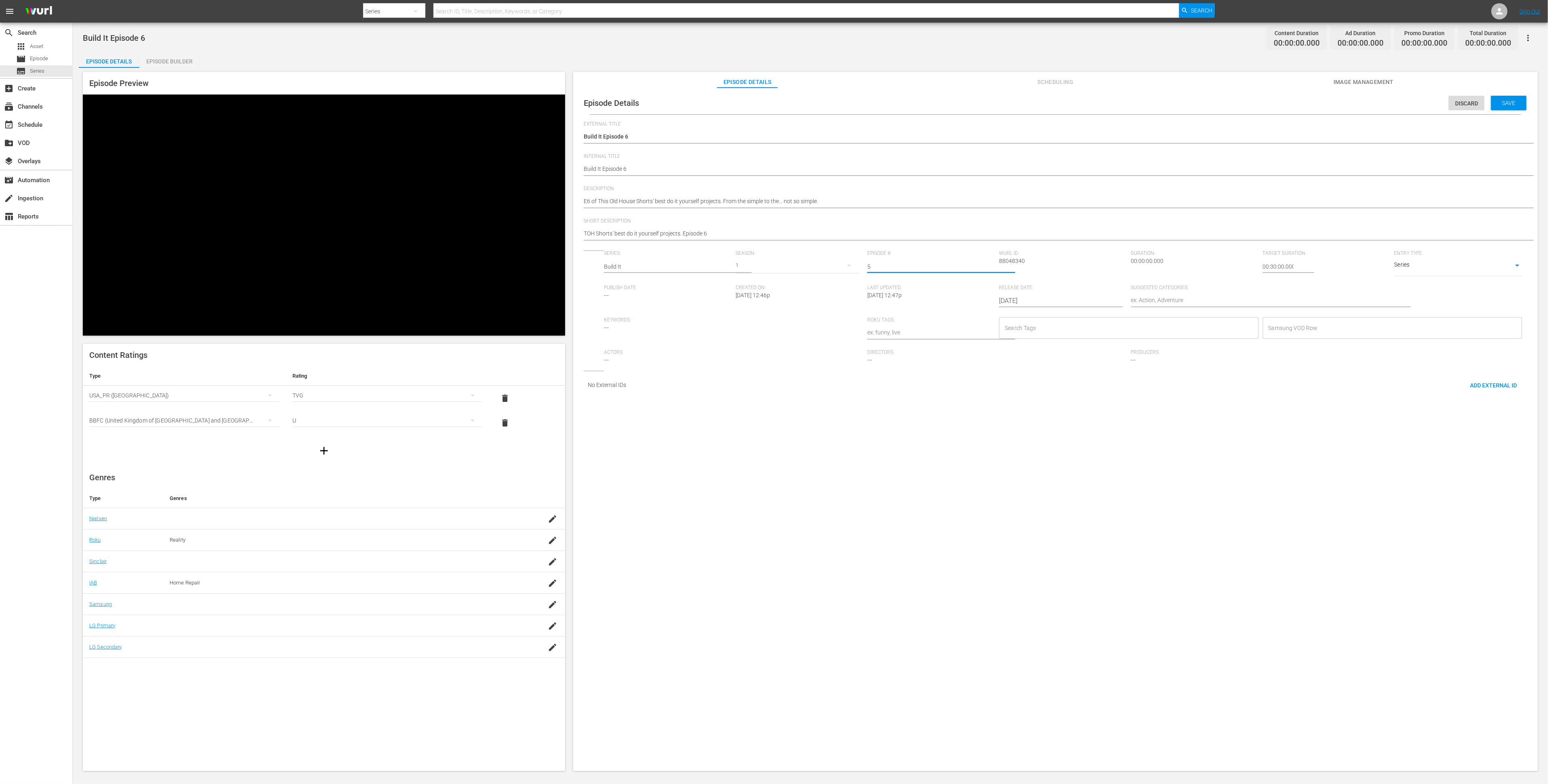
click at [979, 273] on input "5" at bounding box center [931, 267] width 127 height 19
type input "6"
click at [979, 273] on input "6" at bounding box center [931, 267] width 127 height 19
click at [998, 500] on div "Episode Details Discard Save External Title Build It Episode 6 Build It Episode…" at bounding box center [1055, 433] width 964 height 691
click at [1136, 306] on textarea at bounding box center [1261, 301] width 260 height 10
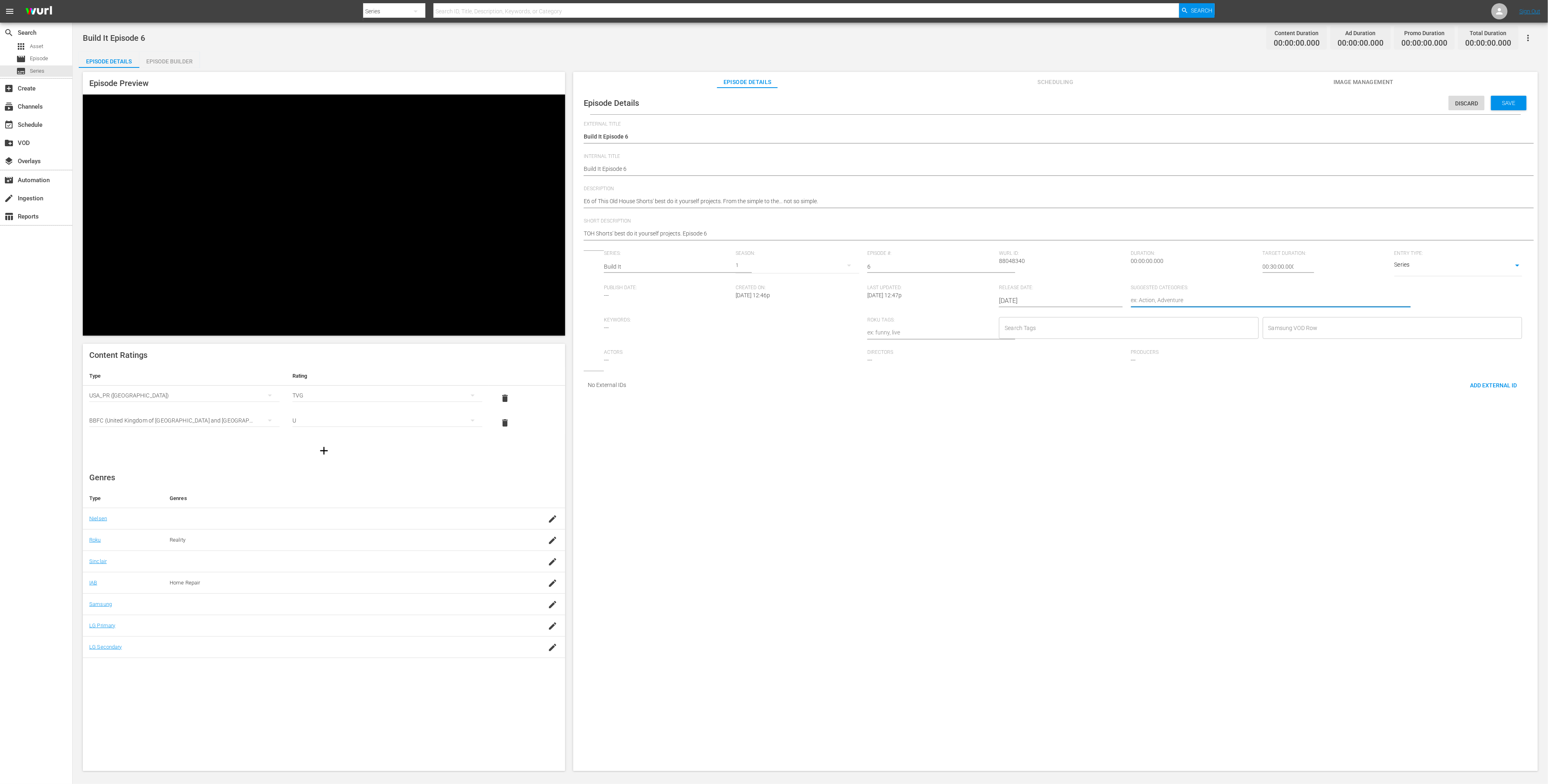
type textarea "H"
type textarea "Ho"
type textarea "Hom"
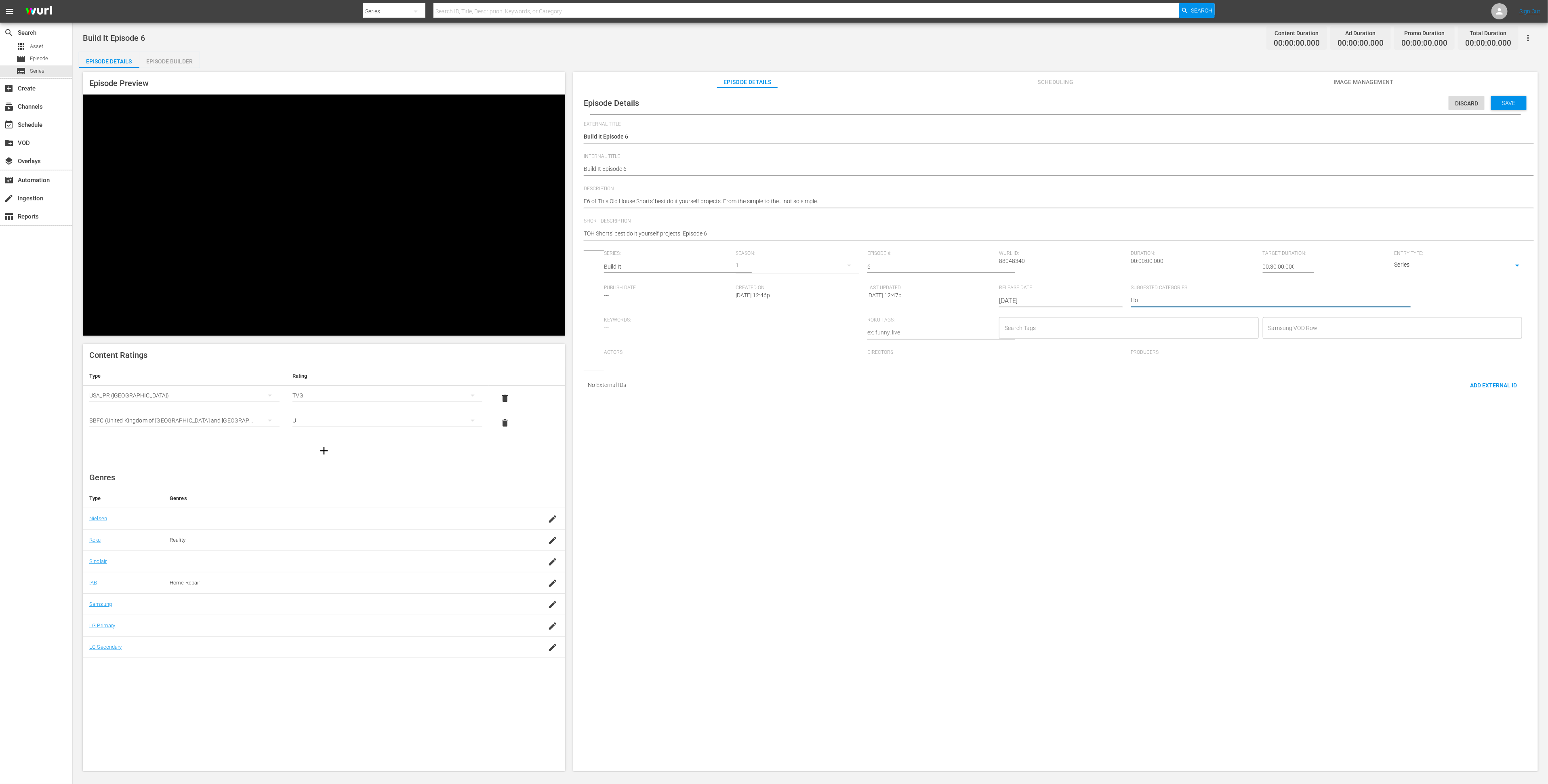
type textarea "Hom"
type textarea "Home"
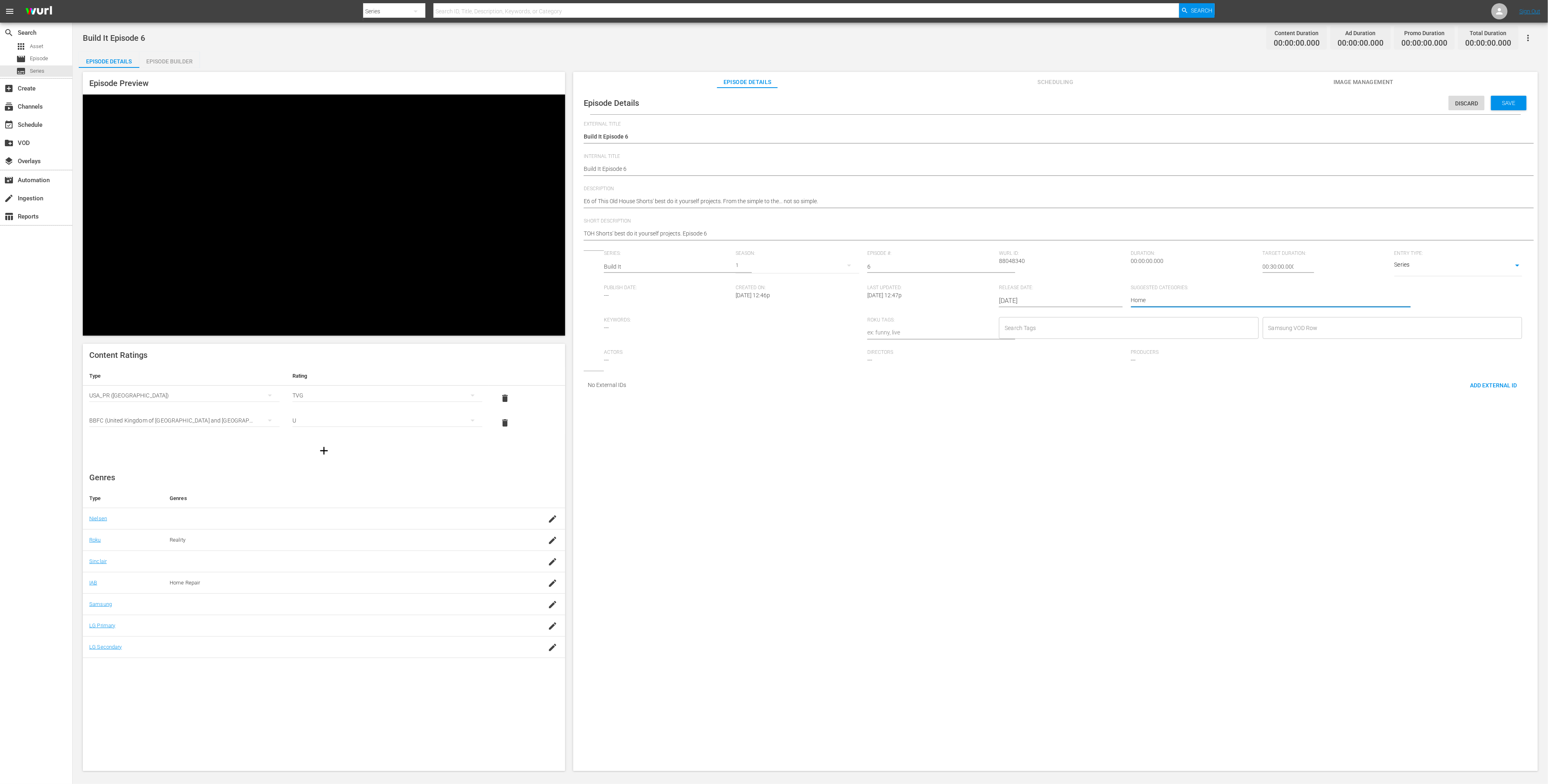
type textarea "Home I"
type textarea "Home Im"
type textarea "Home Imp"
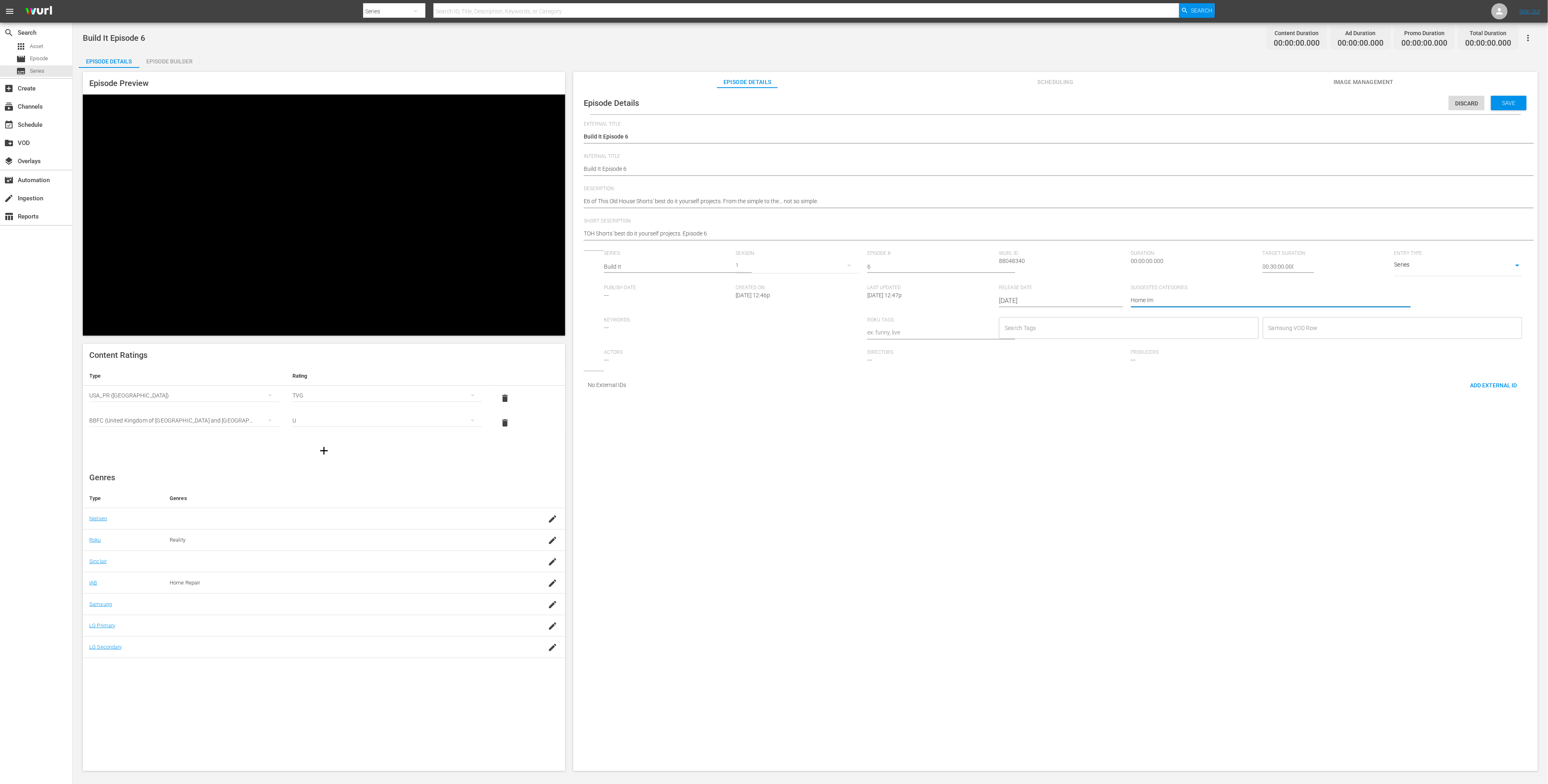
type textarea "Home Imp"
type textarea "Home Impr"
type textarea "Home Impro"
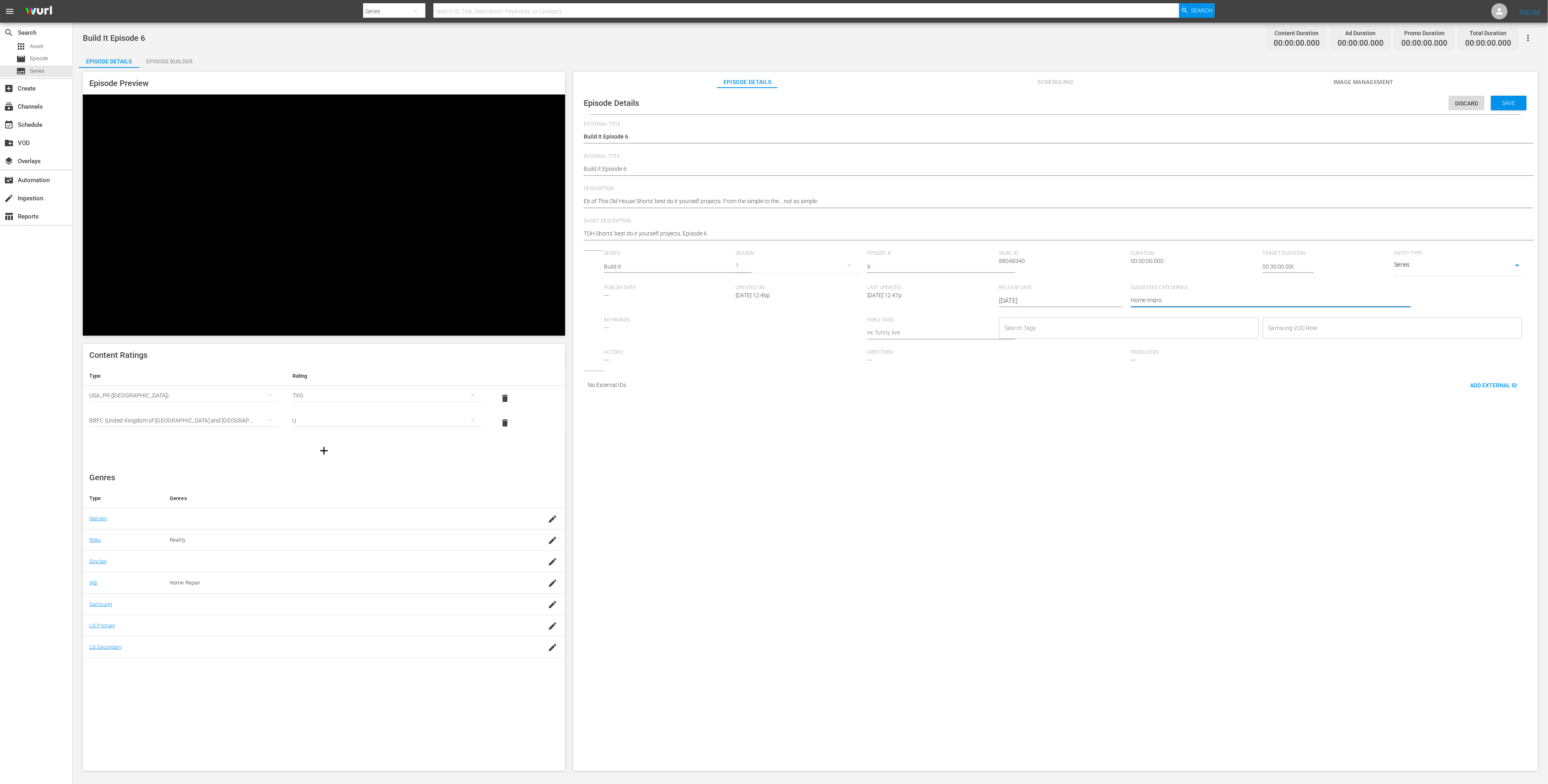
type textarea "Home Improv"
type textarea "Home Improve"
type textarea "Home Improvem"
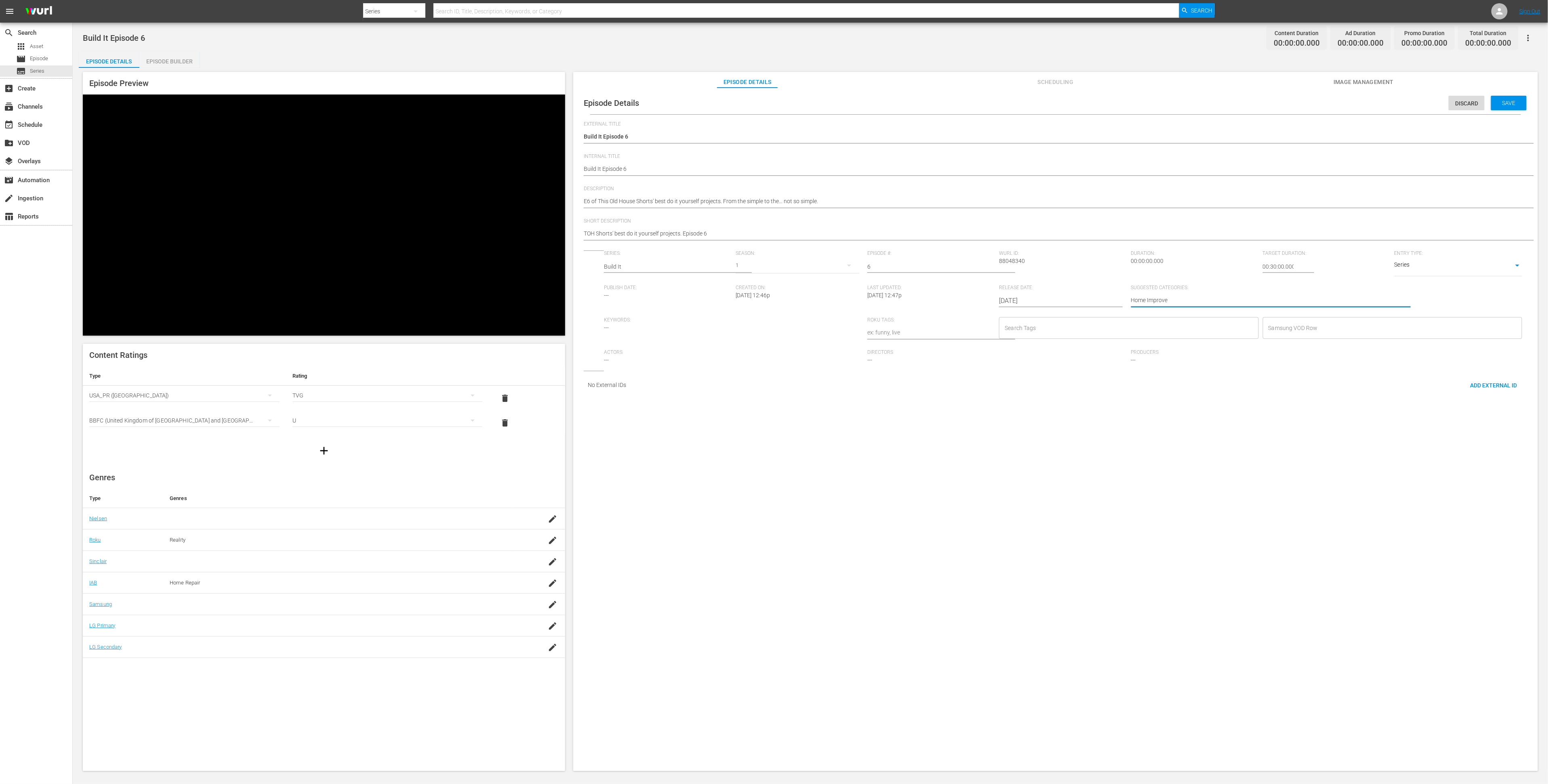
type textarea "Home Improvem"
type textarea "Home Improveme"
type textarea "Home Improvemen"
type textarea "Home Improvement"
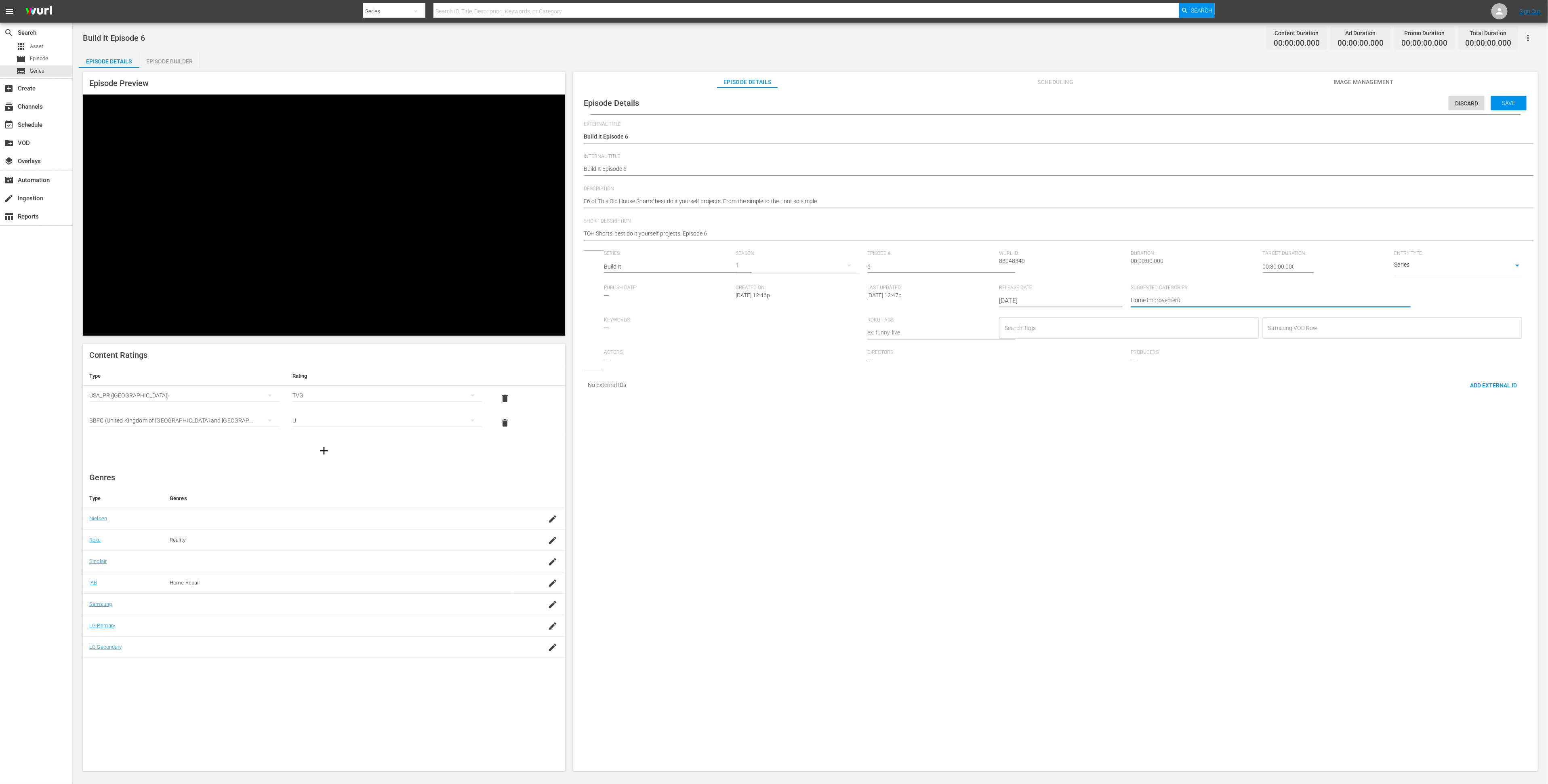
type textarea "Home Improvement"
click at [1106, 331] on input "Search Tags" at bounding box center [1122, 328] width 240 height 14
type input "d"
click at [1094, 410] on li "Diy" at bounding box center [1117, 410] width 263 height 13
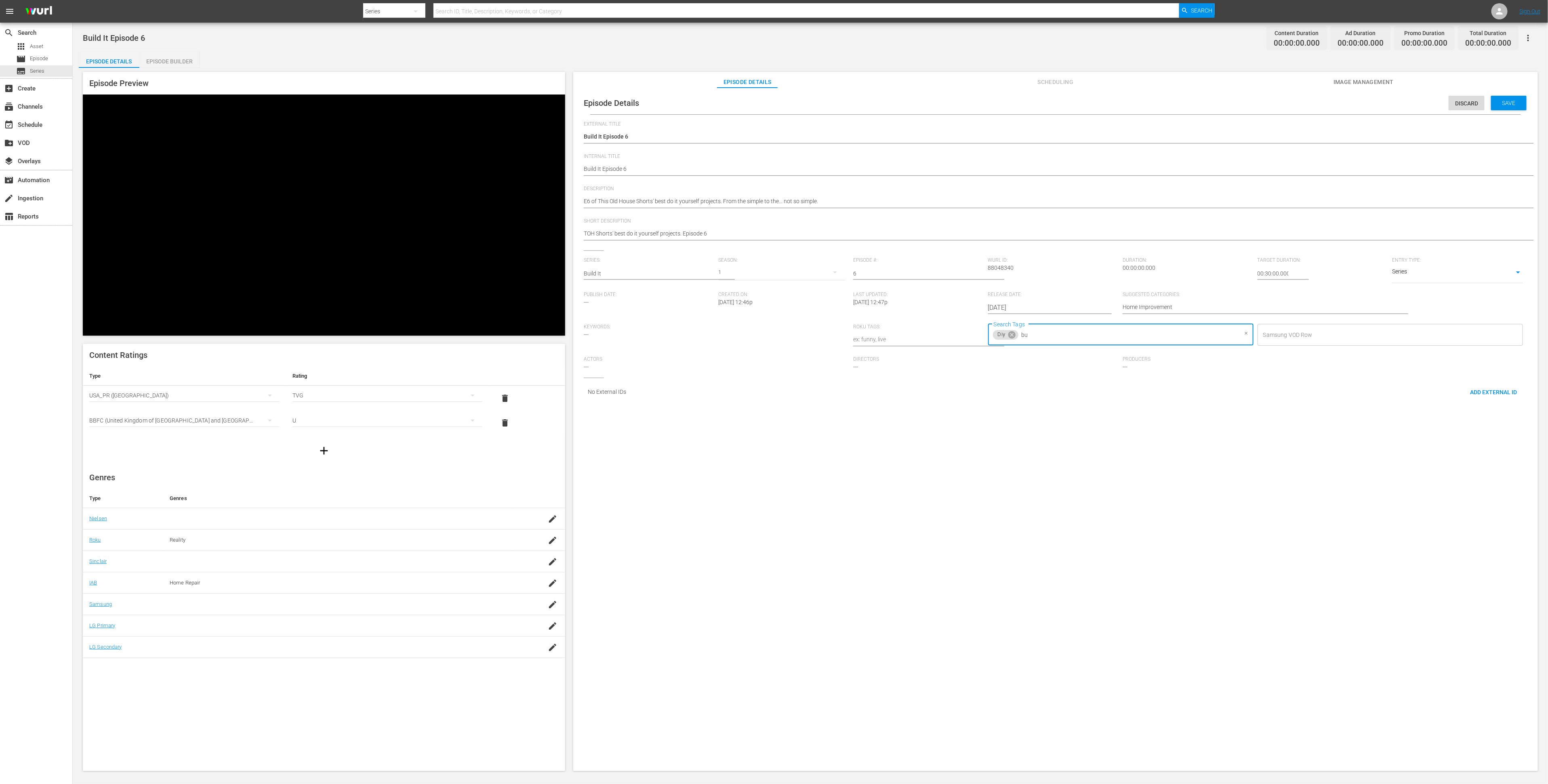
type input "bui"
click at [1085, 371] on li "Build it" at bounding box center [1117, 370] width 263 height 13
type input "this"
click at [1096, 366] on li "This Old House" at bounding box center [1117, 370] width 263 height 13
type input "home"
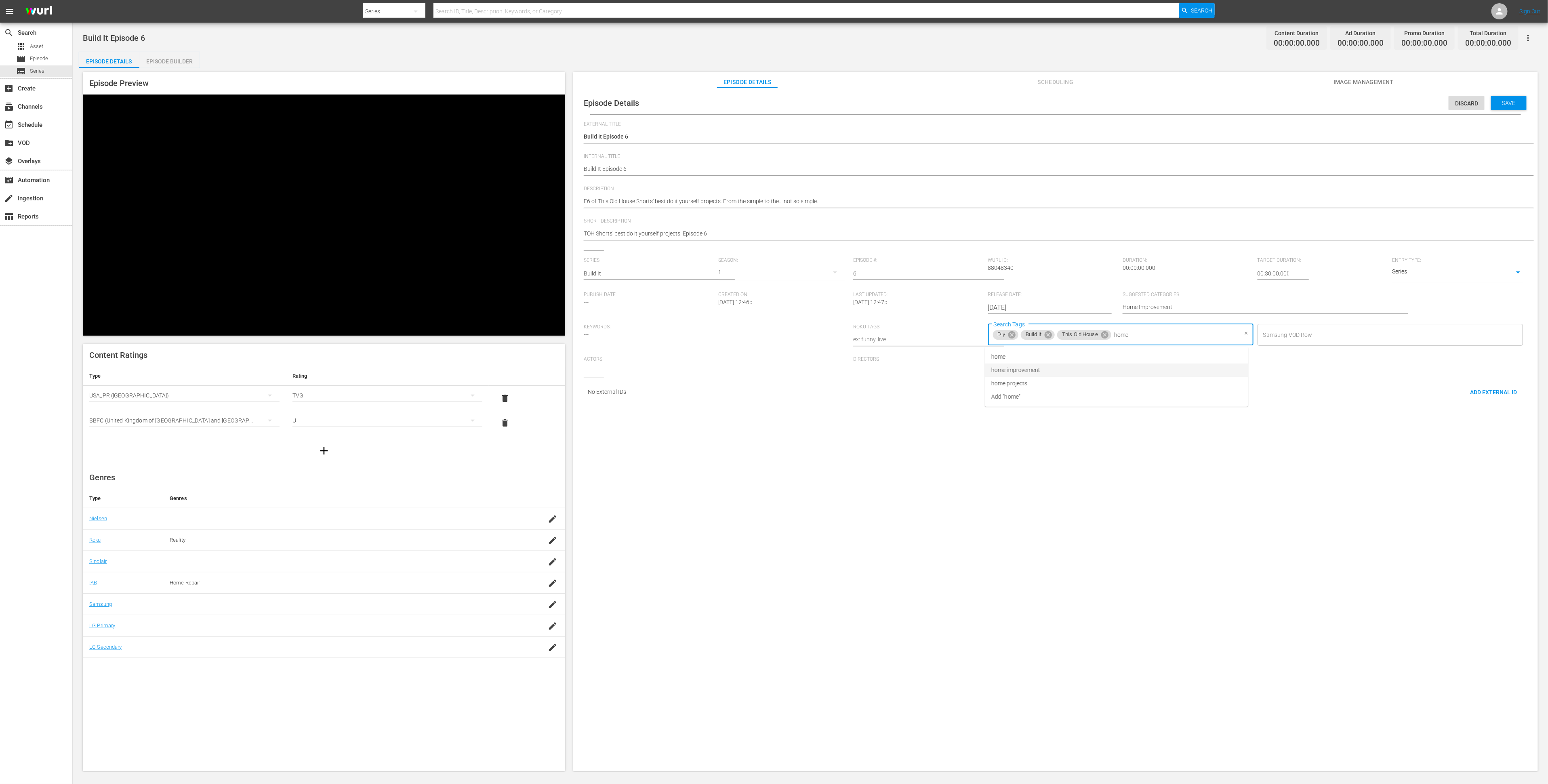
click at [1117, 369] on li "home improvement" at bounding box center [1117, 370] width 263 height 13
type input "ren"
click at [1133, 359] on li "renovation" at bounding box center [1117, 357] width 263 height 13
click at [1506, 103] on span "Save" at bounding box center [1509, 103] width 26 height 7
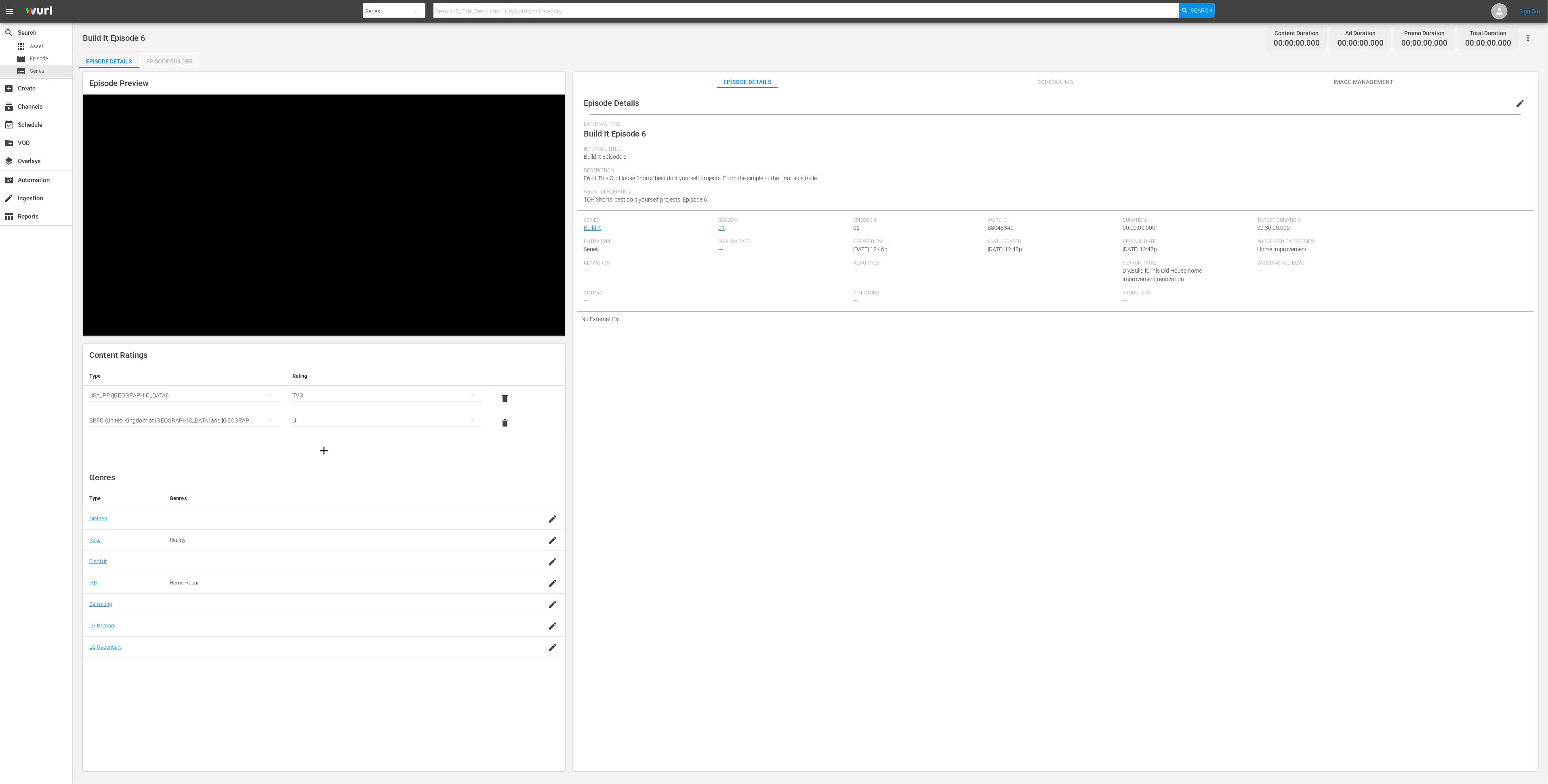
click at [171, 57] on div "Episode Builder" at bounding box center [169, 61] width 61 height 19
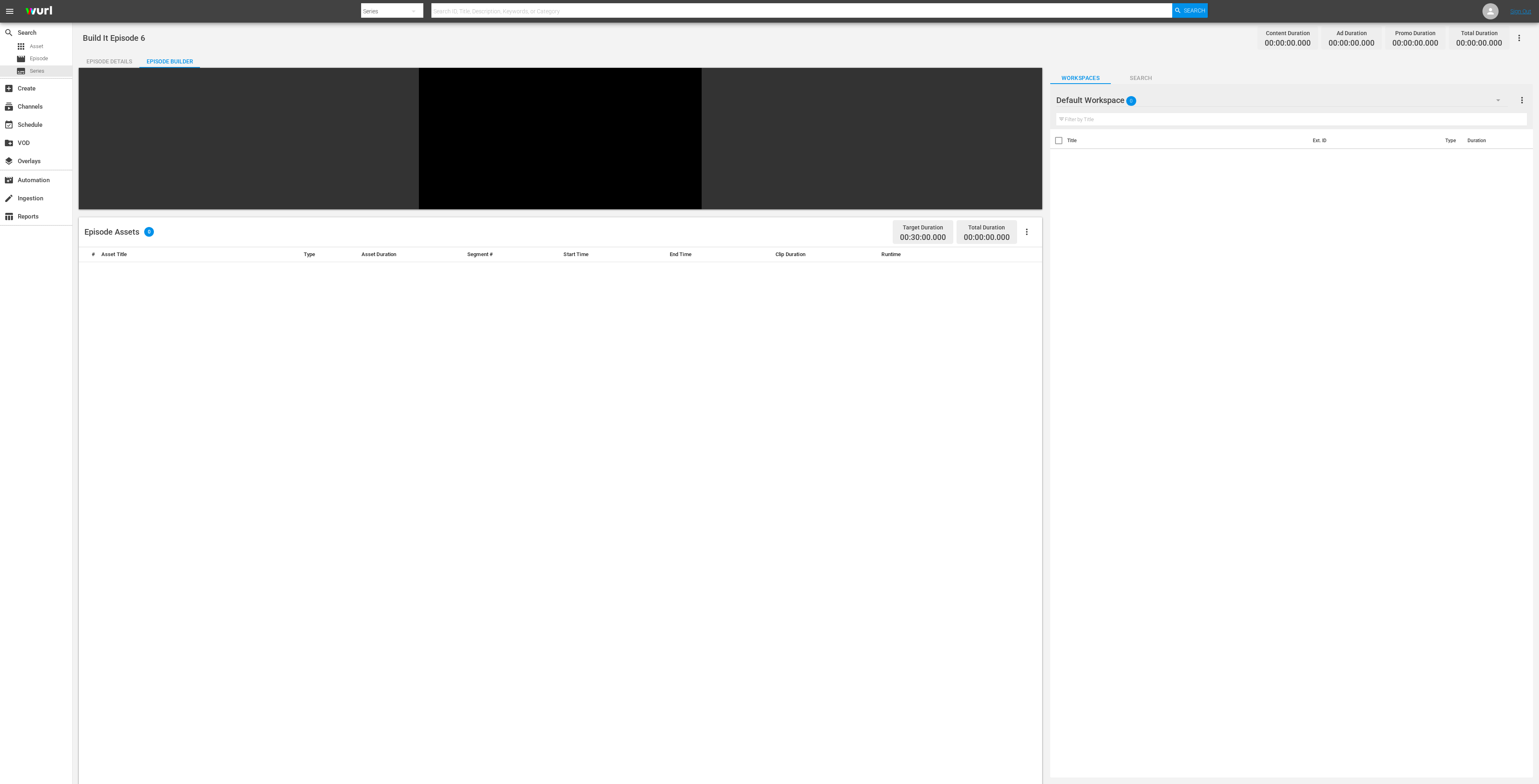
click at [1166, 99] on div "Default Workspace 0" at bounding box center [1282, 100] width 452 height 23
click at [1131, 148] on div "Build It (60)" at bounding box center [1108, 149] width 84 height 13
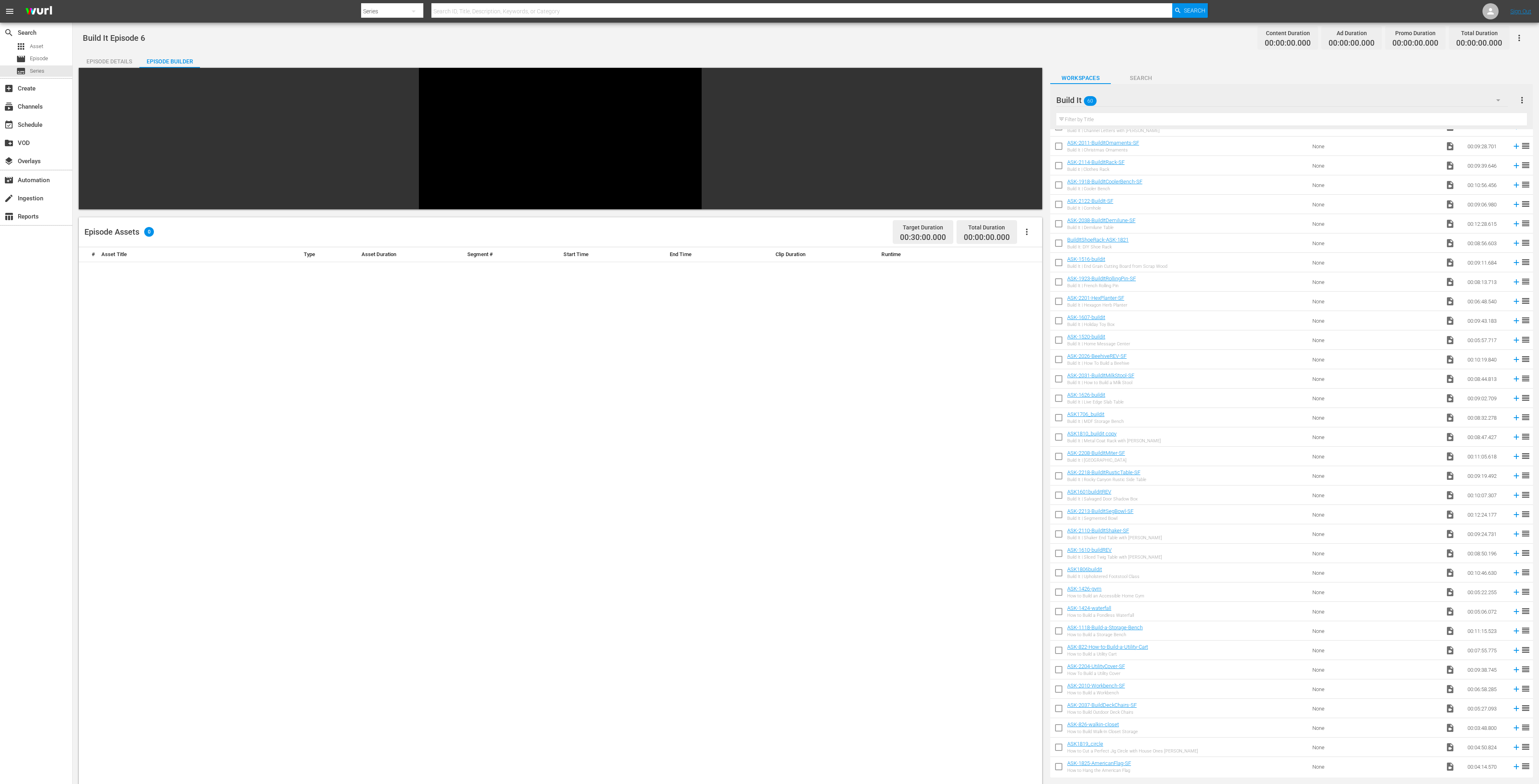
scroll to position [496, 0]
click at [1053, 301] on input "checkbox" at bounding box center [1059, 304] width 17 height 17
checkbox input "true"
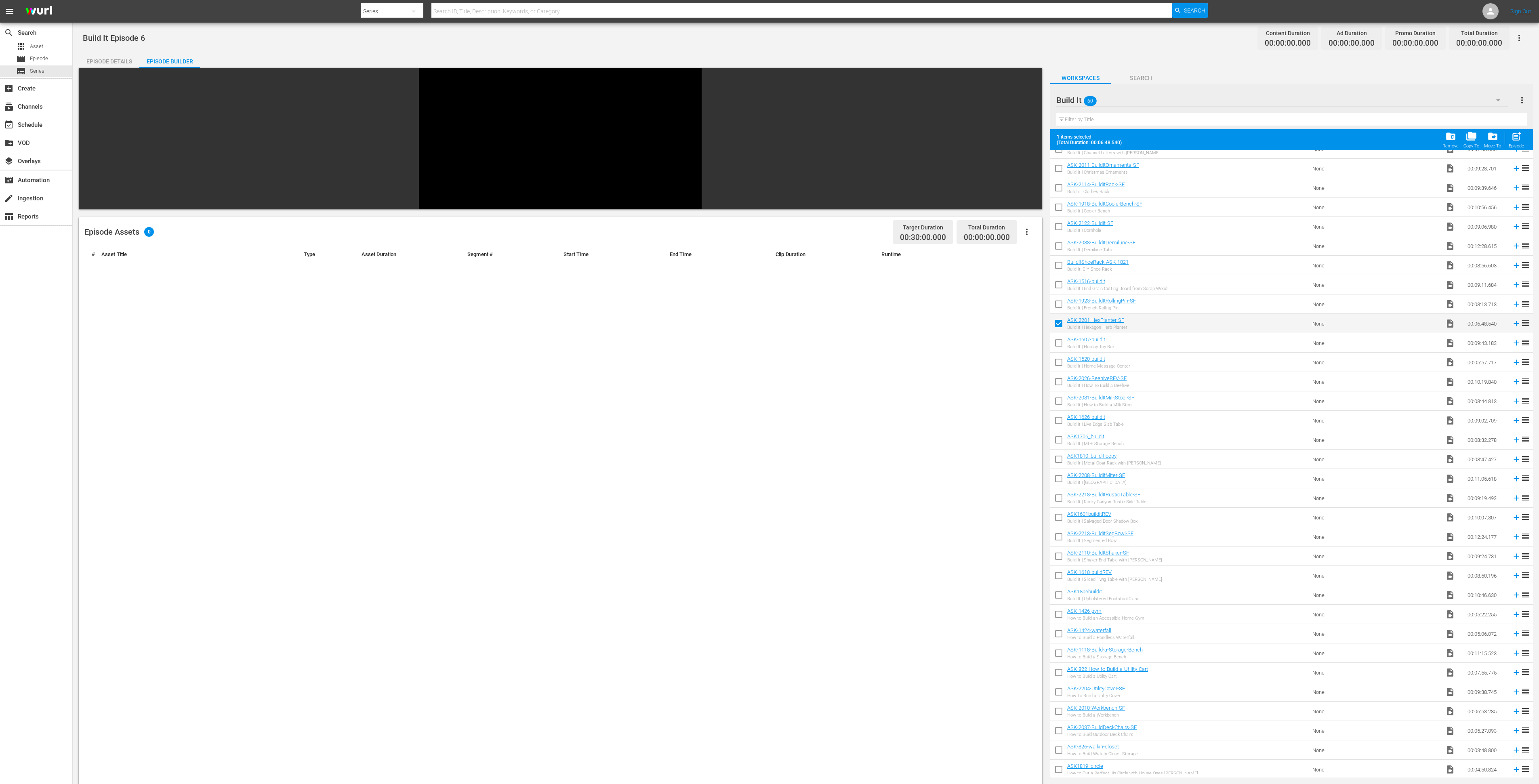
click at [1057, 345] on input "checkbox" at bounding box center [1059, 344] width 17 height 17
checkbox input "true"
click at [1058, 359] on input "checkbox" at bounding box center [1059, 364] width 17 height 17
checkbox input "true"
drag, startPoint x: 1059, startPoint y: 378, endPoint x: 1082, endPoint y: 384, distance: 23.8
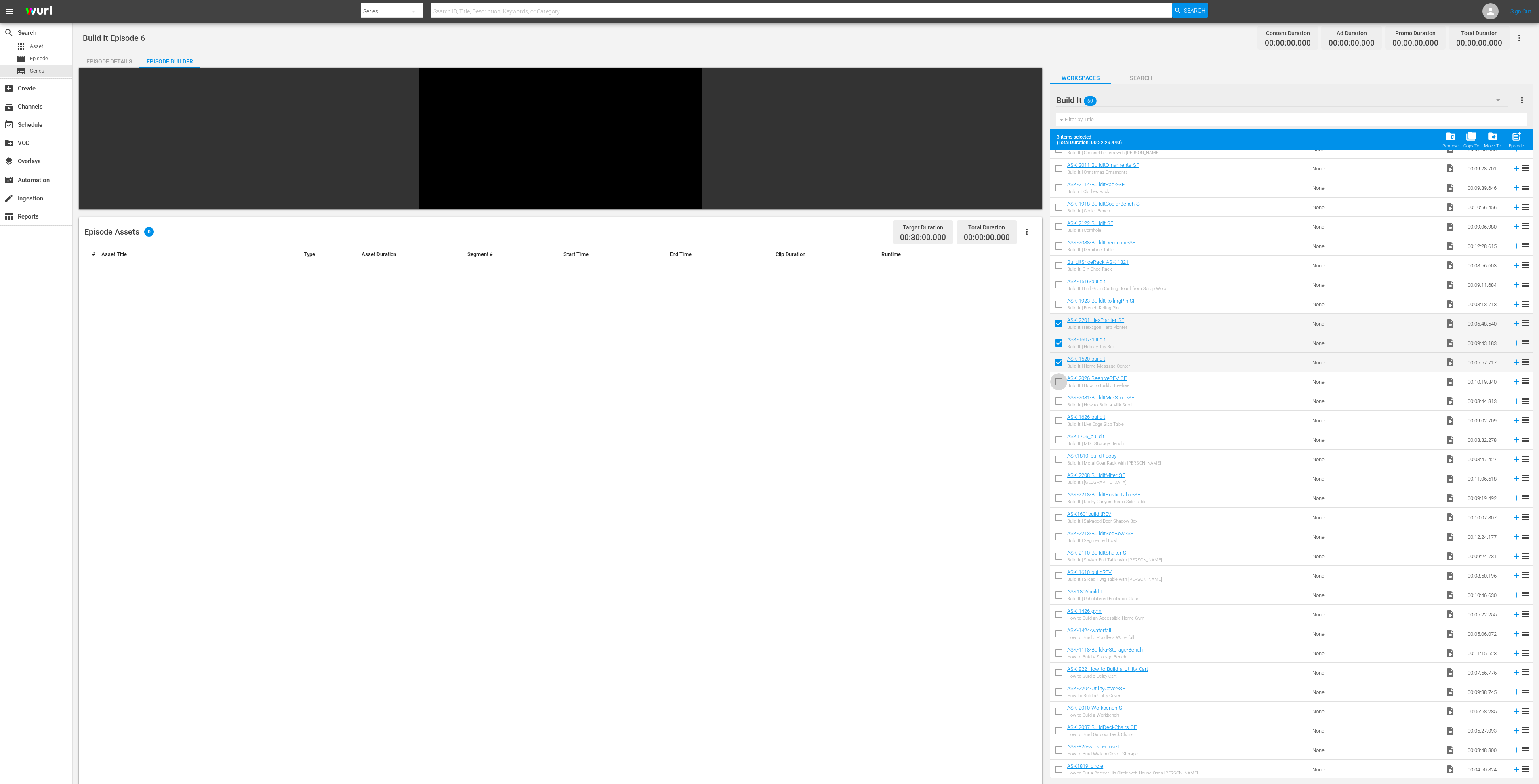
click at [1059, 378] on input "checkbox" at bounding box center [1059, 383] width 17 height 17
checkbox input "true"
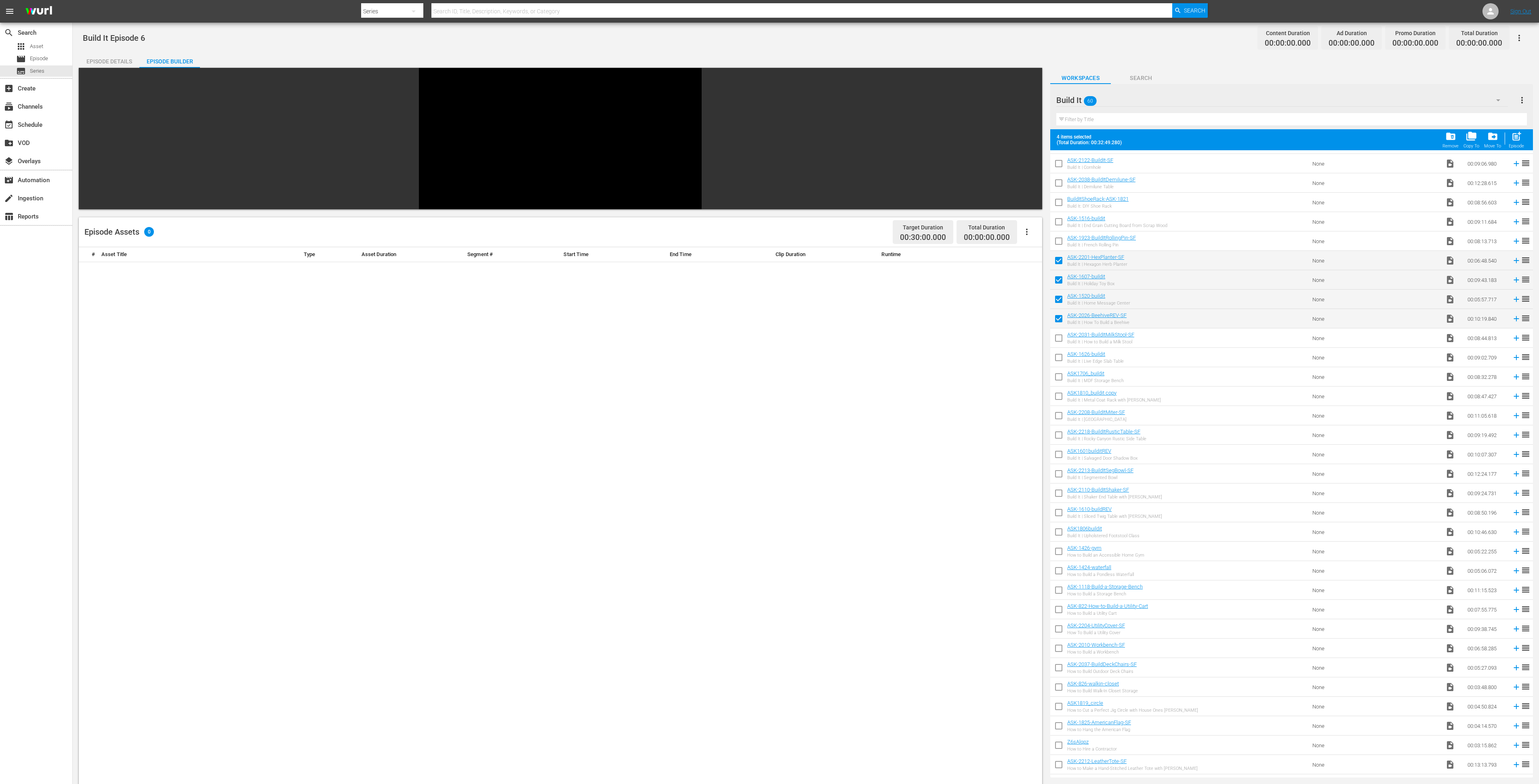
click at [1060, 338] on input "checkbox" at bounding box center [1059, 339] width 17 height 17
checkbox input "true"
click at [1058, 356] on input "checkbox" at bounding box center [1059, 359] width 17 height 17
checkbox input "true"
click at [1516, 138] on span "post_add" at bounding box center [1517, 136] width 11 height 11
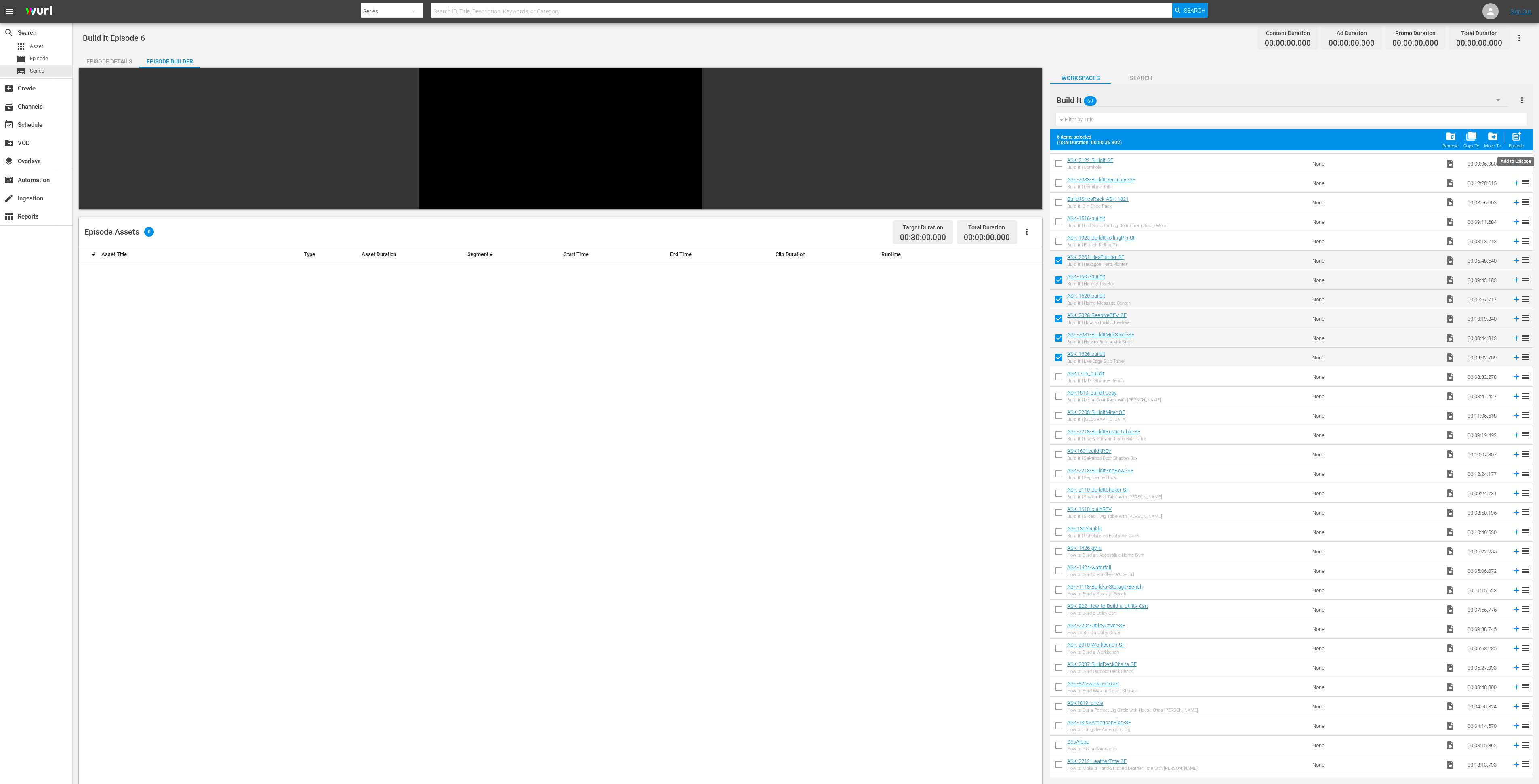
checkbox input "false"
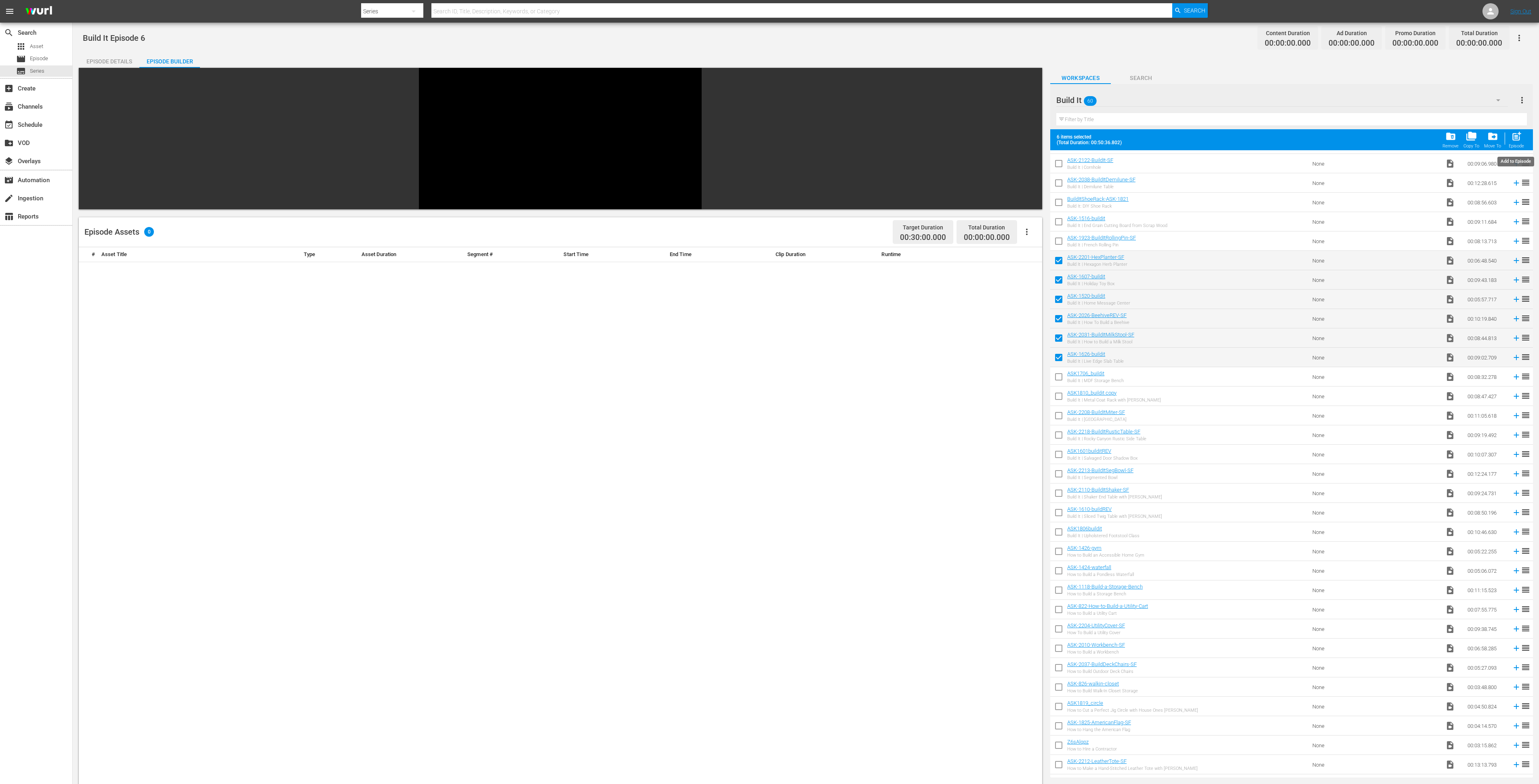
checkbox input "false"
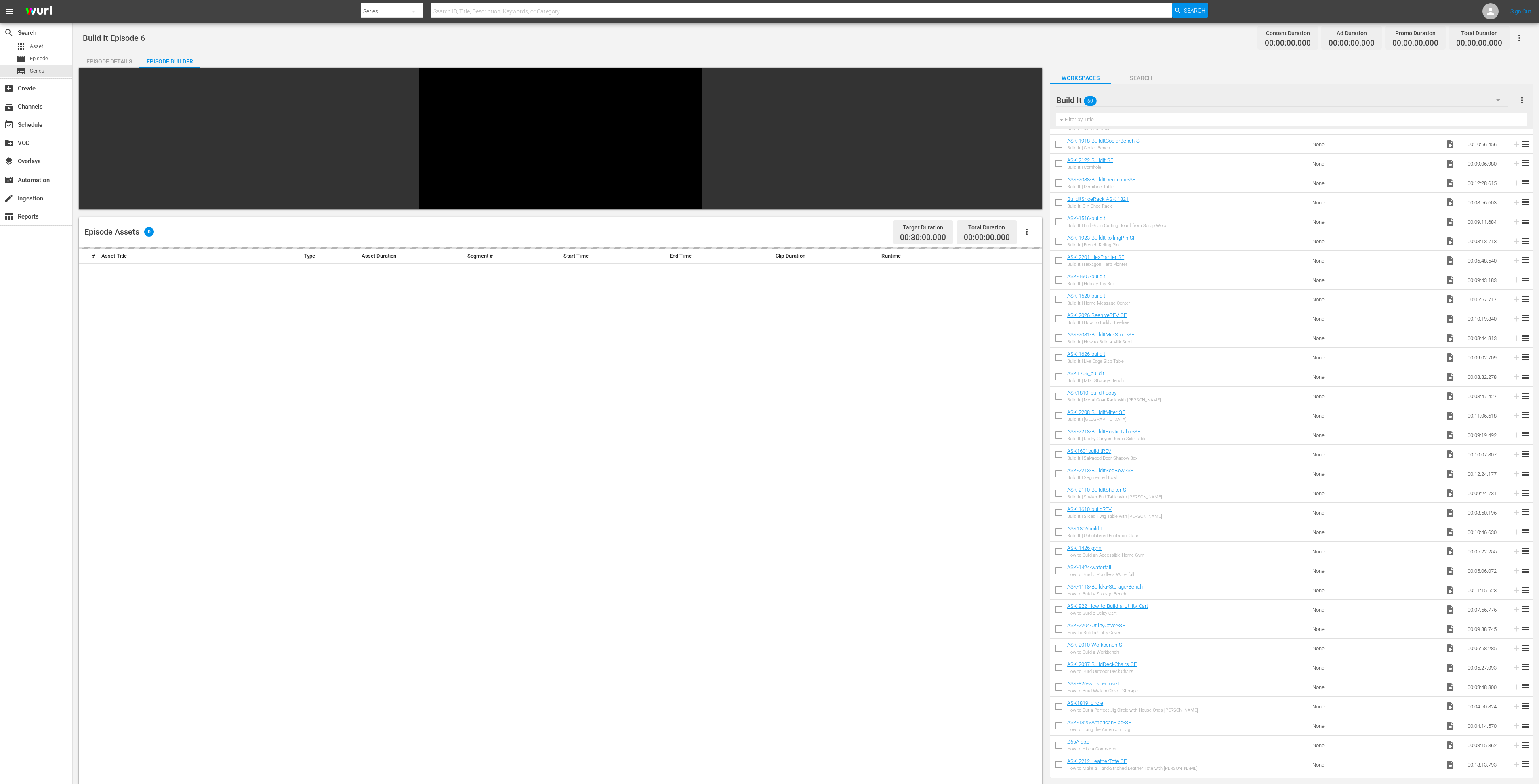
scroll to position [538, 0]
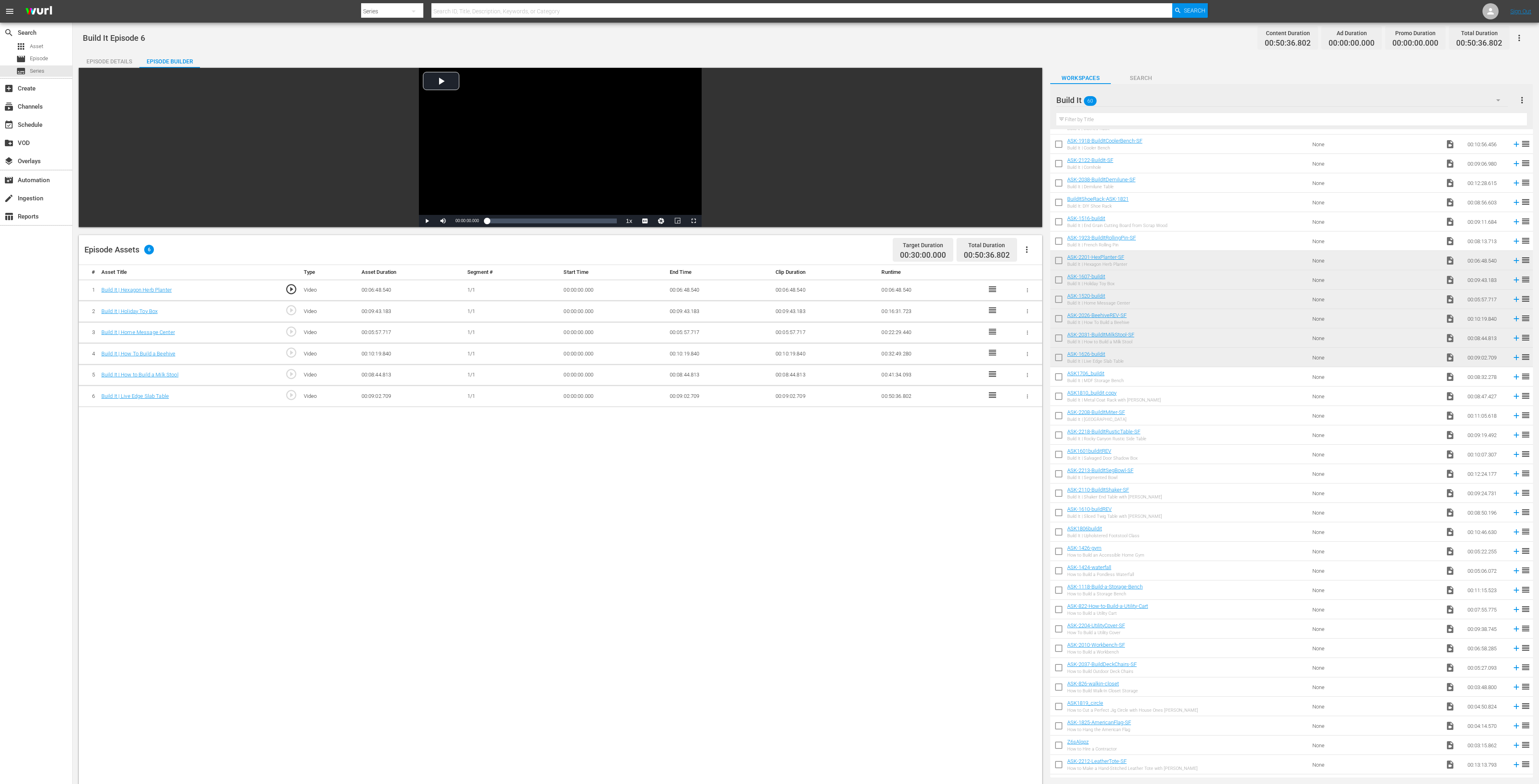
click at [1178, 100] on div "Build It 60" at bounding box center [1282, 100] width 452 height 23
click at [1133, 159] on div "Slates and Bumpers (18)" at bounding box center [1108, 162] width 84 height 13
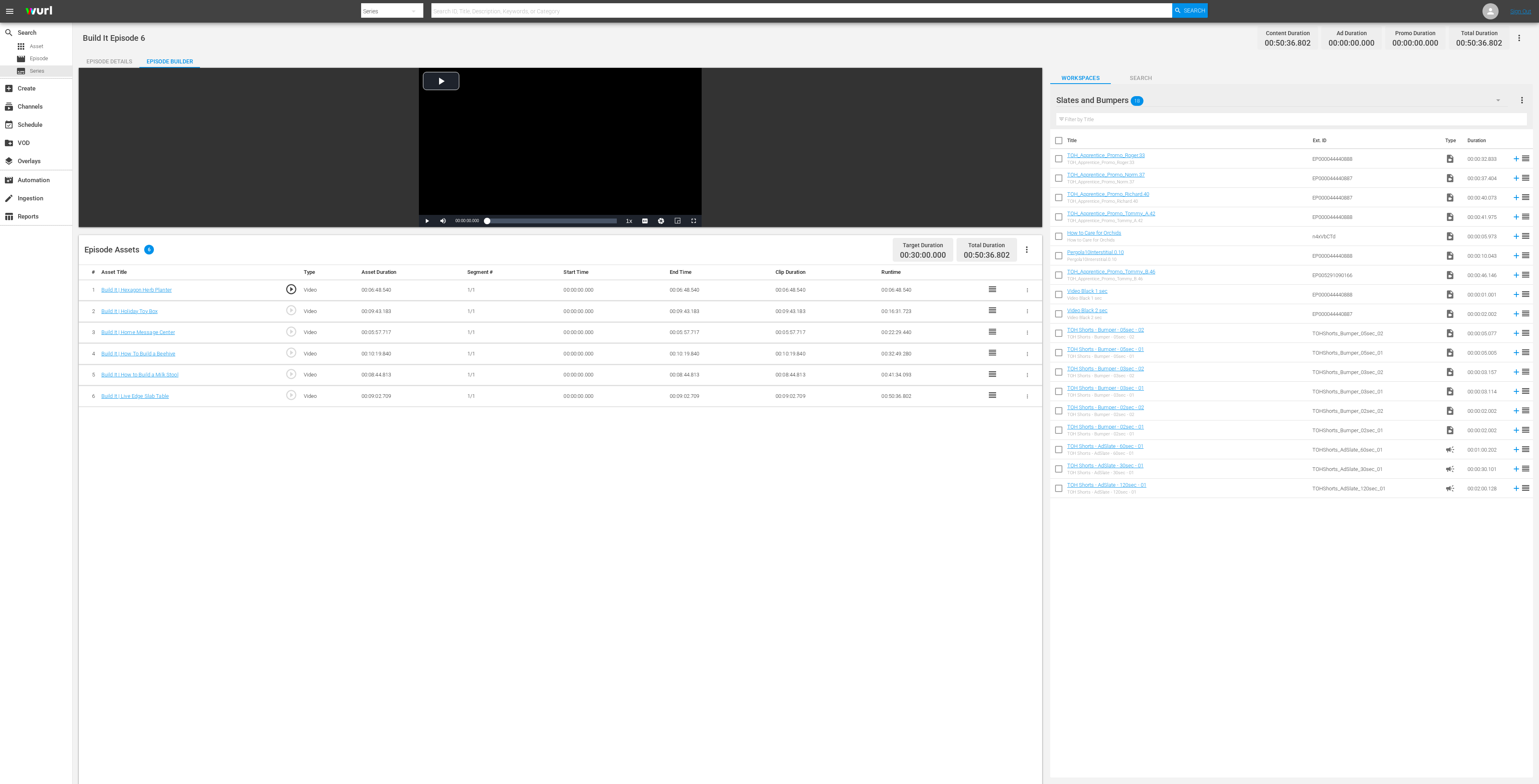
scroll to position [0, 0]
